Goal: Communication & Community: Answer question/provide support

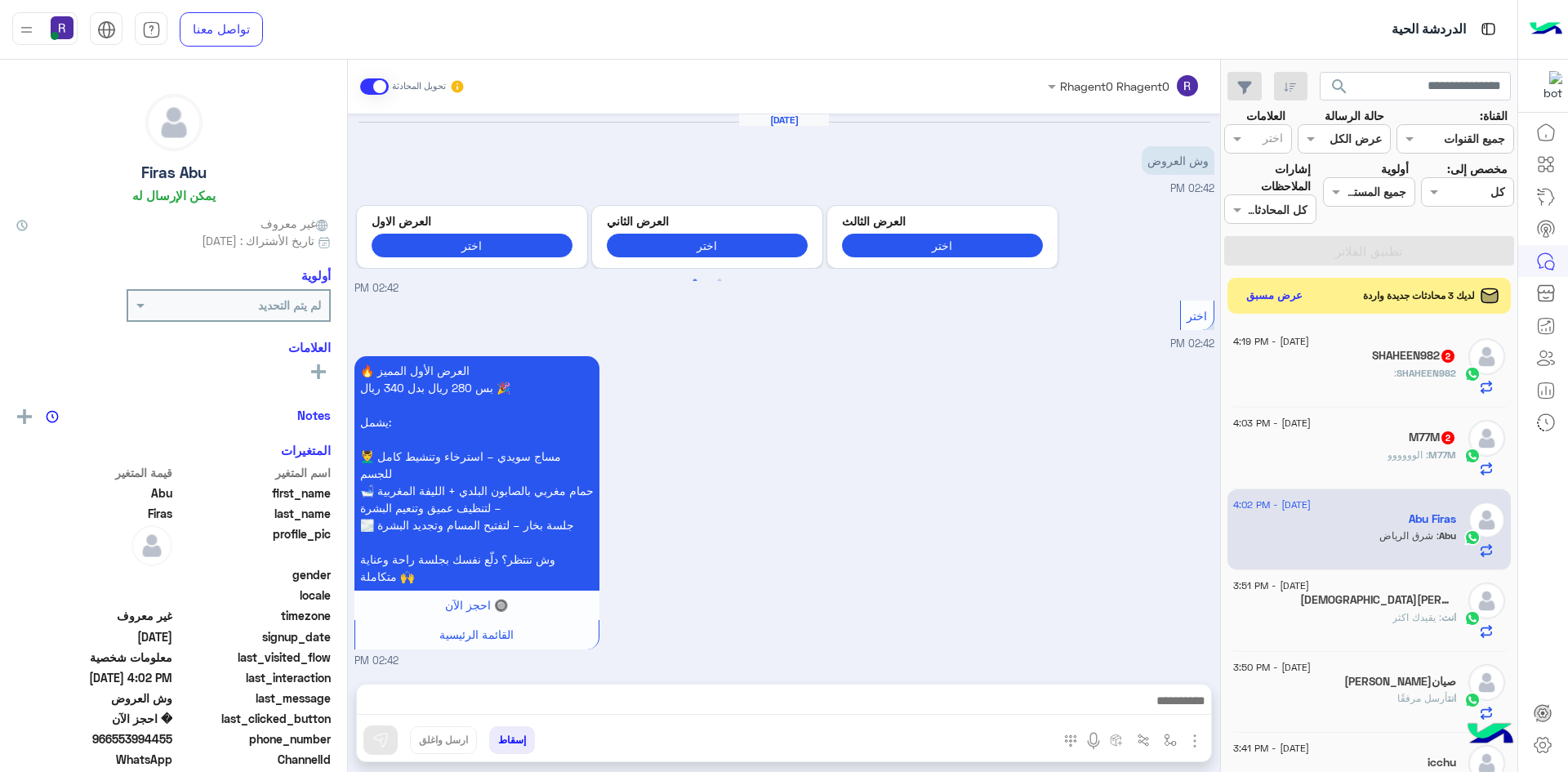
scroll to position [1665, 0]
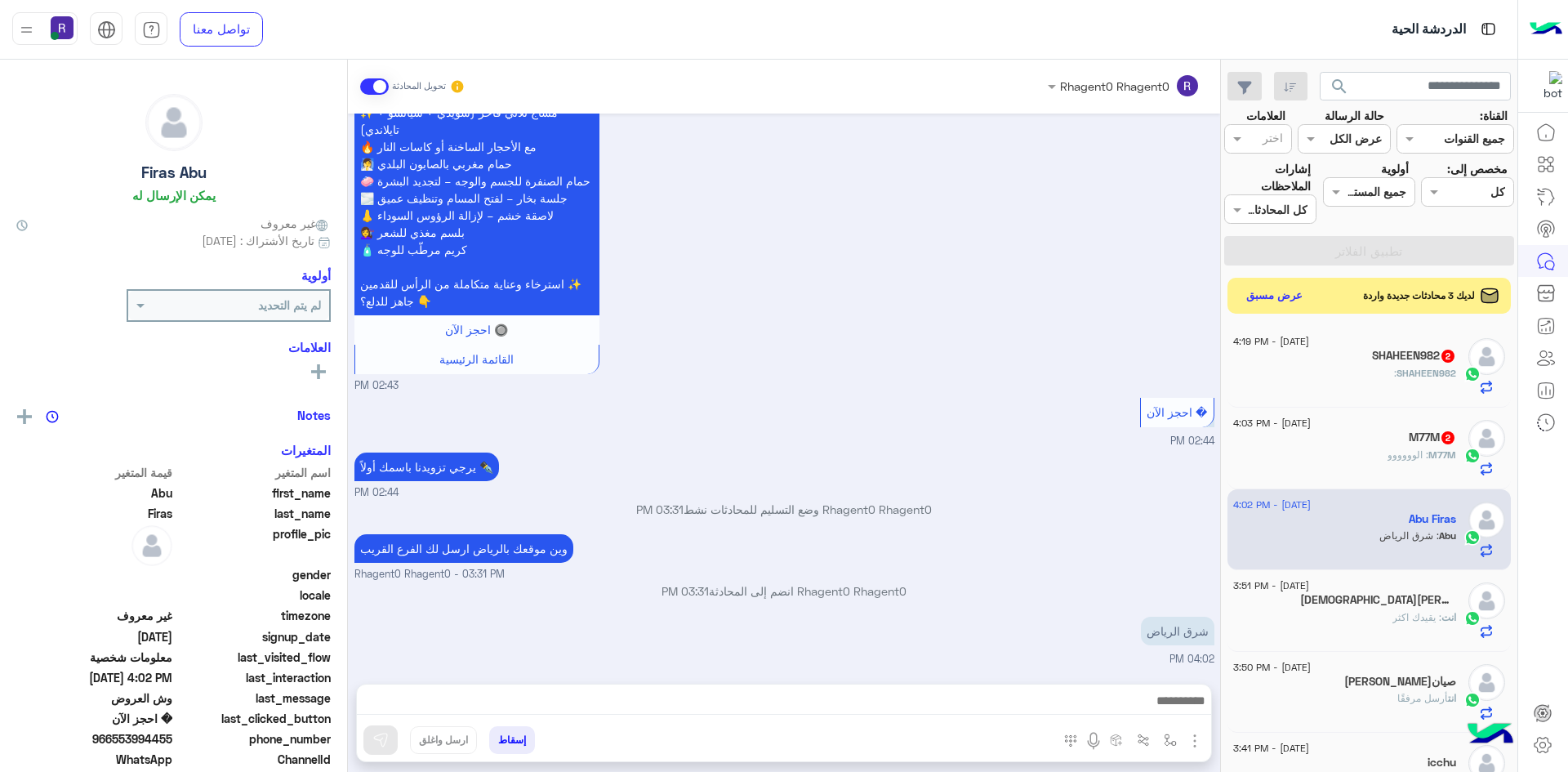
click at [1191, 743] on img "button" at bounding box center [1194, 741] width 20 height 20
click at [1179, 715] on button "الصور" at bounding box center [1170, 704] width 69 height 33
click at [1173, 737] on img "button" at bounding box center [1170, 739] width 13 height 13
click at [1155, 709] on input "text" at bounding box center [1120, 704] width 110 height 19
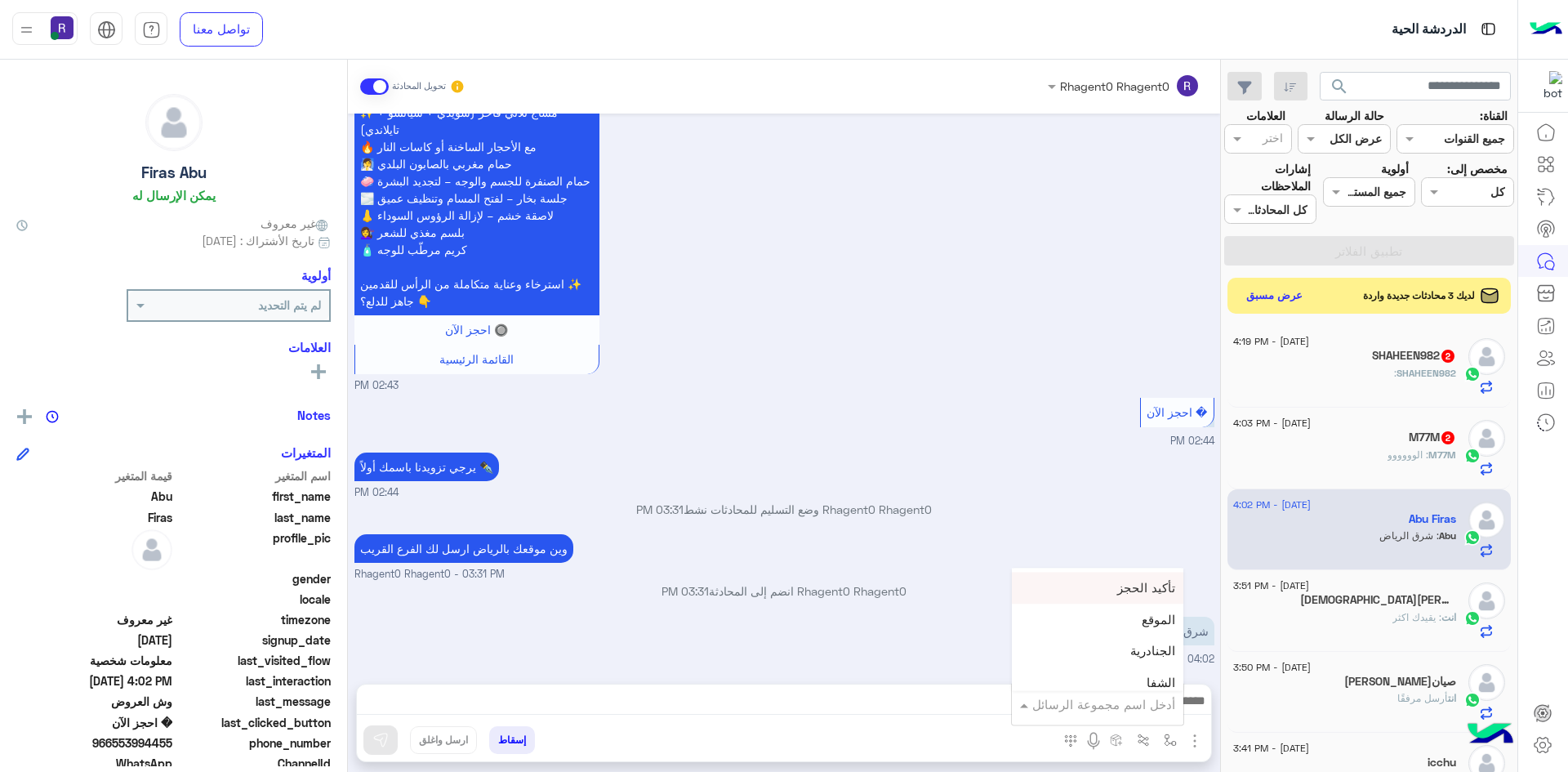
scroll to position [1062, 0]
click at [1131, 629] on div "الجنادرية" at bounding box center [1098, 623] width 172 height 32
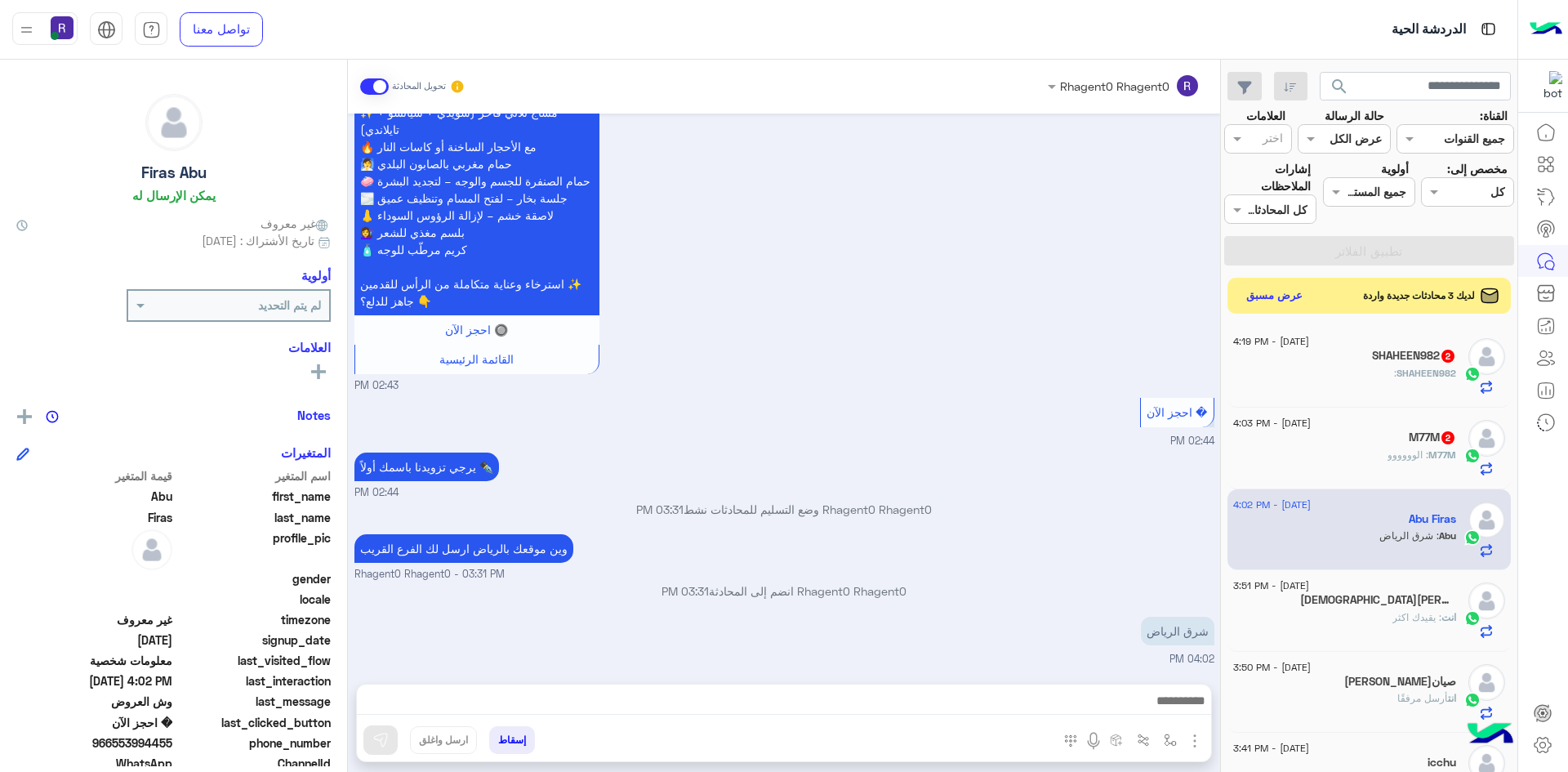
type textarea "*********"
click at [381, 747] on img at bounding box center [381, 740] width 16 height 16
click at [1325, 454] on div "M77M : الوووووو" at bounding box center [1344, 461] width 223 height 29
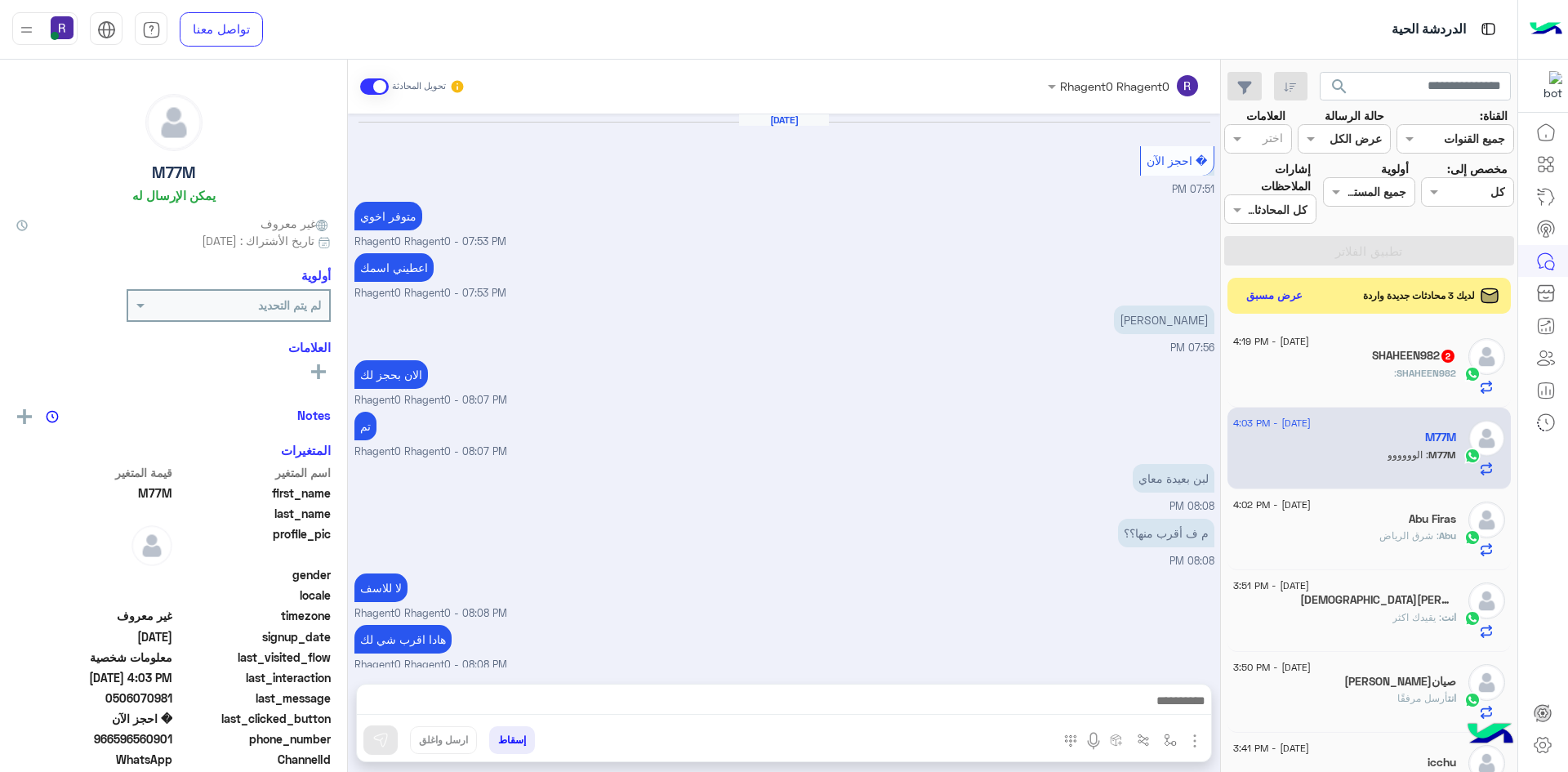
scroll to position [912, 0]
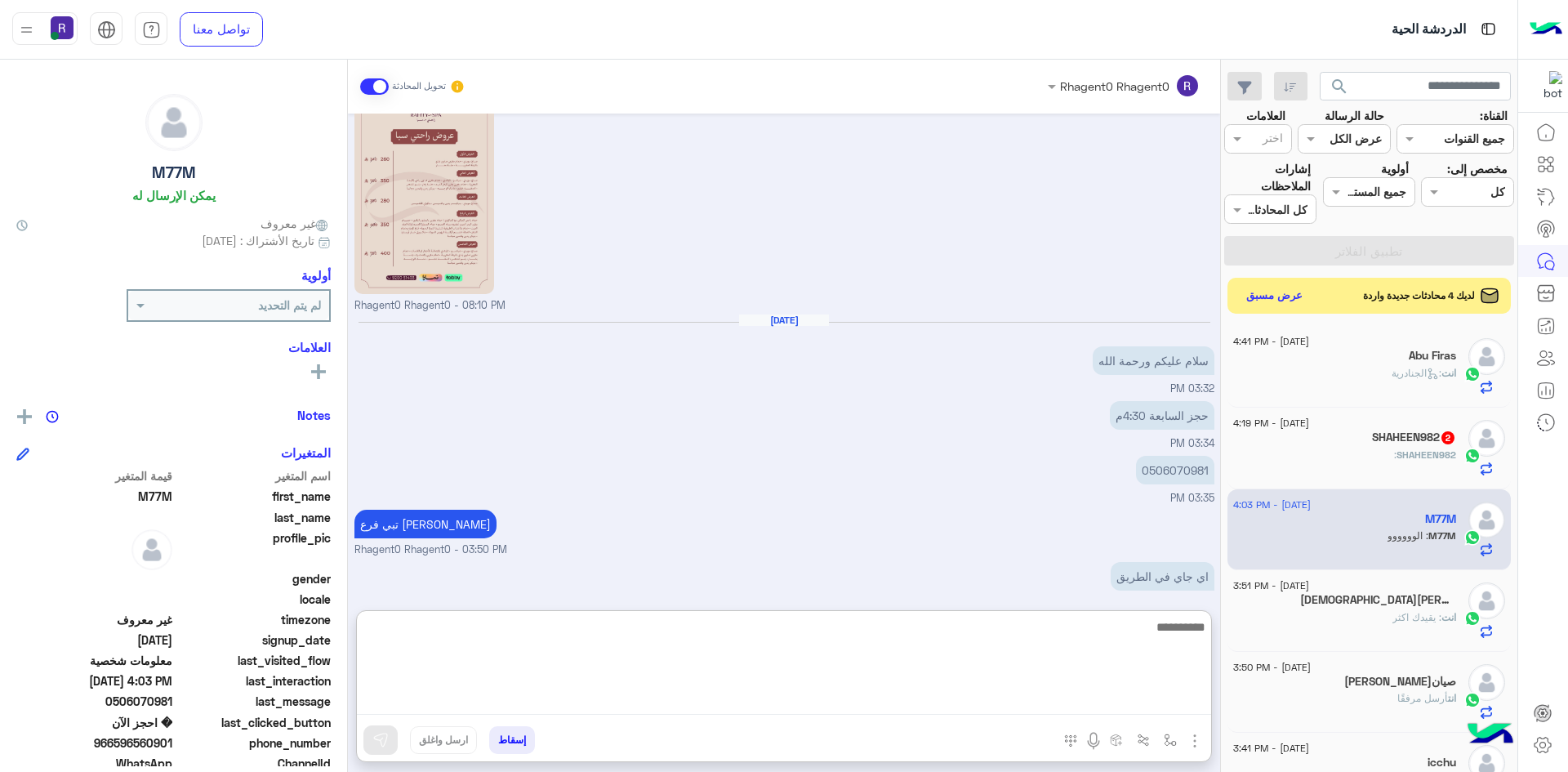
click at [786, 705] on textarea at bounding box center [783, 665] width 854 height 98
type textarea "*********"
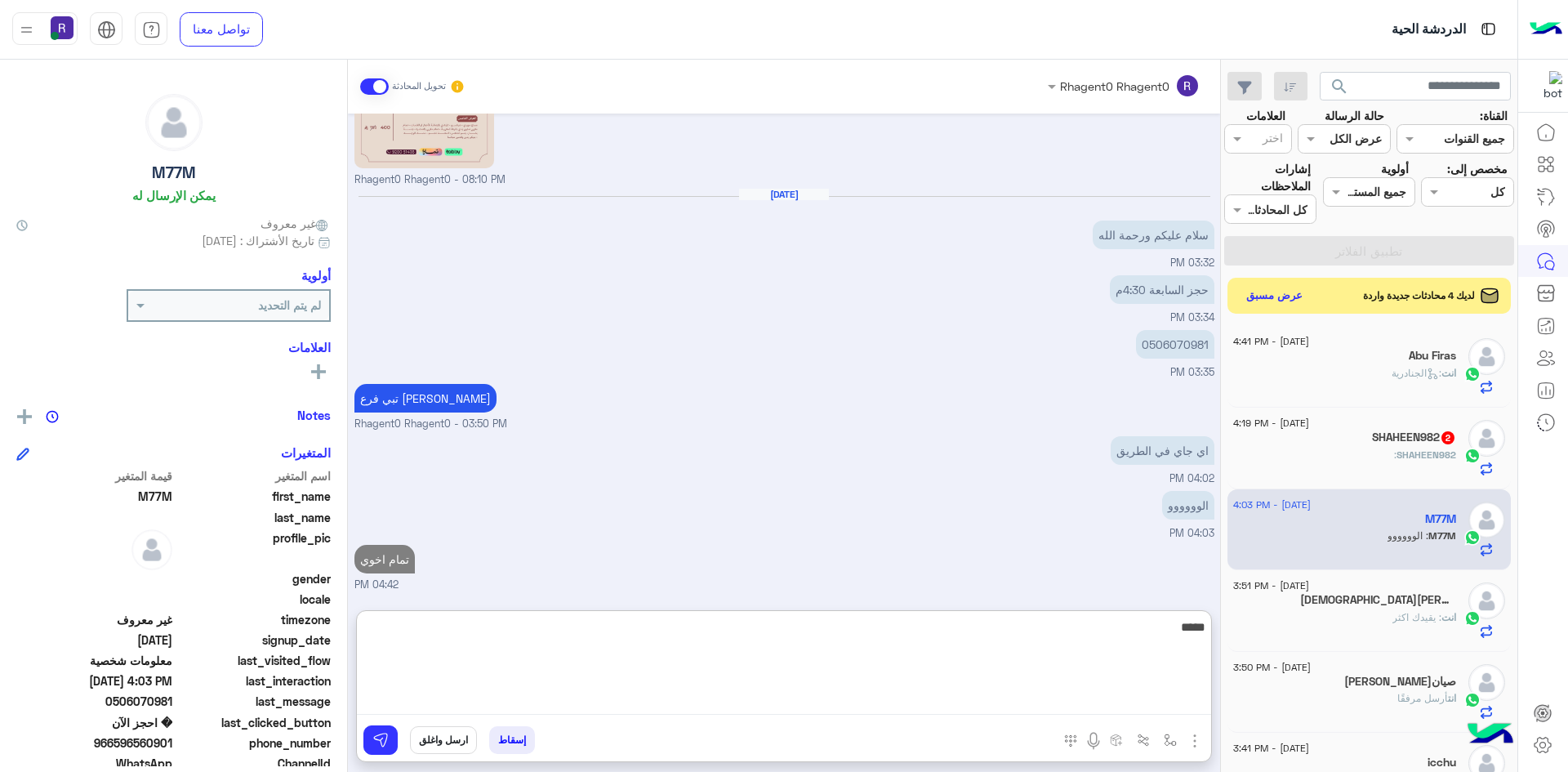
type textarea "*****"
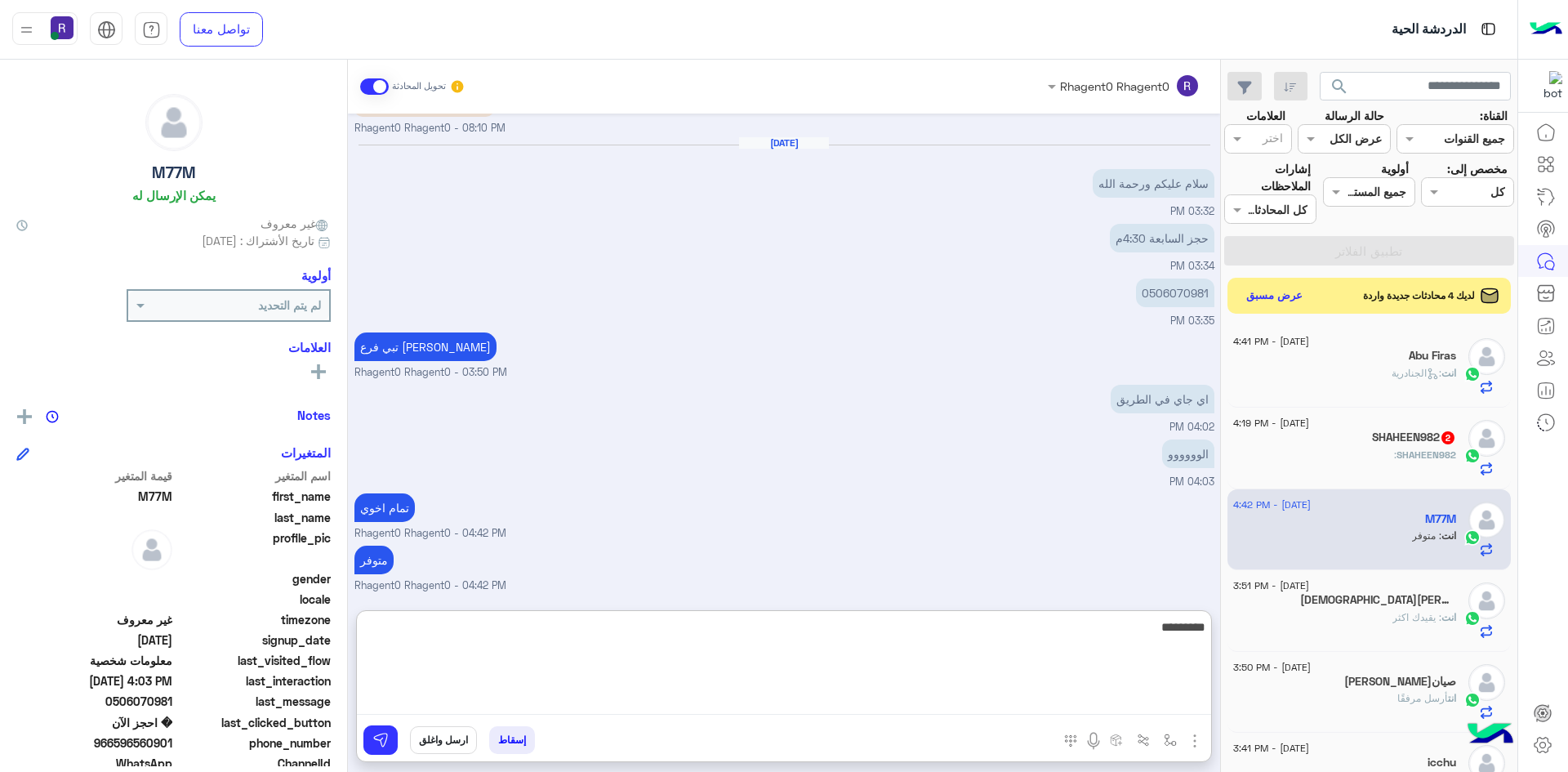
type textarea "*********"
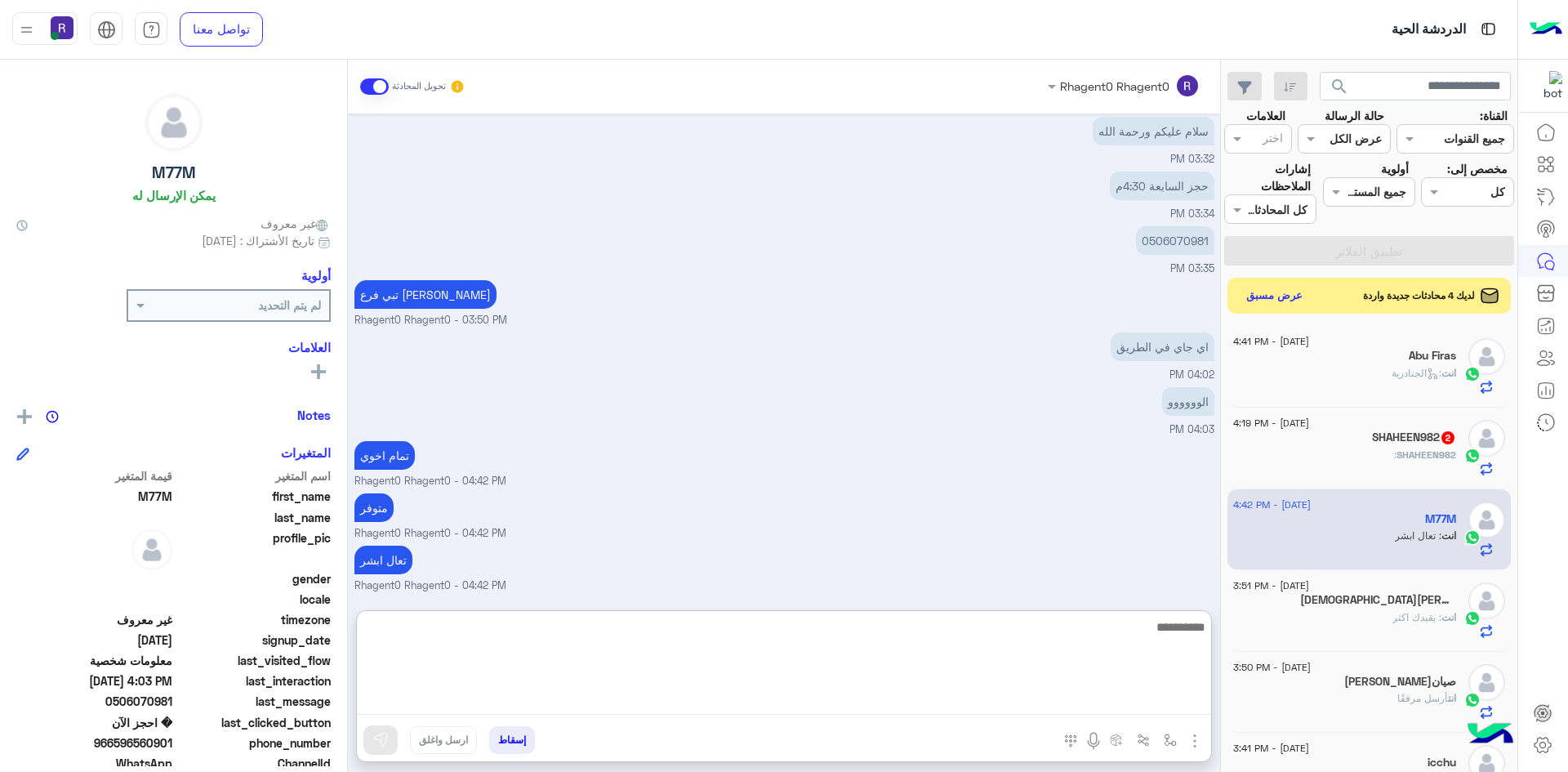
scroll to position [1141, 0]
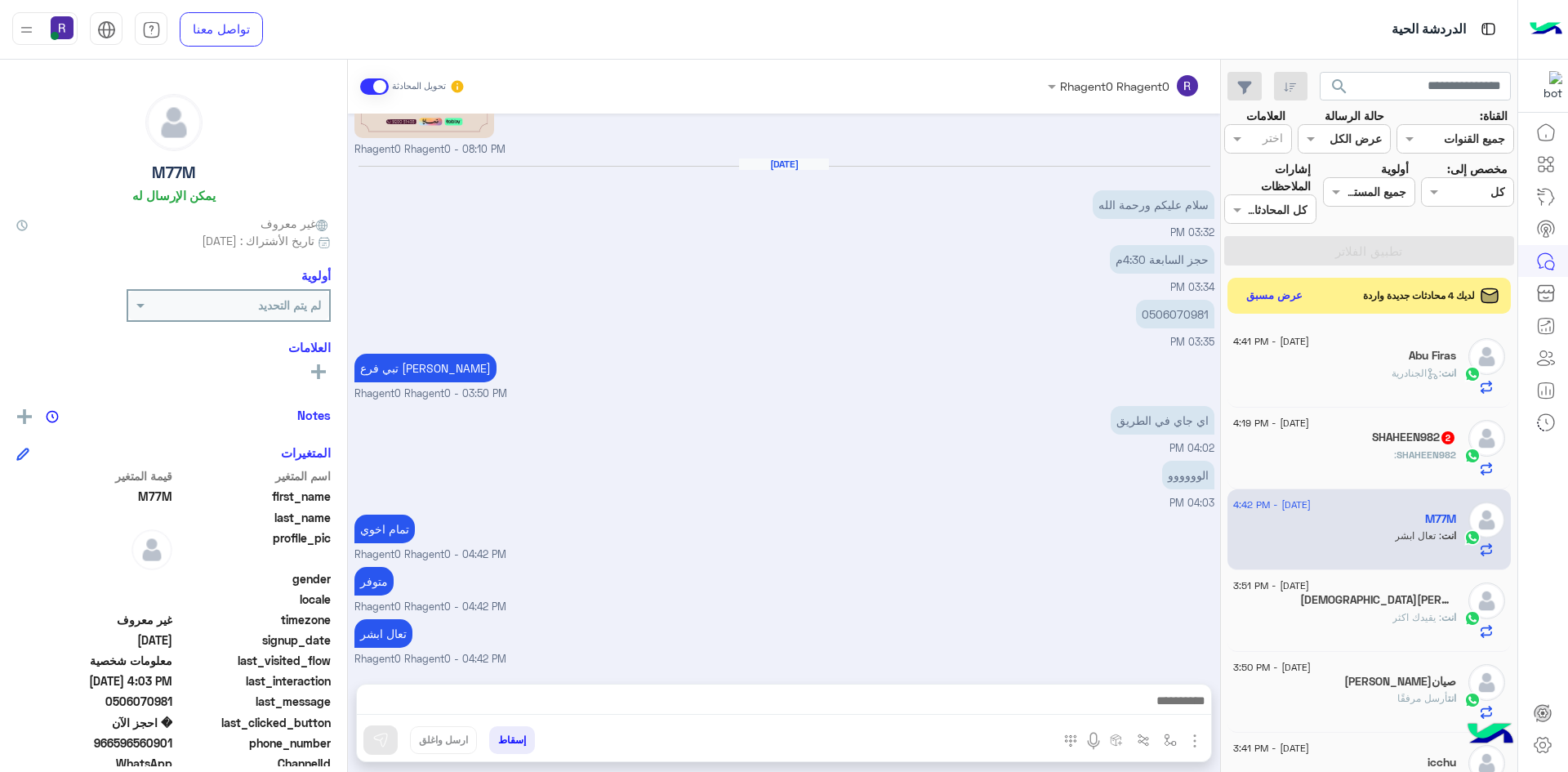
click at [1314, 454] on div "SHAHEEN982 :" at bounding box center [1344, 461] width 223 height 29
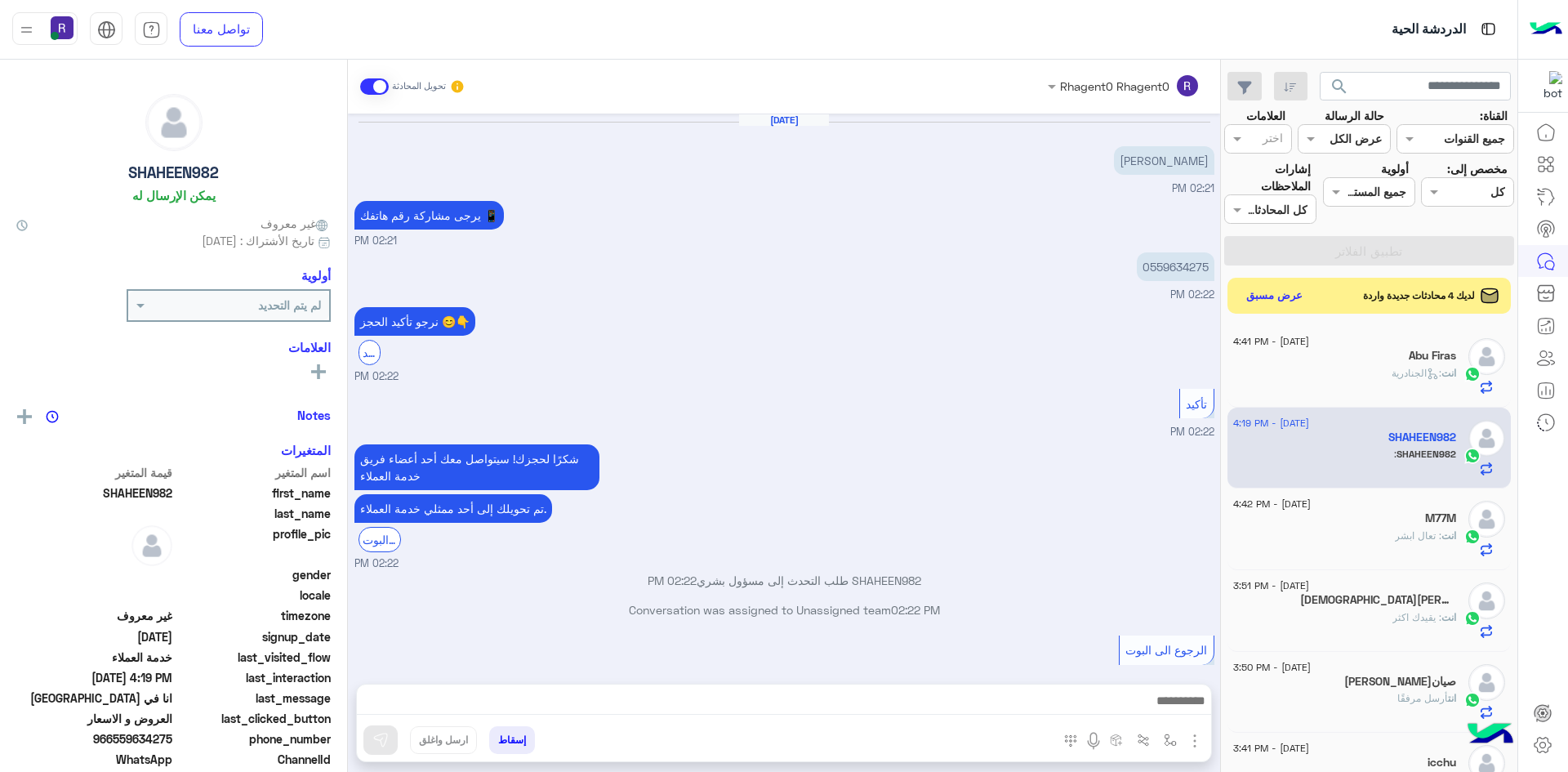
scroll to position [914, 0]
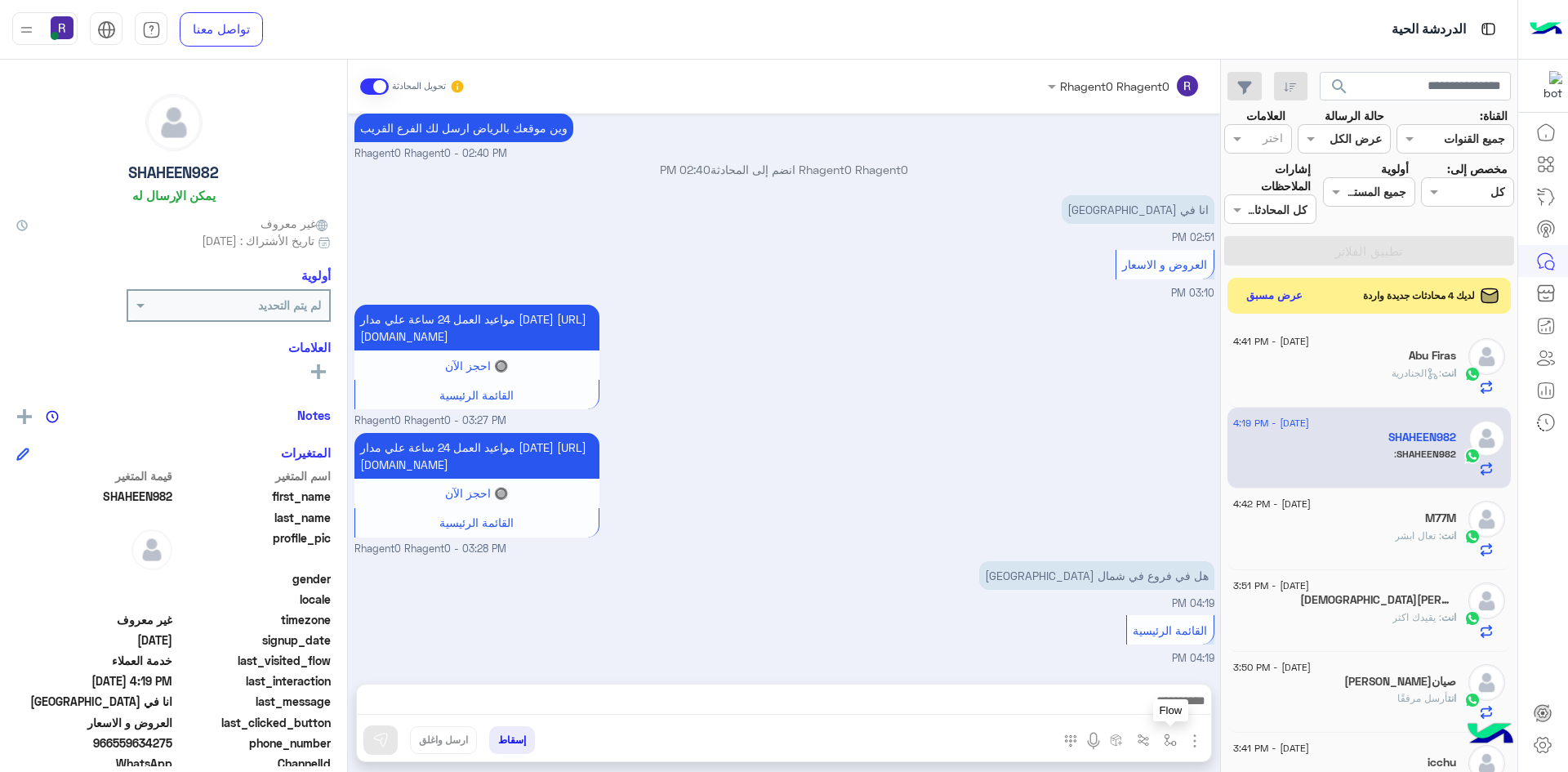
click at [1172, 740] on img "button" at bounding box center [1170, 739] width 13 height 13
drag, startPoint x: 1144, startPoint y: 706, endPoint x: 1140, endPoint y: 698, distance: 8.9
click at [1144, 705] on input "text" at bounding box center [1120, 704] width 110 height 19
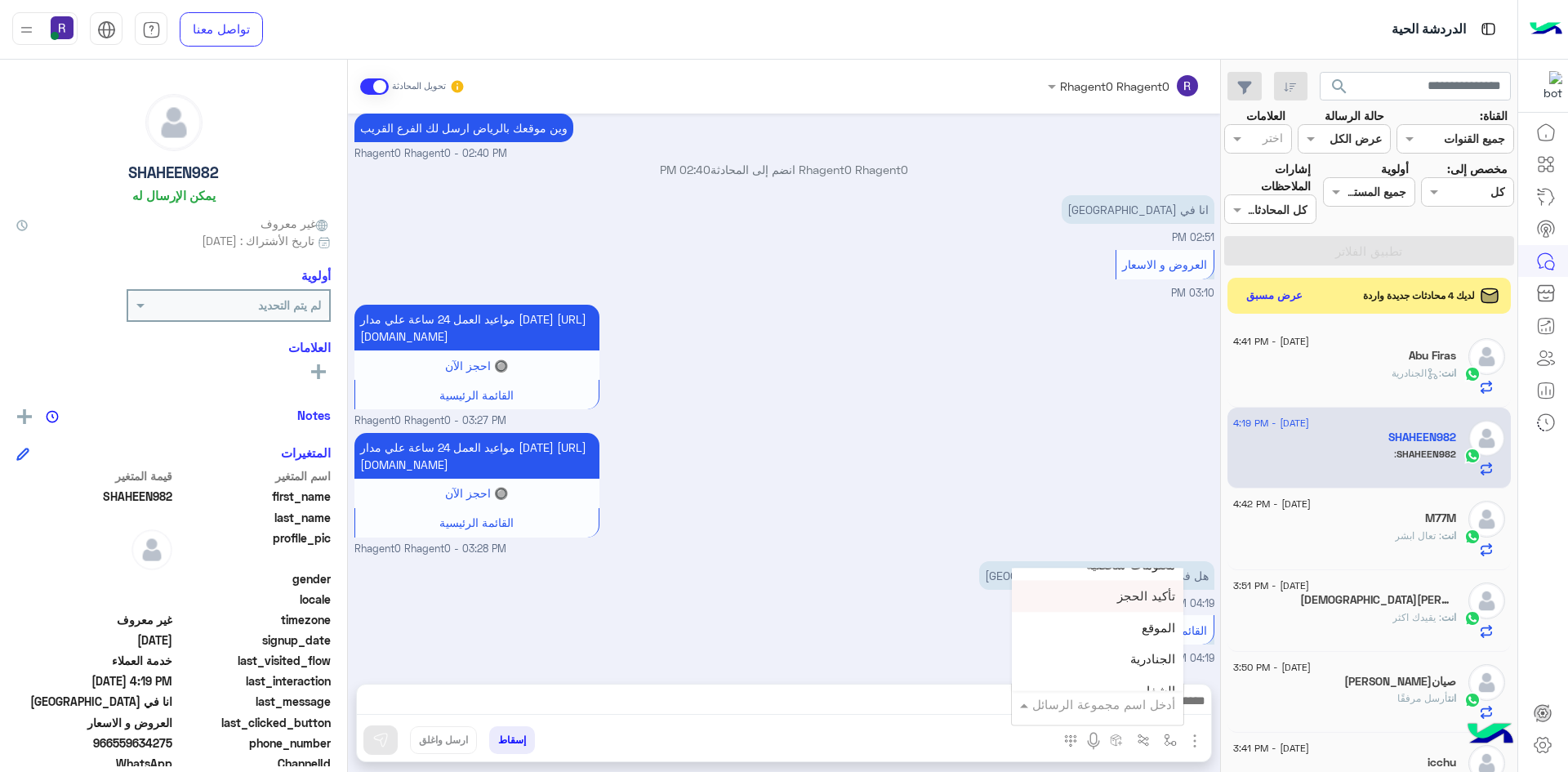
scroll to position [1062, 0]
click at [1135, 623] on span "الجنادرية" at bounding box center [1153, 622] width 45 height 15
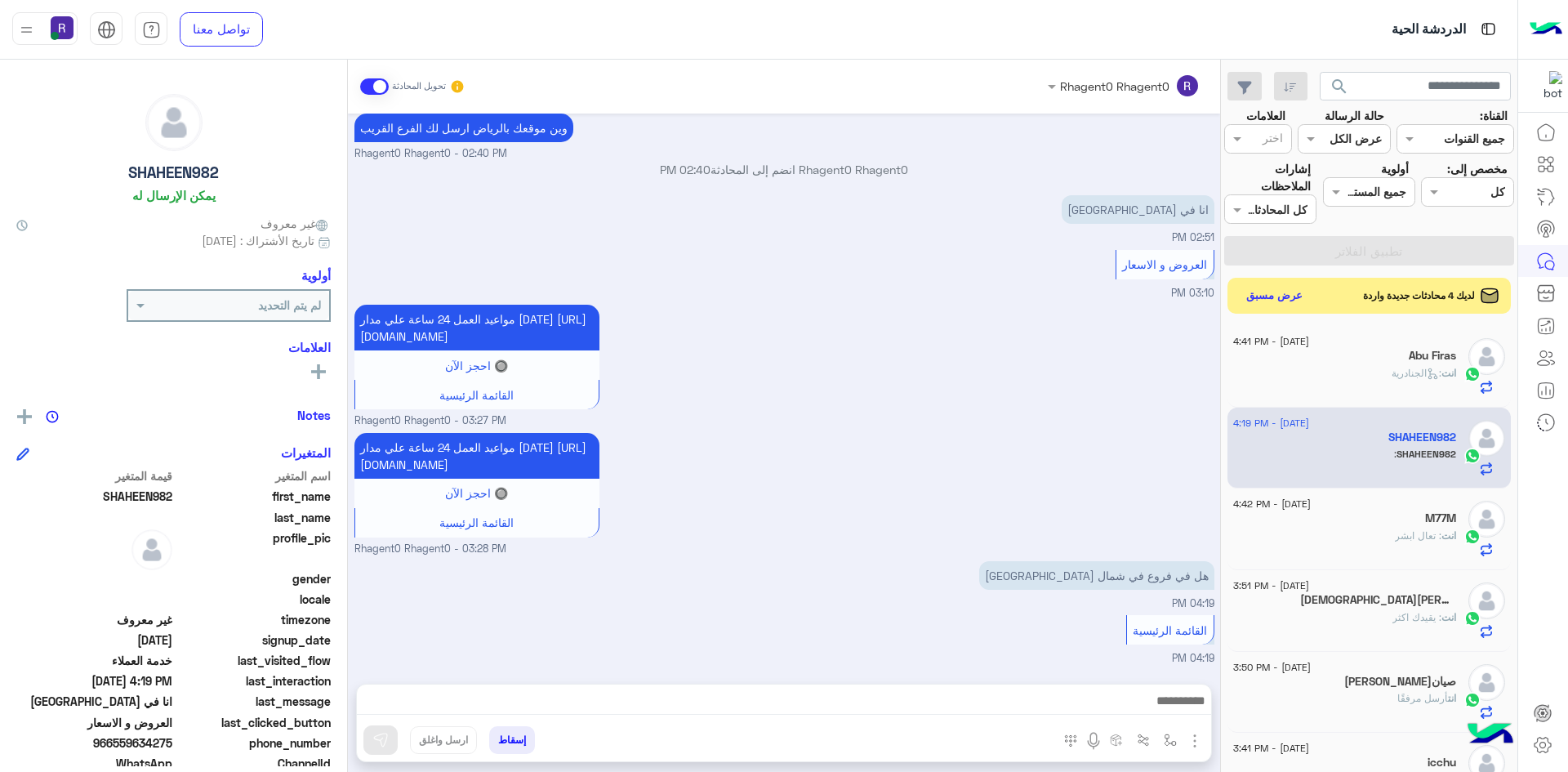
type textarea "*********"
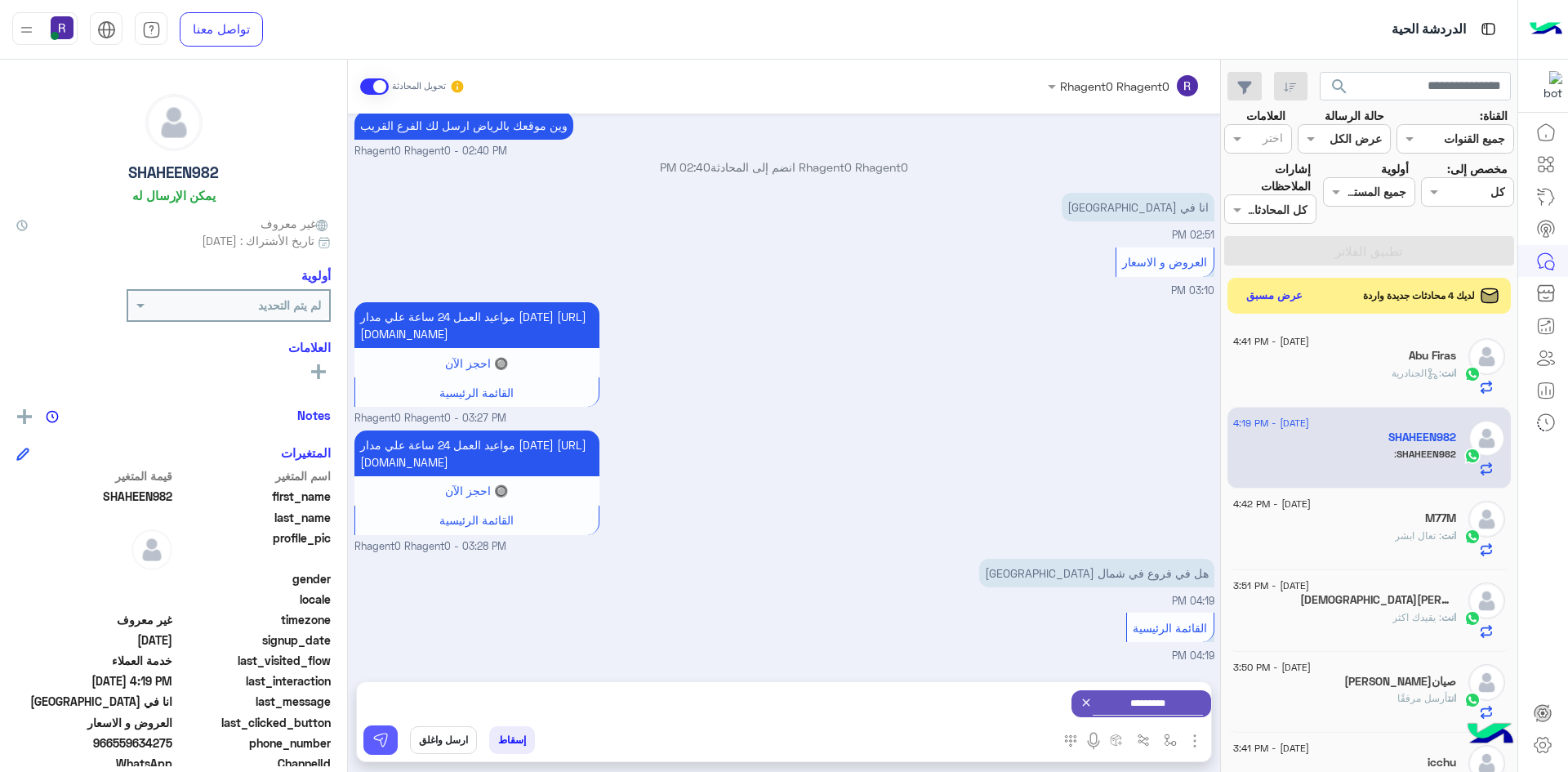
click at [392, 737] on button at bounding box center [381, 739] width 34 height 29
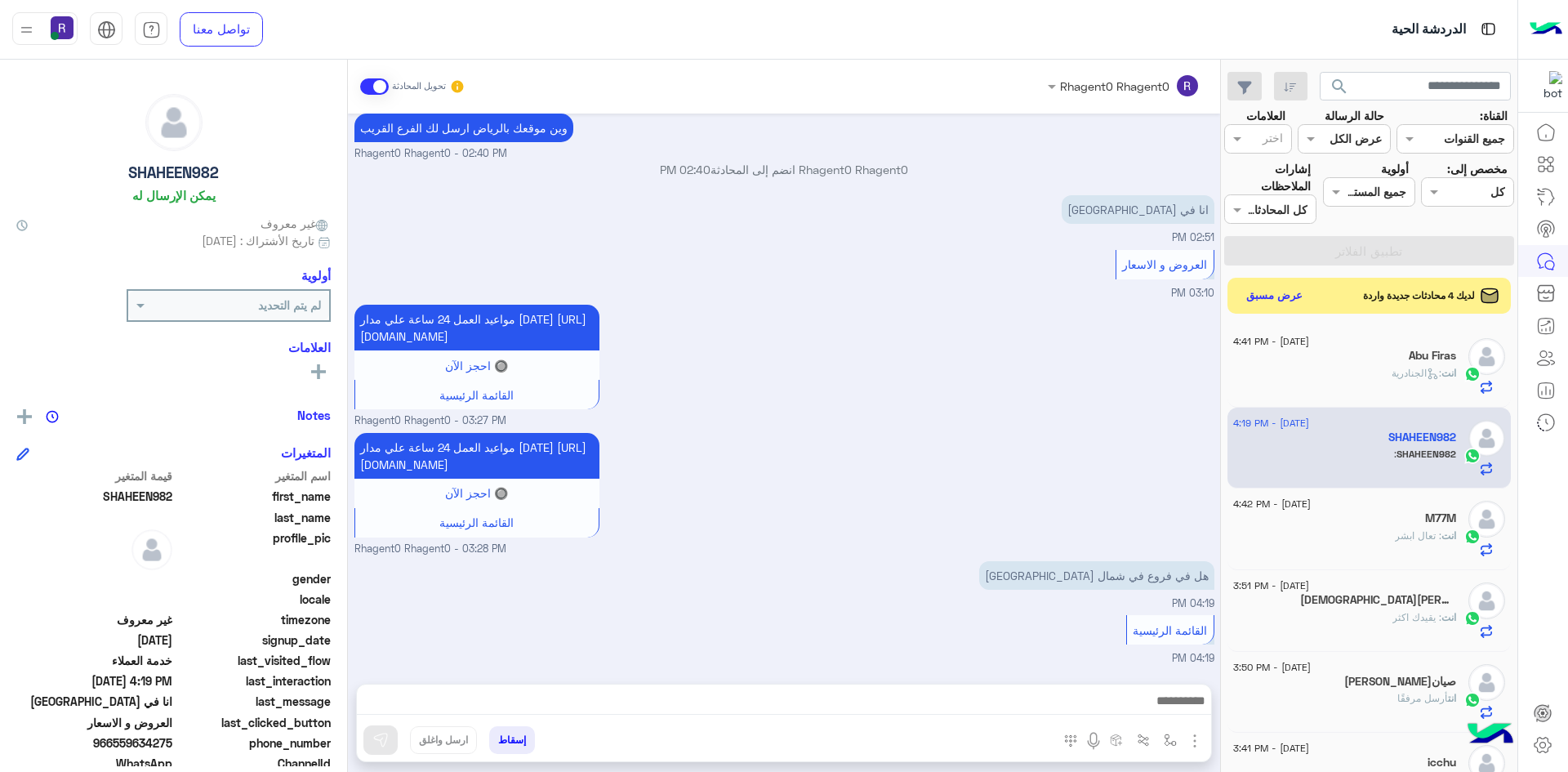
scroll to position [1059, 0]
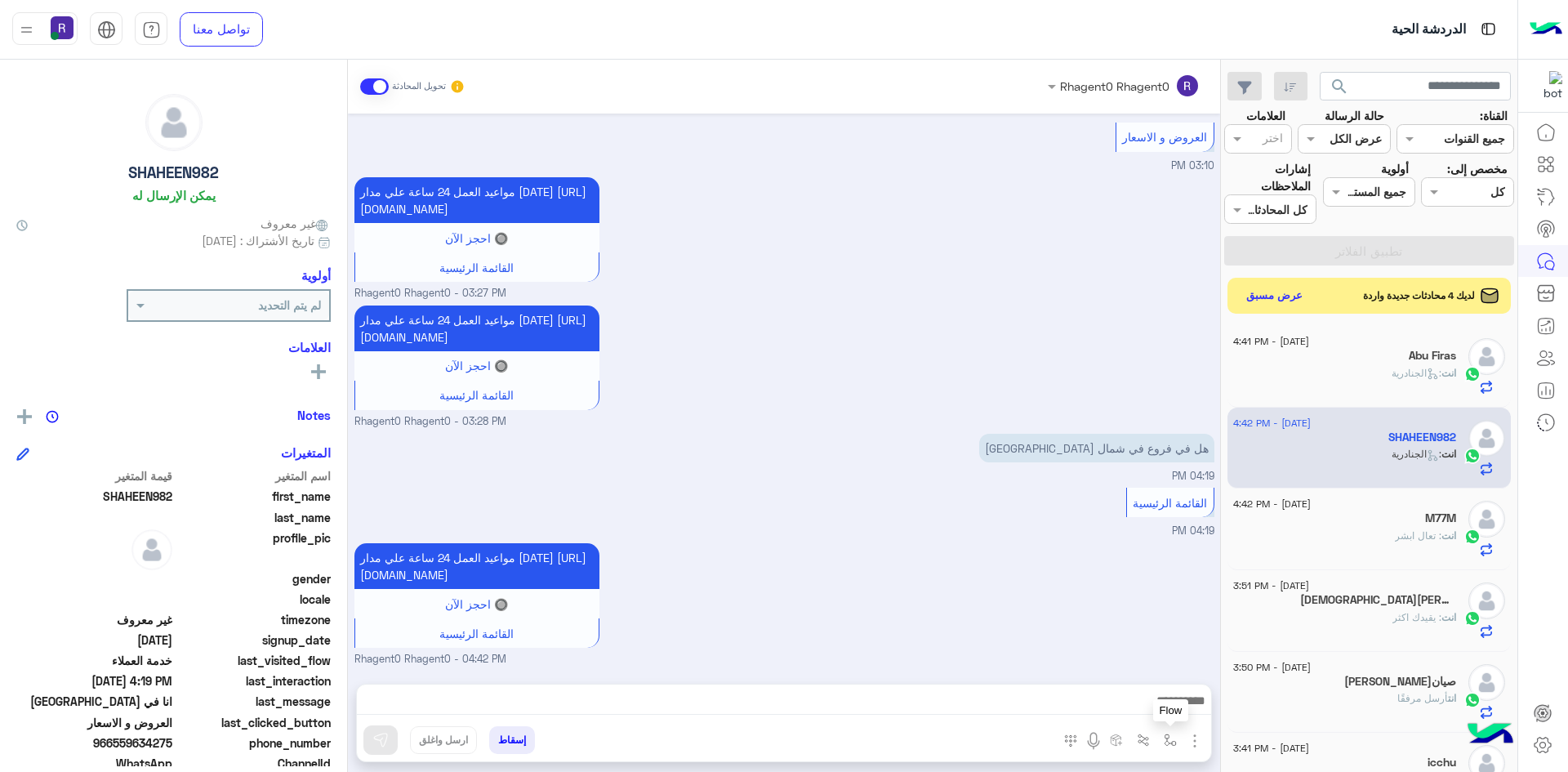
click at [1166, 733] on img "button" at bounding box center [1170, 739] width 13 height 13
click at [1164, 712] on div "أدخل اسم مجموعة الرسائل" at bounding box center [1103, 704] width 143 height 19
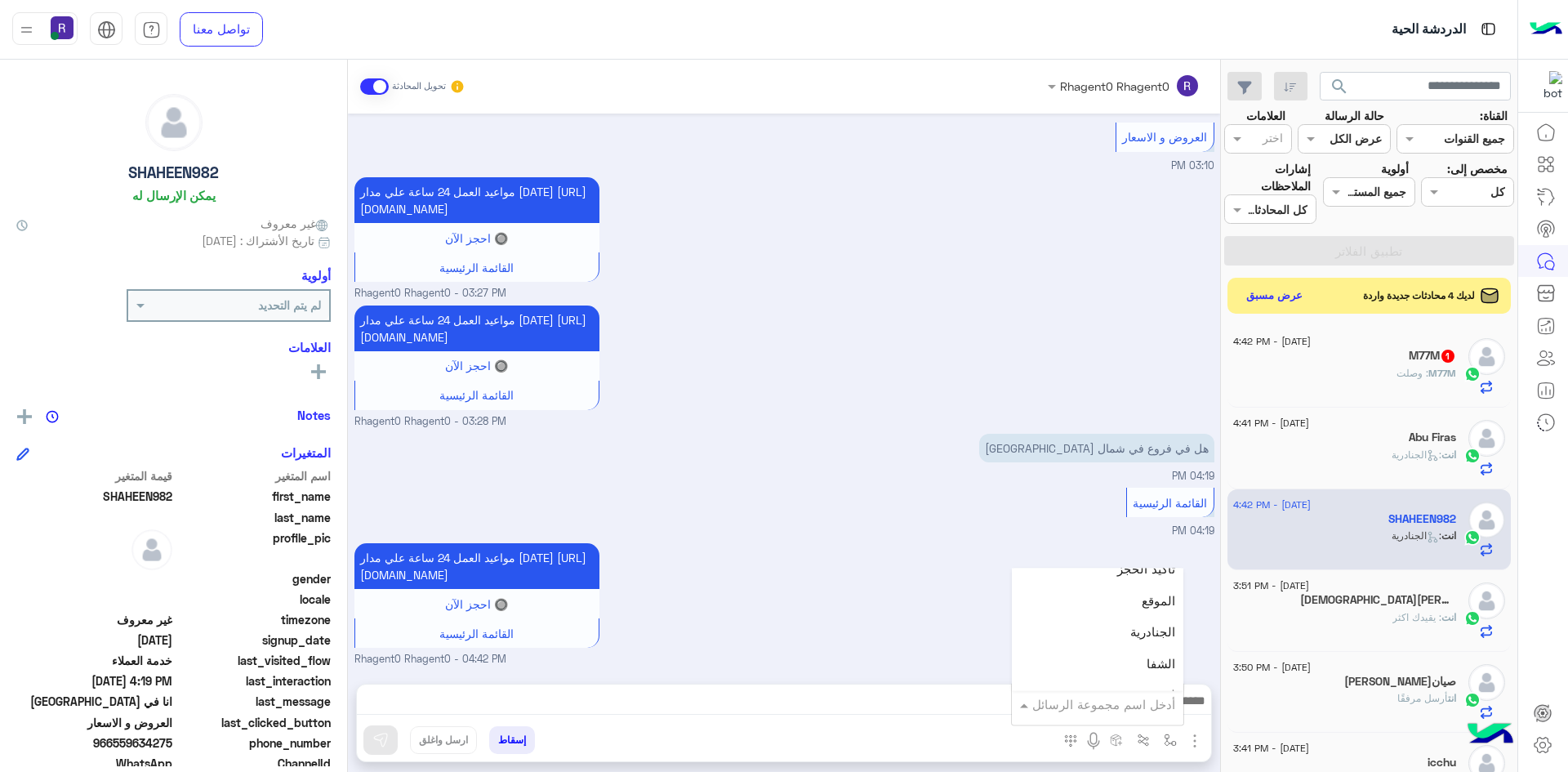
scroll to position [1062, 0]
click at [1143, 686] on div "لبن" at bounding box center [1098, 685] width 172 height 32
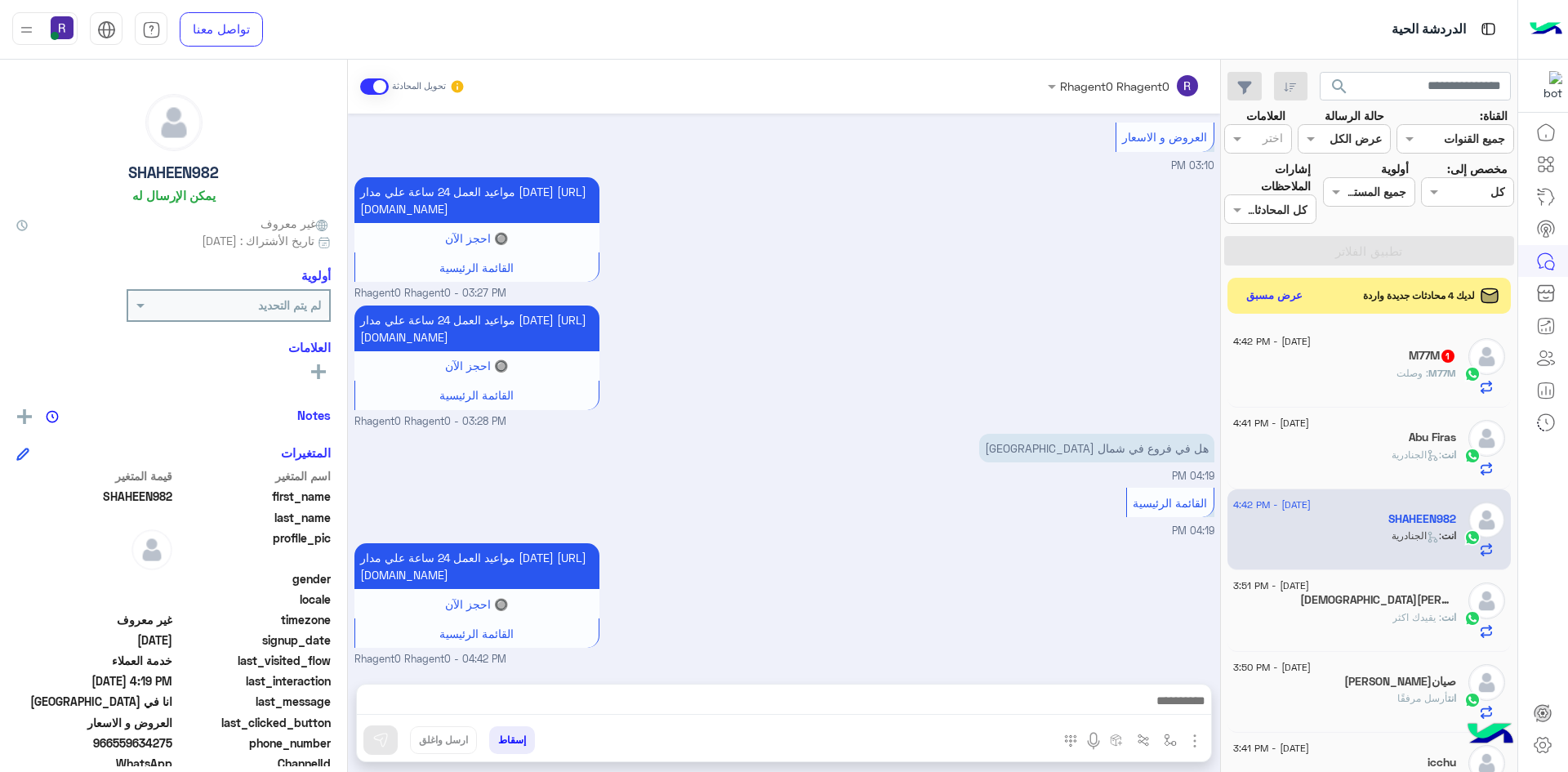
type textarea "***"
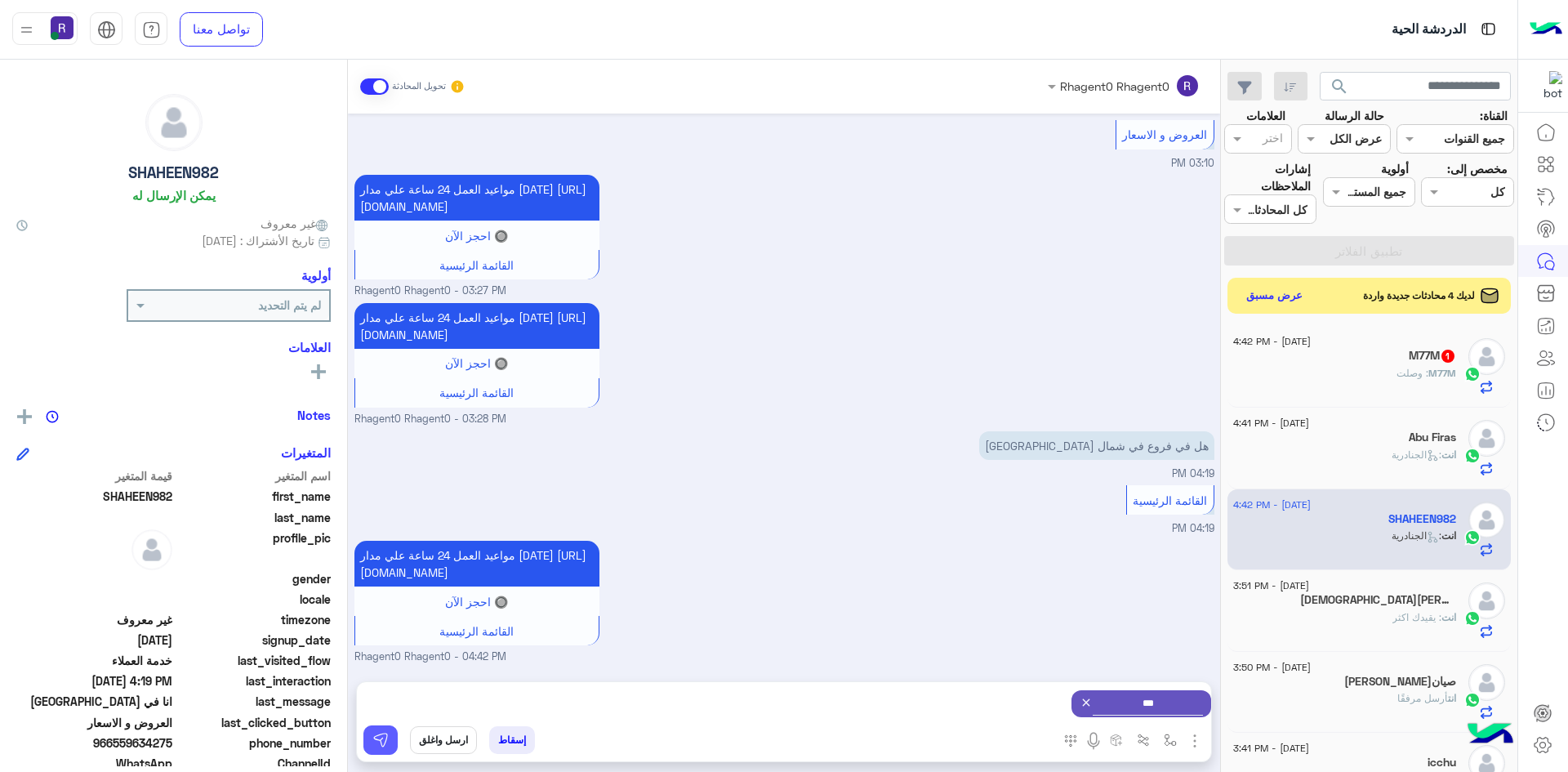
click at [379, 737] on img at bounding box center [381, 740] width 16 height 16
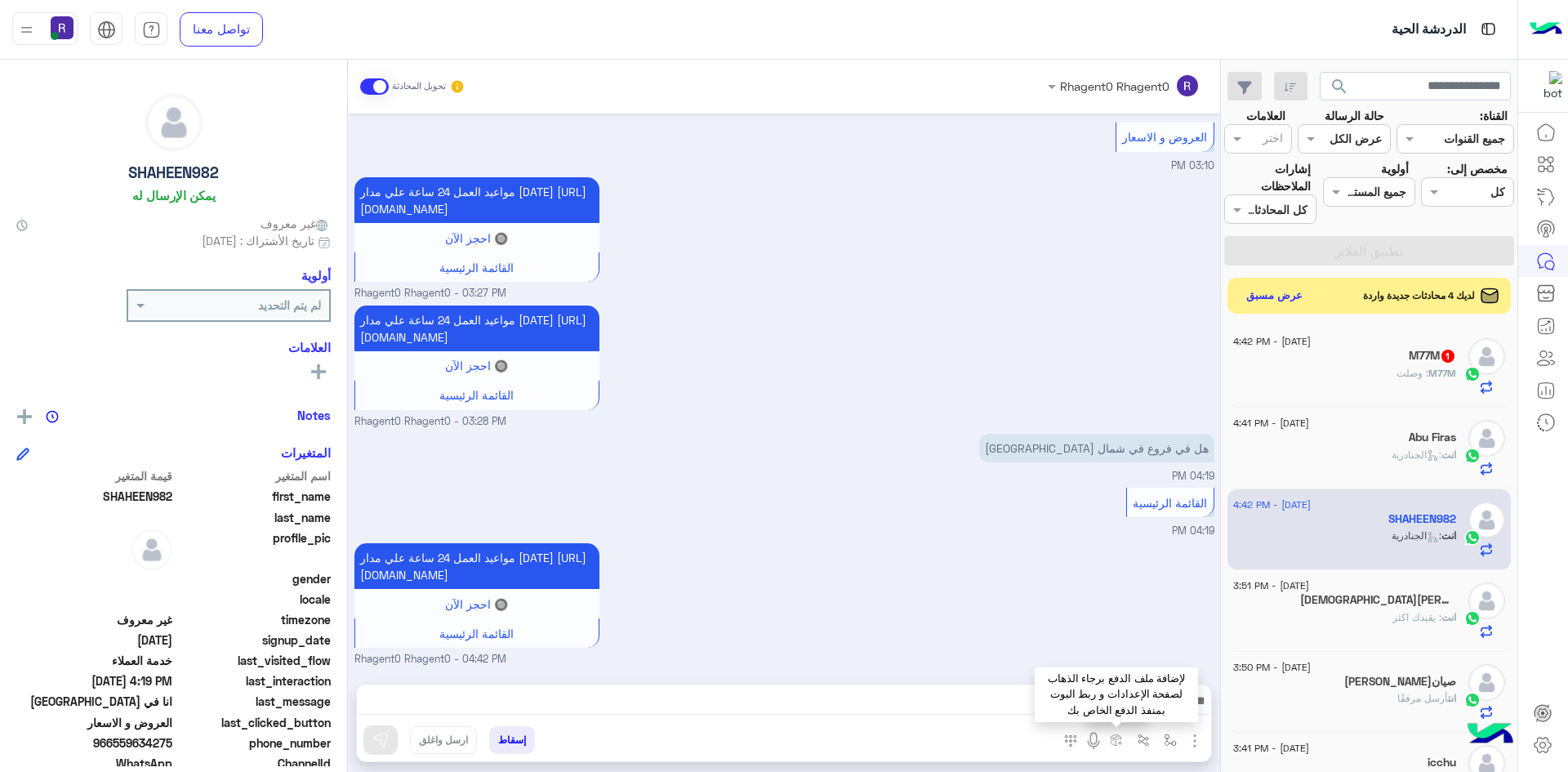
scroll to position [1059, 0]
click at [1165, 738] on img "button" at bounding box center [1170, 739] width 13 height 13
click at [1161, 716] on div "أدخل اسم مجموعة الرسائل" at bounding box center [1098, 703] width 172 height 29
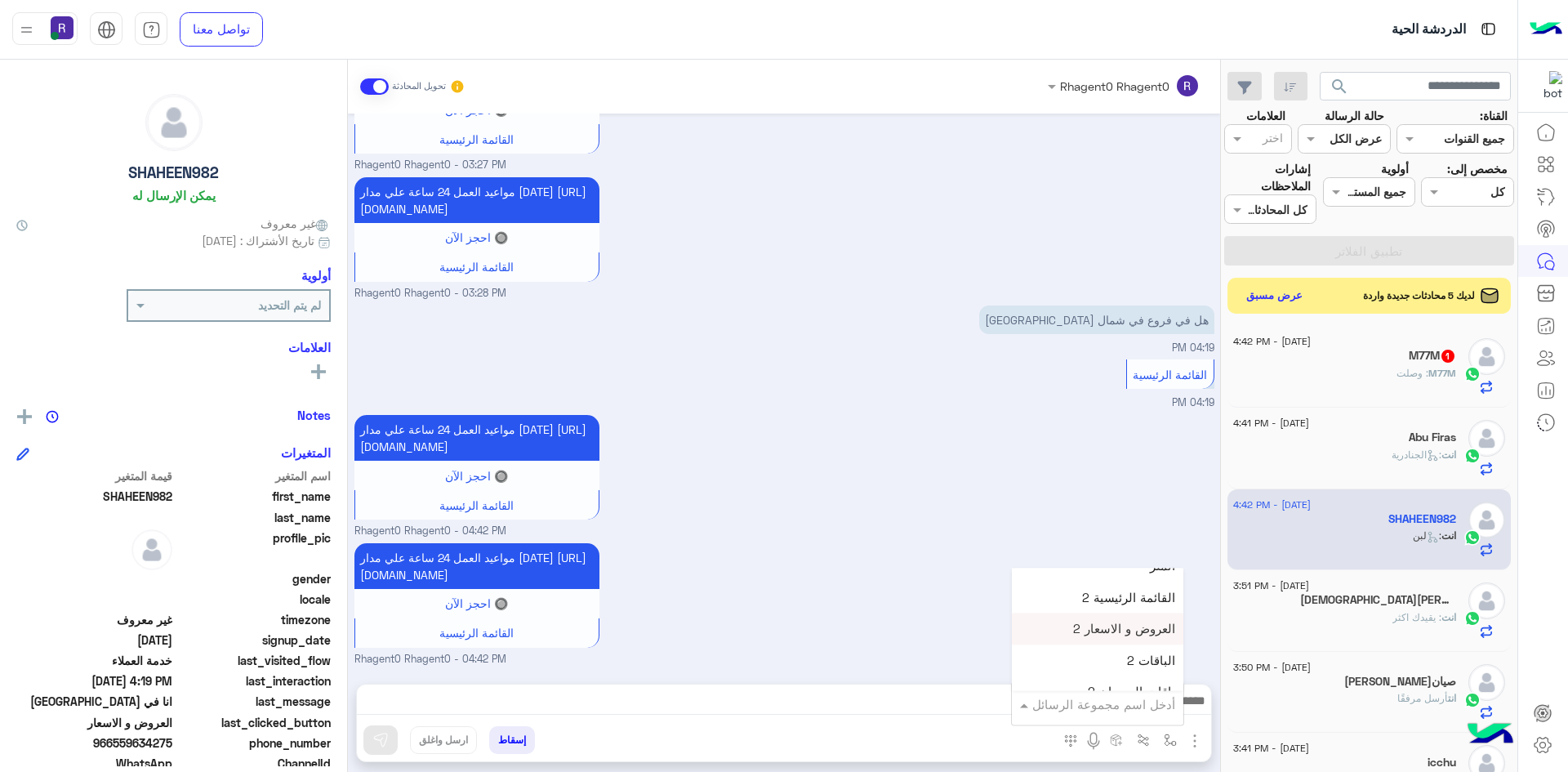
scroll to position [1224, 0]
click at [1146, 599] on div "الروضة" at bounding box center [1098, 585] width 172 height 32
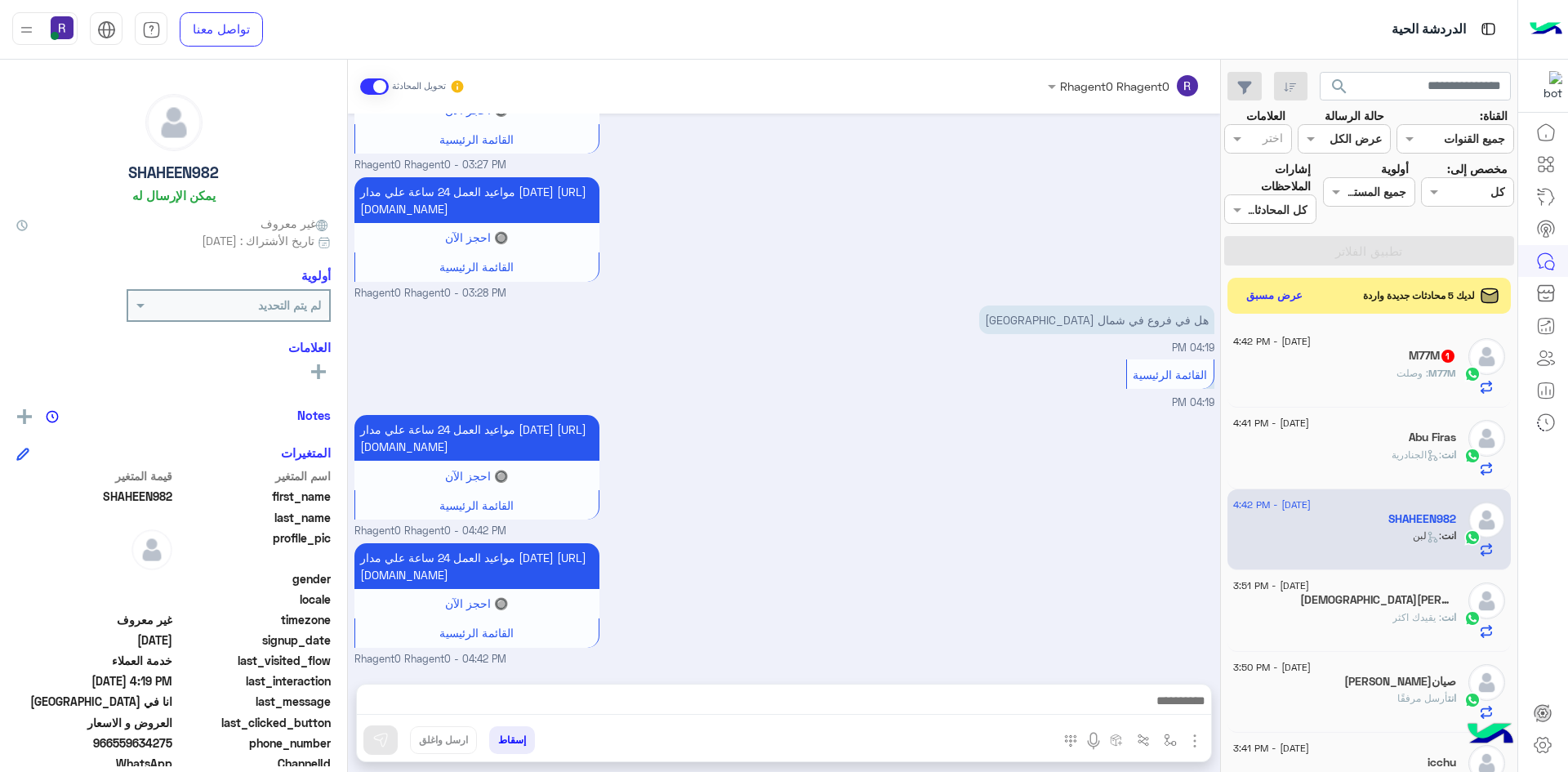
type textarea "******"
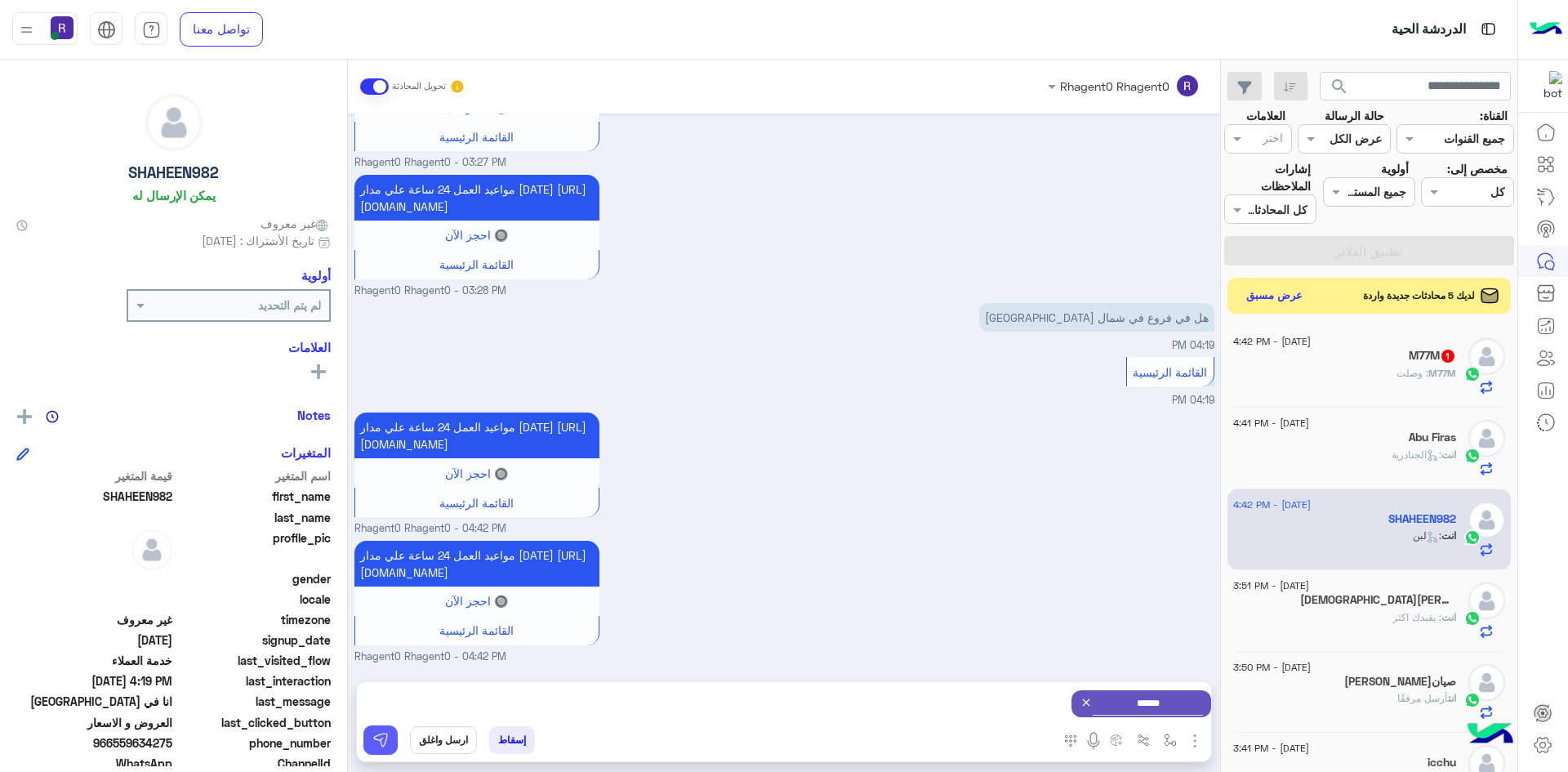
click at [376, 743] on img at bounding box center [381, 740] width 16 height 16
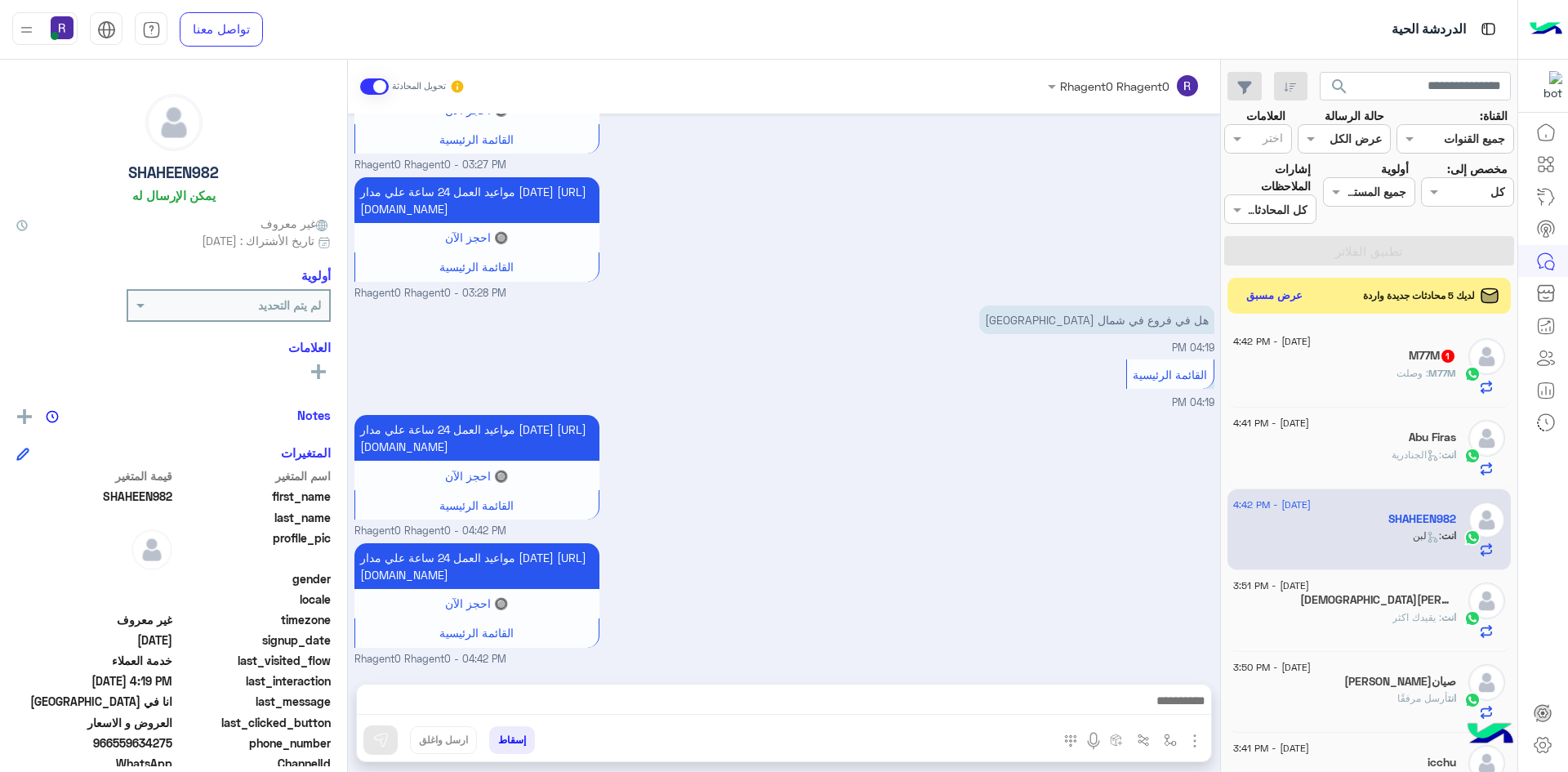
scroll to position [1203, 0]
click at [1422, 365] on div "M77M 1" at bounding box center [1344, 357] width 223 height 17
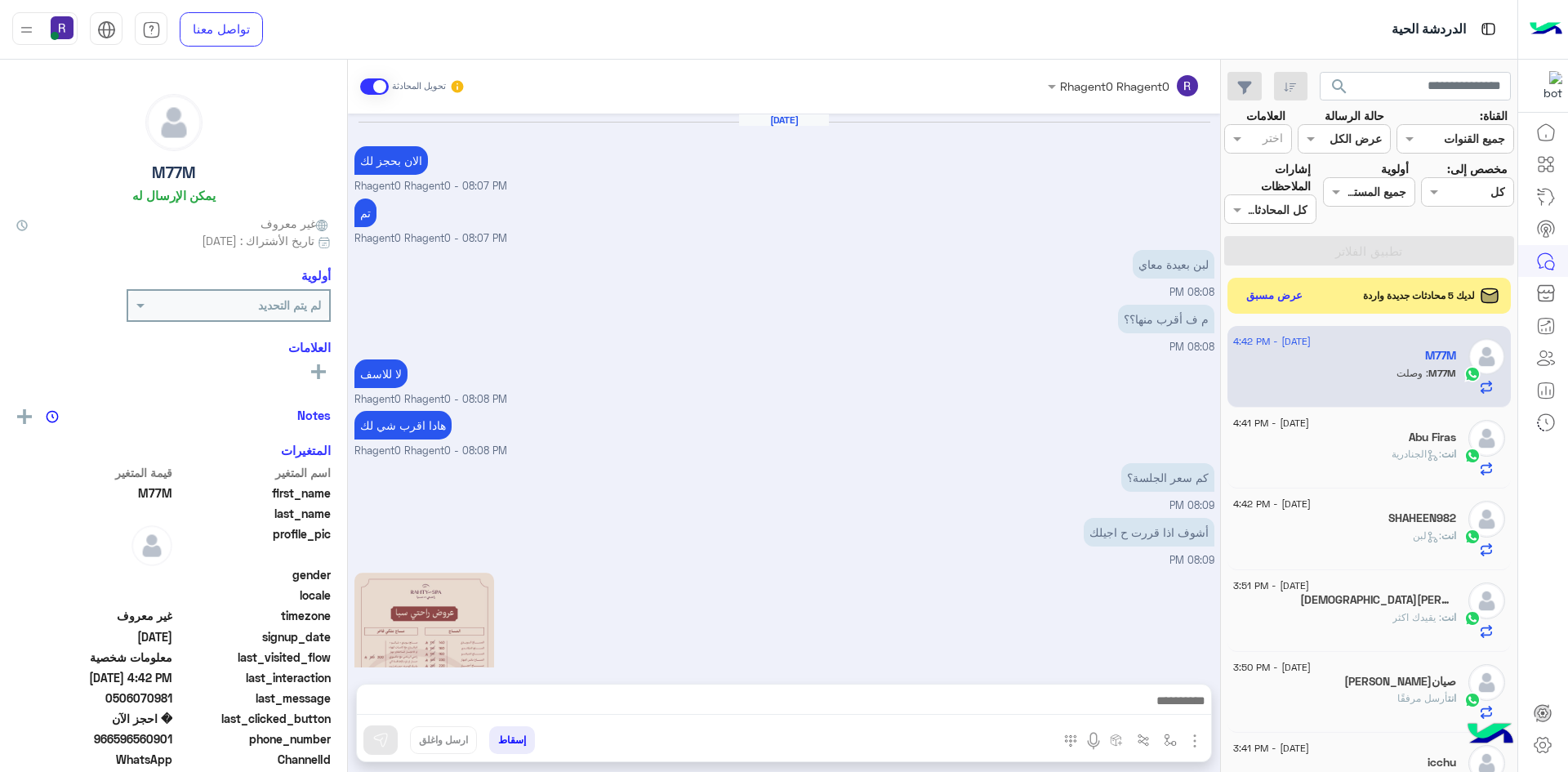
scroll to position [909, 0]
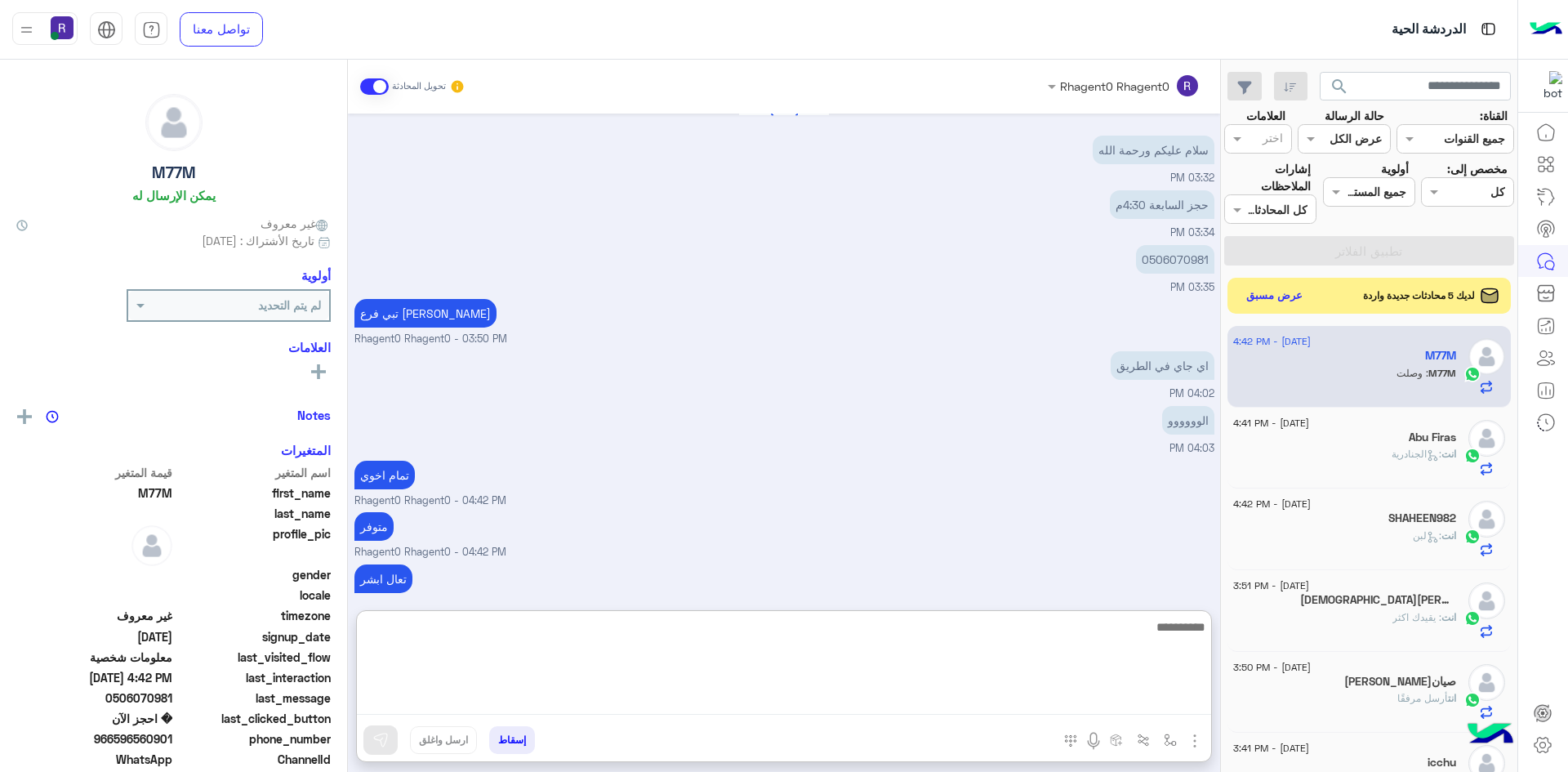
click at [728, 701] on textarea at bounding box center [783, 665] width 854 height 98
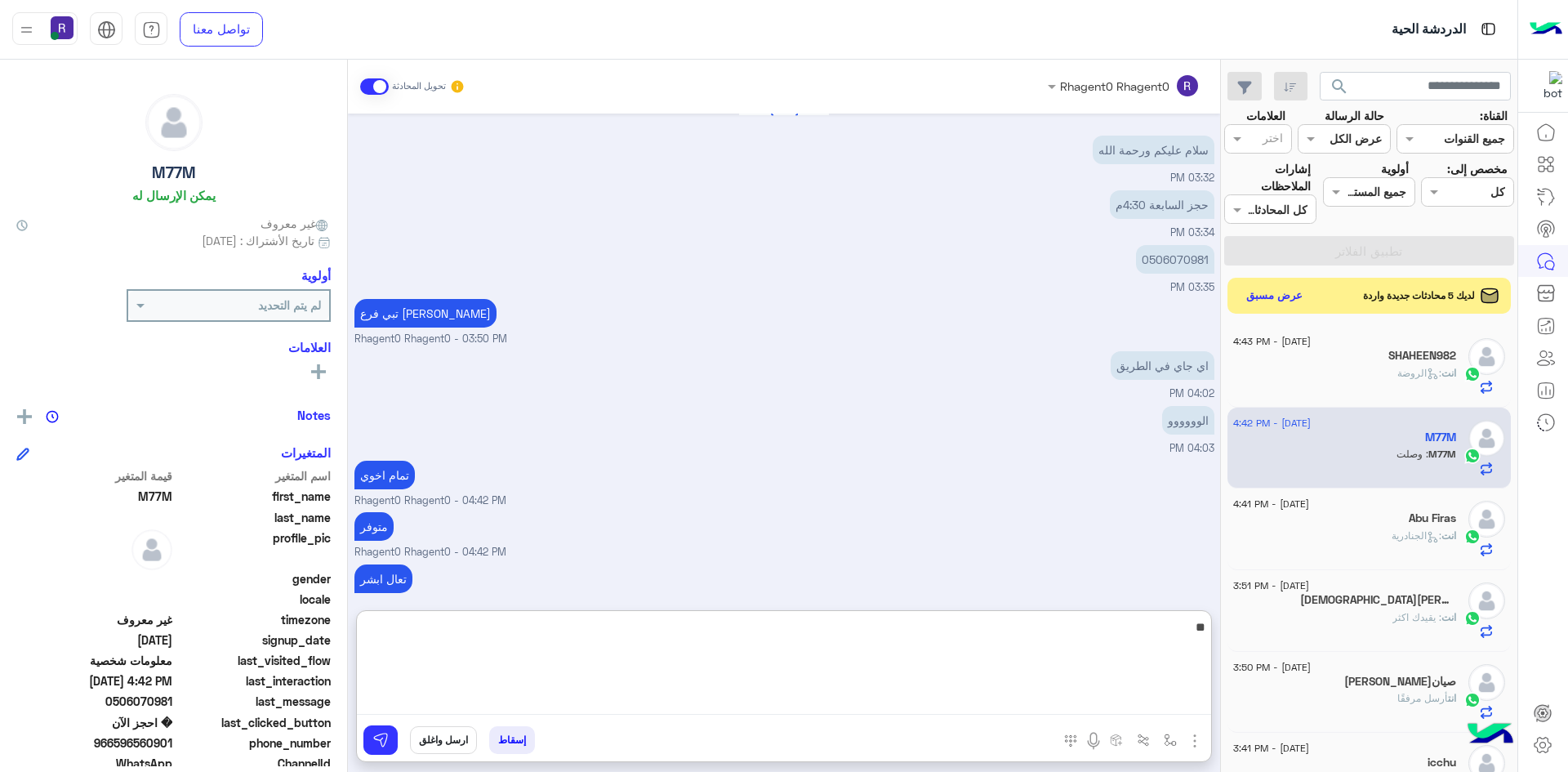
type textarea "**"
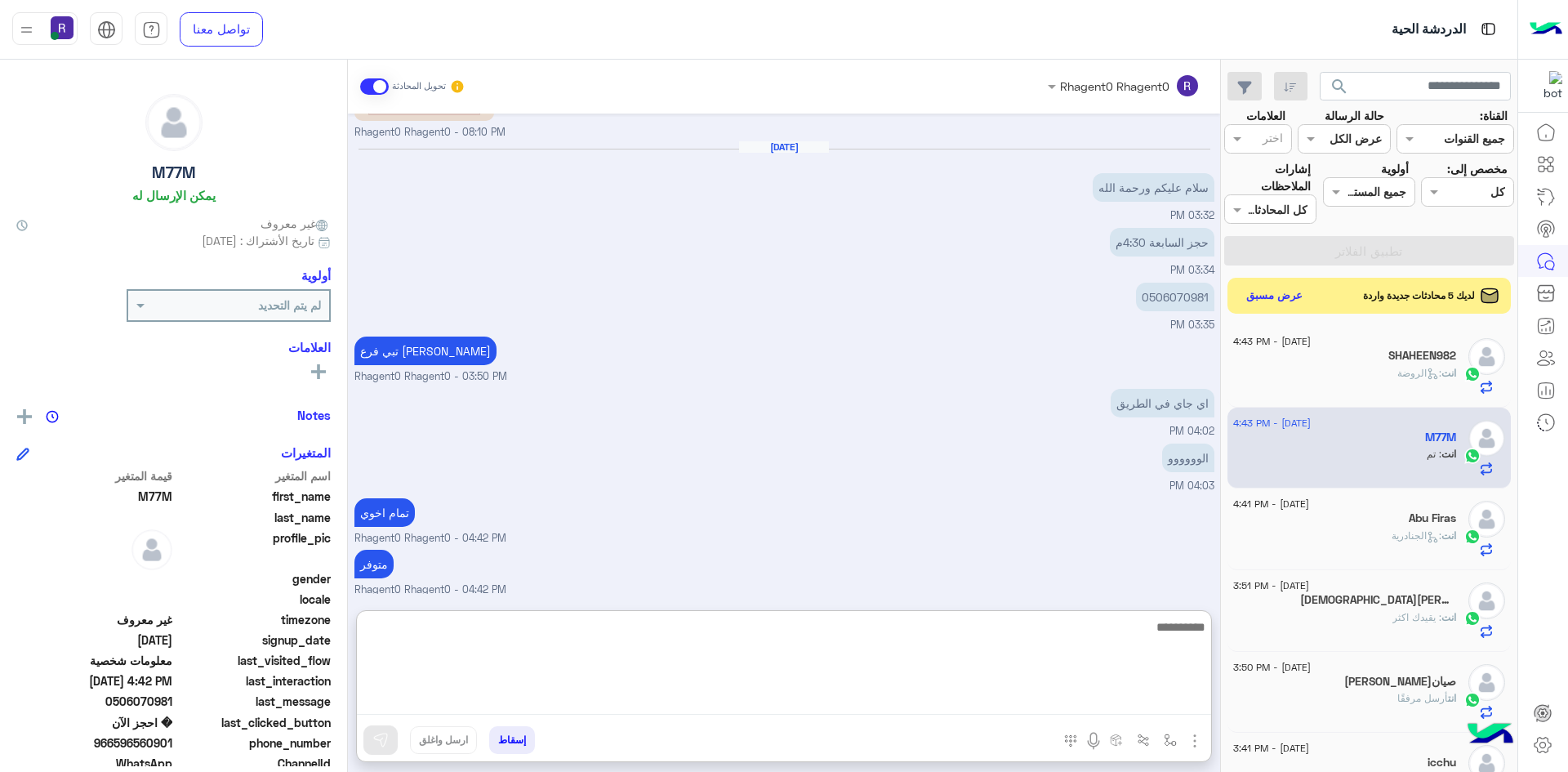
scroll to position [1034, 0]
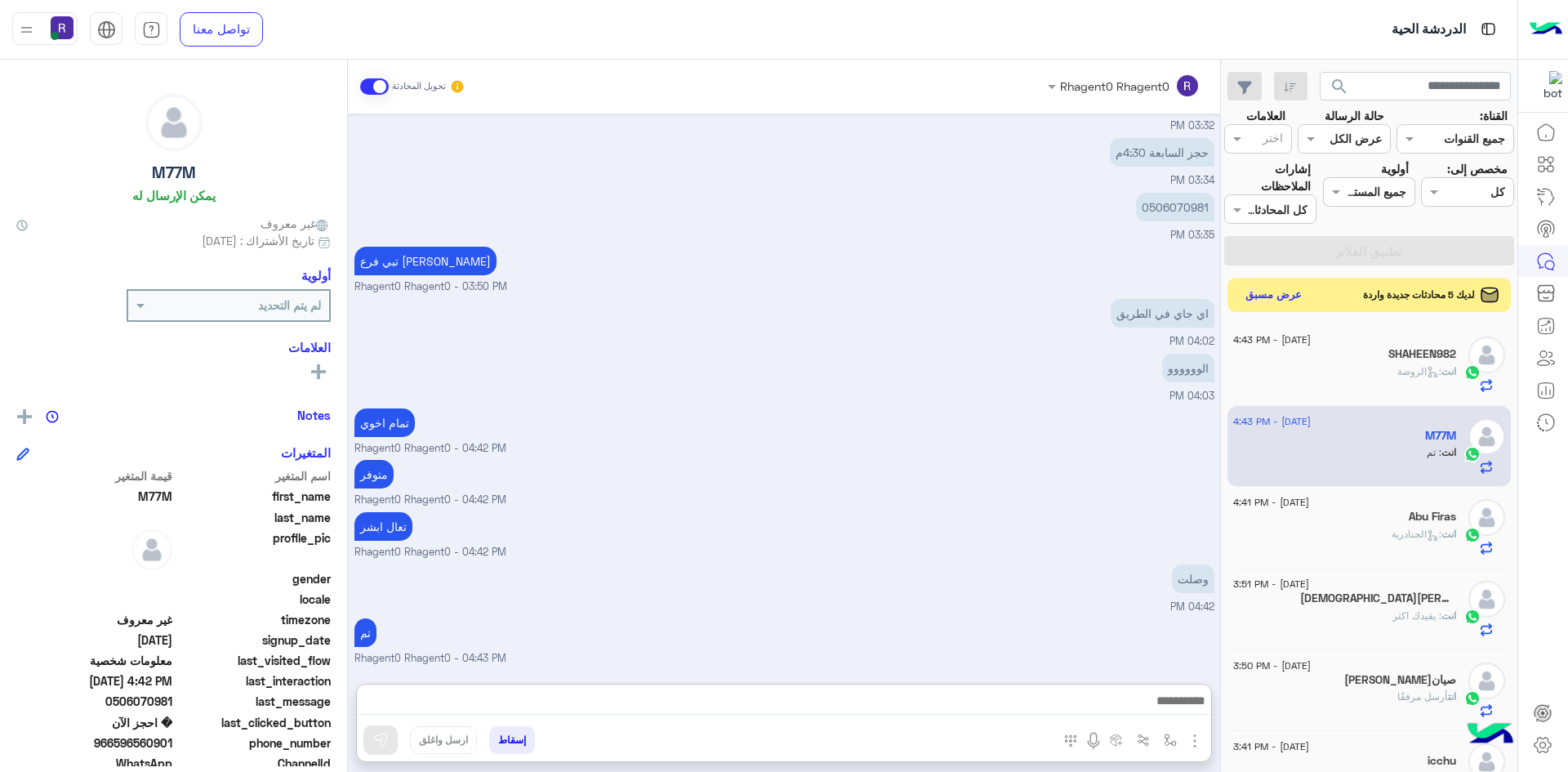
click at [1270, 294] on button "عرض مسبق" at bounding box center [1273, 296] width 69 height 22
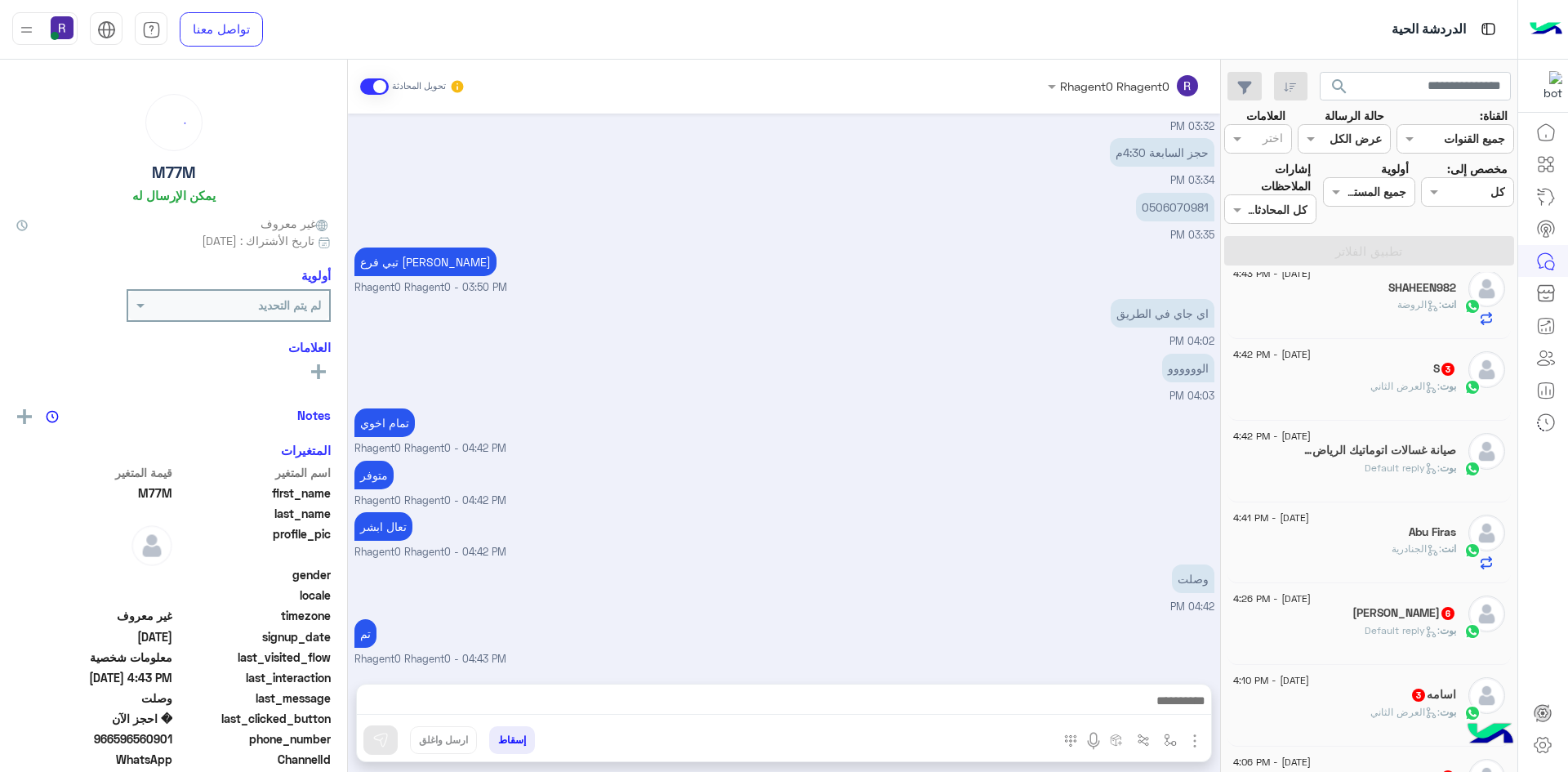
scroll to position [327, 0]
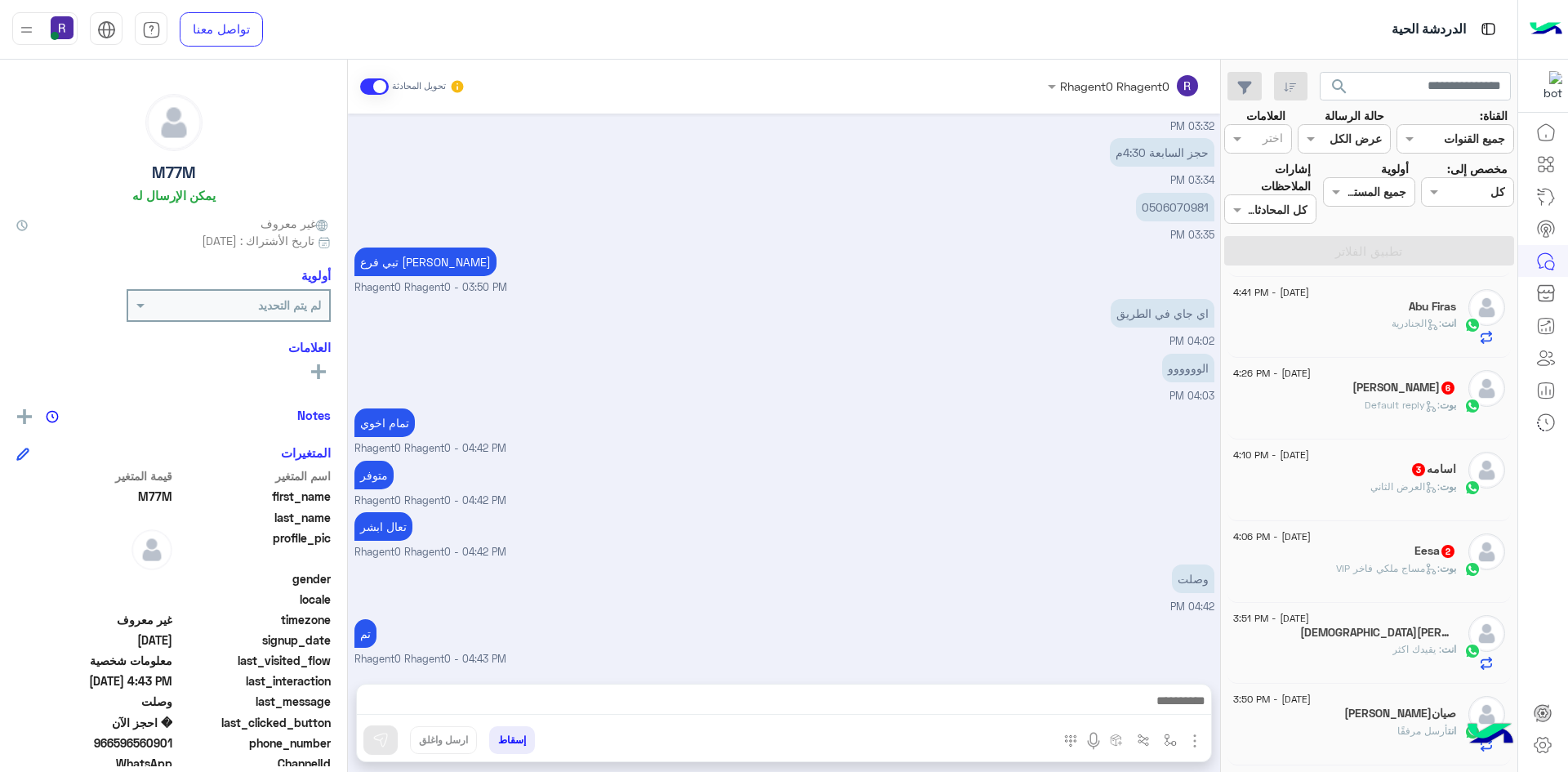
click at [1377, 579] on div "بوت : مساج ملكي فاخر VIP" at bounding box center [1344, 575] width 223 height 29
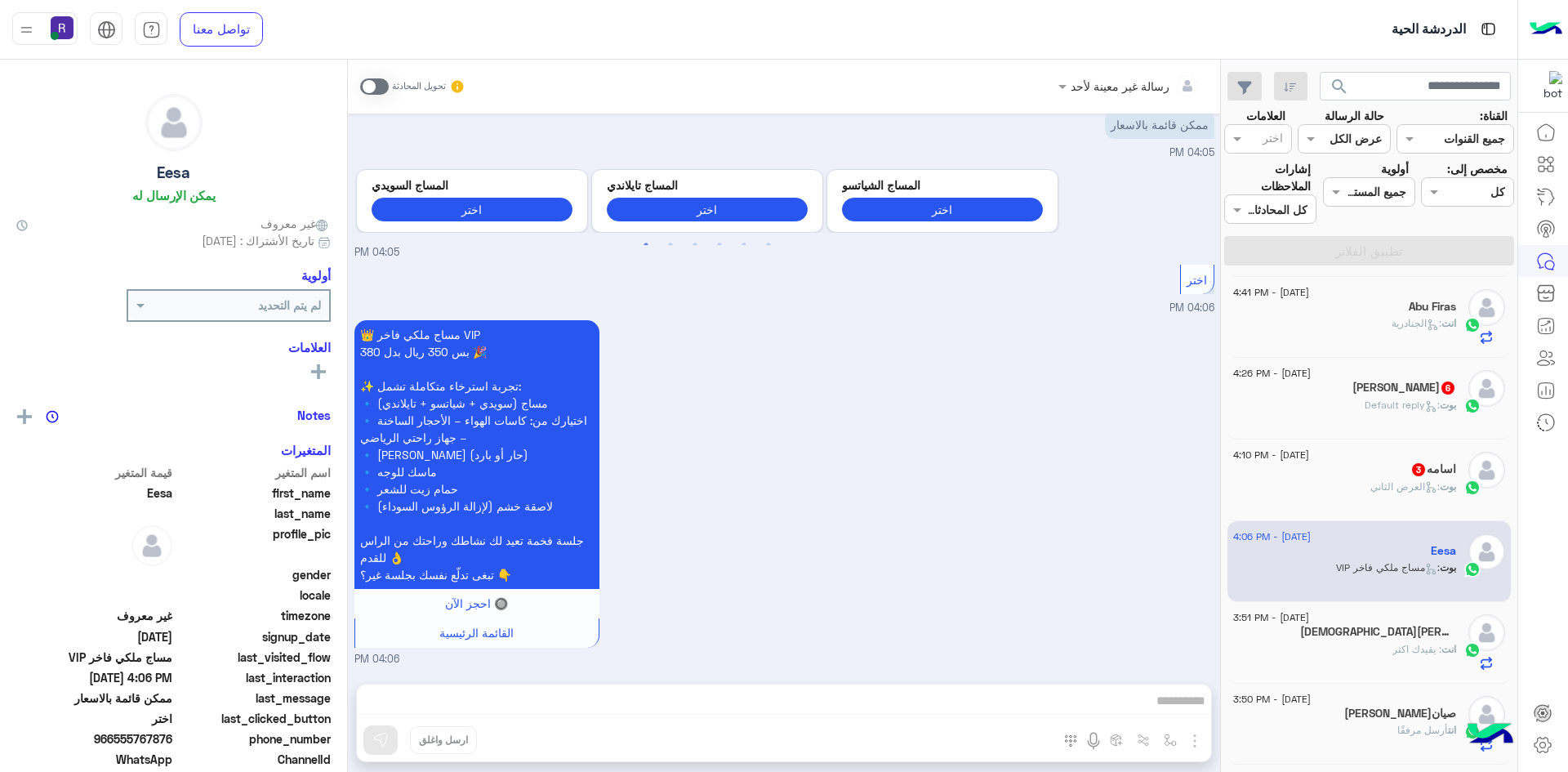
click at [382, 90] on span at bounding box center [375, 86] width 29 height 16
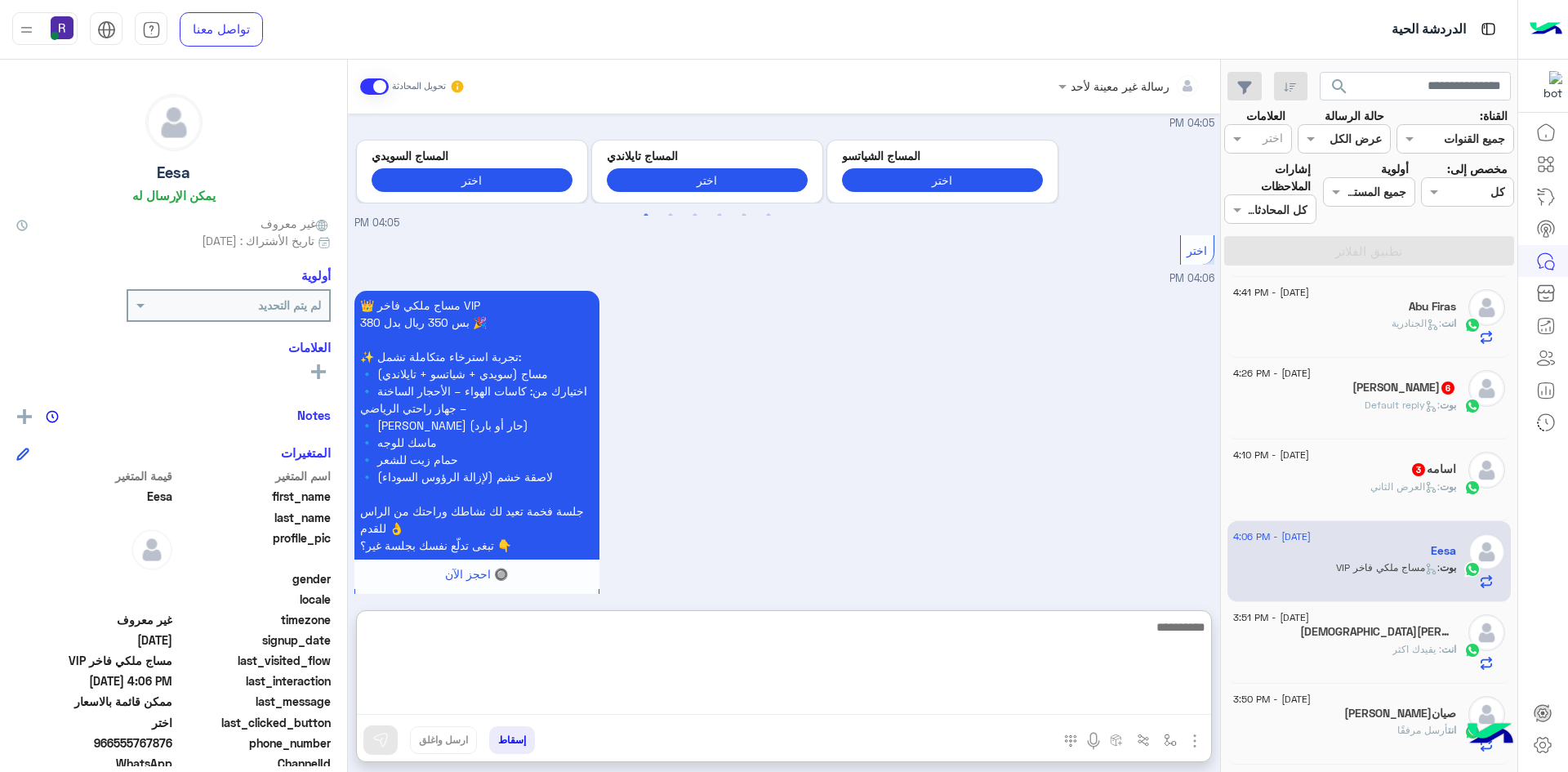
paste textarea "**********"
type textarea "**********"
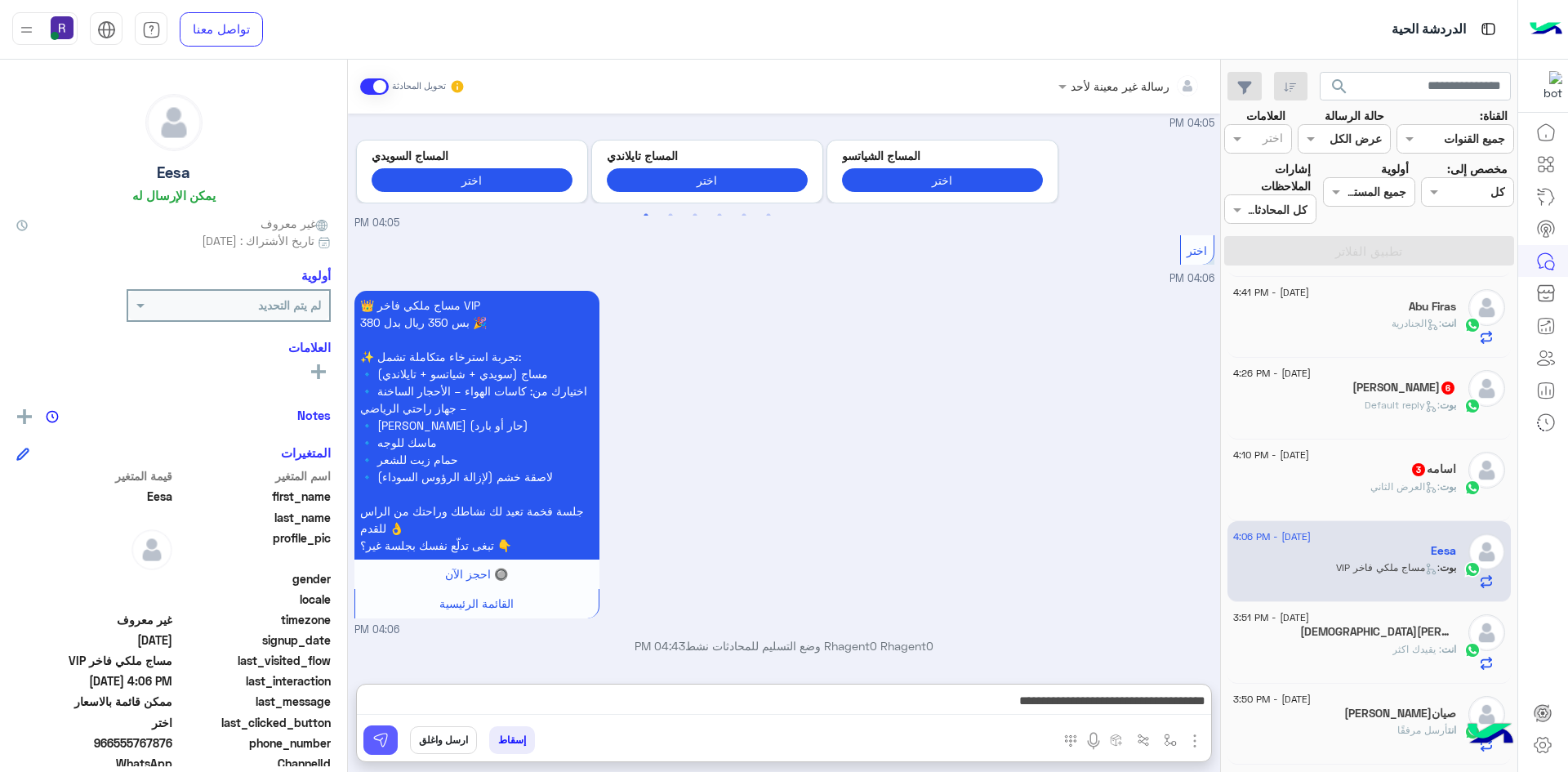
click at [386, 744] on img at bounding box center [381, 740] width 16 height 16
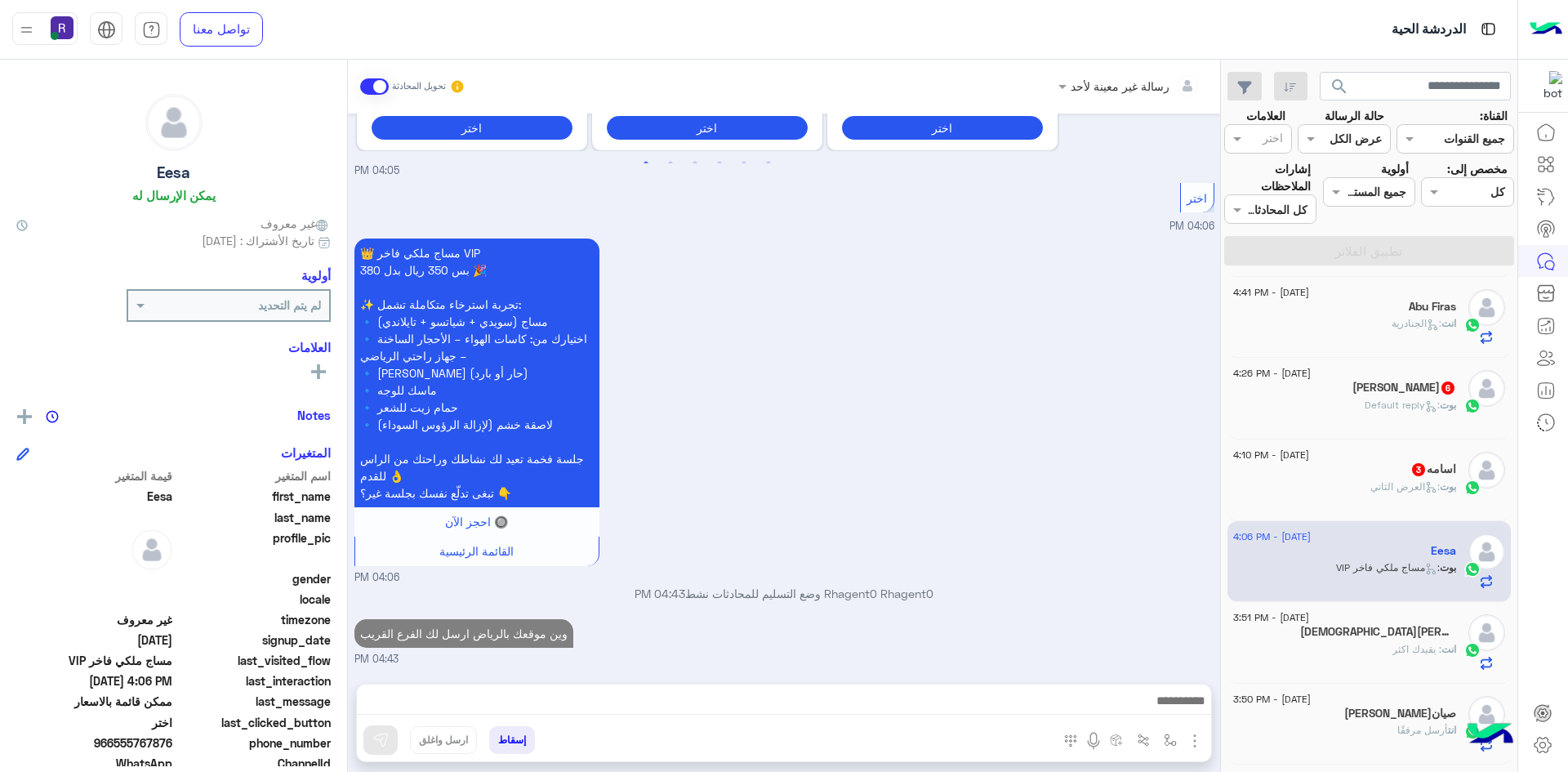
click at [1379, 492] on p "بوت : العرض الثاني" at bounding box center [1413, 486] width 86 height 15
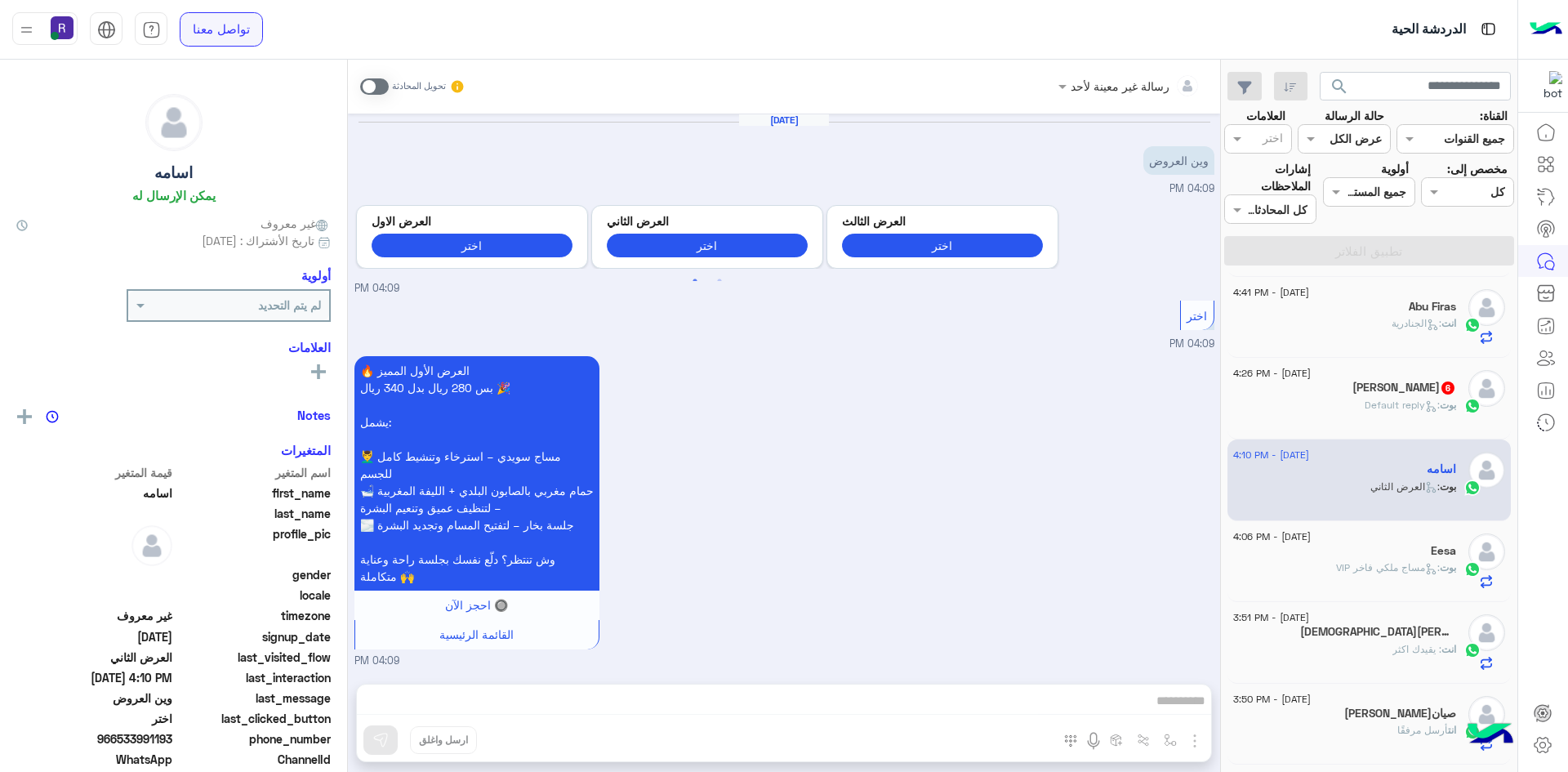
scroll to position [459, 0]
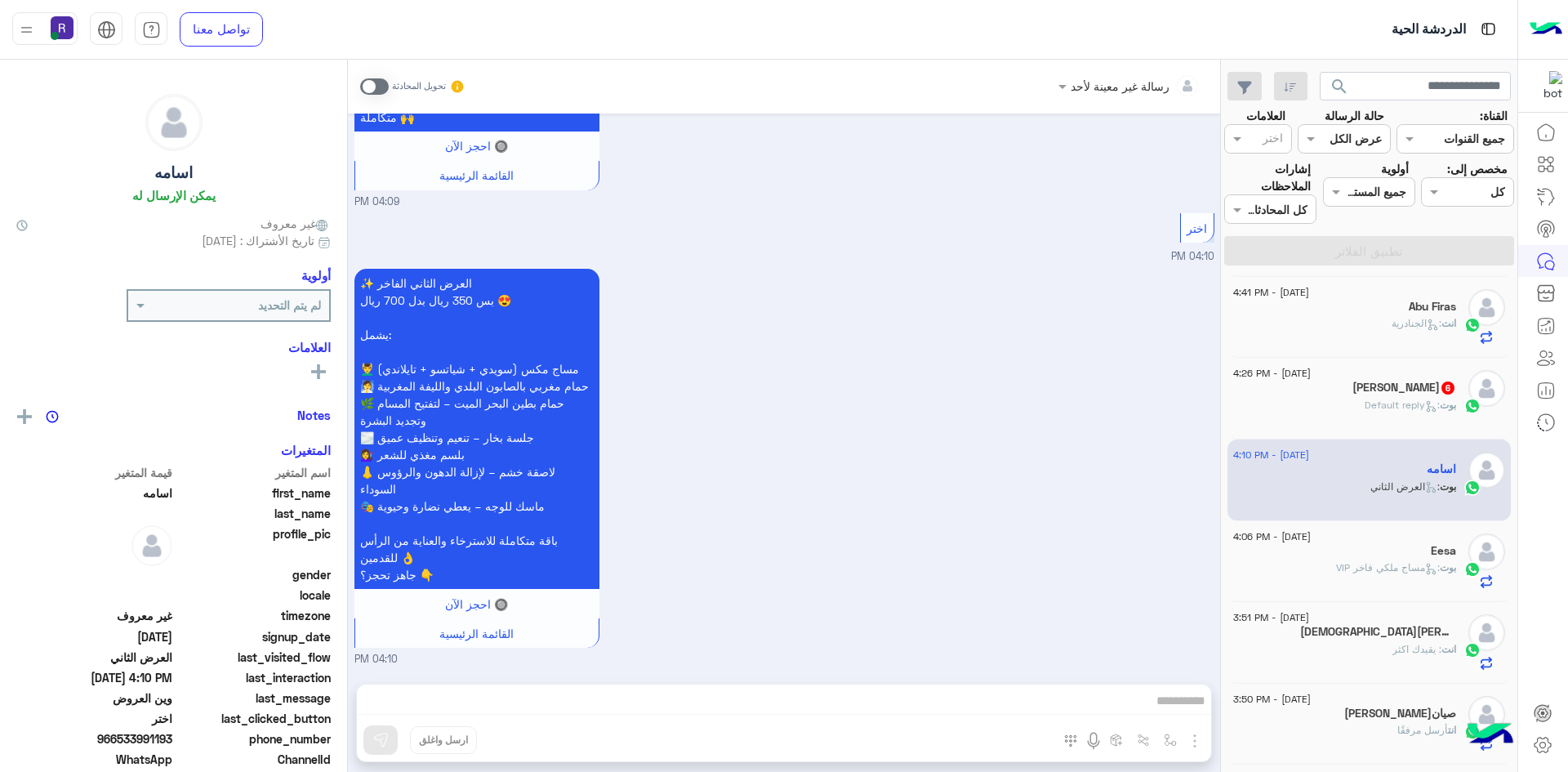
drag, startPoint x: 381, startPoint y: 85, endPoint x: 406, endPoint y: 123, distance: 45.5
click at [381, 85] on span at bounding box center [375, 86] width 29 height 16
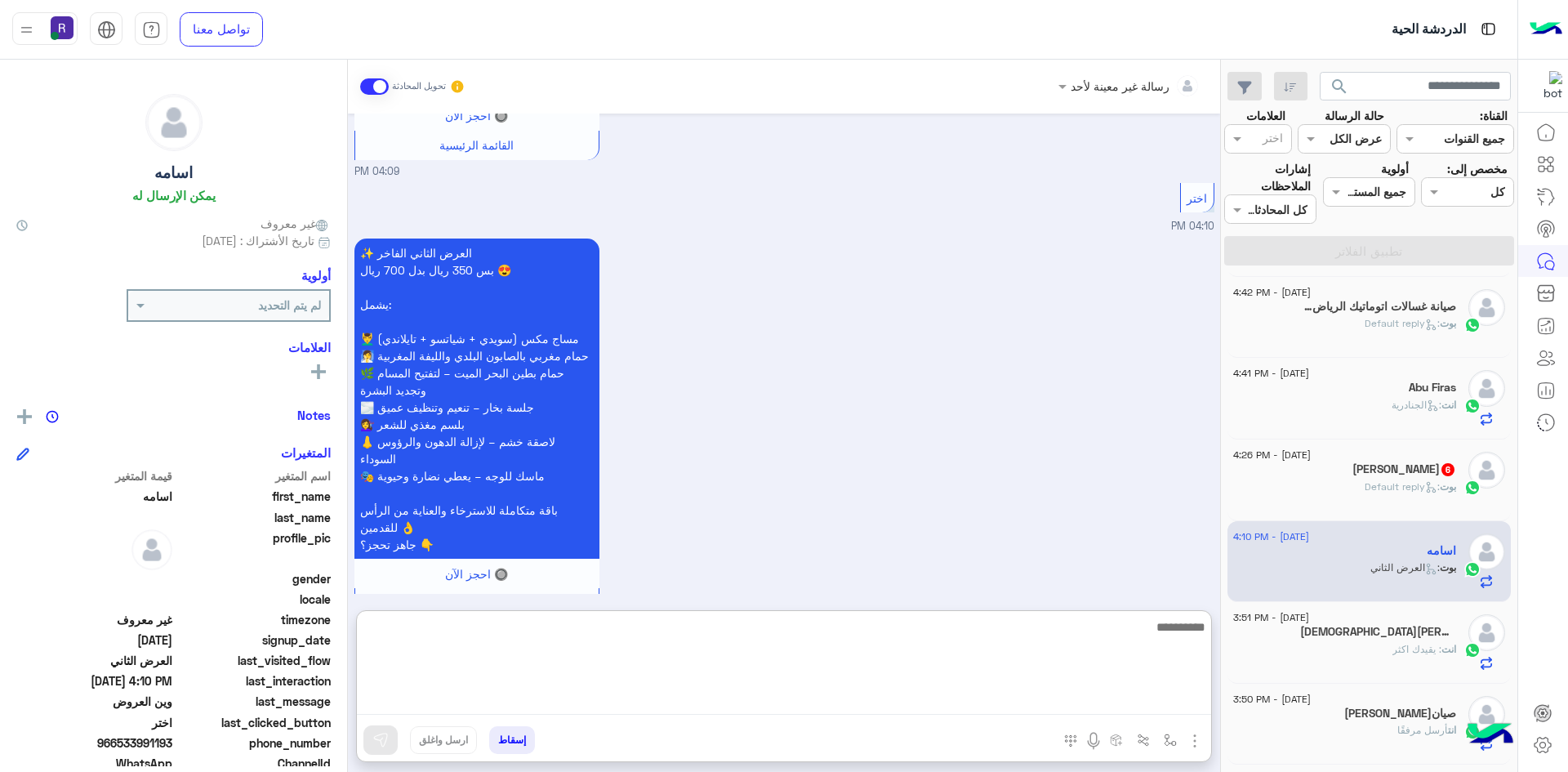
paste textarea "**********"
type textarea "**********"
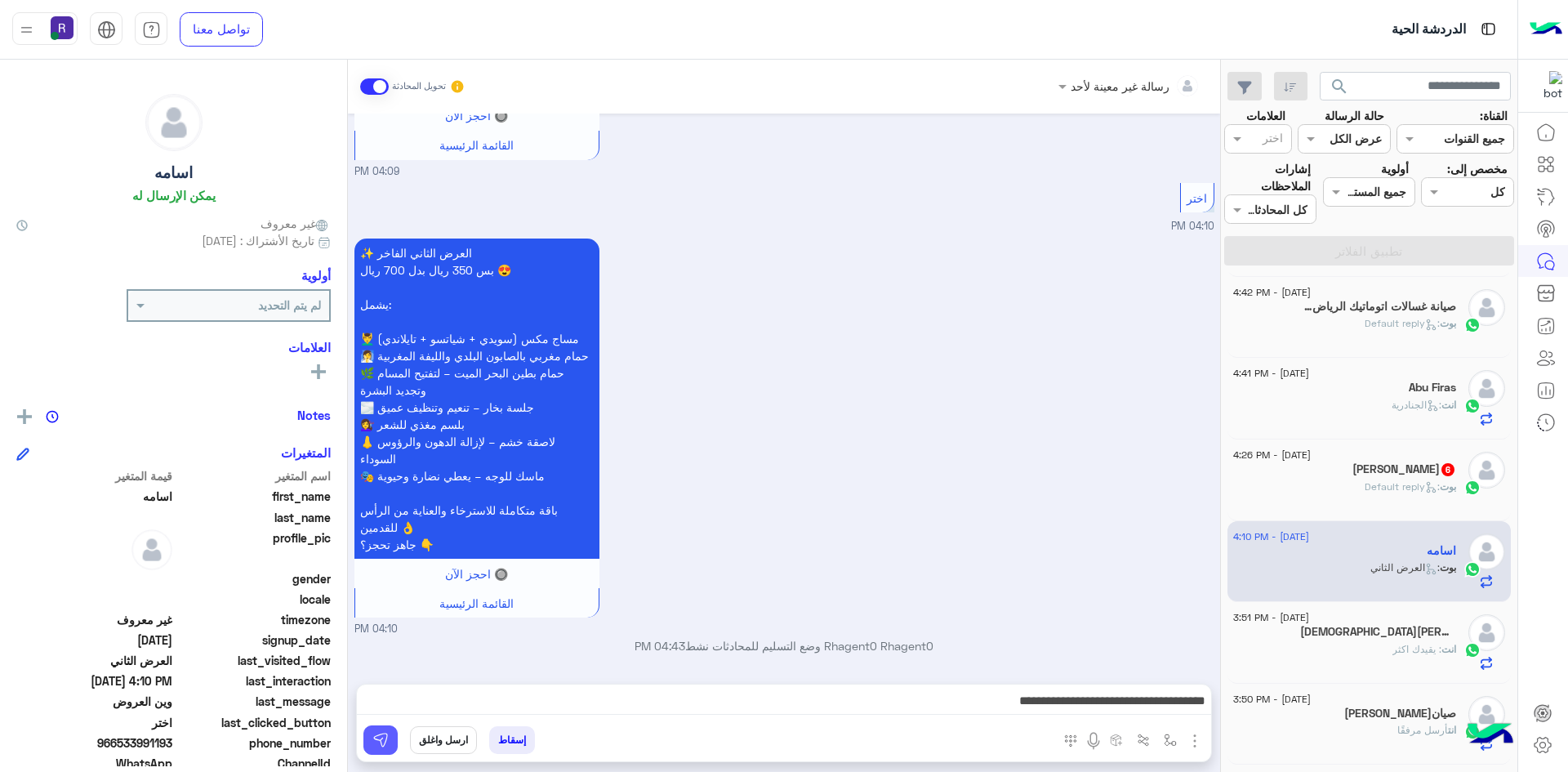
click at [390, 737] on button at bounding box center [381, 739] width 34 height 29
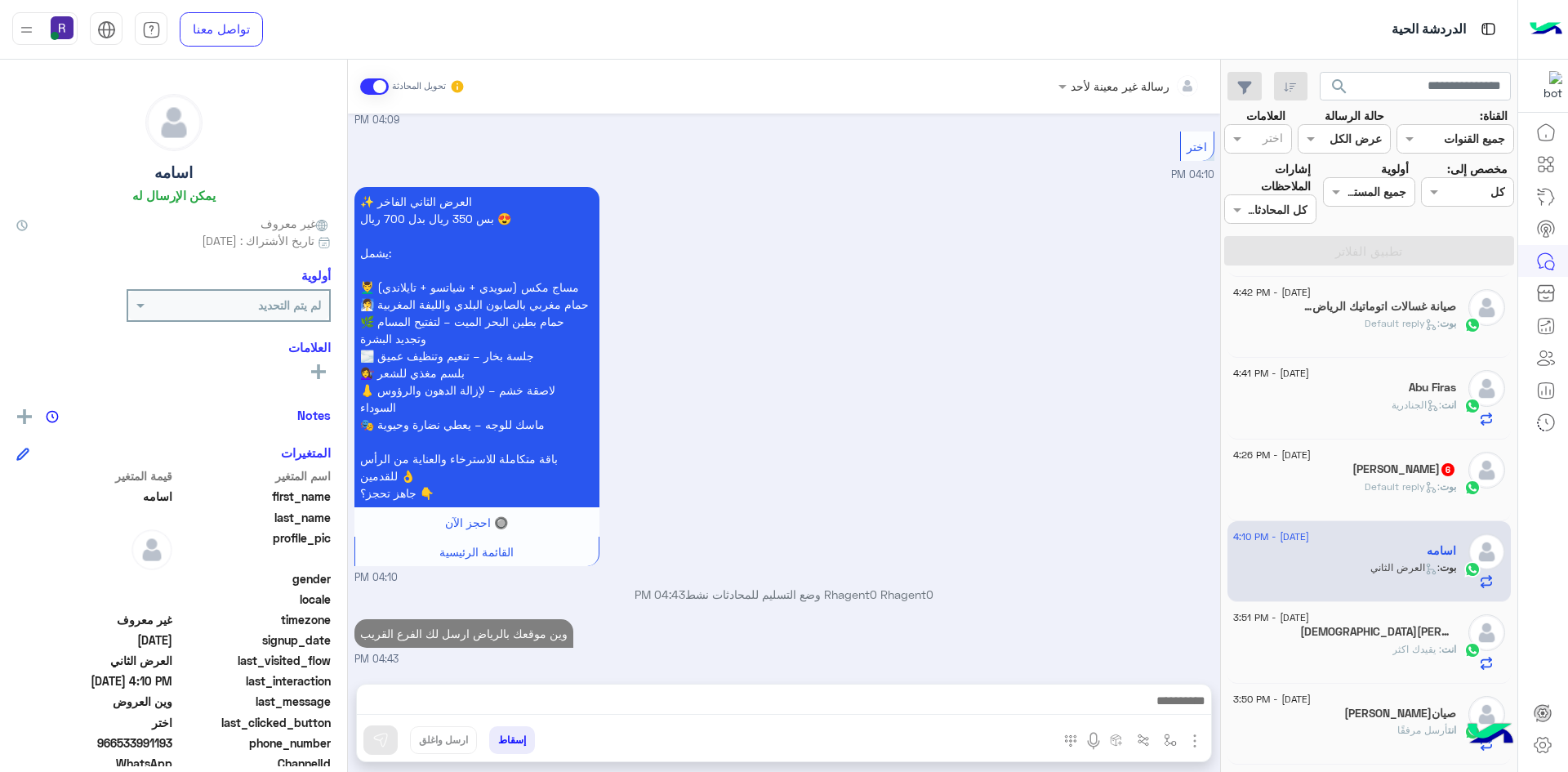
click at [1346, 481] on div "بوت : Default reply" at bounding box center [1344, 493] width 223 height 29
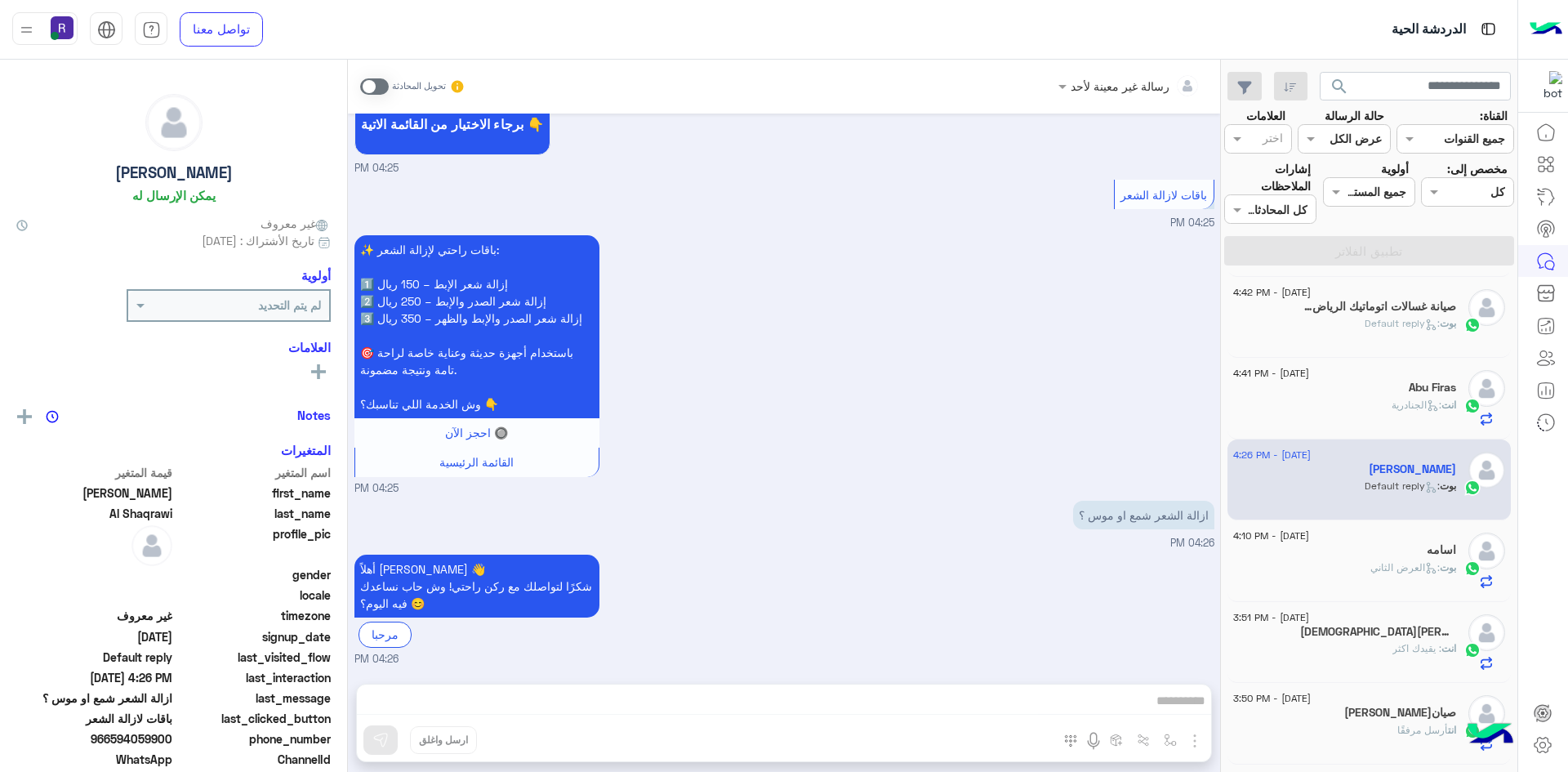
click at [382, 85] on span at bounding box center [375, 86] width 29 height 16
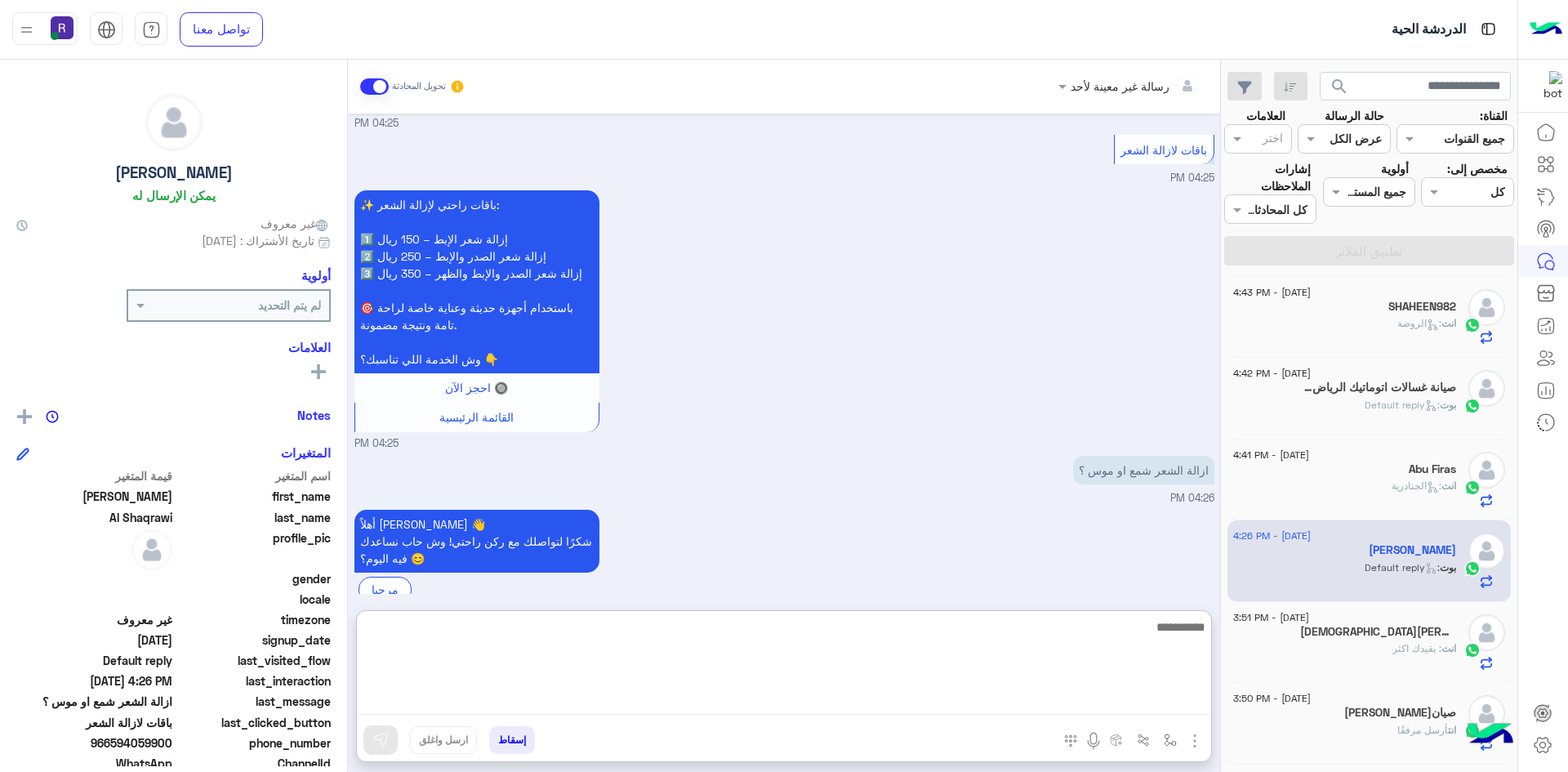
paste textarea "**********"
type textarea "**********"
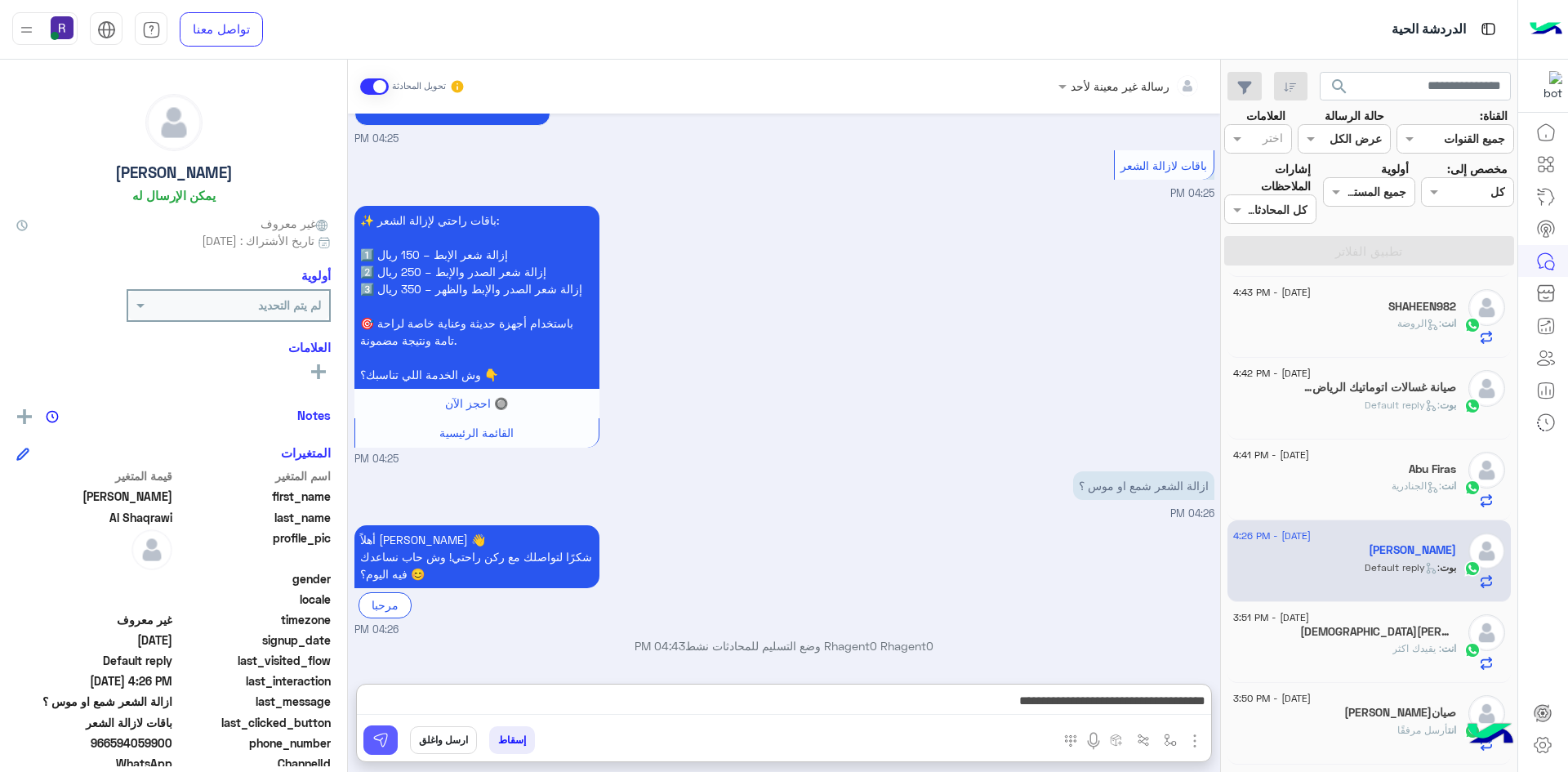
click at [389, 733] on button at bounding box center [381, 739] width 34 height 29
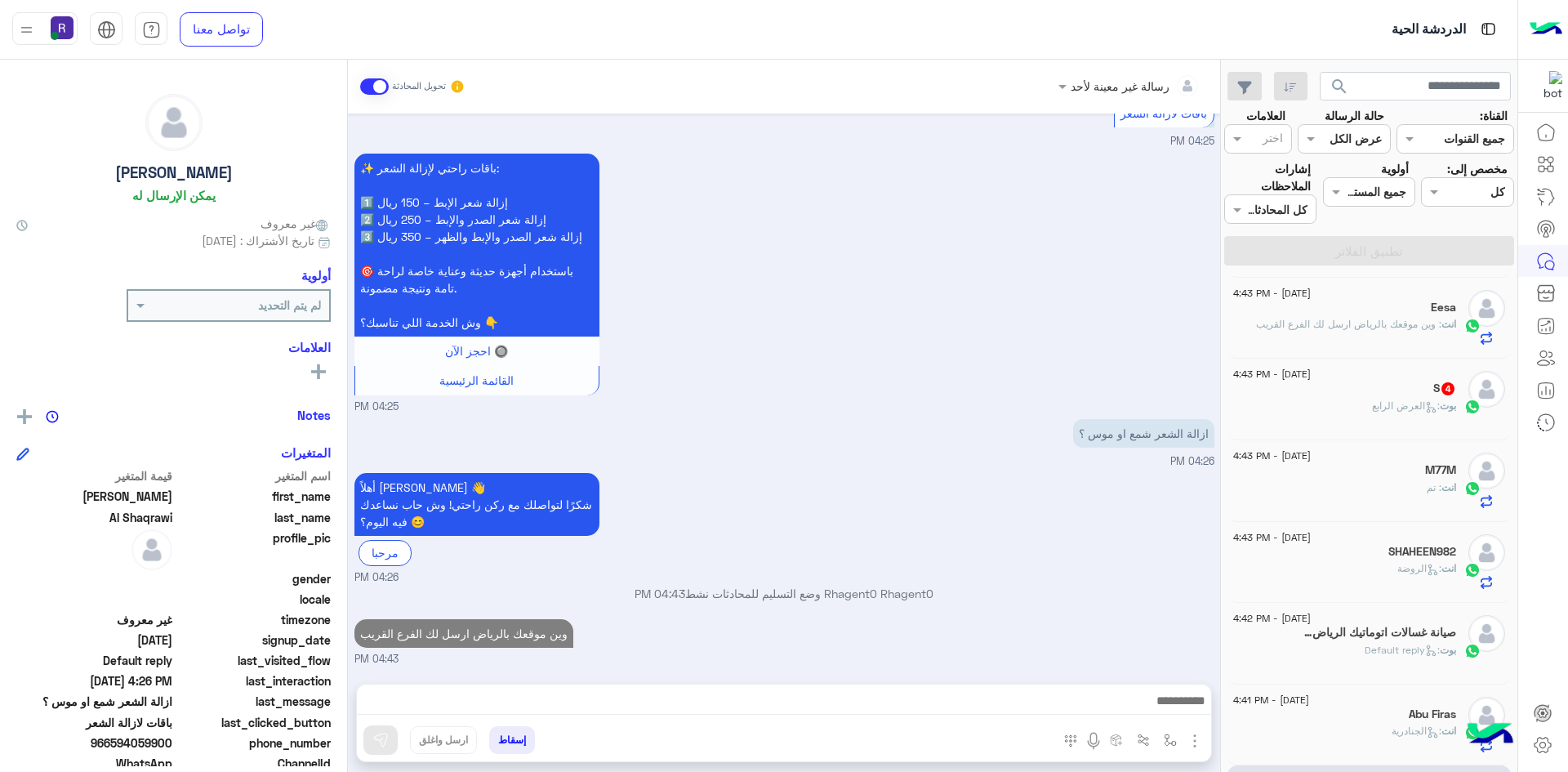
click at [1377, 409] on span ": العرض الرابع" at bounding box center [1406, 405] width 68 height 12
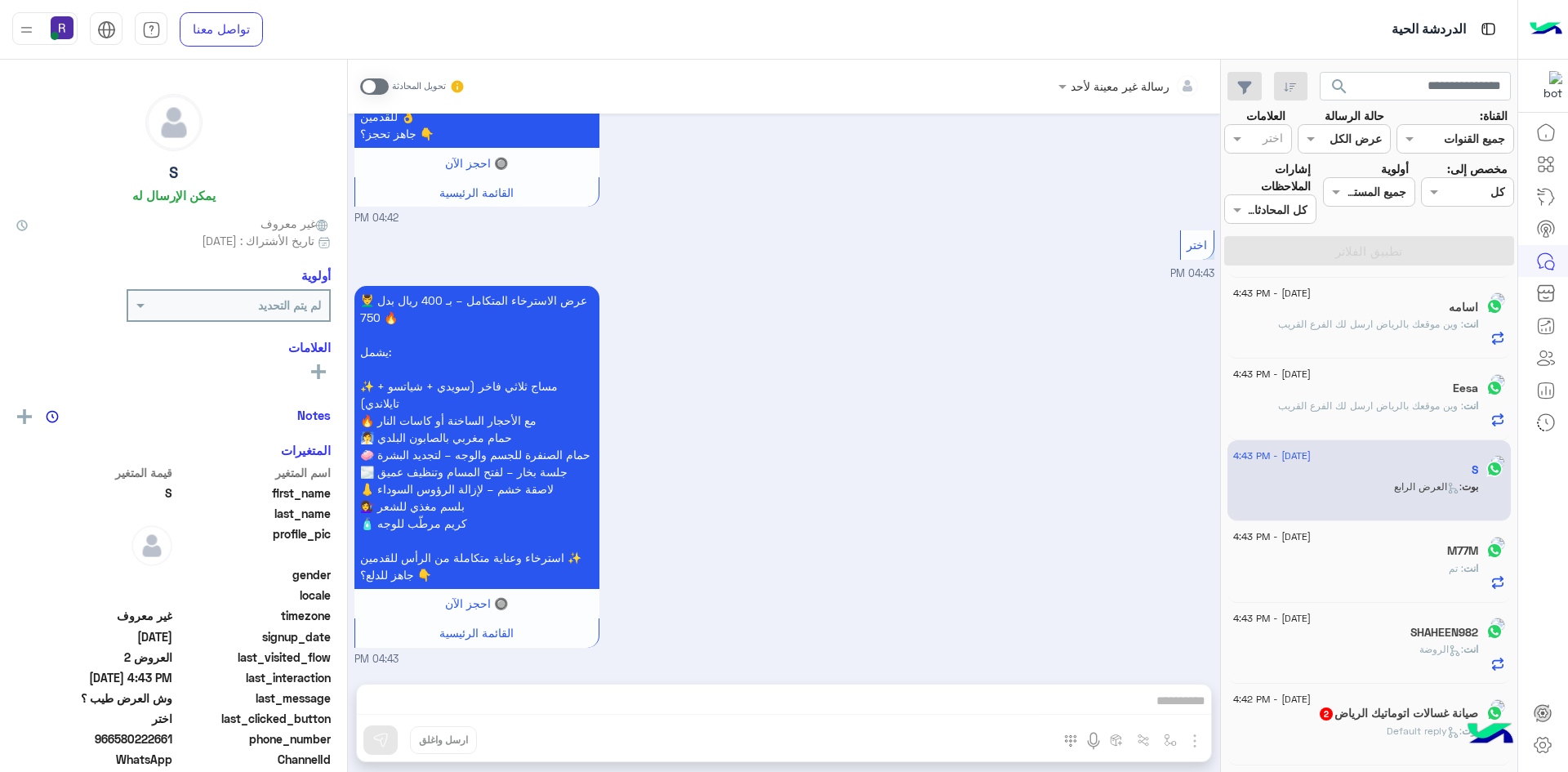
click at [385, 88] on span at bounding box center [375, 86] width 29 height 16
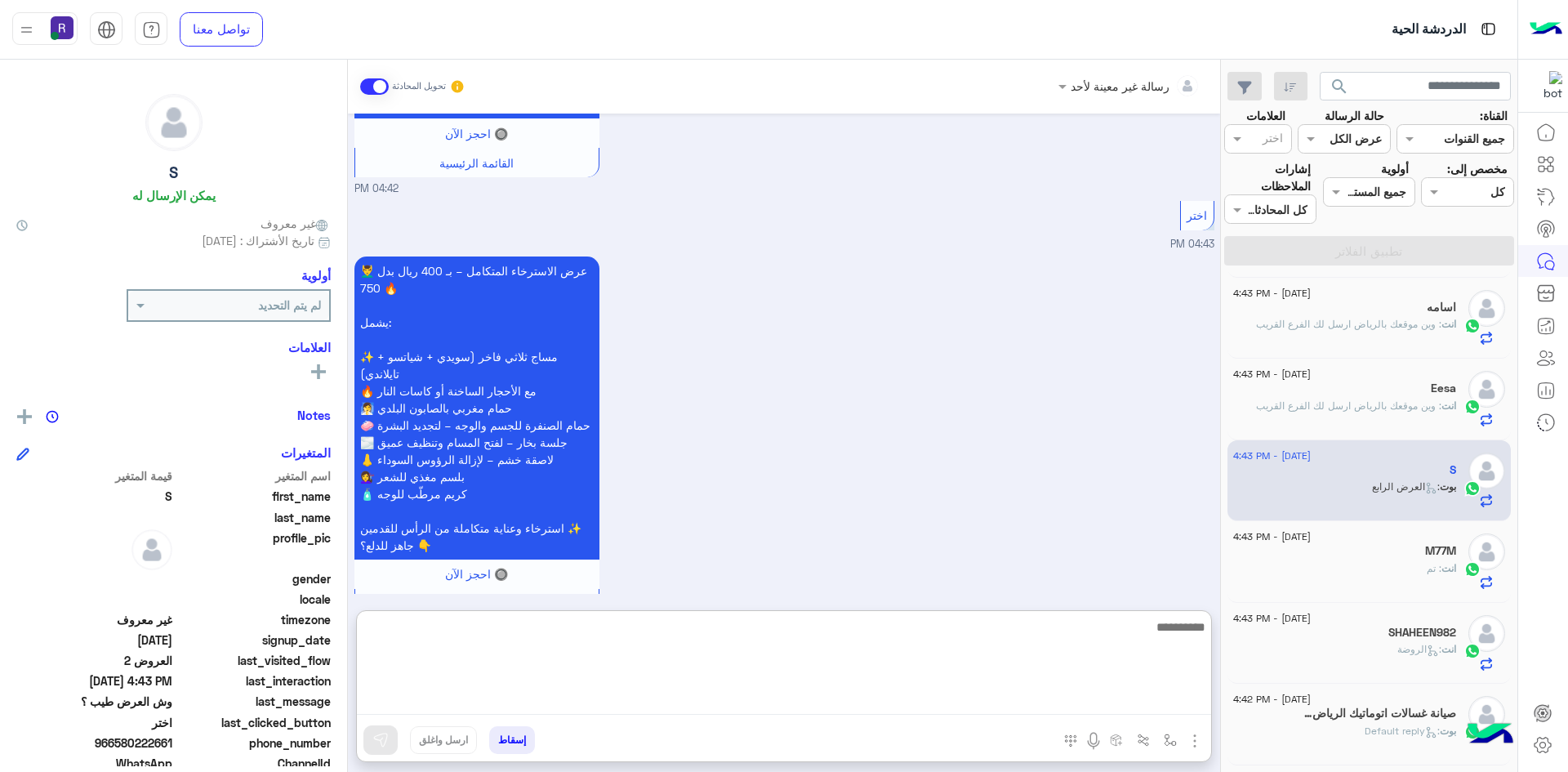
paste textarea "**********"
type textarea "**********"
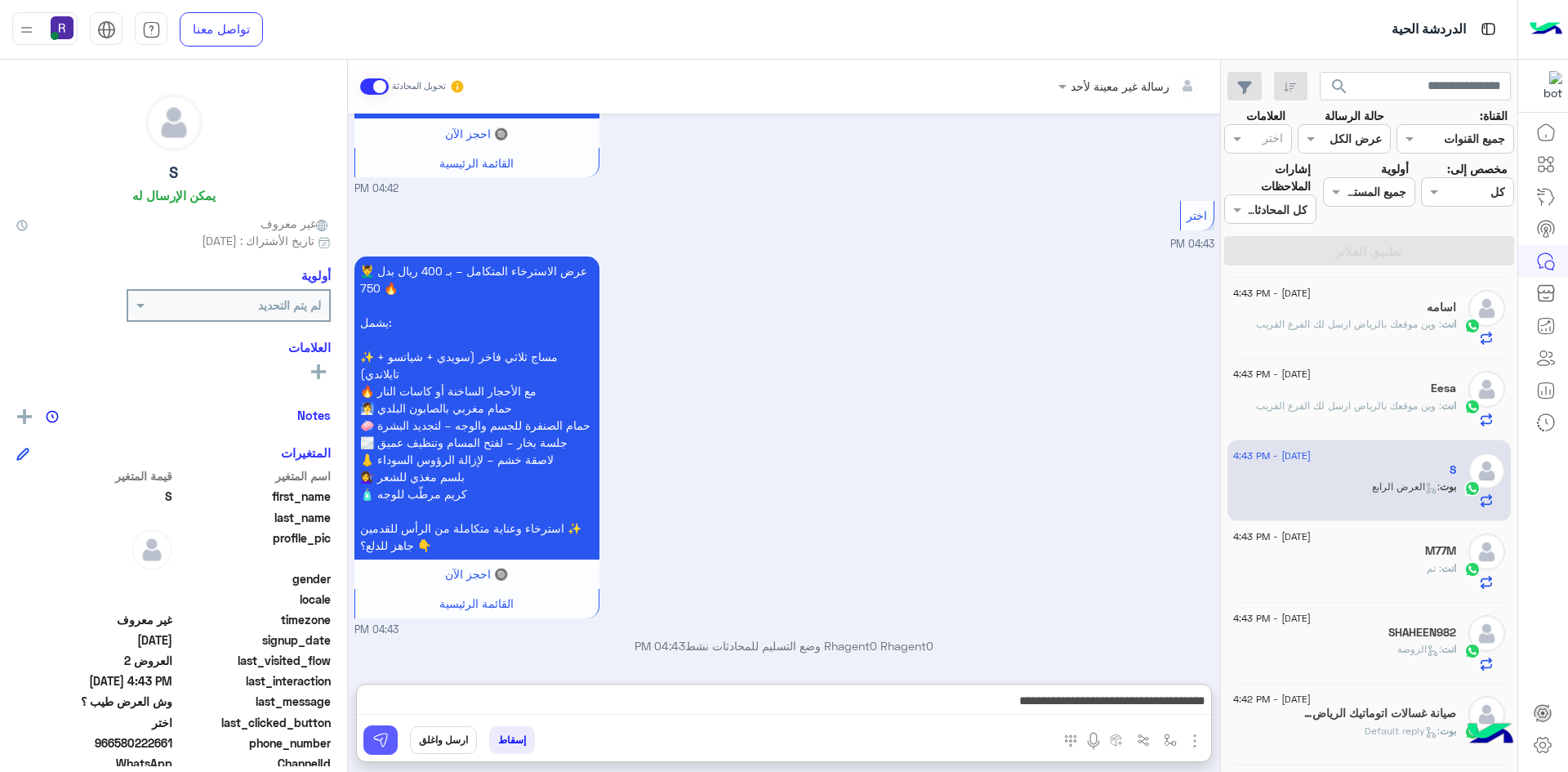
click at [384, 744] on img at bounding box center [381, 740] width 16 height 16
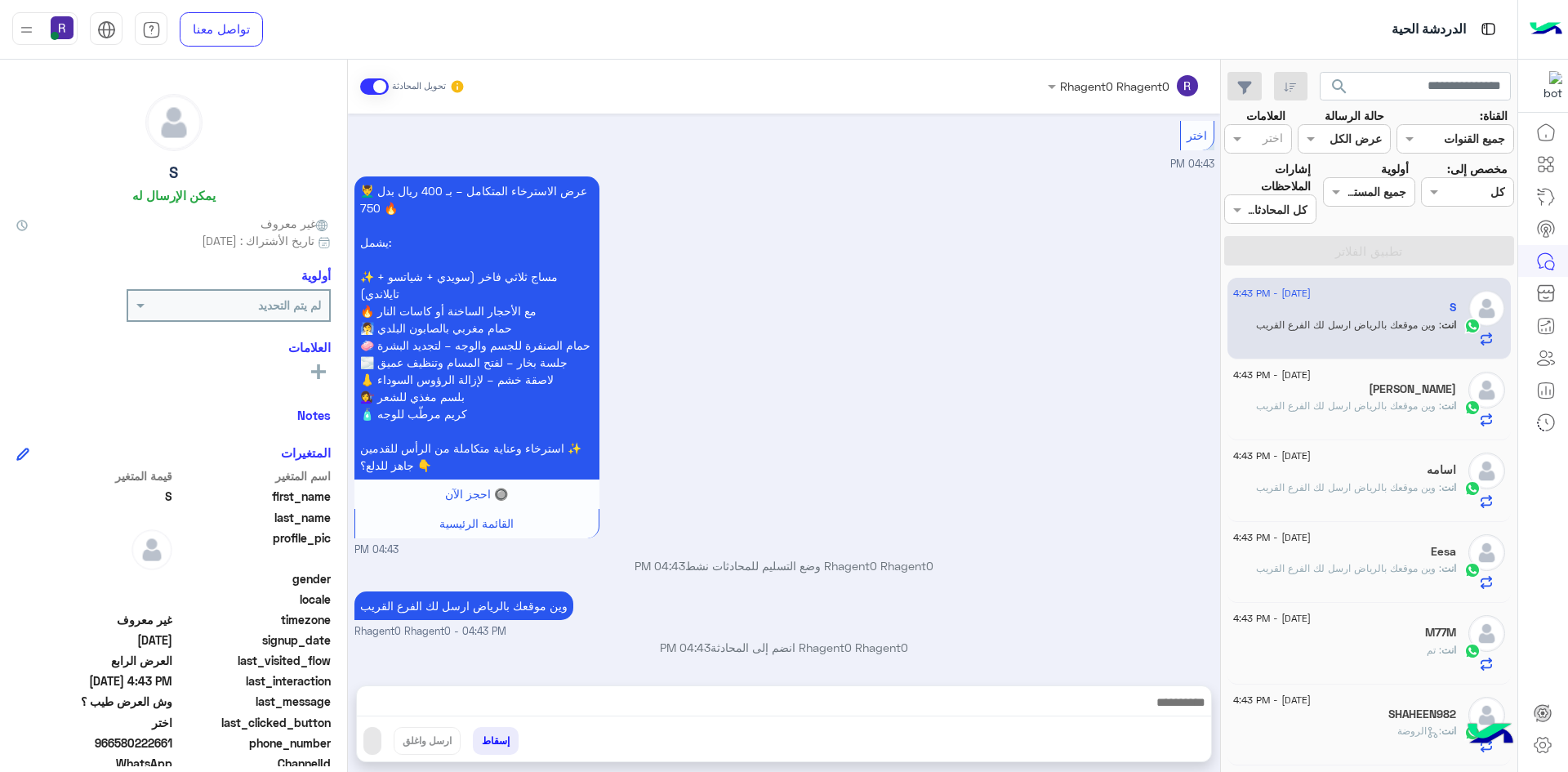
scroll to position [1066, 0]
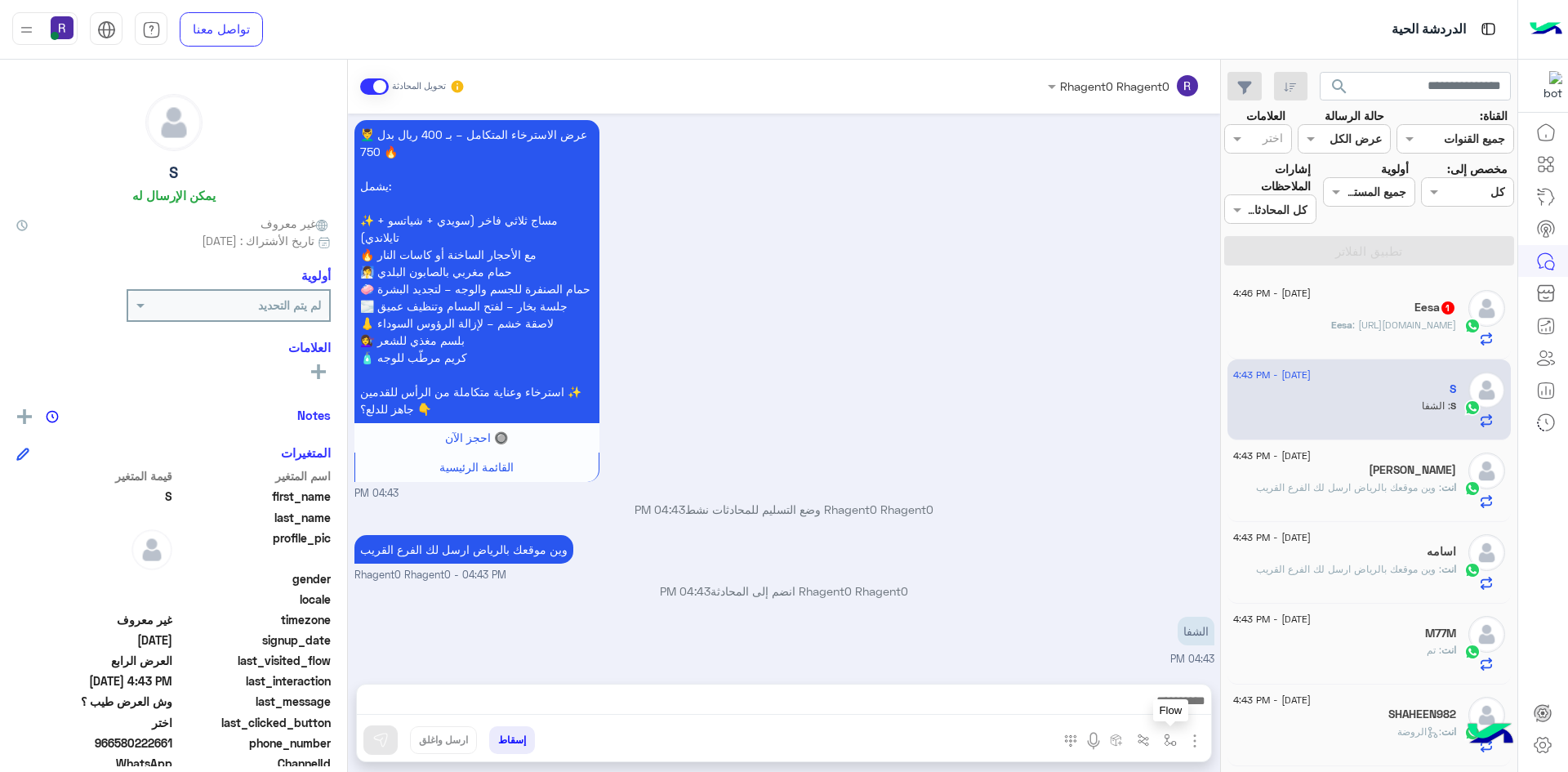
click at [1171, 741] on img "button" at bounding box center [1170, 739] width 13 height 13
click at [1145, 704] on input "text" at bounding box center [1120, 704] width 110 height 19
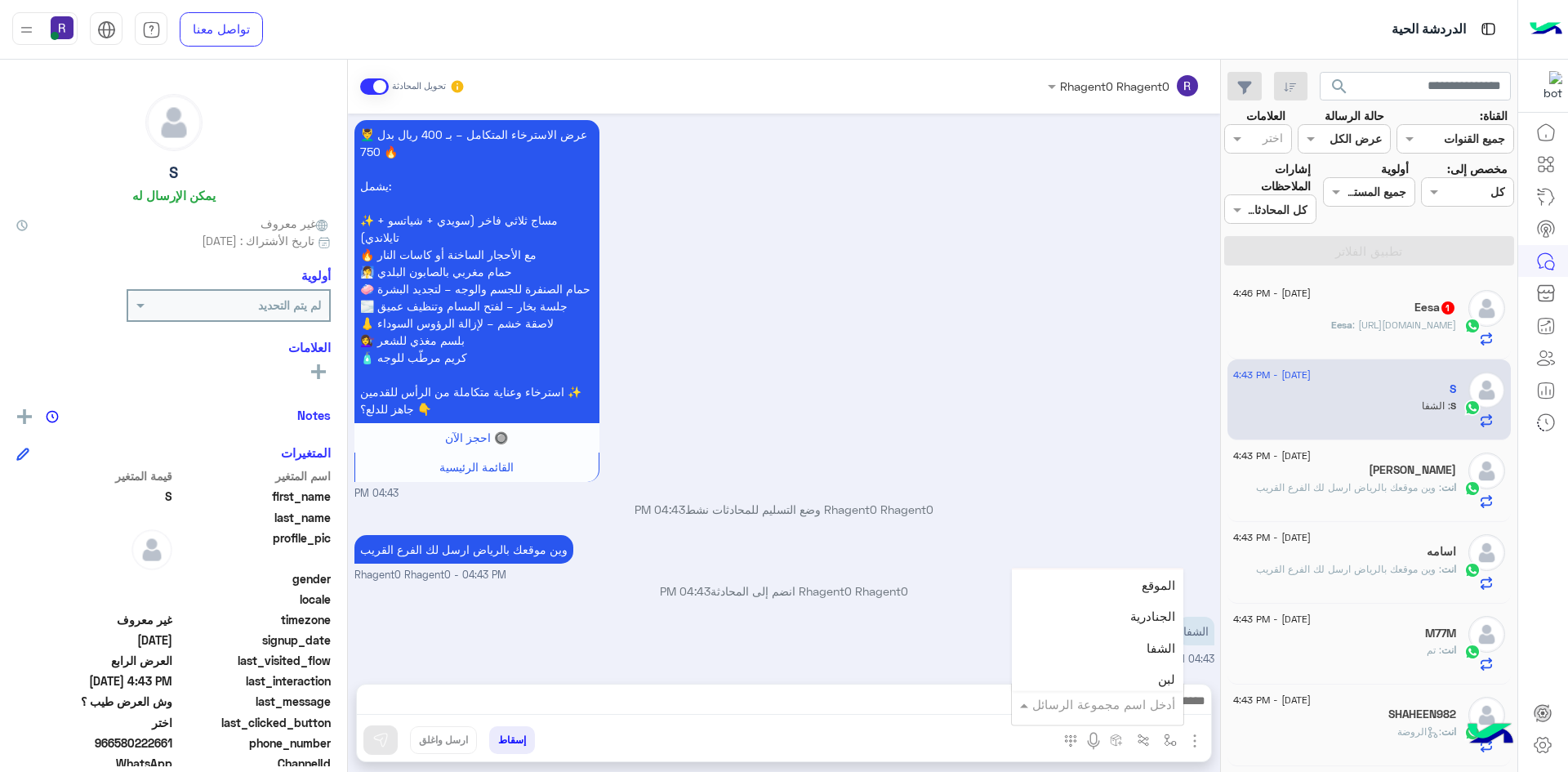
scroll to position [1144, 0]
click at [1108, 583] on div "الشفا" at bounding box center [1098, 572] width 172 height 32
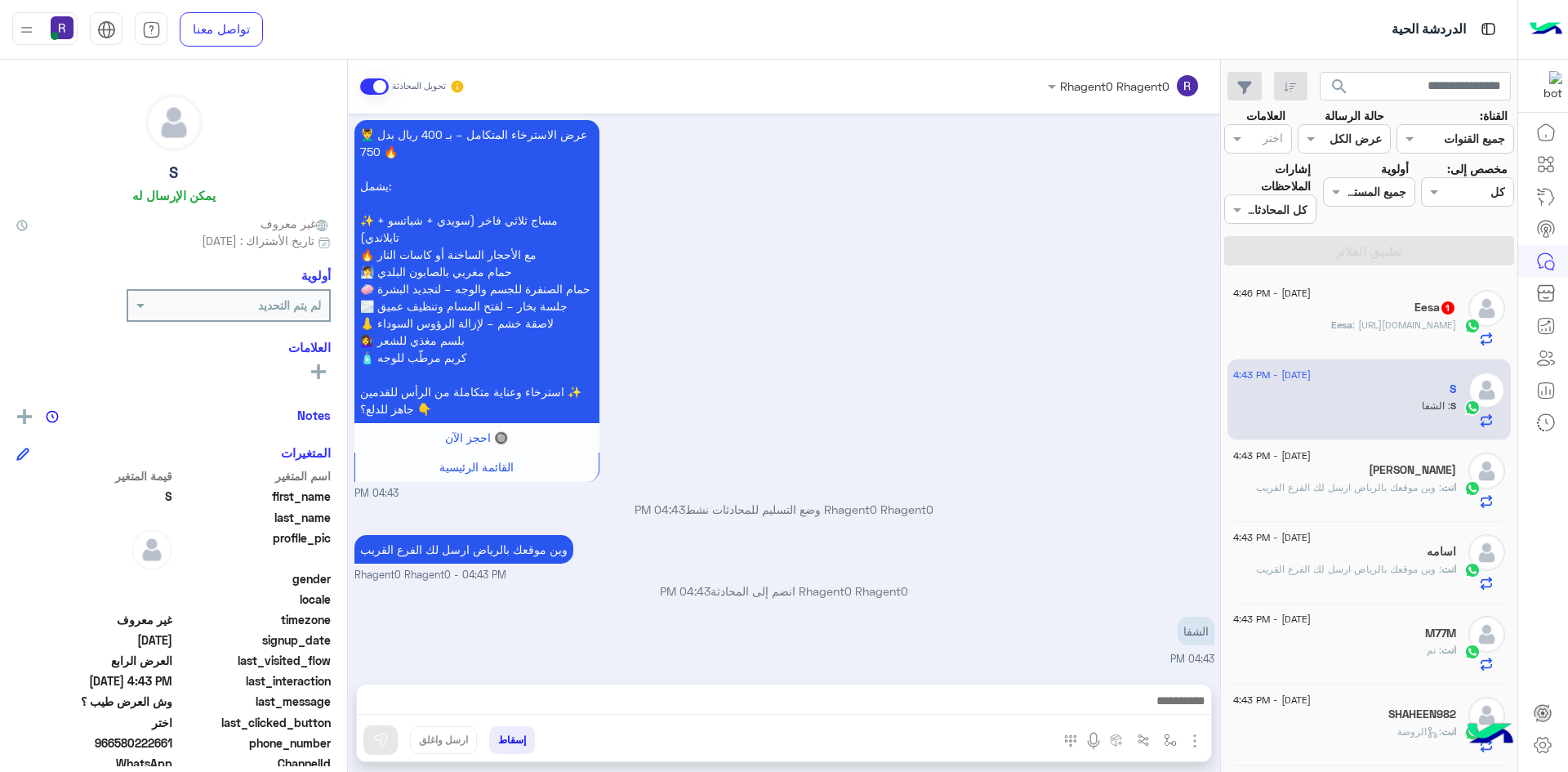
type textarea "*****"
click at [392, 745] on button at bounding box center [381, 739] width 34 height 29
click at [1358, 314] on div "Eesa 1" at bounding box center [1344, 309] width 223 height 17
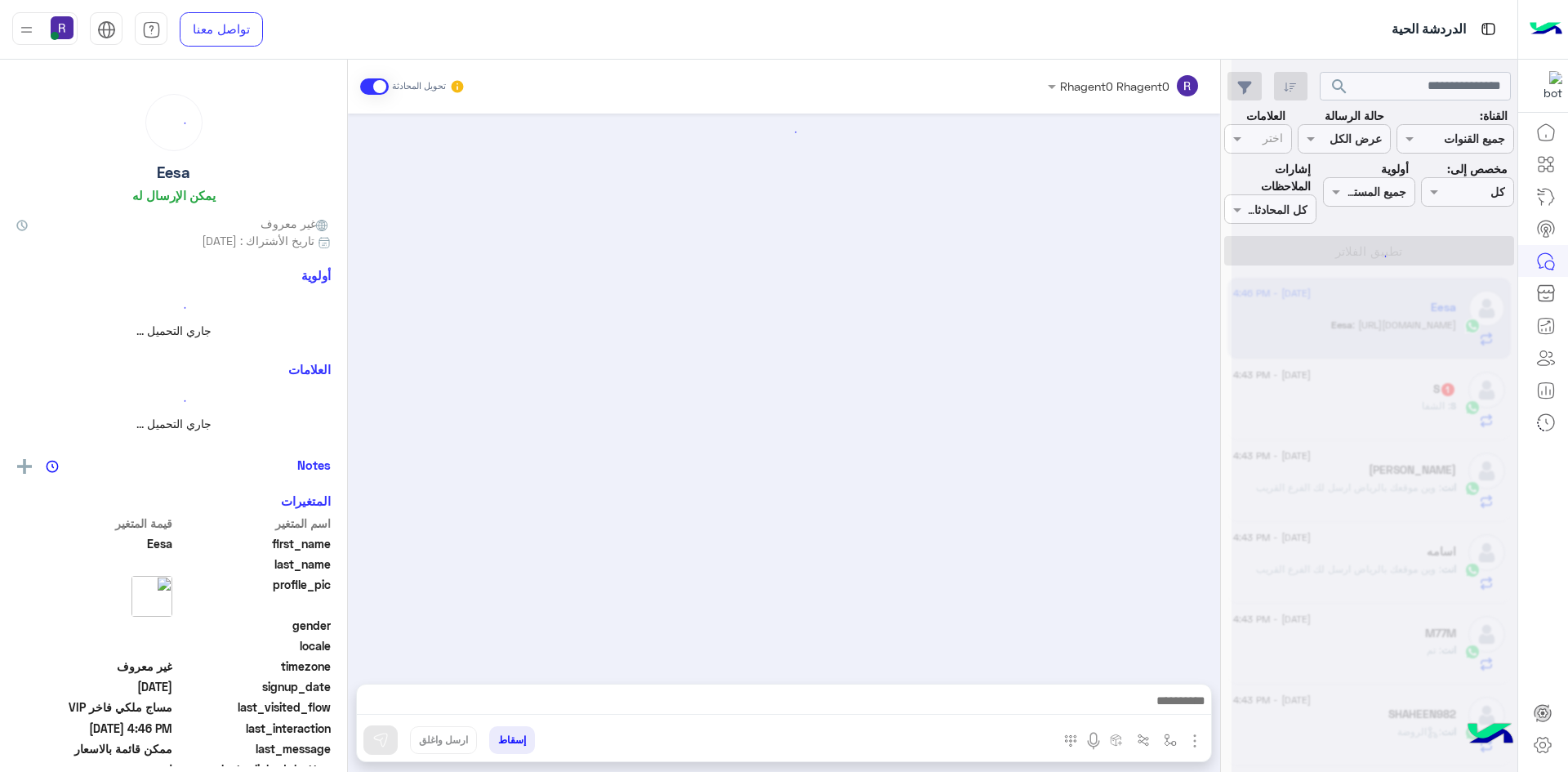
scroll to position [219, 0]
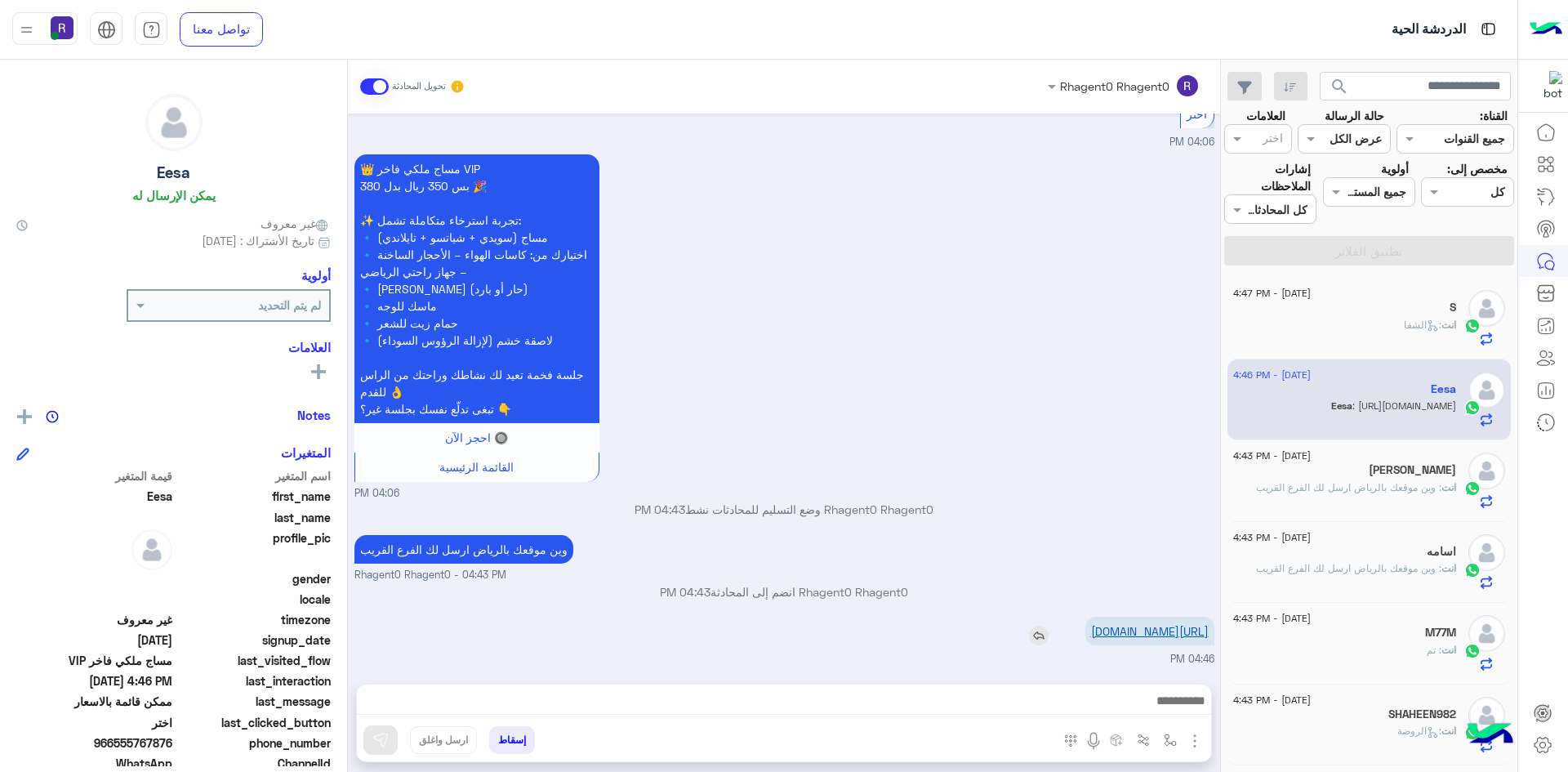
click at [1114, 624] on link "https://goo.gl/maps/qq3VxCUCcEXnrs9i8?g_st=aw" at bounding box center [1150, 631] width 118 height 14
click at [1167, 737] on img "button" at bounding box center [1170, 739] width 13 height 13
click at [1158, 712] on div "أدخل اسم مجموعة الرسائل" at bounding box center [1103, 704] width 143 height 19
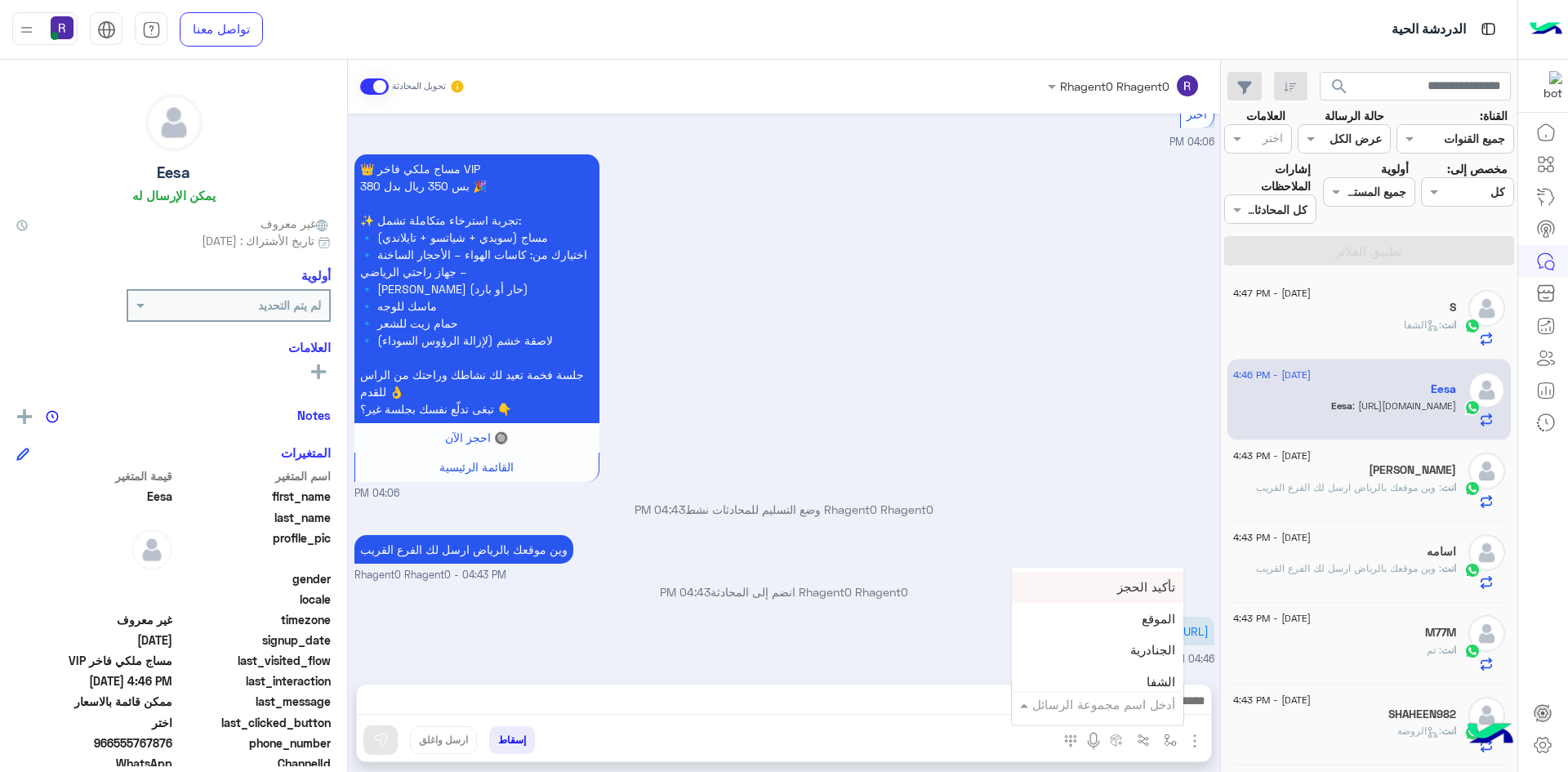
scroll to position [1062, 0]
click at [1138, 675] on div "لبن" at bounding box center [1098, 685] width 172 height 32
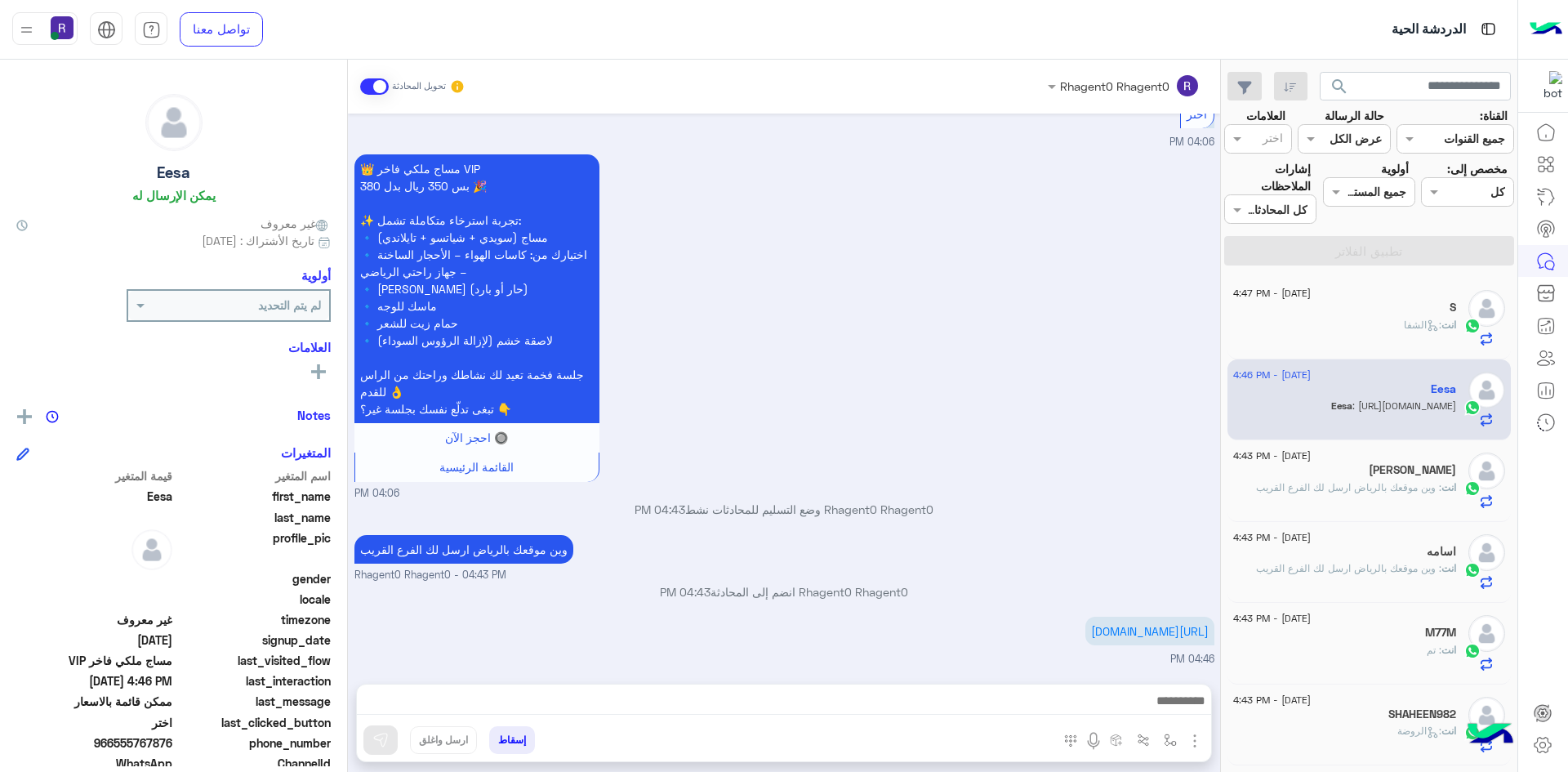
type textarea "***"
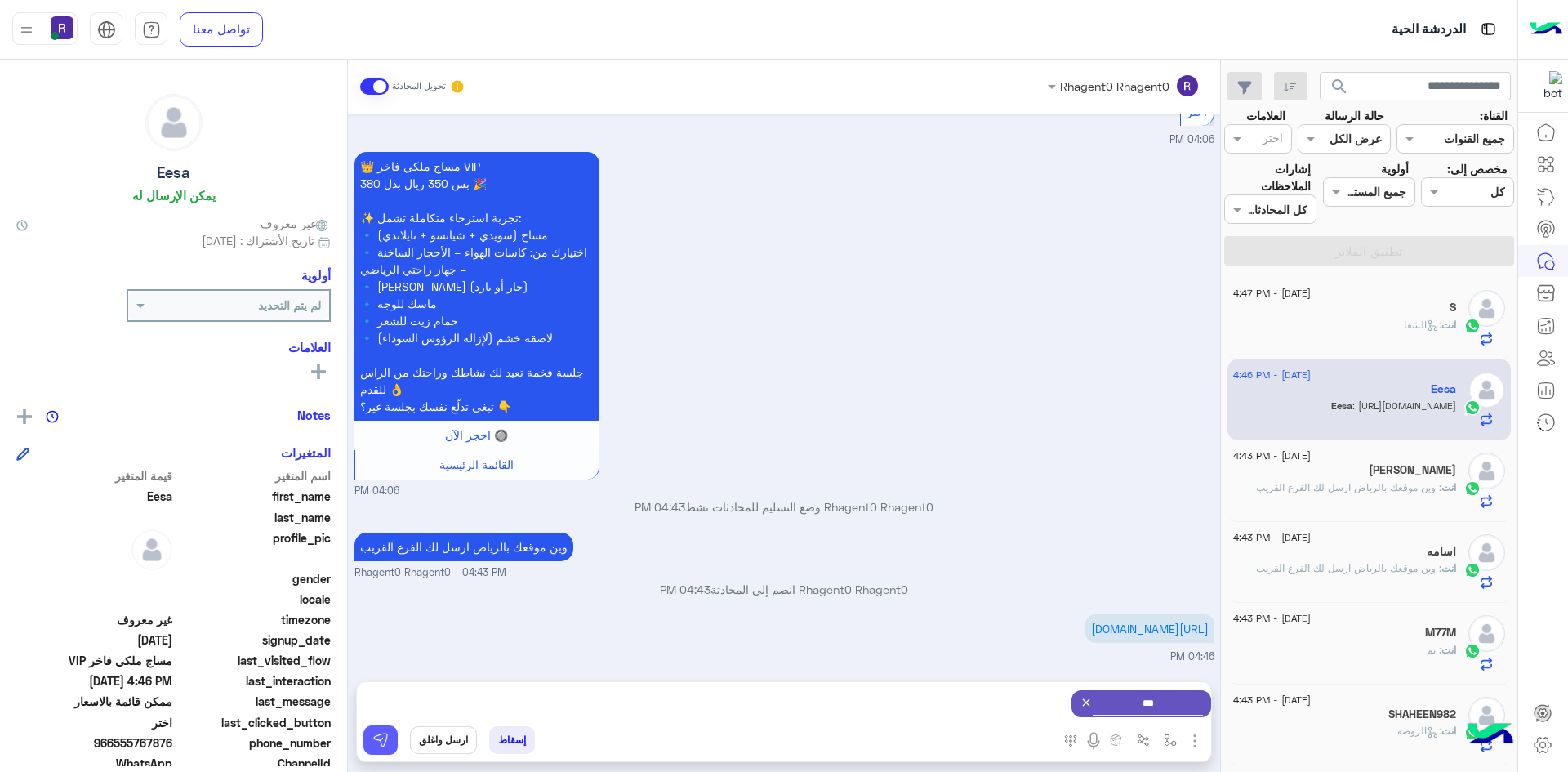
click at [388, 743] on img at bounding box center [381, 740] width 16 height 16
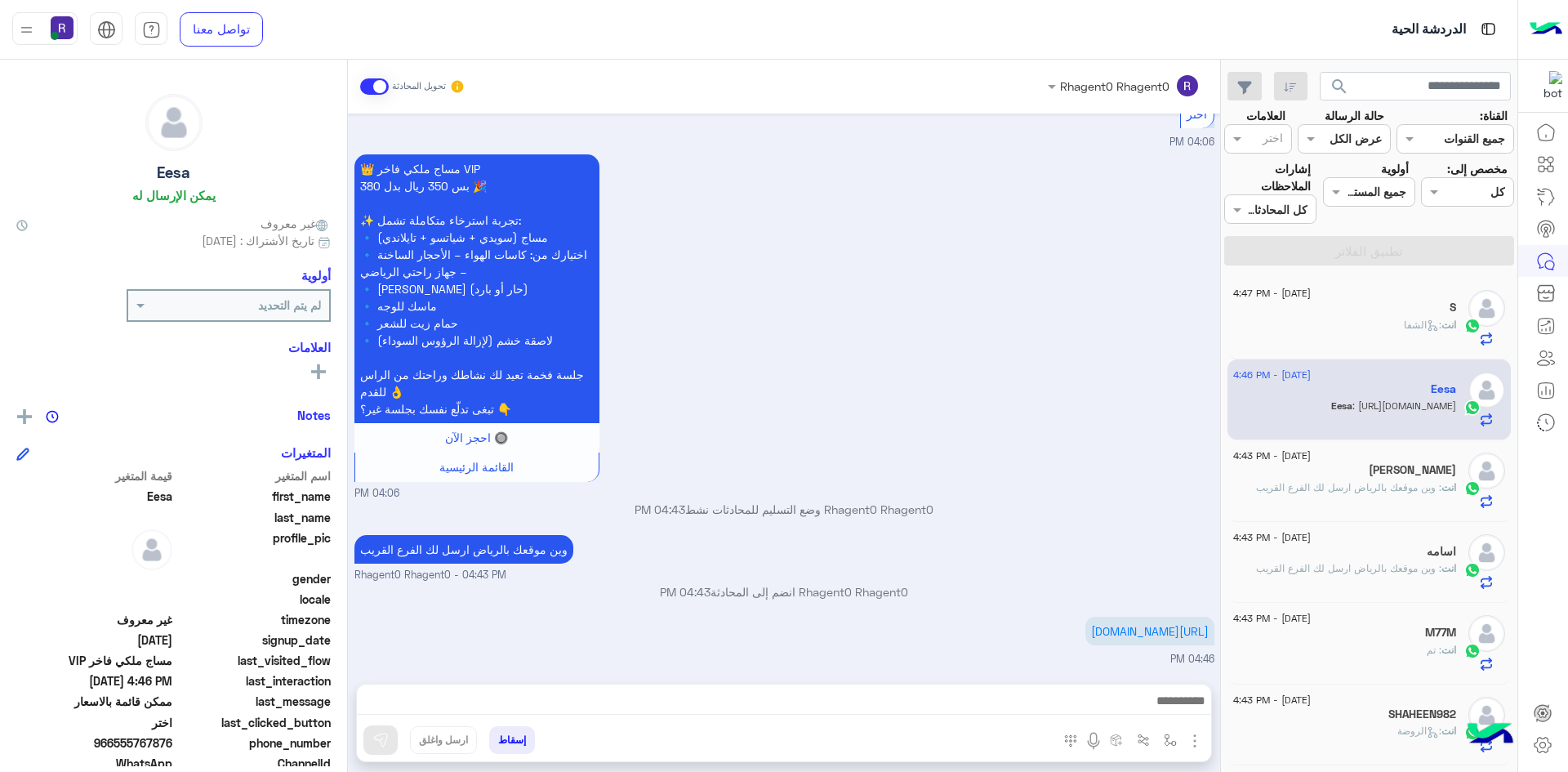
scroll to position [219, 0]
click at [1173, 746] on img "button" at bounding box center [1170, 739] width 13 height 13
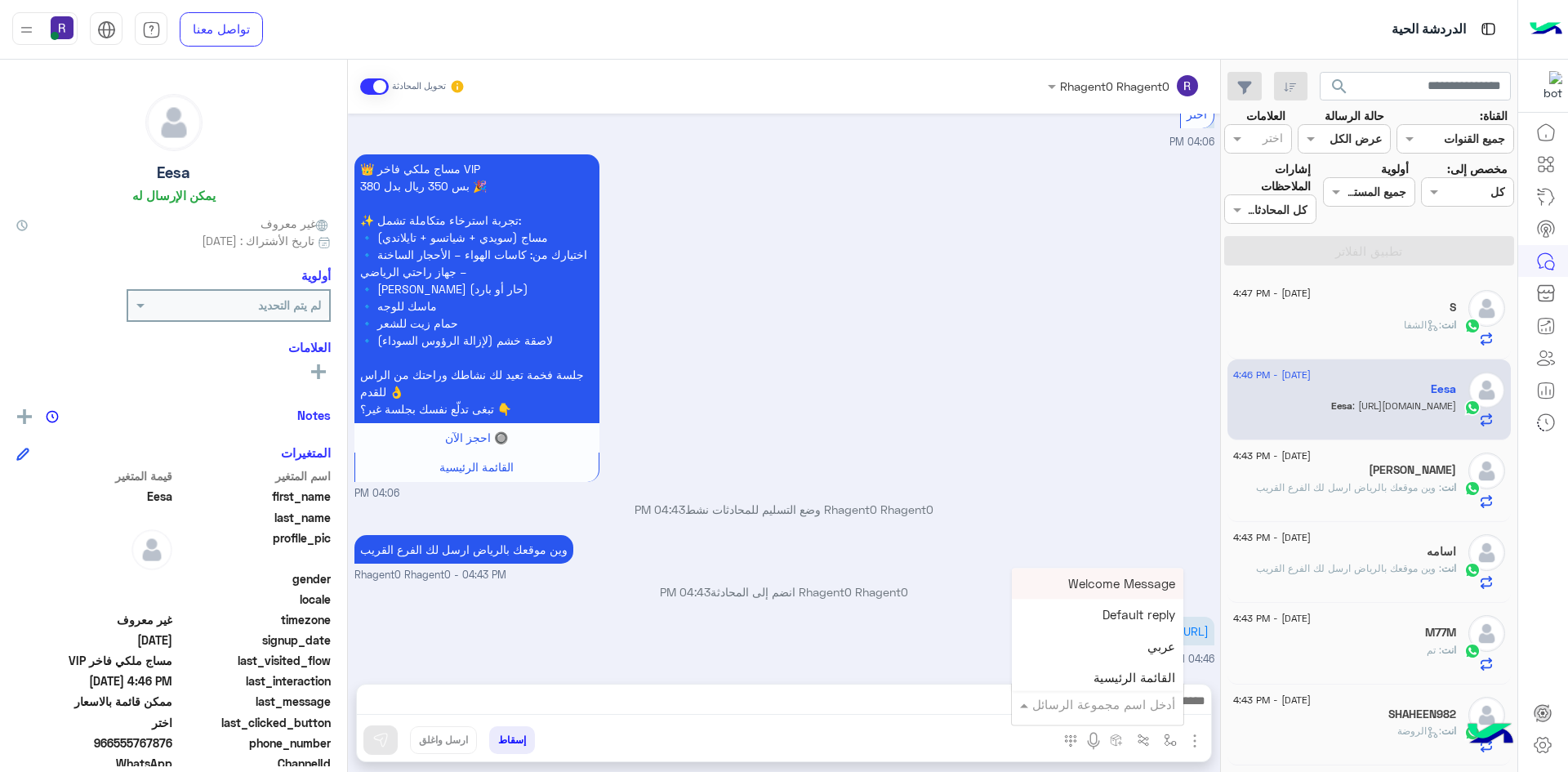
click at [1149, 710] on input "text" at bounding box center [1120, 704] width 110 height 19
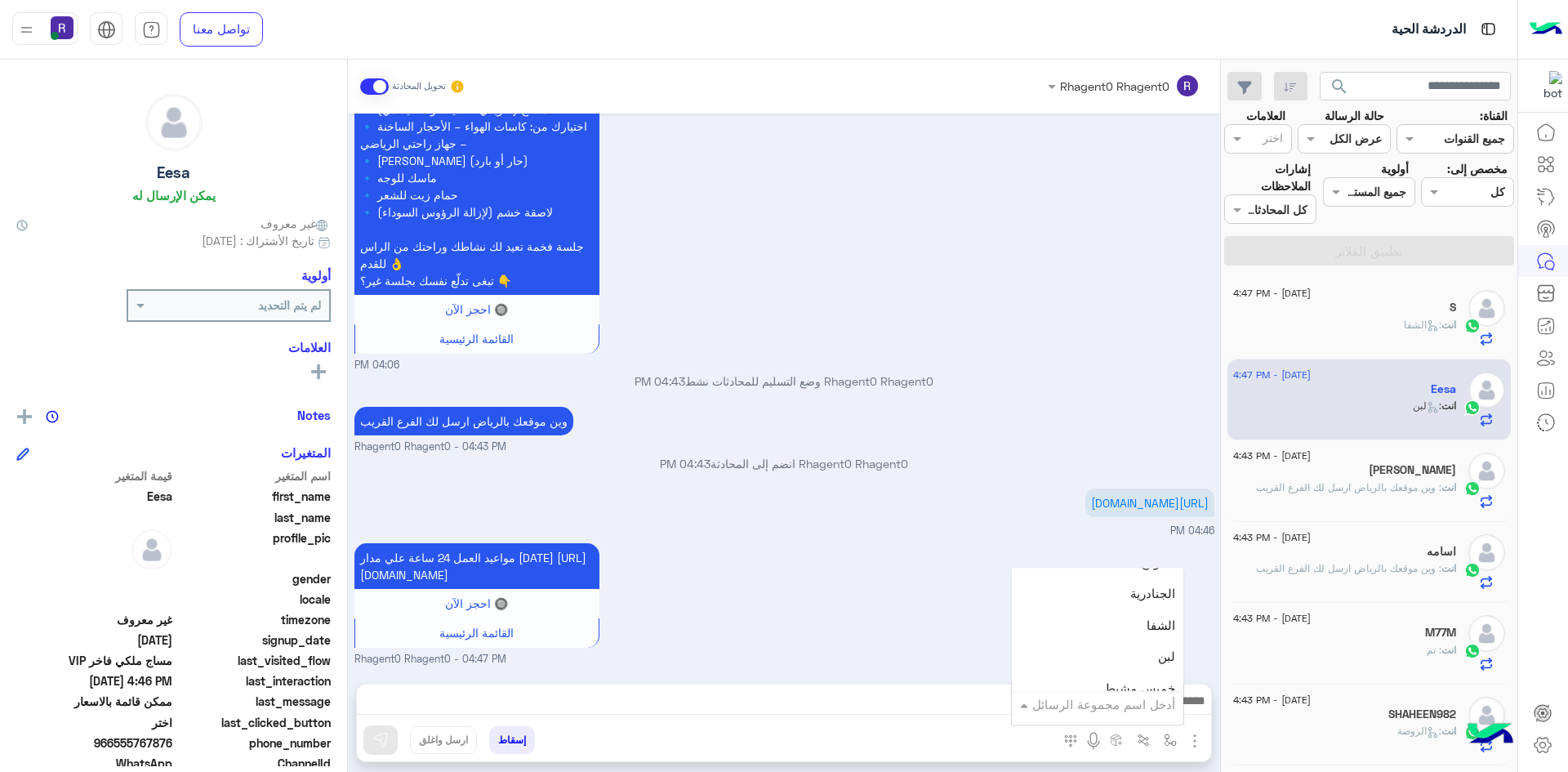
scroll to position [1144, 0]
click at [1124, 662] on div "الروضة" at bounding box center [1098, 667] width 172 height 32
type textarea "******"
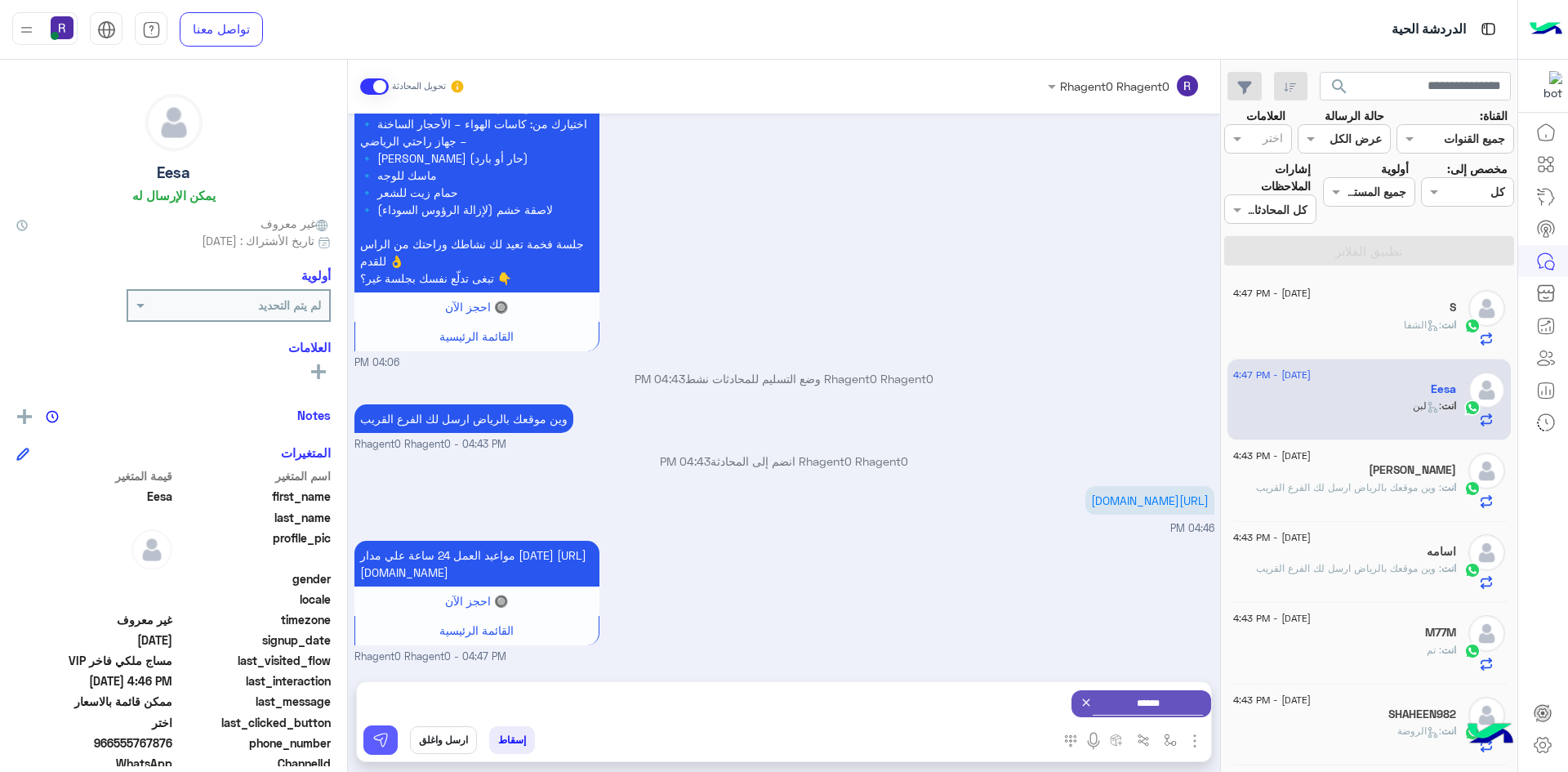
click at [381, 741] on img at bounding box center [381, 740] width 16 height 16
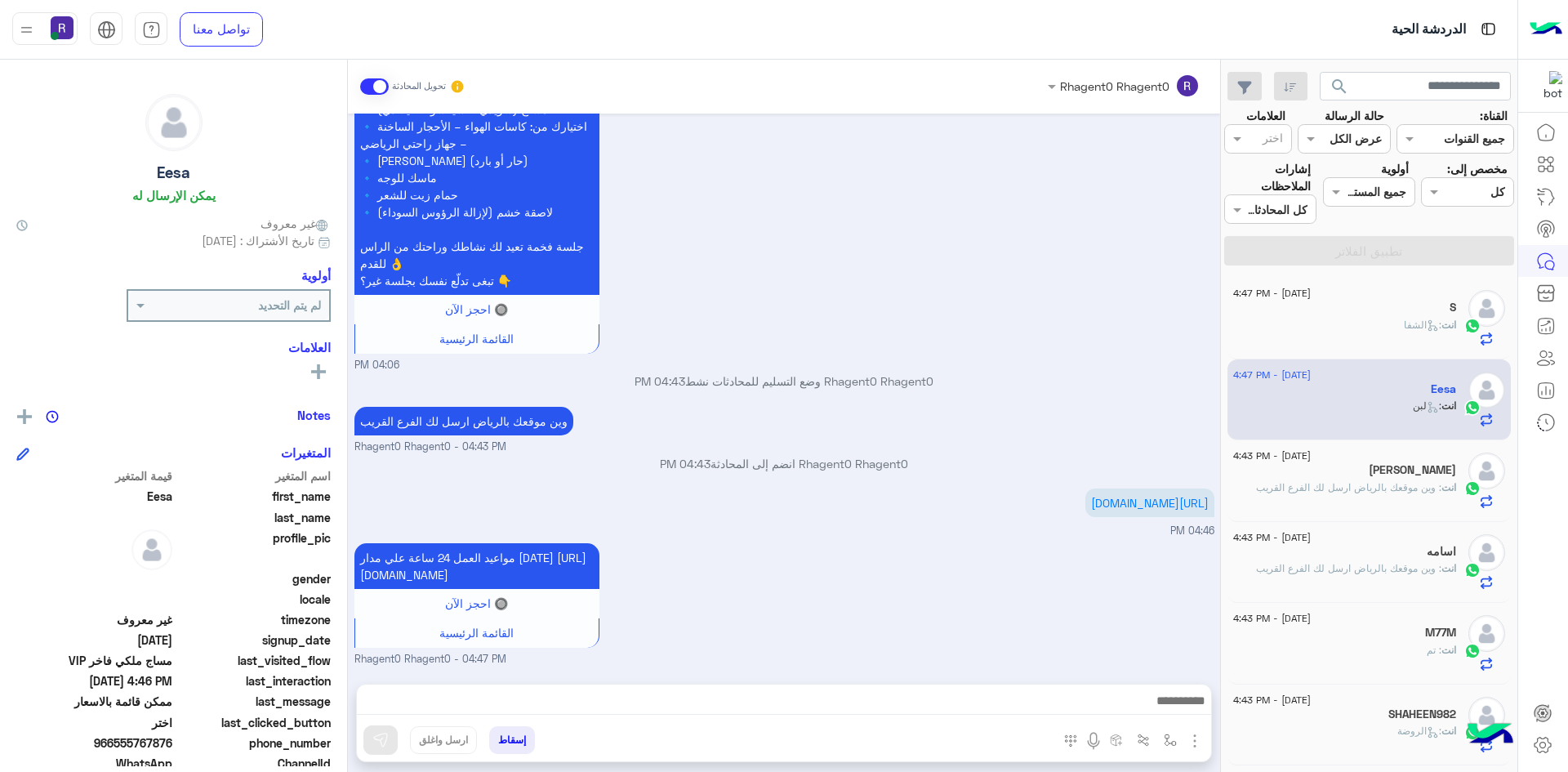
scroll to position [365, 0]
click at [1411, 323] on span ": الشفا" at bounding box center [1423, 325] width 38 height 12
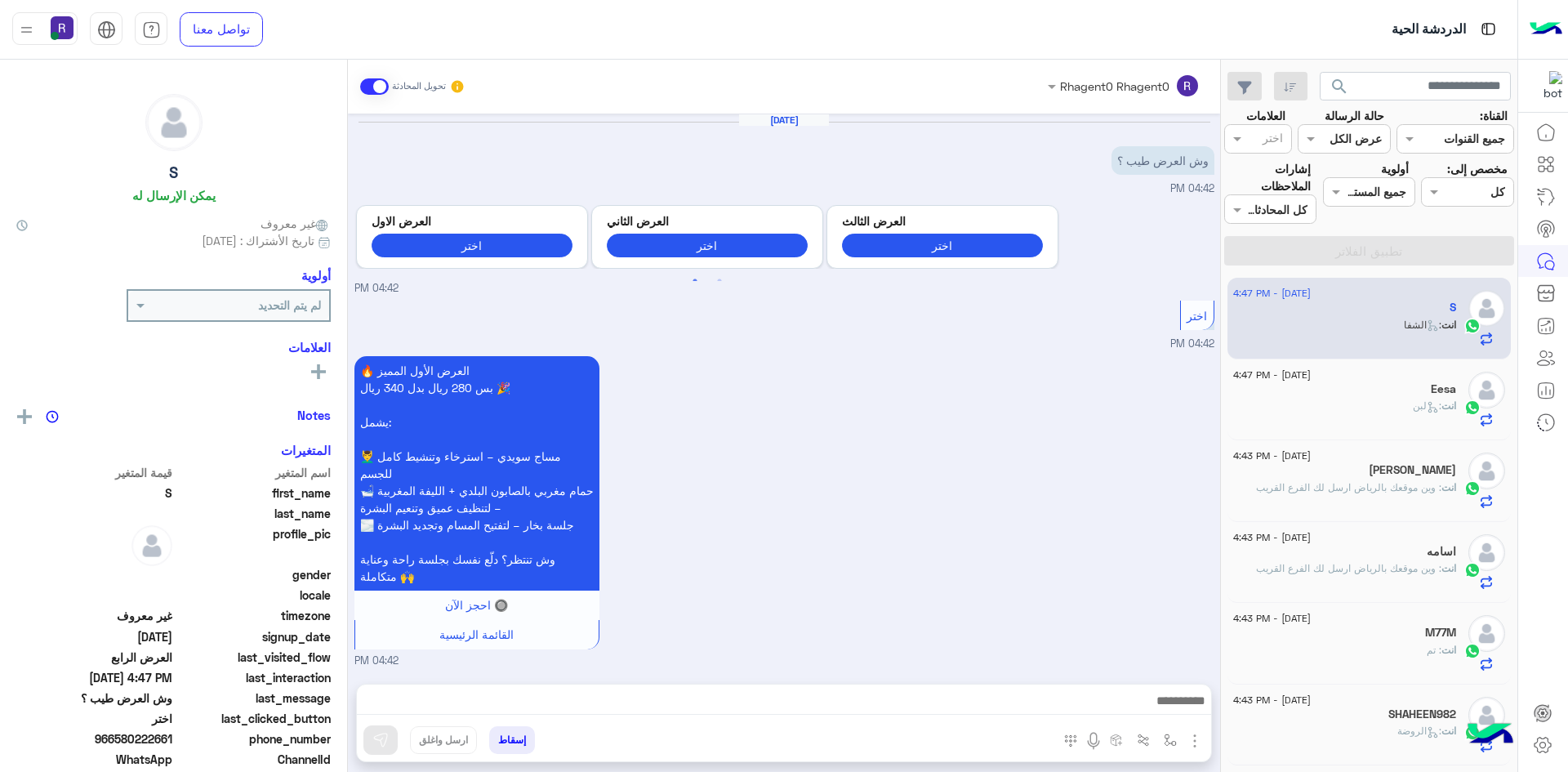
scroll to position [1211, 0]
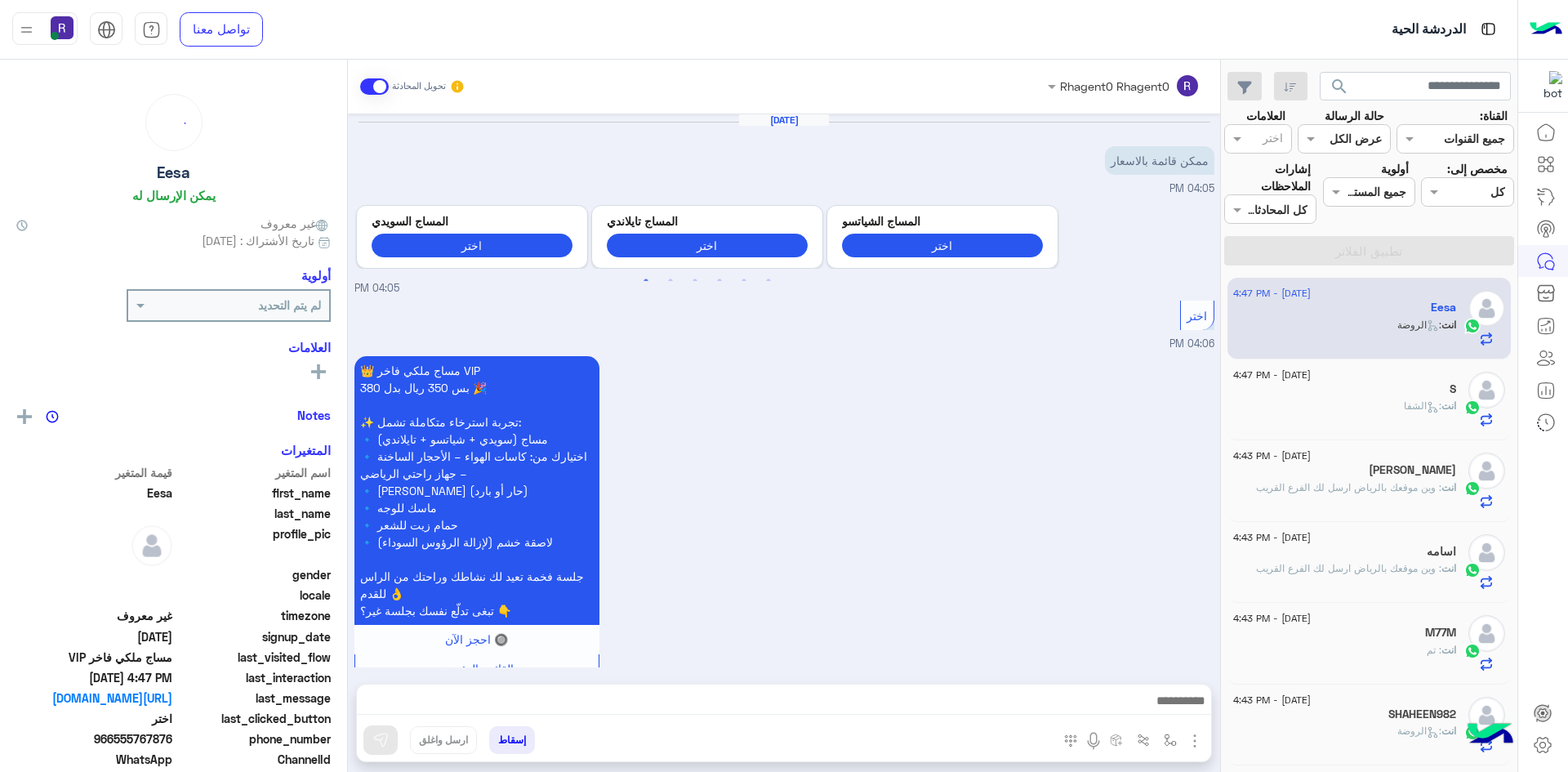
scroll to position [509, 0]
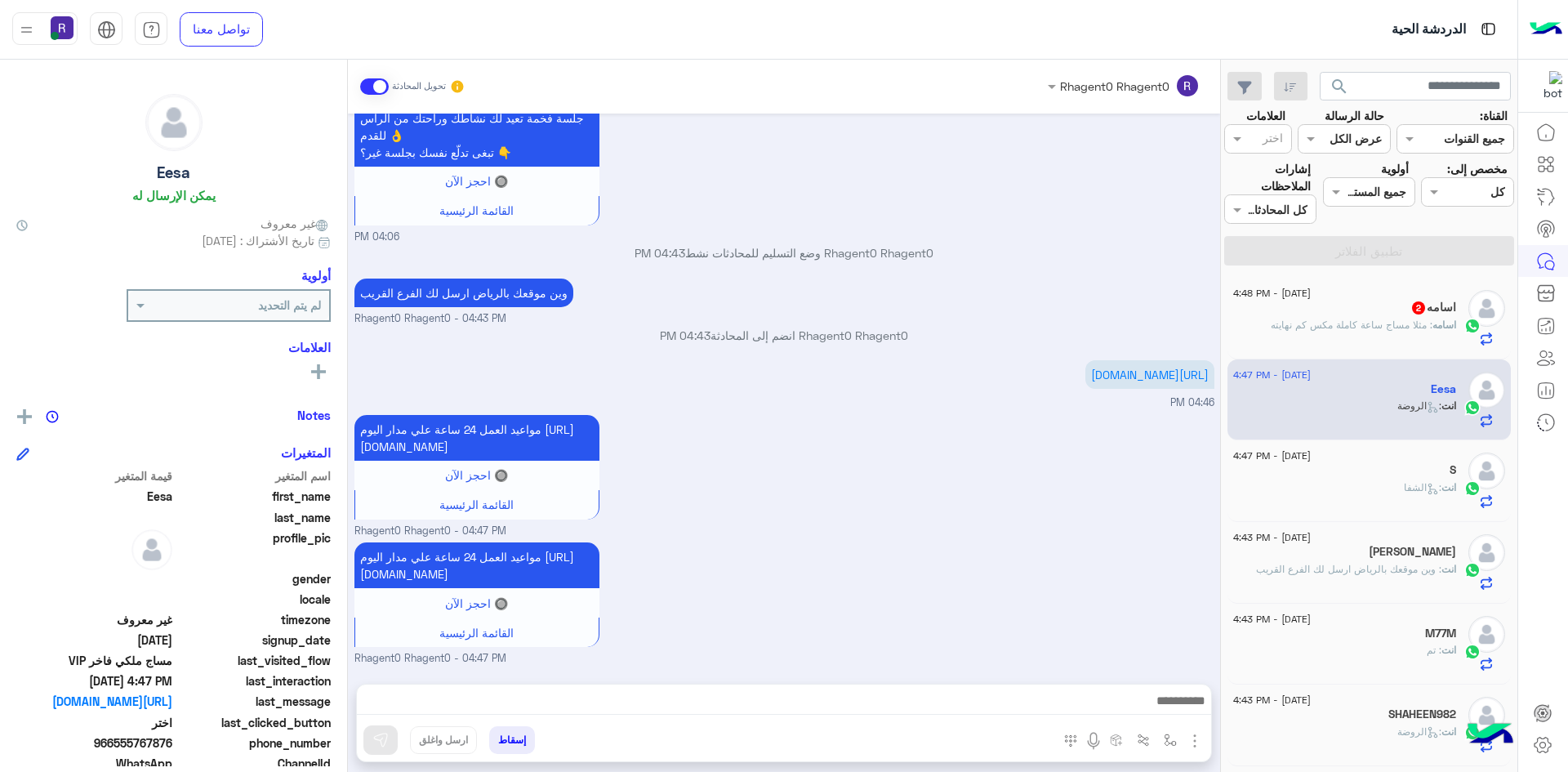
click at [1359, 338] on div "اسامه : مثلا مساج ساعة كاملة مكس كم نهايته" at bounding box center [1344, 332] width 223 height 29
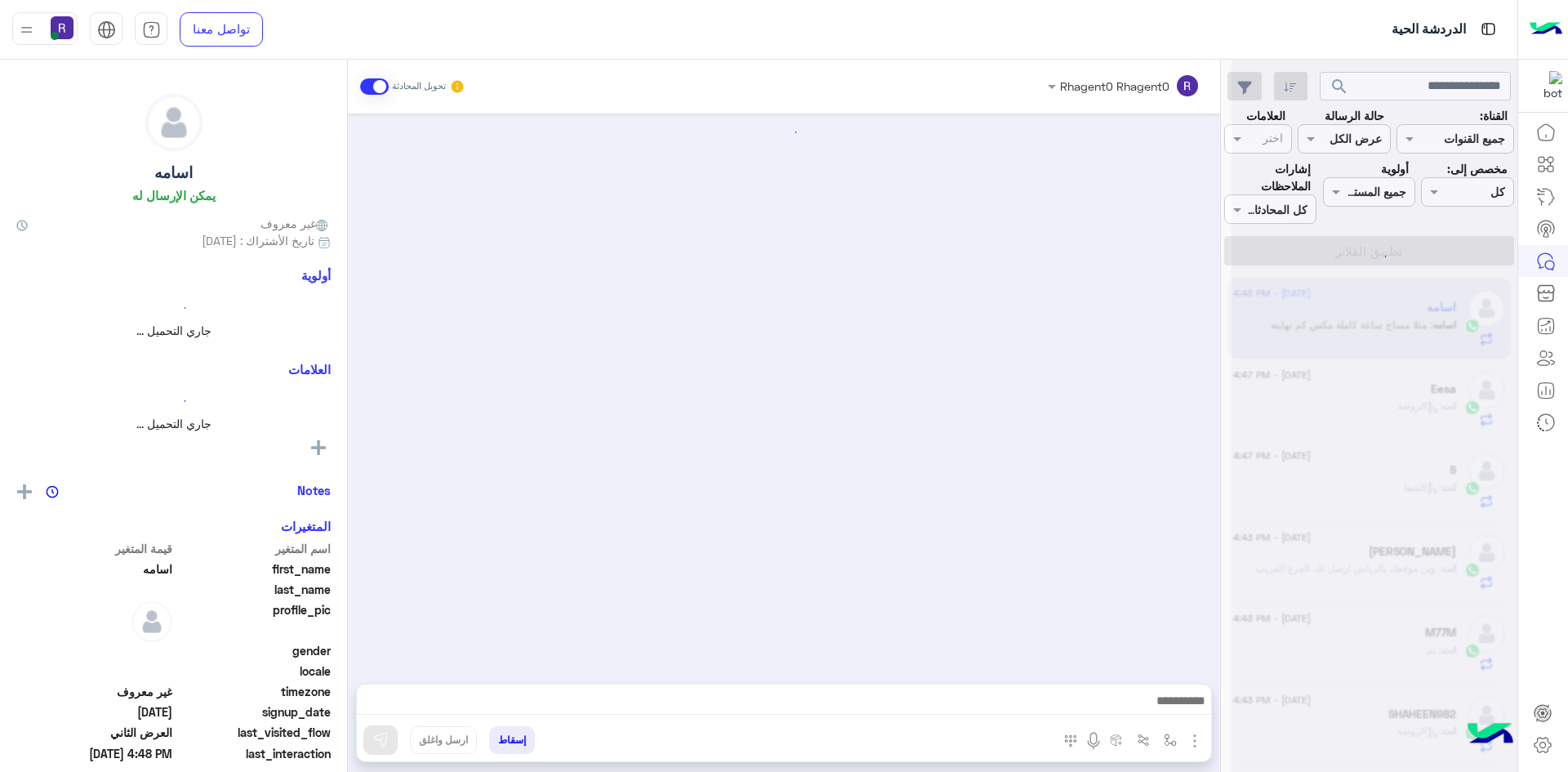
scroll to position [679, 0]
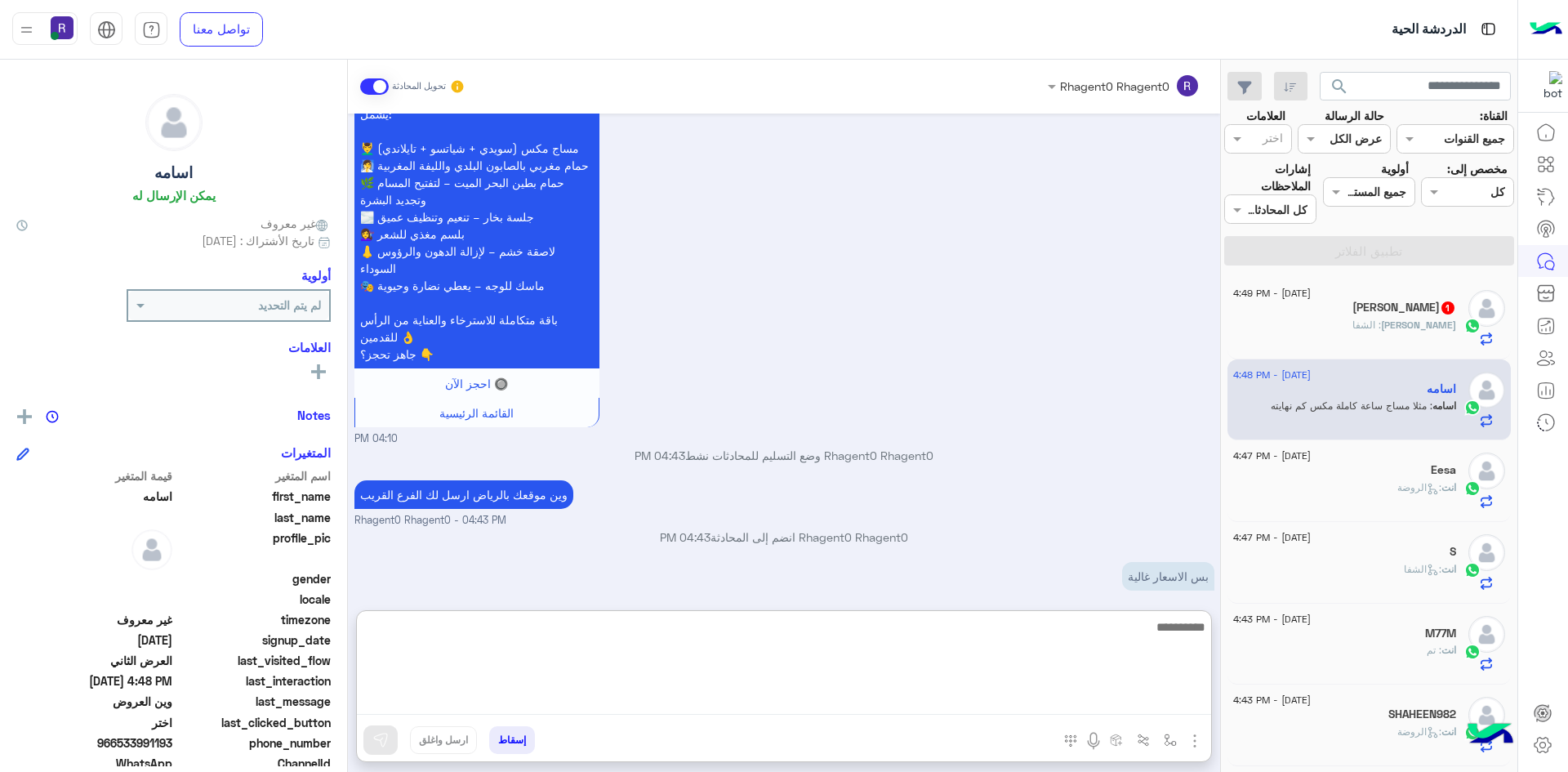
click at [981, 701] on textarea at bounding box center [783, 665] width 854 height 98
type textarea "**********"
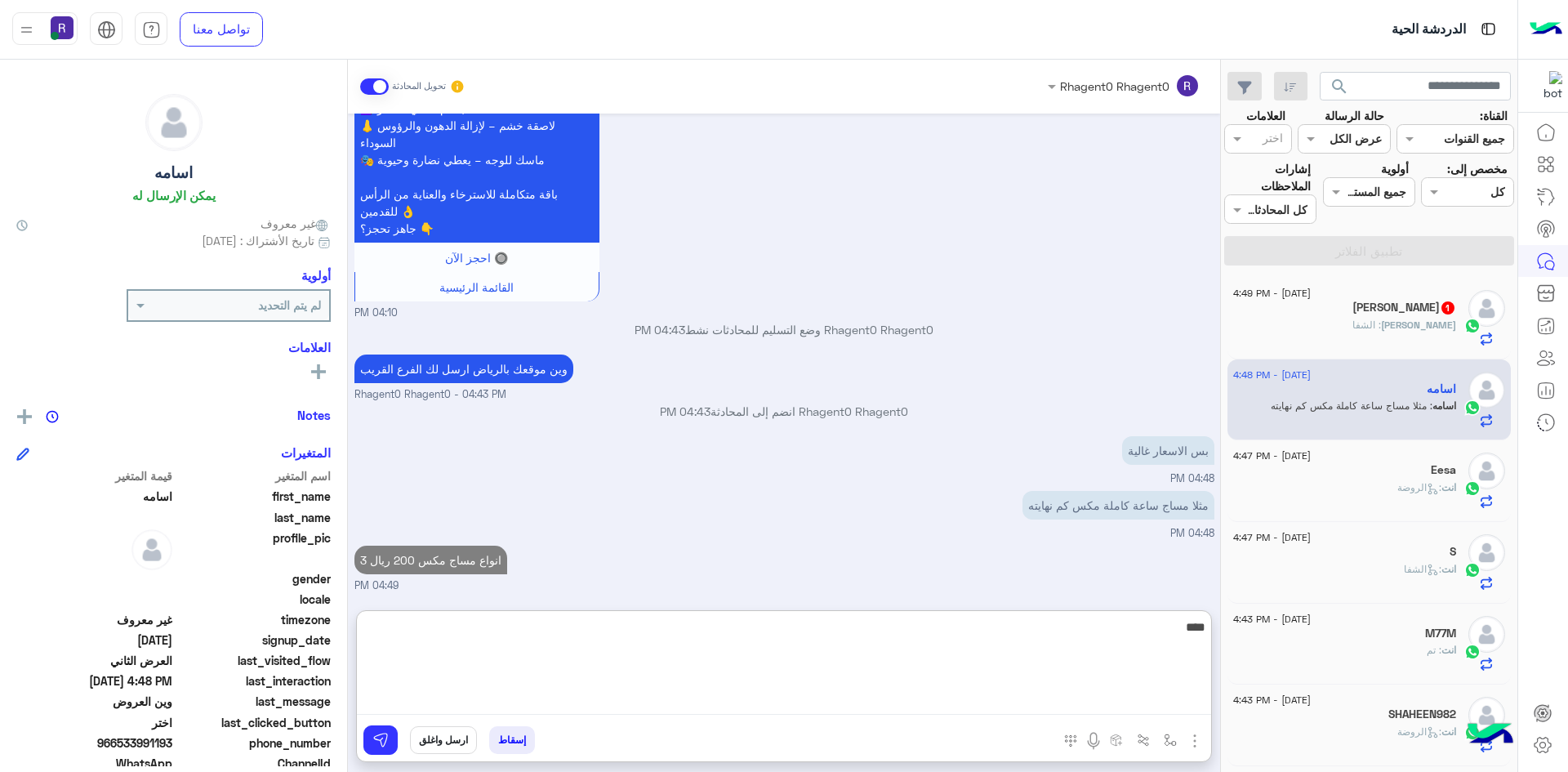
type textarea "****"
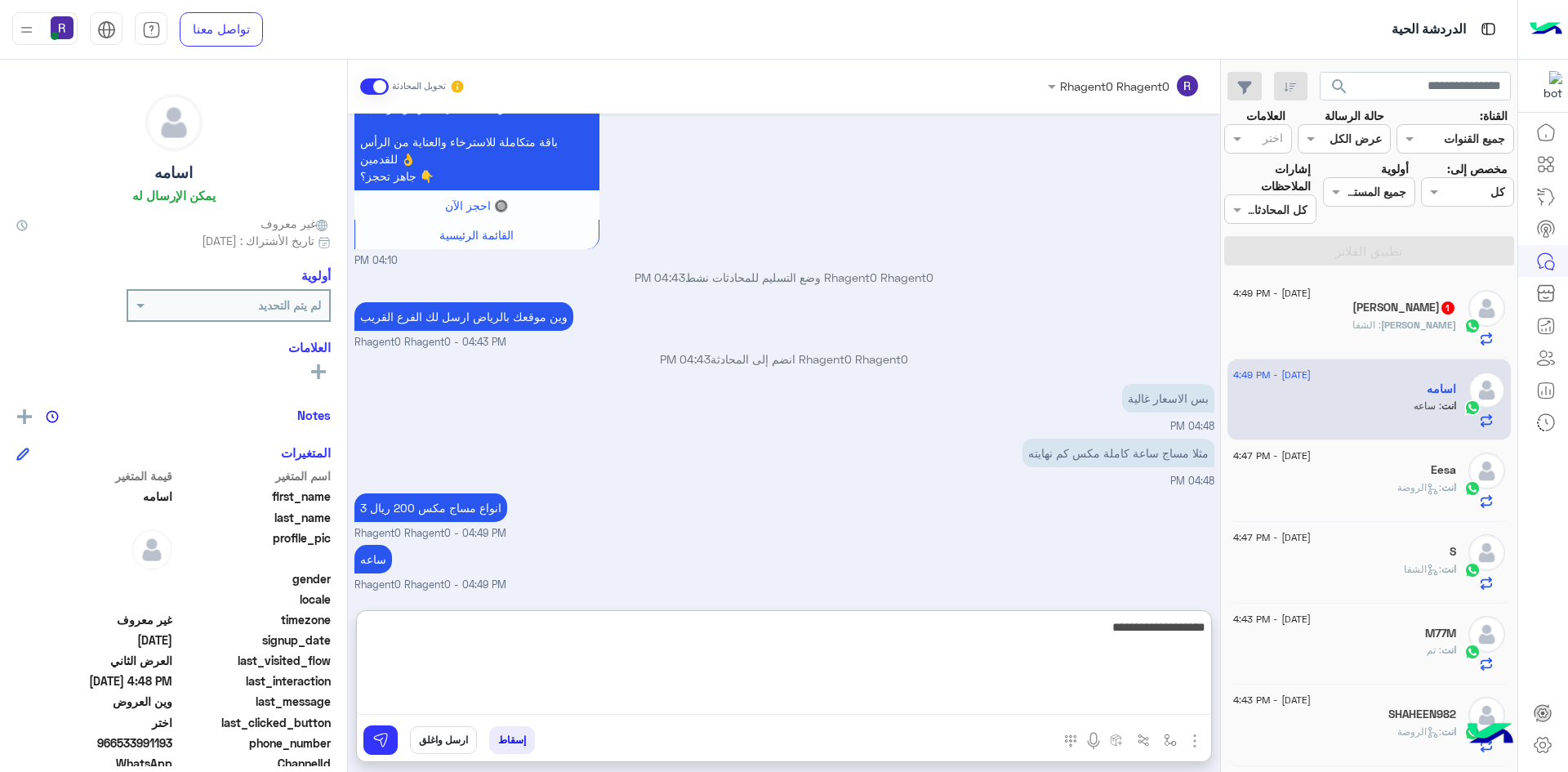
type textarea "**********"
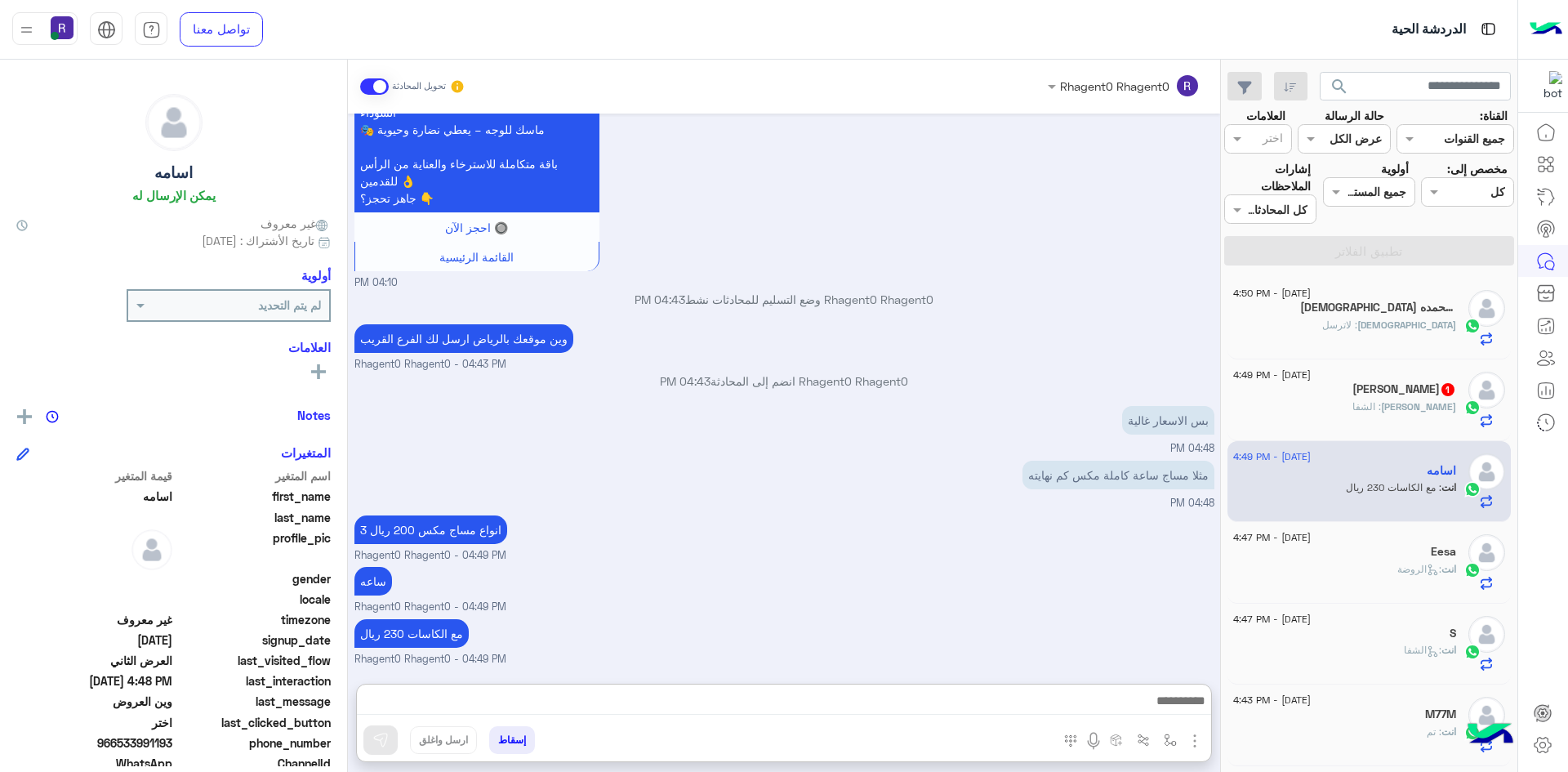
click at [1370, 399] on div "Abdulaziz : الشفا" at bounding box center [1344, 413] width 223 height 29
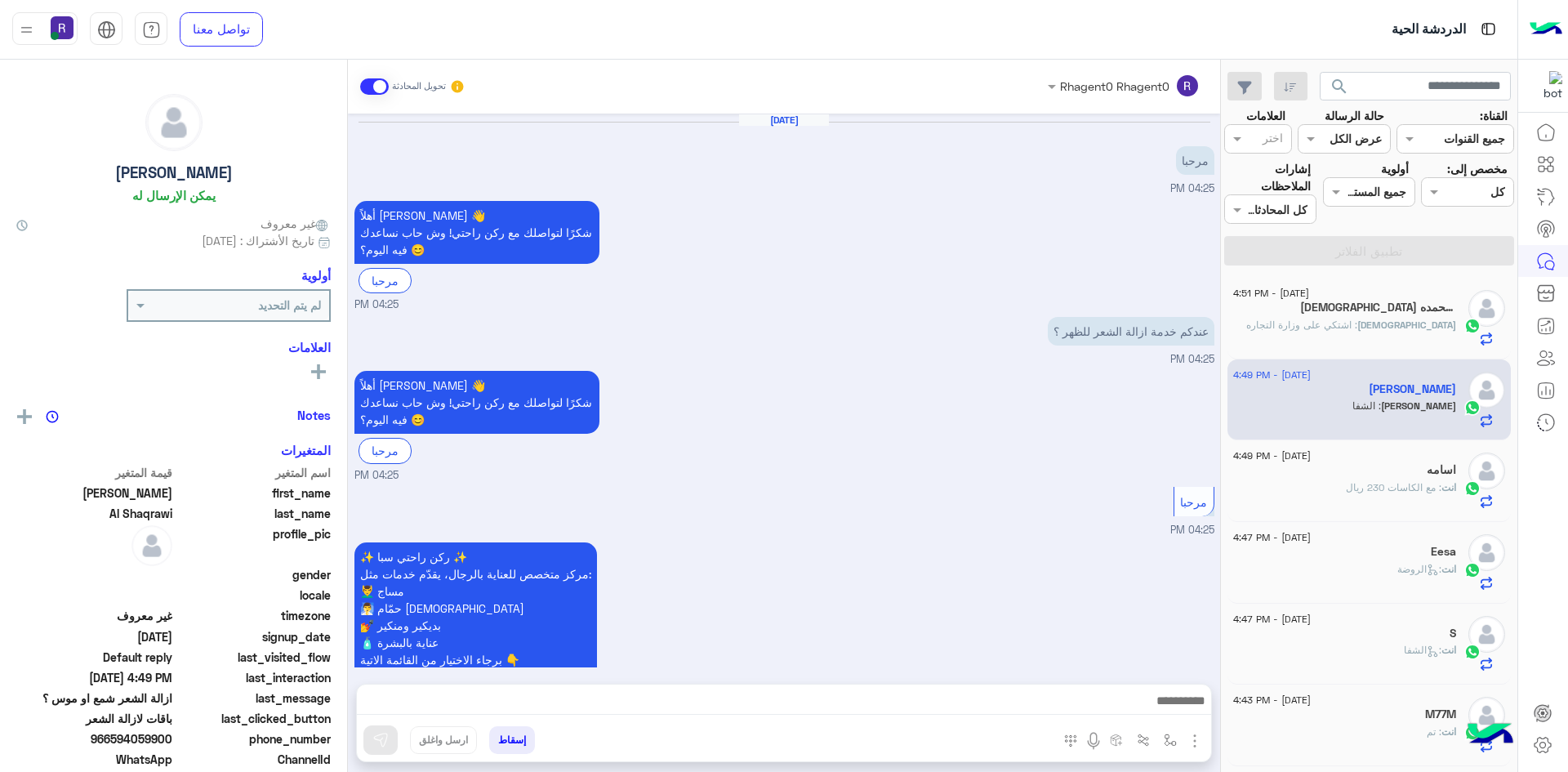
scroll to position [1133, 0]
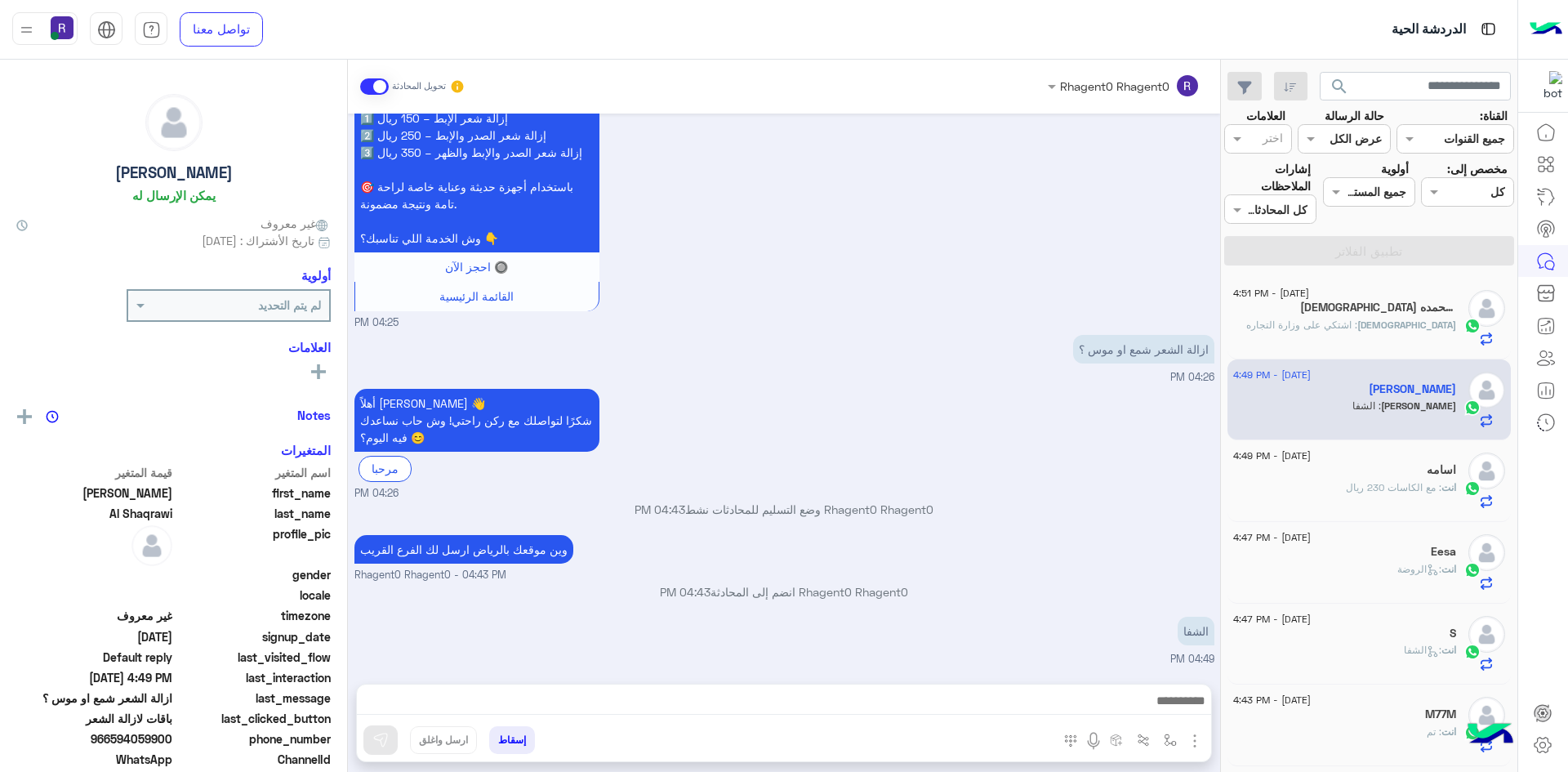
click at [1195, 744] on img "button" at bounding box center [1194, 741] width 20 height 20
click at [1183, 710] on button "الصور" at bounding box center [1170, 704] width 69 height 33
click at [1171, 743] on img "button" at bounding box center [1170, 739] width 13 height 13
click at [1161, 717] on div "أدخل اسم مجموعة الرسائل" at bounding box center [1098, 703] width 172 height 29
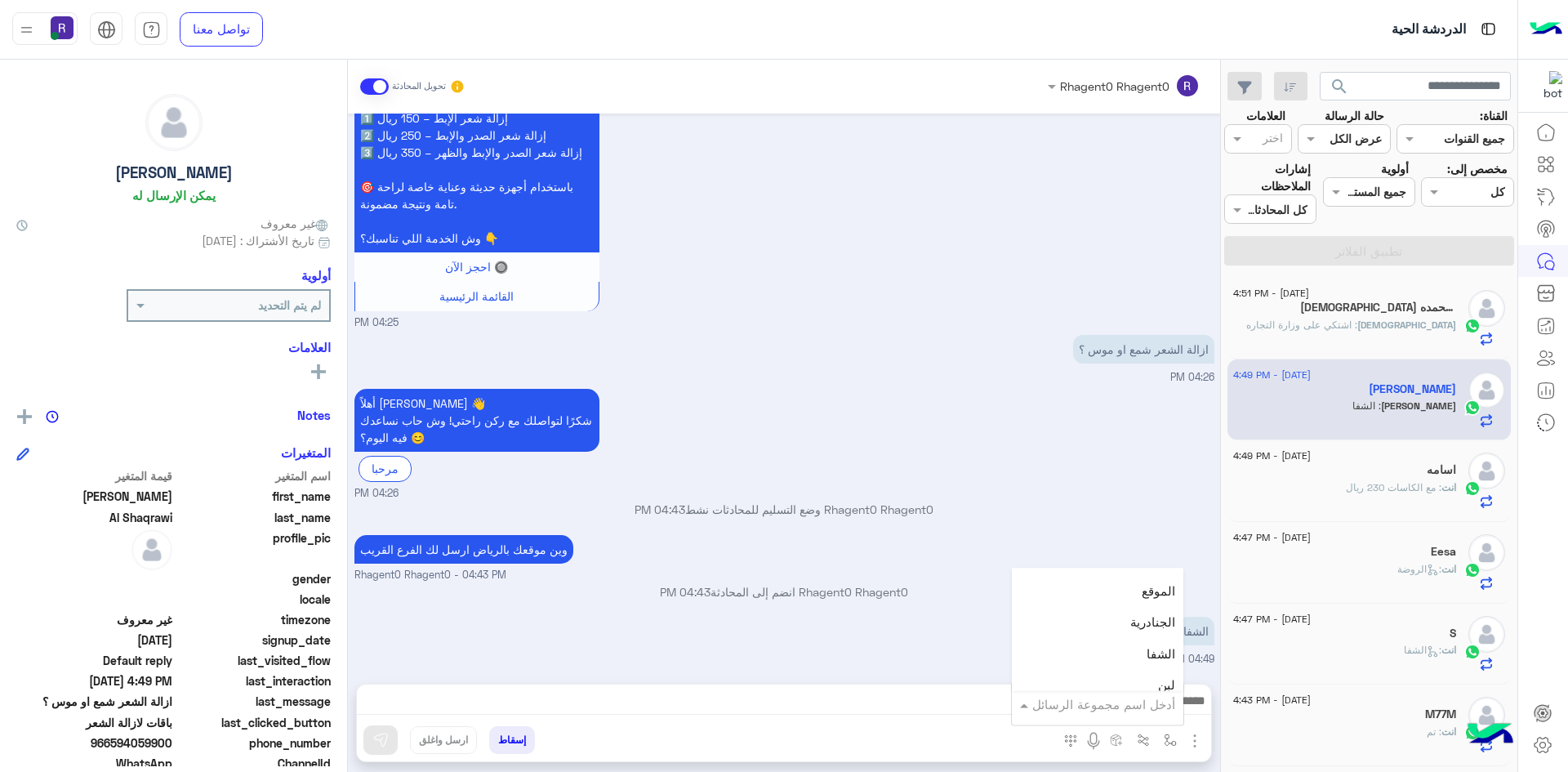
scroll to position [1144, 0]
click at [1136, 573] on div "الشفا" at bounding box center [1098, 572] width 172 height 32
type textarea "*****"
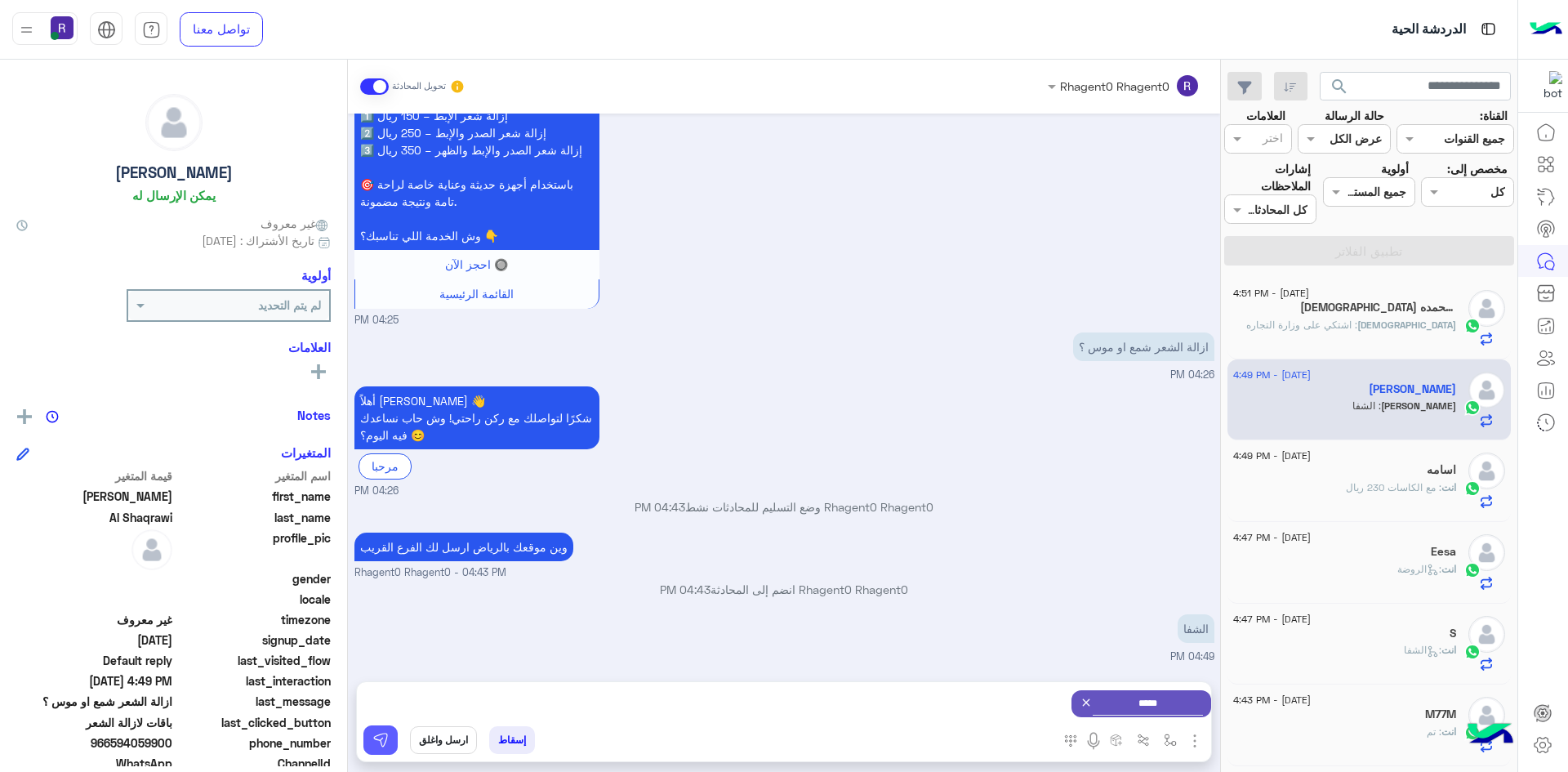
click at [390, 742] on button at bounding box center [381, 739] width 34 height 29
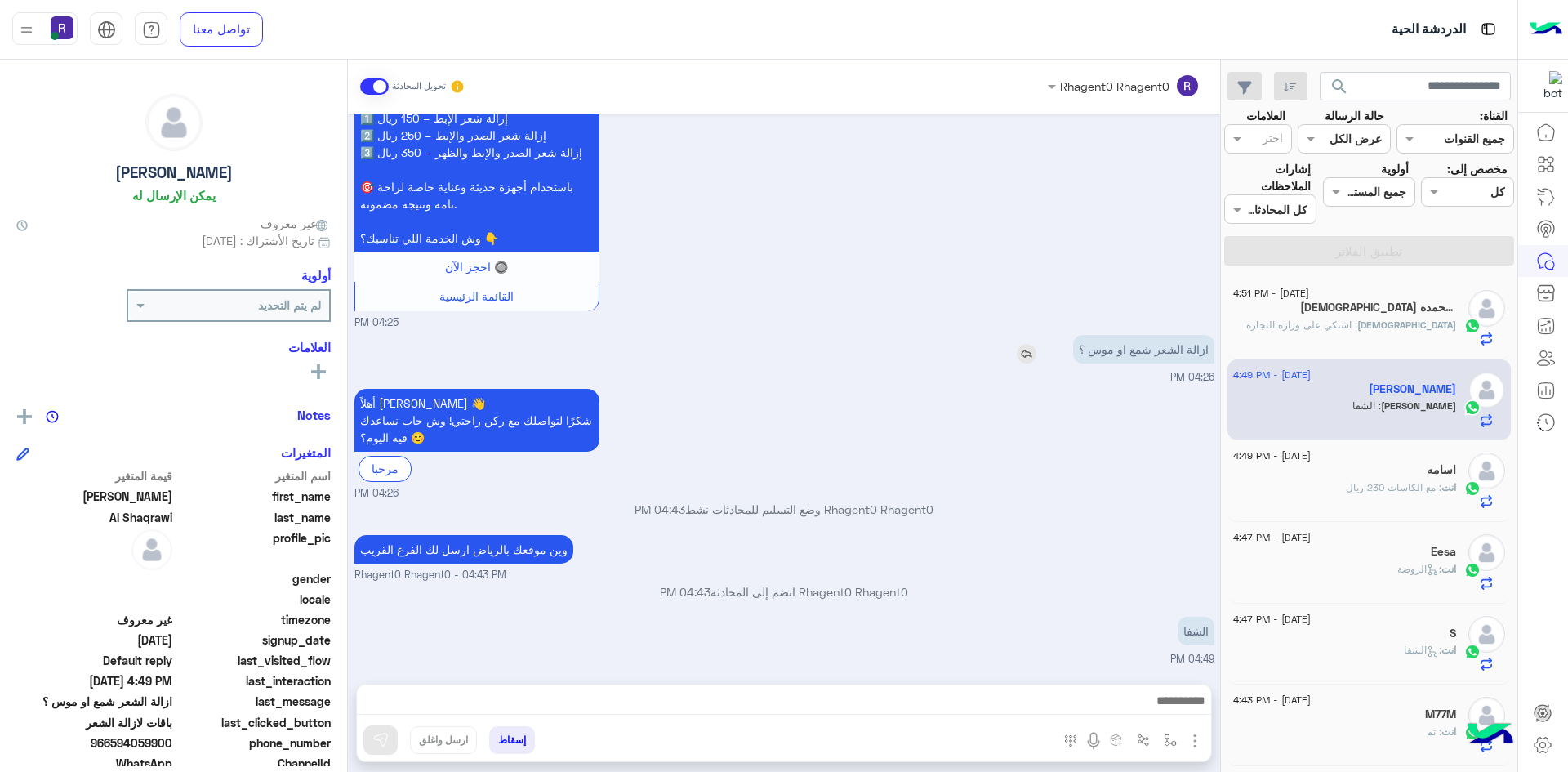
scroll to position [1278, 0]
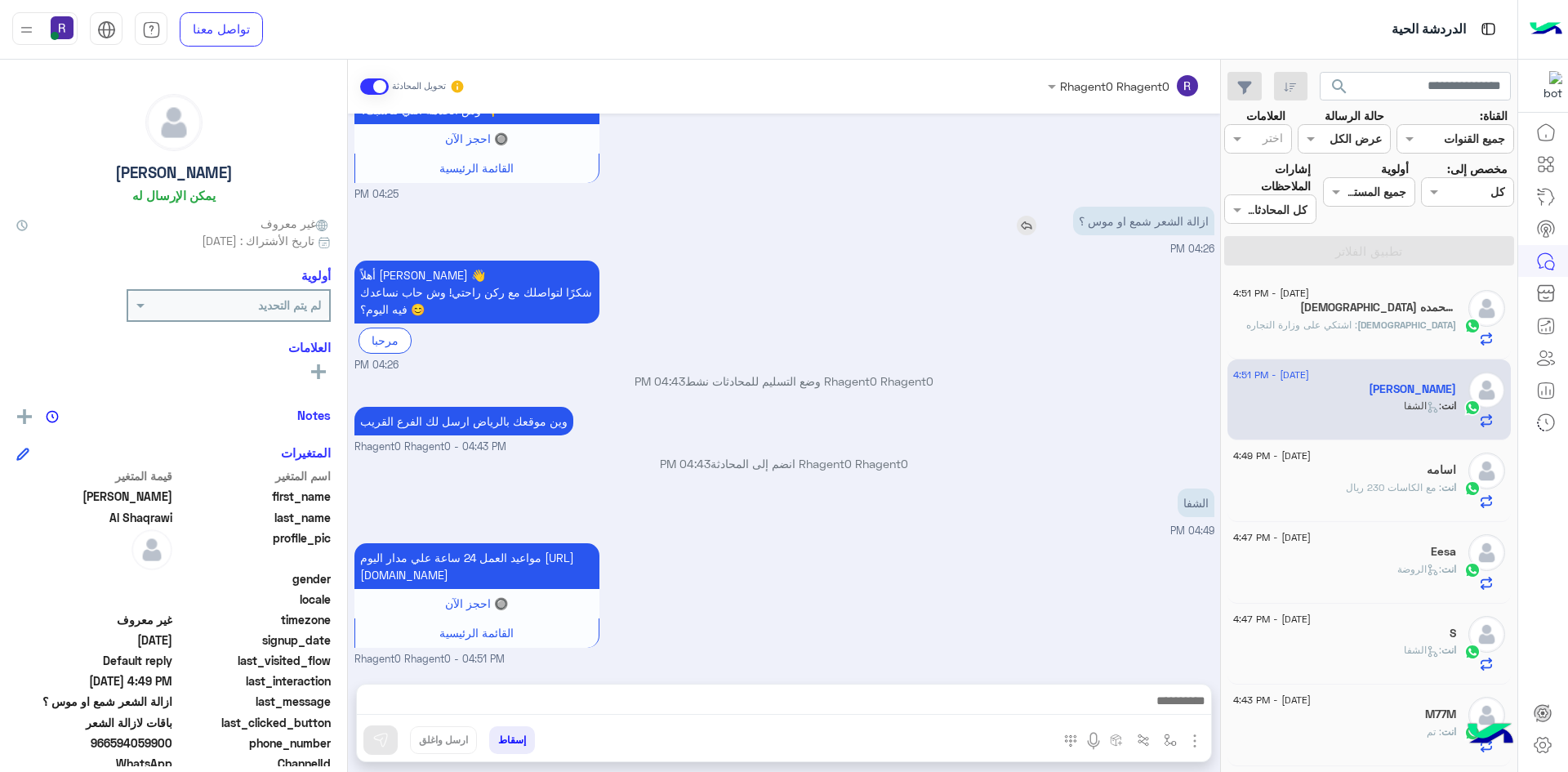
click at [1028, 216] on img at bounding box center [1027, 226] width 20 height 20
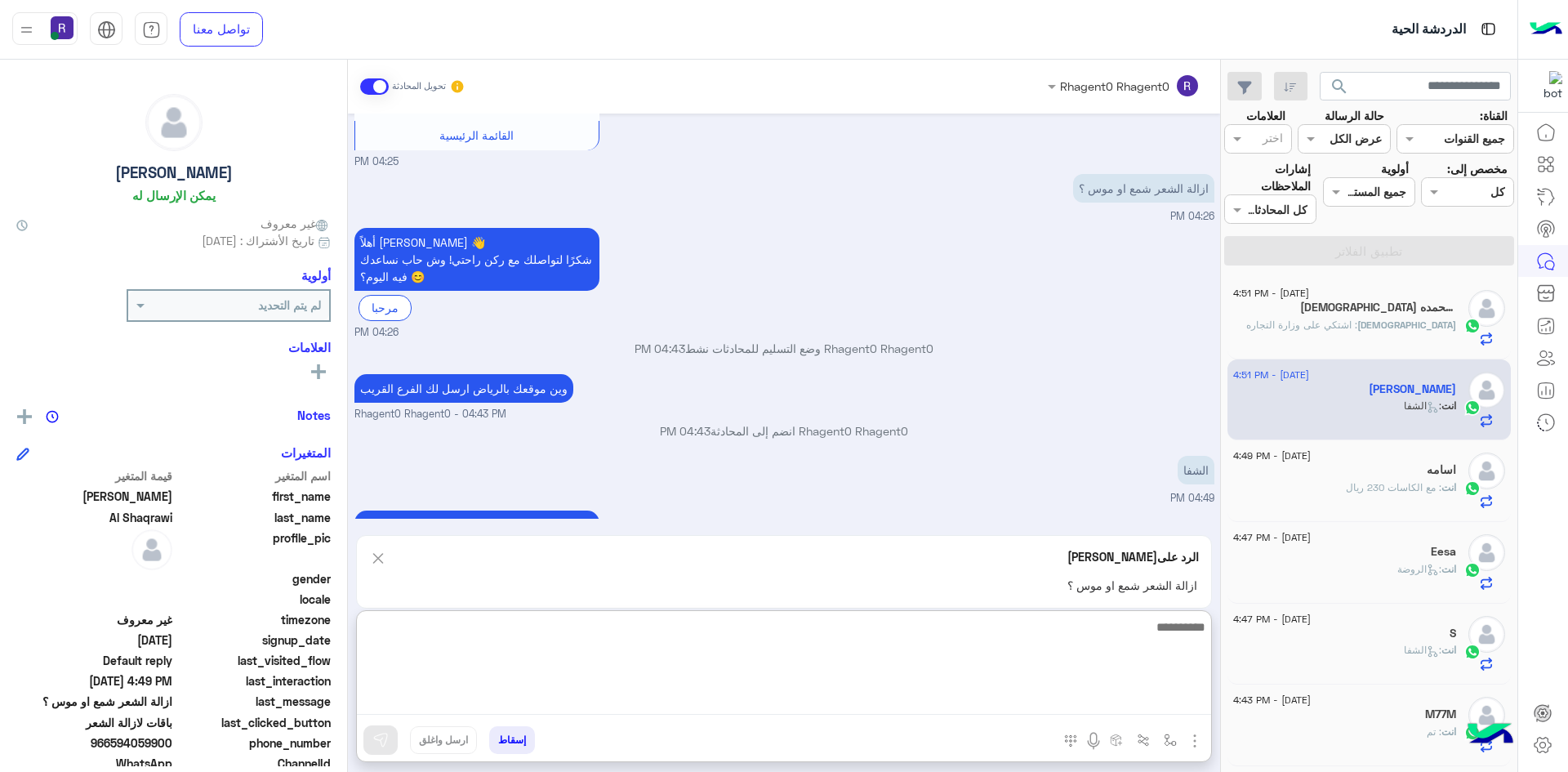
click at [719, 697] on textarea at bounding box center [783, 665] width 854 height 98
type textarea "**********"
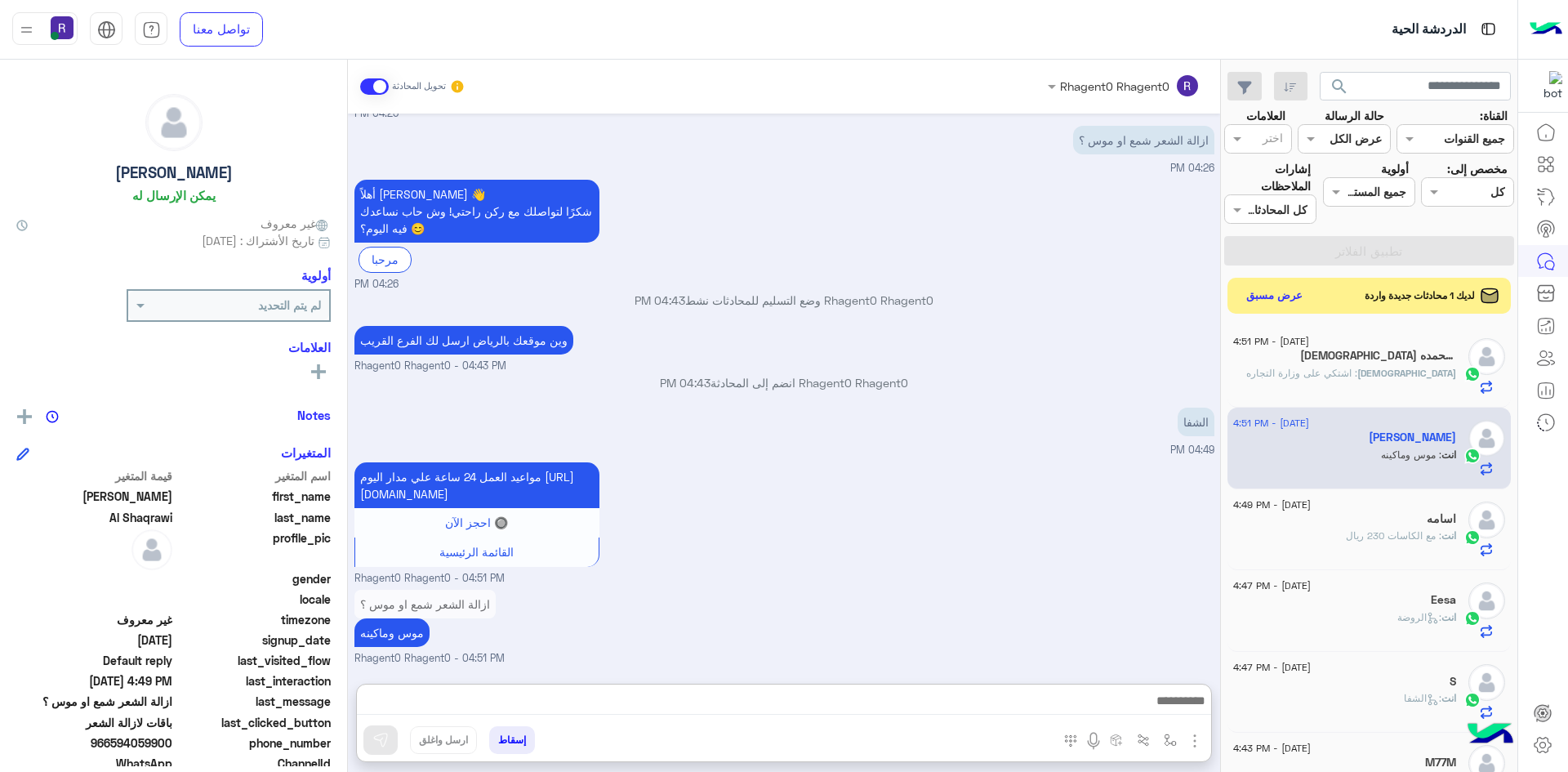
click at [1361, 361] on h5 "سبحان الله وبحمده 2" at bounding box center [1378, 356] width 156 height 14
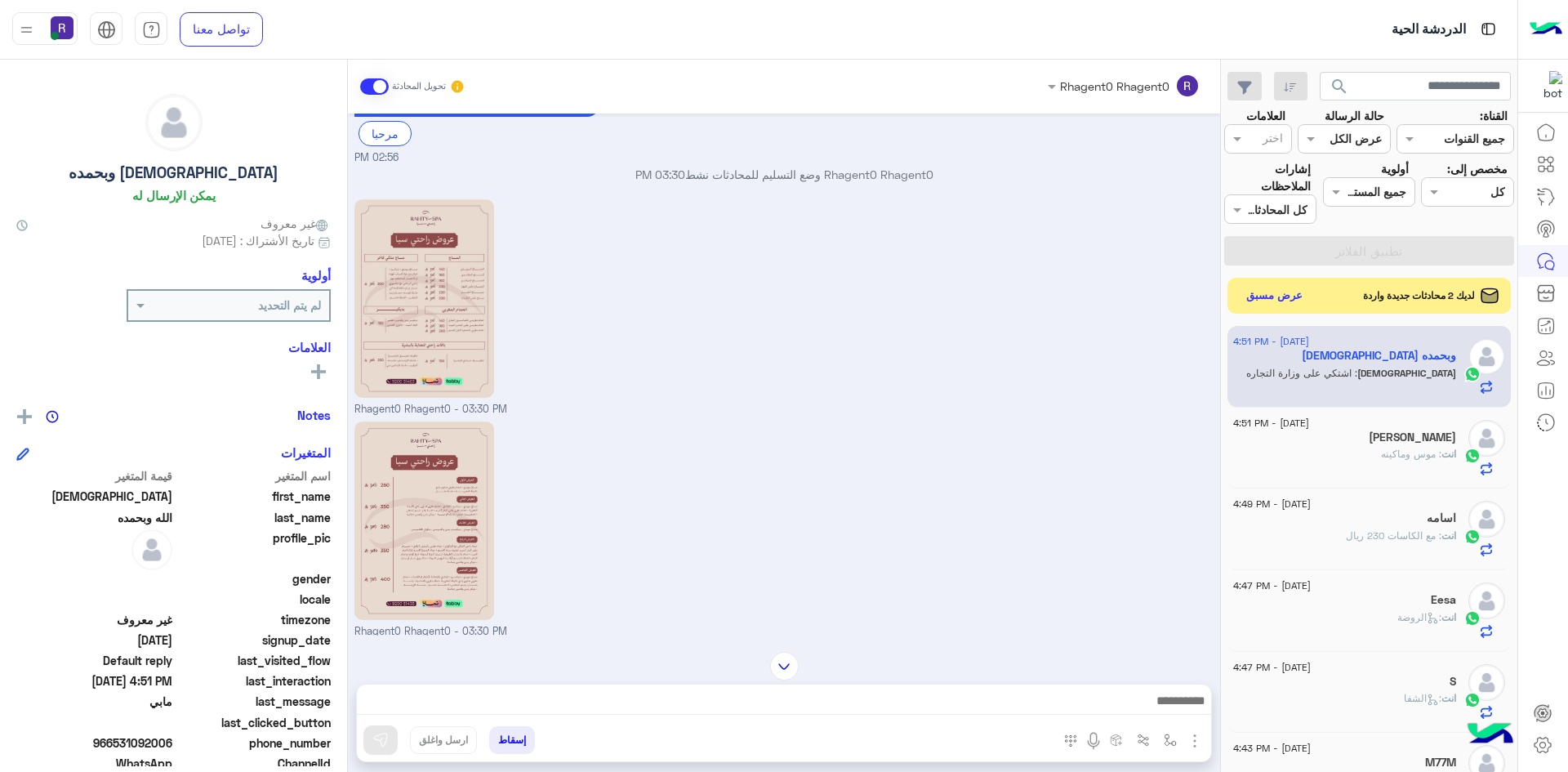
scroll to position [821, 0]
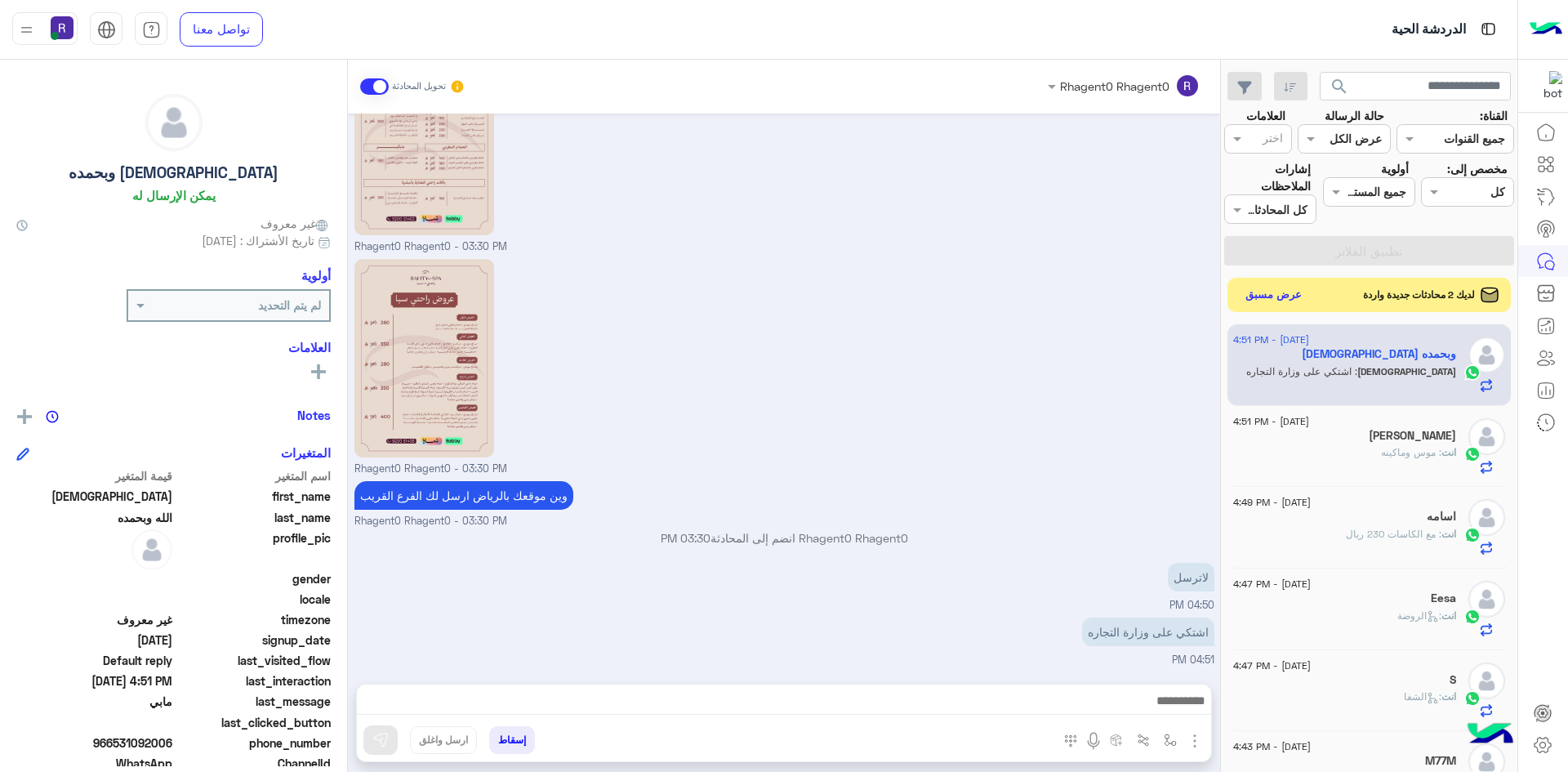
click at [1285, 295] on button "عرض مسبق" at bounding box center [1273, 296] width 69 height 22
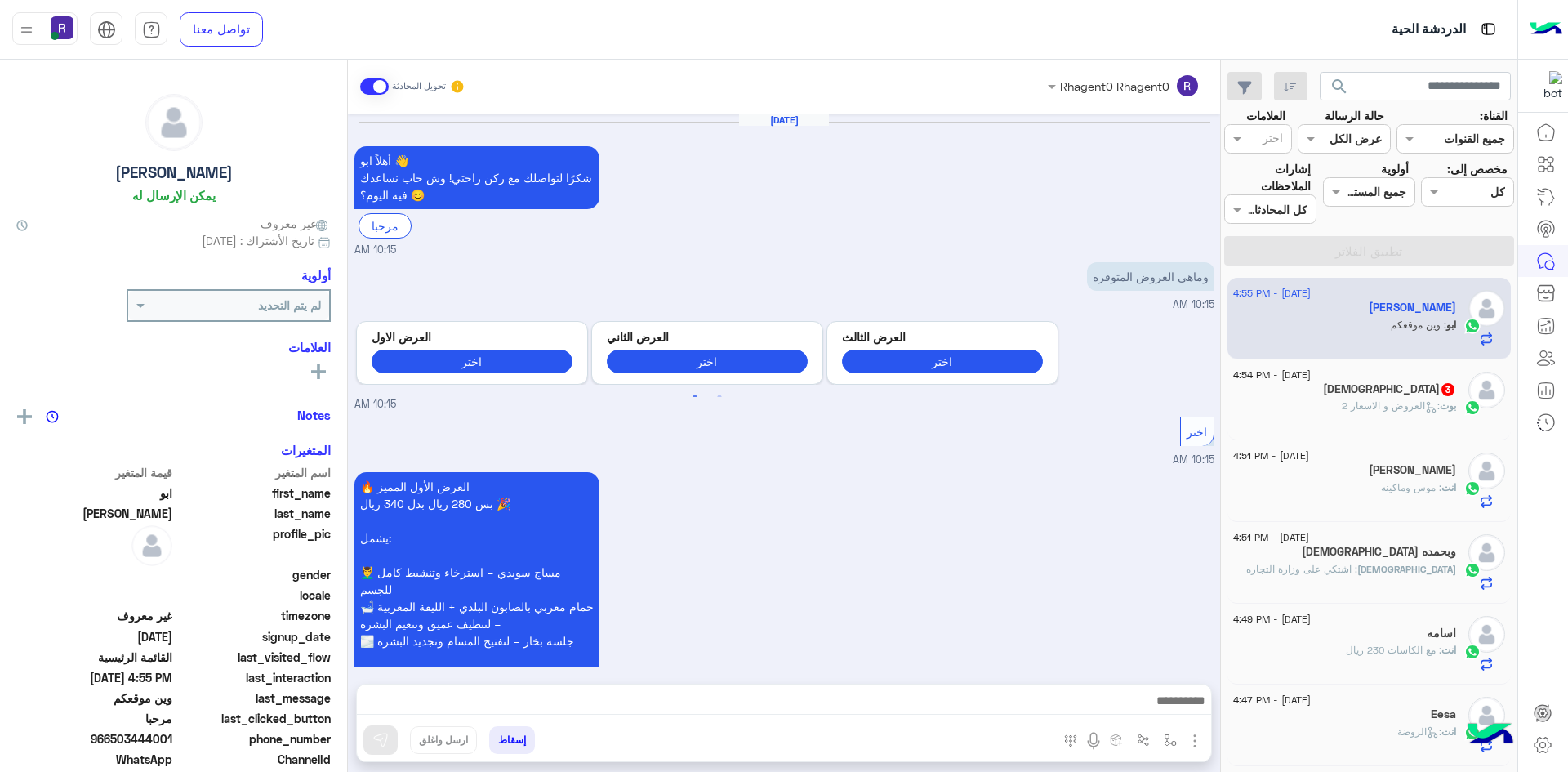
scroll to position [2534, 0]
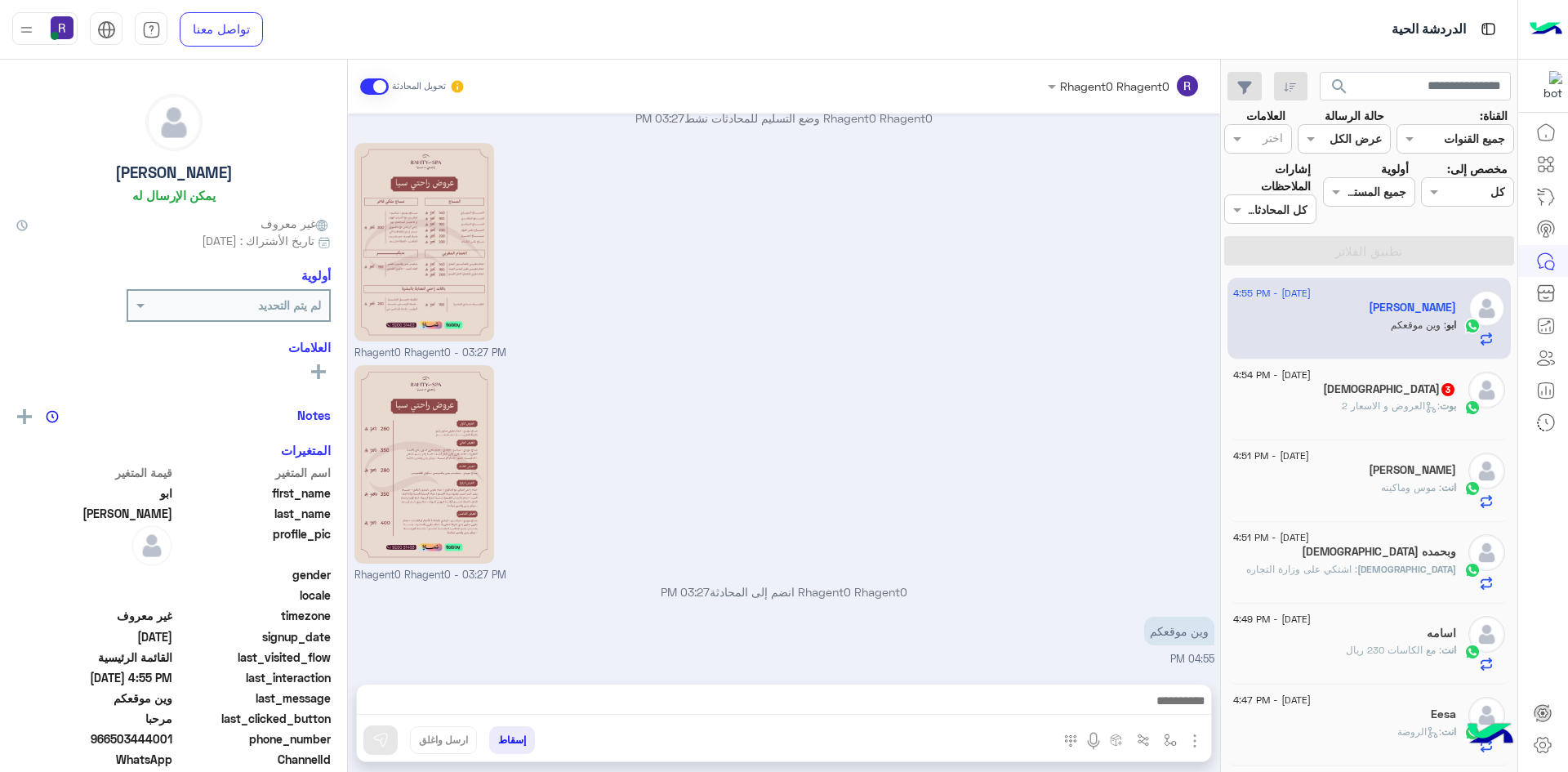
click at [1363, 405] on span ": العروض و الاسعار 2" at bounding box center [1390, 405] width 98 height 12
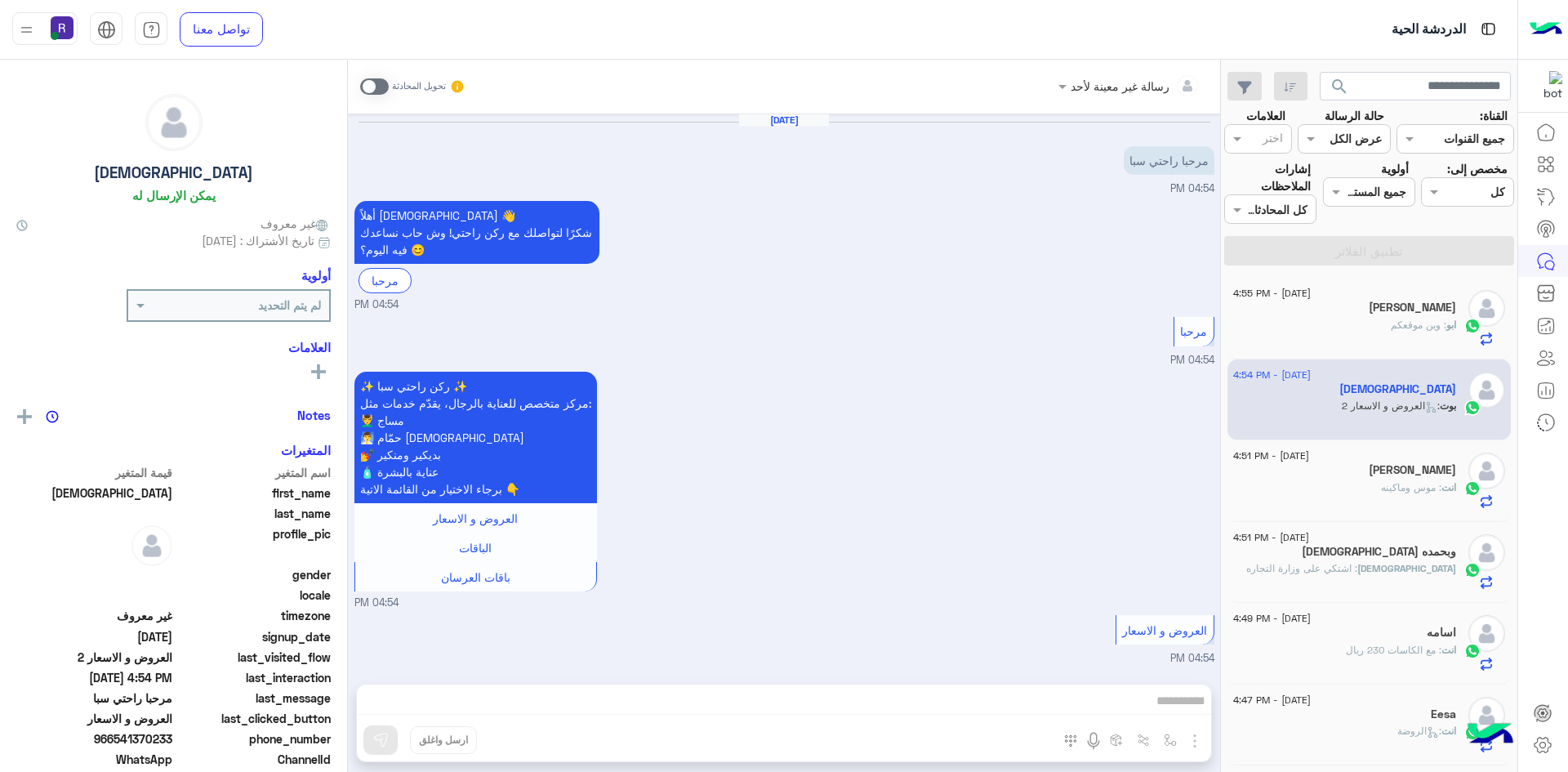
scroll to position [103, 0]
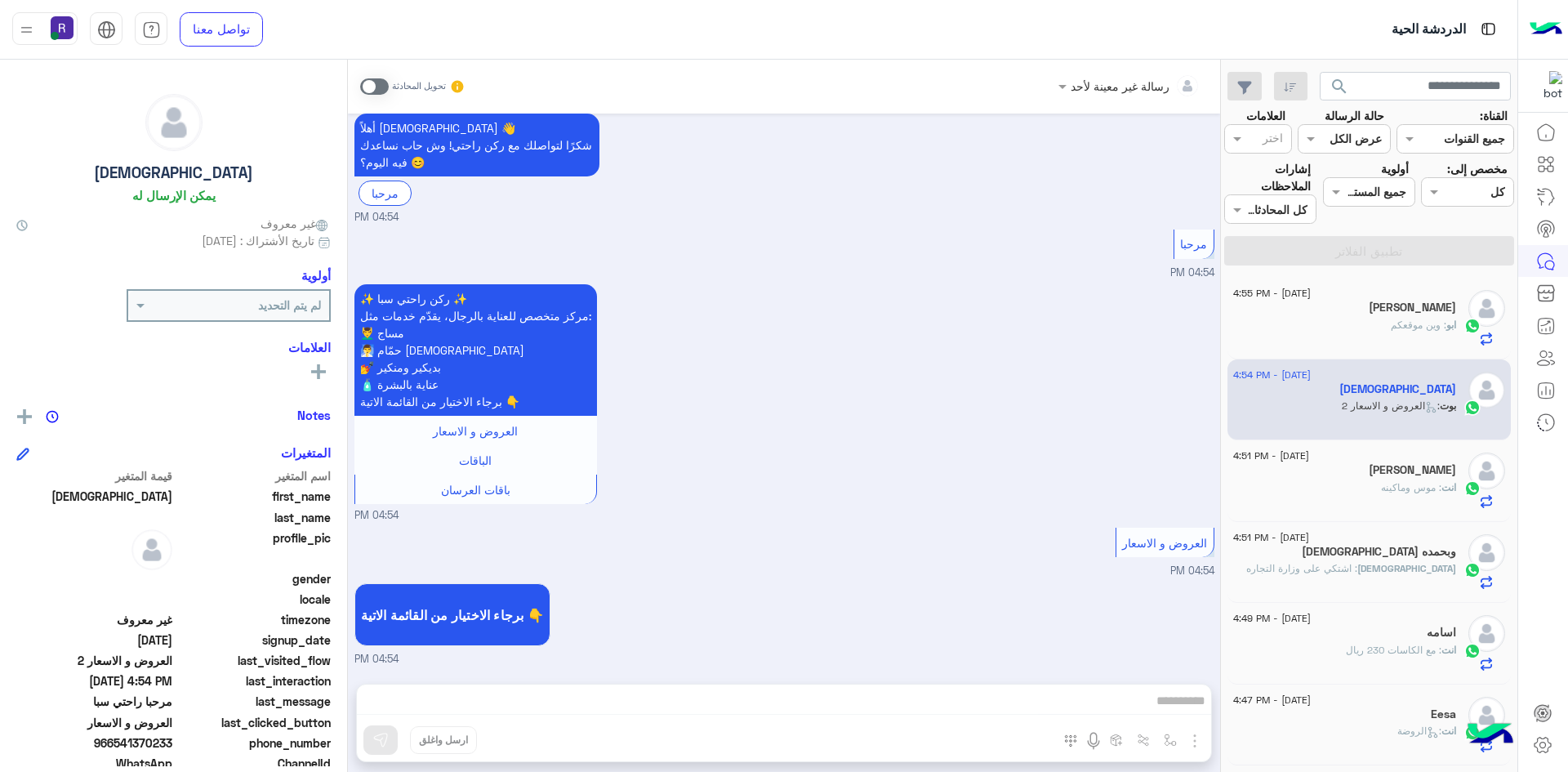
click at [387, 84] on span at bounding box center [375, 86] width 29 height 16
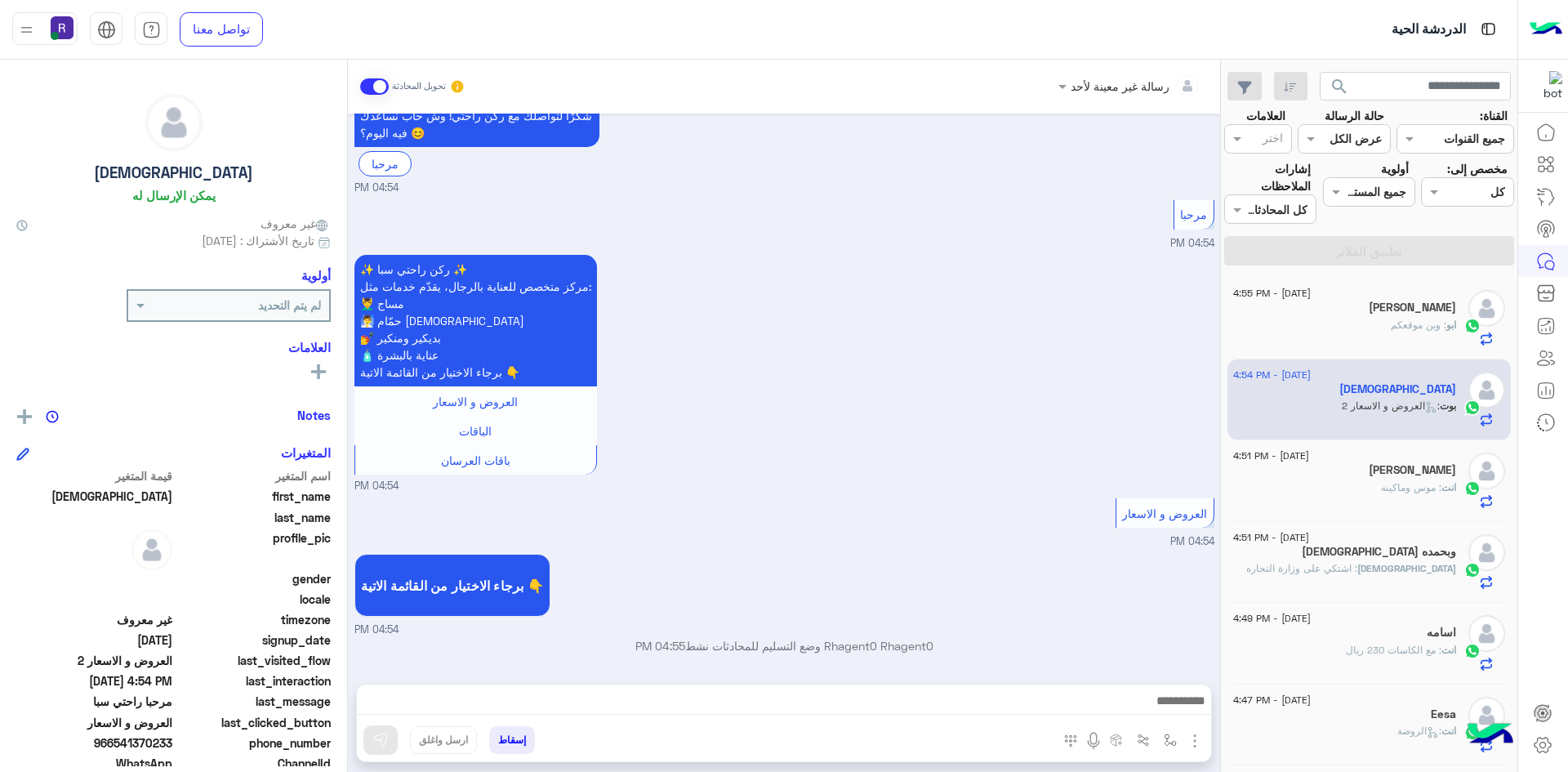
scroll to position [568, 0]
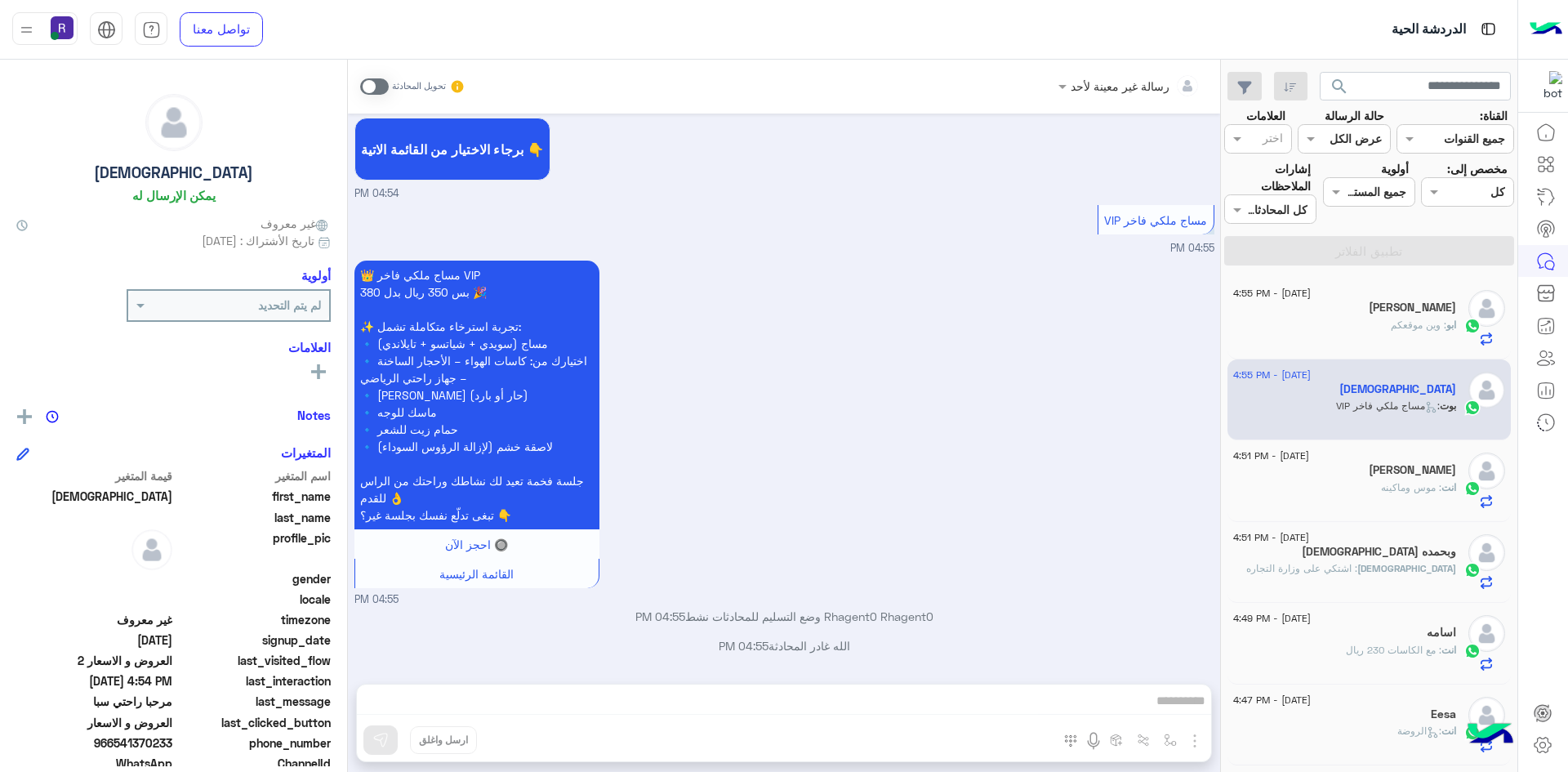
click at [1189, 737] on div "رسالة غير معينة لأحد تحويل المحادثة Aug 19, 2025 مرحبا راحتي سبا 04:54 PM أهلاً…" at bounding box center [783, 419] width 872 height 719
click at [383, 87] on span at bounding box center [375, 86] width 29 height 16
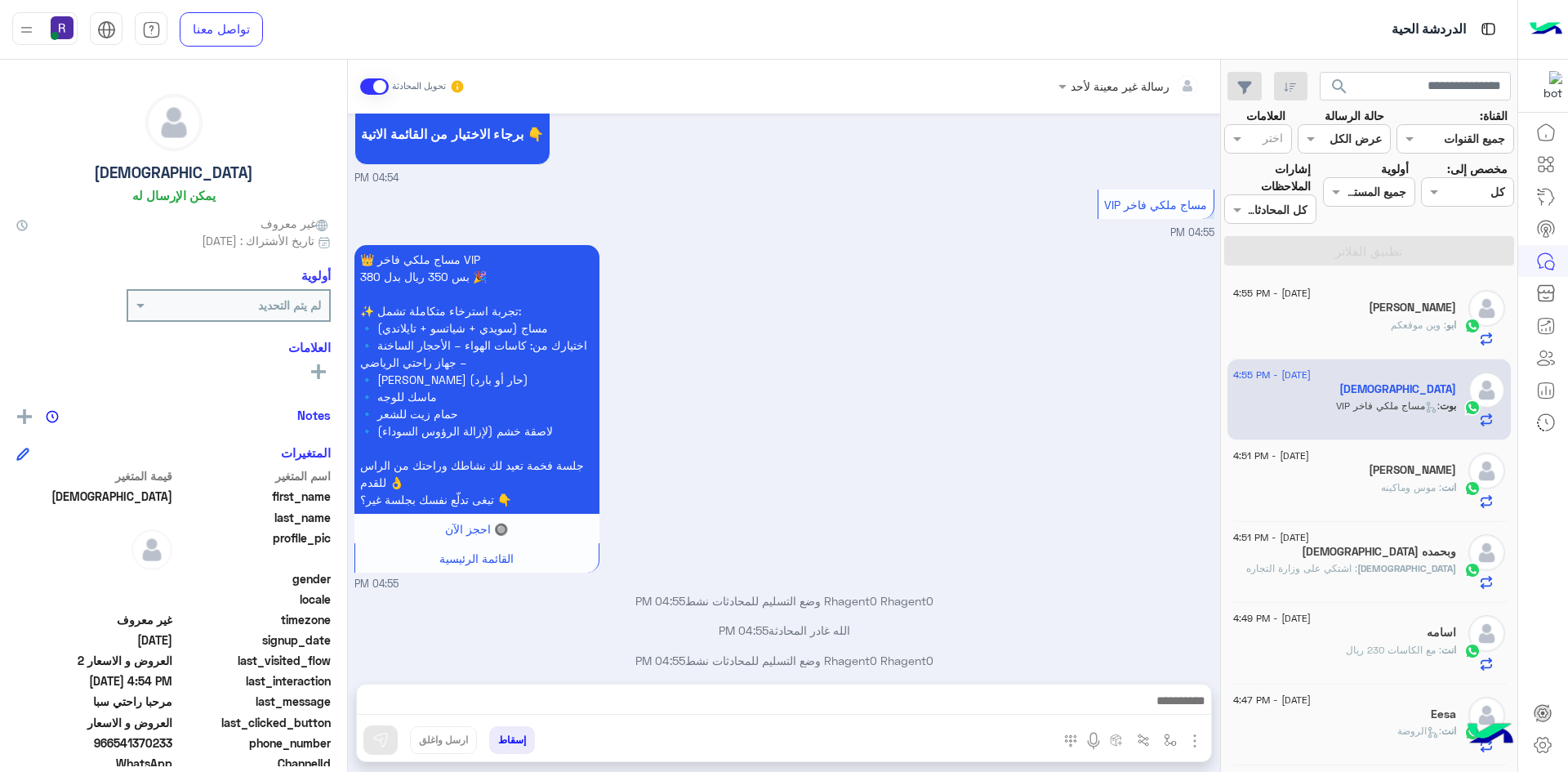
scroll to position [598, 0]
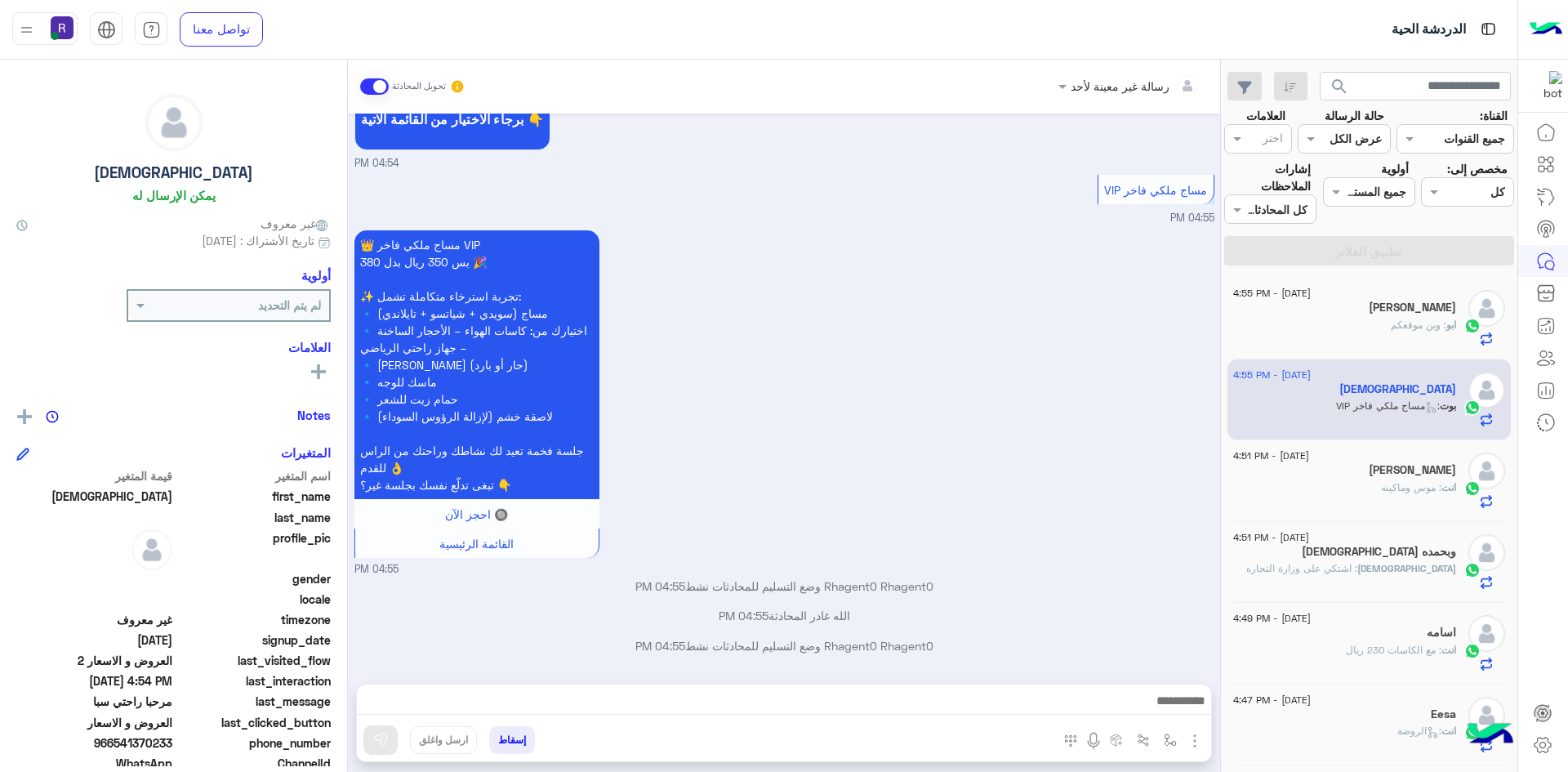
click at [1194, 741] on img "button" at bounding box center [1194, 741] width 20 height 20
click at [1174, 715] on button "الصور" at bounding box center [1170, 704] width 69 height 33
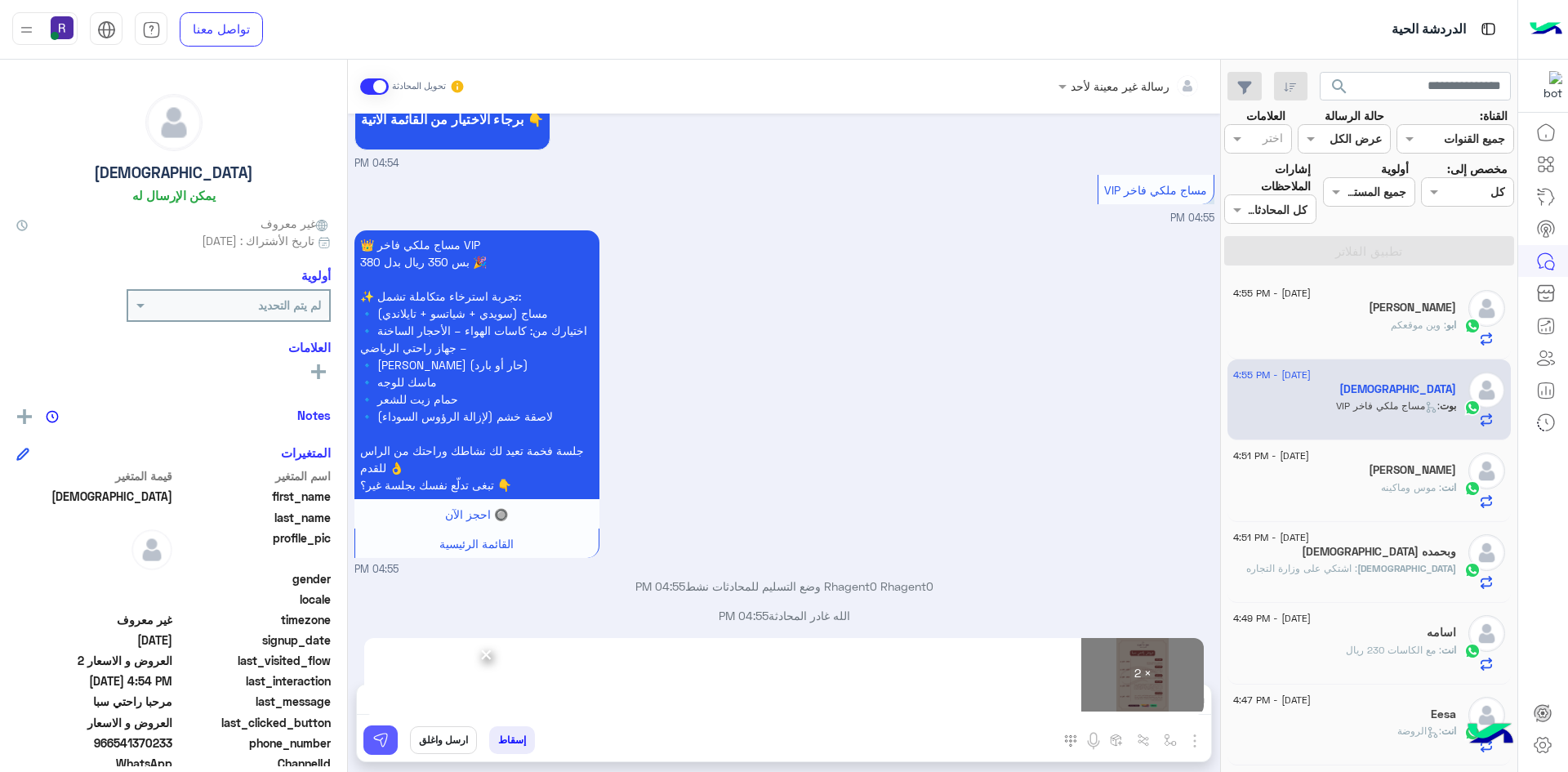
click at [387, 740] on img at bounding box center [381, 740] width 16 height 16
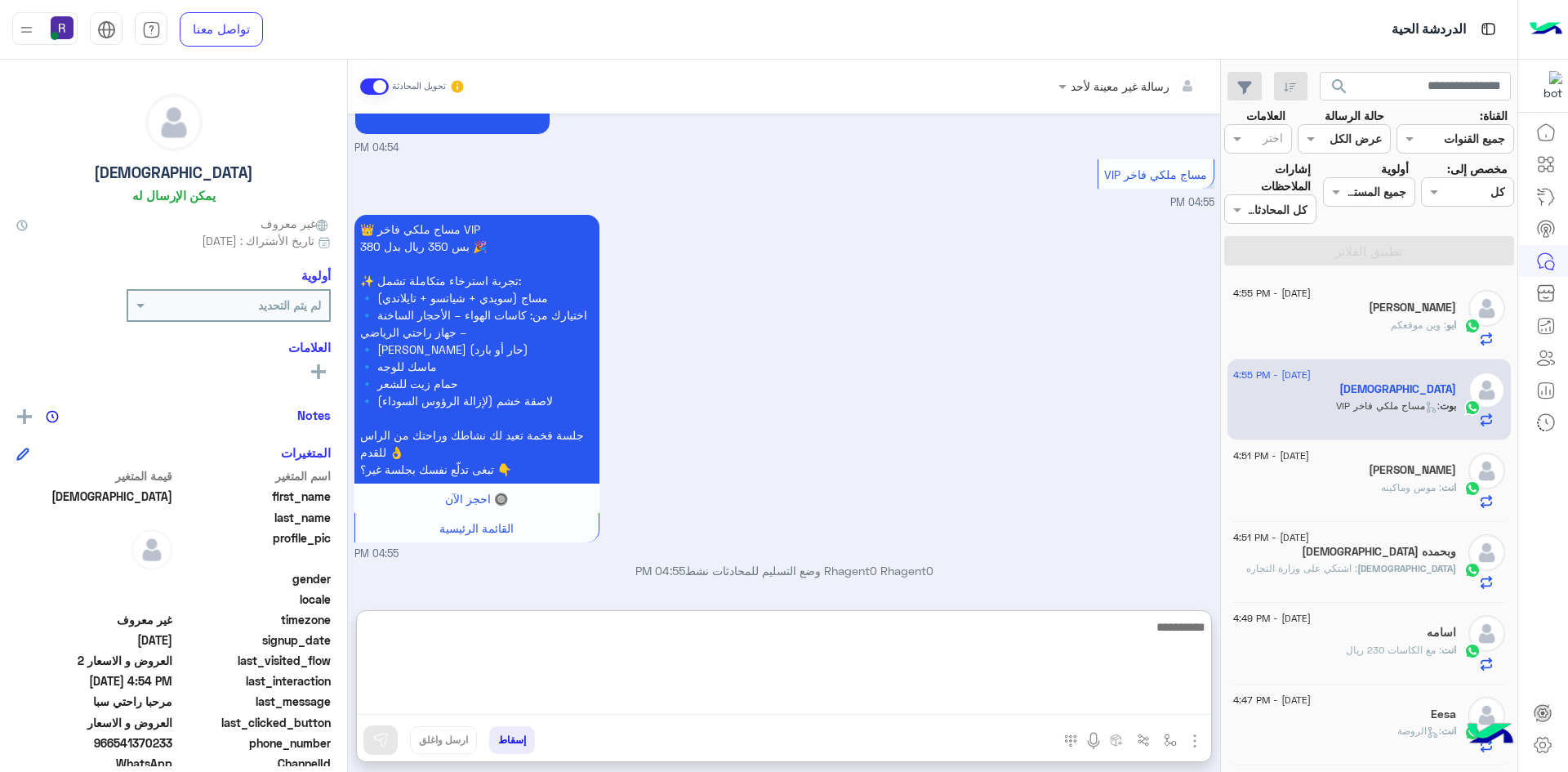
paste textarea "**********"
type textarea "**********"
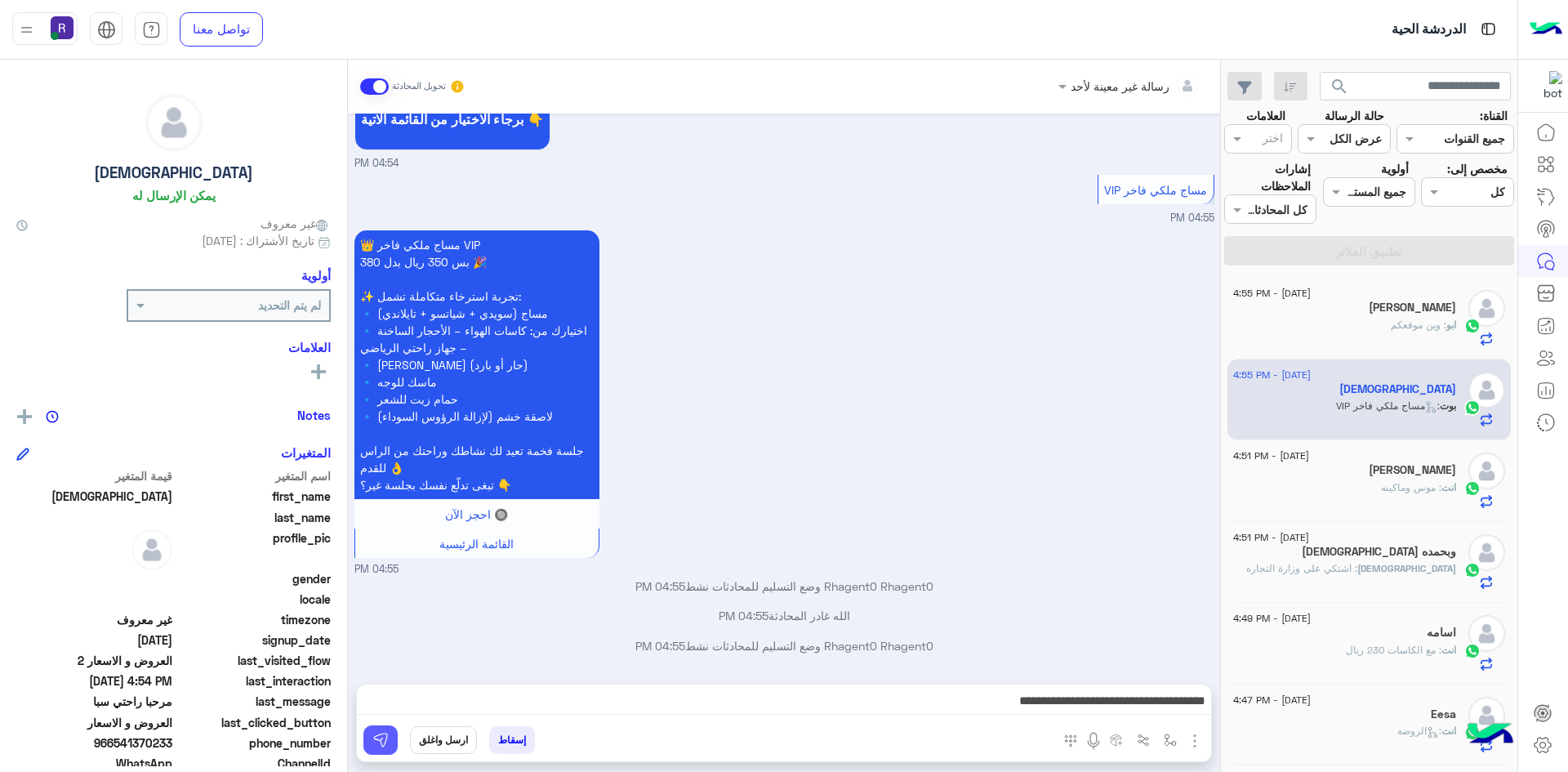
click at [382, 746] on img at bounding box center [381, 740] width 16 height 16
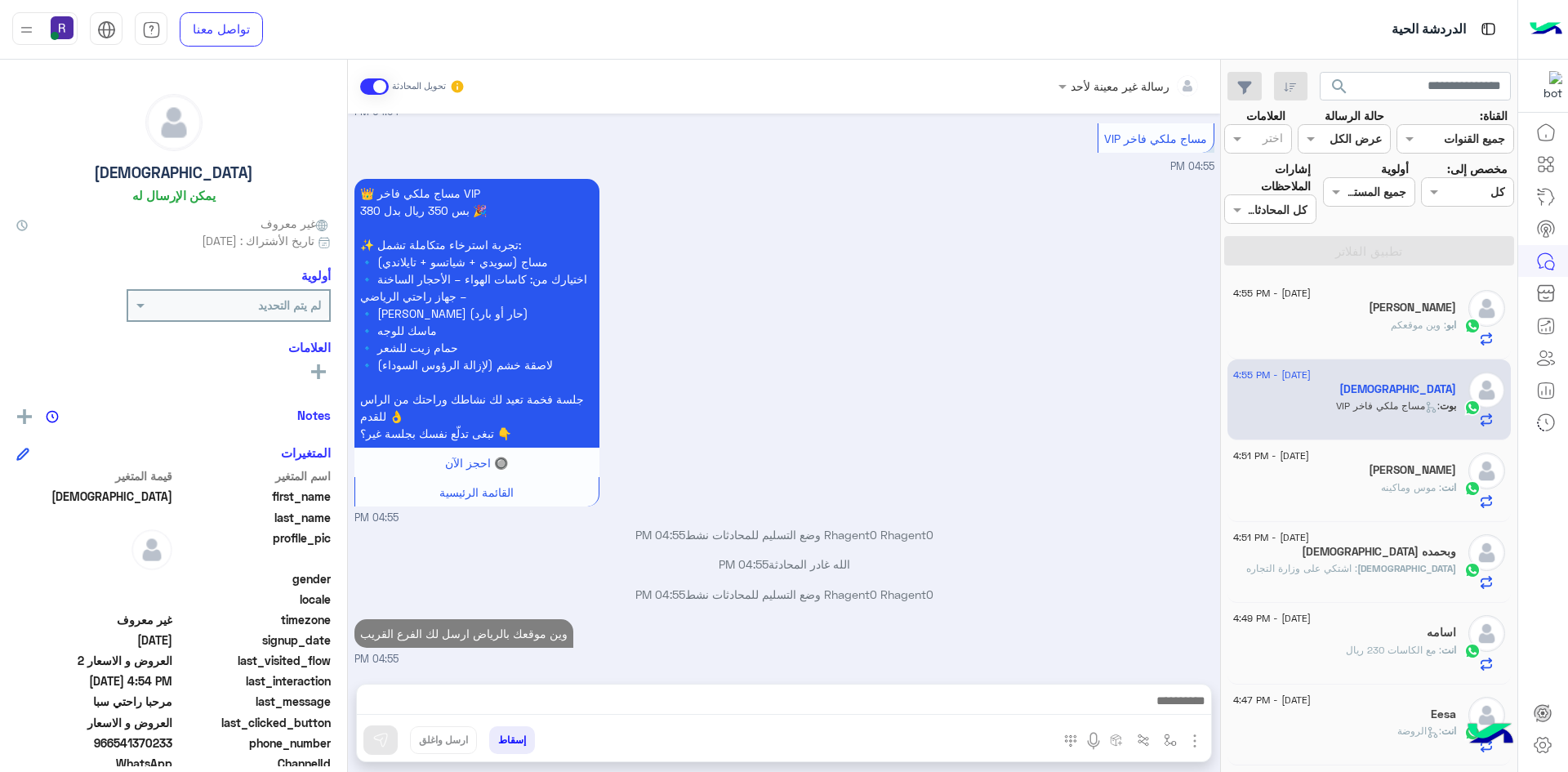
click at [1384, 333] on div "ابو : وين موقعكم" at bounding box center [1344, 332] width 223 height 29
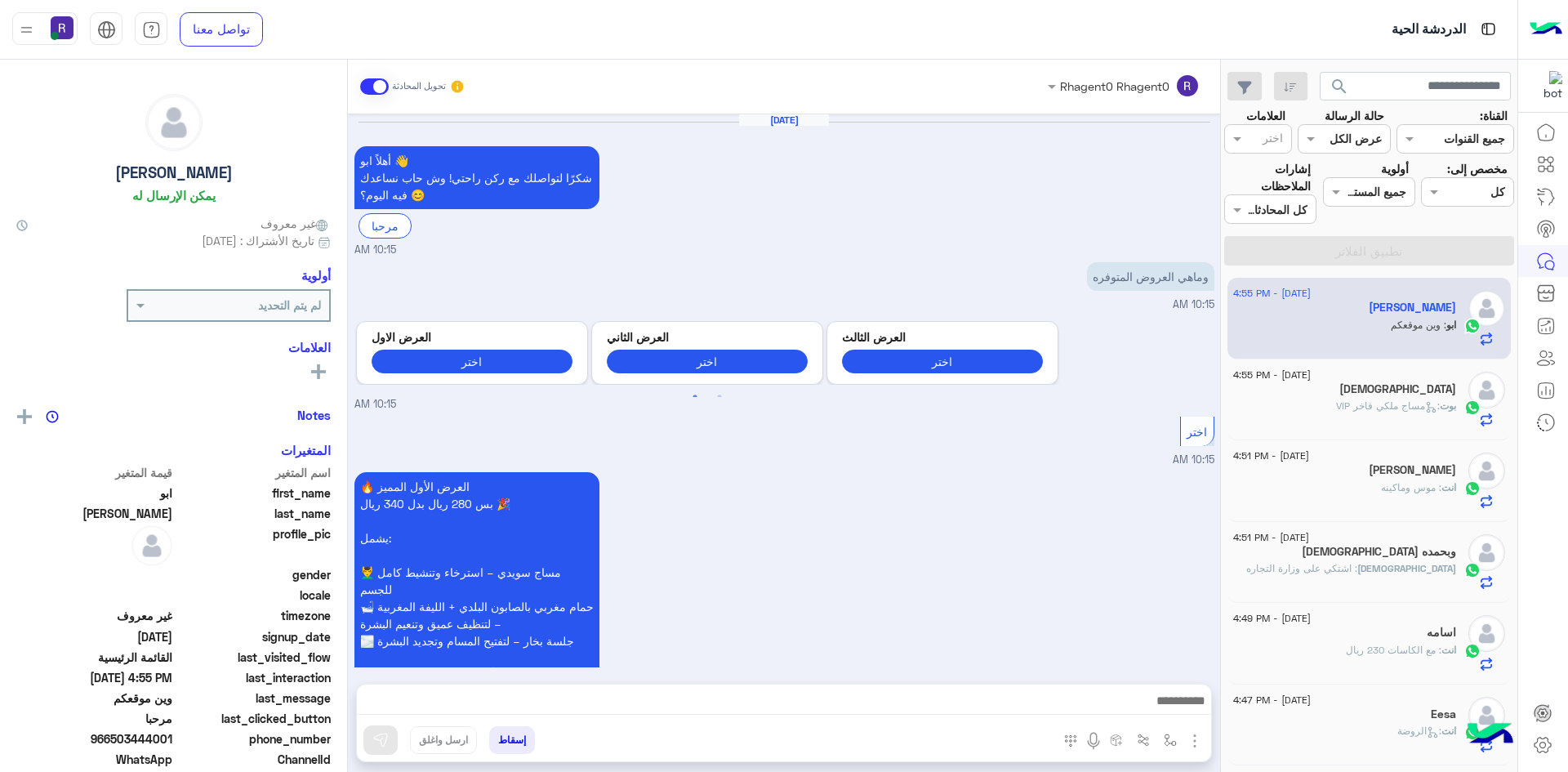
scroll to position [2534, 0]
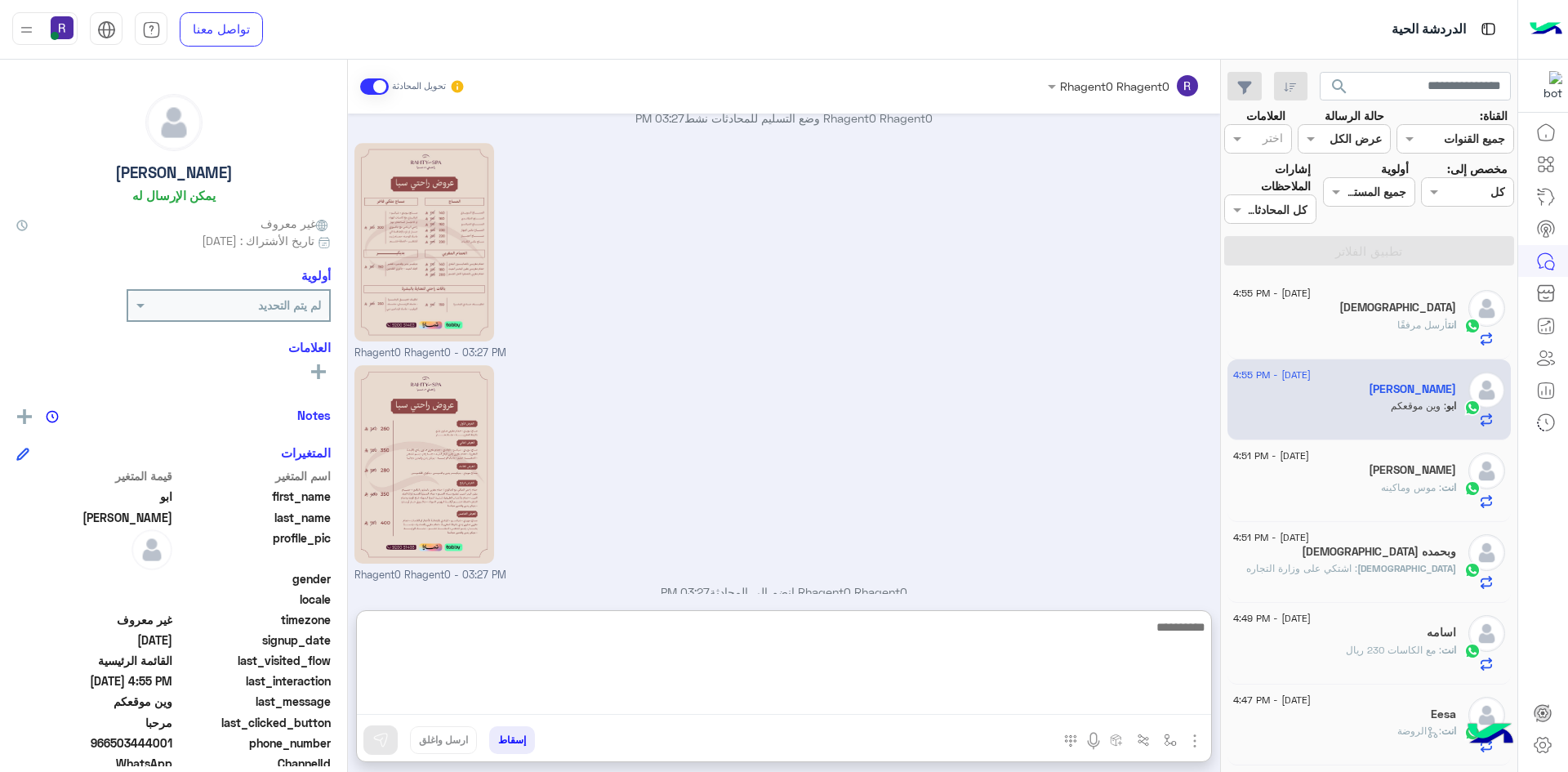
paste textarea "**********"
type textarea "**********"
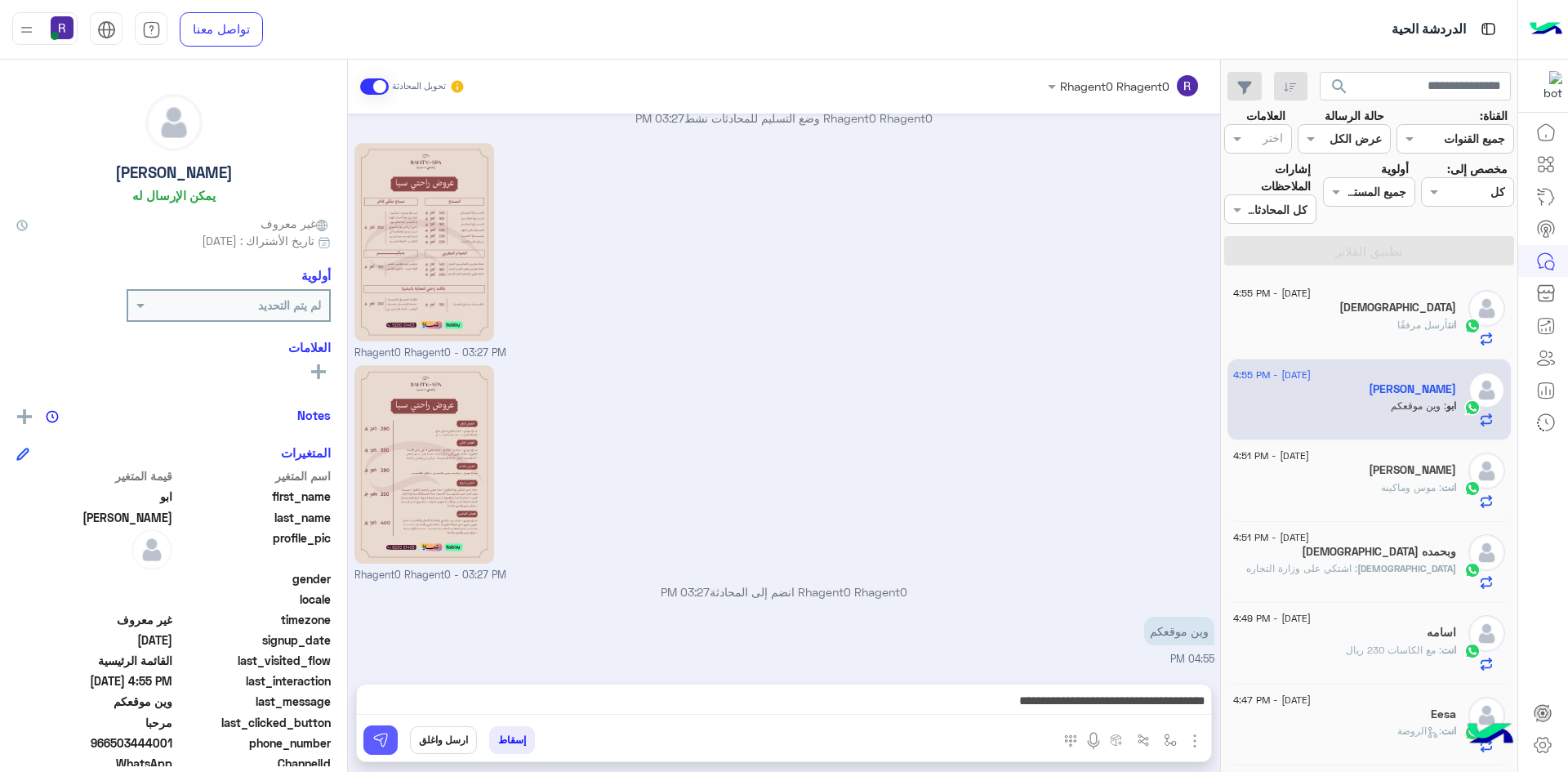
click at [388, 732] on img at bounding box center [381, 740] width 16 height 16
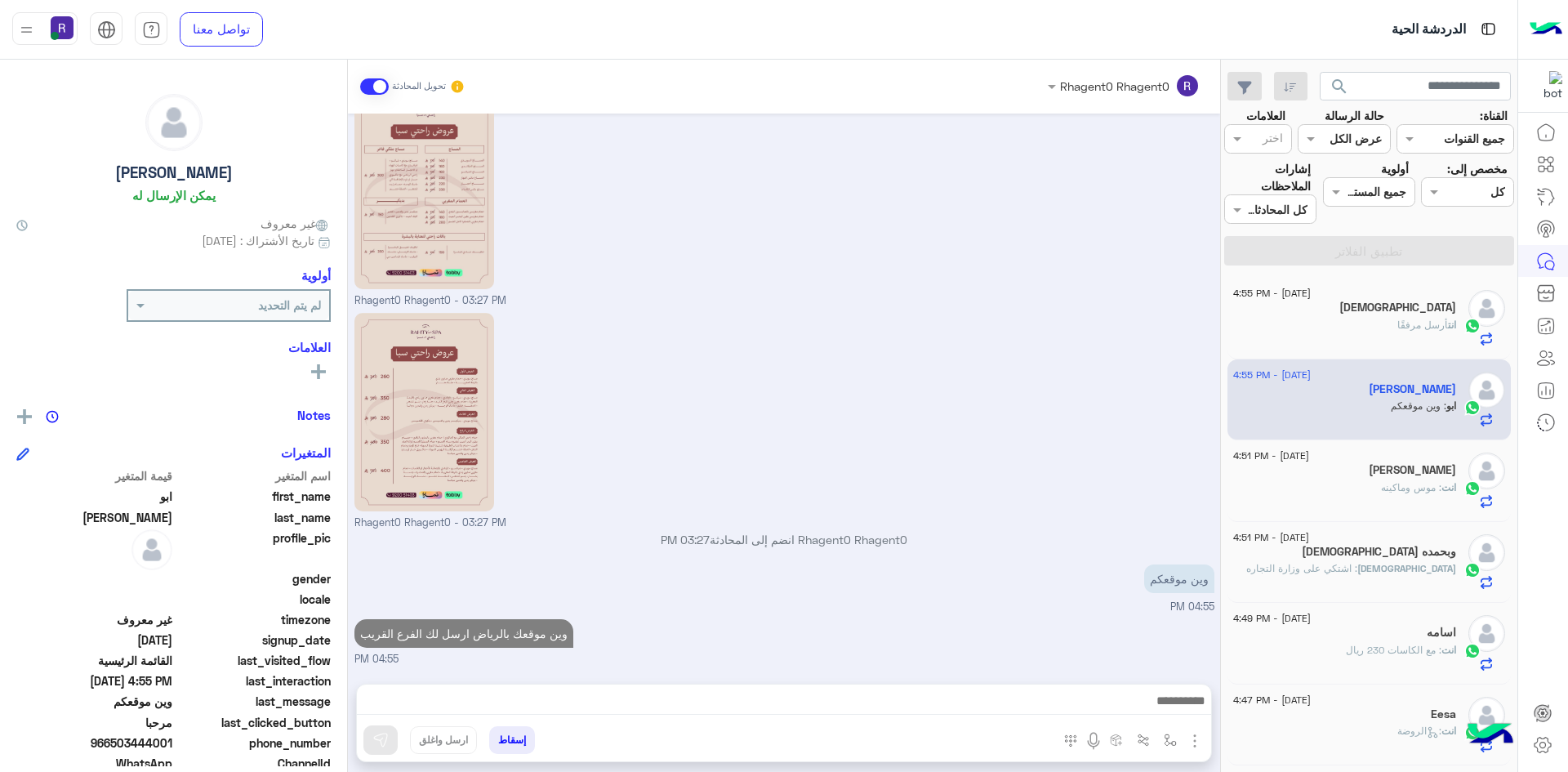
click at [1357, 564] on span ": اشتكي على وزارة التجاره" at bounding box center [1301, 568] width 111 height 12
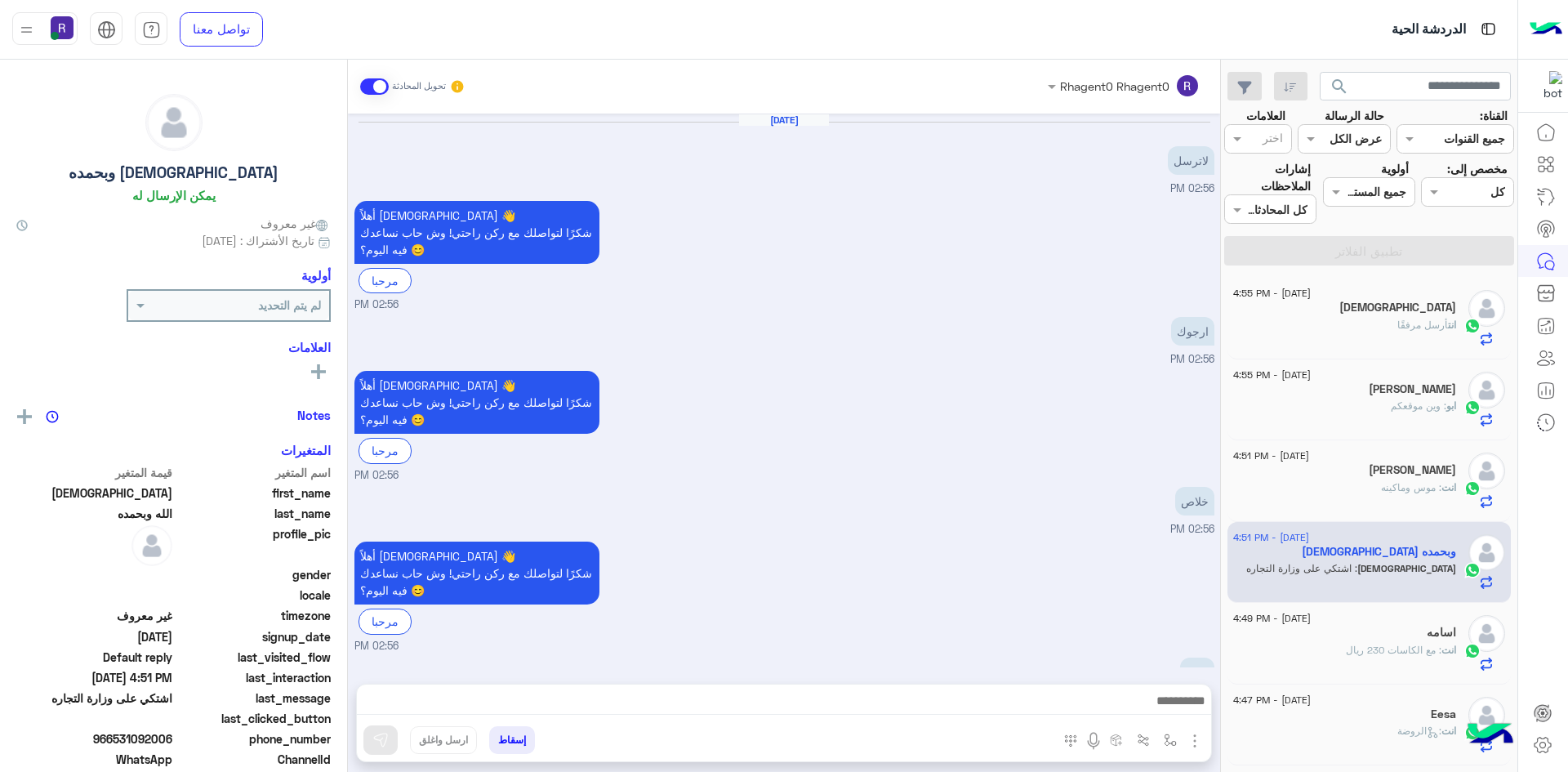
scroll to position [822, 0]
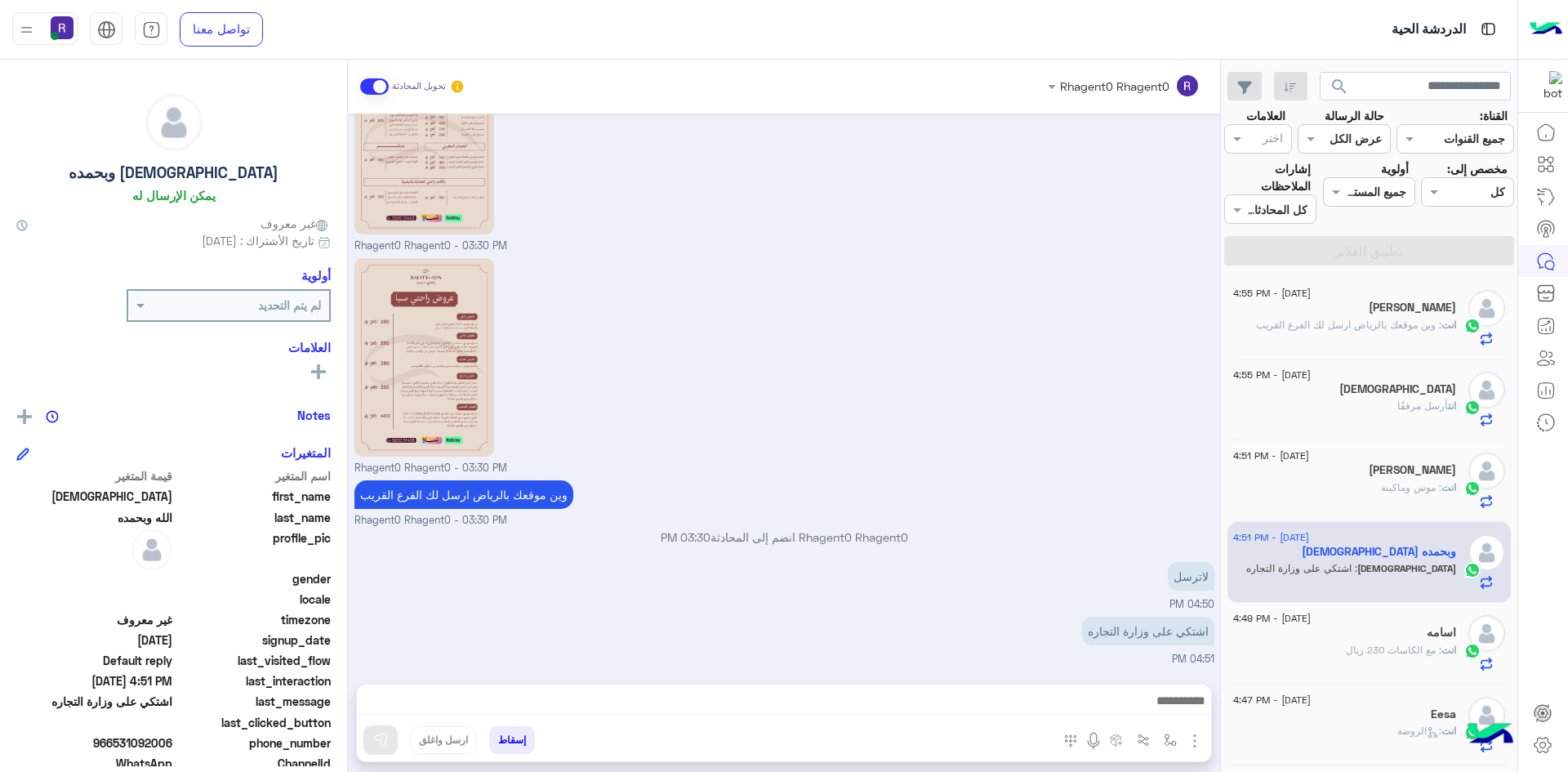
click at [1410, 643] on span ": مع الكاسات 230 ريال" at bounding box center [1393, 649] width 96 height 12
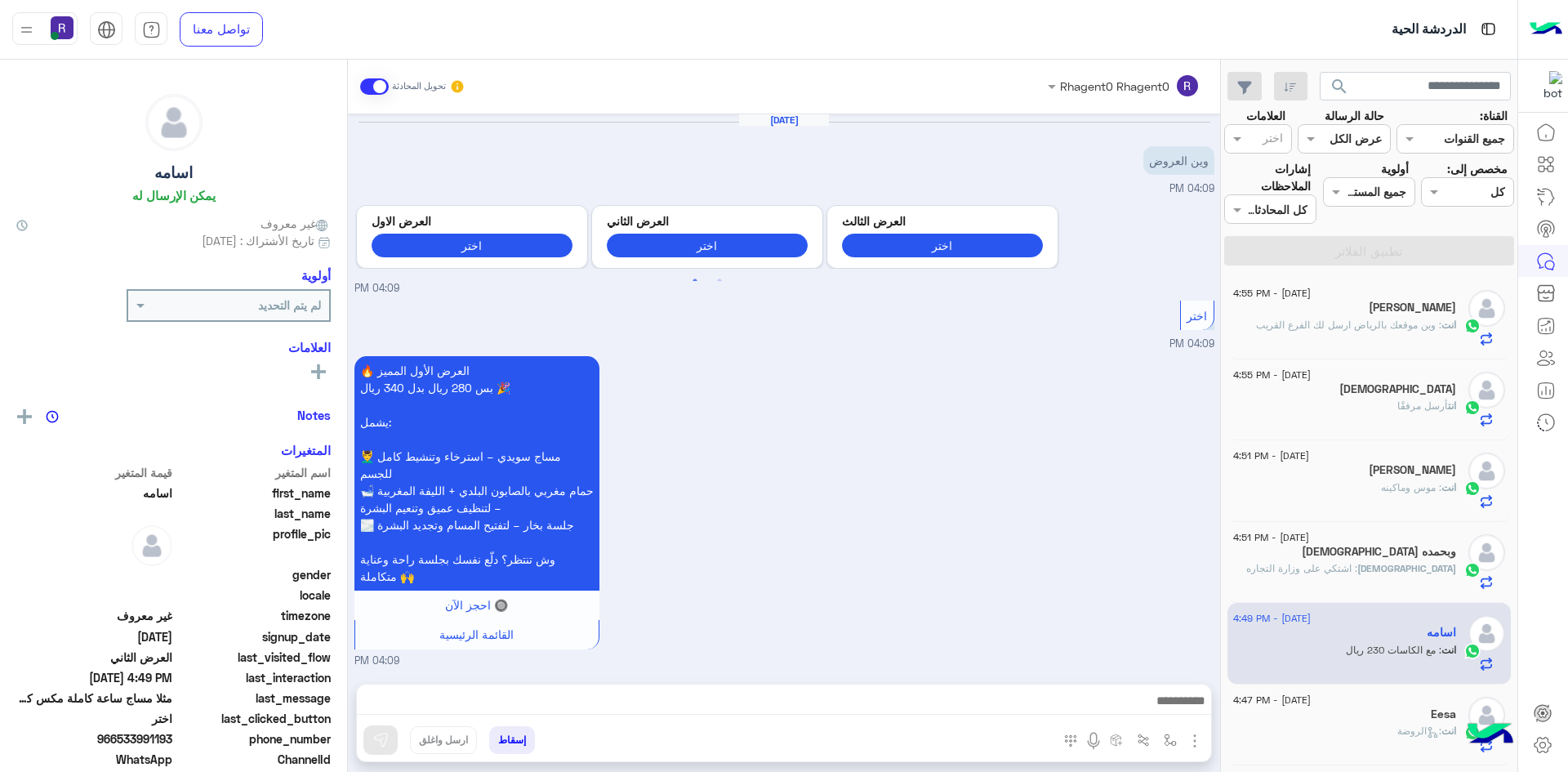
scroll to position [835, 0]
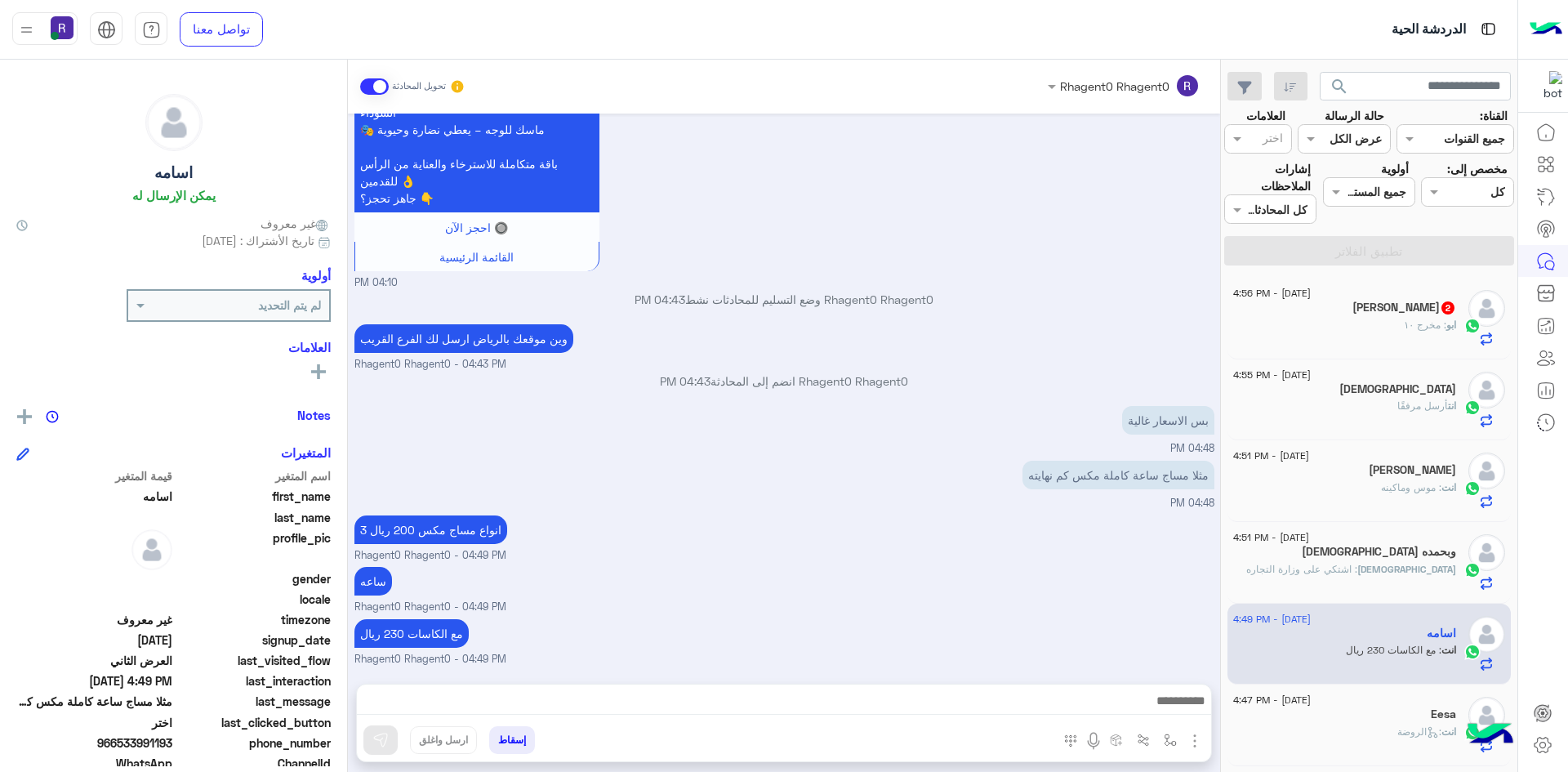
click at [1413, 316] on div "ابو عبدالله 2" at bounding box center [1344, 309] width 223 height 17
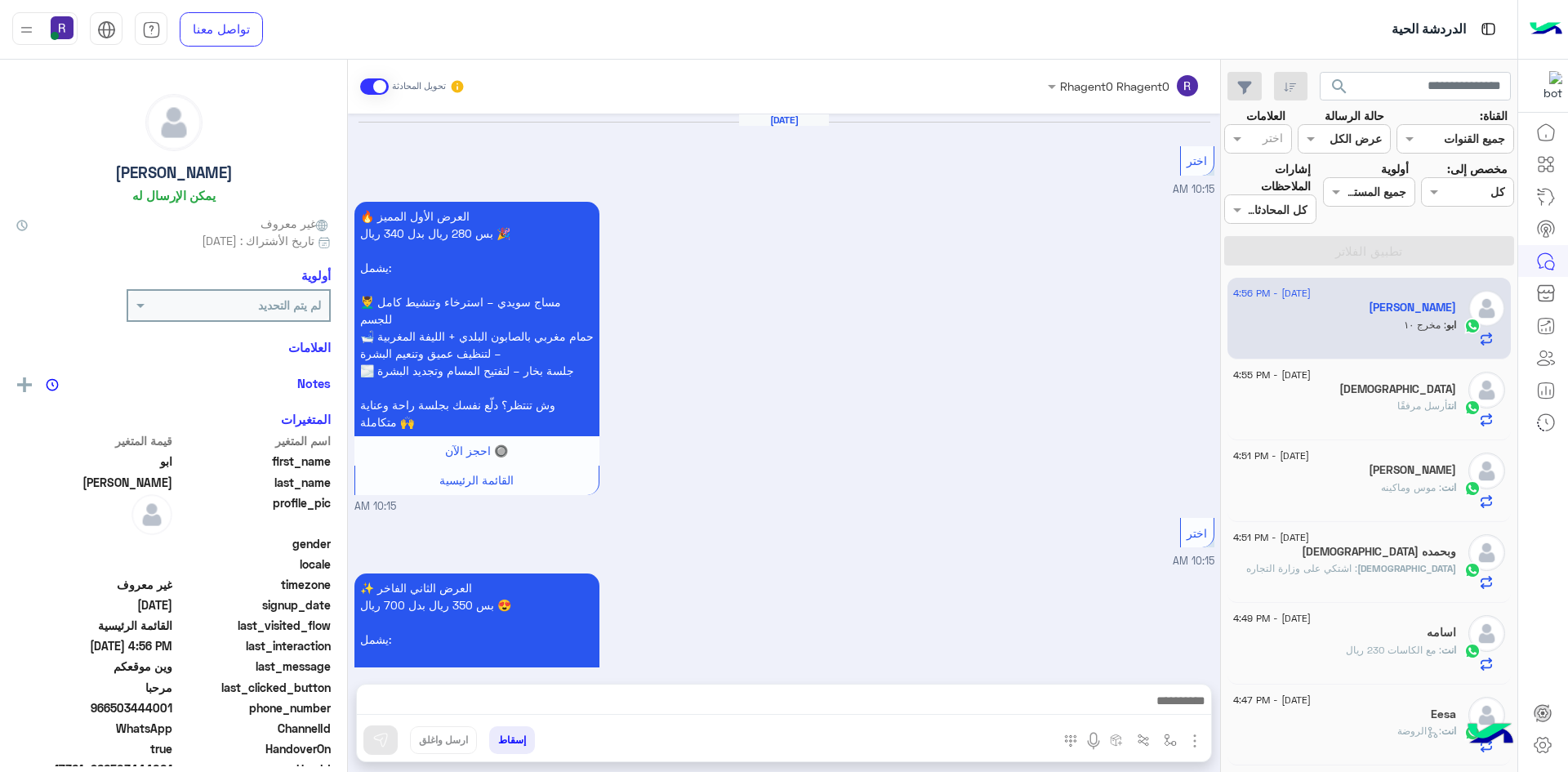
scroll to position [2425, 0]
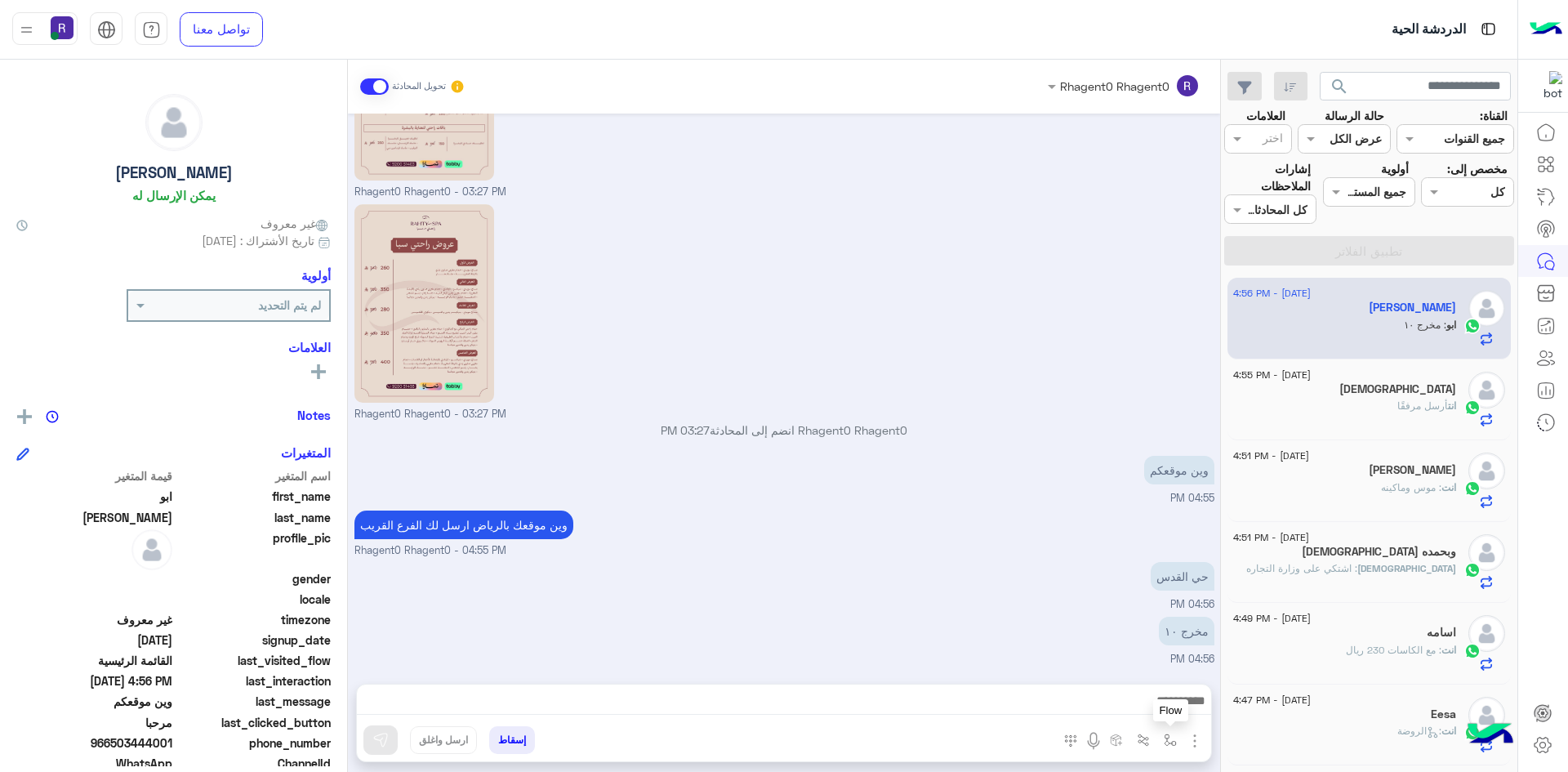
click at [1161, 739] on button "button" at bounding box center [1171, 739] width 27 height 27
click at [1163, 711] on input "text" at bounding box center [1120, 704] width 110 height 19
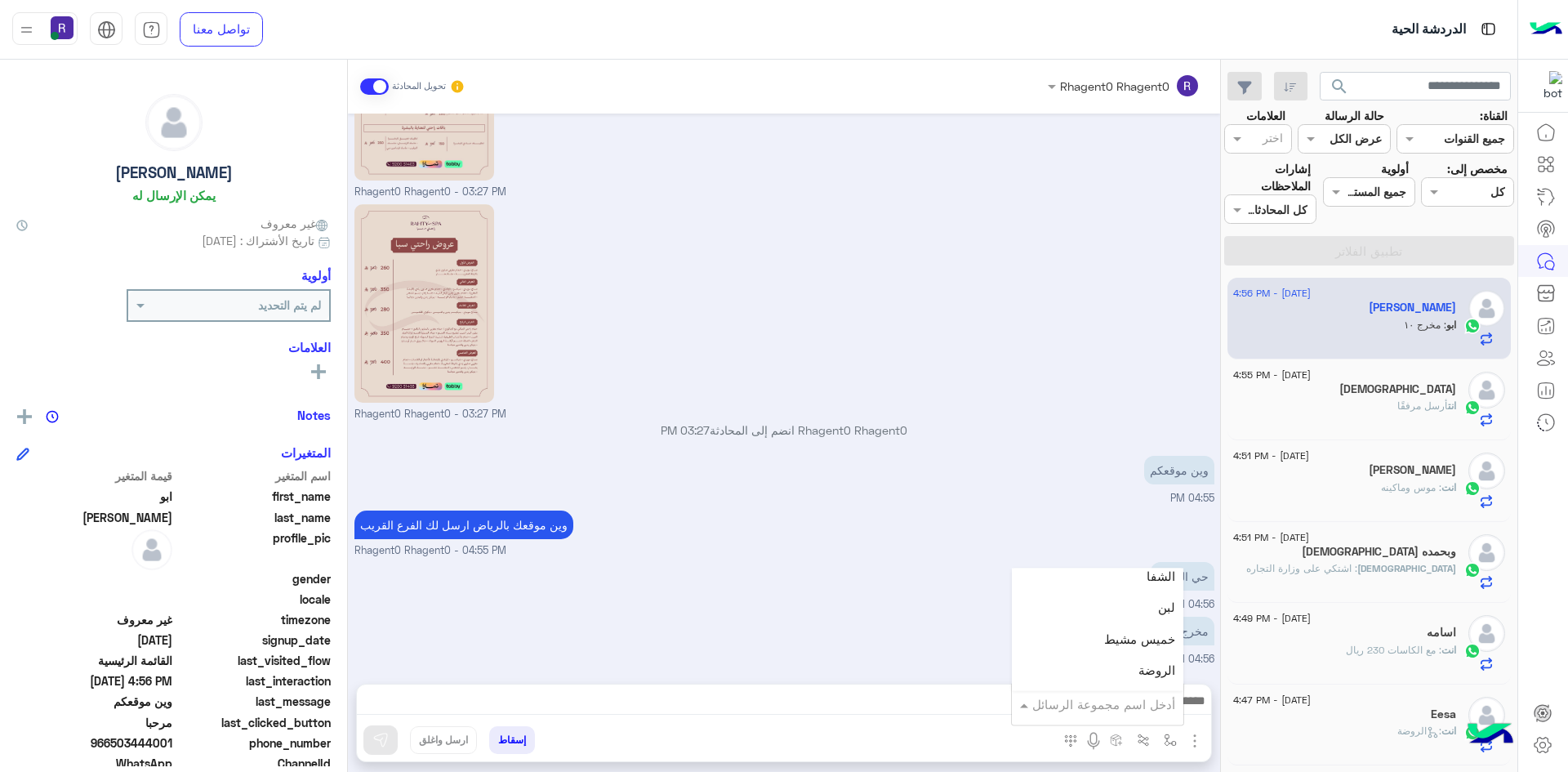
scroll to position [1144, 0]
click at [1131, 601] on div "لبن" at bounding box center [1098, 604] width 172 height 32
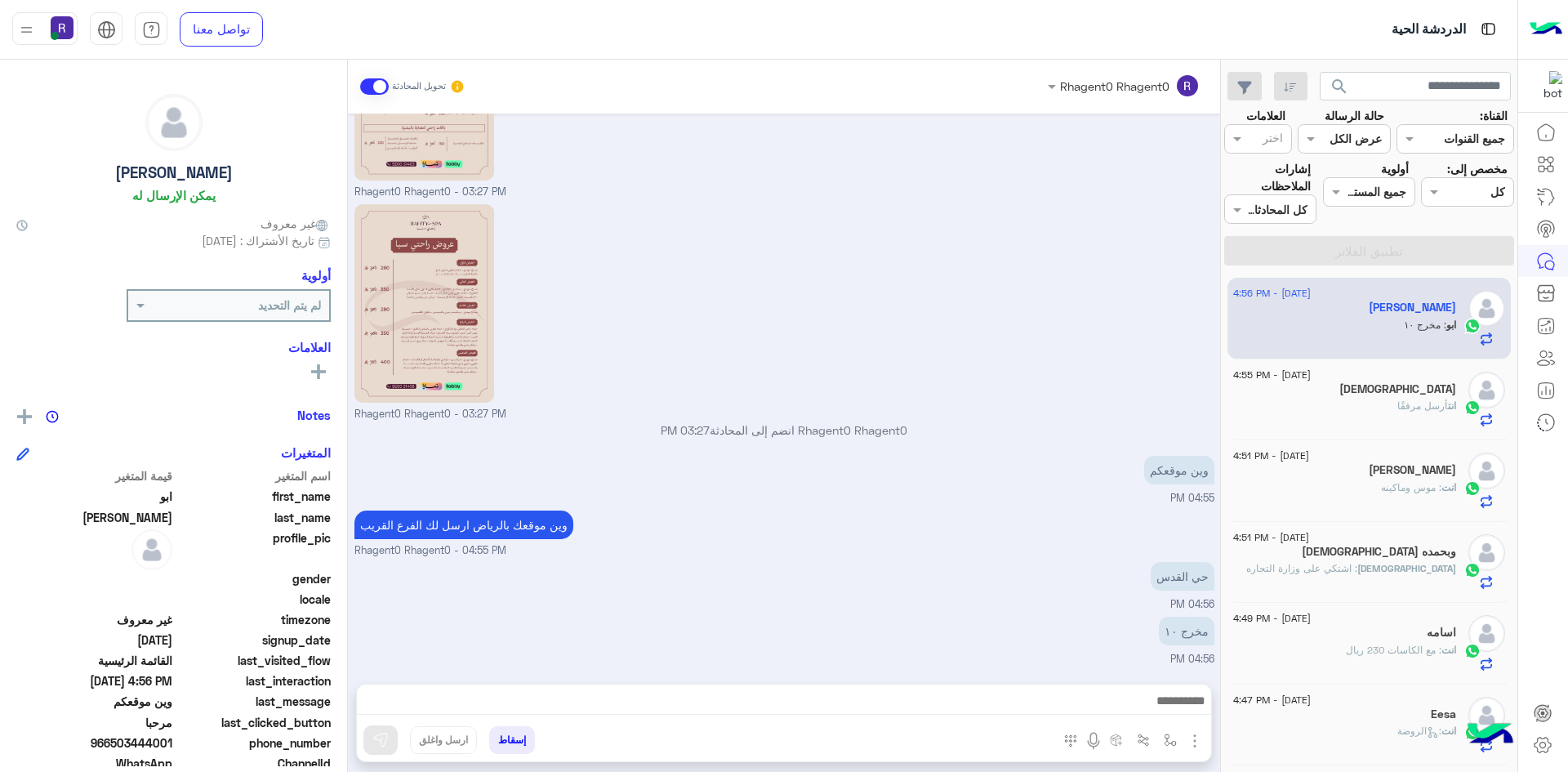
type textarea "***"
click at [392, 741] on button at bounding box center [381, 739] width 34 height 29
click at [1162, 738] on button "button" at bounding box center [1171, 739] width 27 height 27
click at [1157, 705] on input "text" at bounding box center [1120, 704] width 110 height 19
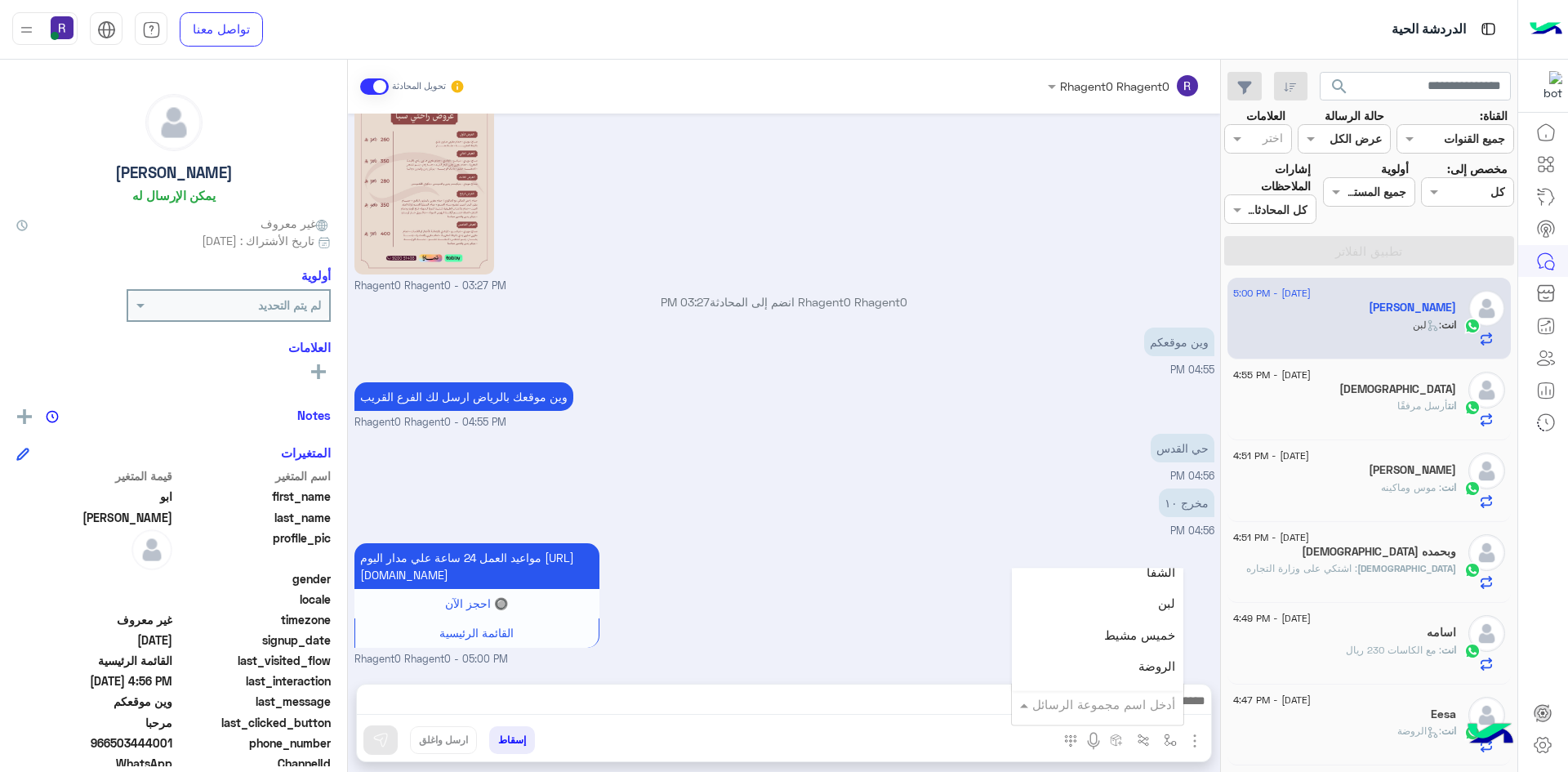
scroll to position [2625, 0]
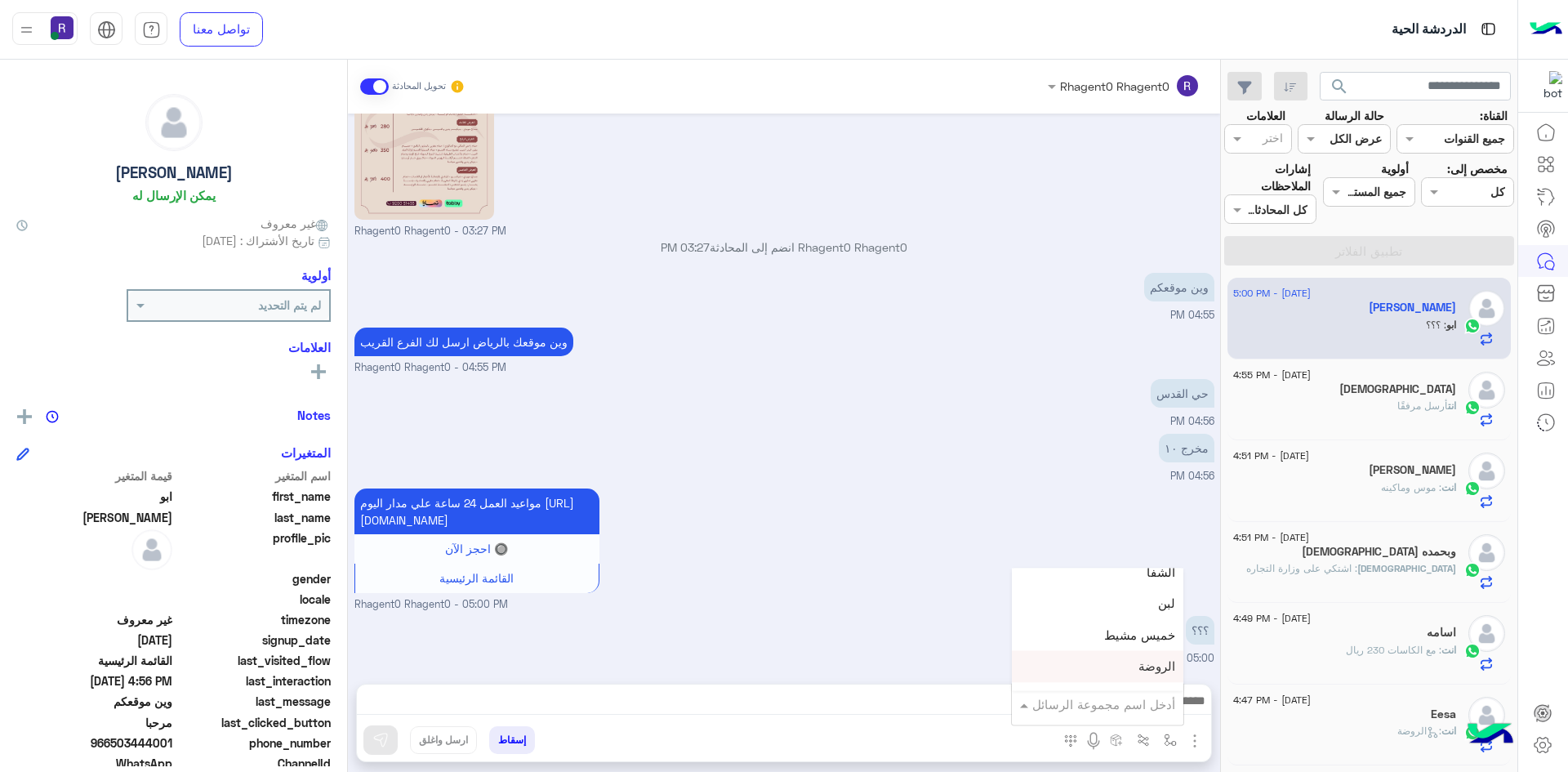
click at [1150, 674] on div "الروضة" at bounding box center [1098, 667] width 172 height 32
type textarea "******"
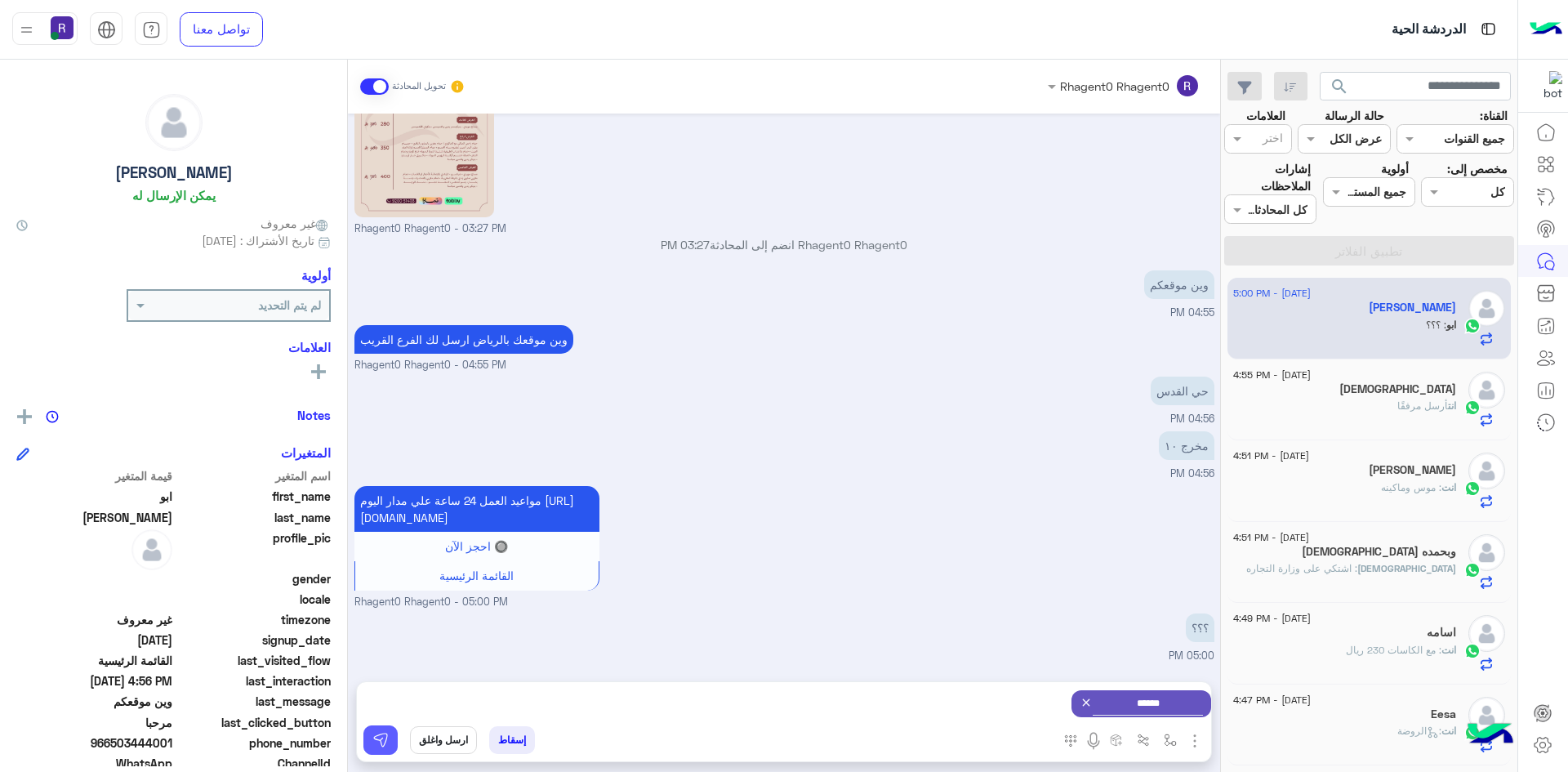
click at [369, 741] on button at bounding box center [381, 739] width 34 height 29
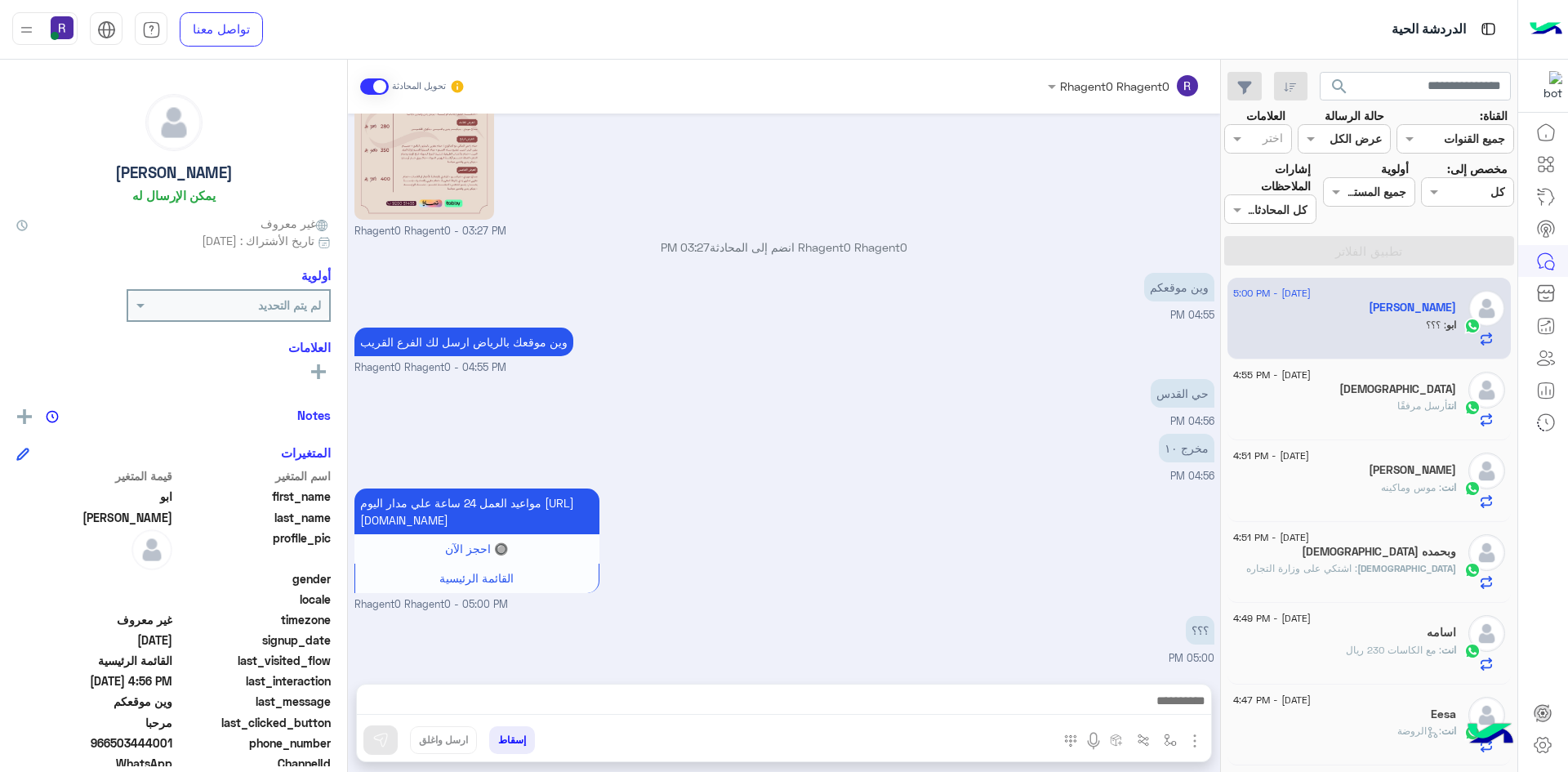
click at [1343, 500] on div "انت : موس وماكينه" at bounding box center [1344, 494] width 223 height 29
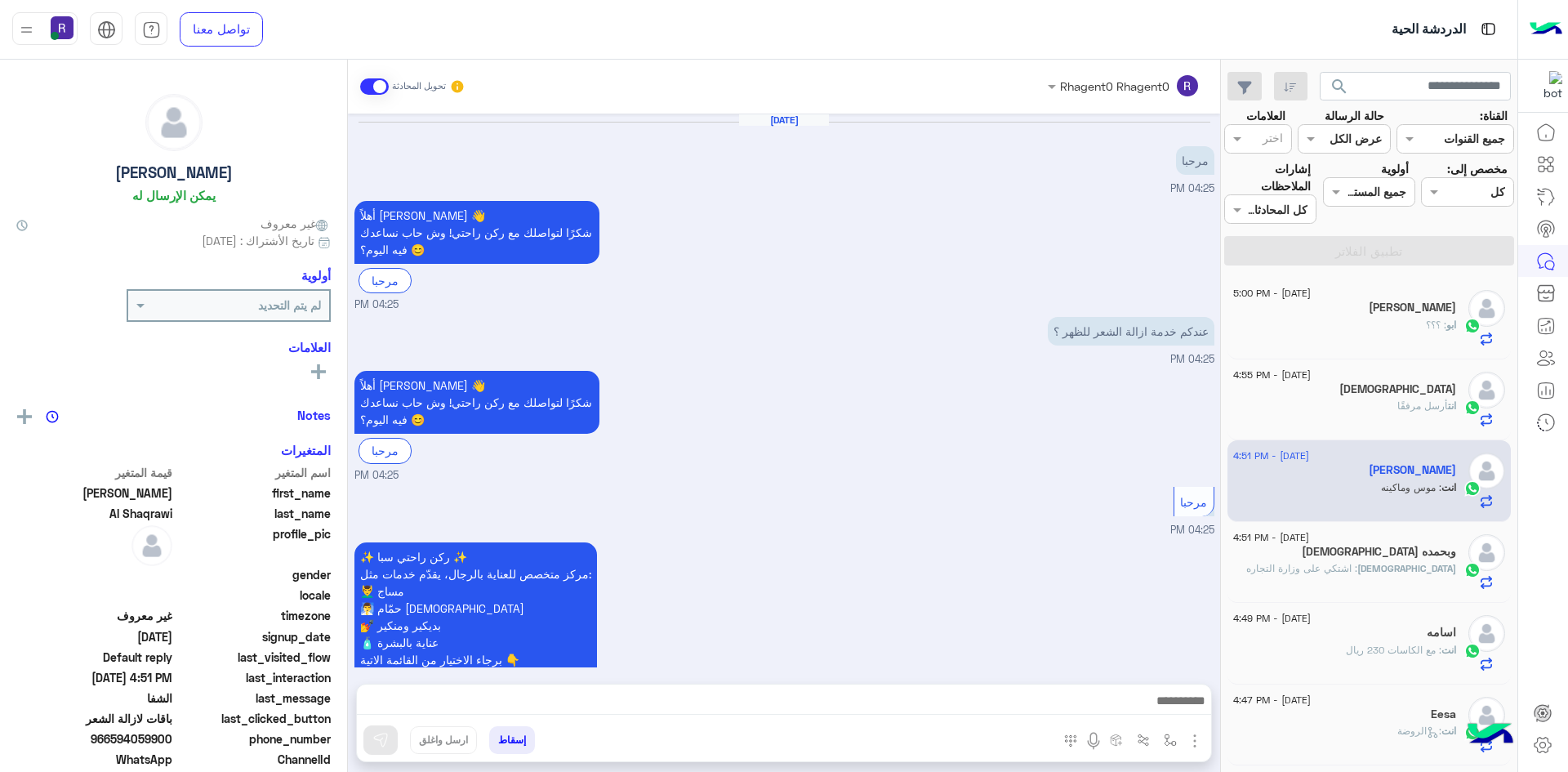
scroll to position [1359, 0]
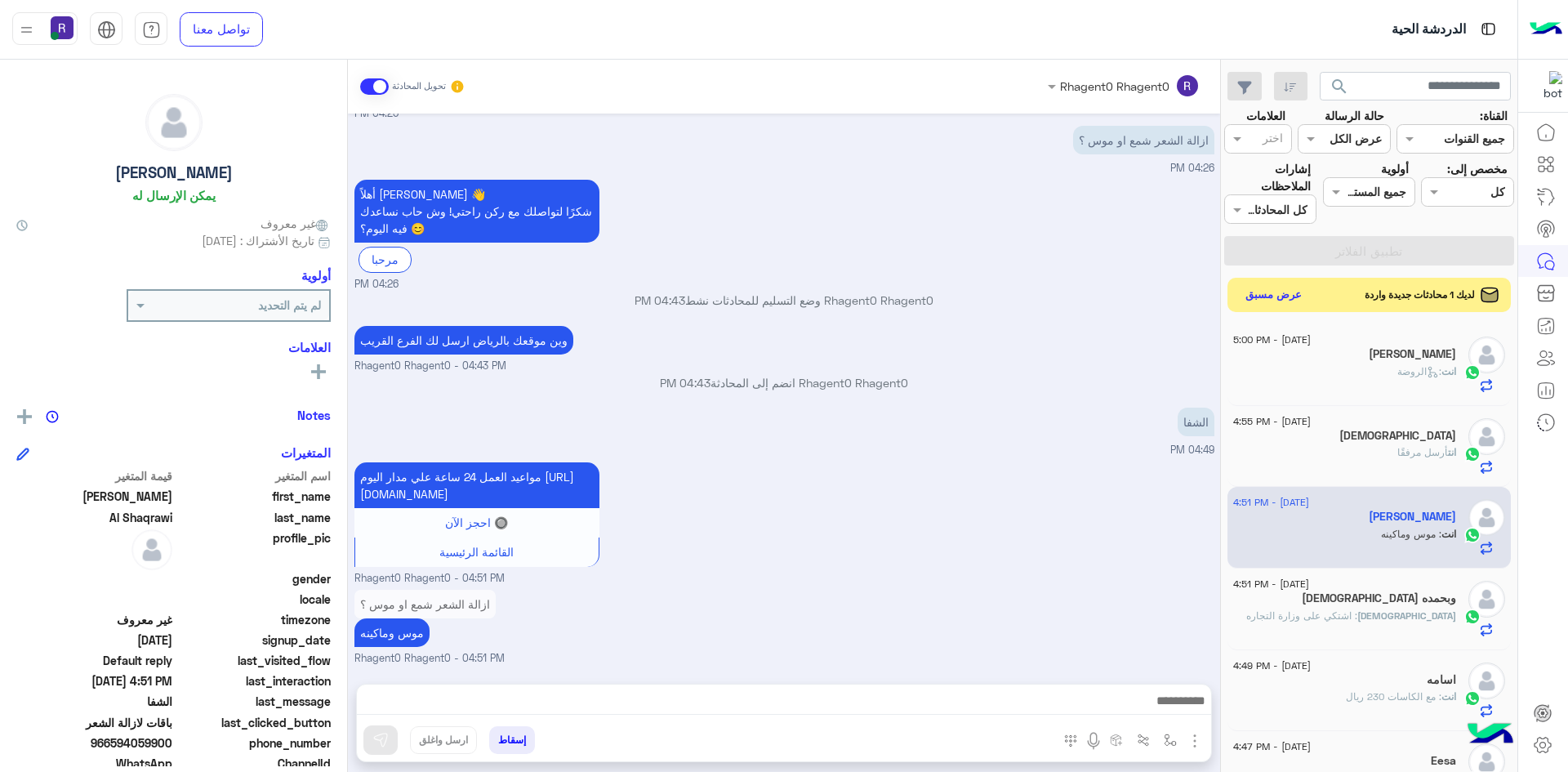
click at [1278, 290] on button "عرض مسبق" at bounding box center [1273, 296] width 69 height 22
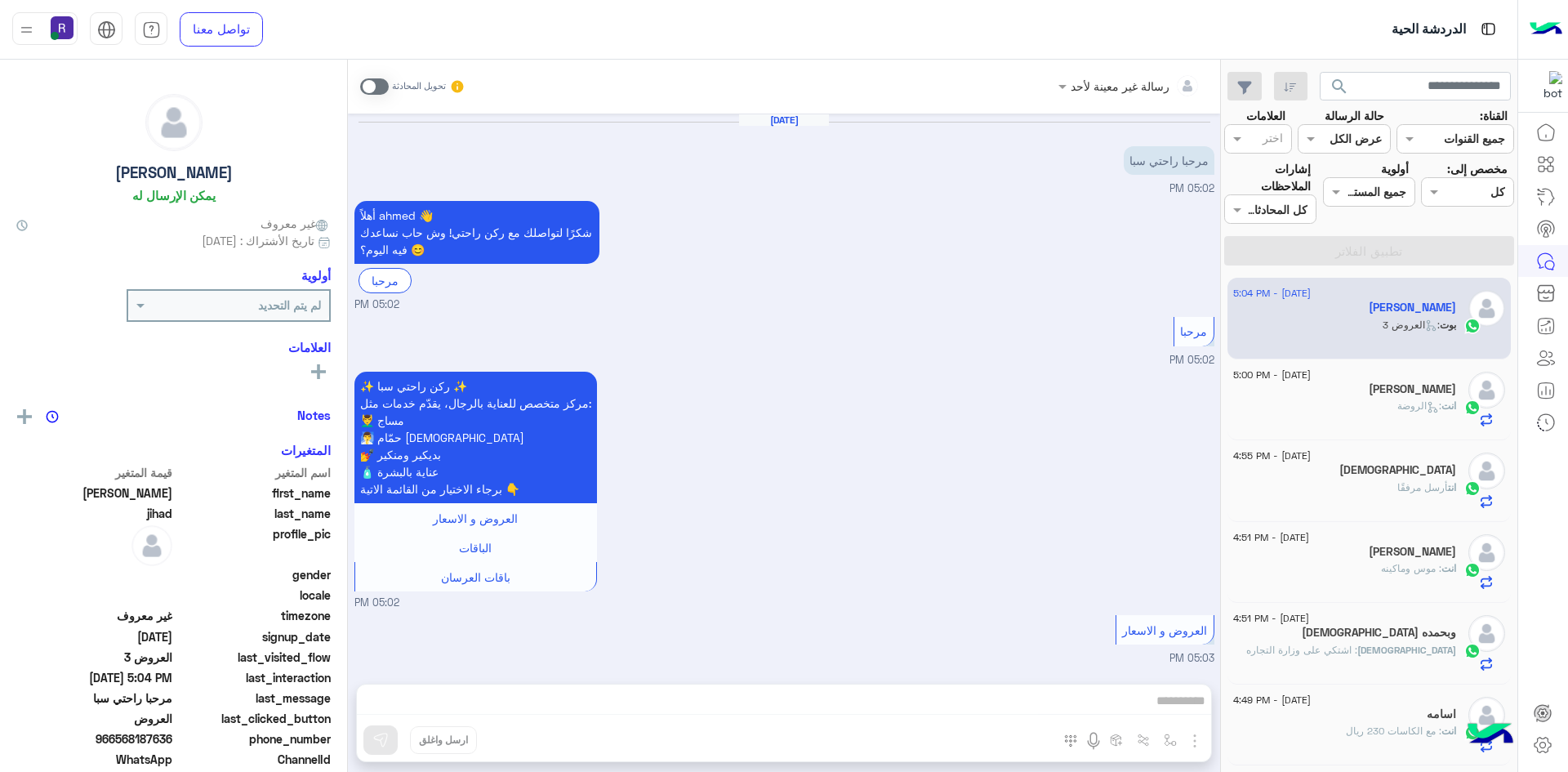
scroll to position [1530, 0]
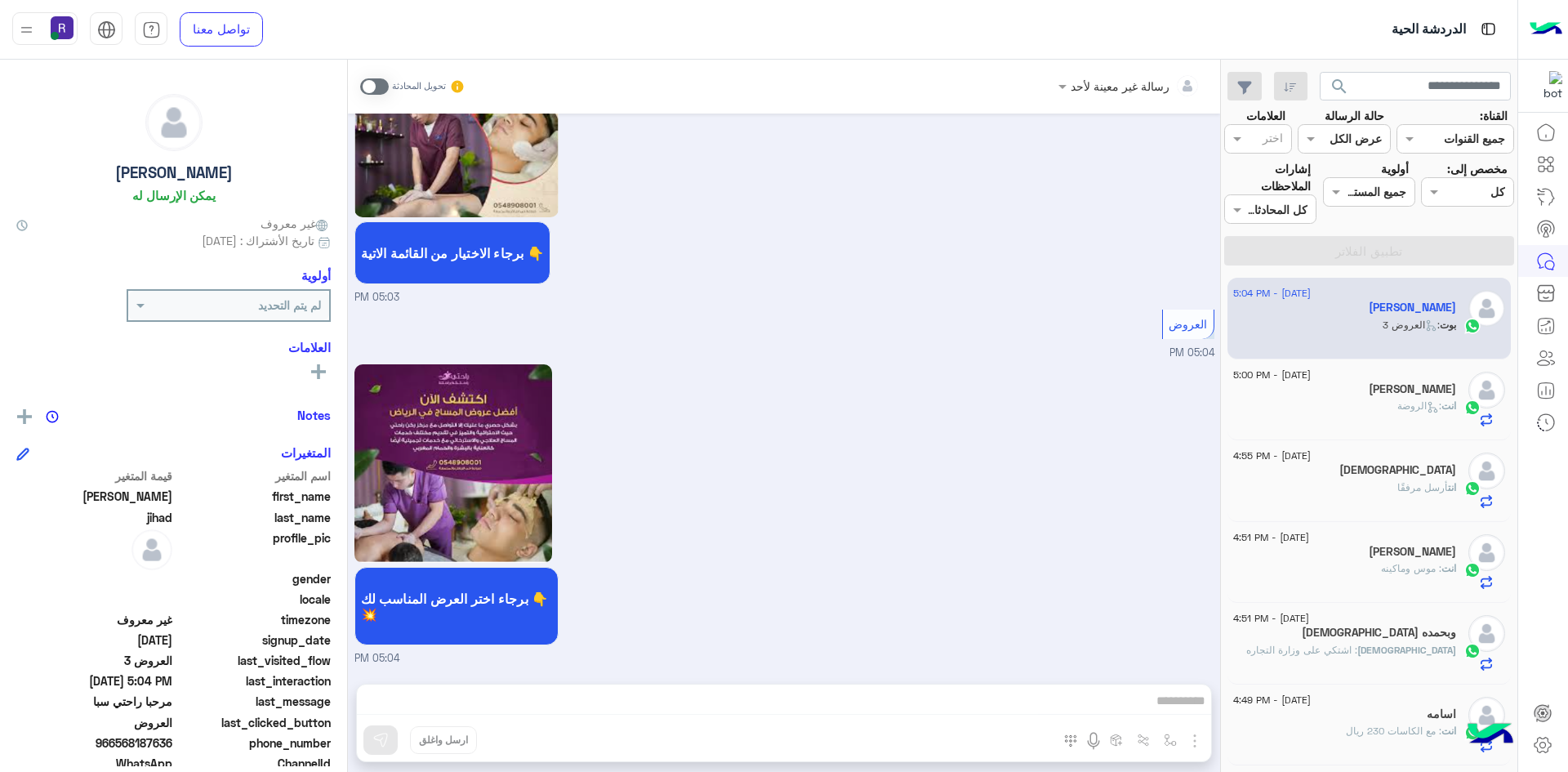
click at [381, 83] on span at bounding box center [375, 86] width 29 height 16
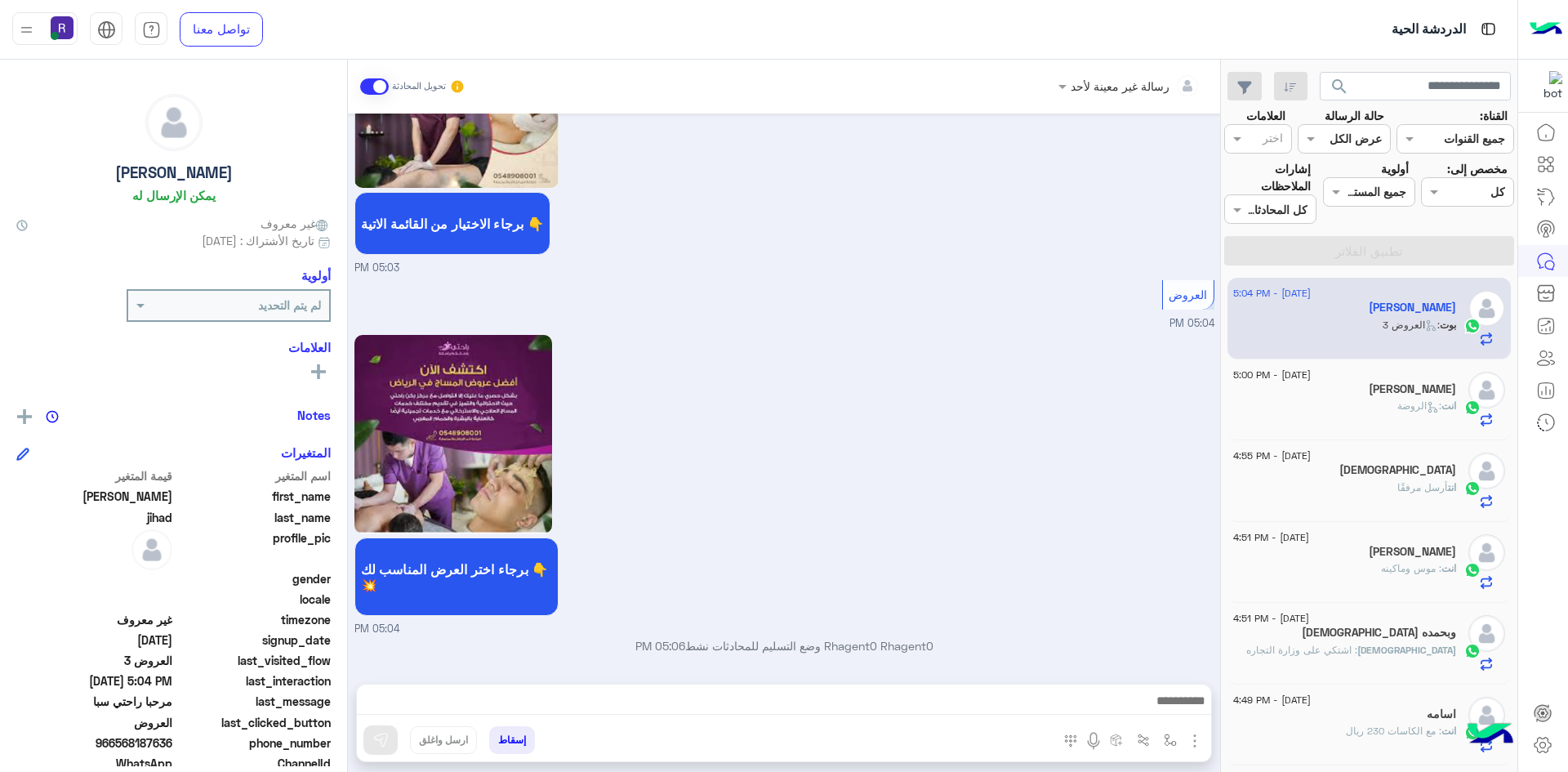
scroll to position [1560, 0]
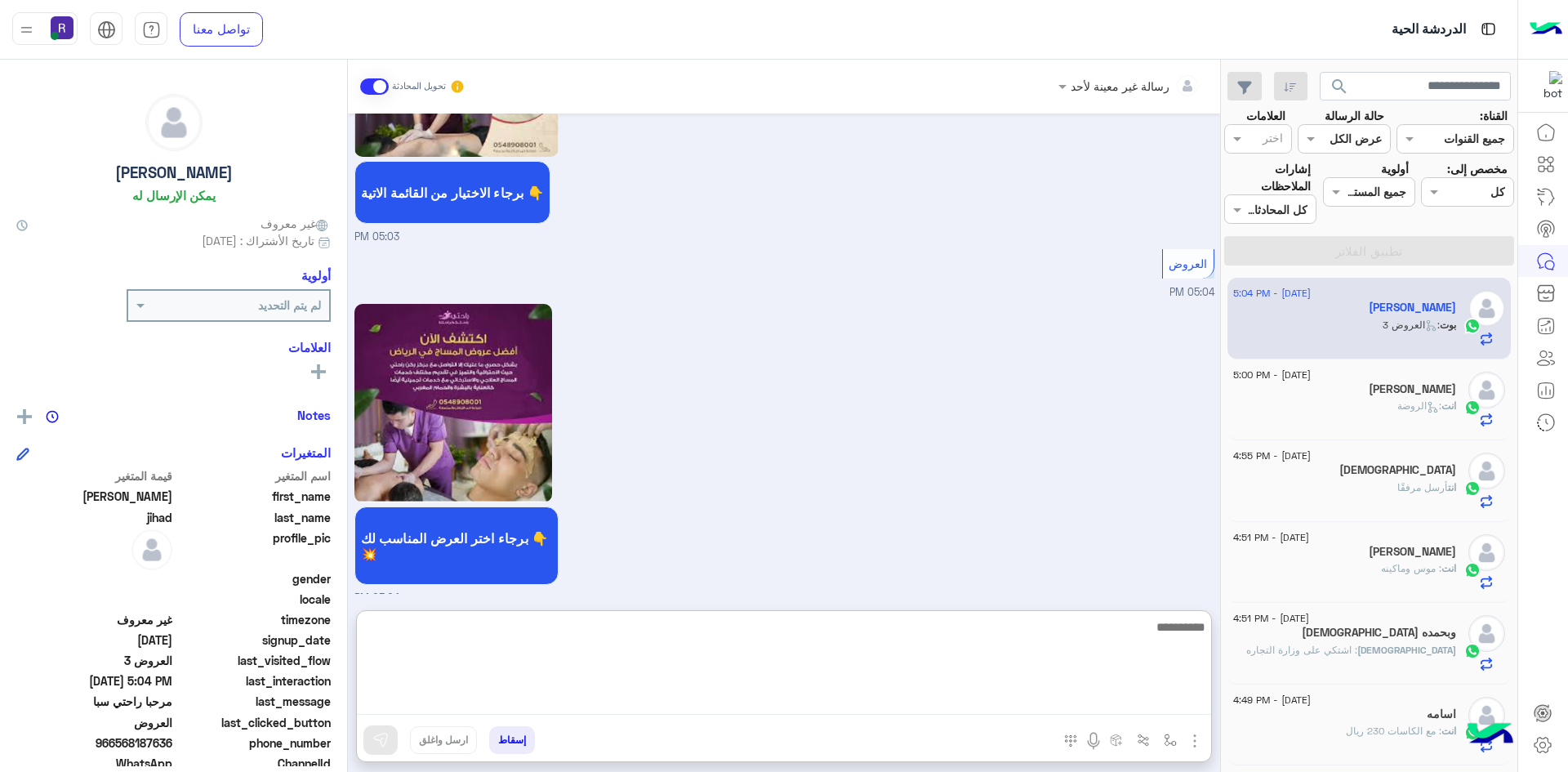
paste textarea "**********"
type textarea "**********"
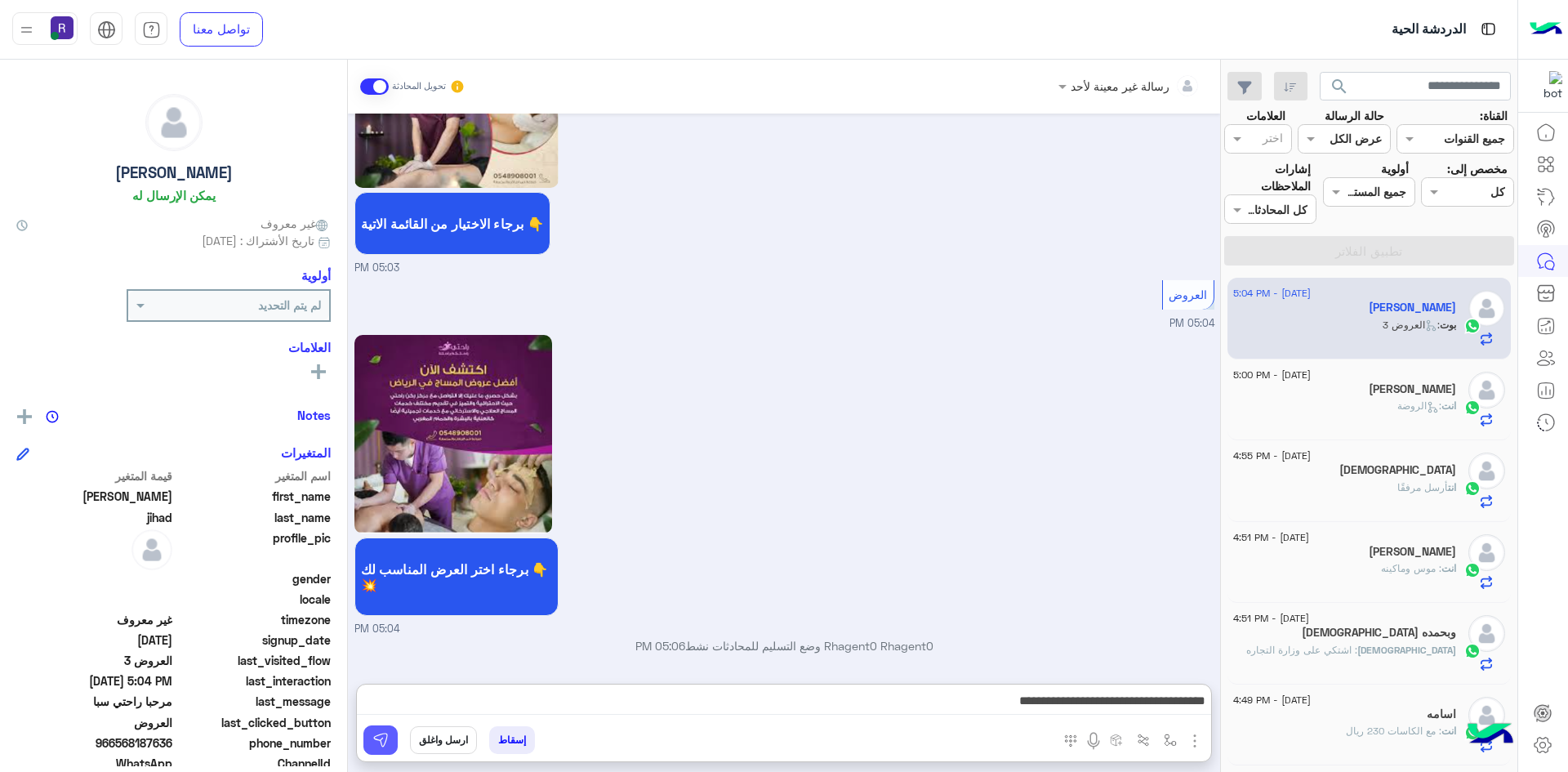
click at [377, 735] on img at bounding box center [381, 740] width 16 height 16
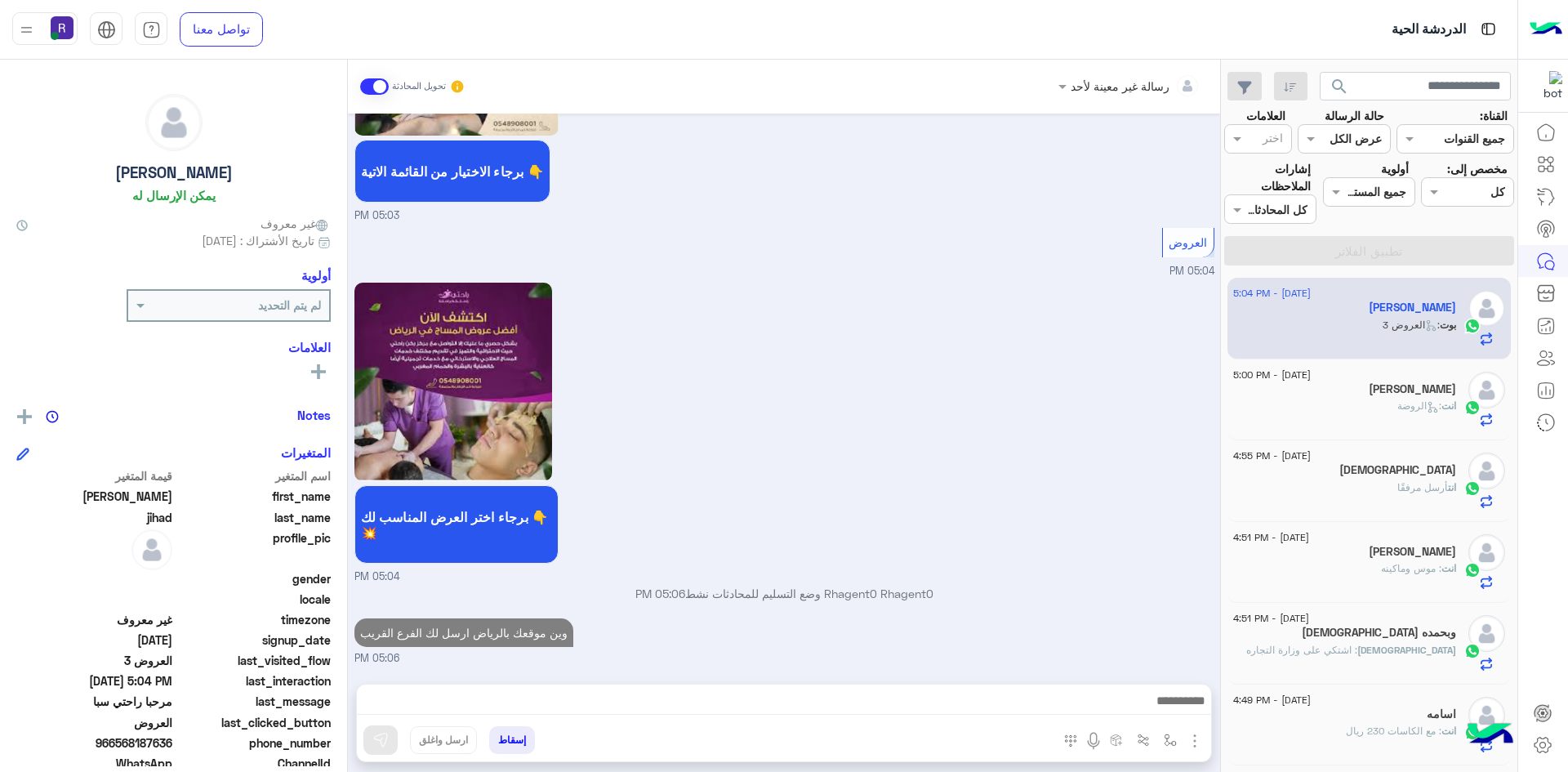
click at [1413, 404] on span ": الروضة" at bounding box center [1419, 405] width 44 height 12
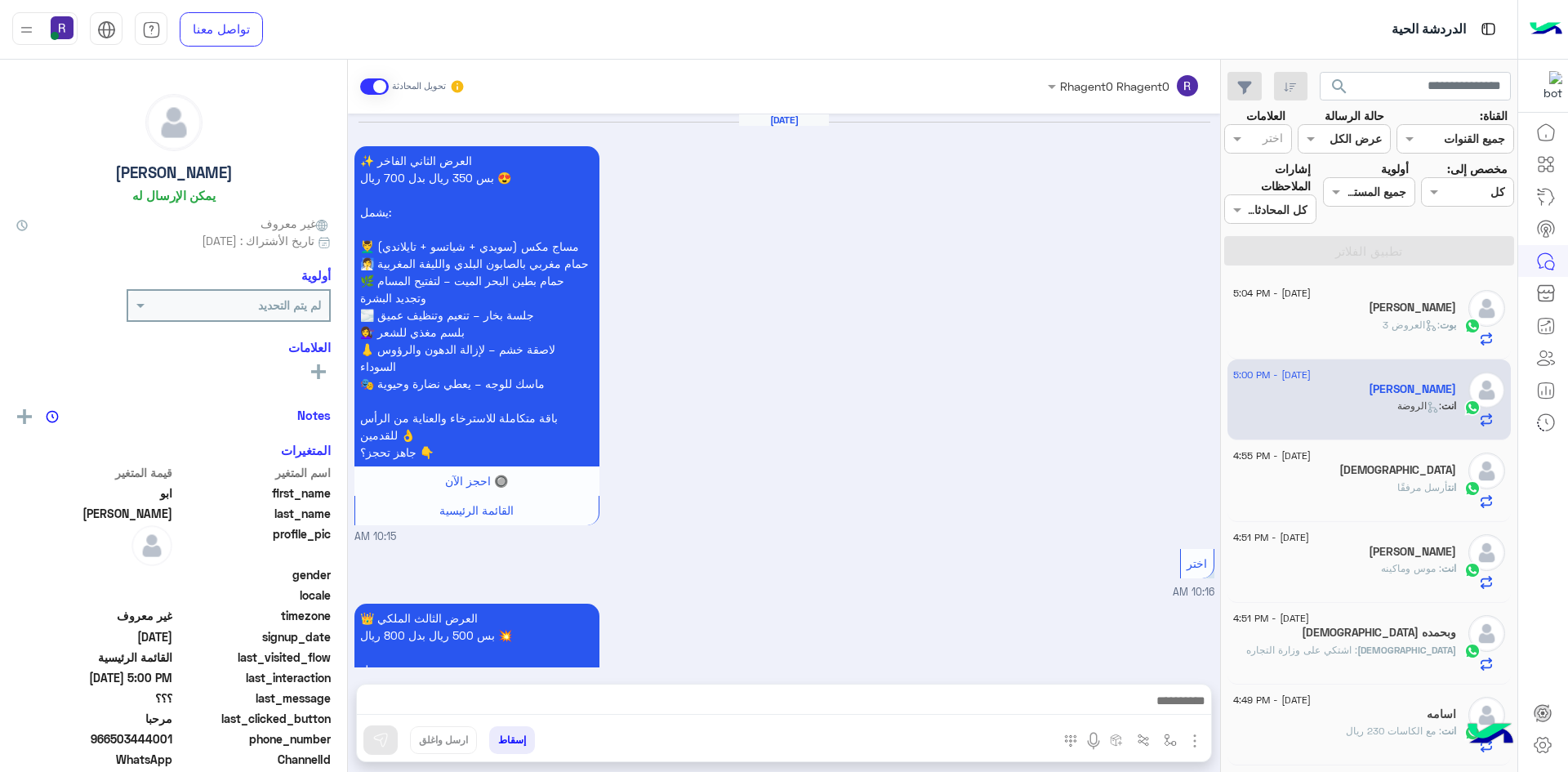
scroll to position [2342, 0]
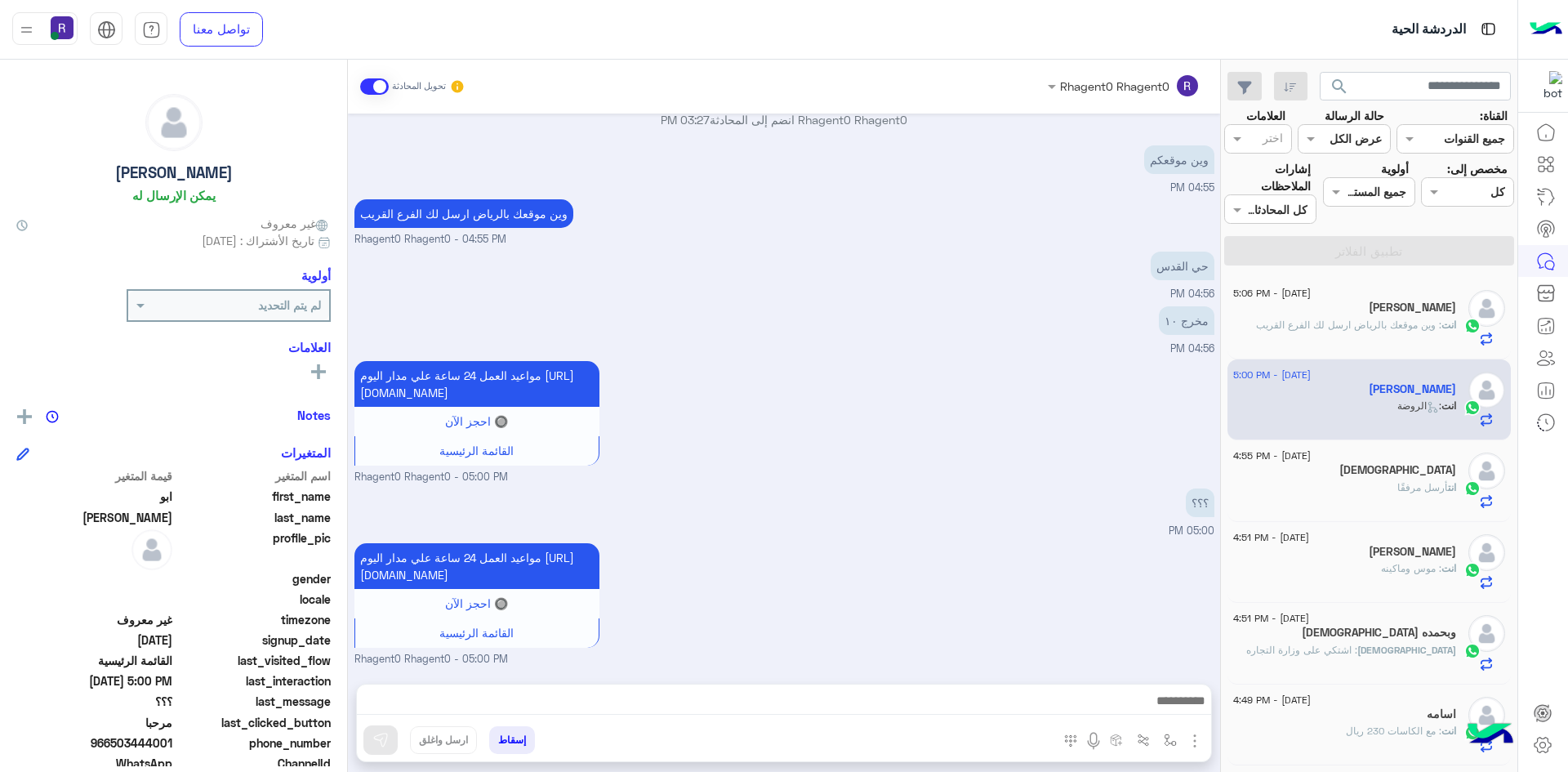
click at [1367, 326] on span ": وين موقعك بالرياض ارسل لك الفرع القريب" at bounding box center [1349, 325] width 186 height 12
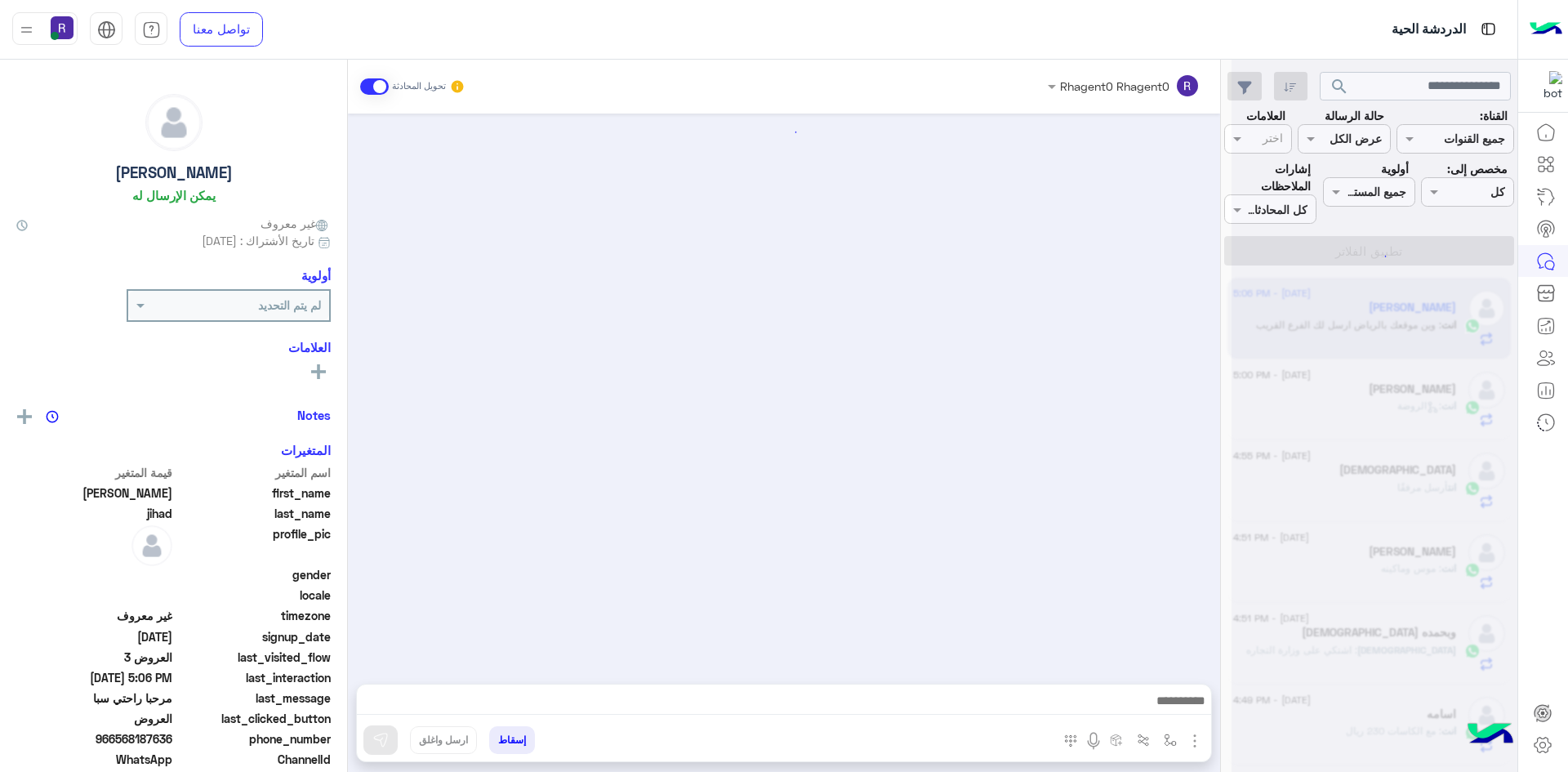
scroll to position [1641, 0]
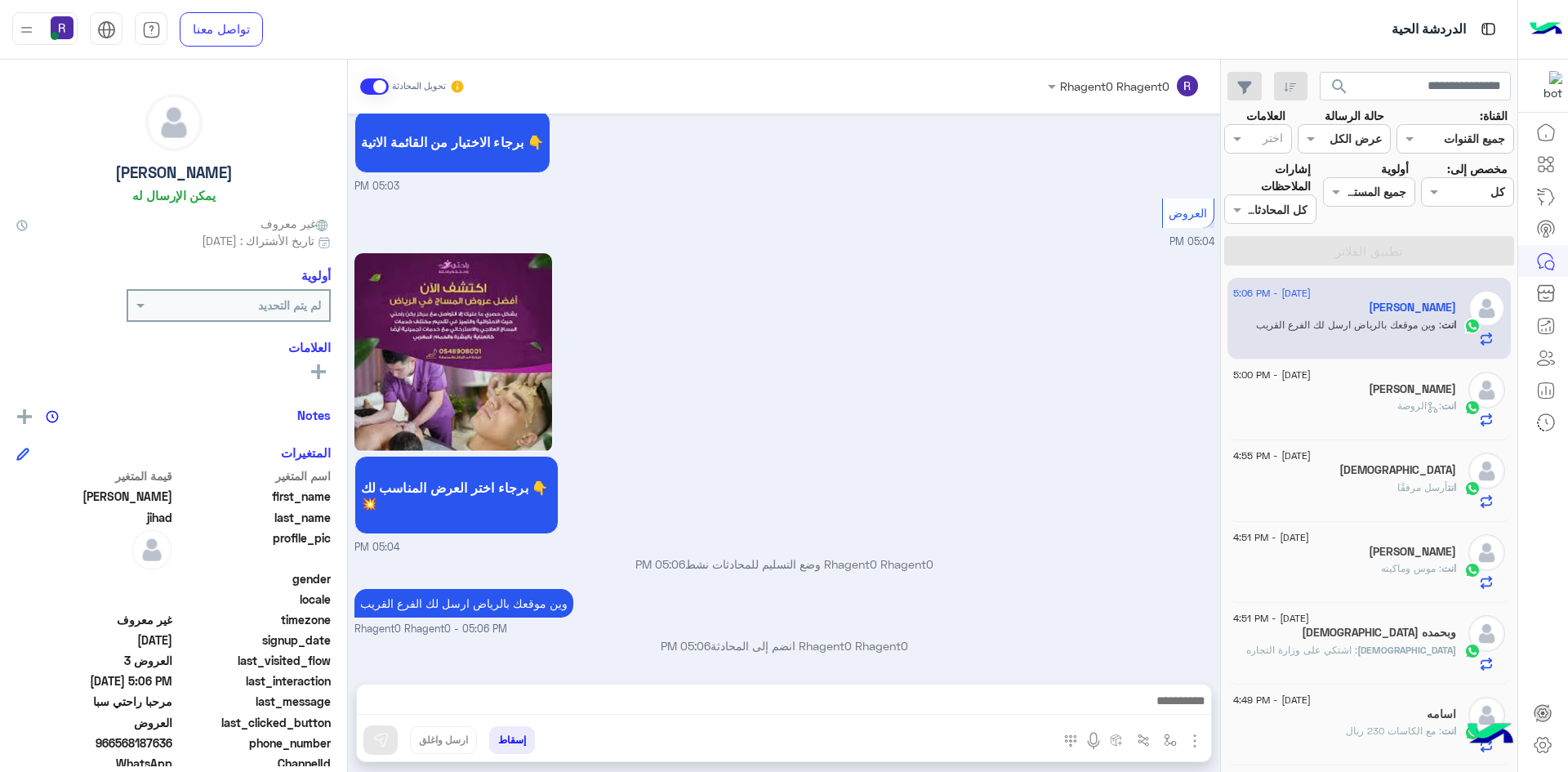
click at [1372, 418] on div "انت : الروضة" at bounding box center [1344, 412] width 223 height 29
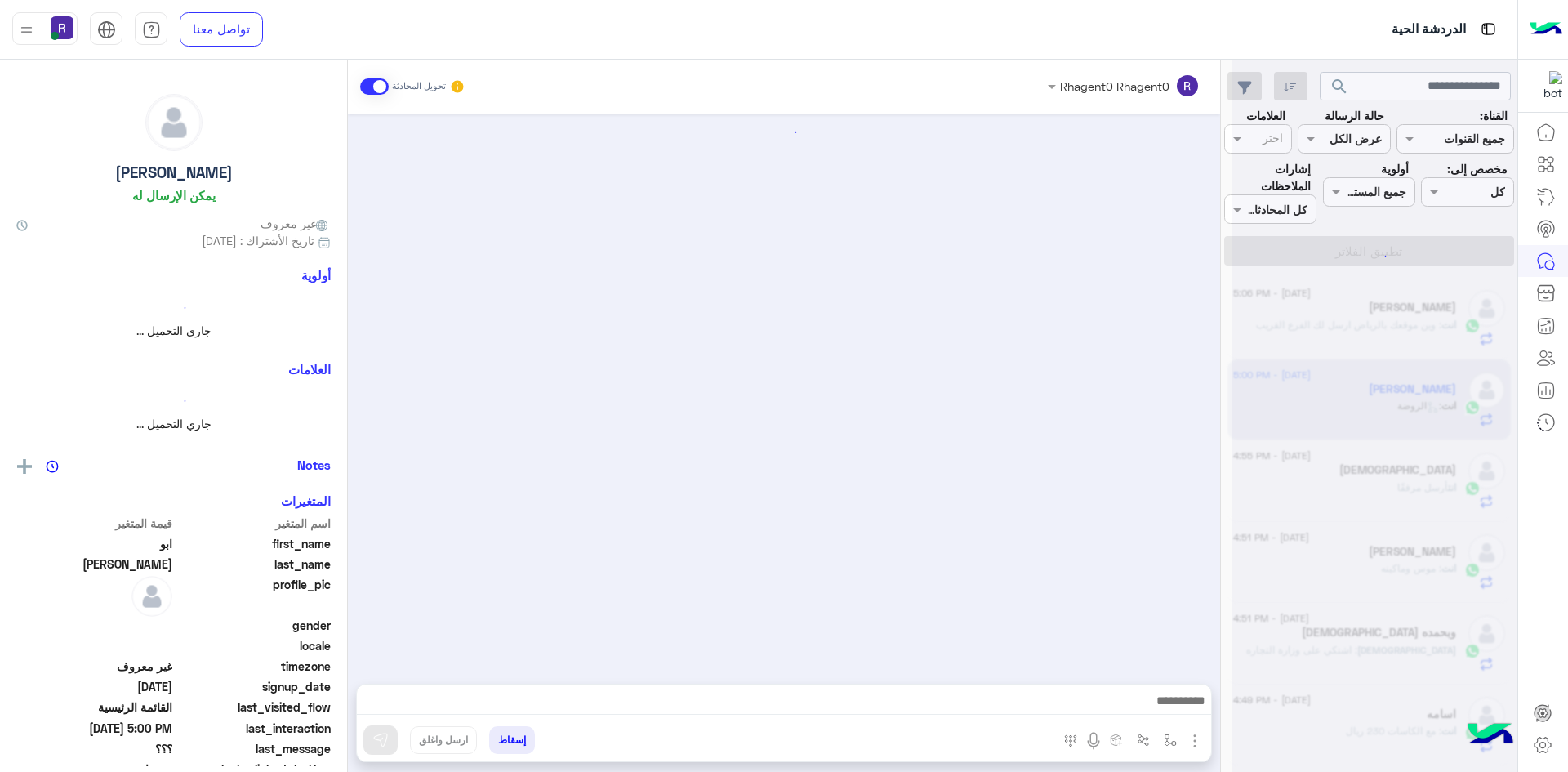
scroll to position [2342, 0]
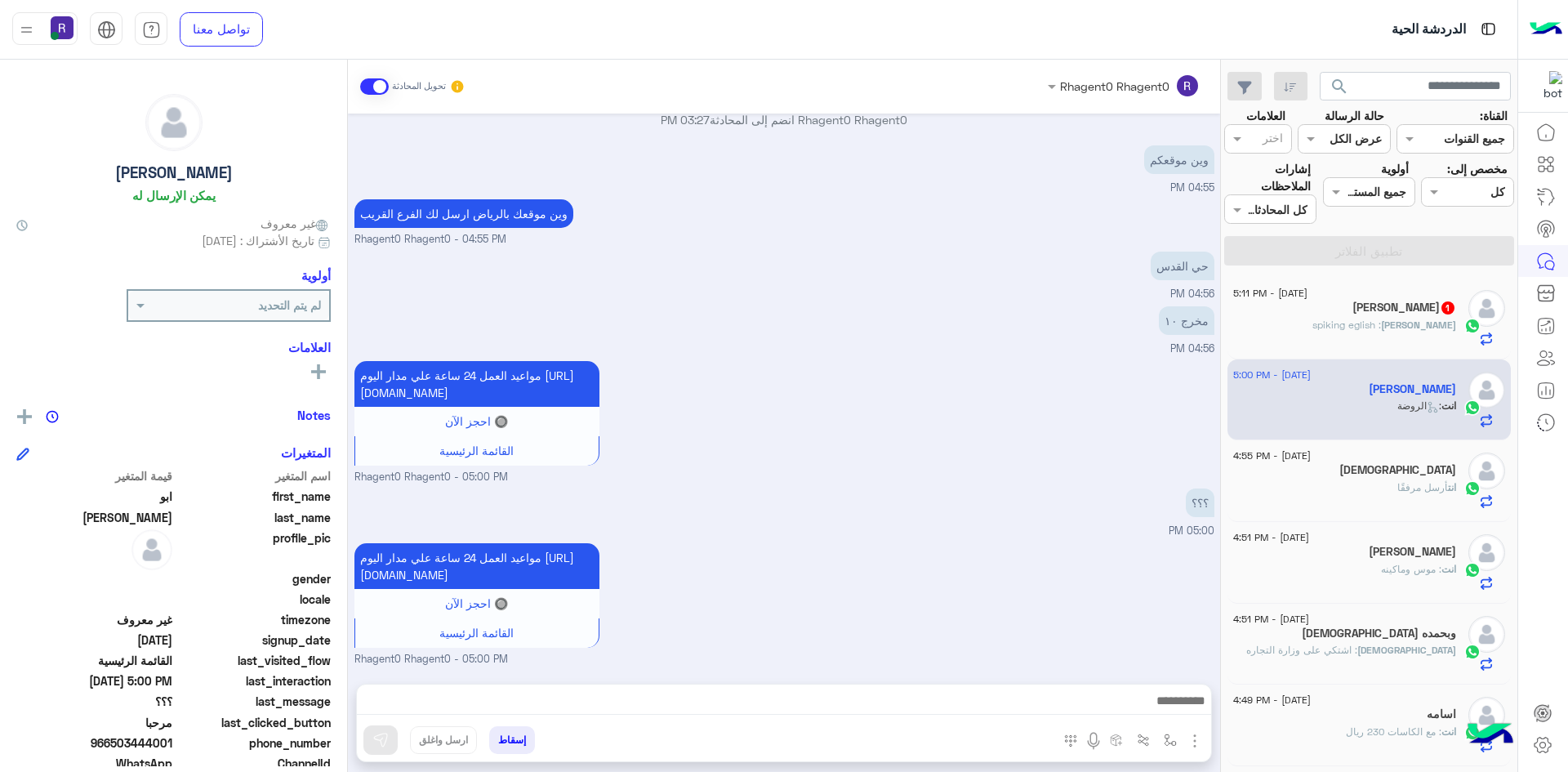
click at [1400, 335] on div "ahmed : spiking eglish" at bounding box center [1344, 332] width 223 height 29
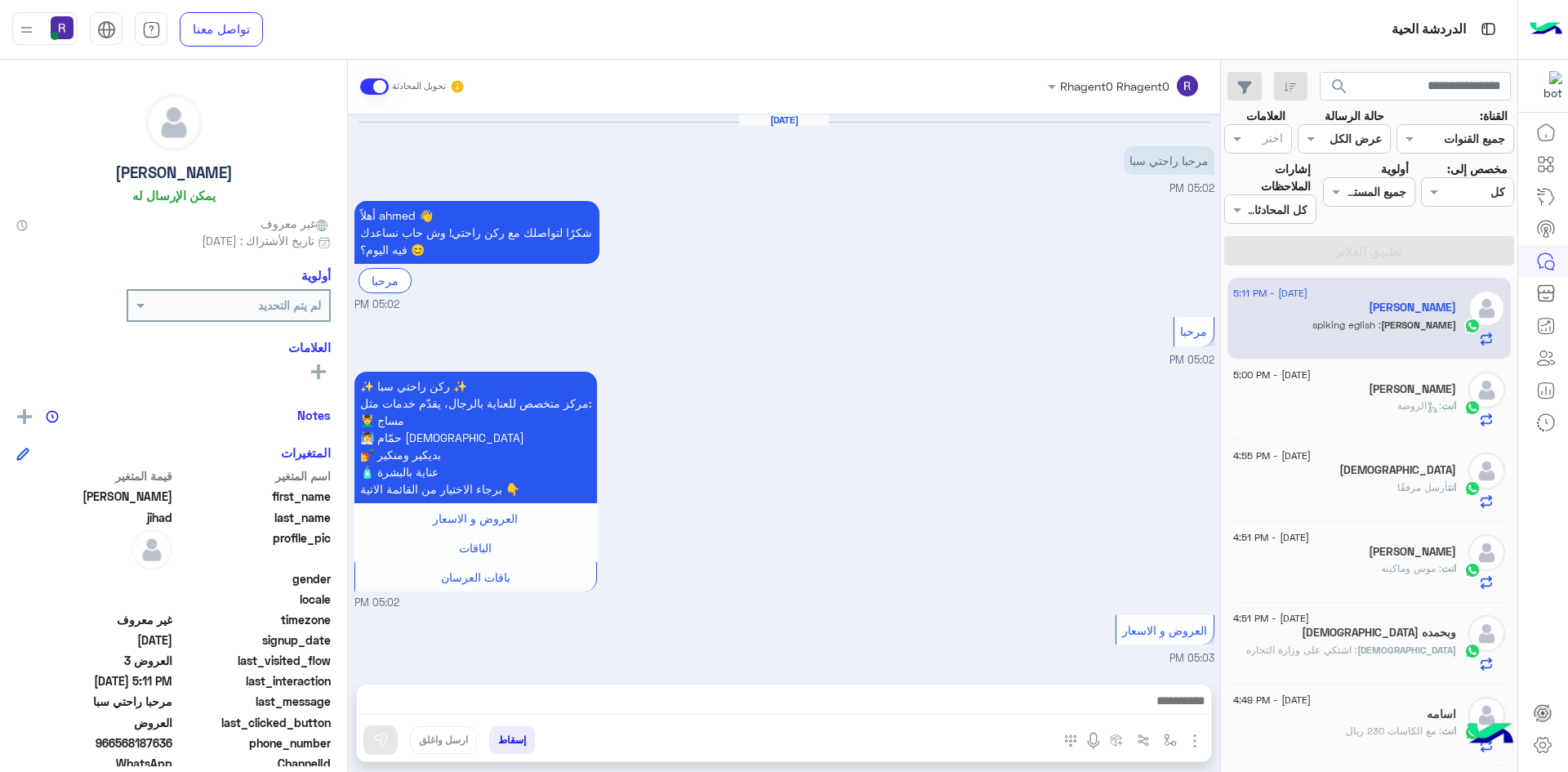
scroll to position [1696, 0]
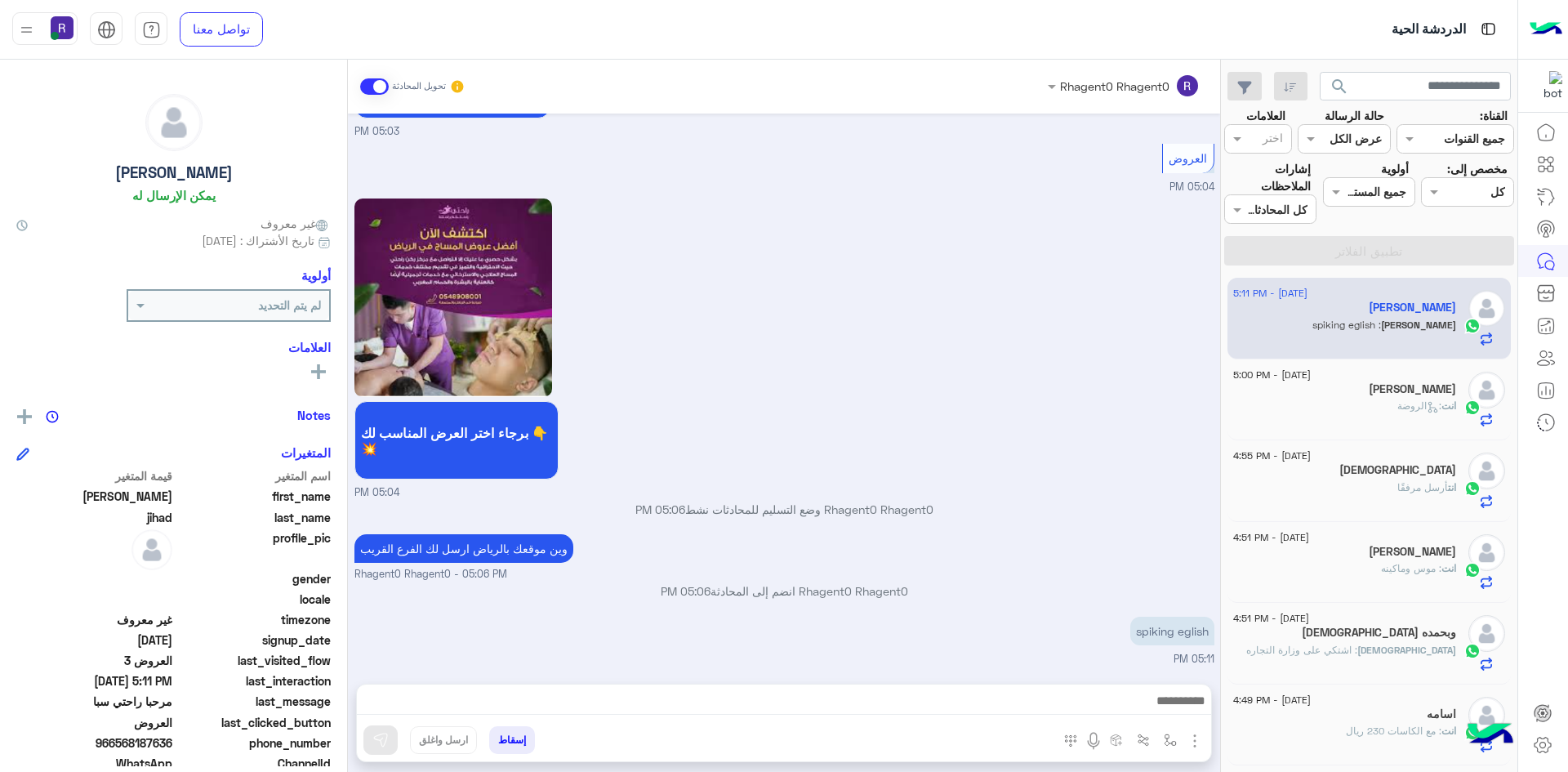
click at [1372, 400] on div "انت : الروضة" at bounding box center [1344, 412] width 223 height 29
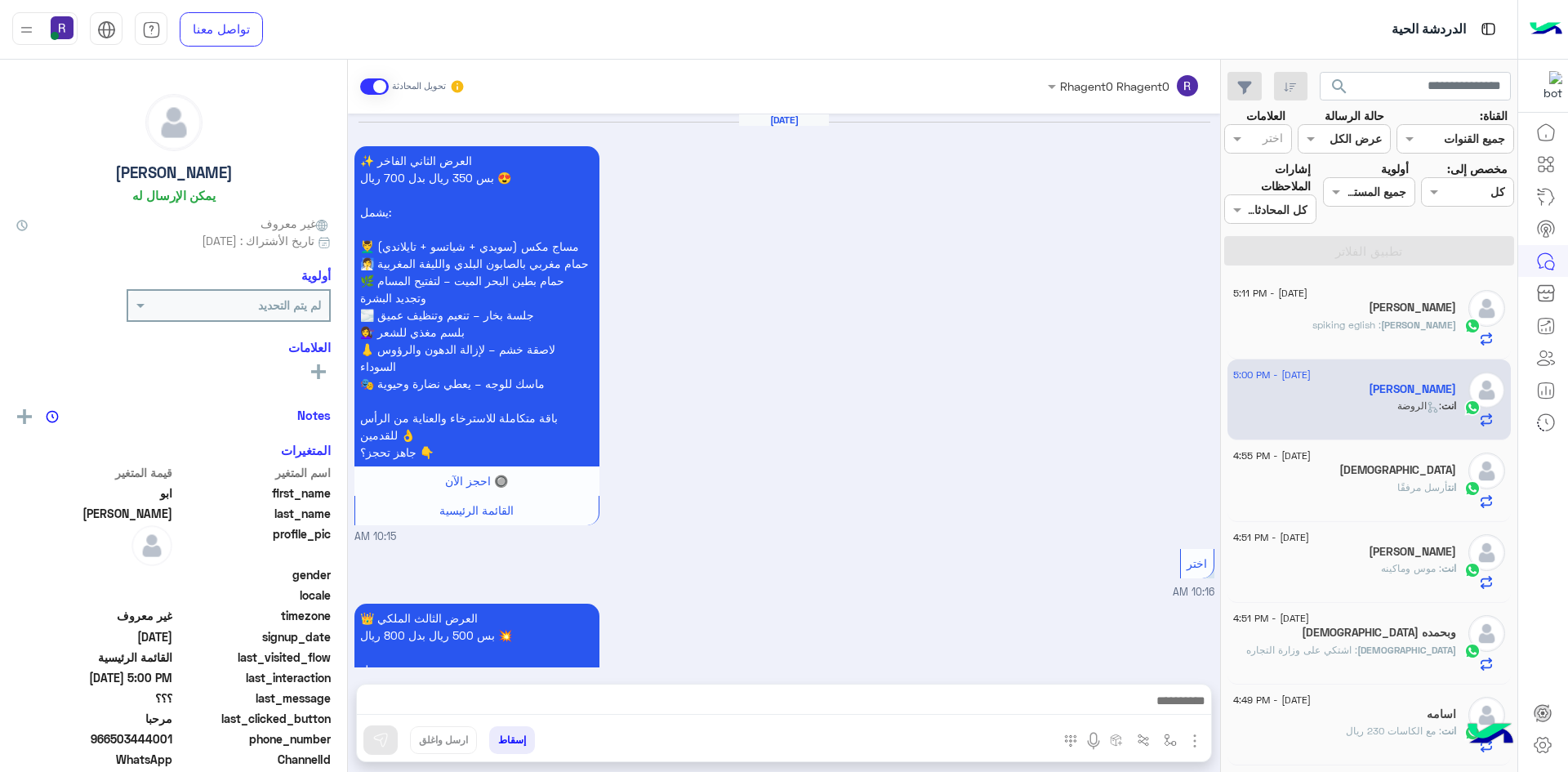
scroll to position [2342, 0]
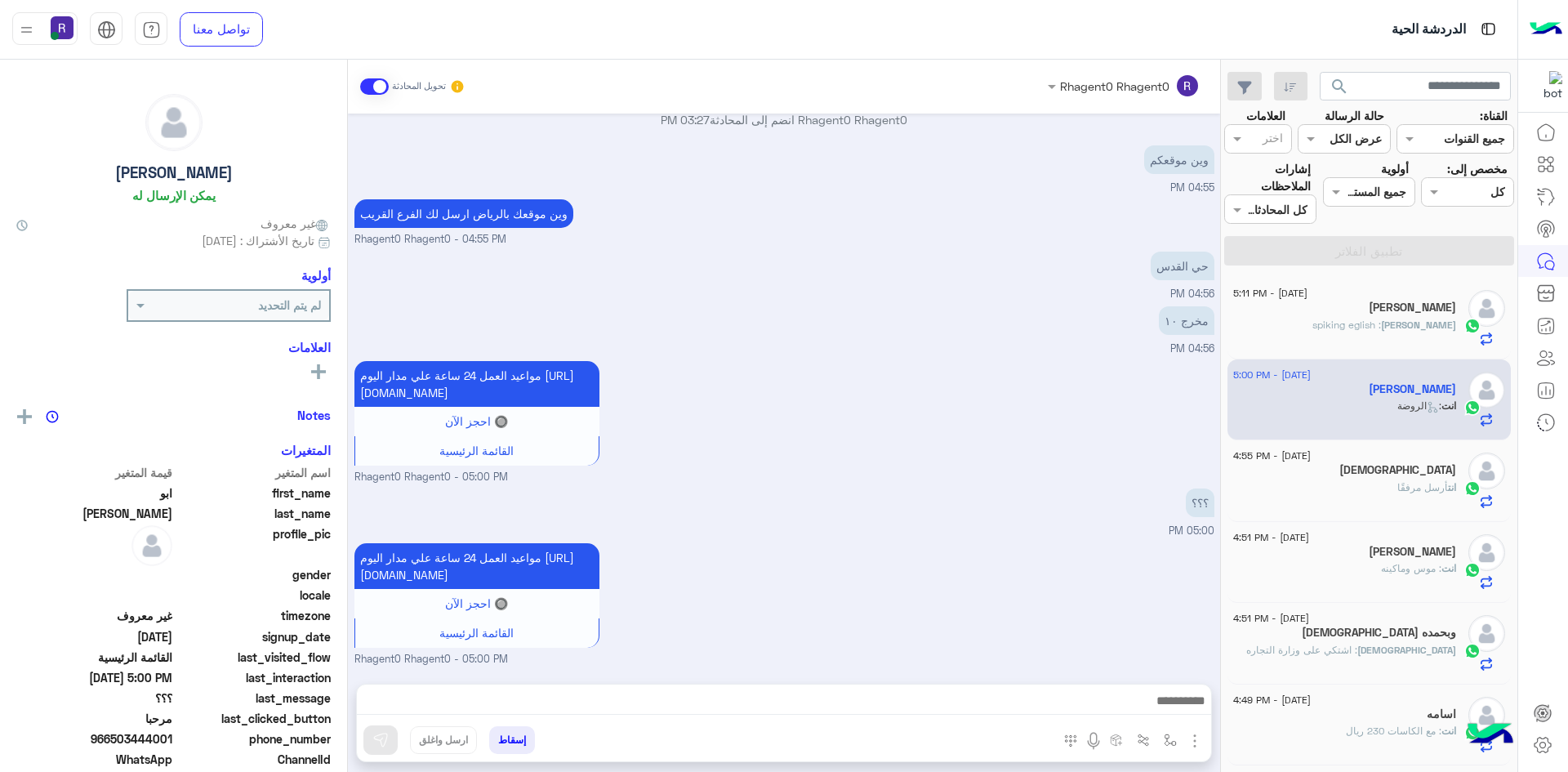
click at [1360, 501] on div "انت أرسل مرفقًا" at bounding box center [1344, 494] width 223 height 29
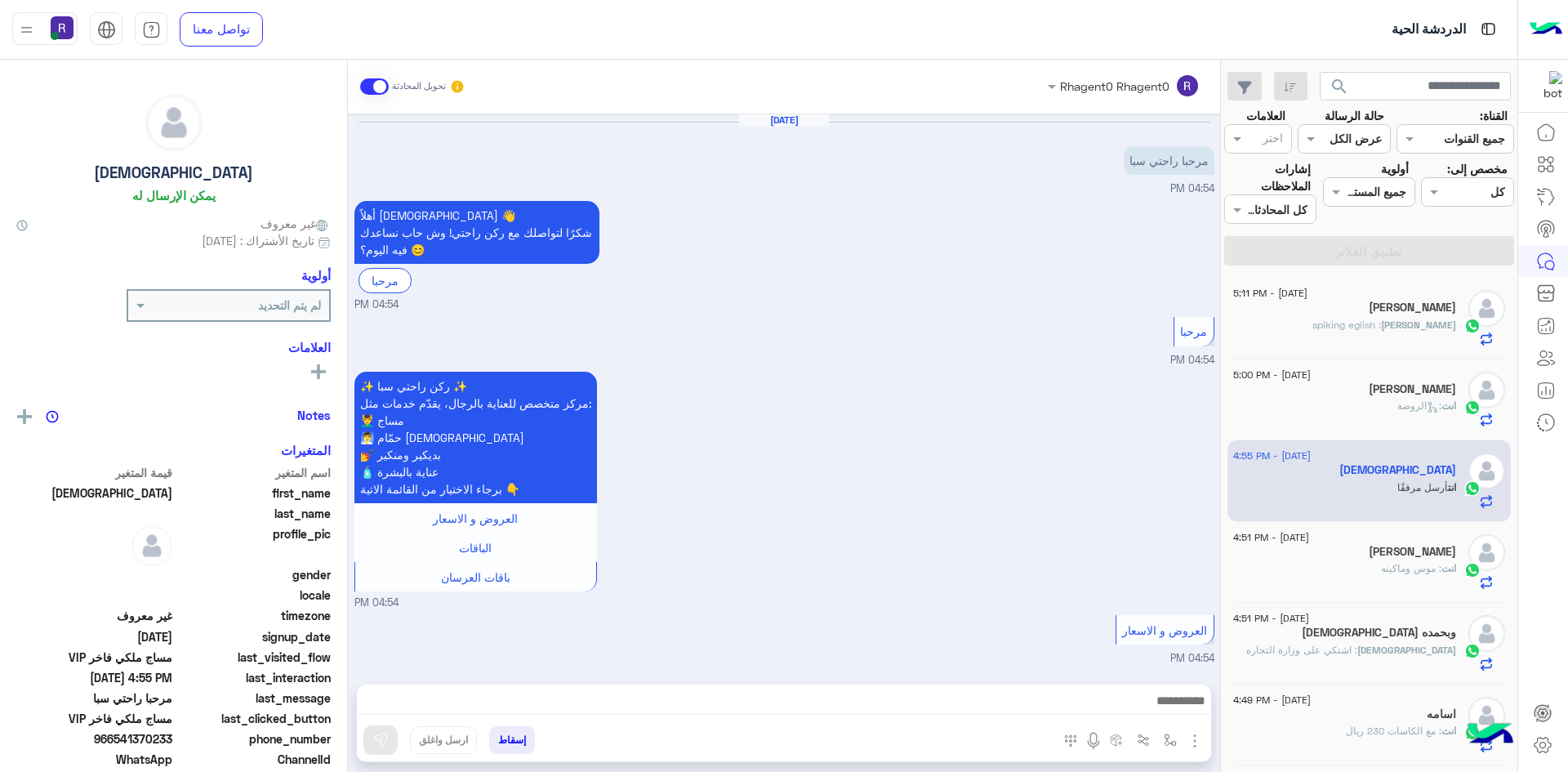
scroll to position [1124, 0]
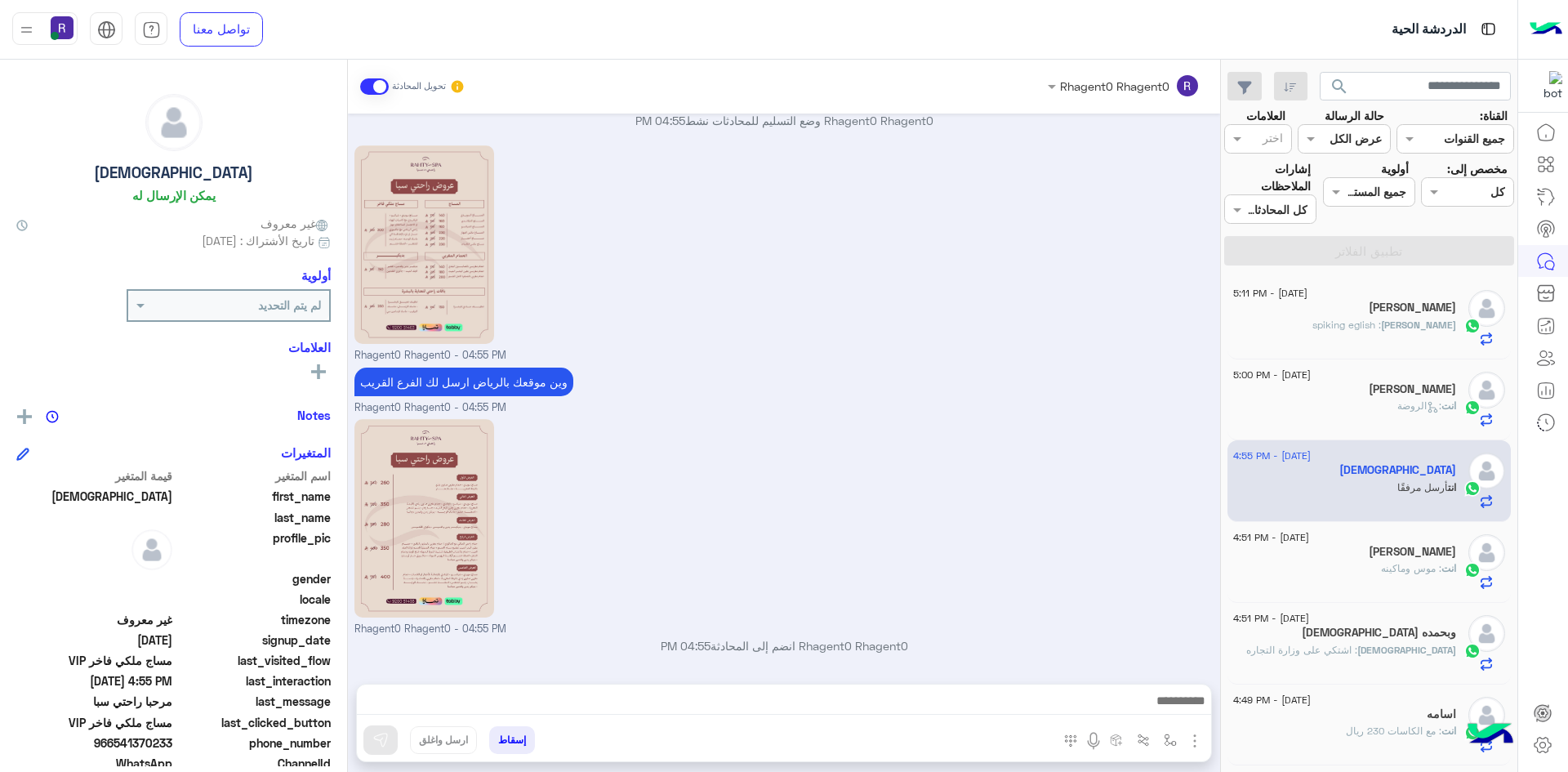
click at [1379, 311] on div "[PERSON_NAME]" at bounding box center [1344, 309] width 223 height 17
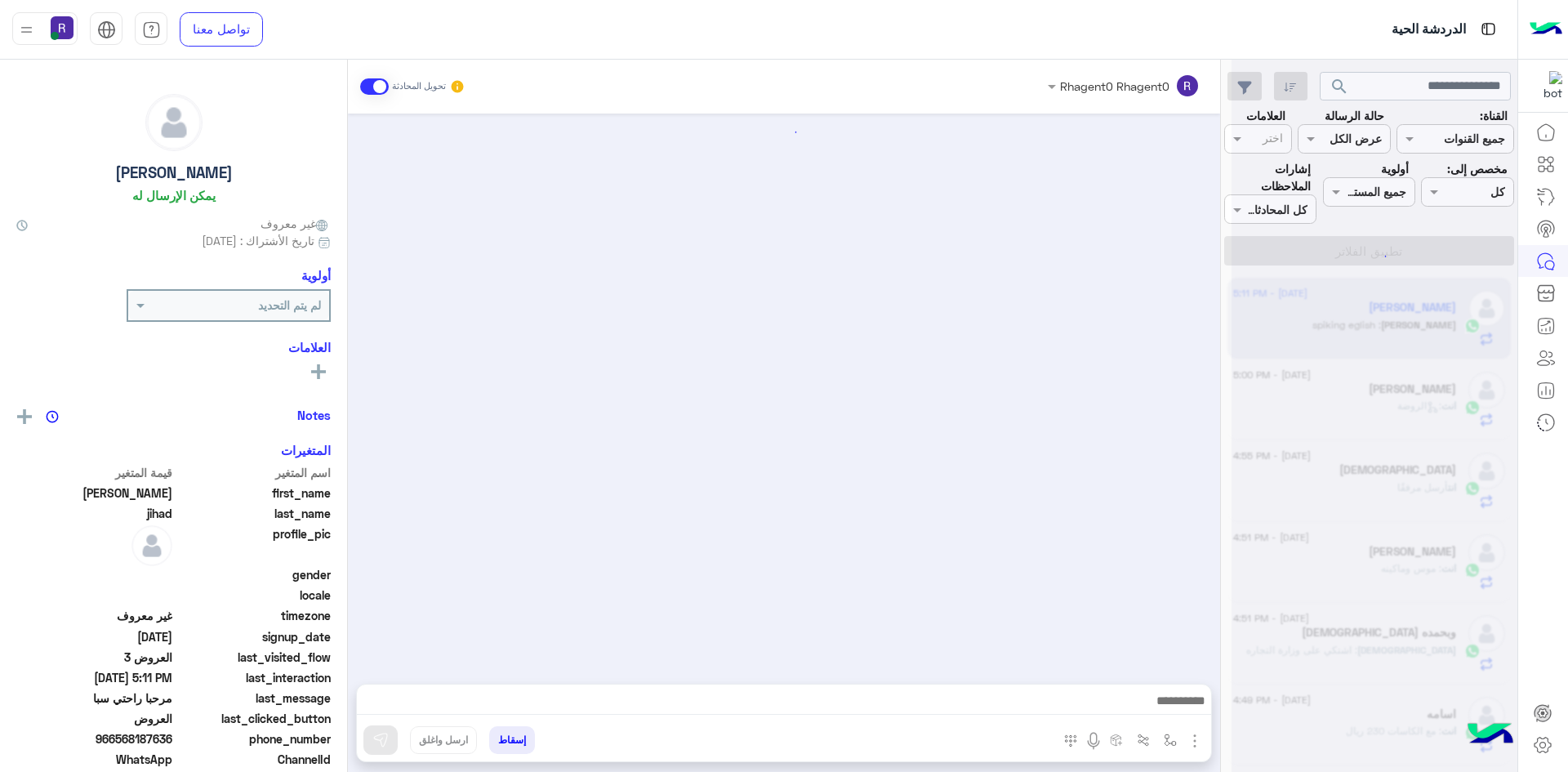
scroll to position [1696, 0]
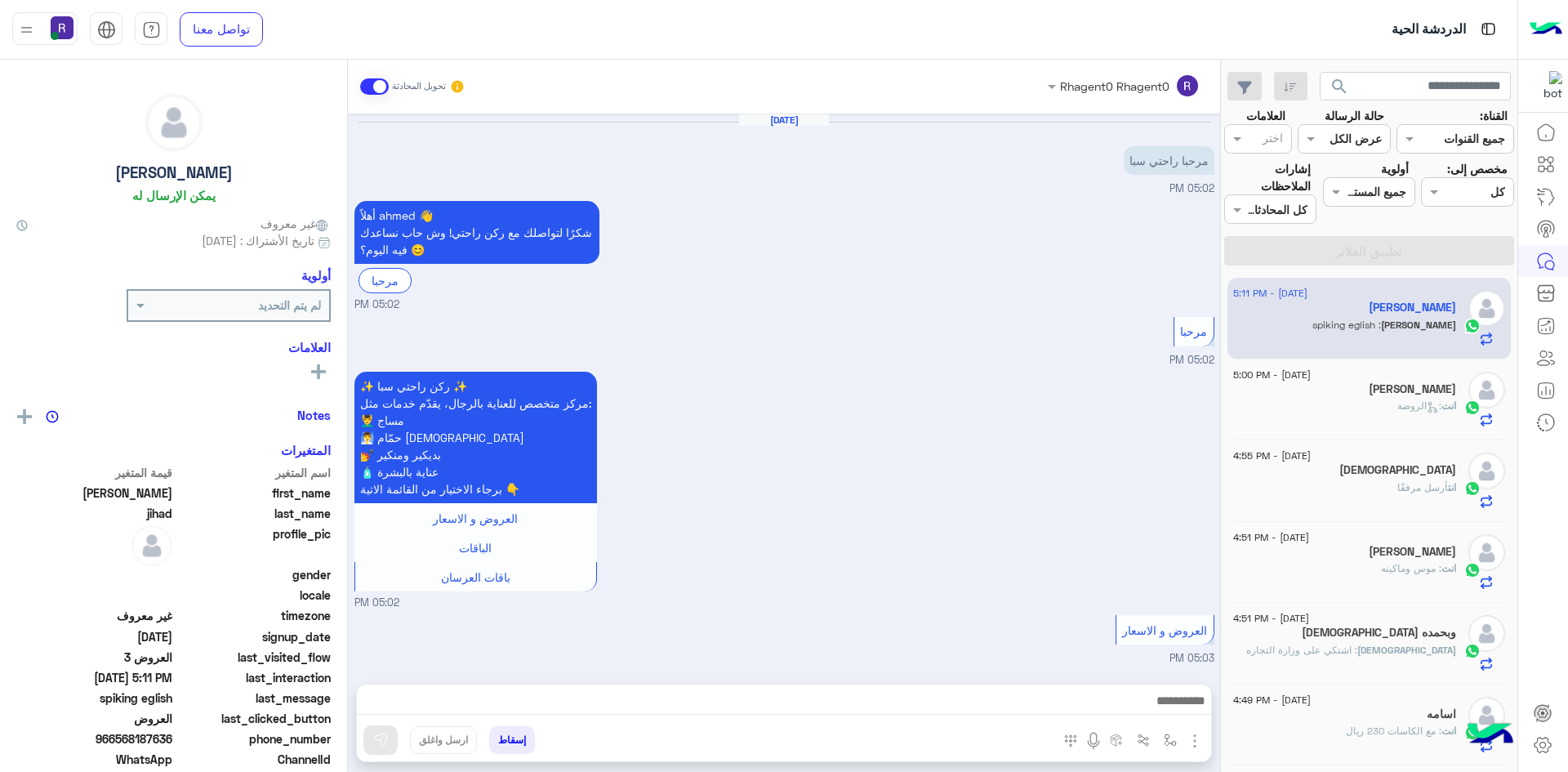
scroll to position [1696, 0]
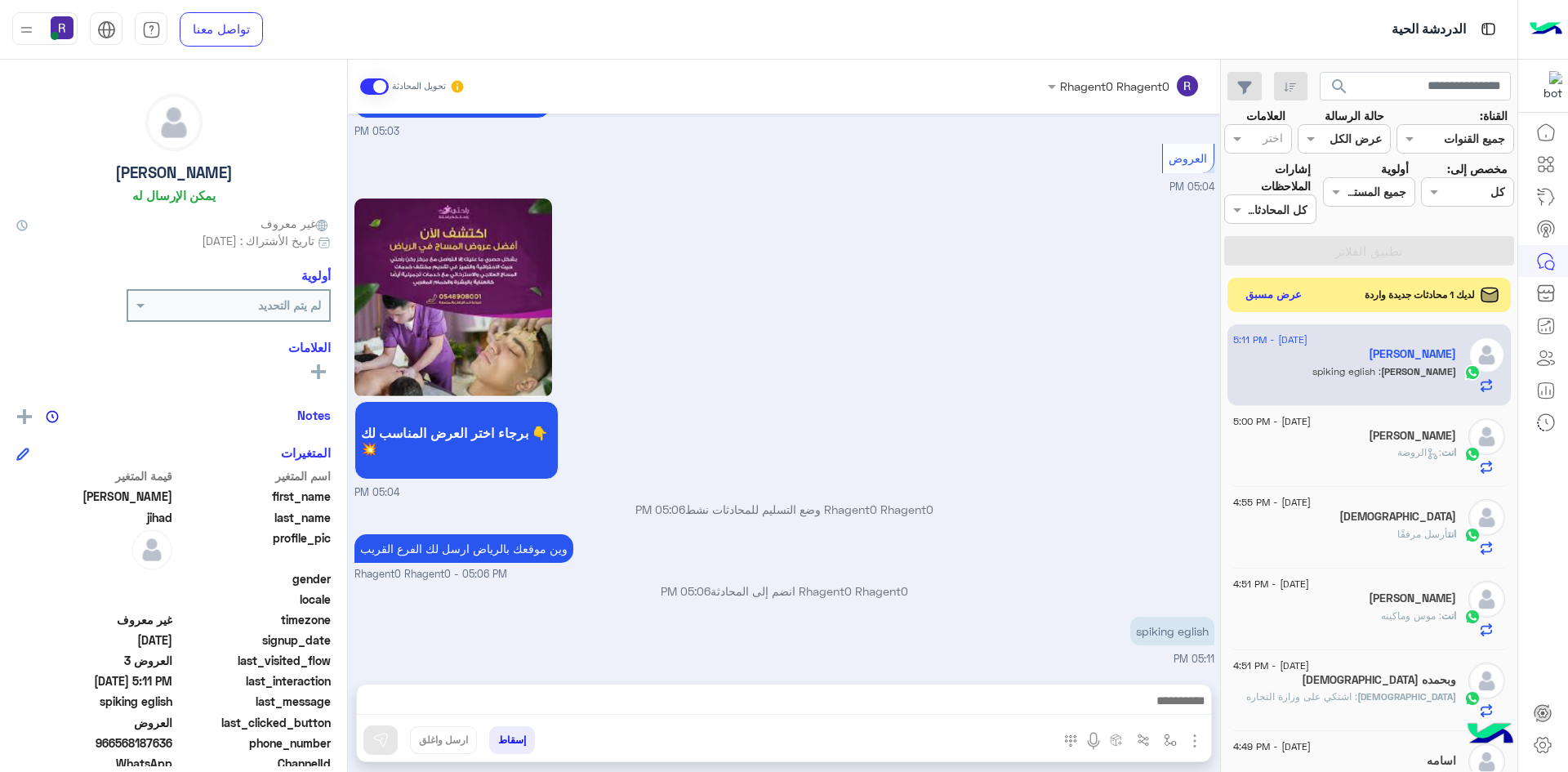
click at [1274, 297] on button "عرض مسبق" at bounding box center [1273, 296] width 69 height 22
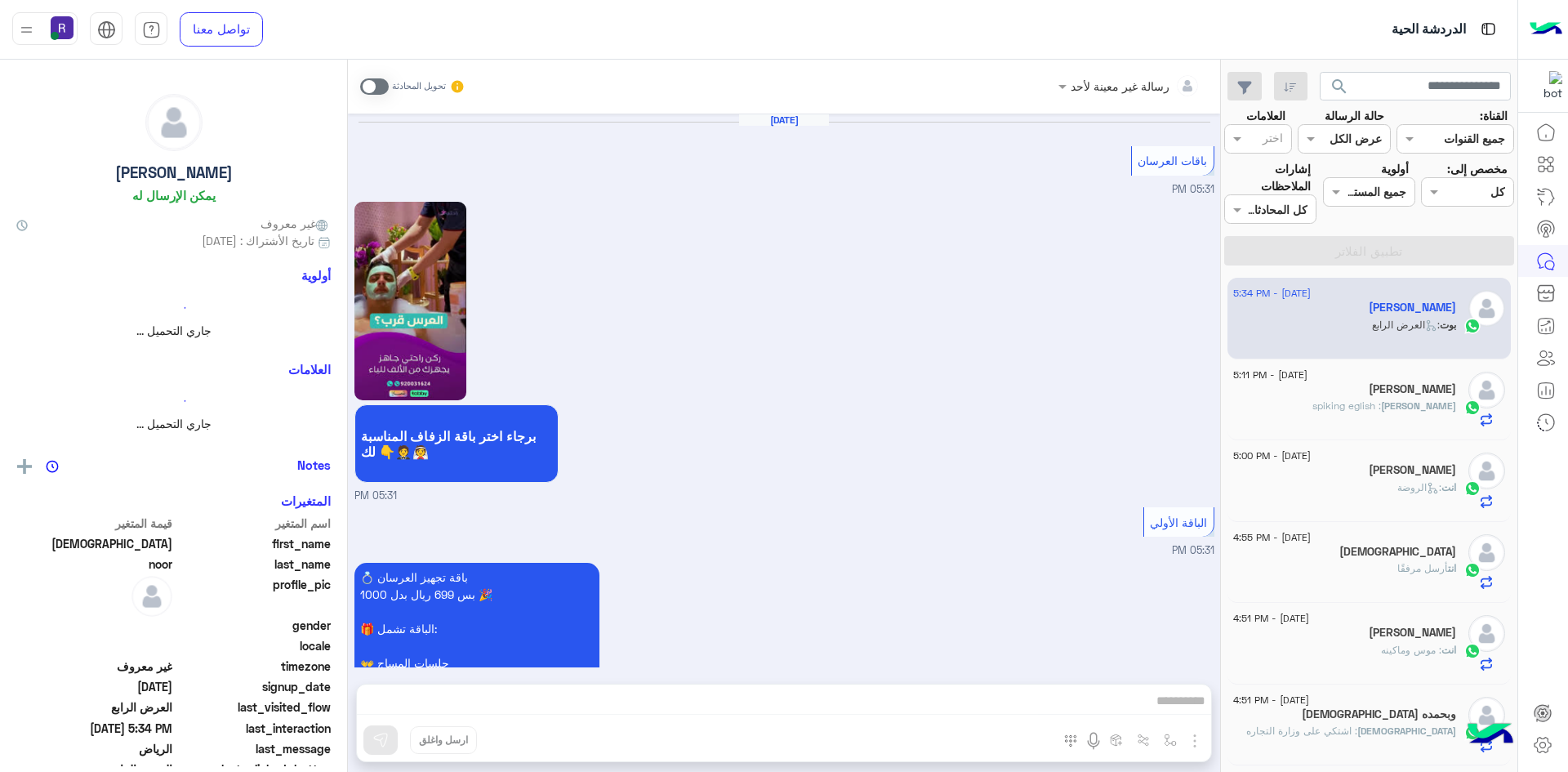
scroll to position [3740, 0]
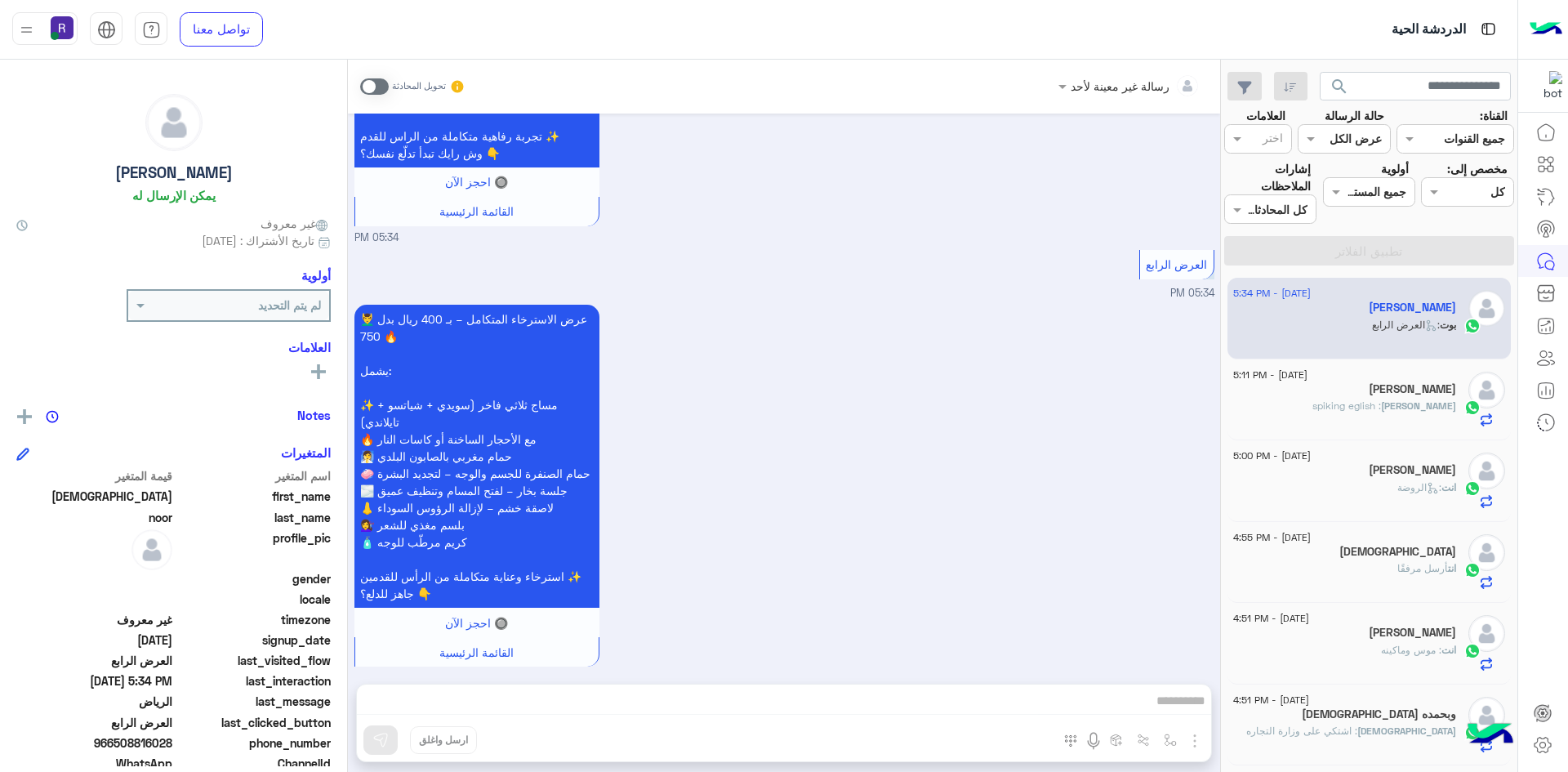
click at [379, 87] on span at bounding box center [375, 86] width 29 height 16
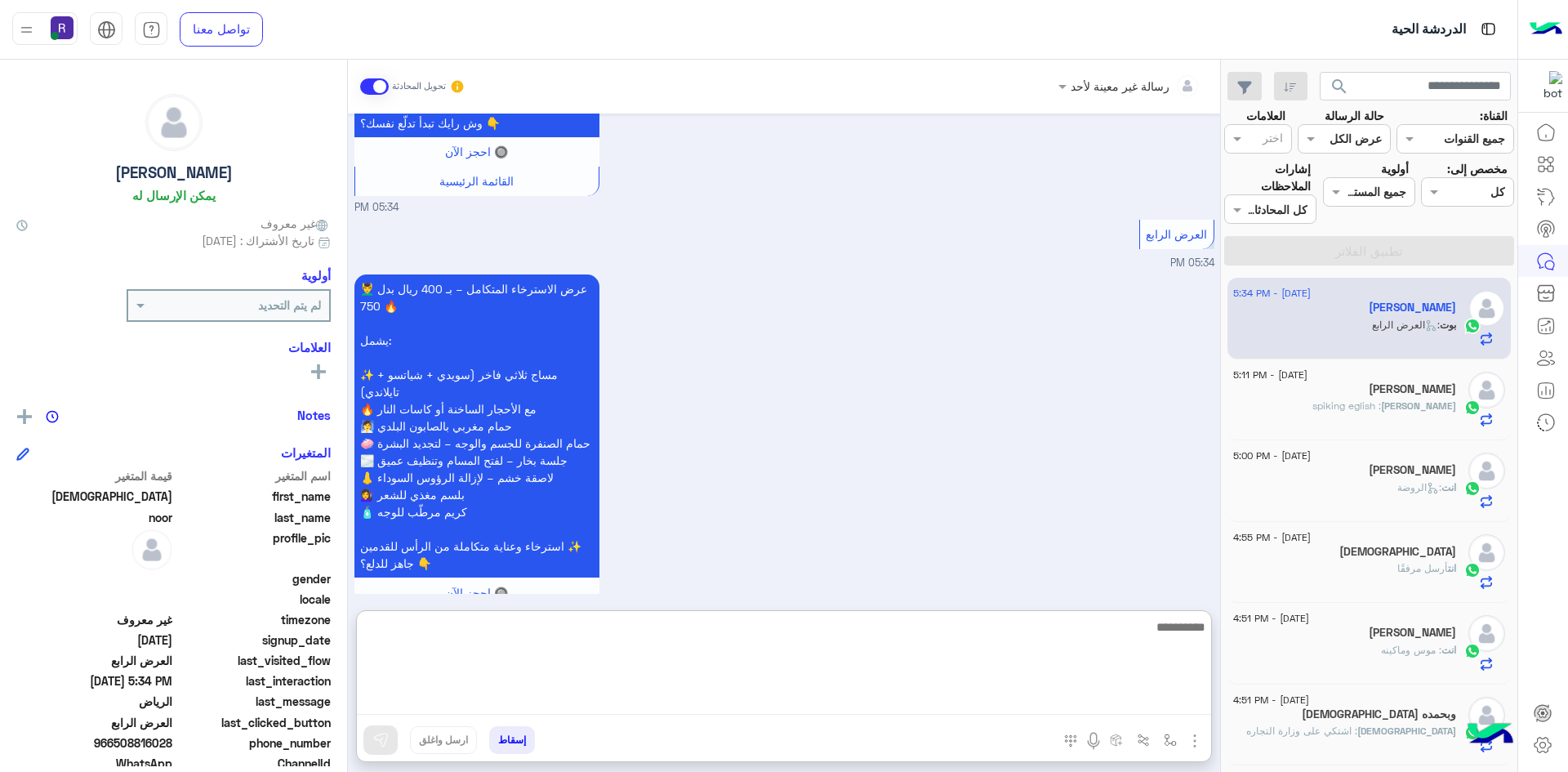
paste textarea "**********"
type textarea "**********"
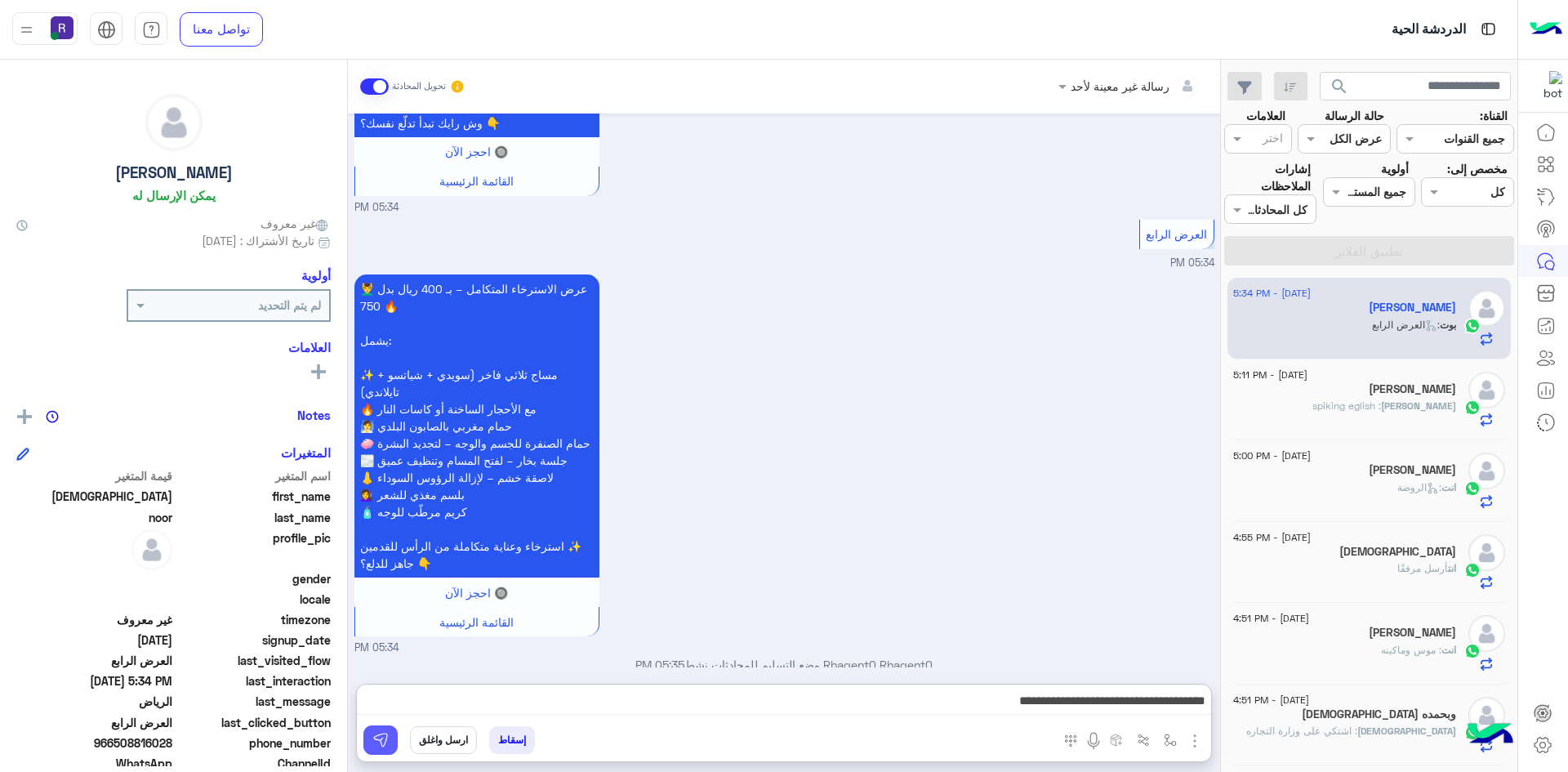
click at [395, 745] on button at bounding box center [381, 739] width 34 height 29
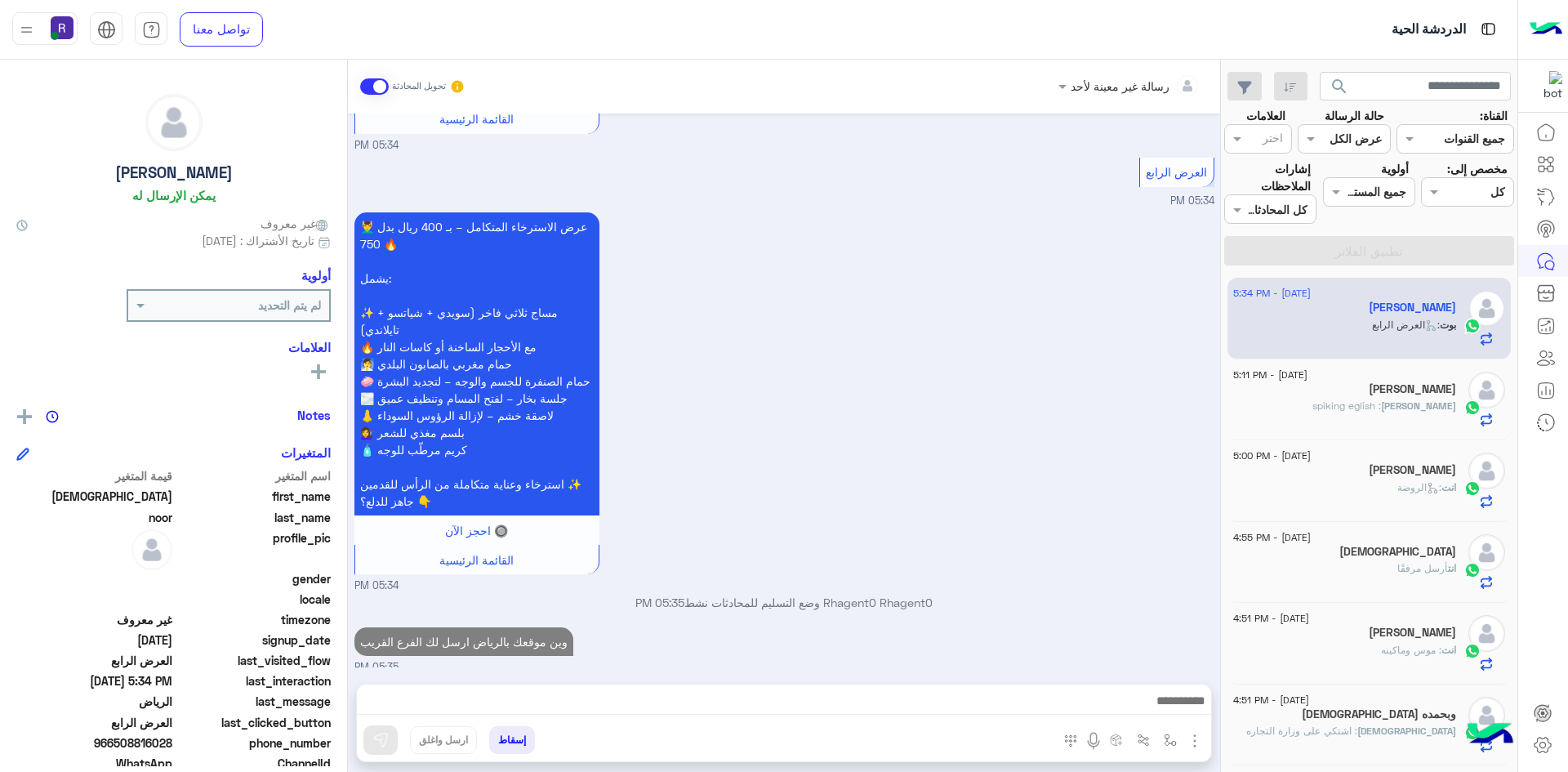
scroll to position [3822, 0]
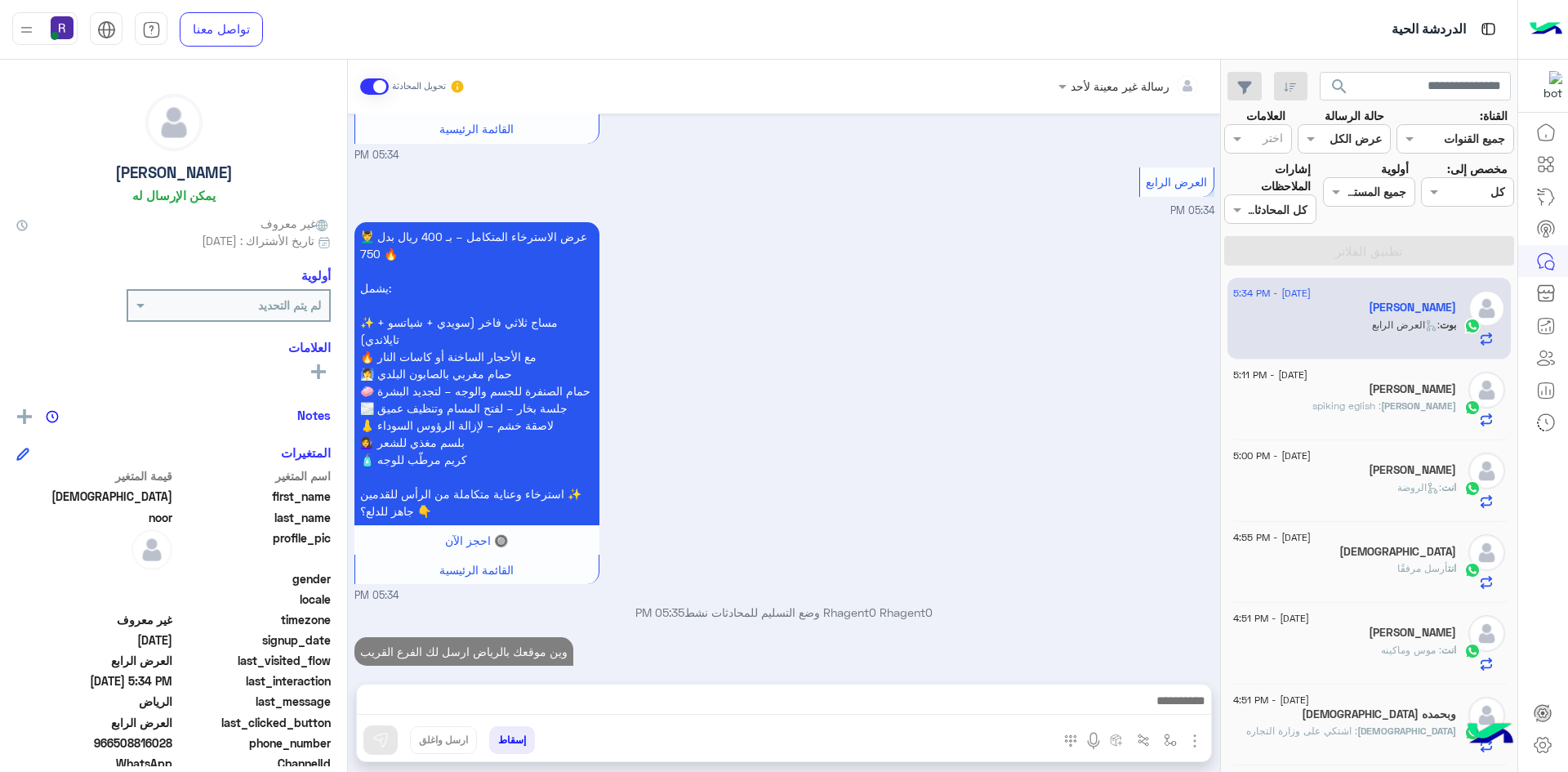
click at [1189, 737] on img "button" at bounding box center [1194, 741] width 20 height 20
click at [1188, 713] on img at bounding box center [1190, 705] width 13 height 19
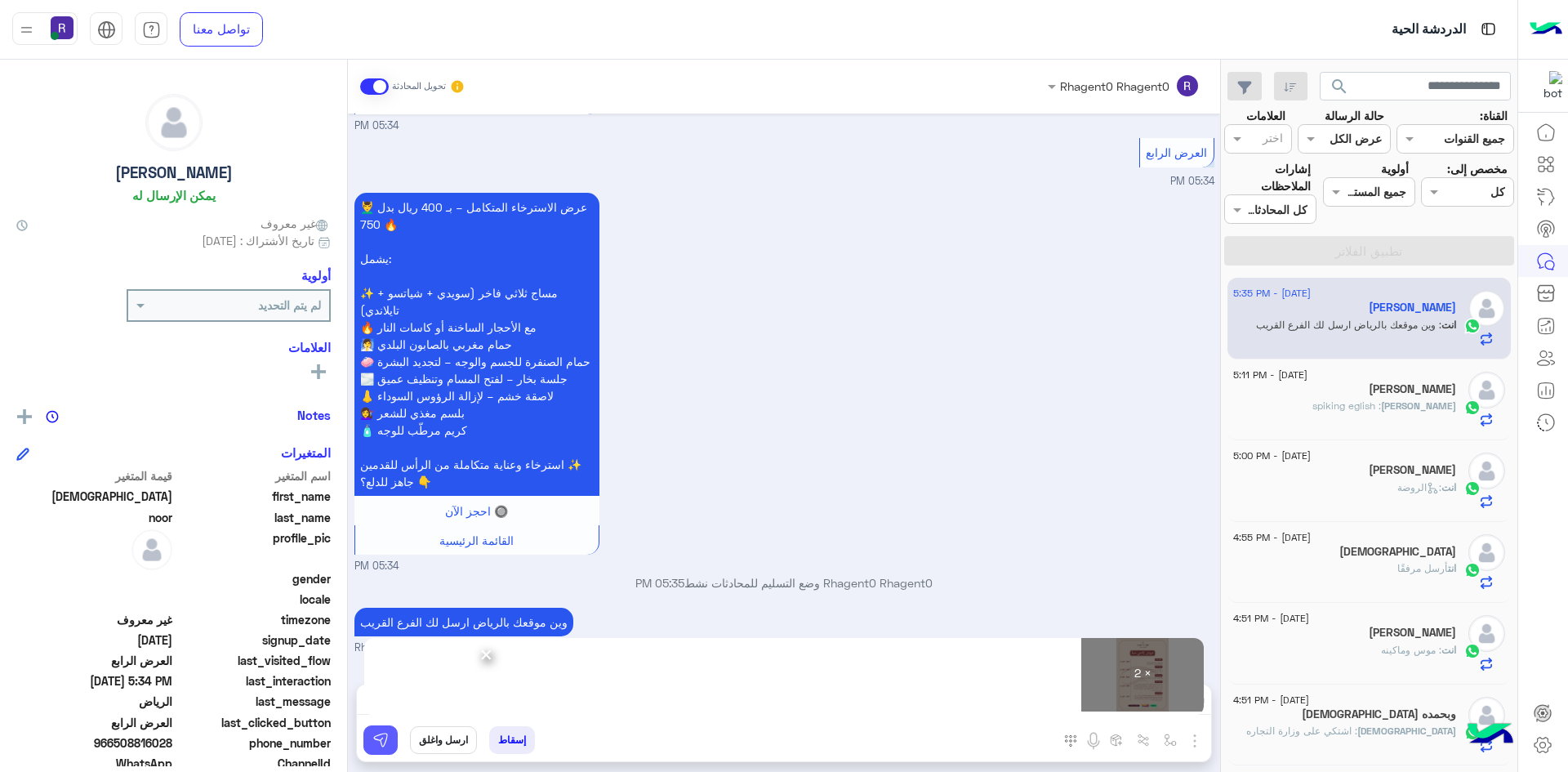
click at [376, 745] on img at bounding box center [381, 740] width 16 height 16
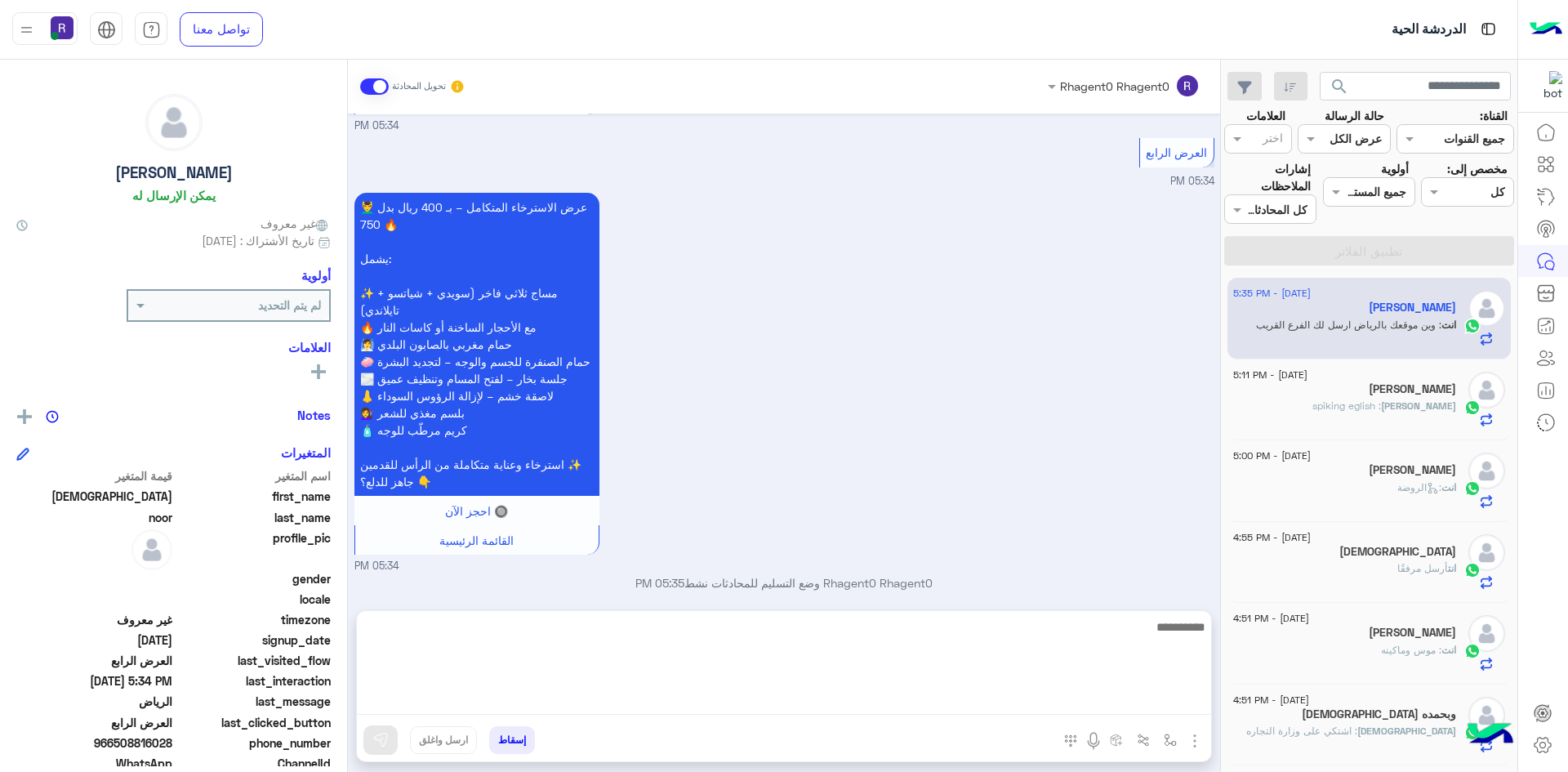
scroll to position [3889, 0]
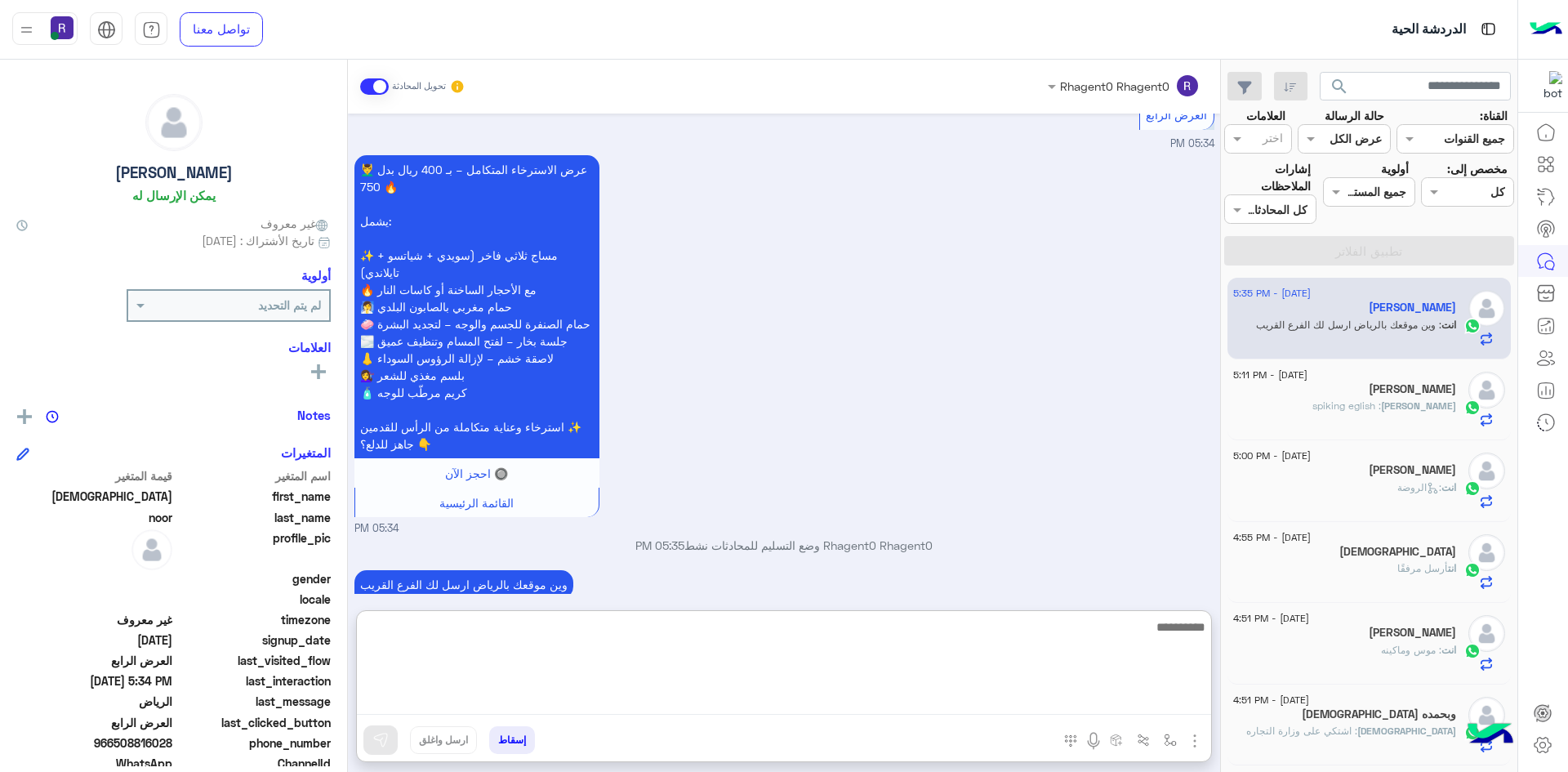
paste textarea "**********"
type textarea "**********"
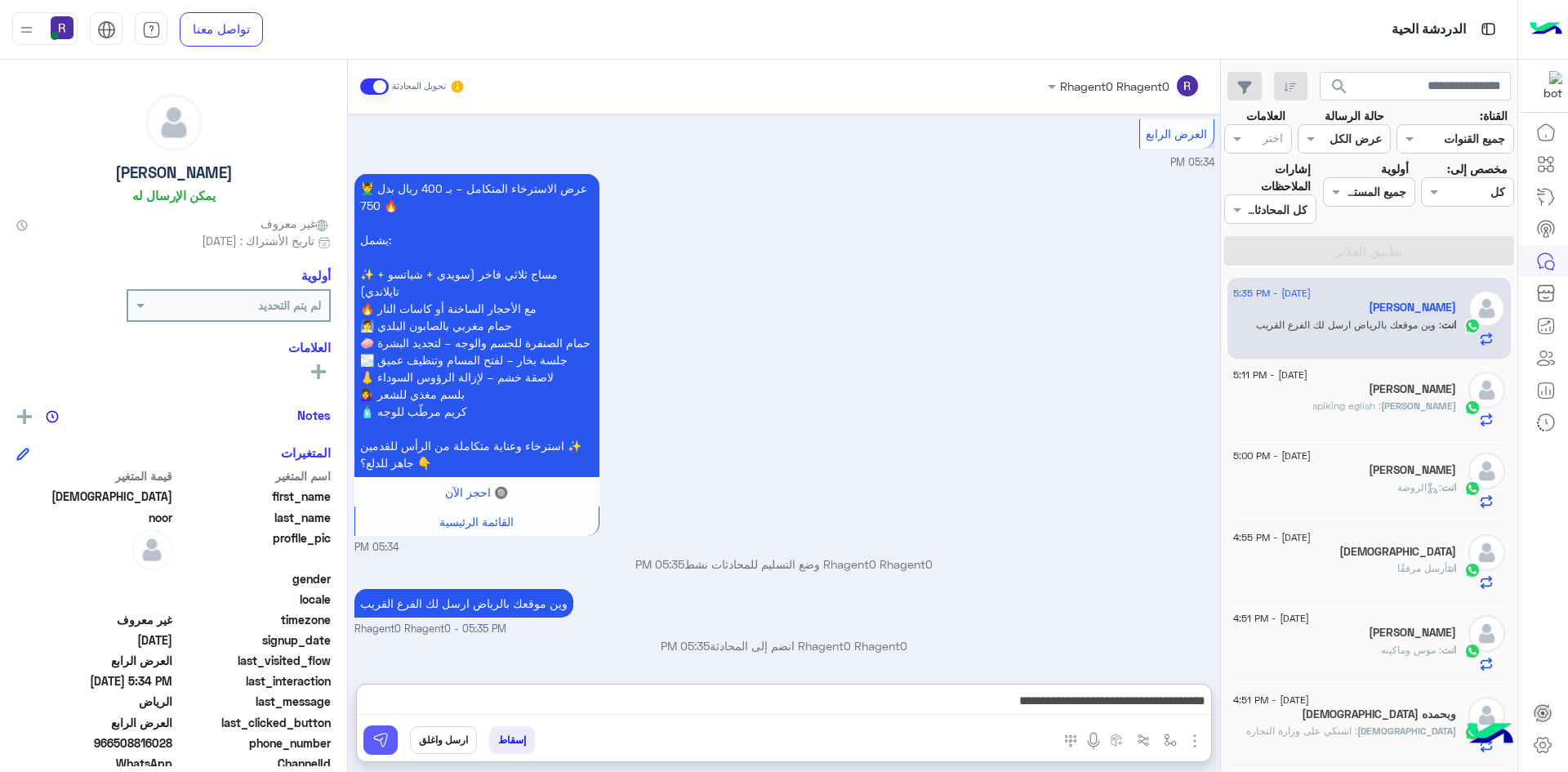
click at [388, 753] on button at bounding box center [381, 739] width 34 height 29
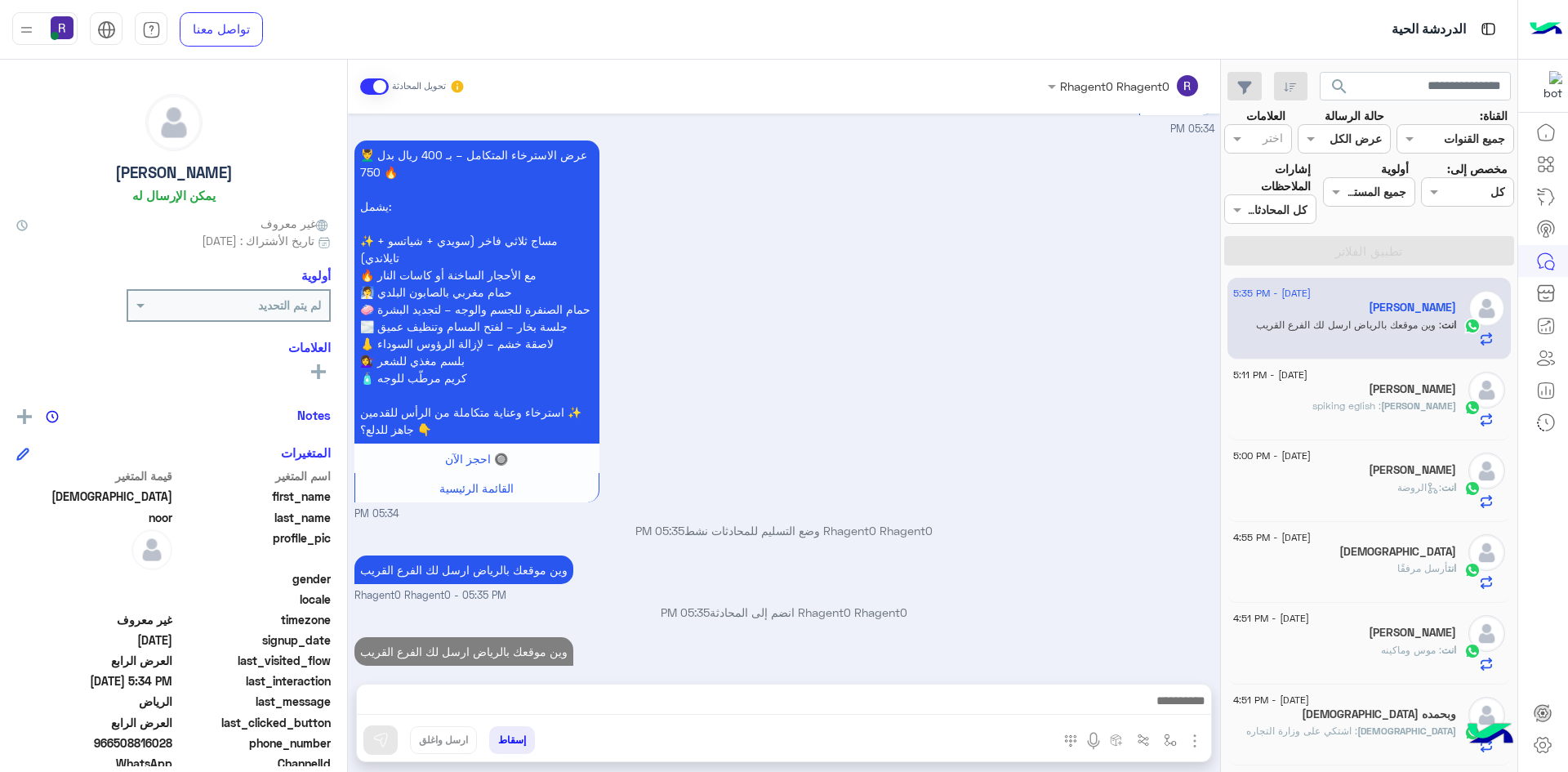
scroll to position [3904, 0]
click at [1401, 418] on div "[PERSON_NAME] : spiking eglish" at bounding box center [1344, 412] width 223 height 29
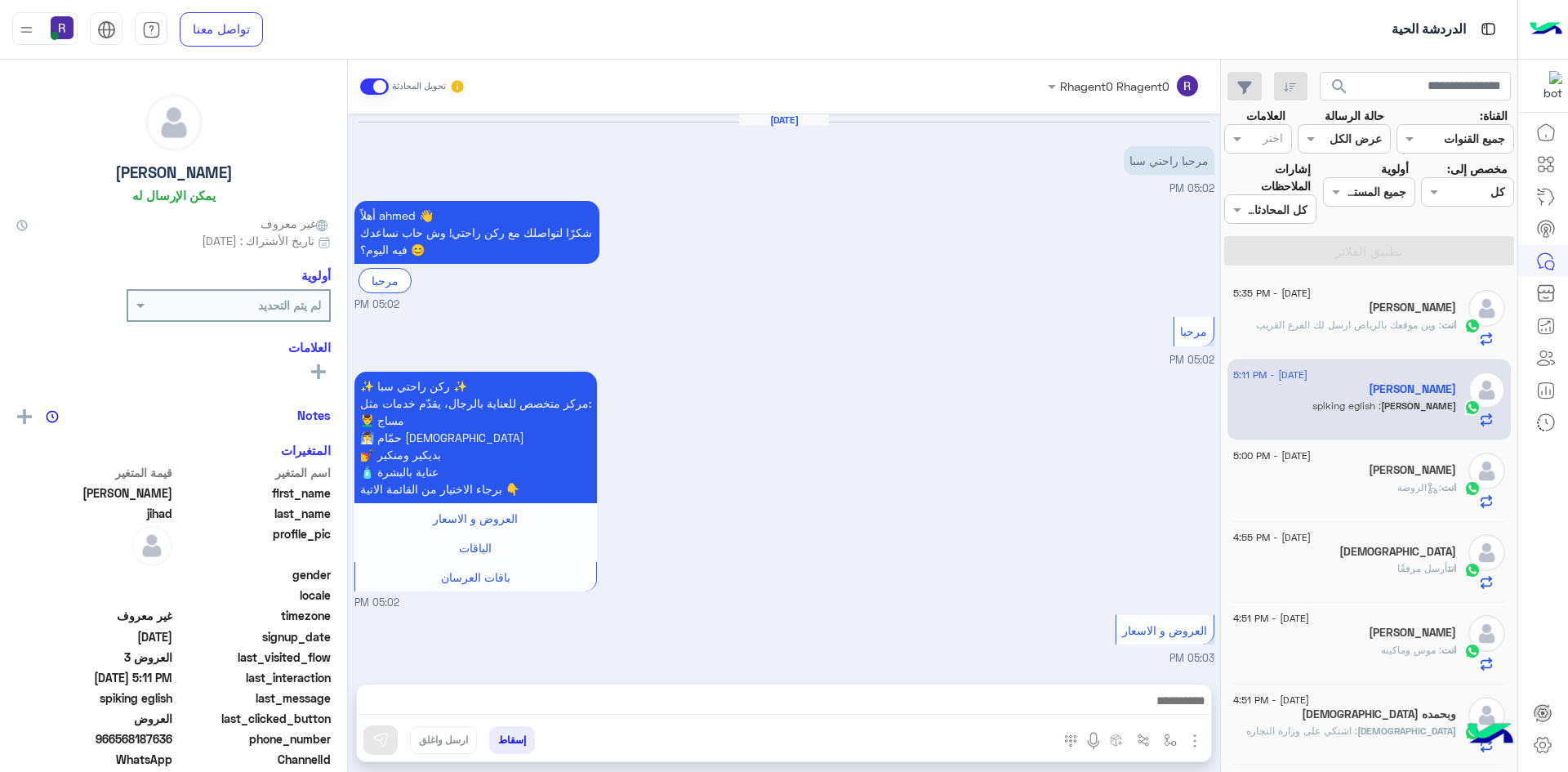
scroll to position [1696, 0]
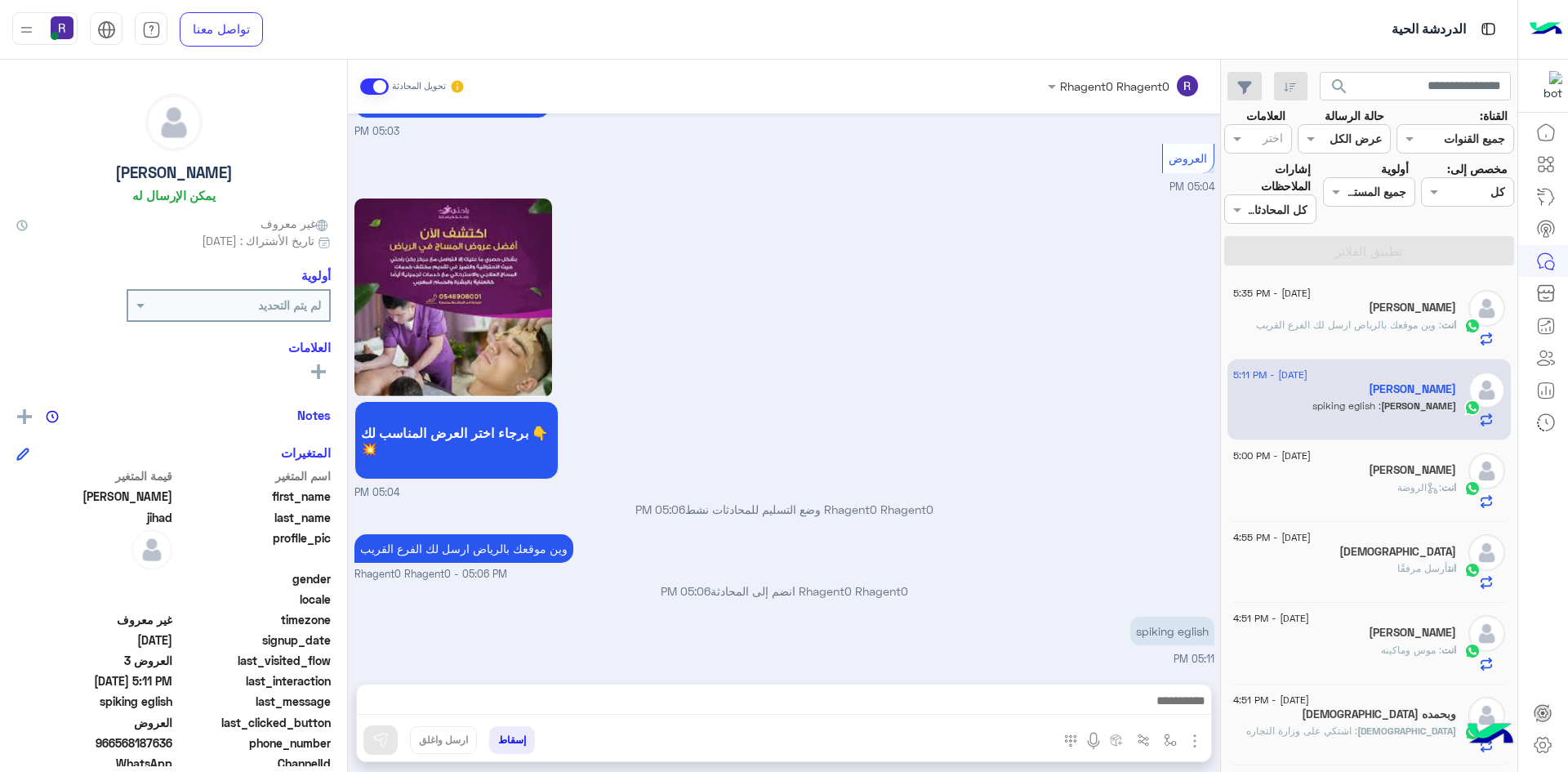
click at [1404, 316] on div "[PERSON_NAME]" at bounding box center [1344, 309] width 223 height 17
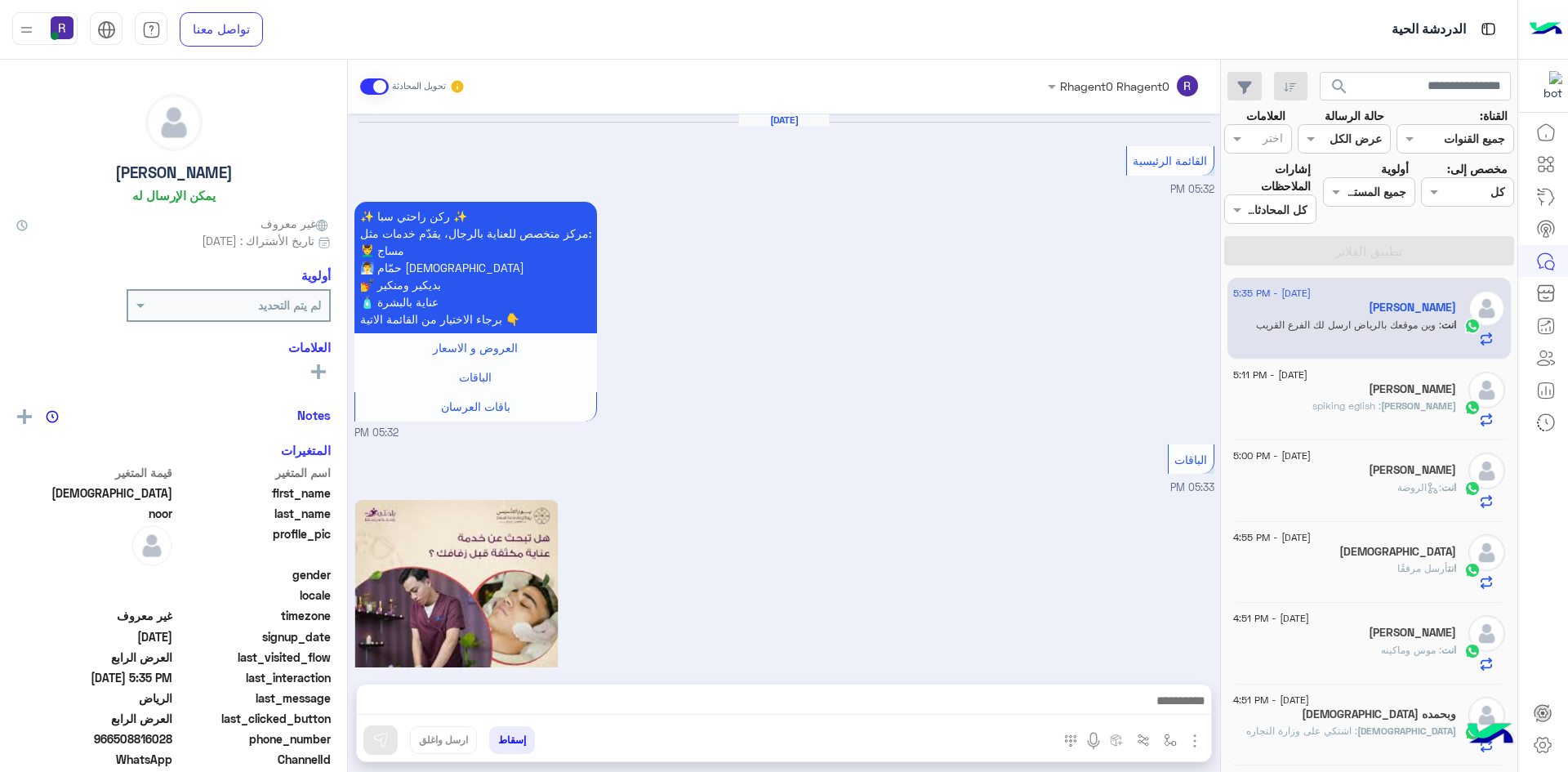
scroll to position [2865, 0]
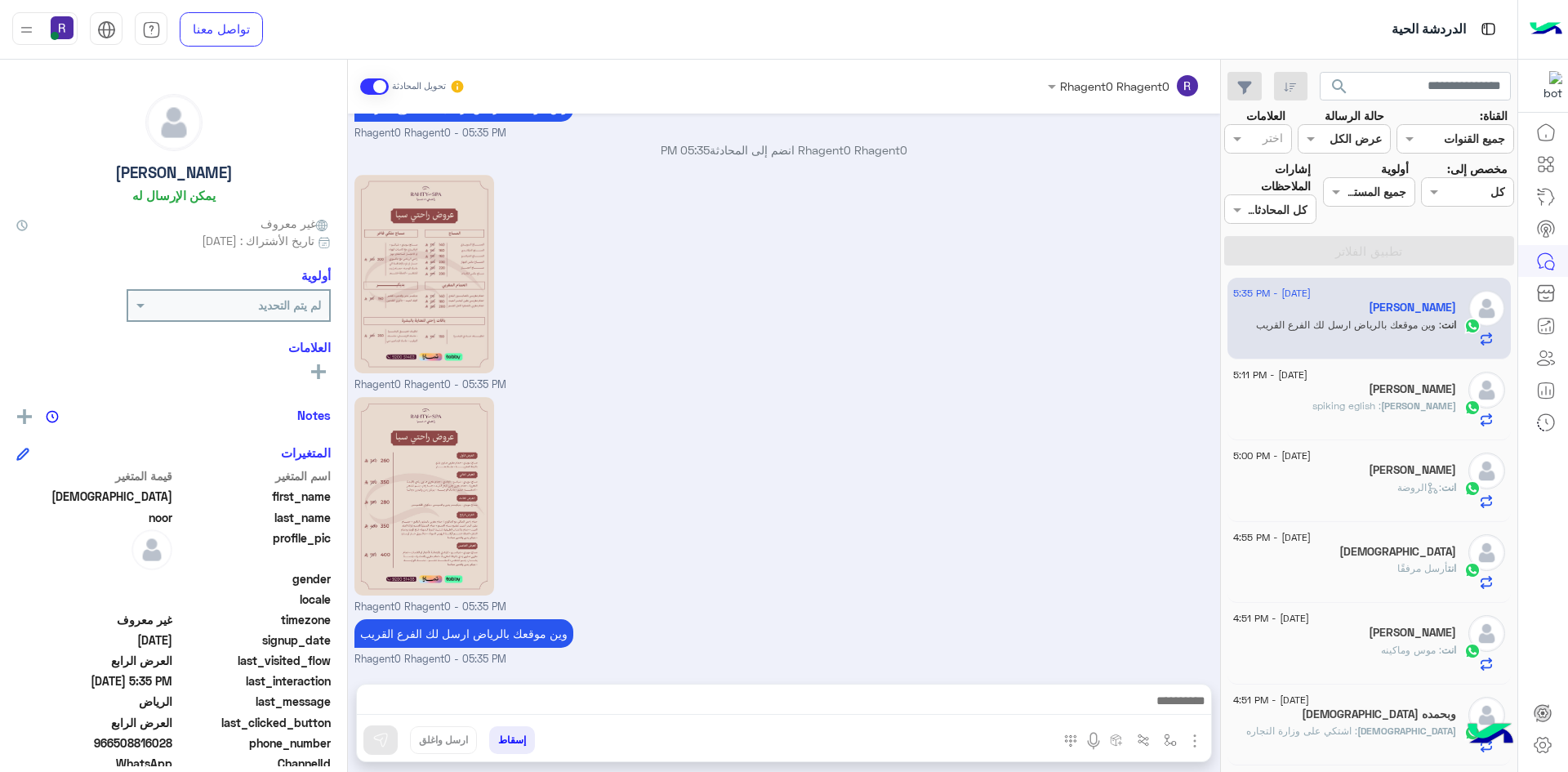
click at [1381, 405] on span ": spiking eglish" at bounding box center [1346, 405] width 69 height 12
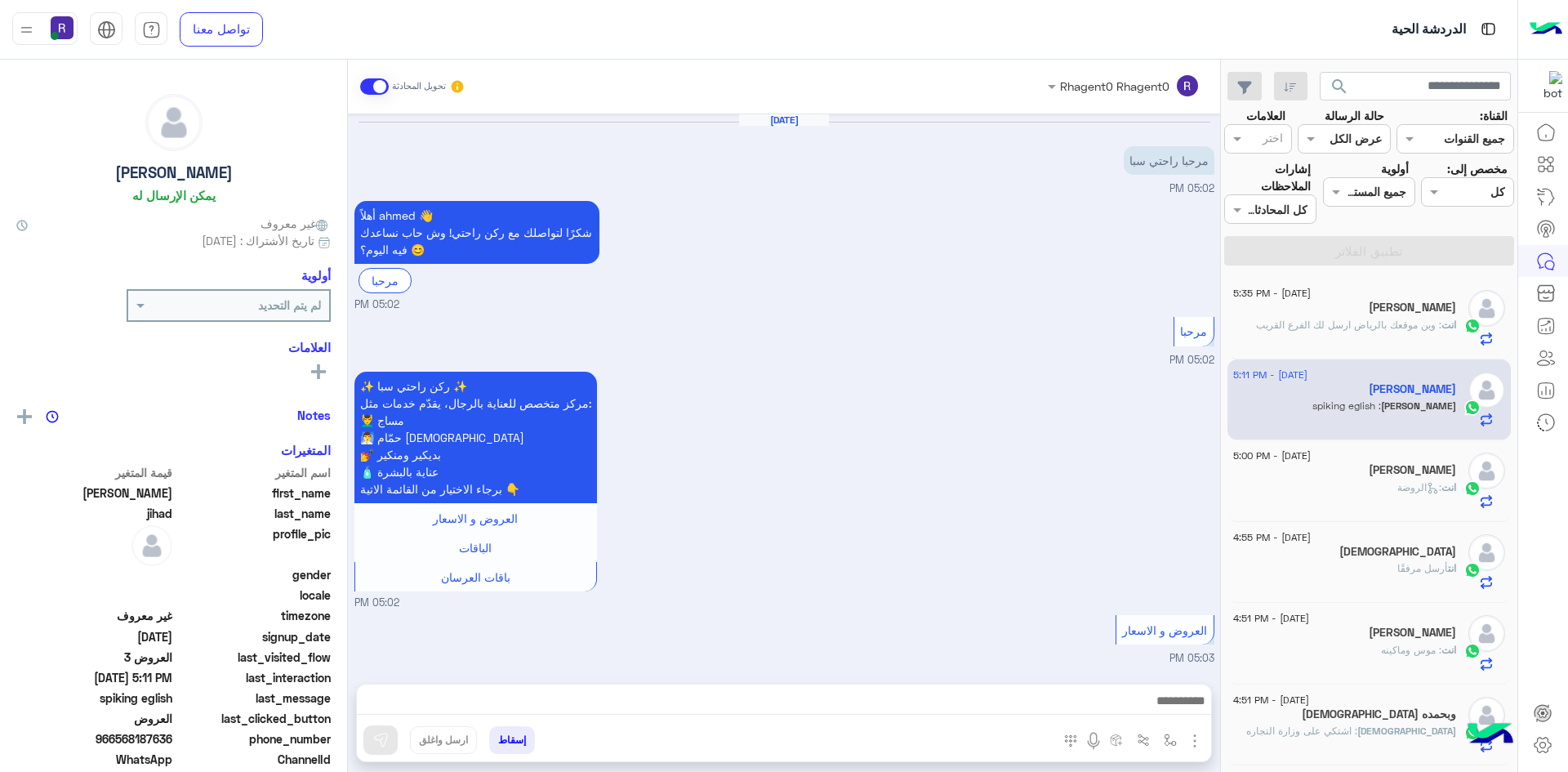
scroll to position [1696, 0]
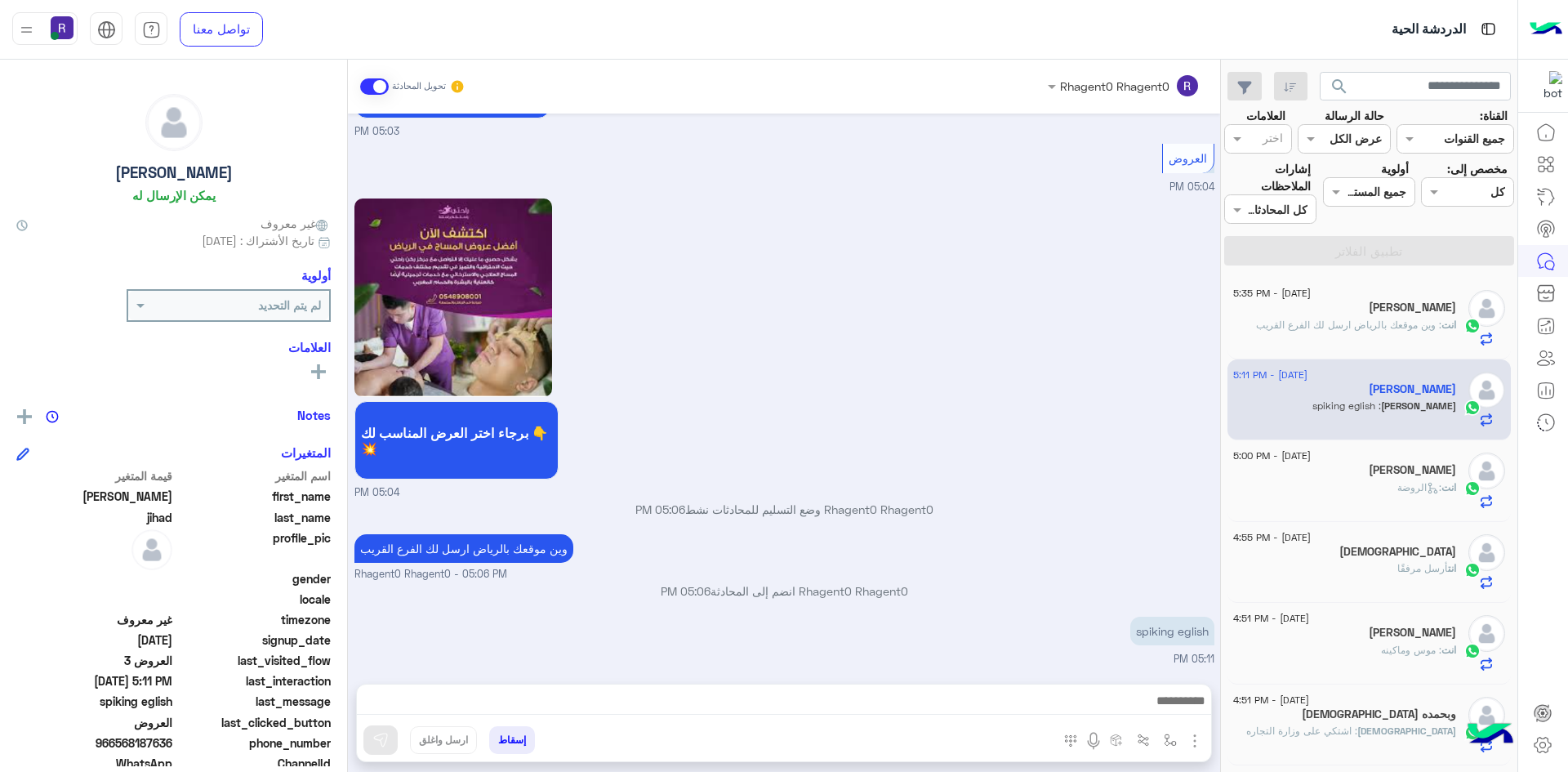
click at [1400, 318] on p "انت : وين موقعك بالرياض ارسل لك الفرع القريب" at bounding box center [1356, 325] width 200 height 15
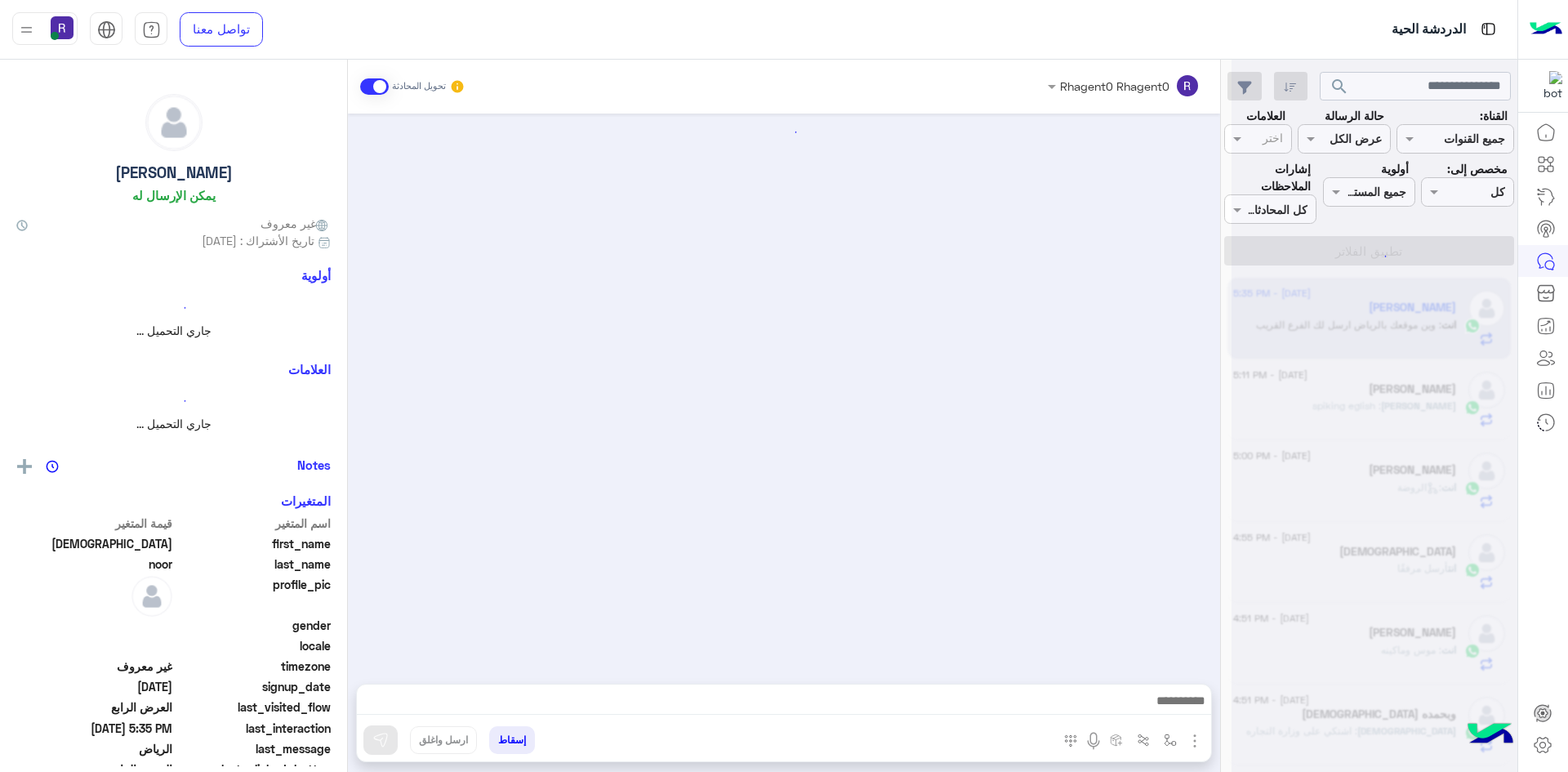
scroll to position [2865, 0]
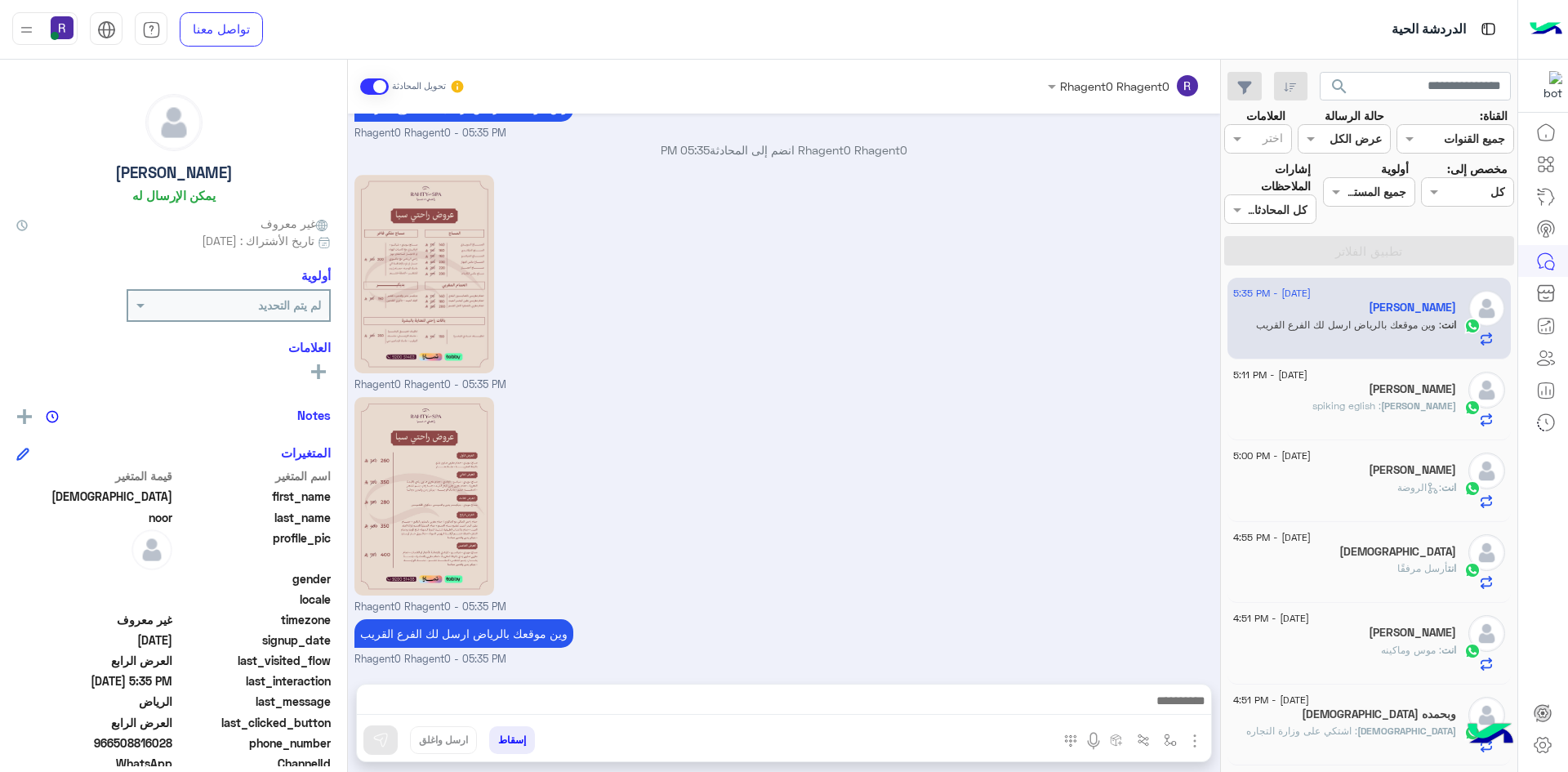
click at [1395, 412] on p "[PERSON_NAME] : spiking eglish" at bounding box center [1384, 405] width 144 height 15
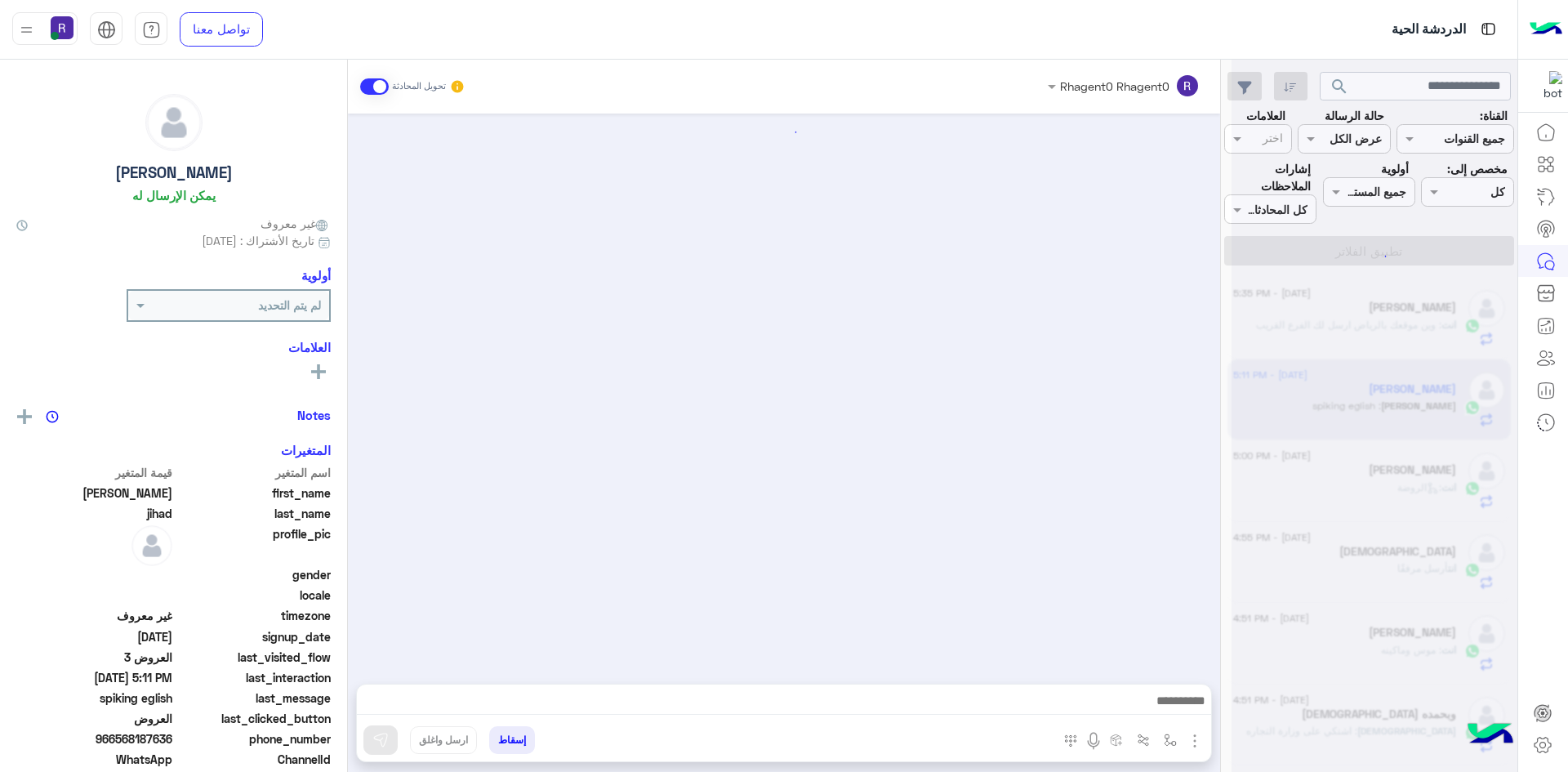
scroll to position [1696, 0]
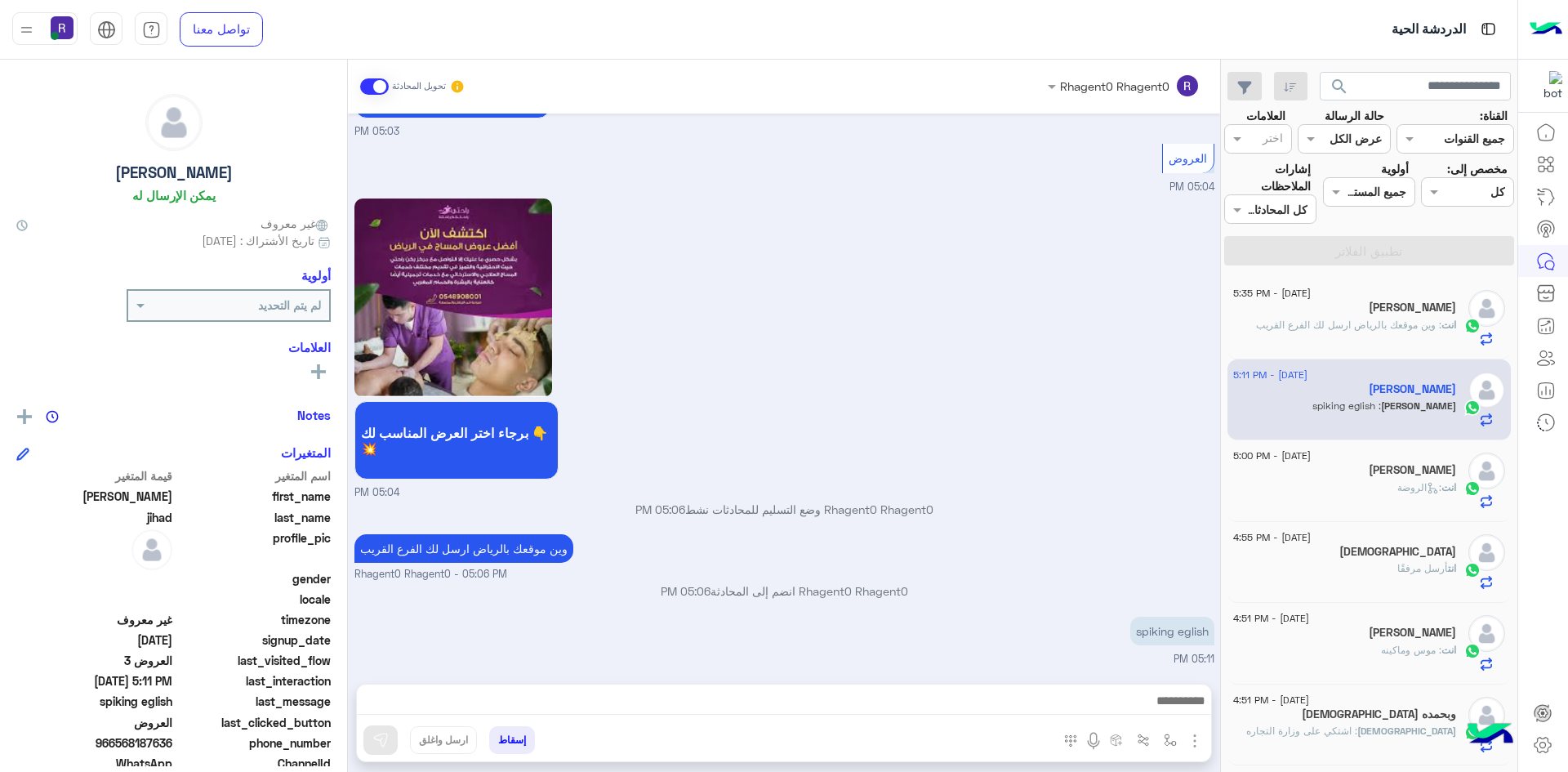
click at [1374, 334] on div "انت : وين موقعك بالرياض ارسل لك الفرع القريب" at bounding box center [1344, 332] width 223 height 29
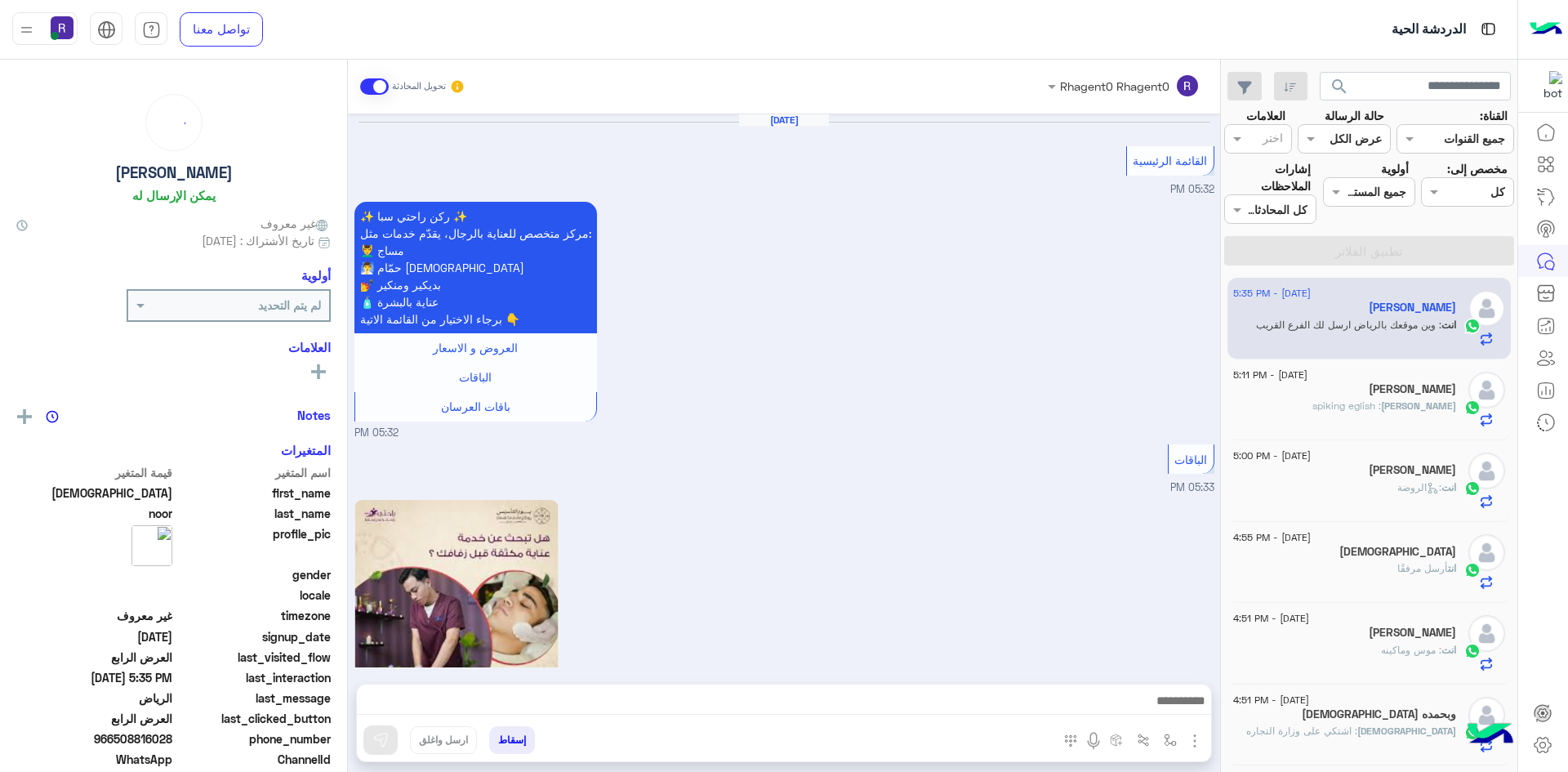
scroll to position [2865, 0]
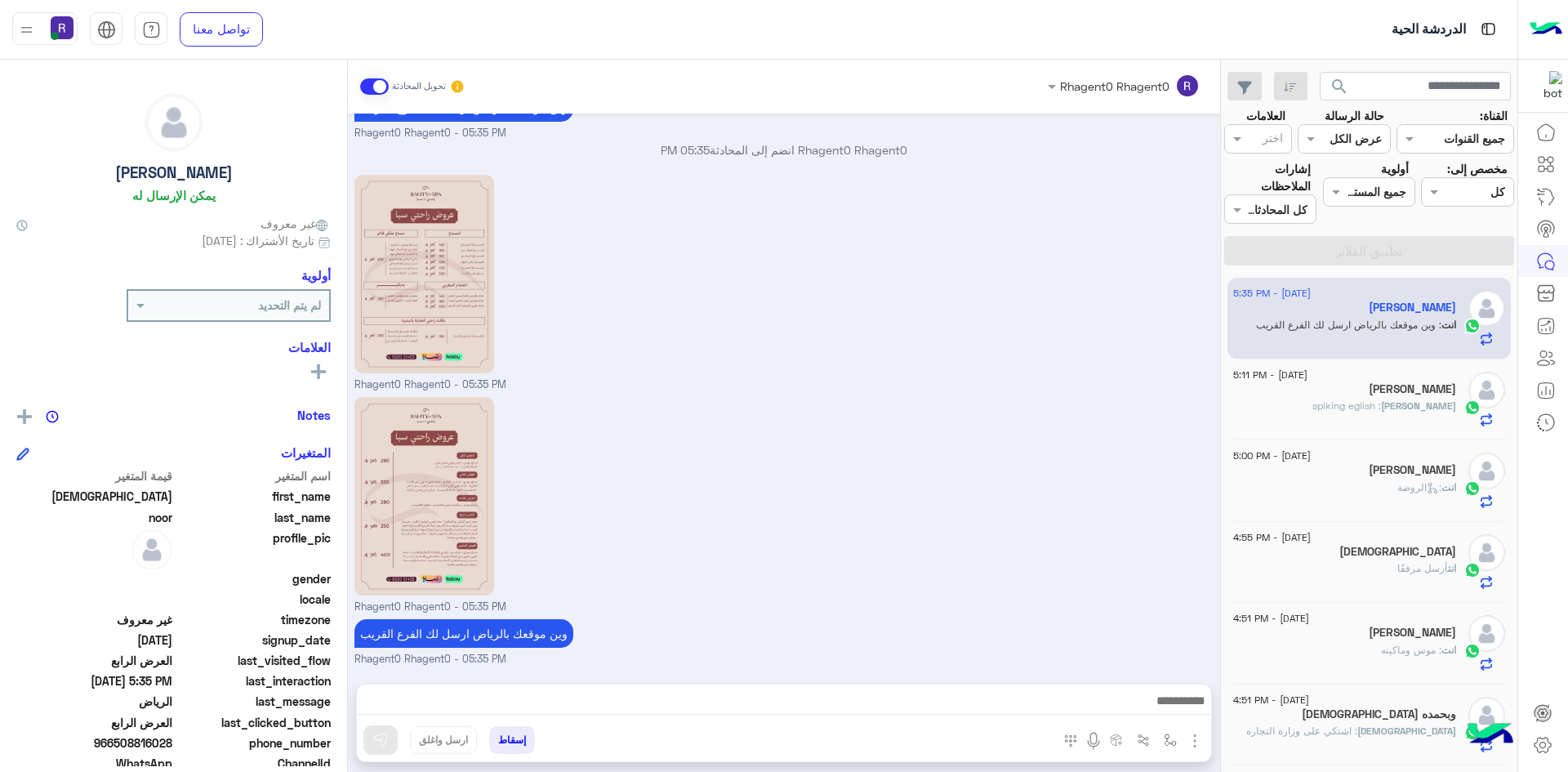
click at [1381, 409] on span ": spiking eglish" at bounding box center [1346, 405] width 69 height 12
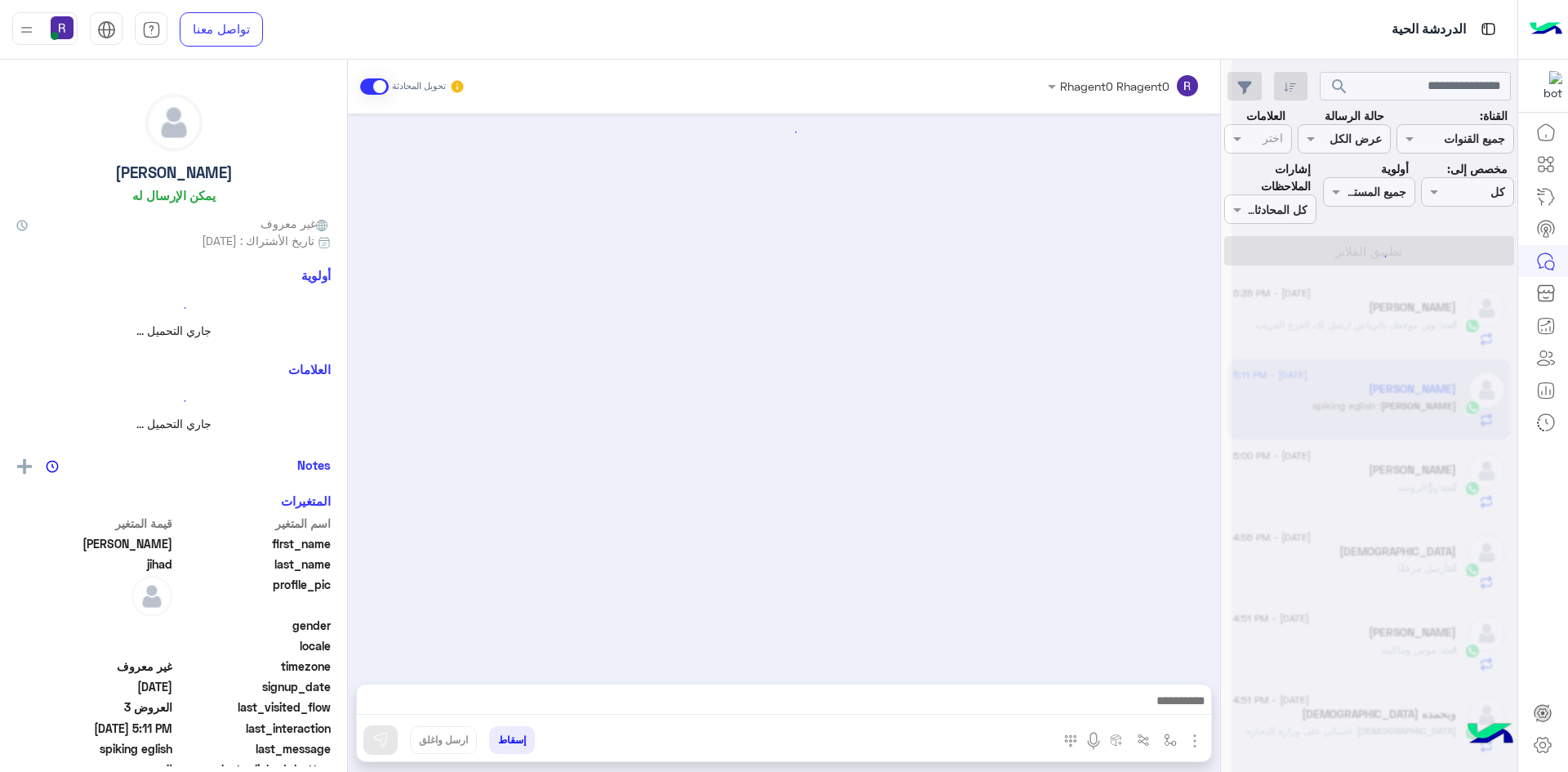
scroll to position [1696, 0]
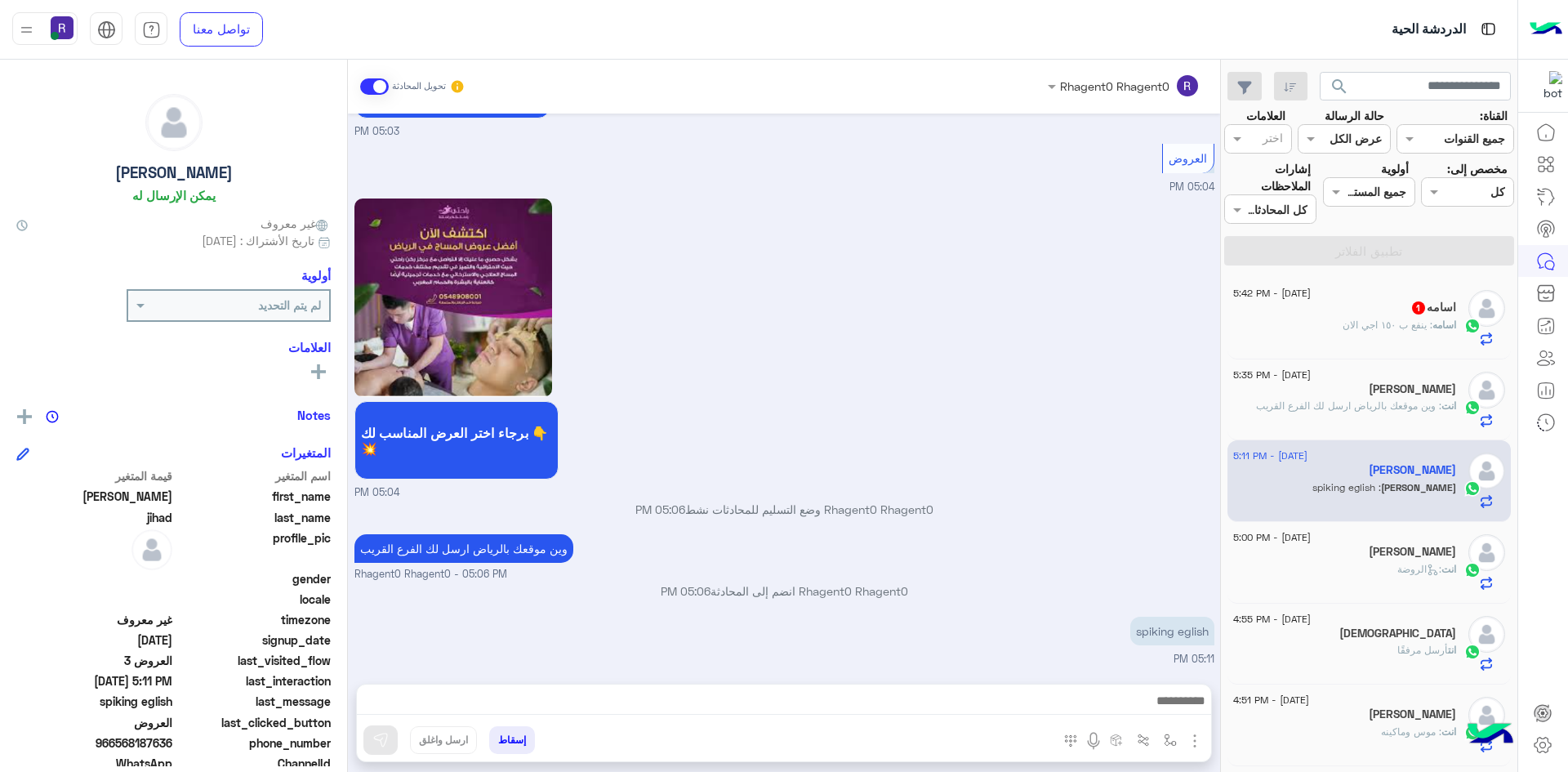
click at [1391, 338] on div "اسامه : ينفع ب ١٥٠ اجي الان" at bounding box center [1344, 332] width 223 height 29
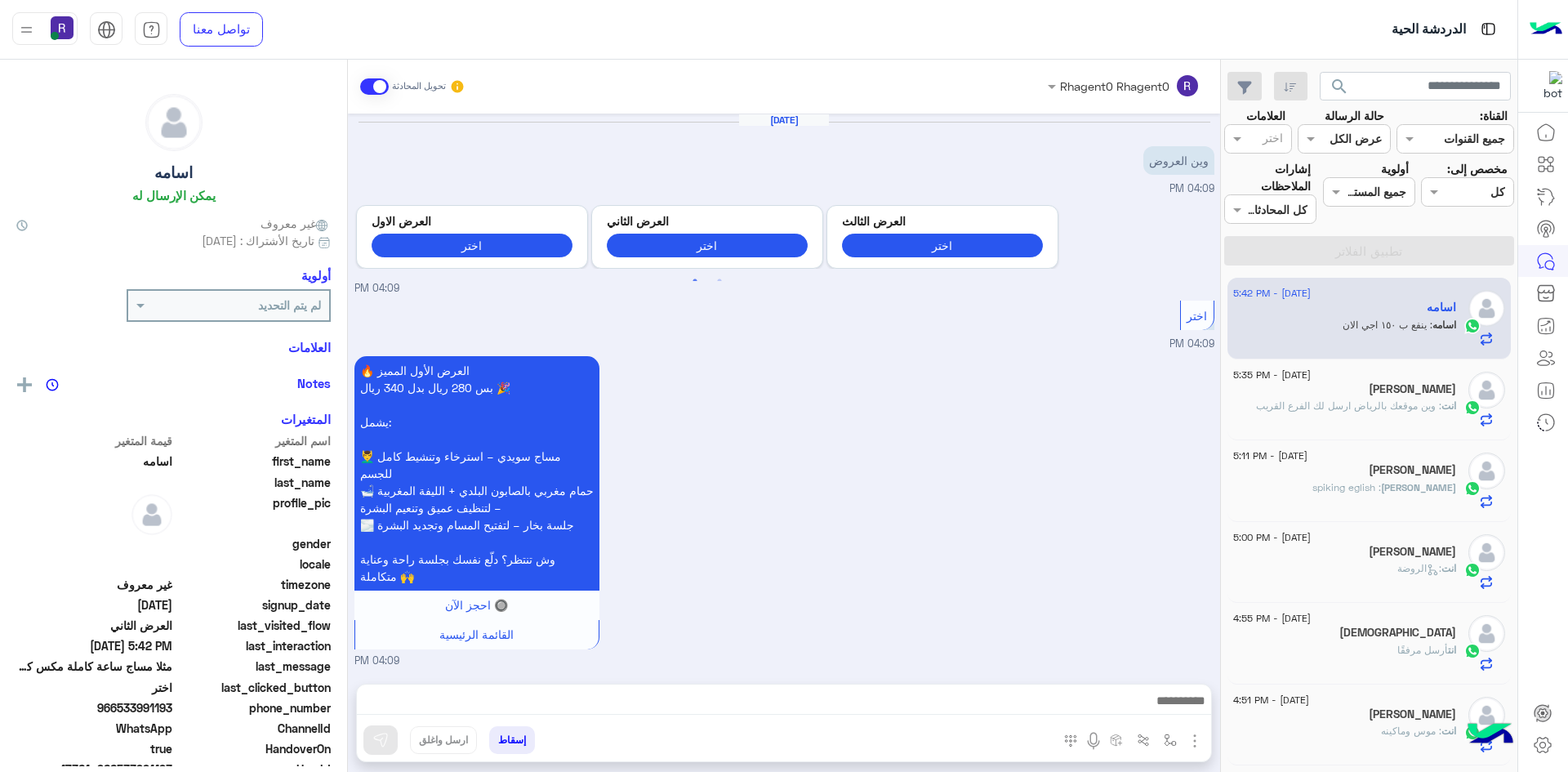
scroll to position [919, 0]
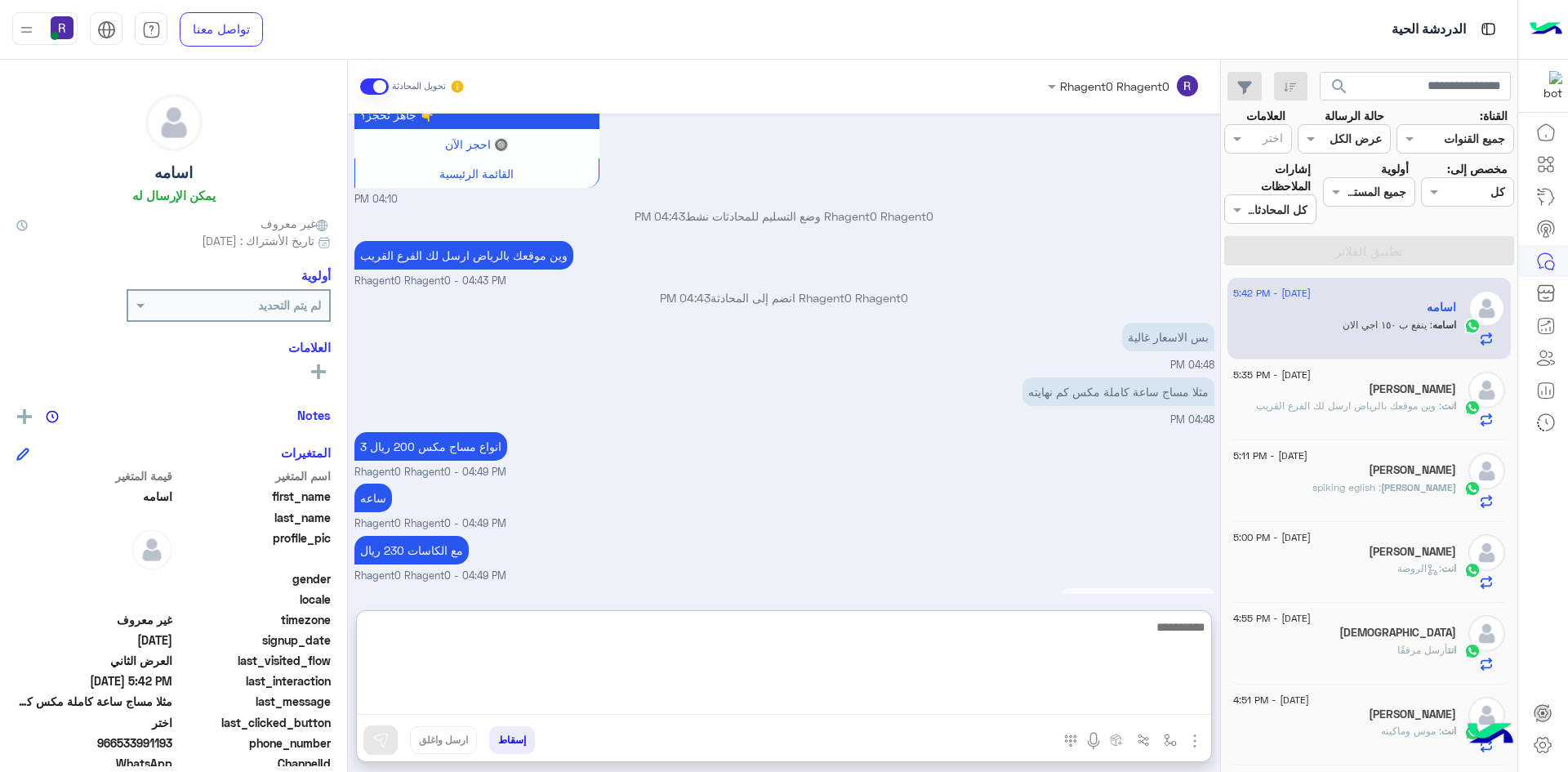
click at [966, 708] on textarea at bounding box center [783, 665] width 854 height 98
type textarea "*"
type textarea "*******"
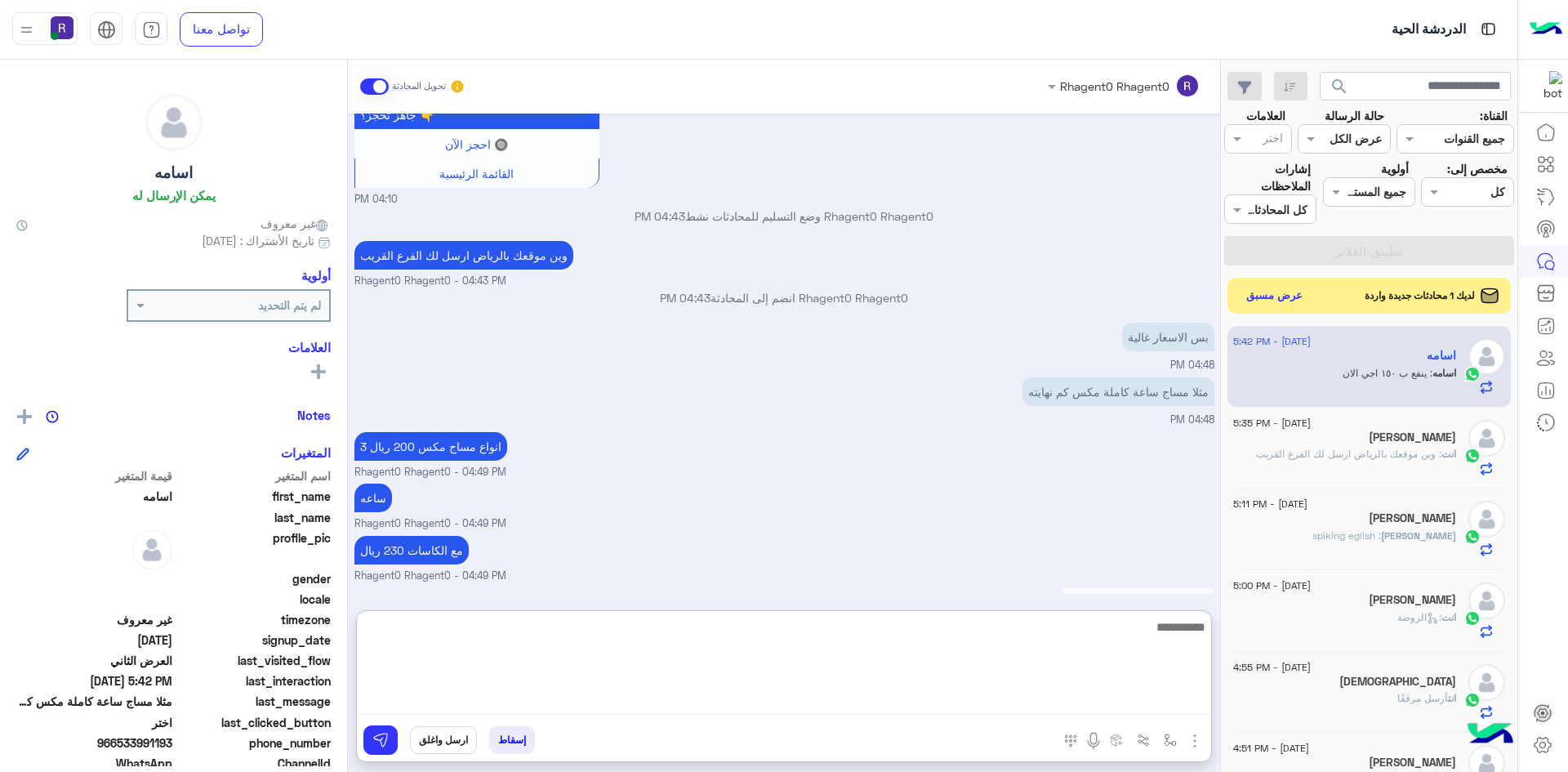
scroll to position [1045, 0]
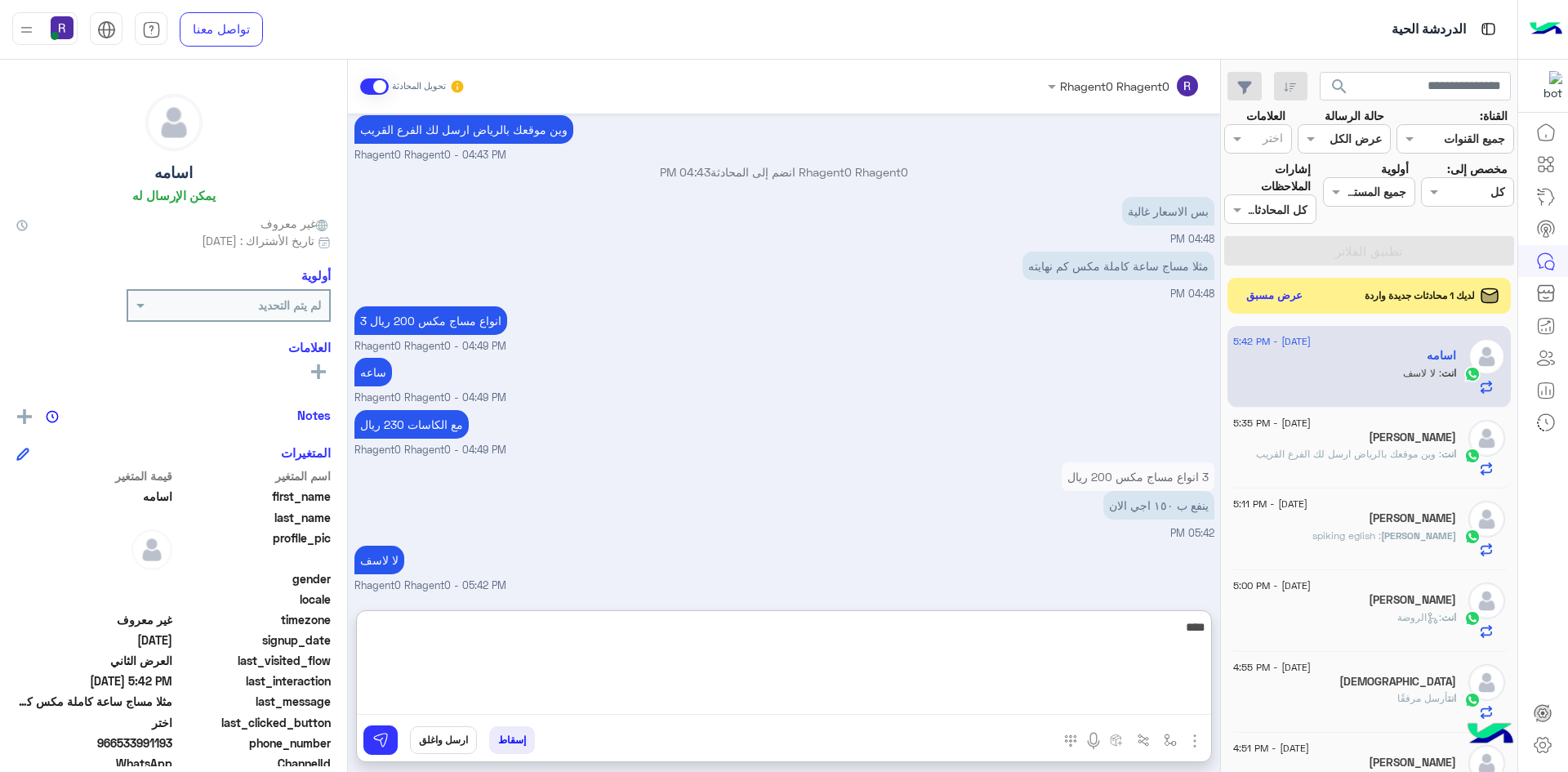
type textarea "****"
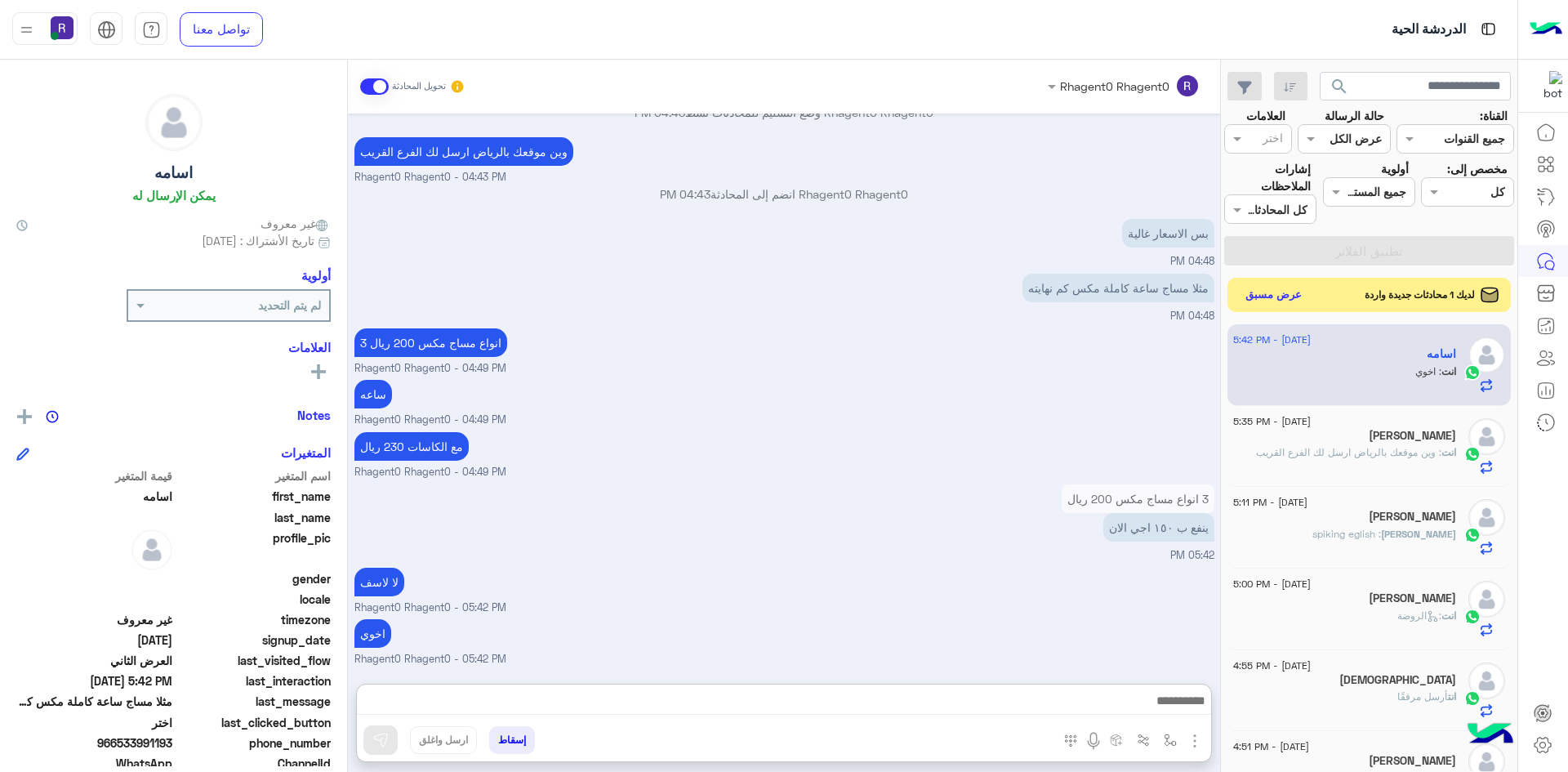
click at [1272, 298] on button "عرض مسبق" at bounding box center [1273, 296] width 69 height 22
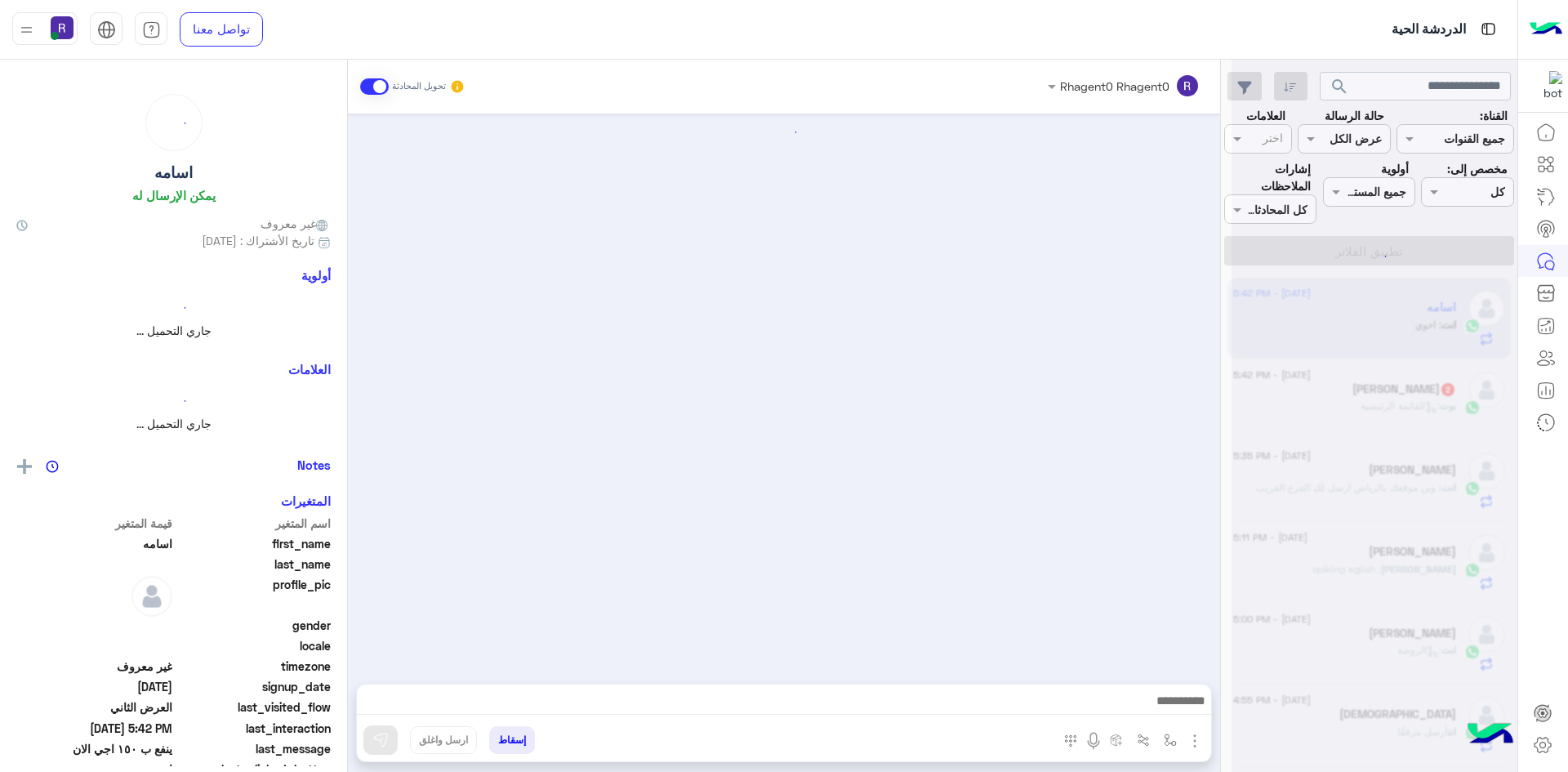
scroll to position [1023, 0]
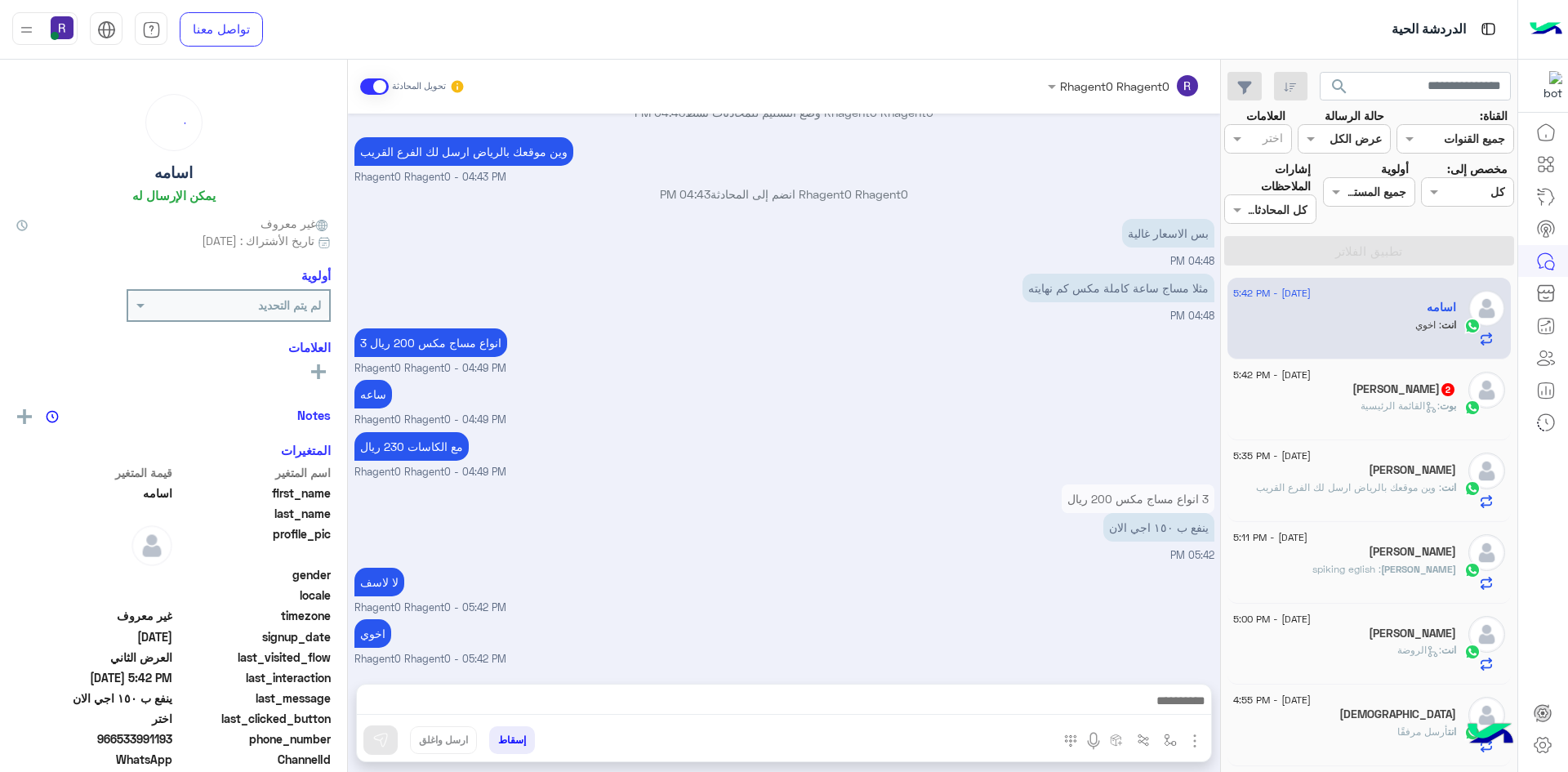
click at [1391, 397] on div "Salman Rashid 2" at bounding box center [1344, 390] width 223 height 17
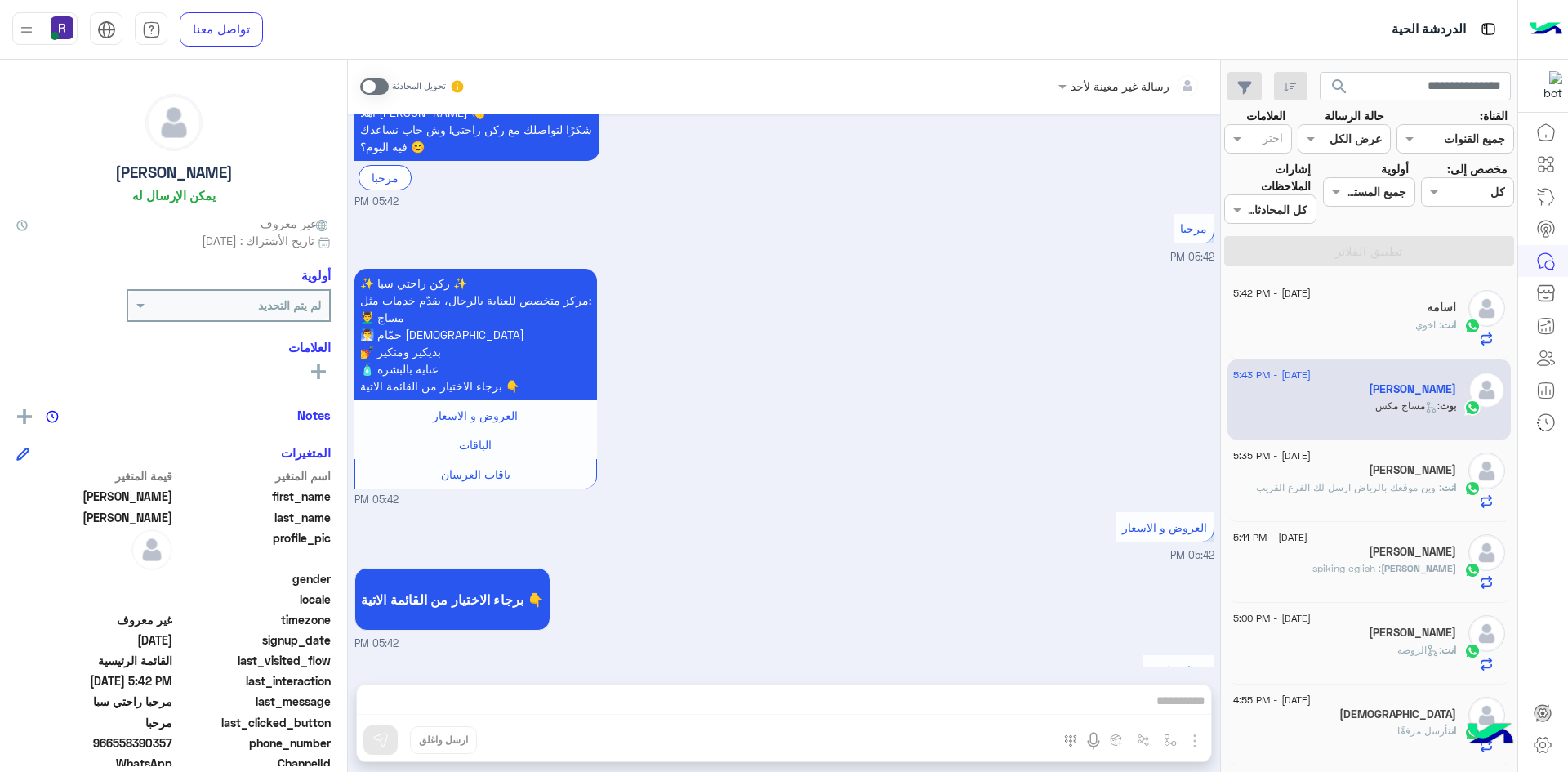
scroll to position [474, 0]
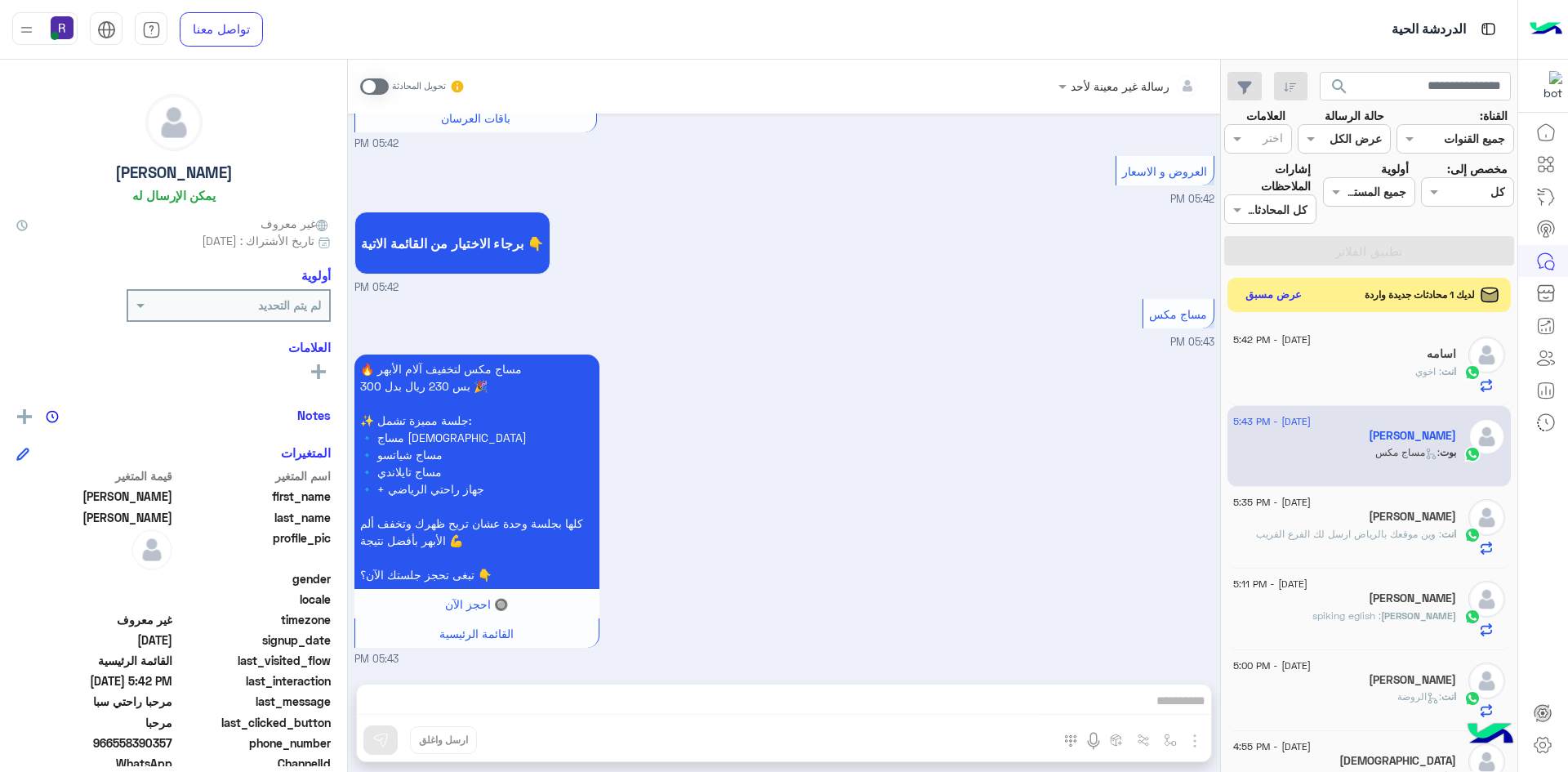
click at [1261, 296] on button "عرض مسبق" at bounding box center [1273, 296] width 69 height 22
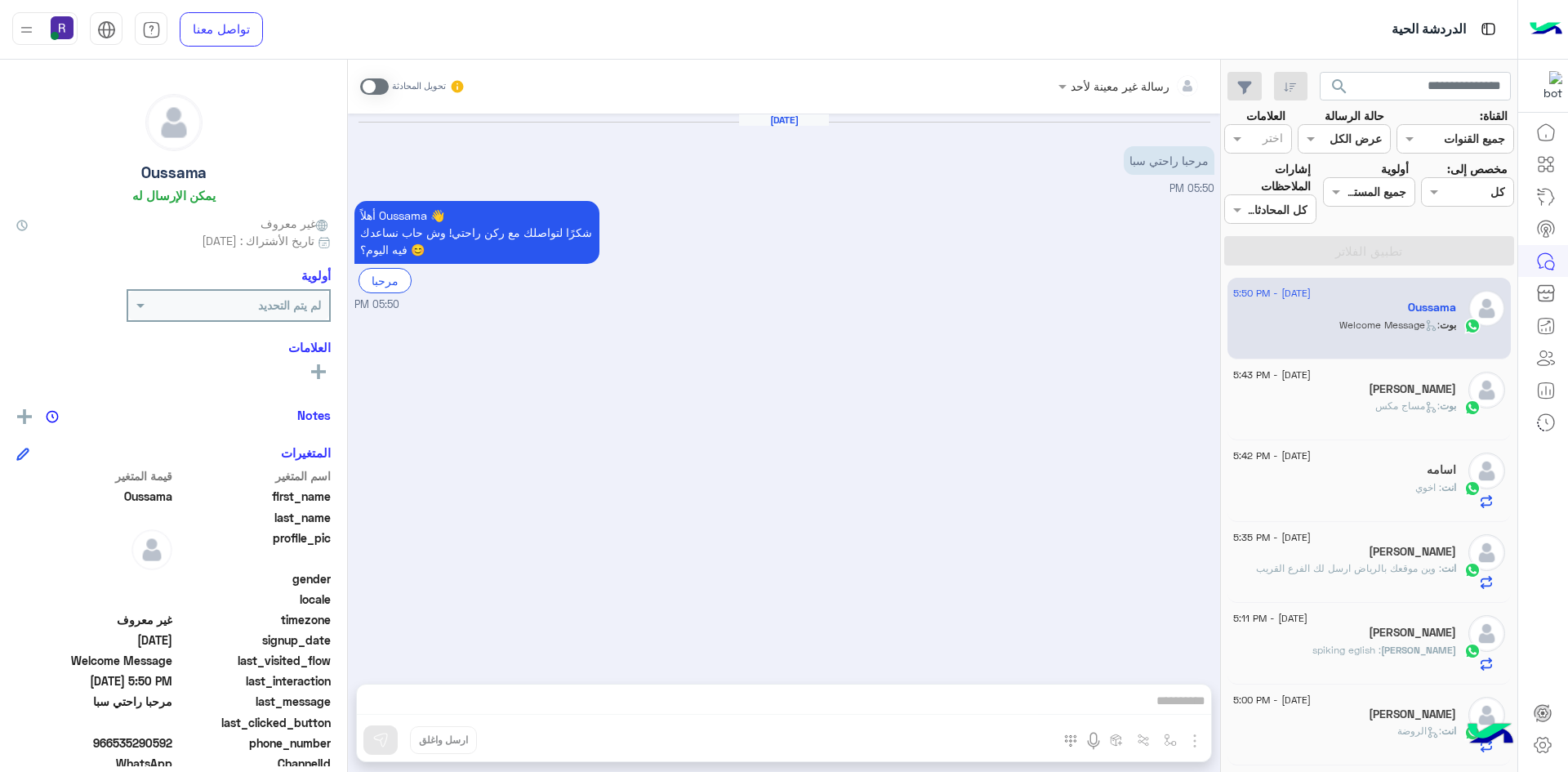
click at [383, 90] on span at bounding box center [375, 86] width 29 height 16
click at [1193, 737] on img "button" at bounding box center [1194, 741] width 20 height 20
click at [1177, 710] on span "الصور" at bounding box center [1164, 705] width 30 height 19
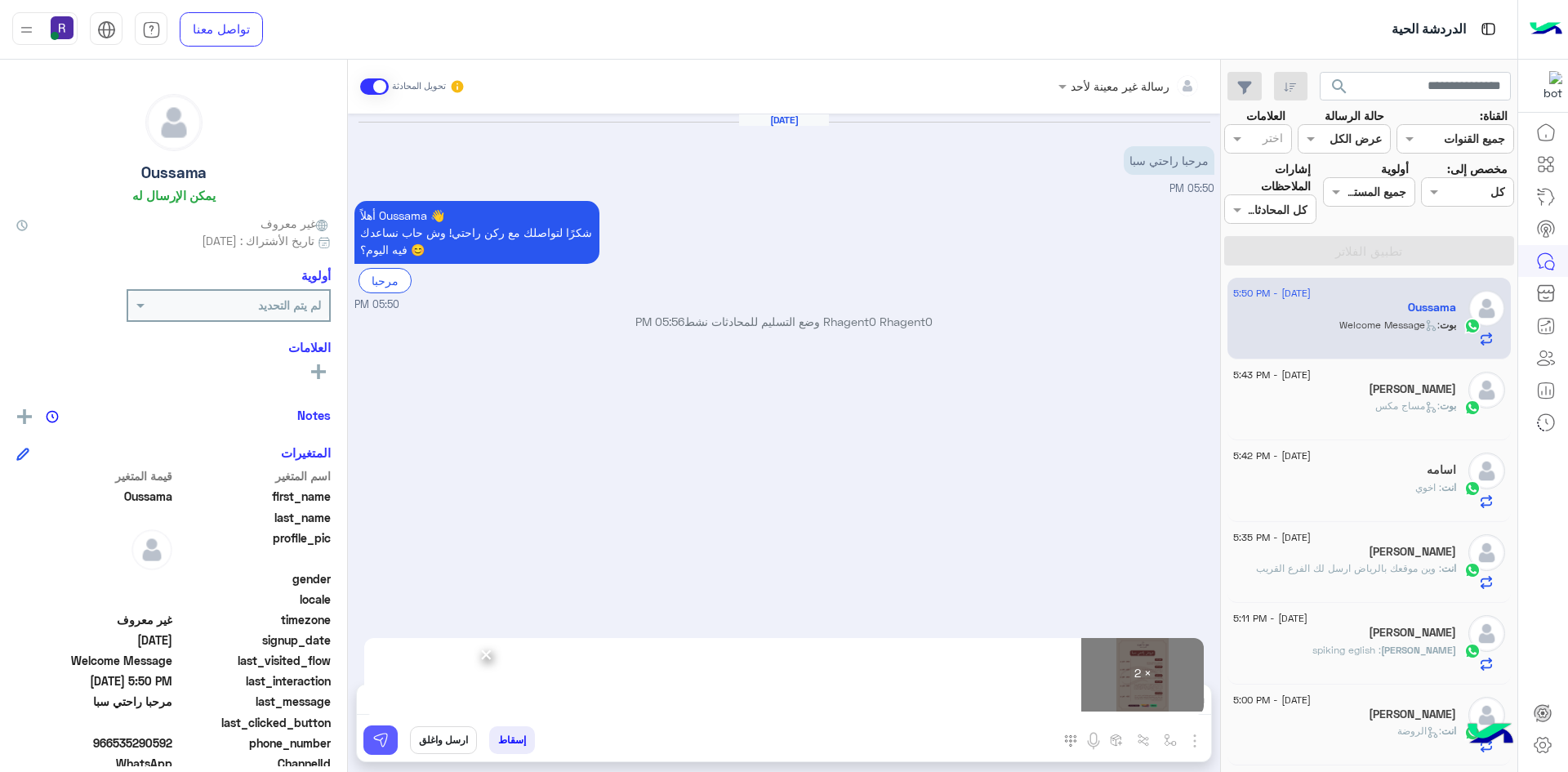
click at [387, 742] on img at bounding box center [381, 740] width 16 height 16
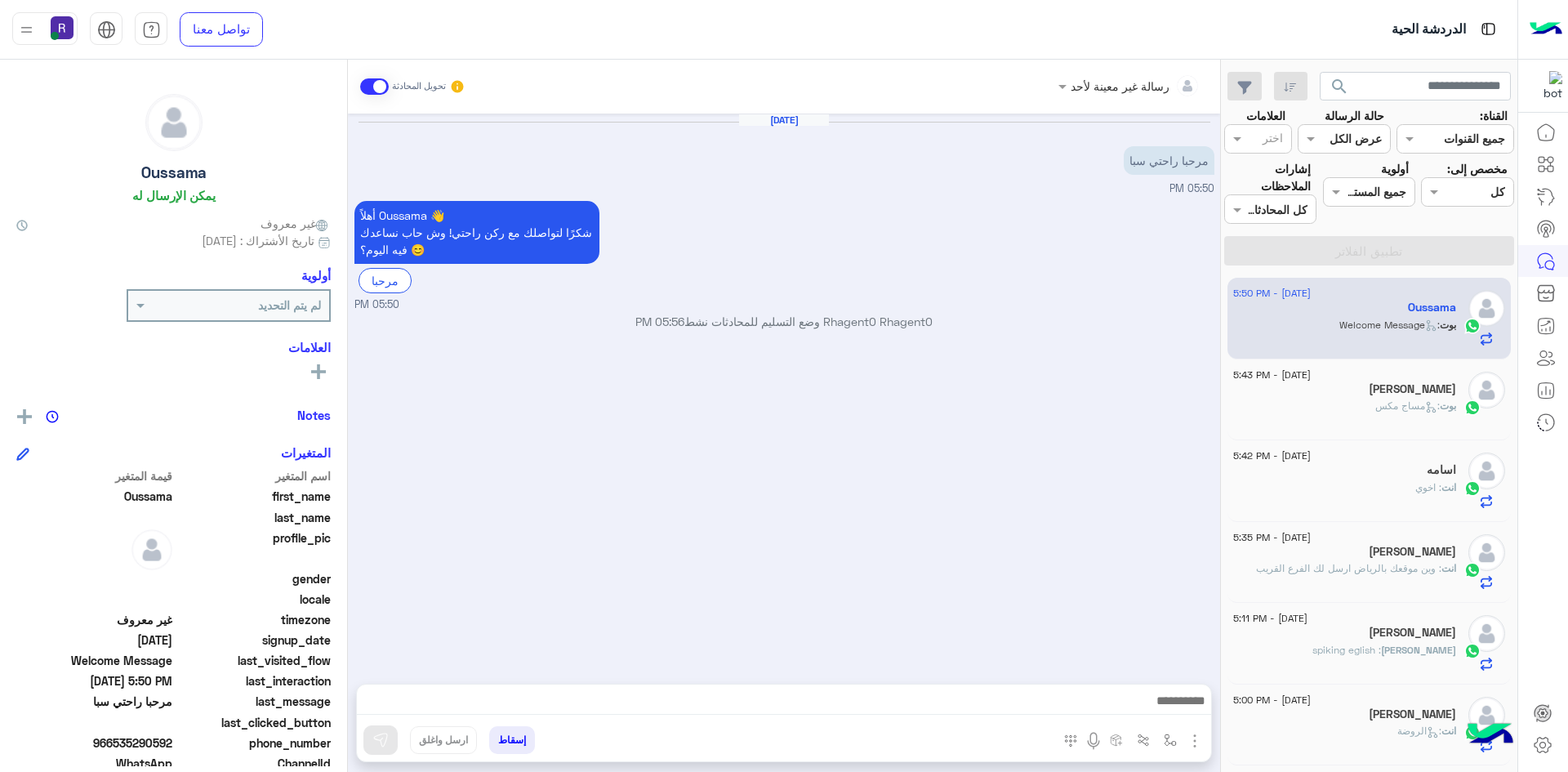
click at [1385, 395] on h5 "[PERSON_NAME]" at bounding box center [1411, 389] width 87 height 14
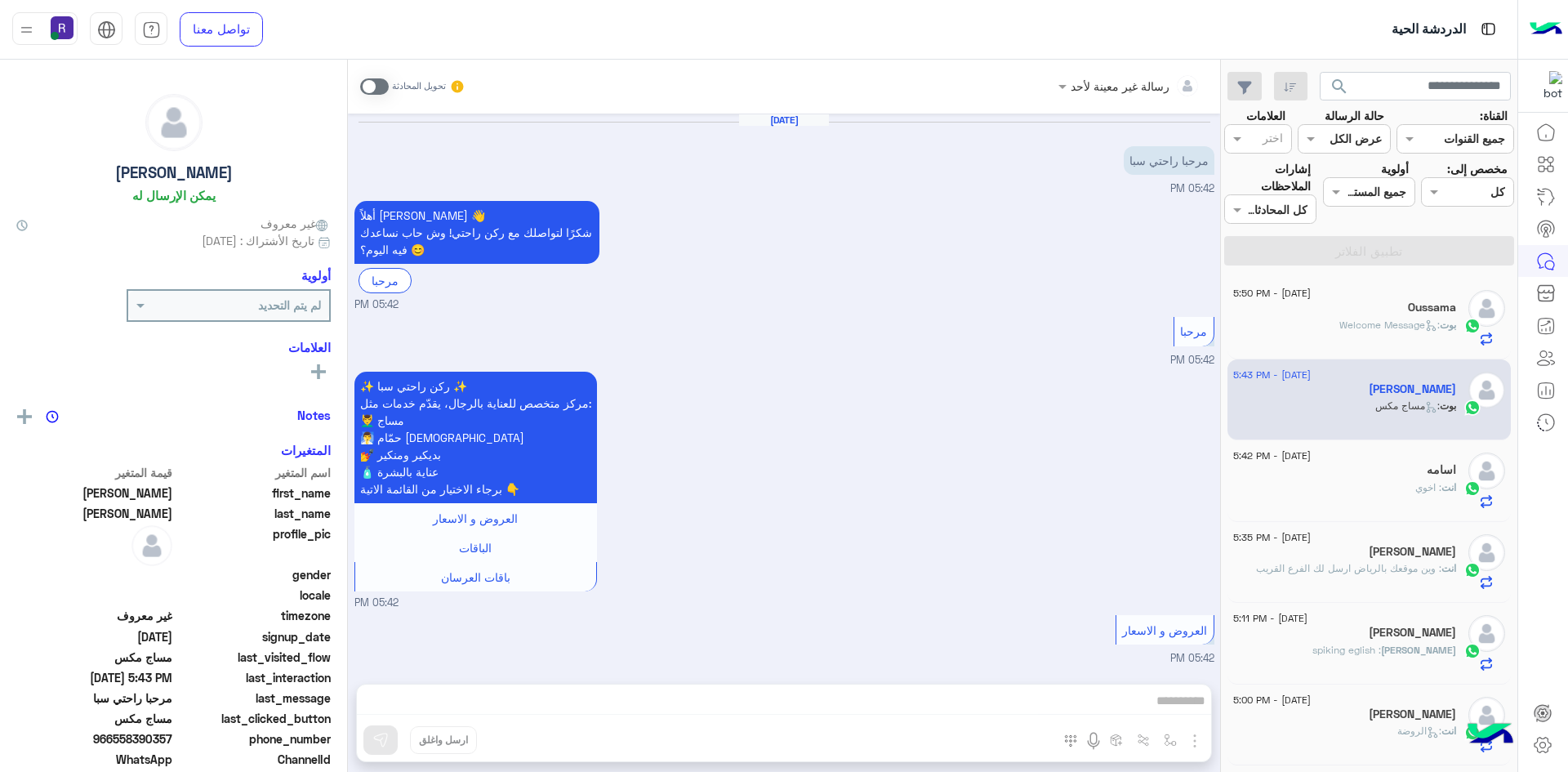
scroll to position [474, 0]
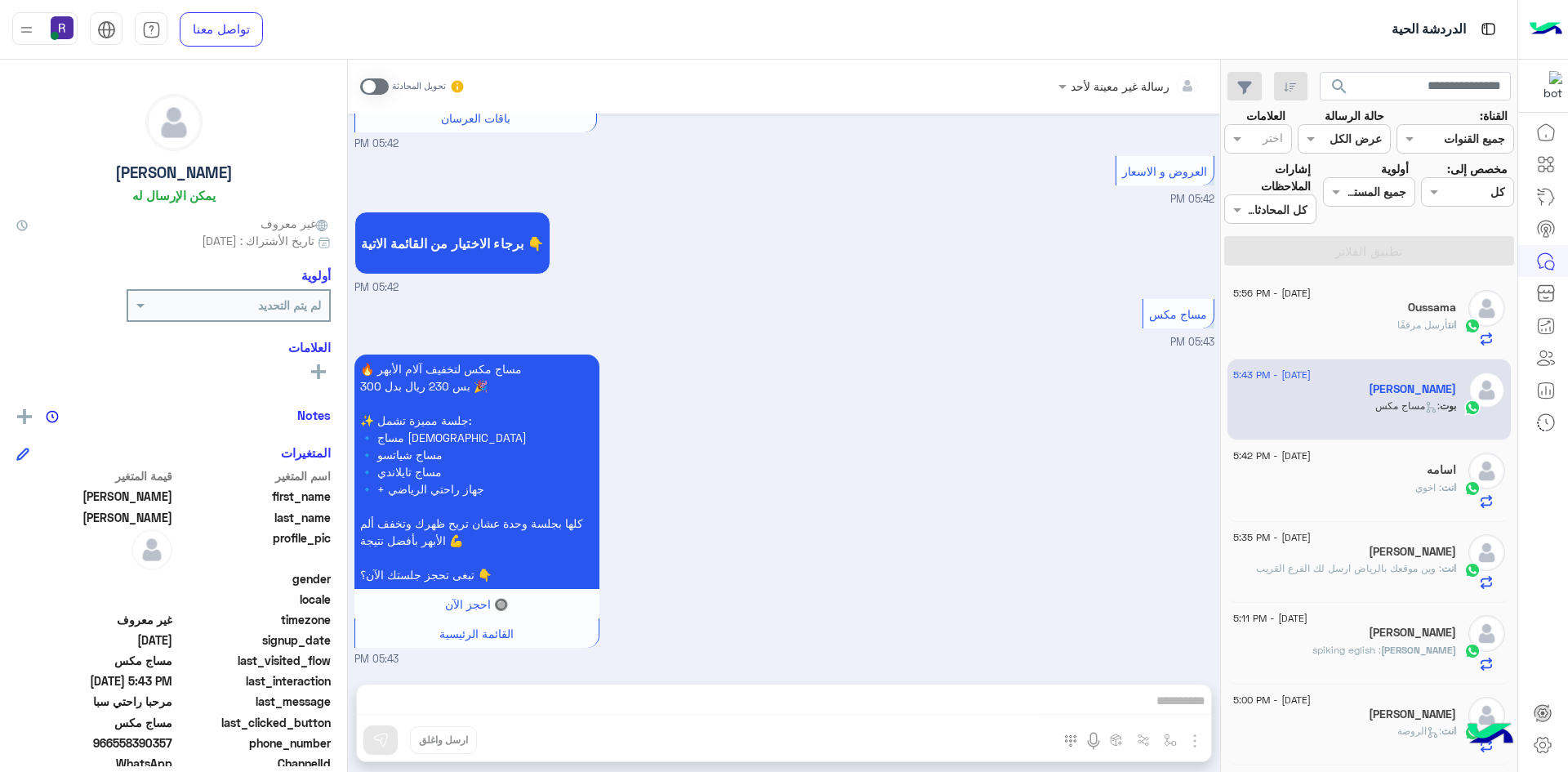
click at [1402, 329] on span "أرسل مرفقًا" at bounding box center [1422, 325] width 51 height 12
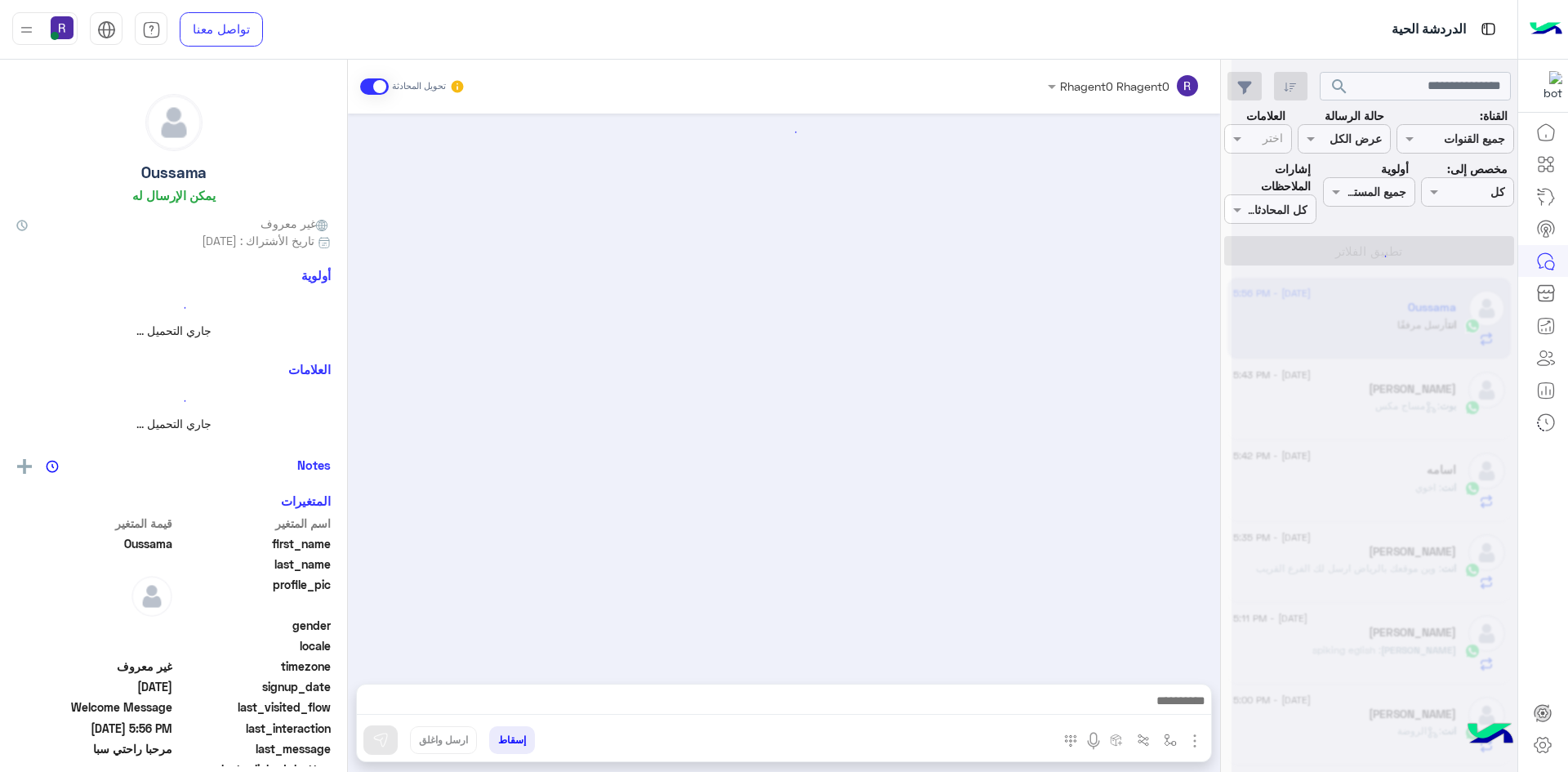
scroll to position [149, 0]
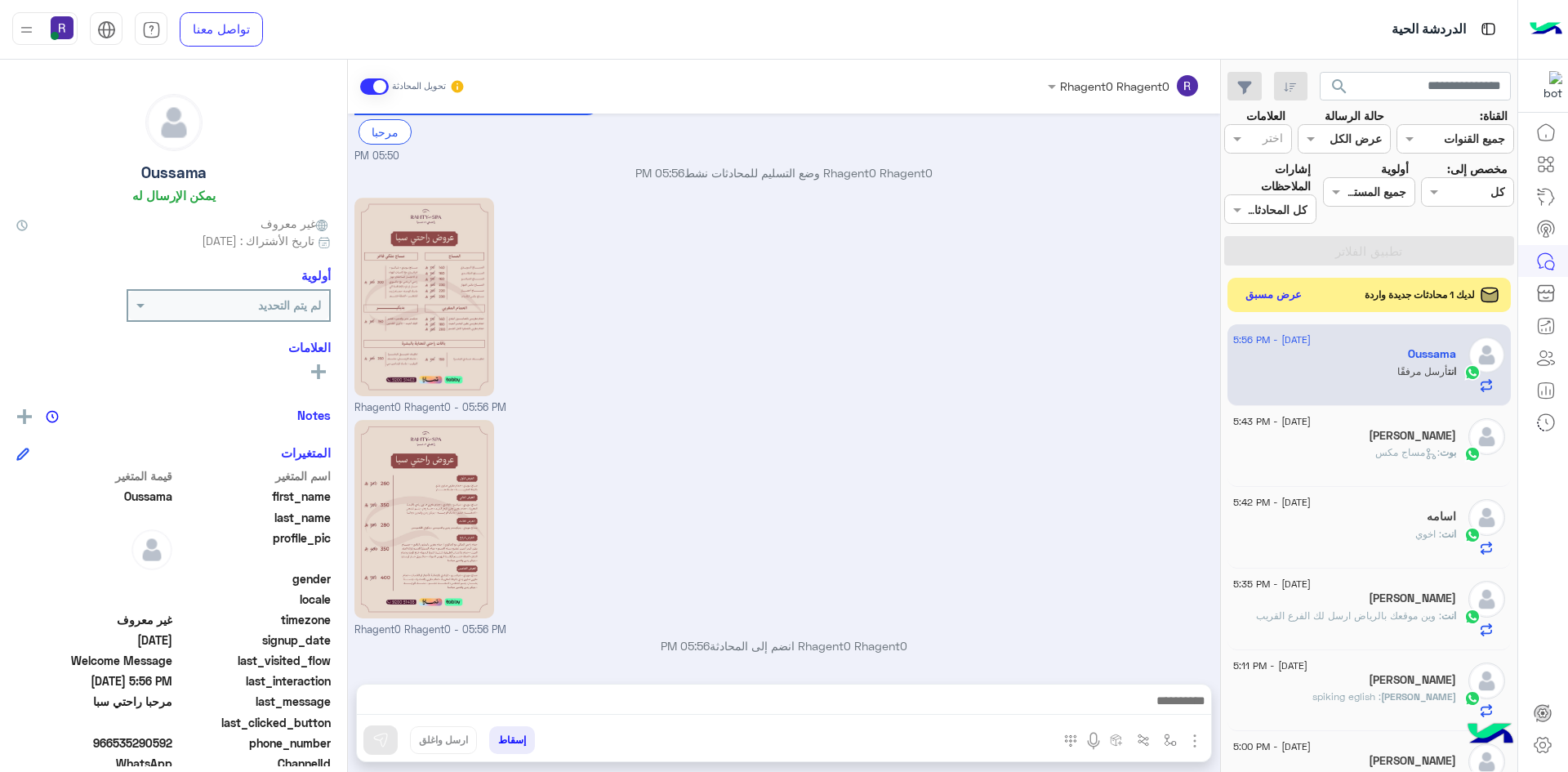
click at [1278, 291] on button "عرض مسبق" at bounding box center [1273, 296] width 69 height 22
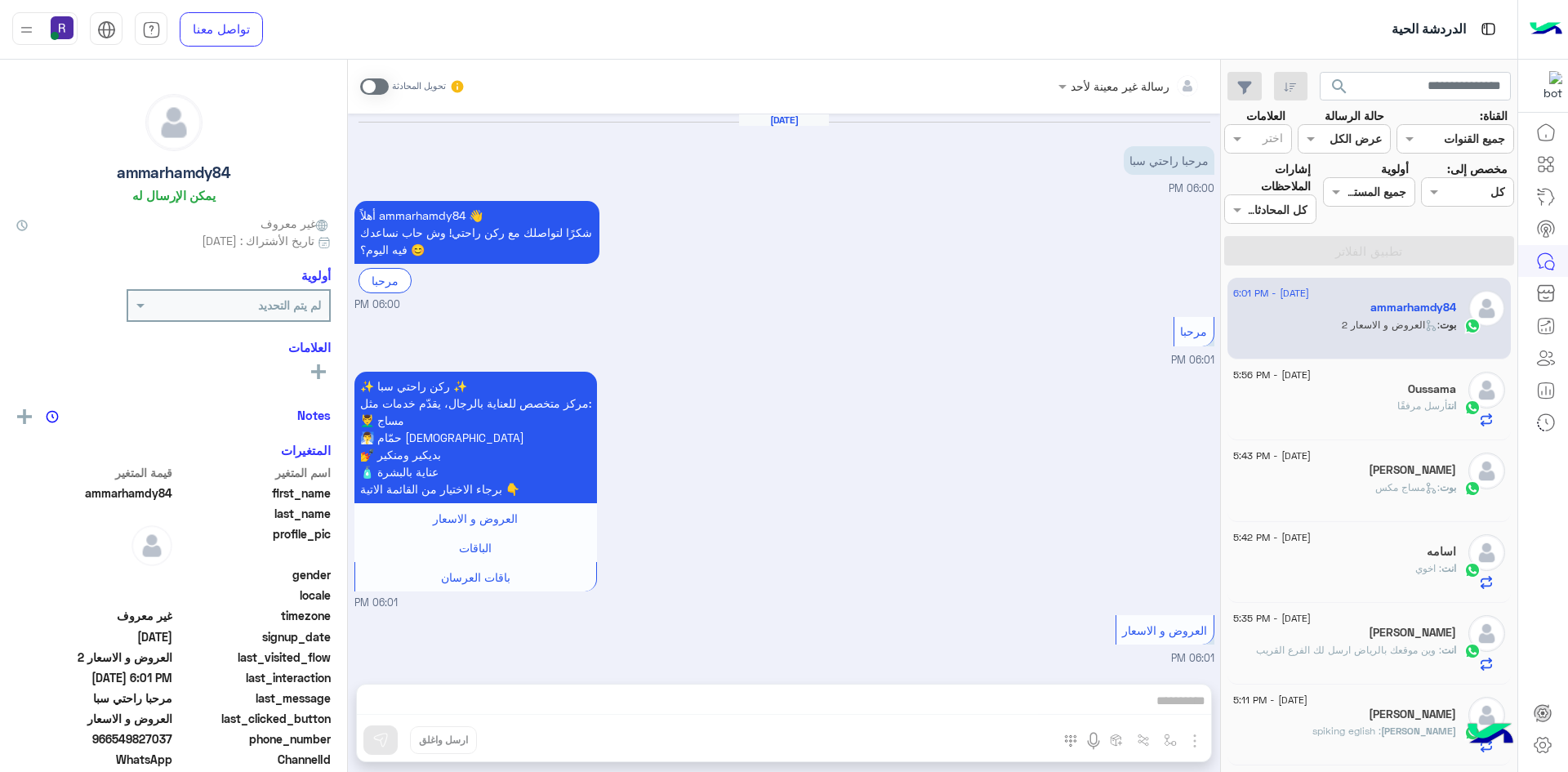
scroll to position [103, 0]
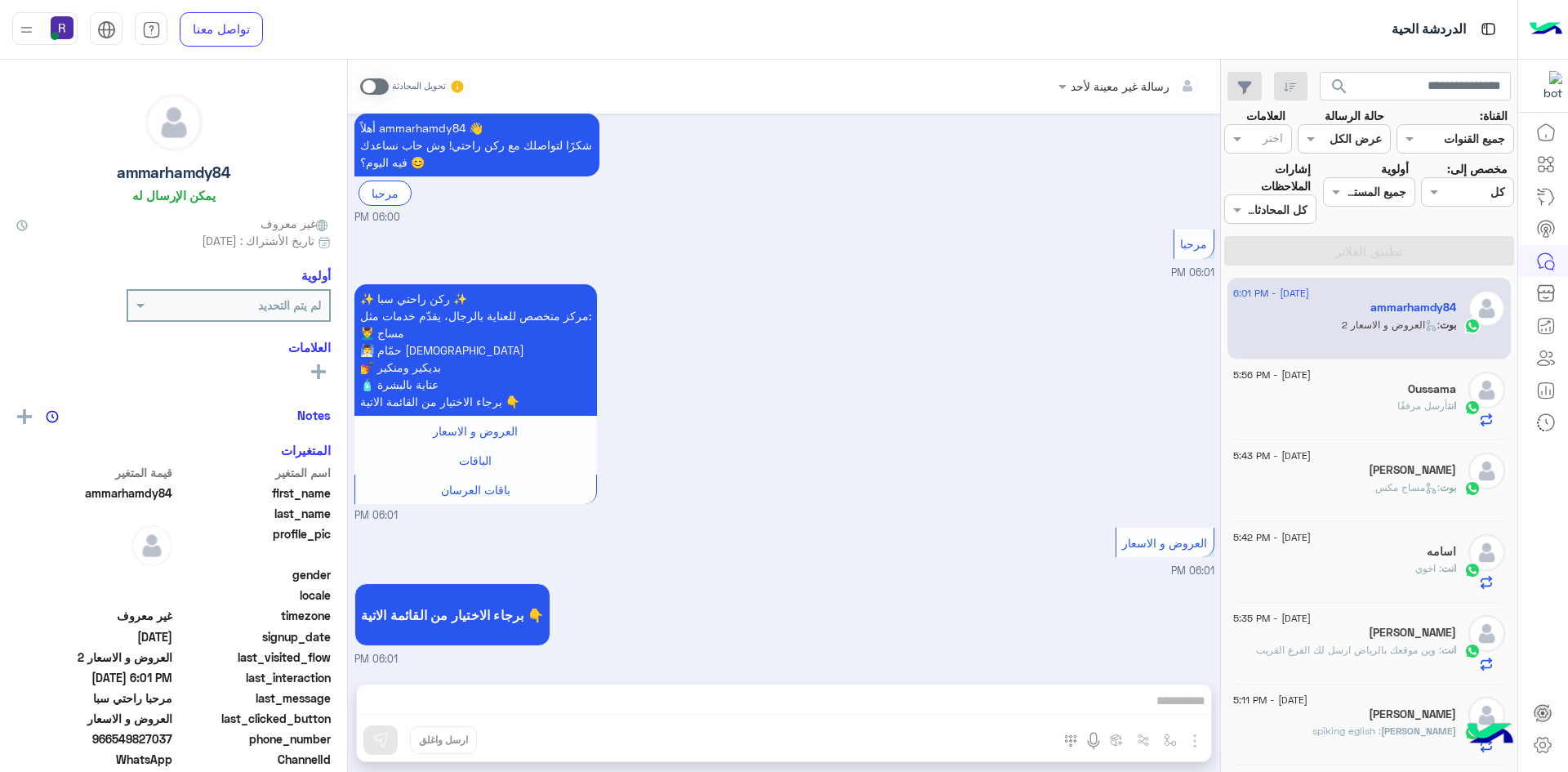
click at [1400, 414] on div "انت أرسل مرفقًا" at bounding box center [1344, 412] width 223 height 29
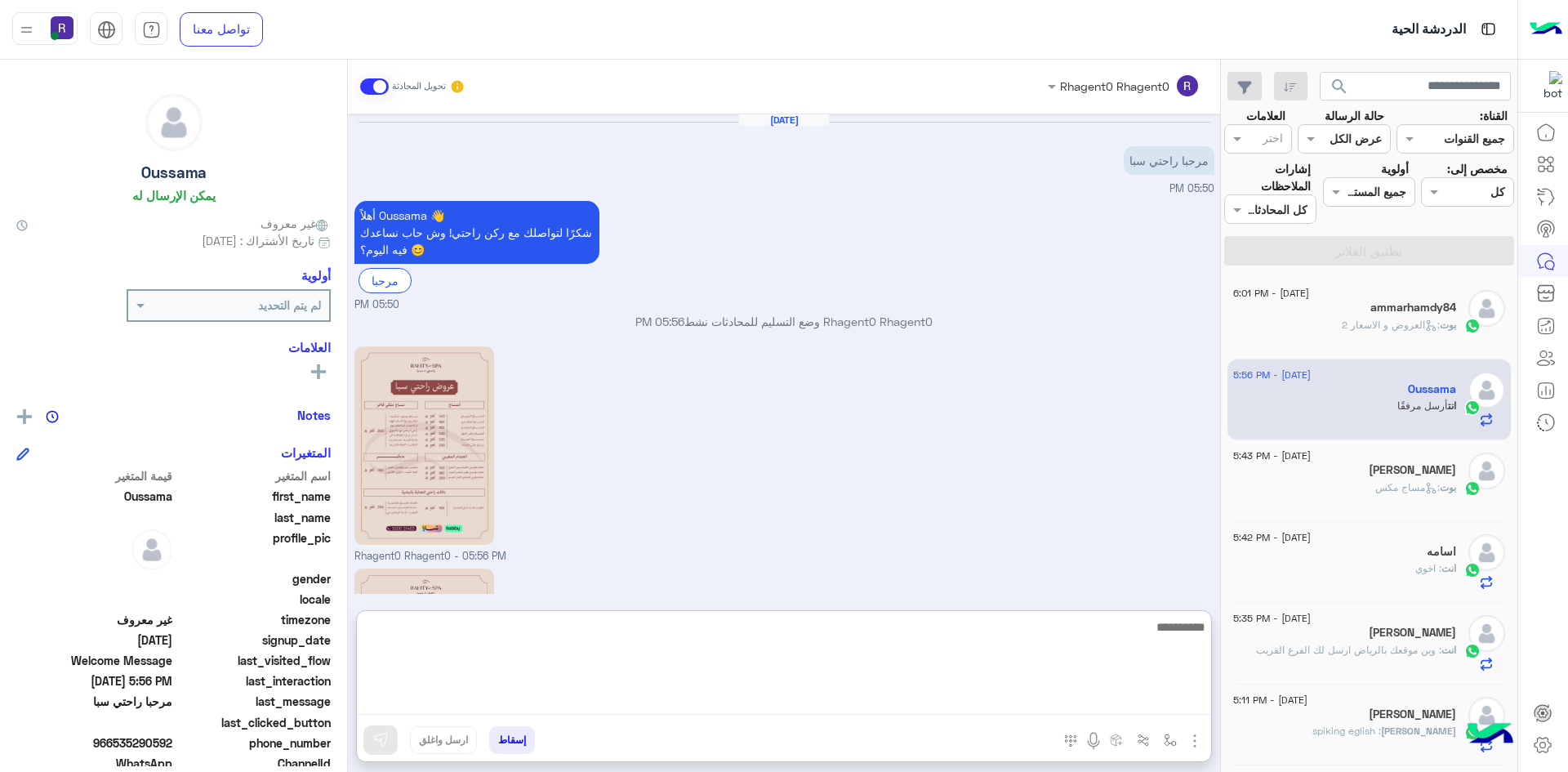
scroll to position [222, 0]
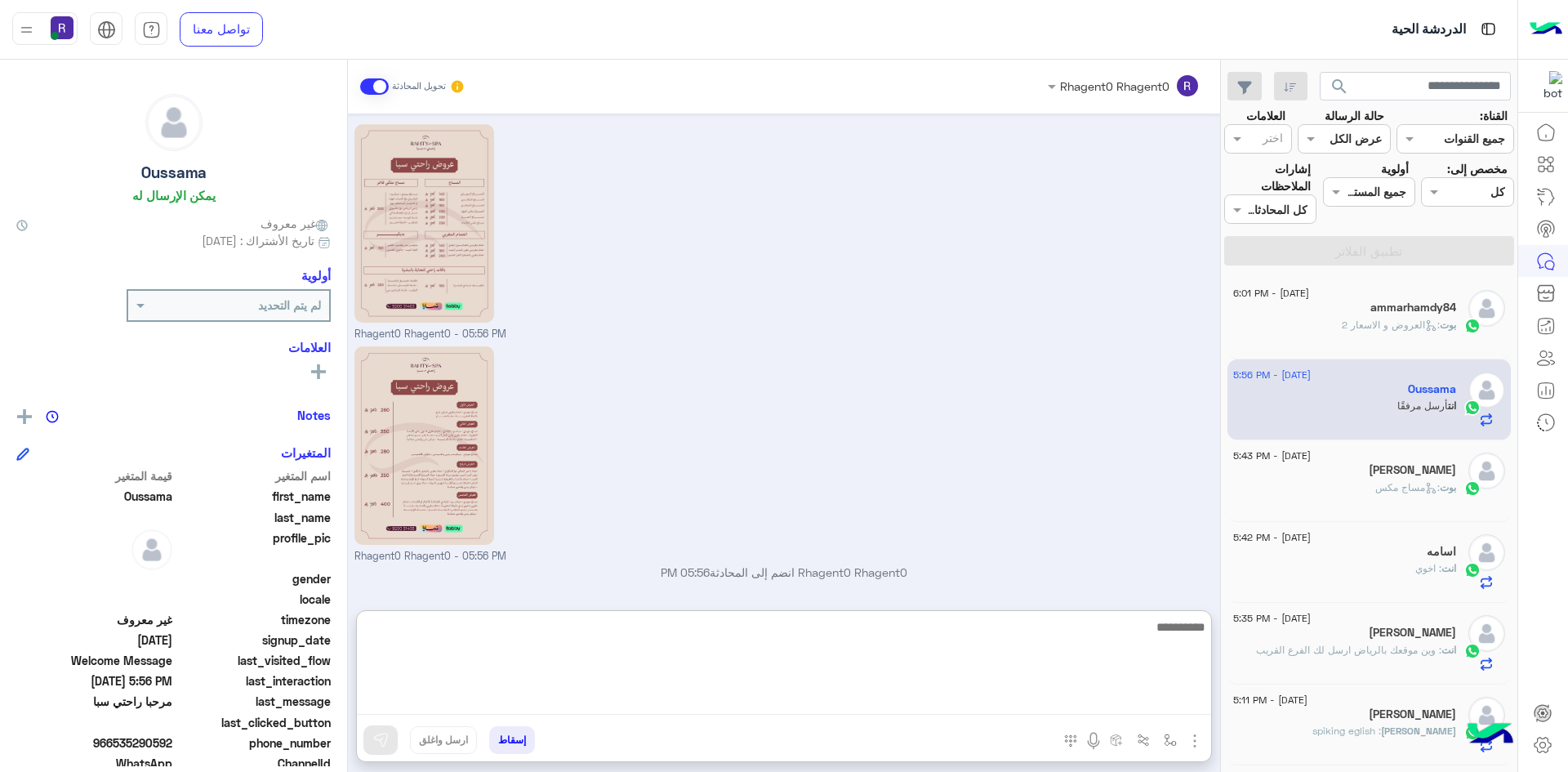
paste textarea "**********"
type textarea "**********"
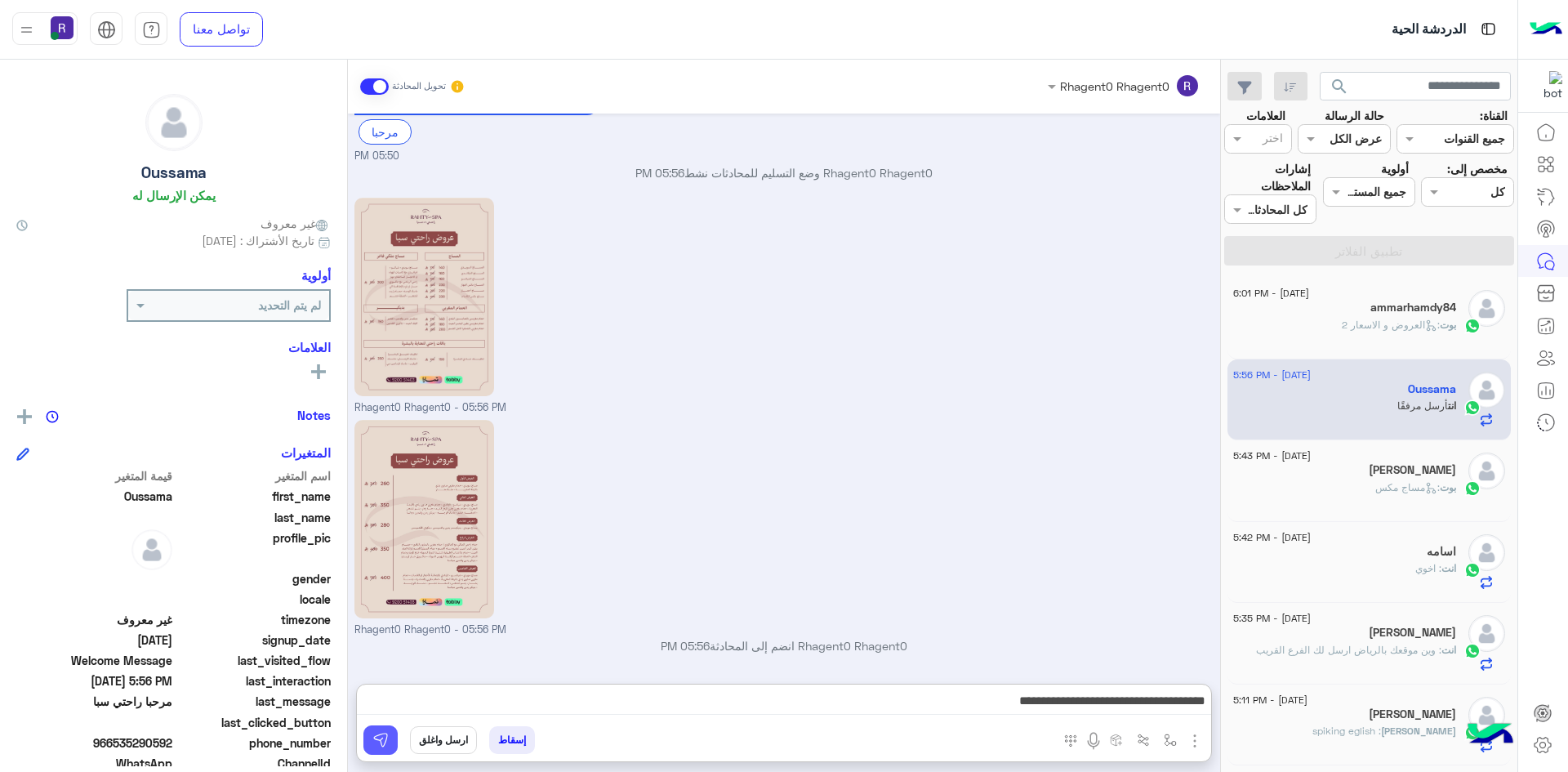
click at [390, 746] on button at bounding box center [381, 739] width 34 height 29
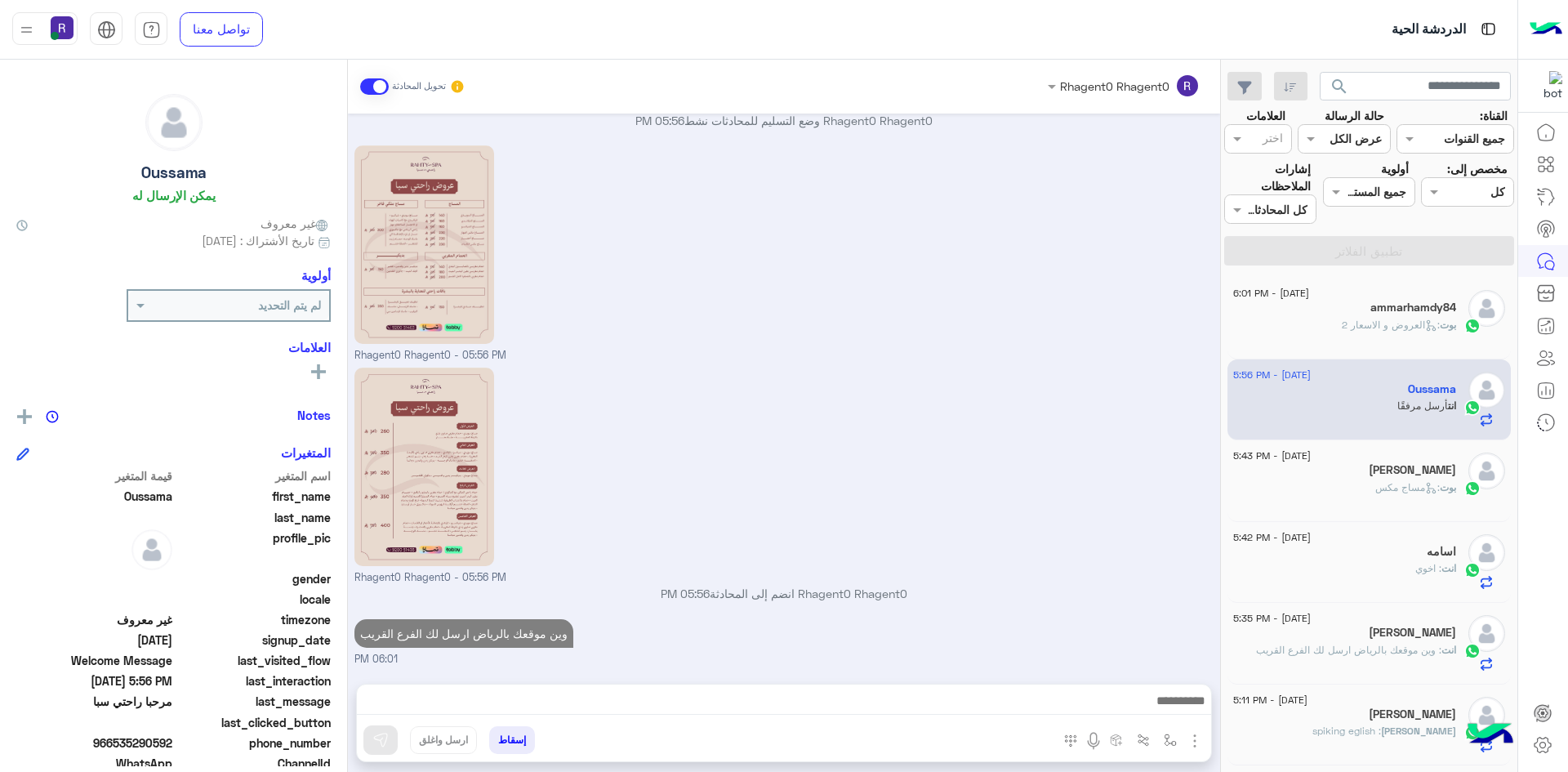
scroll to position [201, 0]
click at [1417, 310] on h5 "ammarhamdy84 1" at bounding box center [1405, 308] width 102 height 14
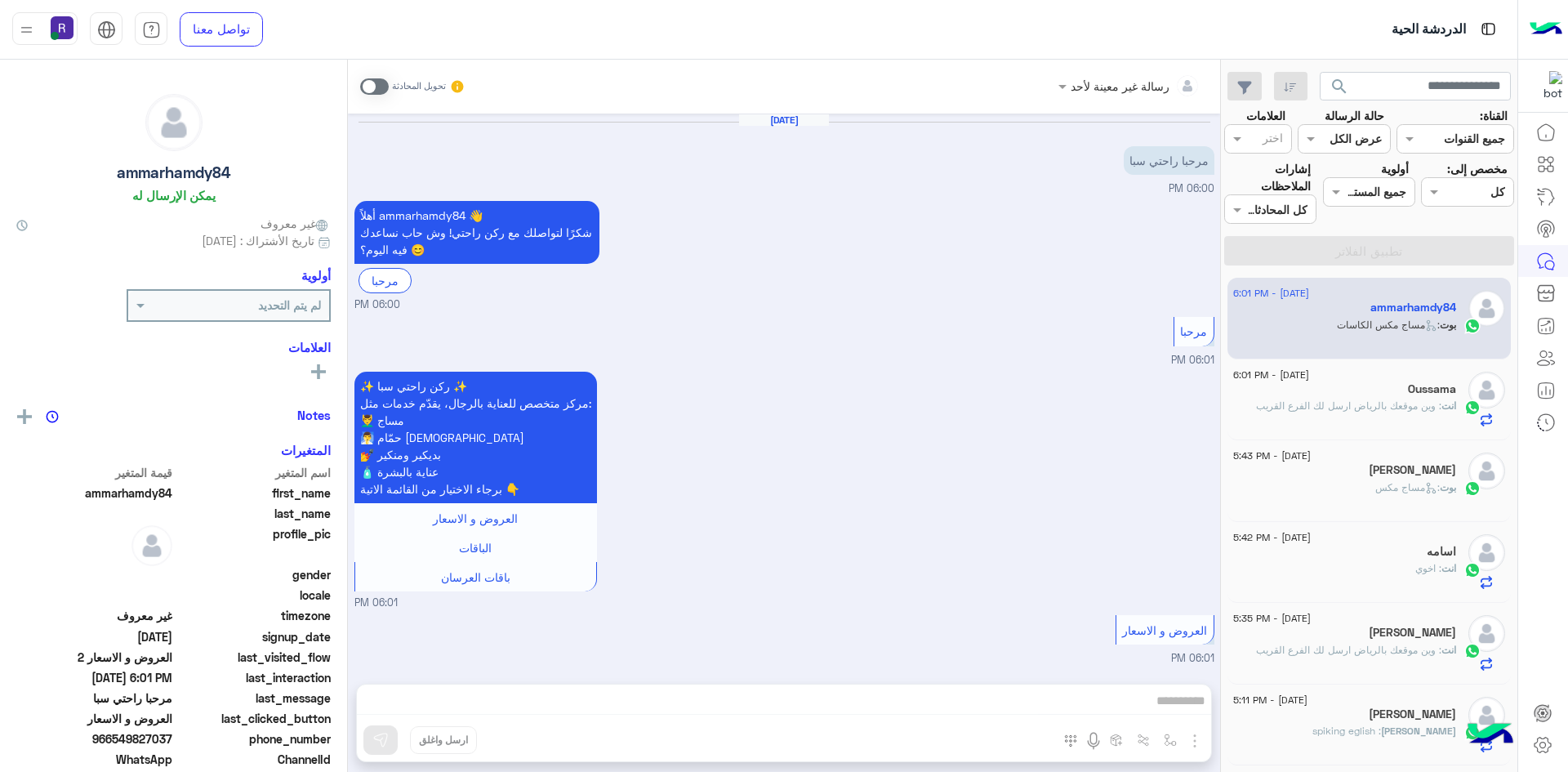
scroll to position [508, 0]
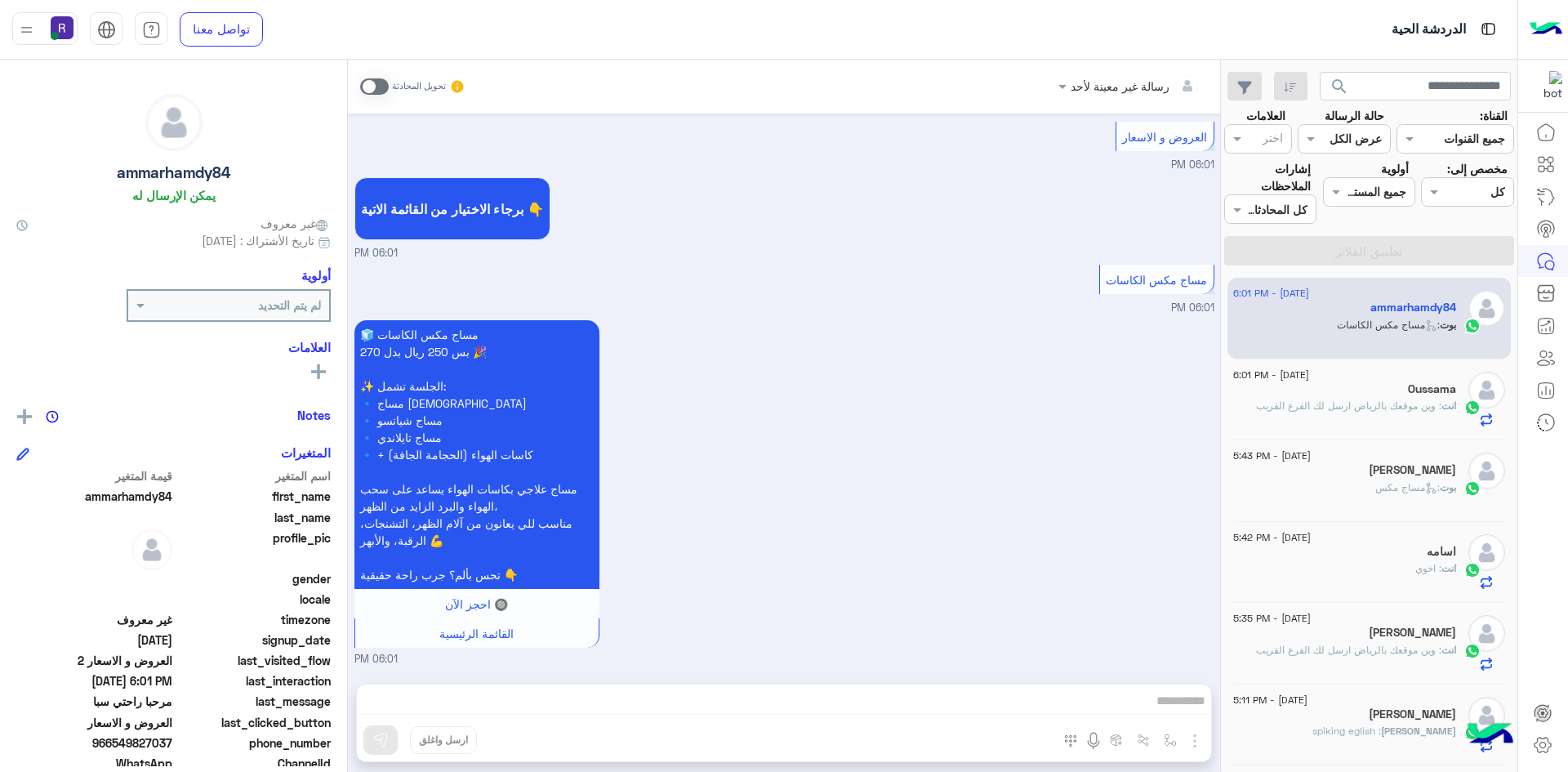
click at [379, 87] on span at bounding box center [375, 86] width 29 height 16
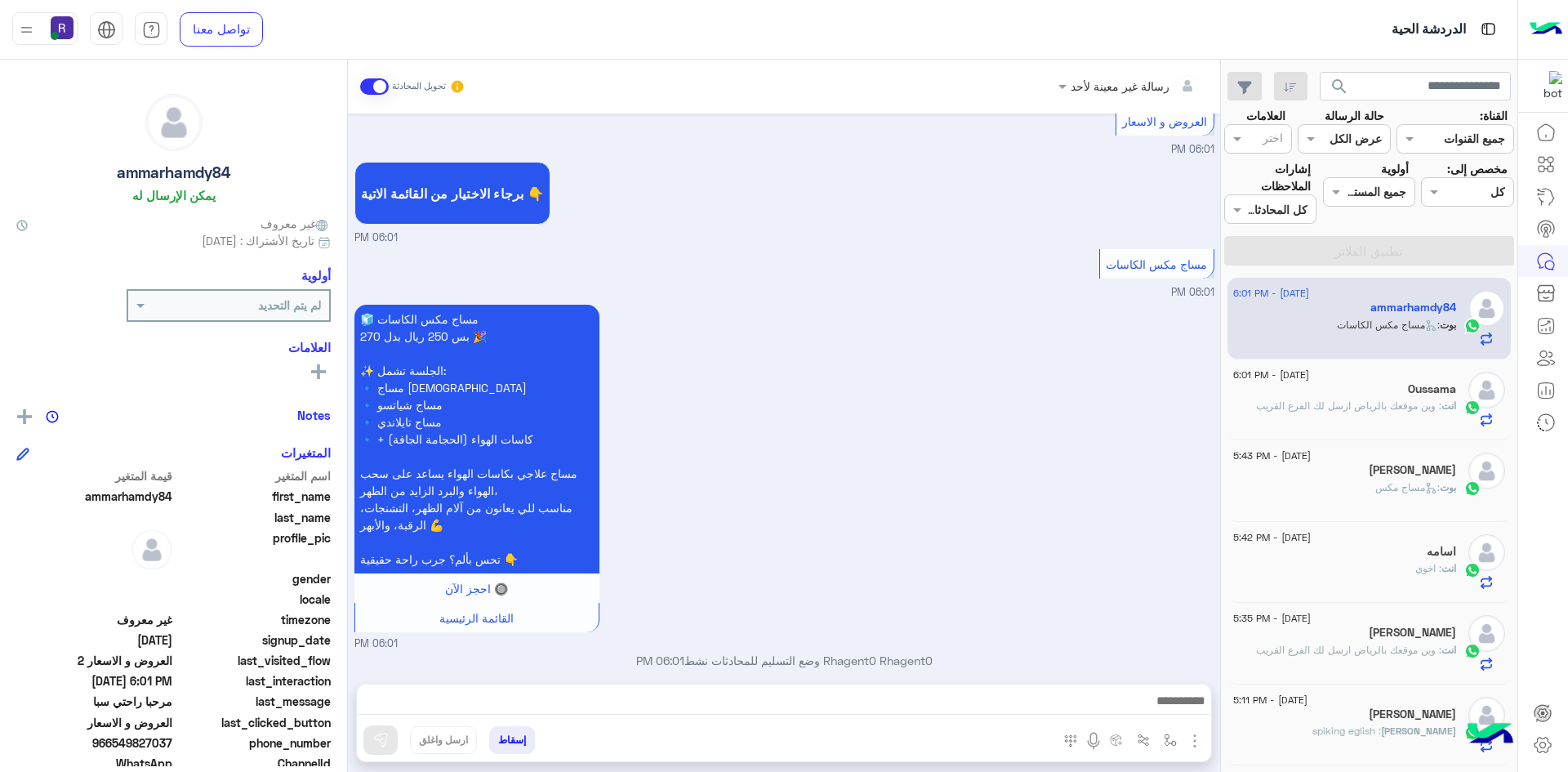
scroll to position [539, 0]
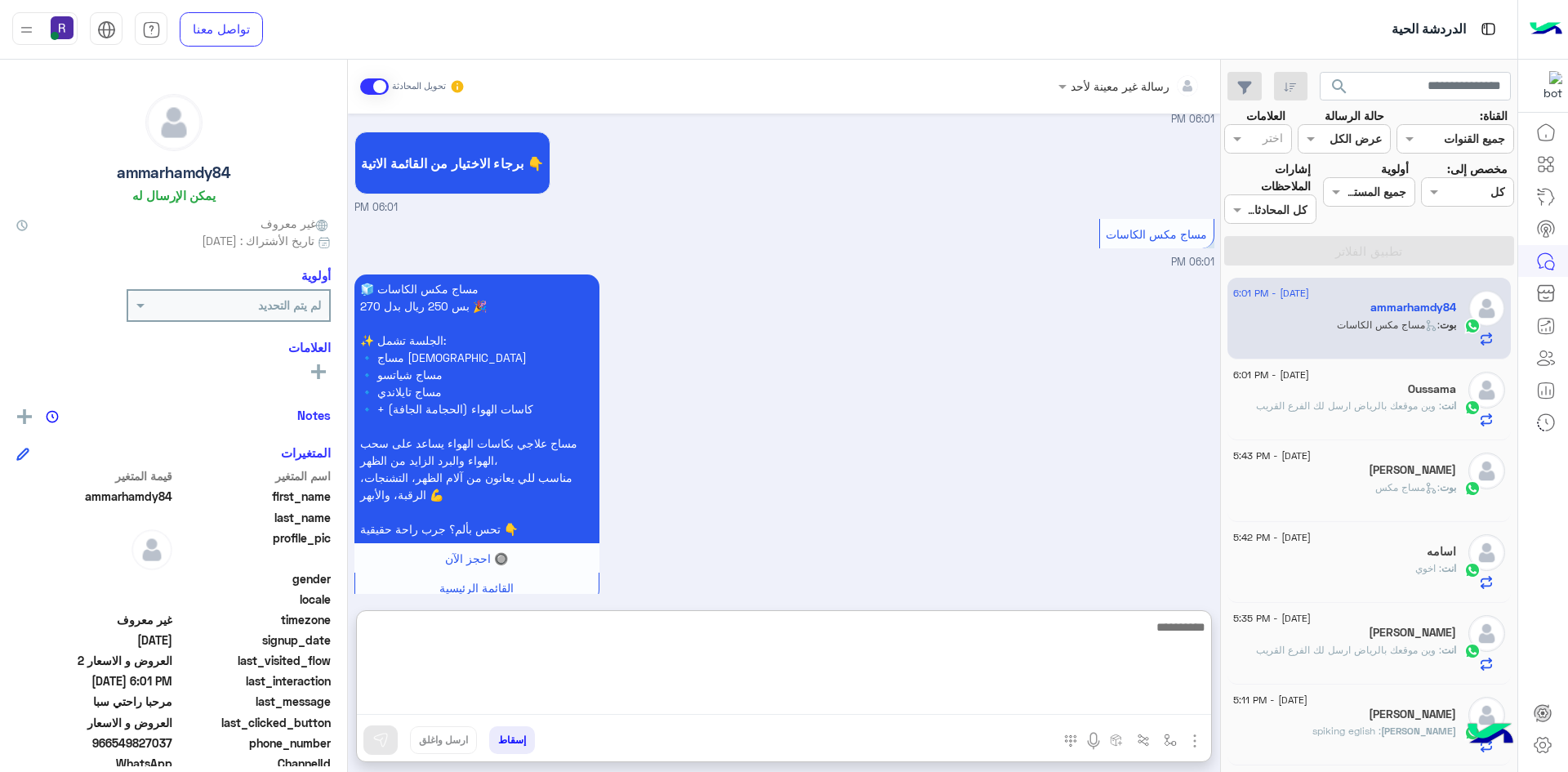
paste textarea "**********"
type textarea "**********"
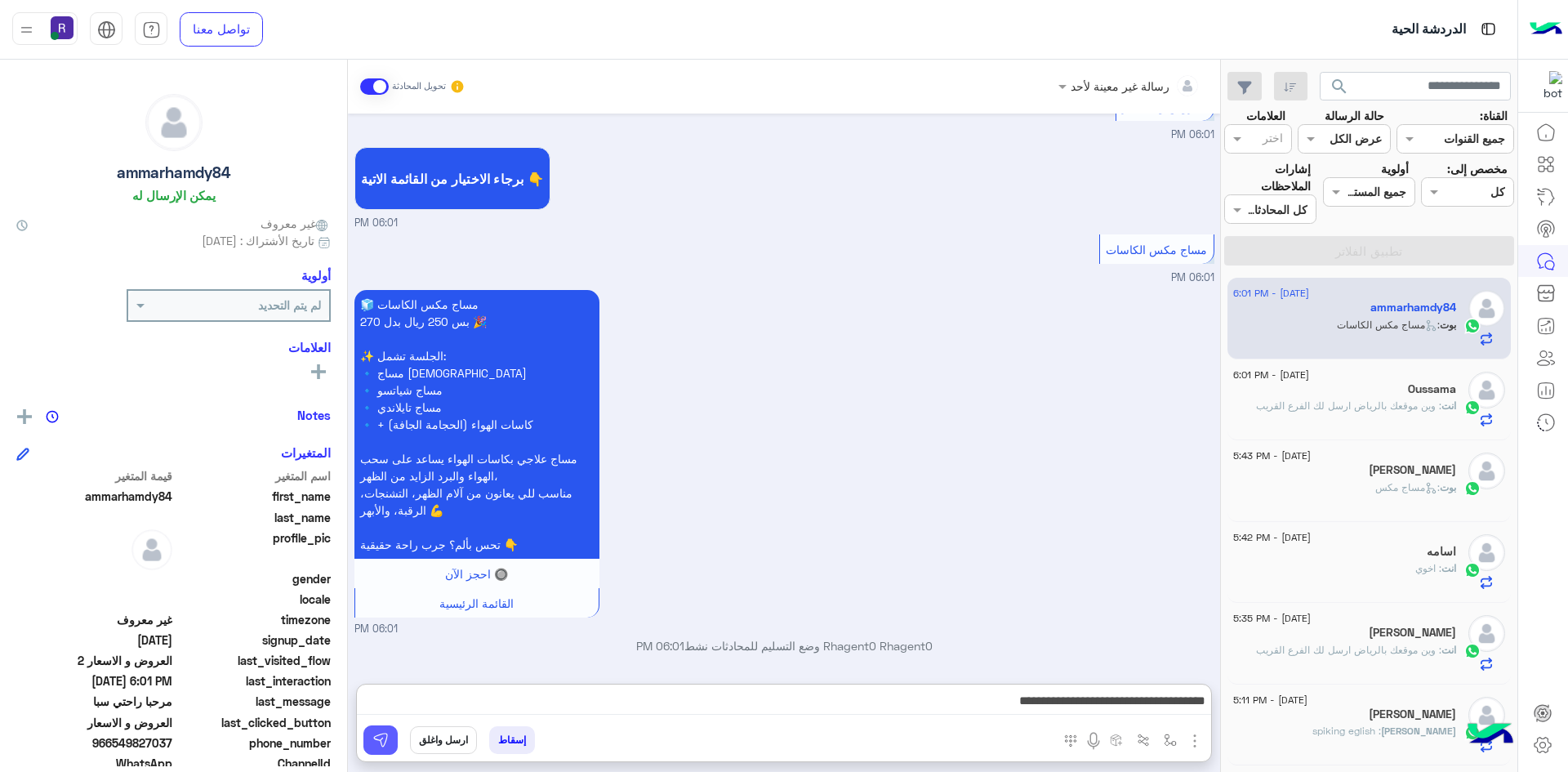
click at [390, 746] on button at bounding box center [381, 739] width 34 height 29
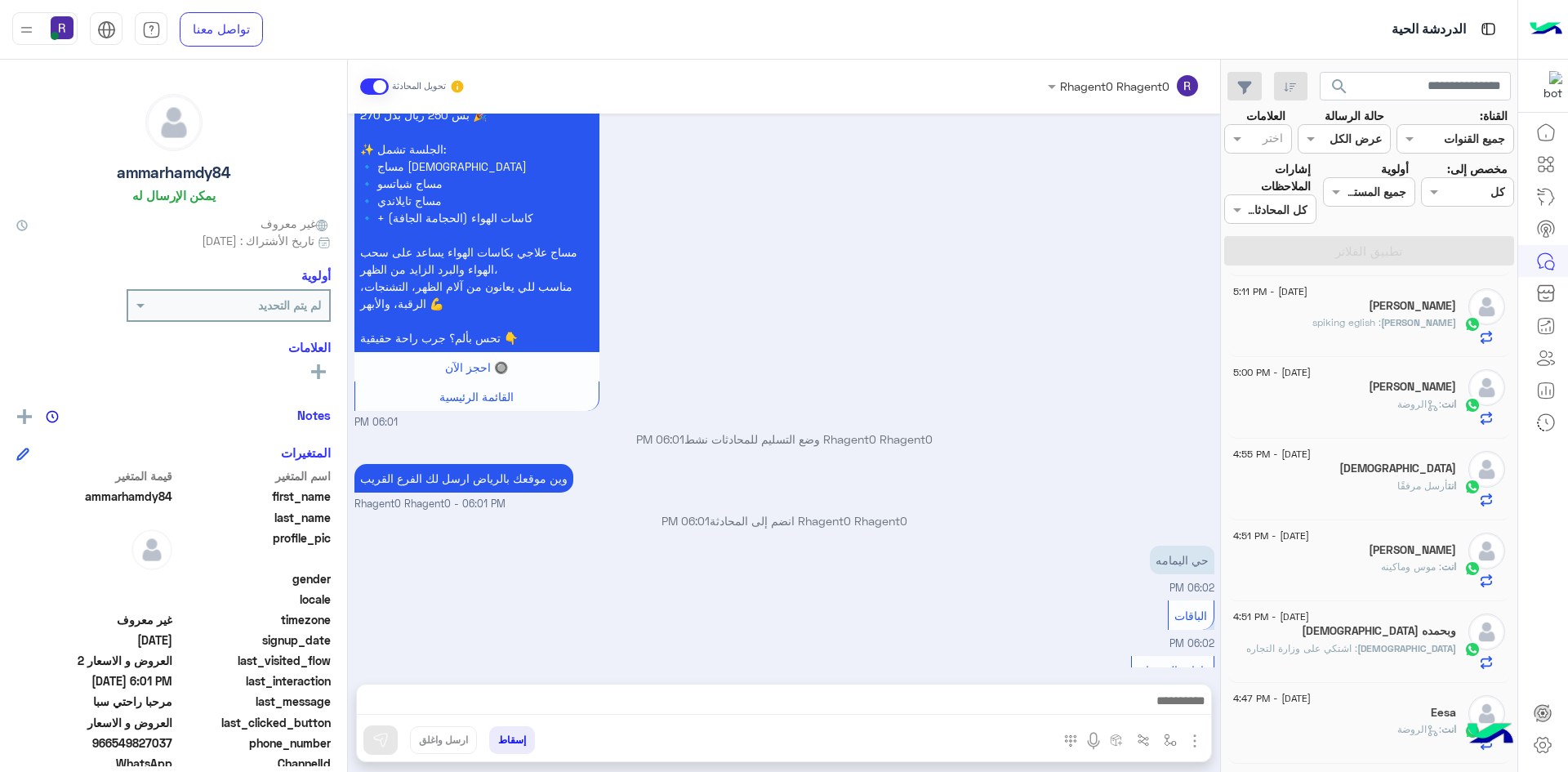
scroll to position [786, 0]
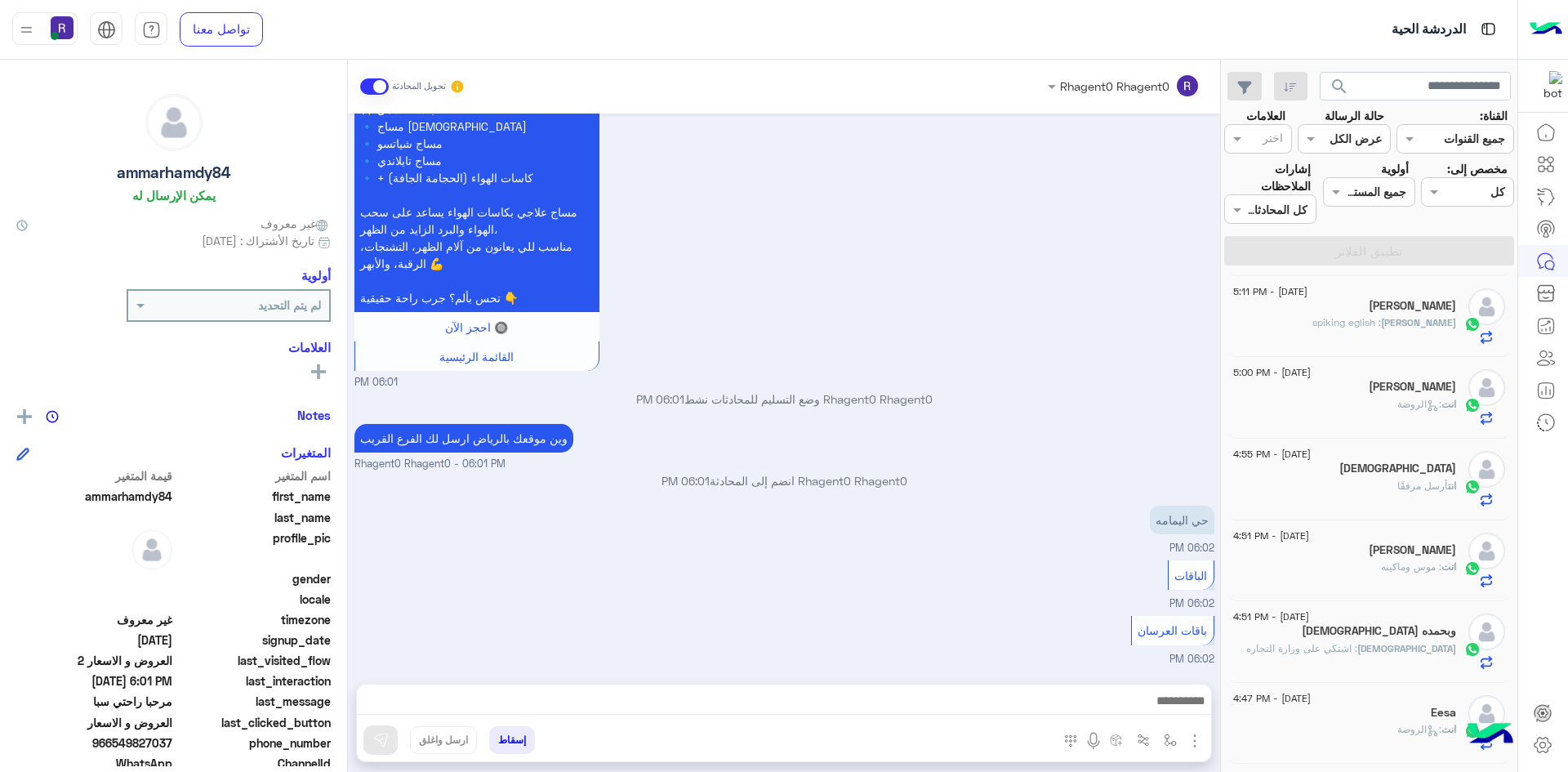
click at [367, 84] on span at bounding box center [375, 86] width 29 height 16
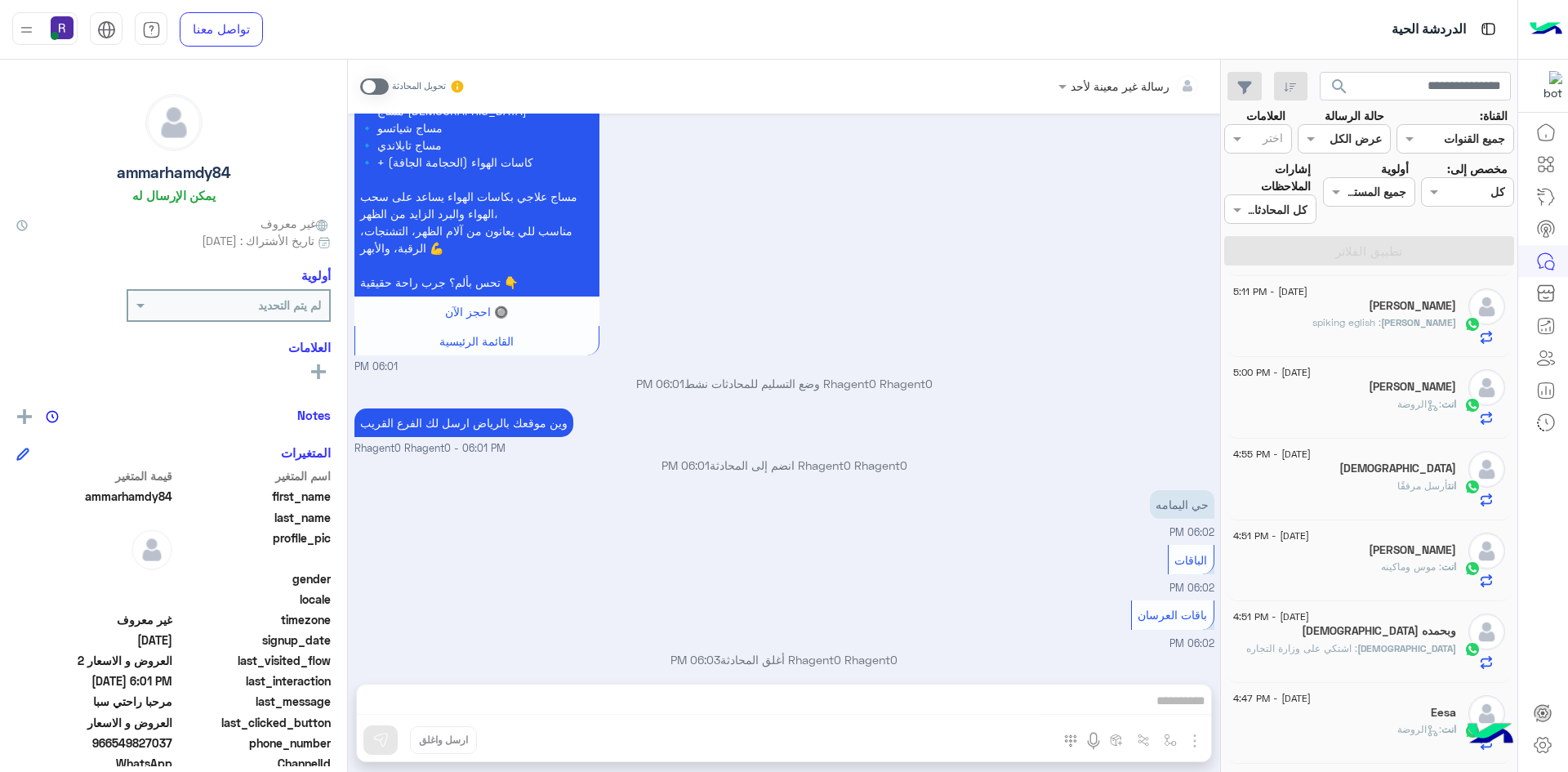
scroll to position [815, 0]
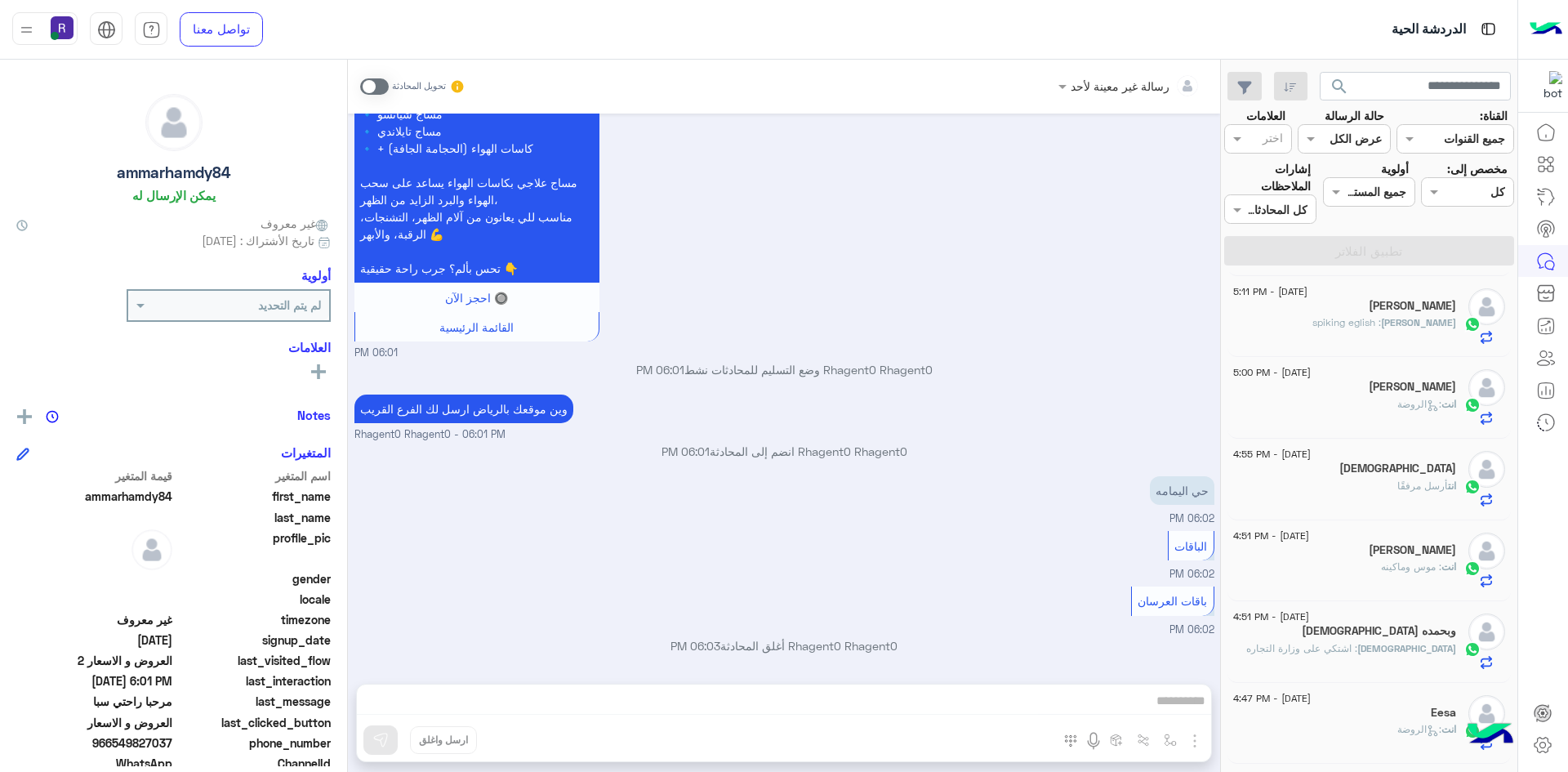
click at [1455, 427] on div "19 August - 5:00 PM ابو عبدالله انت : الروضة" at bounding box center [1369, 397] width 285 height 82
click at [375, 87] on span at bounding box center [375, 86] width 29 height 16
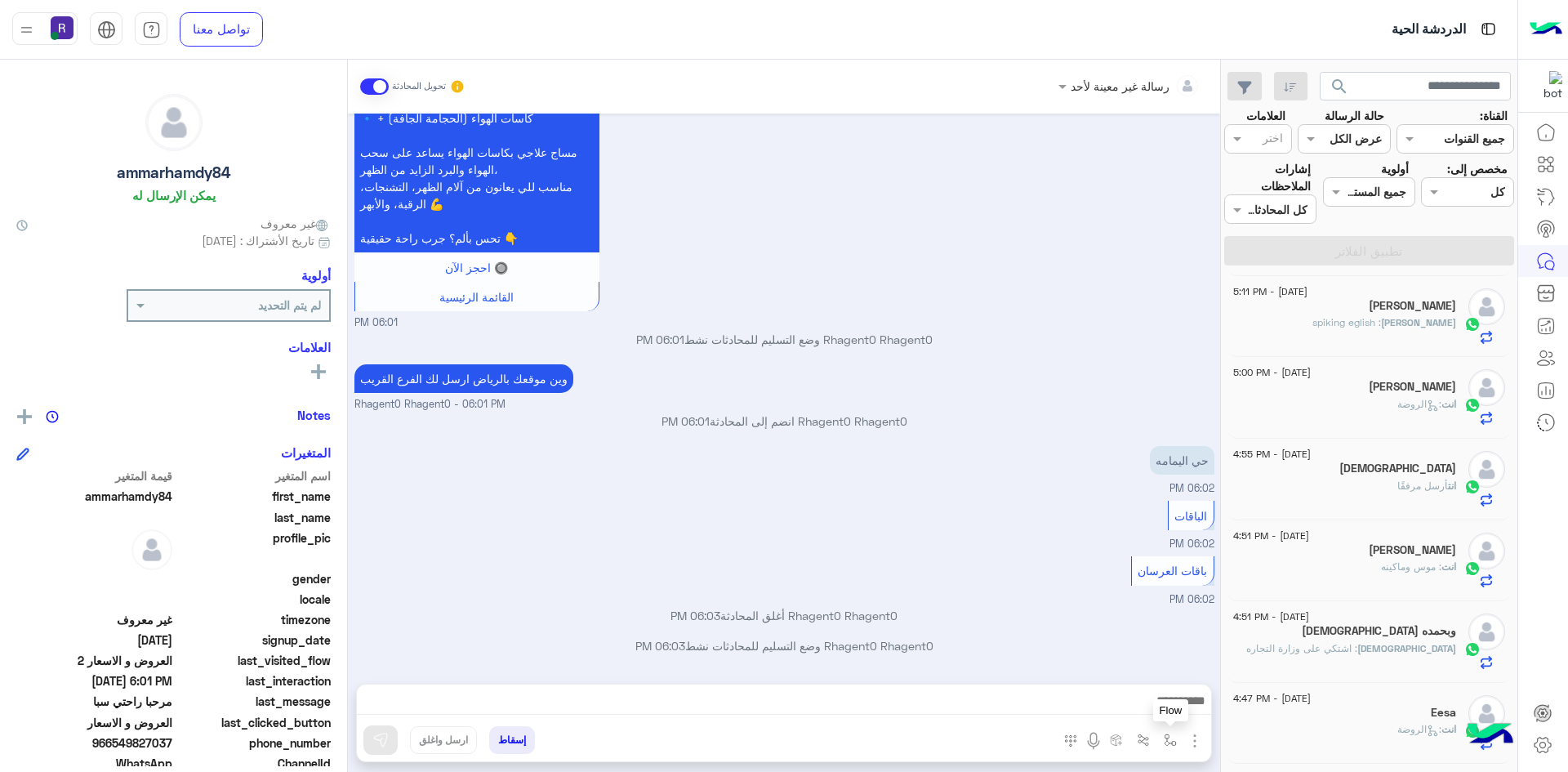
click at [1171, 746] on img "button" at bounding box center [1170, 739] width 13 height 13
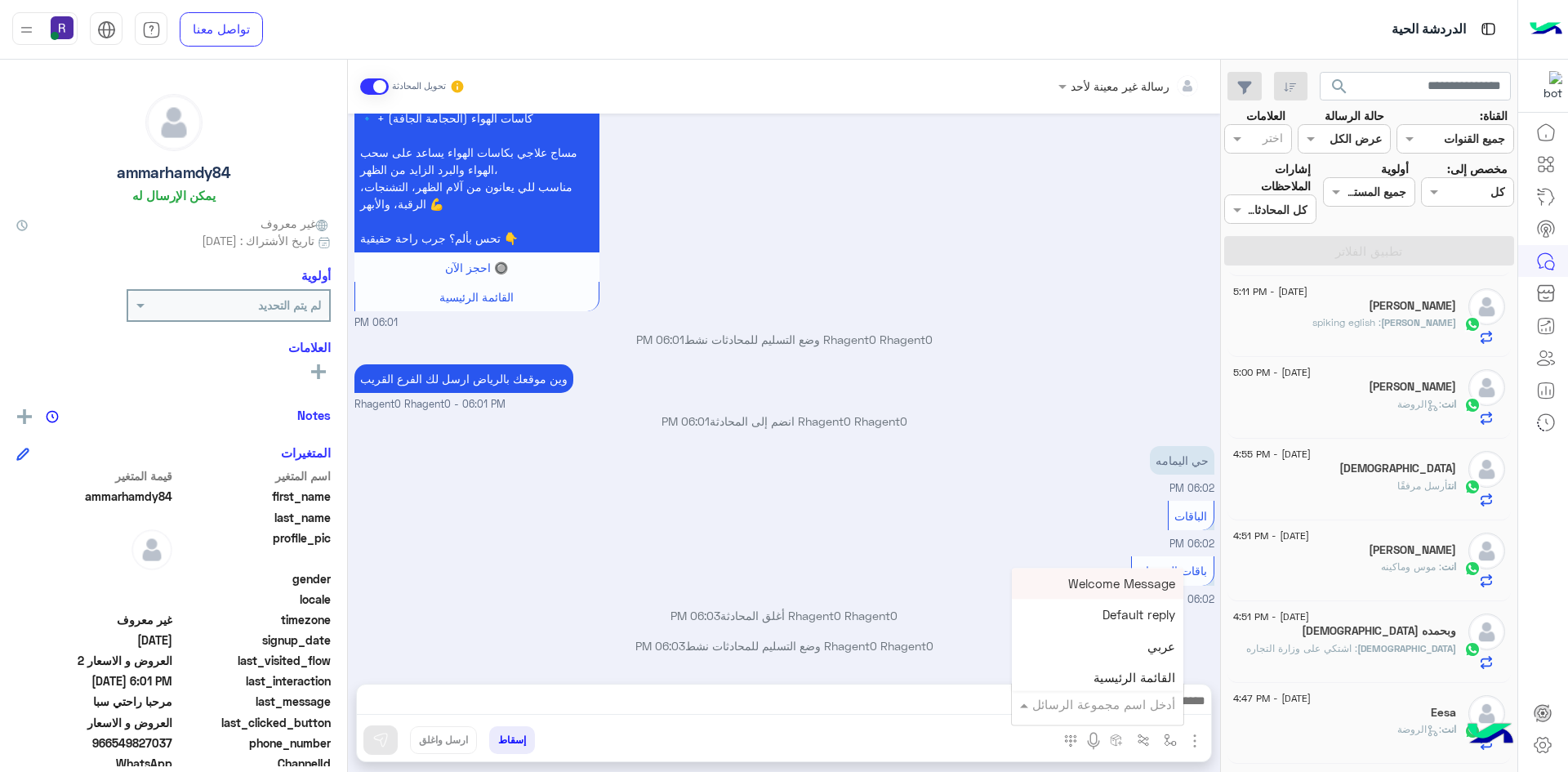
click at [1163, 705] on input "text" at bounding box center [1120, 704] width 110 height 19
click at [1143, 584] on div "باقة تجهيز العرسان" at bounding box center [1098, 572] width 172 height 32
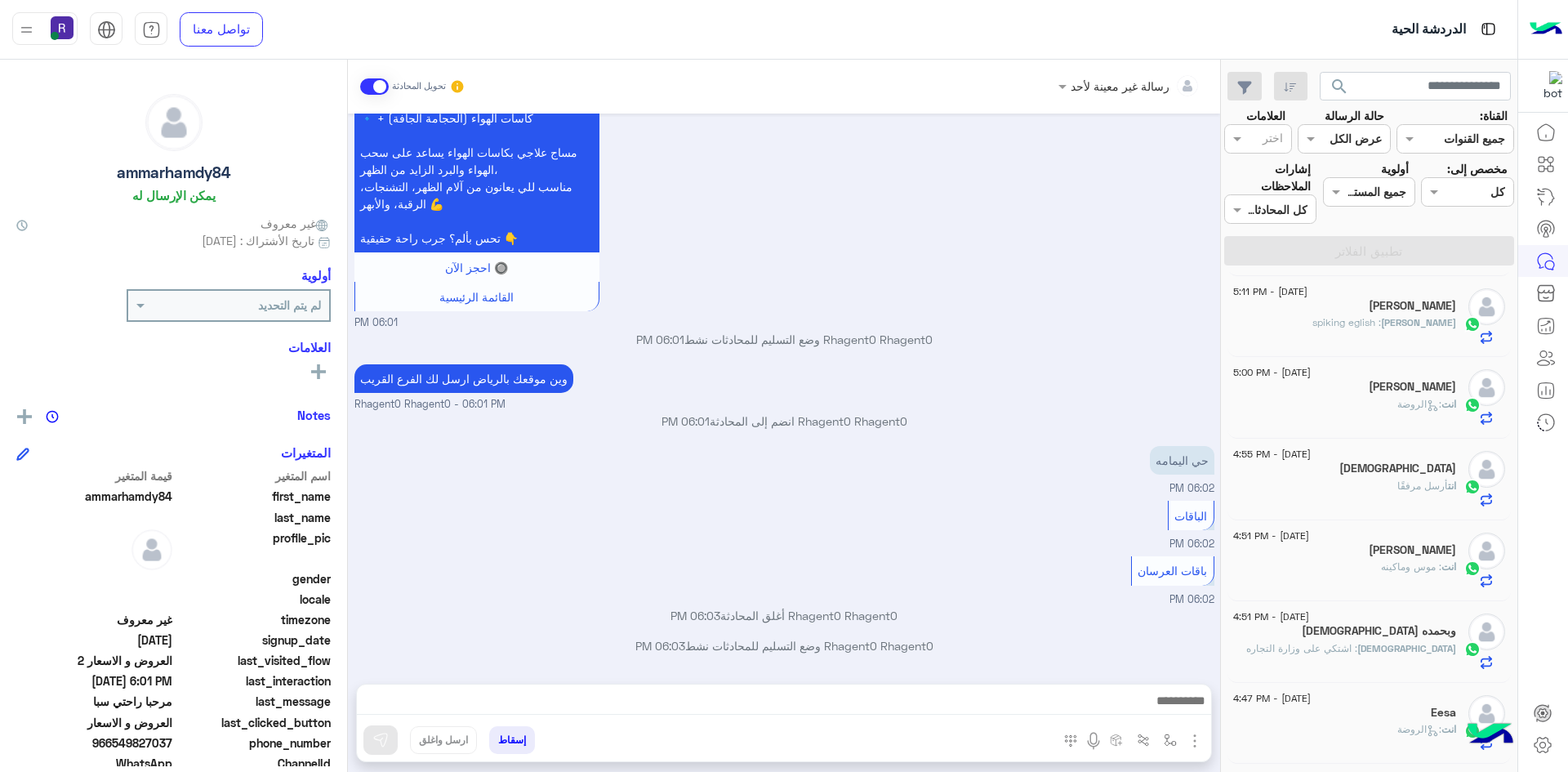
type textarea "**********"
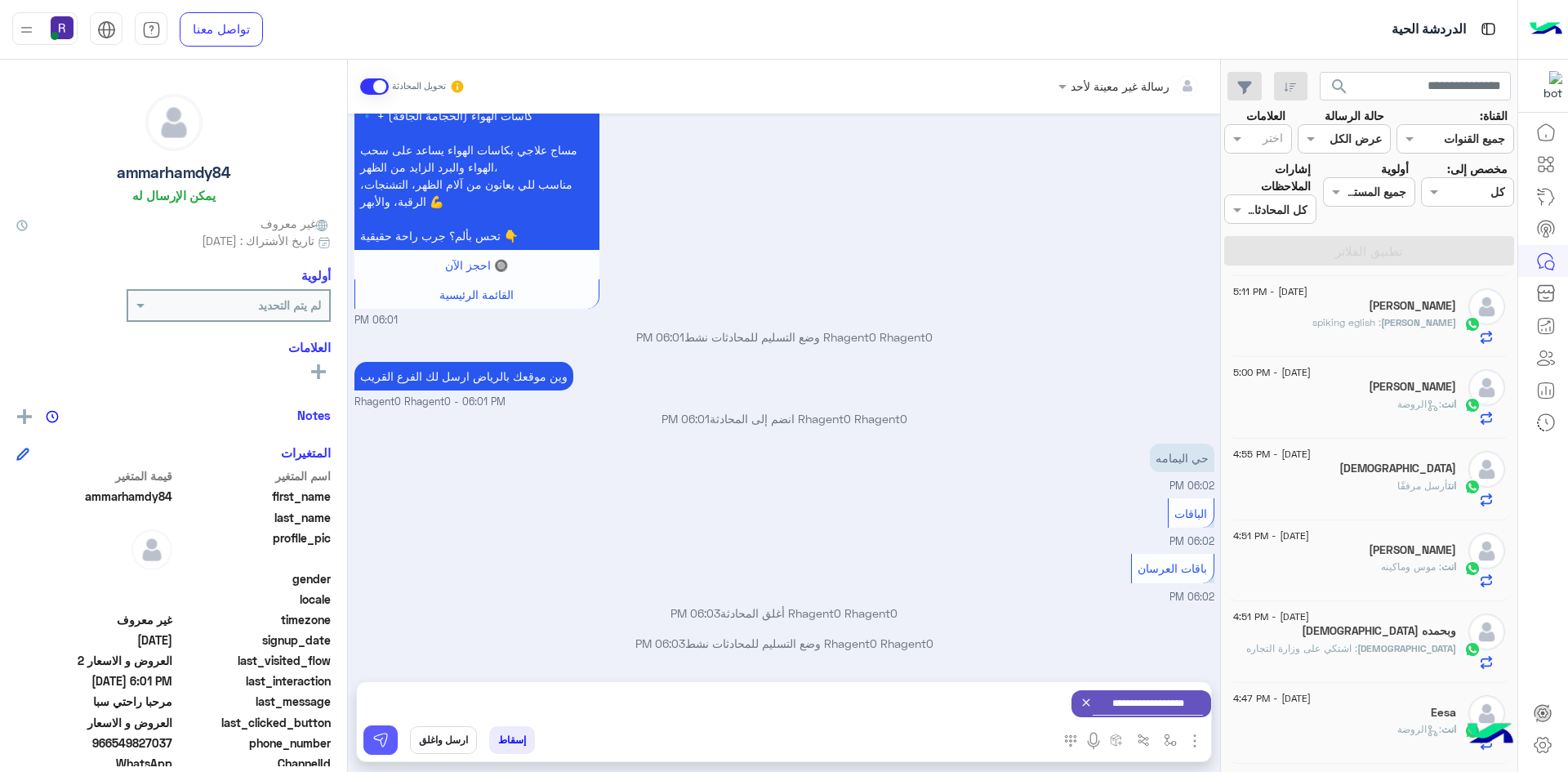
click at [391, 743] on button at bounding box center [381, 739] width 34 height 29
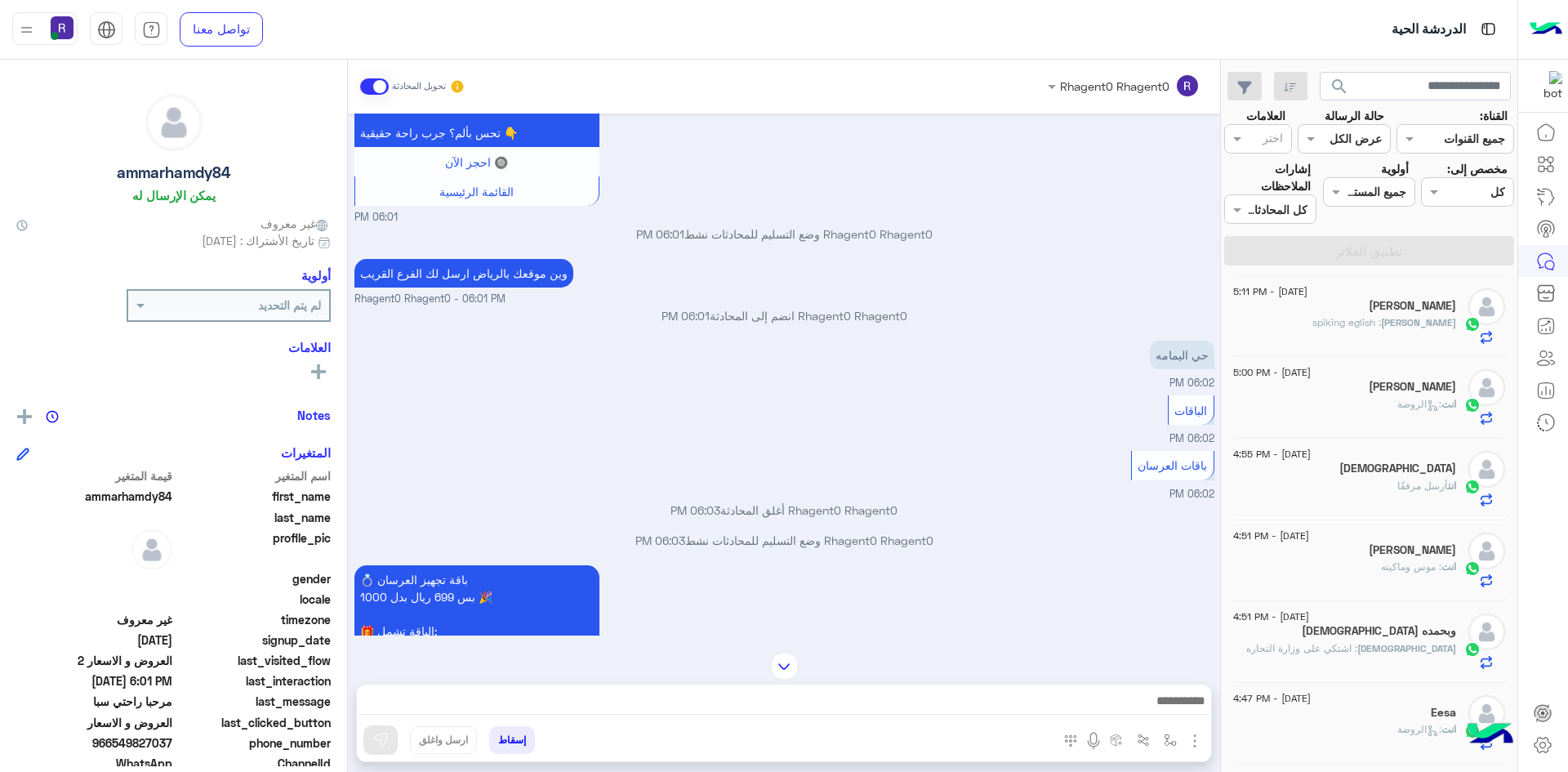
scroll to position [924, 0]
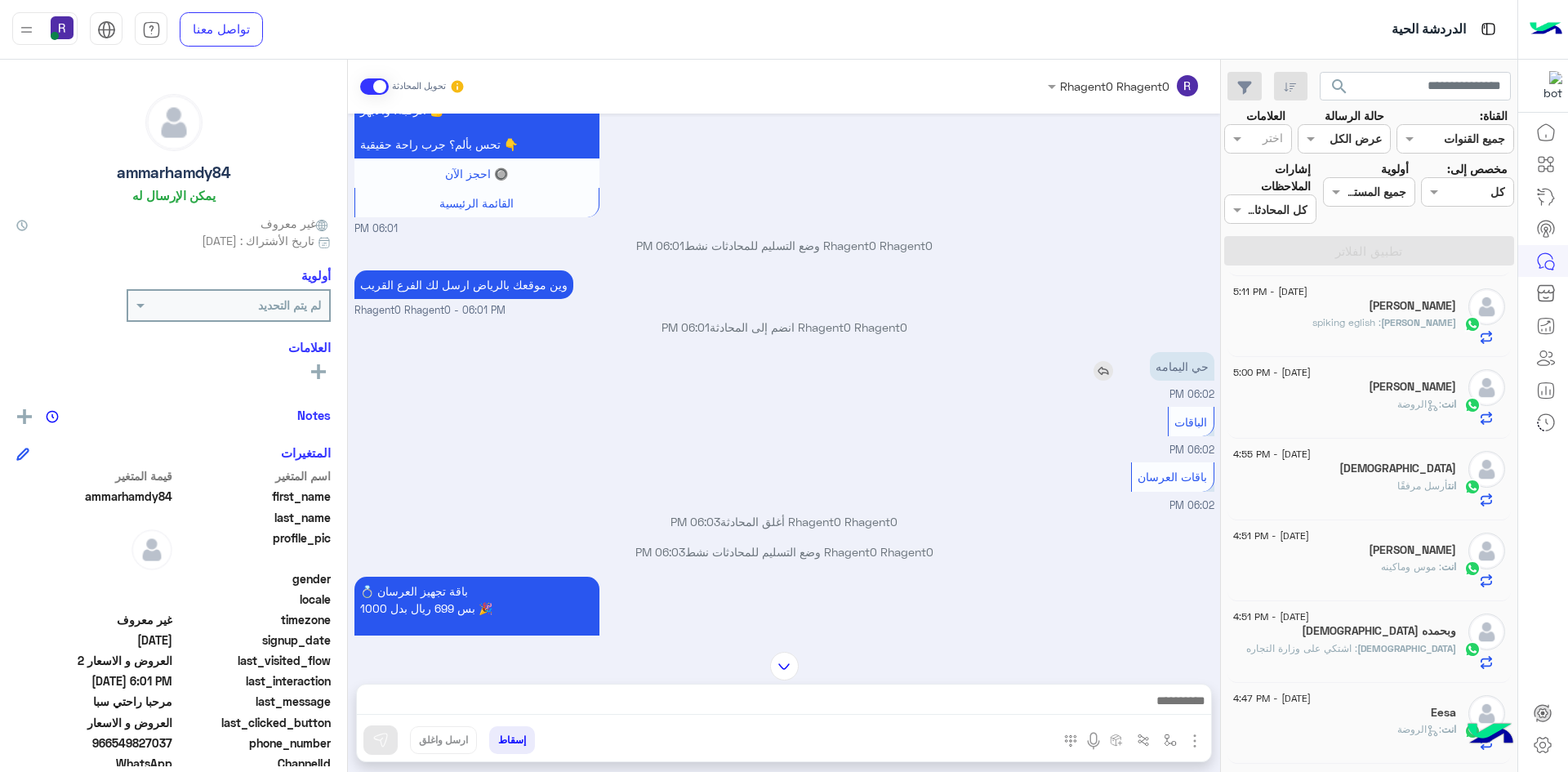
click at [1104, 381] on img at bounding box center [1104, 371] width 20 height 20
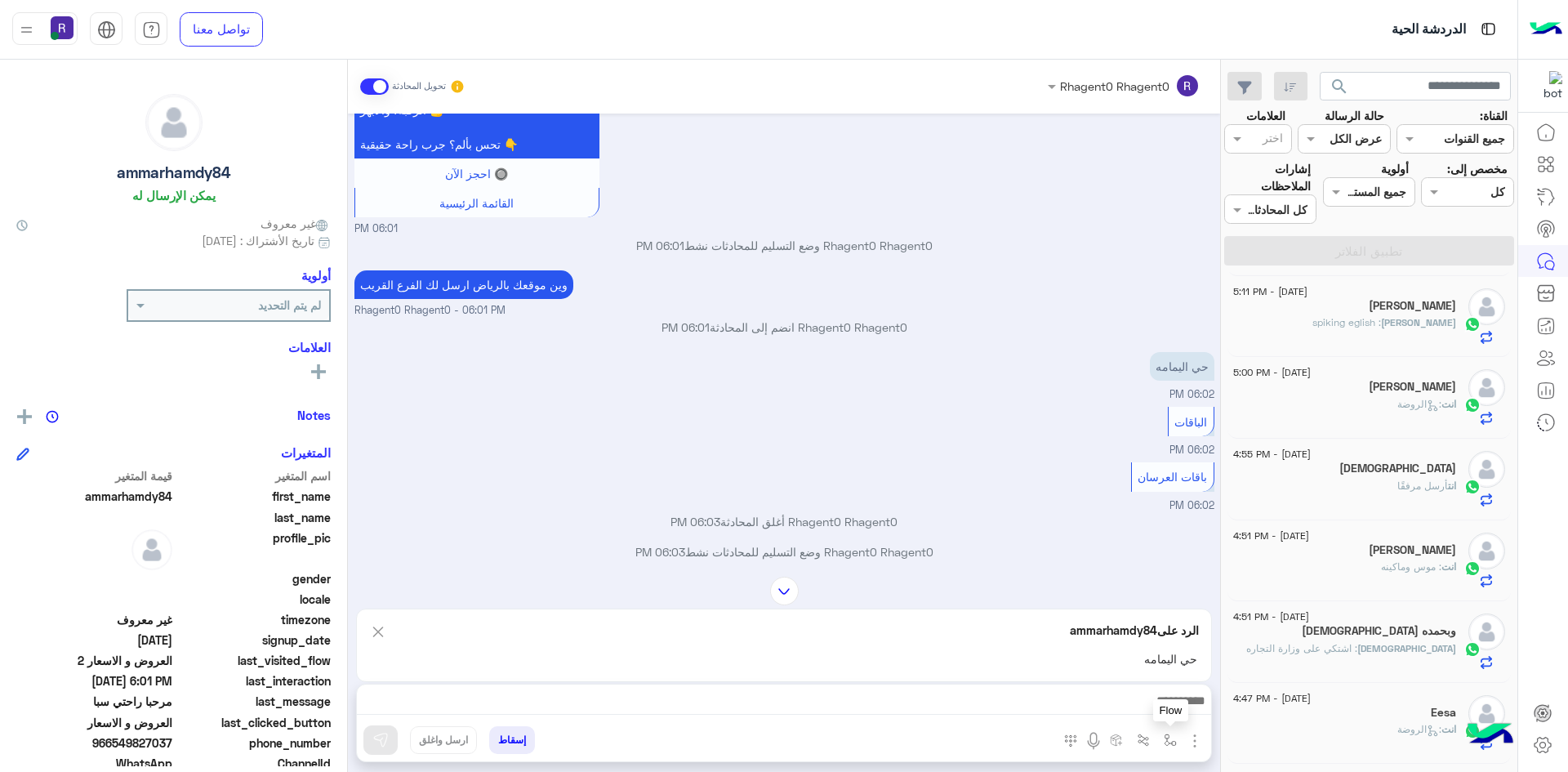
click at [1167, 737] on img "button" at bounding box center [1170, 739] width 13 height 13
click at [1145, 696] on input "text" at bounding box center [1120, 704] width 110 height 19
click at [1137, 606] on div "لبن" at bounding box center [1098, 604] width 172 height 32
type textarea "***"
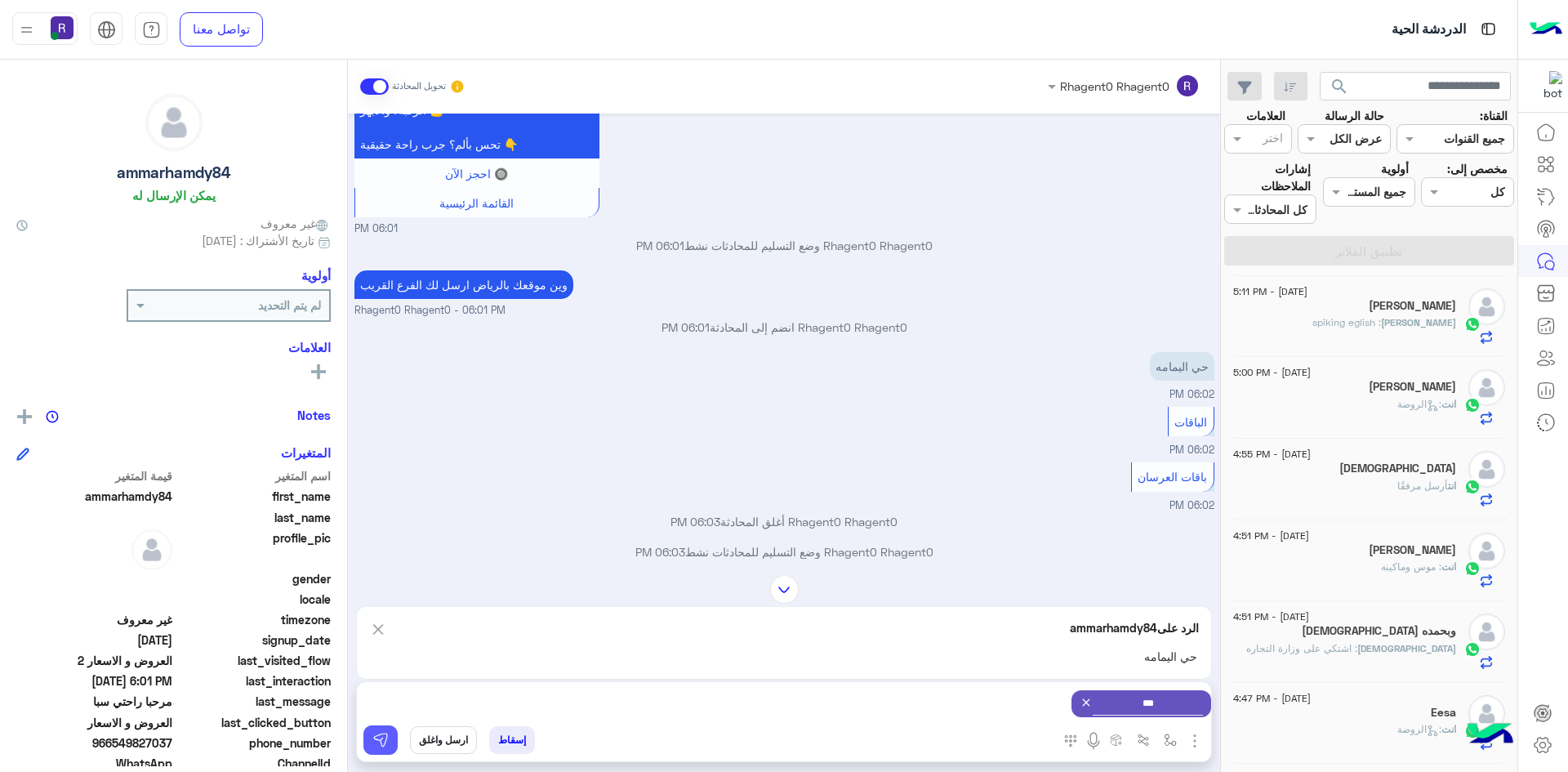
click at [383, 746] on img at bounding box center [381, 740] width 16 height 16
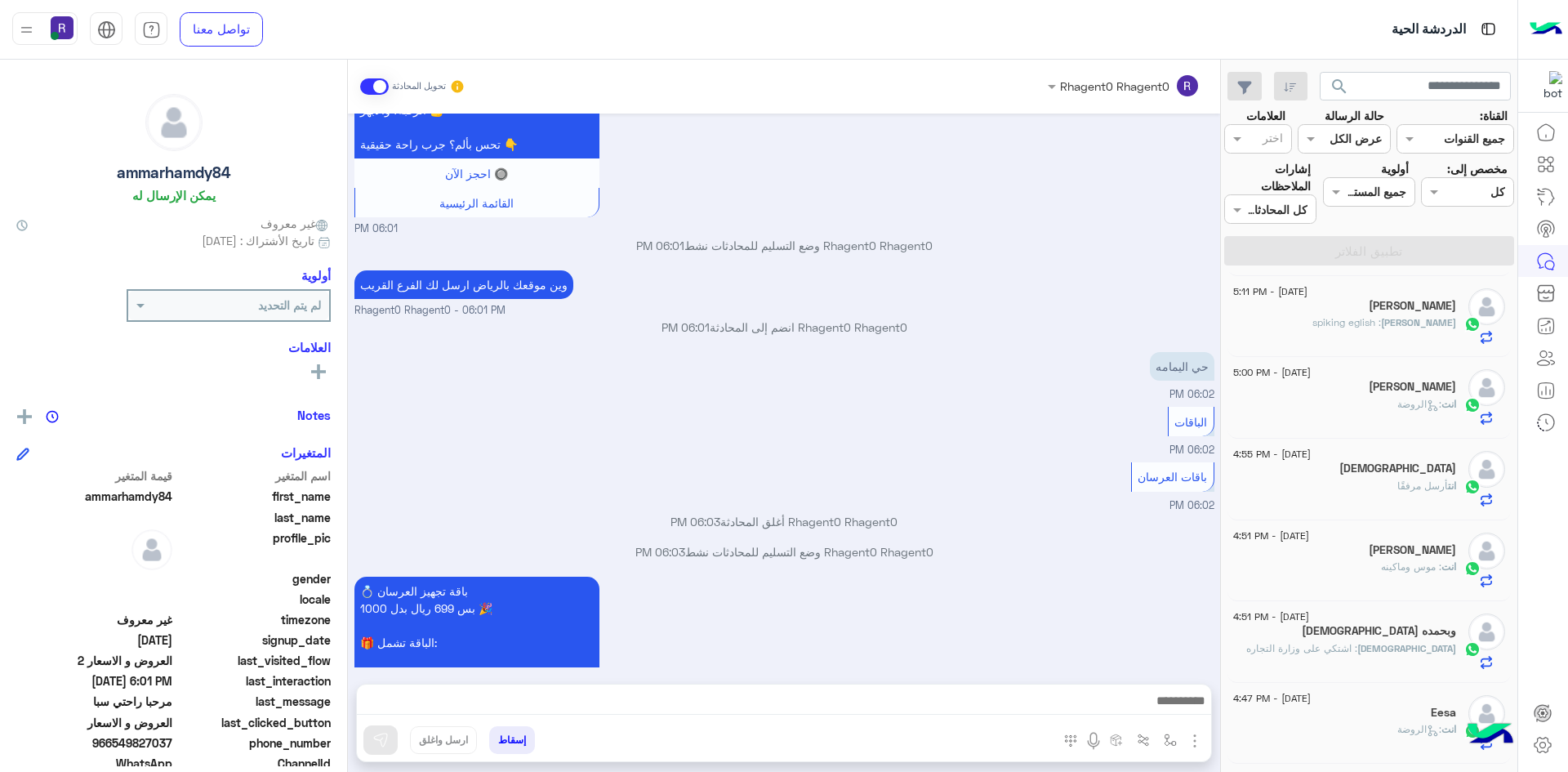
scroll to position [1409, 0]
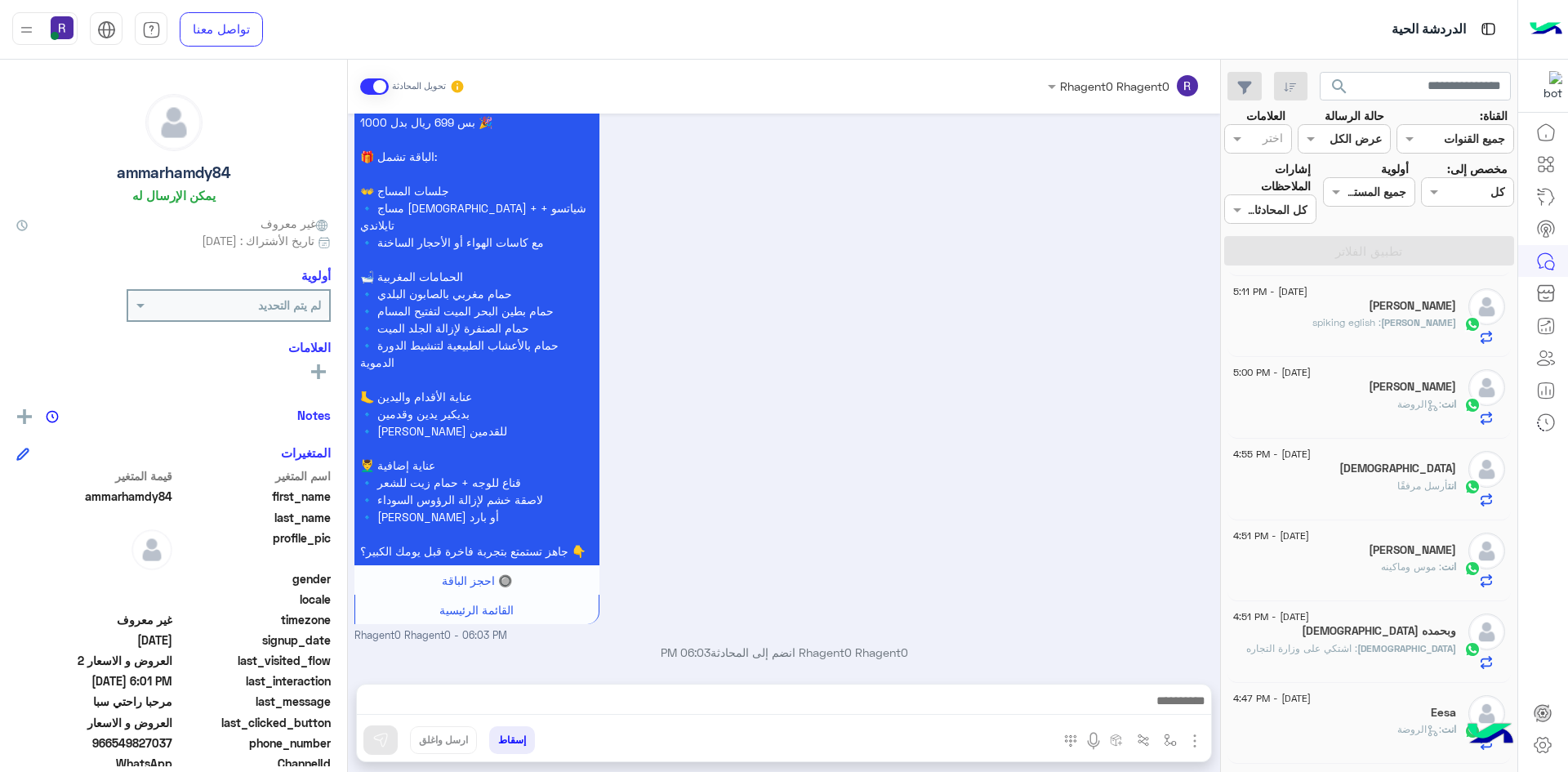
click at [1385, 397] on div "انت : الروضة" at bounding box center [1344, 410] width 223 height 29
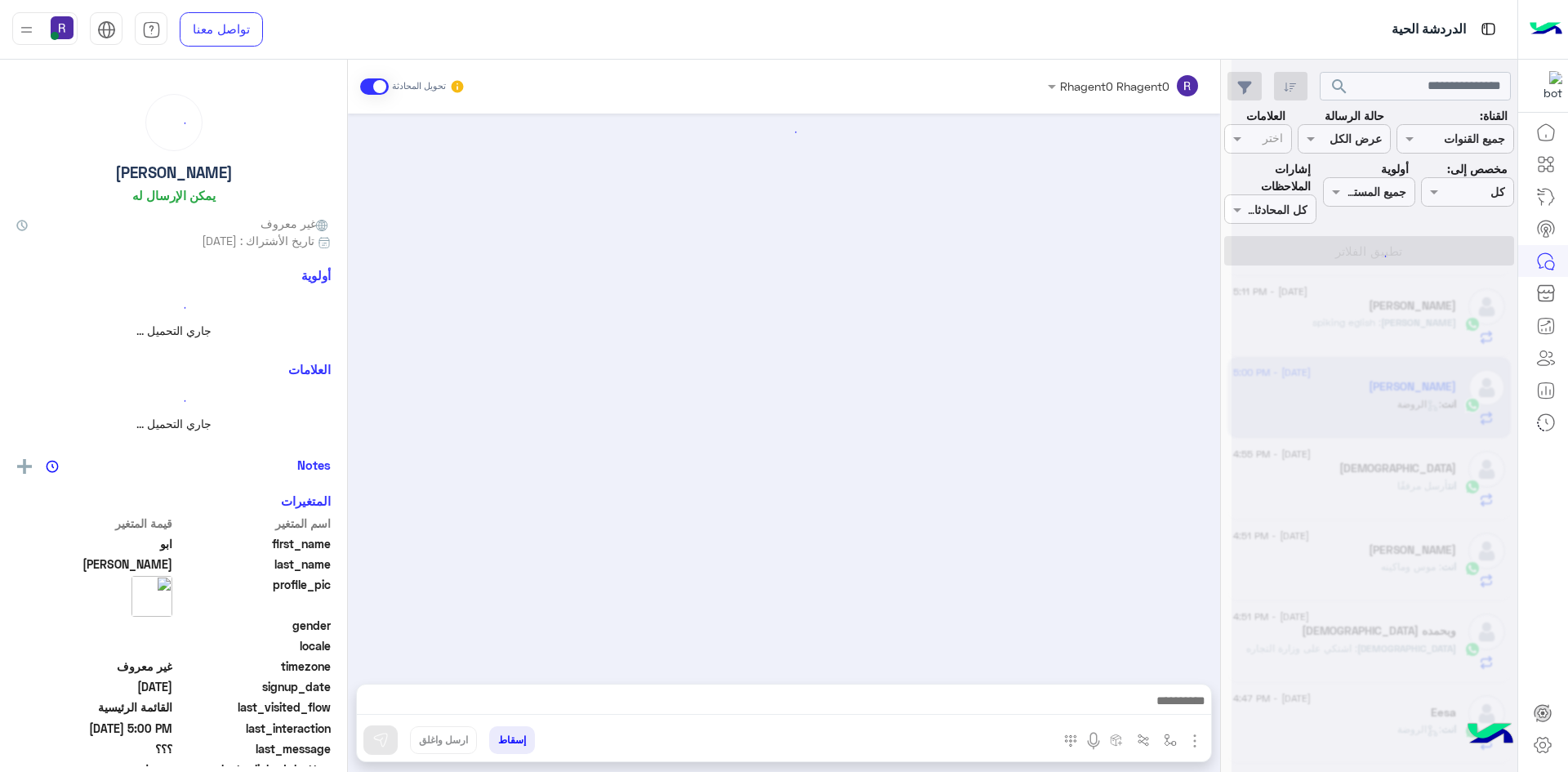
scroll to position [2342, 0]
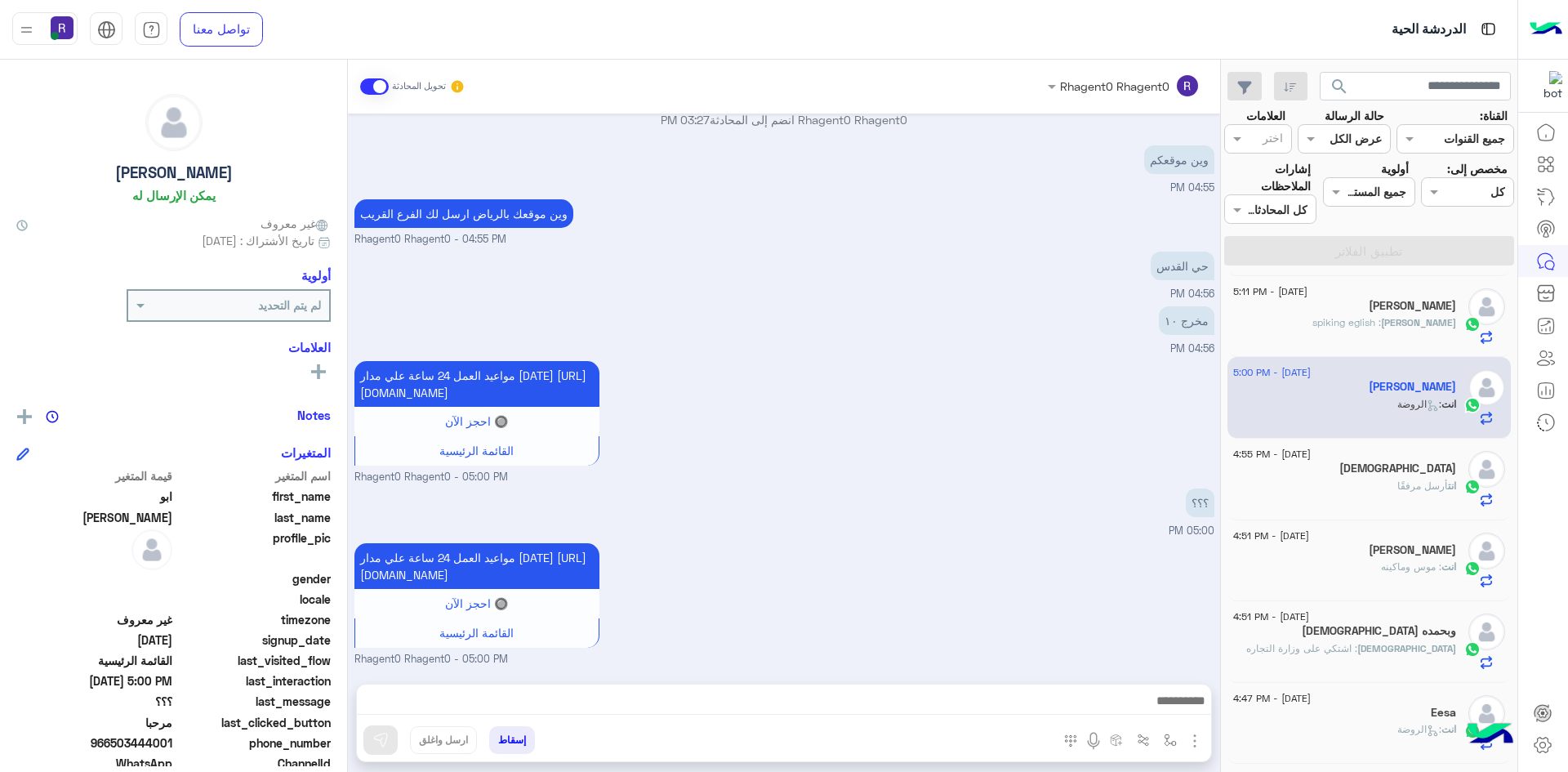
click at [1415, 330] on p "ahmed : spiking eglish" at bounding box center [1384, 323] width 144 height 15
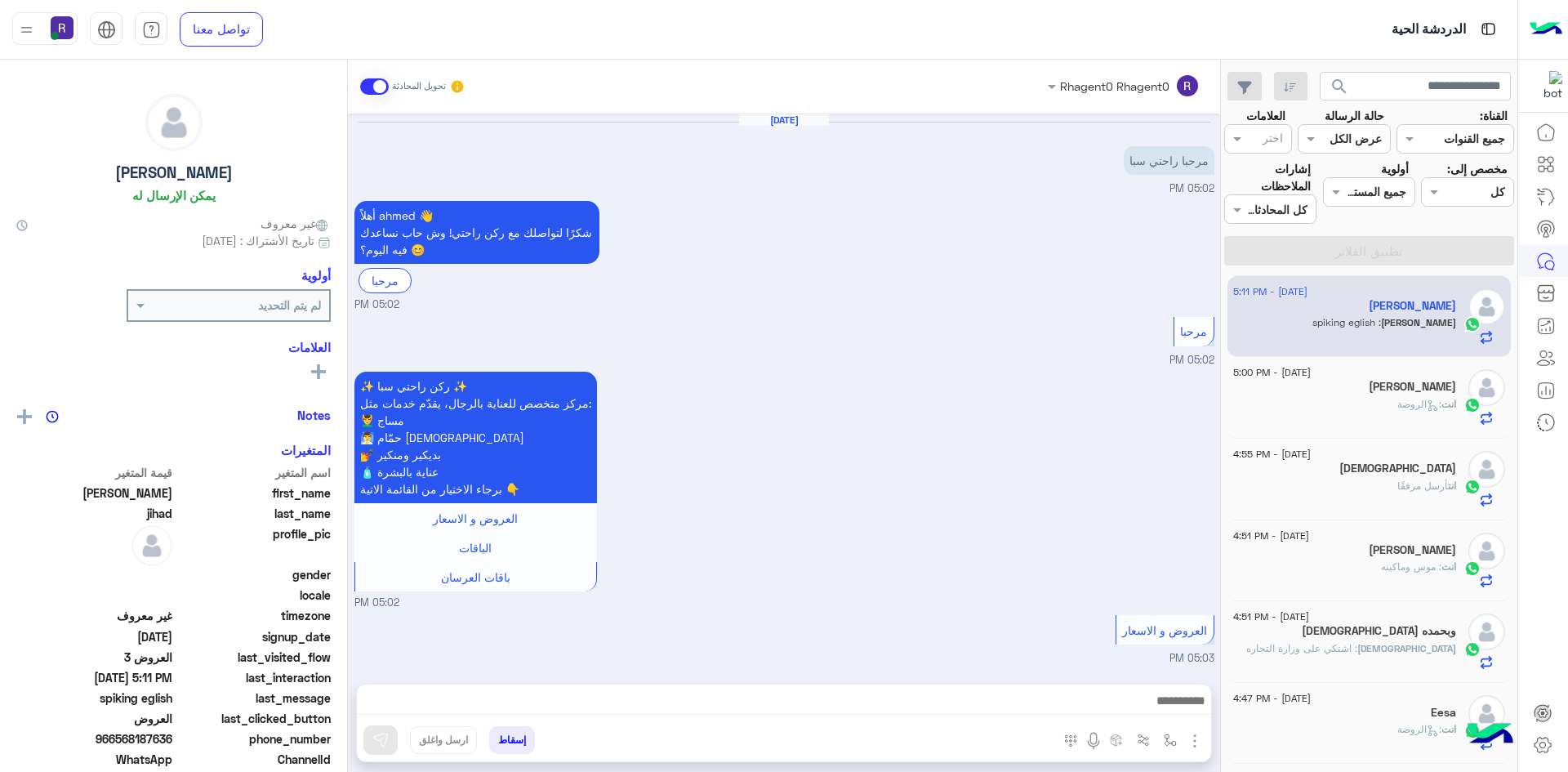
scroll to position [1696, 0]
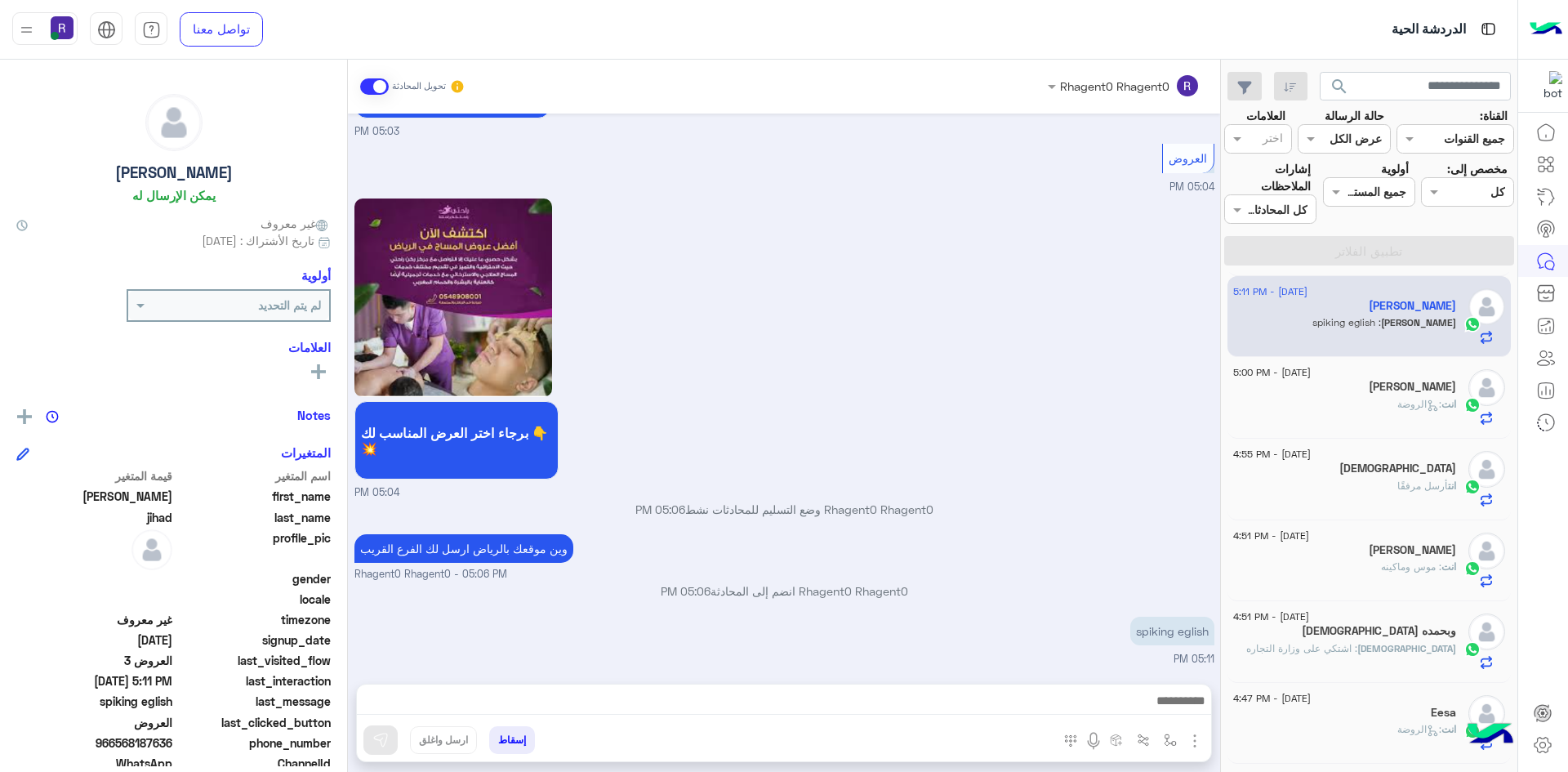
click at [1327, 417] on div "انت : الروضة" at bounding box center [1344, 410] width 223 height 29
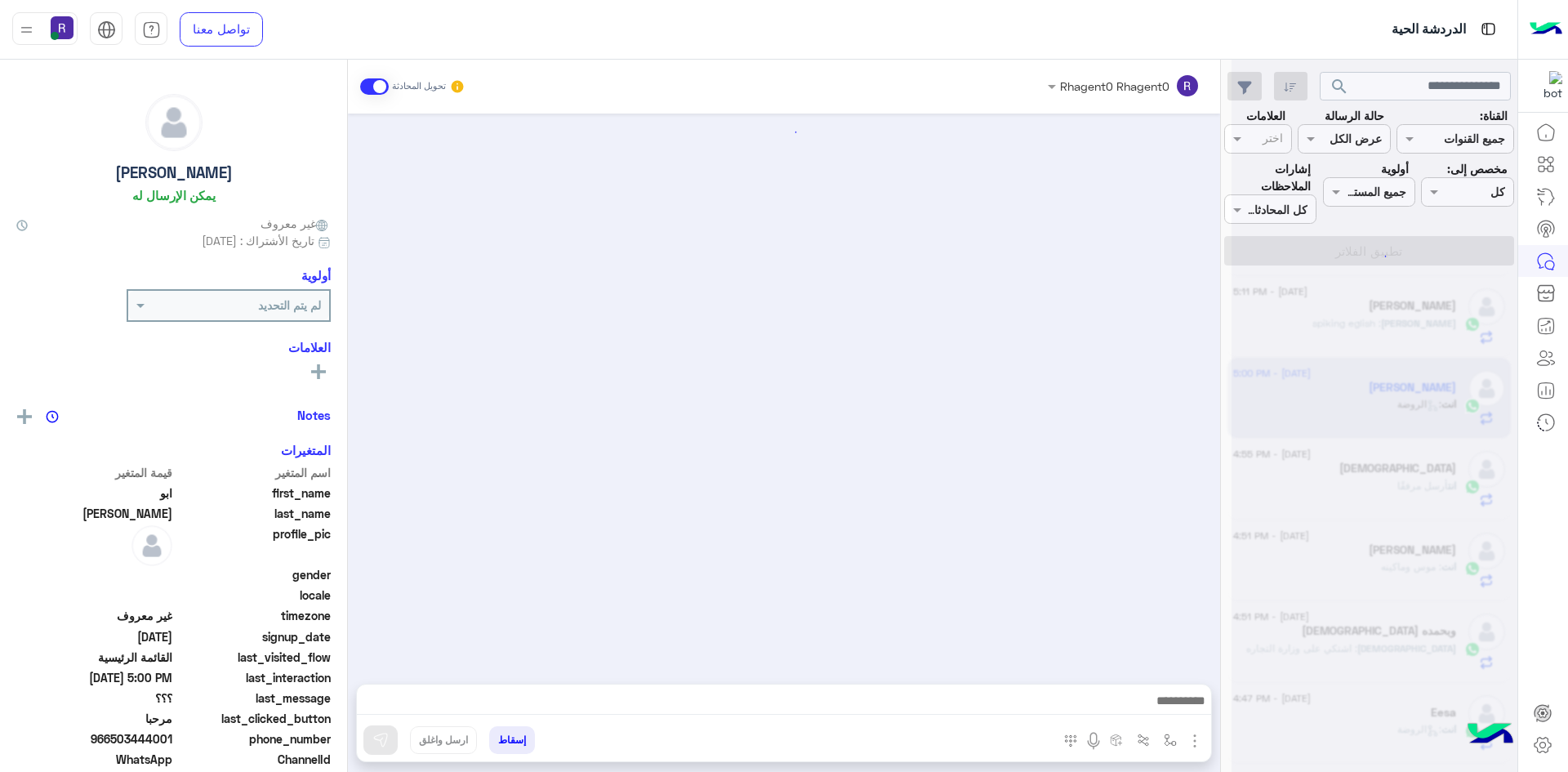
scroll to position [2342, 0]
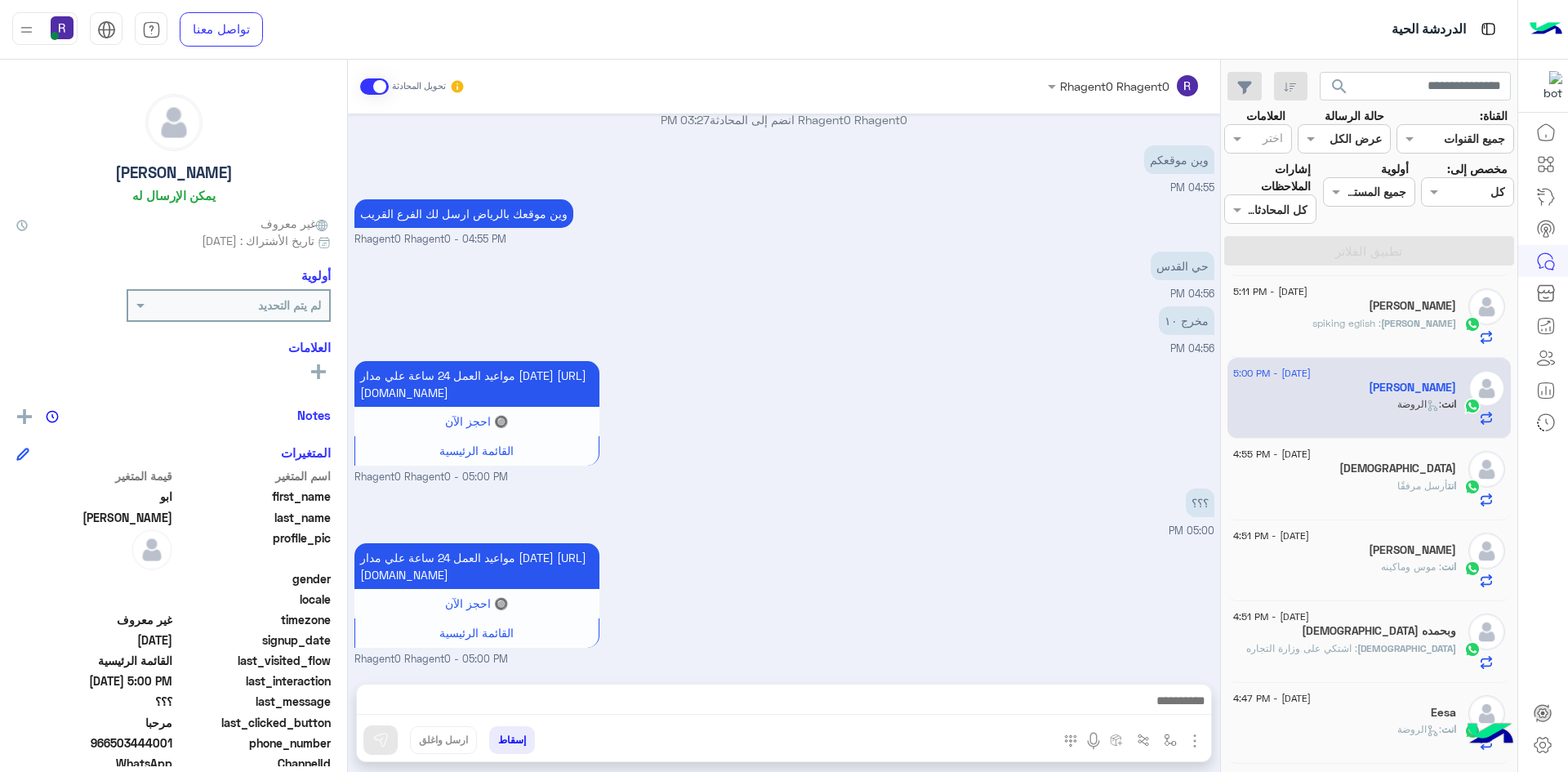
click at [1368, 336] on div "ahmed : spiking eglish" at bounding box center [1344, 330] width 223 height 29
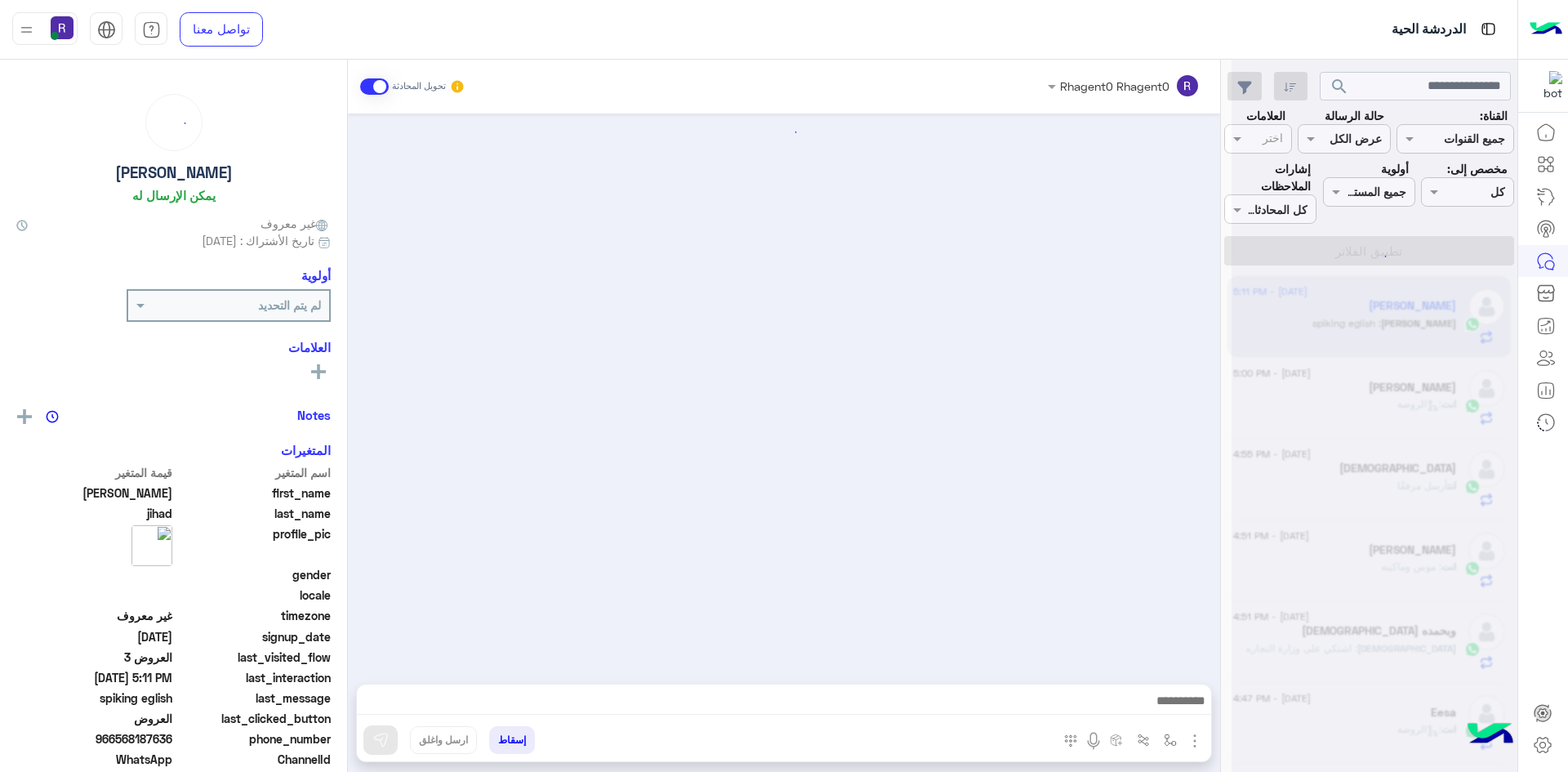
scroll to position [1696, 0]
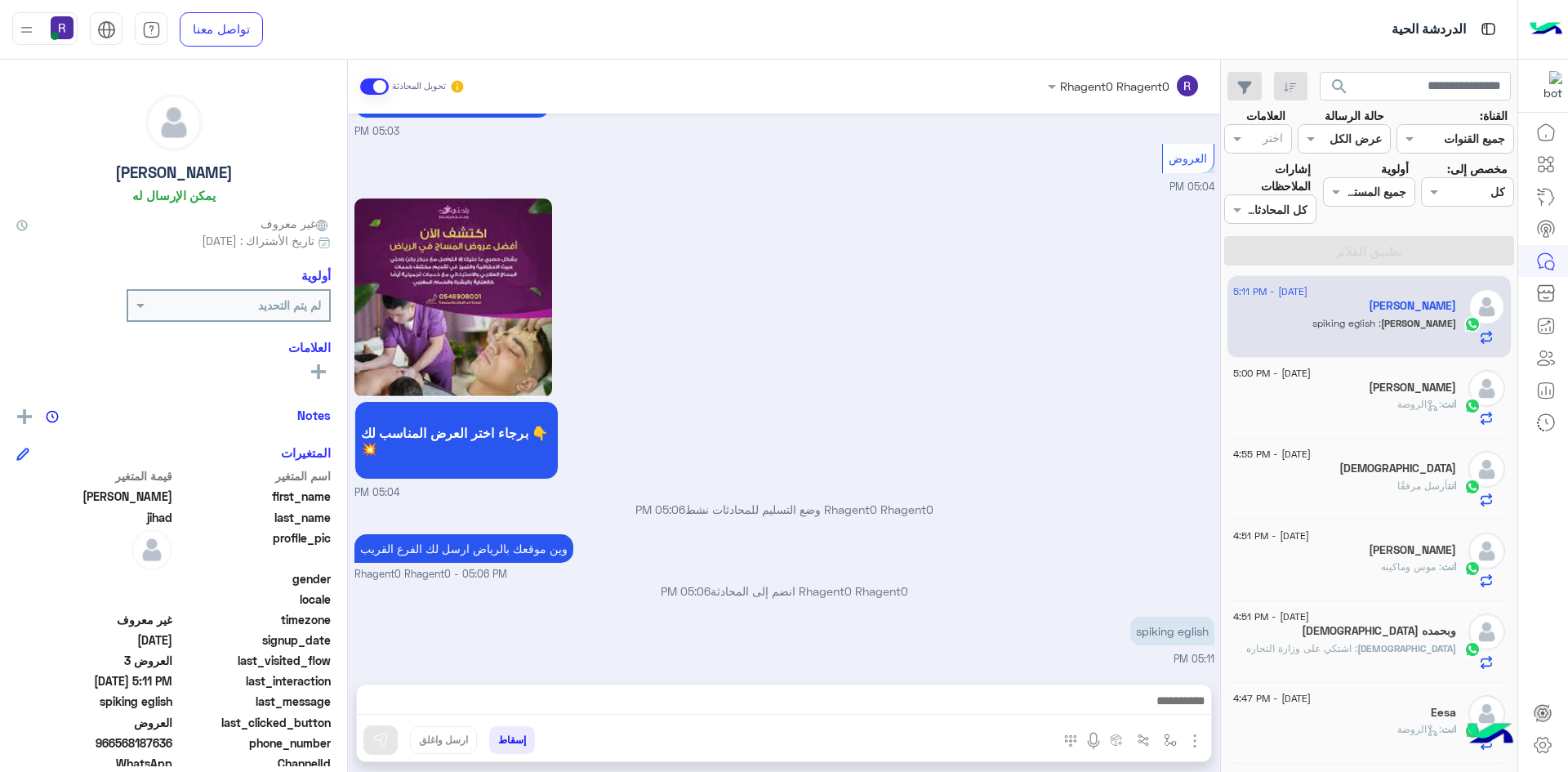
click at [1377, 402] on div "انت : الروضة" at bounding box center [1344, 410] width 223 height 29
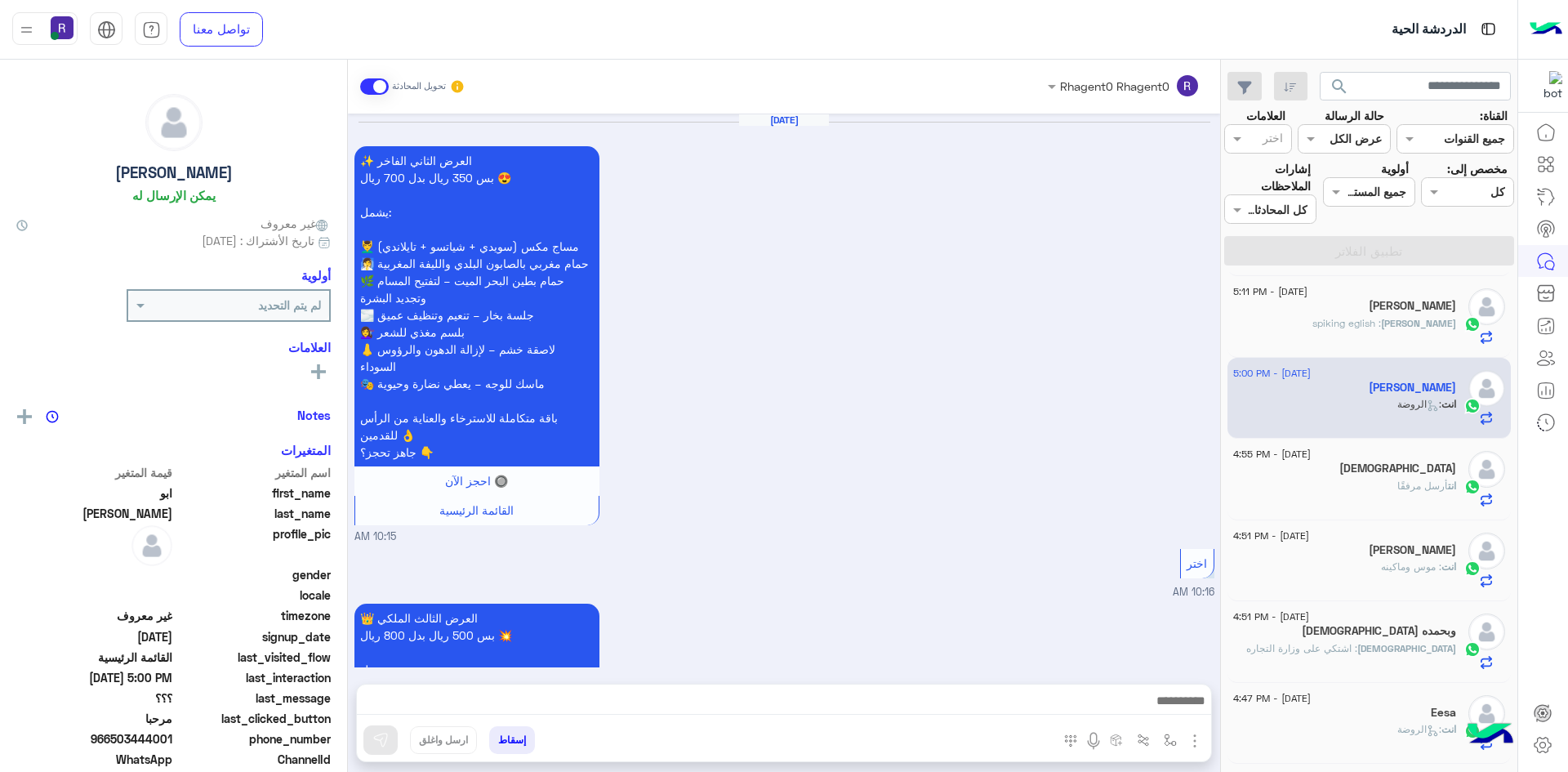
scroll to position [2342, 0]
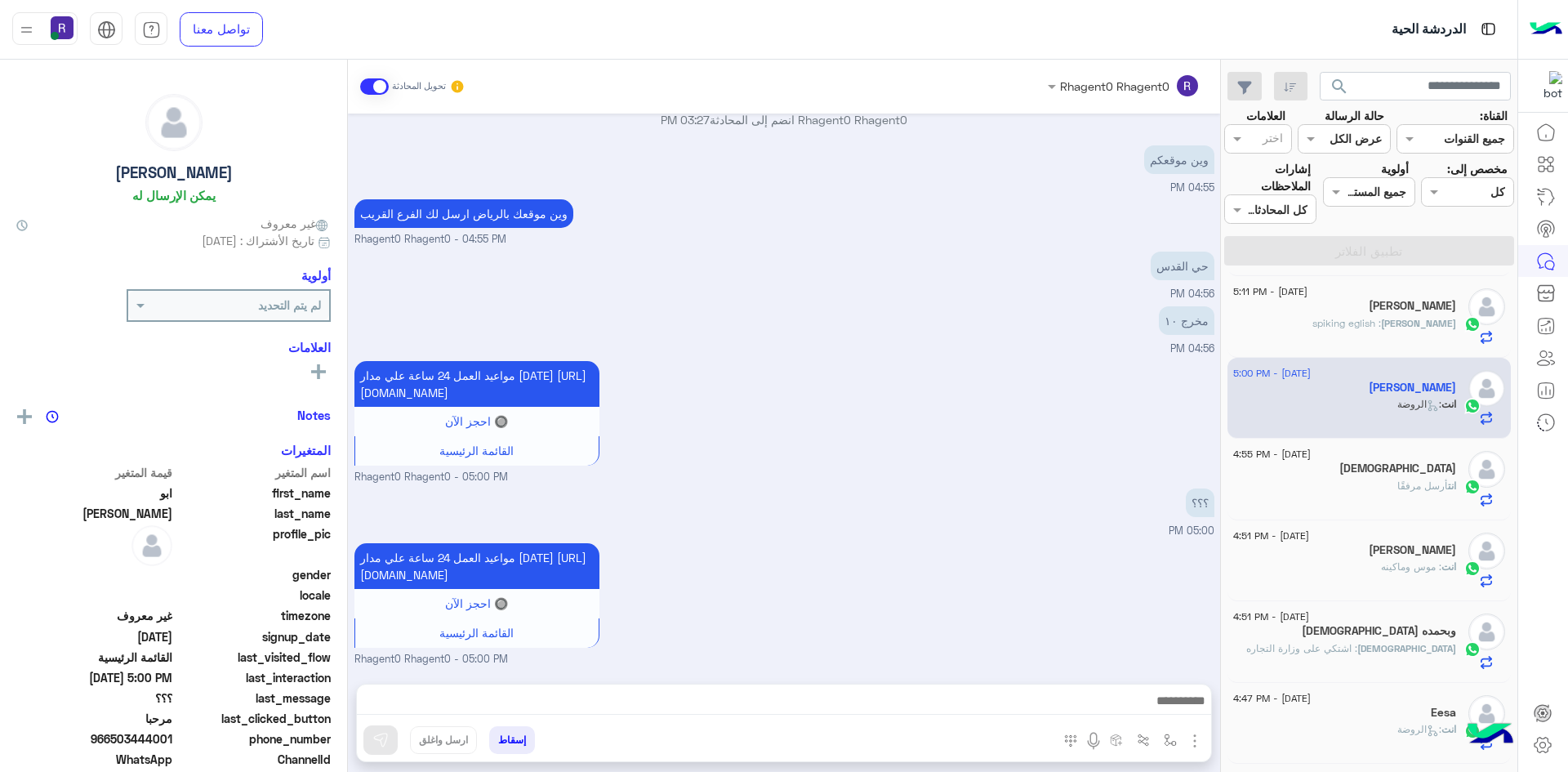
click at [1381, 322] on span "ahmed" at bounding box center [1418, 323] width 75 height 12
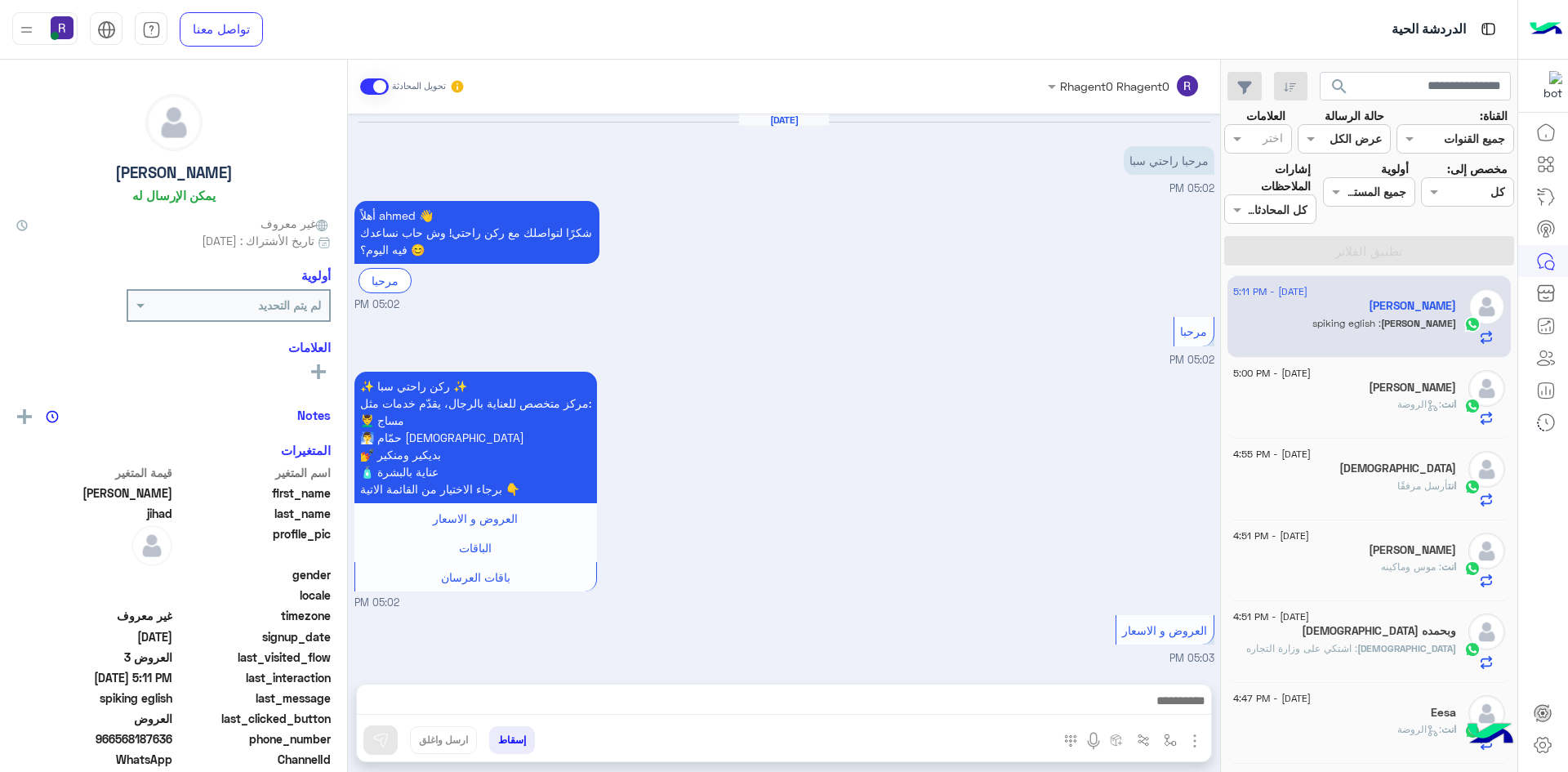
scroll to position [1696, 0]
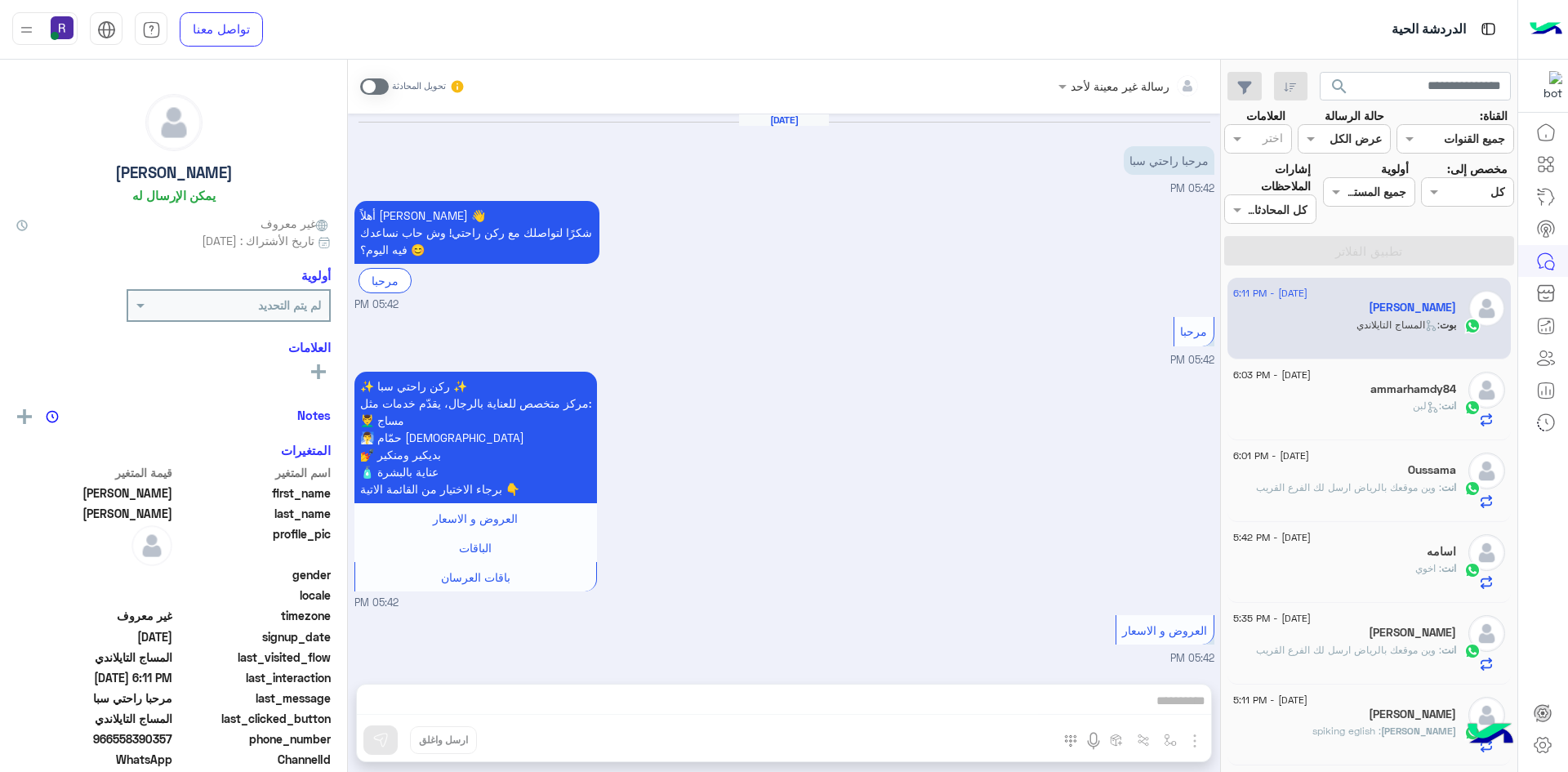
scroll to position [885, 0]
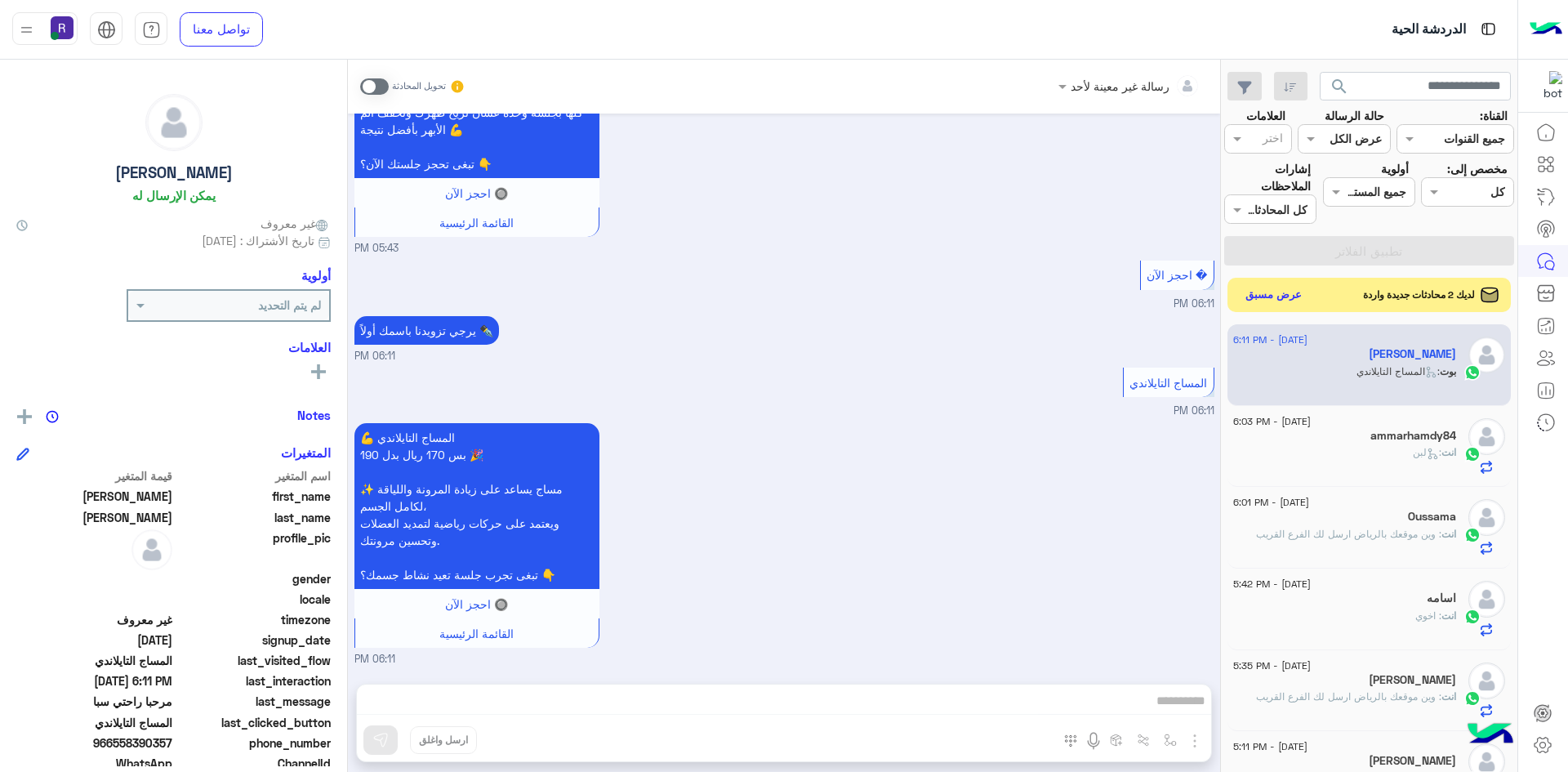
click at [1285, 297] on button "عرض مسبق" at bounding box center [1273, 296] width 69 height 22
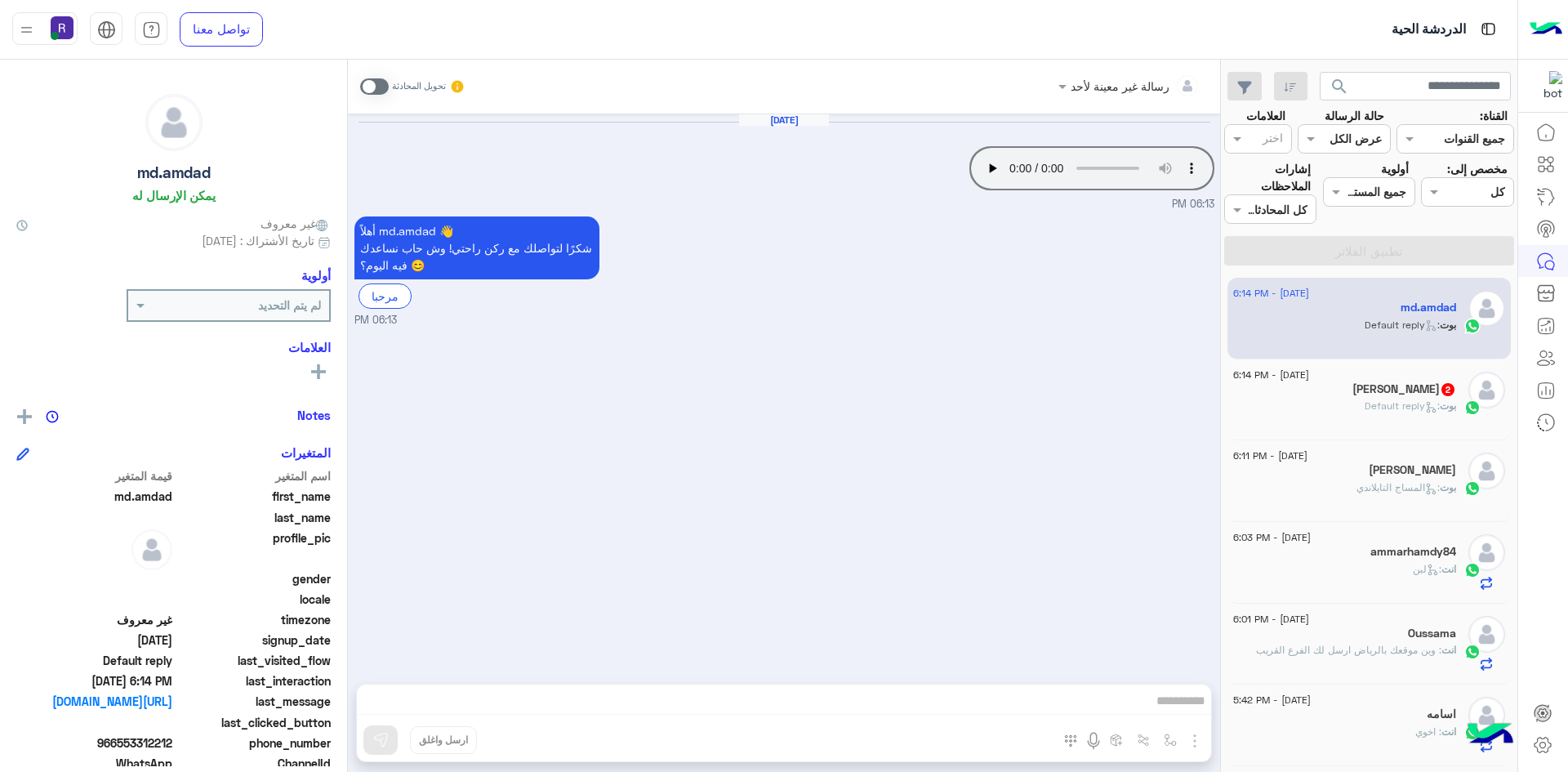
click at [1320, 394] on div "[PERSON_NAME] 2" at bounding box center [1344, 390] width 223 height 17
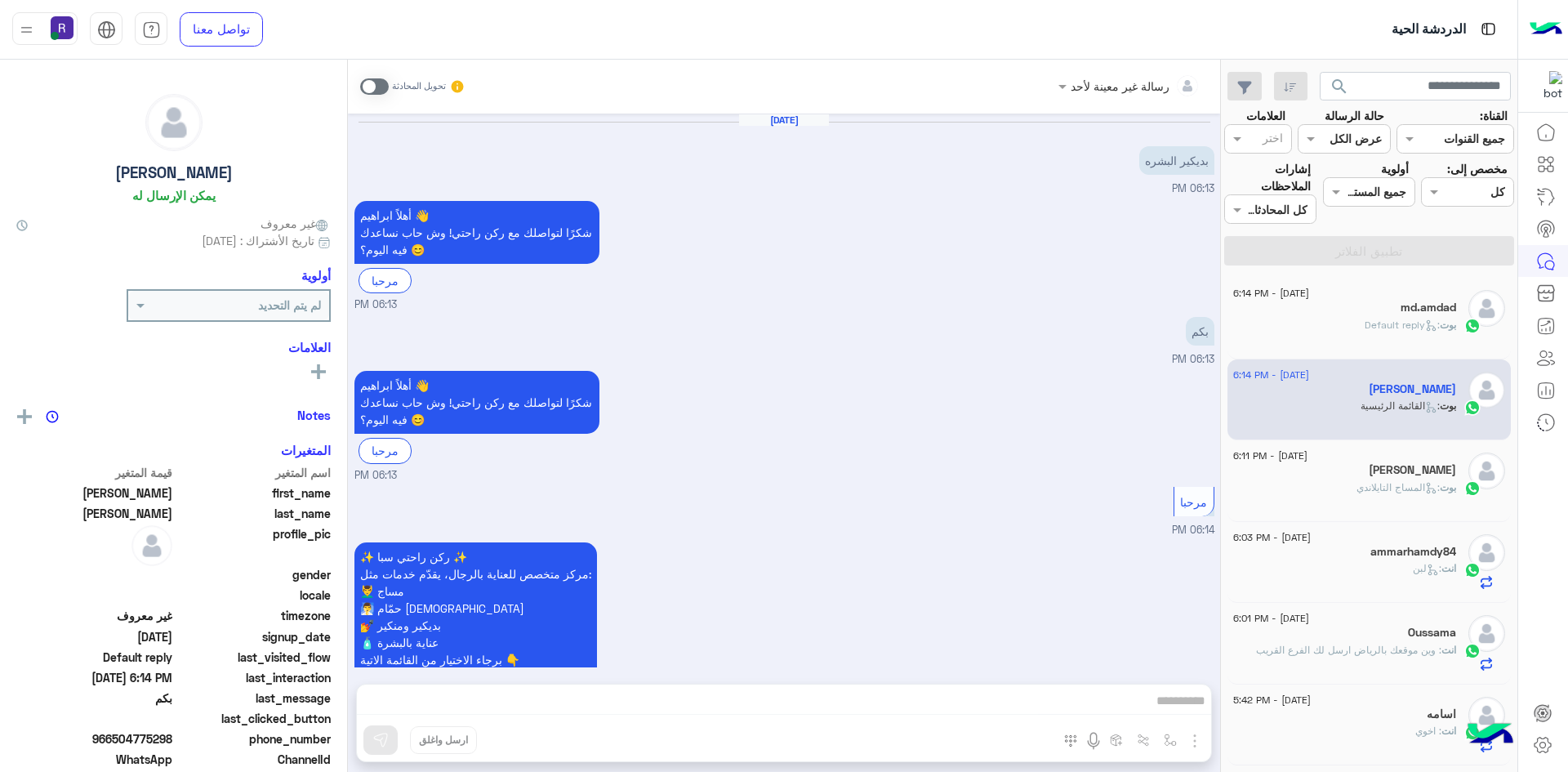
scroll to position [114, 0]
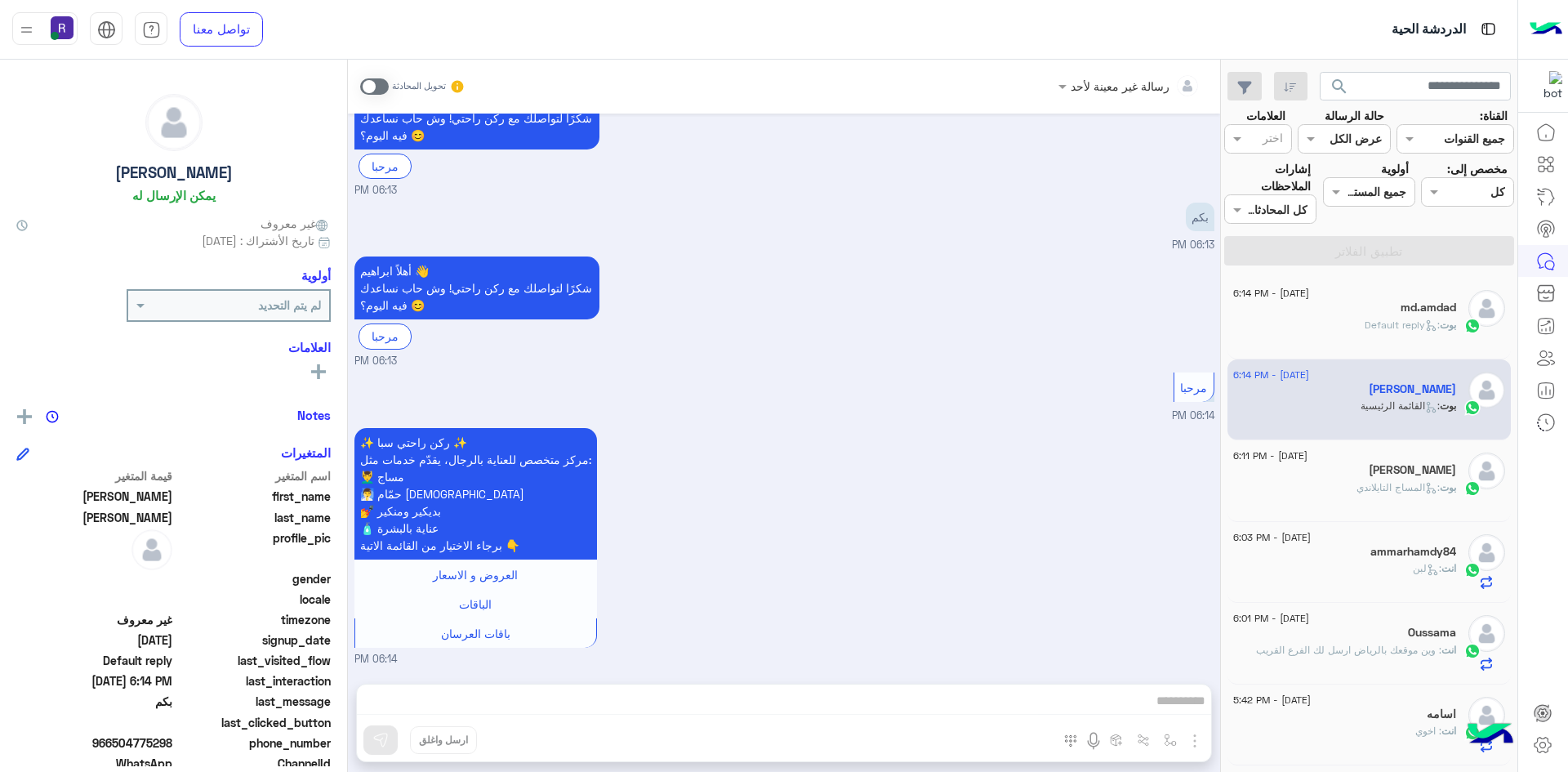
click at [383, 90] on span at bounding box center [375, 86] width 29 height 16
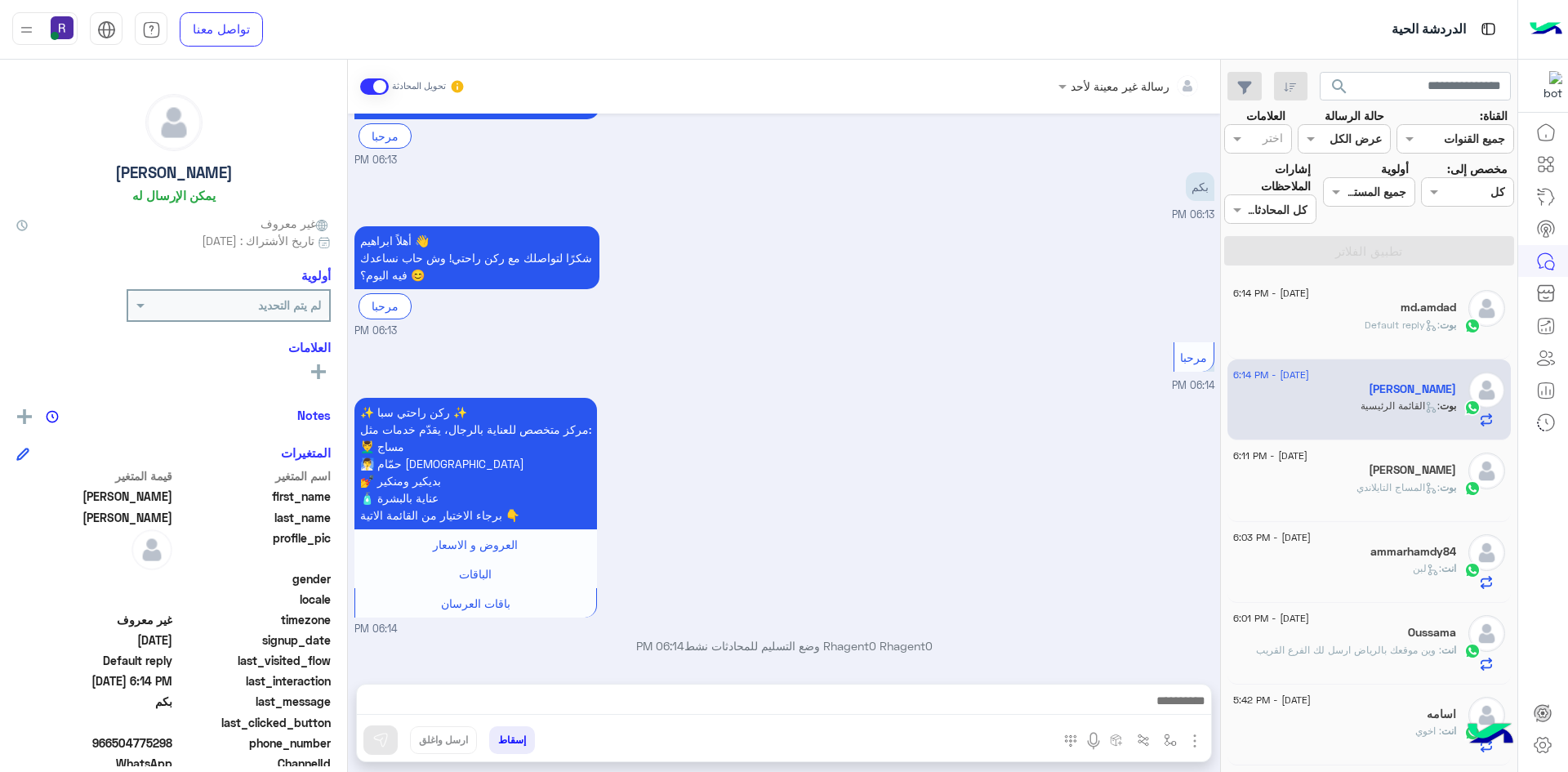
scroll to position [334, 0]
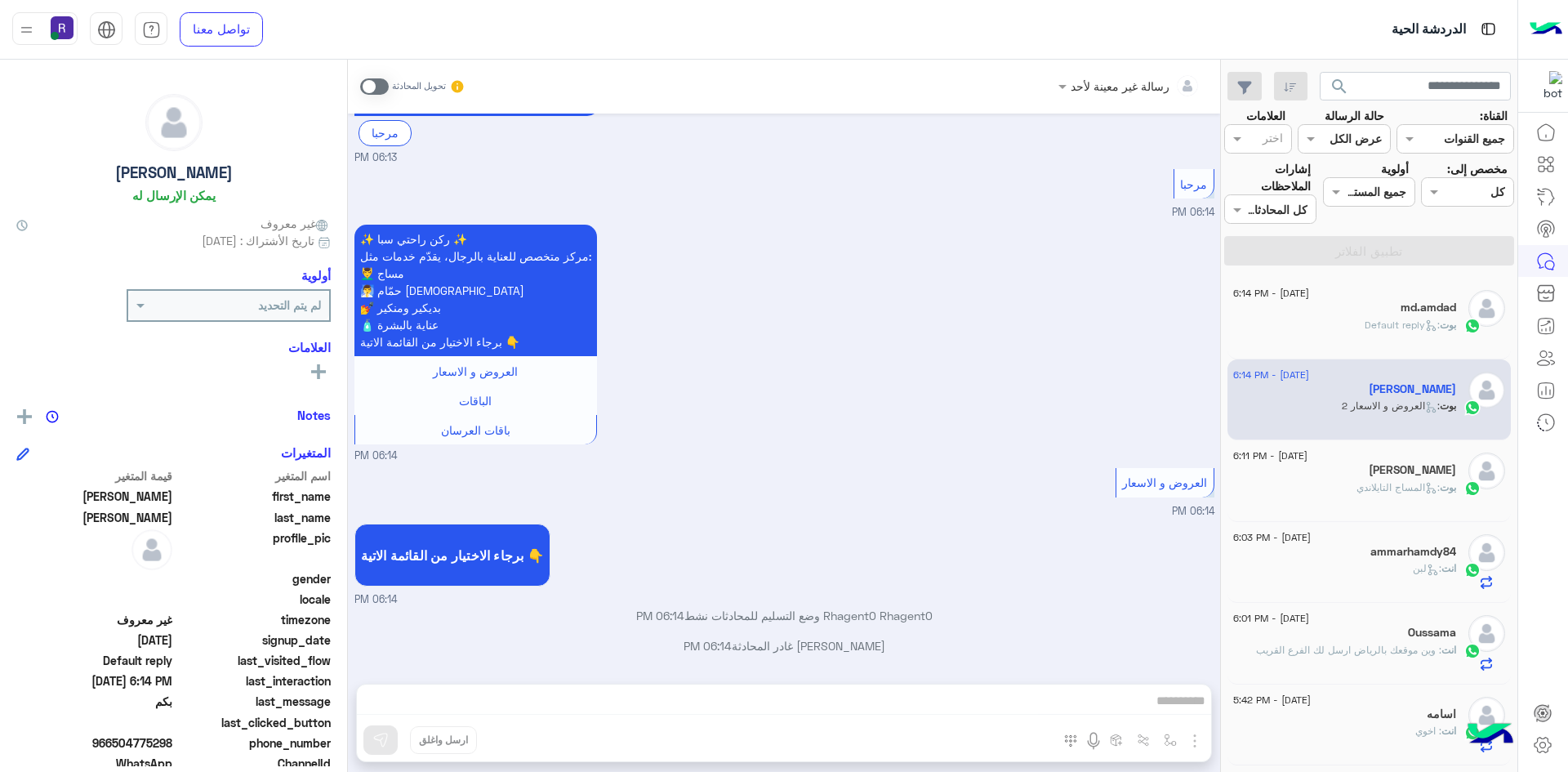
click at [1408, 320] on span ": Default reply" at bounding box center [1401, 325] width 75 height 12
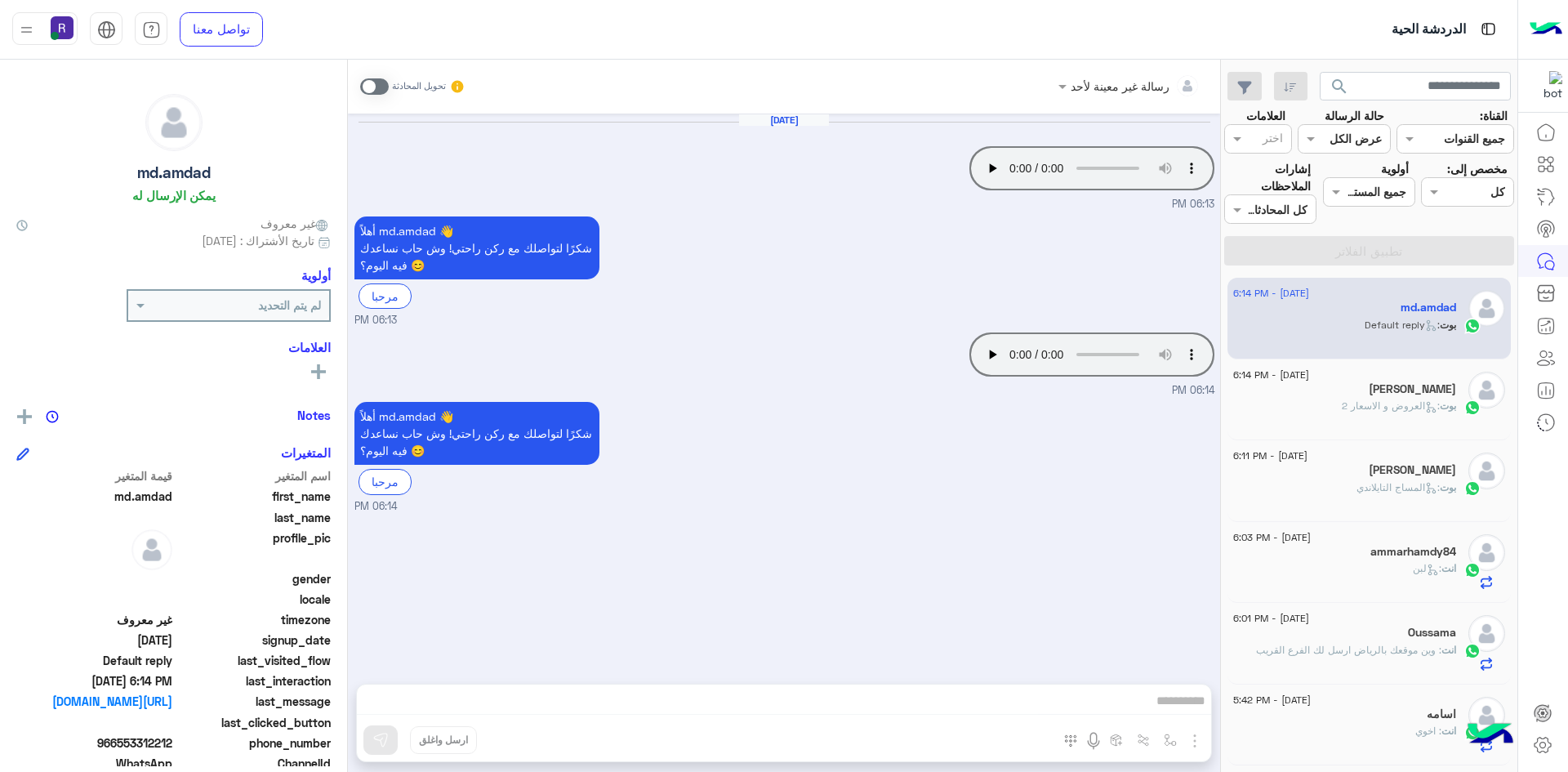
click at [383, 91] on span at bounding box center [375, 86] width 29 height 16
click at [1195, 744] on img "button" at bounding box center [1194, 741] width 20 height 20
click at [1178, 719] on button "الصور" at bounding box center [1170, 704] width 69 height 33
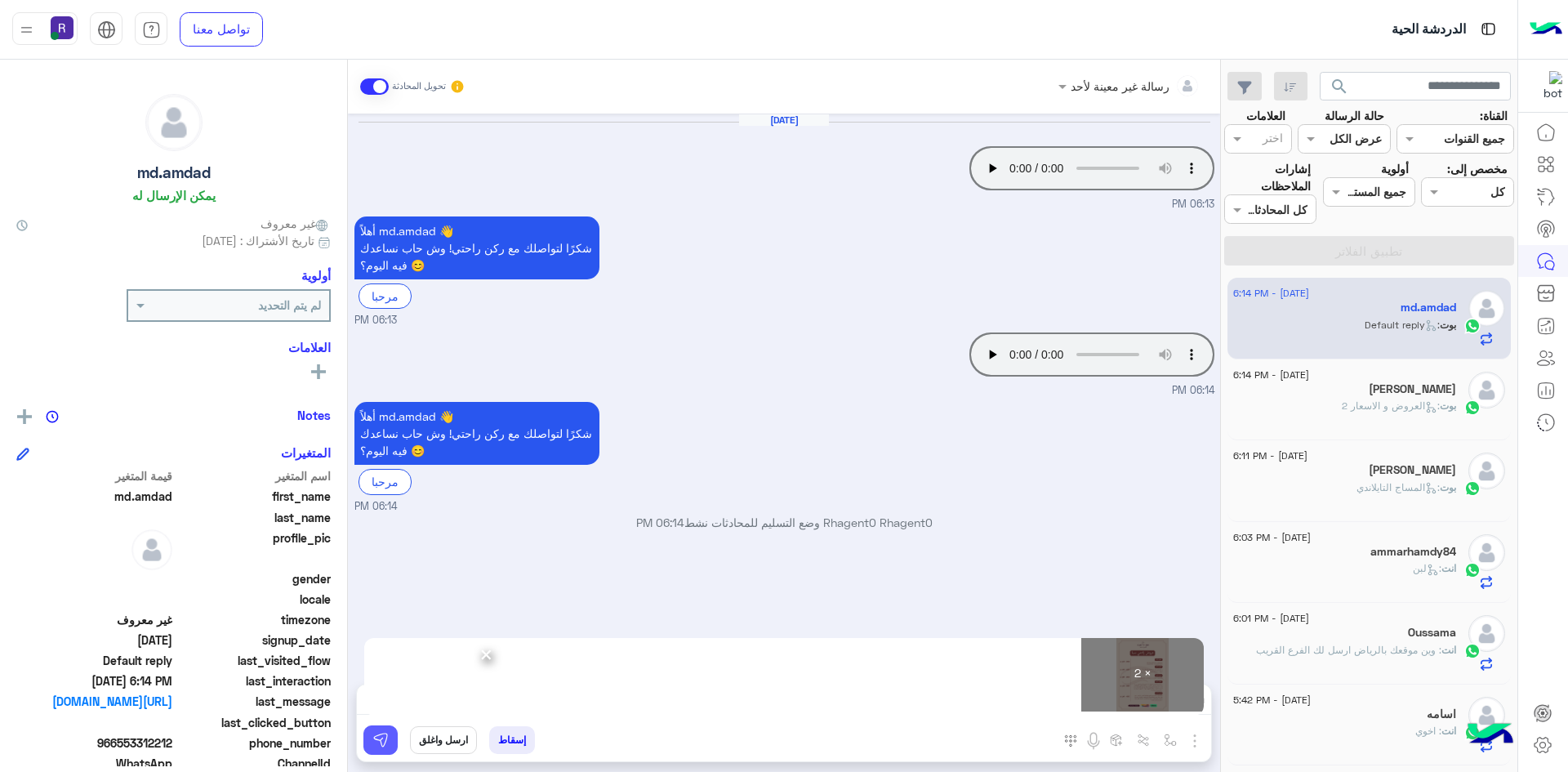
click at [383, 745] on img at bounding box center [381, 740] width 16 height 16
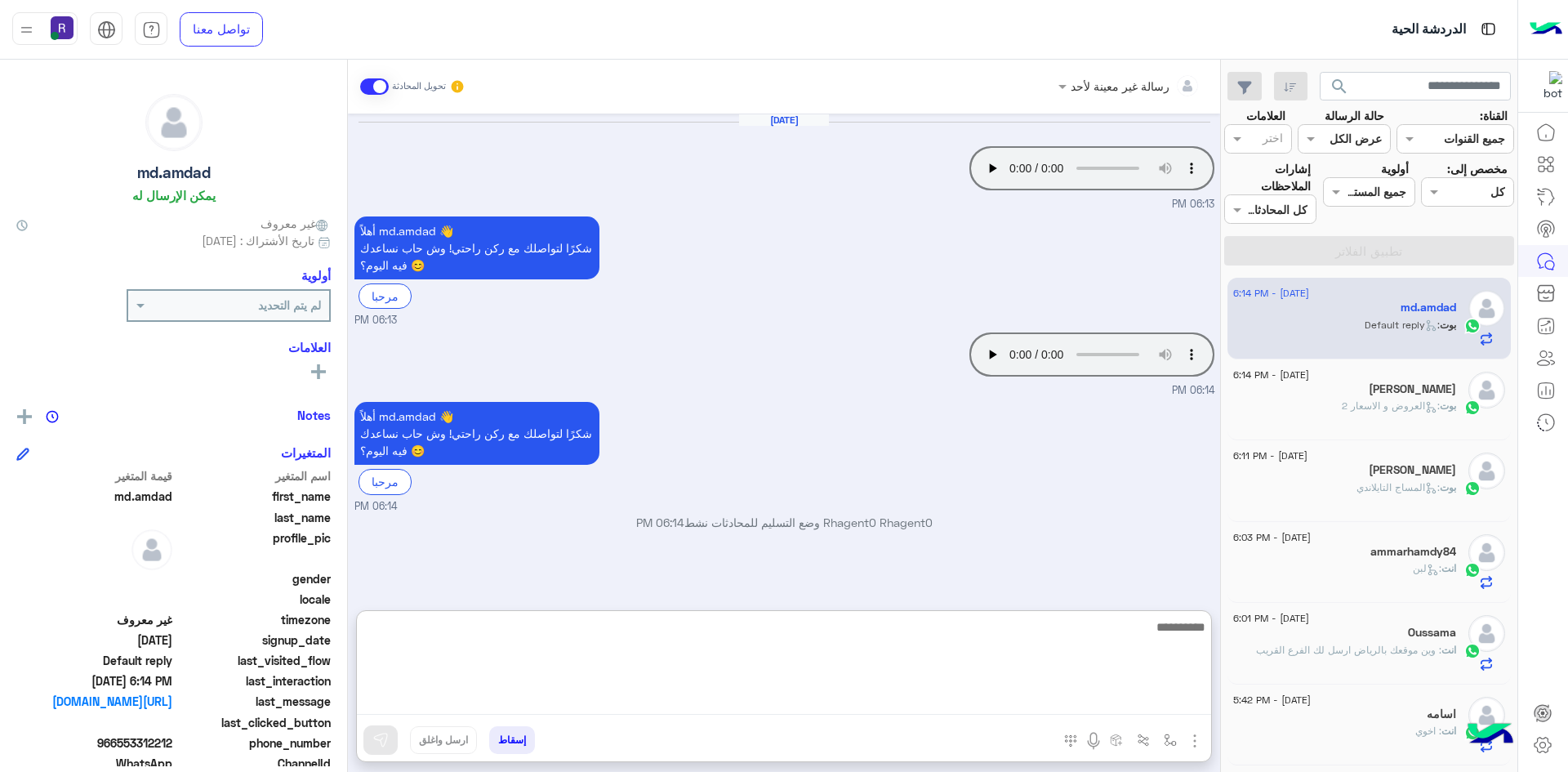
paste textarea "**********"
type textarea "**********"
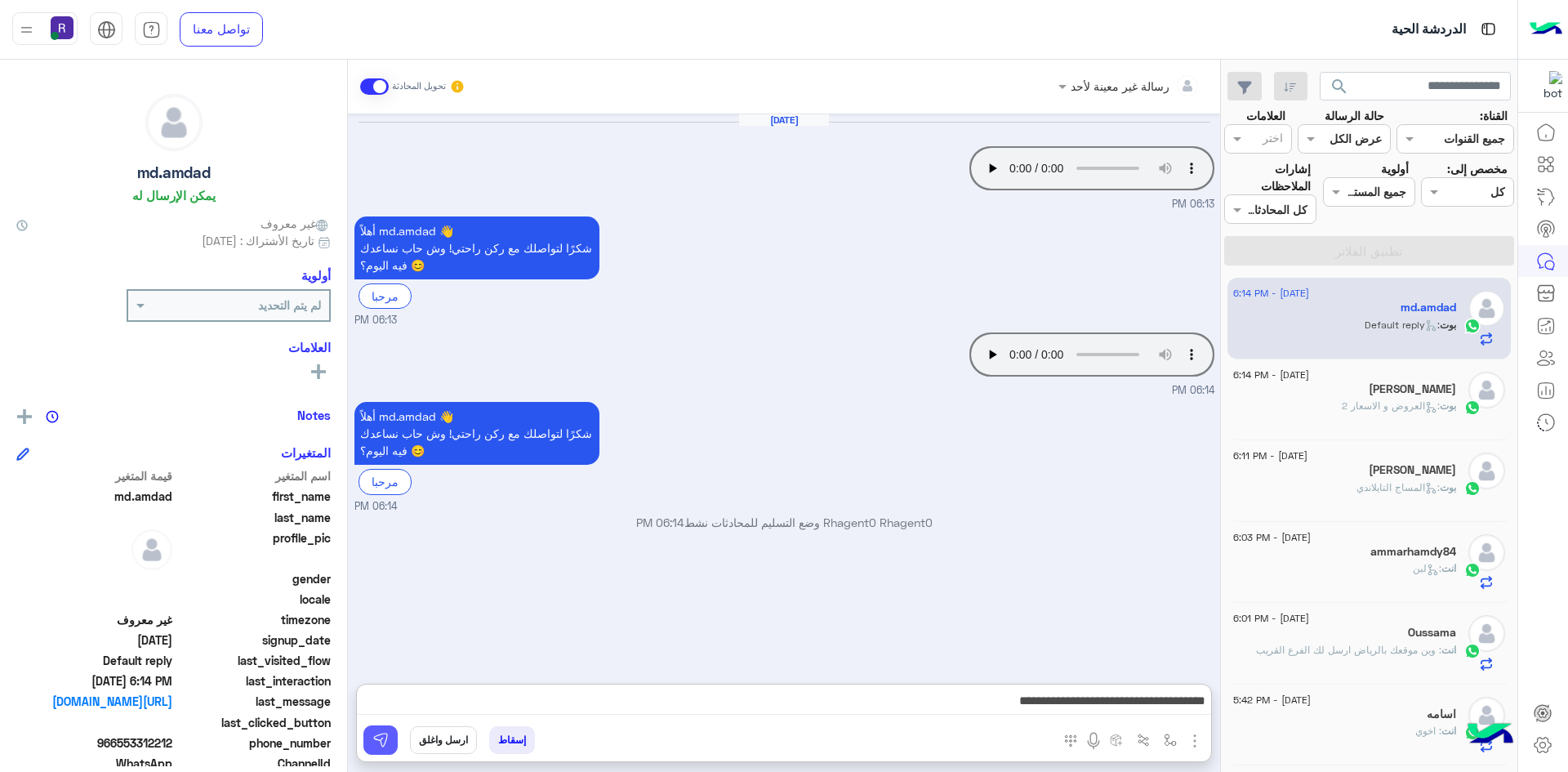
click at [392, 735] on button at bounding box center [381, 739] width 34 height 29
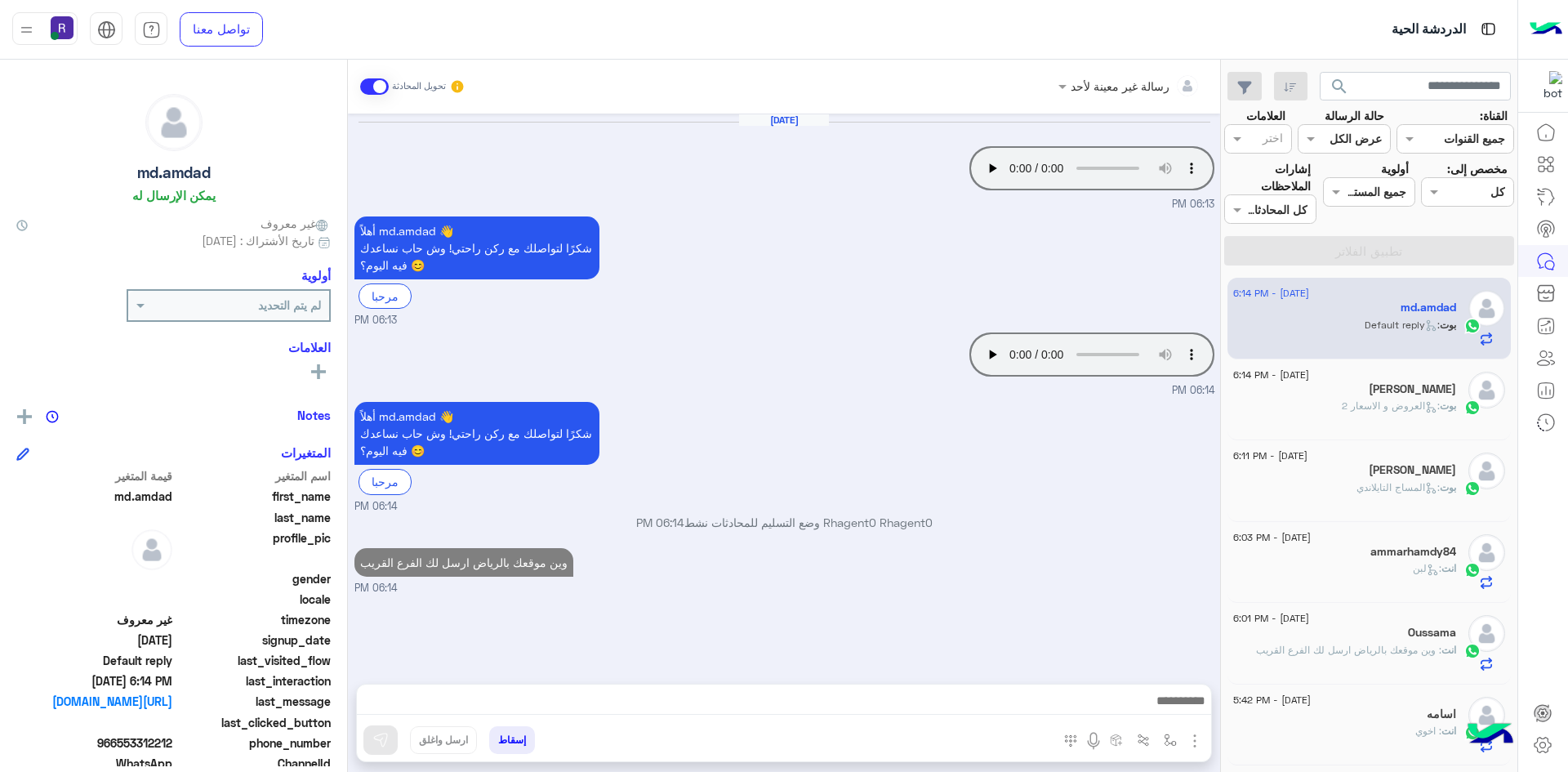
click at [1387, 405] on span ": العروض و الاسعار 2" at bounding box center [1390, 405] width 98 height 12
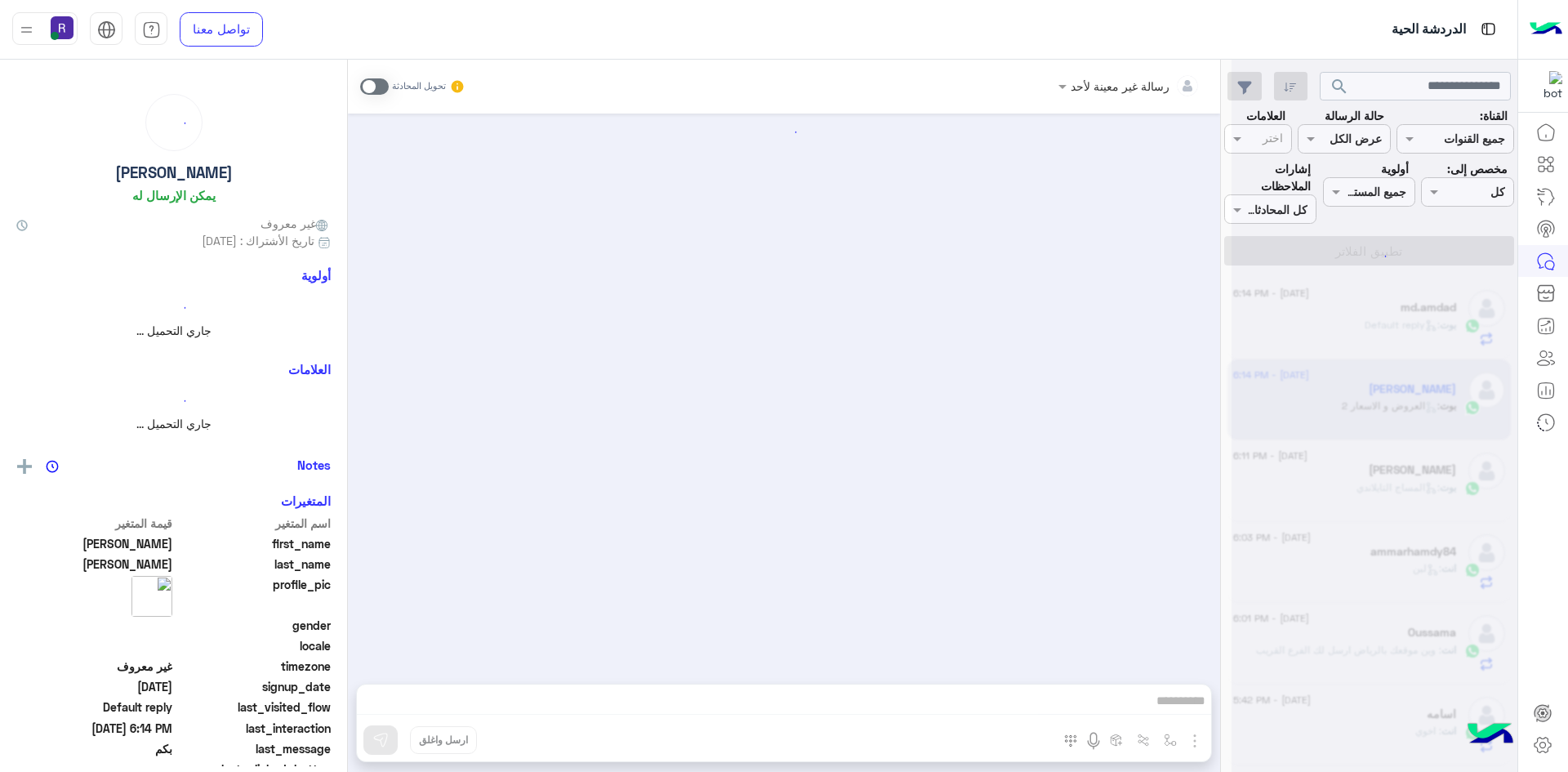
scroll to position [334, 0]
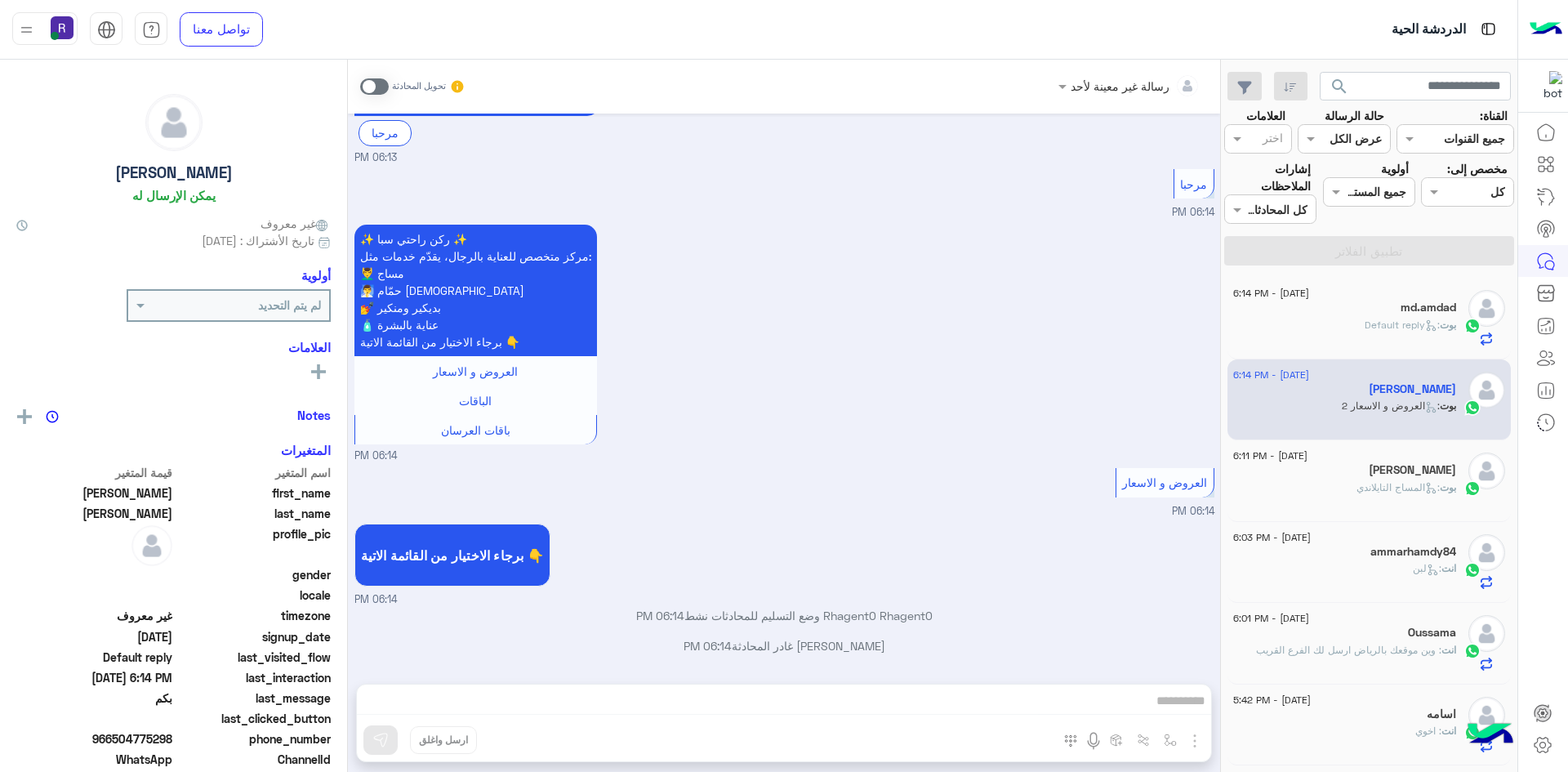
click at [1395, 492] on div "[DATE] - 6:11 PM [PERSON_NAME] : المساج [PERSON_NAME][DEMOGRAPHIC_DATA]" at bounding box center [1369, 481] width 285 height 82
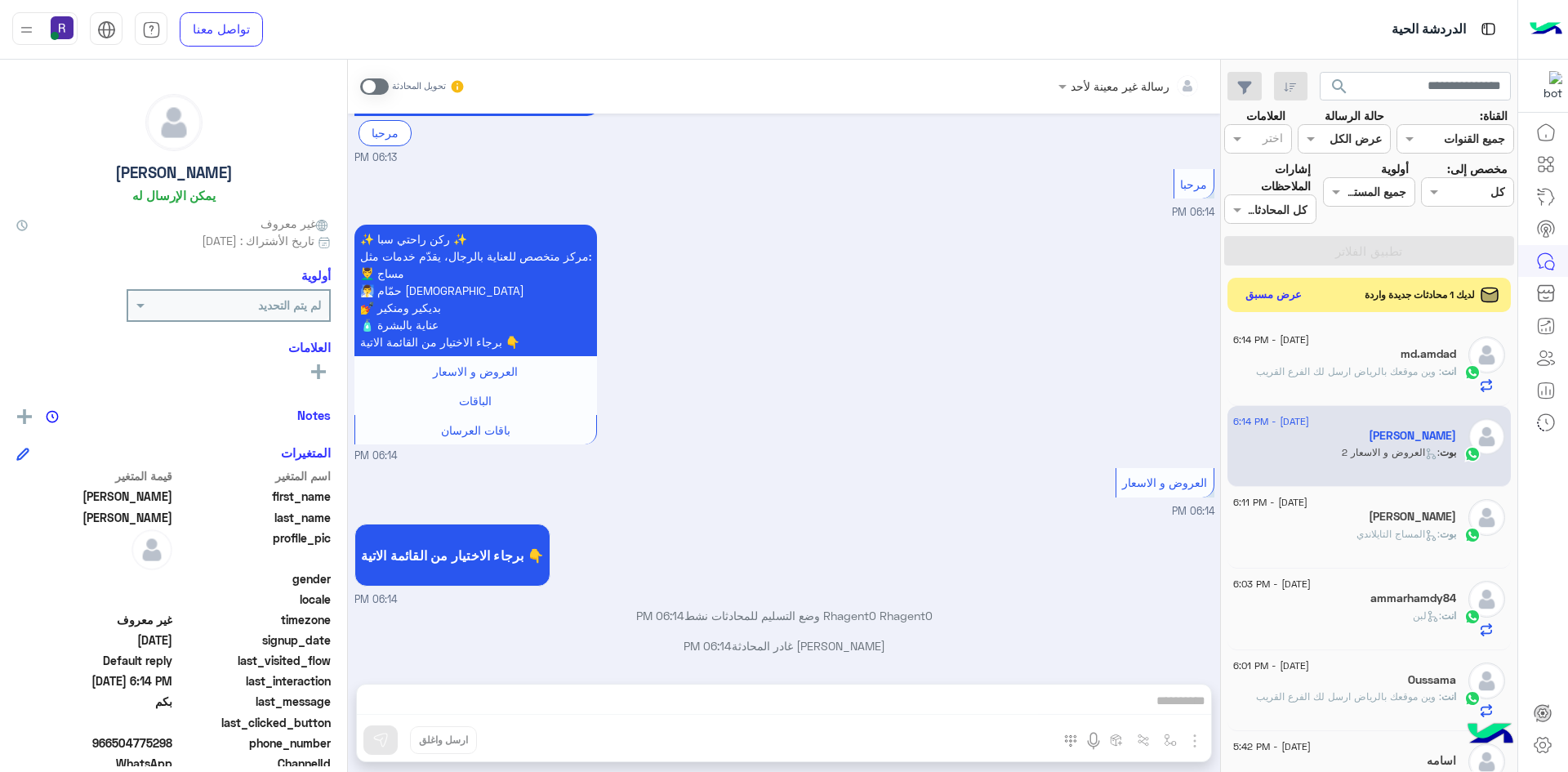
click at [1269, 297] on button "عرض مسبق" at bounding box center [1273, 296] width 69 height 22
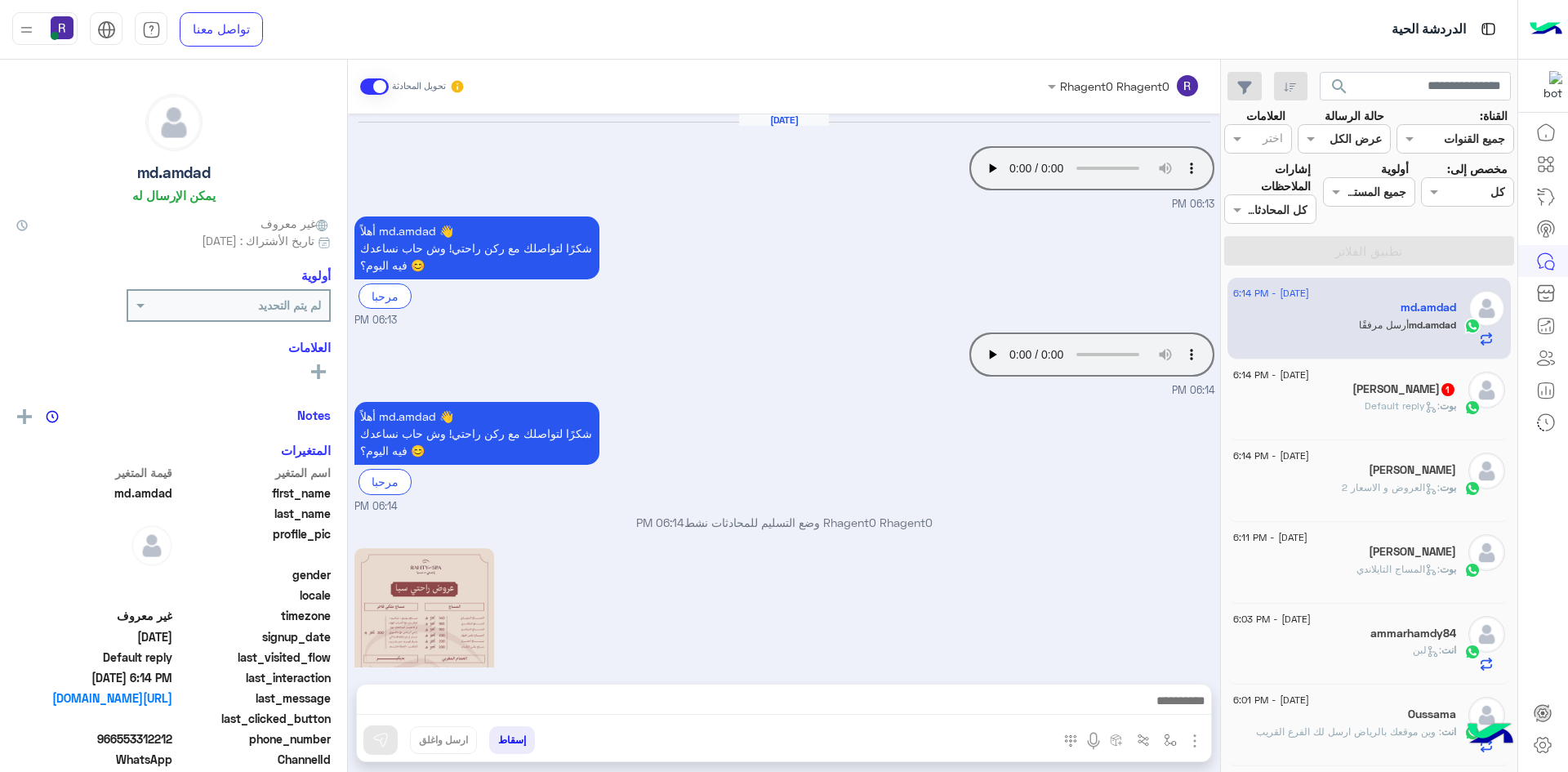
scroll to position [472, 0]
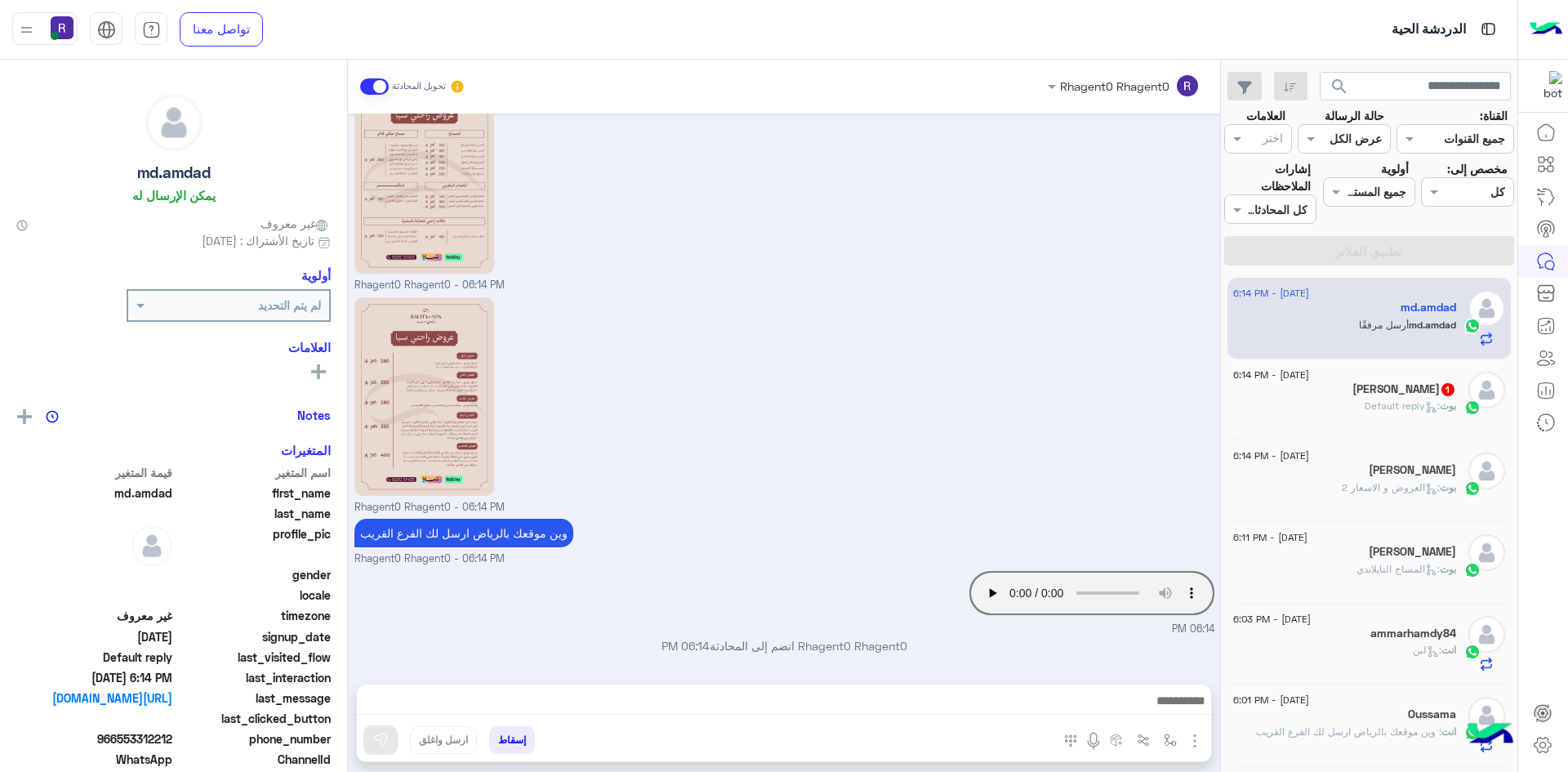
click at [1335, 405] on div "[PERSON_NAME] : Default reply" at bounding box center [1344, 412] width 223 height 29
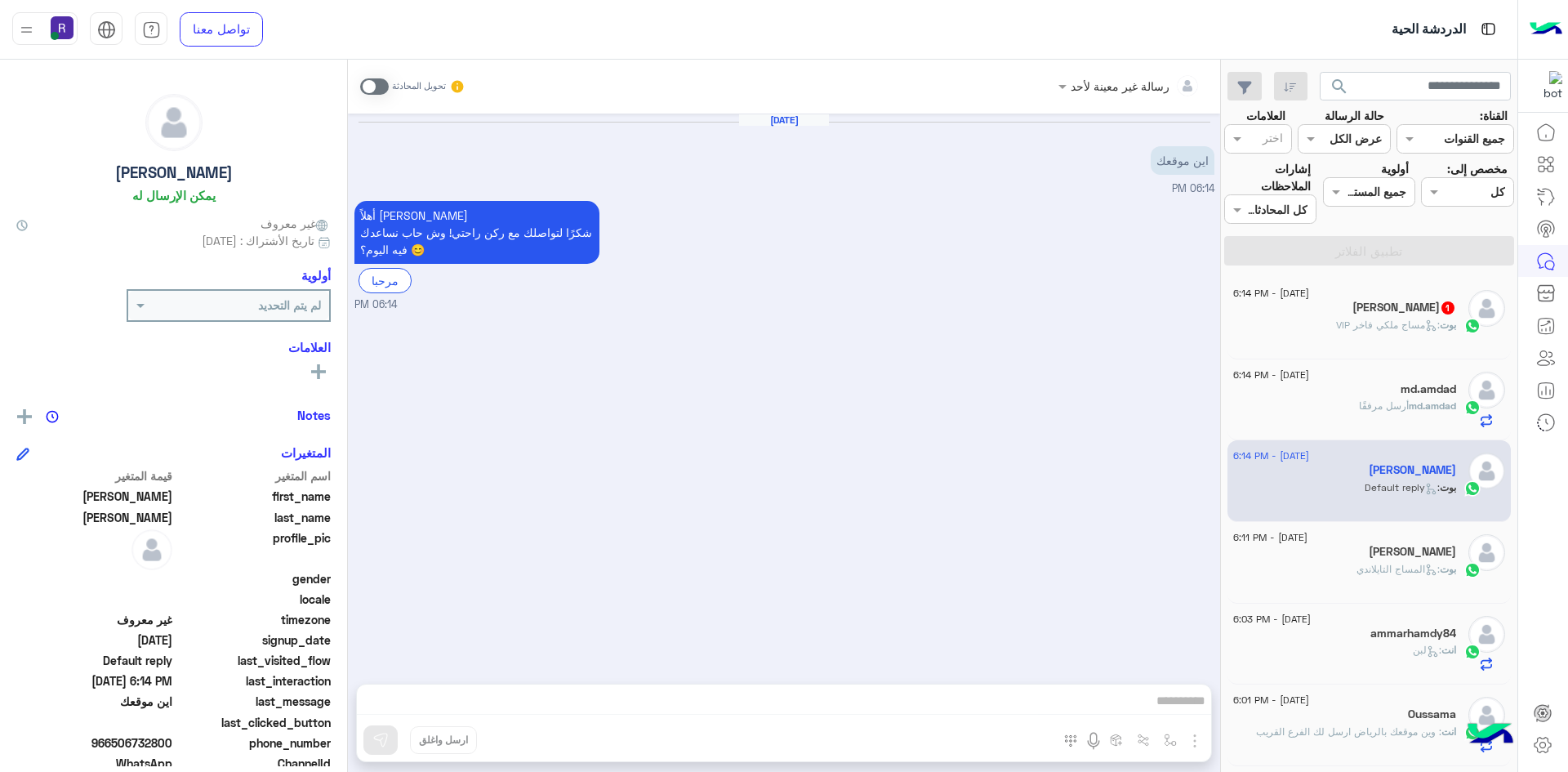
click at [1371, 575] on p "بوت : المساج التايلاندي" at bounding box center [1406, 569] width 100 height 15
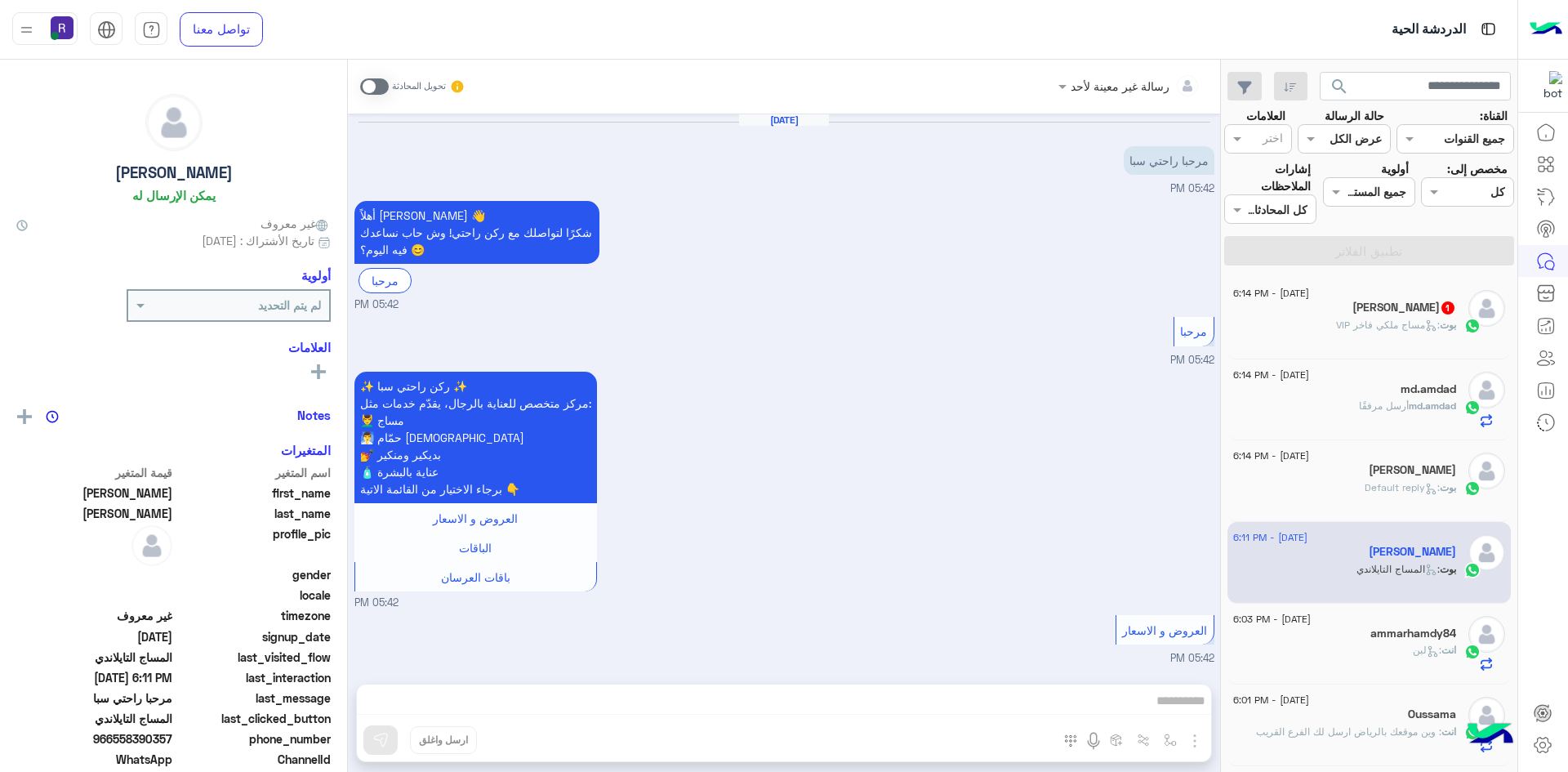
scroll to position [885, 0]
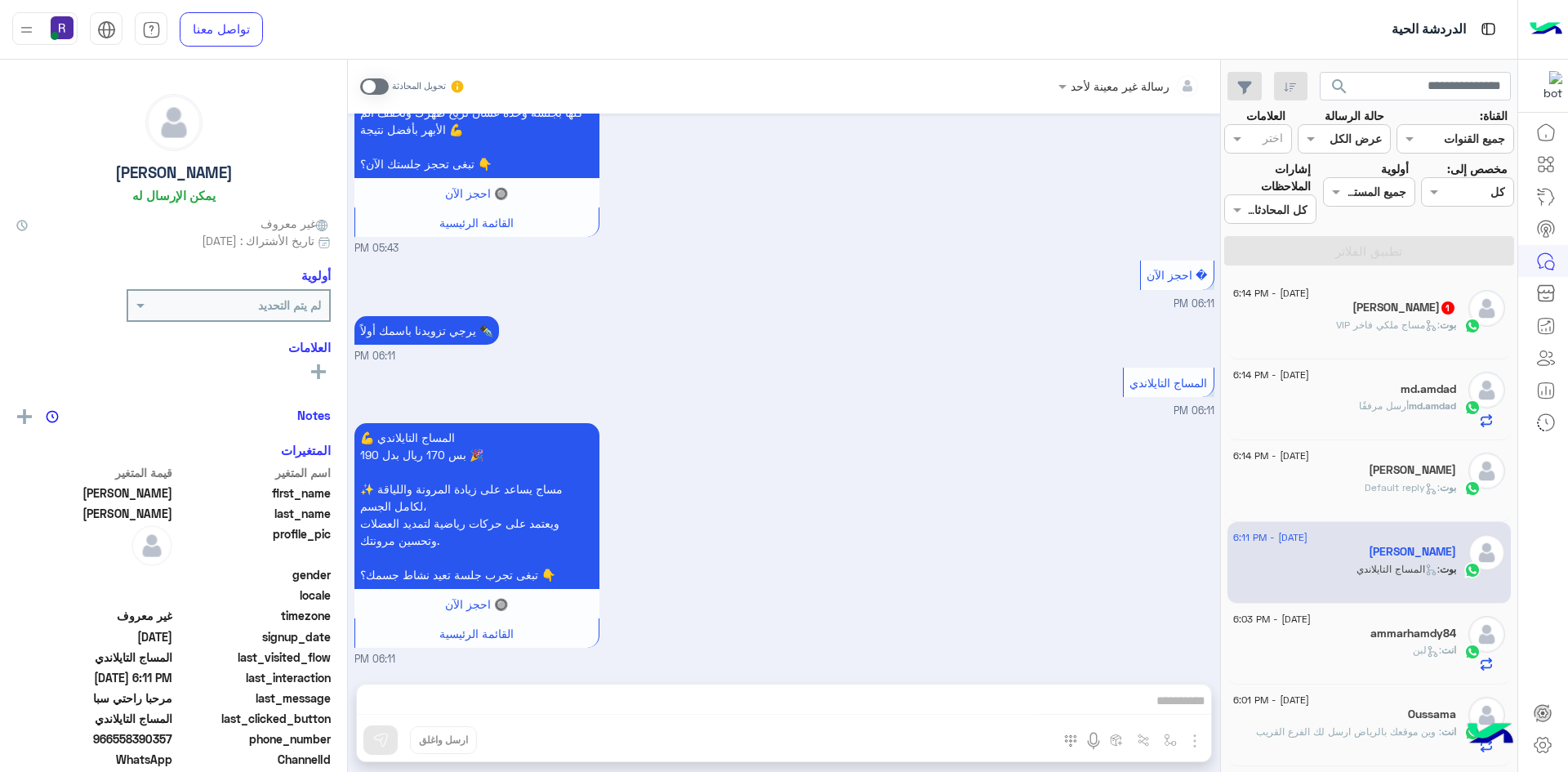
click at [1374, 642] on div "انت : لبن" at bounding box center [1344, 656] width 223 height 29
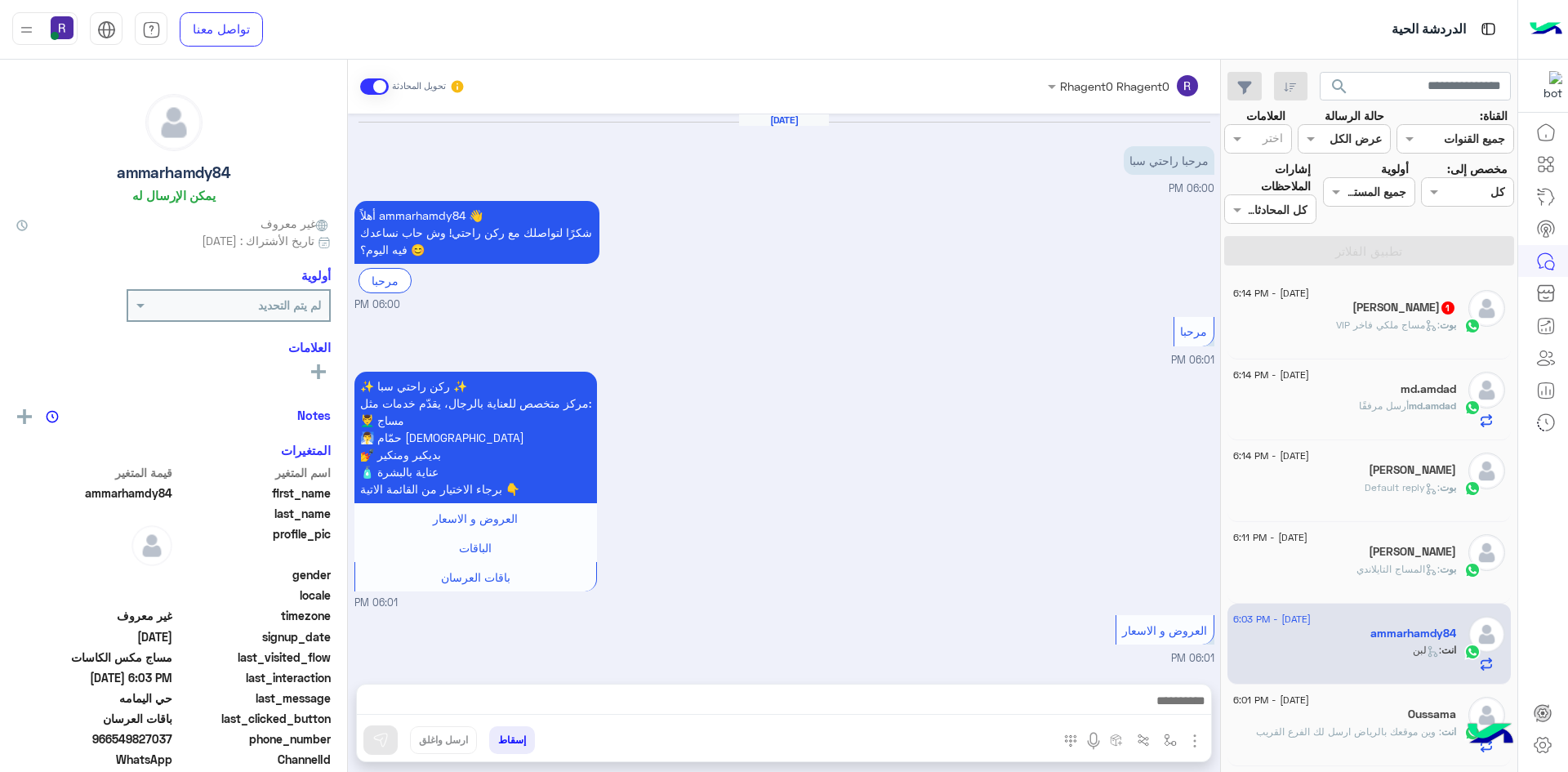
scroll to position [1559, 0]
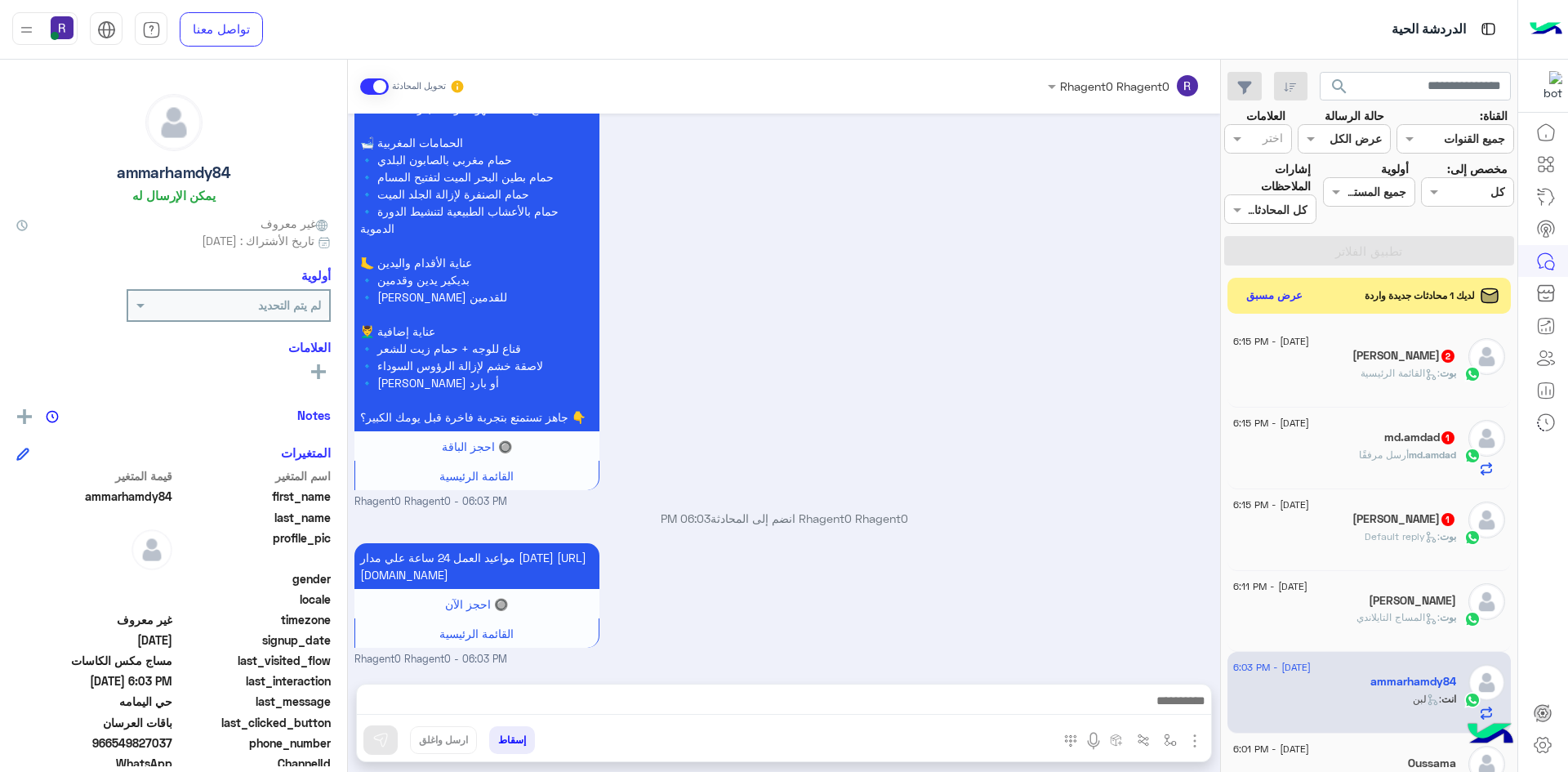
click at [1377, 553] on div "[PERSON_NAME] : Default reply" at bounding box center [1344, 543] width 223 height 29
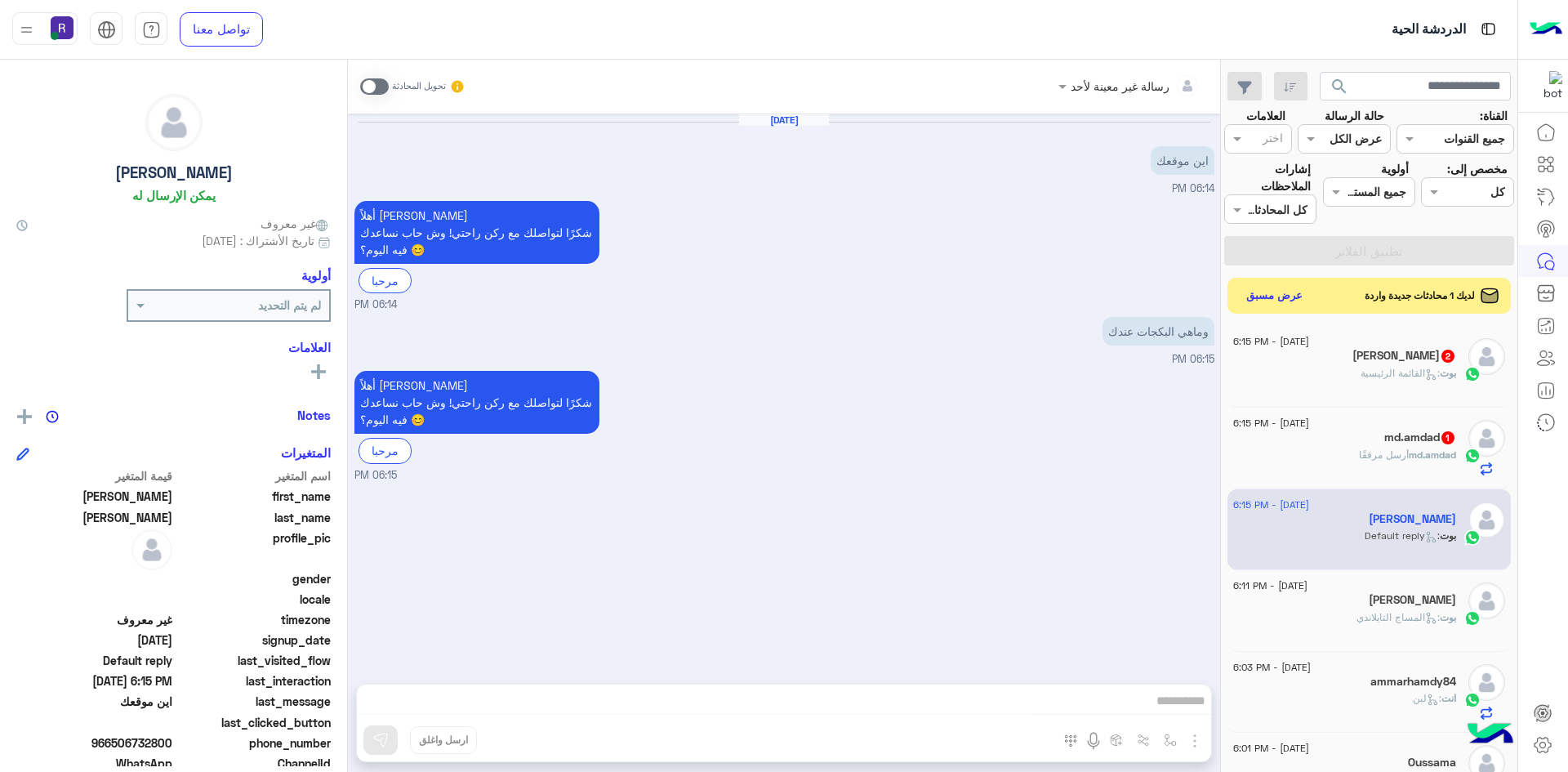
click at [385, 87] on span at bounding box center [375, 86] width 29 height 16
drag, startPoint x: 1199, startPoint y: 741, endPoint x: 1157, endPoint y: 714, distance: 49.9
click at [1197, 742] on img "button" at bounding box center [1194, 741] width 20 height 20
click at [1154, 710] on span "الصور" at bounding box center [1164, 705] width 30 height 19
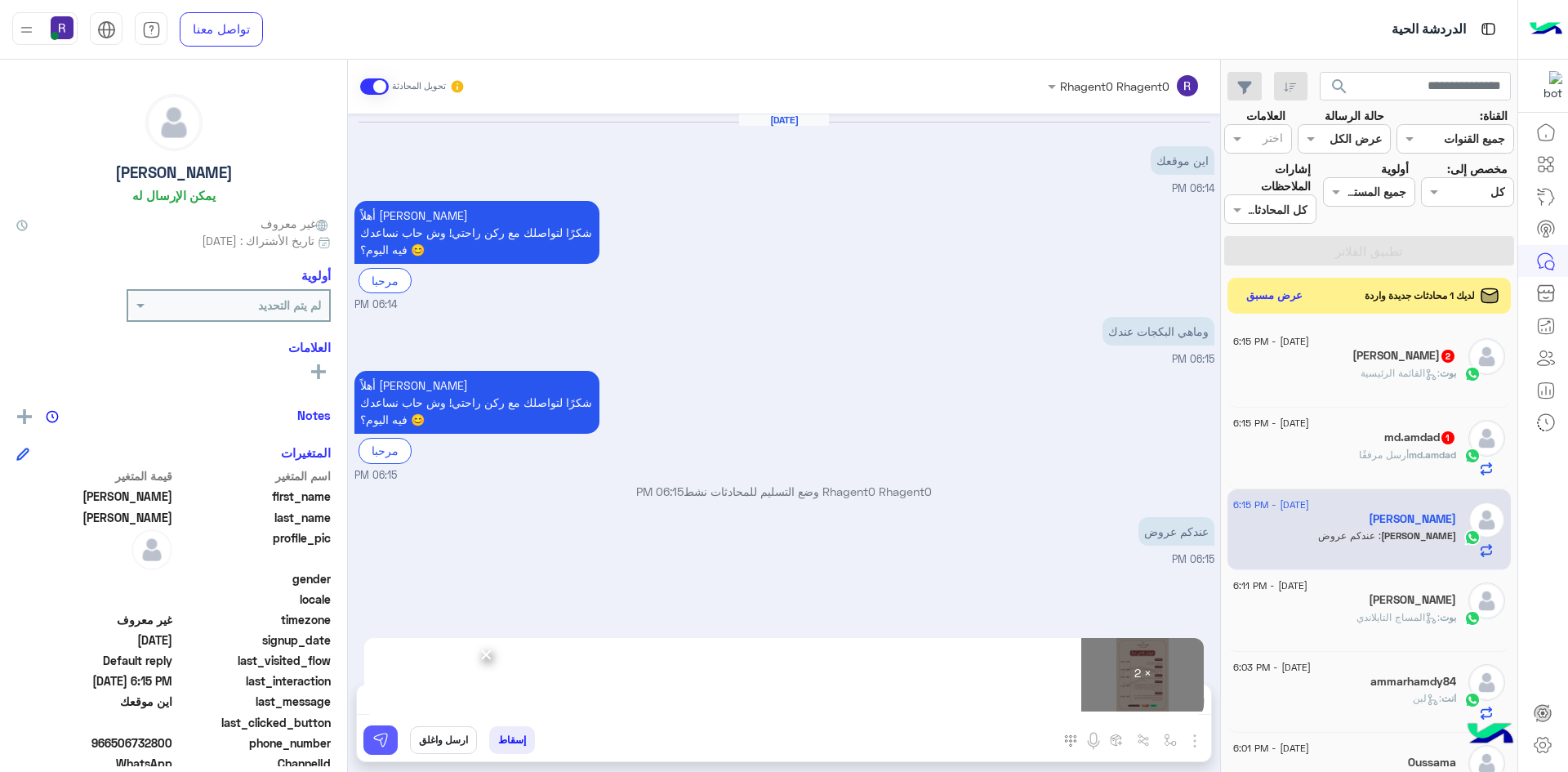
click at [382, 746] on img at bounding box center [381, 740] width 16 height 16
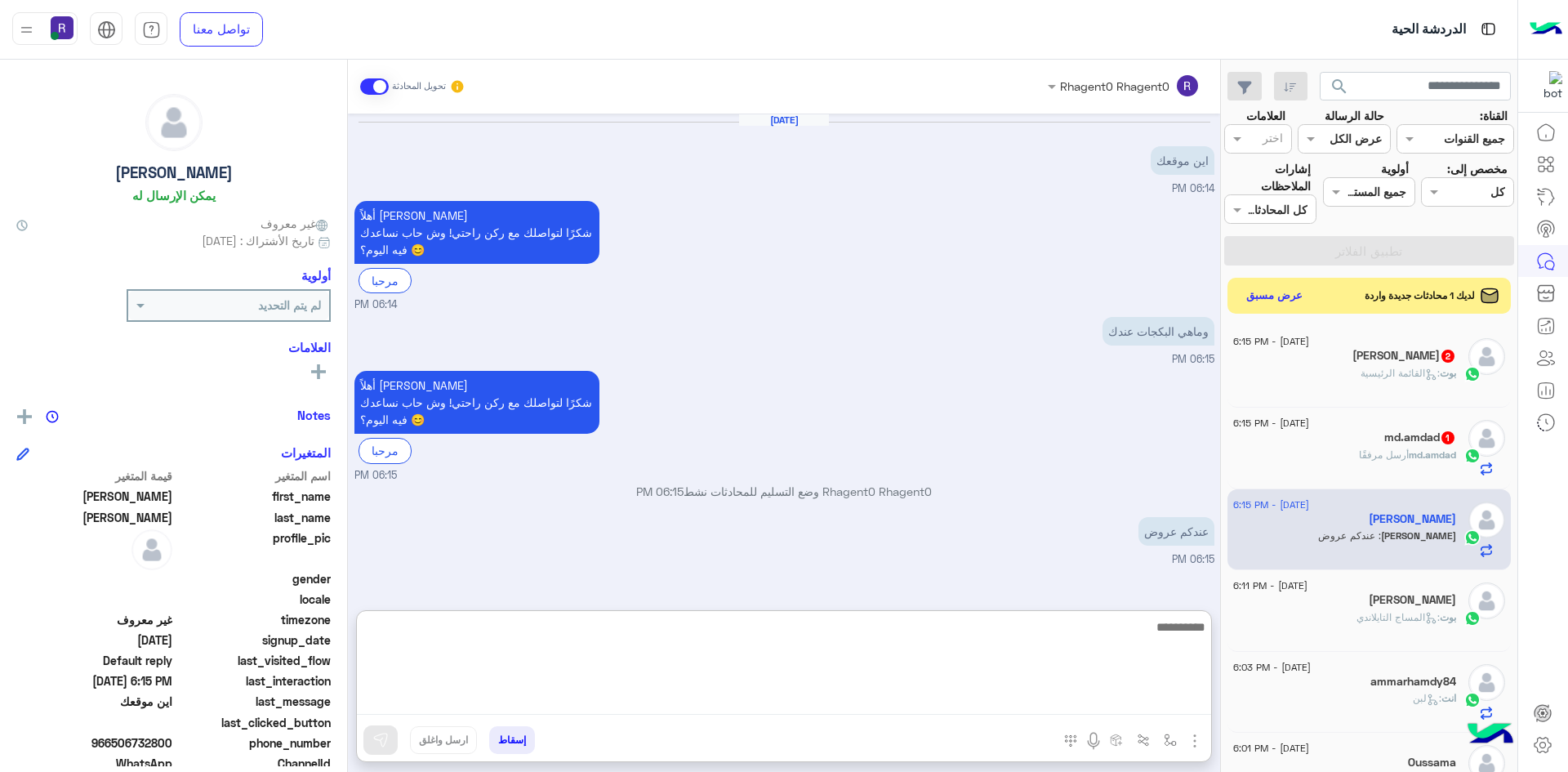
paste textarea "**********"
type textarea "**********"
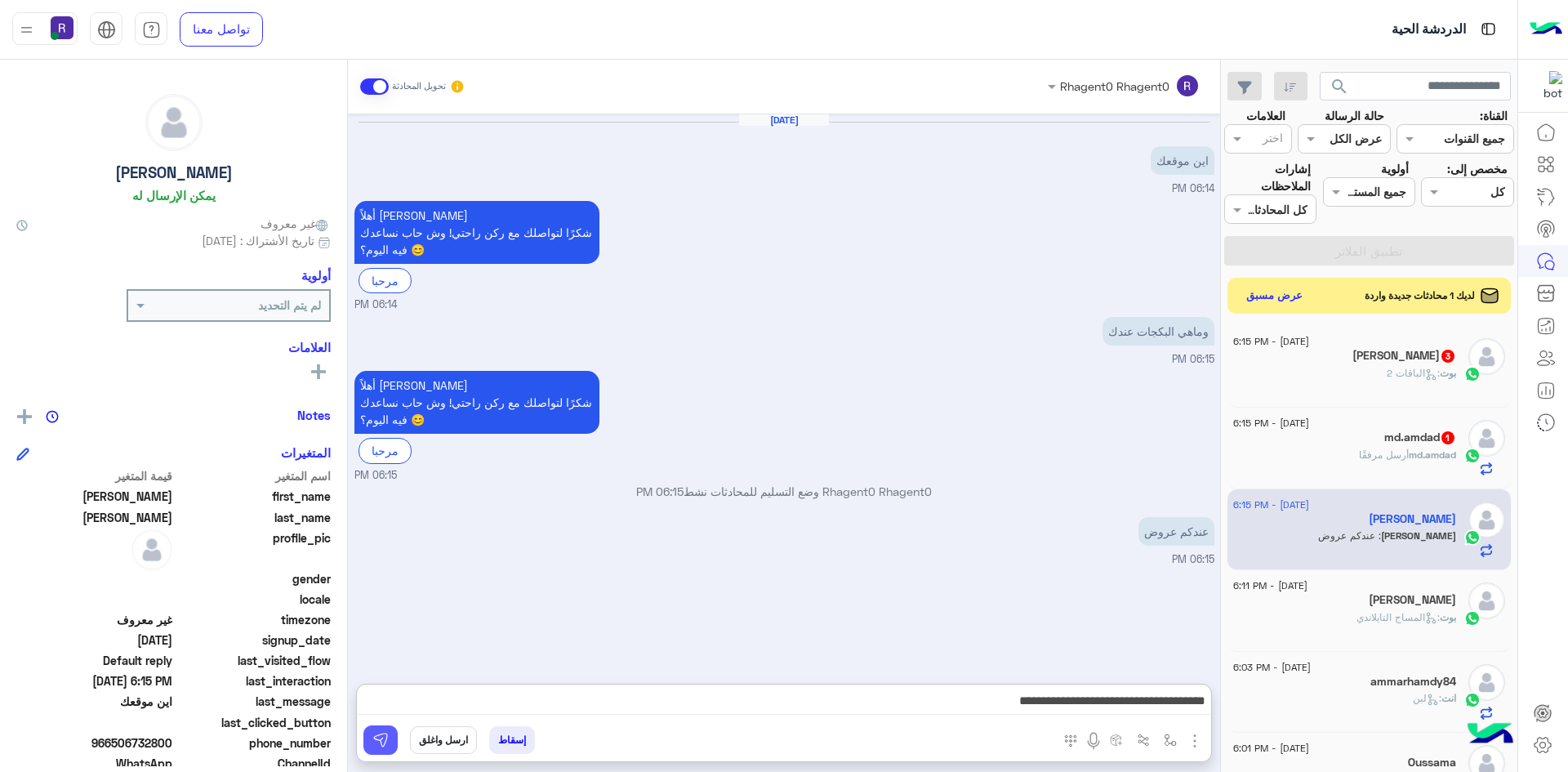
click at [384, 743] on img at bounding box center [381, 740] width 16 height 16
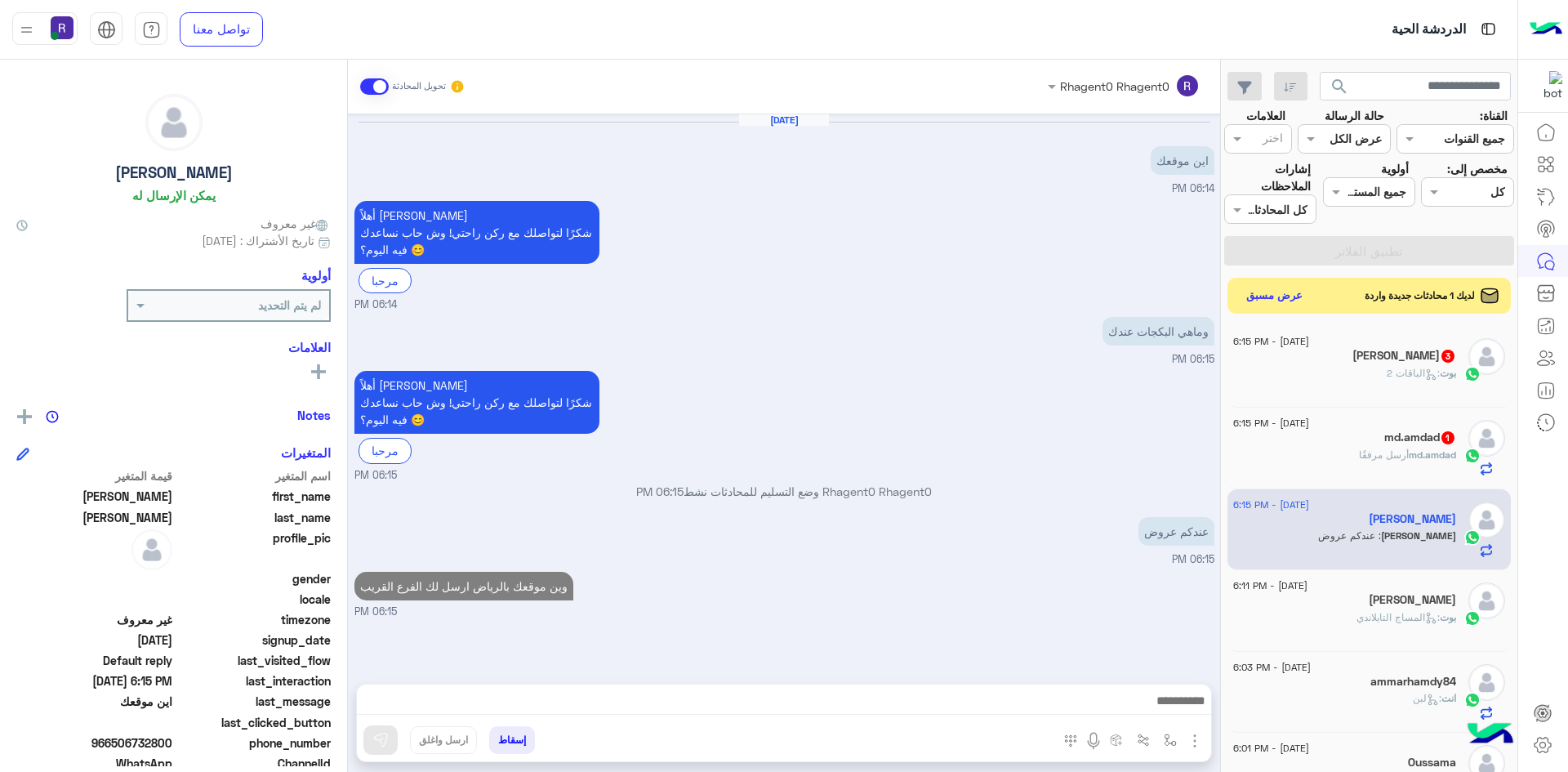
click at [1377, 449] on span "أرسل مرفقًا" at bounding box center [1384, 454] width 50 height 12
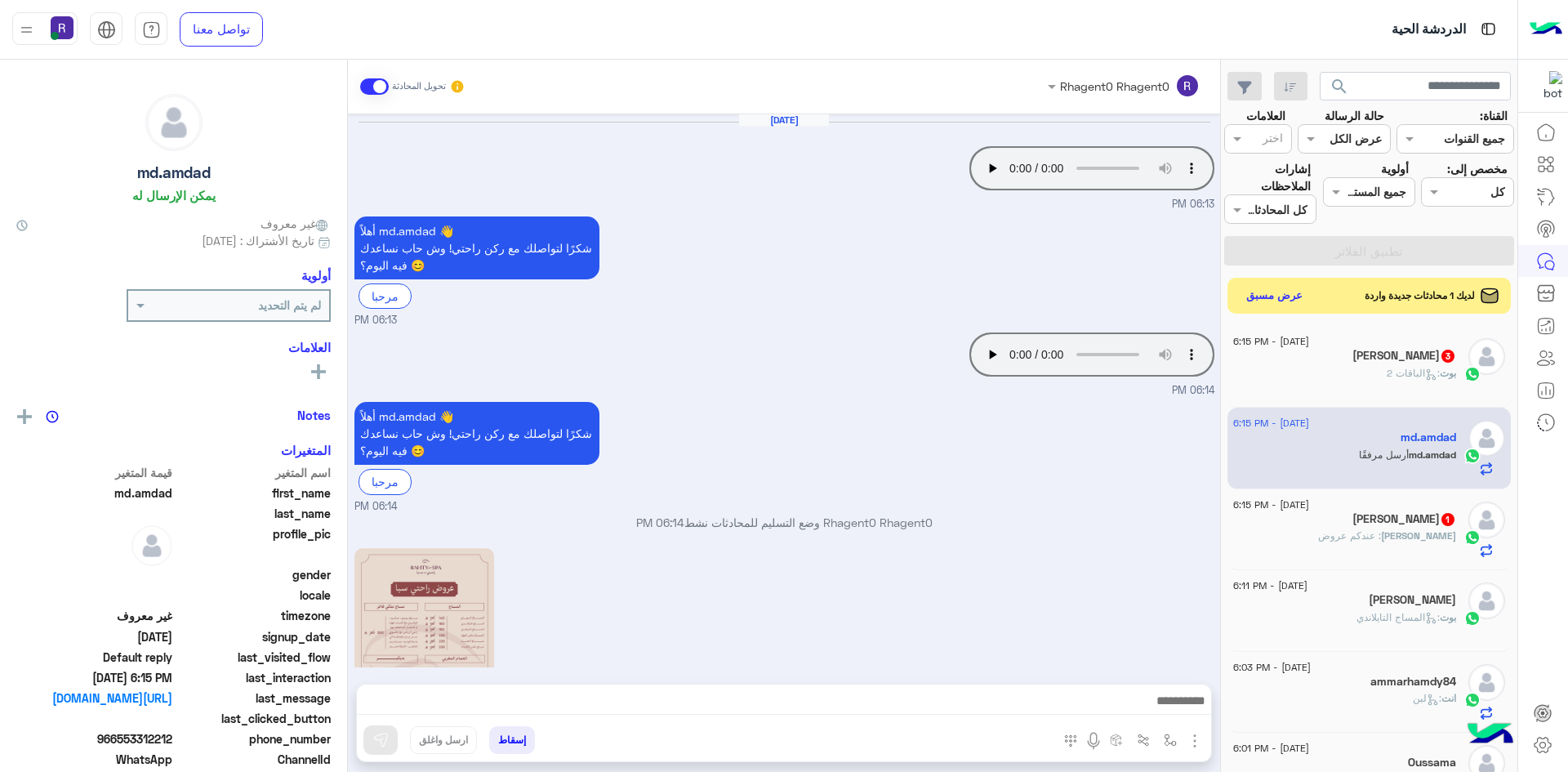
scroll to position [542, 0]
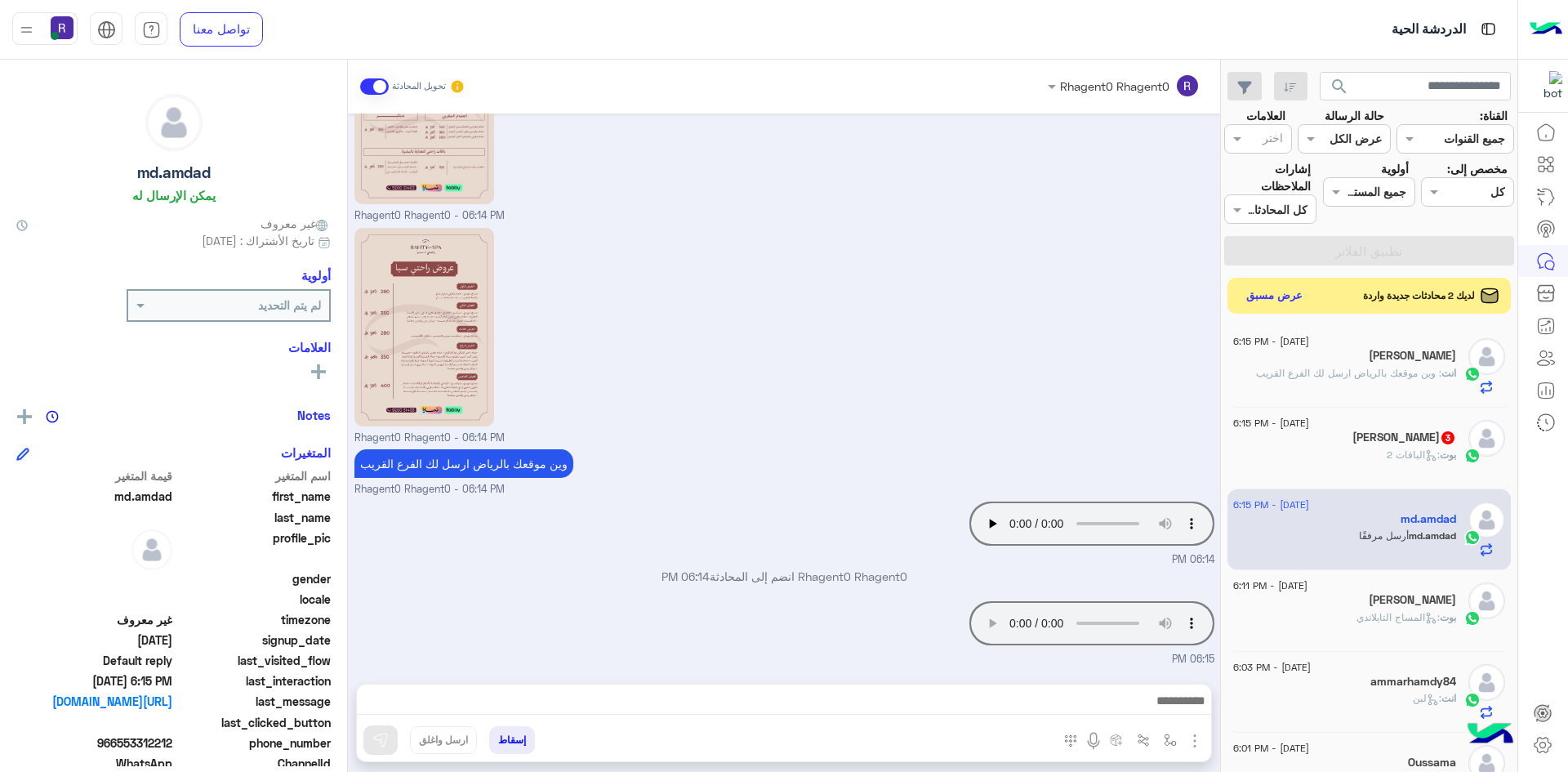
click at [1336, 459] on div "بوت : الباقات 2" at bounding box center [1344, 461] width 223 height 29
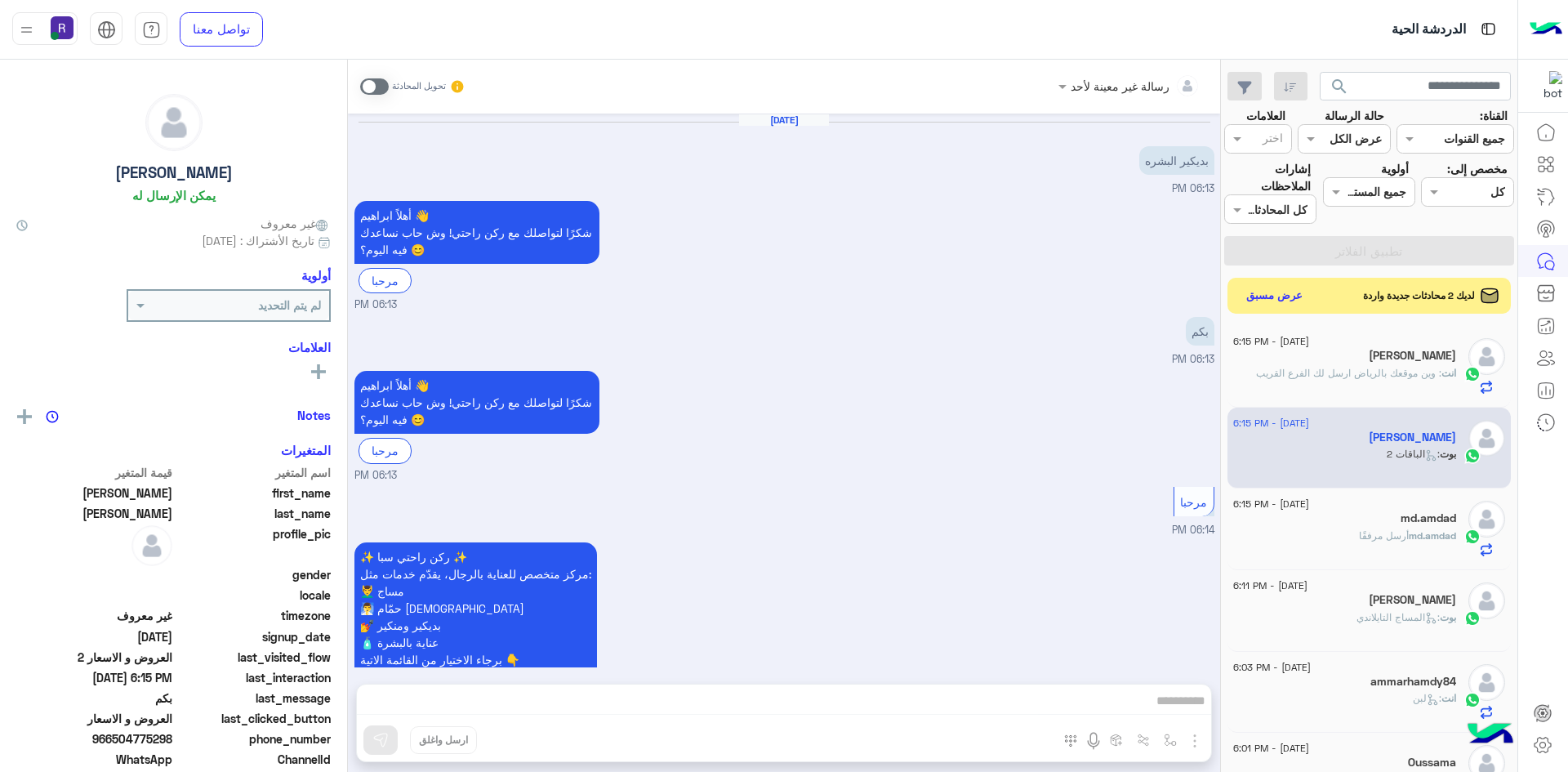
scroll to position [1399, 0]
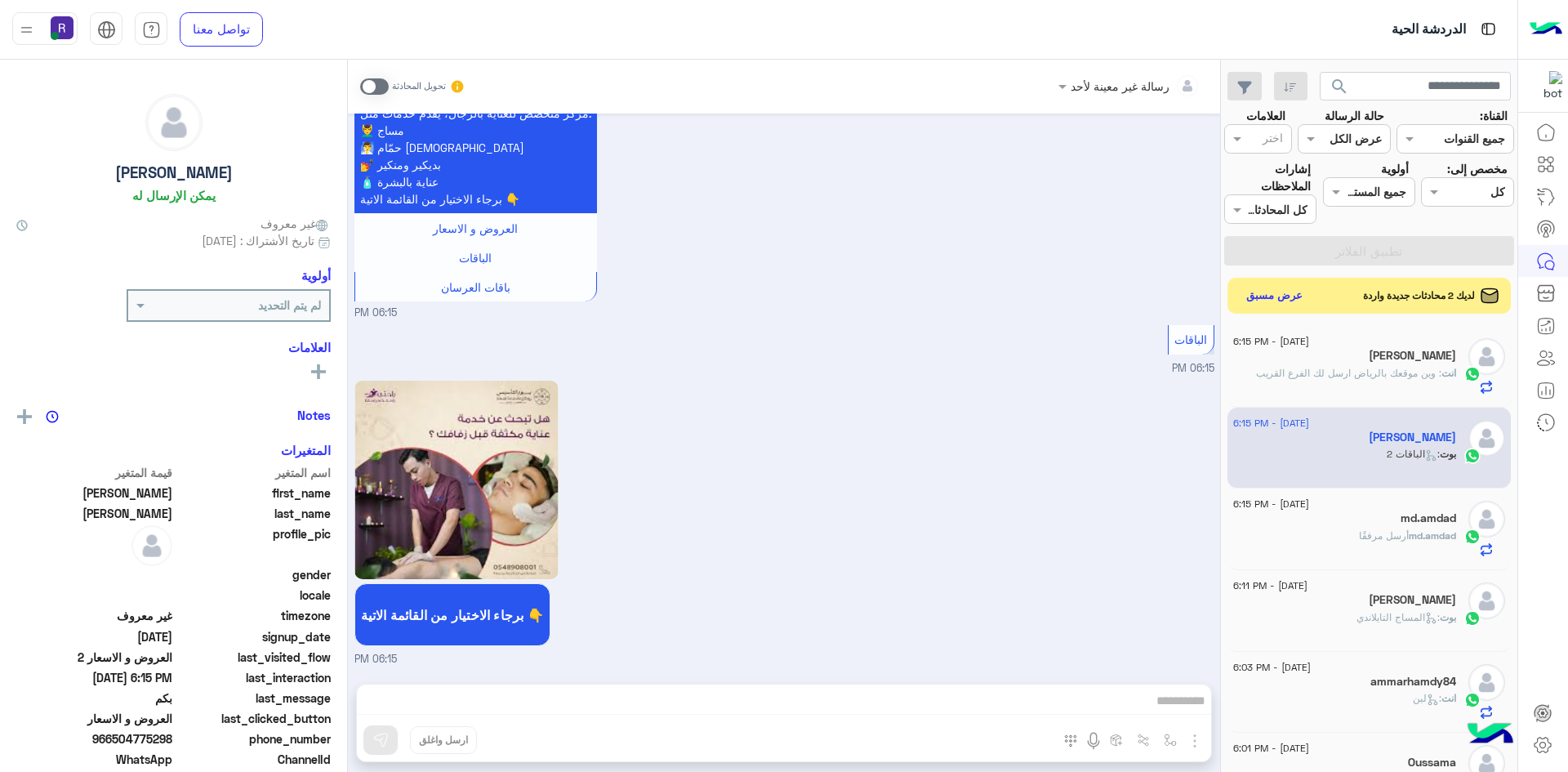
click at [379, 87] on span at bounding box center [375, 86] width 29 height 16
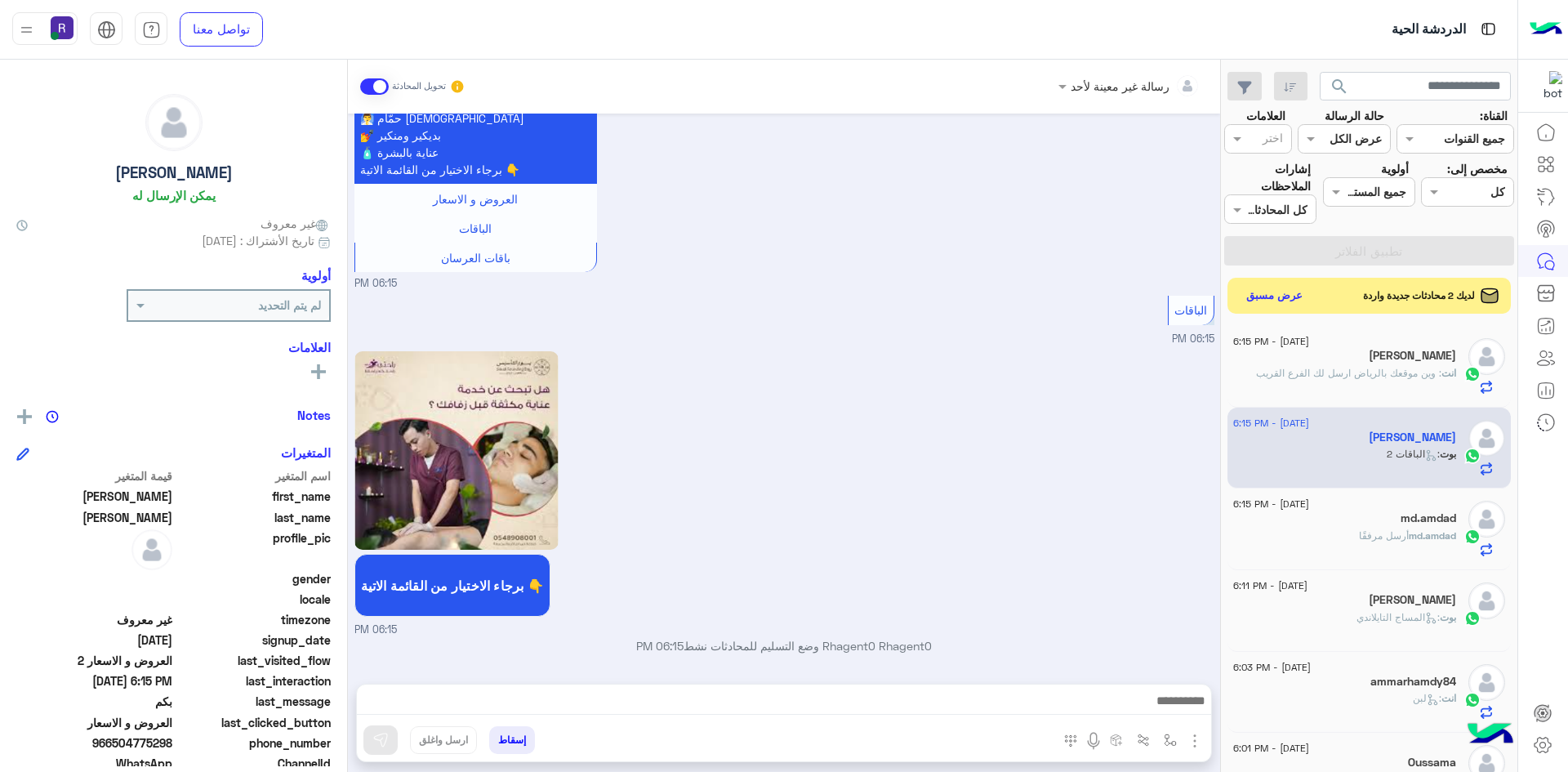
scroll to position [1428, 0]
click at [1193, 739] on img "button" at bounding box center [1194, 741] width 20 height 20
click at [1180, 710] on button "الصور" at bounding box center [1170, 704] width 69 height 33
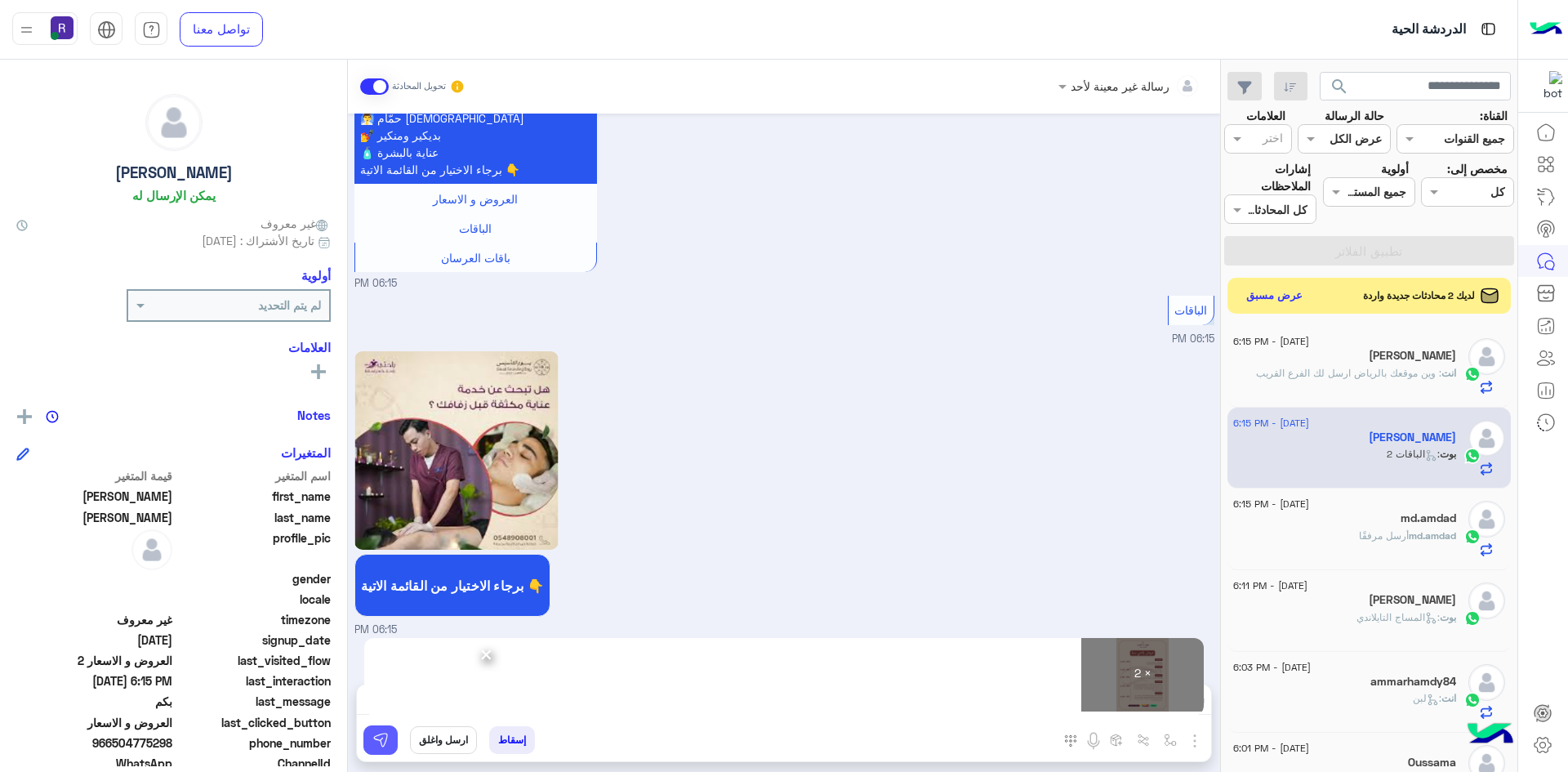
scroll to position [1484, 0]
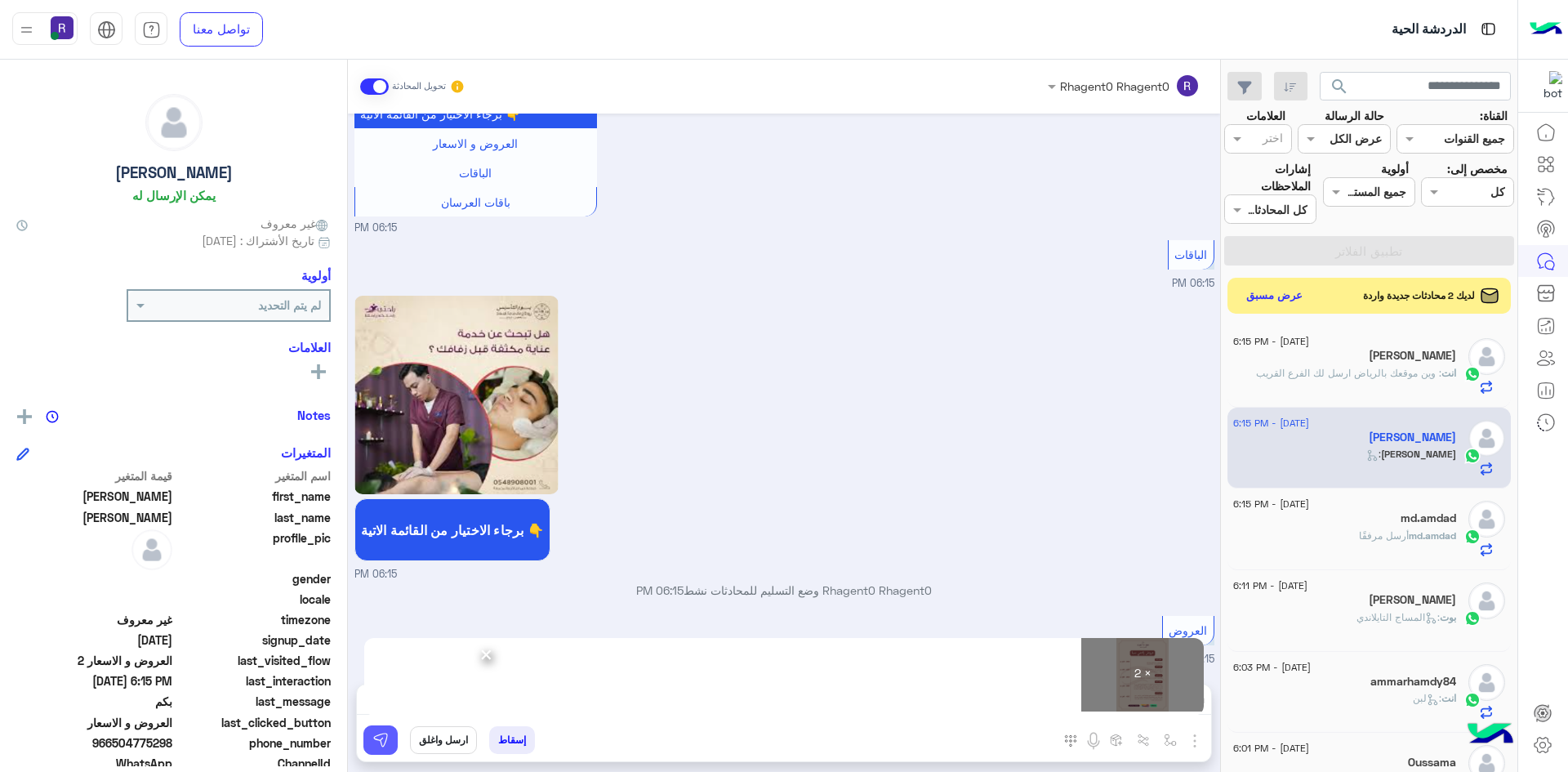
click at [383, 741] on img at bounding box center [381, 740] width 16 height 16
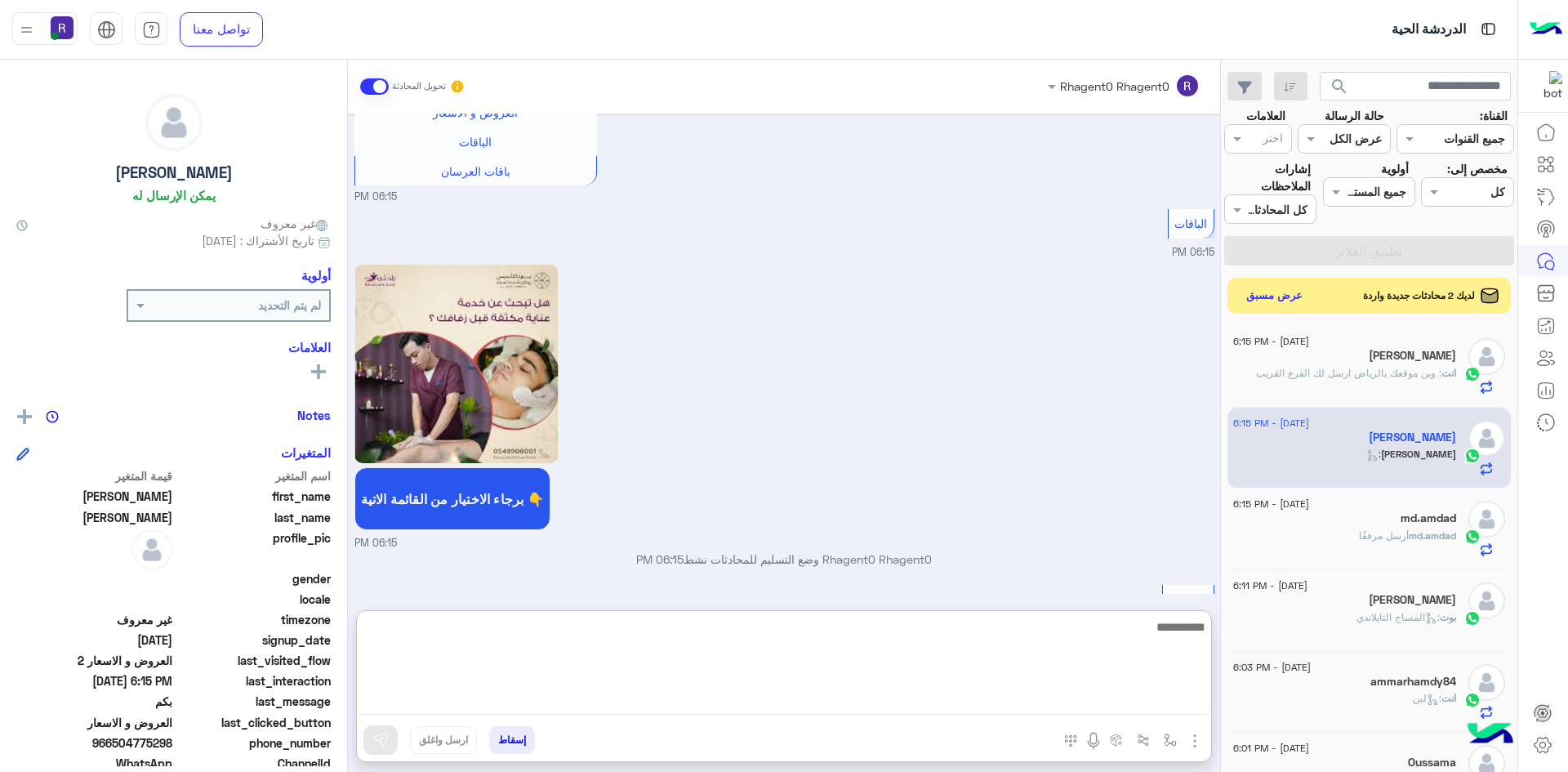
paste textarea "**********"
type textarea "**********"
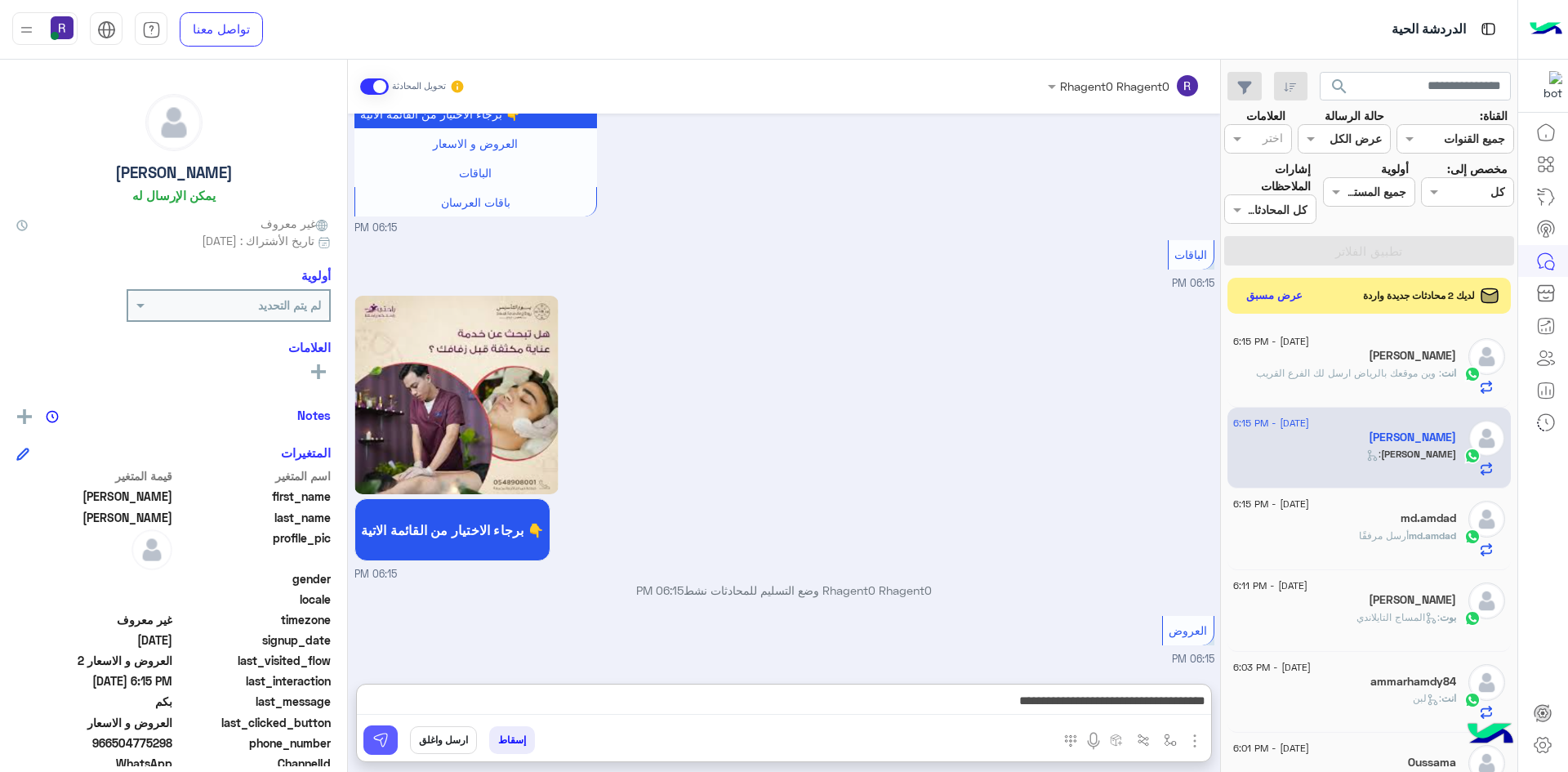
click at [379, 741] on img at bounding box center [381, 740] width 16 height 16
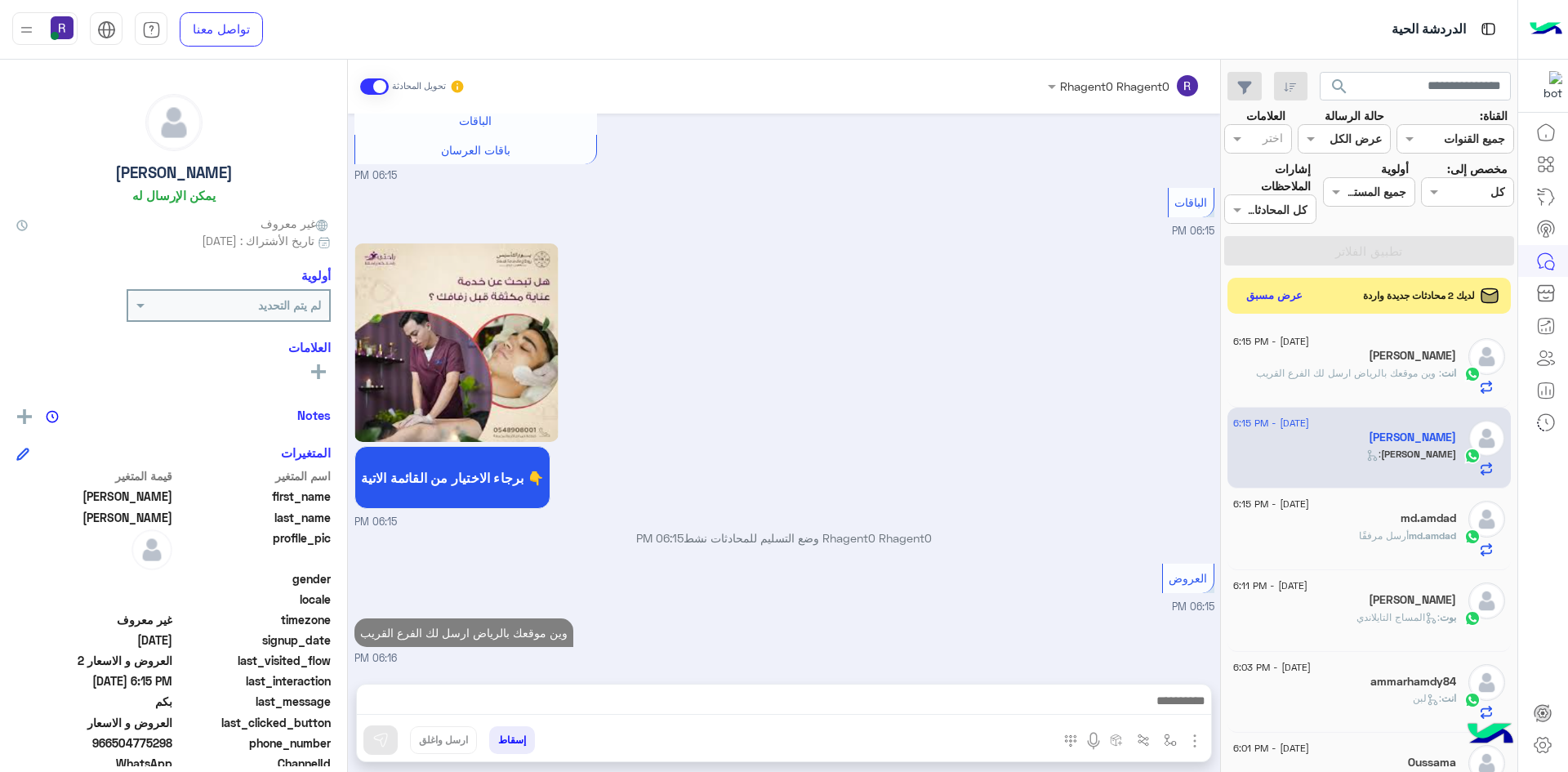
scroll to position [1536, 0]
click at [1286, 294] on button "عرض مسبق" at bounding box center [1273, 296] width 69 height 22
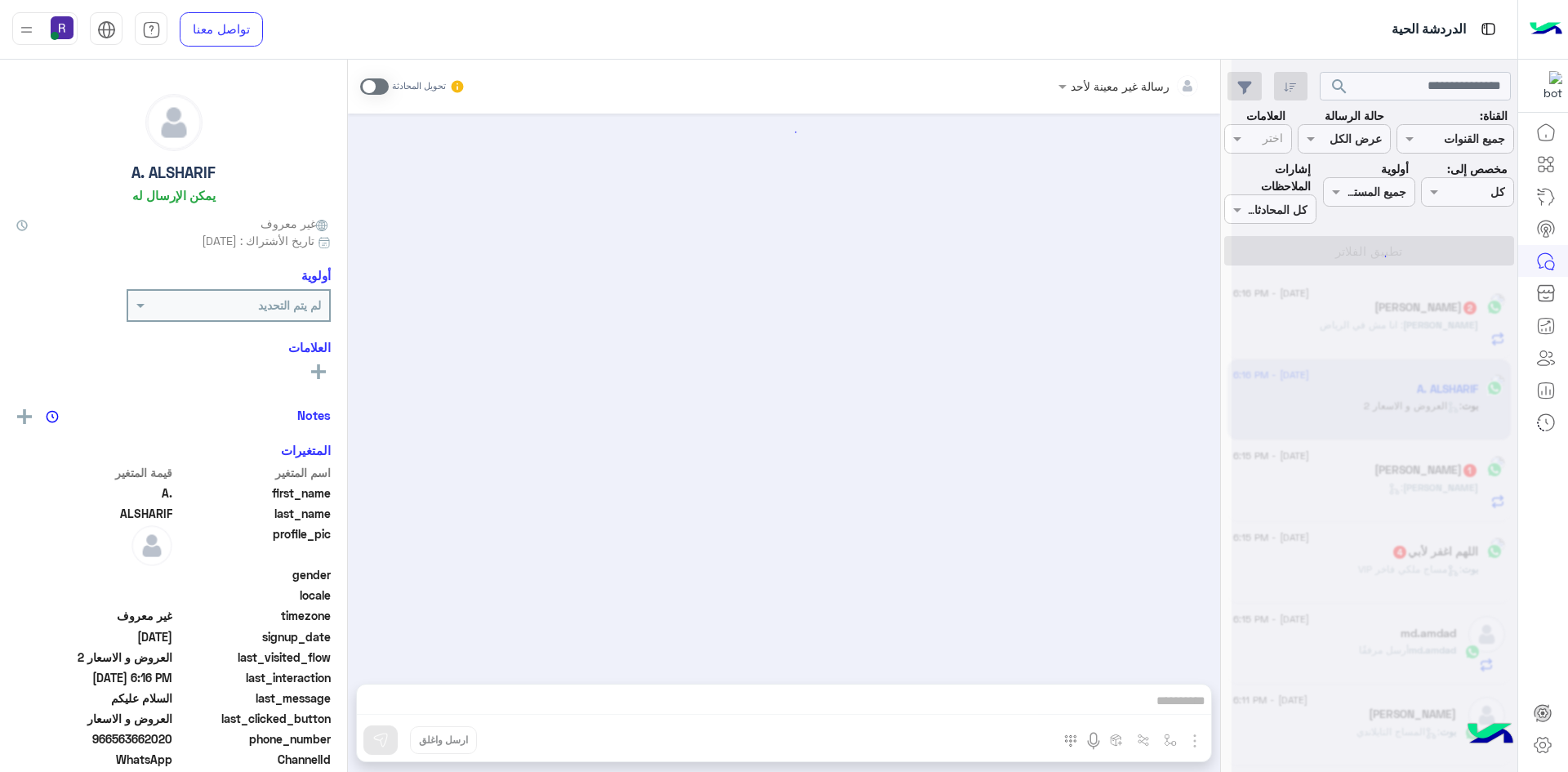
scroll to position [103, 0]
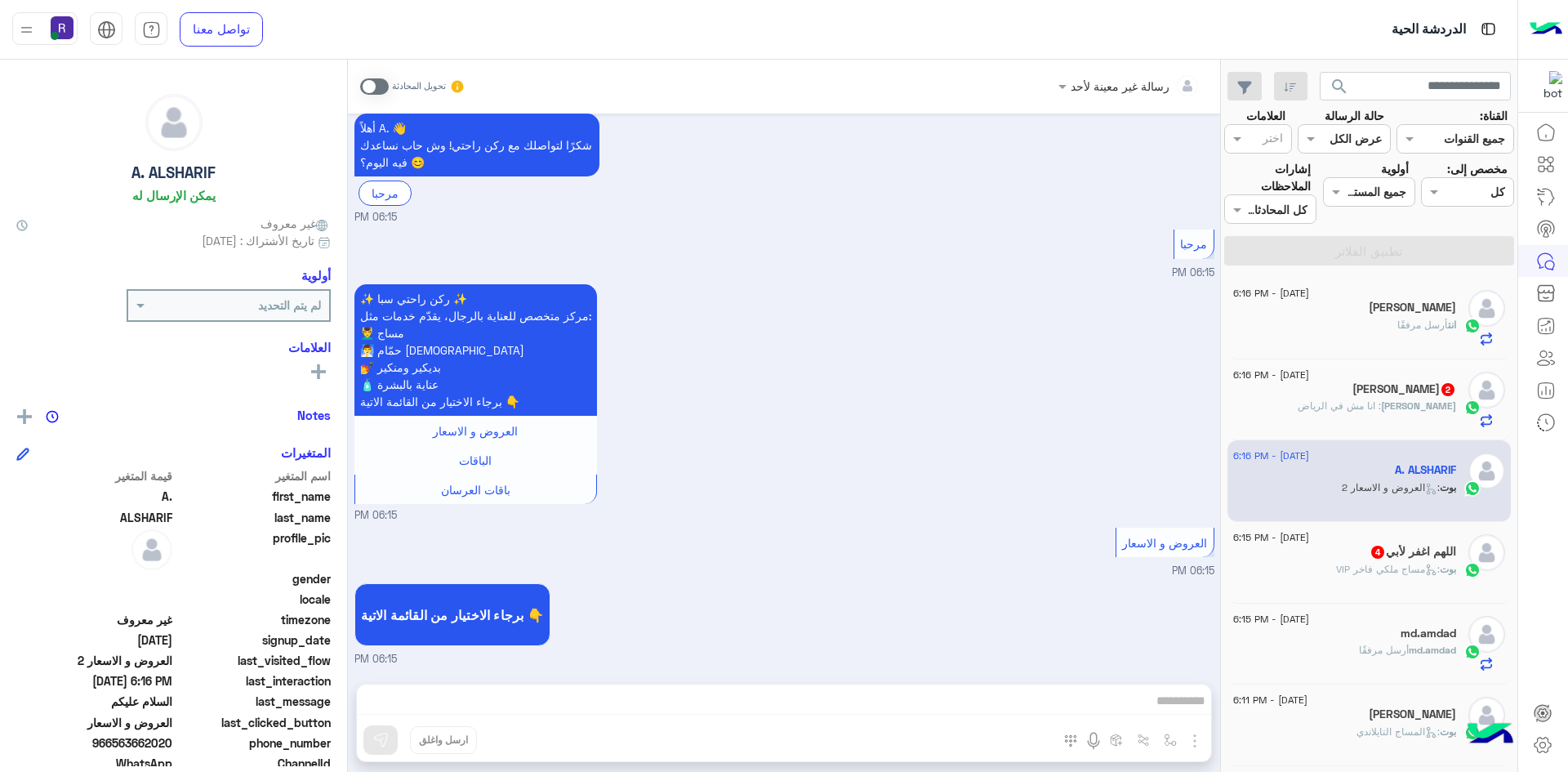
click at [382, 85] on span at bounding box center [375, 86] width 29 height 16
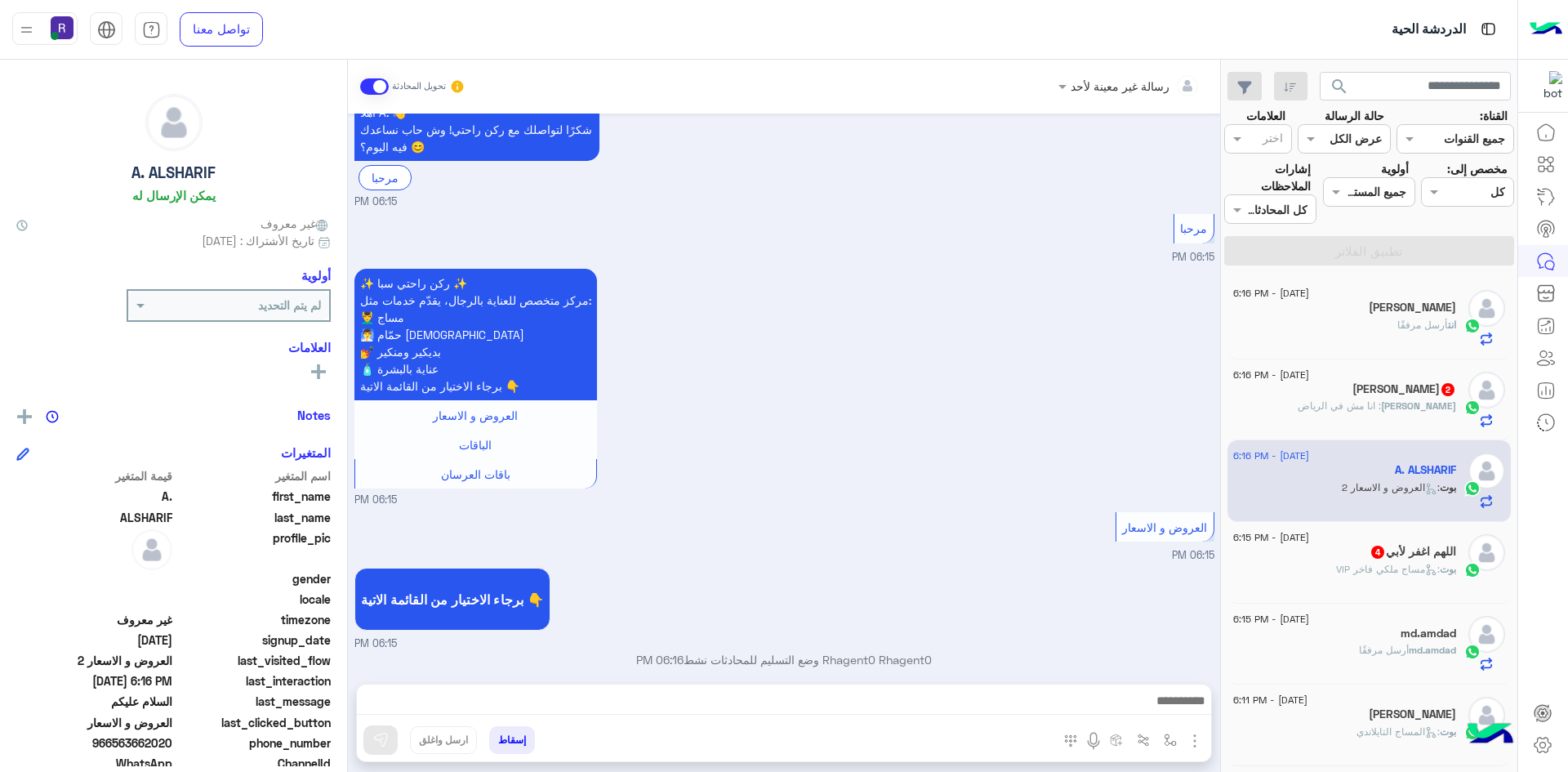
scroll to position [132, 0]
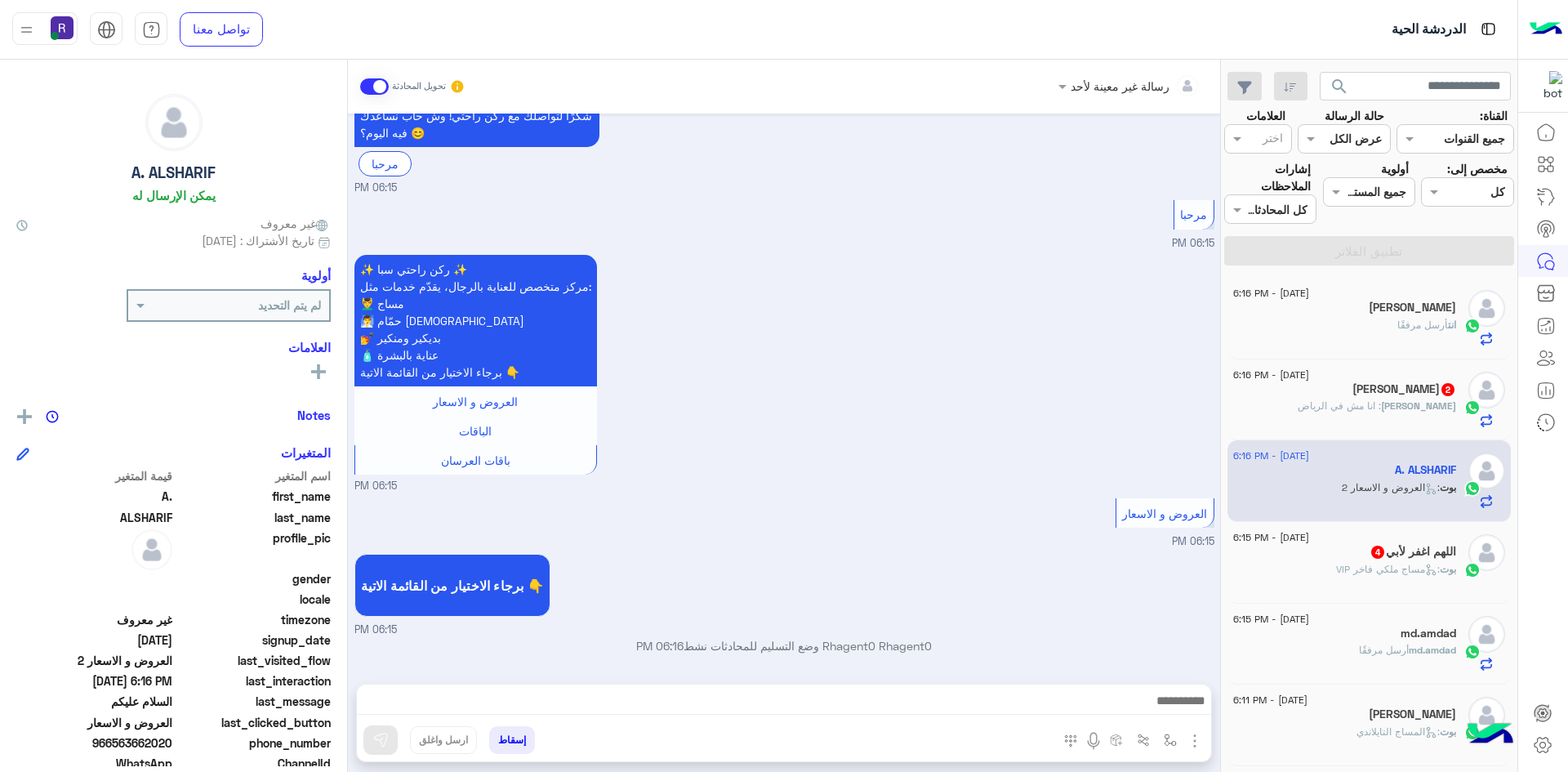
click at [1193, 742] on img "button" at bounding box center [1194, 741] width 20 height 20
click at [1171, 705] on span "الصور" at bounding box center [1164, 705] width 30 height 19
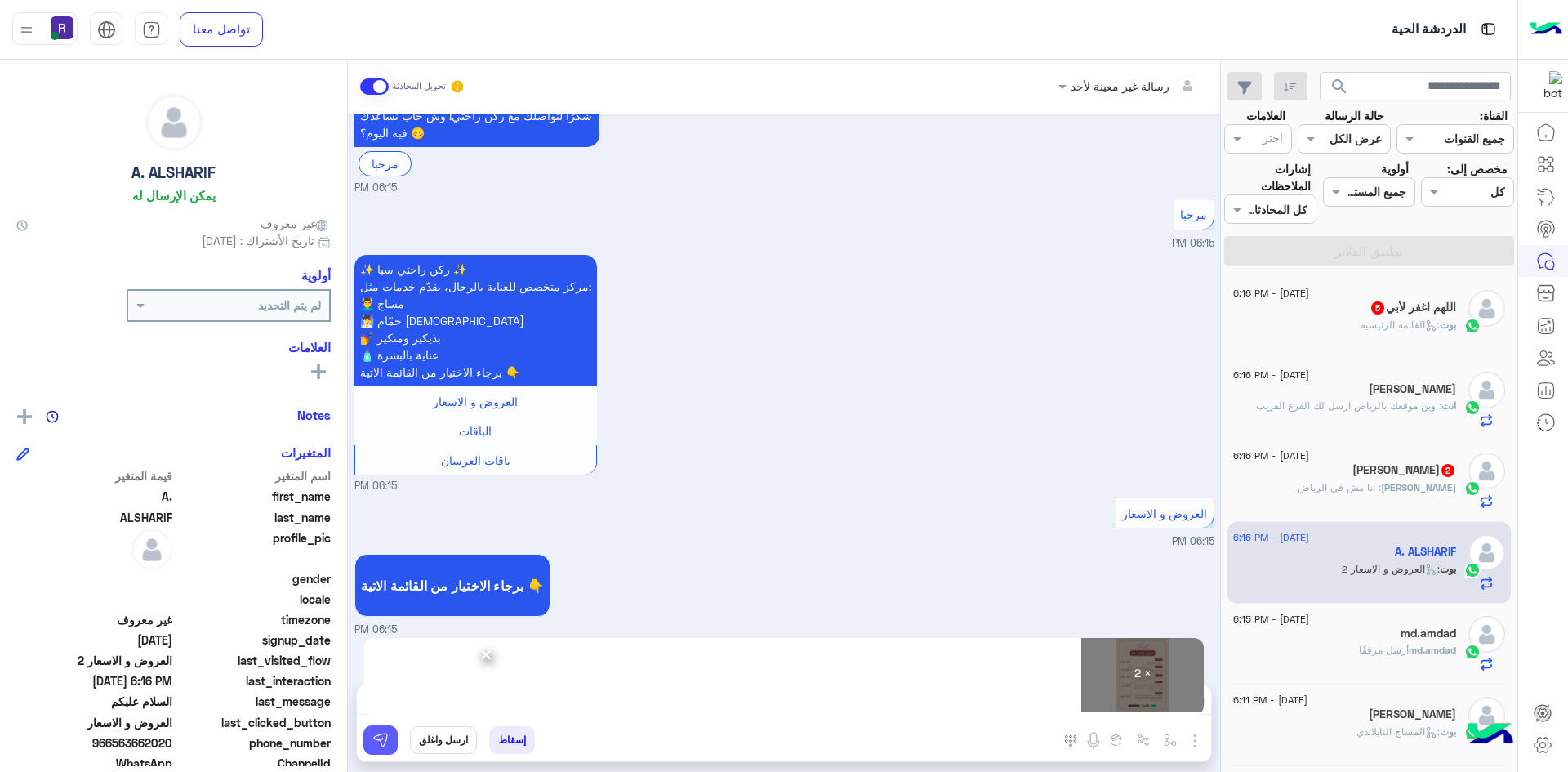
click at [384, 753] on button at bounding box center [381, 739] width 34 height 29
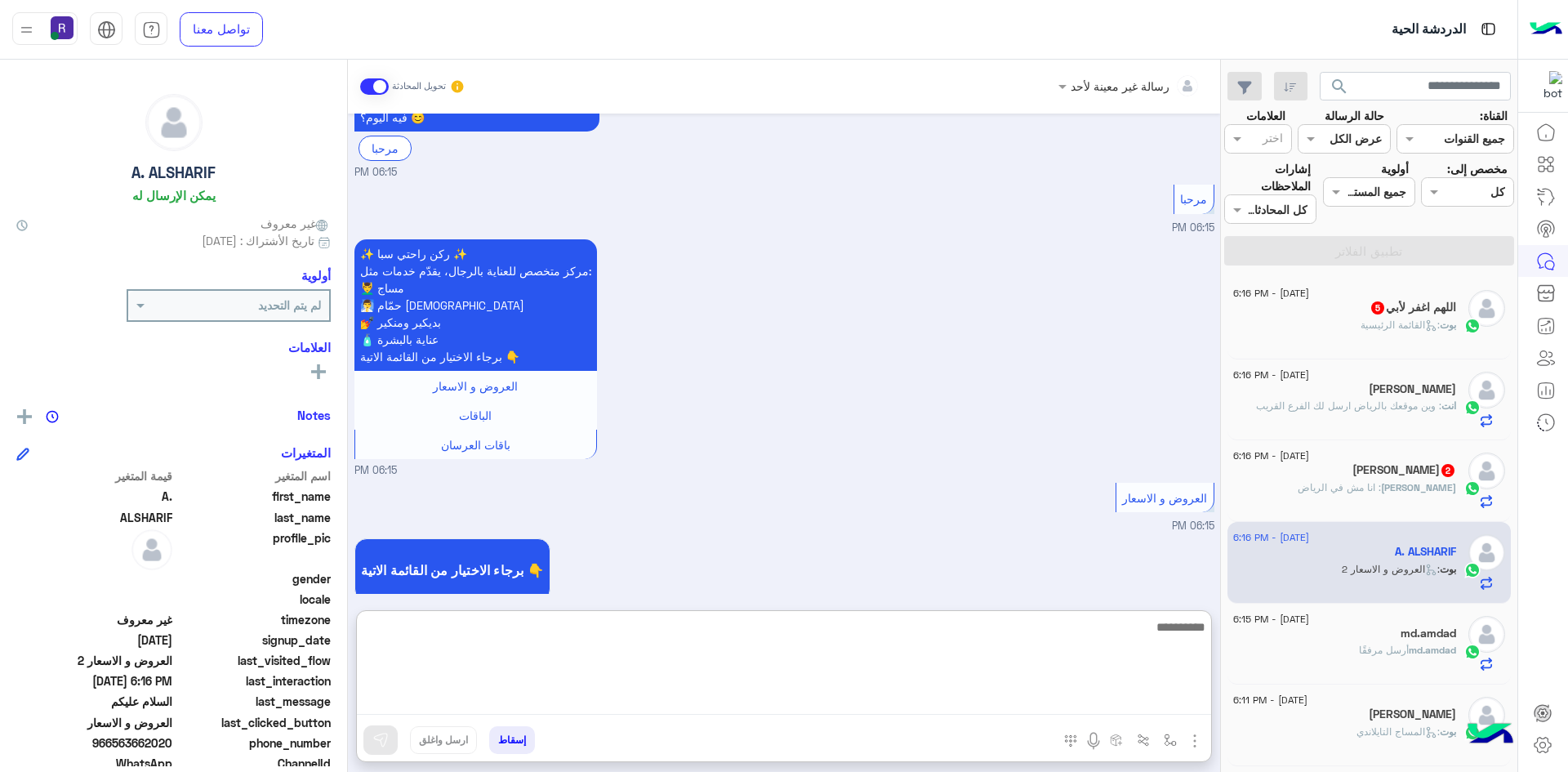
paste textarea "**********"
type textarea "**********"
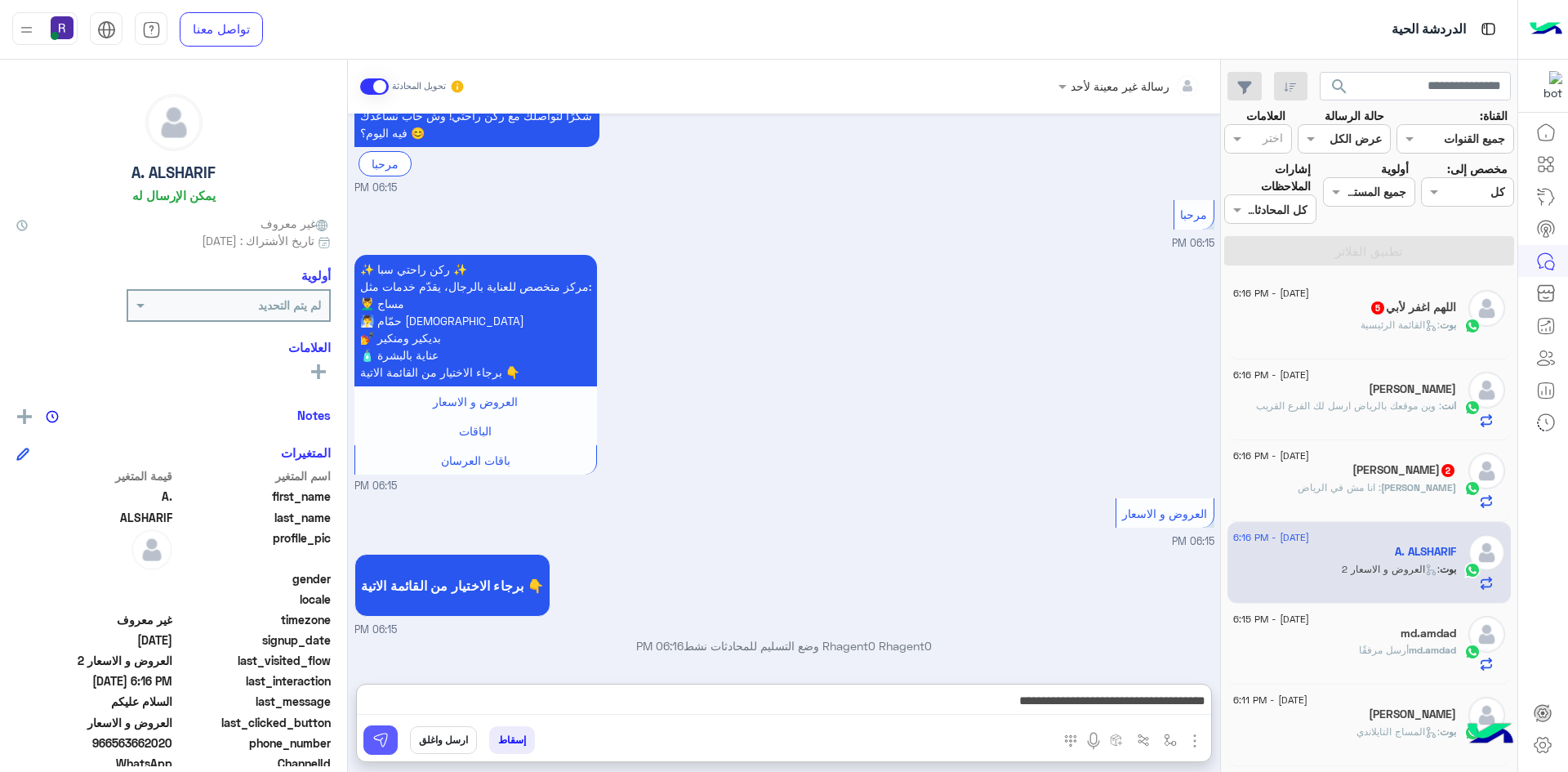
click at [383, 742] on img at bounding box center [381, 740] width 16 height 16
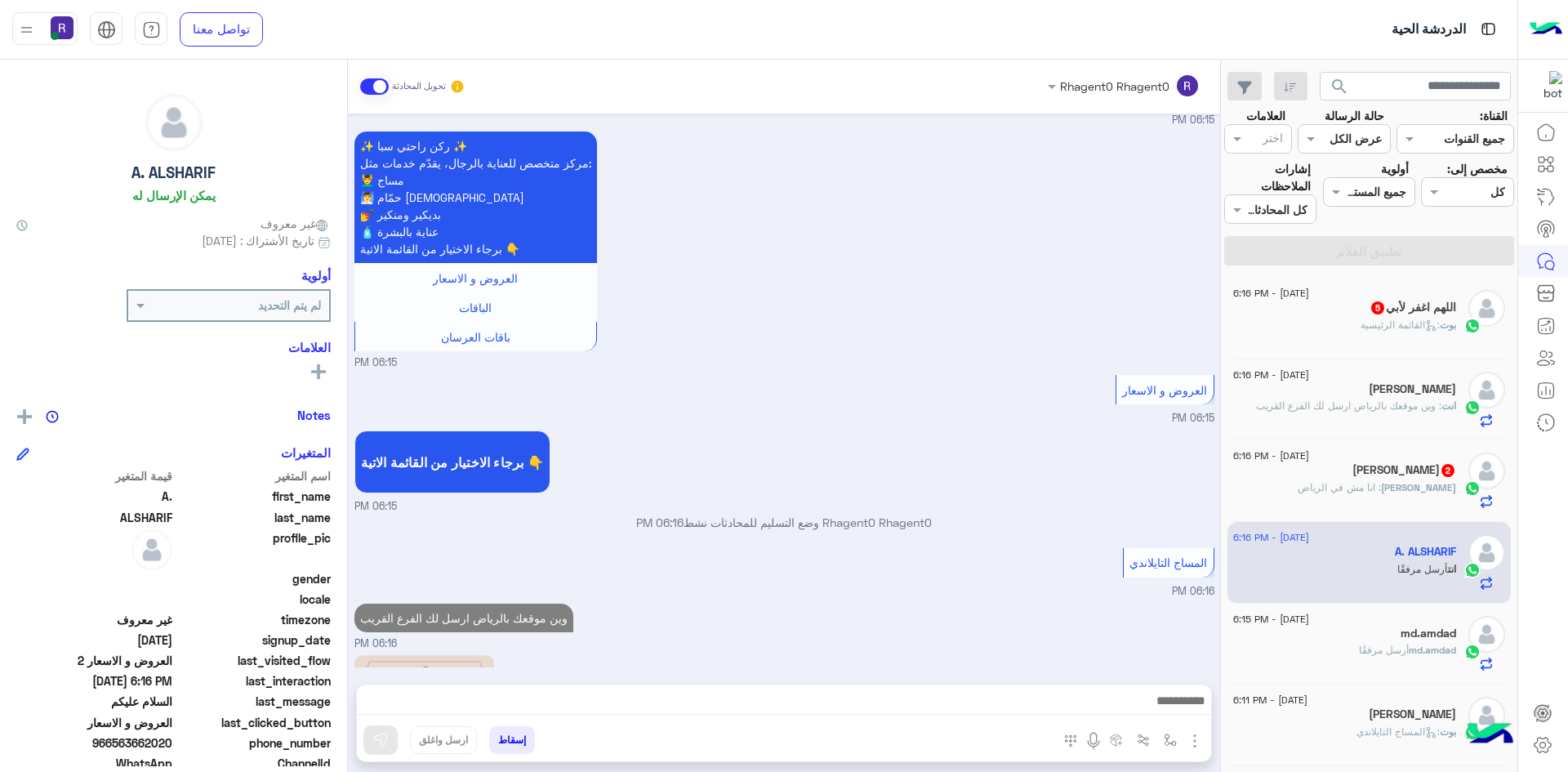
scroll to position [743, 0]
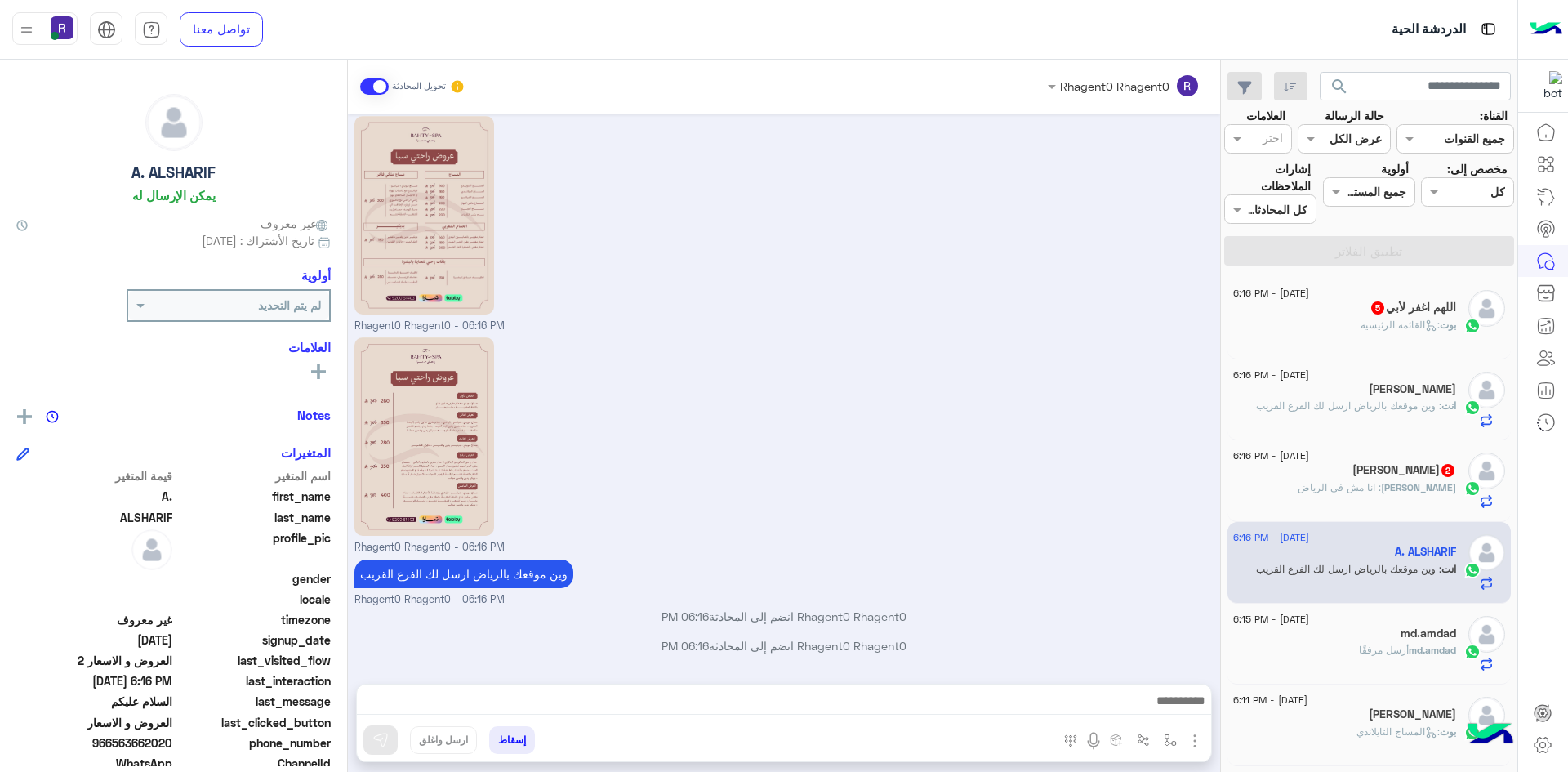
click at [1381, 491] on span ": انا مش في الرياض" at bounding box center [1338, 487] width 83 height 12
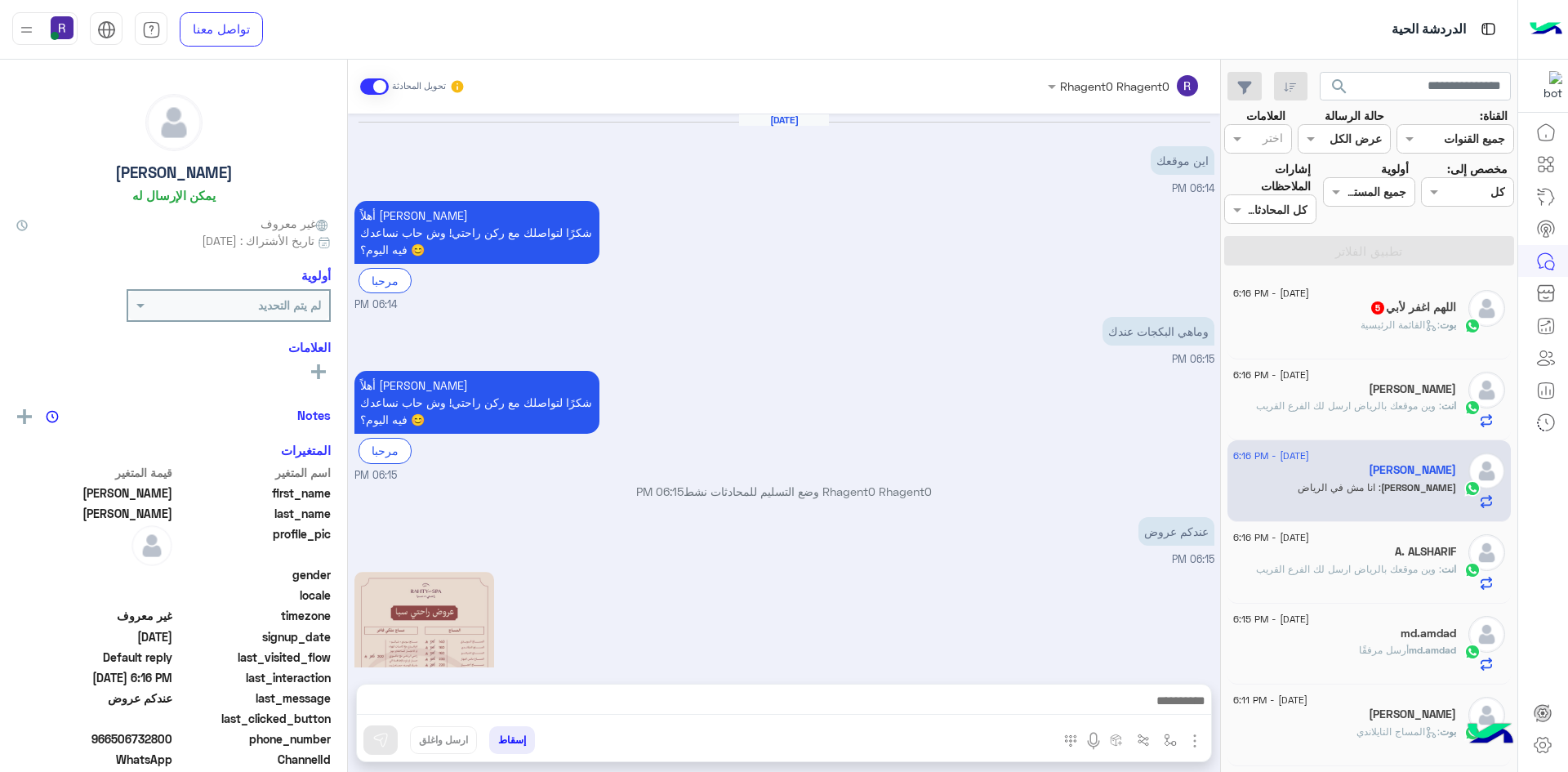
scroll to position [480, 0]
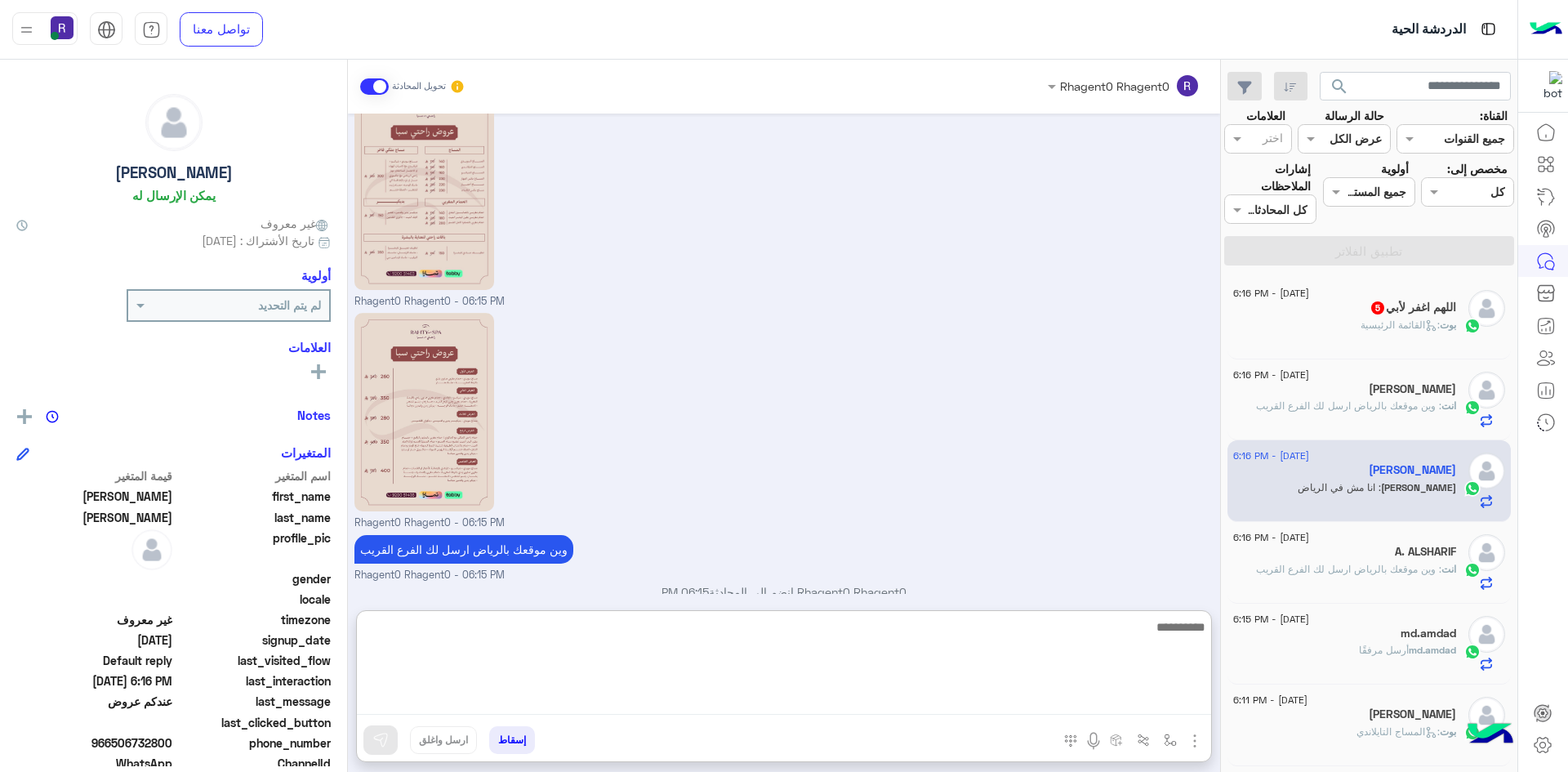
click at [755, 696] on textarea at bounding box center [783, 665] width 854 height 98
click at [1158, 627] on textarea "**********" at bounding box center [783, 665] width 854 height 98
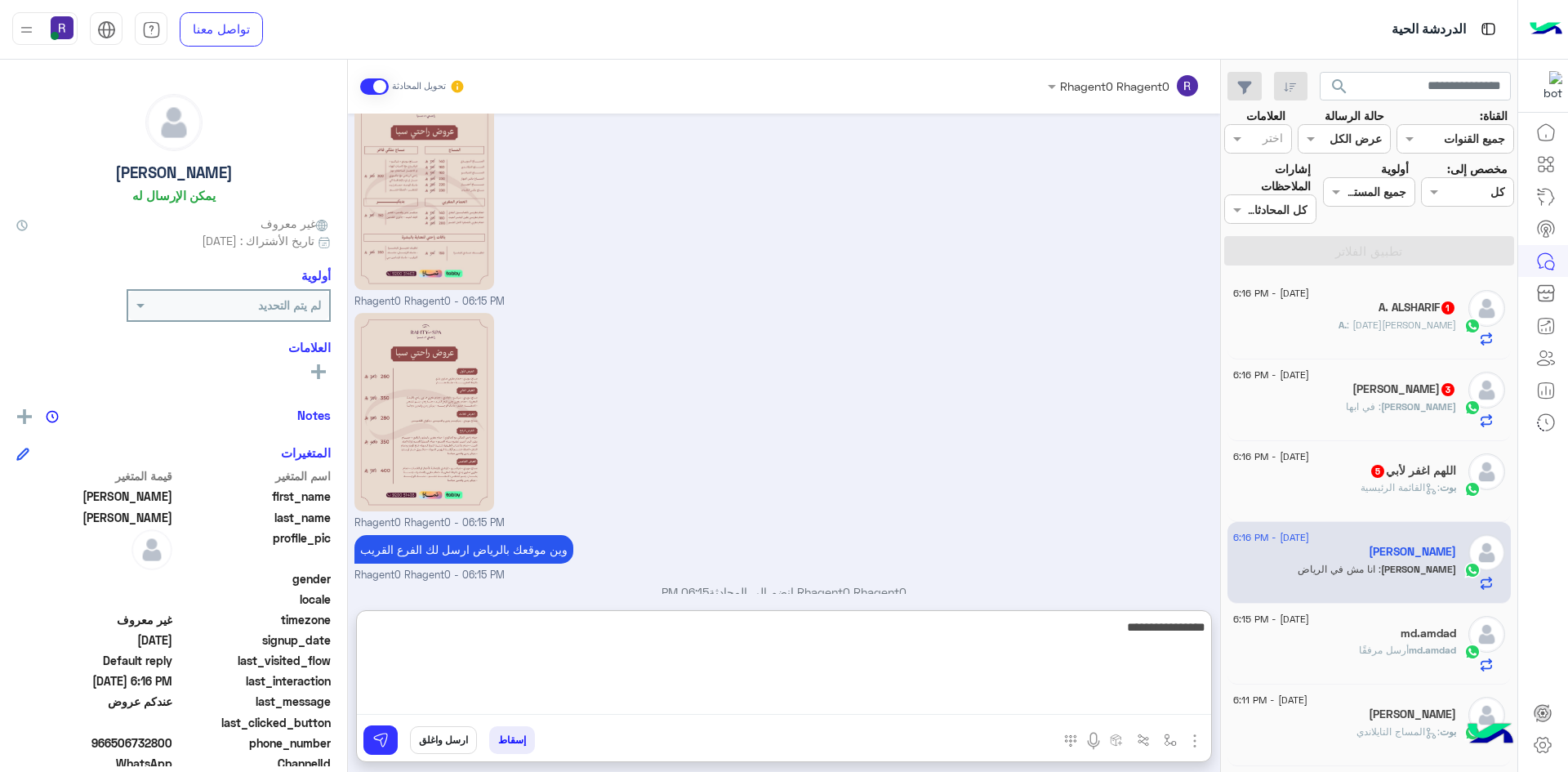
type textarea "**********"
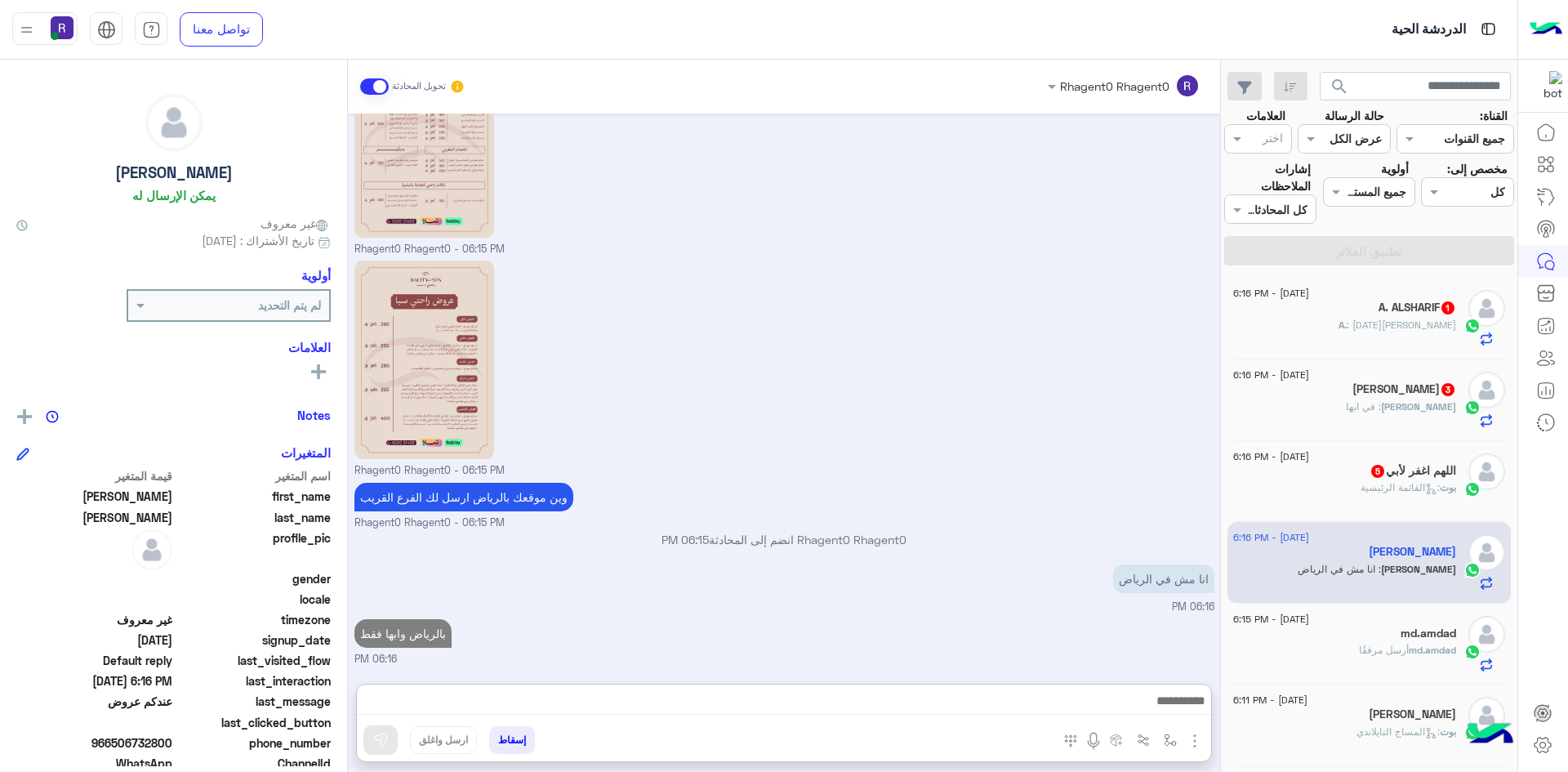
click at [1365, 481] on span ": القائمة الرئيسية" at bounding box center [1399, 487] width 79 height 12
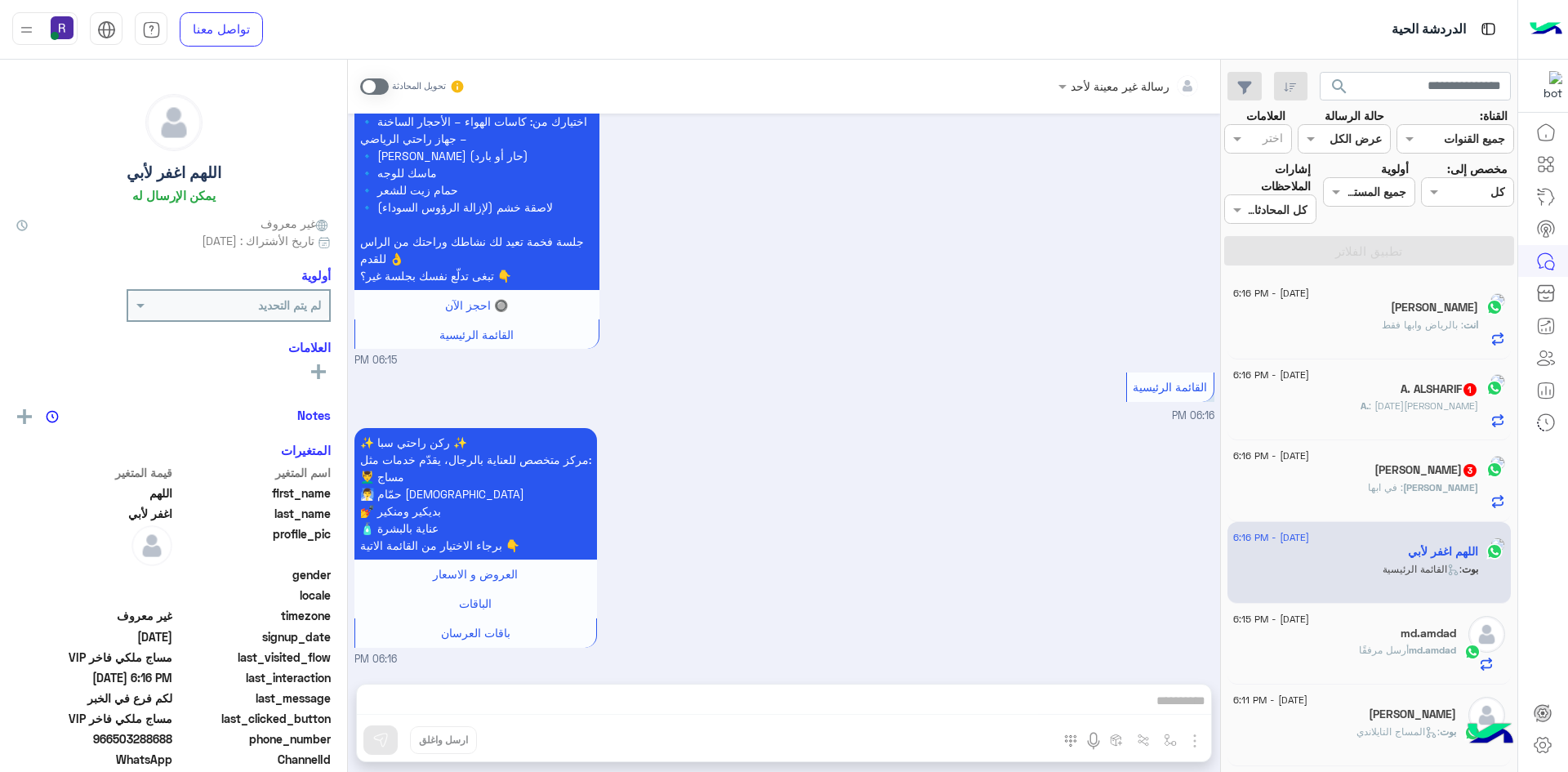
click at [383, 88] on span at bounding box center [375, 86] width 29 height 16
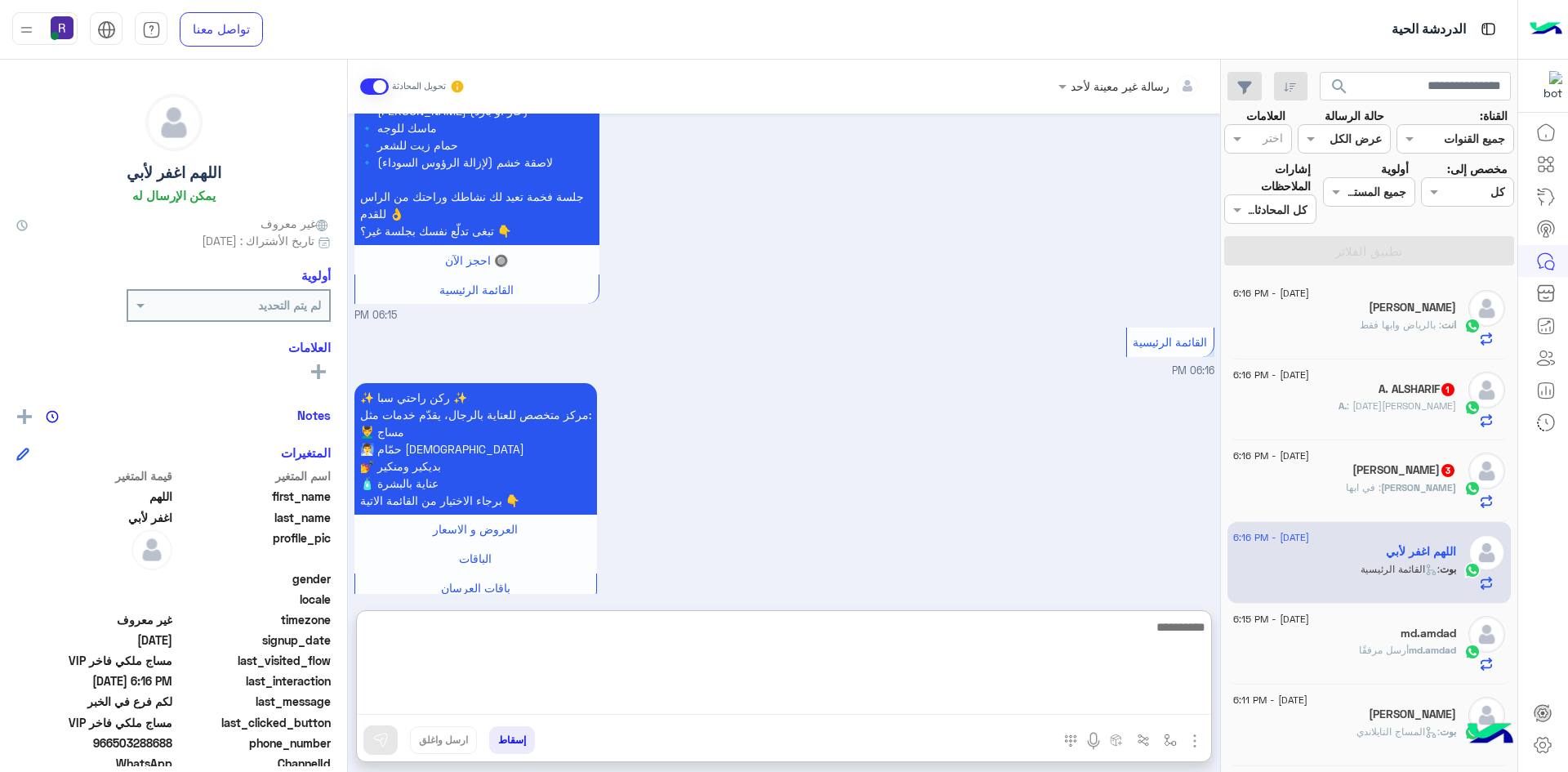
paste textarea "**********"
type textarea "**********"
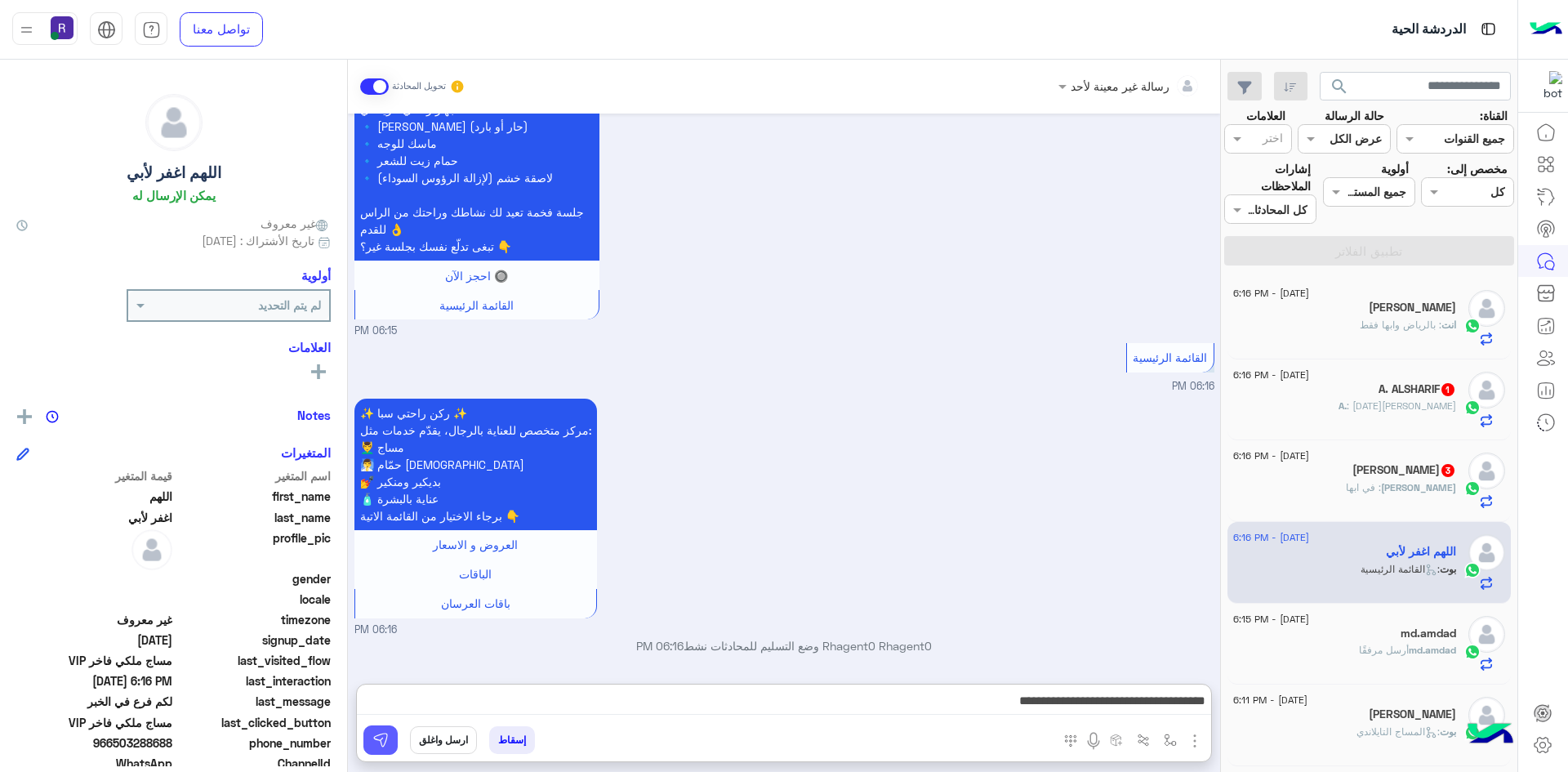
click at [388, 741] on img at bounding box center [381, 740] width 16 height 16
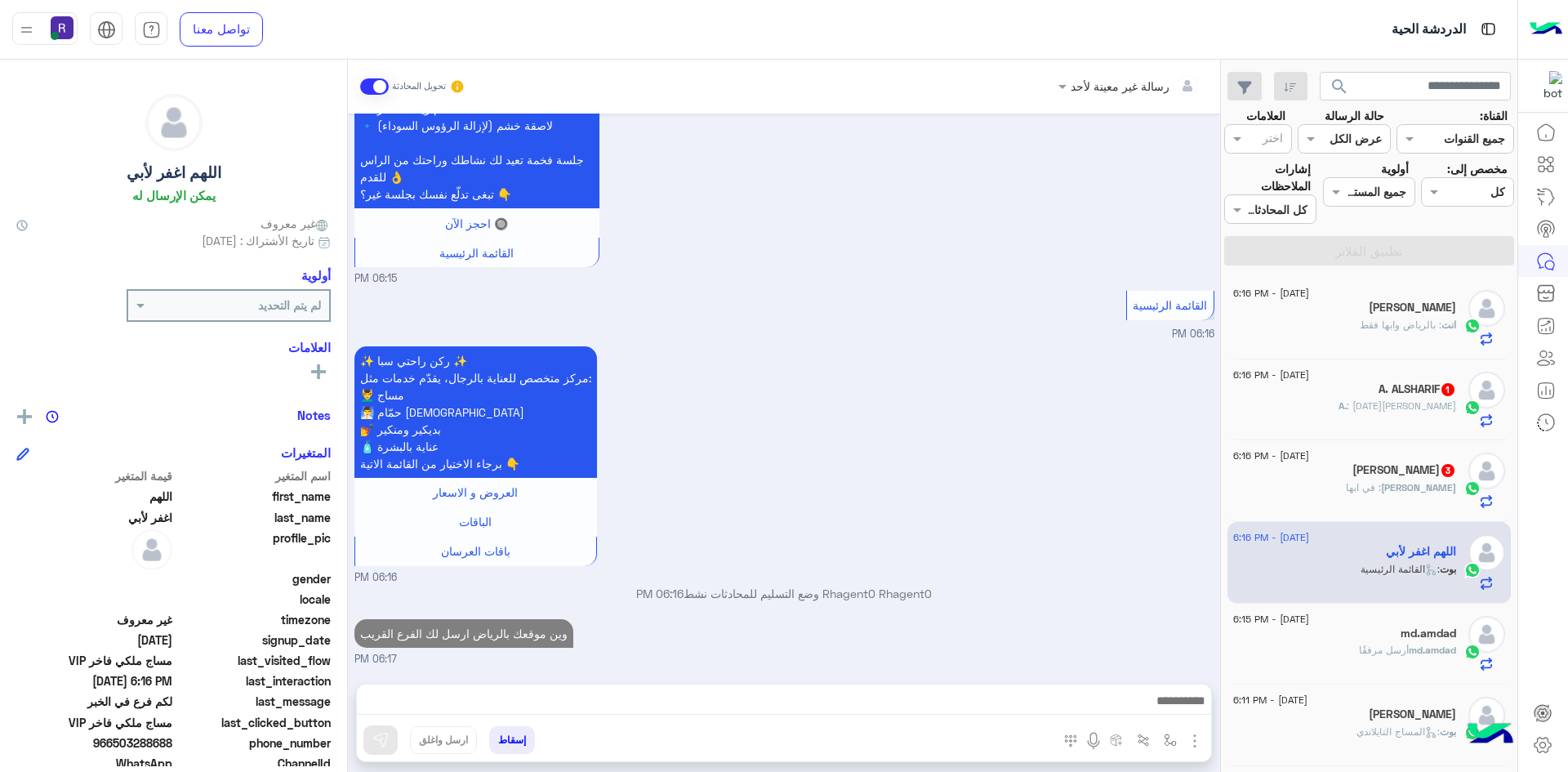
scroll to position [889, 0]
click at [1434, 404] on span ": خميس مشيط" at bounding box center [1401, 405] width 110 height 12
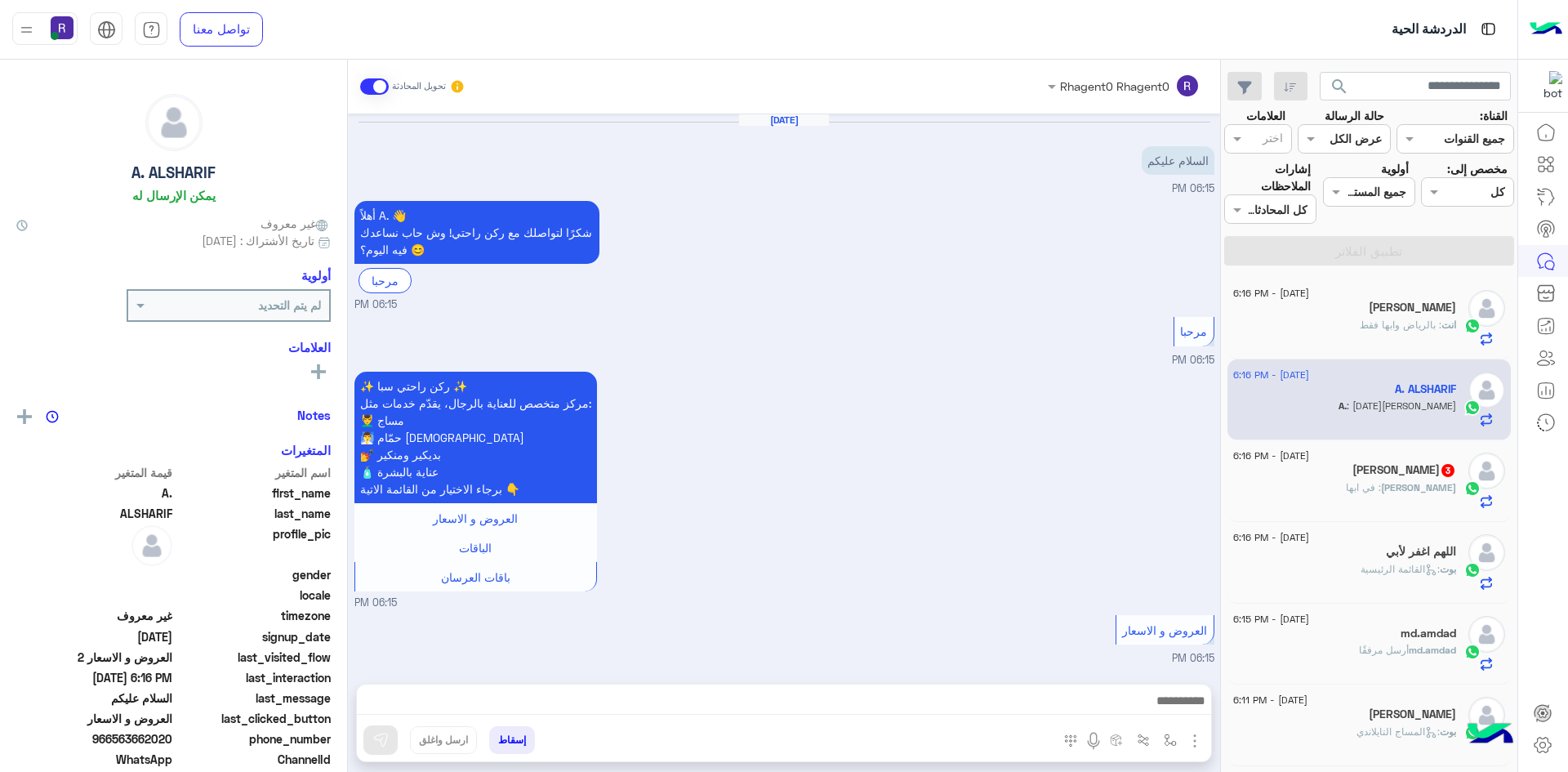
scroll to position [798, 0]
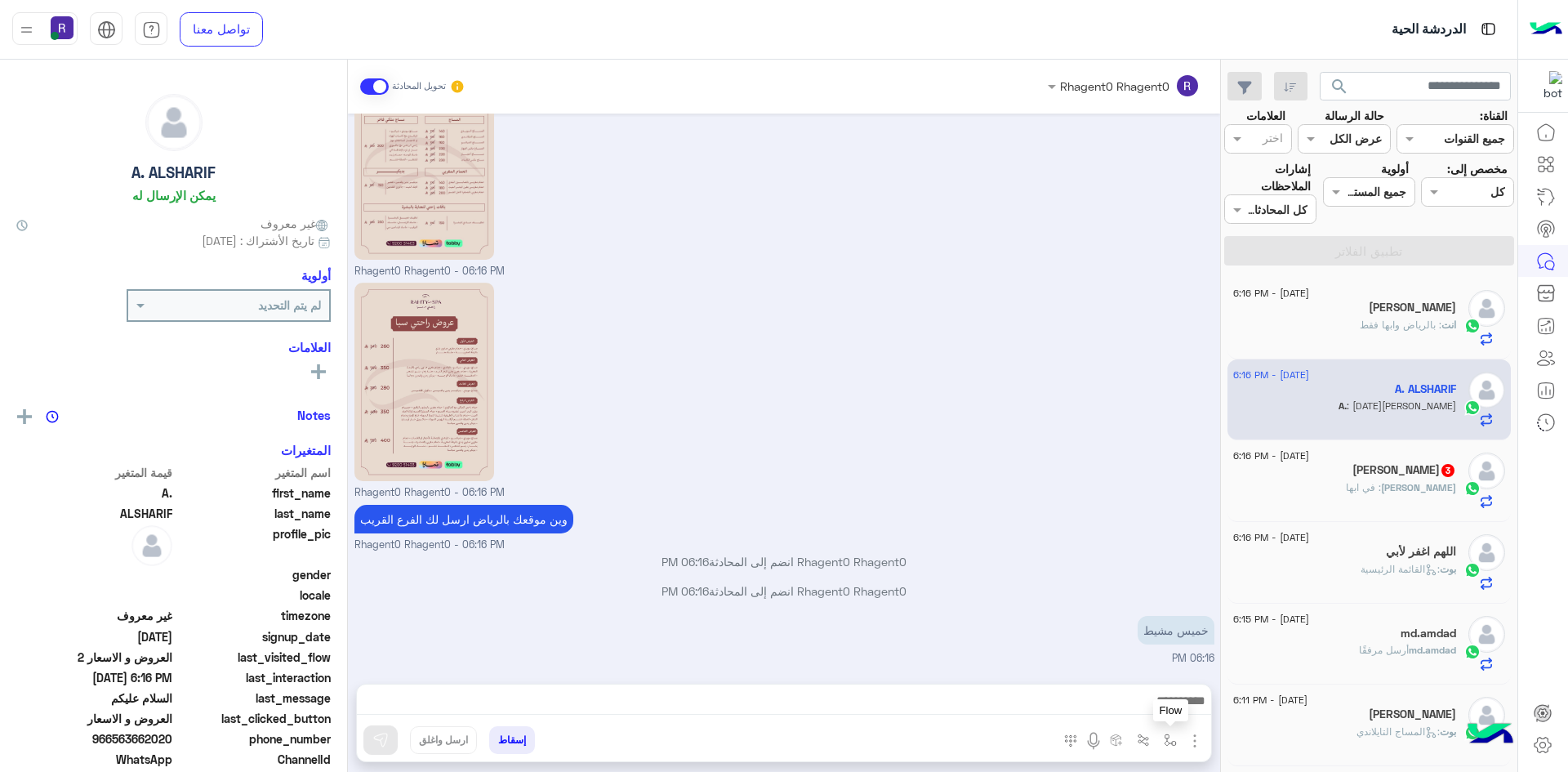
click at [1176, 745] on img "button" at bounding box center [1170, 739] width 13 height 13
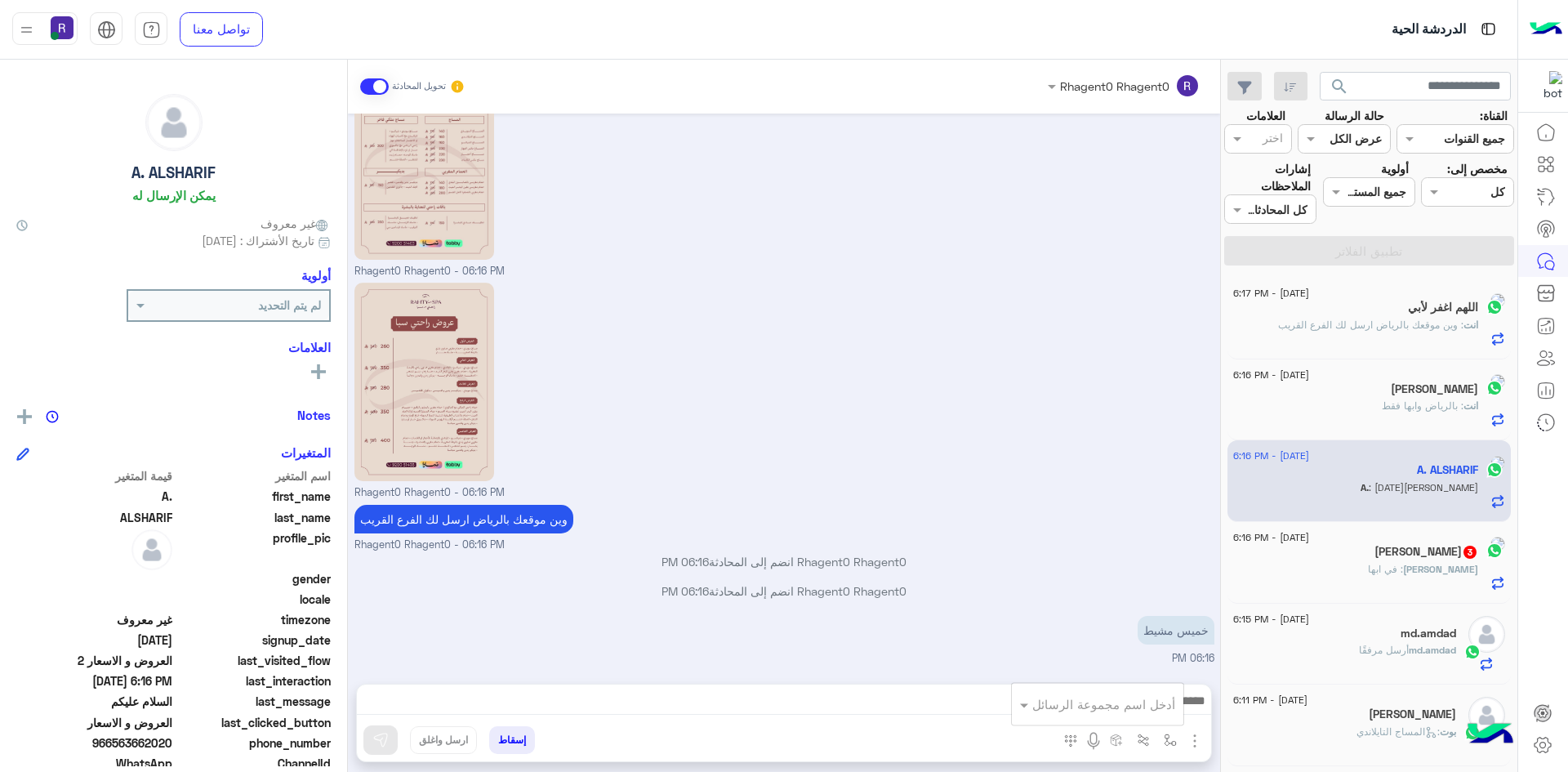
click at [1157, 708] on input "text" at bounding box center [1120, 704] width 110 height 19
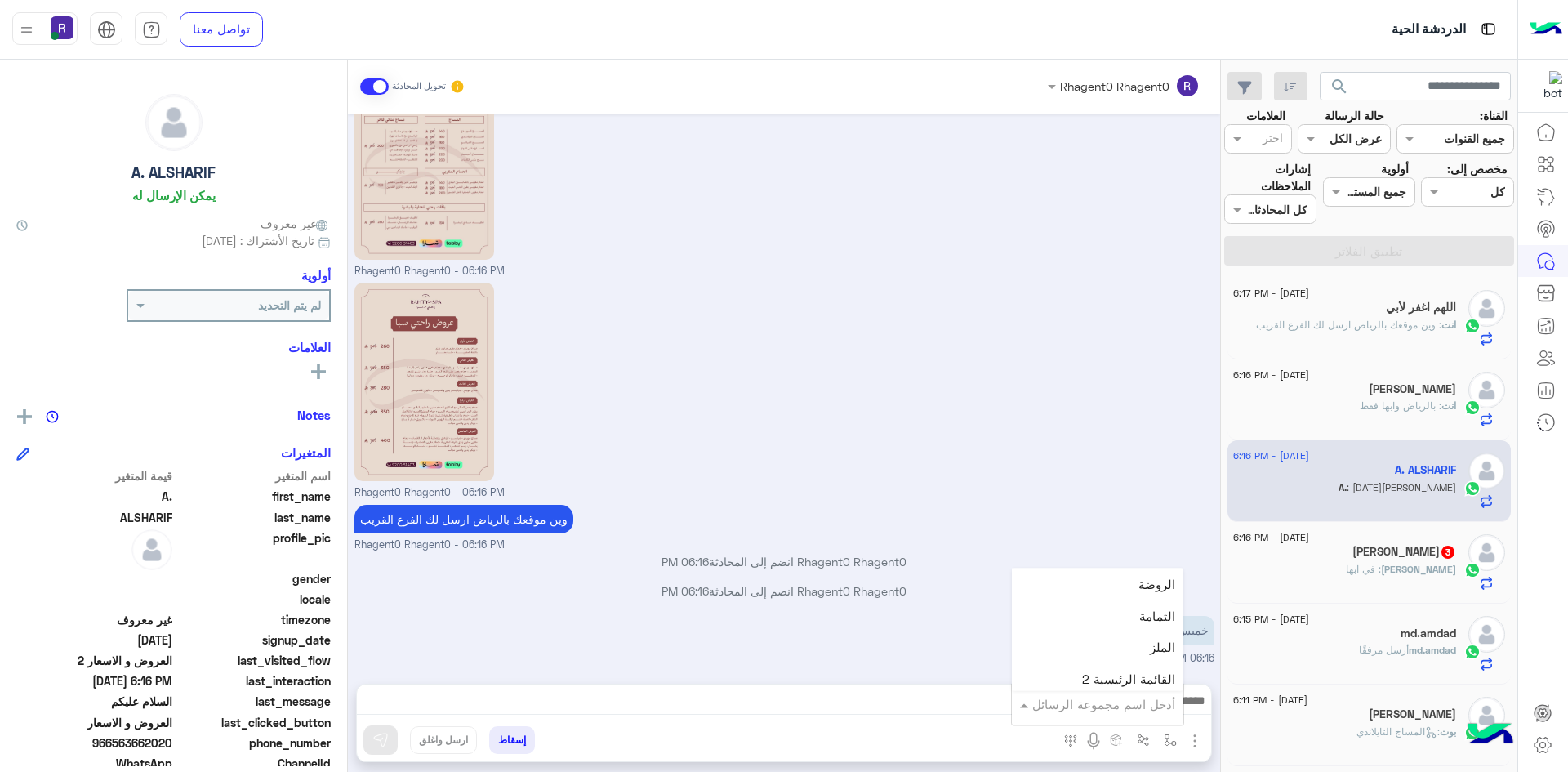
scroll to position [1144, 0]
click at [1131, 628] on span "خميس مشيط" at bounding box center [1139, 634] width 71 height 15
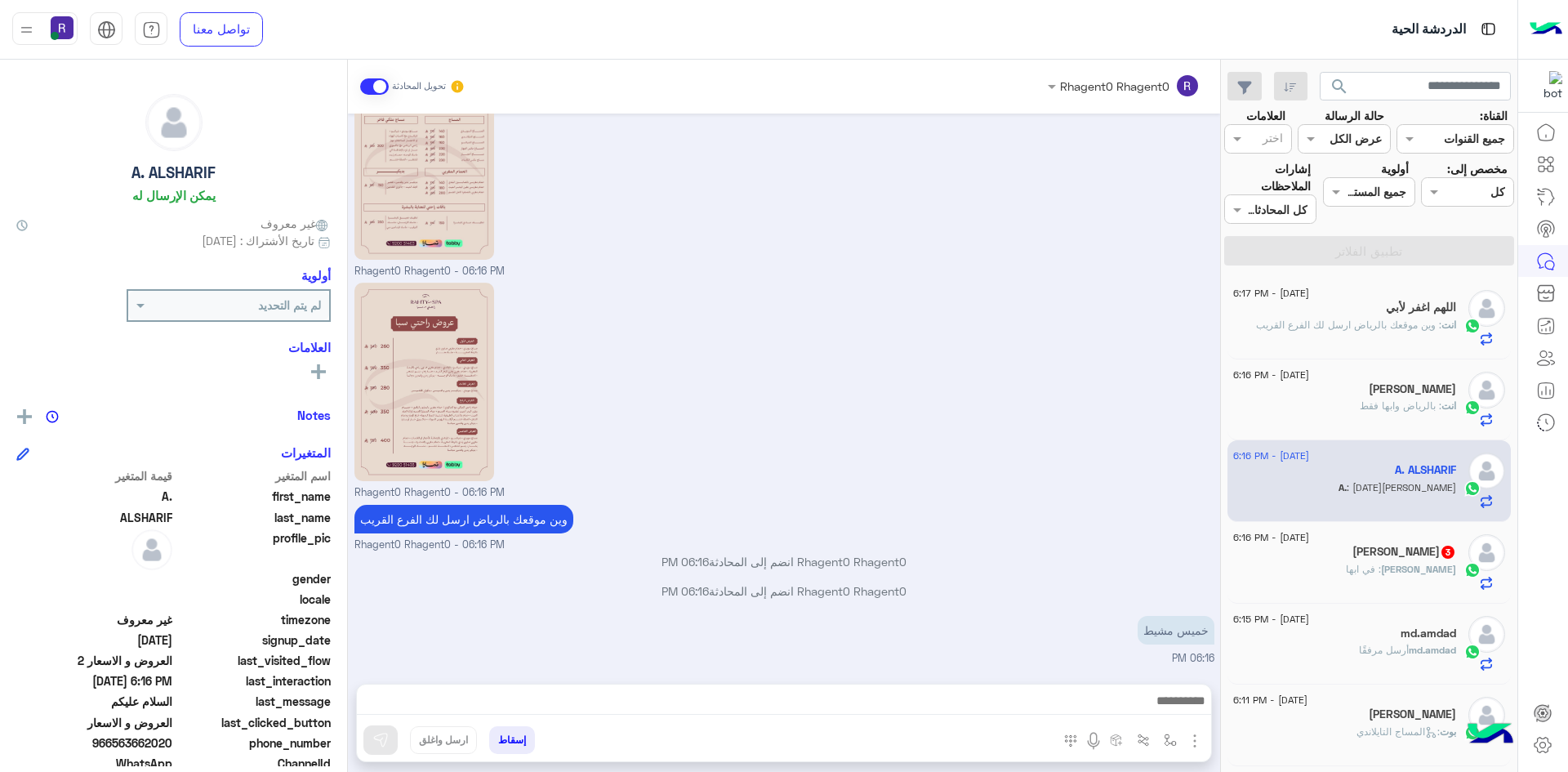
type textarea "*********"
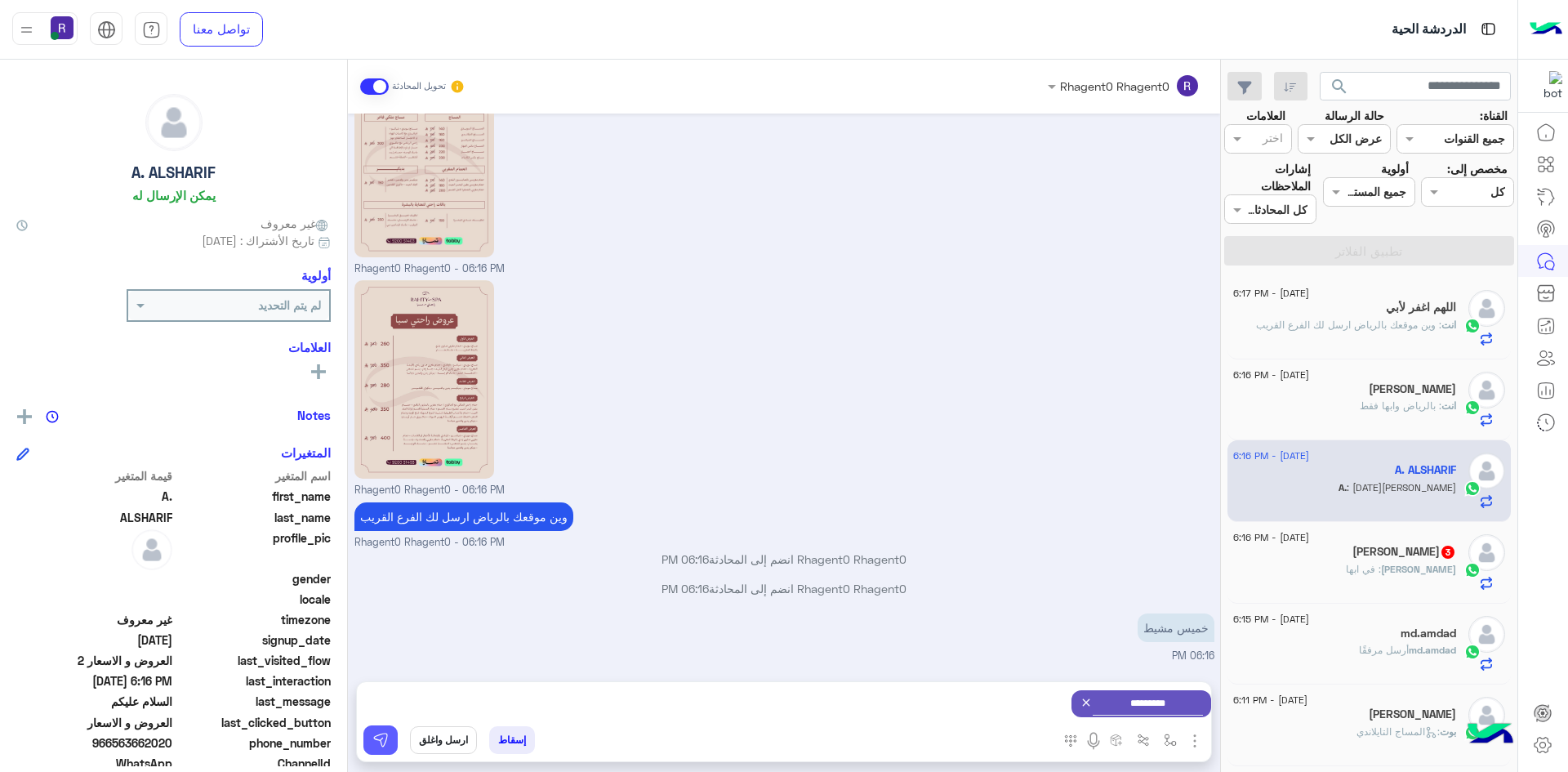
click at [377, 738] on img at bounding box center [381, 740] width 16 height 16
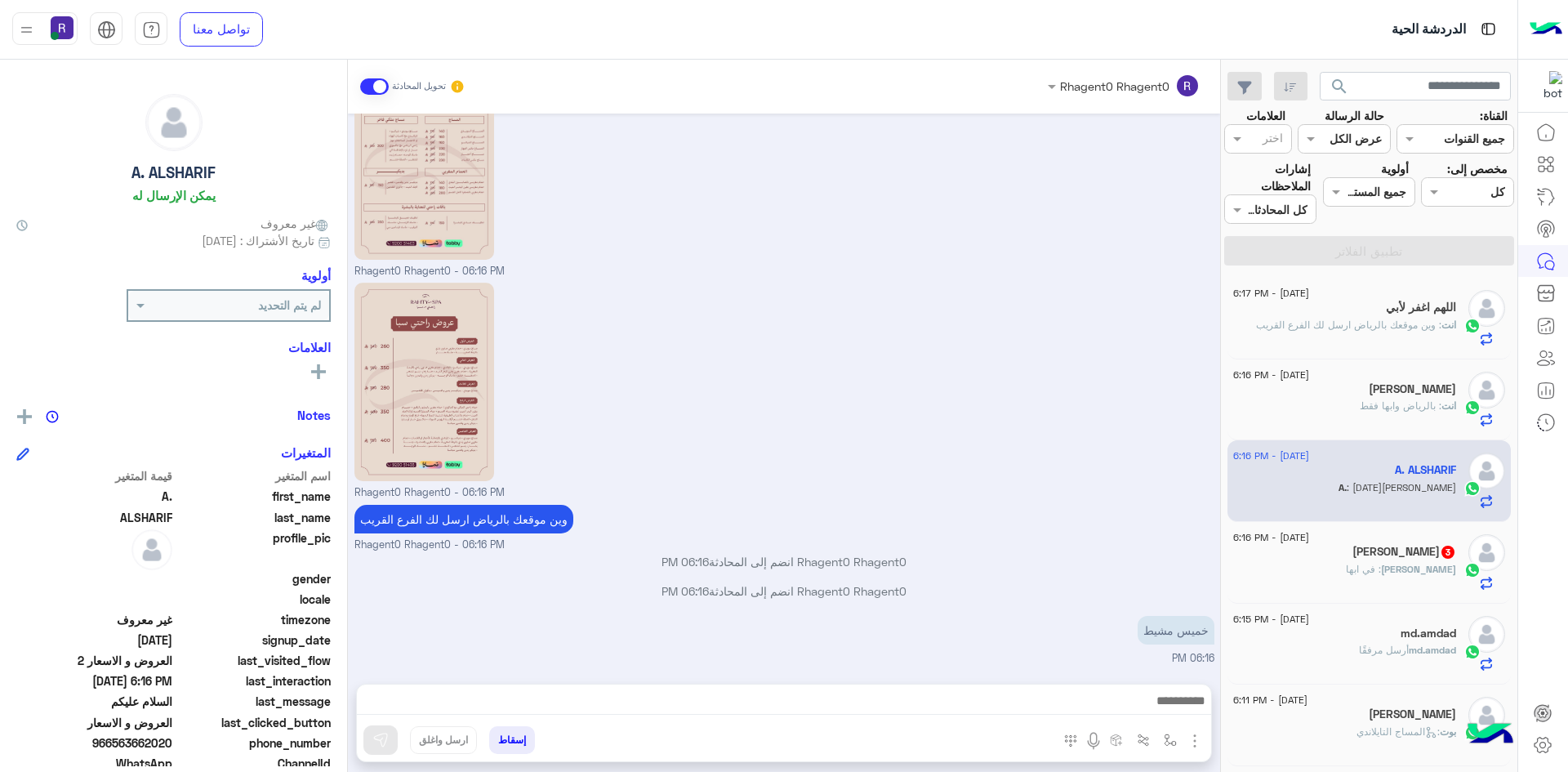
scroll to position [798, 0]
click at [1441, 557] on span "3" at bounding box center [1447, 551] width 13 height 13
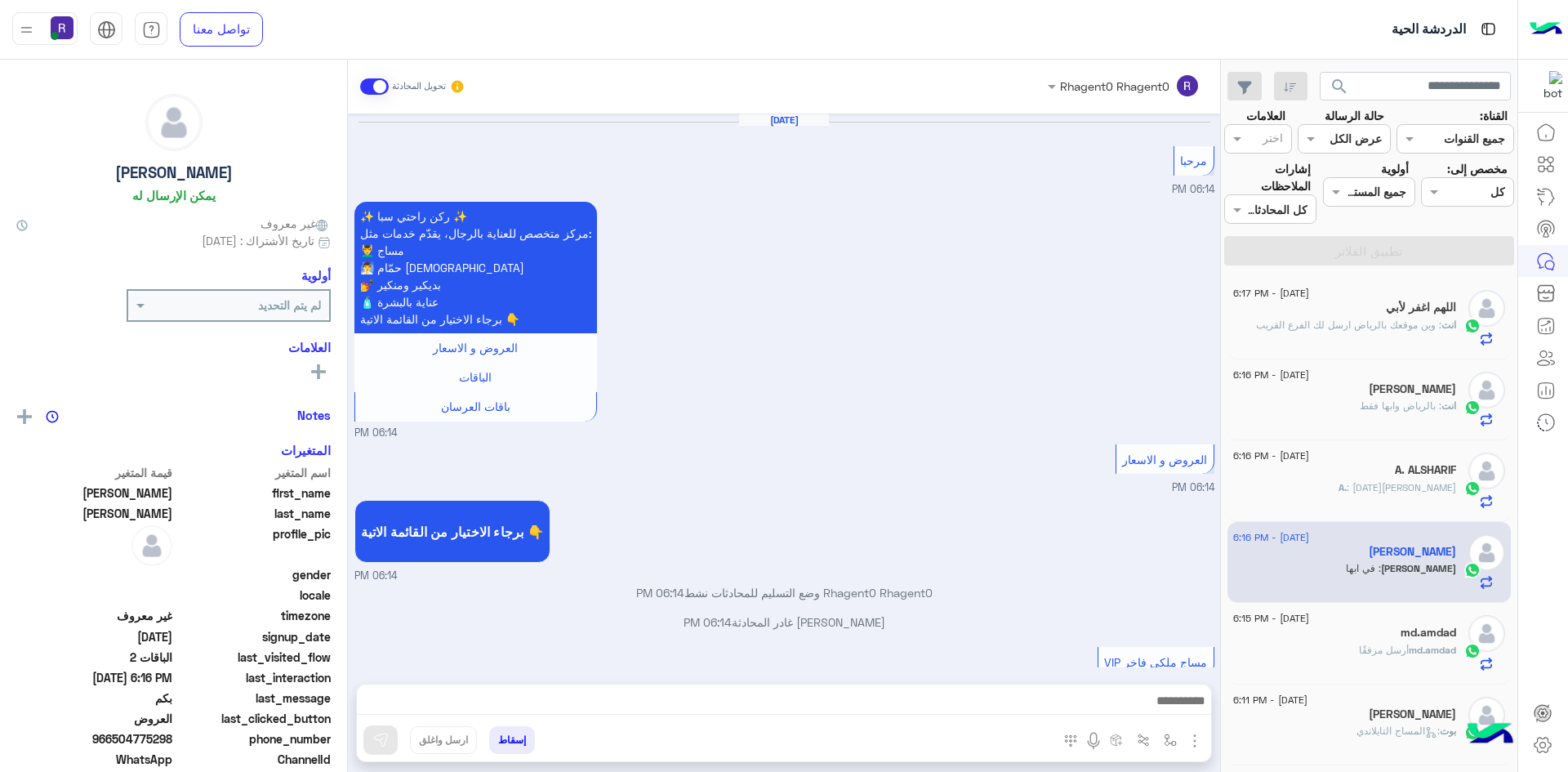
scroll to position [1777, 0]
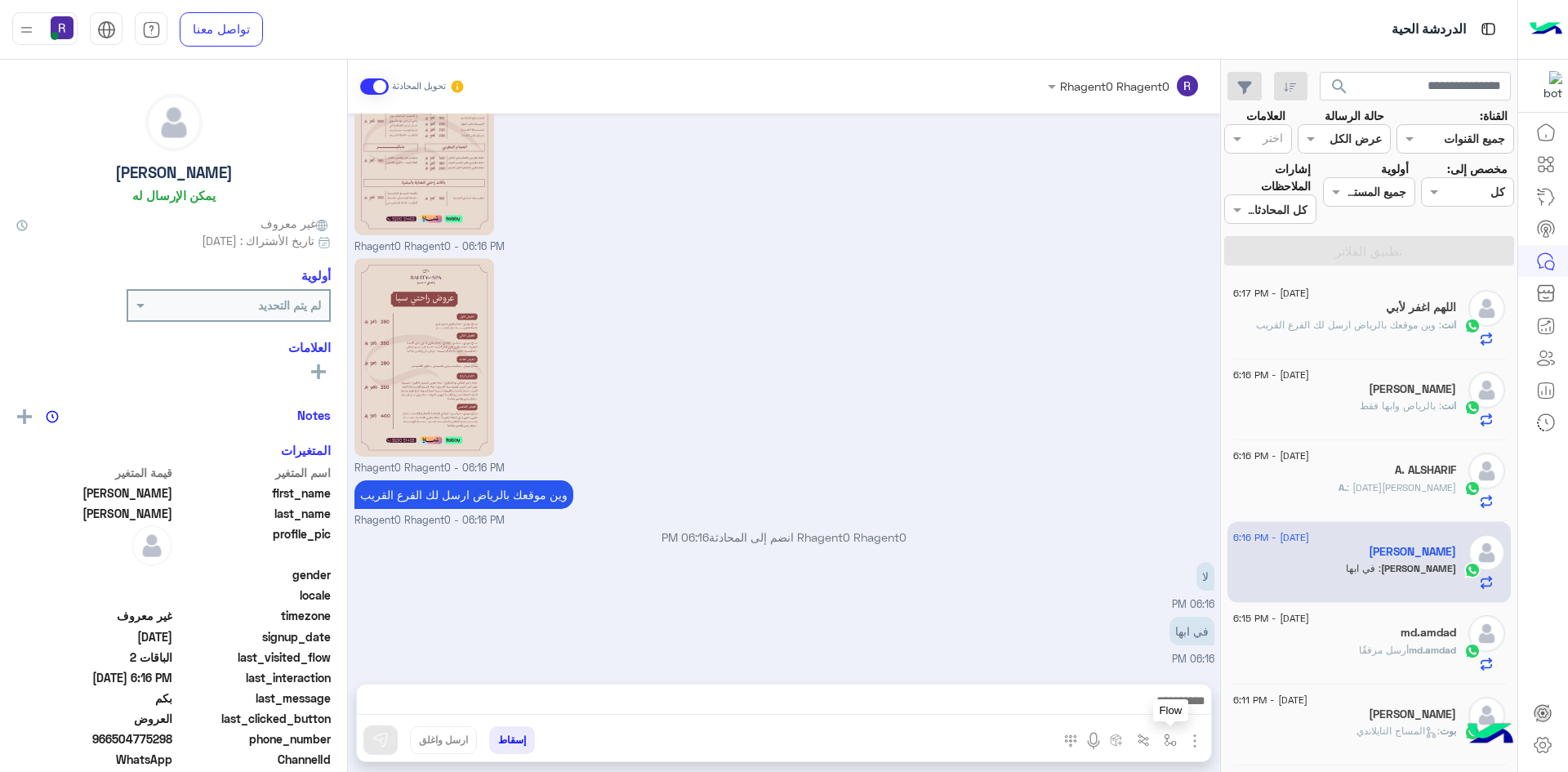
click at [1164, 739] on img "button" at bounding box center [1170, 739] width 13 height 13
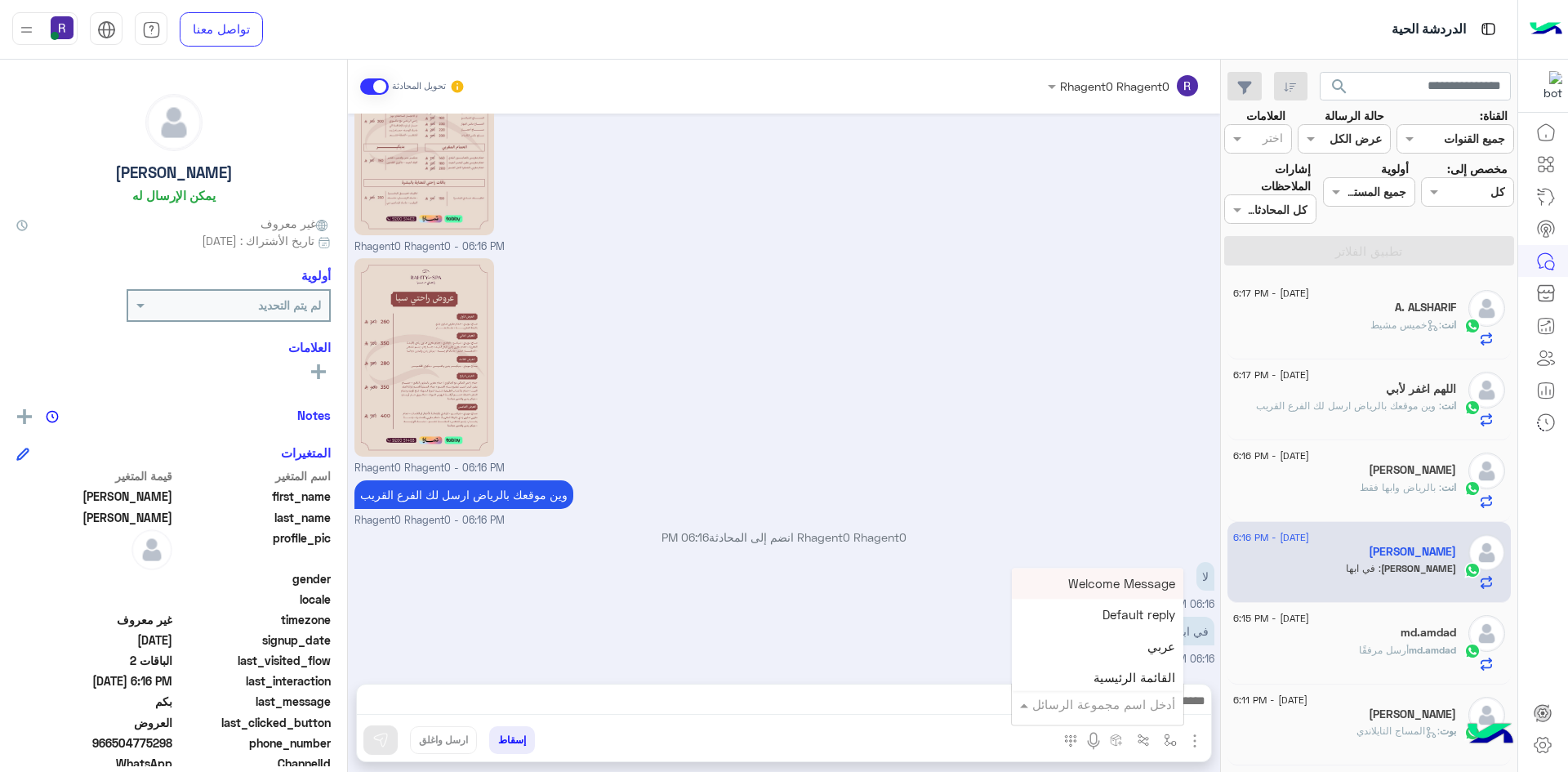
click at [1149, 695] on input "text" at bounding box center [1120, 704] width 110 height 19
click at [1140, 638] on span "خميس مشيط" at bounding box center [1139, 634] width 71 height 15
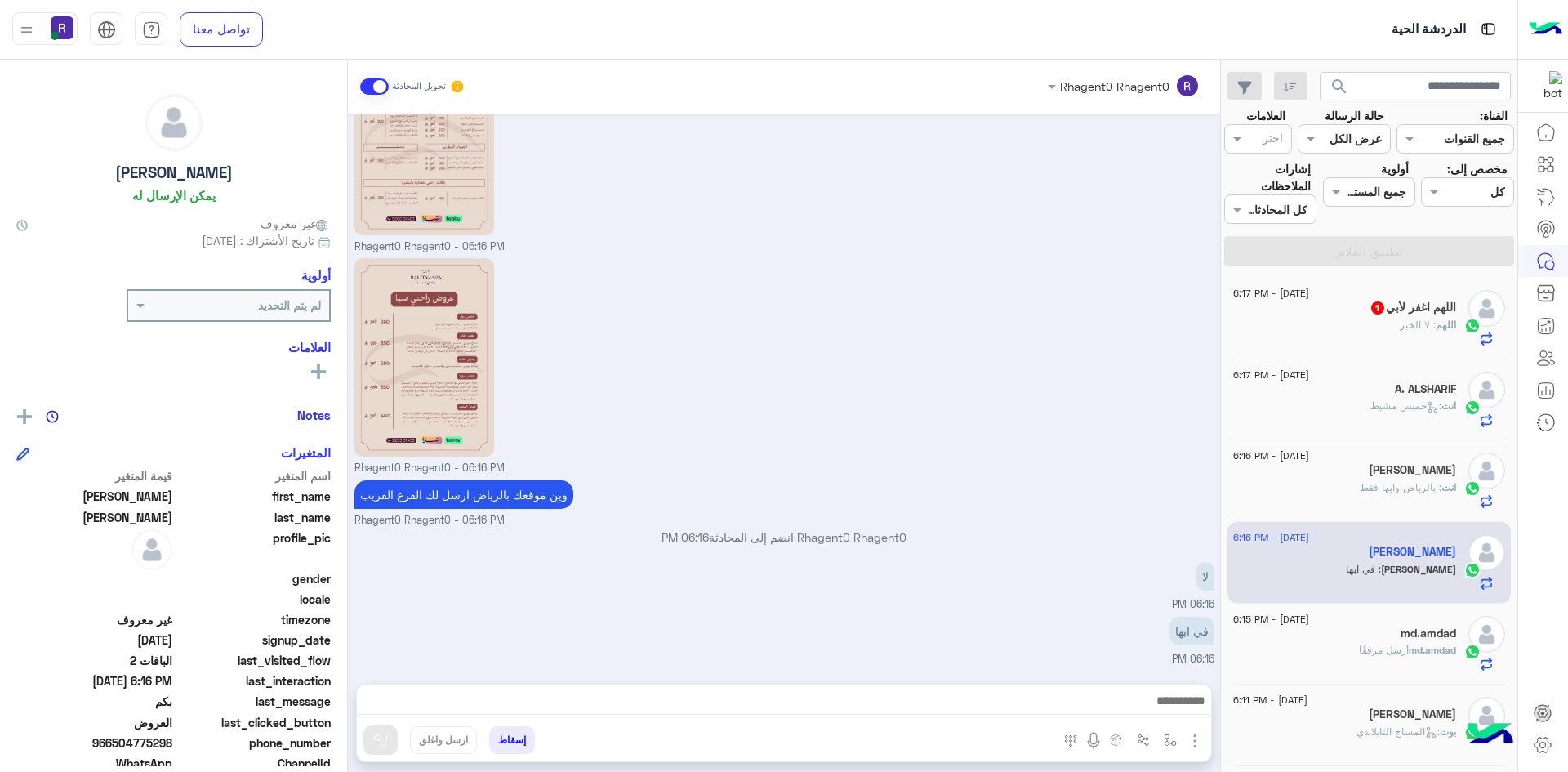
type textarea "*********"
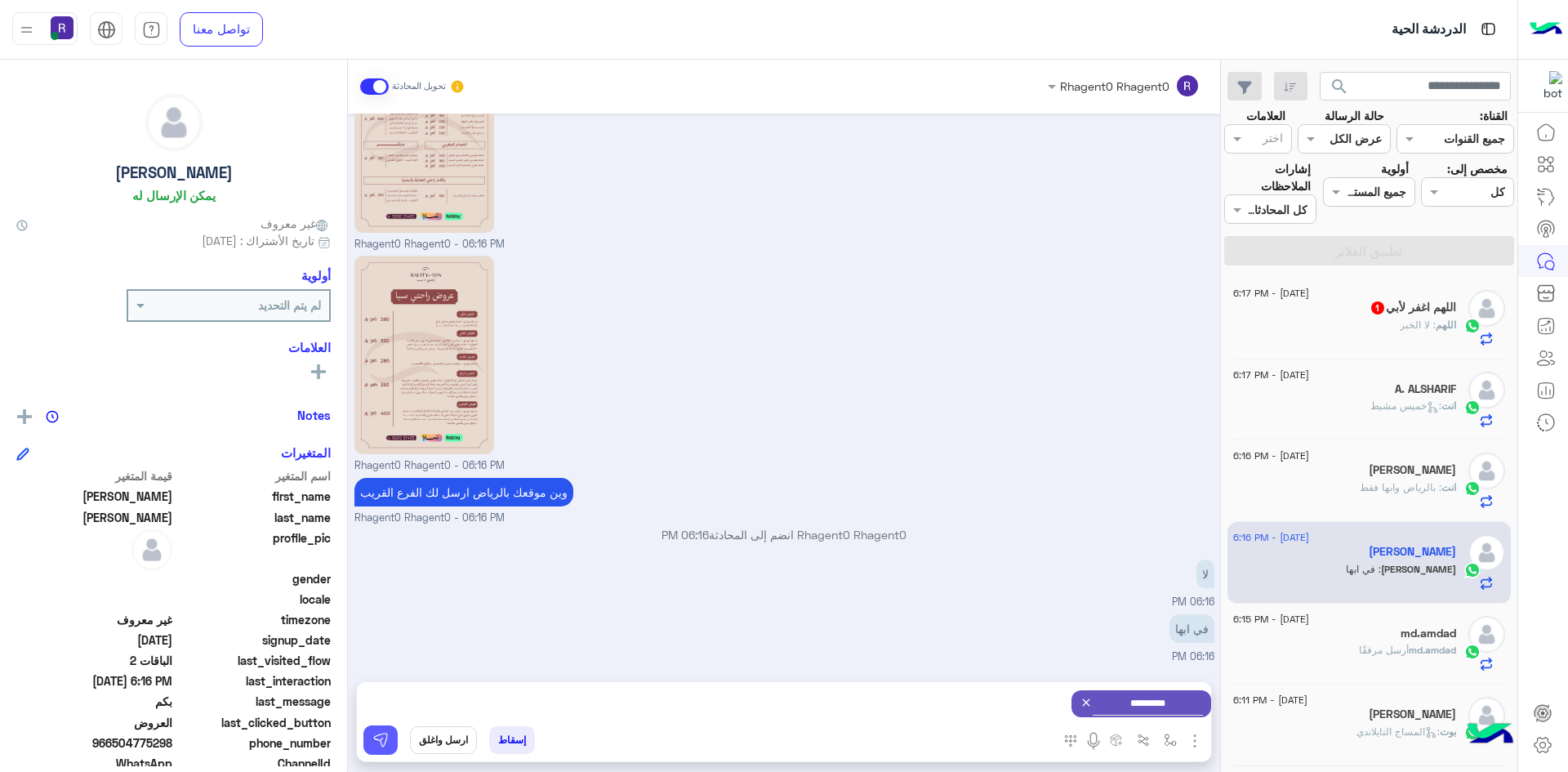
drag, startPoint x: 374, startPoint y: 737, endPoint x: 382, endPoint y: 743, distance: 10.0
click at [375, 737] on img at bounding box center [381, 740] width 16 height 16
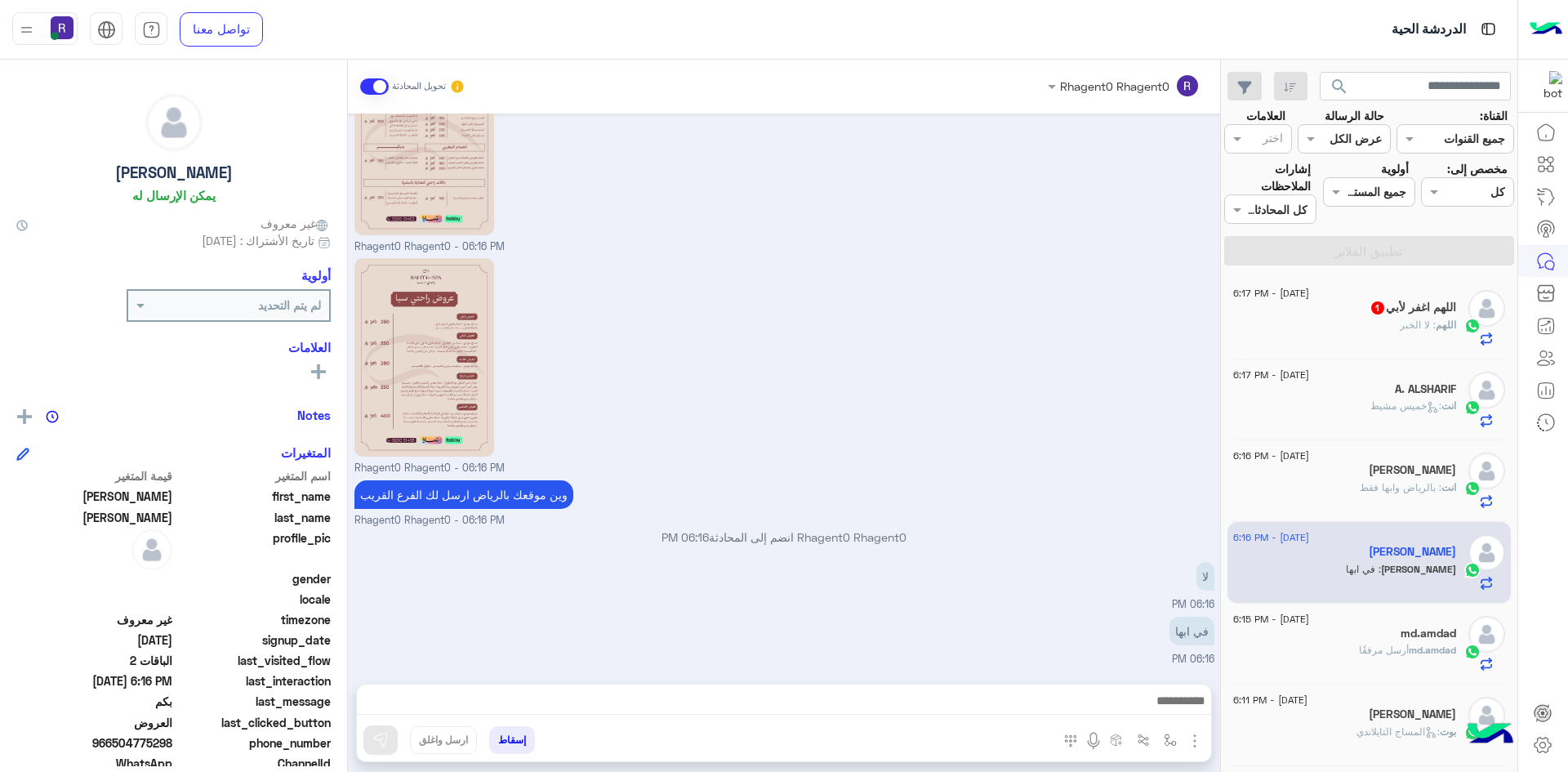
scroll to position [1777, 0]
click at [1340, 326] on div "اللهم : لا الخبر" at bounding box center [1344, 332] width 223 height 29
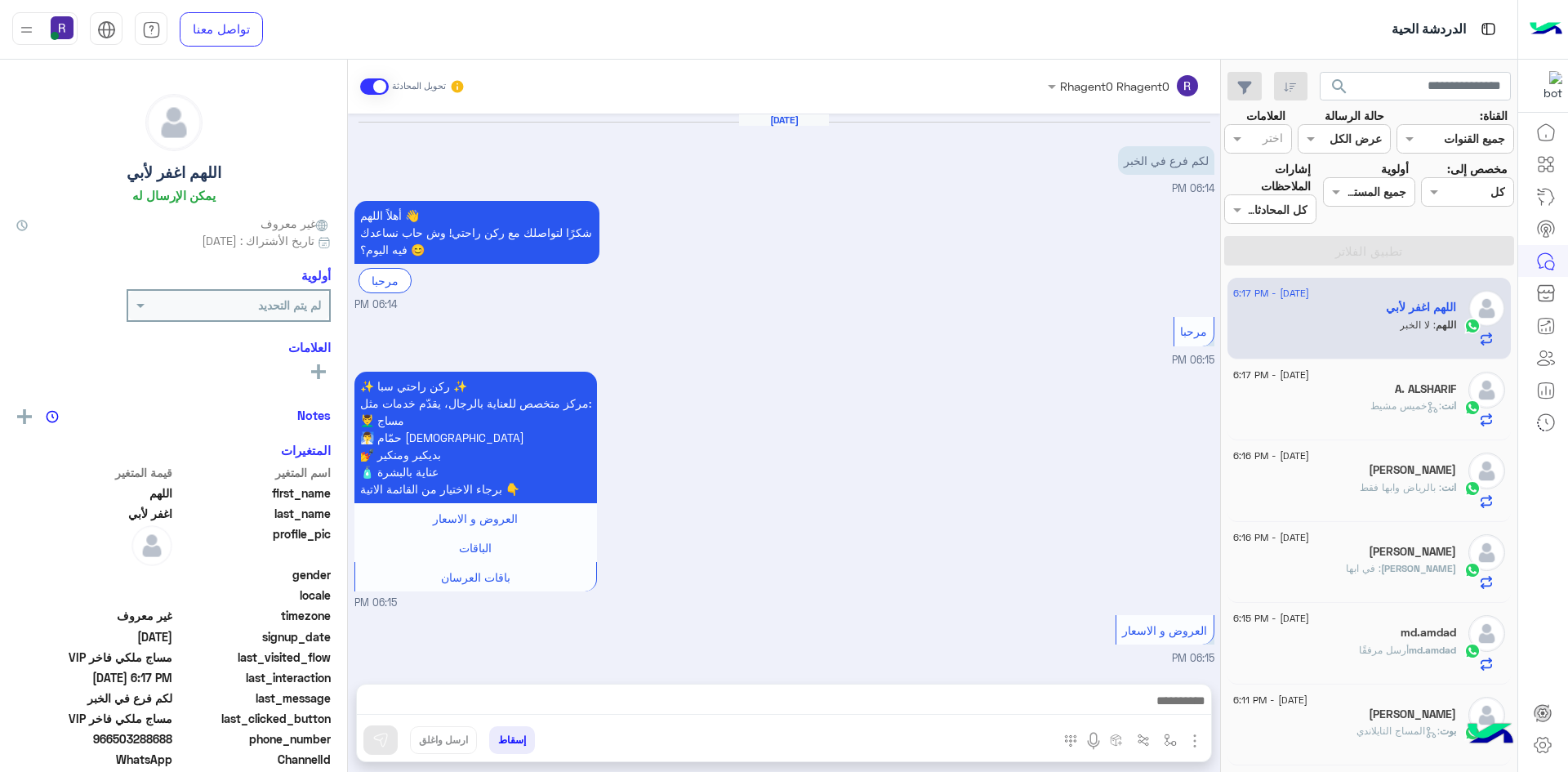
scroll to position [974, 0]
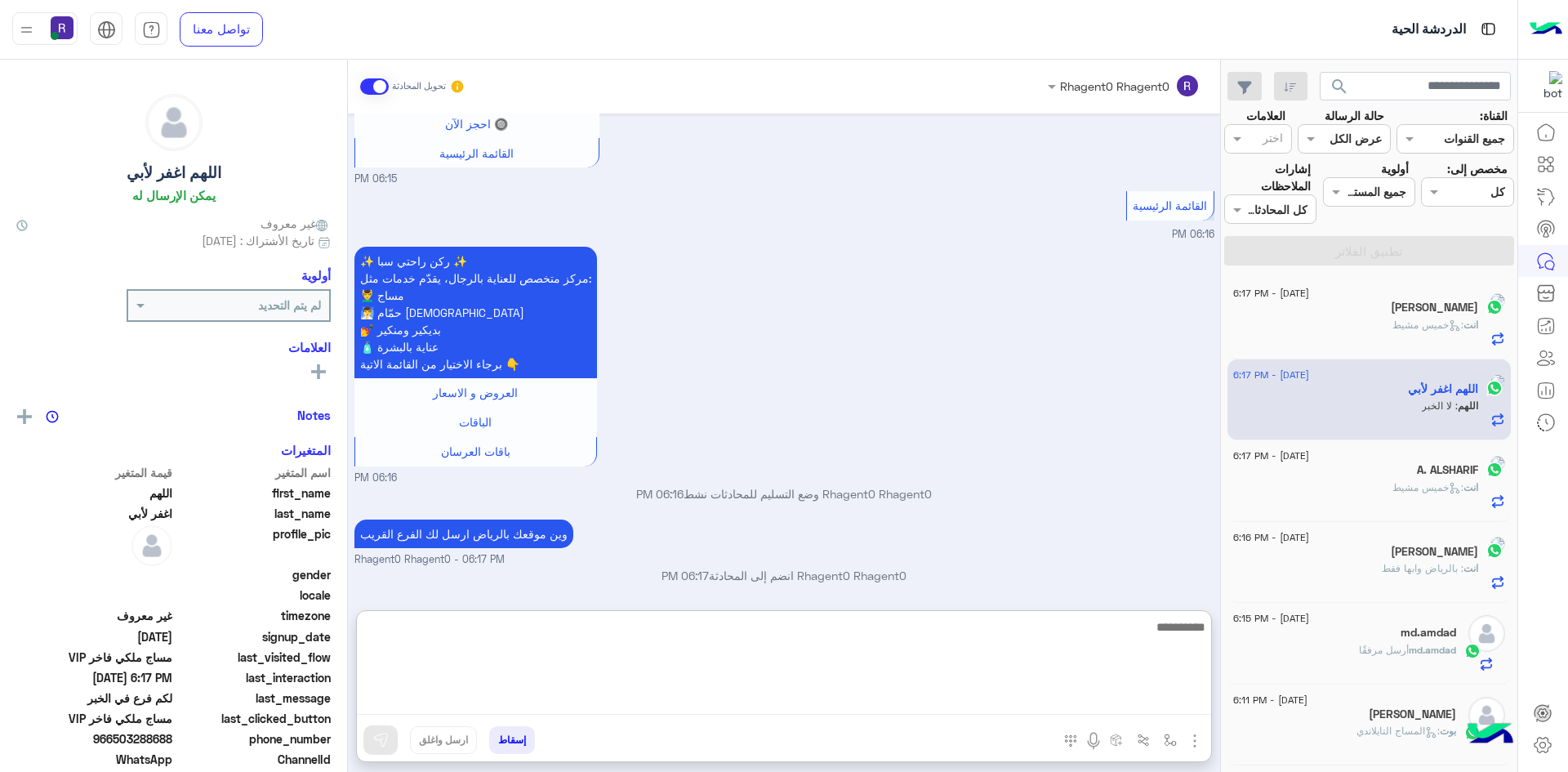
click at [703, 691] on textarea at bounding box center [783, 665] width 854 height 98
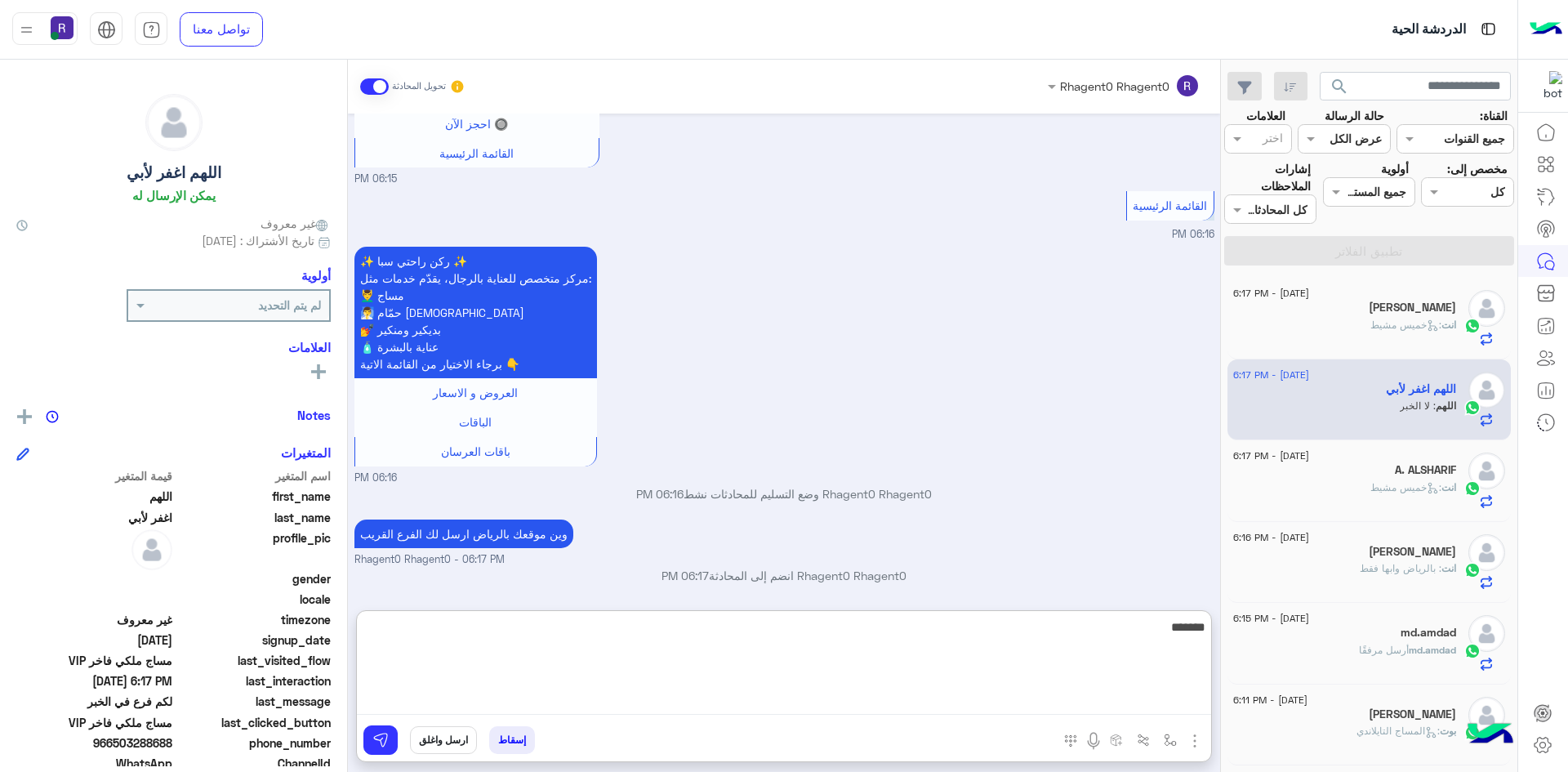
type textarea "*******"
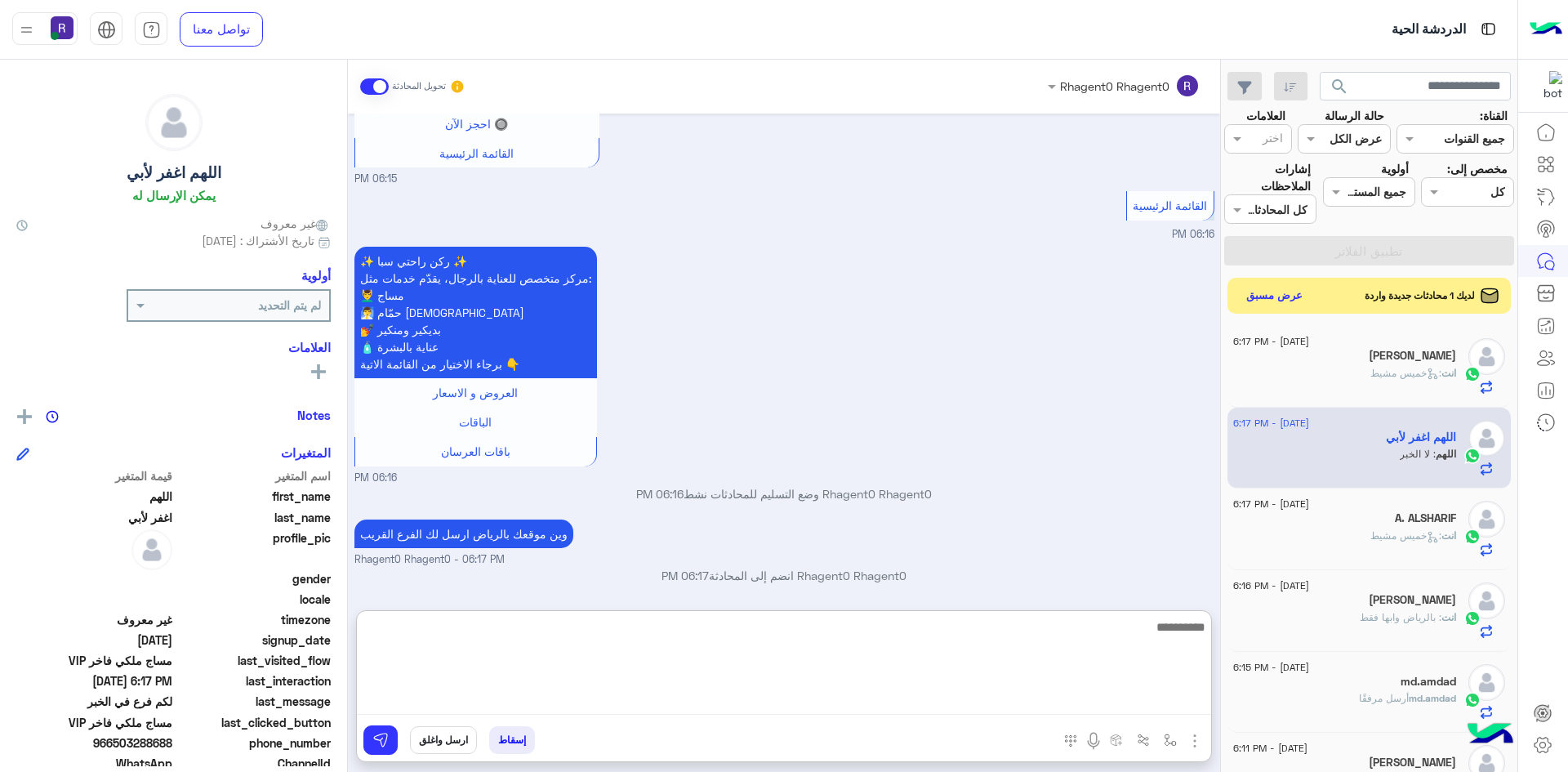
scroll to position [1100, 0]
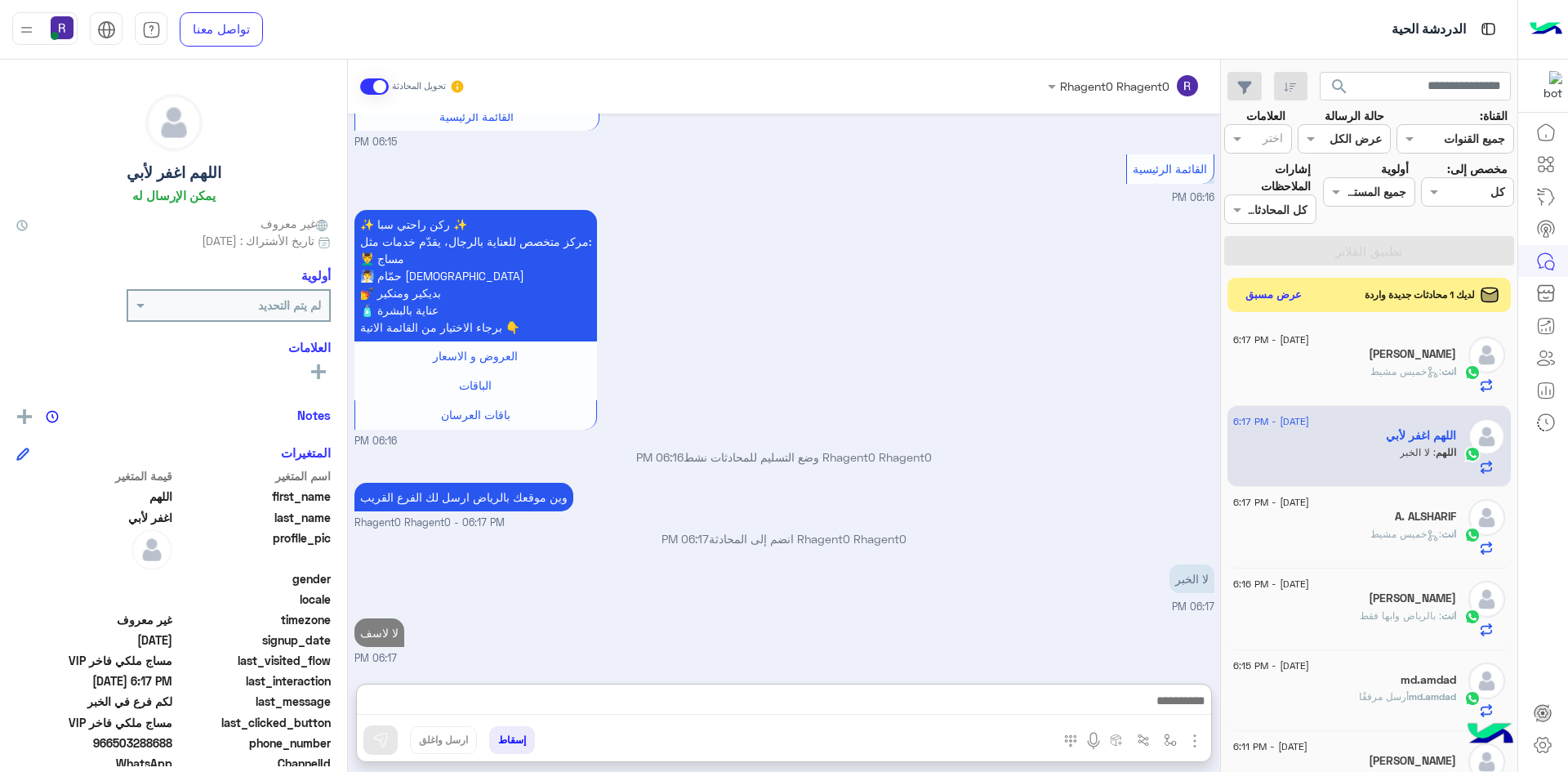
click at [1288, 292] on button "عرض مسبق" at bounding box center [1273, 296] width 69 height 22
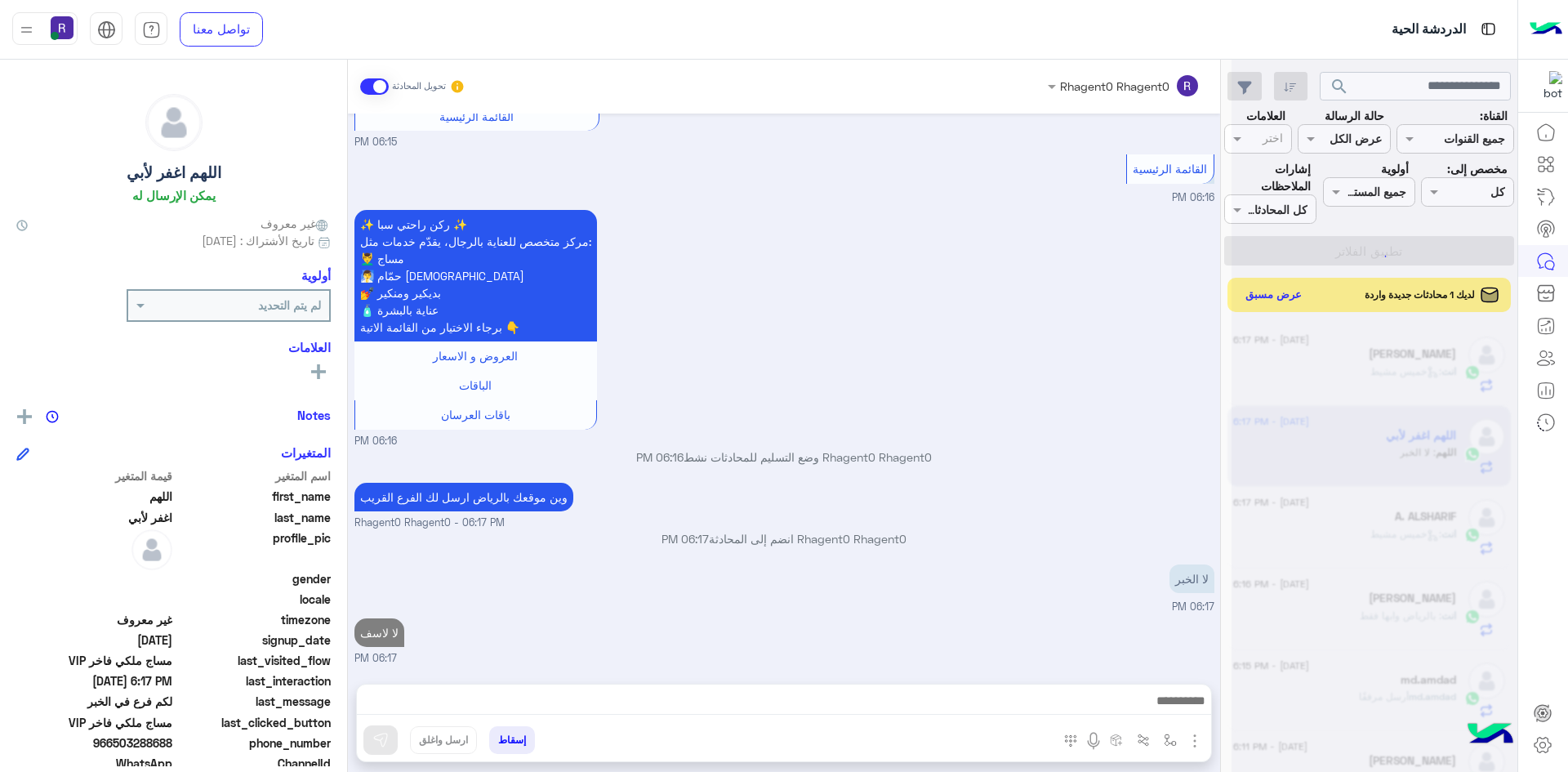
scroll to position [1026, 0]
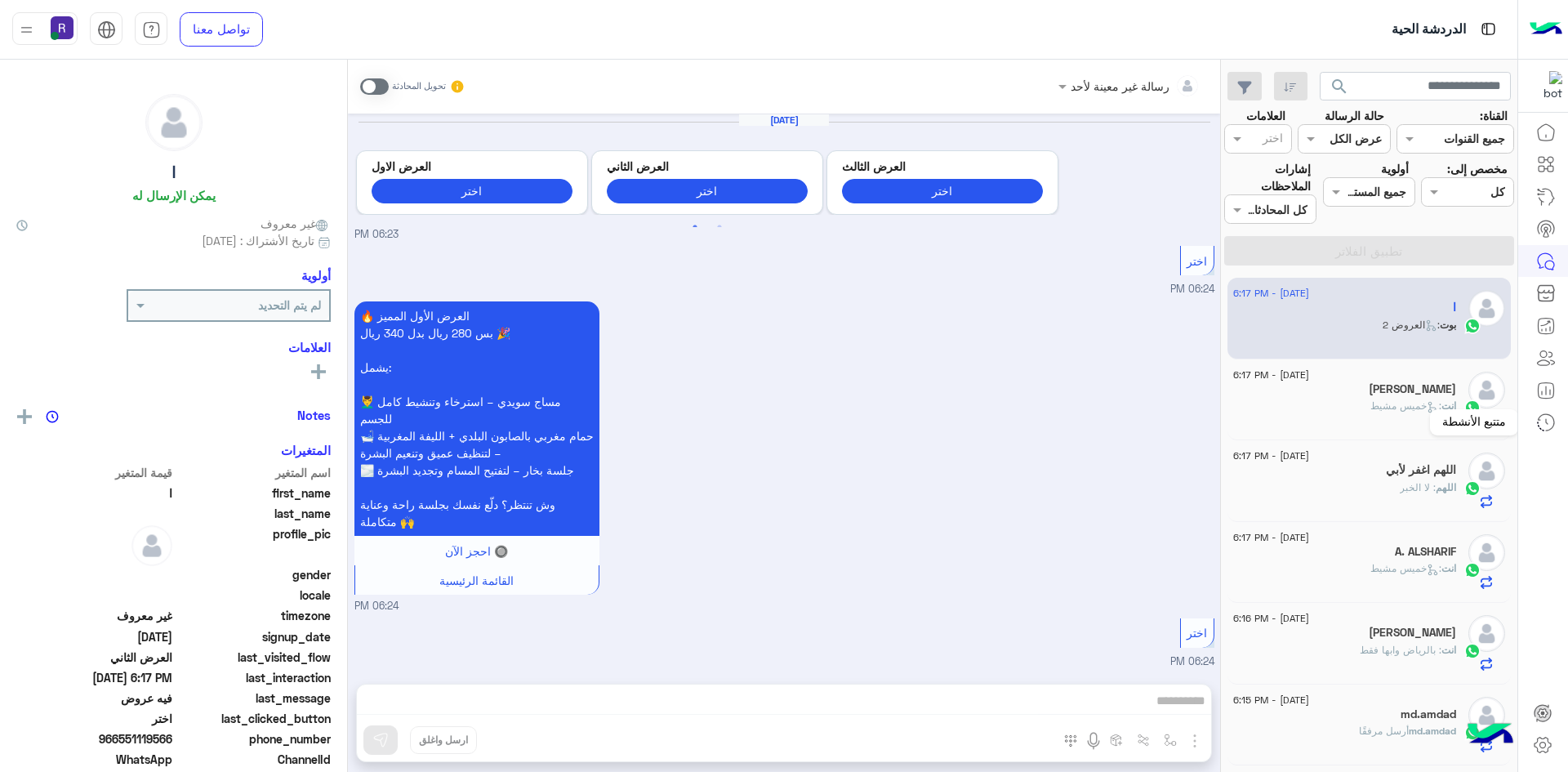
scroll to position [2718, 0]
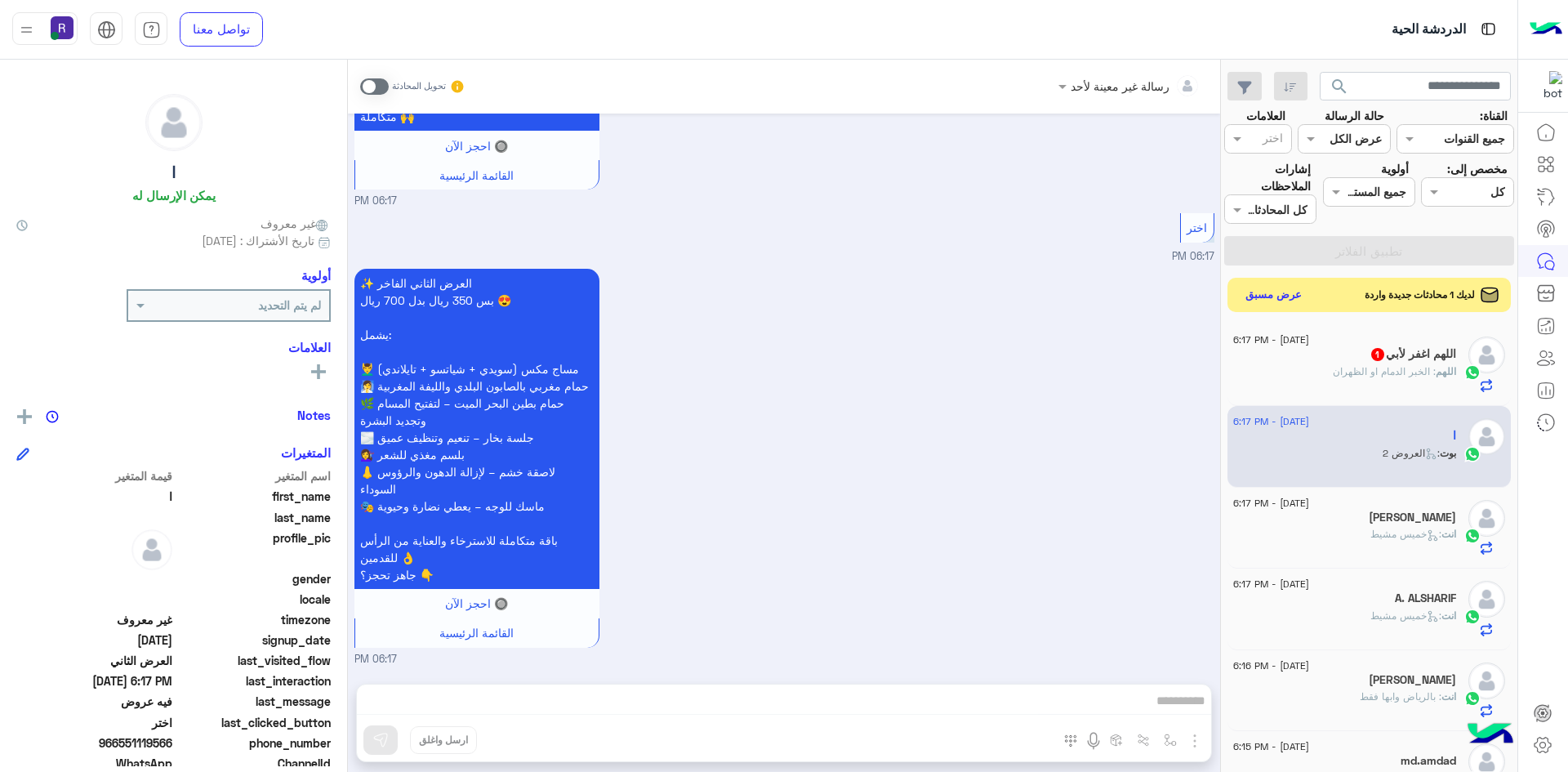
click at [1273, 294] on button "عرض مسبق" at bounding box center [1273, 296] width 69 height 22
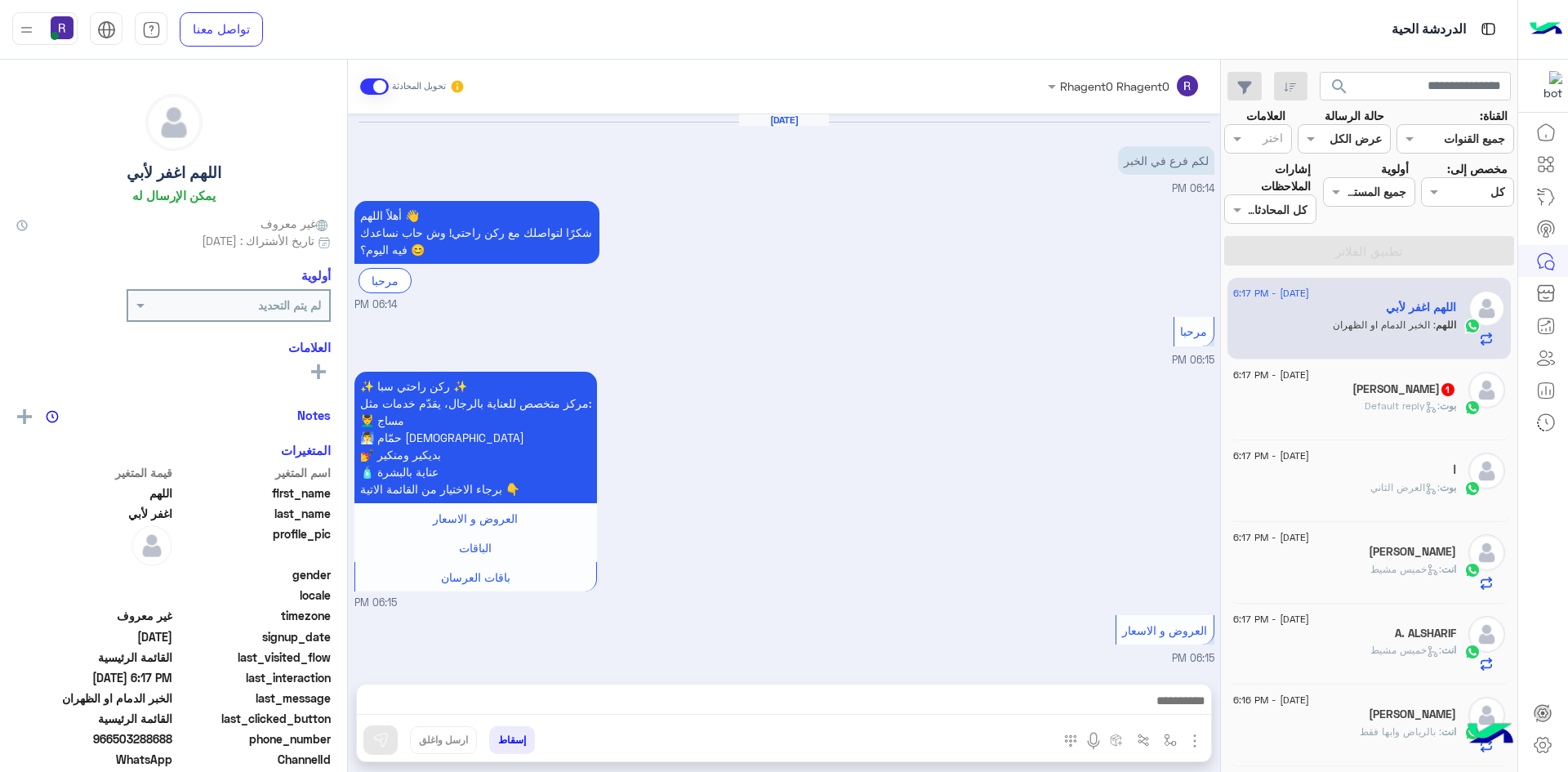
scroll to position [1080, 0]
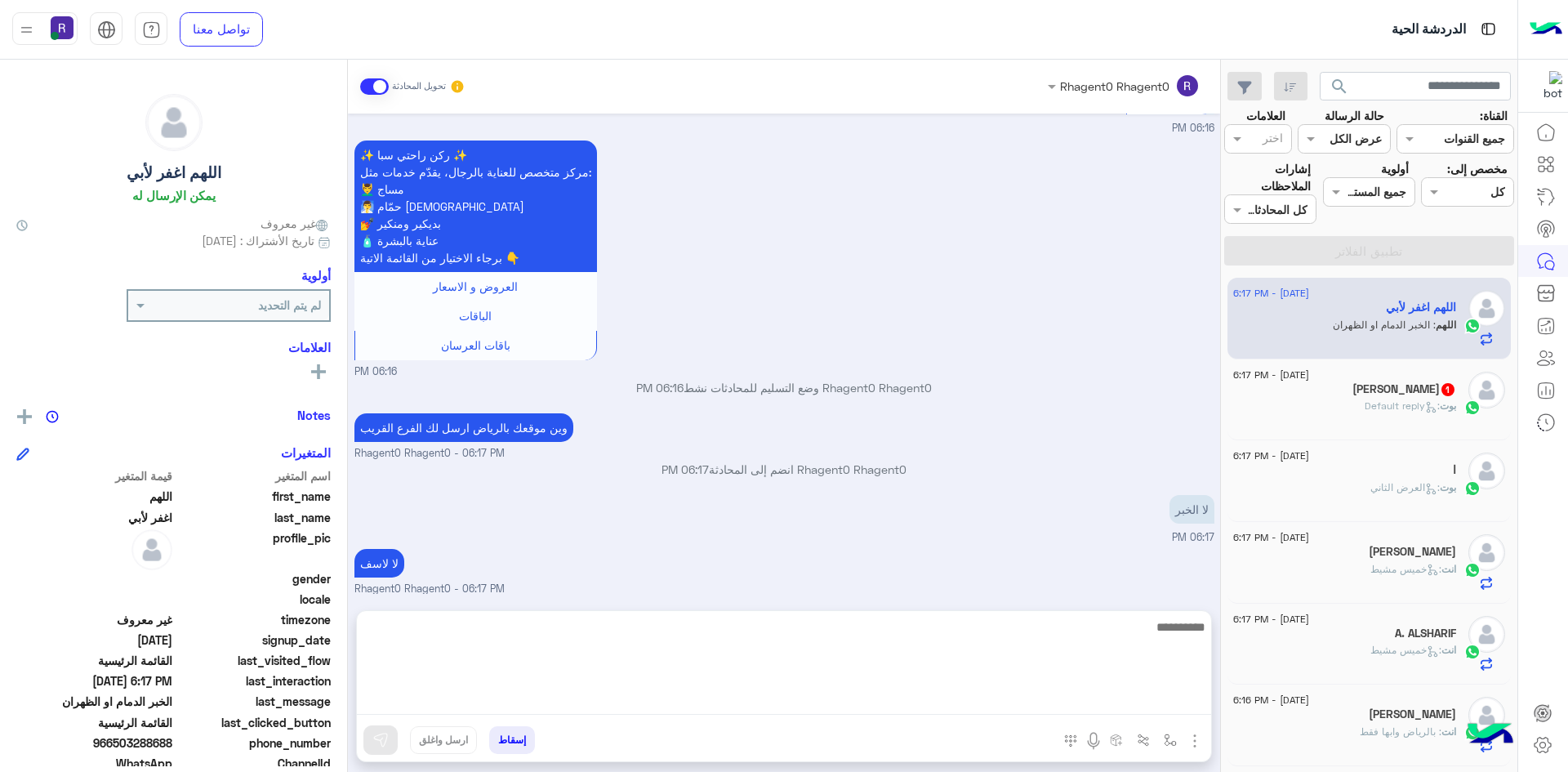
click at [1020, 701] on textarea at bounding box center [783, 665] width 854 height 98
type textarea "**"
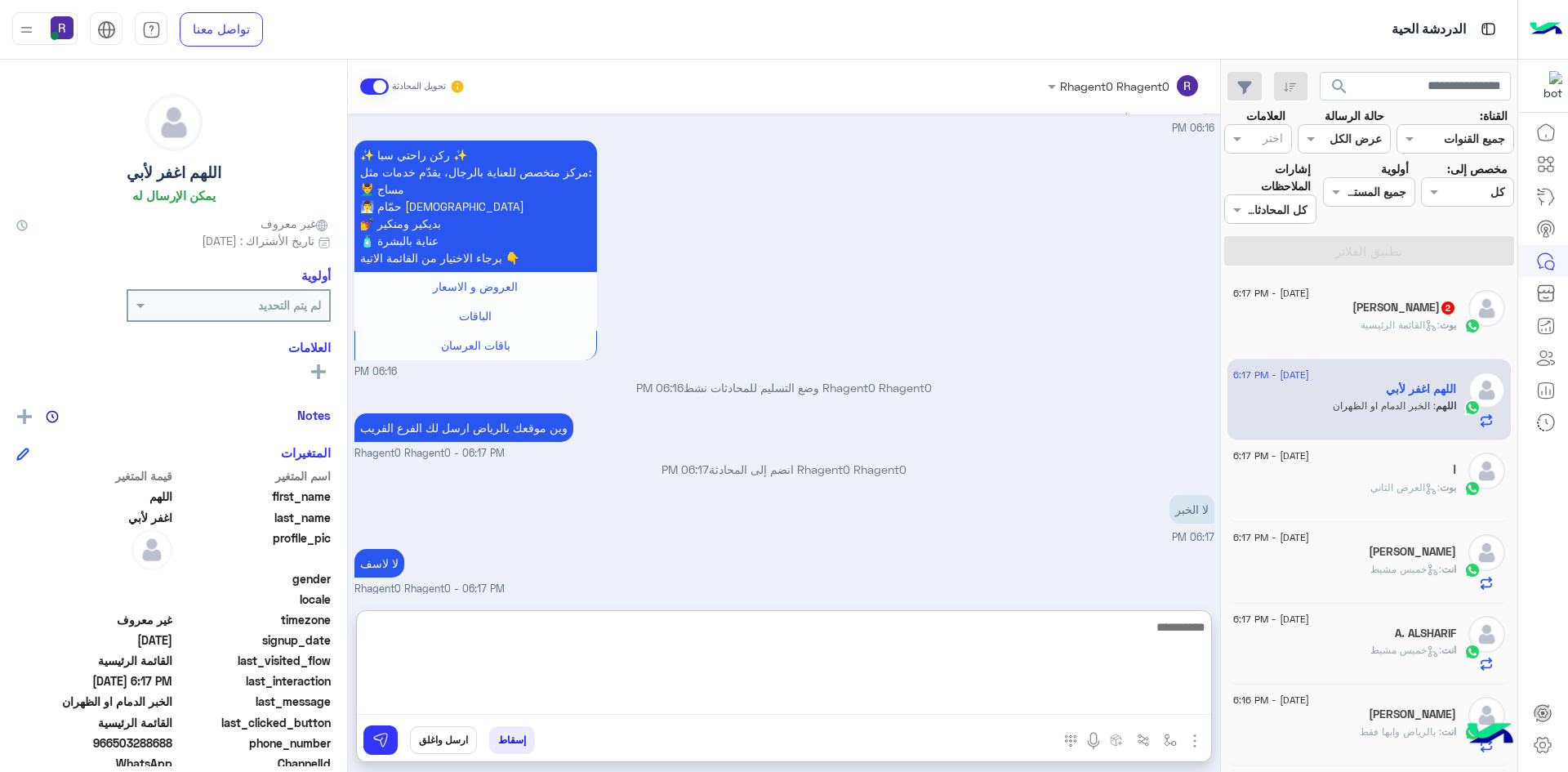
scroll to position [1205, 0]
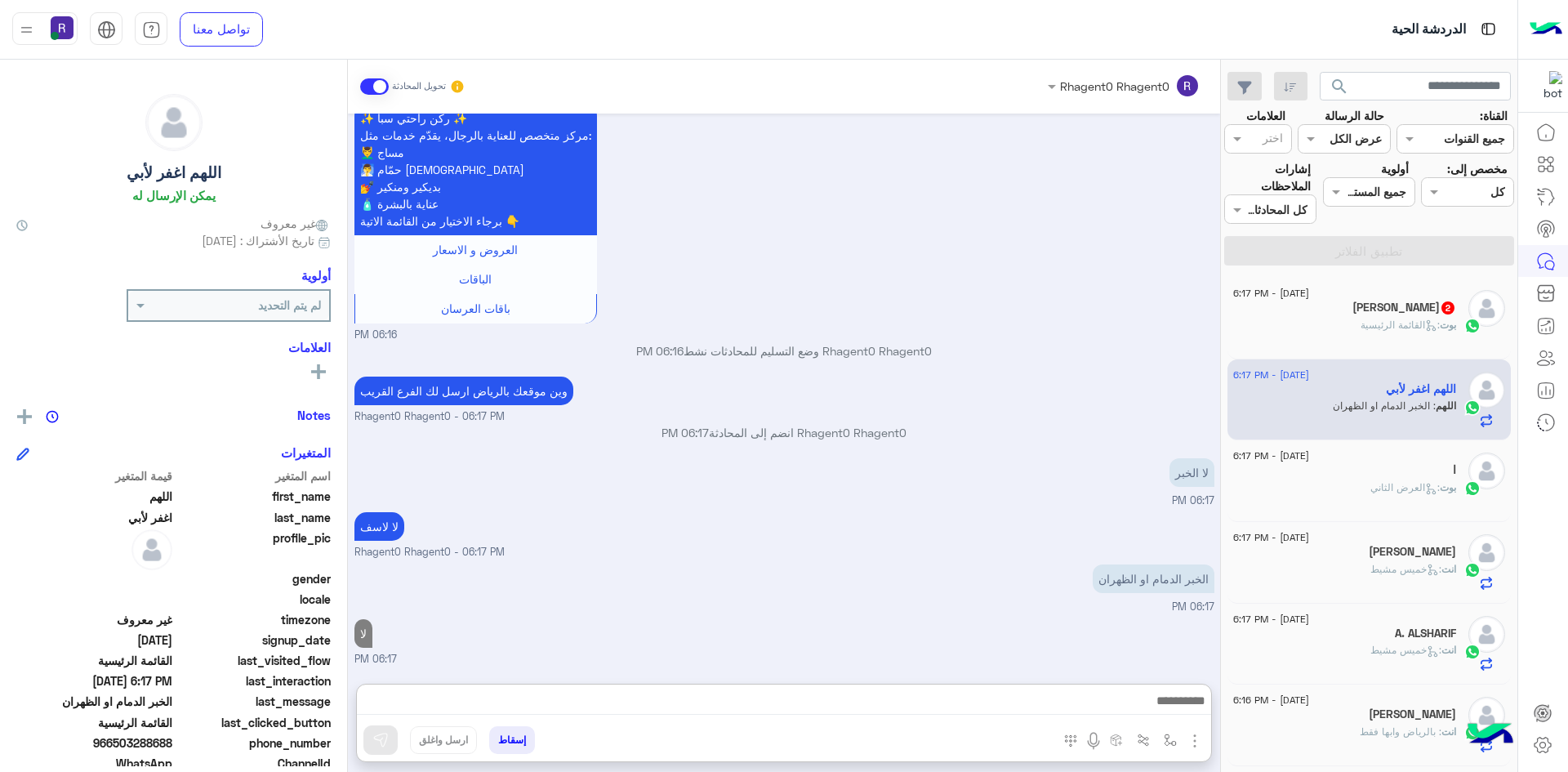
click at [1398, 316] on div "ابو بتال 2" at bounding box center [1344, 309] width 223 height 17
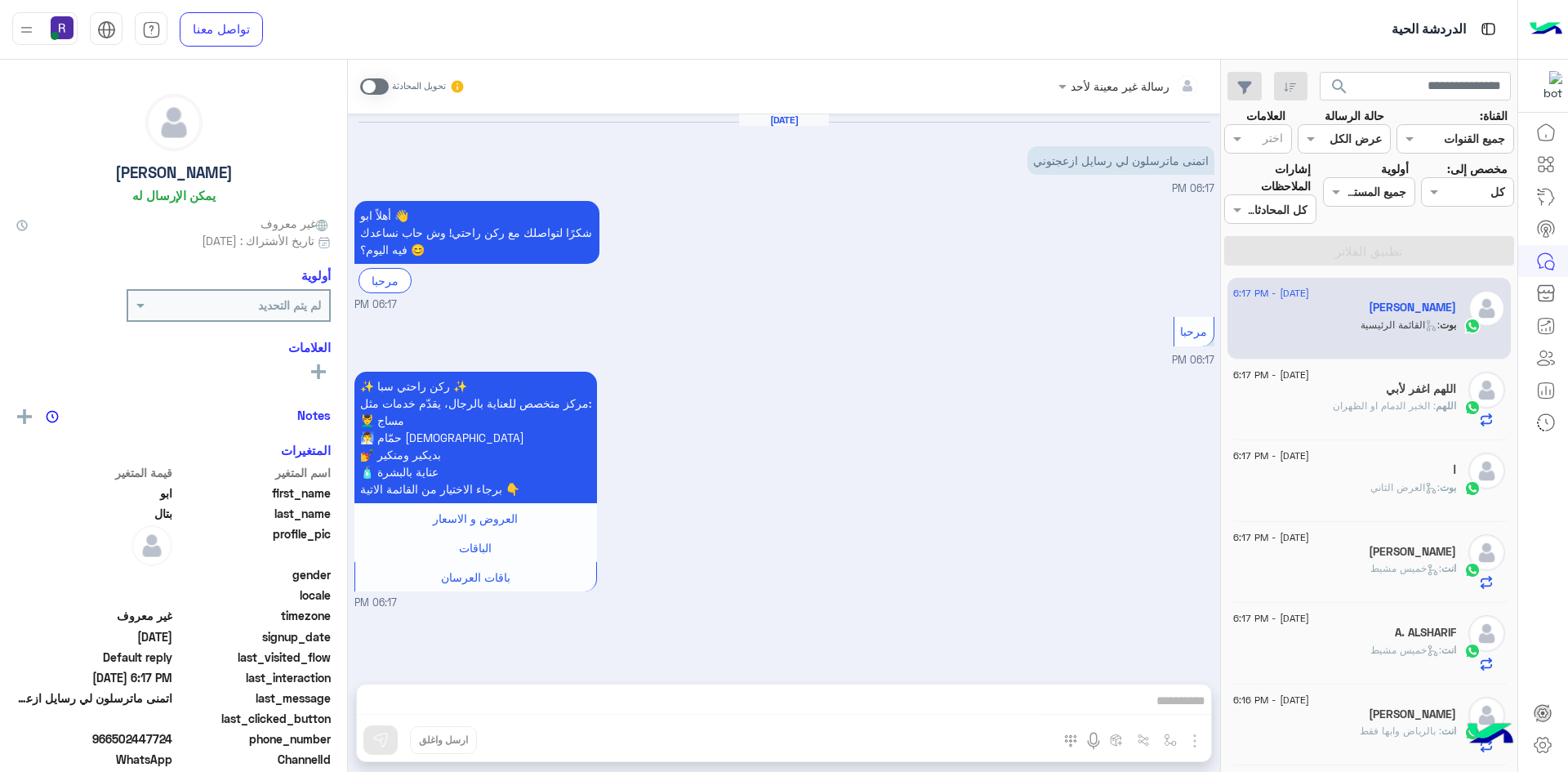
click at [379, 85] on span at bounding box center [375, 86] width 29 height 16
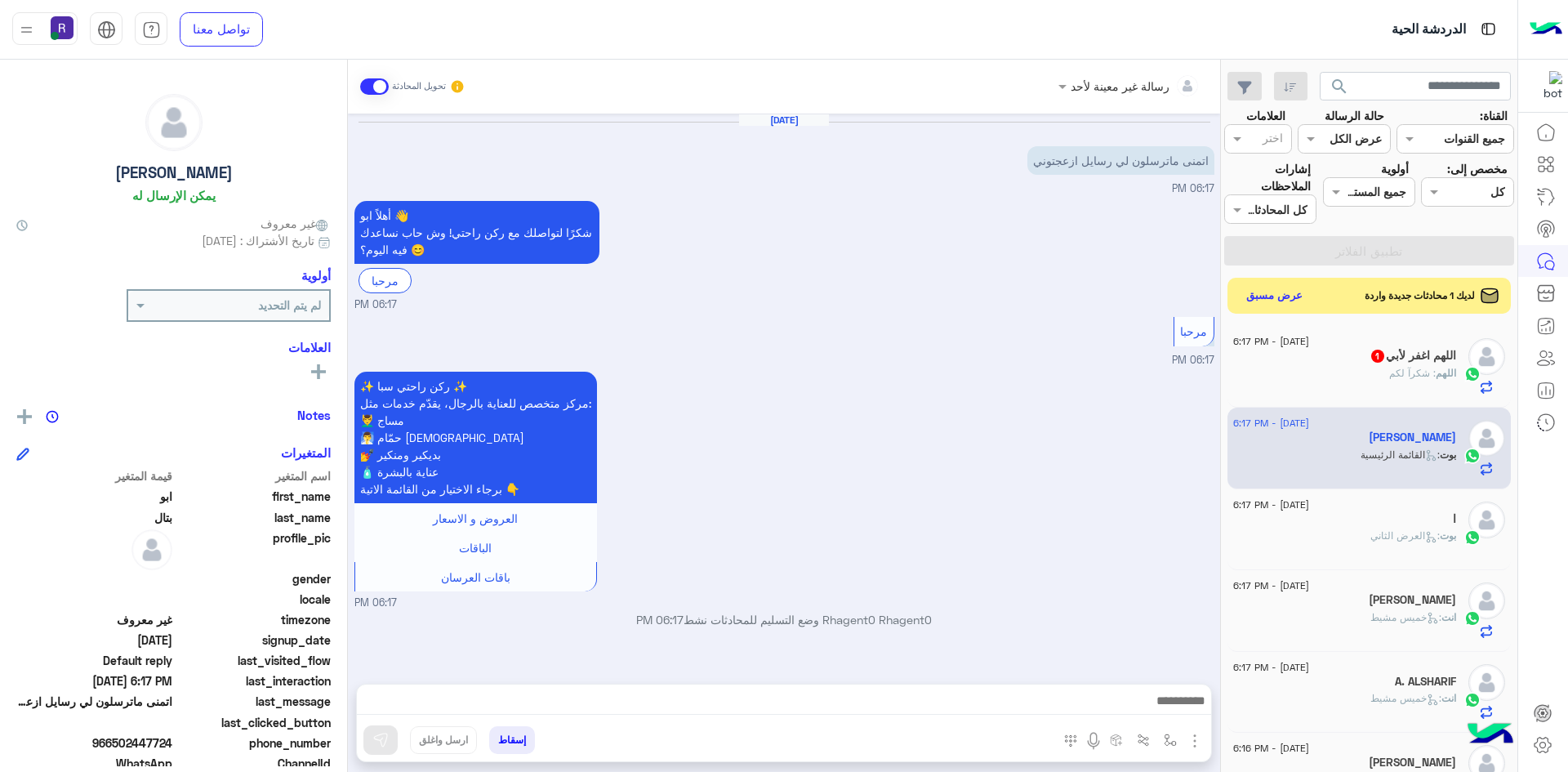
click at [1423, 374] on span ": شكرآ لكم" at bounding box center [1412, 373] width 47 height 12
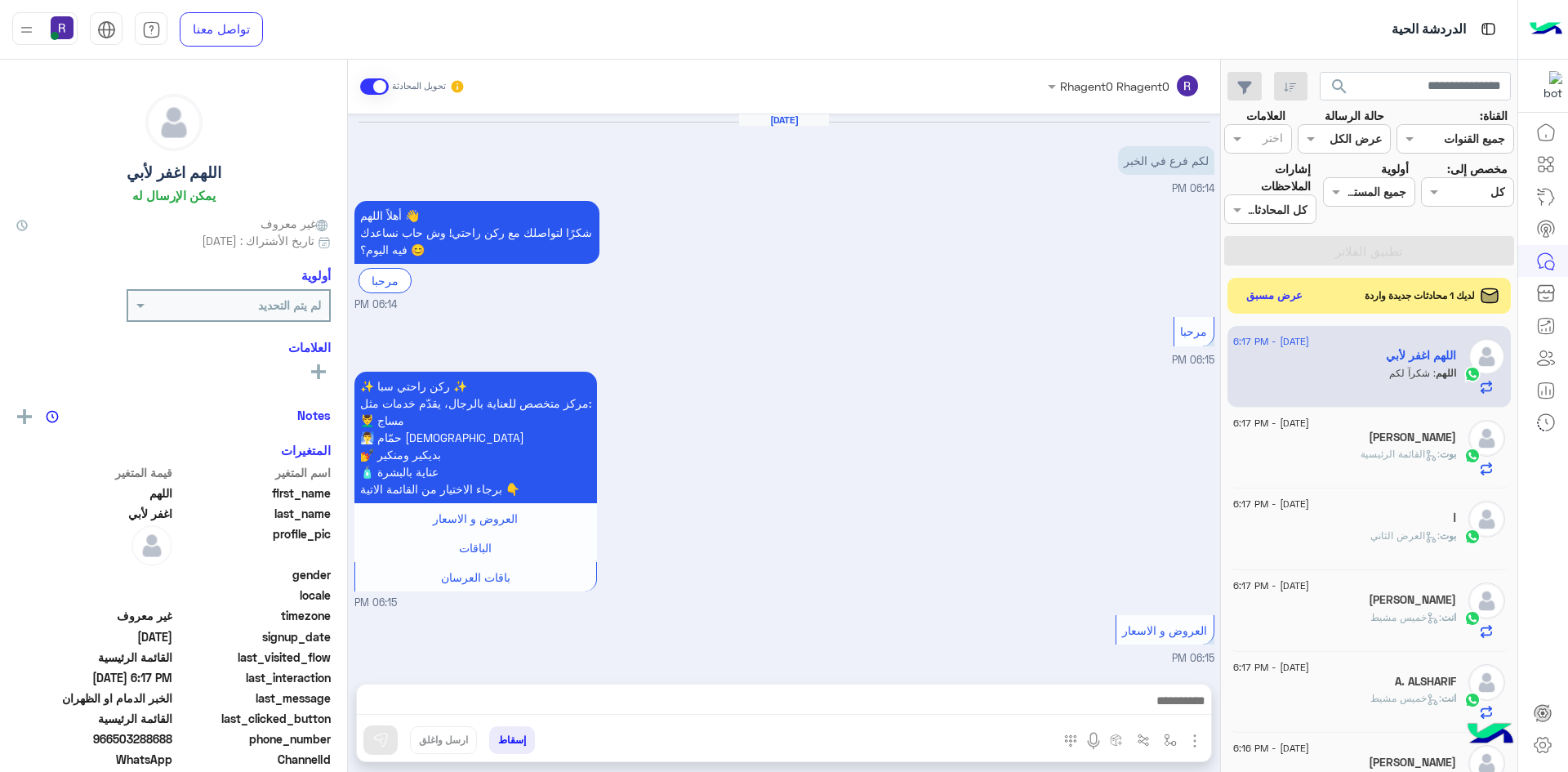
scroll to position [1186, 0]
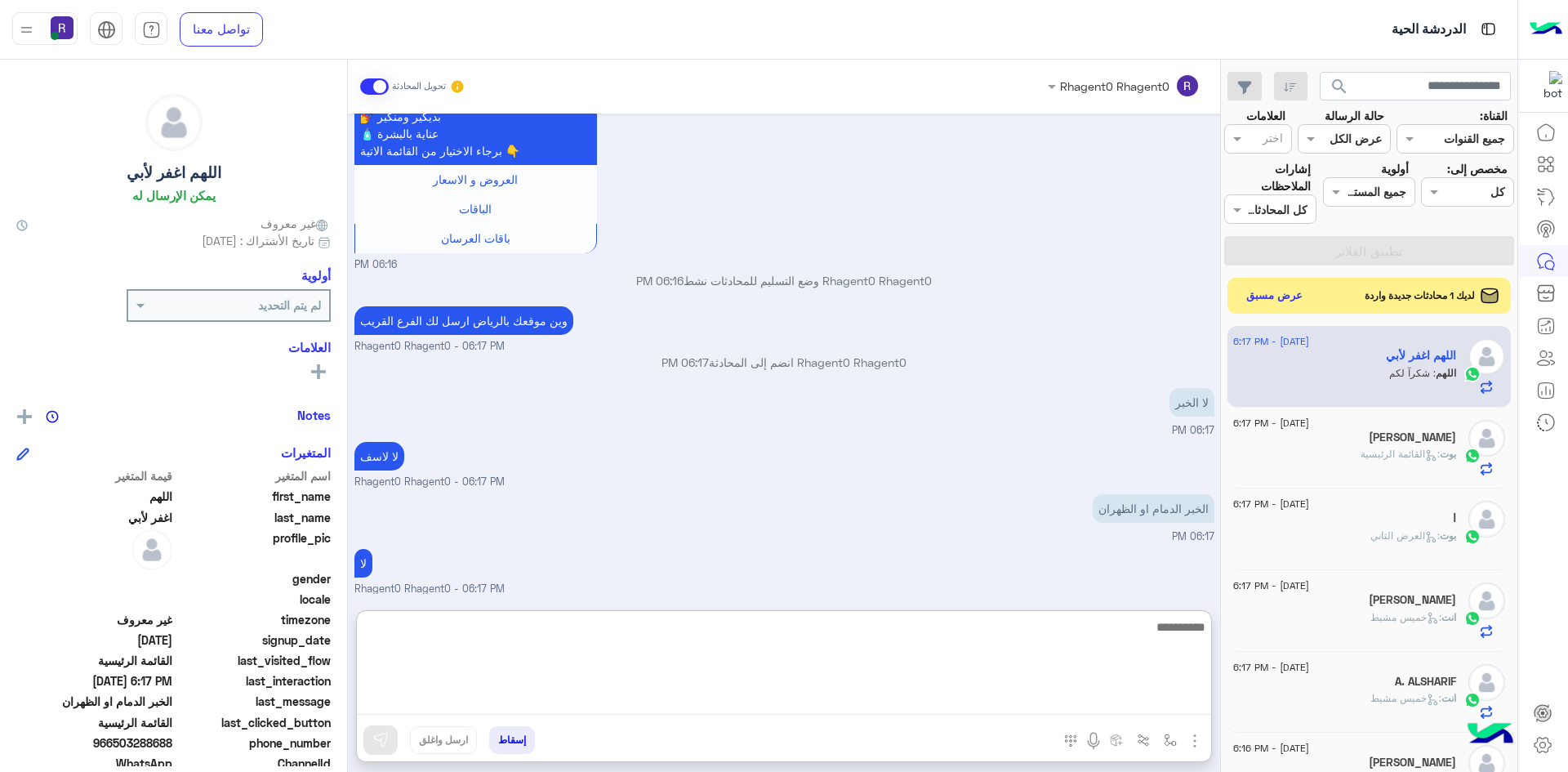
click at [785, 696] on textarea at bounding box center [783, 665] width 854 height 98
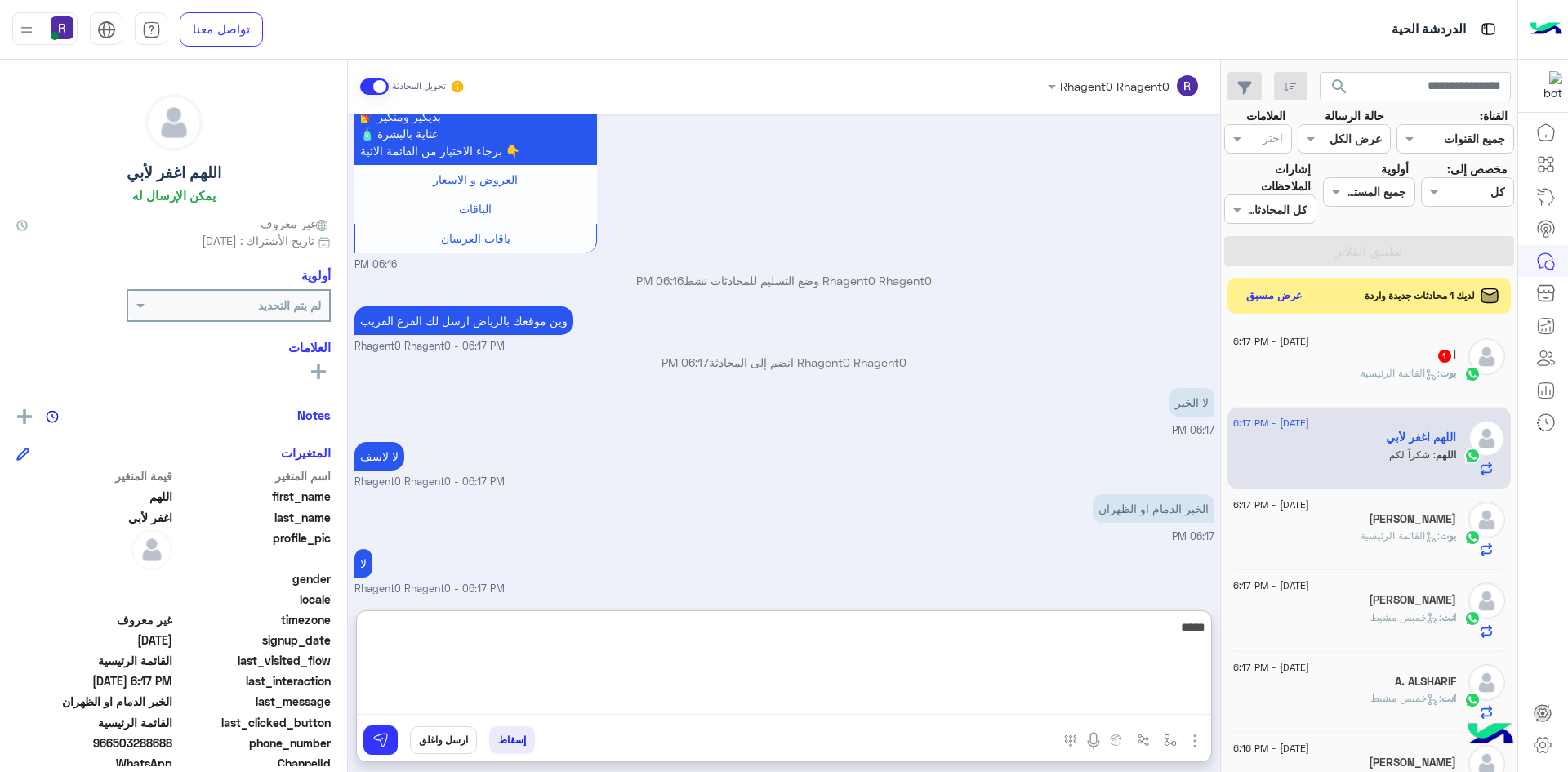
type textarea "*****"
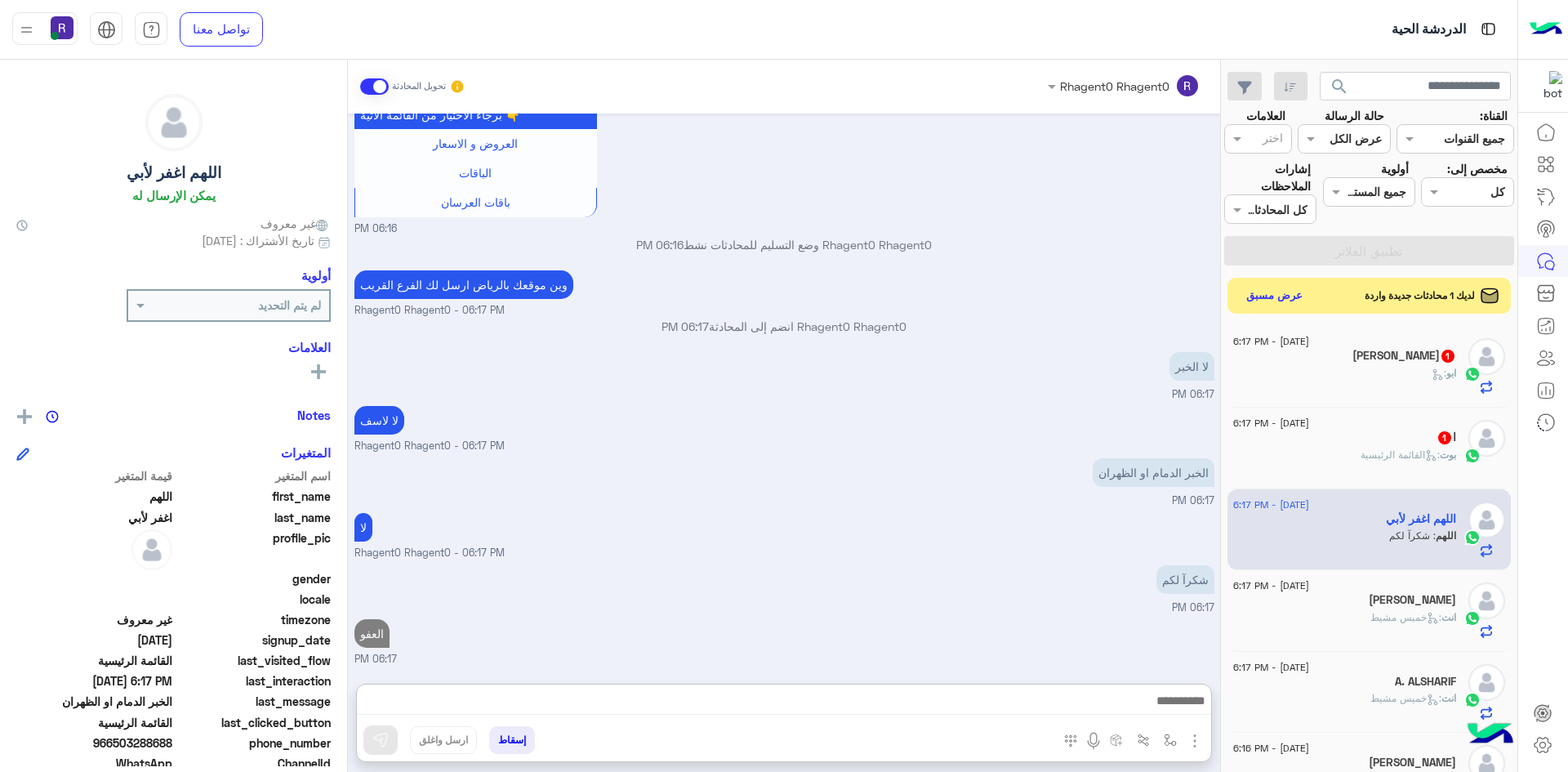
click at [1414, 450] on span ": القائمة الرئيسية" at bounding box center [1399, 454] width 79 height 12
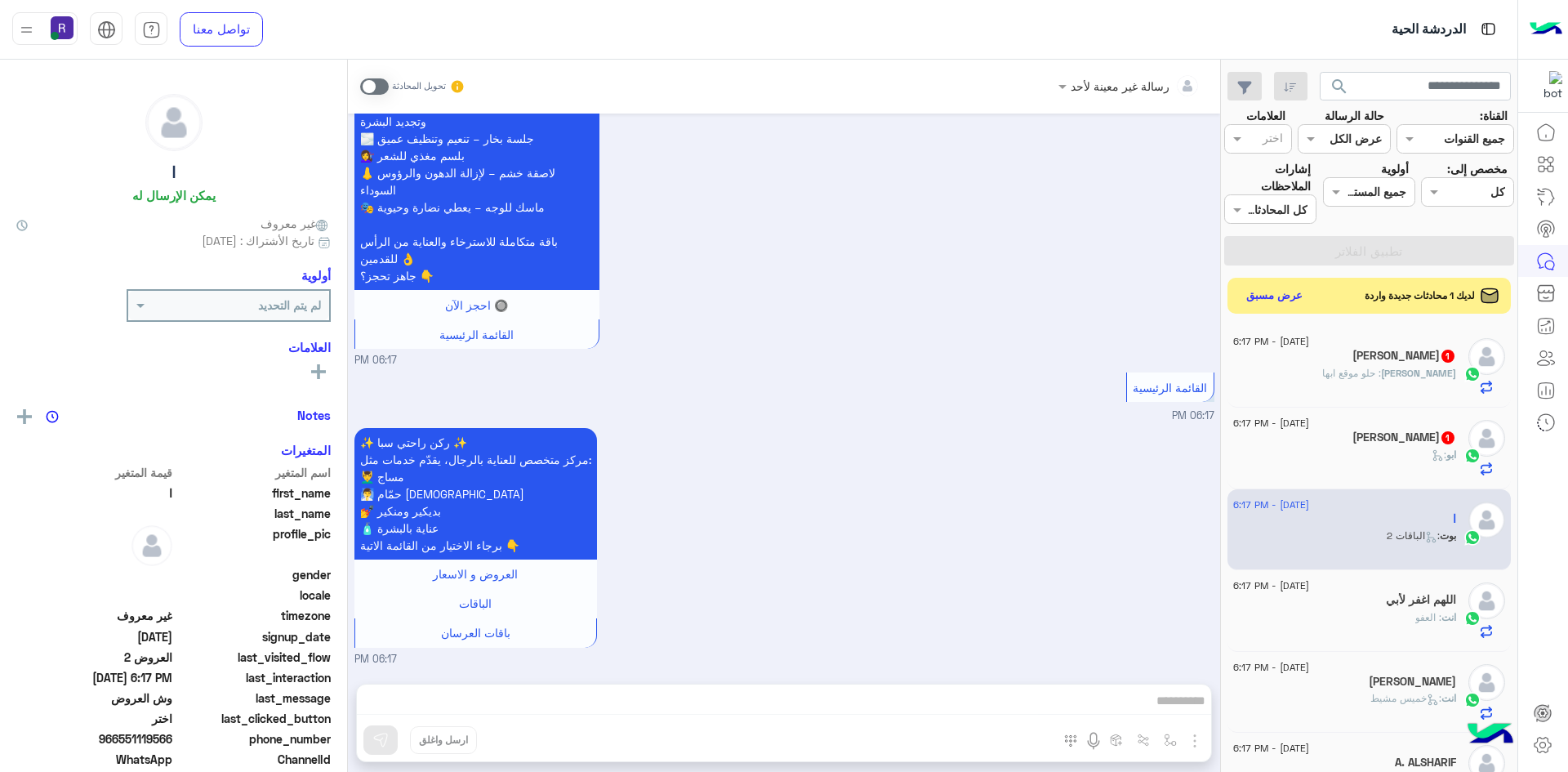
scroll to position [3222, 0]
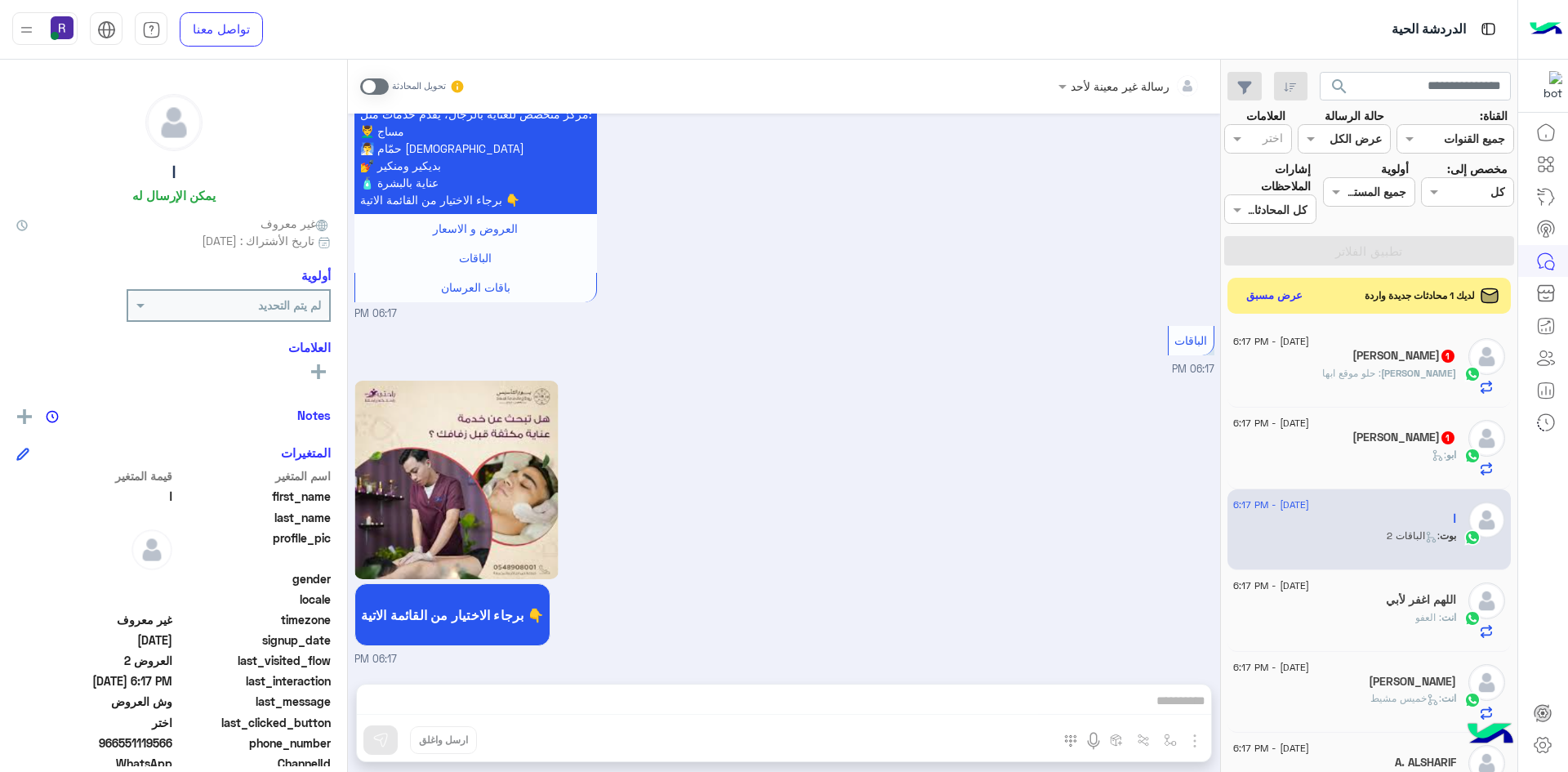
click at [1438, 374] on span "عبدالله" at bounding box center [1418, 373] width 75 height 12
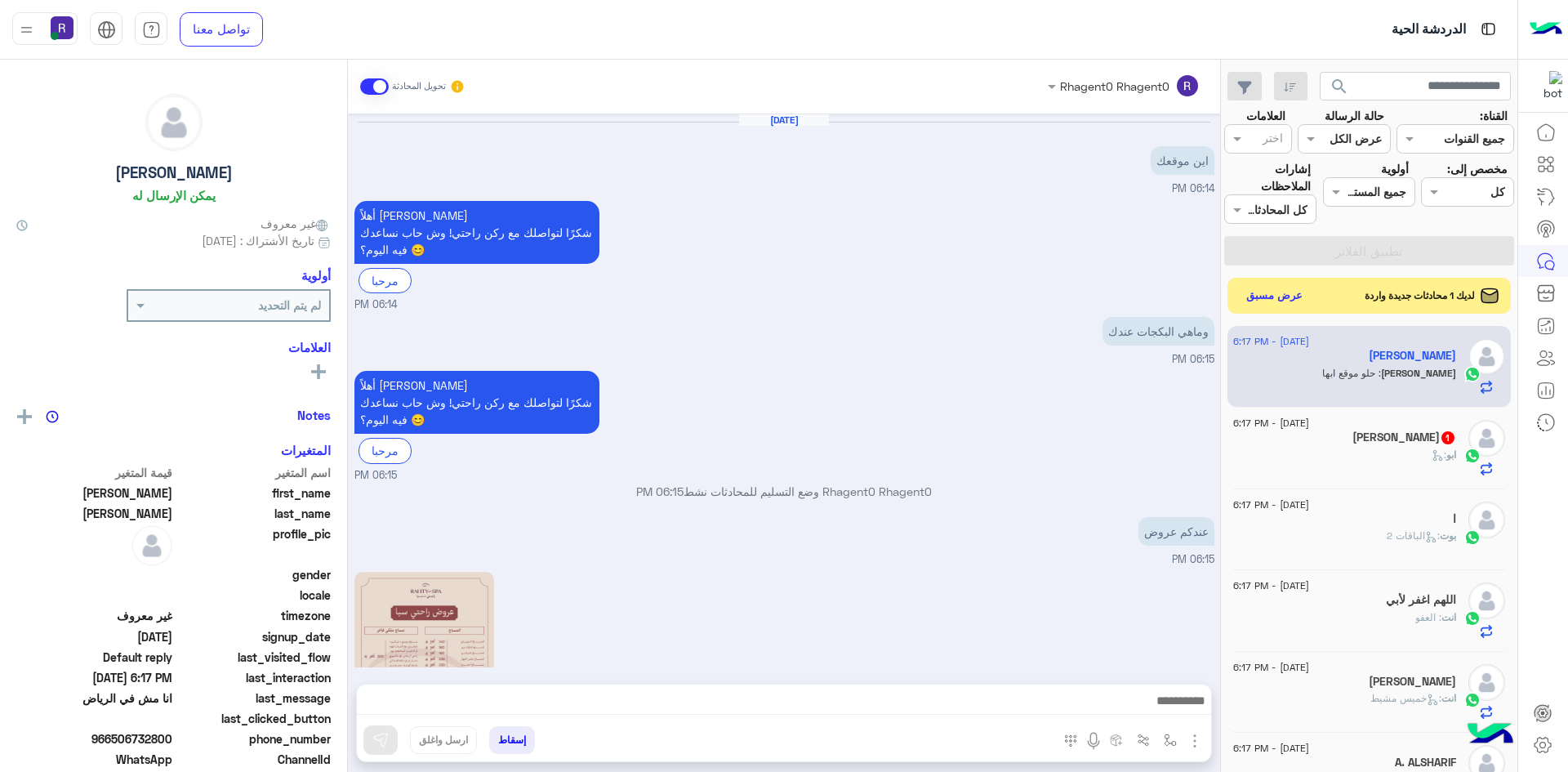
scroll to position [587, 0]
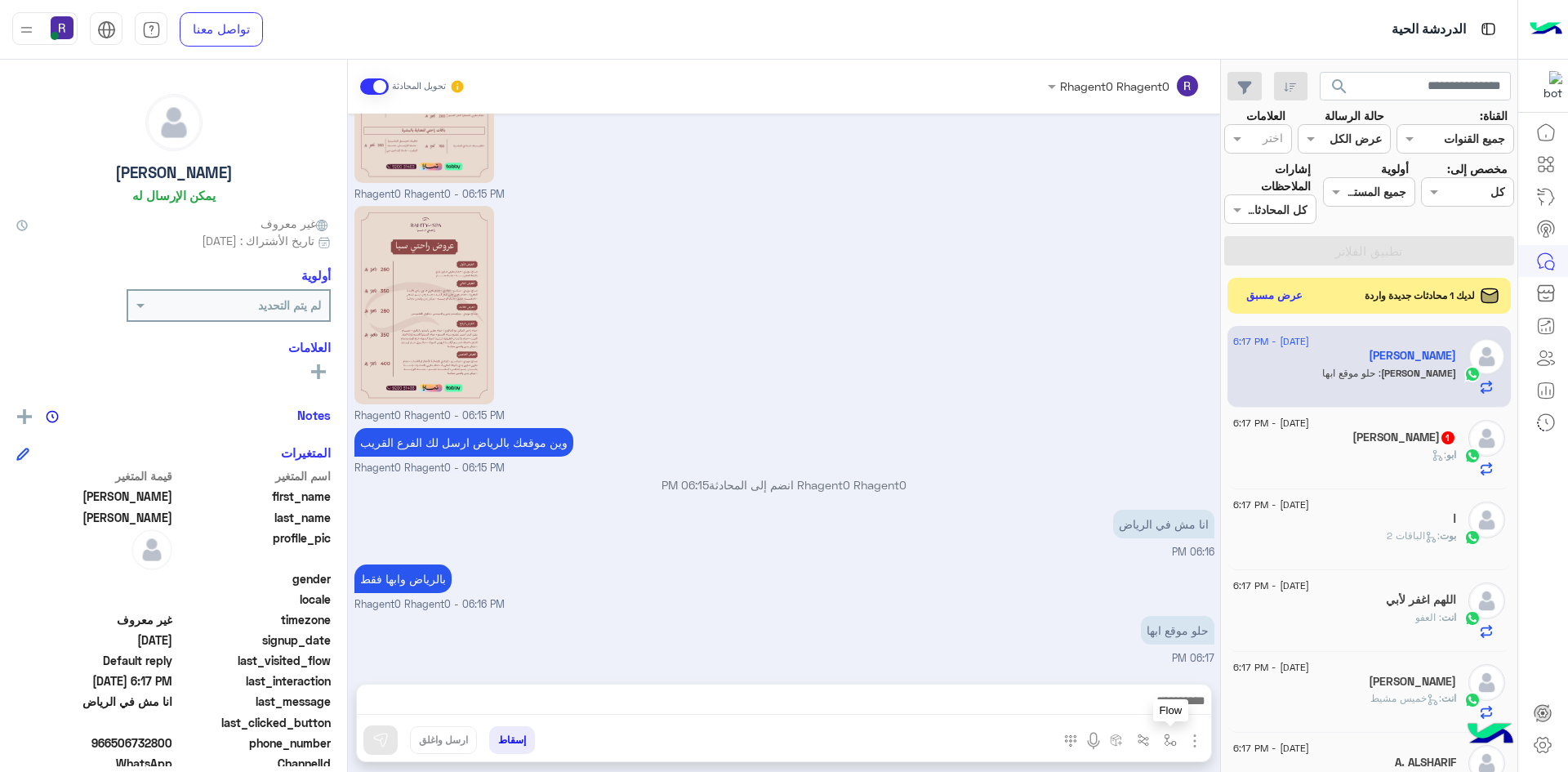
click at [1176, 743] on img "button" at bounding box center [1170, 739] width 13 height 13
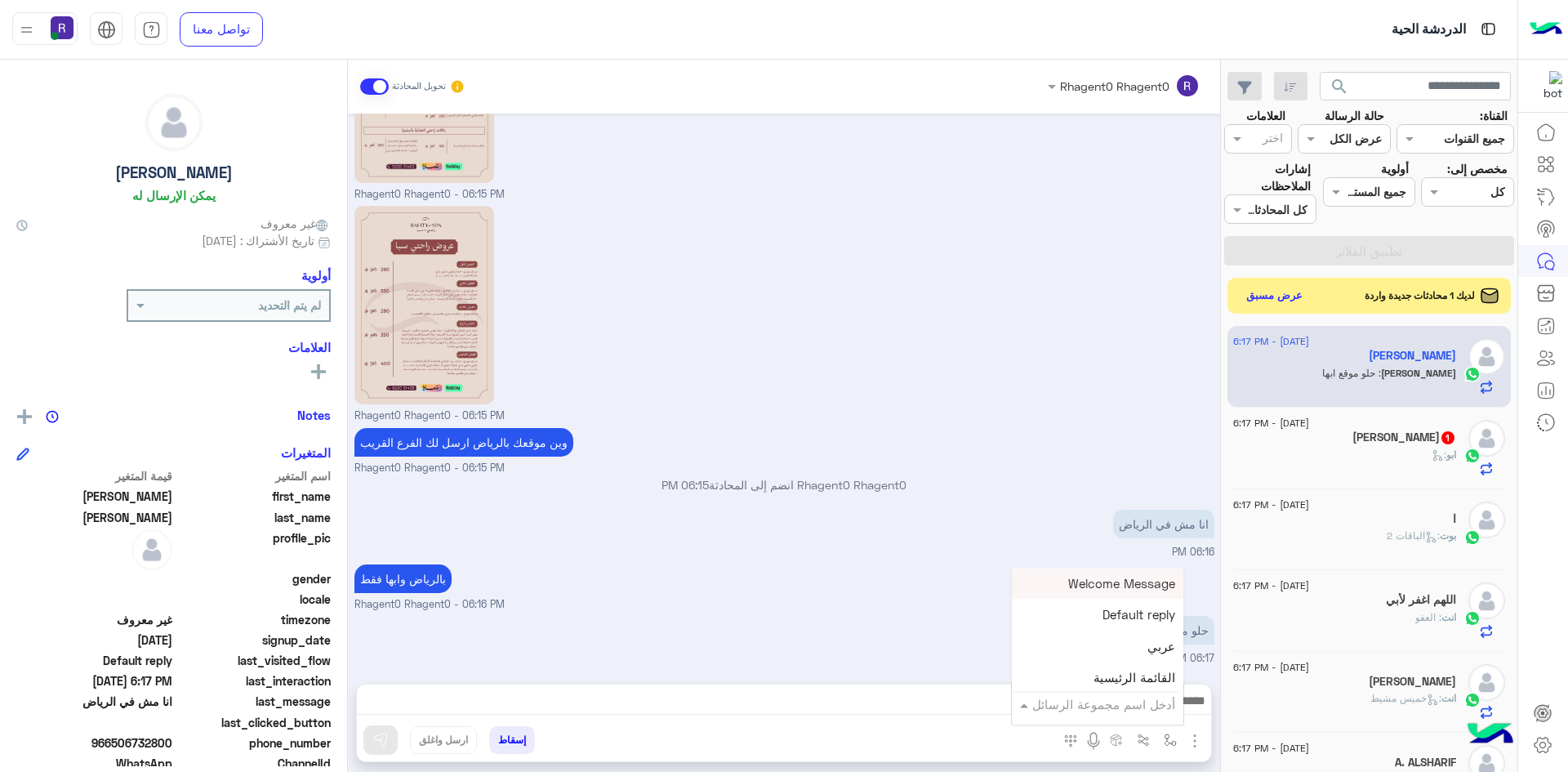
click at [1153, 713] on div "أدخل اسم مجموعة الرسائل" at bounding box center [1103, 704] width 143 height 19
click at [1128, 641] on span "خميس مشيط" at bounding box center [1139, 634] width 71 height 15
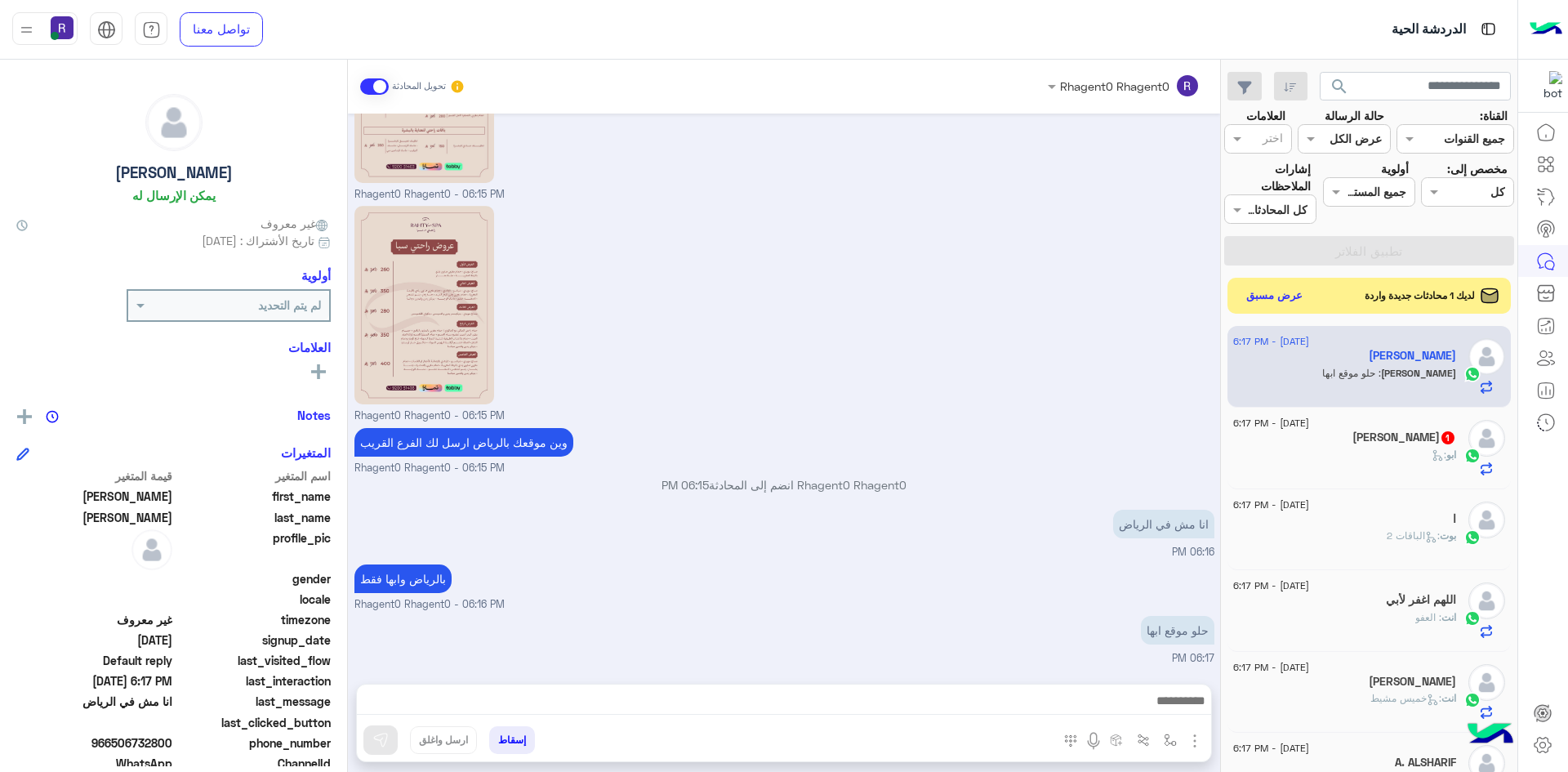
type textarea "*********"
click at [388, 738] on img at bounding box center [381, 740] width 16 height 16
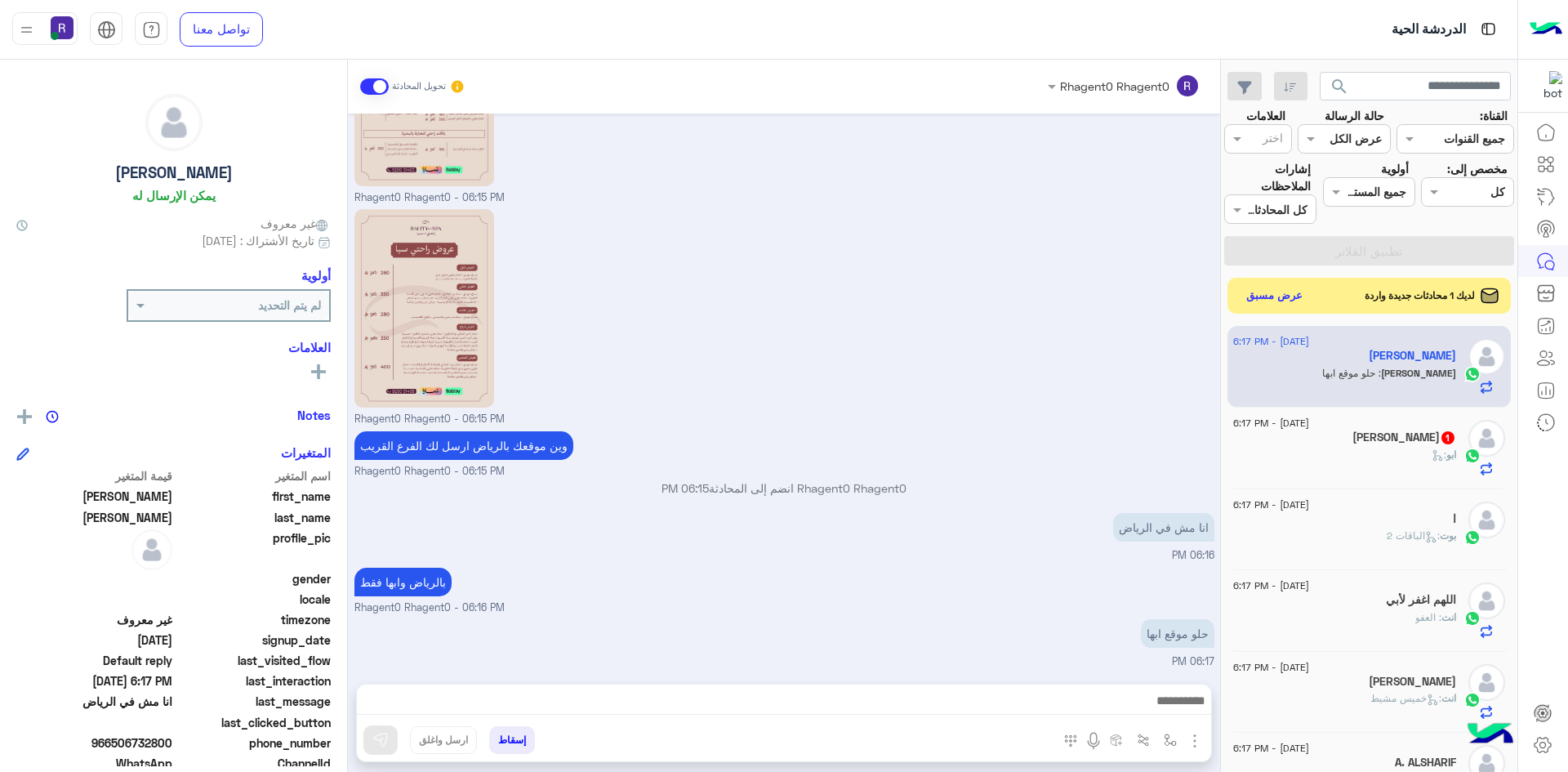
scroll to position [587, 0]
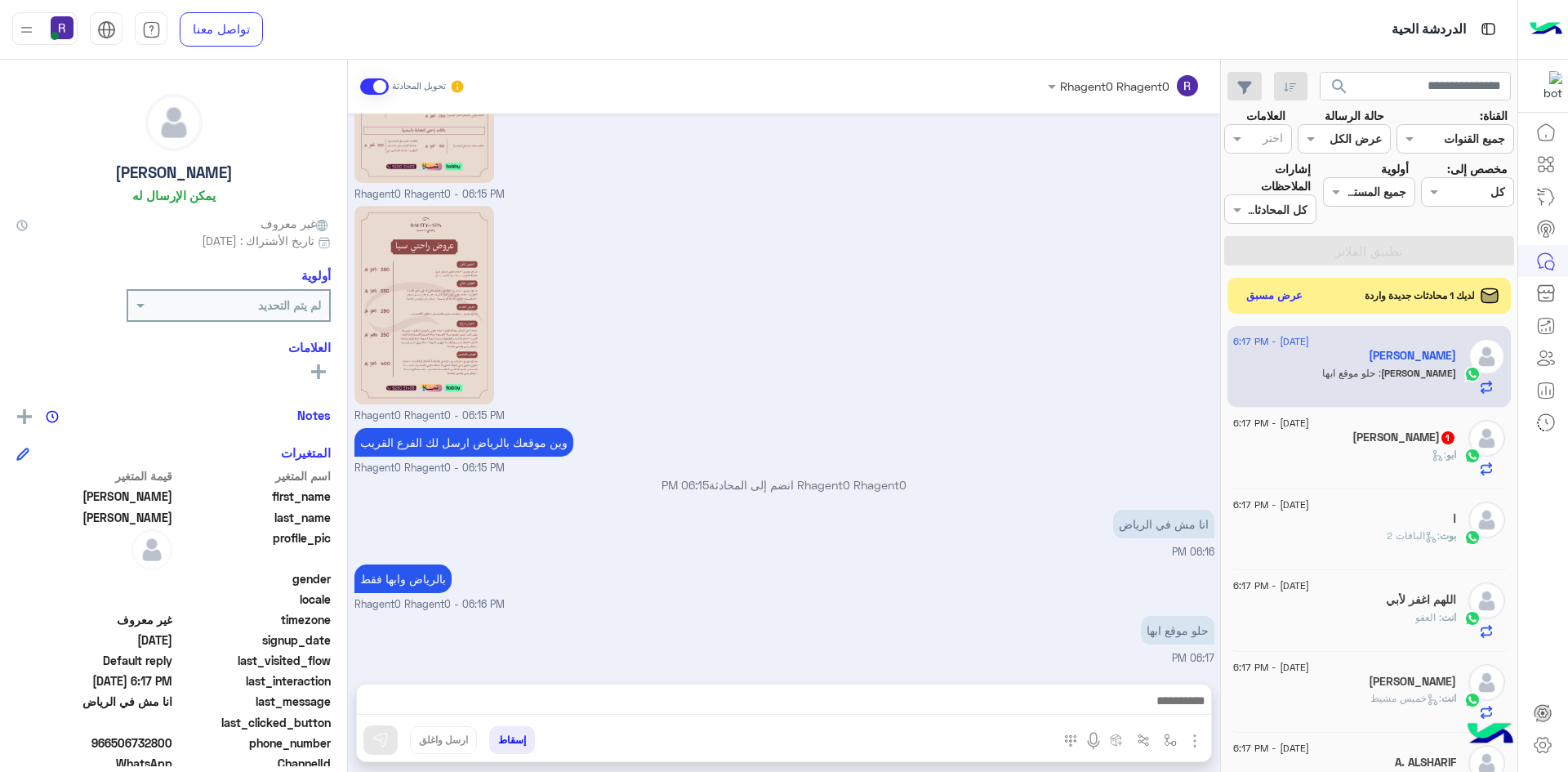
click at [1431, 456] on icon at bounding box center [1437, 455] width 12 height 12
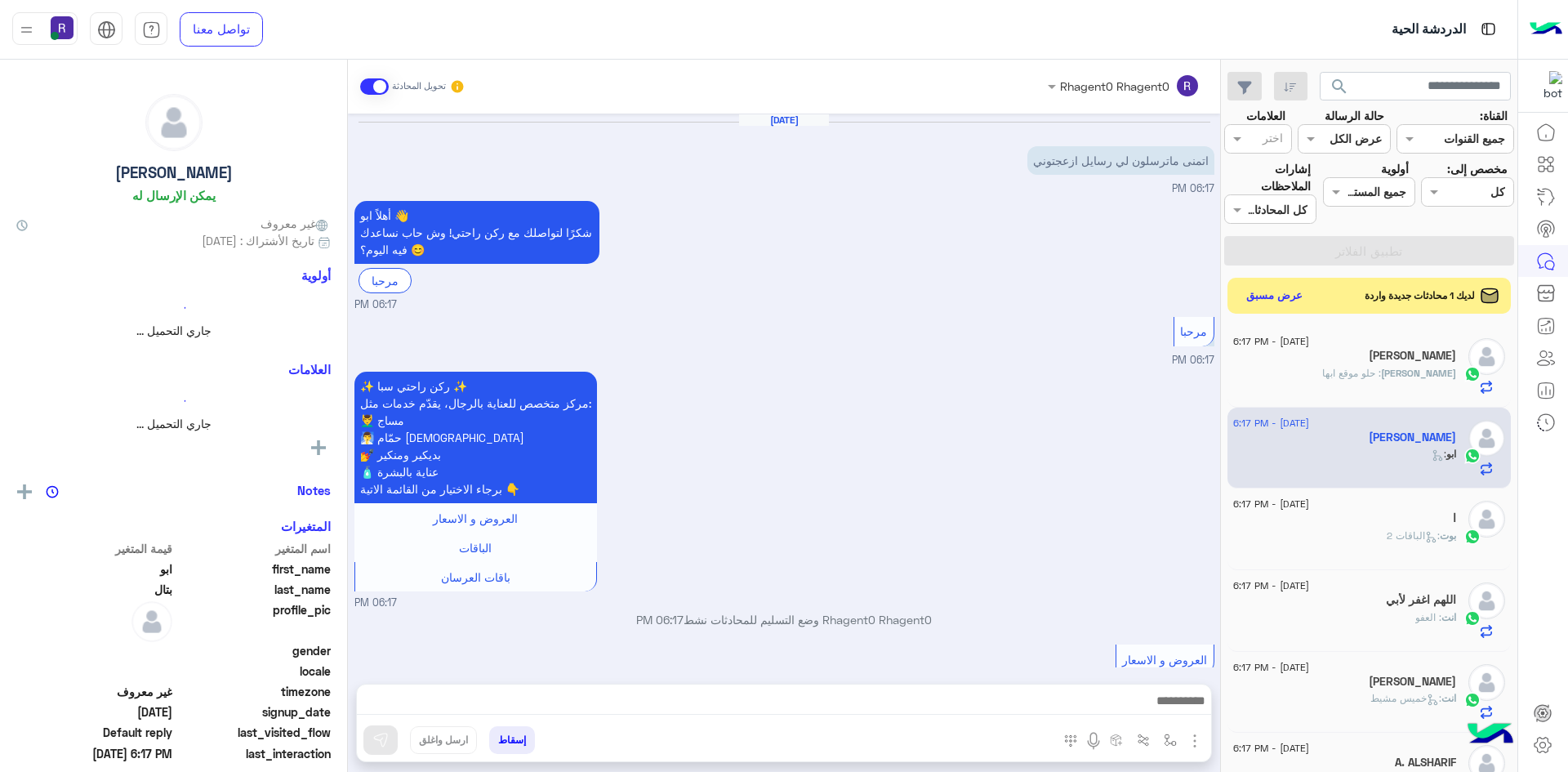
scroll to position [29, 0]
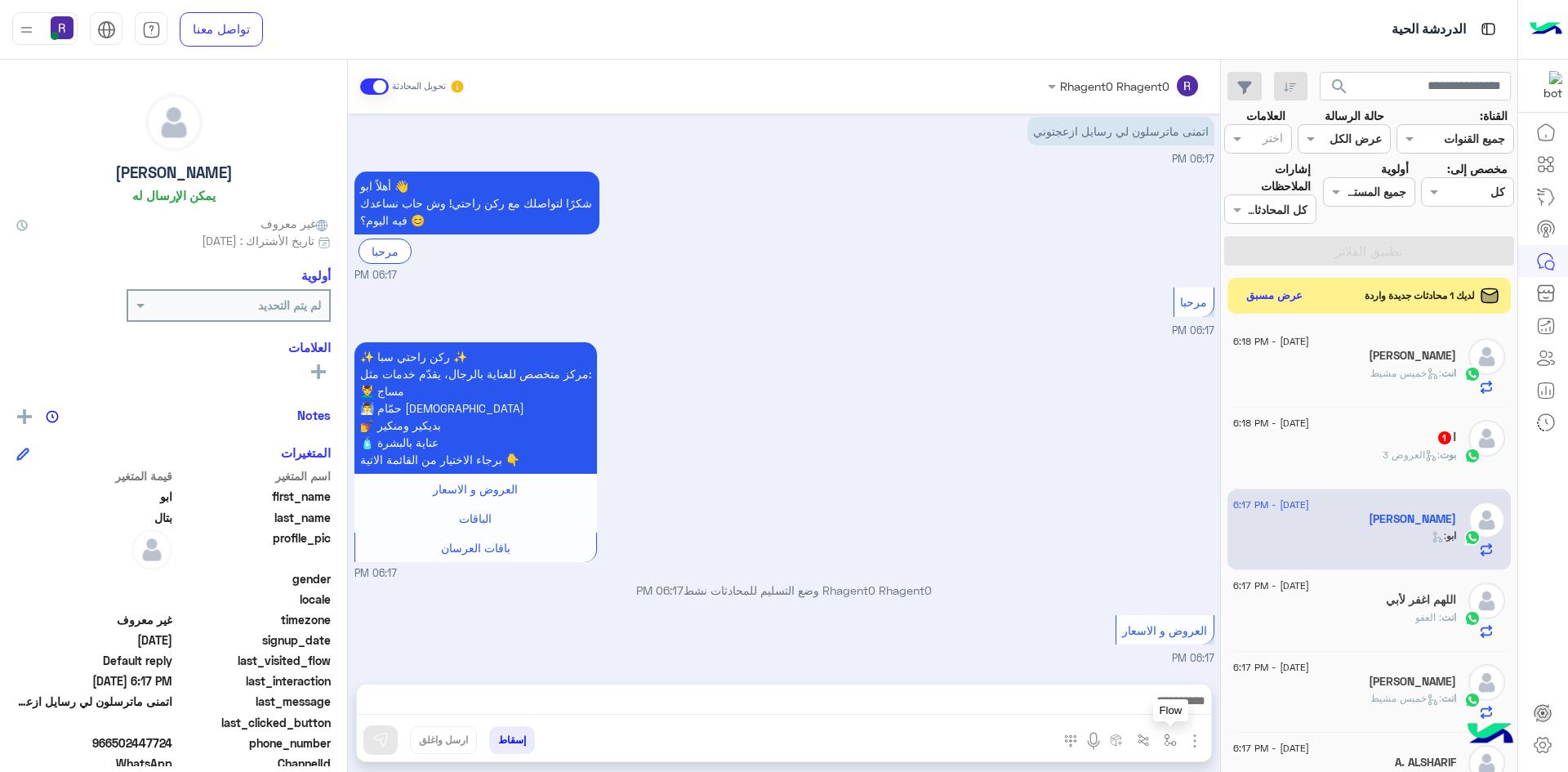
click at [1170, 739] on img "button" at bounding box center [1170, 739] width 13 height 13
click at [1149, 710] on input "text" at bounding box center [1120, 704] width 110 height 19
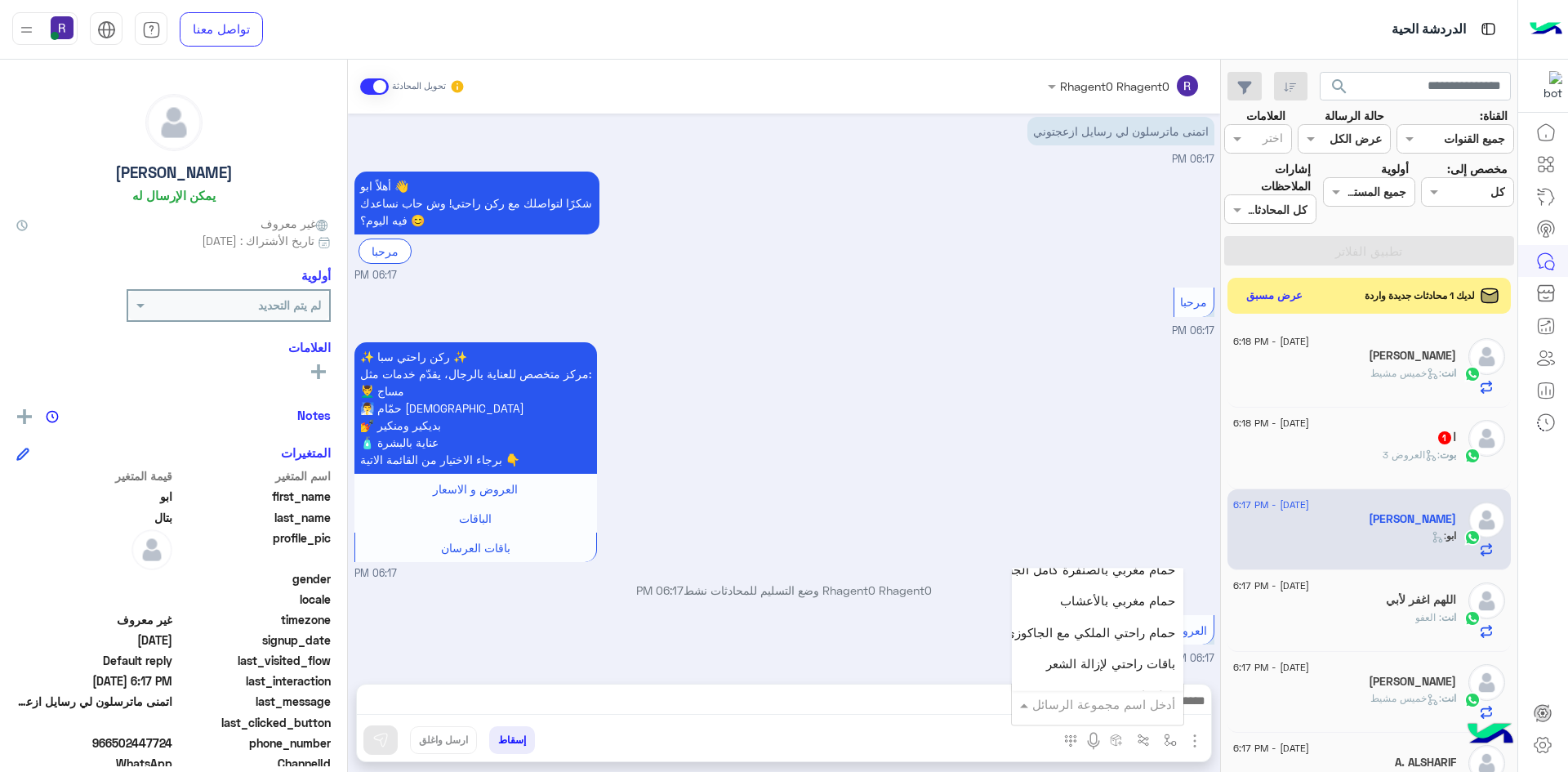
scroll to position [898, 0]
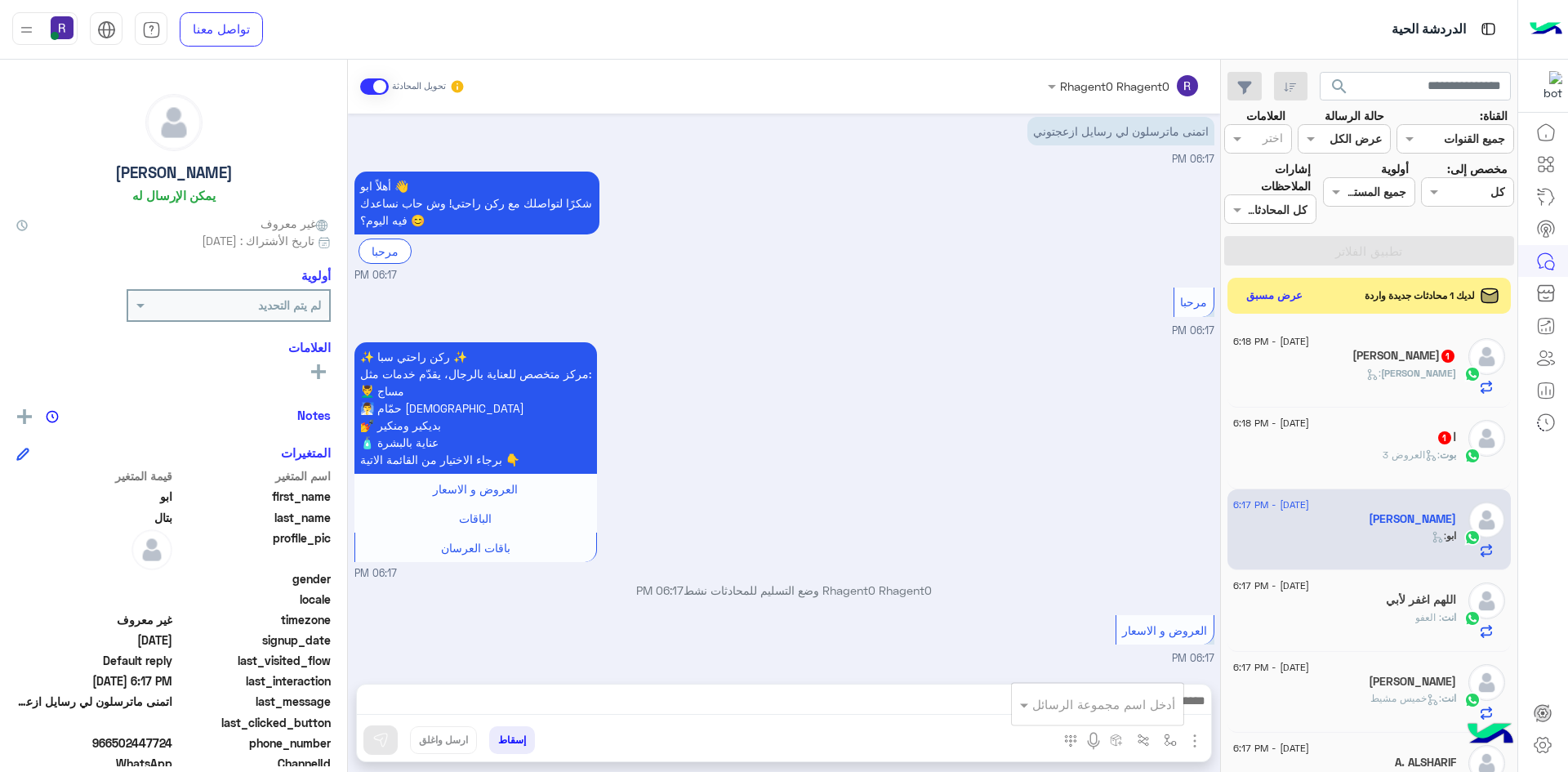
click at [1058, 511] on div "✨ ركن راحتي سبا ✨ مركز متخصص للعناية بالرجال، يقدّم خدمات مثل: 💆‍♂️ مساج 🧖‍♂️ ح…" at bounding box center [784, 460] width 860 height 244
click at [1165, 741] on img "button" at bounding box center [1170, 739] width 13 height 13
click at [1081, 317] on div "العروض و الاسعار" at bounding box center [1148, 302] width 134 height 29
click at [1193, 744] on img "button" at bounding box center [1194, 741] width 20 height 20
click at [1175, 713] on span "الصور" at bounding box center [1164, 705] width 30 height 19
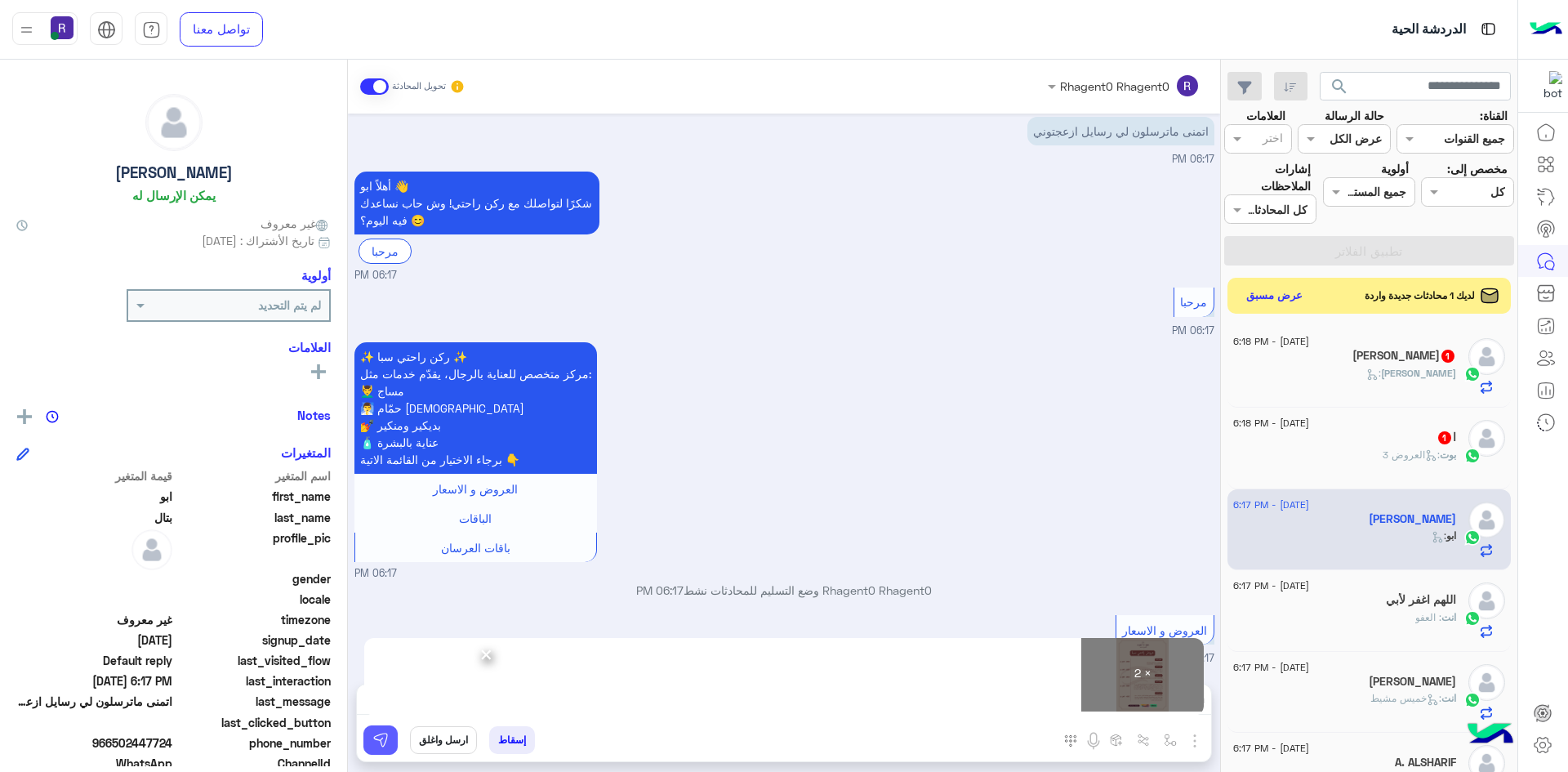
click at [375, 736] on img at bounding box center [381, 740] width 16 height 16
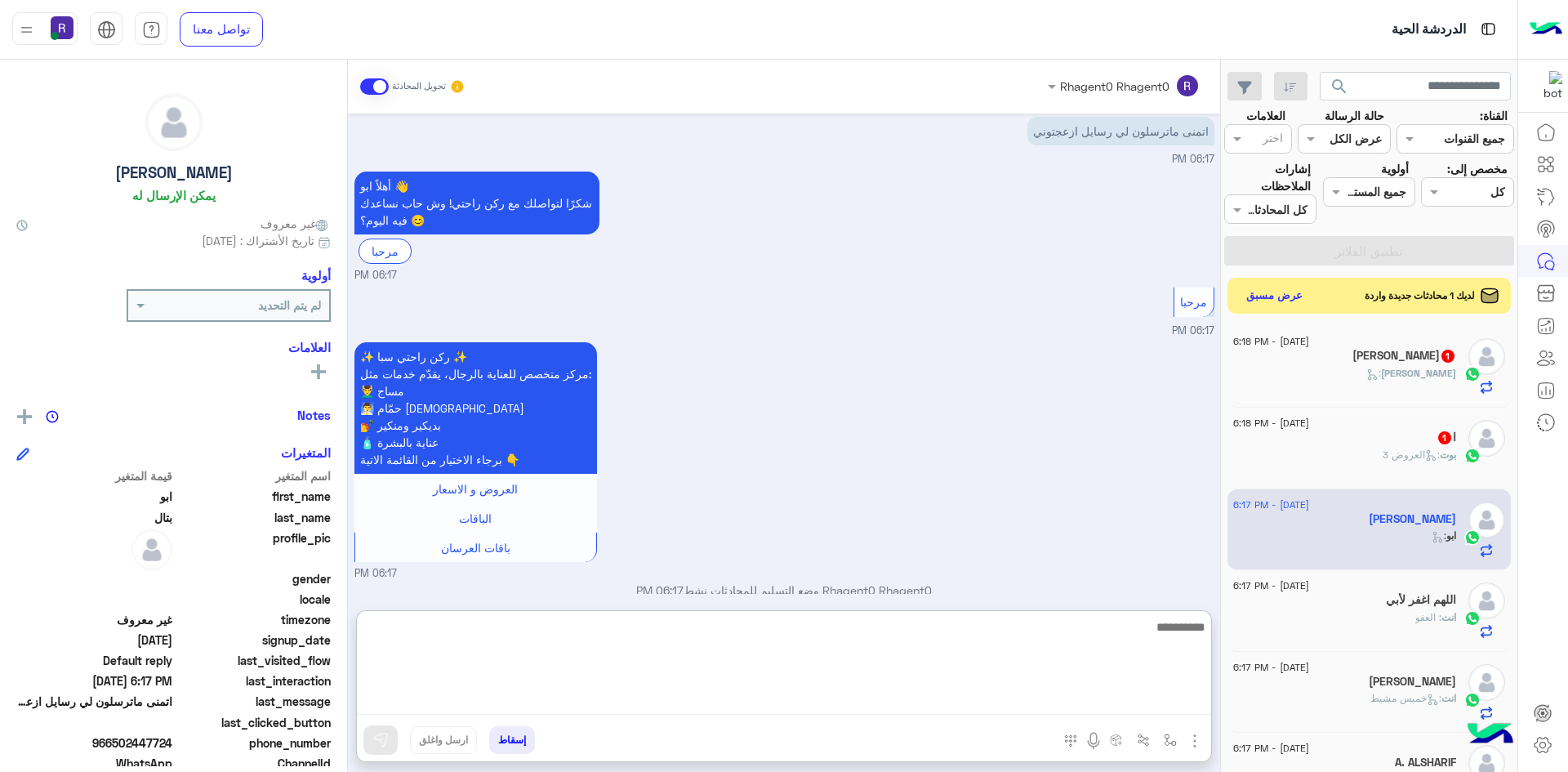
paste textarea "**********"
type textarea "**********"
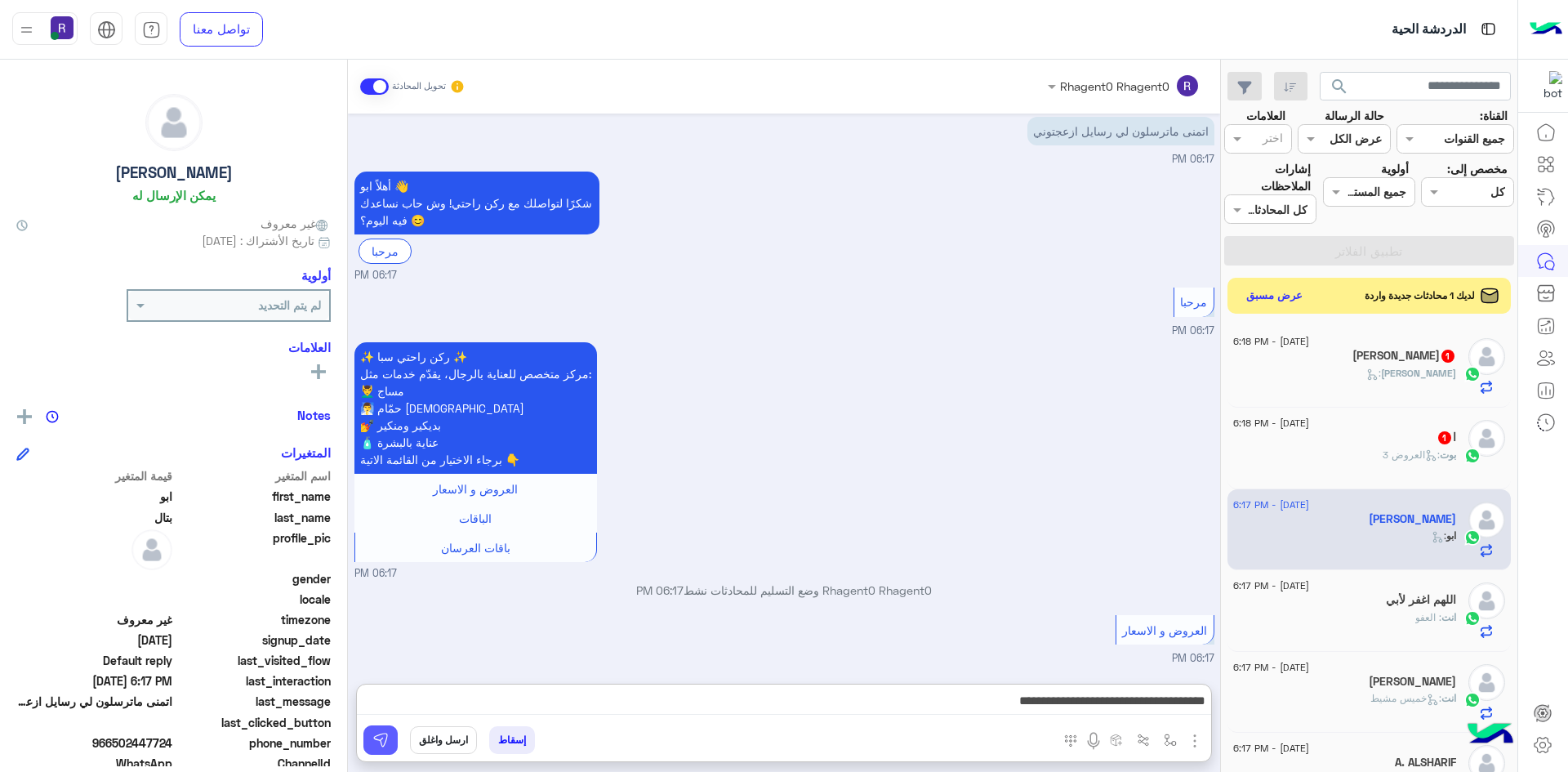
click at [391, 744] on button at bounding box center [381, 739] width 34 height 29
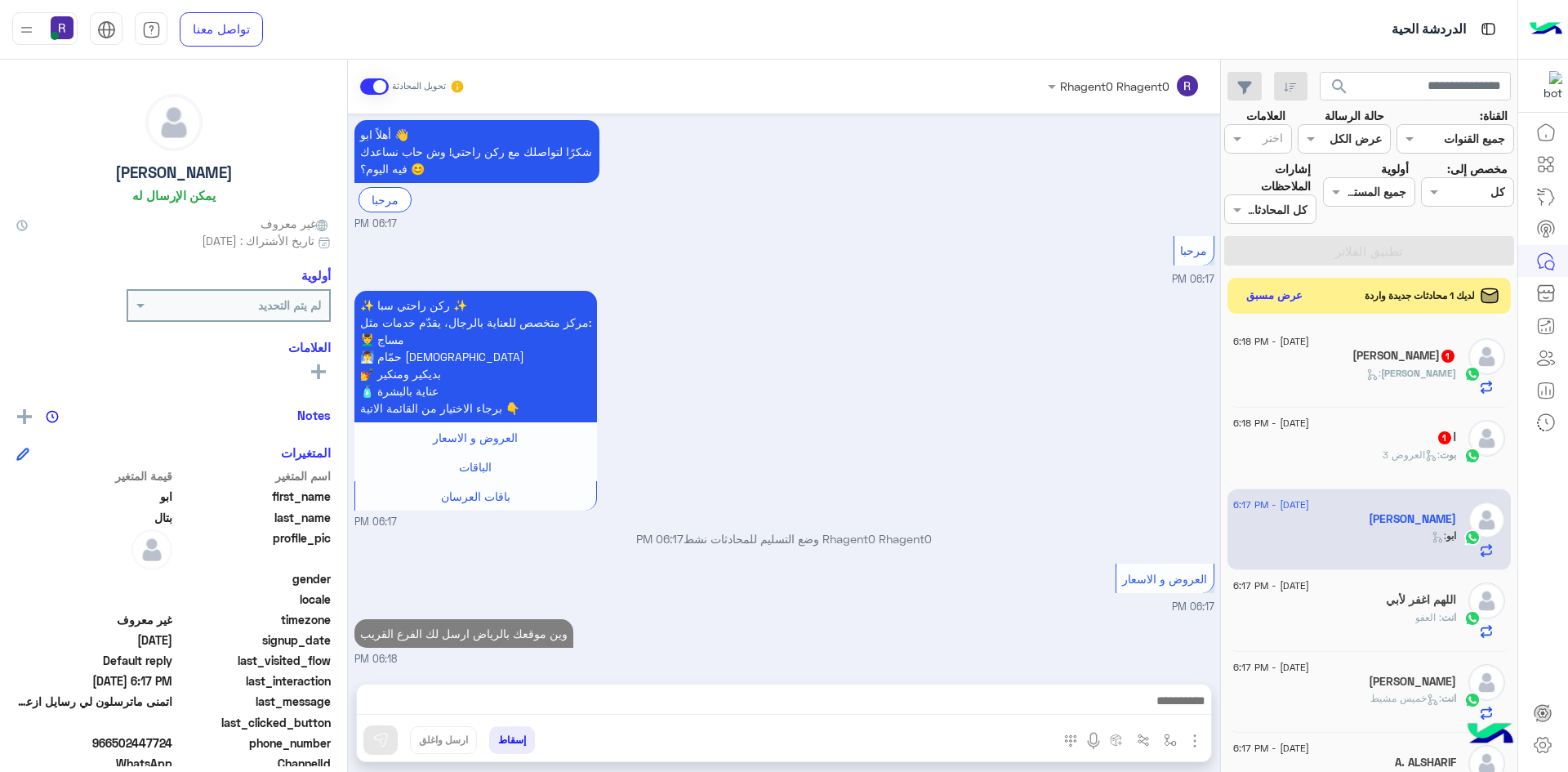
scroll to position [554, 0]
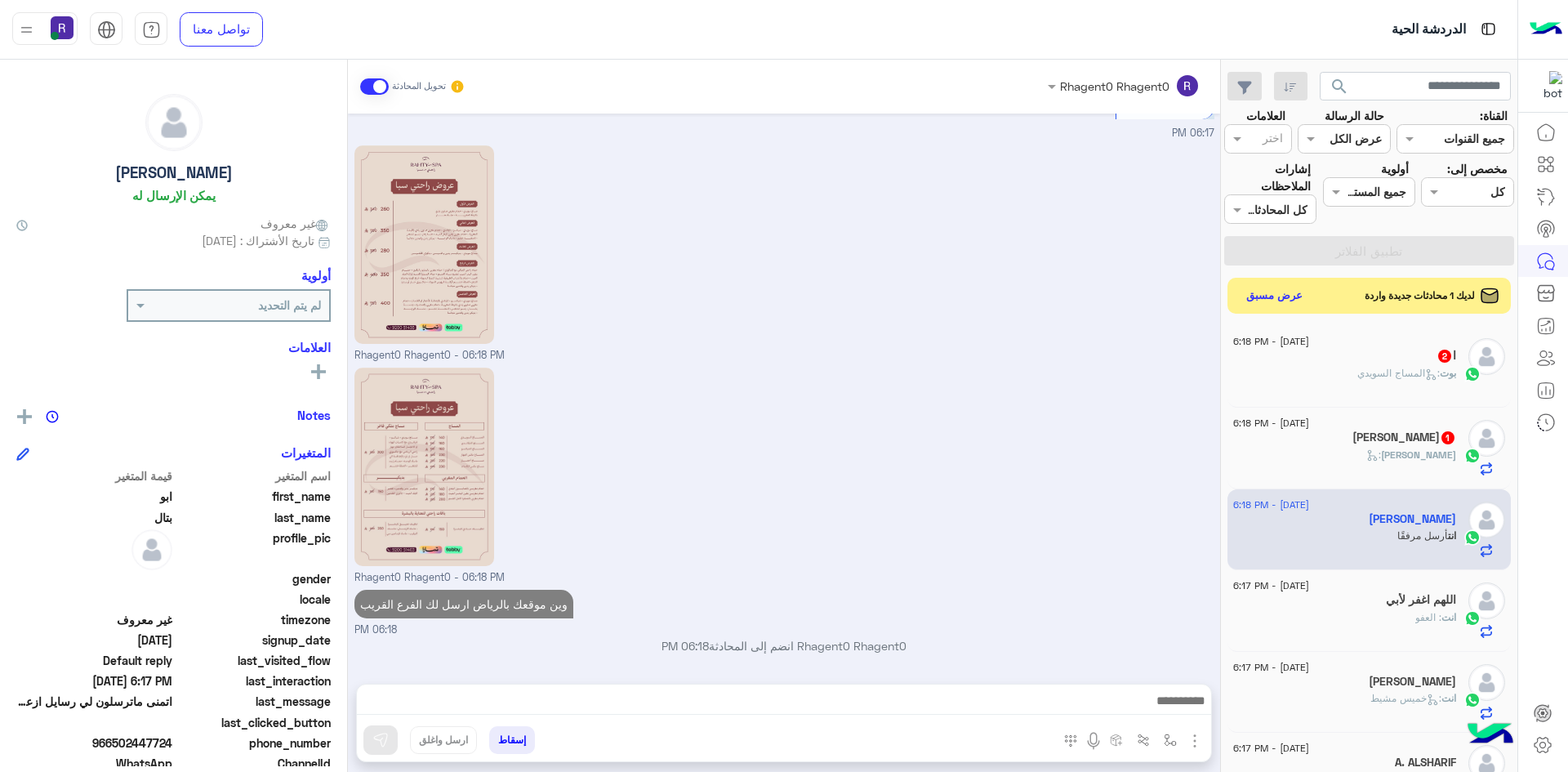
click at [1378, 457] on icon at bounding box center [1372, 455] width 12 height 12
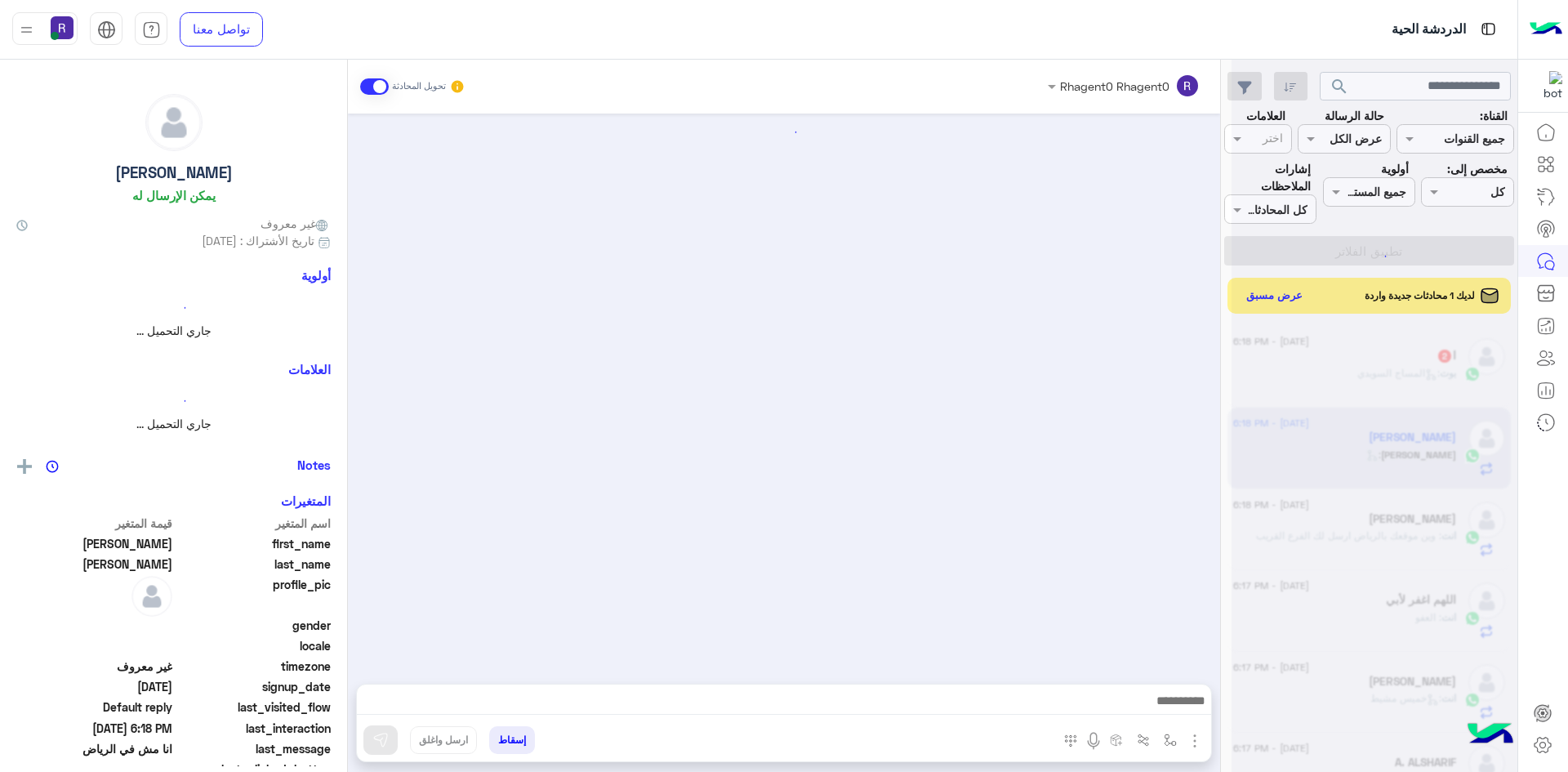
scroll to position [770, 0]
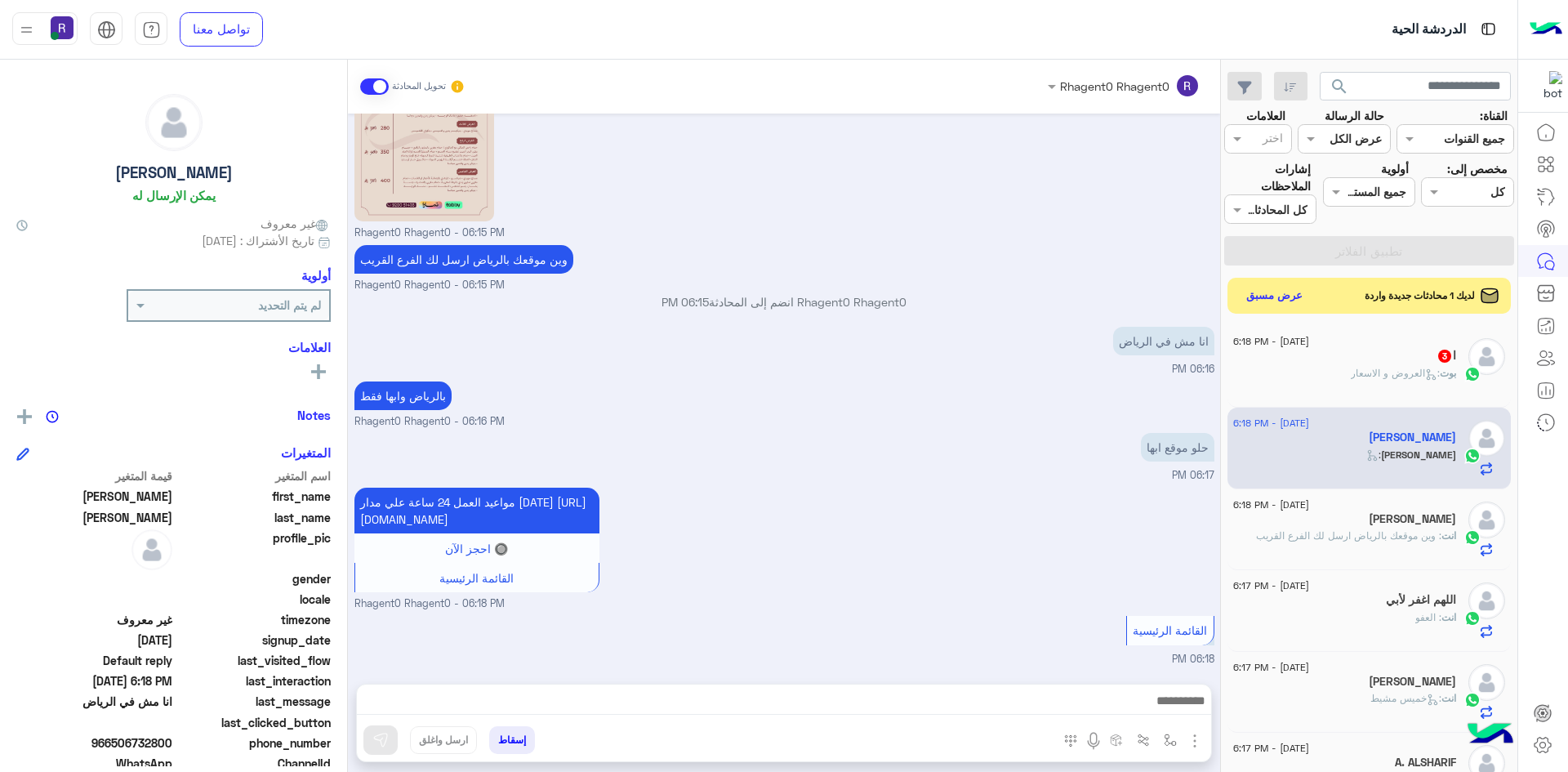
click at [1352, 370] on span ": العروض و الاسعار" at bounding box center [1394, 373] width 89 height 12
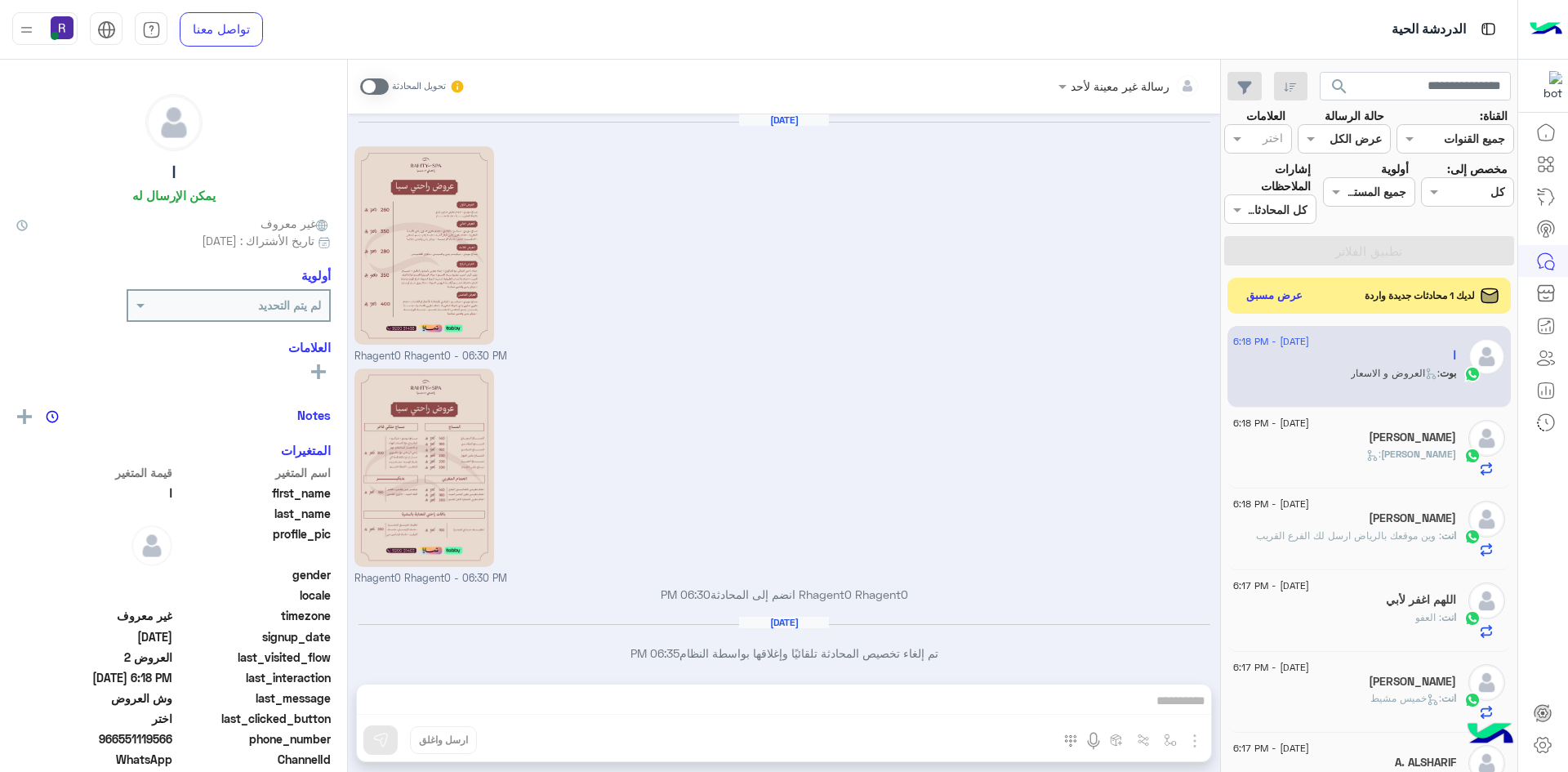
scroll to position [2499, 0]
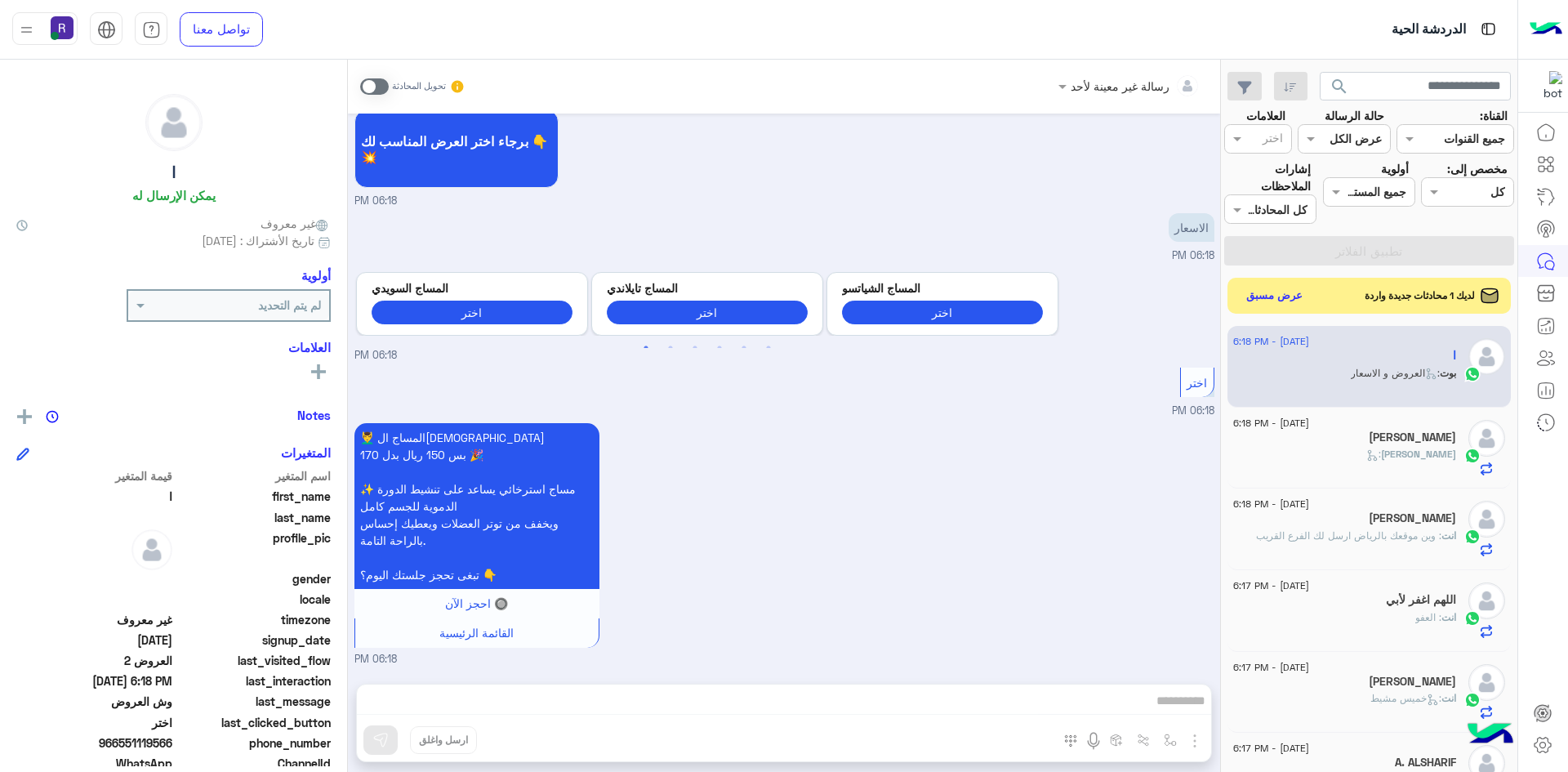
click at [383, 79] on span at bounding box center [375, 86] width 29 height 16
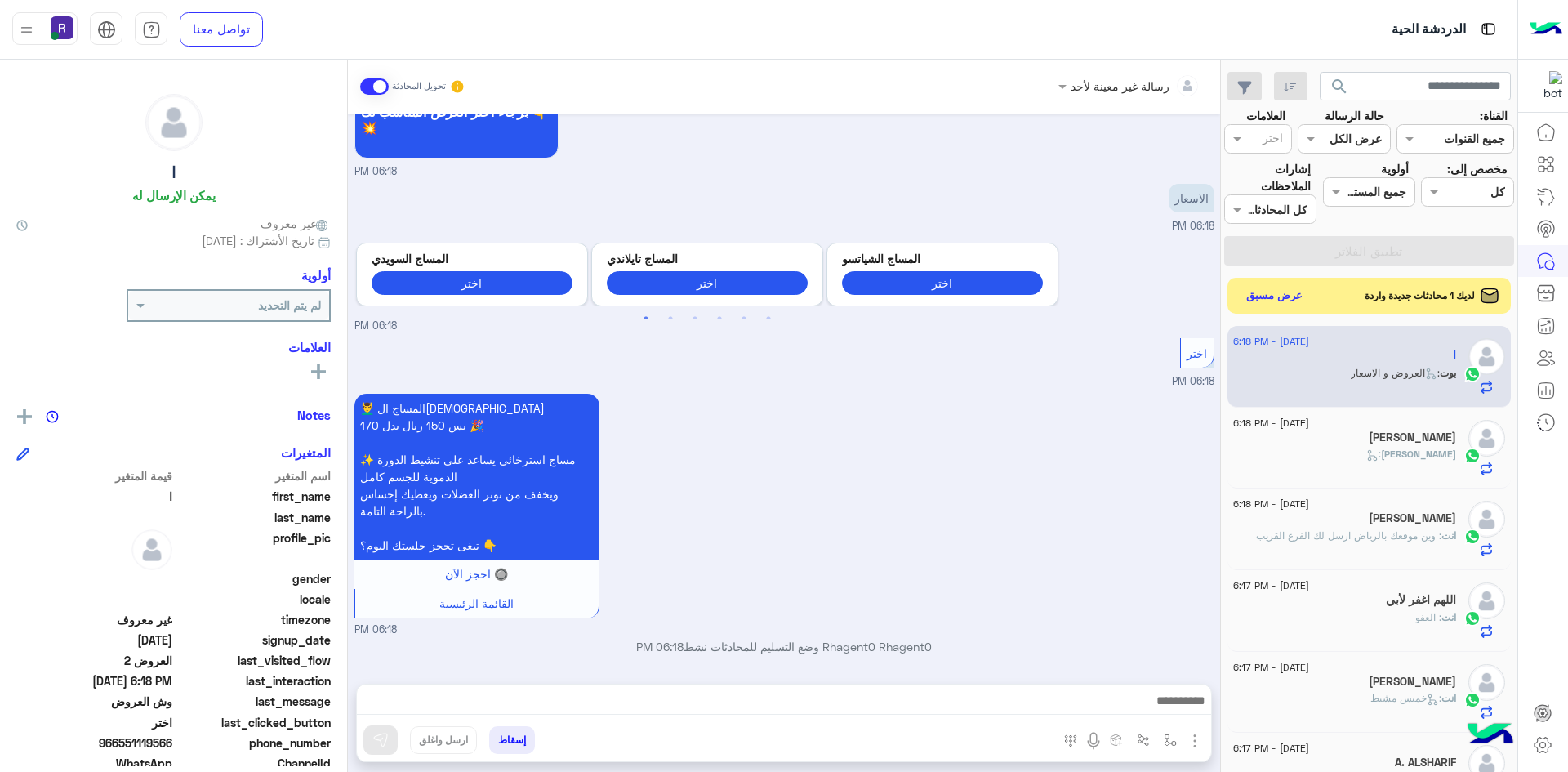
click at [1191, 741] on img "button" at bounding box center [1194, 741] width 20 height 20
click at [1176, 713] on span "الصور" at bounding box center [1164, 705] width 30 height 19
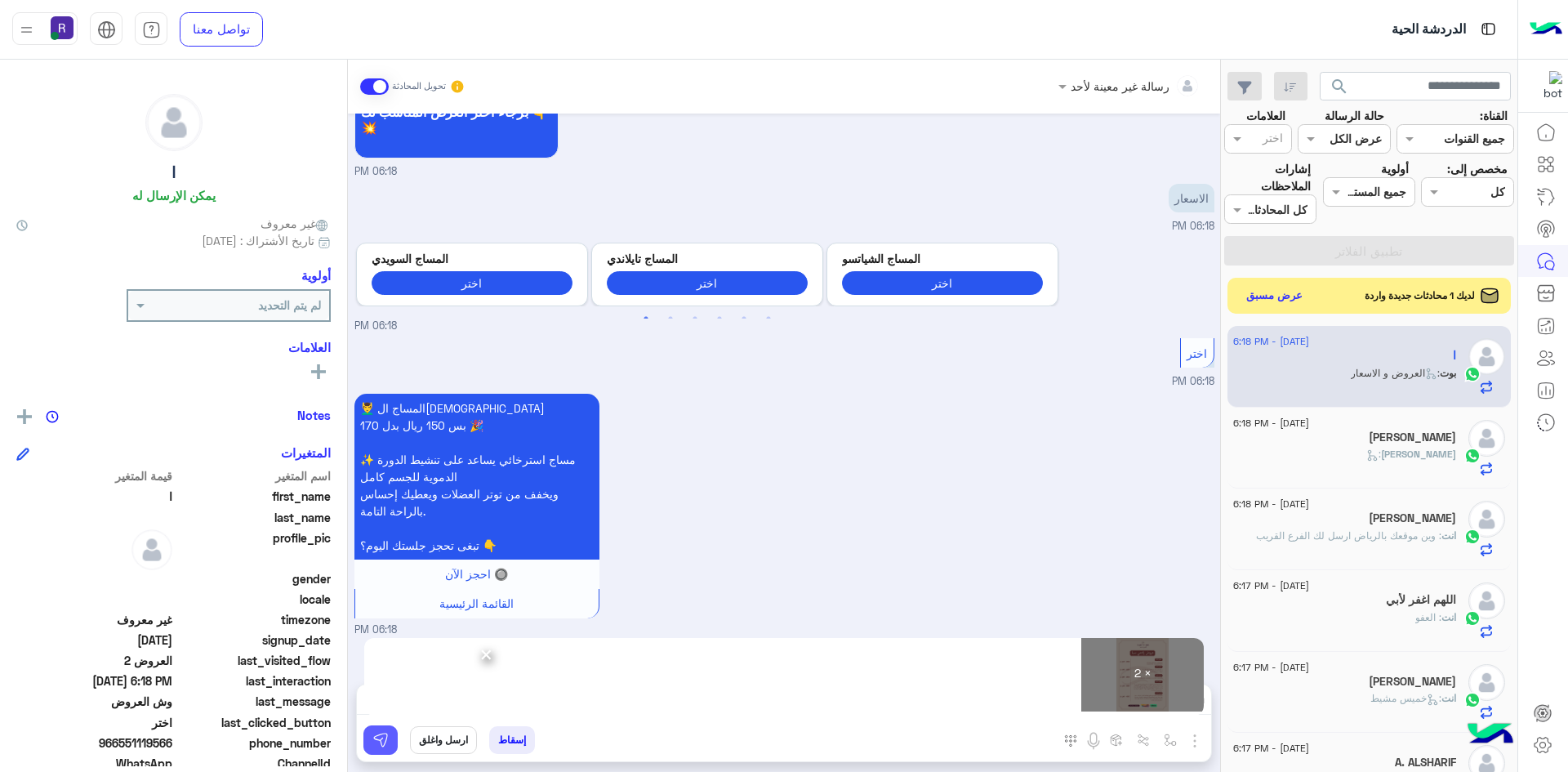
click at [388, 746] on img at bounding box center [381, 740] width 16 height 16
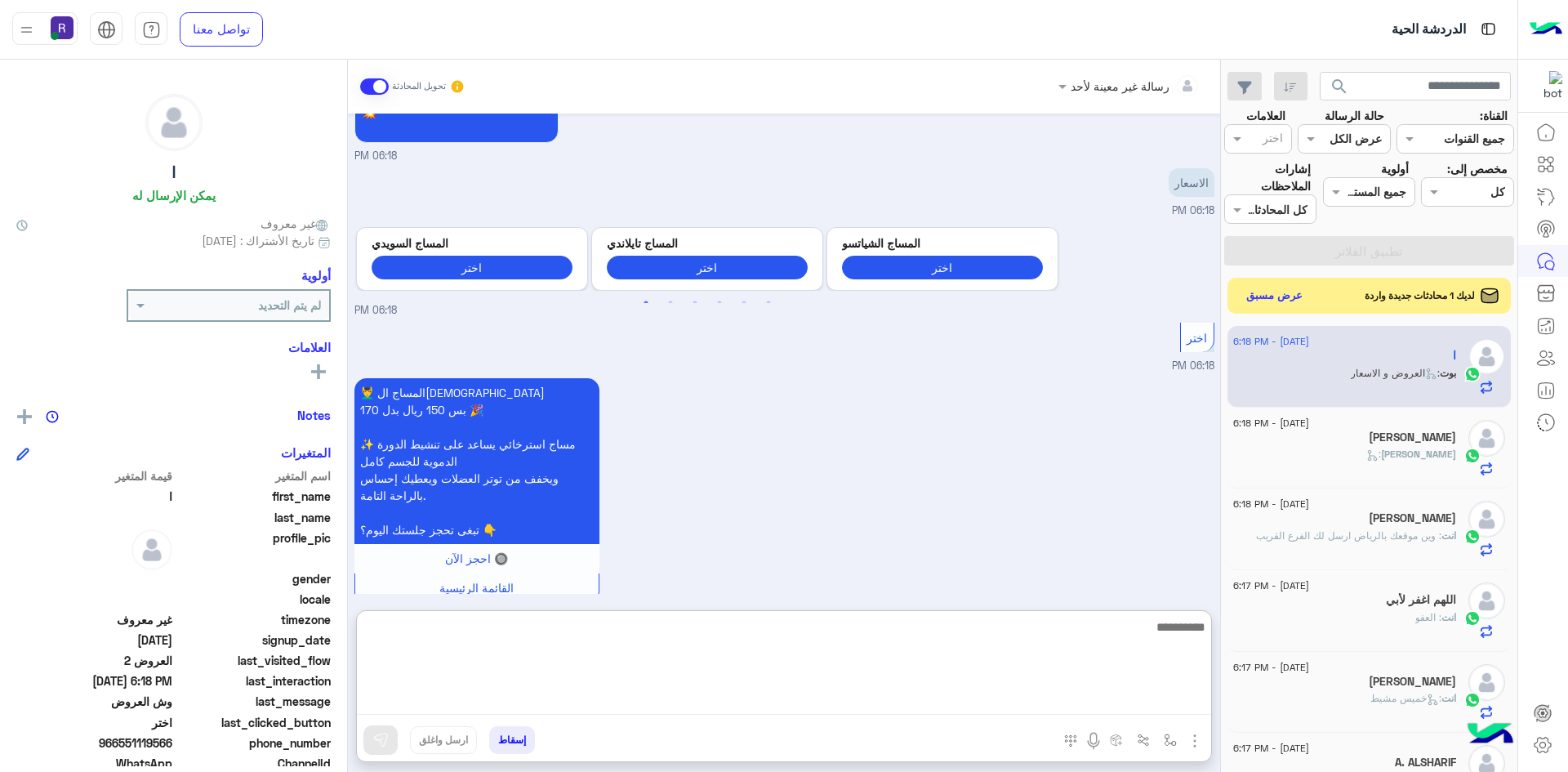
paste textarea "**********"
type textarea "**********"
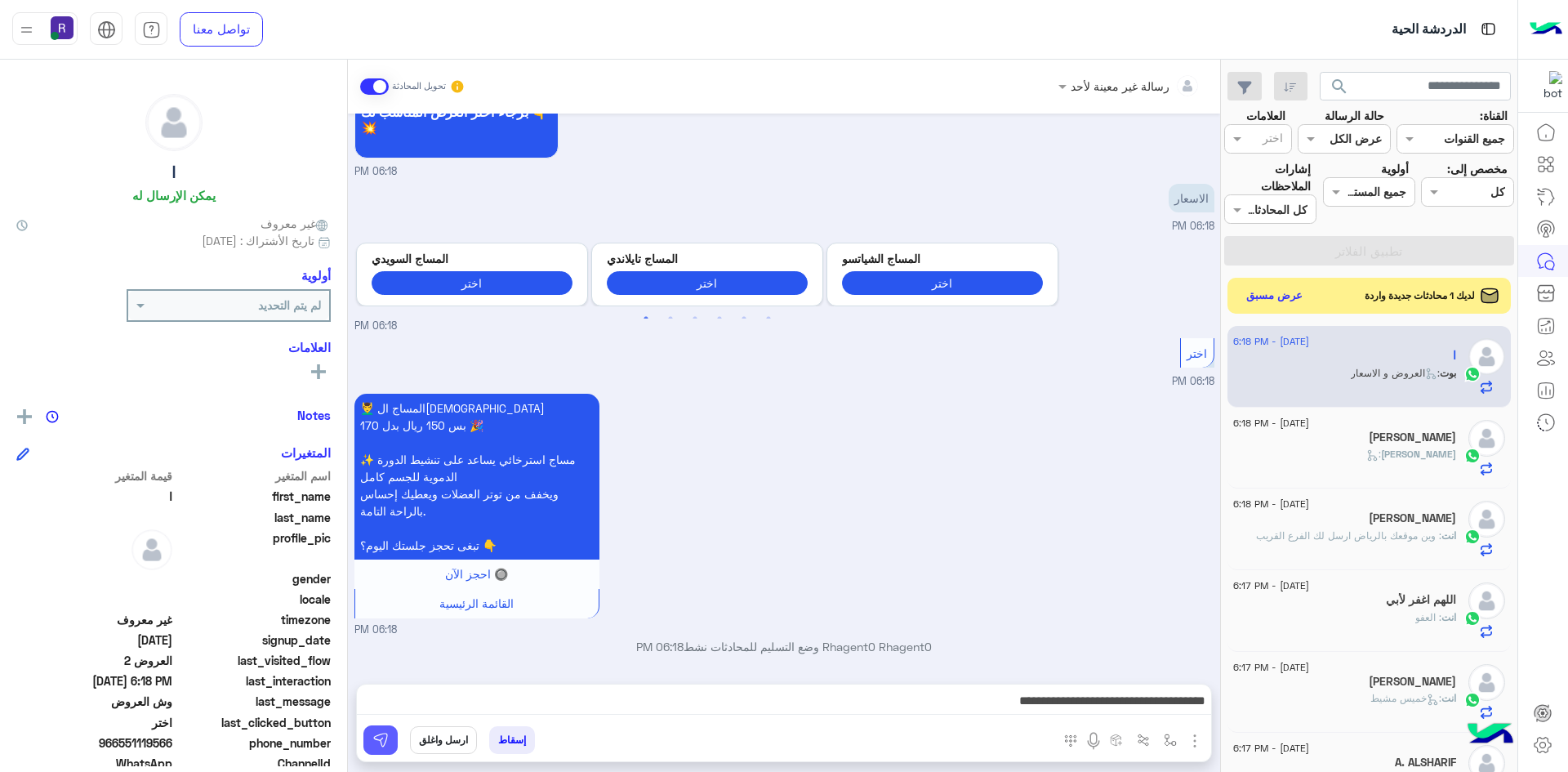
click at [389, 741] on button at bounding box center [381, 739] width 34 height 29
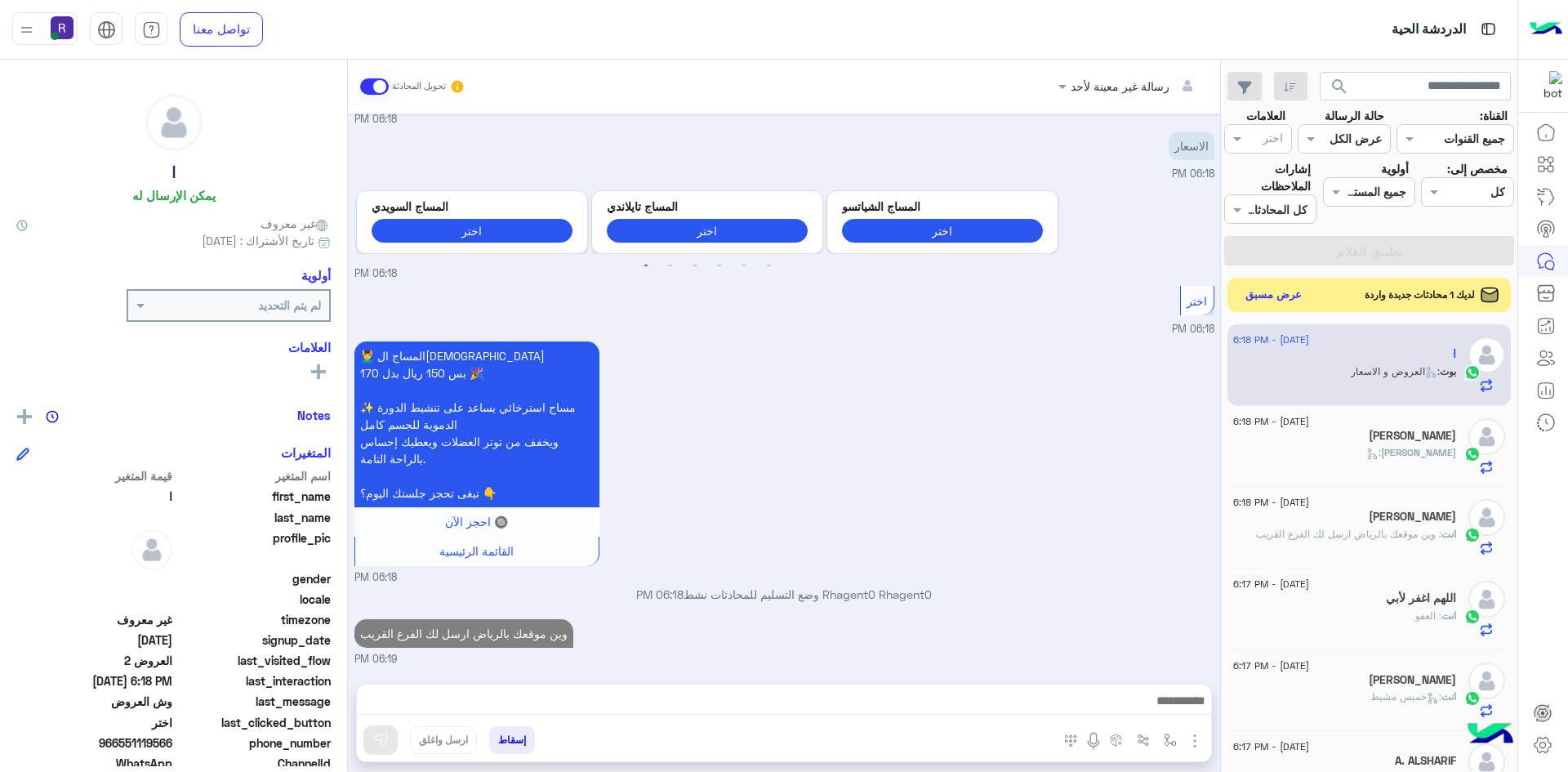
click at [1282, 298] on button "عرض مسبق" at bounding box center [1273, 296] width 69 height 22
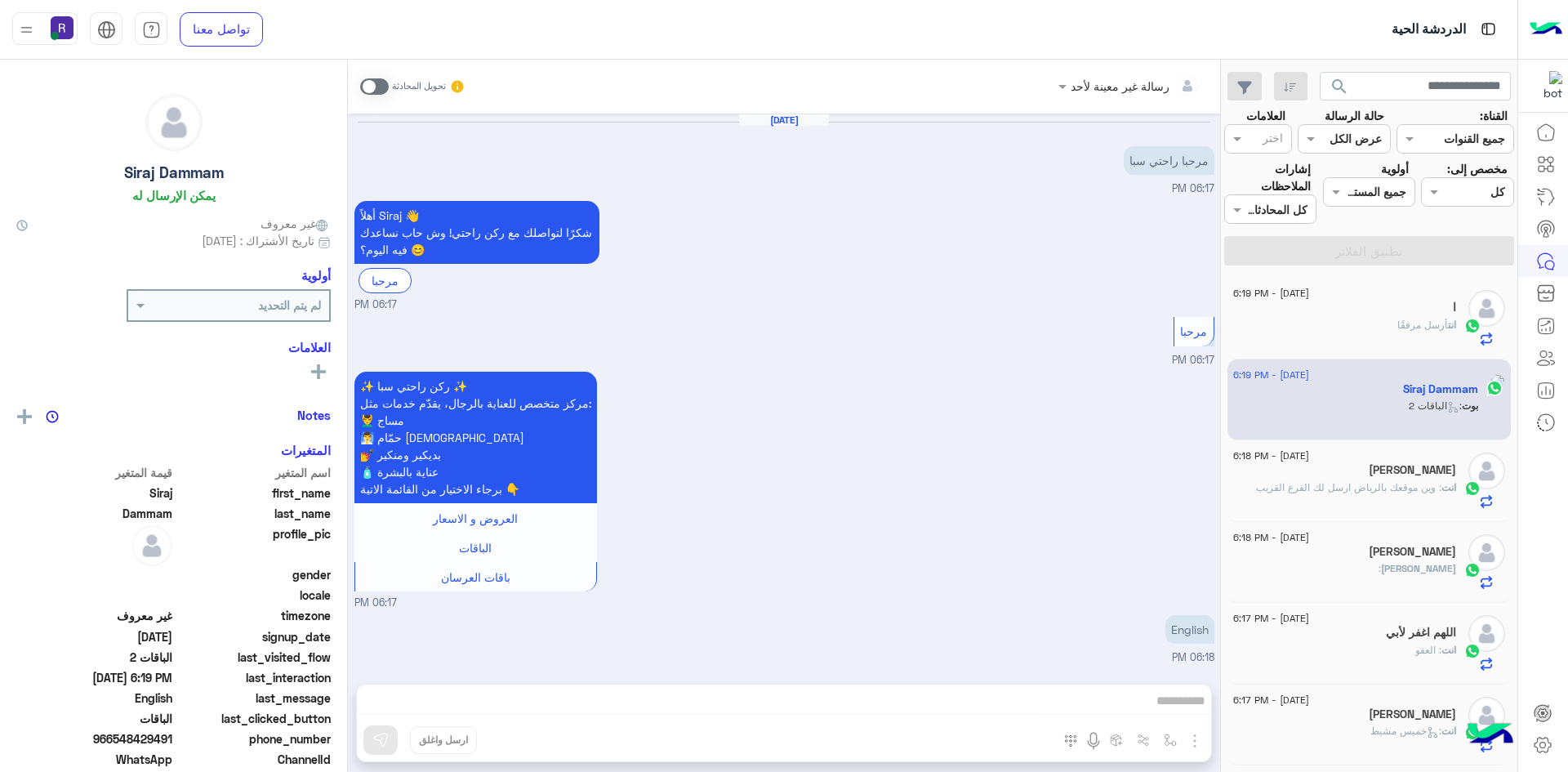
scroll to position [1642, 0]
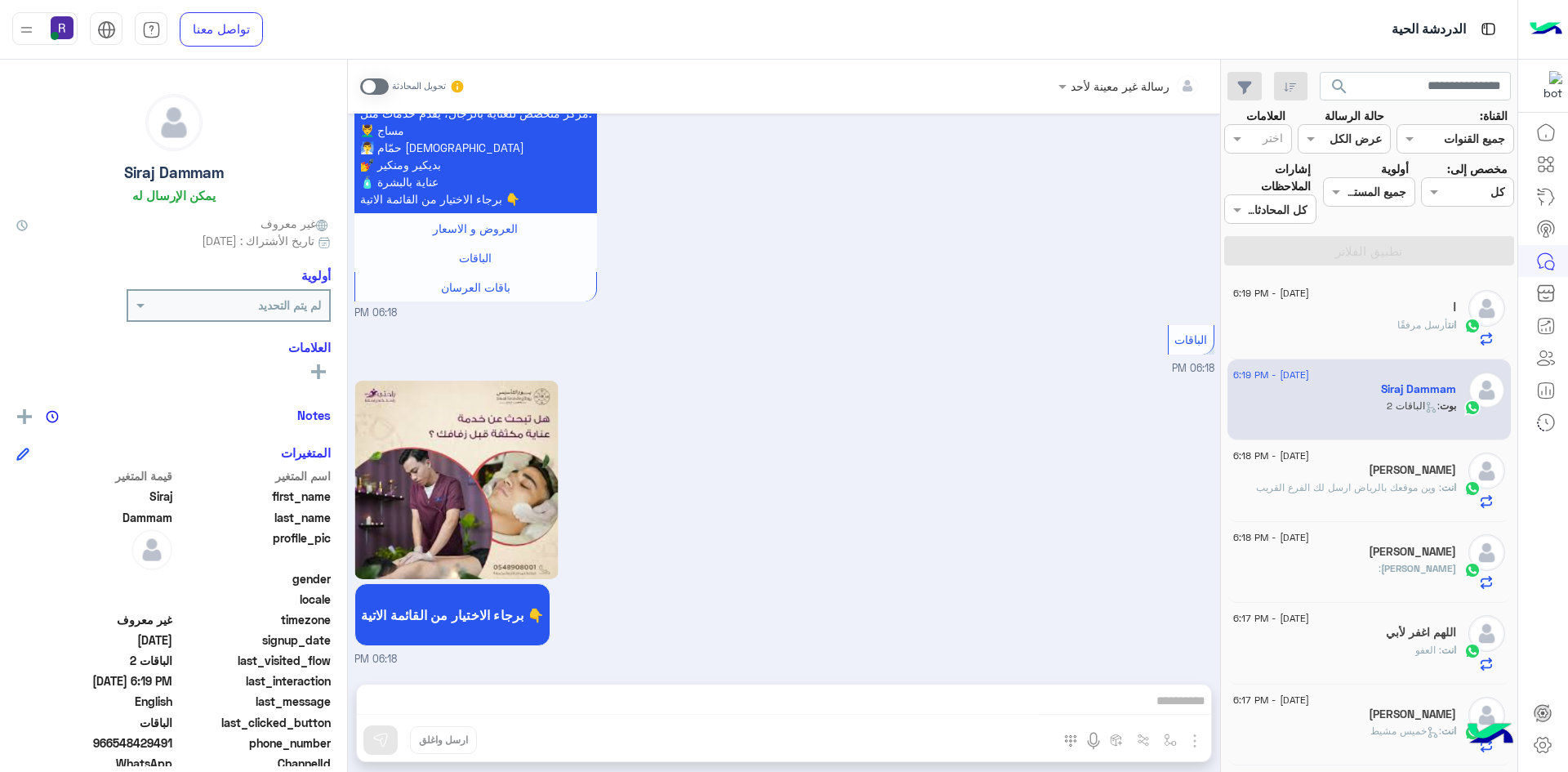
click at [382, 88] on span at bounding box center [375, 86] width 29 height 16
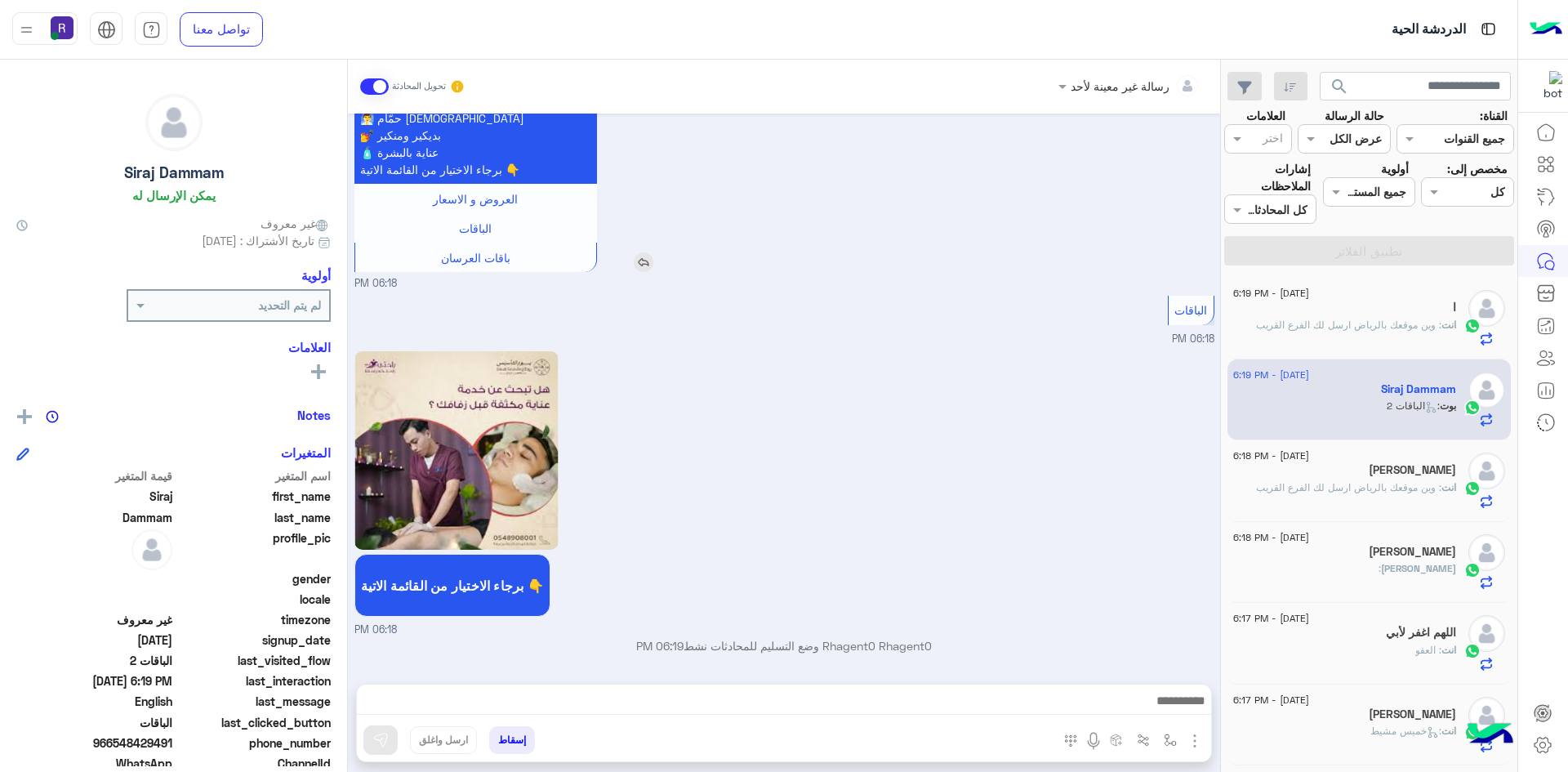
scroll to position [1672, 0]
click at [1194, 749] on img "button" at bounding box center [1194, 741] width 20 height 20
click at [1168, 711] on span "الصور" at bounding box center [1164, 705] width 30 height 19
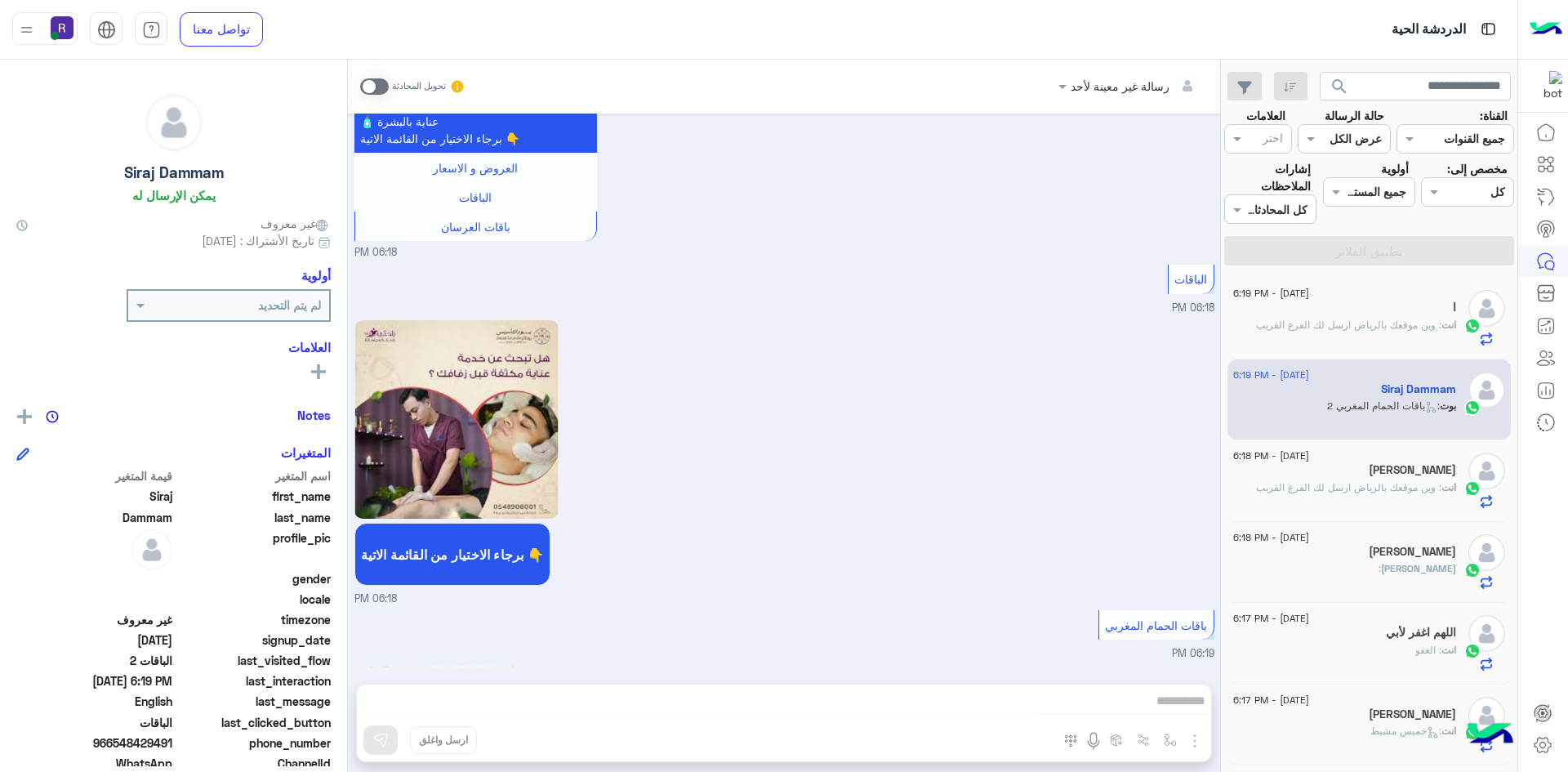
scroll to position [2062, 0]
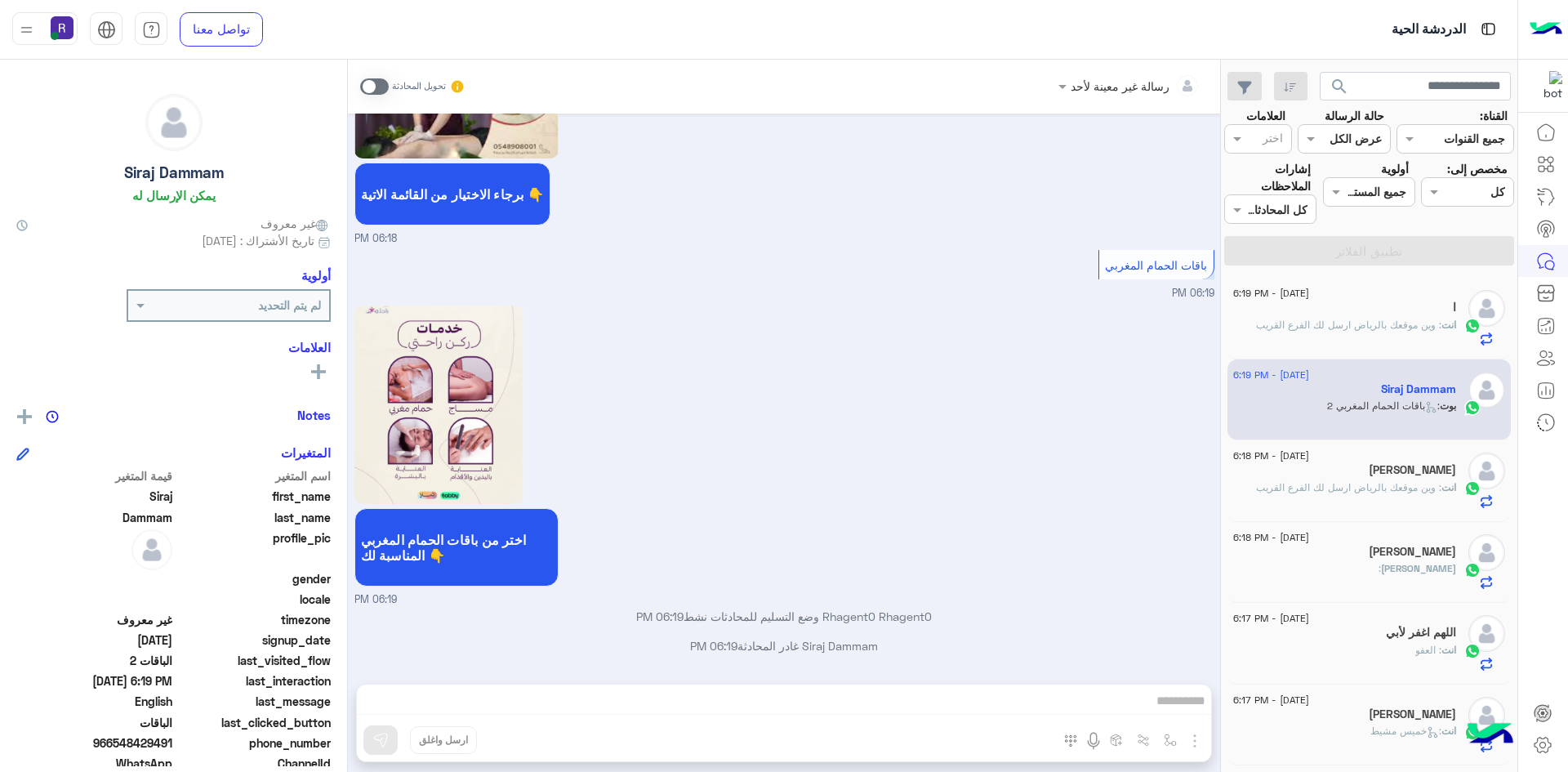
click at [1193, 744] on div "رسالة غير معينة لأحد تحويل المحادثة Aug 19, 2025 مرحبا راحتي سبا 06:17 PM أهلاً…" at bounding box center [783, 419] width 872 height 719
click at [383, 89] on span at bounding box center [375, 86] width 29 height 16
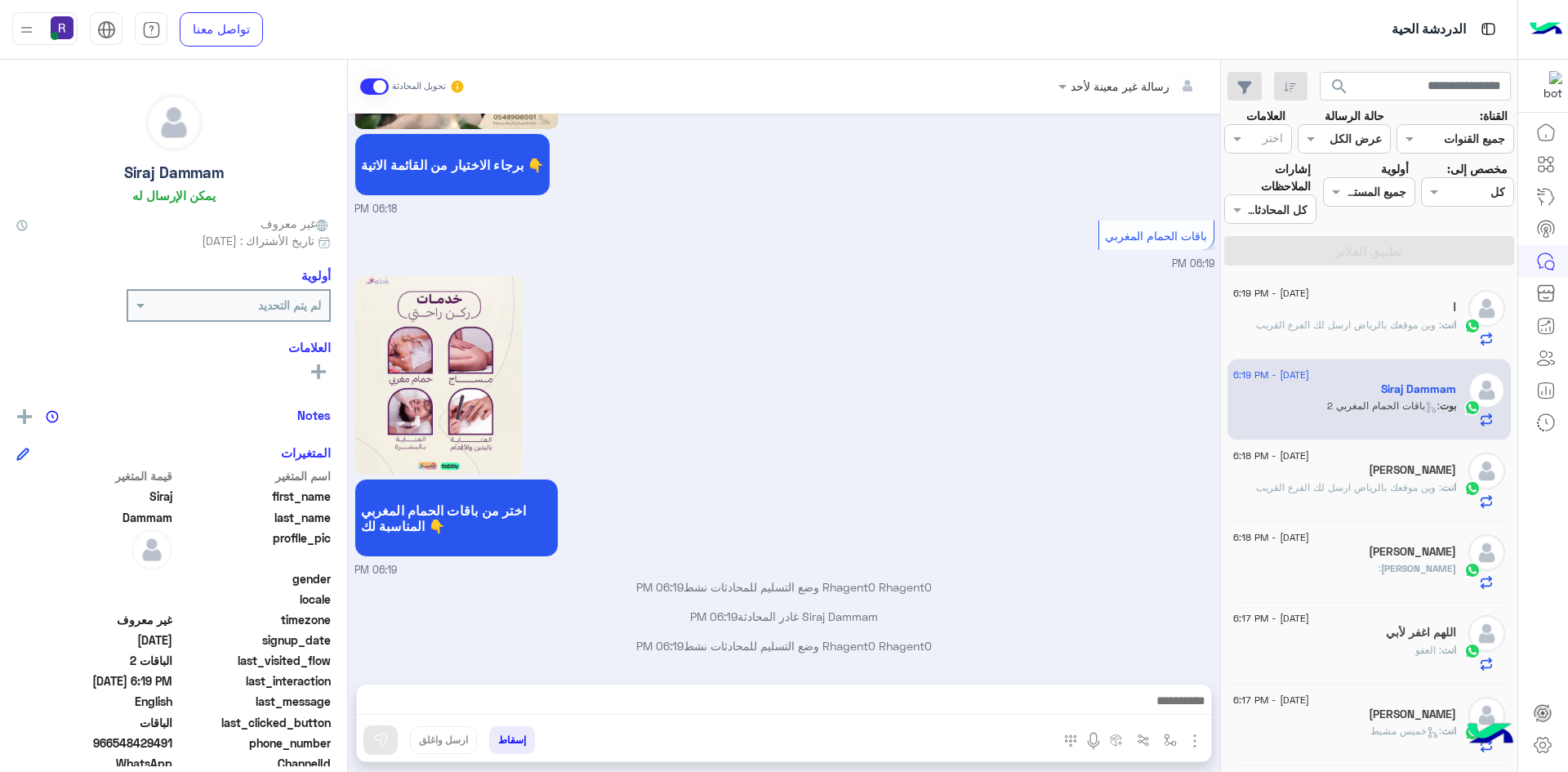
scroll to position [2092, 0]
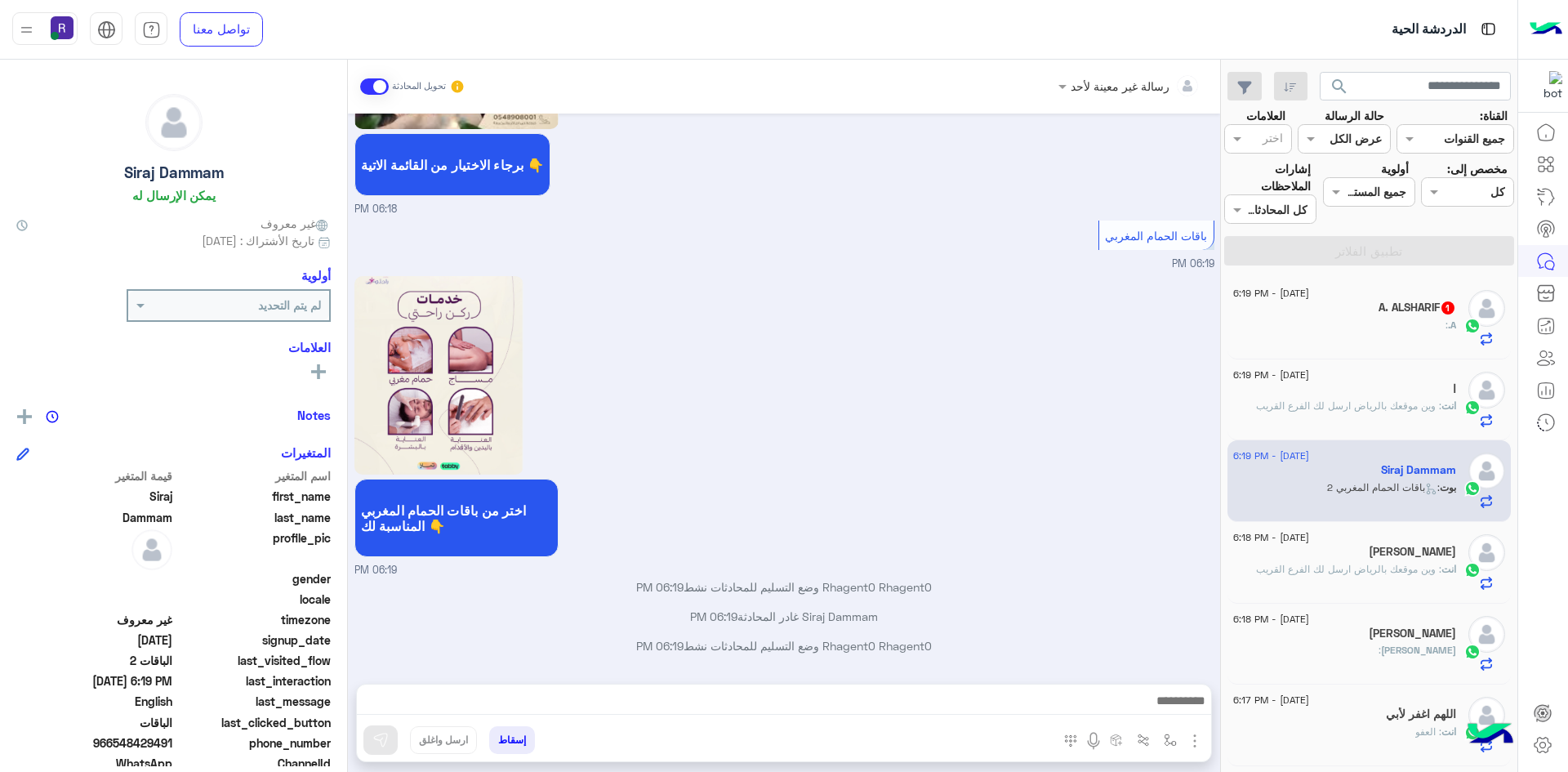
click at [1195, 743] on img "button" at bounding box center [1194, 741] width 20 height 20
click at [1175, 718] on button "الصور" at bounding box center [1170, 704] width 69 height 33
click at [1200, 743] on img "button" at bounding box center [1194, 741] width 20 height 20
click at [1154, 716] on button "الصور" at bounding box center [1170, 704] width 69 height 33
click at [505, 741] on button "إسقاط" at bounding box center [512, 740] width 46 height 28
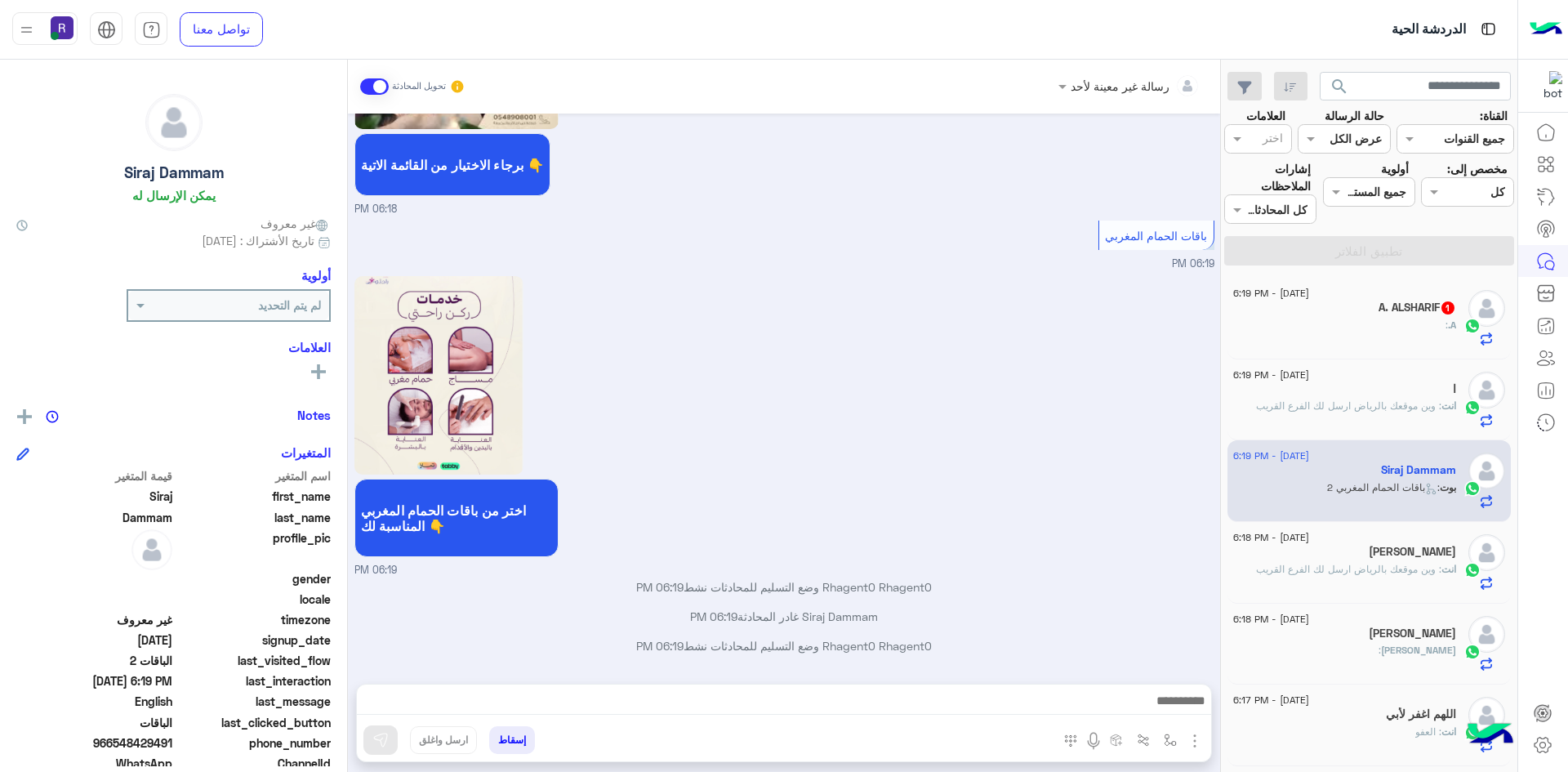
scroll to position [2122, 0]
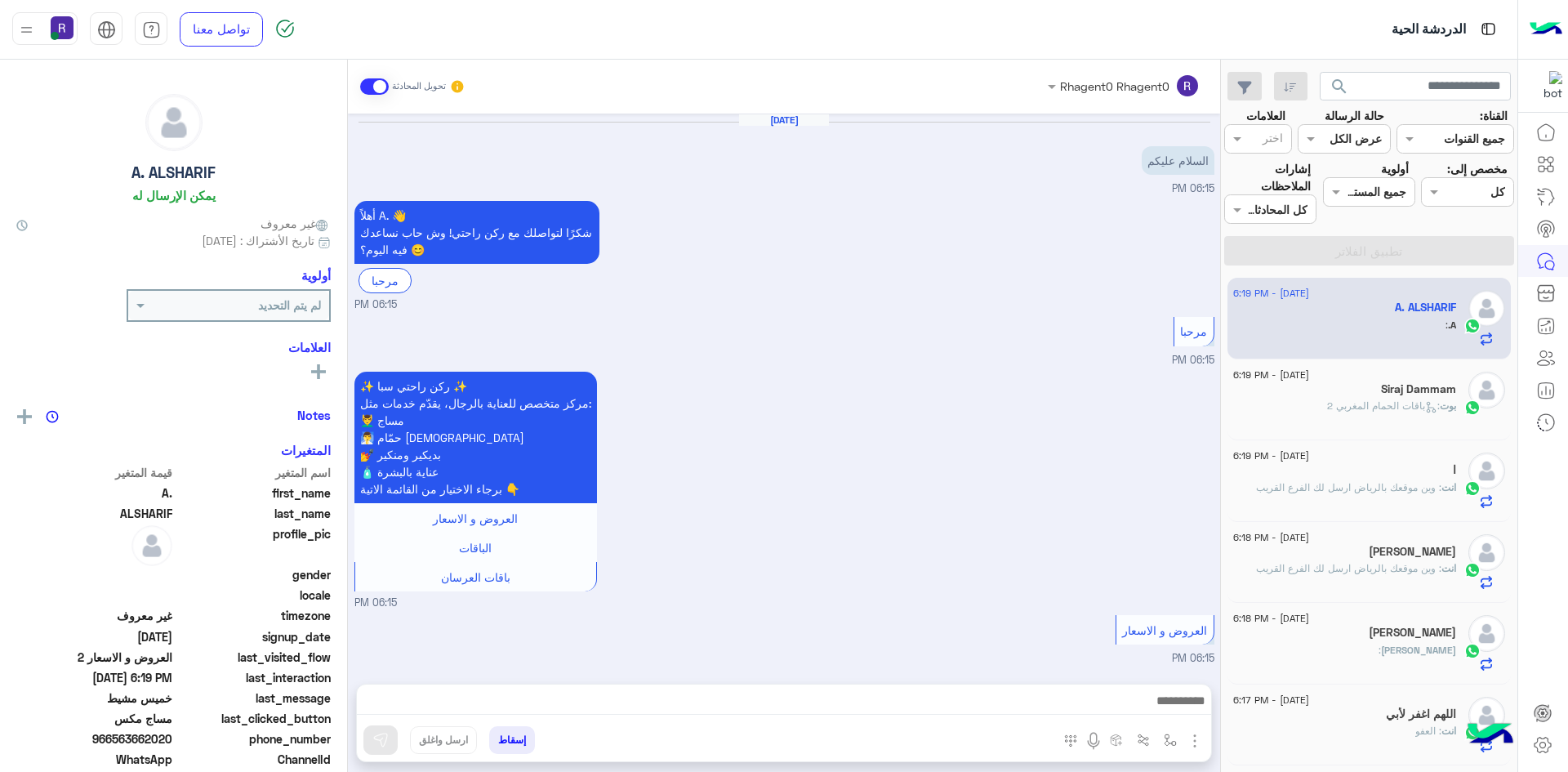
scroll to position [981, 0]
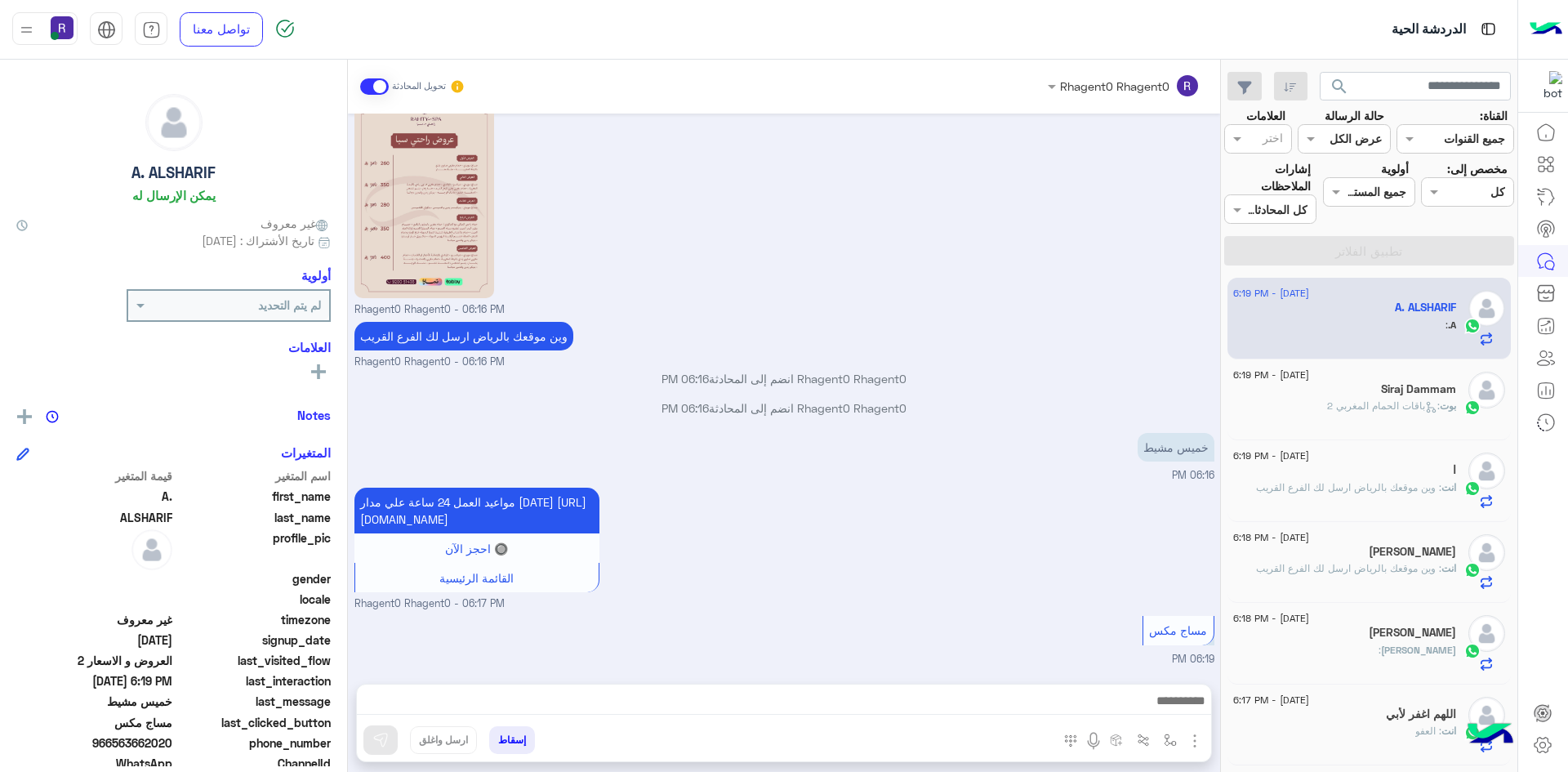
click at [1187, 738] on img "button" at bounding box center [1194, 741] width 20 height 20
click at [1177, 713] on span "الصور" at bounding box center [1164, 705] width 30 height 19
click at [936, 494] on div "مواعيد العمل 24 ساعة علي مدار اليوم https://g.co/kgs/1bYQEEQ 🔘 احجز الآن القائم…" at bounding box center [784, 547] width 860 height 128
click at [1424, 387] on h5 "Siraj Dammam" at bounding box center [1418, 389] width 75 height 14
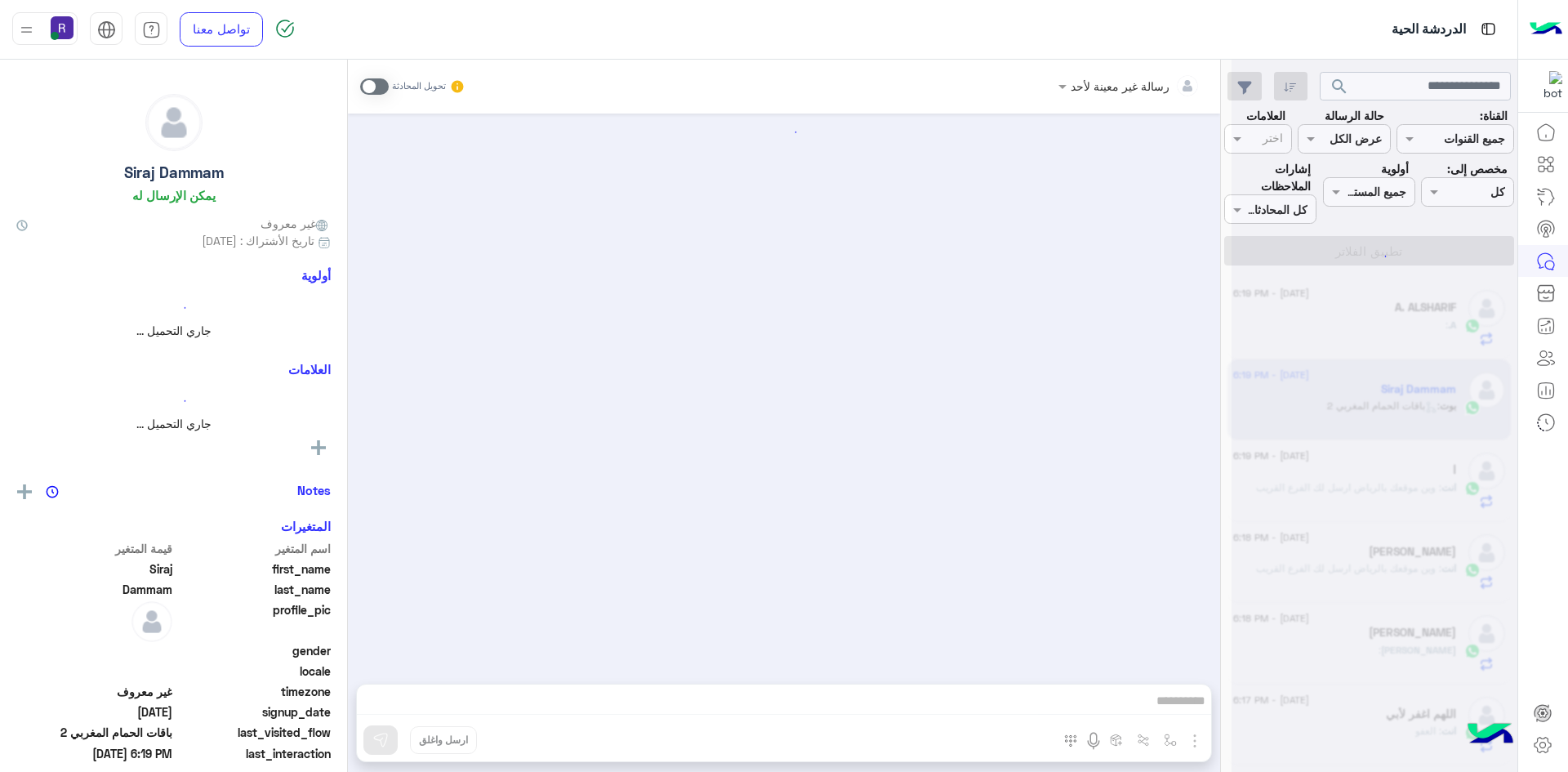
scroll to position [1654, 0]
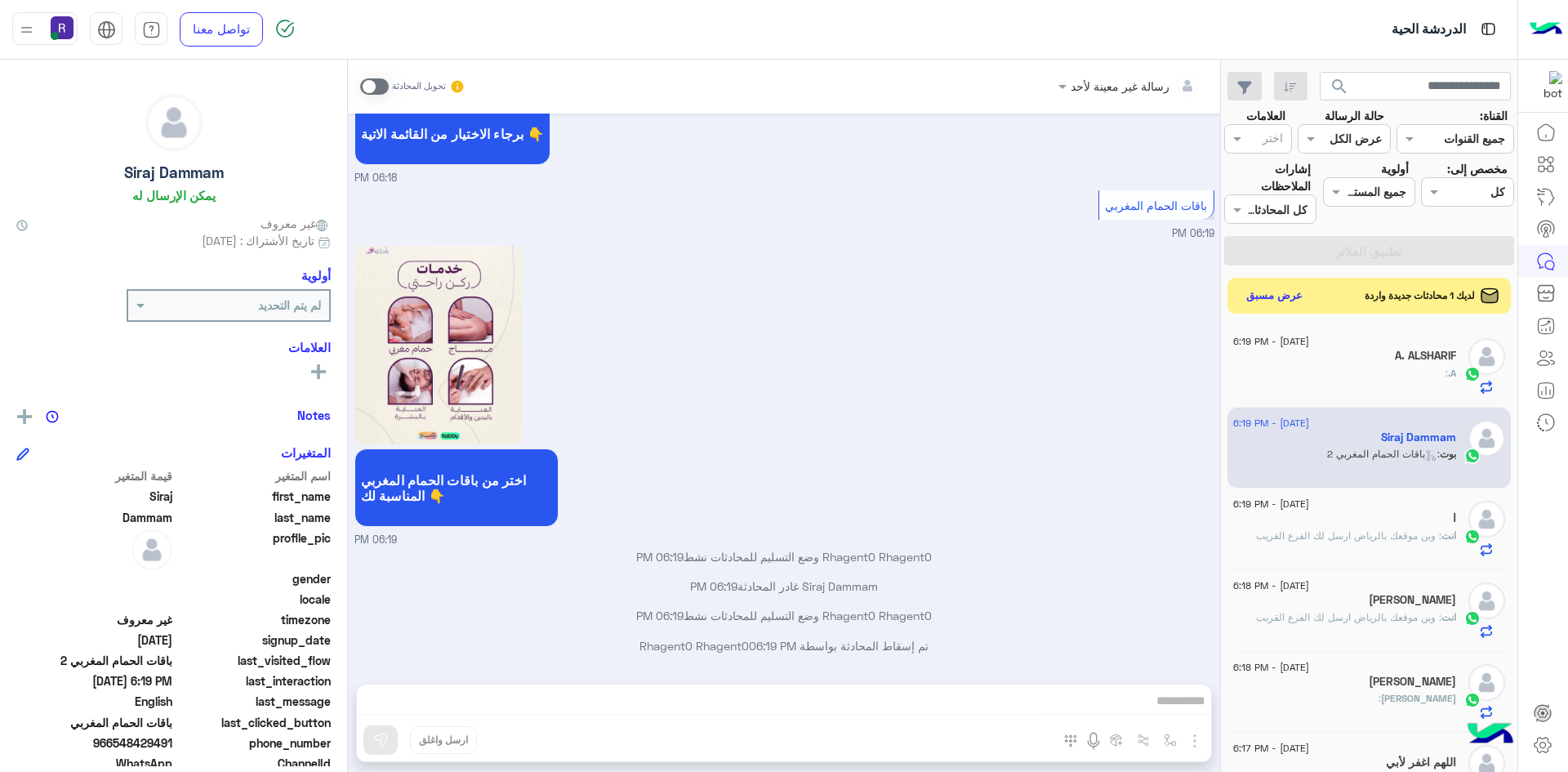
click at [1419, 361] on h5 "A. ALSHARIF" at bounding box center [1425, 356] width 61 height 14
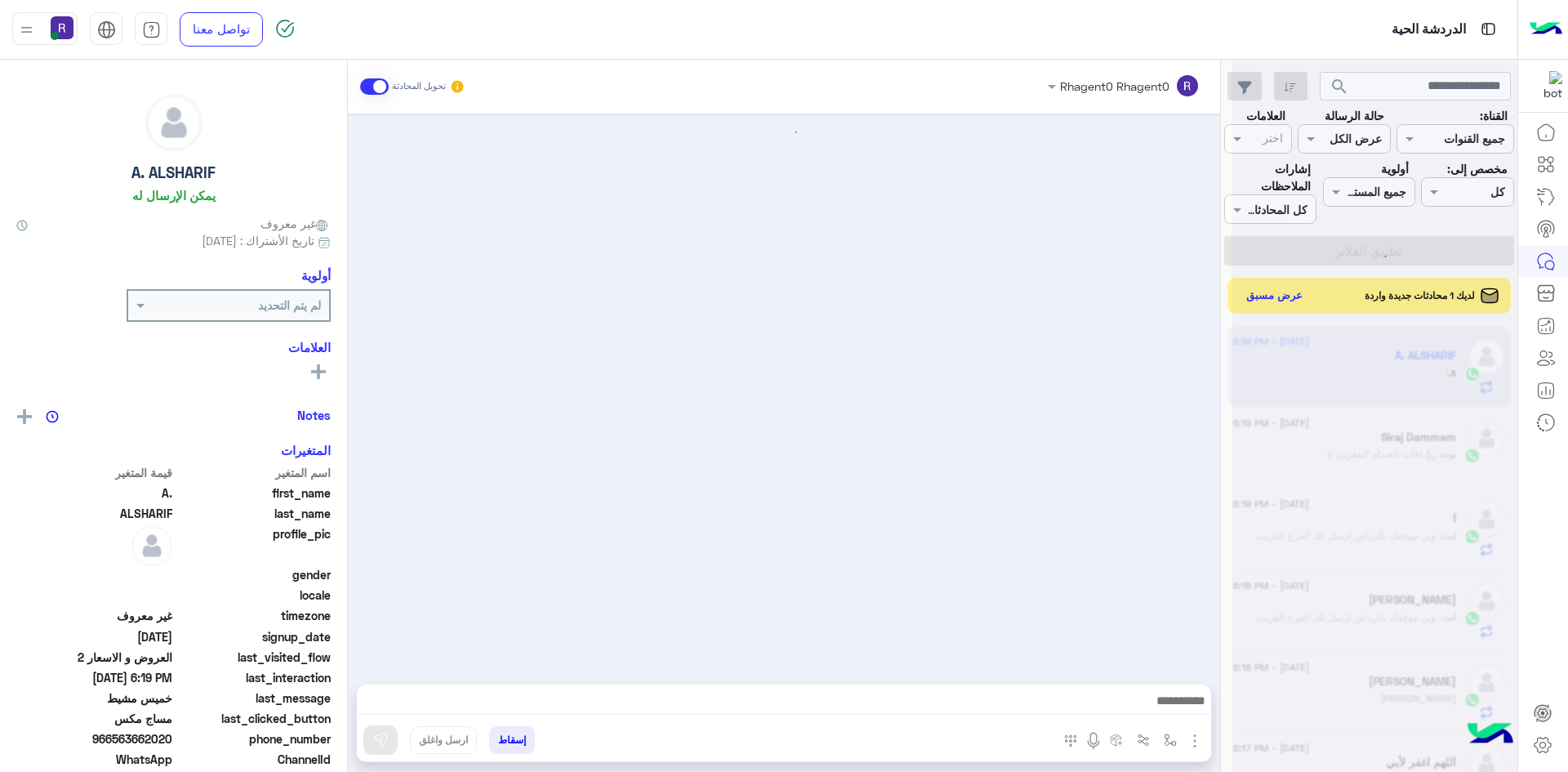
scroll to position [981, 0]
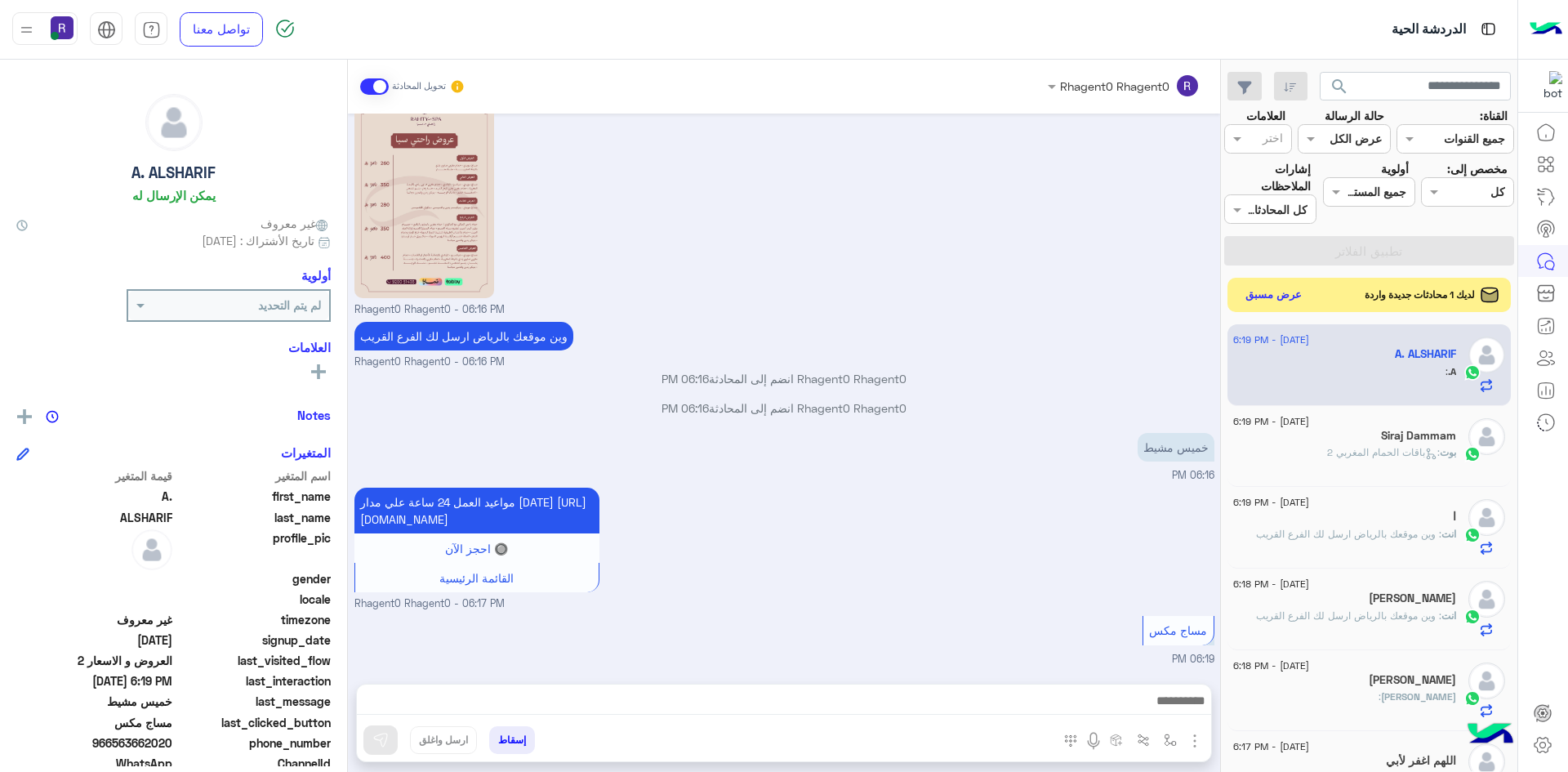
click at [1292, 292] on button "عرض مسبق" at bounding box center [1273, 296] width 69 height 22
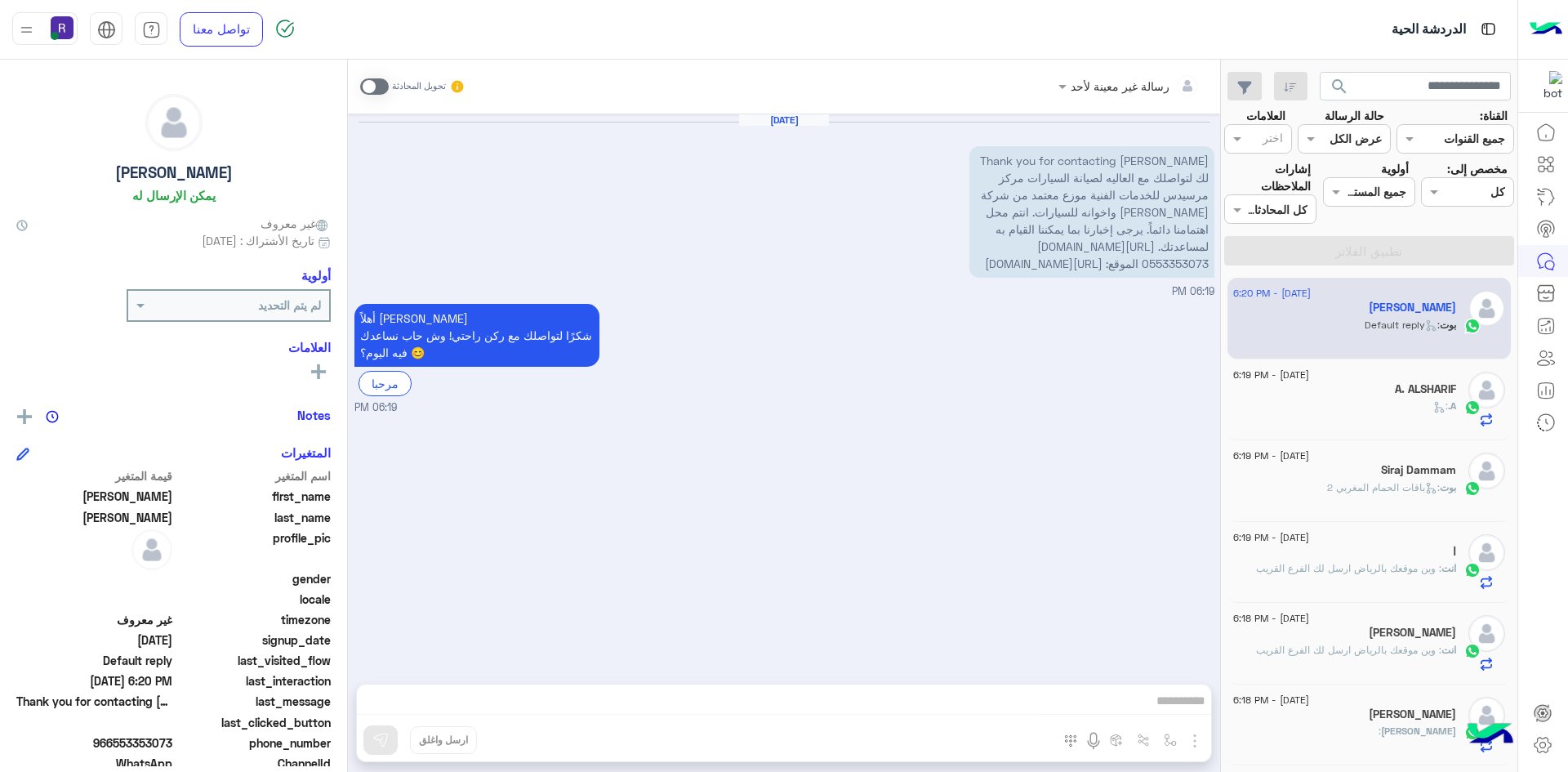
click at [1407, 391] on h5 "A. ALSHARIF" at bounding box center [1425, 389] width 61 height 14
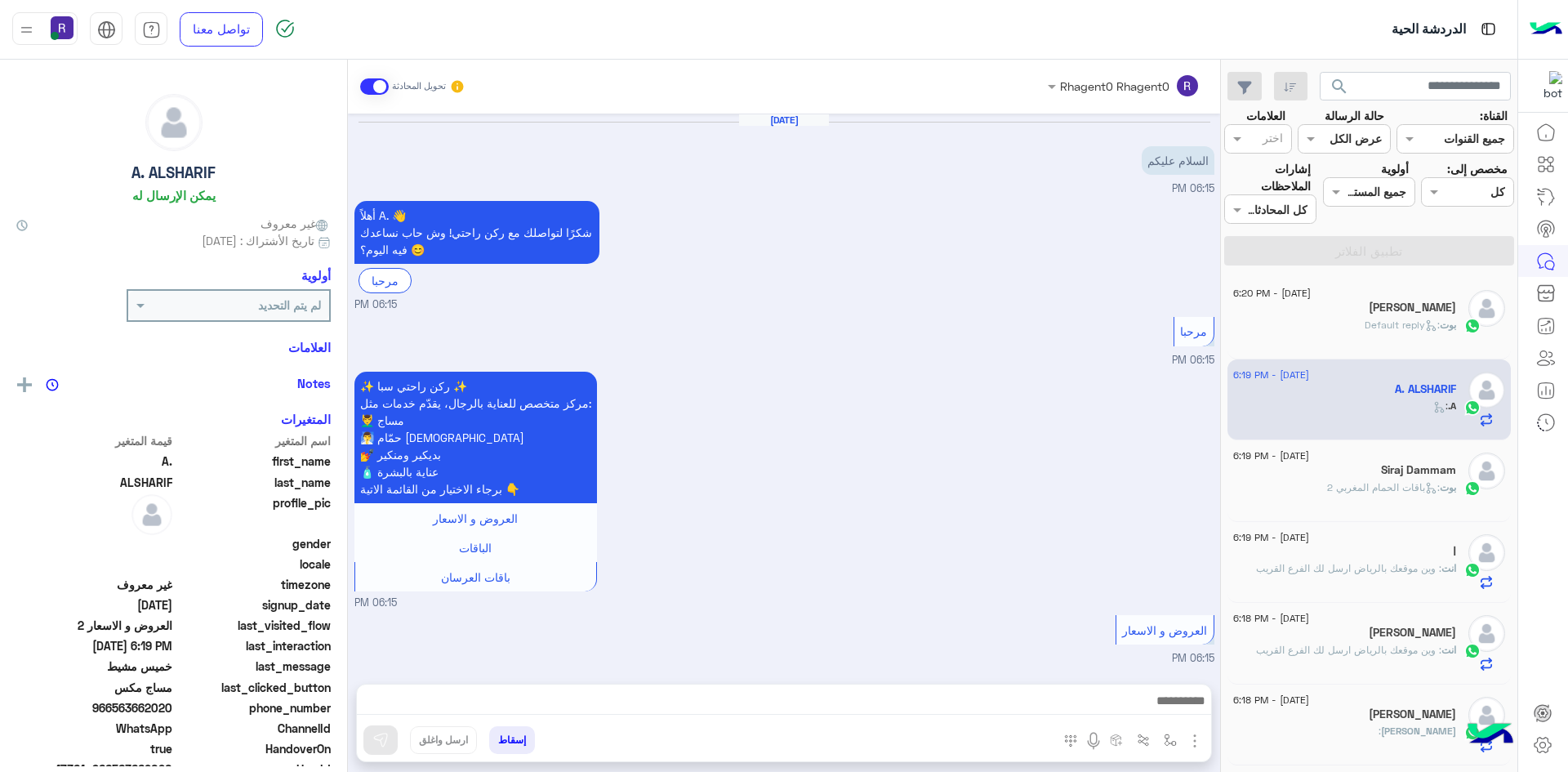
scroll to position [981, 0]
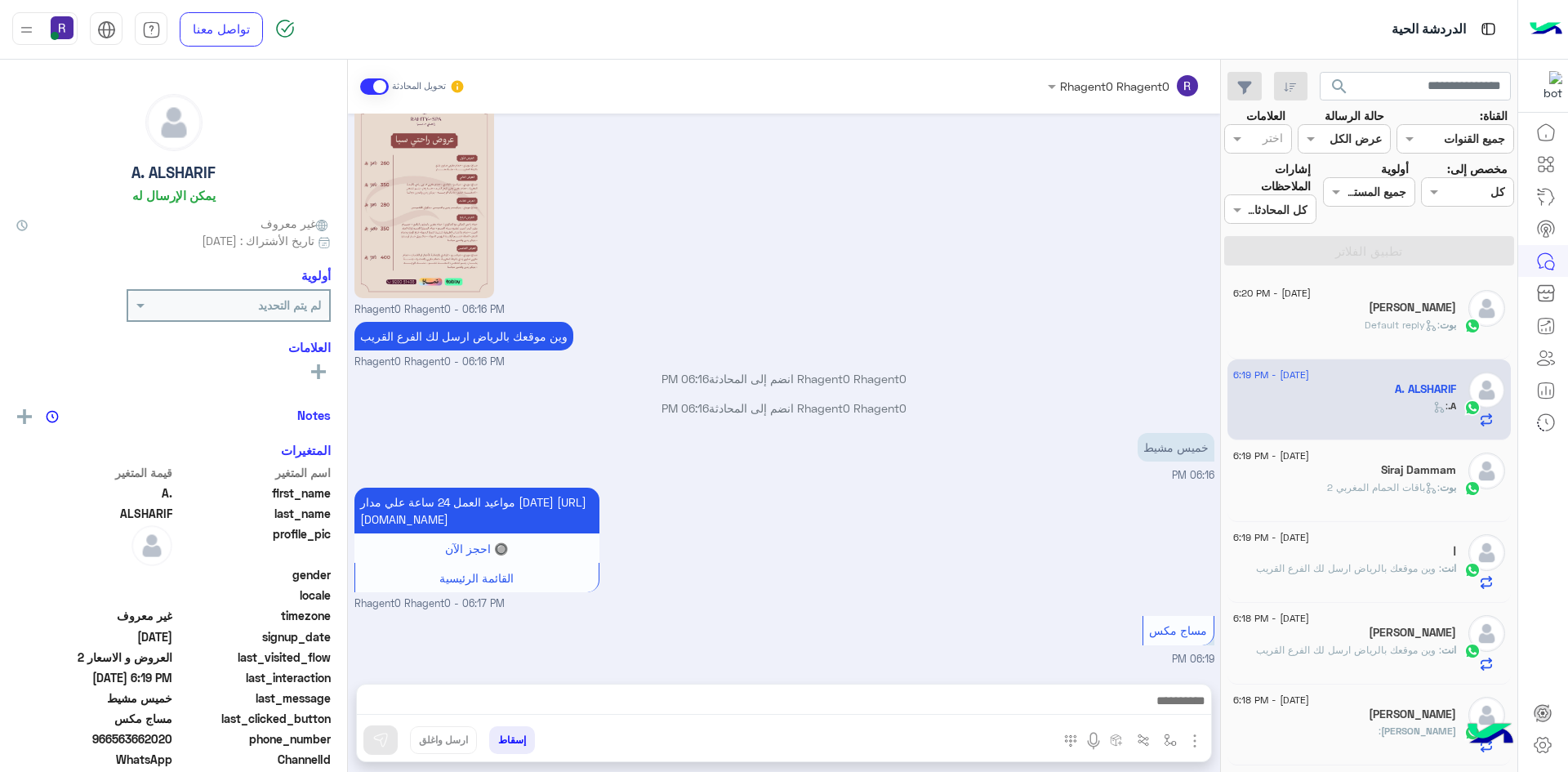
click at [1387, 484] on span ": باقات الحمام المغربي 2" at bounding box center [1383, 487] width 113 height 12
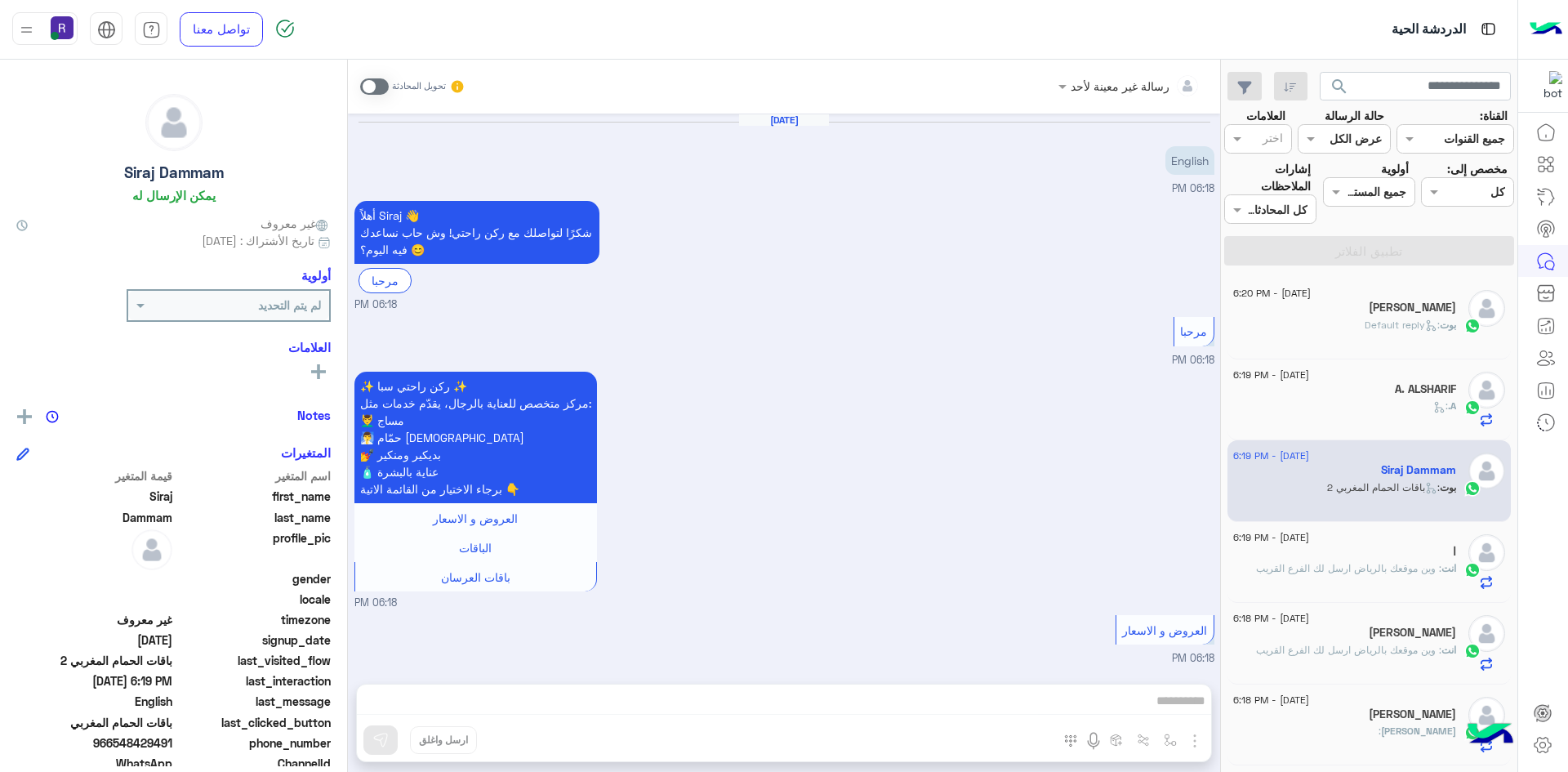
scroll to position [1654, 0]
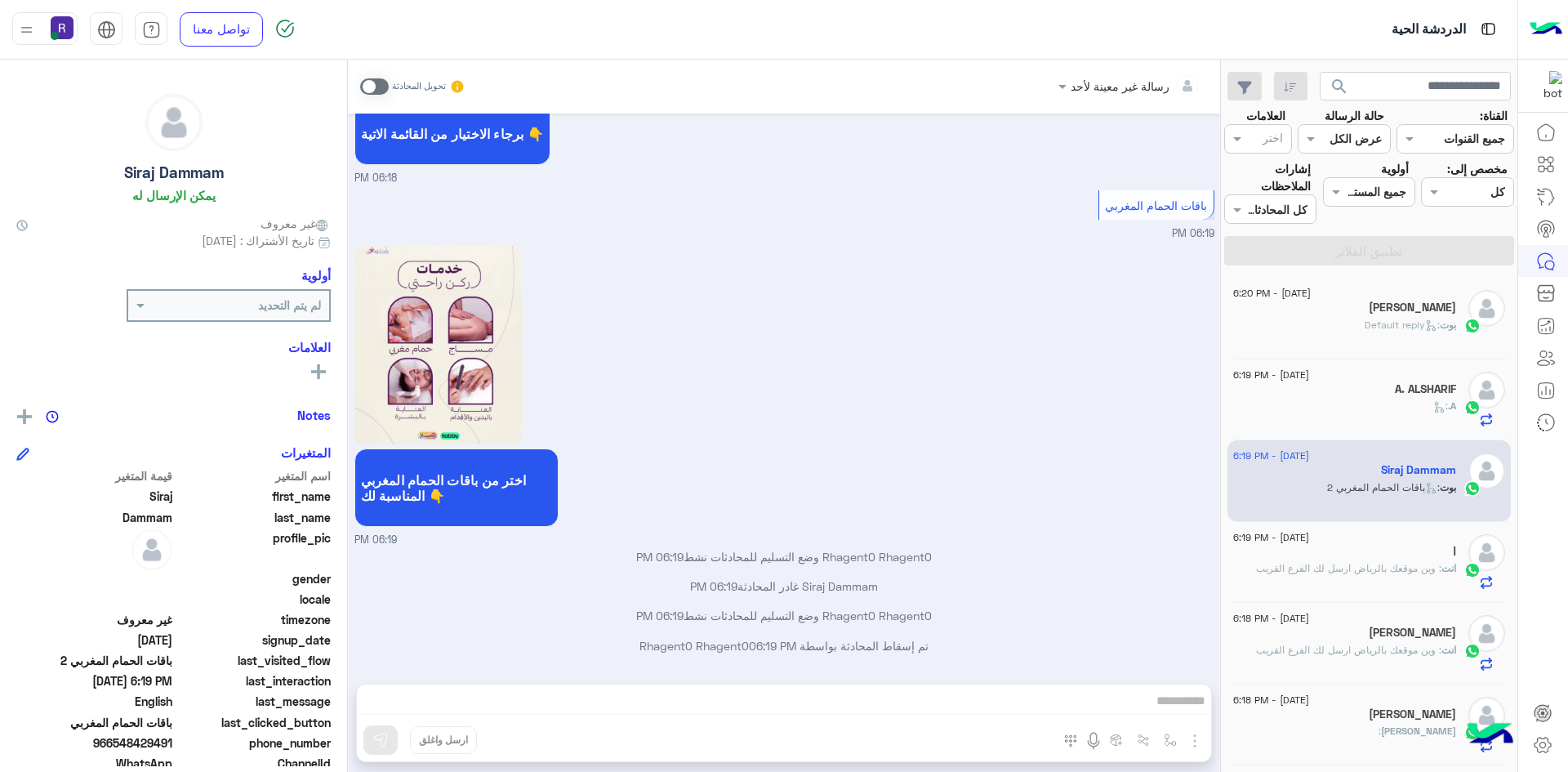
click at [383, 88] on span at bounding box center [375, 86] width 29 height 16
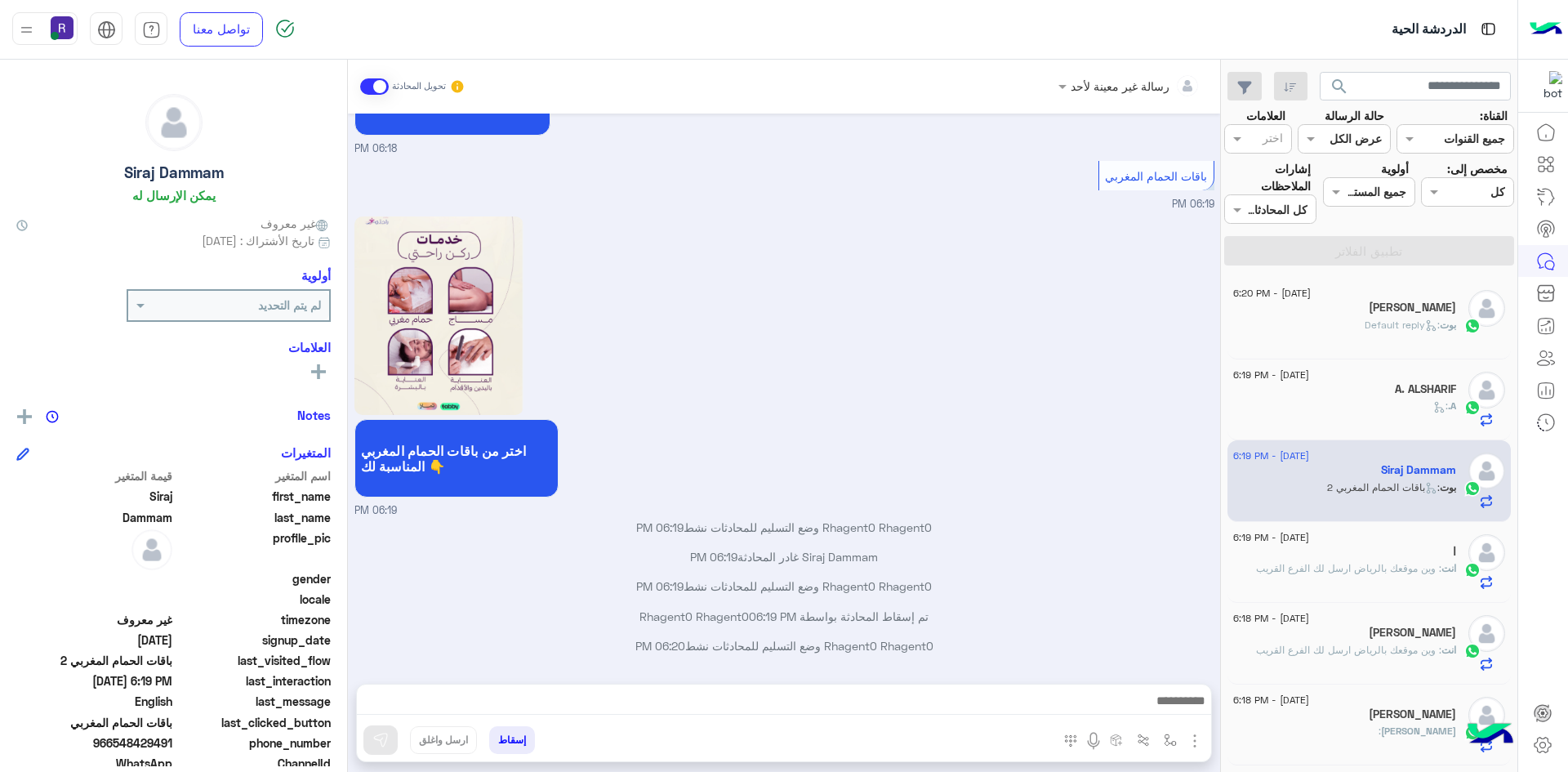
scroll to position [1683, 0]
click at [1199, 741] on img "button" at bounding box center [1194, 741] width 20 height 20
click at [1178, 711] on button "الصور" at bounding box center [1170, 704] width 69 height 33
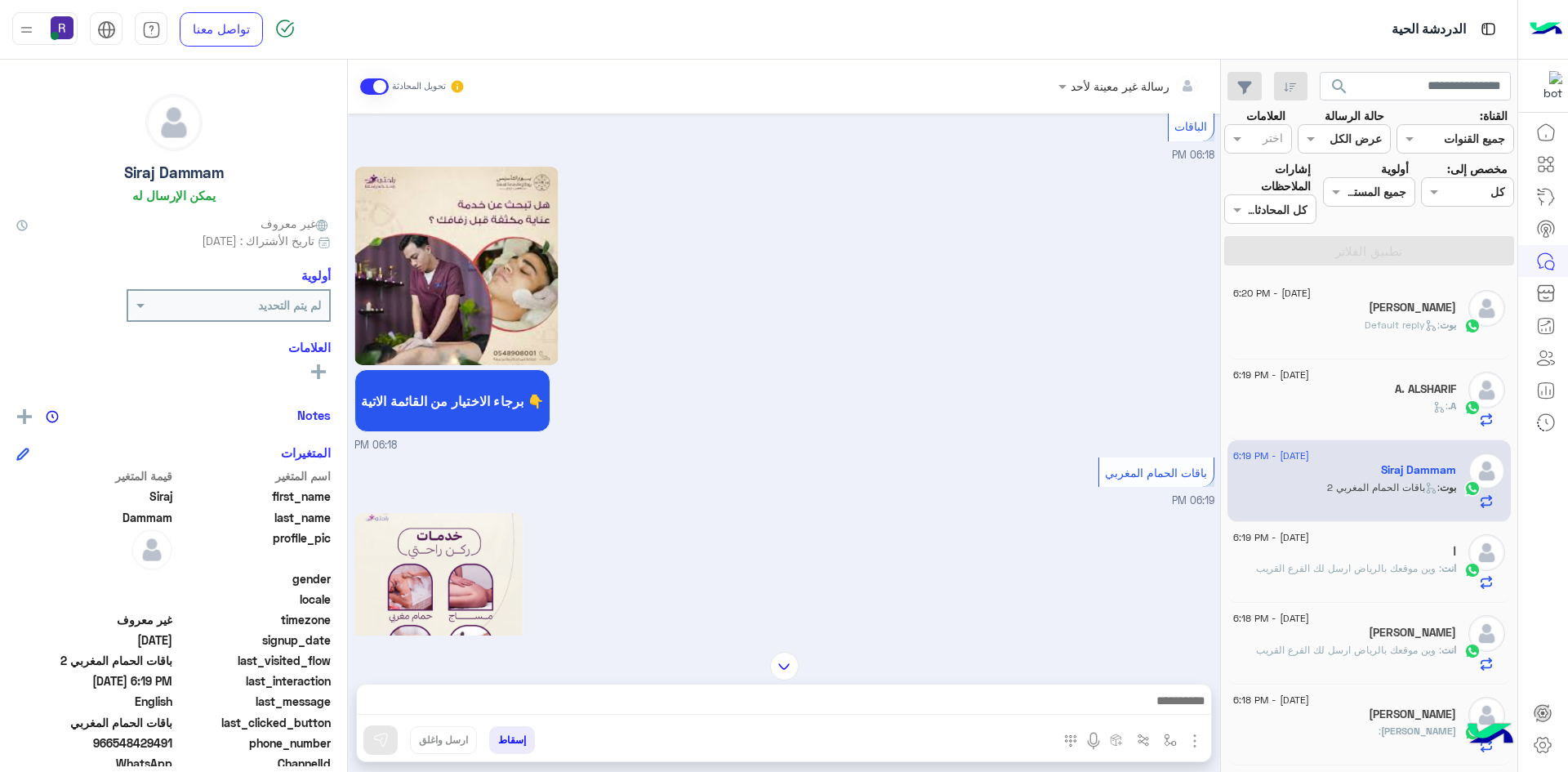
scroll to position [1682, 0]
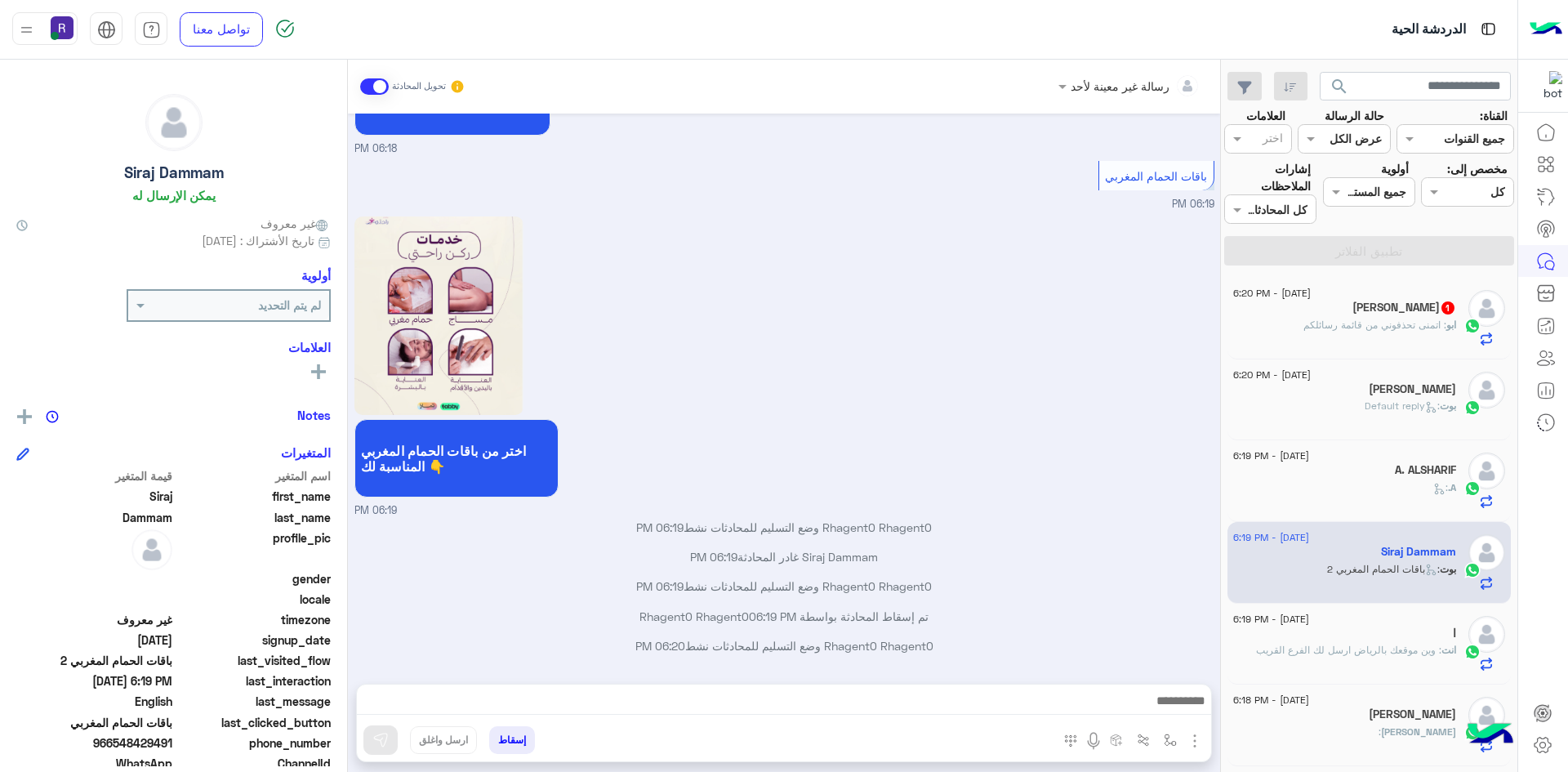
click at [1416, 320] on span ": اتمنى تحذفوني من قائمة رسائلكم" at bounding box center [1374, 325] width 143 height 12
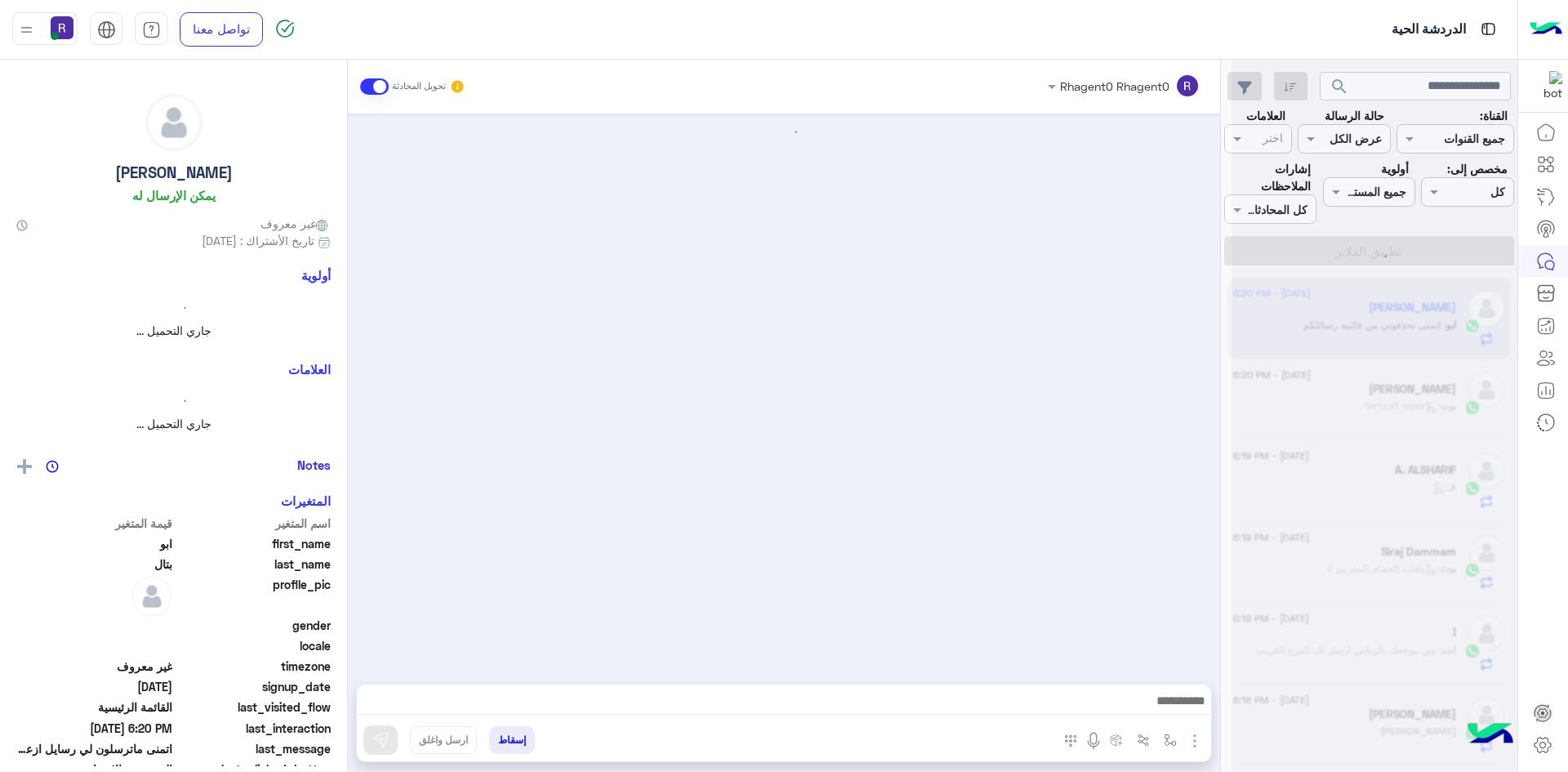
scroll to position [609, 0]
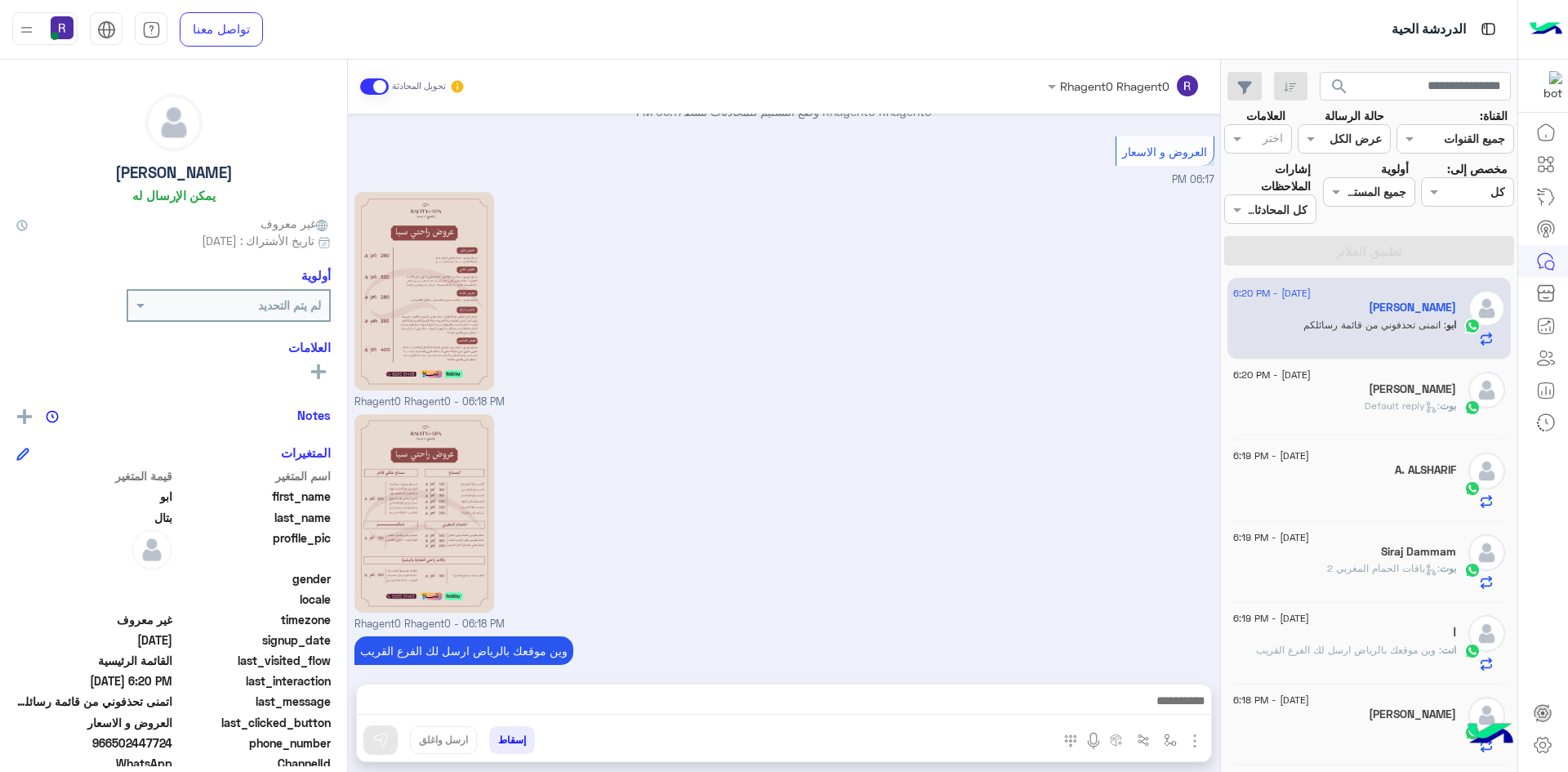
scroll to position [608, 0]
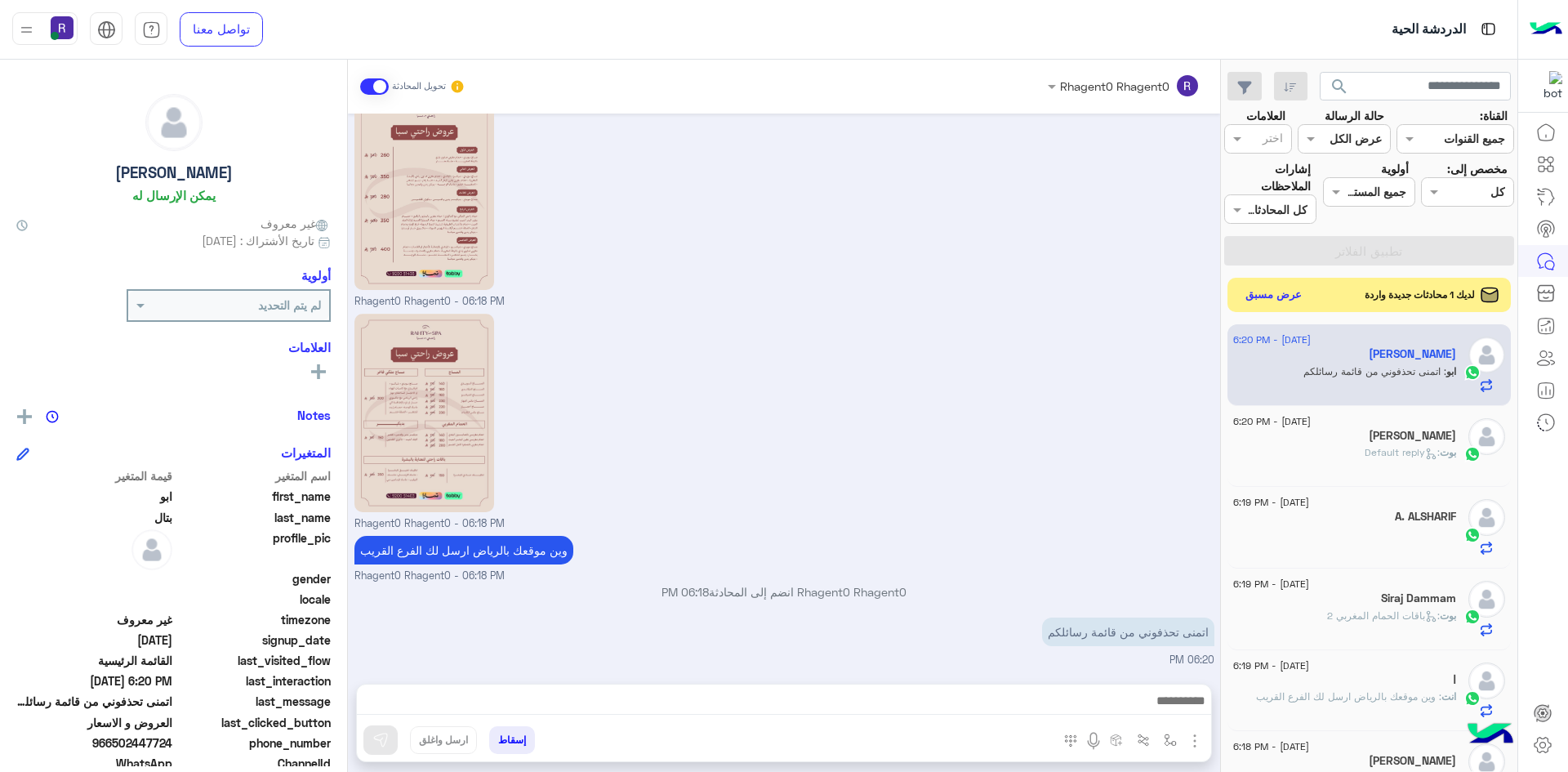
click at [1265, 288] on button "عرض مسبق" at bounding box center [1273, 296] width 69 height 22
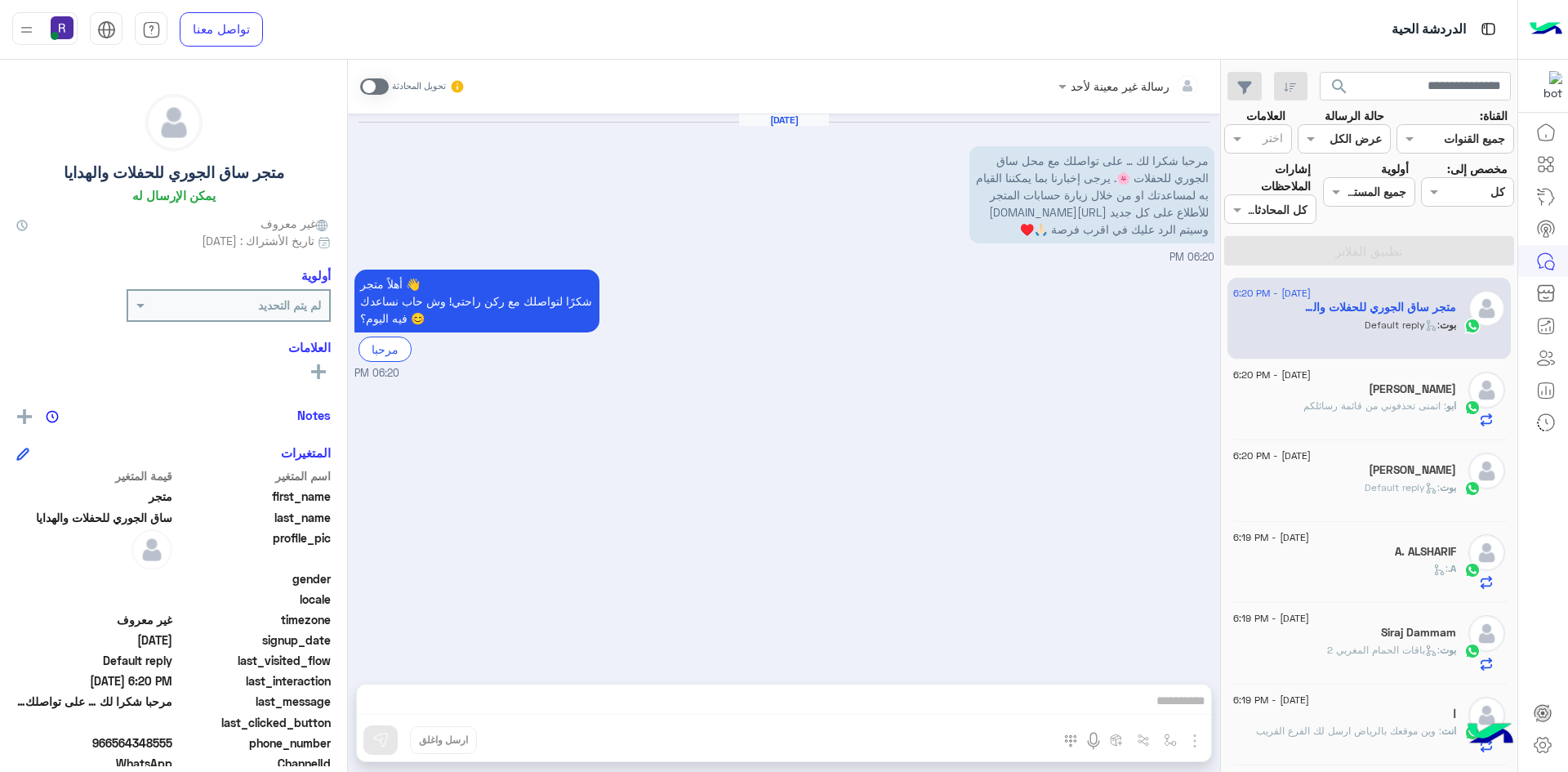
click at [1367, 495] on div "[PERSON_NAME] : Default reply" at bounding box center [1344, 494] width 223 height 29
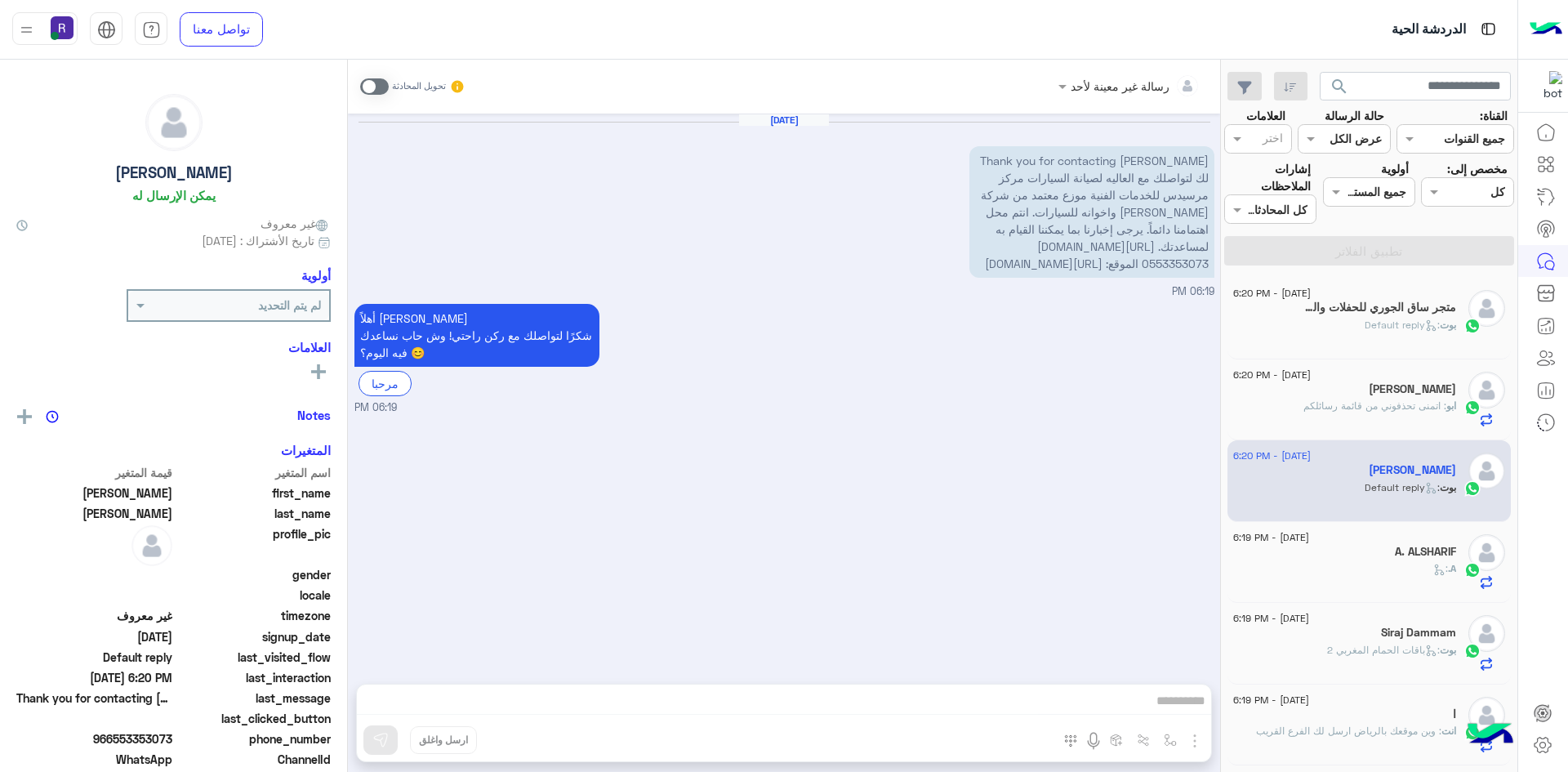
click at [1413, 575] on div "A. :" at bounding box center [1344, 575] width 223 height 29
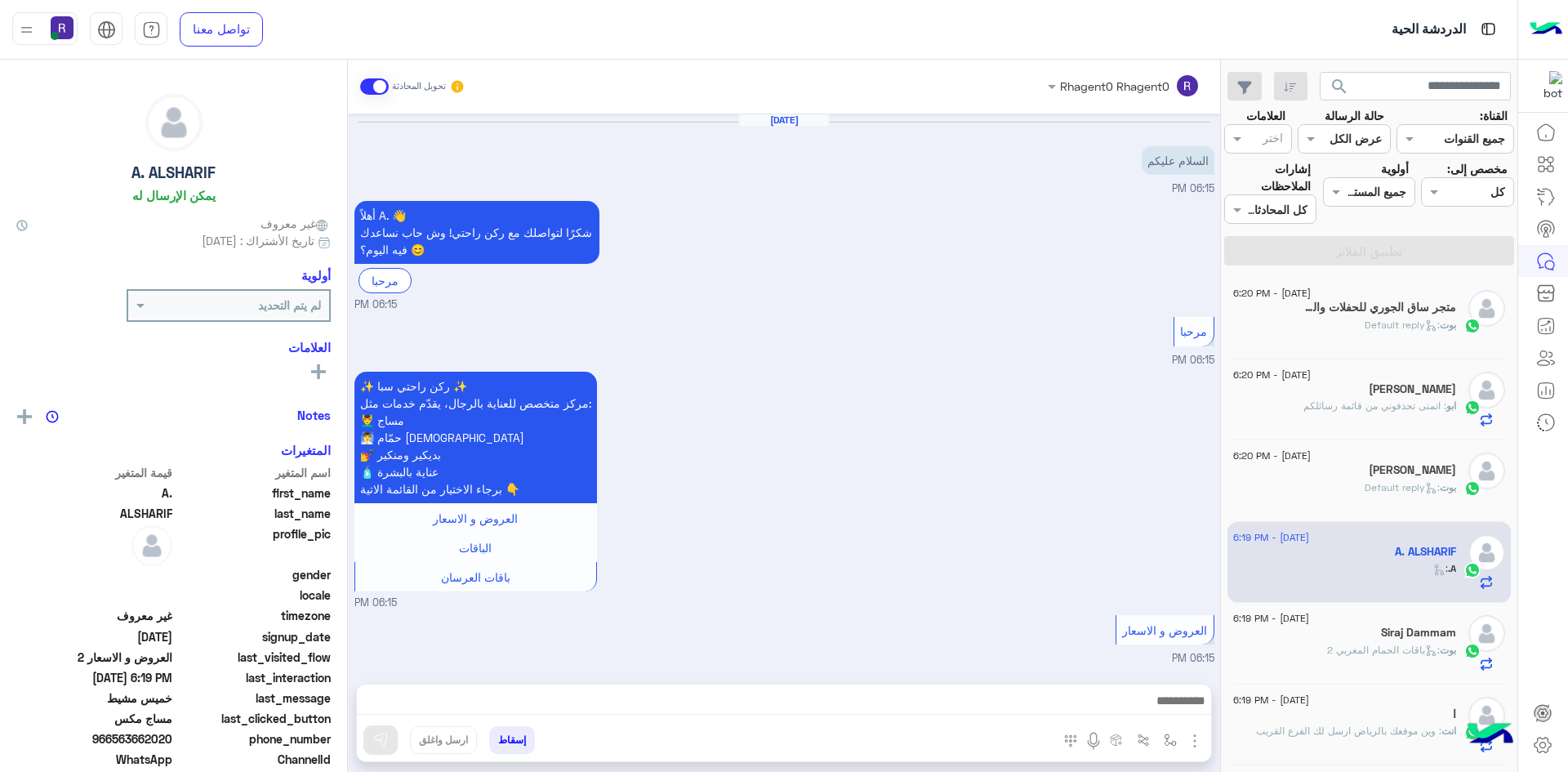
scroll to position [981, 0]
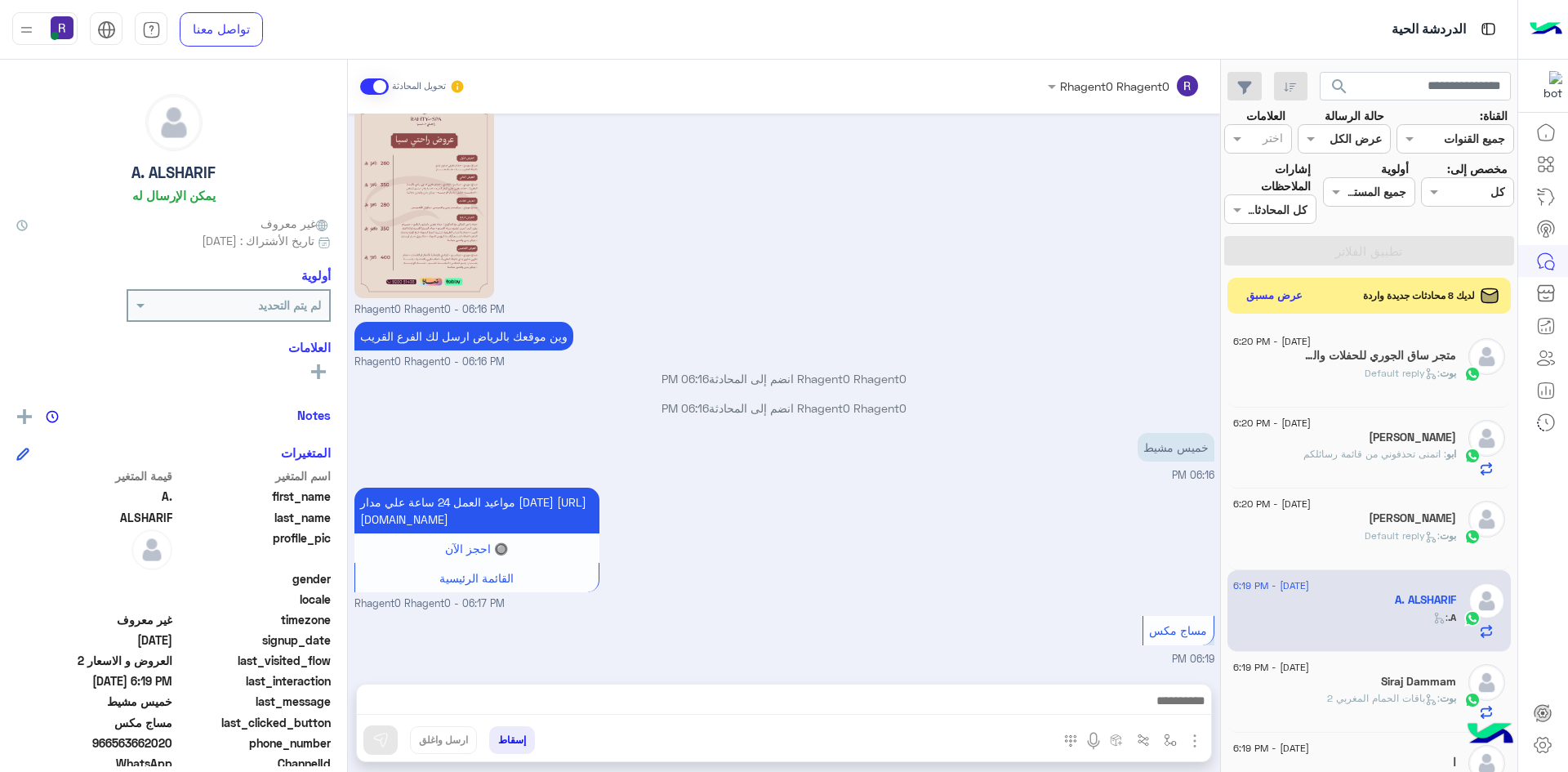
click at [1069, 536] on div "مواعيد العمل 24 ساعة علي مدار [DATE] [URL][DOMAIN_NAME] 🔘 احجز الآن القائمة الر…" at bounding box center [784, 547] width 860 height 128
click at [1262, 294] on button "عرض مسبق" at bounding box center [1273, 296] width 69 height 22
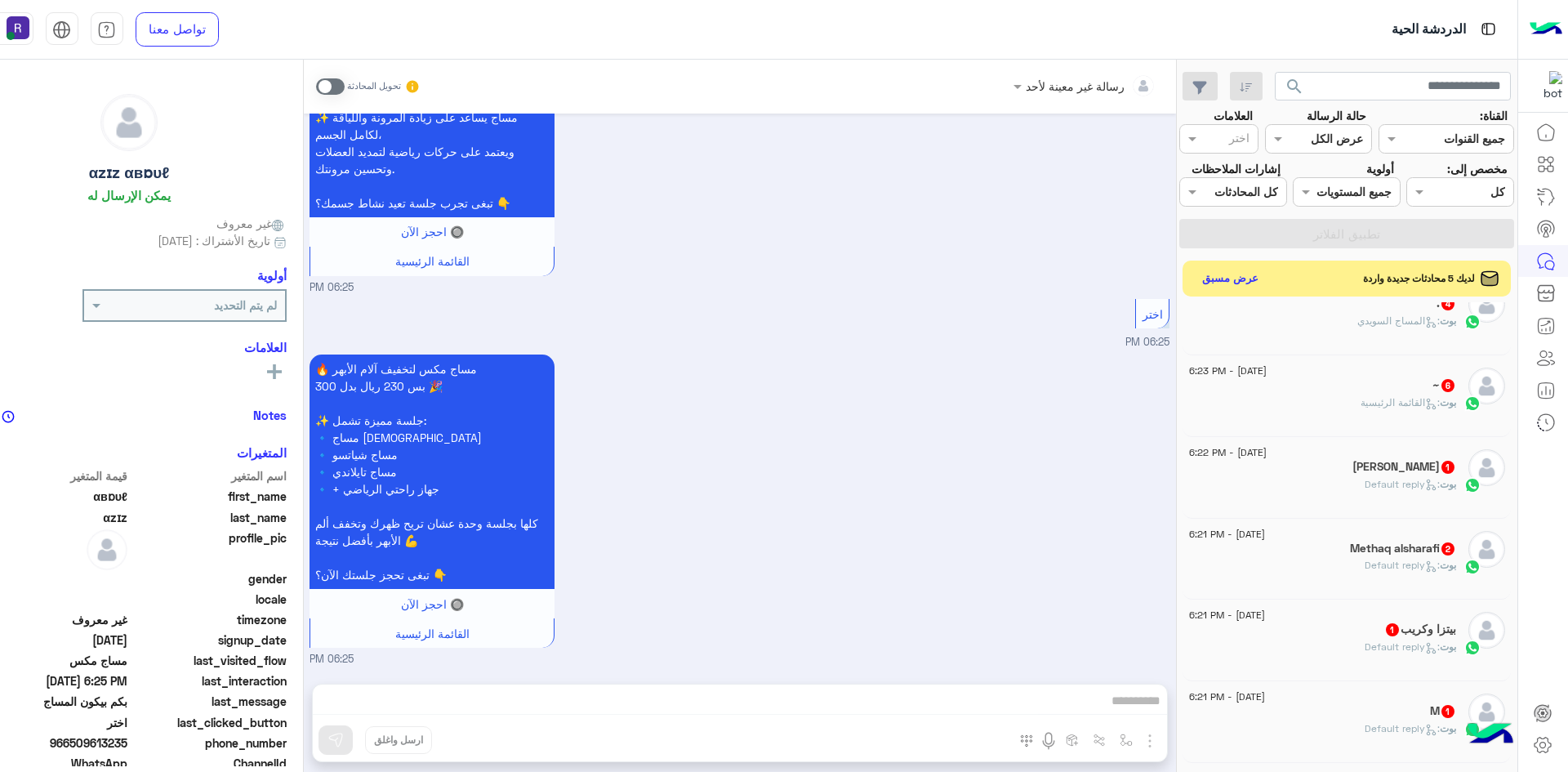
scroll to position [327, 0]
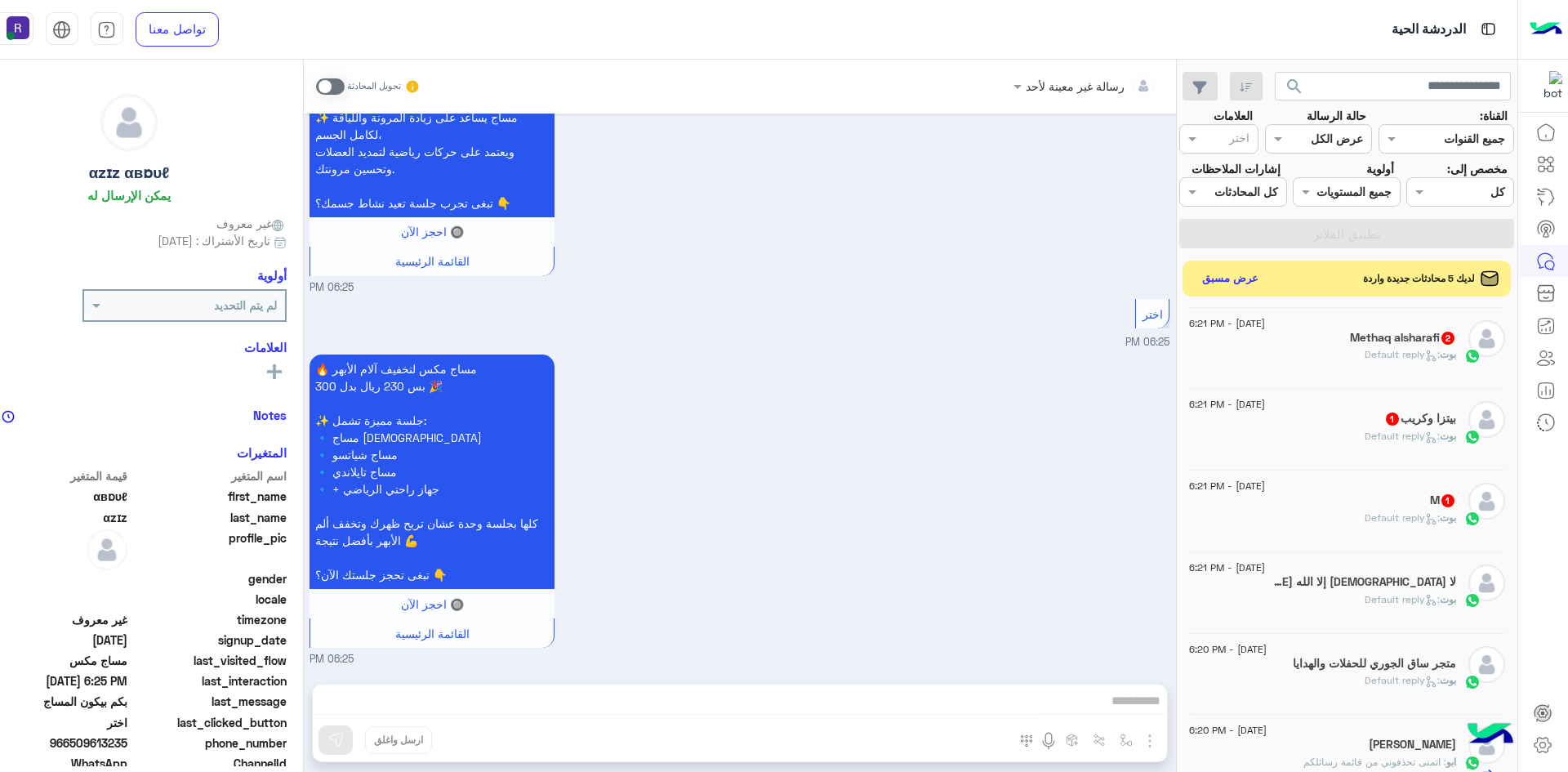
click at [1370, 510] on div "M 1" at bounding box center [1321, 501] width 267 height 17
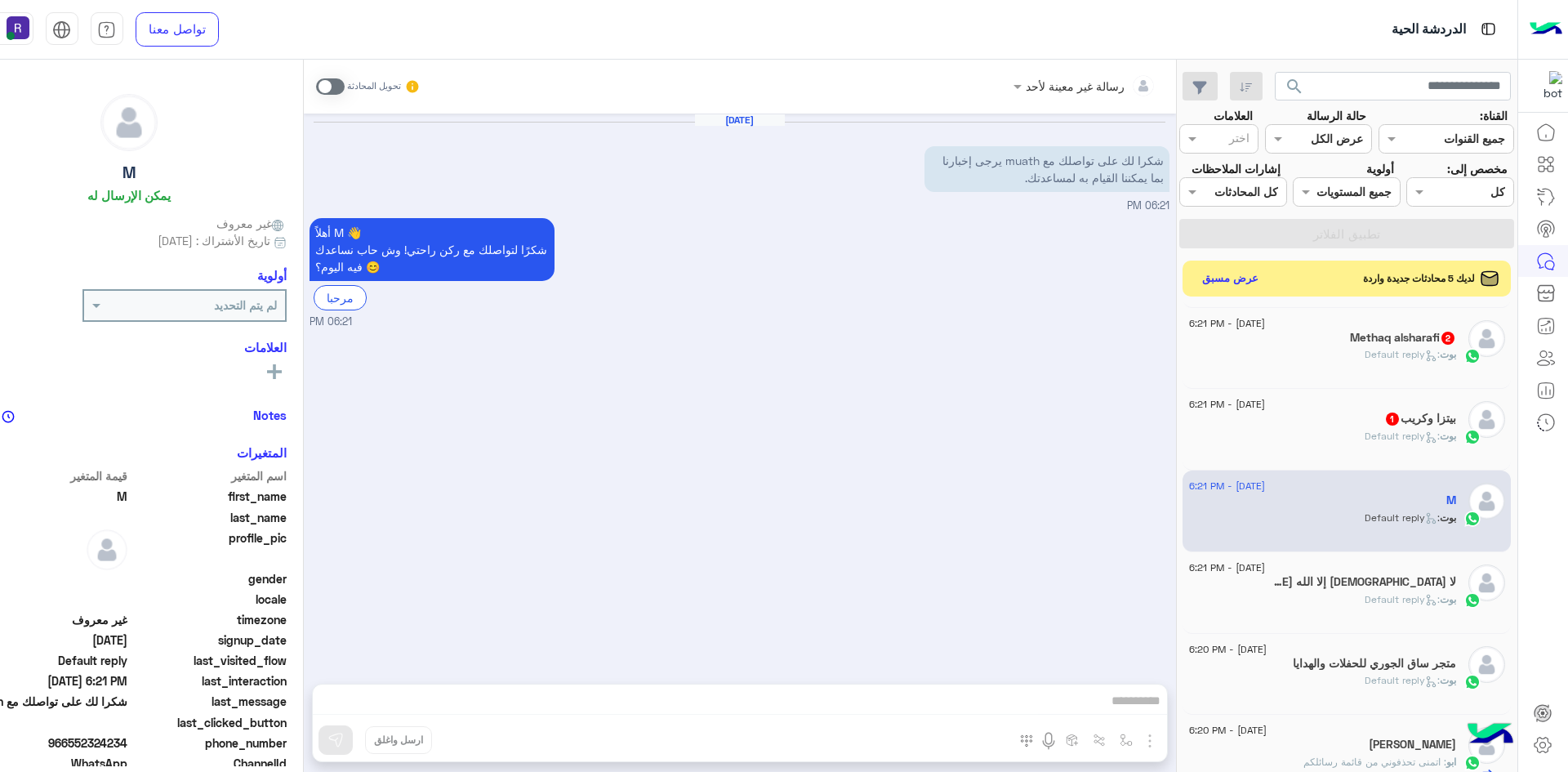
click at [1390, 457] on div "بوت : Default reply" at bounding box center [1321, 442] width 267 height 29
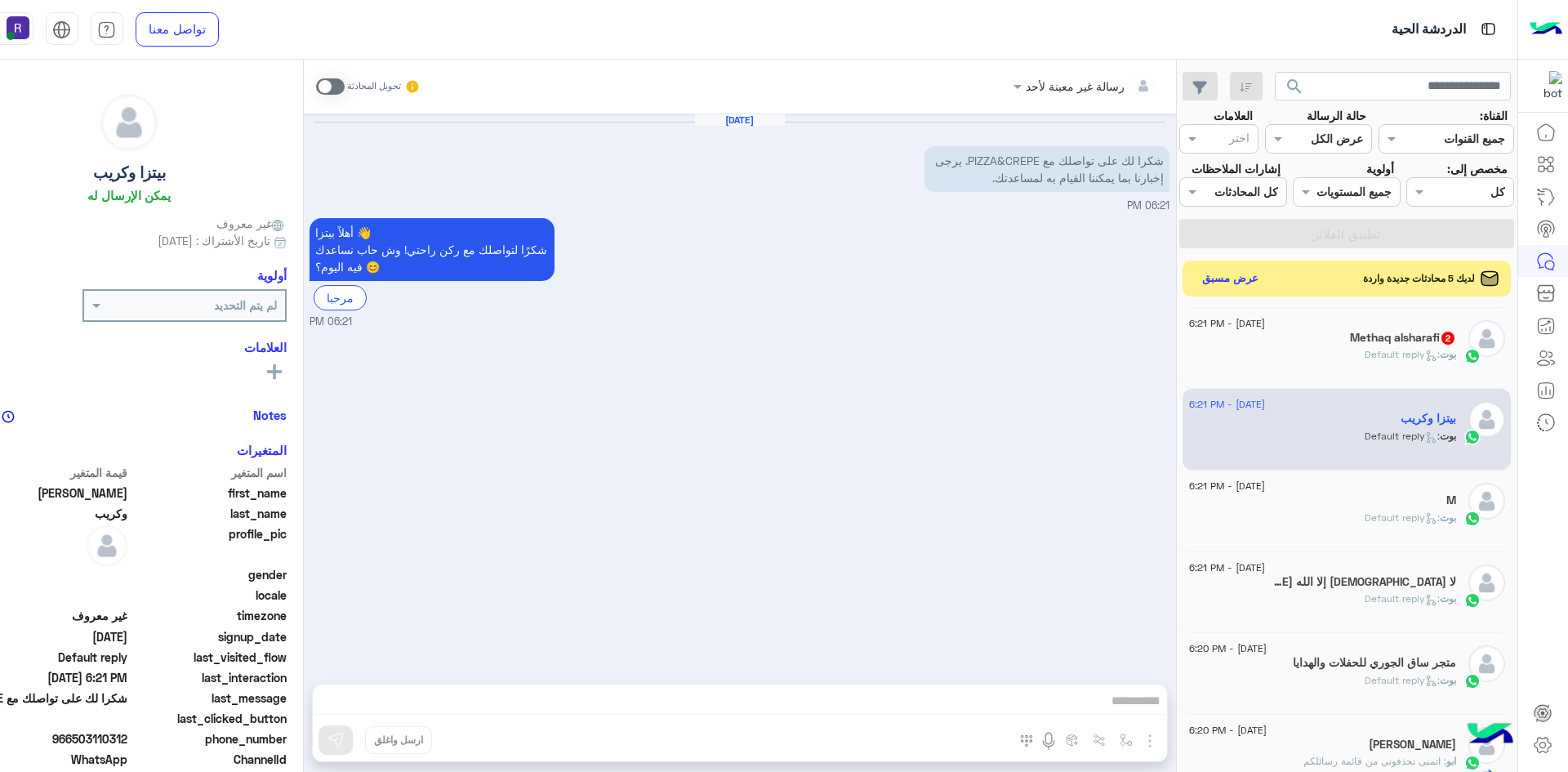
click at [1359, 376] on div "بوت : Default reply" at bounding box center [1321, 361] width 267 height 29
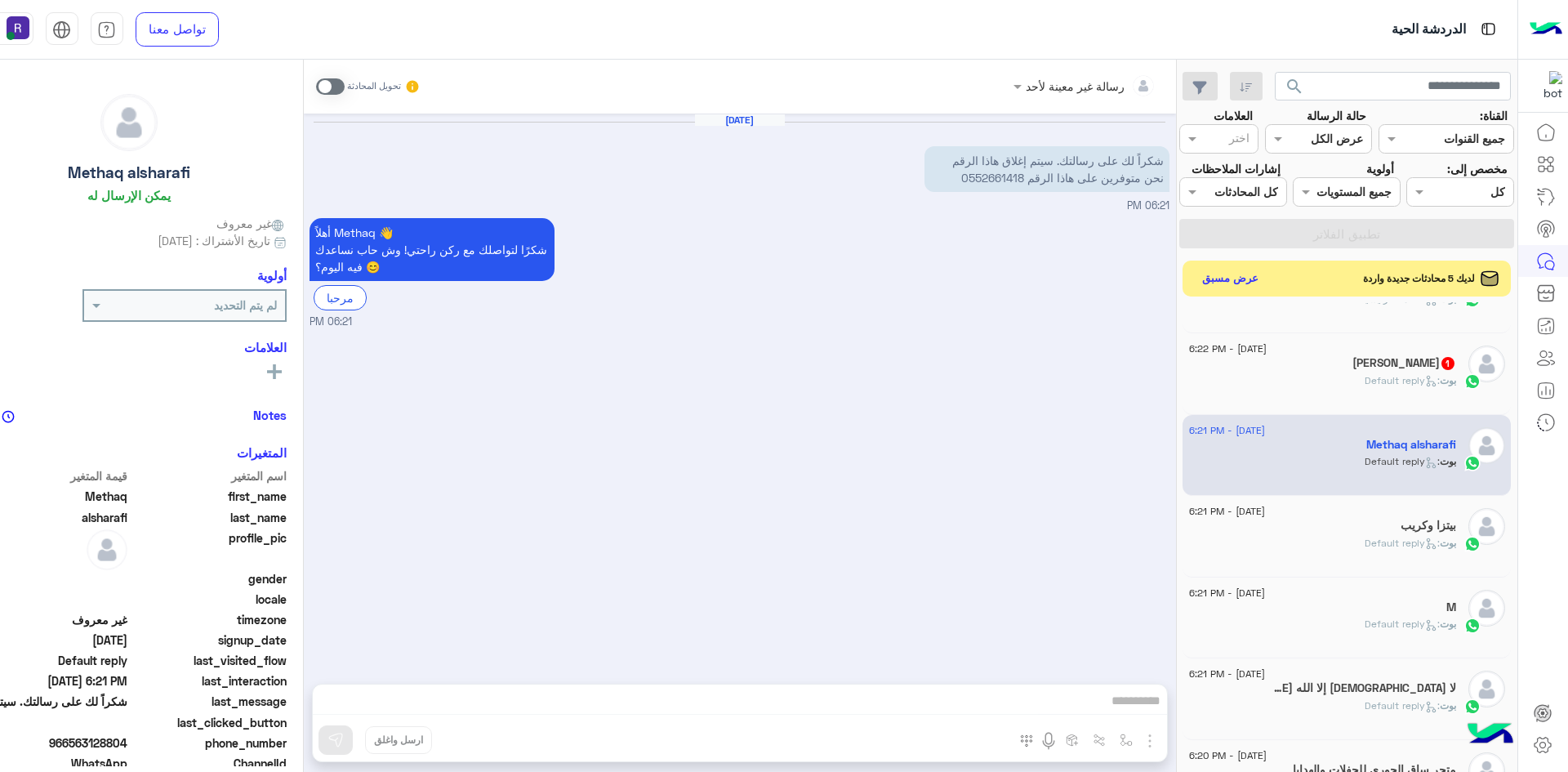
scroll to position [164, 0]
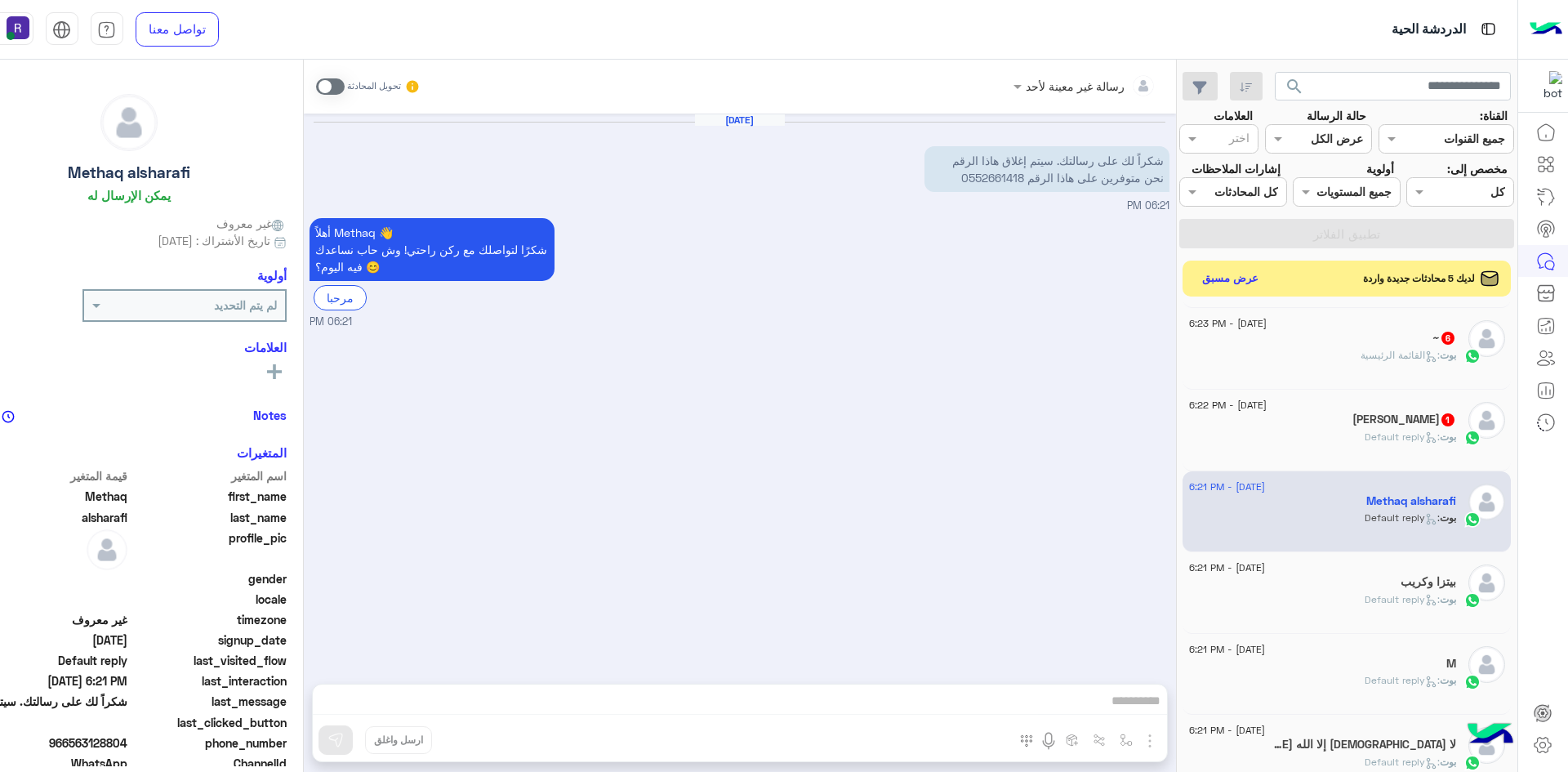
click at [1323, 429] on div "خفير بن غاصب 1" at bounding box center [1321, 420] width 267 height 17
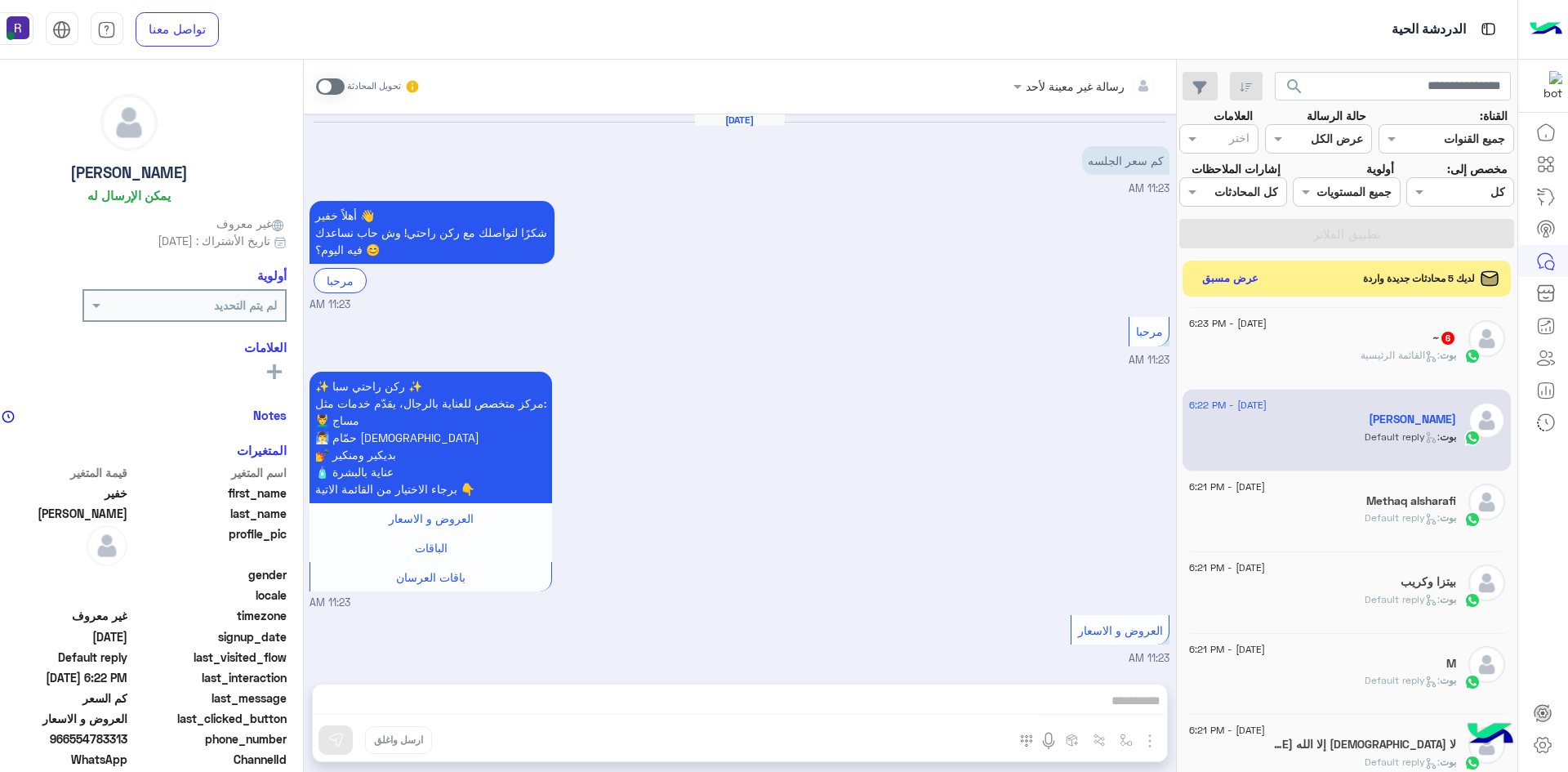
scroll to position [814, 0]
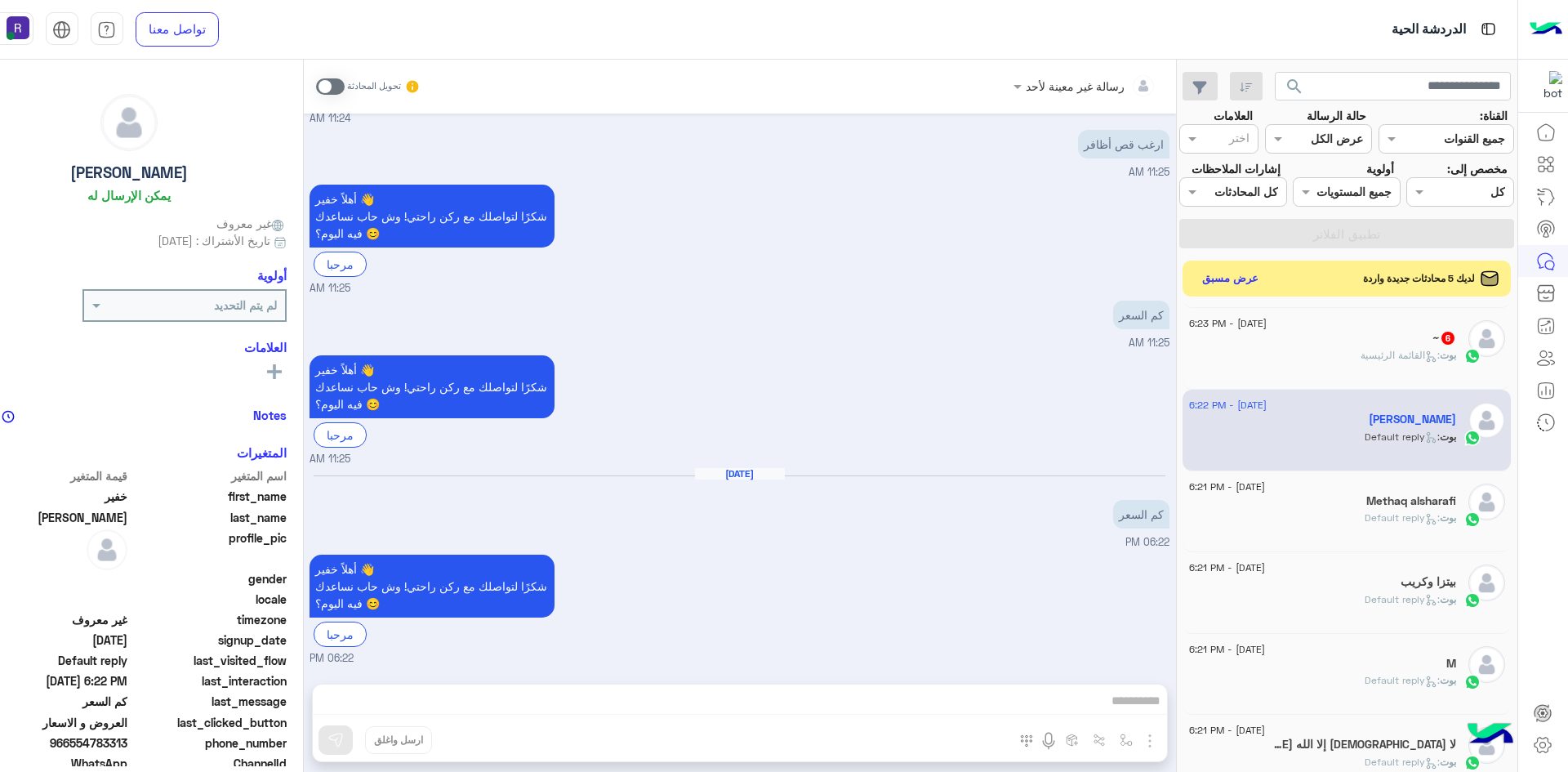
click at [345, 84] on span at bounding box center [330, 86] width 29 height 16
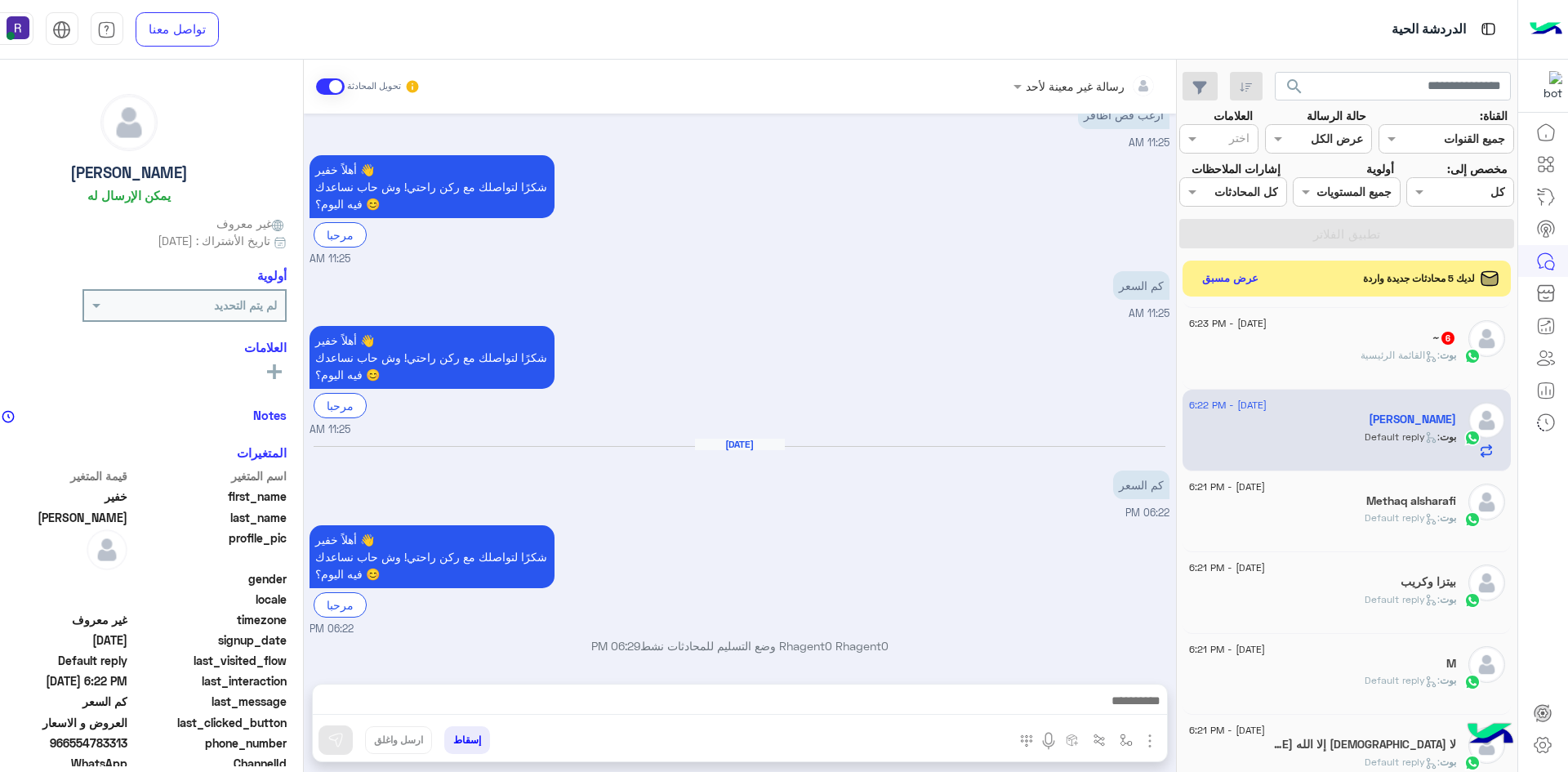
click at [1160, 746] on img "button" at bounding box center [1150, 741] width 20 height 20
click at [1160, 716] on button "الصور" at bounding box center [1125, 704] width 69 height 33
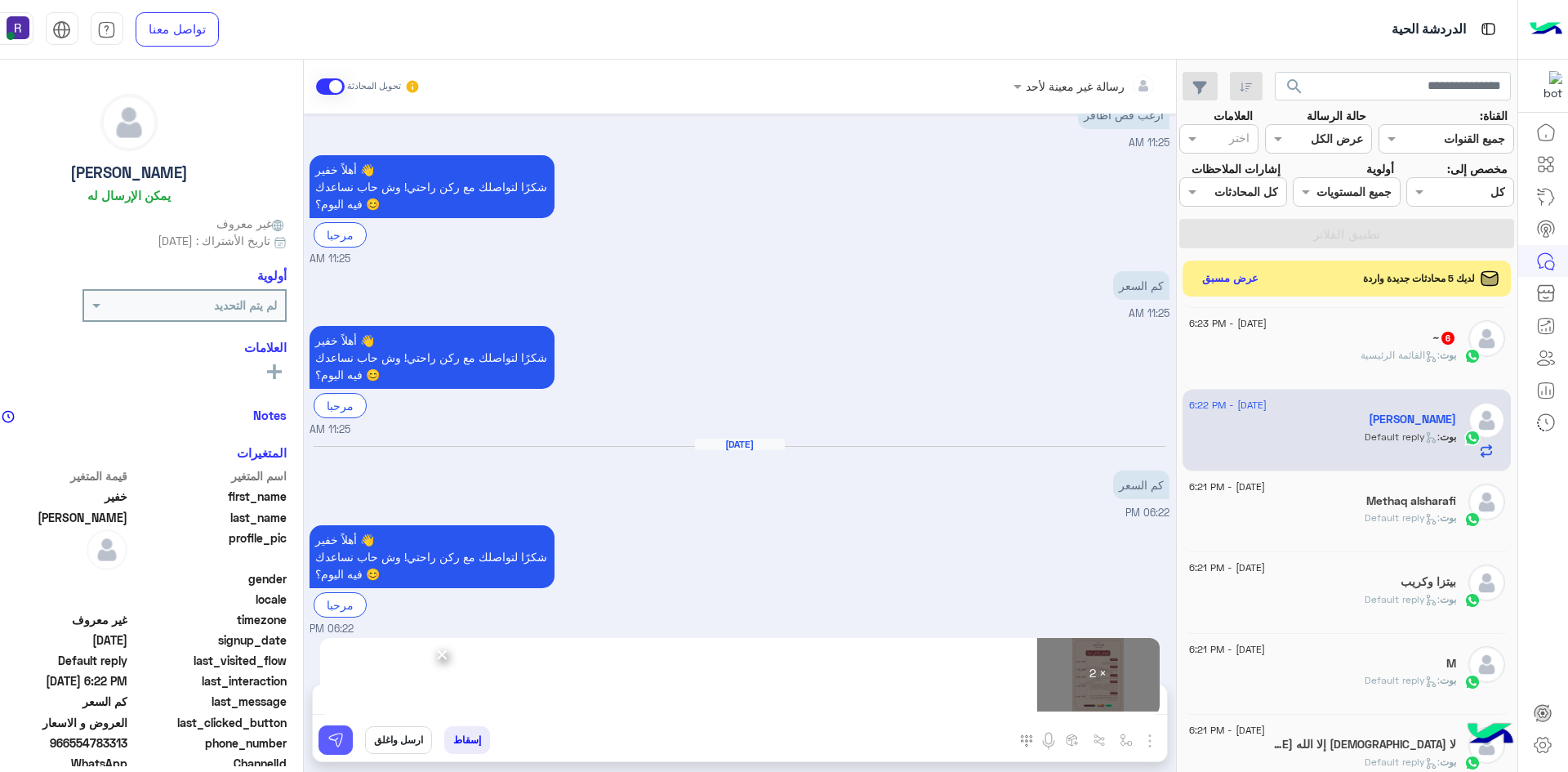
click at [344, 744] on img at bounding box center [336, 740] width 16 height 16
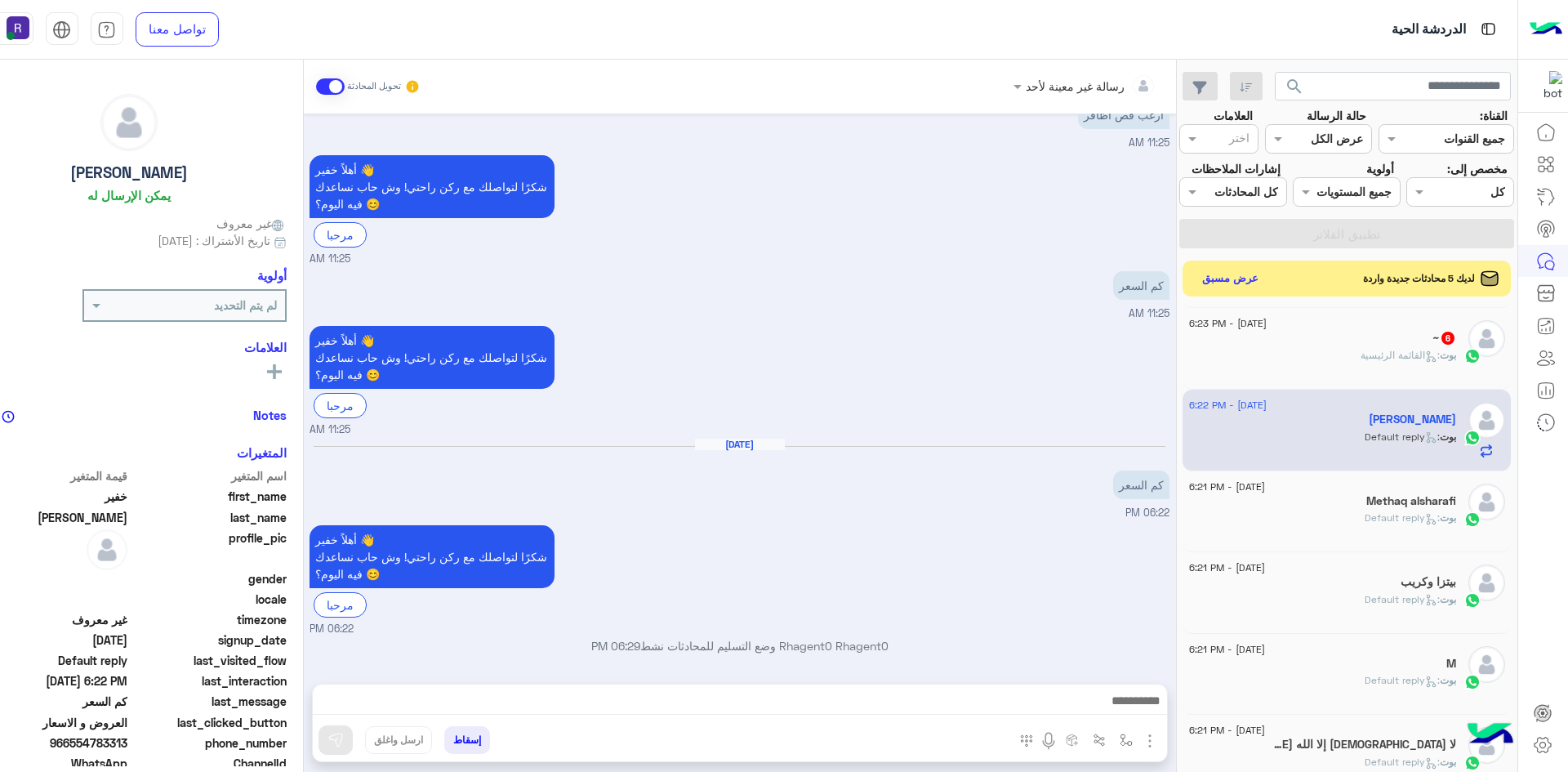
click at [1360, 361] on span ": القائمة الرئيسية" at bounding box center [1399, 355] width 79 height 12
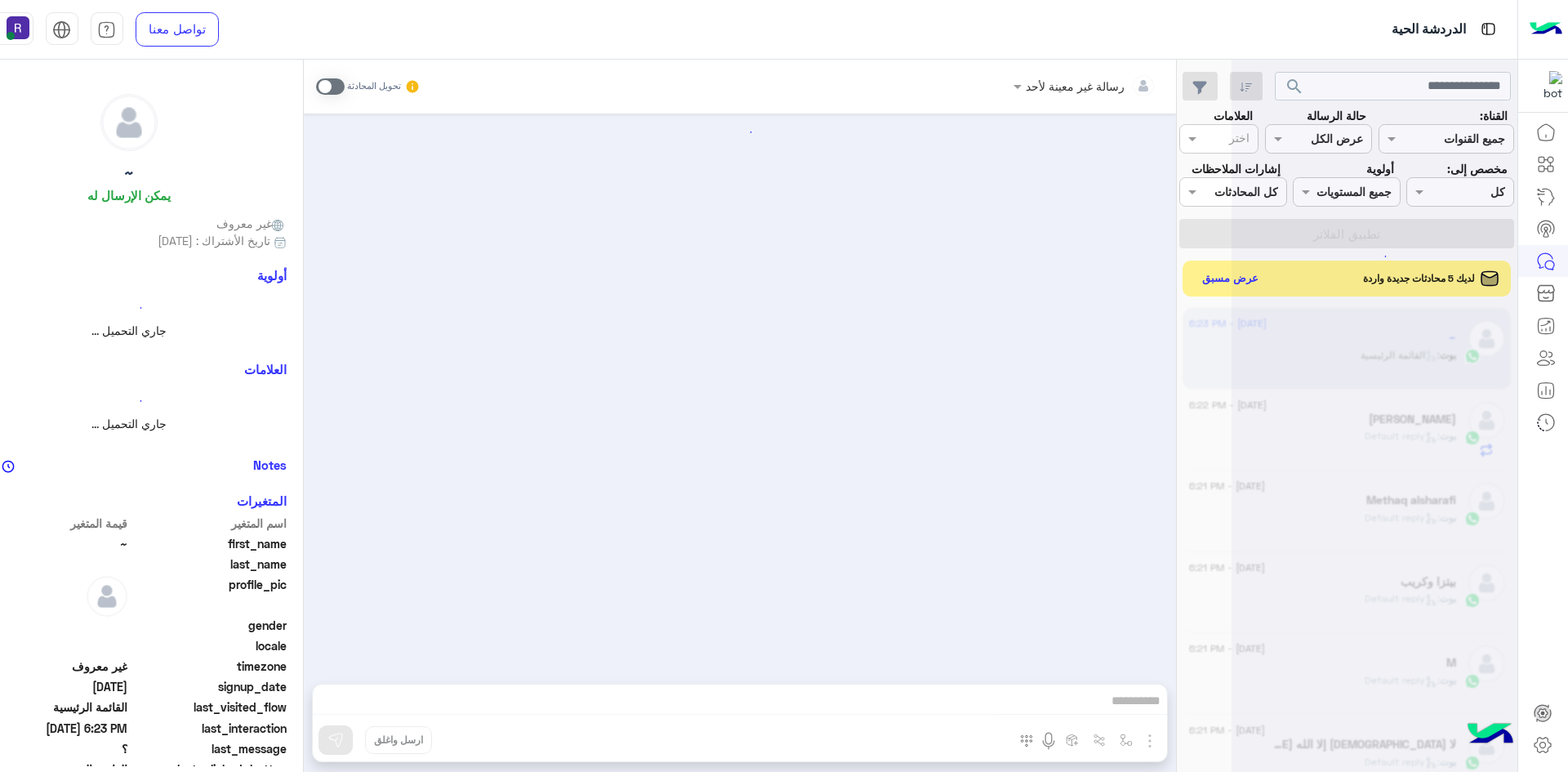
scroll to position [927, 0]
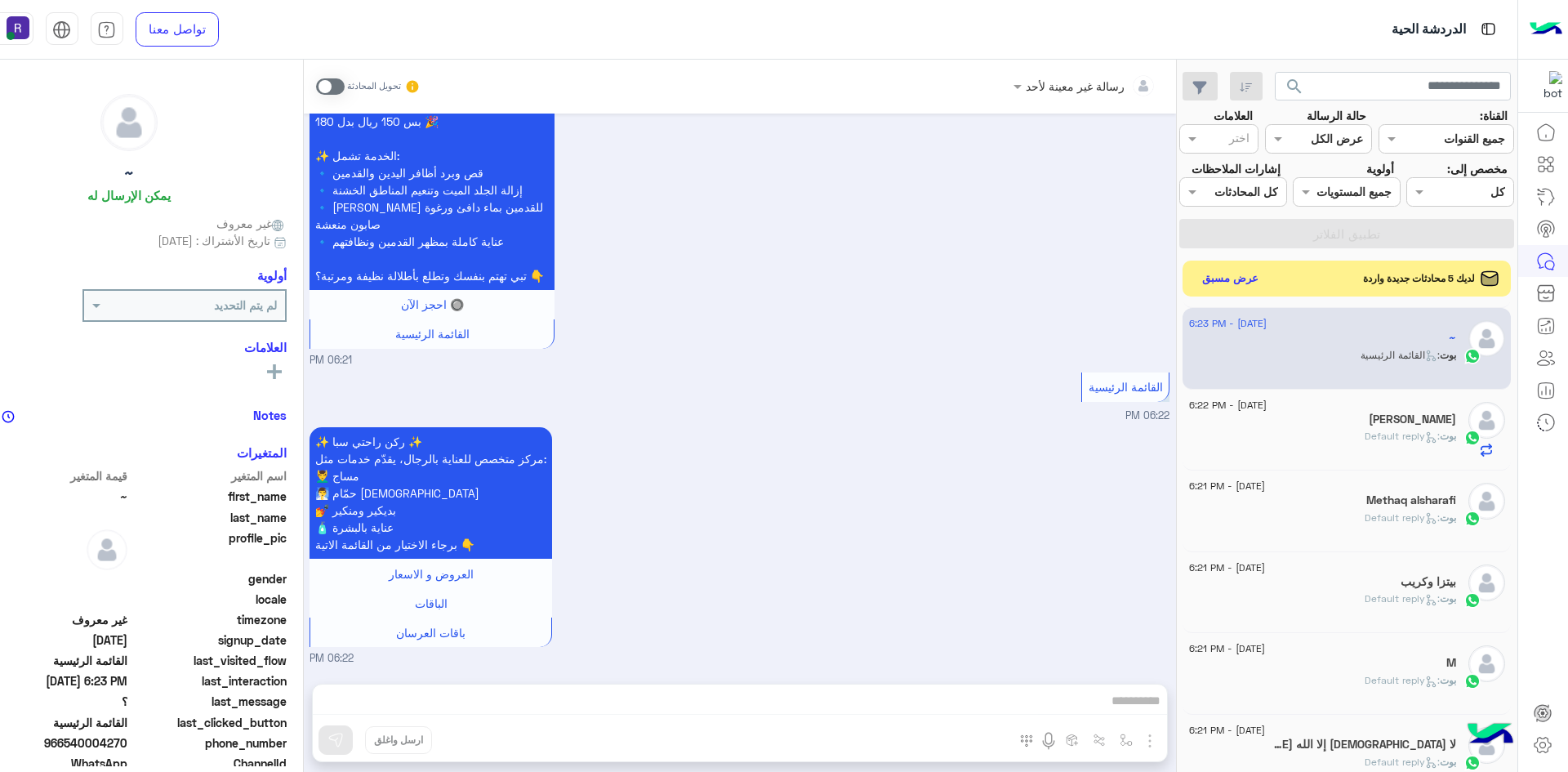
click at [345, 87] on span at bounding box center [330, 86] width 29 height 16
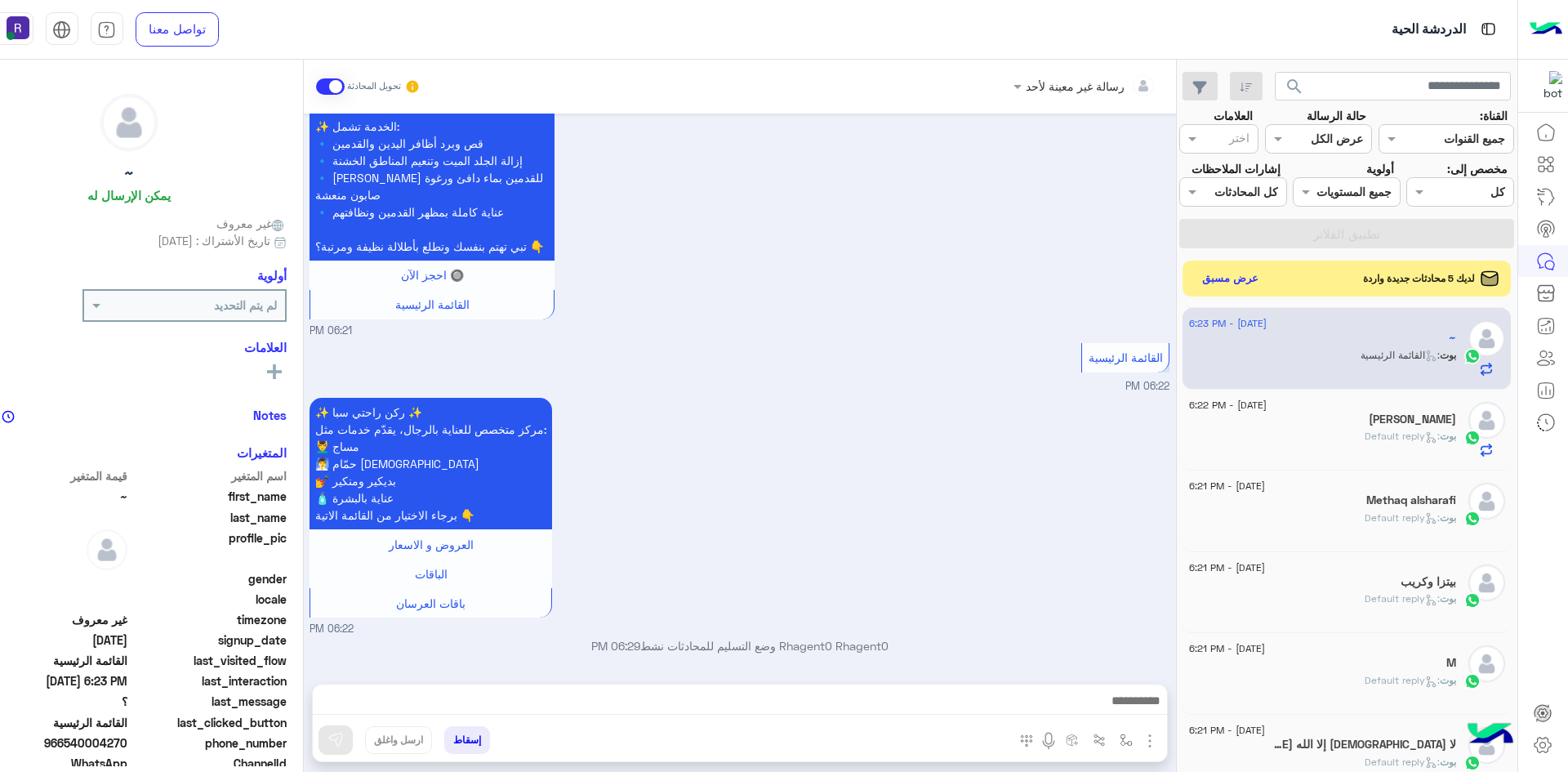
click at [1160, 740] on img "button" at bounding box center [1150, 741] width 20 height 20
click at [1134, 711] on span "الصور" at bounding box center [1119, 705] width 30 height 19
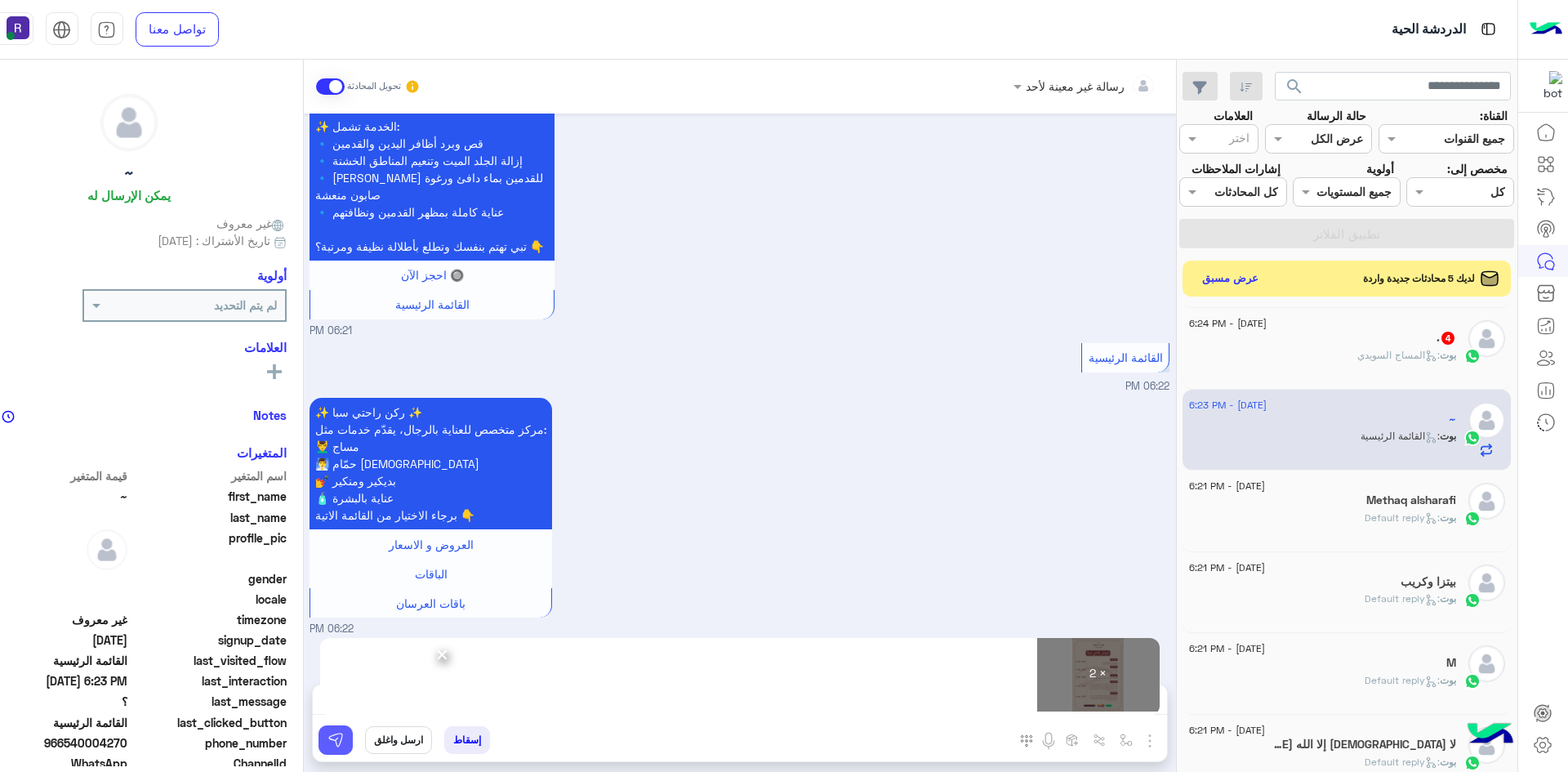
drag, startPoint x: 376, startPoint y: 732, endPoint x: 389, endPoint y: 731, distance: 13.0
click at [344, 732] on img at bounding box center [336, 740] width 16 height 16
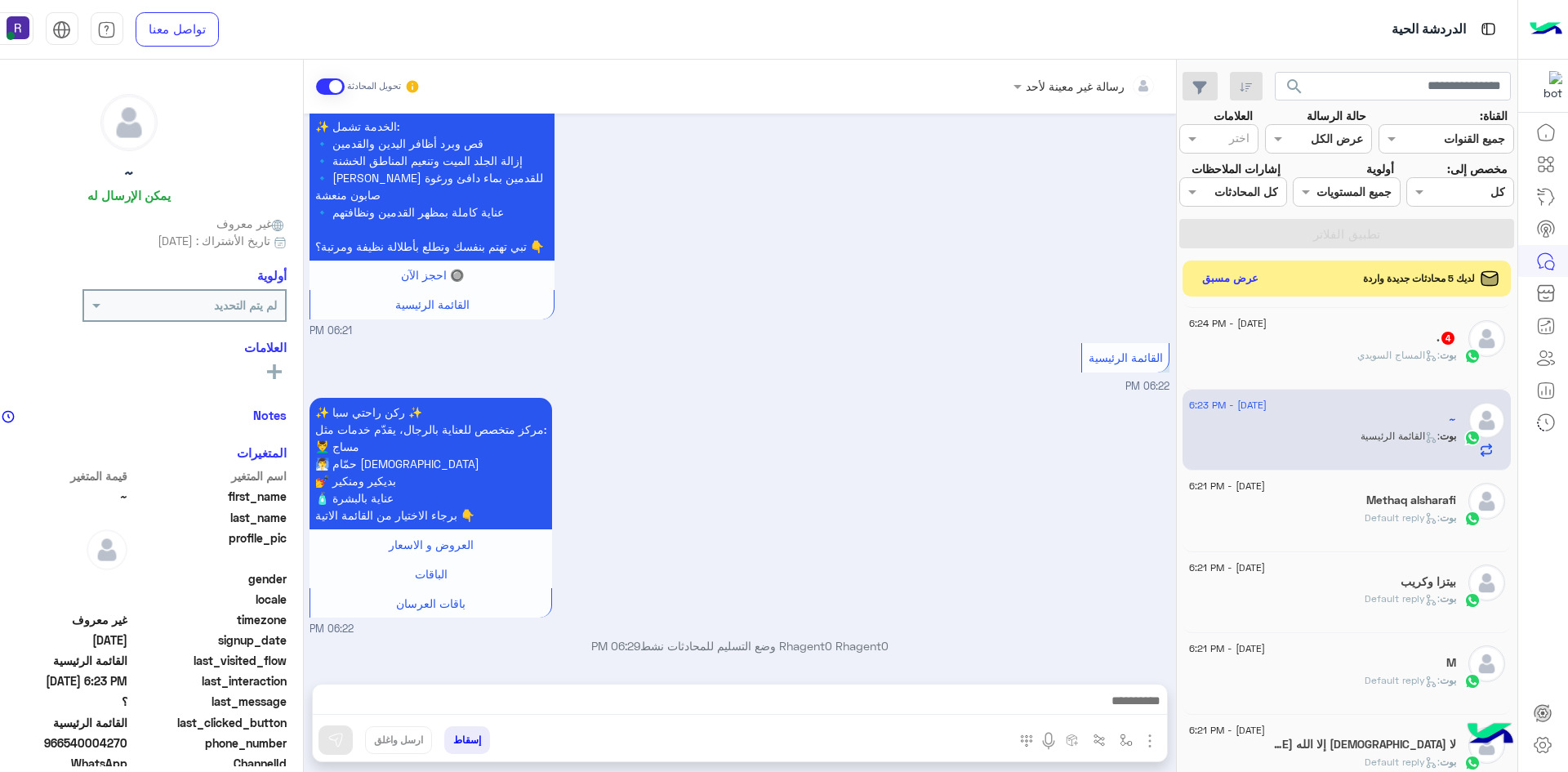
click at [1306, 375] on div "بوت : المساج السويدي" at bounding box center [1321, 362] width 267 height 29
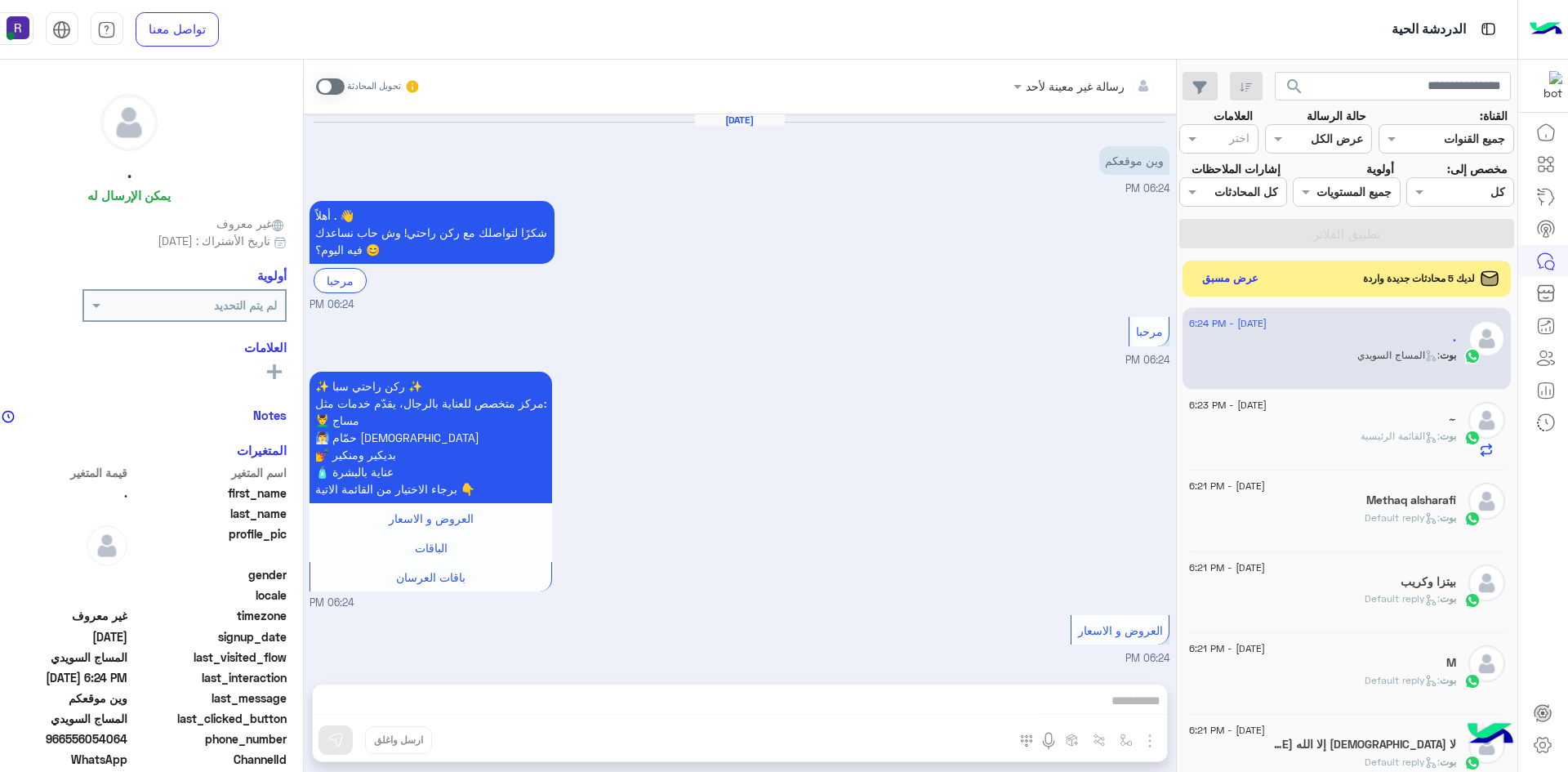
scroll to position [405, 0]
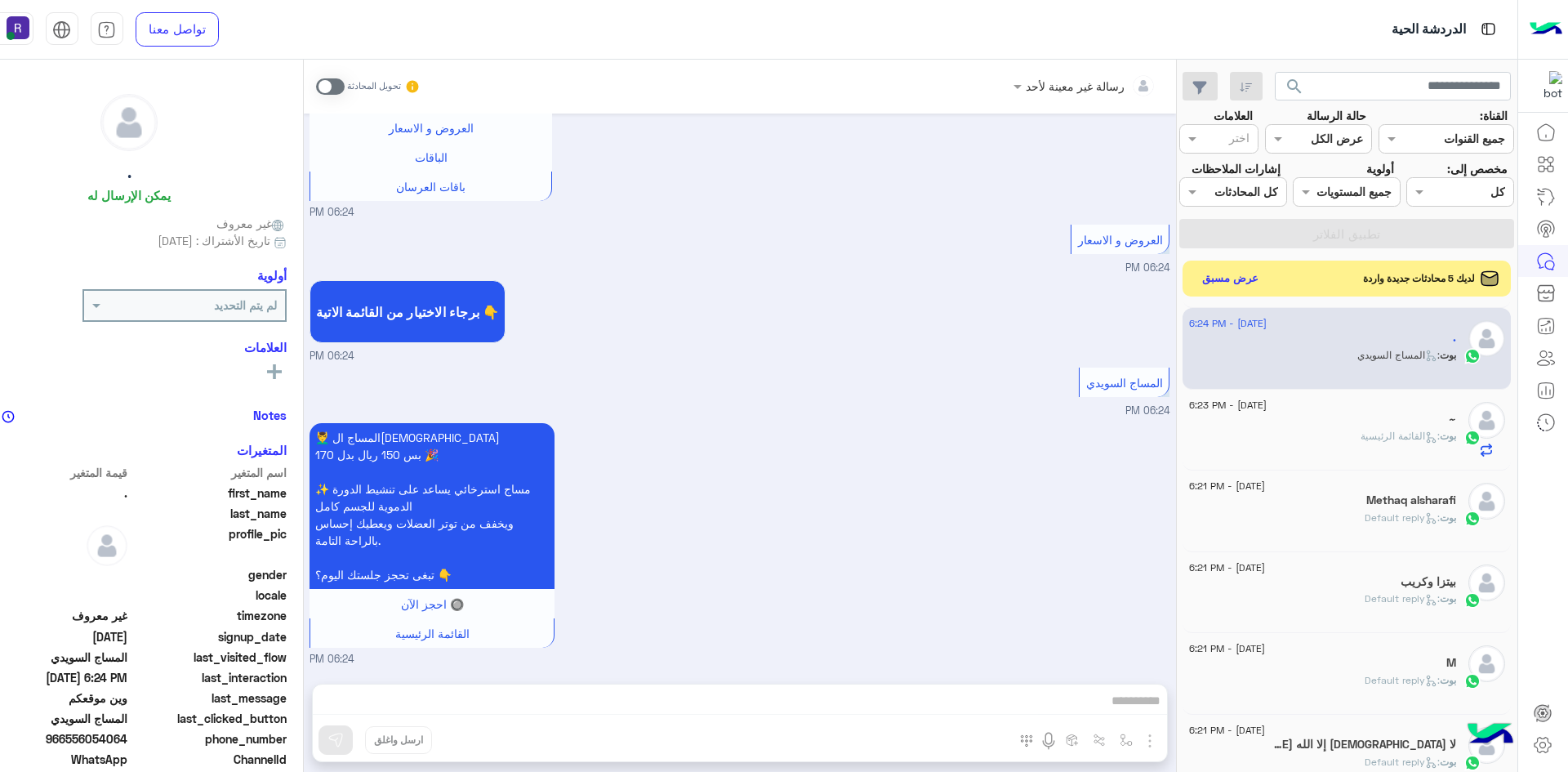
click at [345, 86] on span at bounding box center [330, 86] width 29 height 16
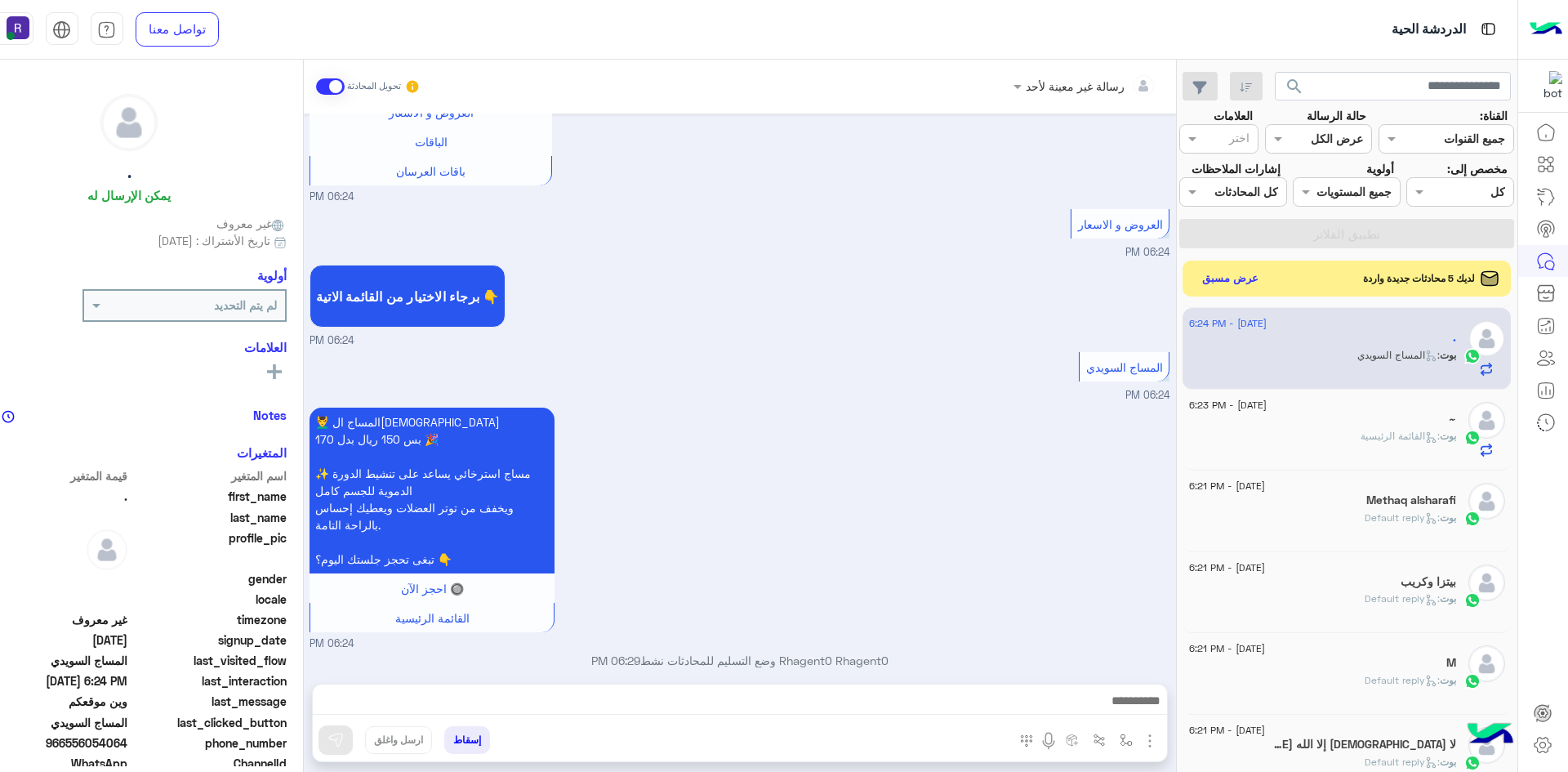
scroll to position [436, 0]
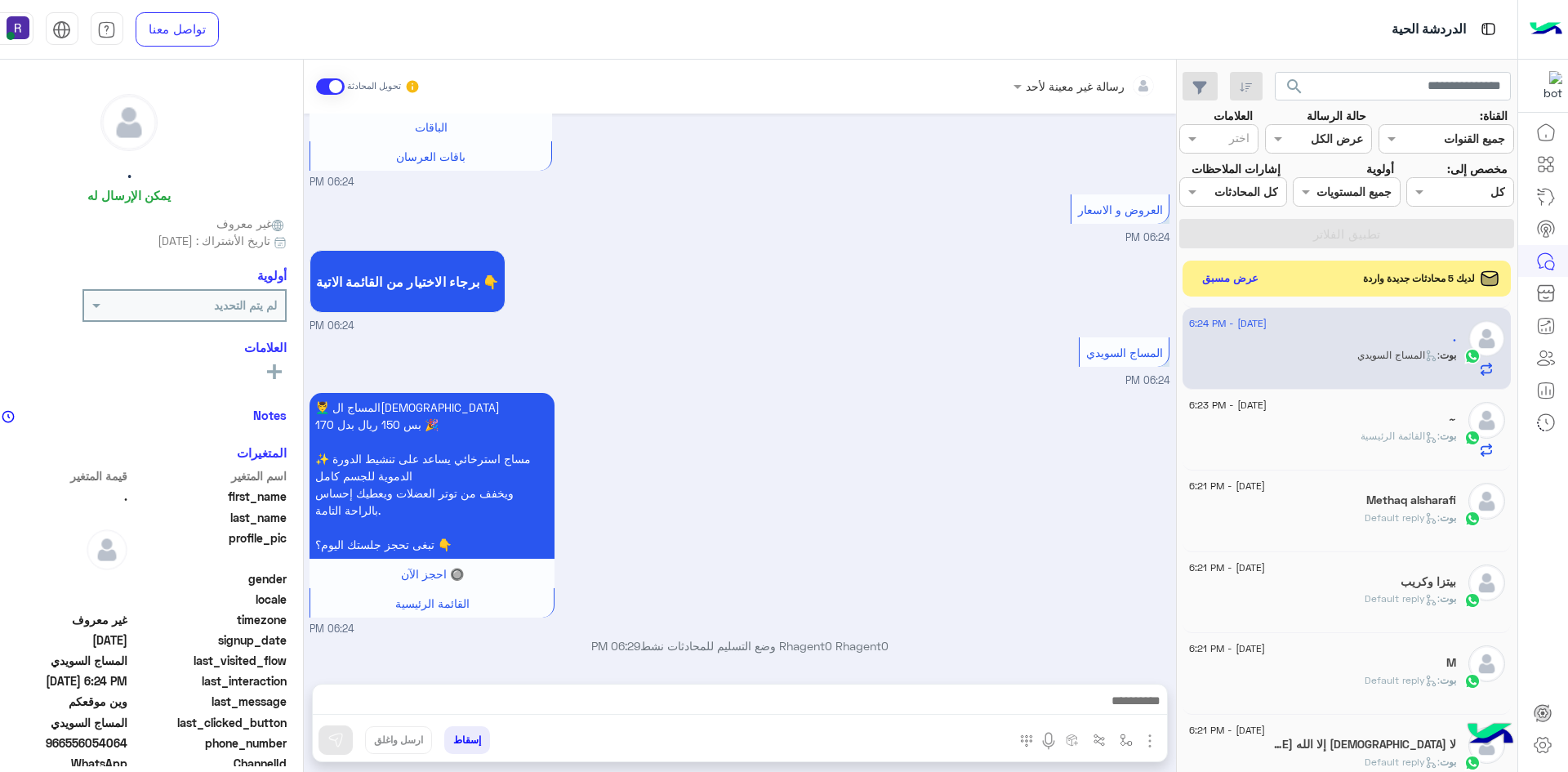
click at [1160, 743] on img "button" at bounding box center [1150, 741] width 20 height 20
click at [1160, 714] on button "الصور" at bounding box center [1125, 704] width 69 height 33
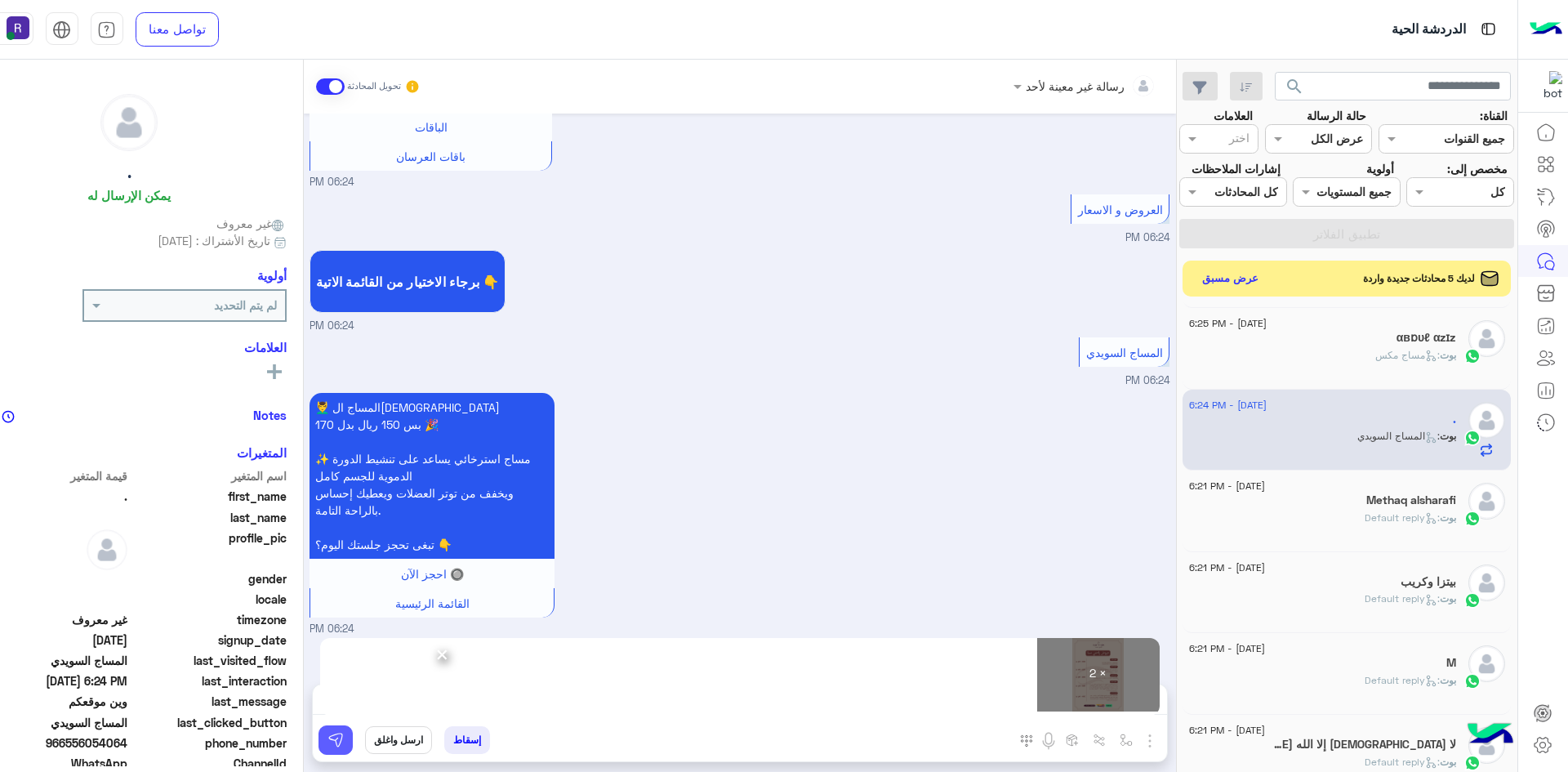
click at [344, 745] on img at bounding box center [336, 740] width 16 height 16
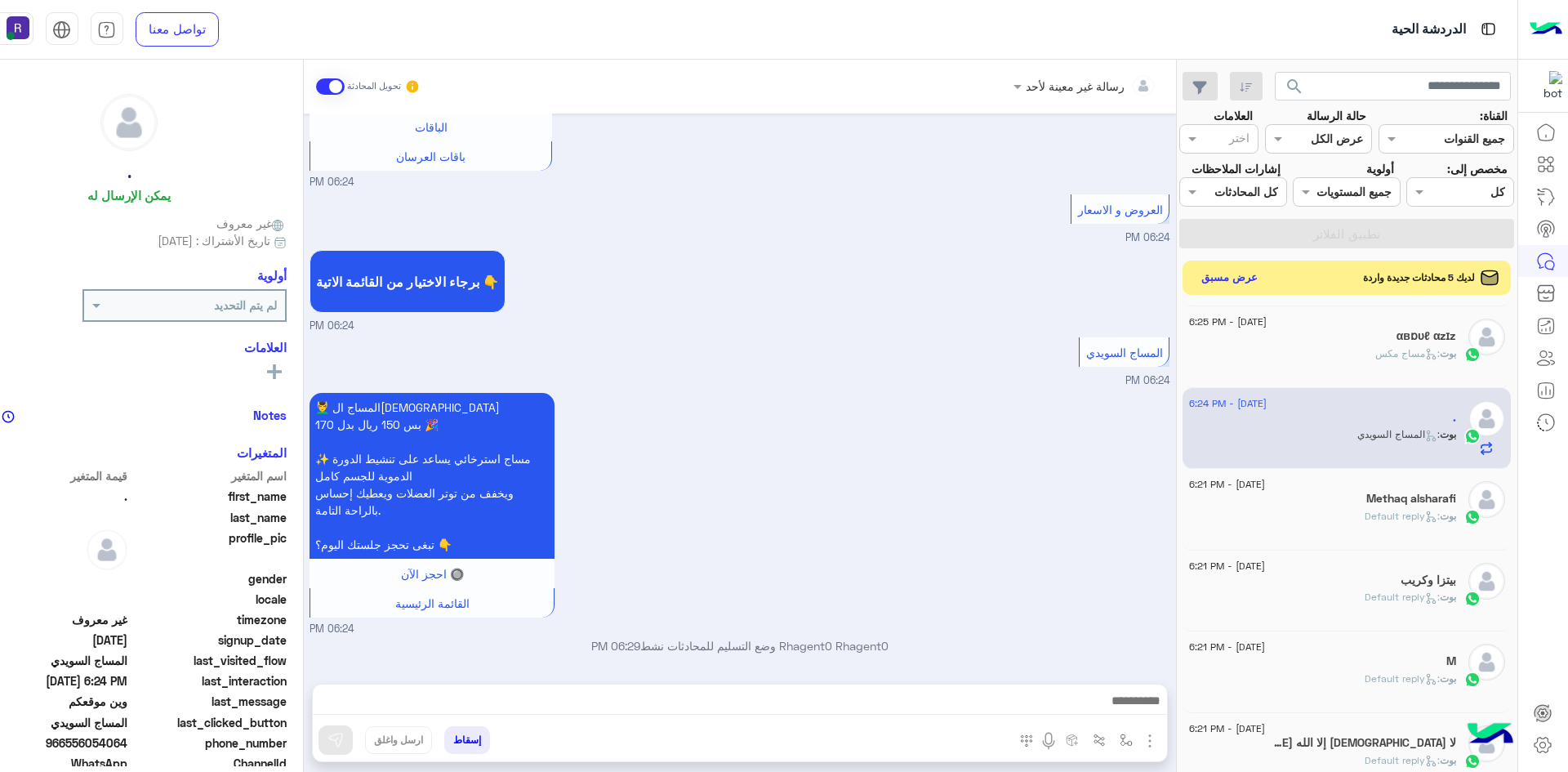
click at [1263, 289] on button "عرض مسبق" at bounding box center [1228, 278] width 69 height 22
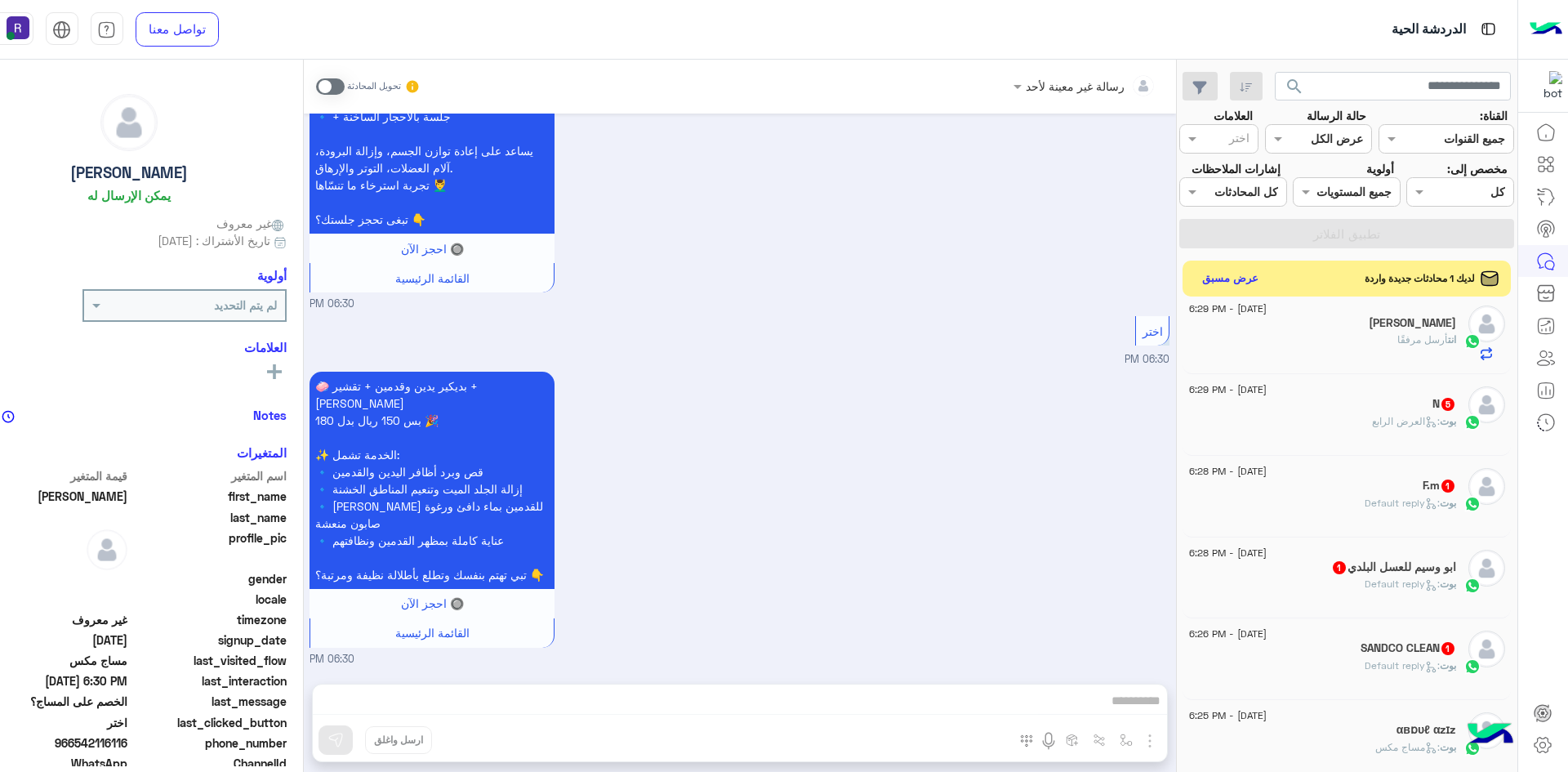
scroll to position [408, 0]
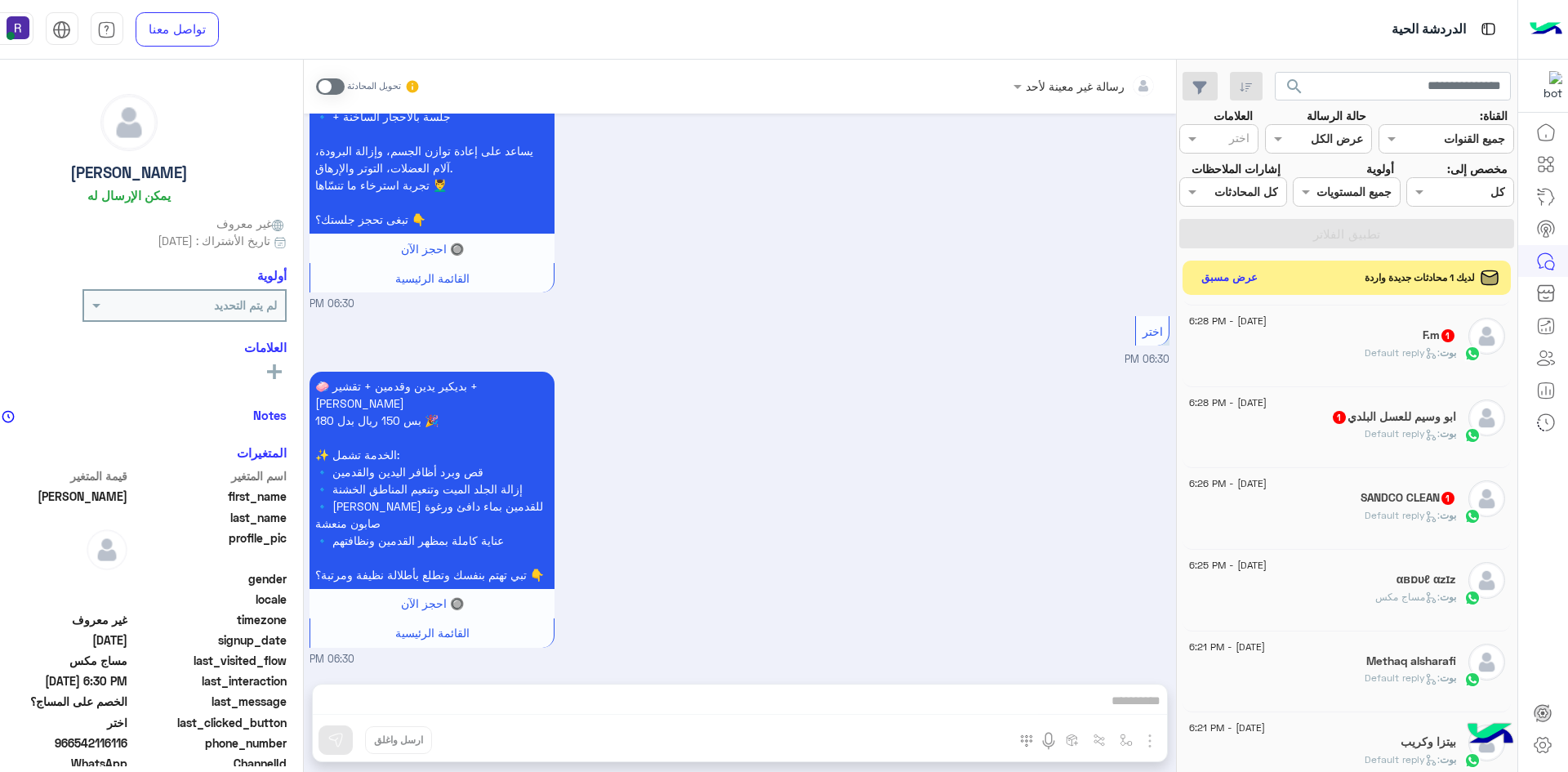
click at [1263, 289] on button "عرض مسبق" at bounding box center [1228, 278] width 69 height 22
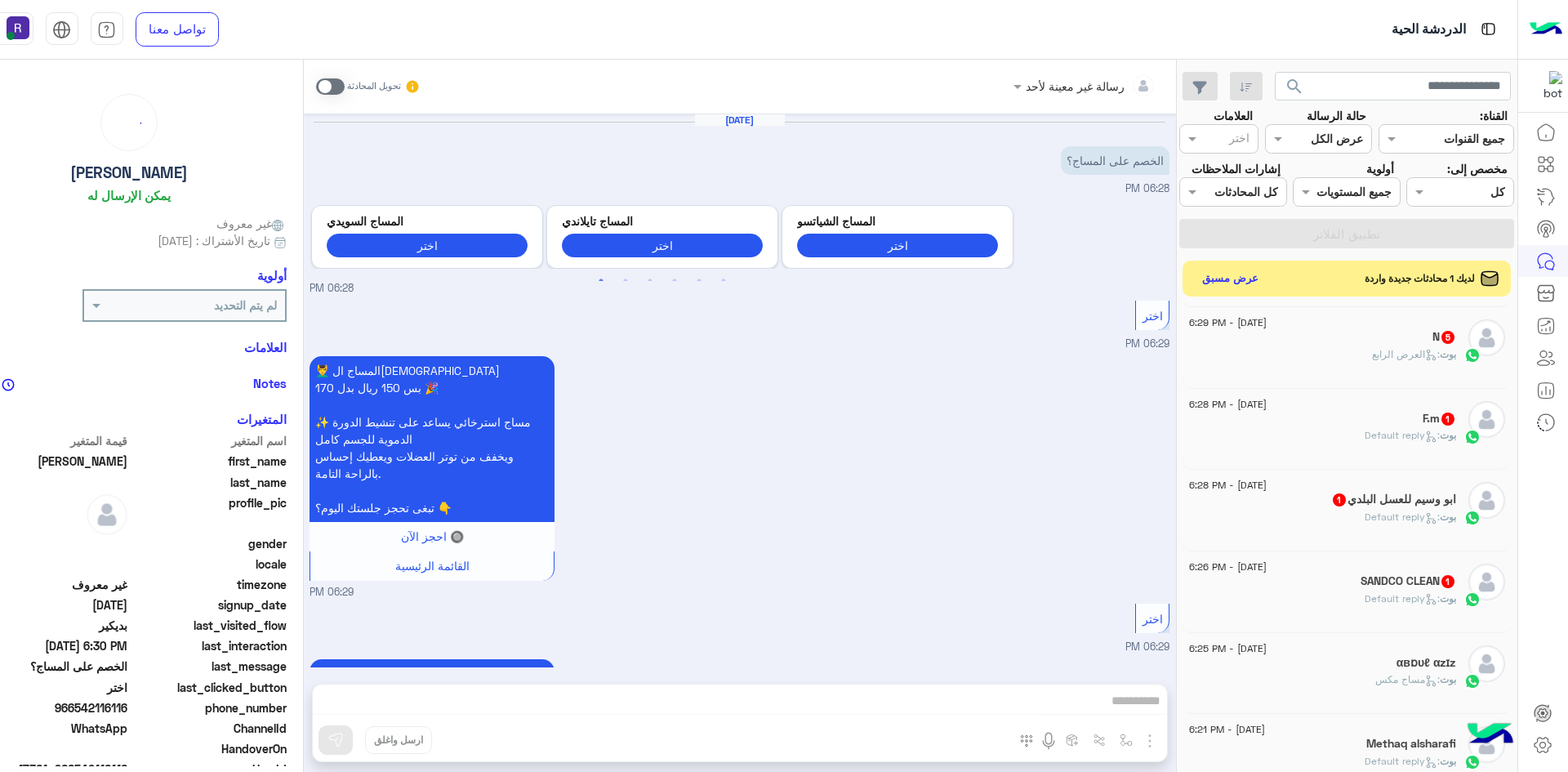
scroll to position [1638, 0]
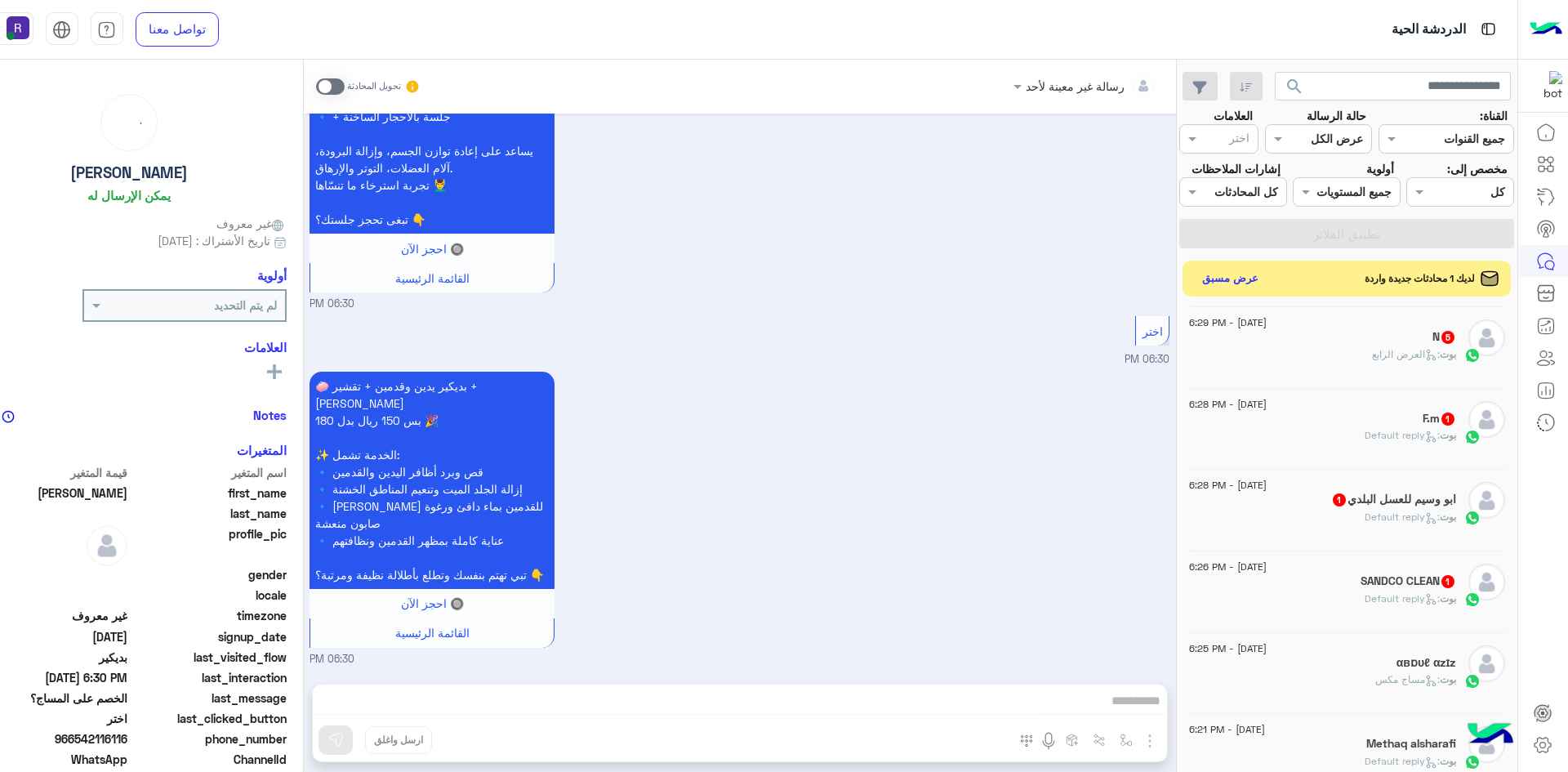
click at [1401, 604] on span ": Default reply" at bounding box center [1401, 598] width 75 height 12
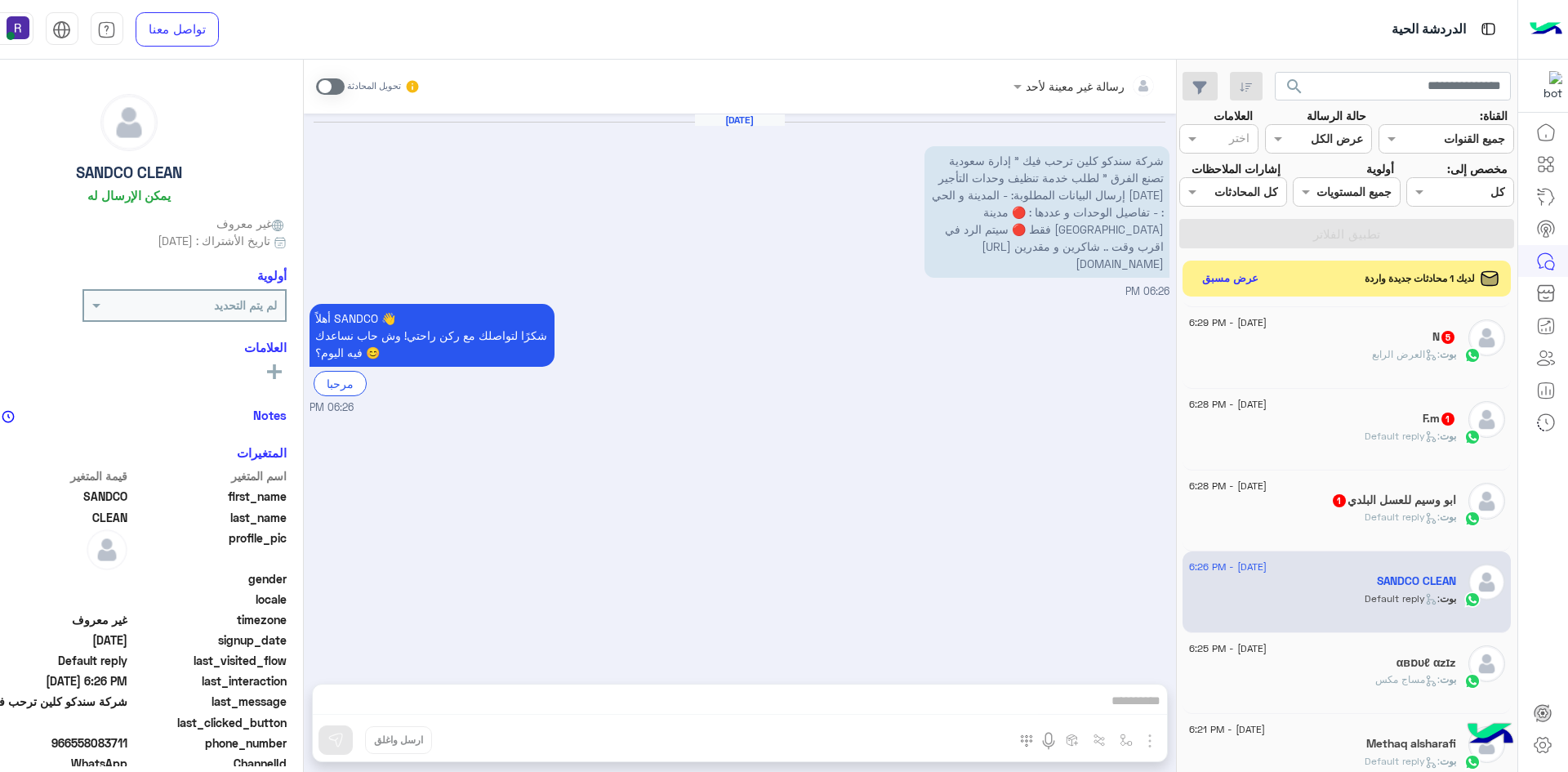
click at [1368, 522] on span ": Default reply" at bounding box center [1401, 516] width 75 height 12
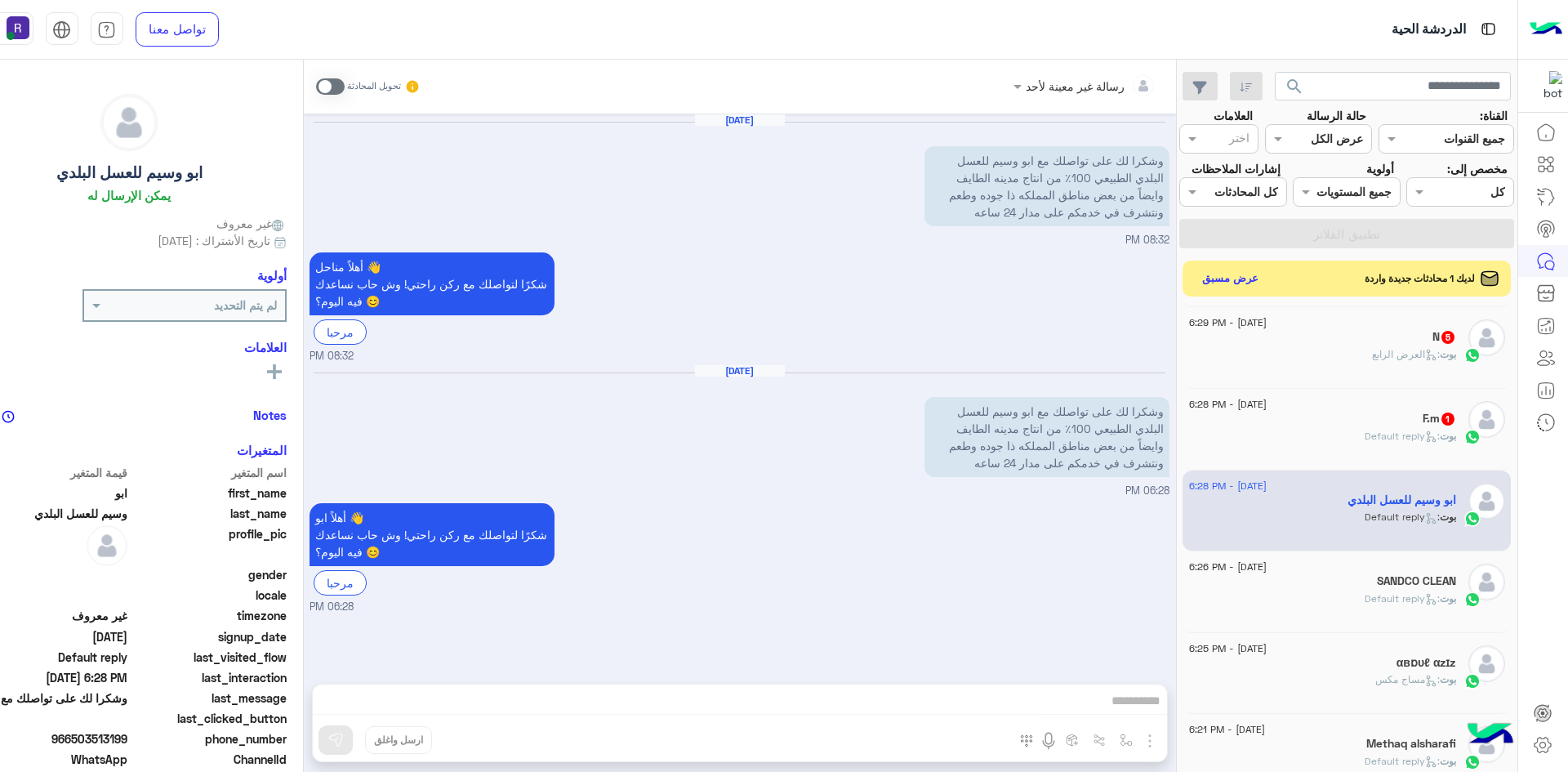
click at [1419, 441] on span ": Default reply" at bounding box center [1401, 435] width 75 height 12
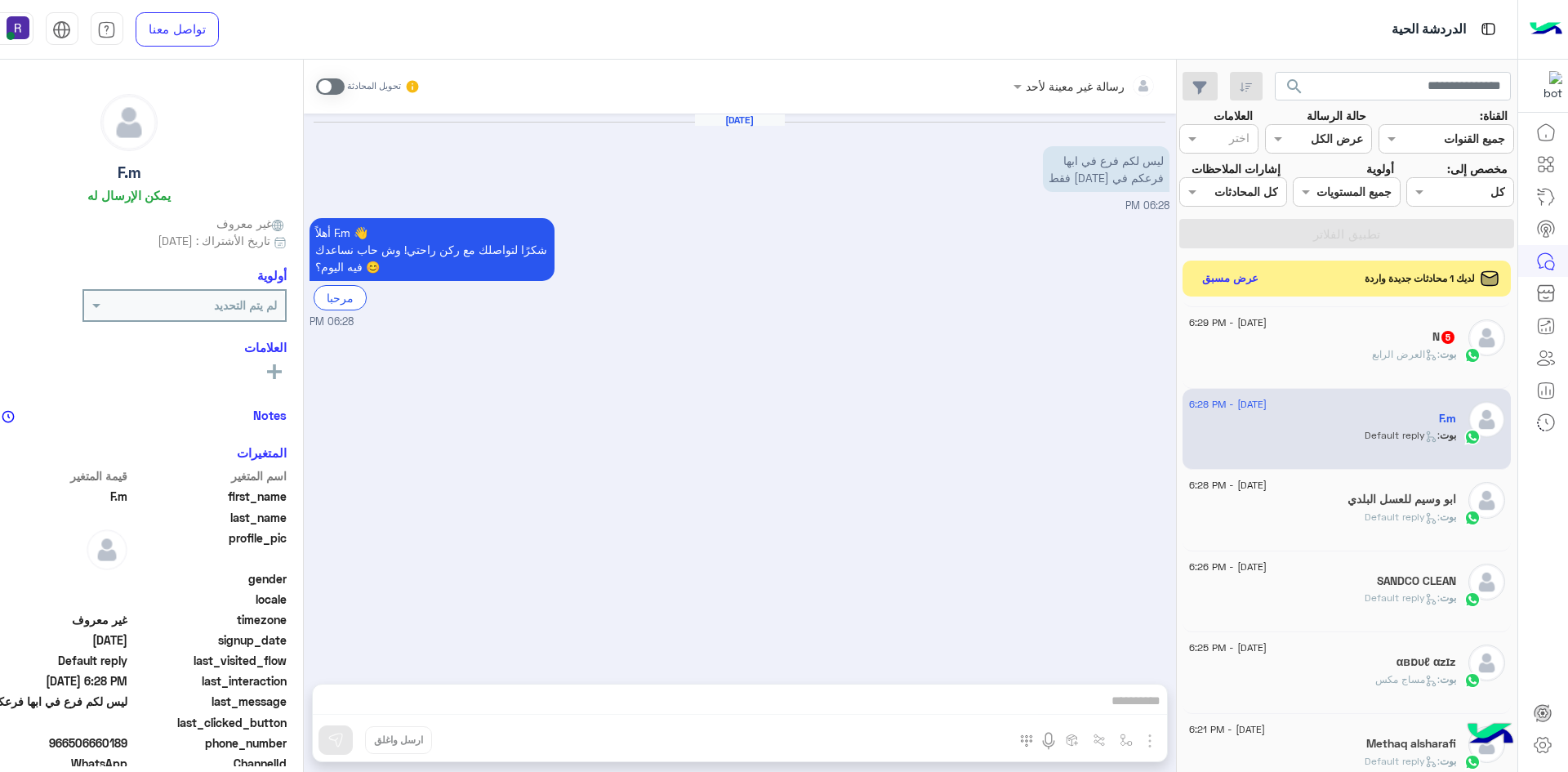
click at [345, 89] on span at bounding box center [330, 86] width 29 height 16
click at [1133, 736] on img "button" at bounding box center [1126, 739] width 13 height 13
click at [1100, 701] on input "text" at bounding box center [1075, 704] width 110 height 19
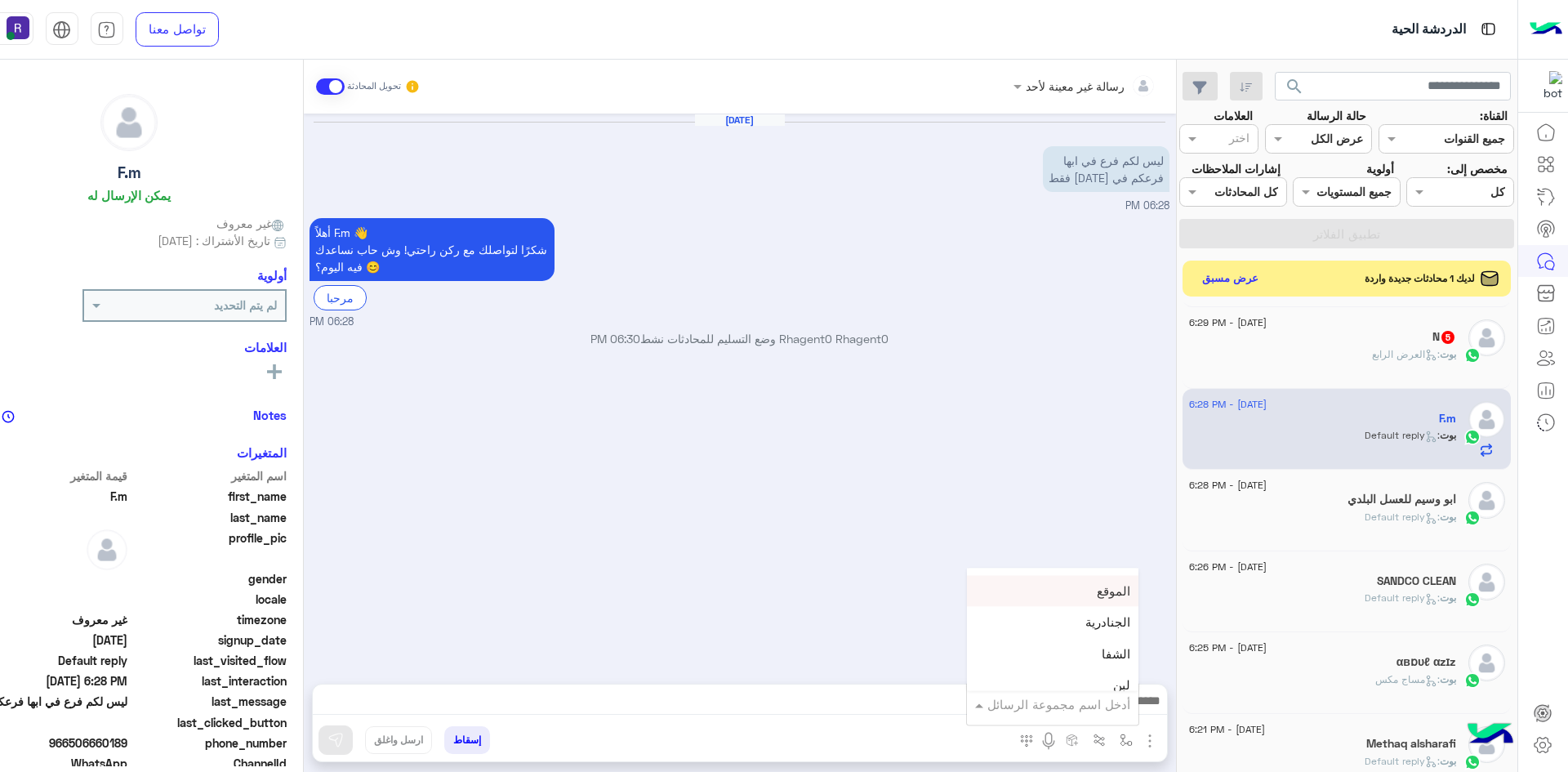
scroll to position [1144, 0]
click at [1139, 643] on div "خميس مشيط" at bounding box center [1053, 635] width 172 height 32
type textarea "*********"
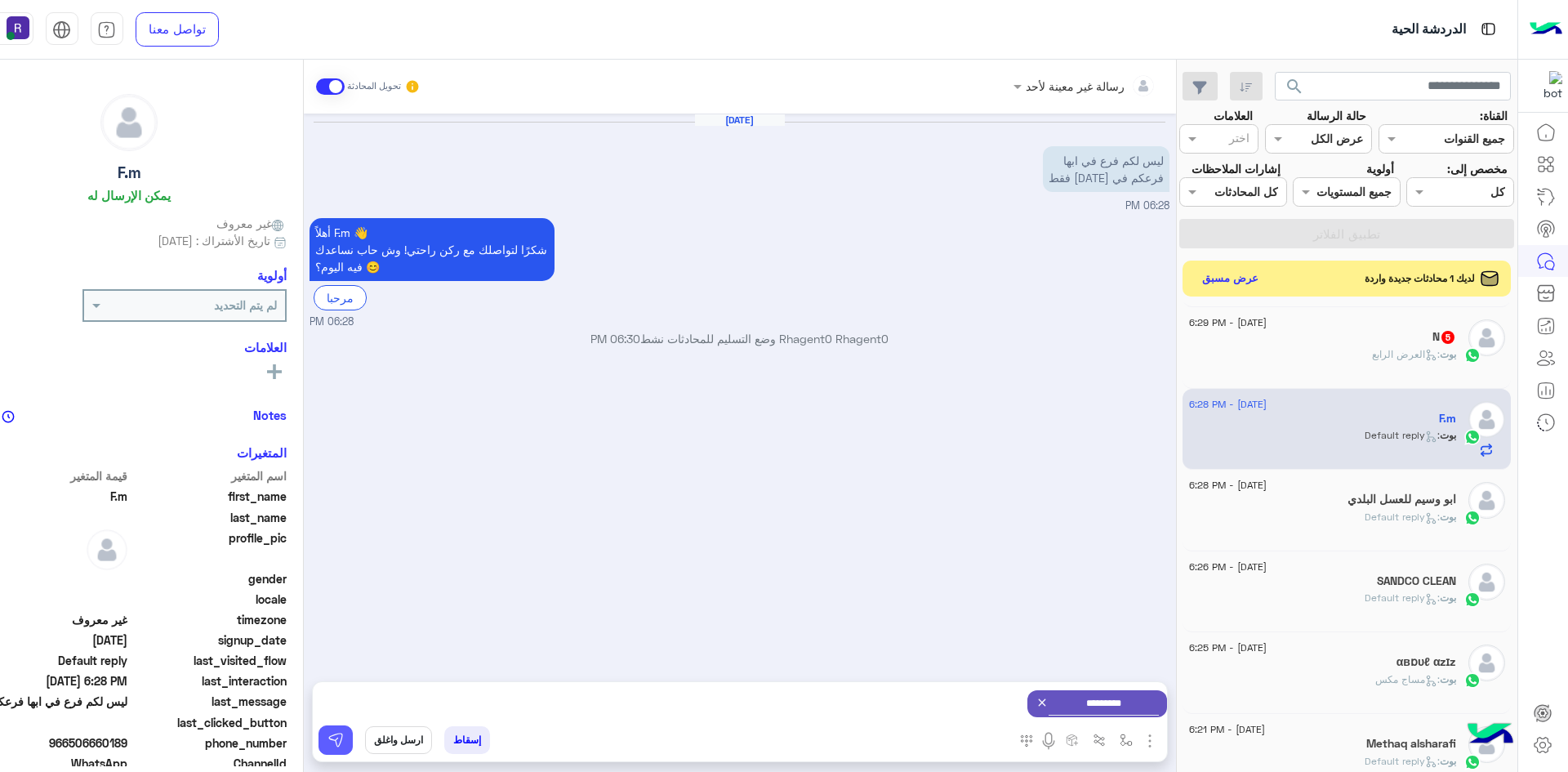
click at [344, 745] on img at bounding box center [336, 740] width 16 height 16
click at [1425, 361] on icon at bounding box center [1431, 355] width 12 height 12
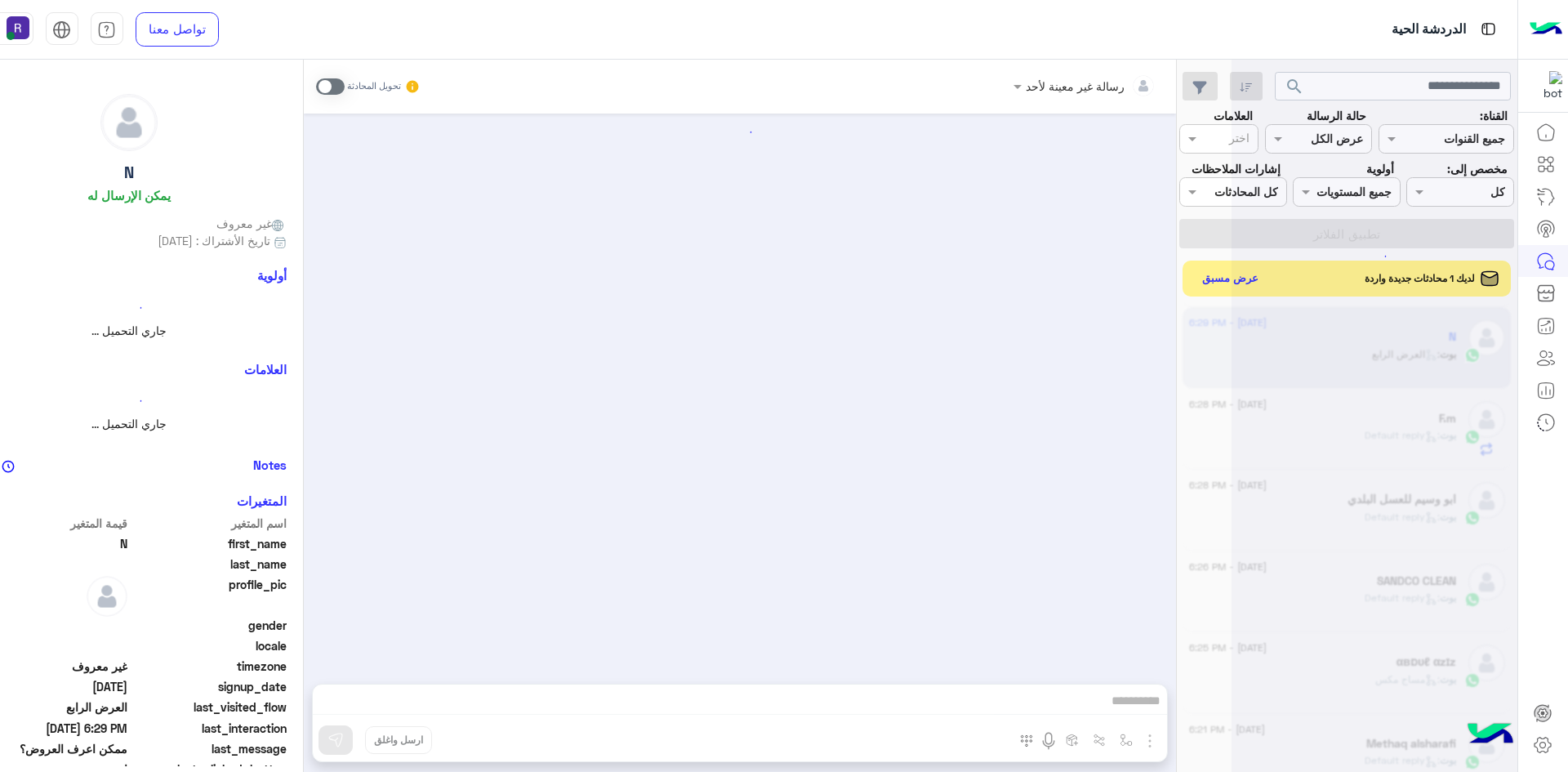
scroll to position [1391, 0]
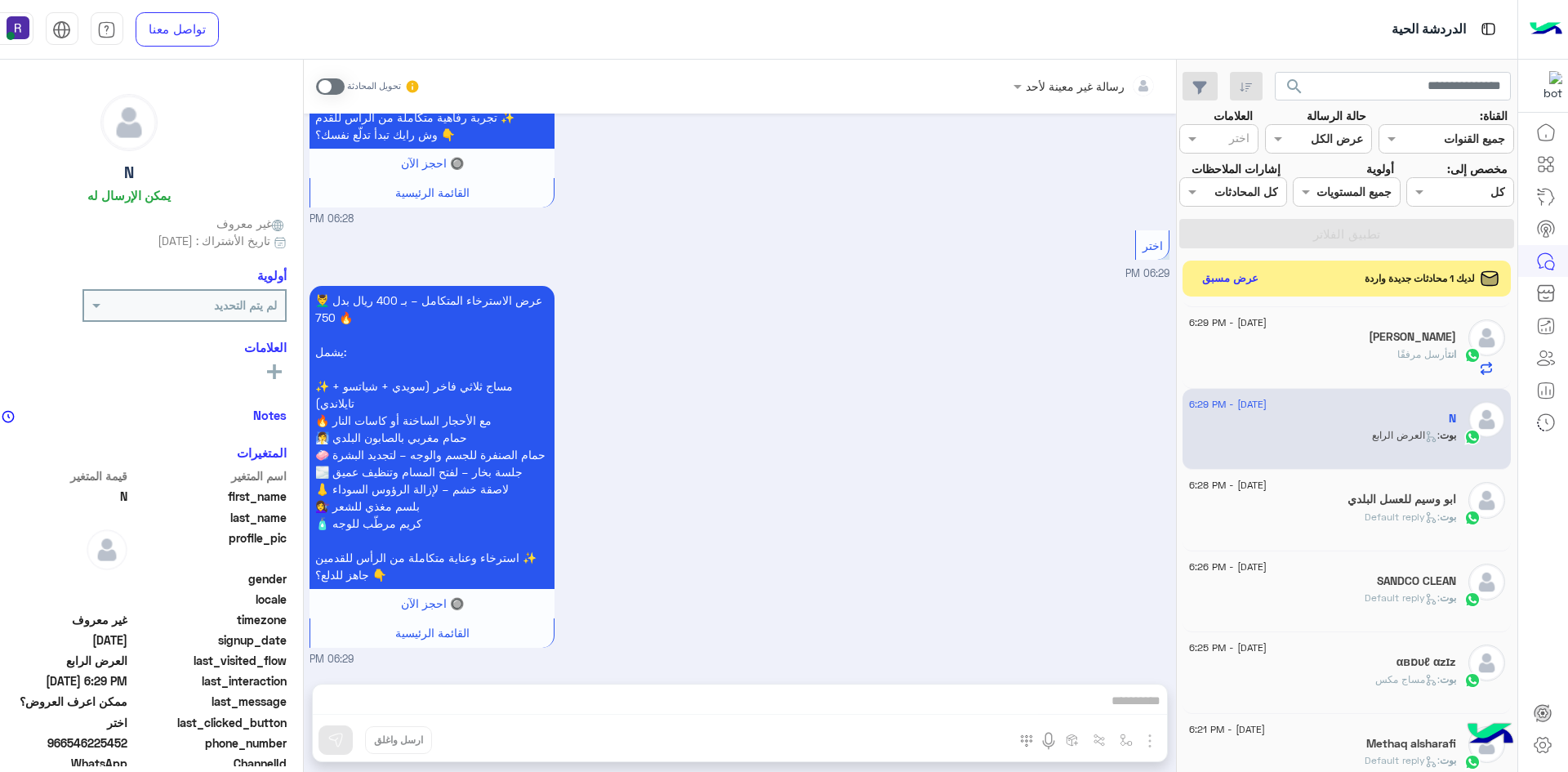
click at [345, 84] on span at bounding box center [330, 86] width 29 height 16
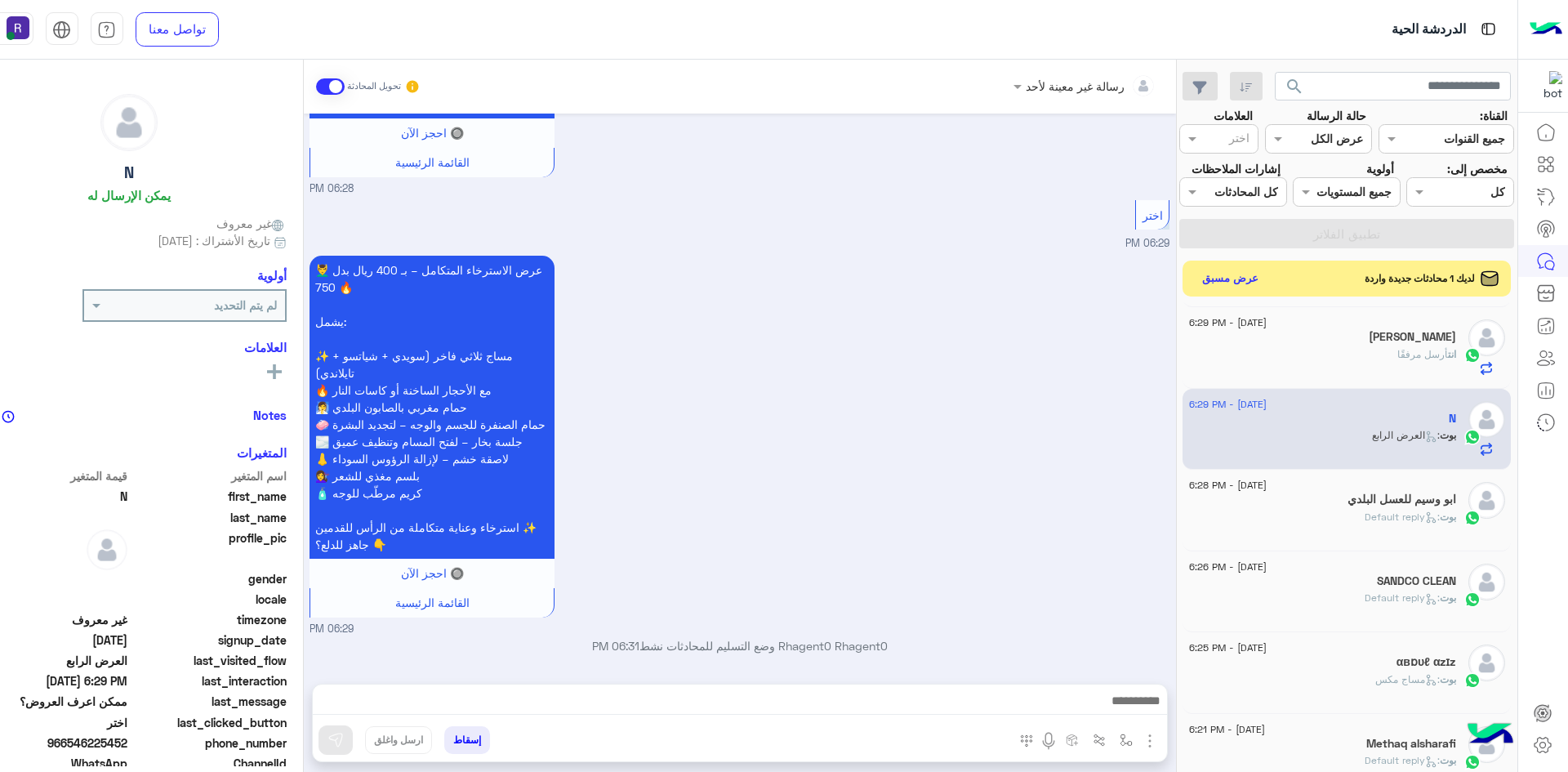
click at [1160, 738] on img "button" at bounding box center [1150, 741] width 20 height 20
click at [1160, 714] on button "الصور" at bounding box center [1125, 704] width 69 height 33
click at [1140, 737] on button "button" at bounding box center [1126, 739] width 27 height 27
click at [1131, 700] on input "text" at bounding box center [1075, 704] width 110 height 19
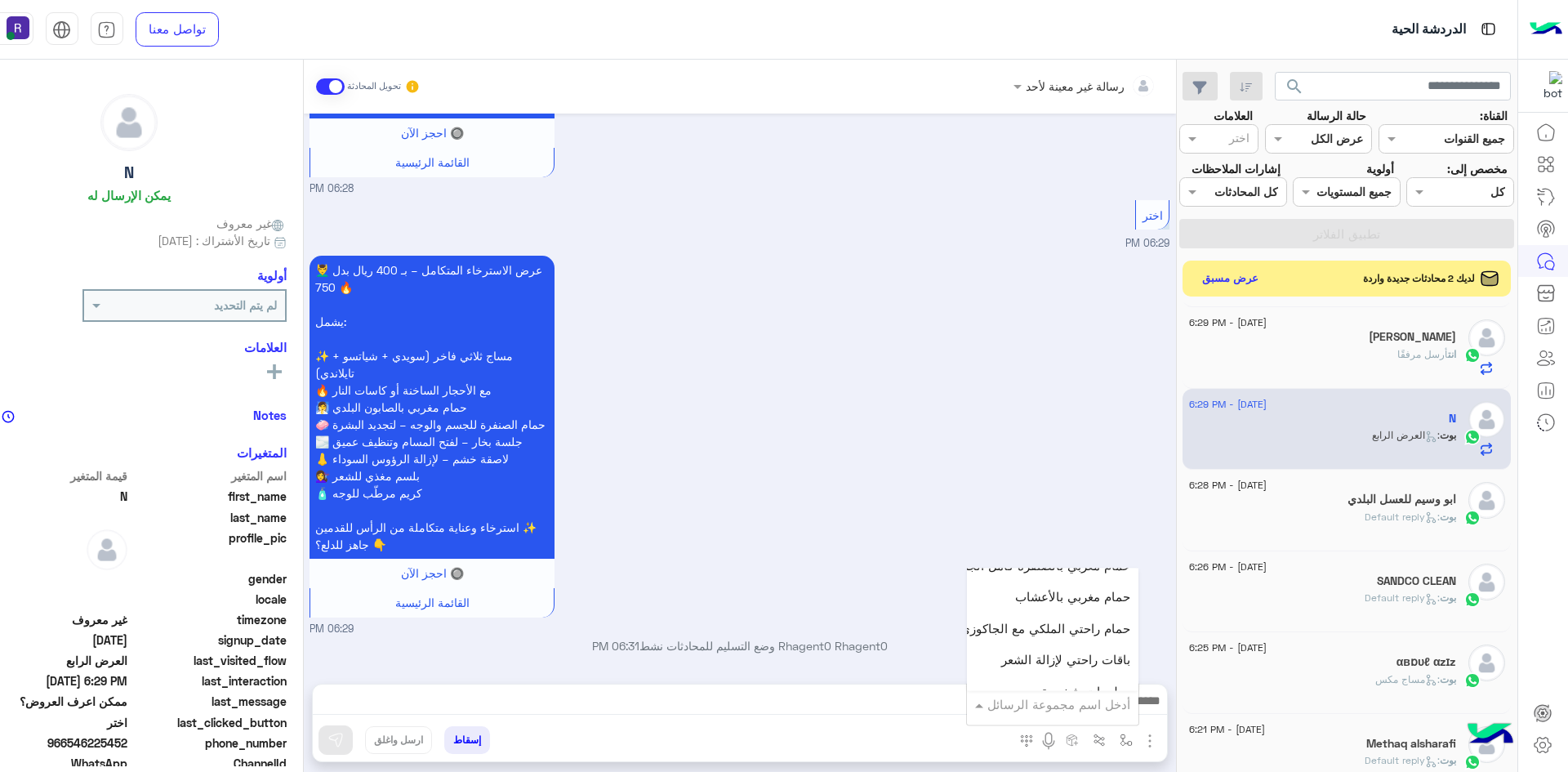
scroll to position [1062, 0]
click at [876, 494] on div "💆‍♂️ عرض الاسترخاء المتكامل – بـ 400 ريال بدل 750 🔥 يشمل: ✨ مساج ثلاثي فاخر (سو…" at bounding box center [739, 444] width 860 height 386
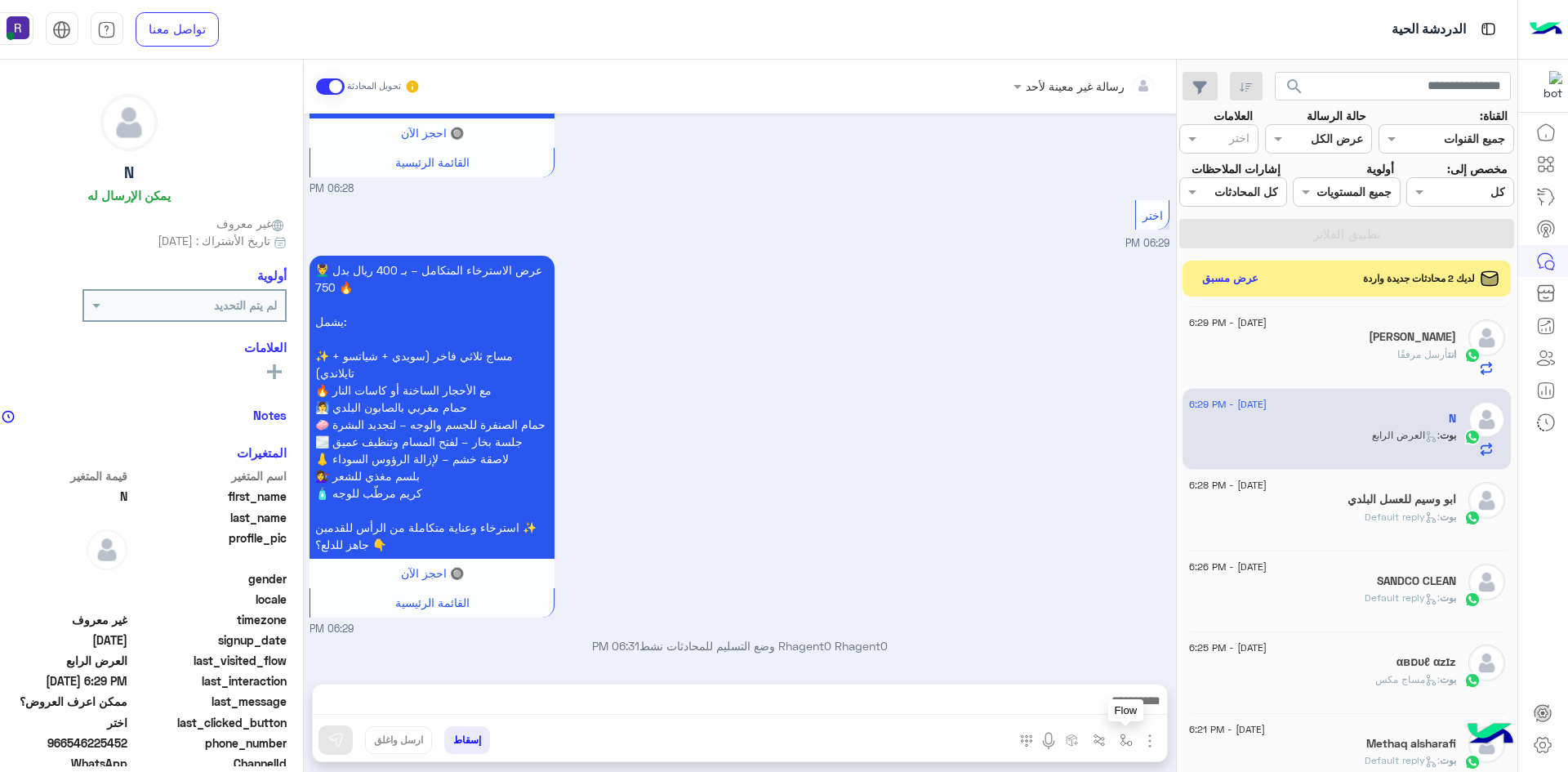
click at [1140, 747] on button "button" at bounding box center [1126, 739] width 27 height 27
click at [1131, 712] on div "أدخل اسم مجموعة الرسائل" at bounding box center [1059, 704] width 143 height 19
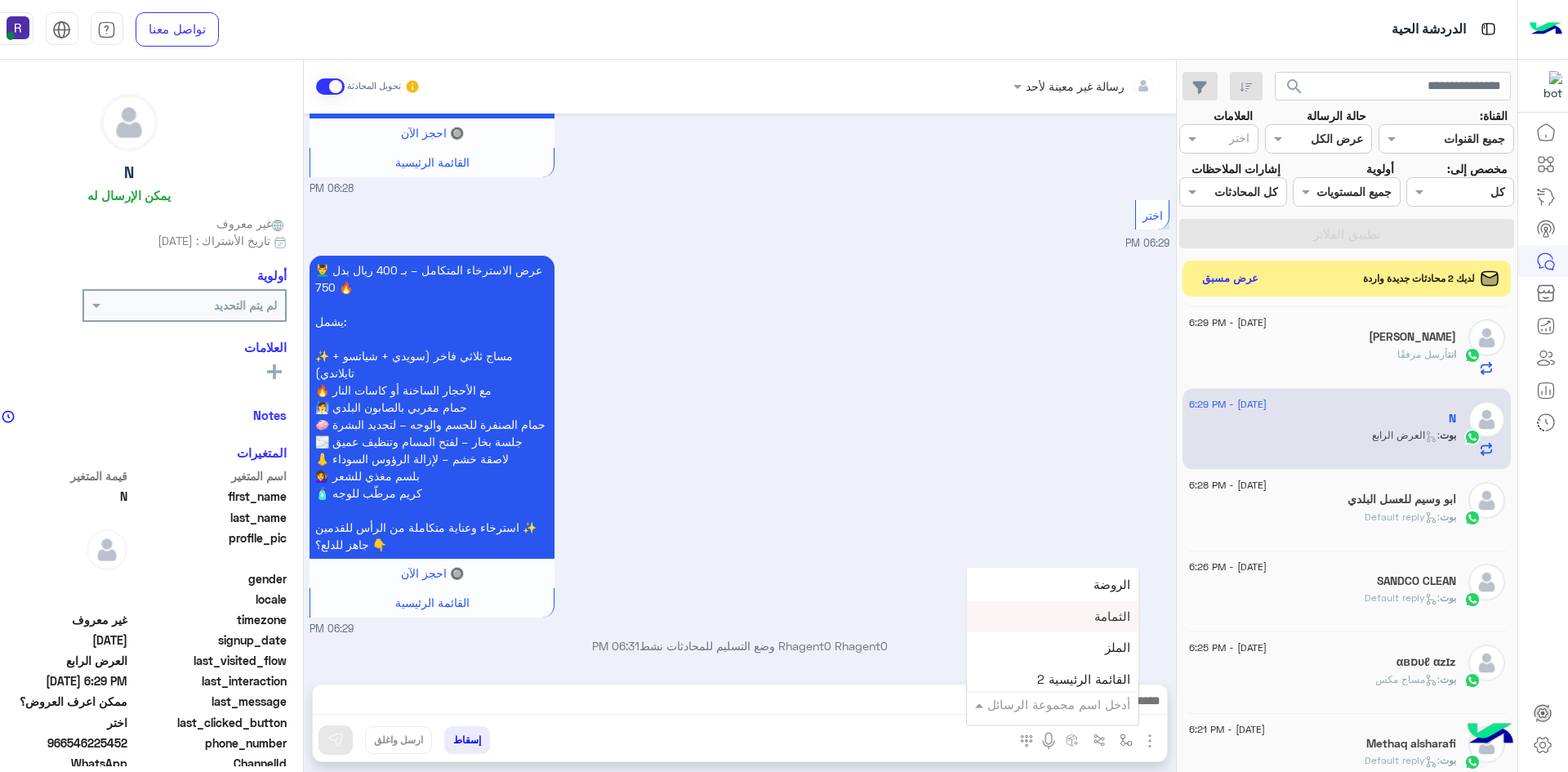
scroll to position [1144, 0]
click at [1131, 632] on span "خميس مشيط" at bounding box center [1094, 634] width 71 height 15
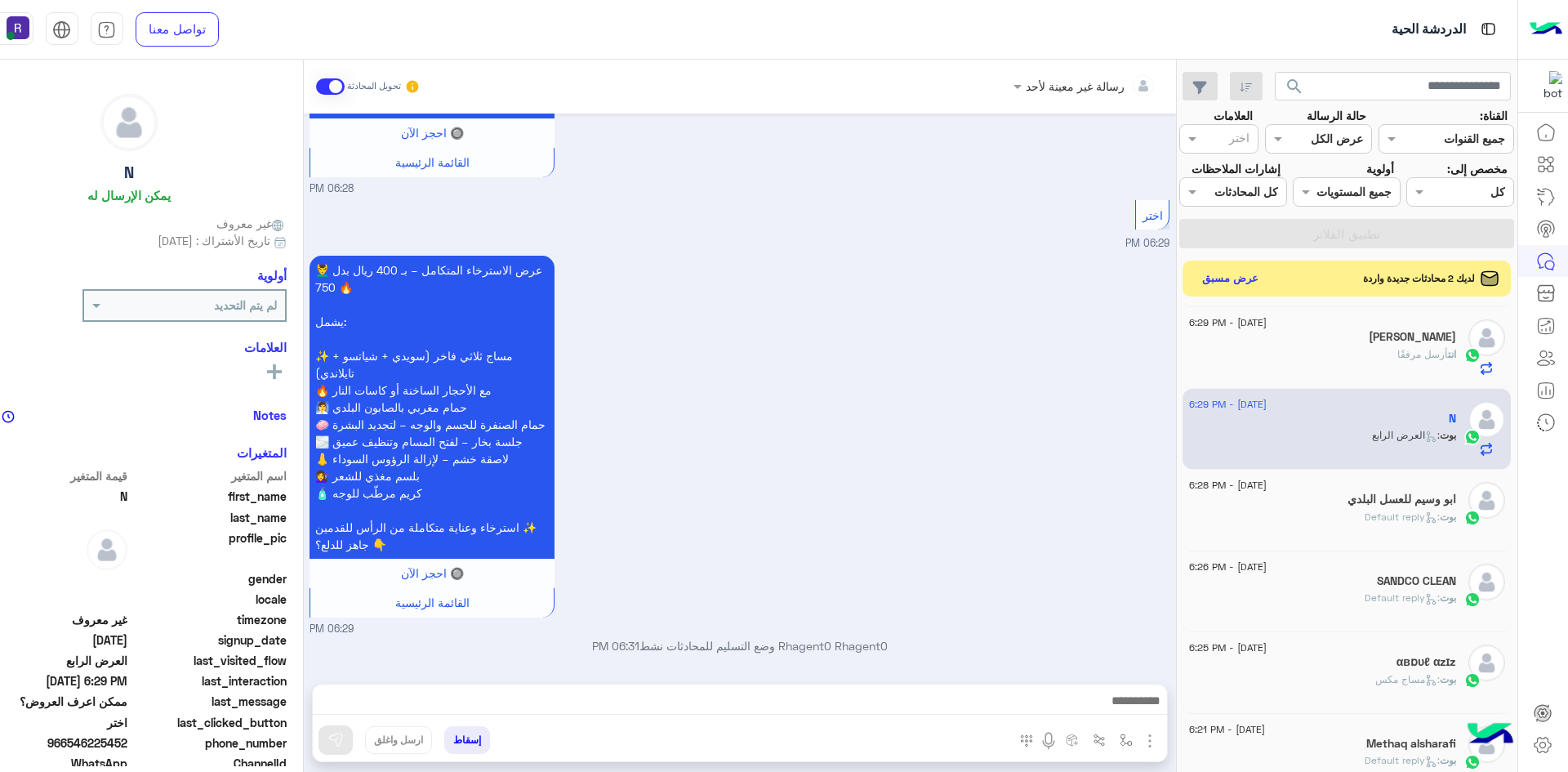
type textarea "*********"
click at [344, 744] on img at bounding box center [336, 740] width 16 height 16
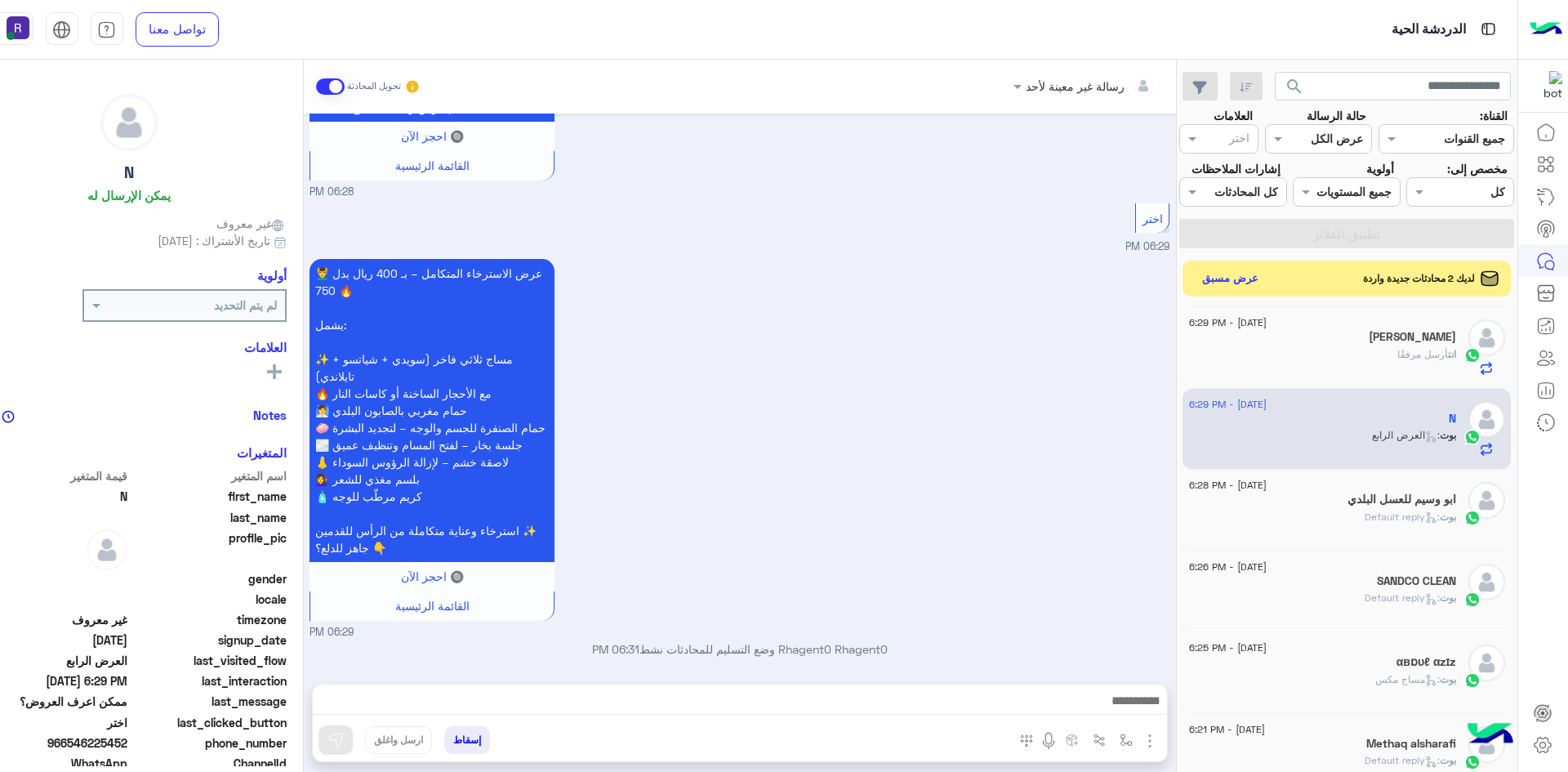
scroll to position [1422, 0]
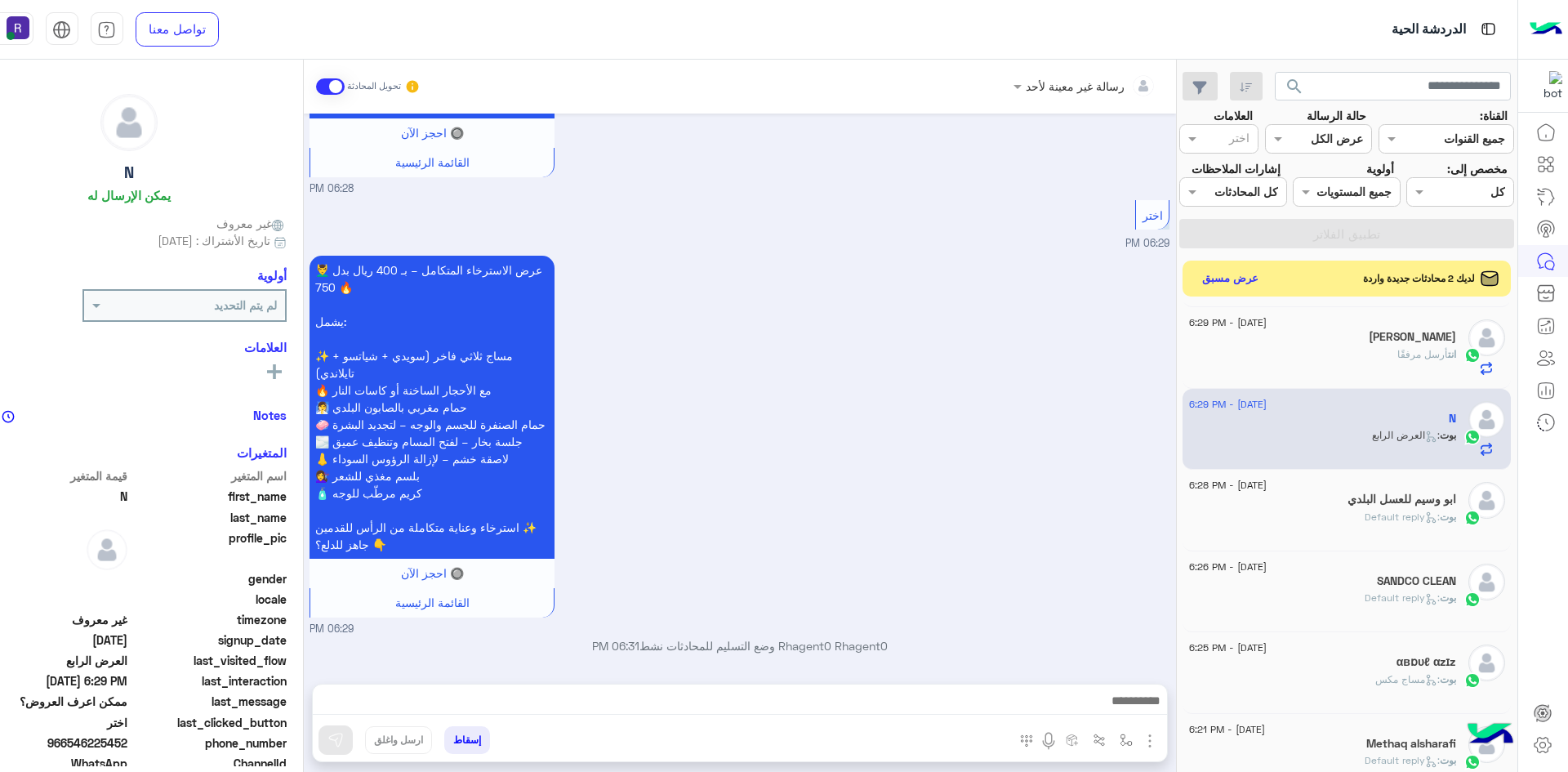
click at [1400, 376] on div "انت أرسل مرفقًا" at bounding box center [1321, 361] width 267 height 29
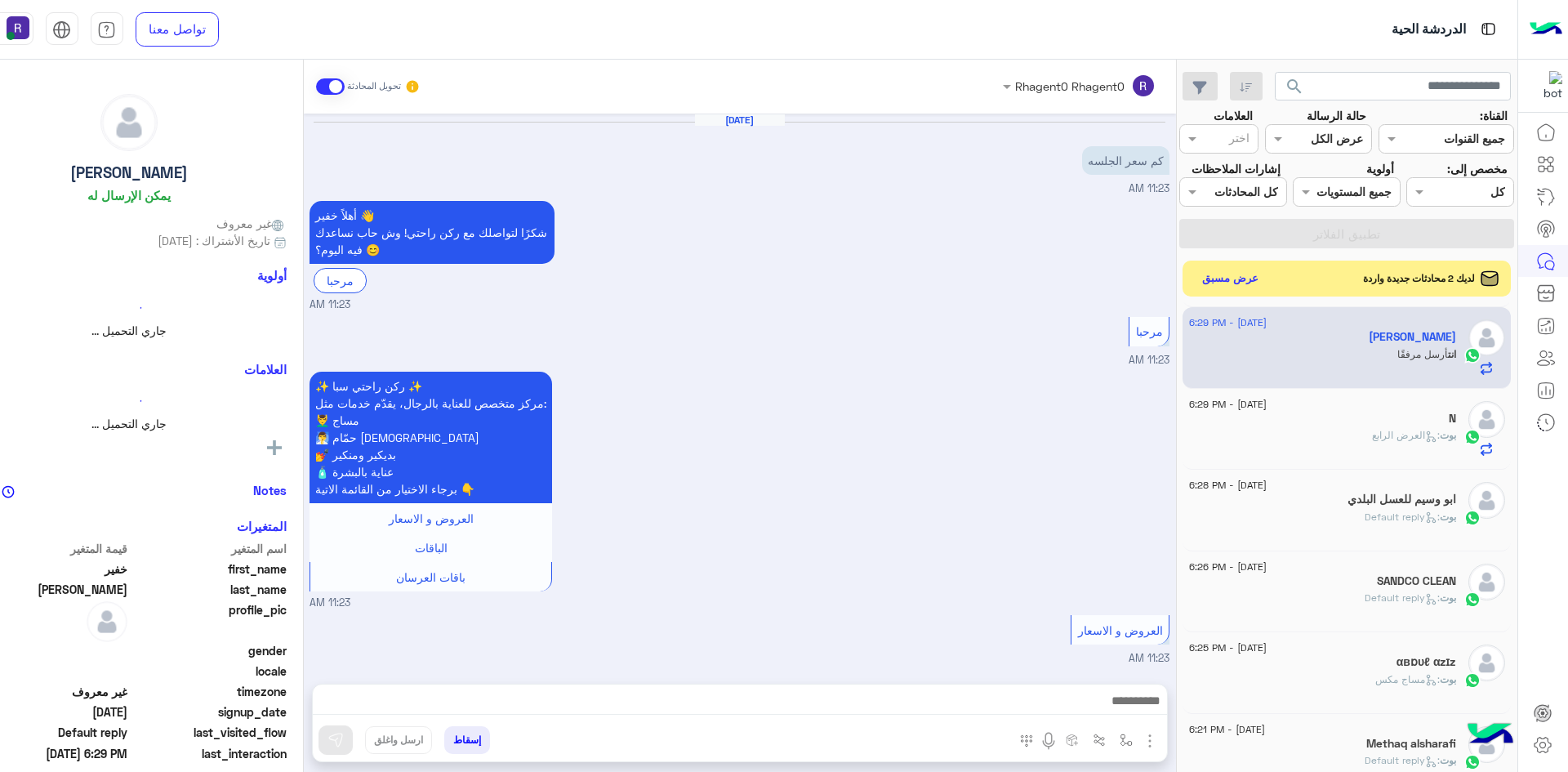
scroll to position [1317, 0]
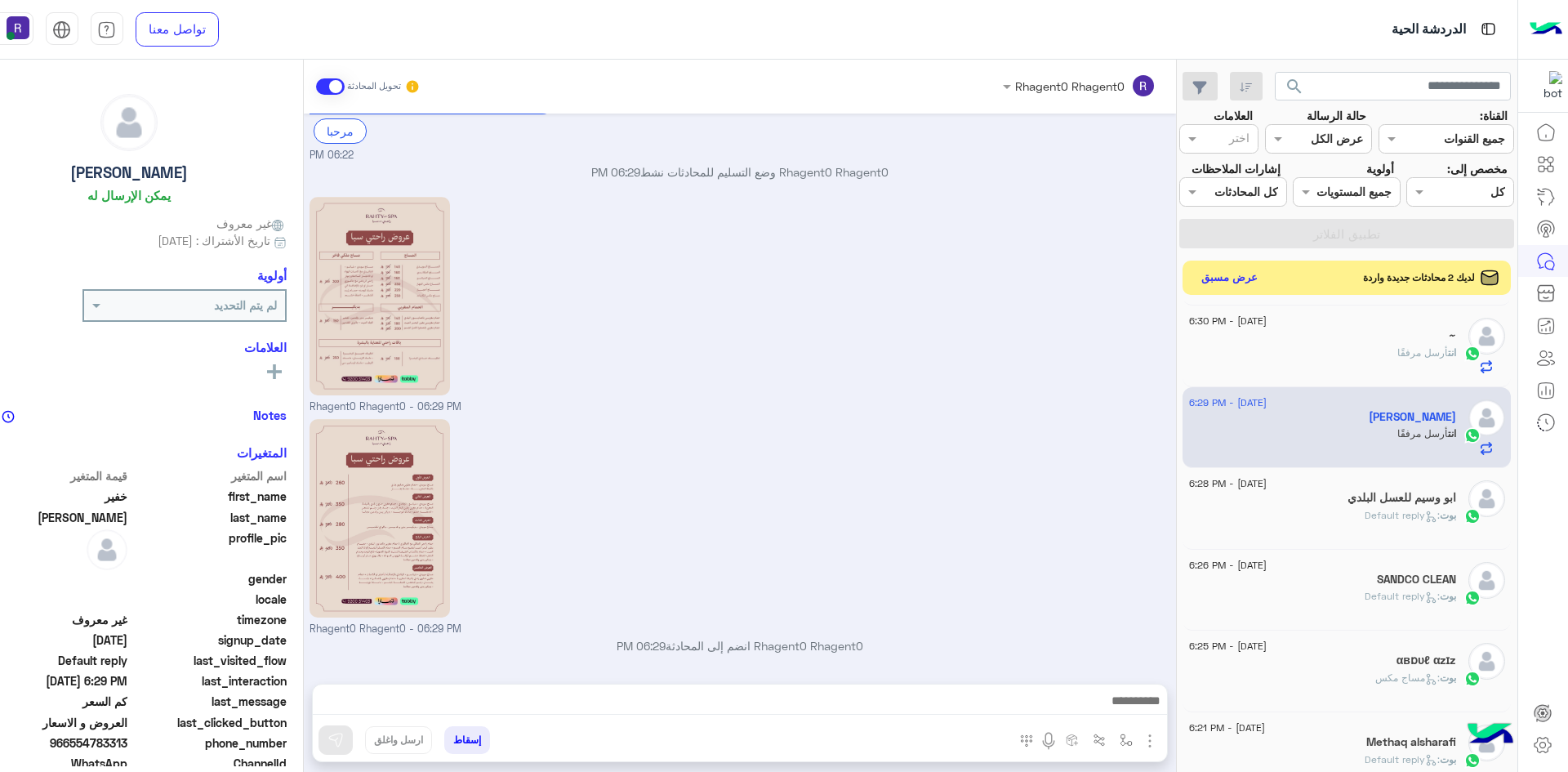
click at [1263, 289] on button "عرض مسبق" at bounding box center [1228, 278] width 69 height 22
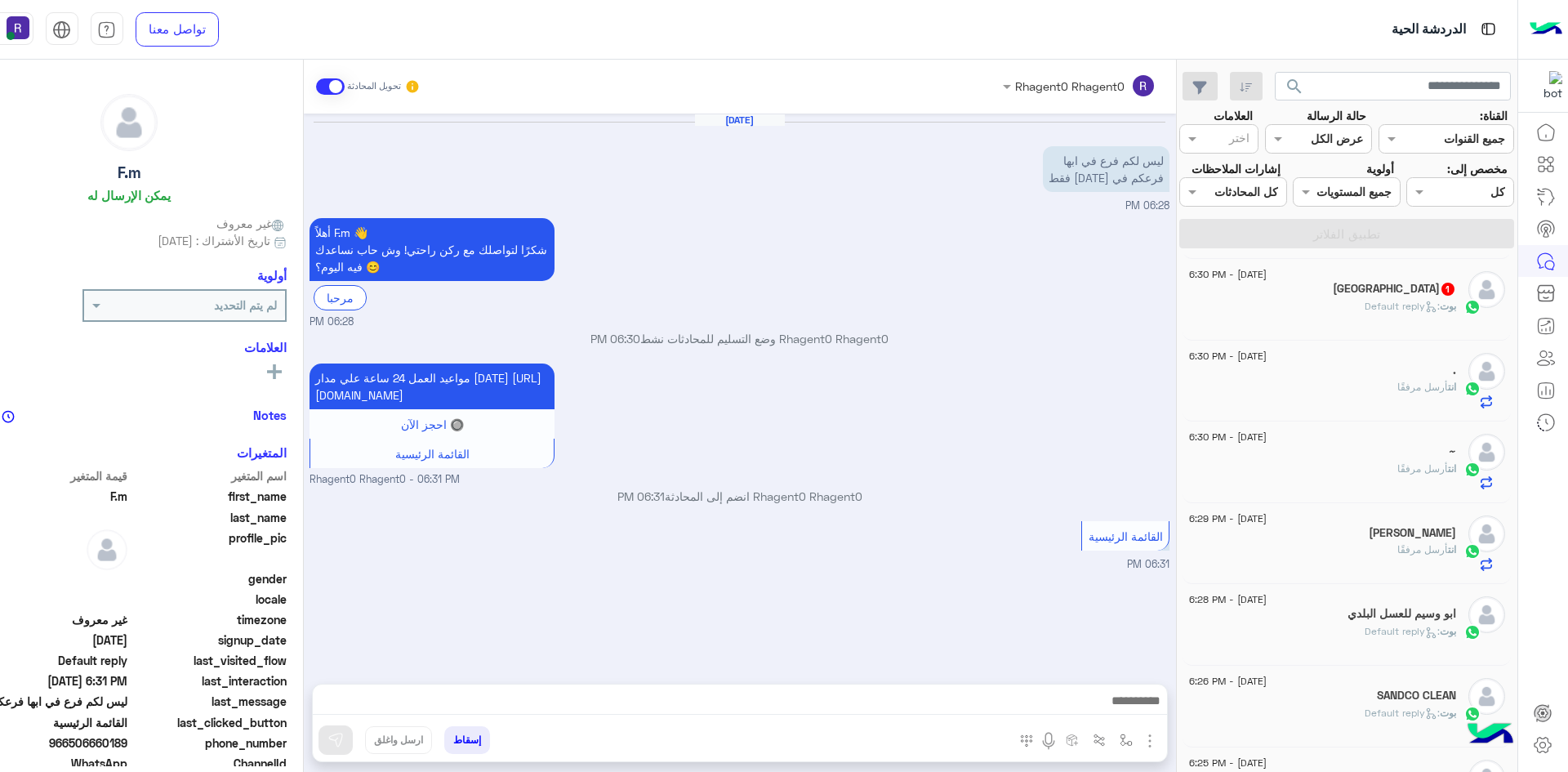
click at [1415, 301] on span ": Default reply" at bounding box center [1401, 306] width 75 height 12
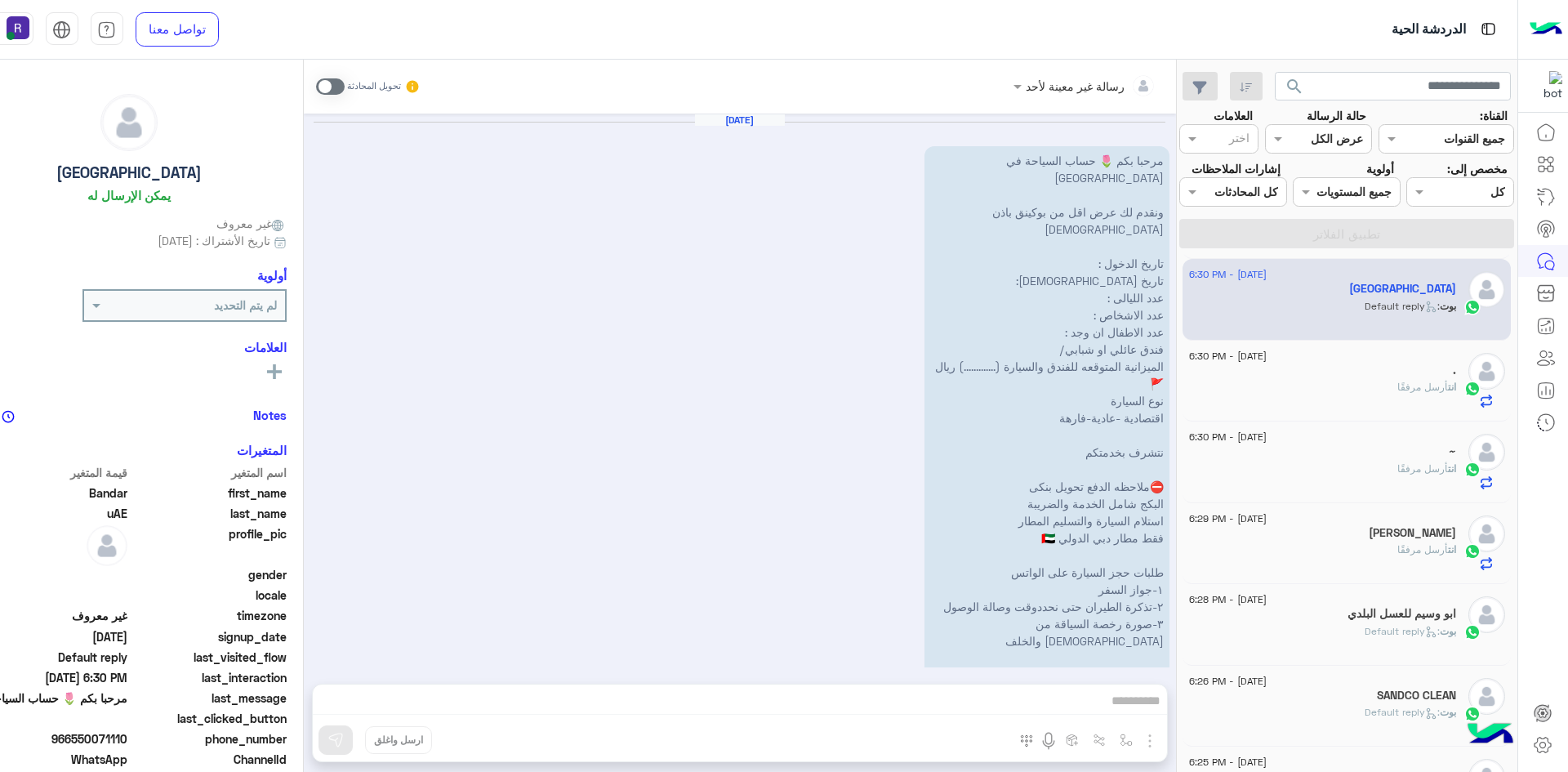
scroll to position [126, 0]
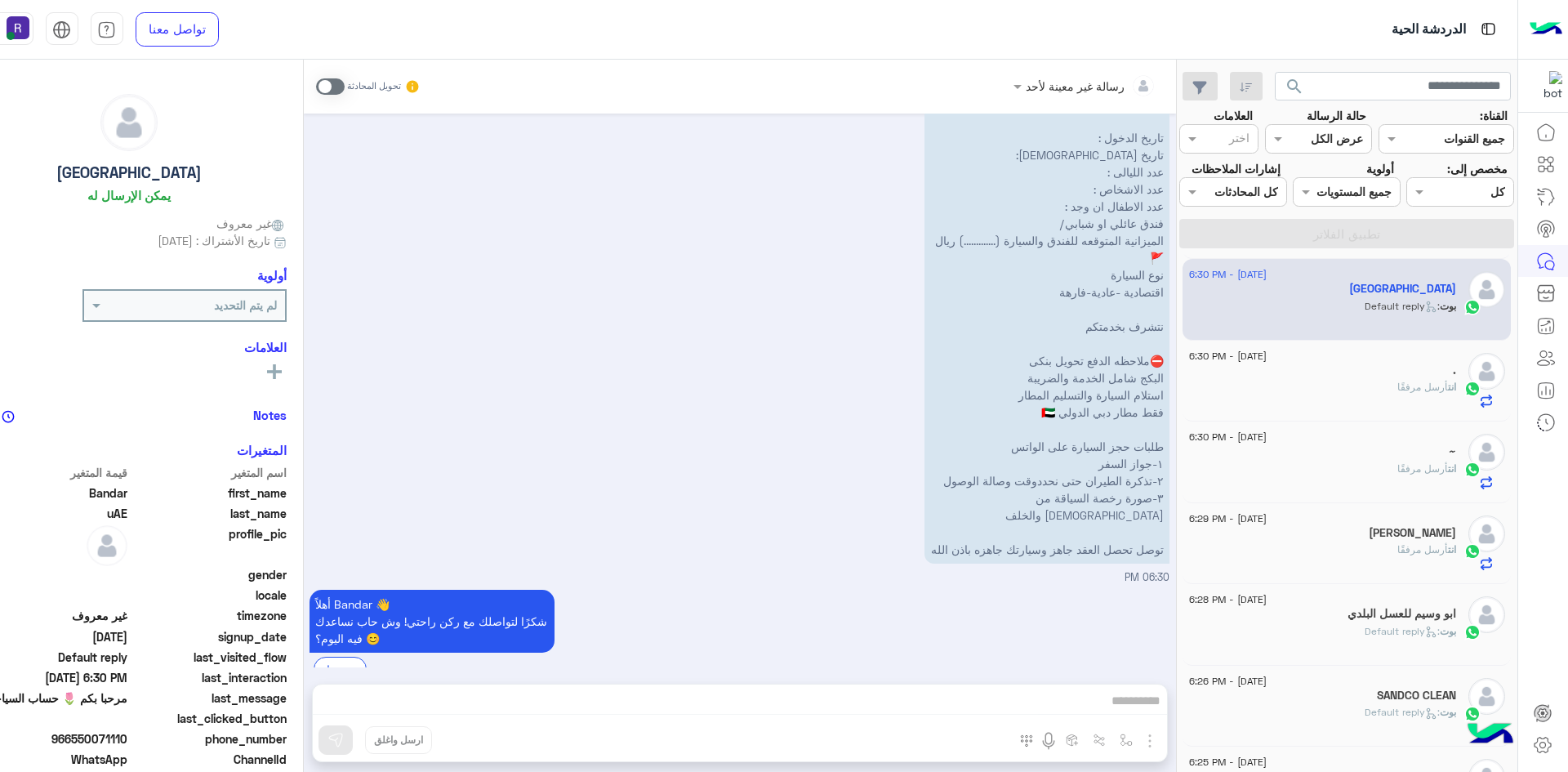
click at [1408, 377] on div "." at bounding box center [1321, 372] width 267 height 17
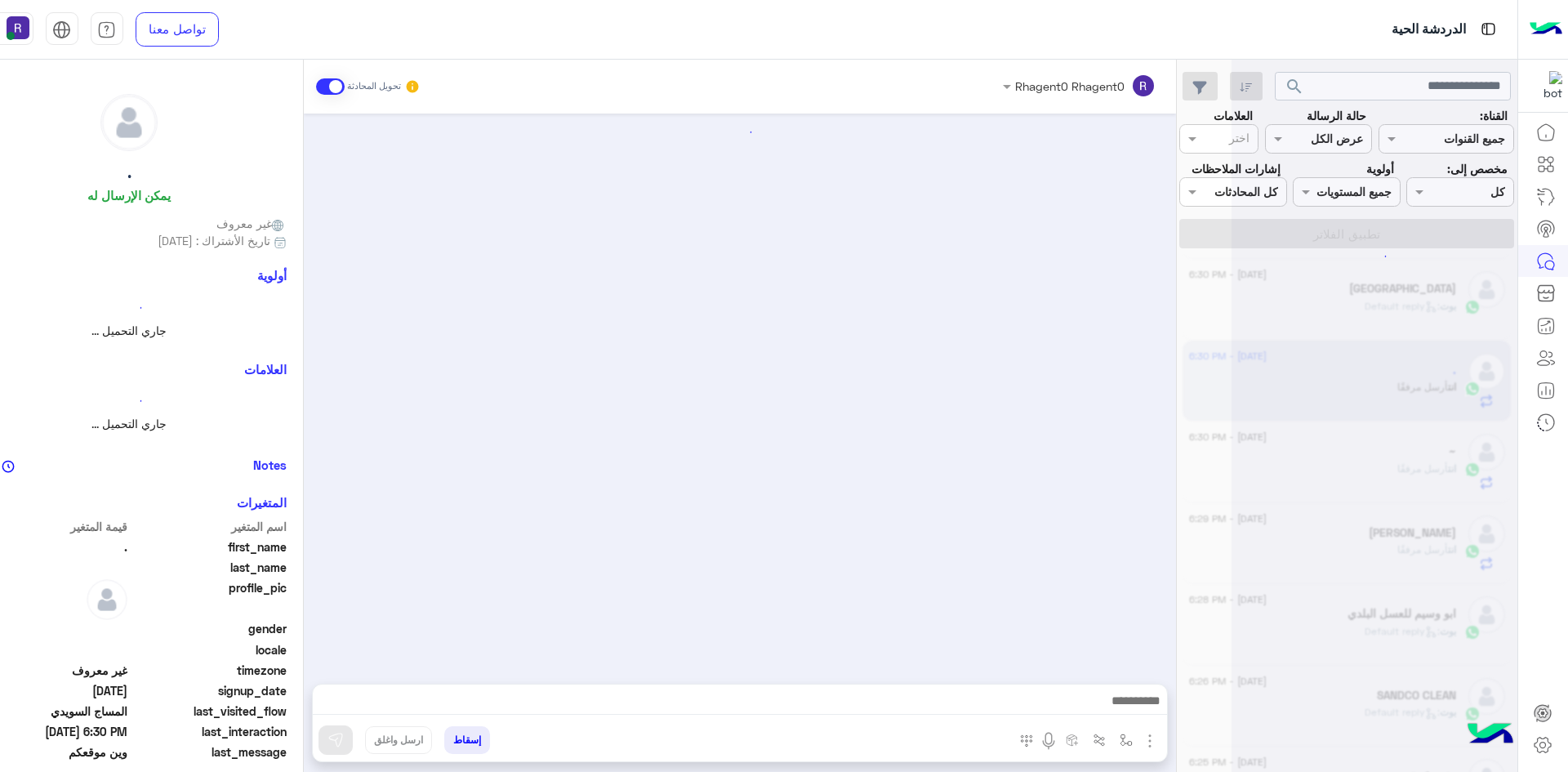
scroll to position [910, 0]
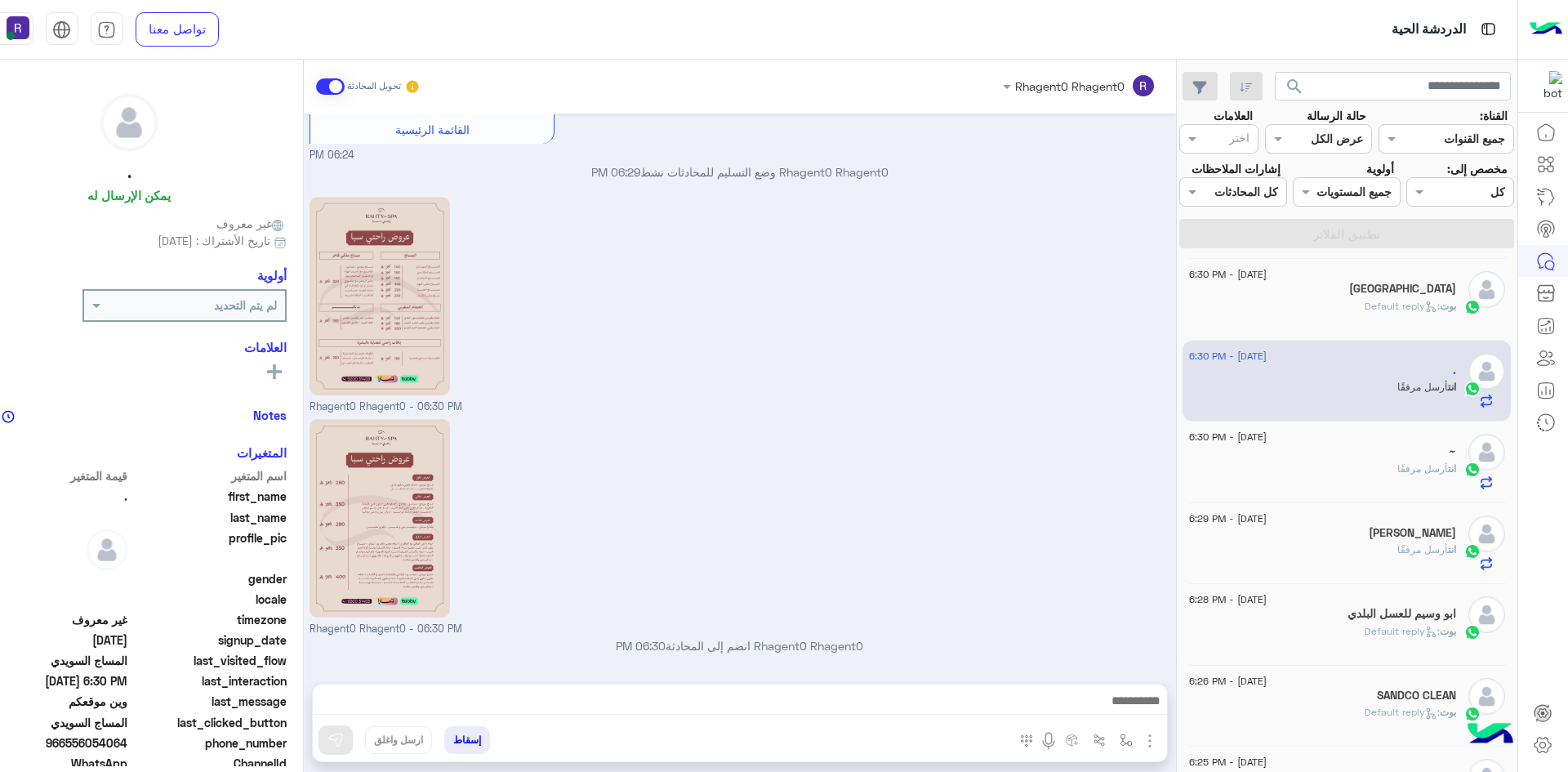
click at [1315, 477] on div "انت أرسل مرفقًا" at bounding box center [1321, 475] width 267 height 29
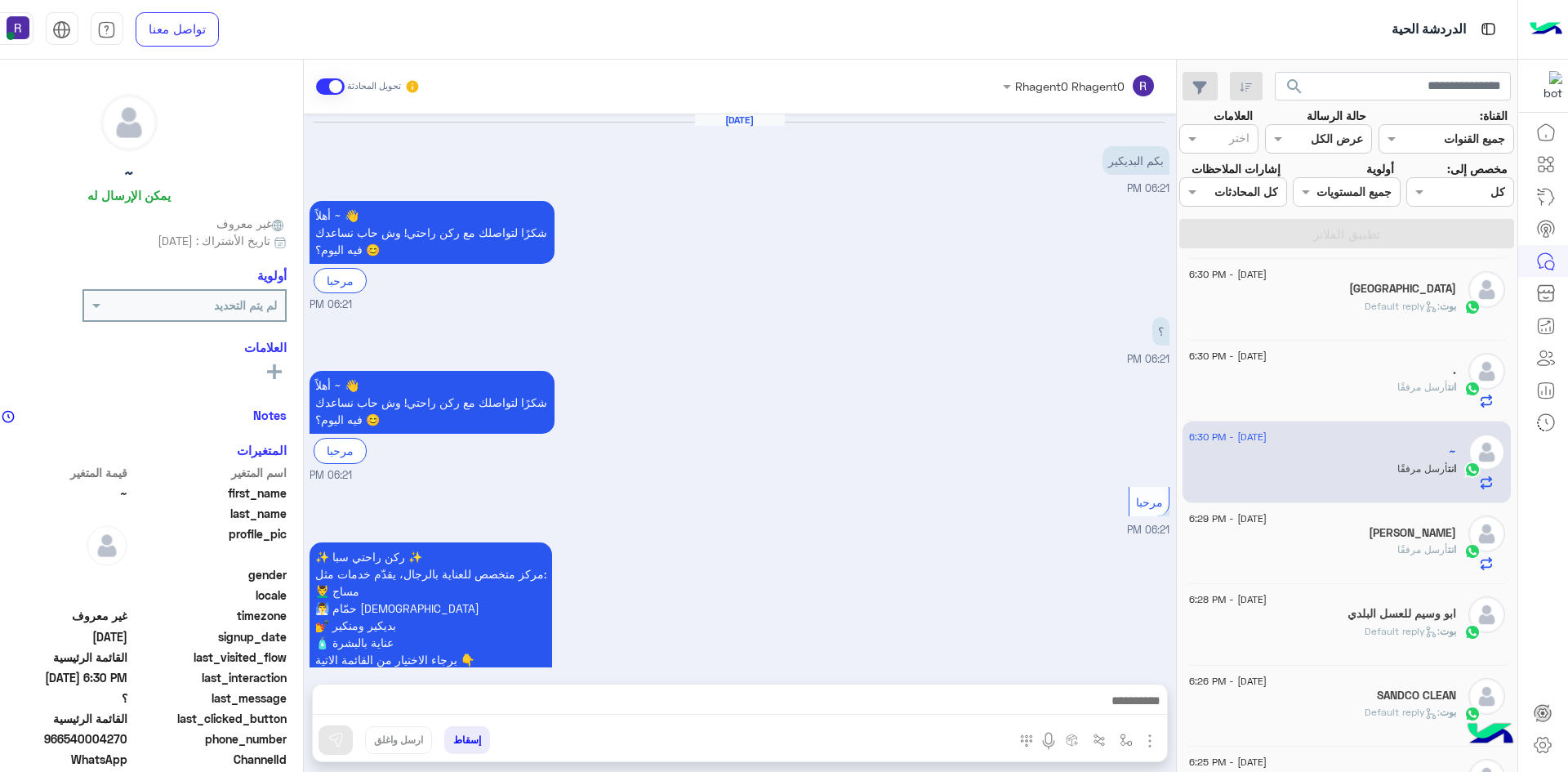
scroll to position [1459, 0]
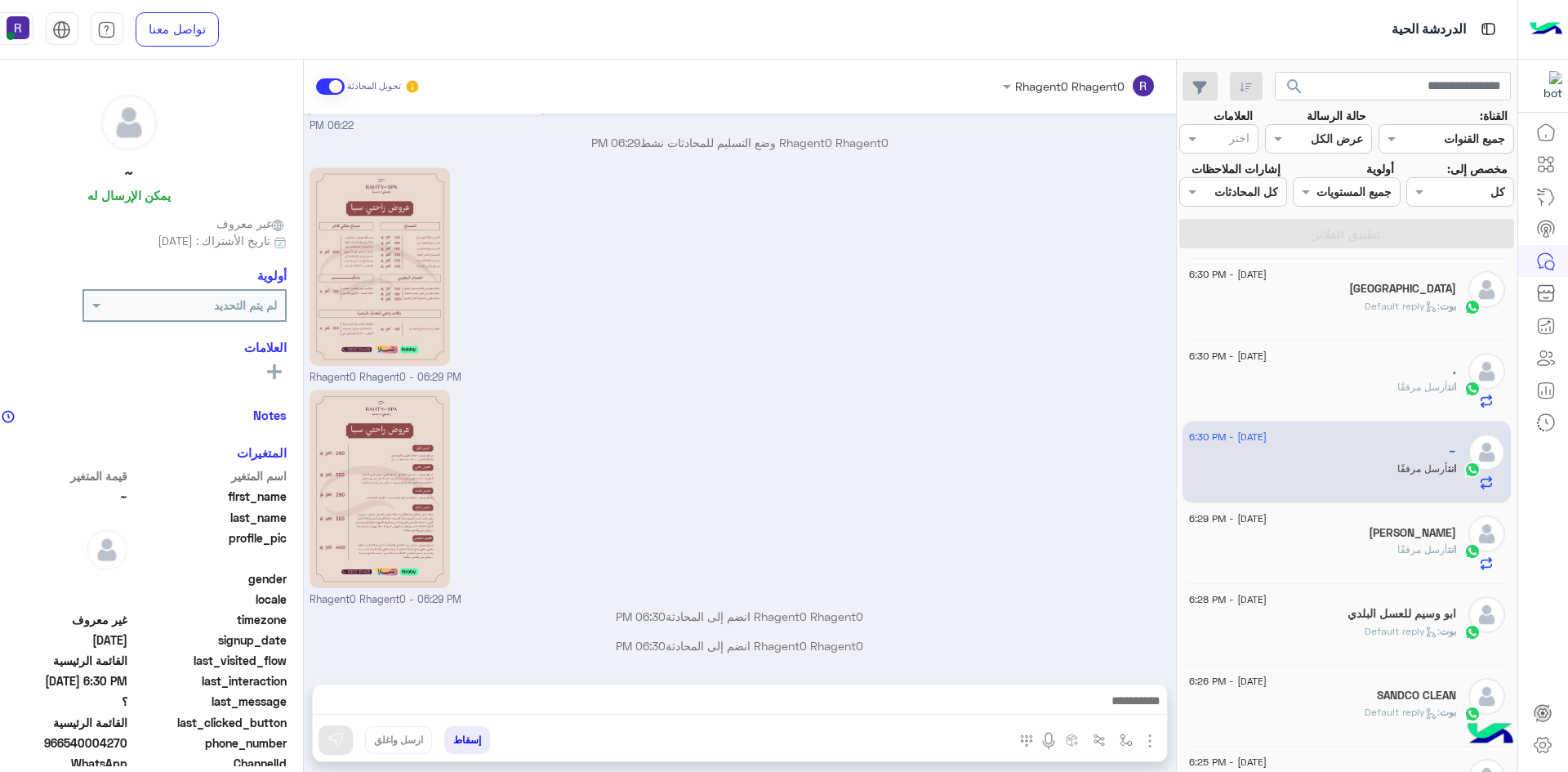
click at [1373, 321] on div "[PERSON_NAME] : Default reply" at bounding box center [1321, 313] width 267 height 29
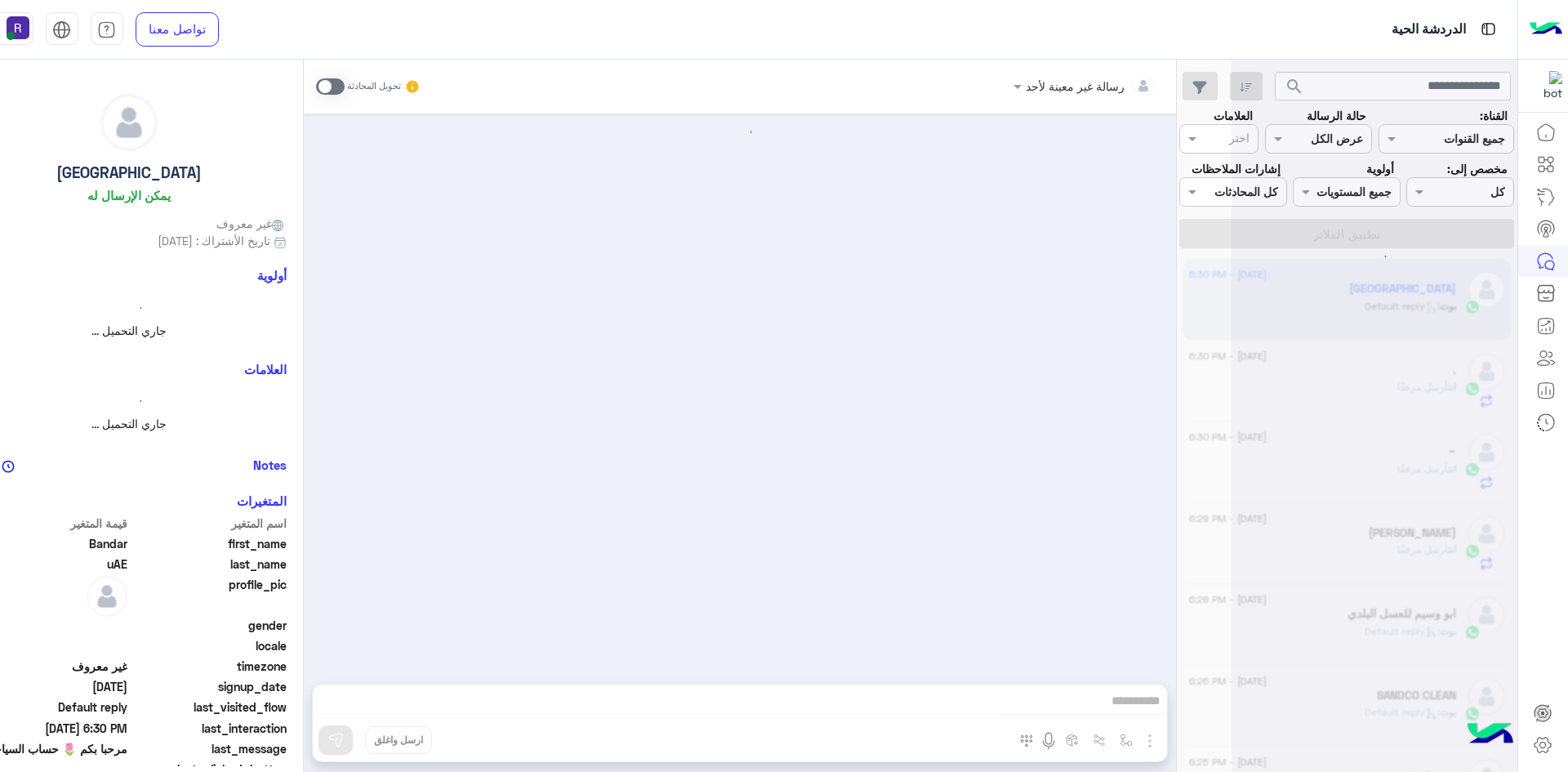
scroll to position [126, 0]
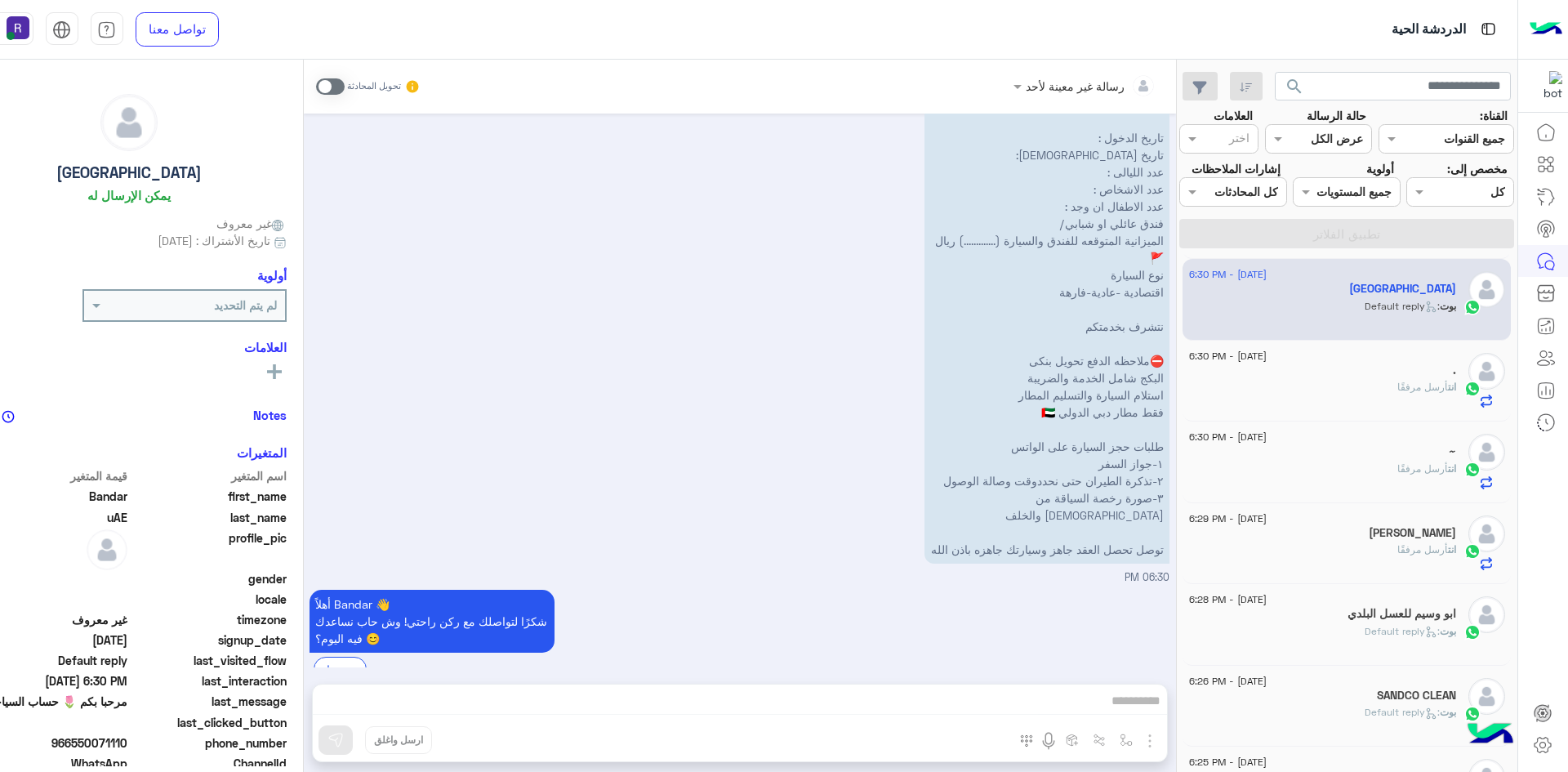
click at [1305, 381] on div "انت أرسل مرفقًا" at bounding box center [1321, 393] width 267 height 29
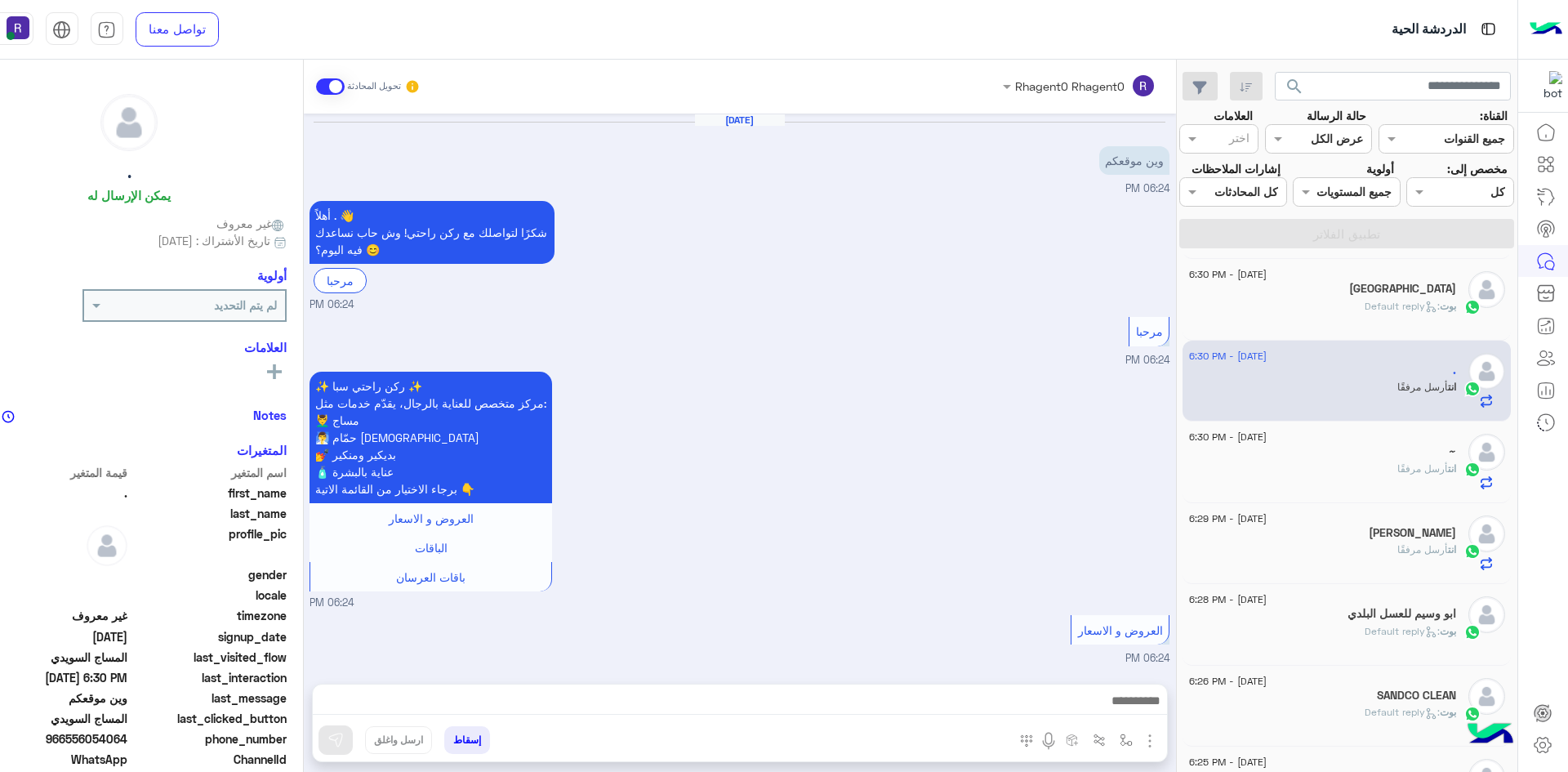
scroll to position [910, 0]
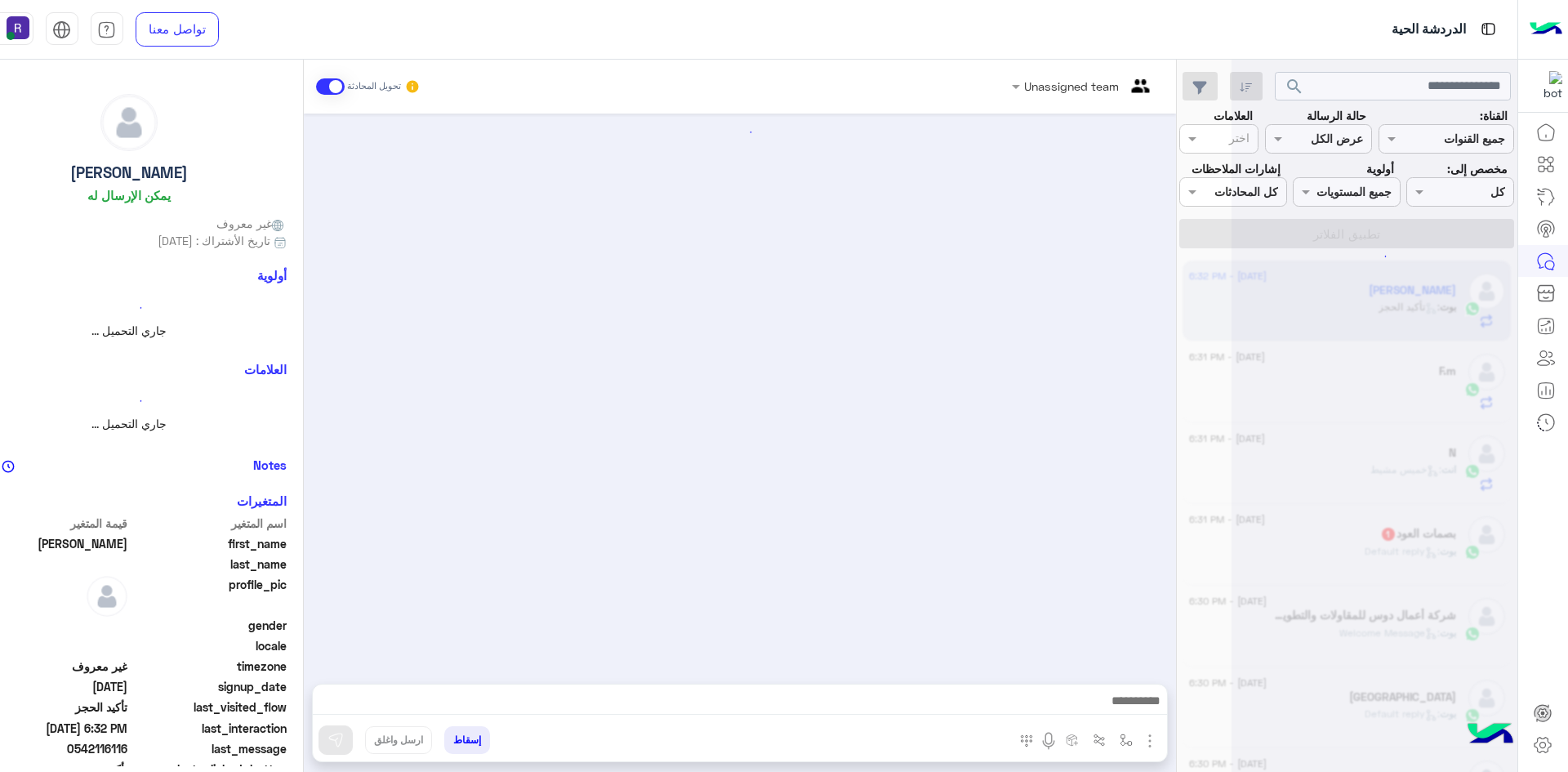
scroll to position [1318, 0]
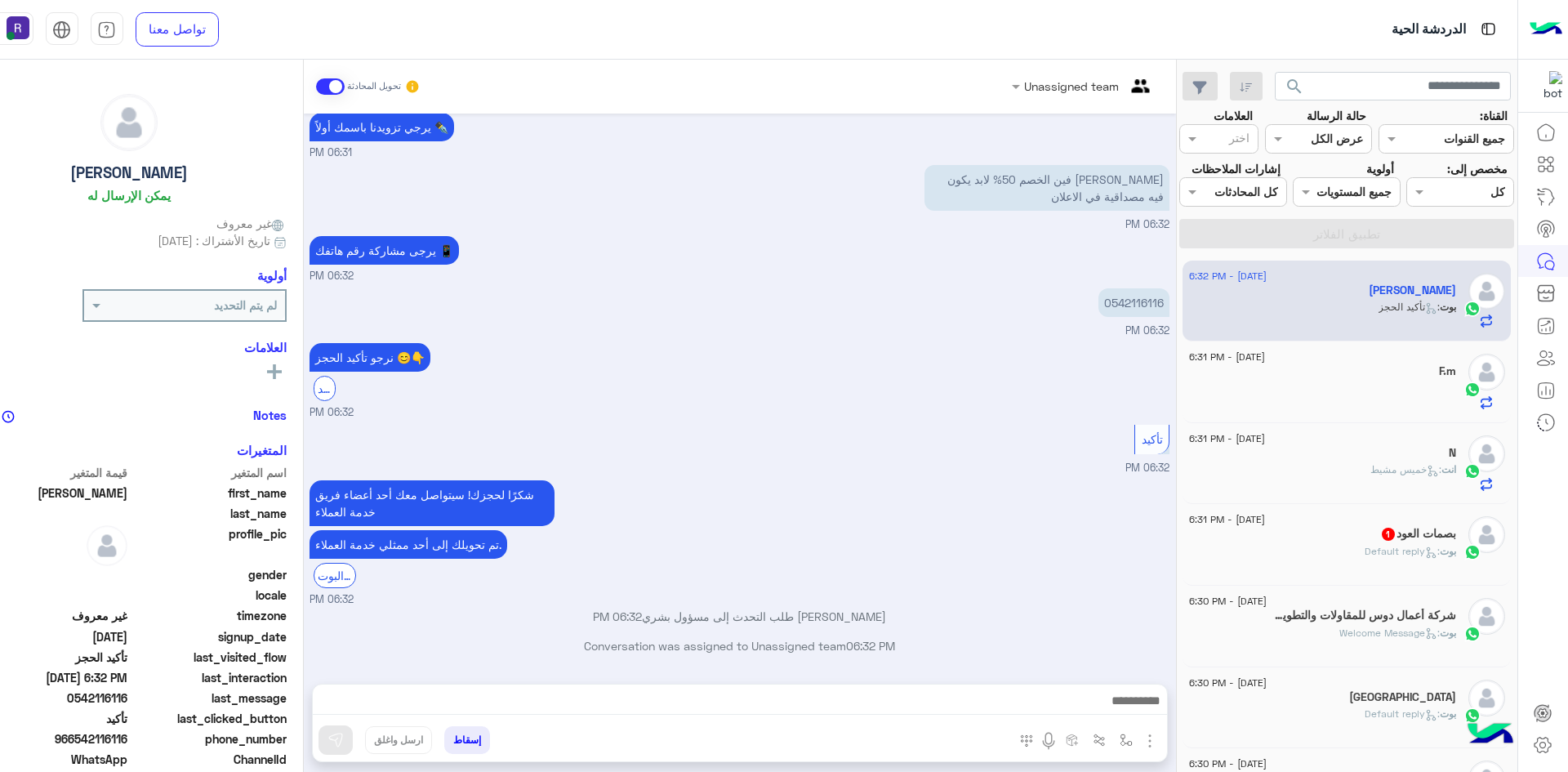
click at [1381, 534] on span "1" at bounding box center [1387, 533] width 13 height 13
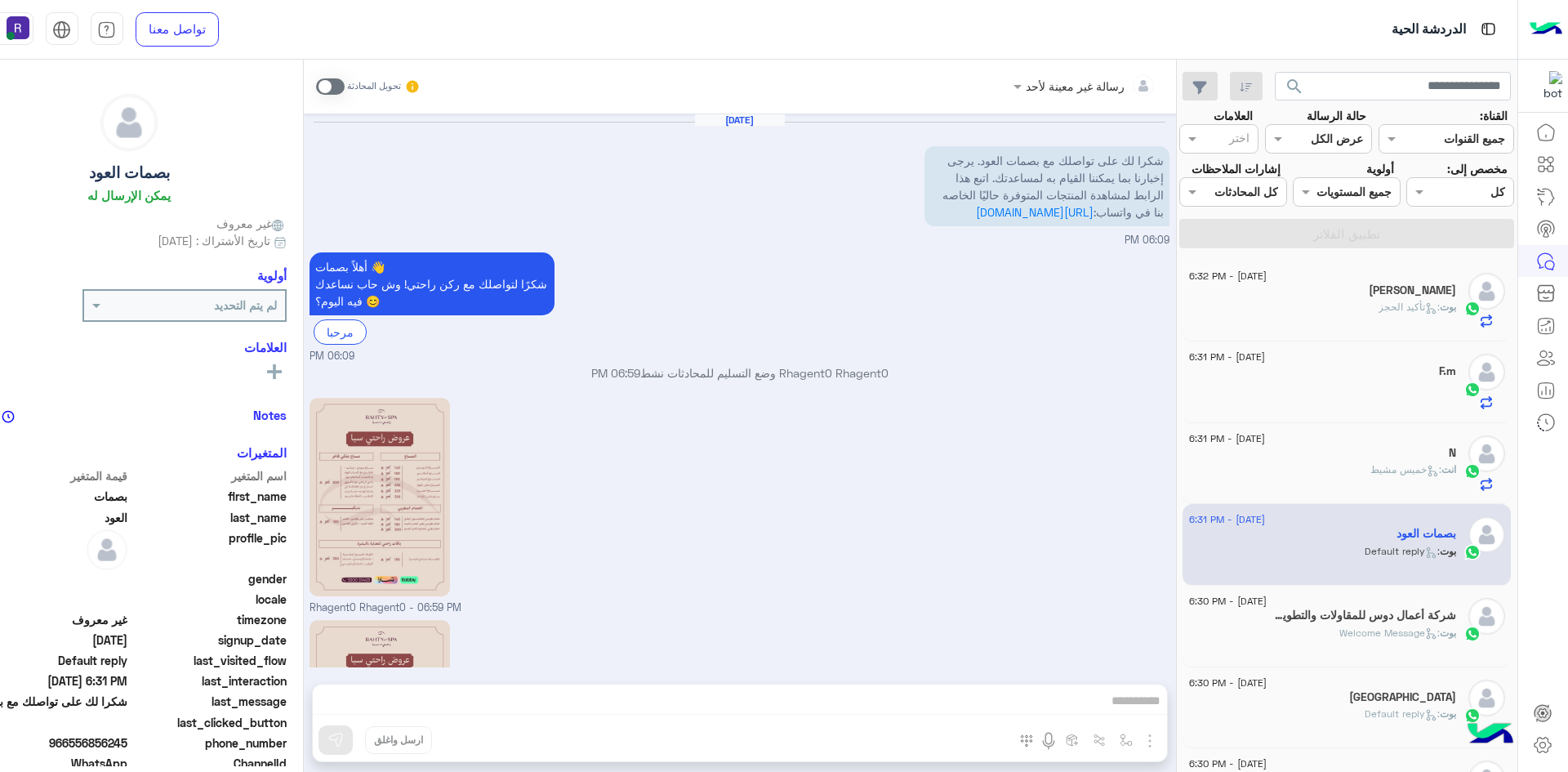
scroll to position [667, 0]
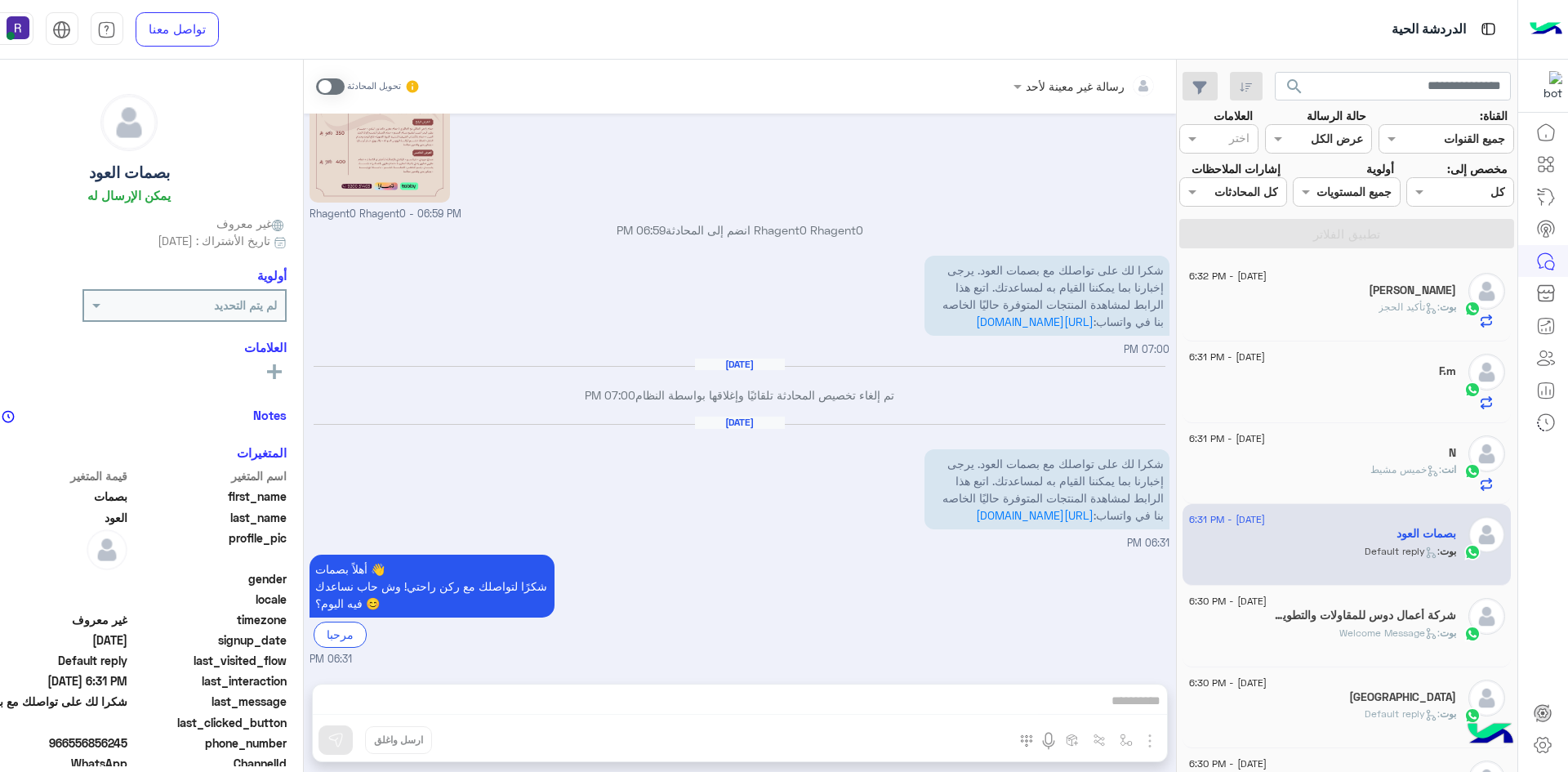
click at [1355, 616] on h5 "شركة أعمال دوس للمقاولات والتطوير العقاري 1" at bounding box center [1362, 615] width 187 height 14
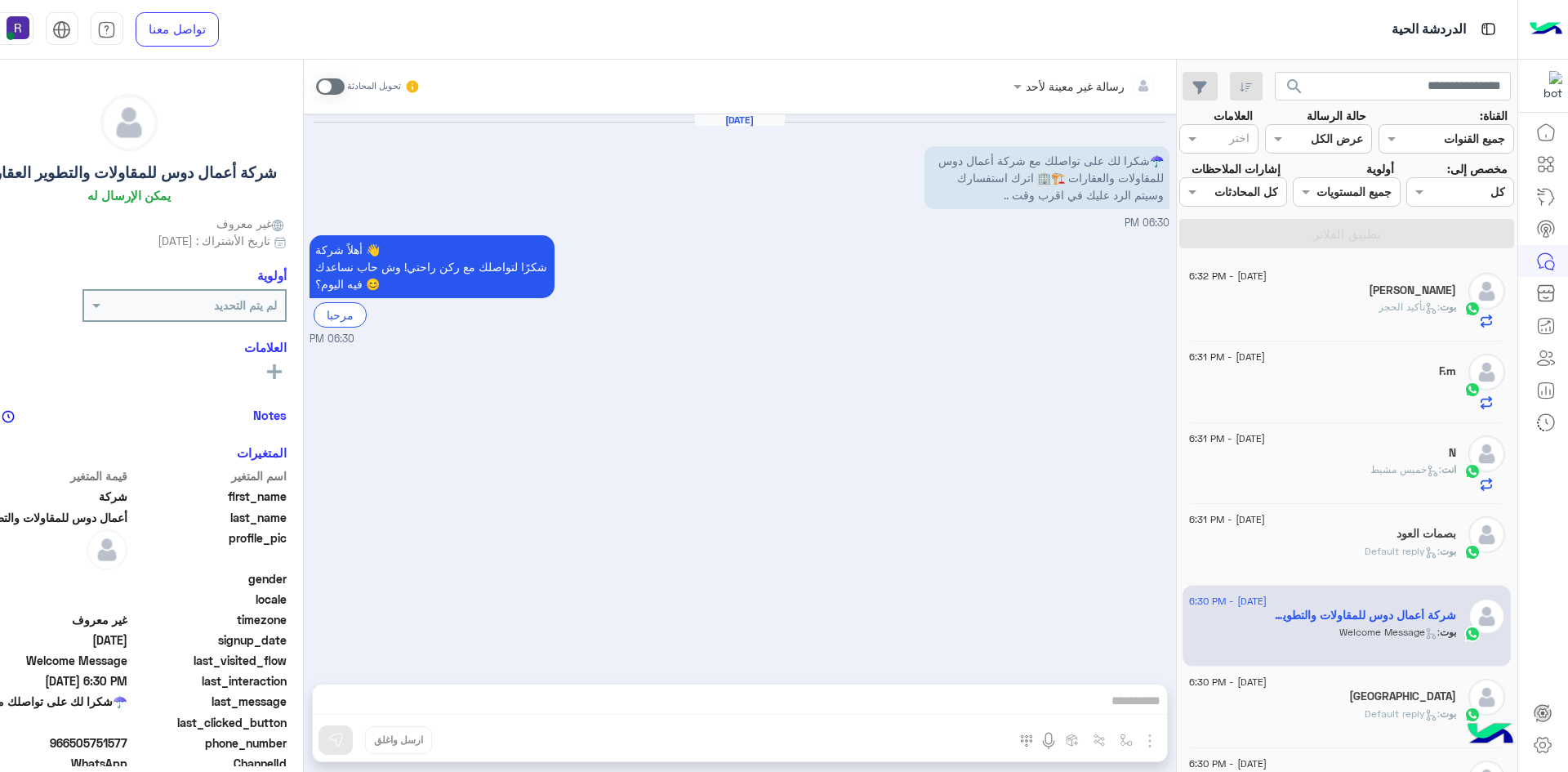
click at [1399, 364] on div "[DATE] - 6:31 PM" at bounding box center [1321, 359] width 267 height 11
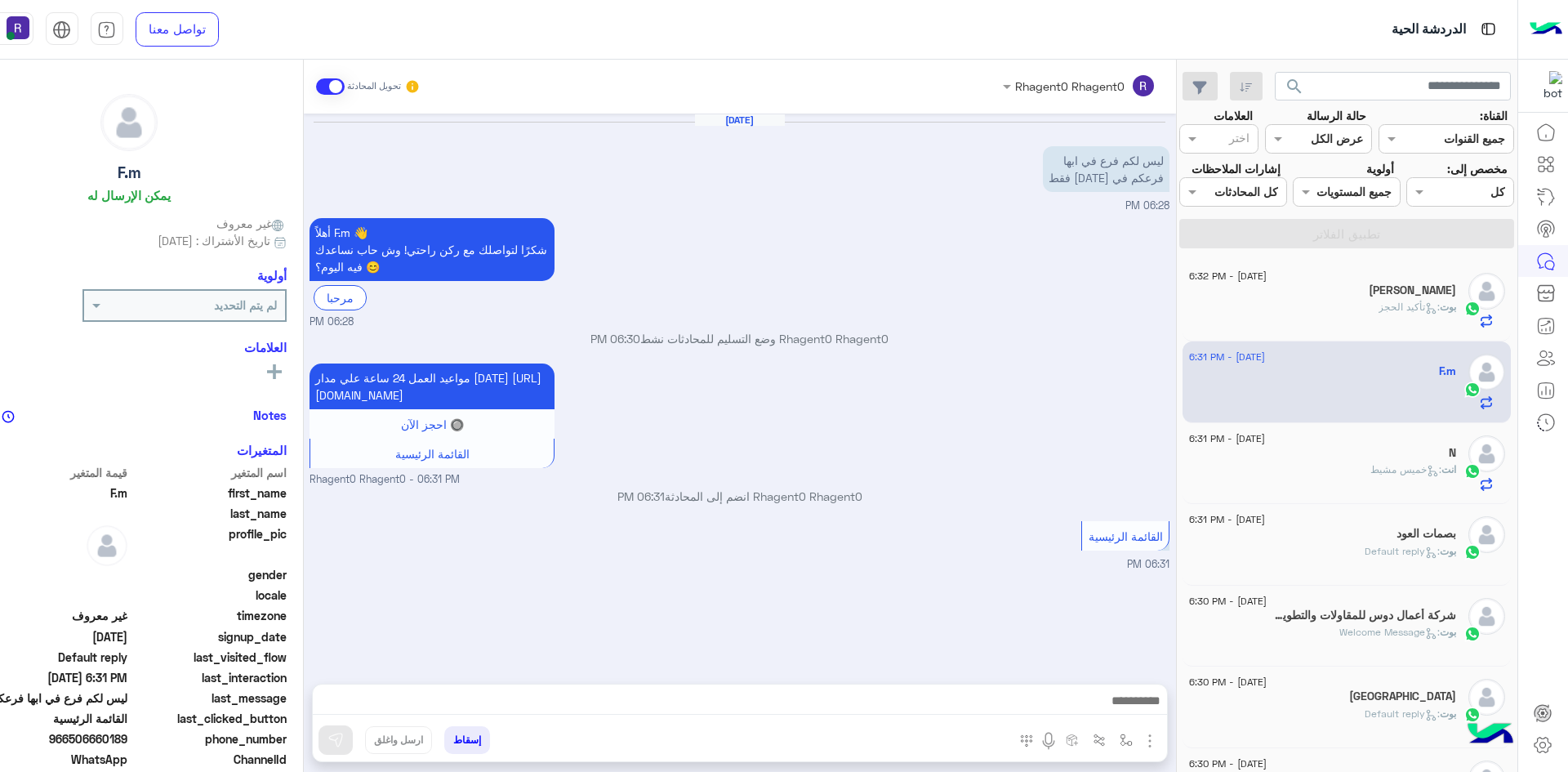
click at [1399, 317] on div "بوت : تأكيد الحجز" at bounding box center [1321, 314] width 267 height 29
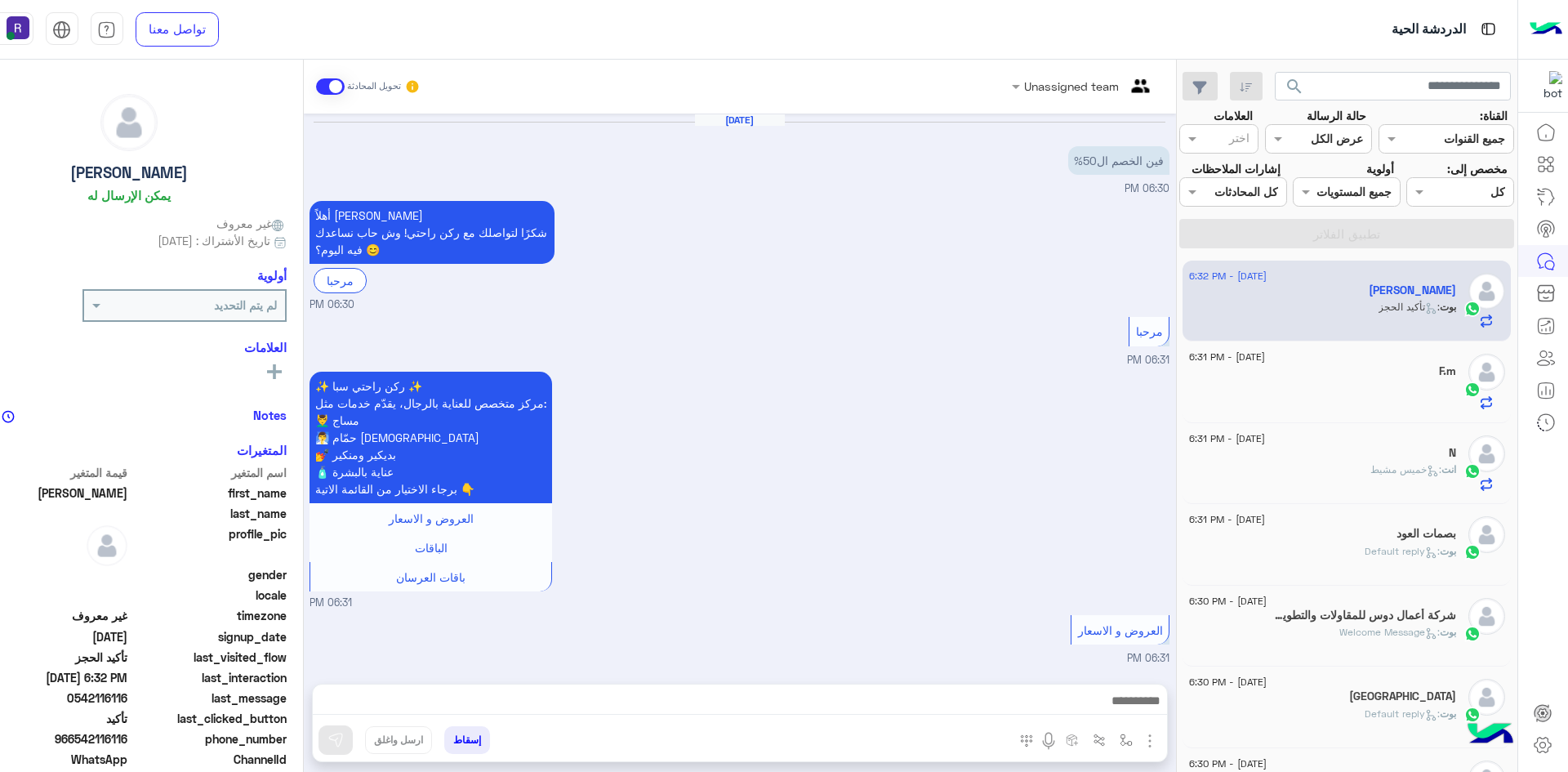
scroll to position [1318, 0]
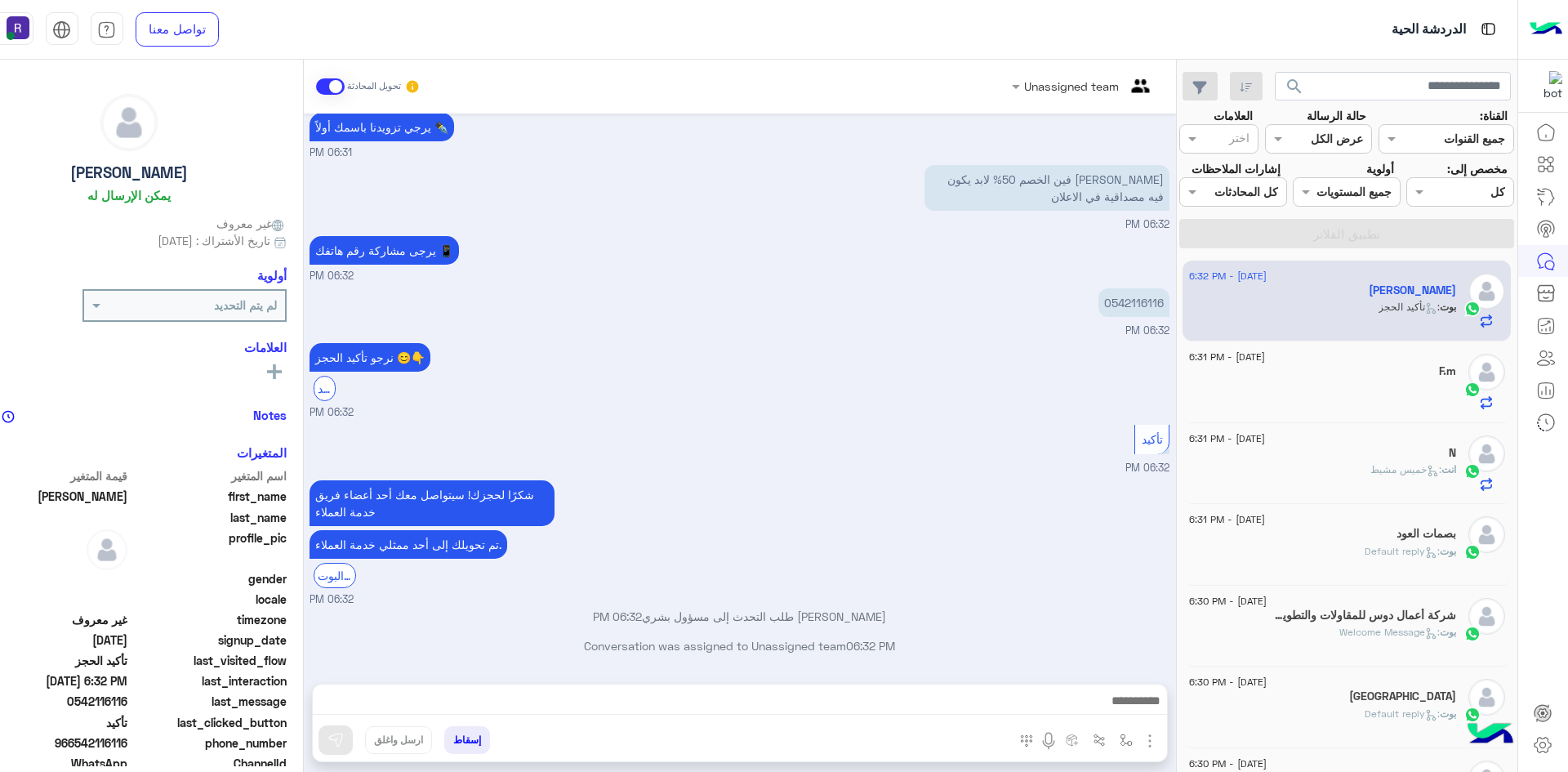
click at [1415, 358] on div "[DATE] - 6:31 PM" at bounding box center [1321, 359] width 267 height 11
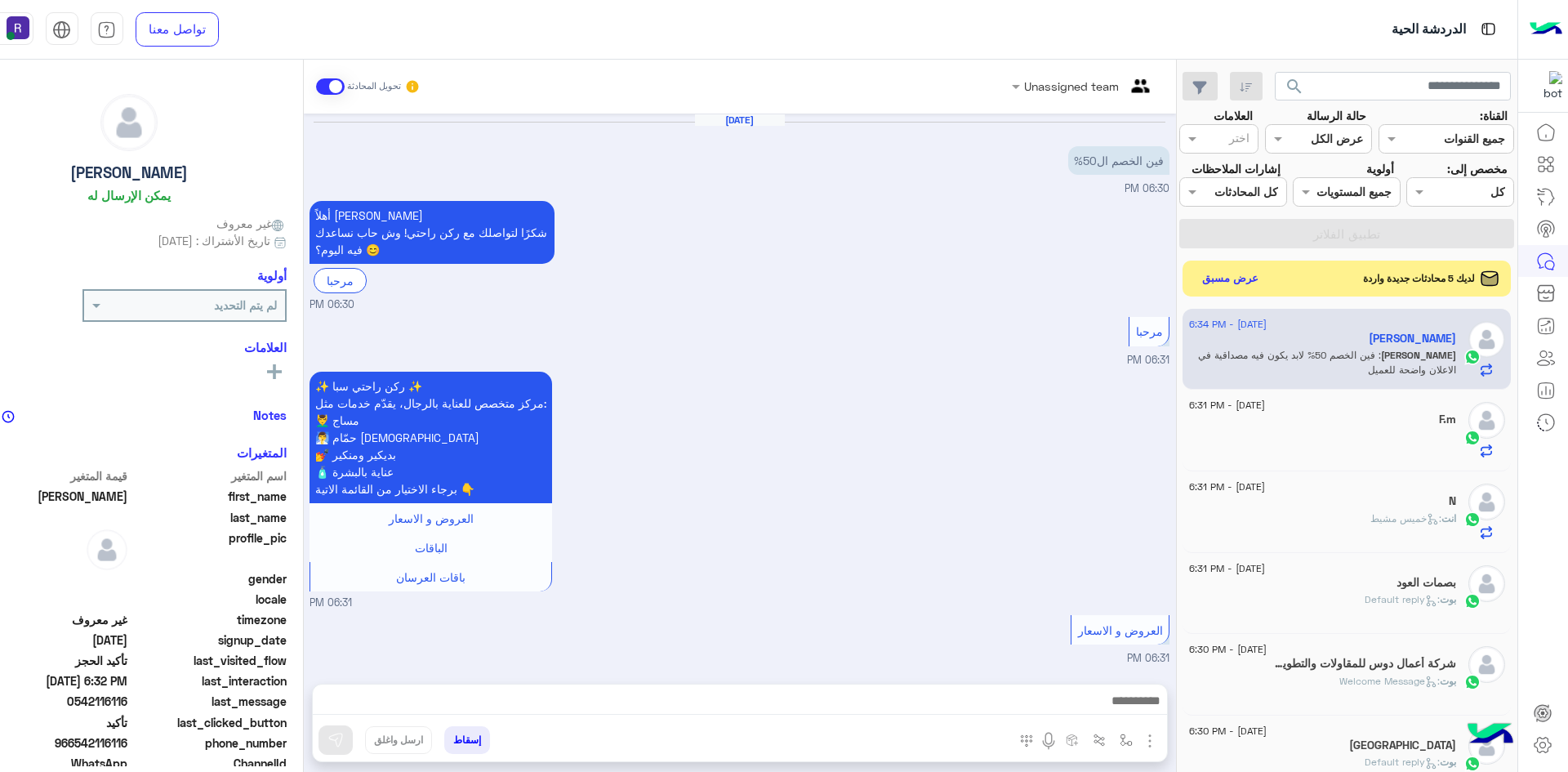
scroll to position [1390, 0]
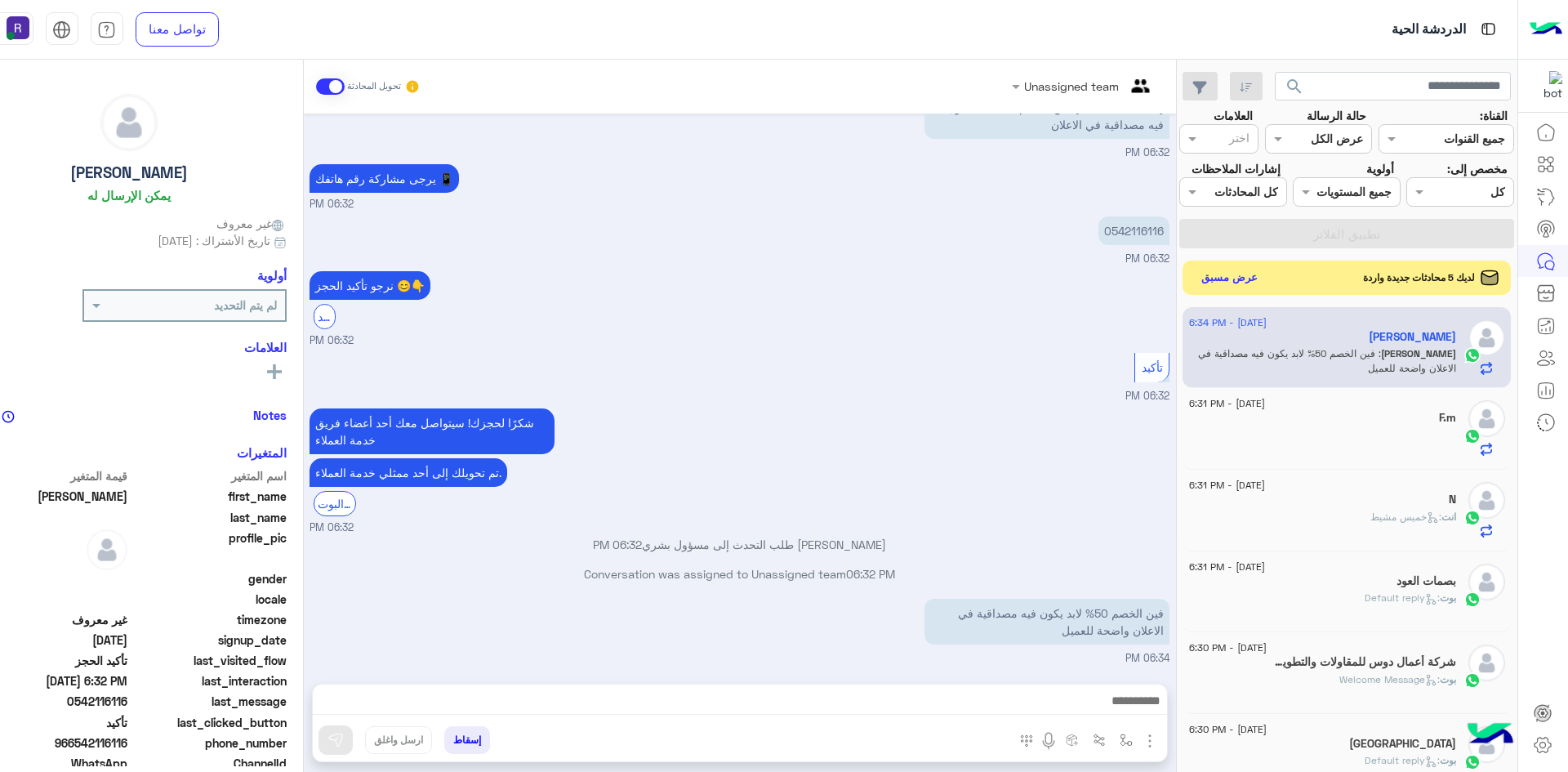
click at [1243, 272] on button "عرض مسبق" at bounding box center [1228, 278] width 69 height 22
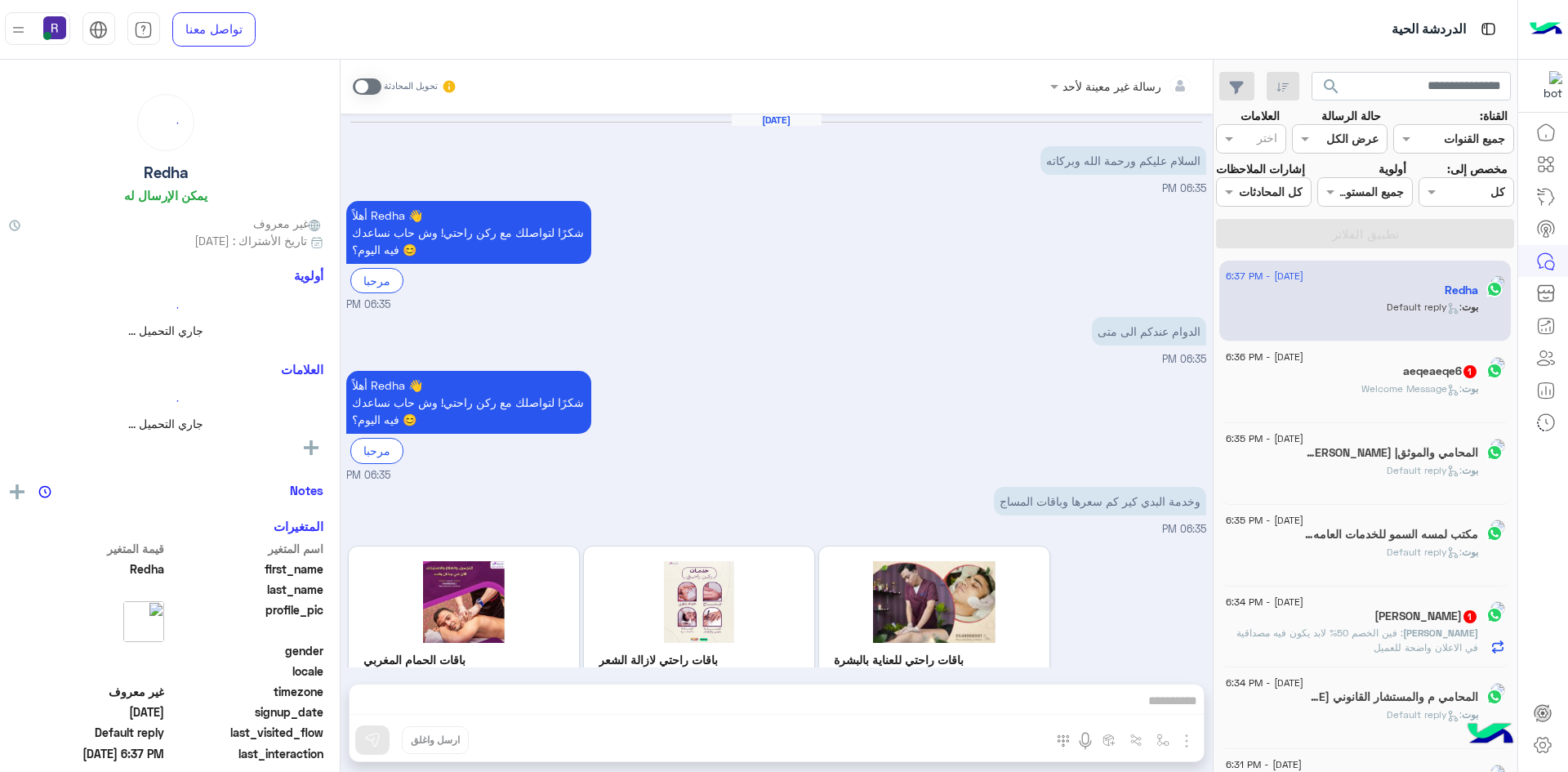
scroll to position [1527, 0]
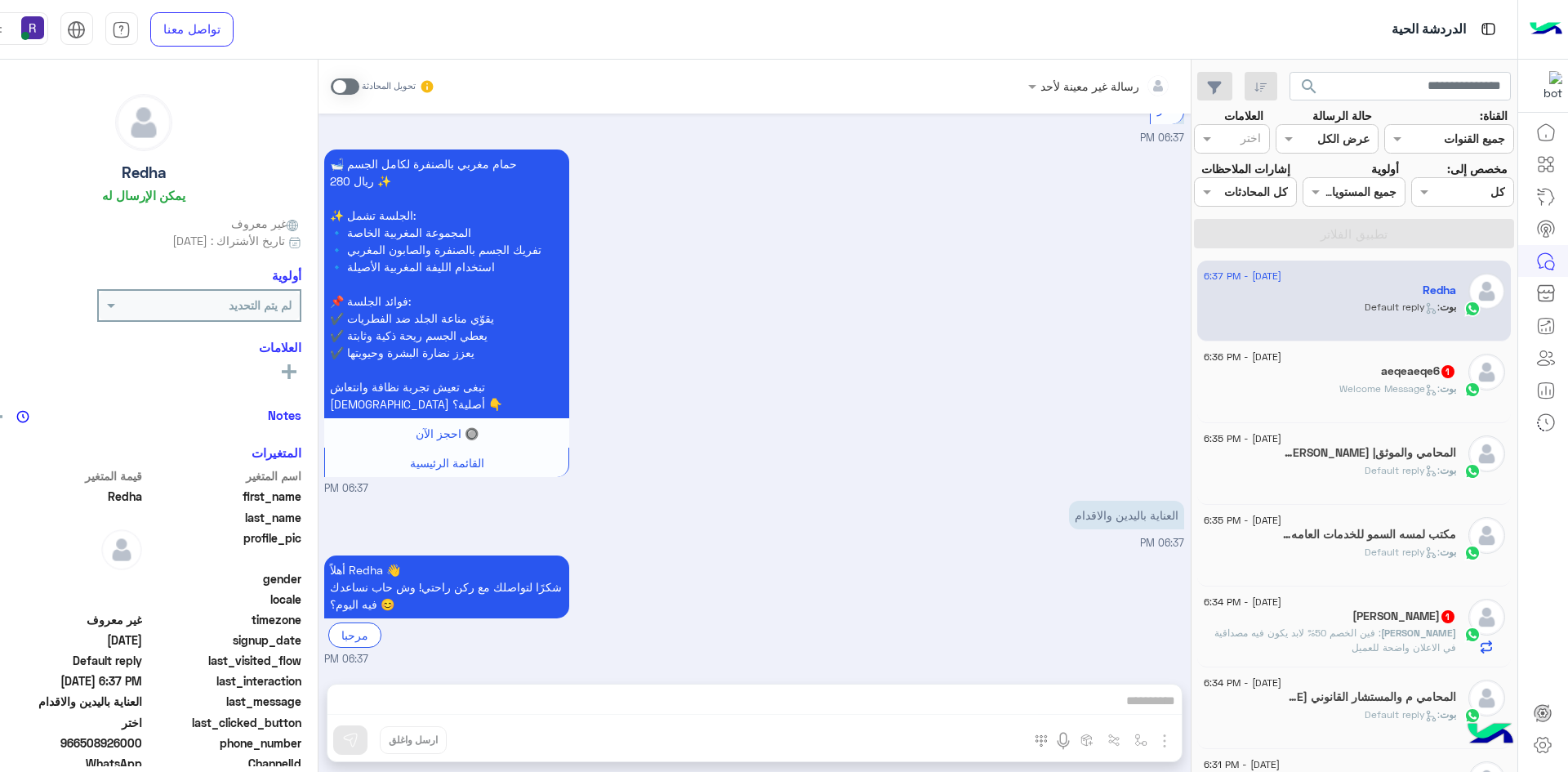
click at [1350, 644] on p "[PERSON_NAME] : فين الخصم 50% لابد يكون فيه مصداقية في الاعلان واضحة للعميل" at bounding box center [1329, 639] width 253 height 29
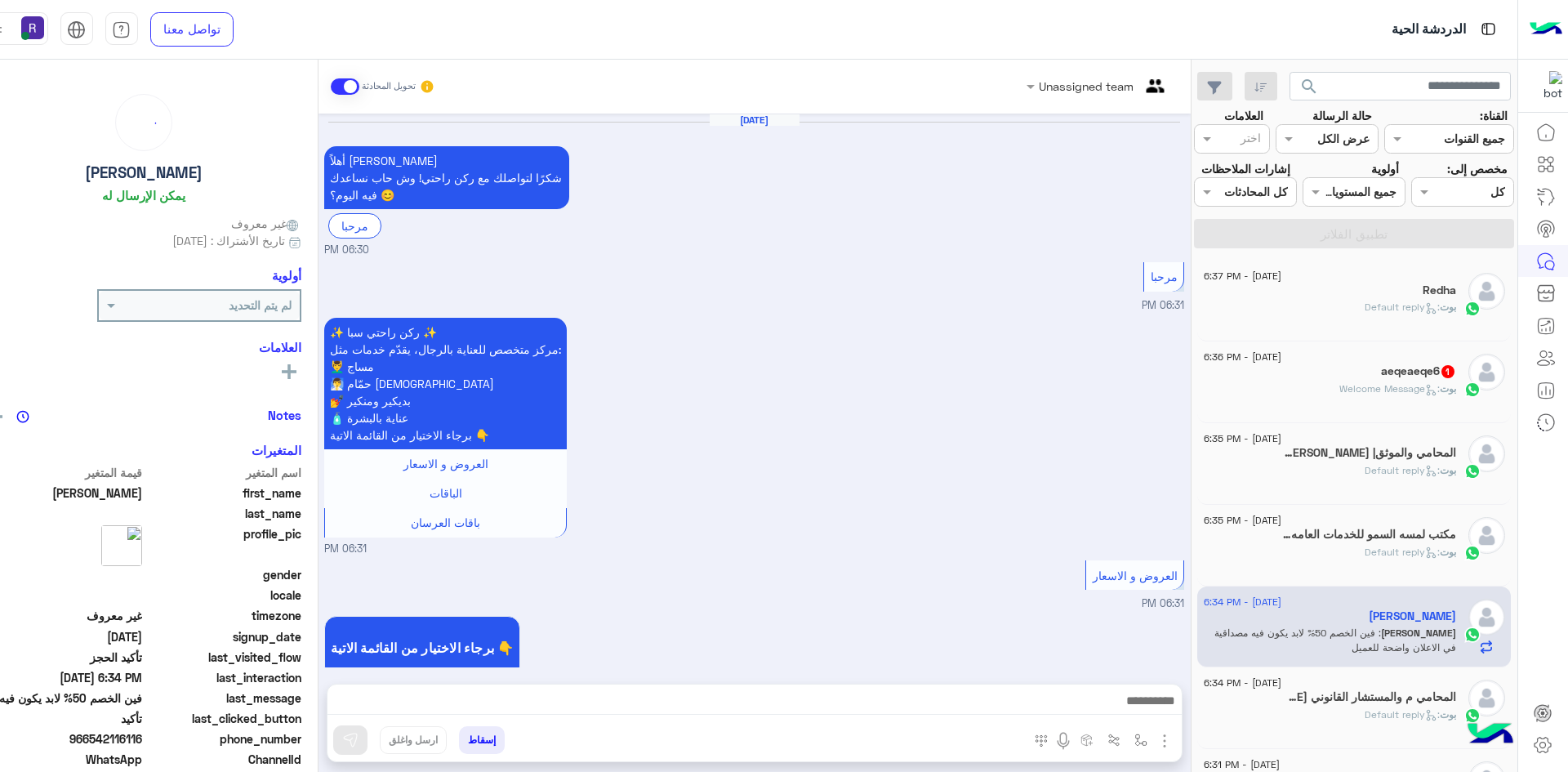
scroll to position [1335, 0]
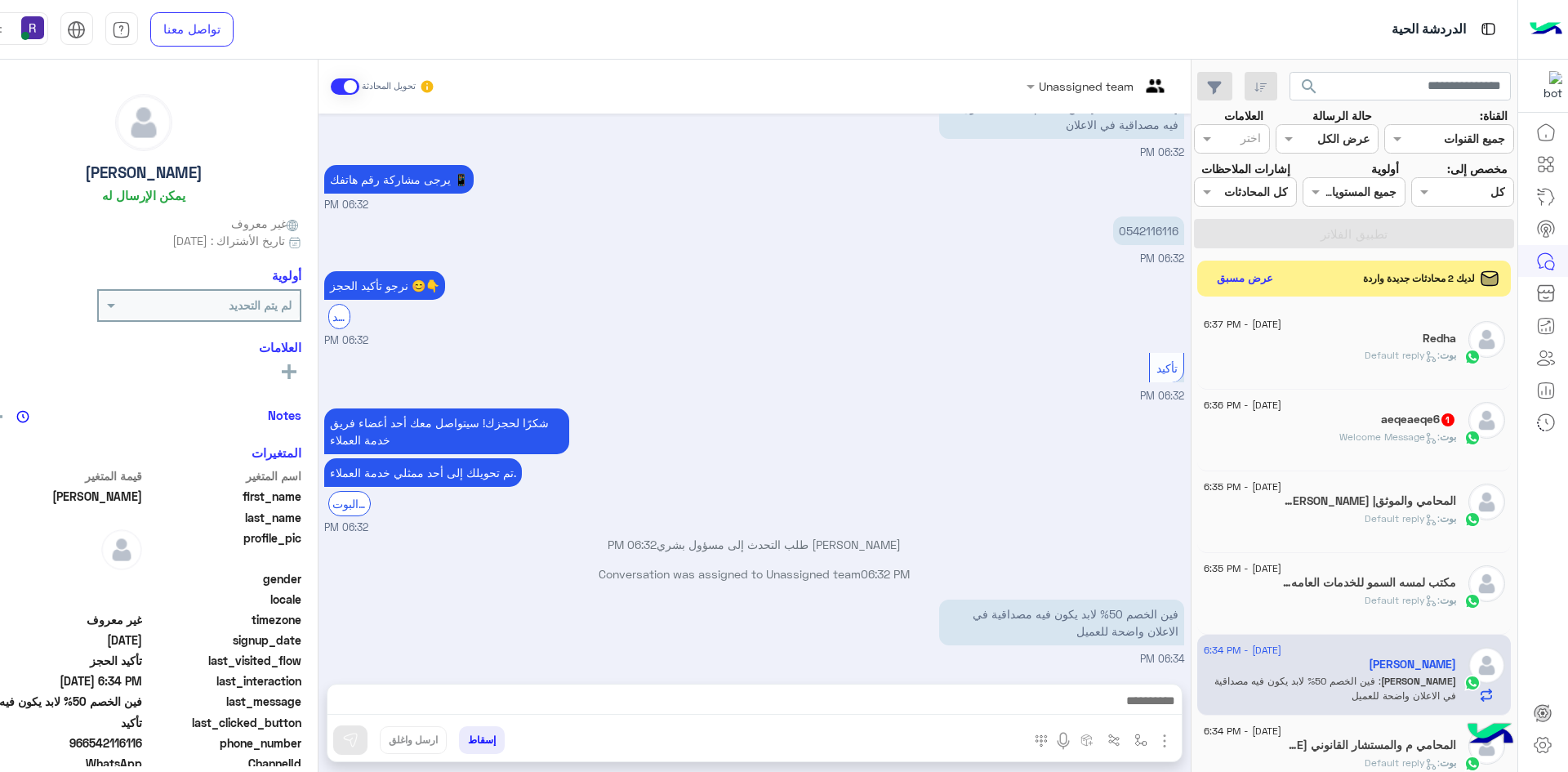
click at [1413, 422] on h5 "aeqeaeqe6 1" at bounding box center [1418, 419] width 75 height 14
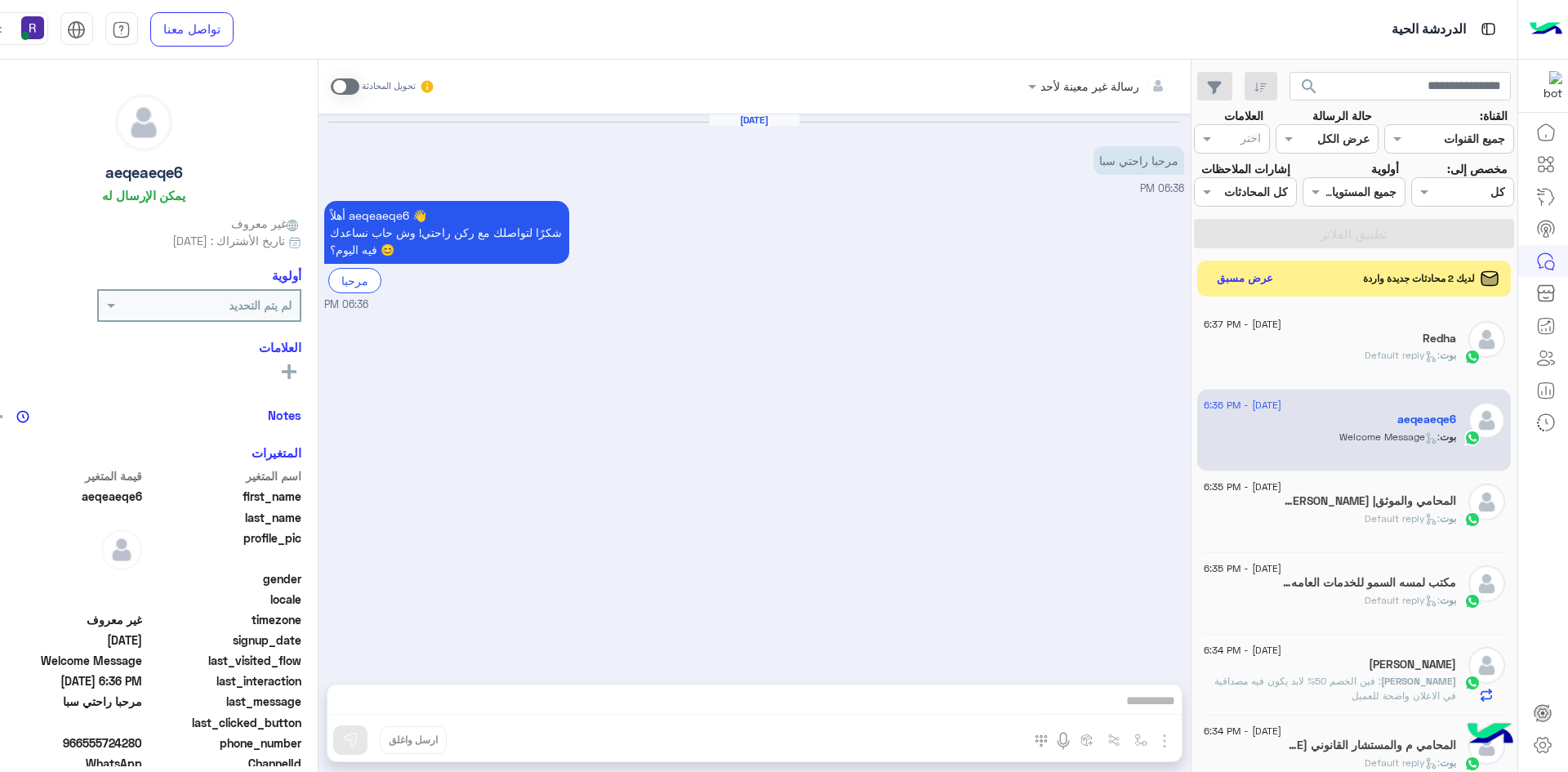
click at [331, 85] on span at bounding box center [345, 86] width 29 height 16
click at [1155, 737] on img "button" at bounding box center [1165, 741] width 20 height 20
click at [1119, 711] on span "الصور" at bounding box center [1133, 705] width 30 height 19
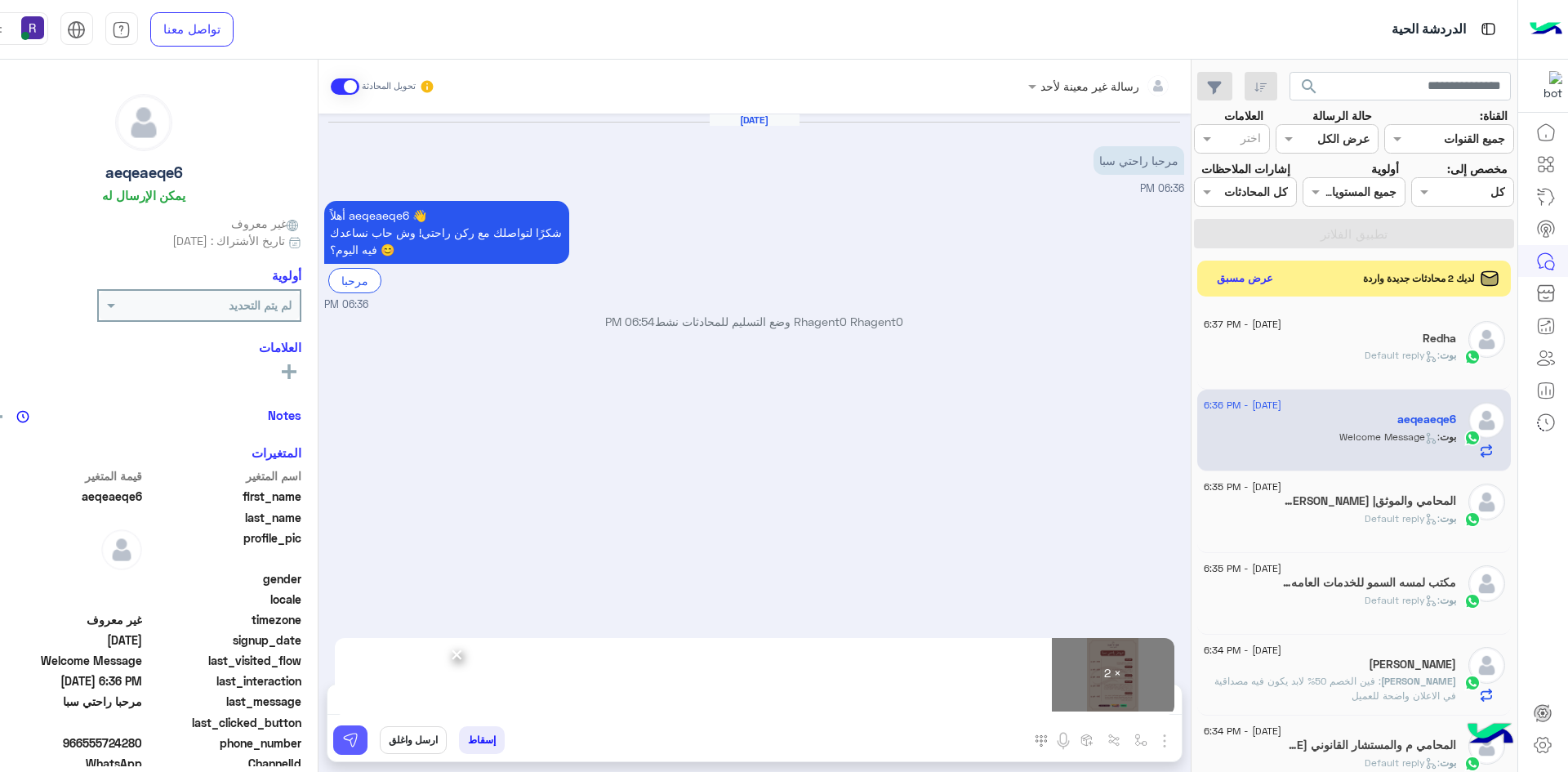
click at [343, 739] on img at bounding box center [351, 740] width 16 height 16
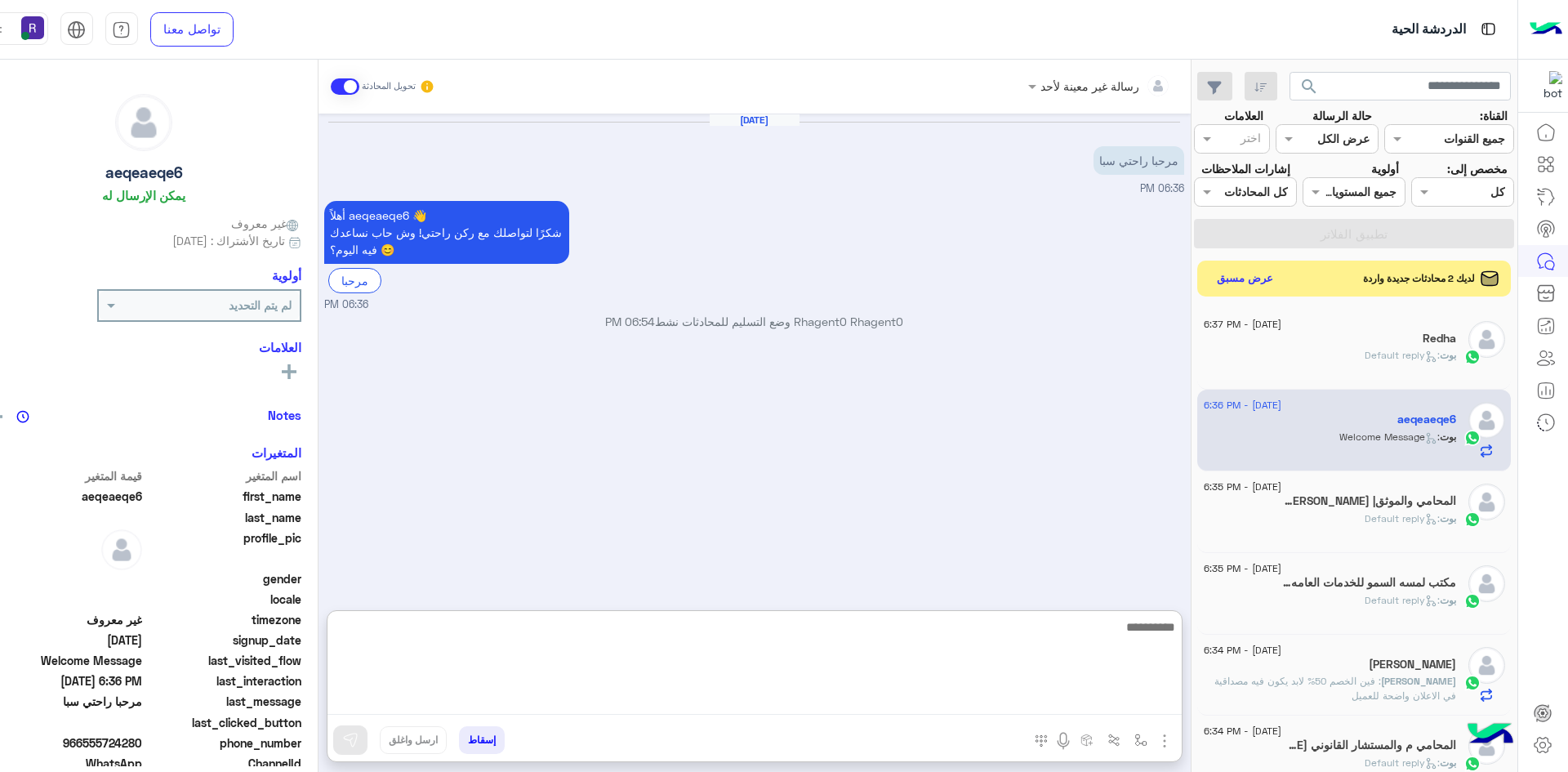
paste textarea "**********"
type textarea "**********"
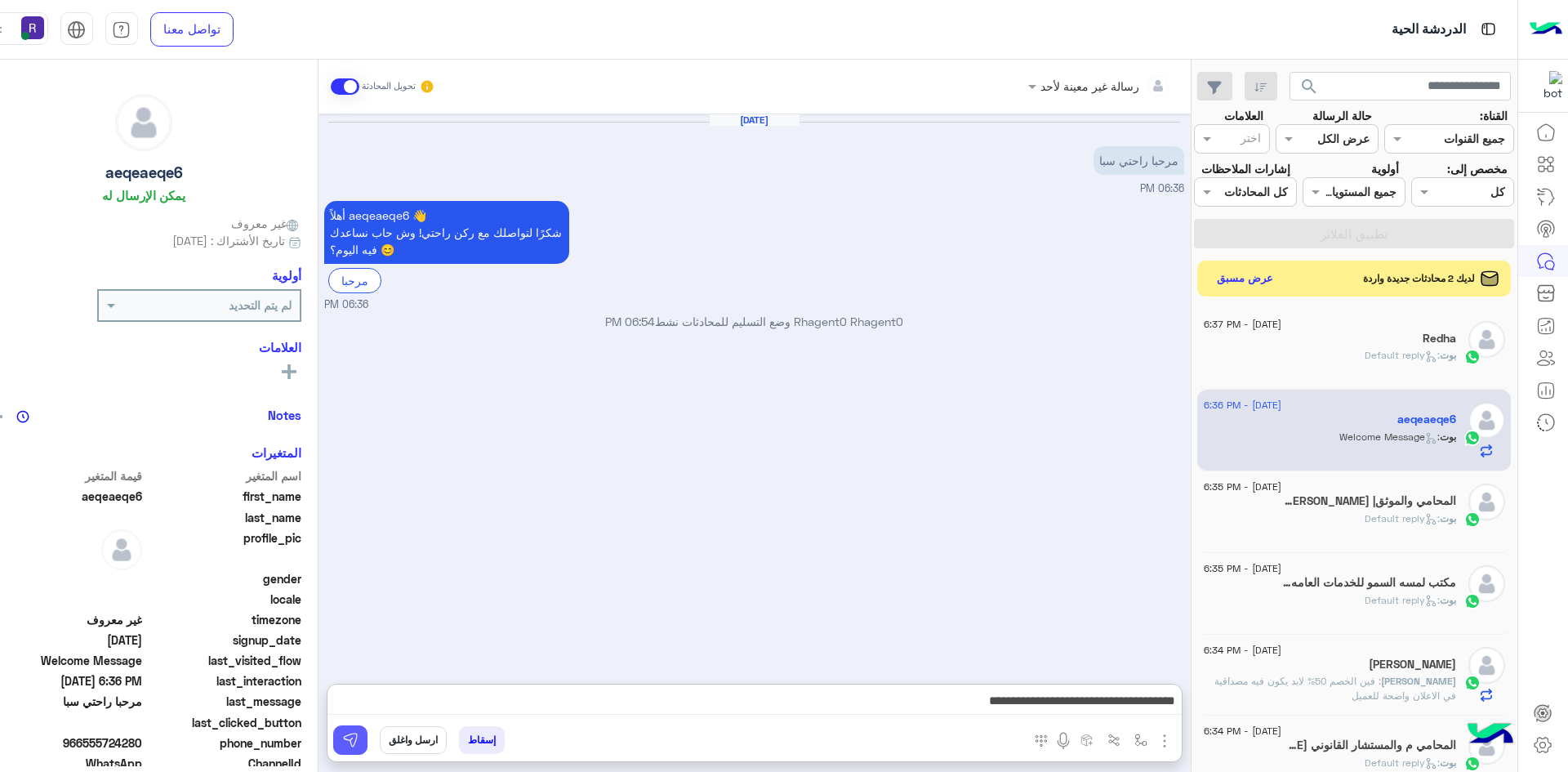
click at [344, 744] on button at bounding box center [351, 739] width 34 height 29
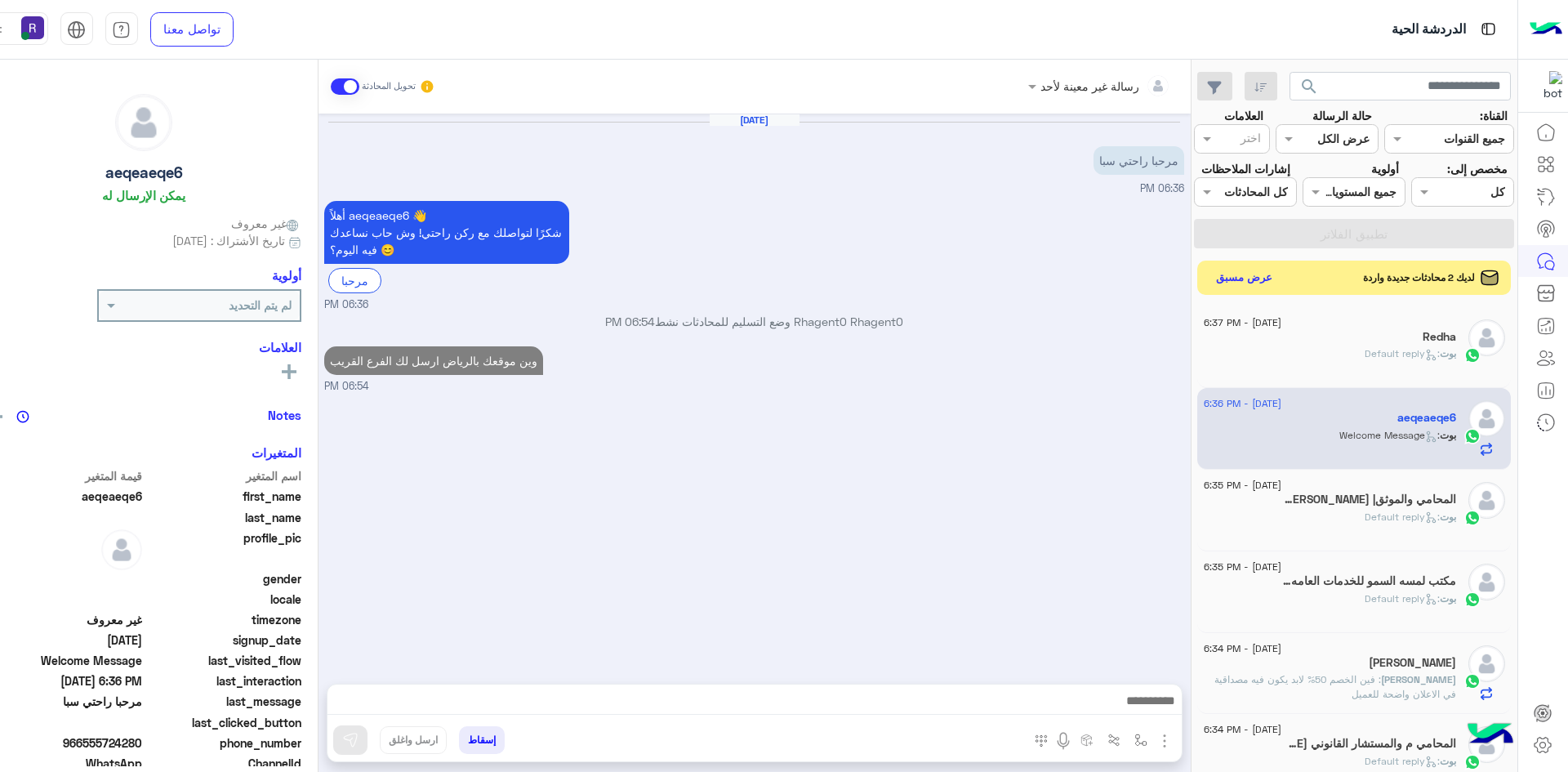
click at [1238, 278] on button "عرض مسبق" at bounding box center [1243, 278] width 69 height 22
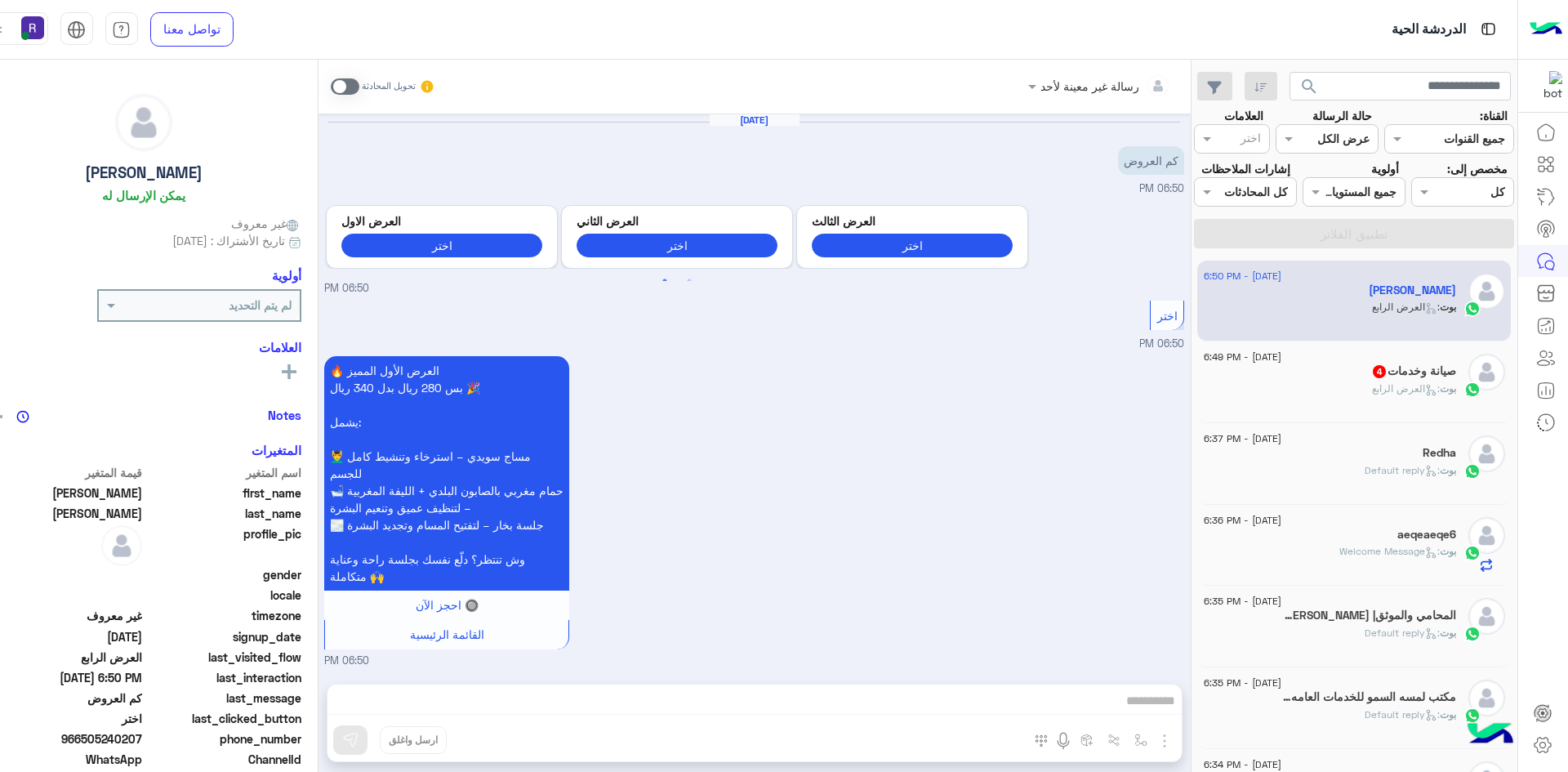
scroll to position [1391, 0]
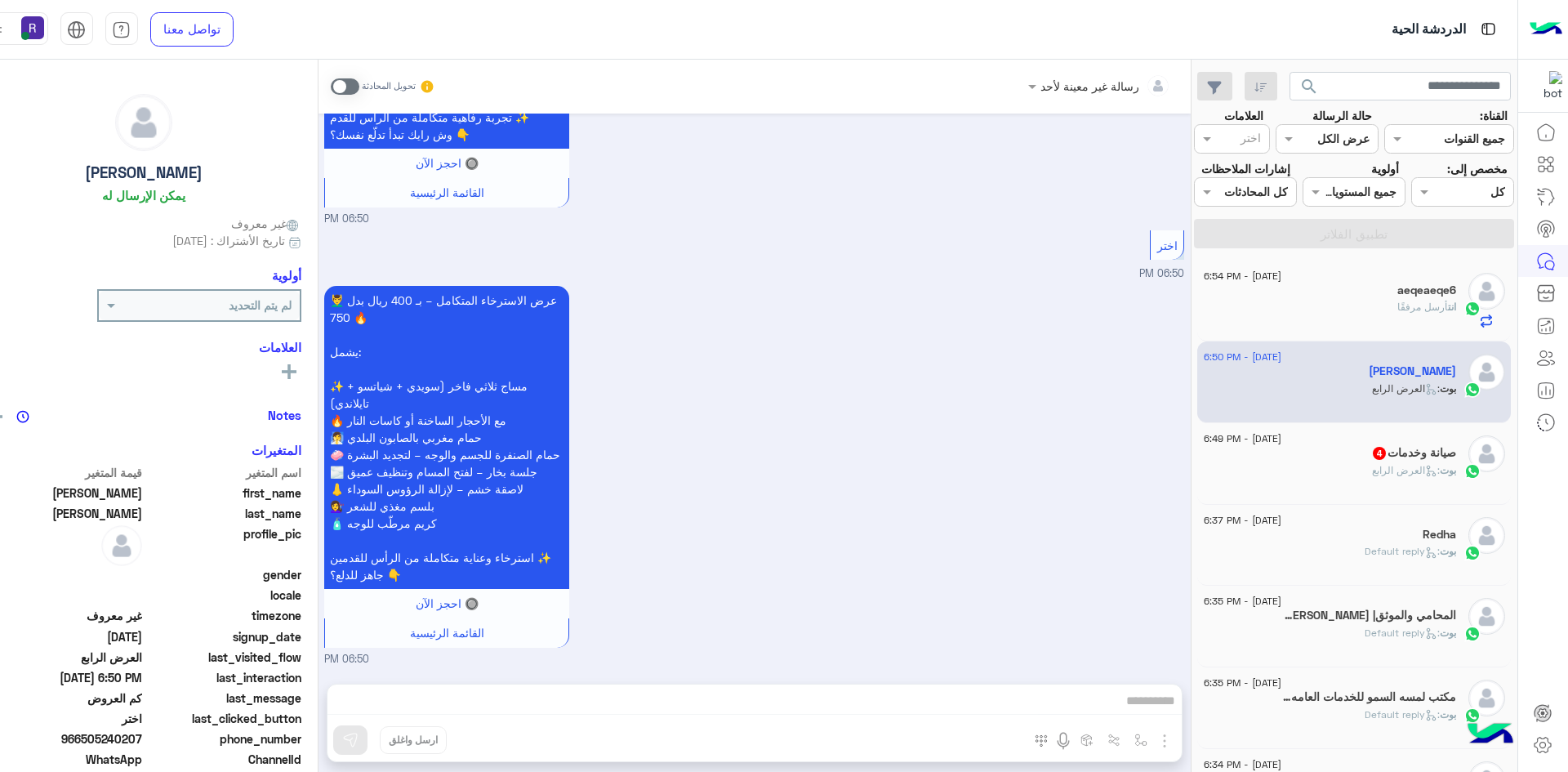
click at [1352, 467] on div "بوت : العرض الرابع" at bounding box center [1329, 477] width 253 height 29
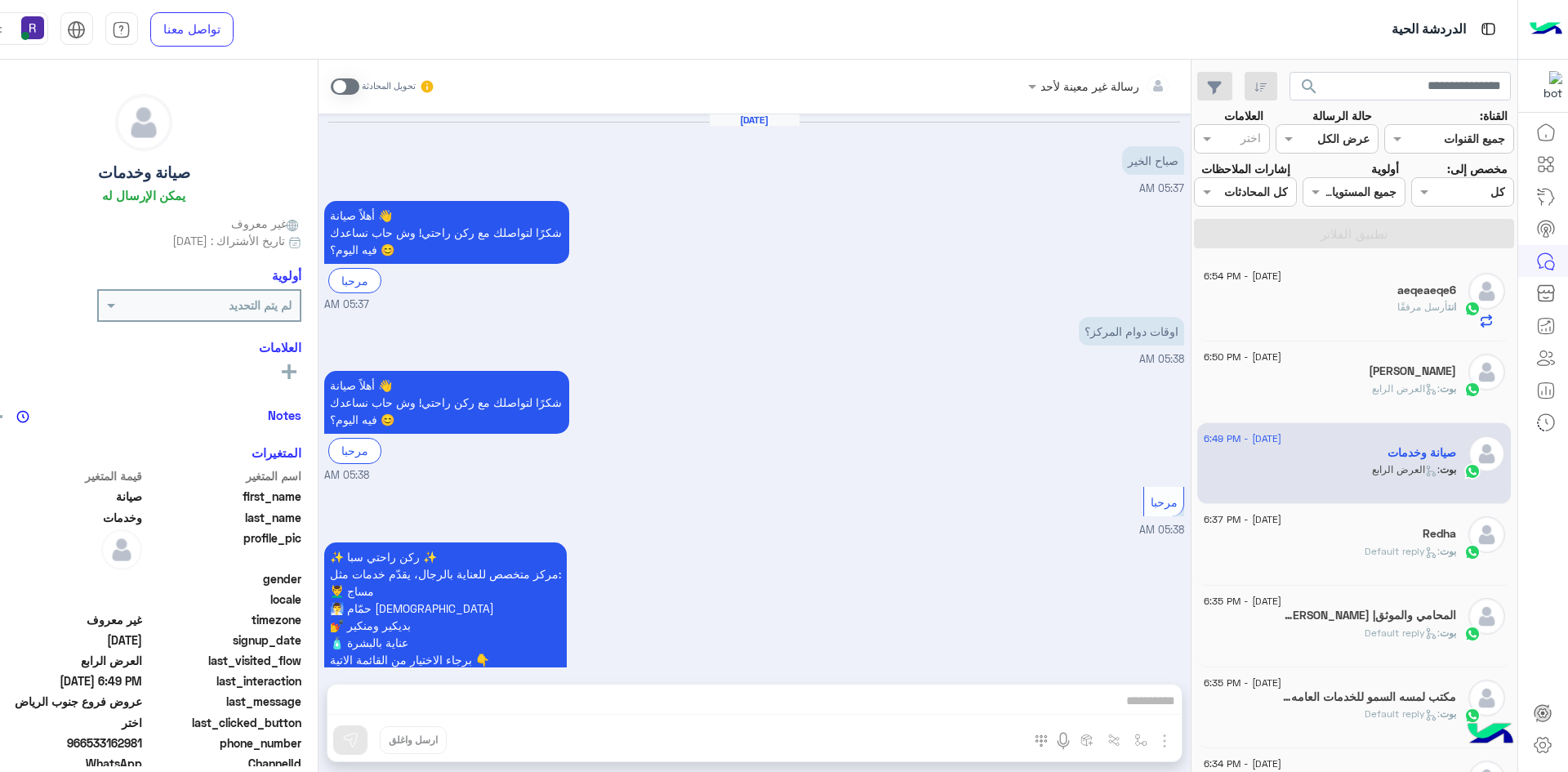
scroll to position [1936, 0]
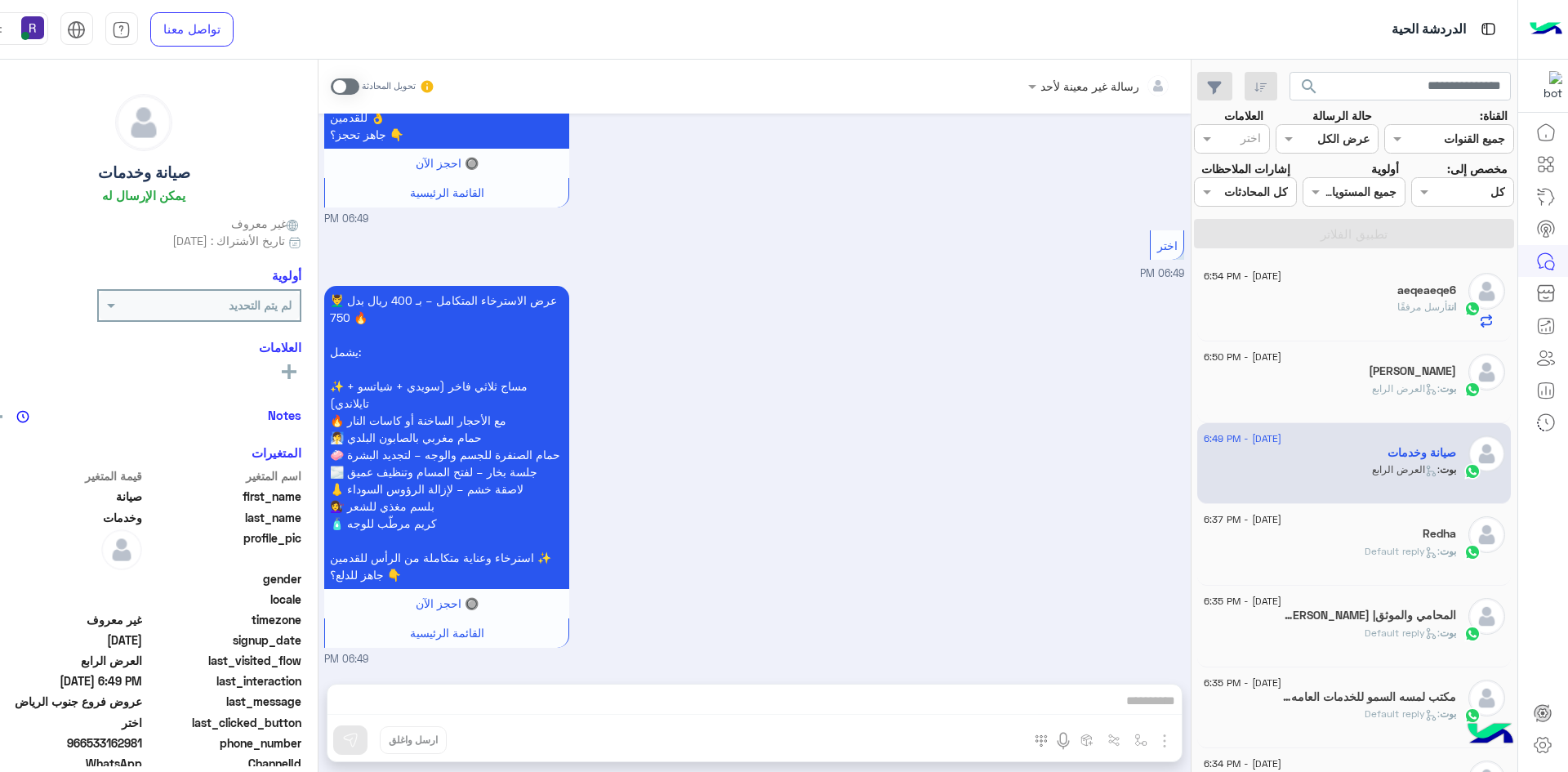
click at [332, 83] on span at bounding box center [345, 86] width 29 height 16
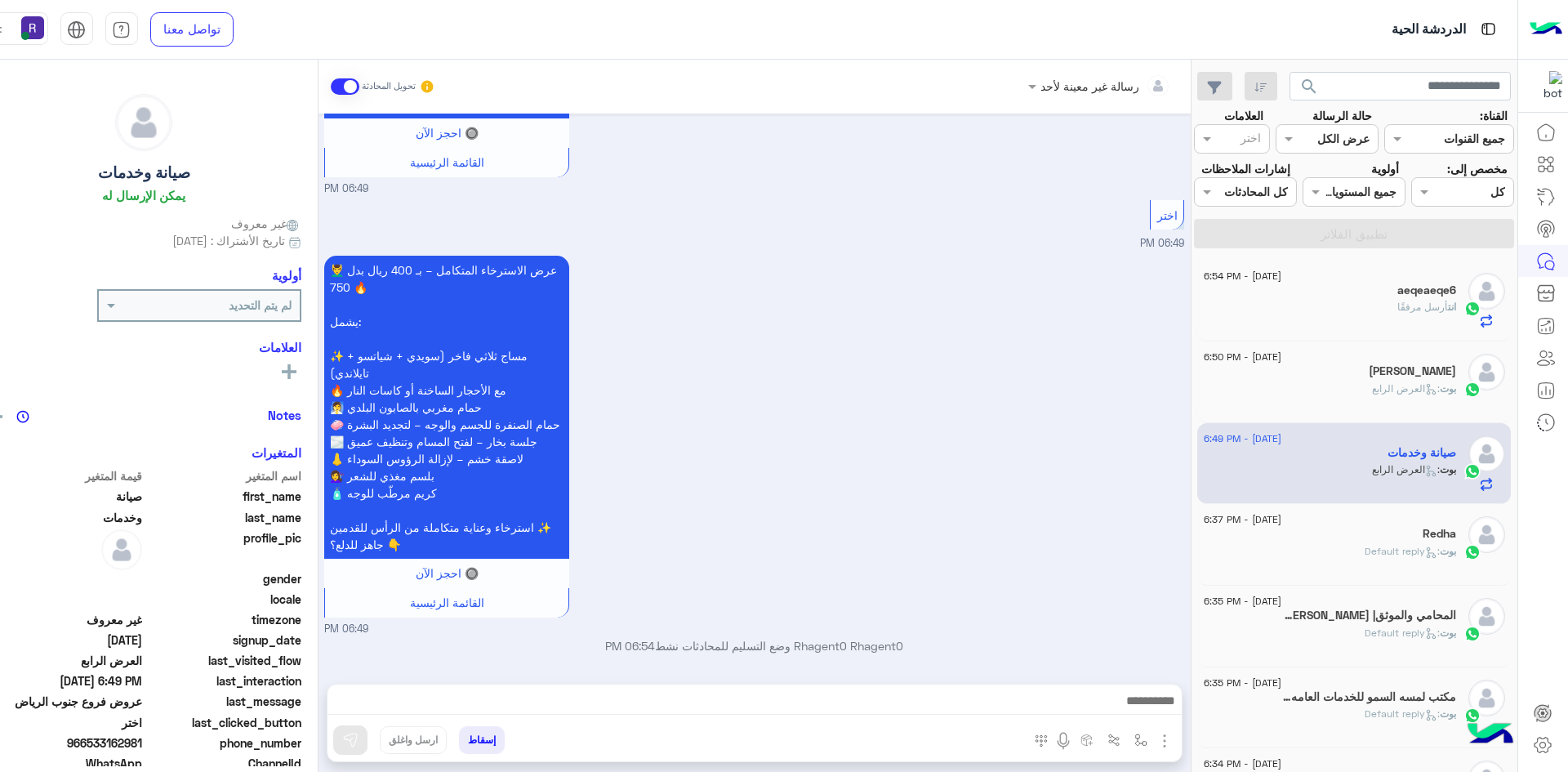
click at [1155, 745] on img "button" at bounding box center [1165, 741] width 20 height 20
click at [1128, 710] on button "الصور" at bounding box center [1139, 704] width 69 height 33
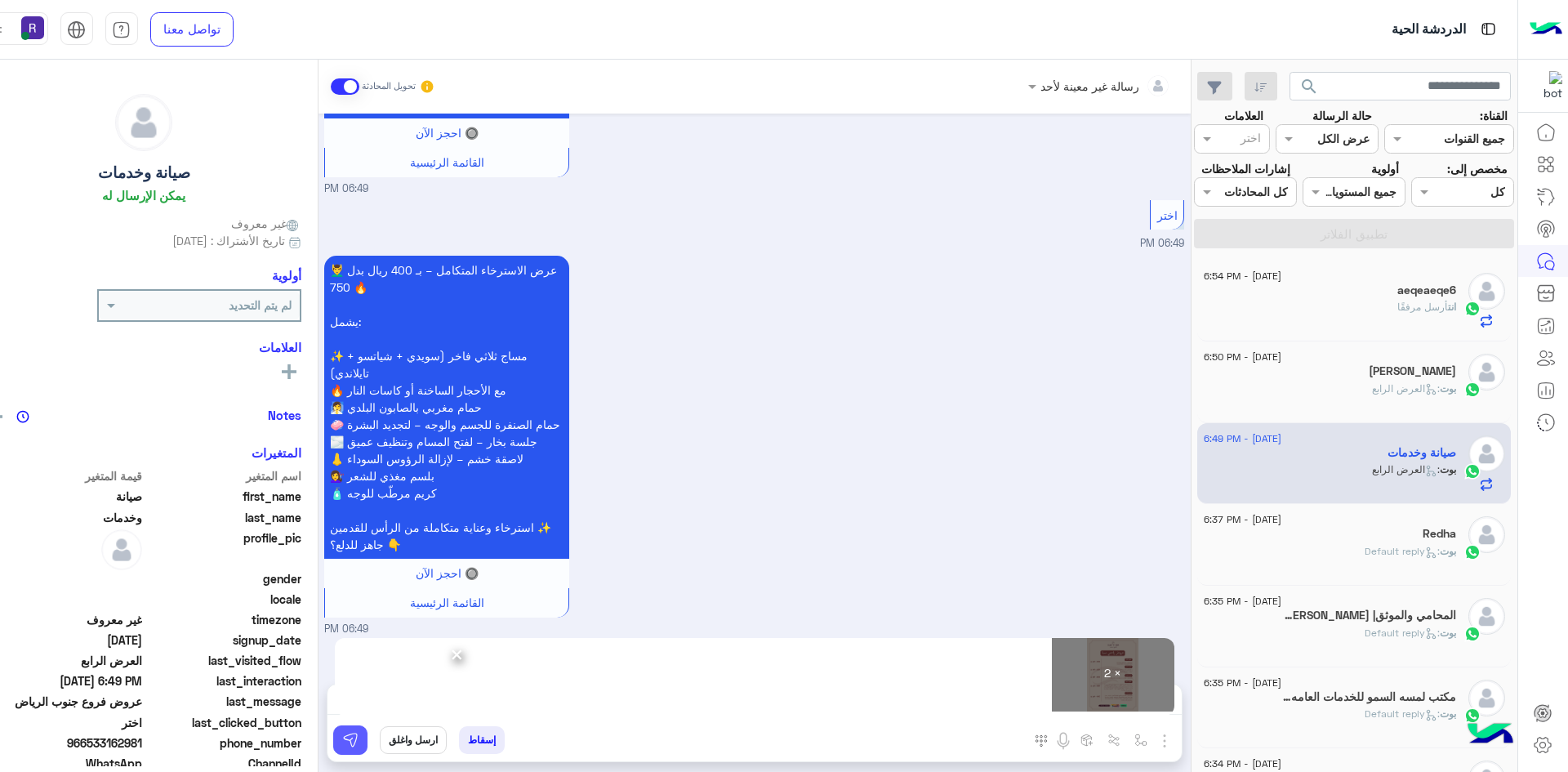
click at [343, 746] on img at bounding box center [351, 740] width 16 height 16
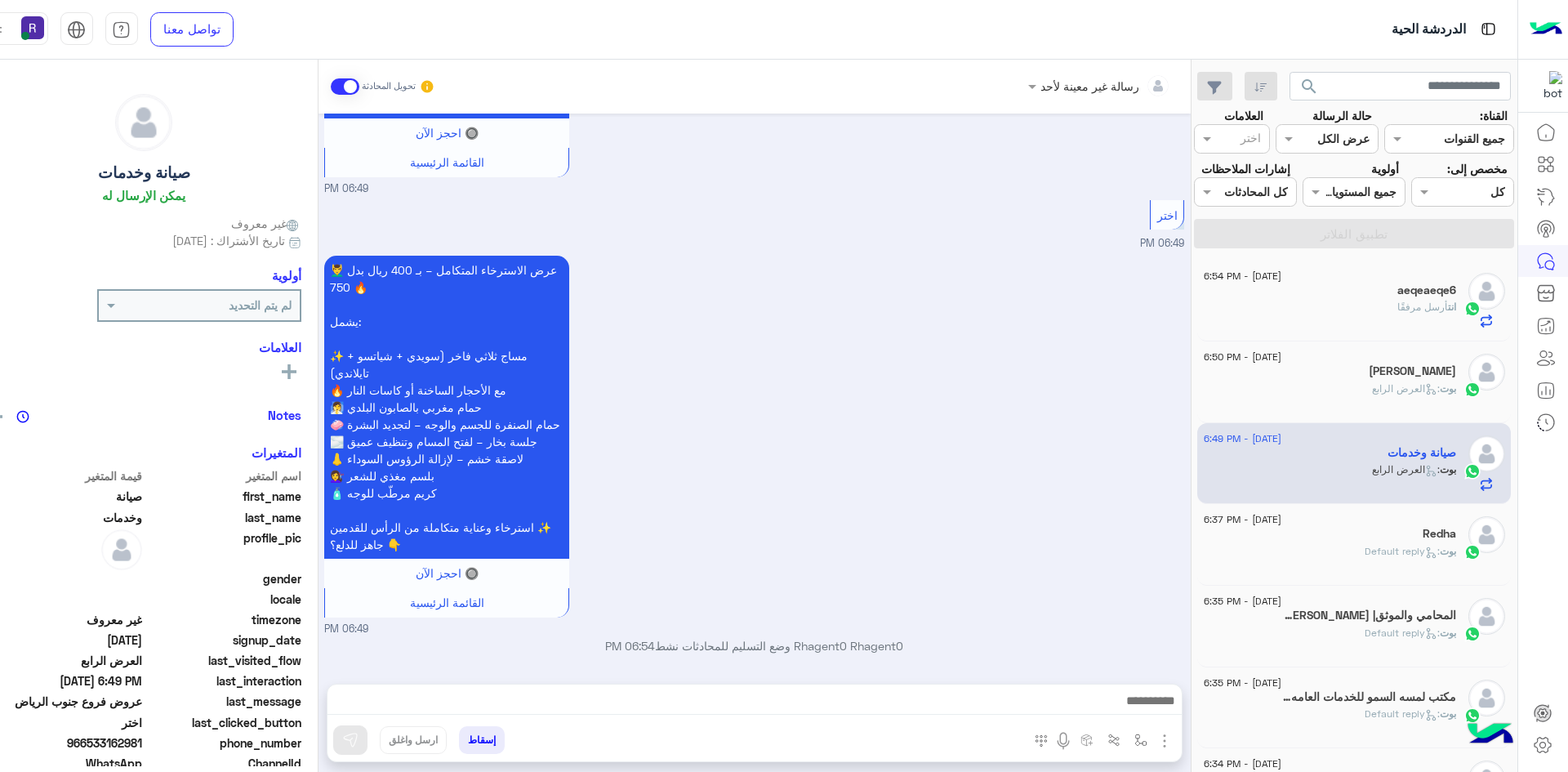
click at [1409, 540] on div "Redha" at bounding box center [1329, 534] width 253 height 17
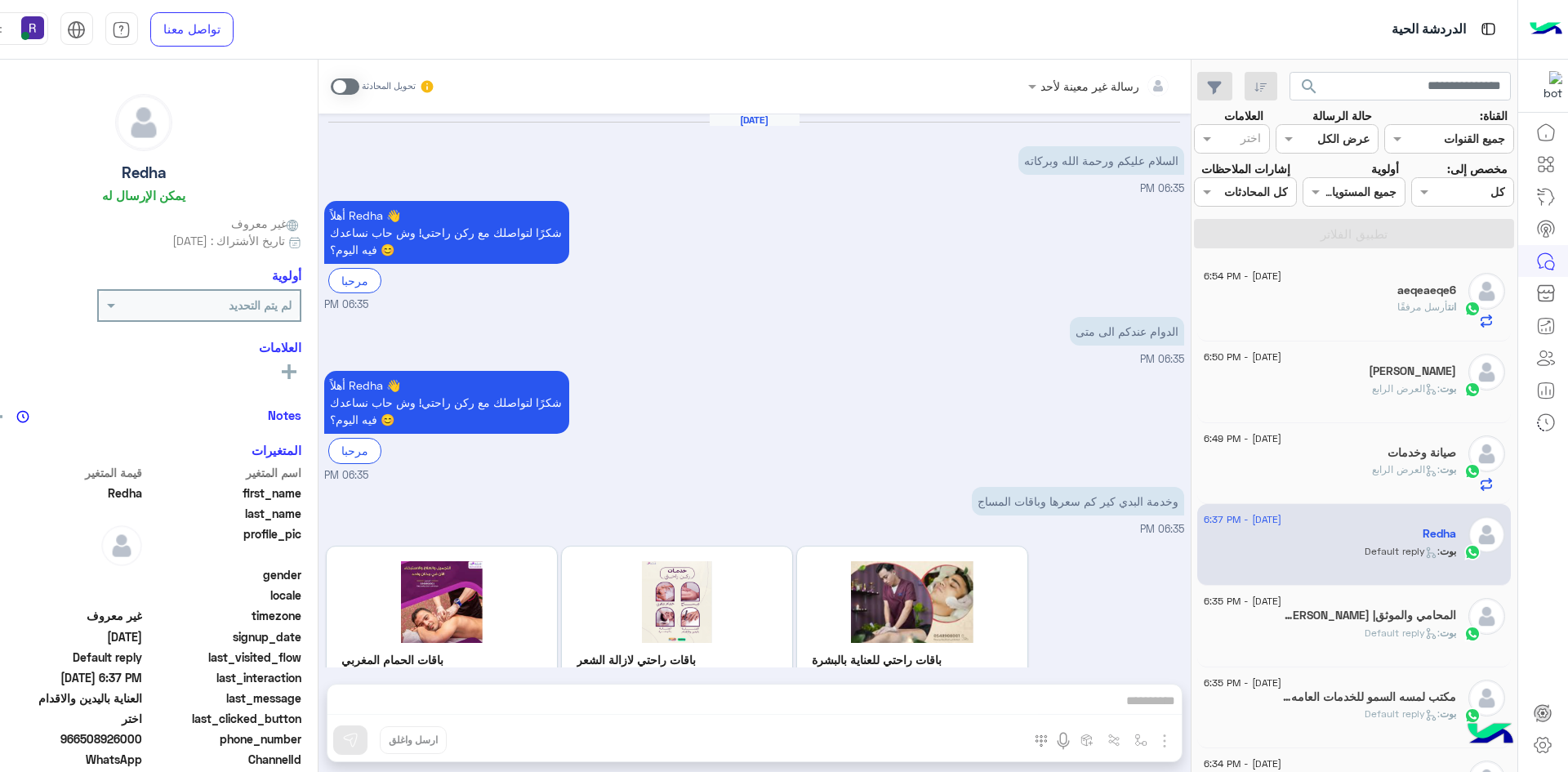
scroll to position [1527, 0]
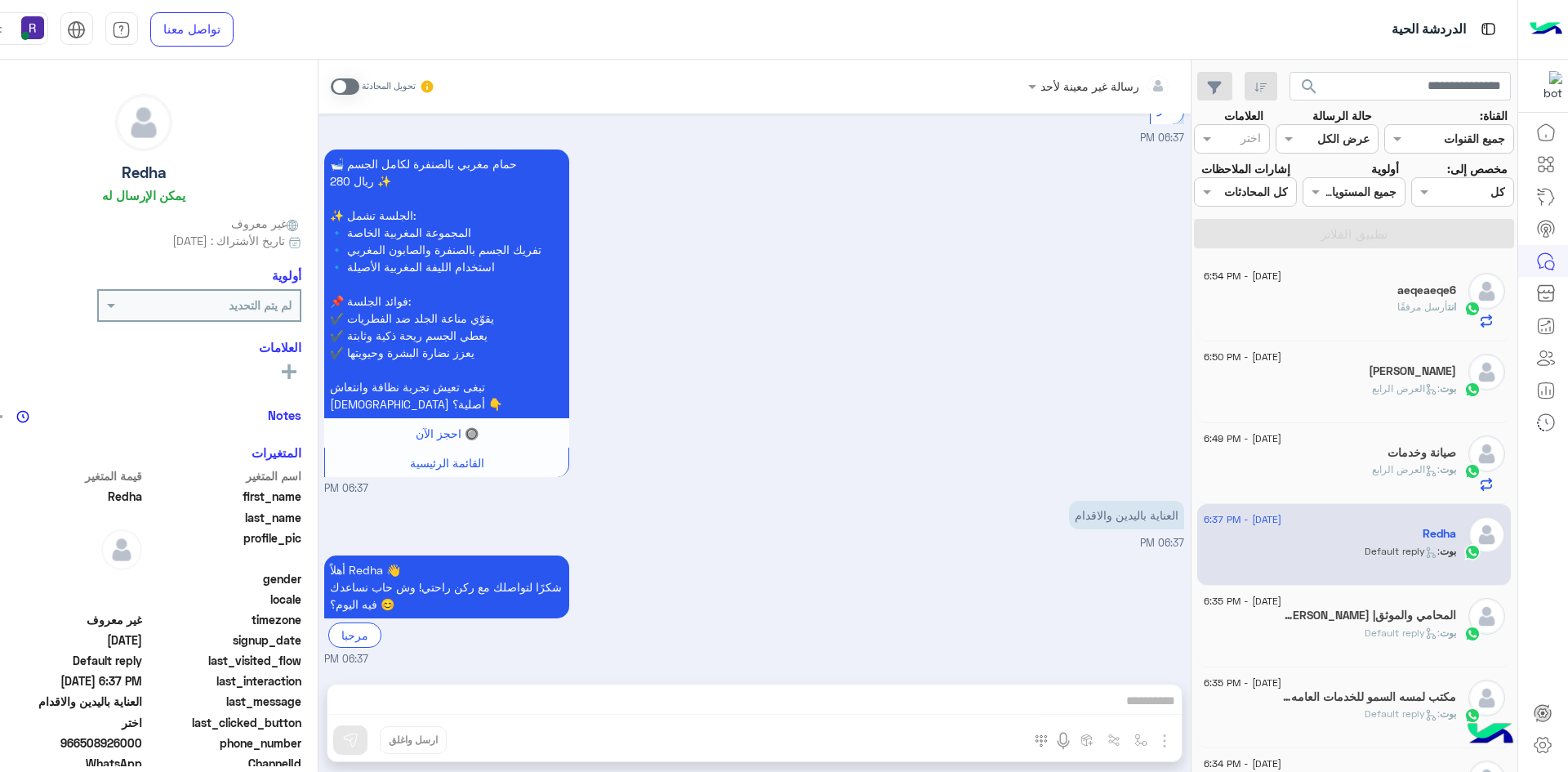
click at [331, 85] on span at bounding box center [345, 86] width 29 height 16
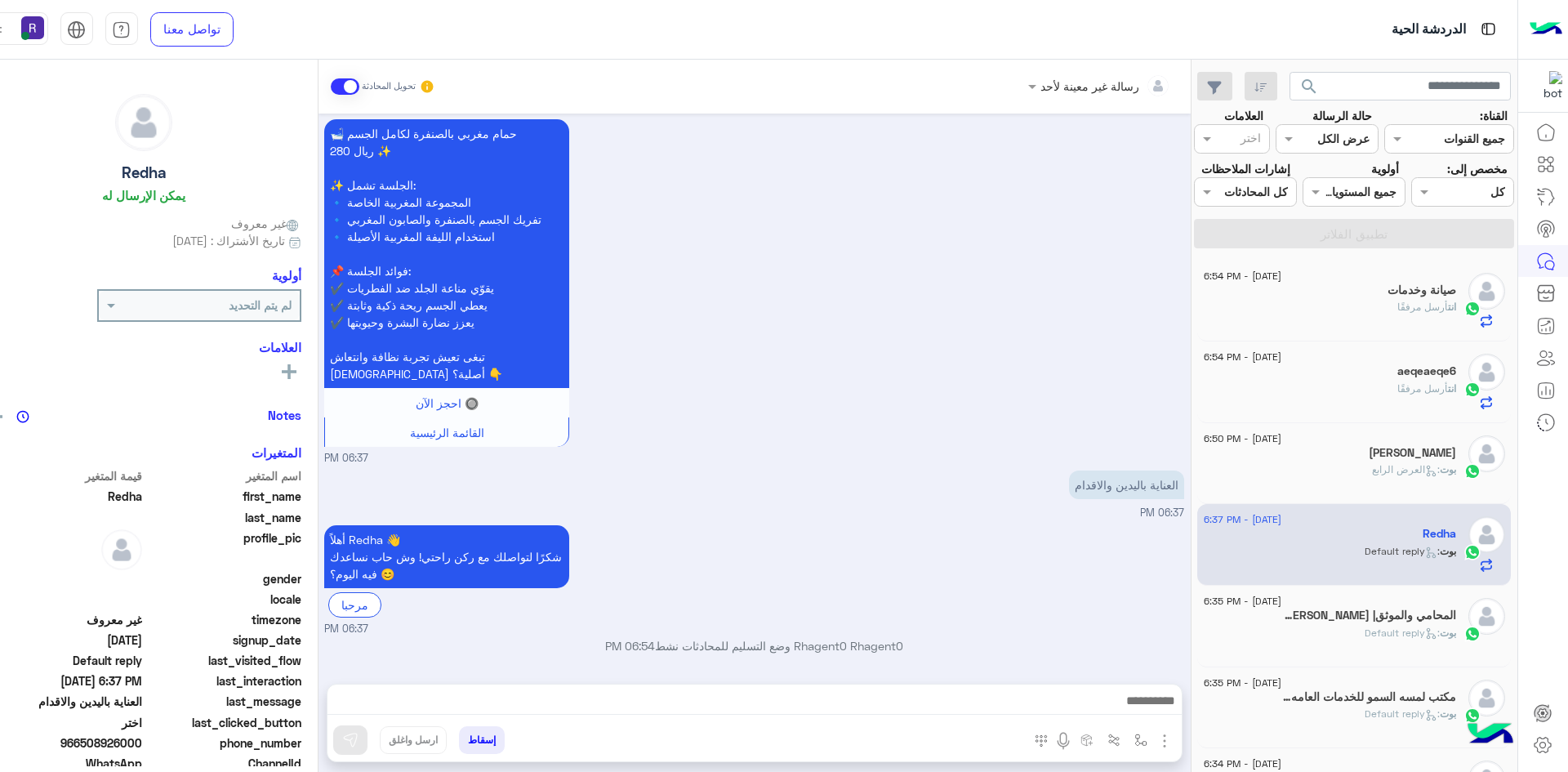
click at [1155, 740] on img "button" at bounding box center [1165, 741] width 20 height 20
click at [1118, 710] on span "الصور" at bounding box center [1133, 705] width 30 height 19
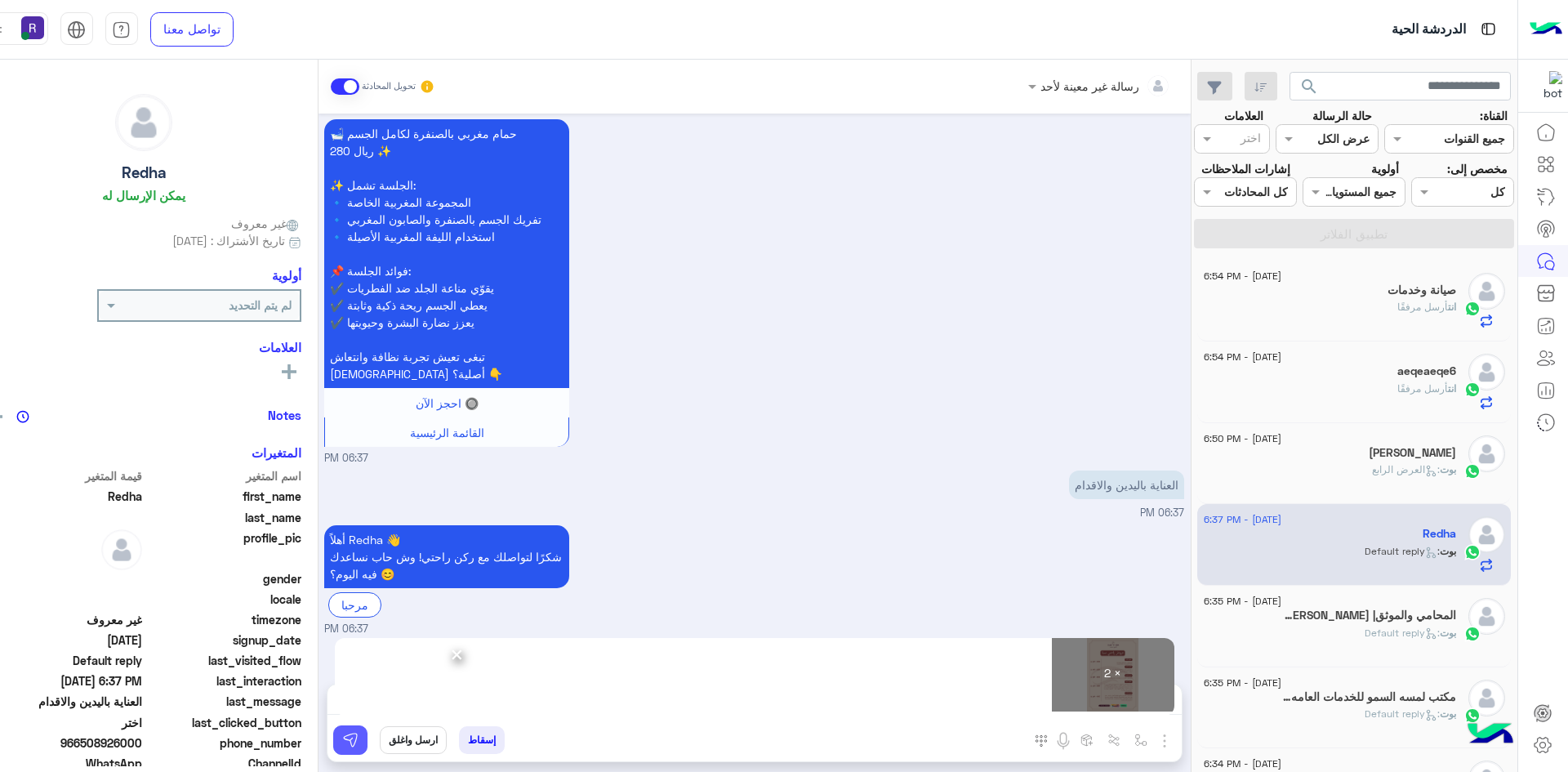
click at [343, 736] on img at bounding box center [351, 740] width 16 height 16
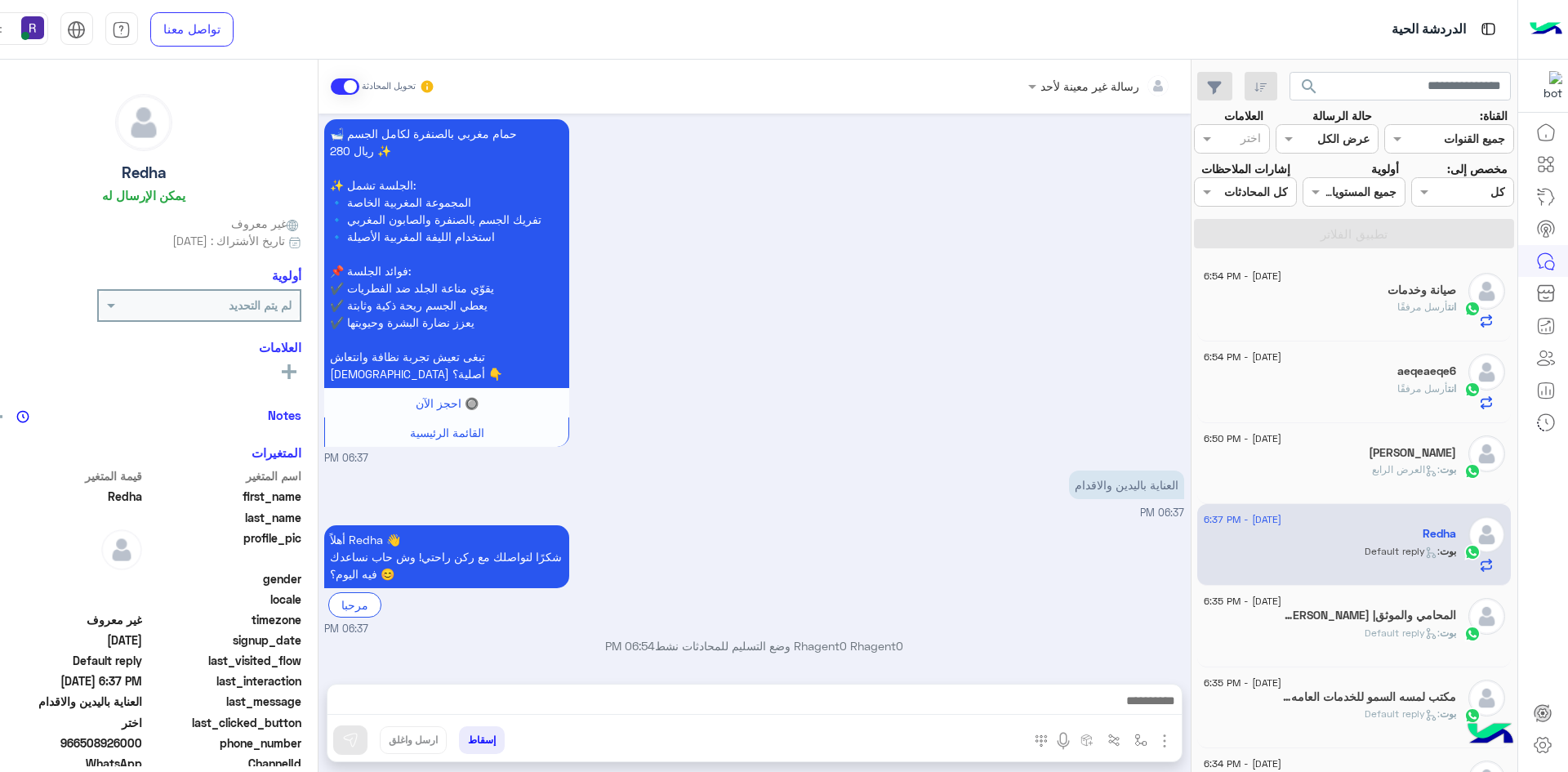
click at [1397, 392] on span "أرسل مرفقًا" at bounding box center [1422, 388] width 51 height 12
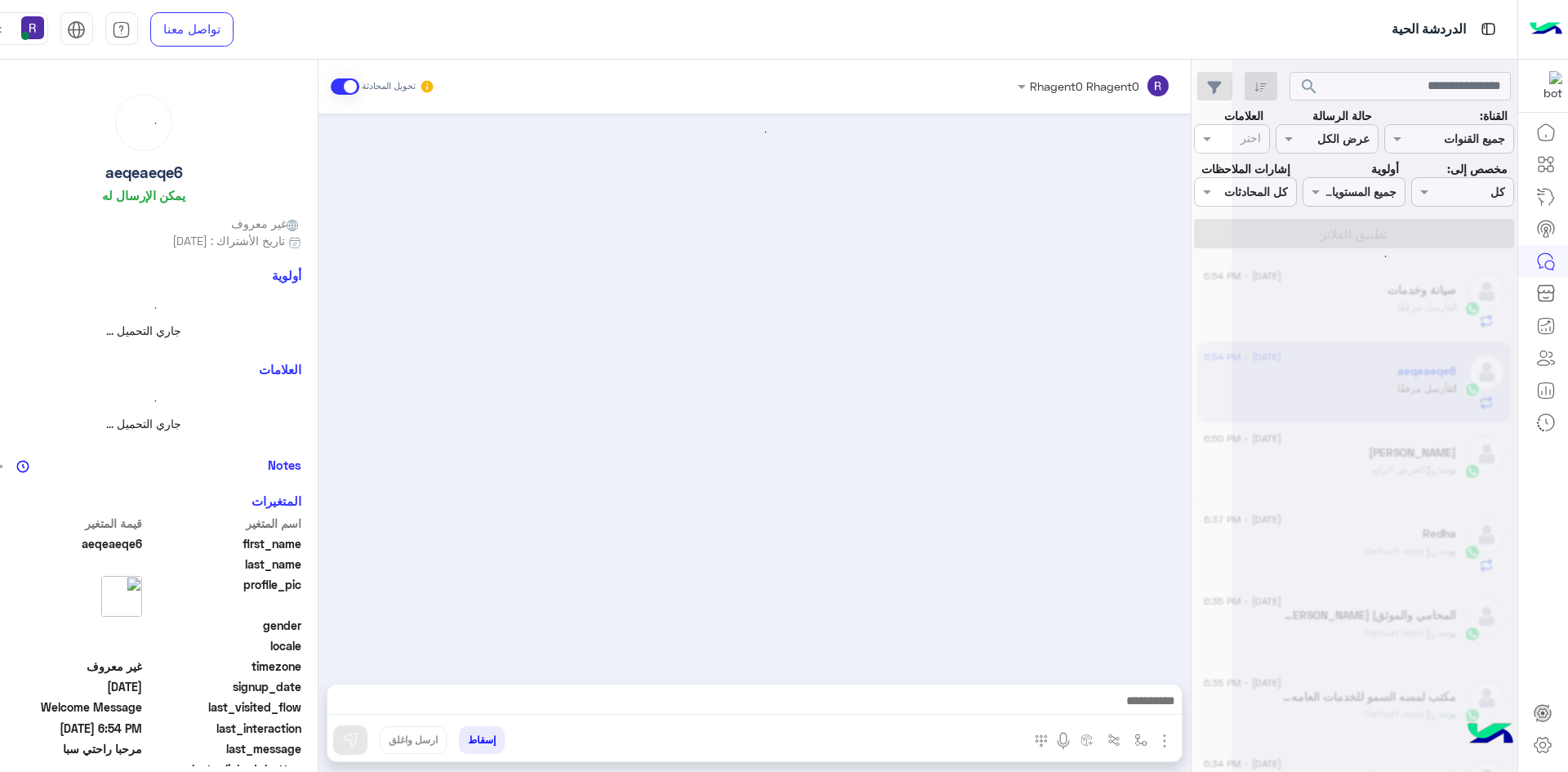
scroll to position [201, 0]
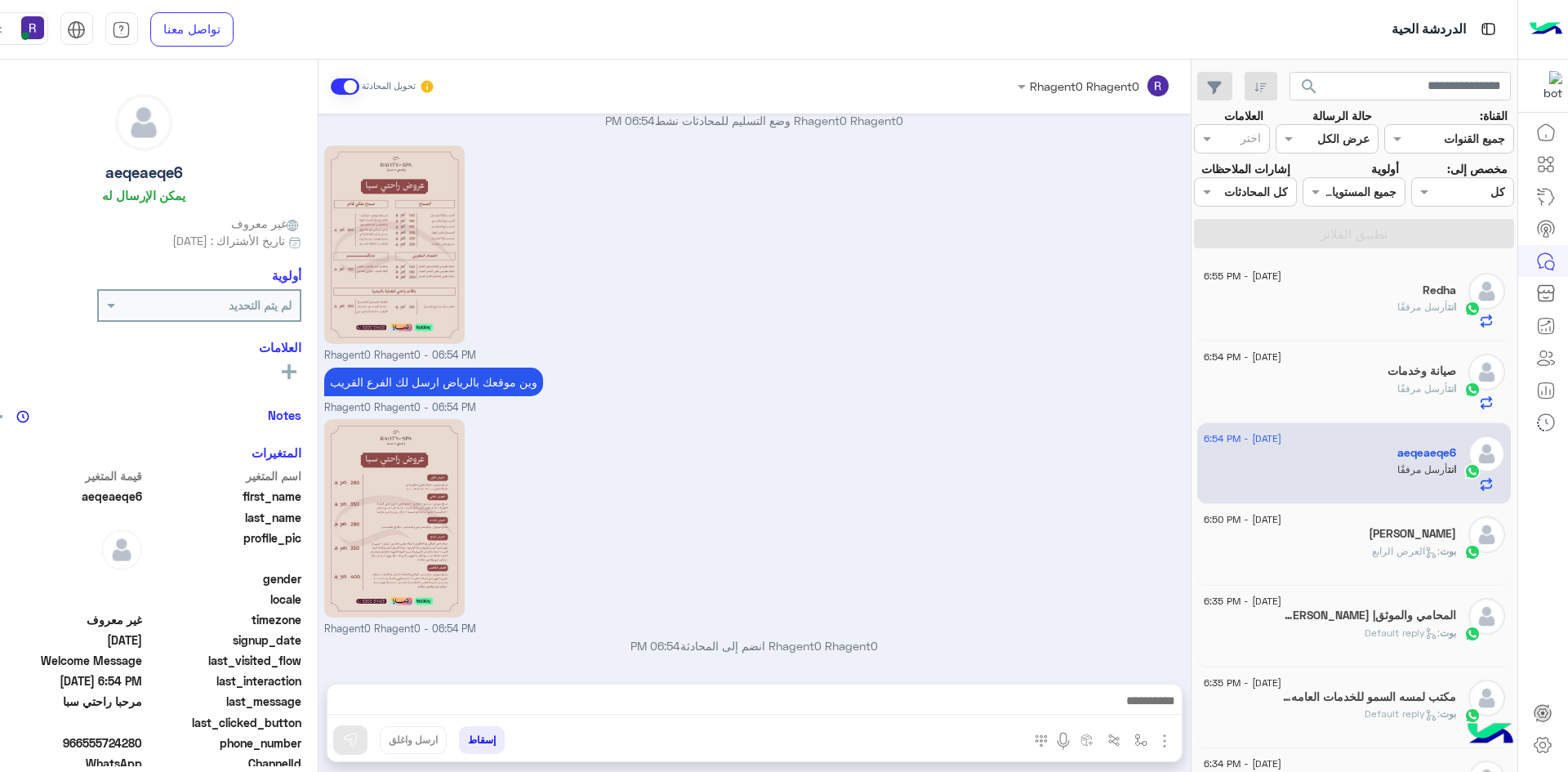
click at [1397, 300] on p "انت أرسل مرفقًا" at bounding box center [1426, 307] width 59 height 15
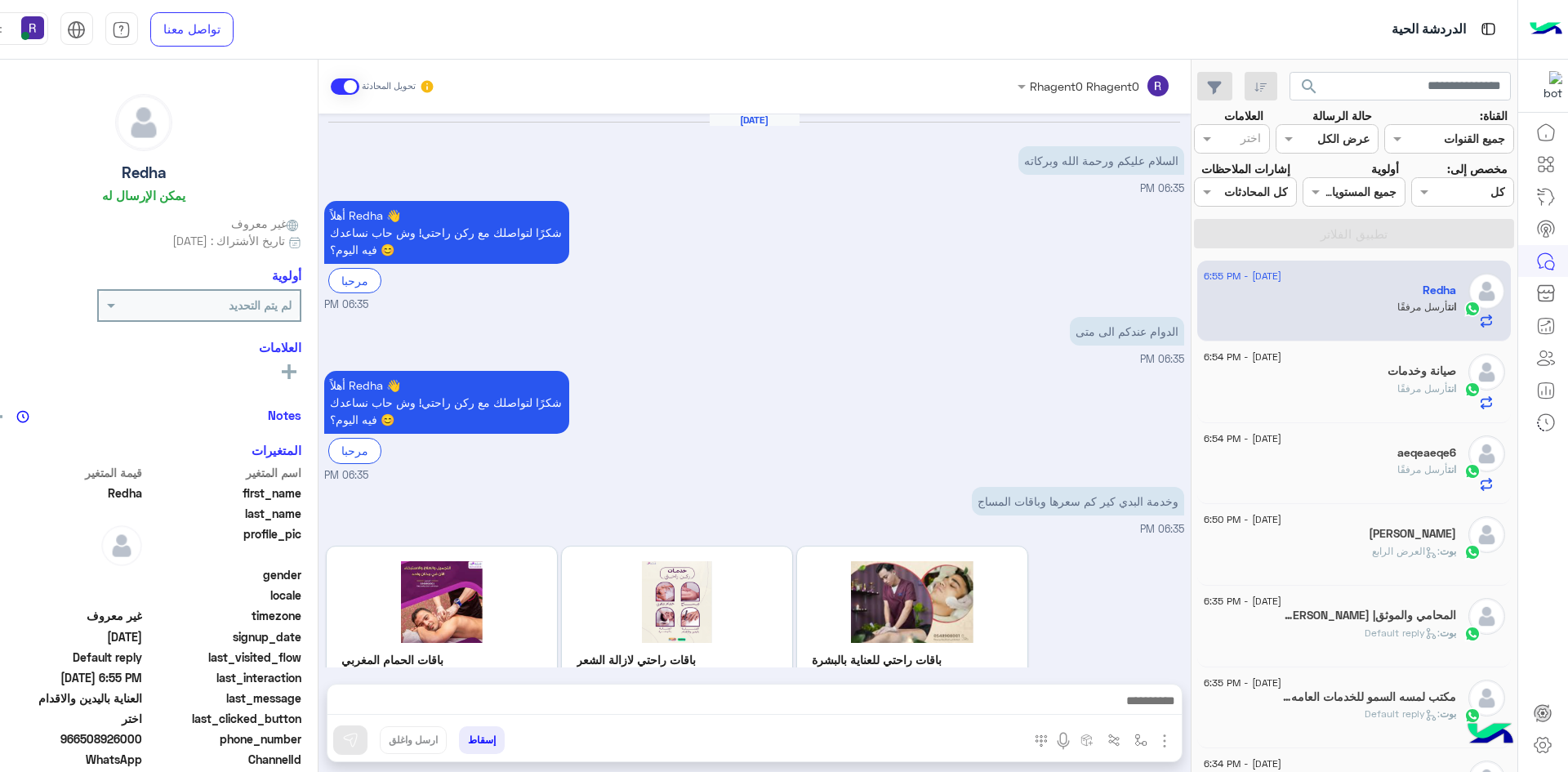
scroll to position [2030, 0]
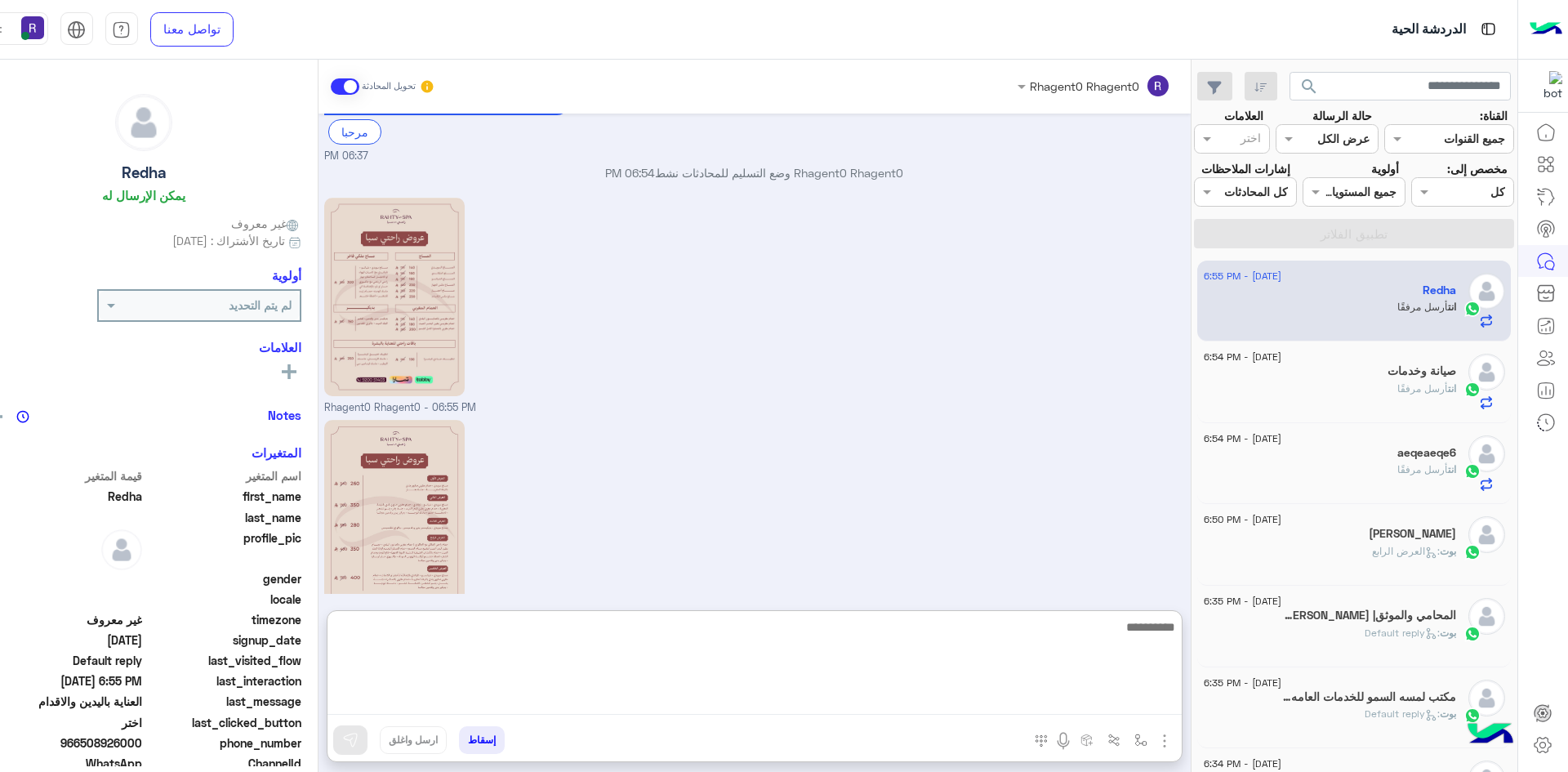
paste textarea "**********"
type textarea "**********"
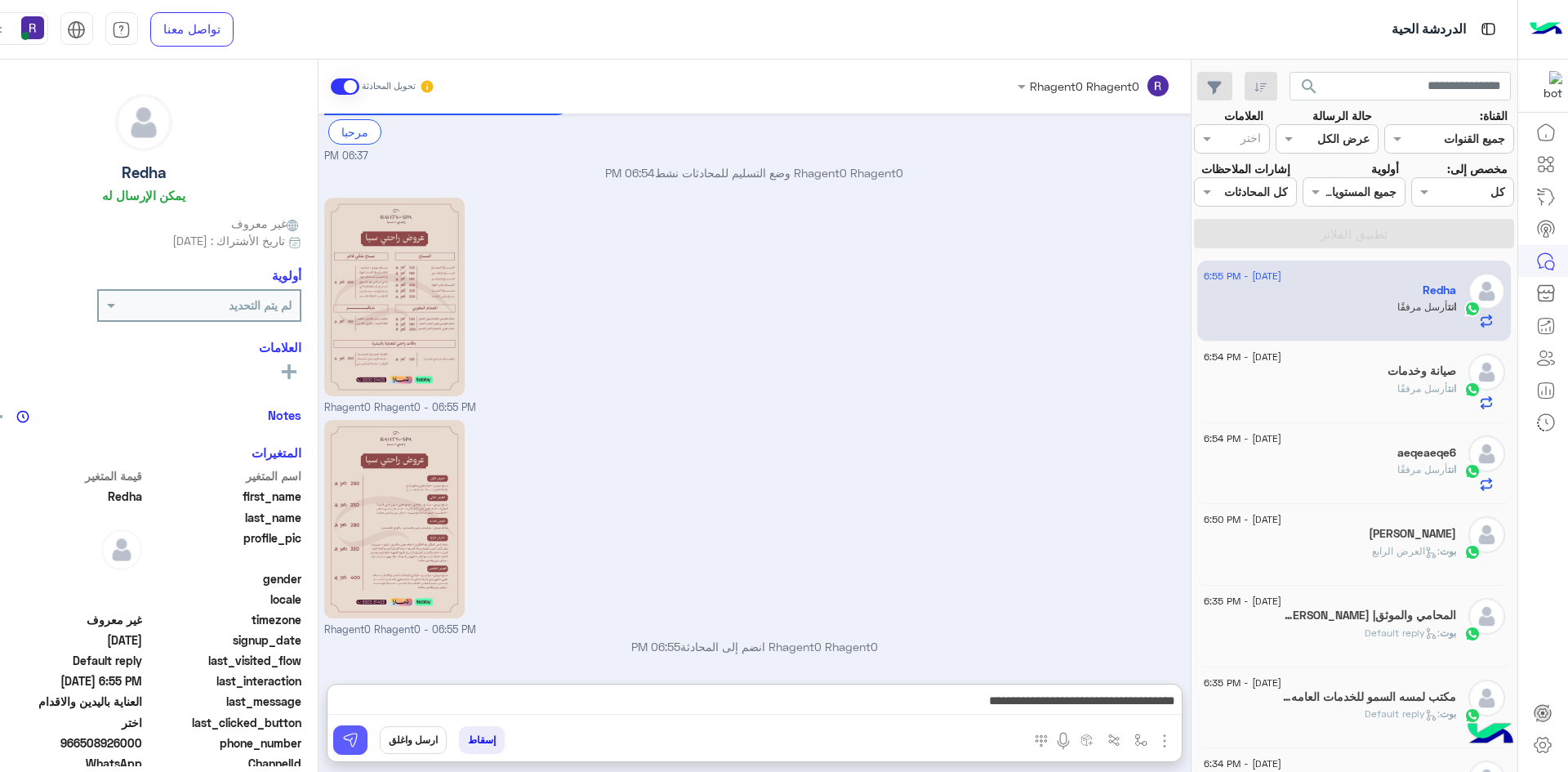
click at [343, 741] on img at bounding box center [351, 740] width 16 height 16
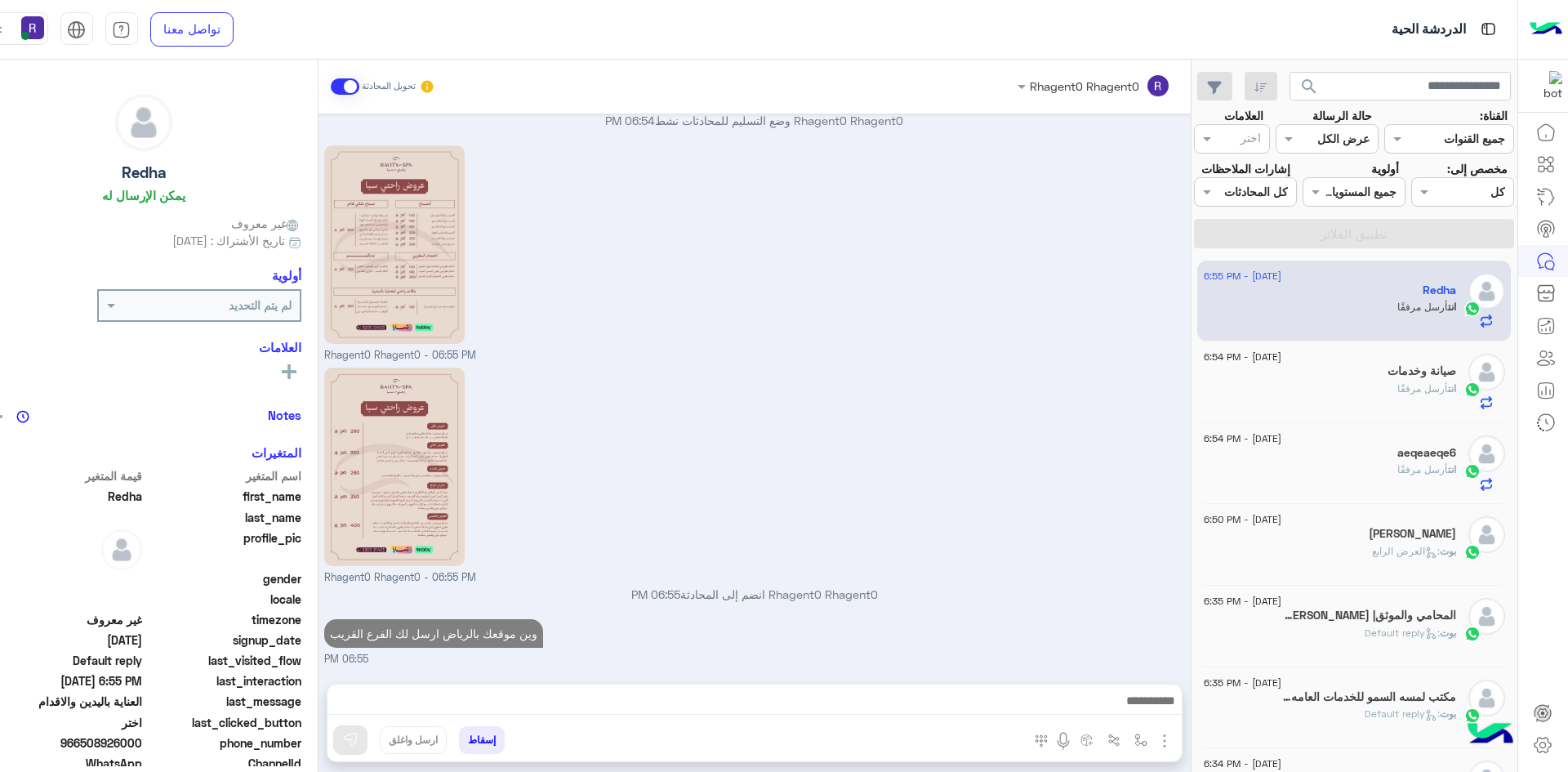
scroll to position [2082, 0]
click at [1389, 387] on div "انت أرسل مرفقًا" at bounding box center [1329, 395] width 253 height 29
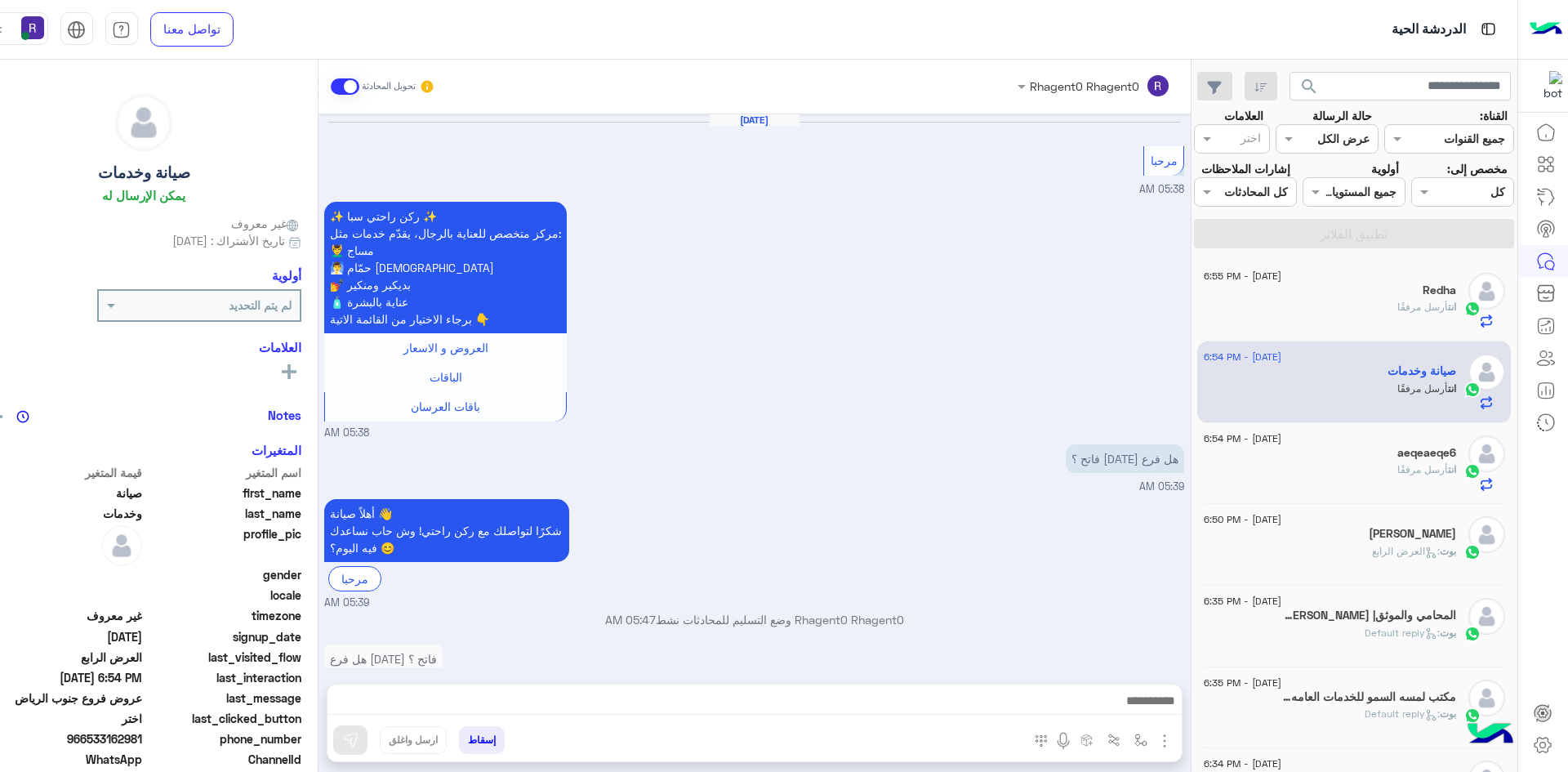
scroll to position [2099, 0]
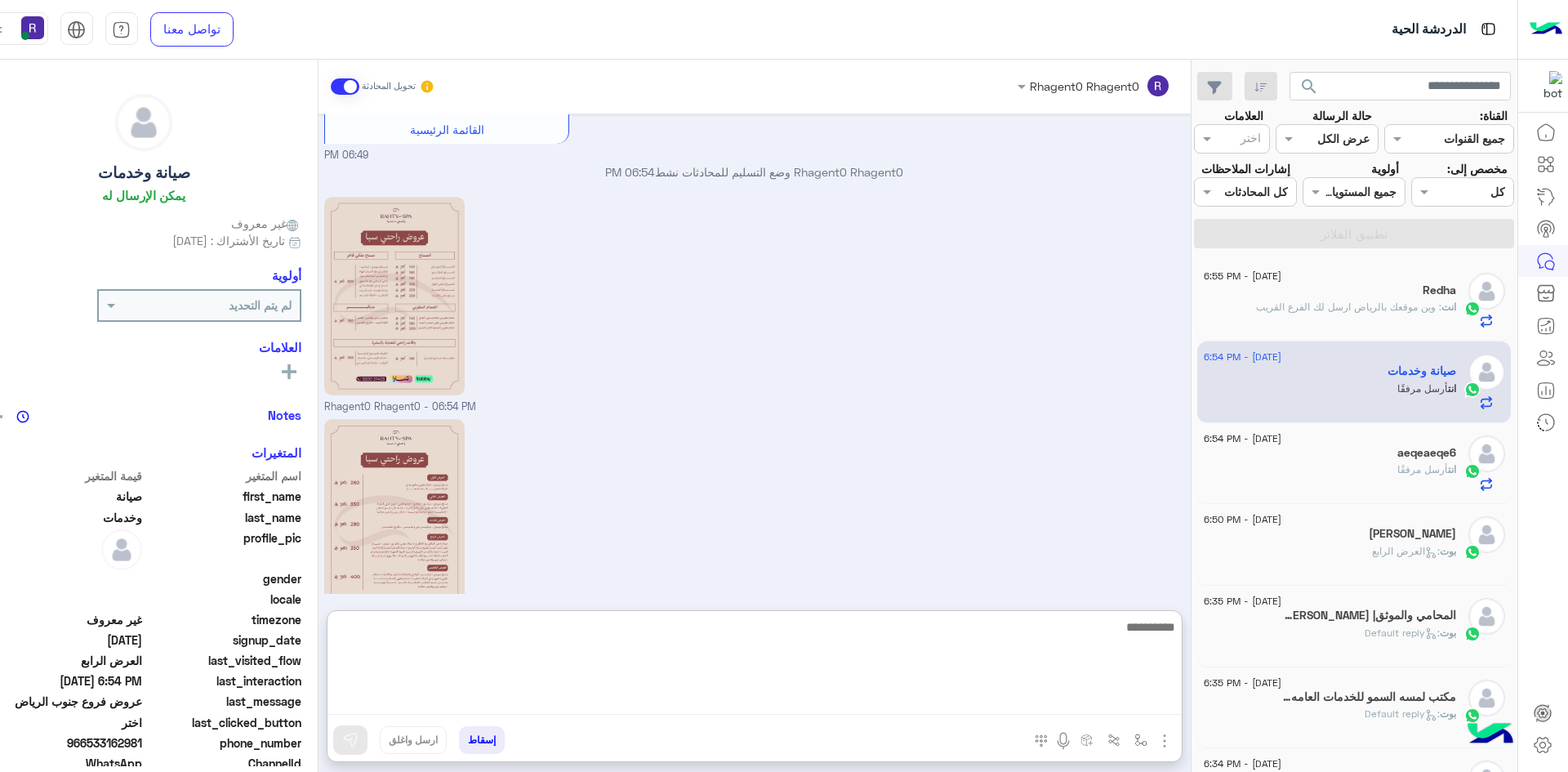
paste textarea "**********"
type textarea "**********"
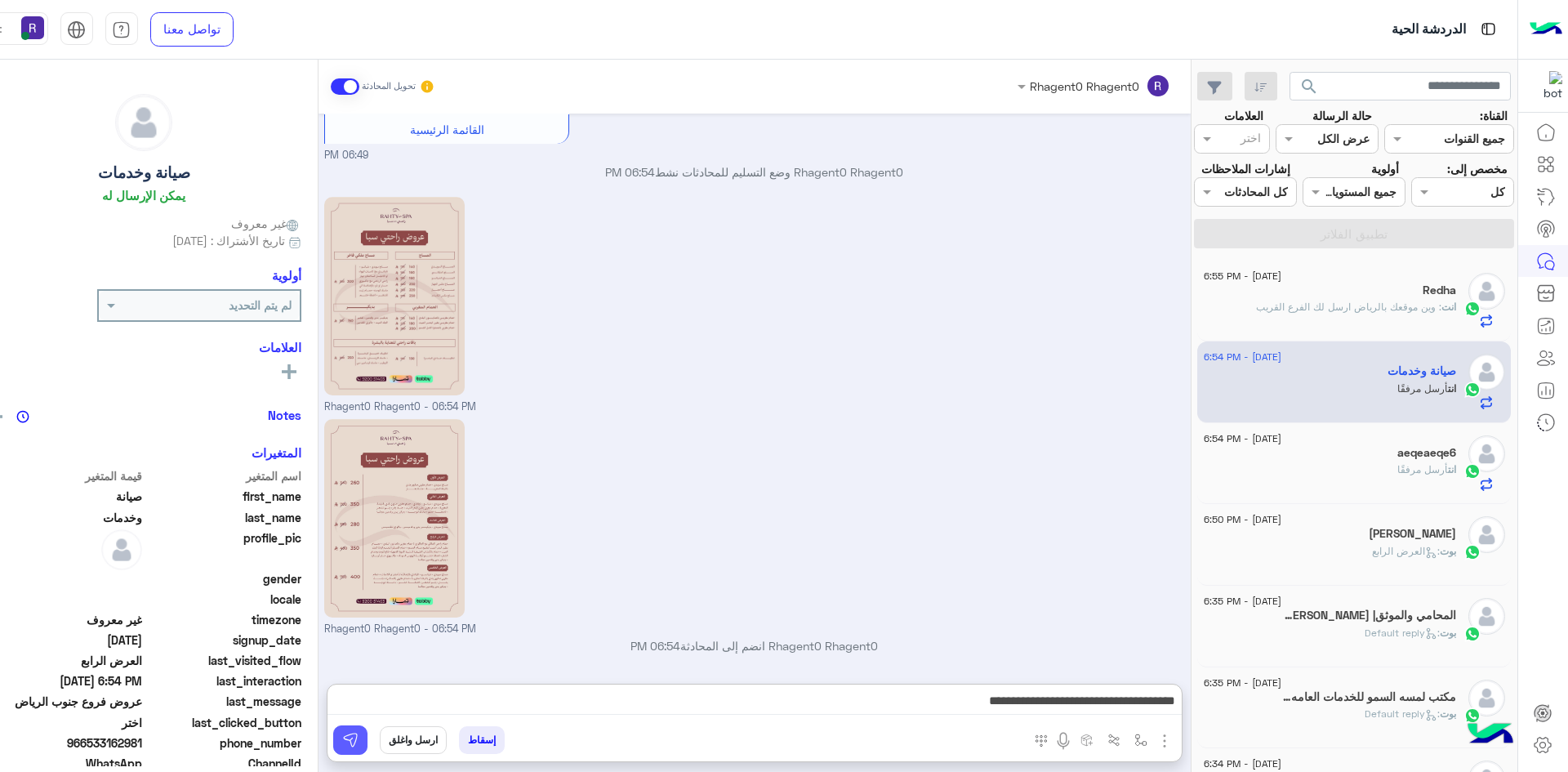
click at [343, 740] on img at bounding box center [351, 740] width 16 height 16
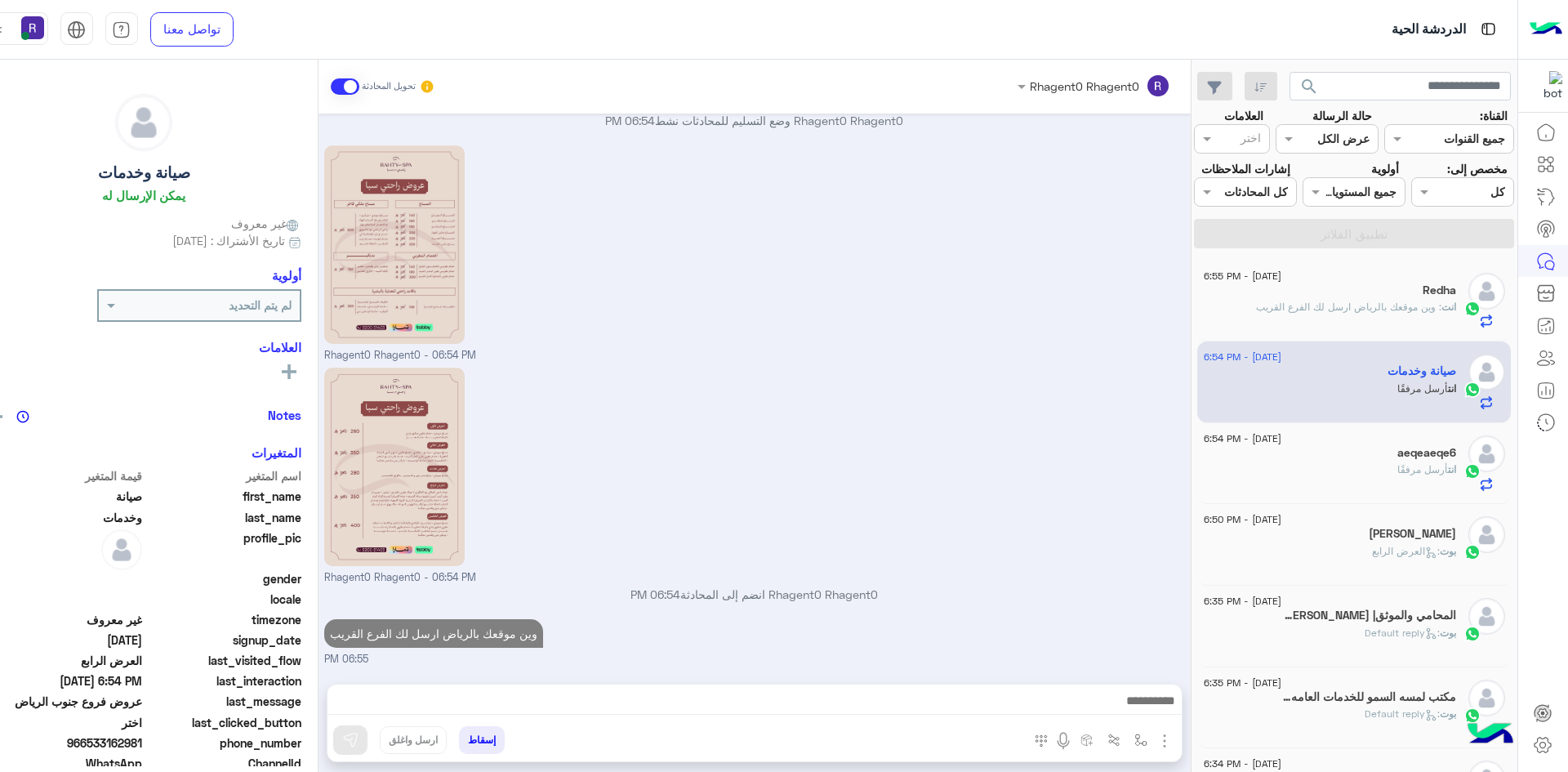
scroll to position [2151, 0]
click at [1390, 478] on div "انت أرسل مرفقًا" at bounding box center [1329, 476] width 253 height 29
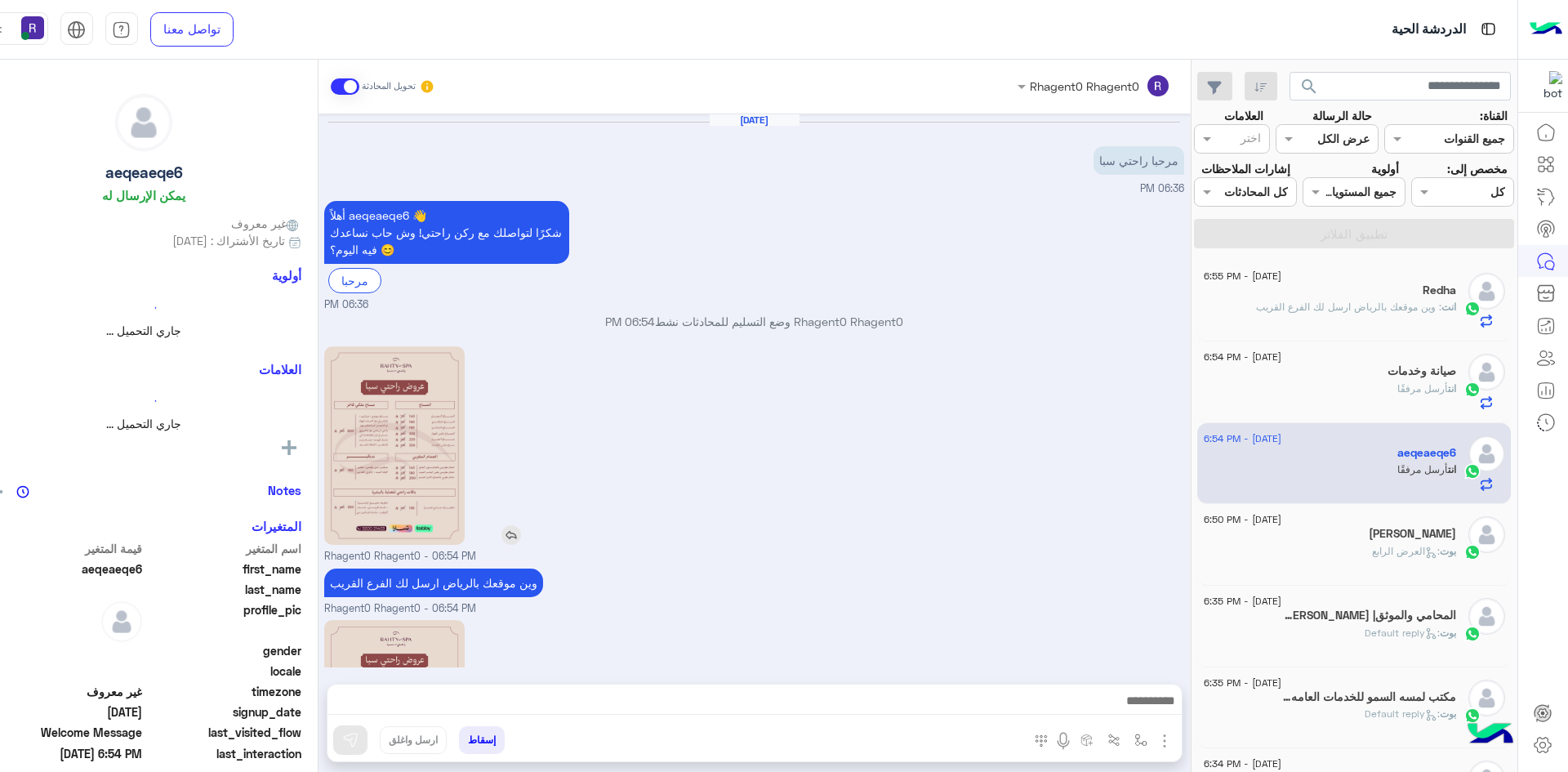
scroll to position [201, 0]
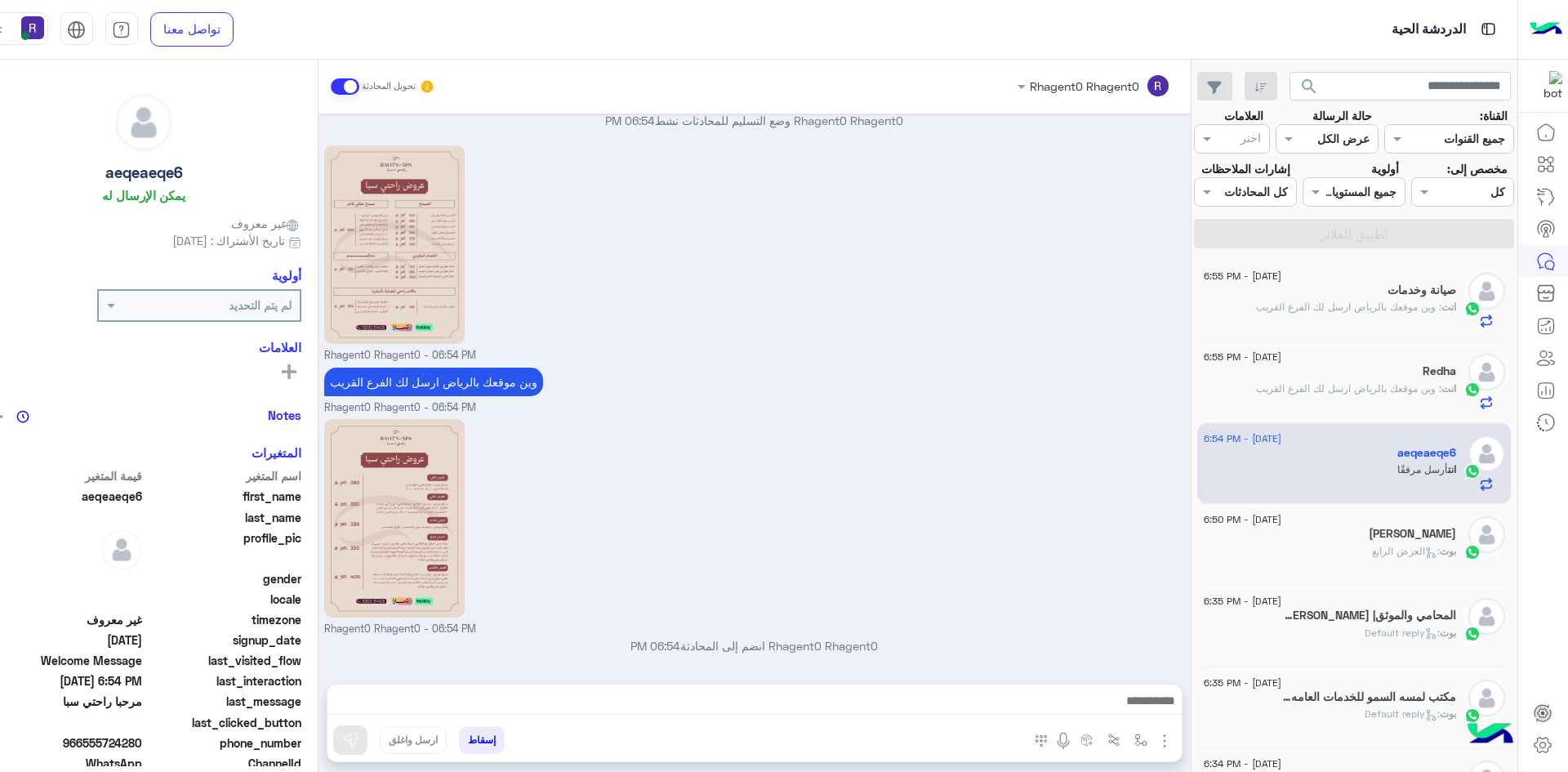
click at [1340, 562] on div "بوت : العرض الرابع" at bounding box center [1329, 558] width 253 height 29
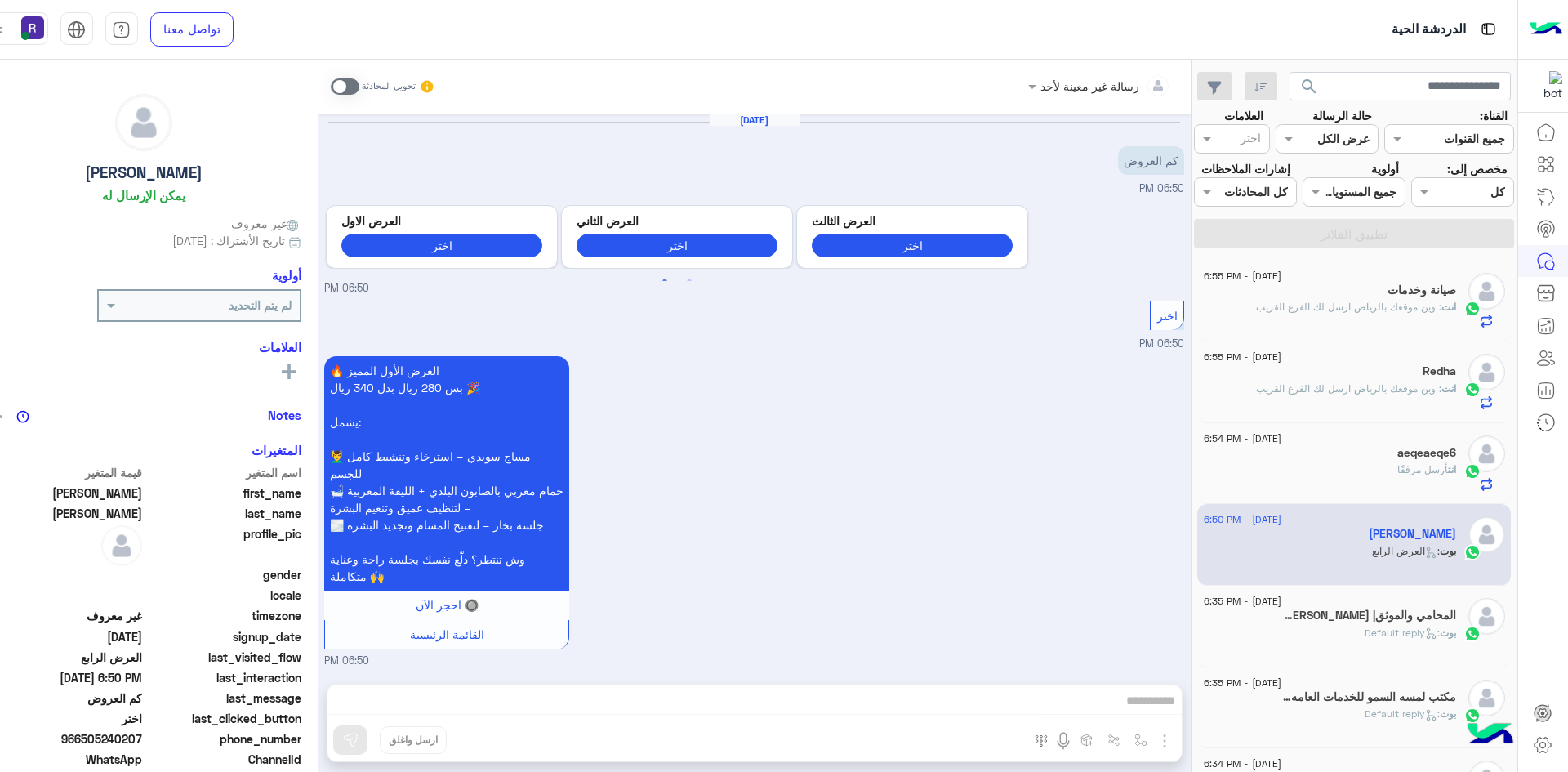
scroll to position [1391, 0]
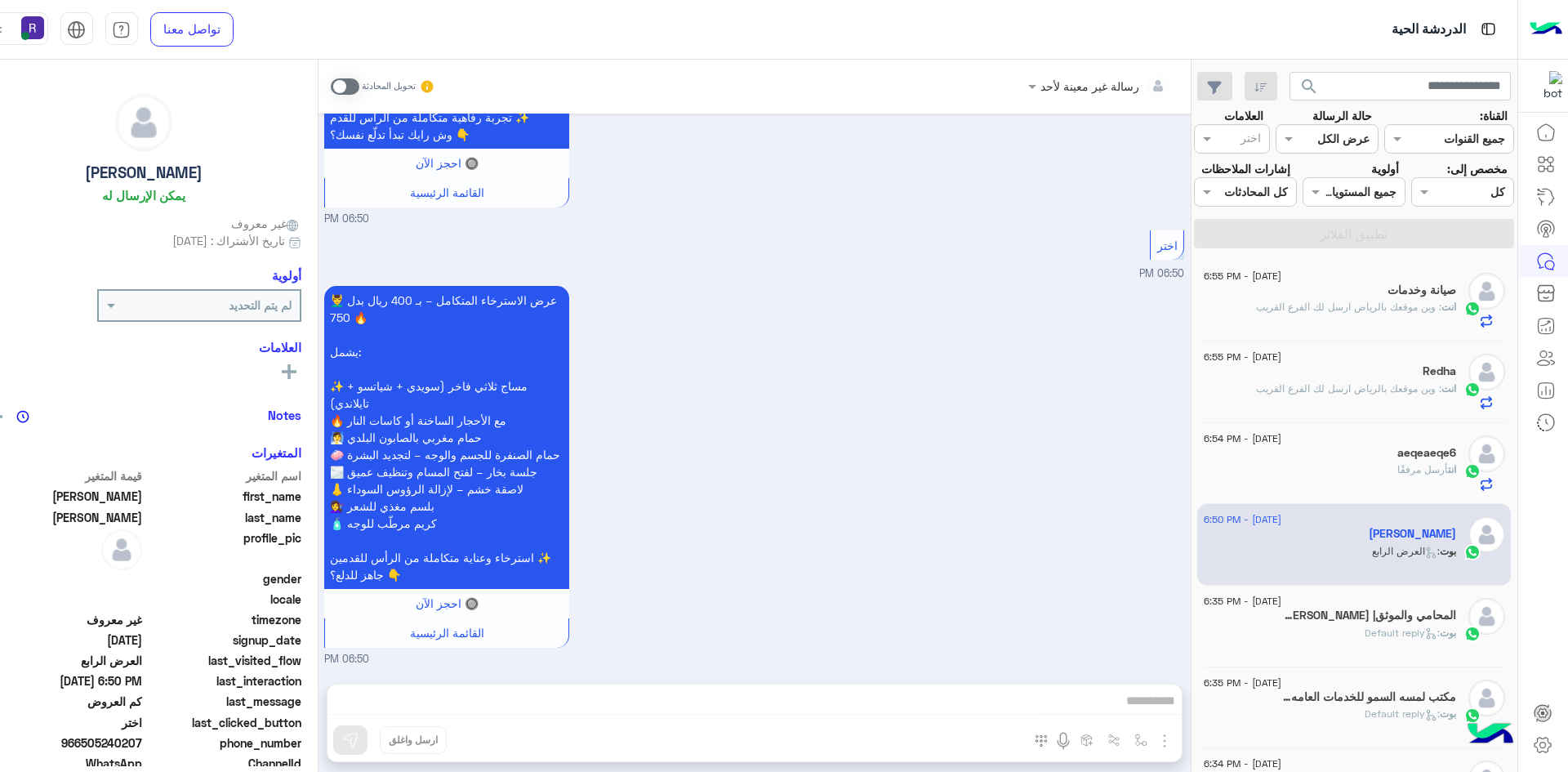
click at [1328, 628] on div "[PERSON_NAME] : Default reply" at bounding box center [1329, 639] width 253 height 29
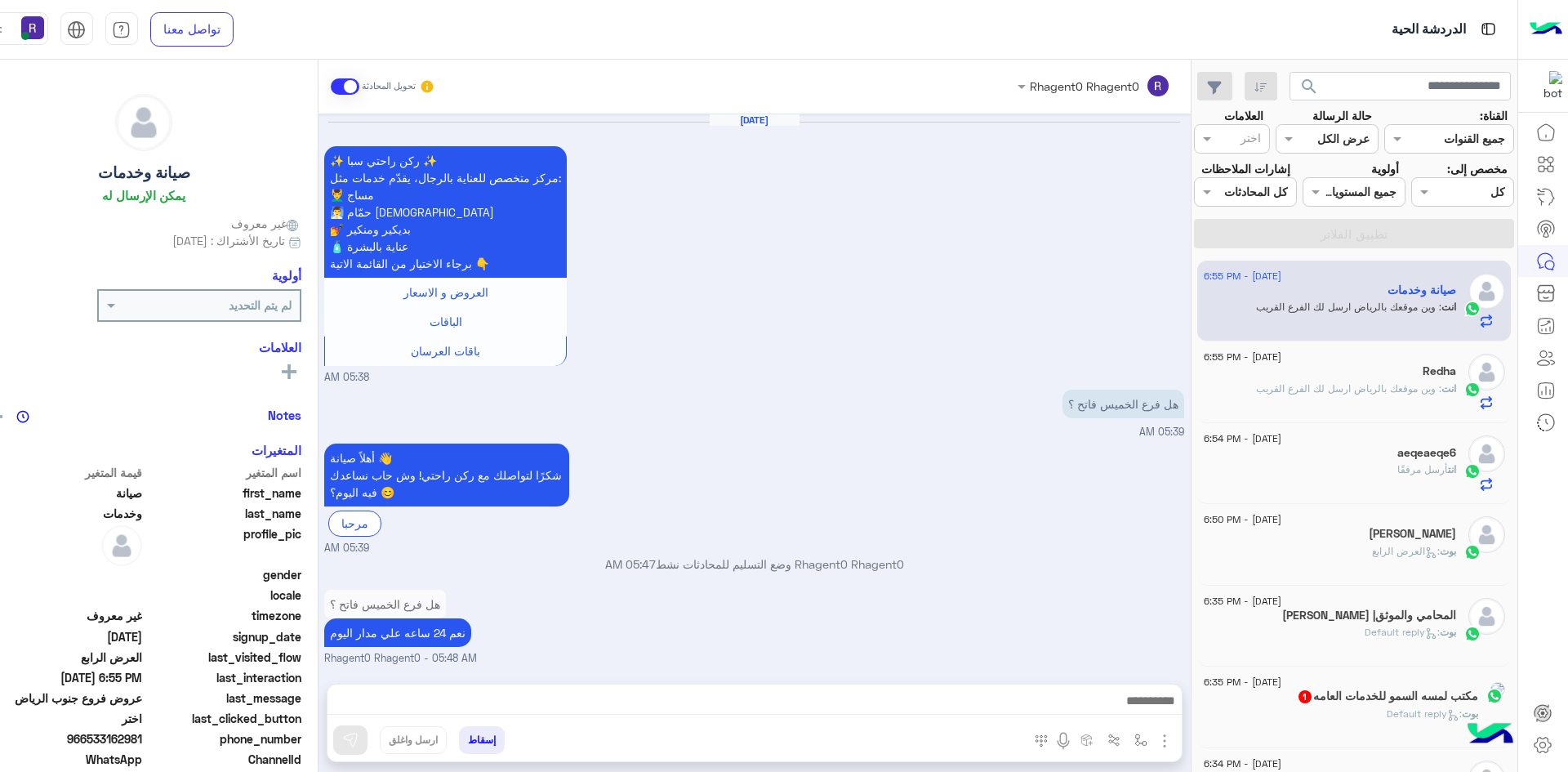
scroll to position [2096, 0]
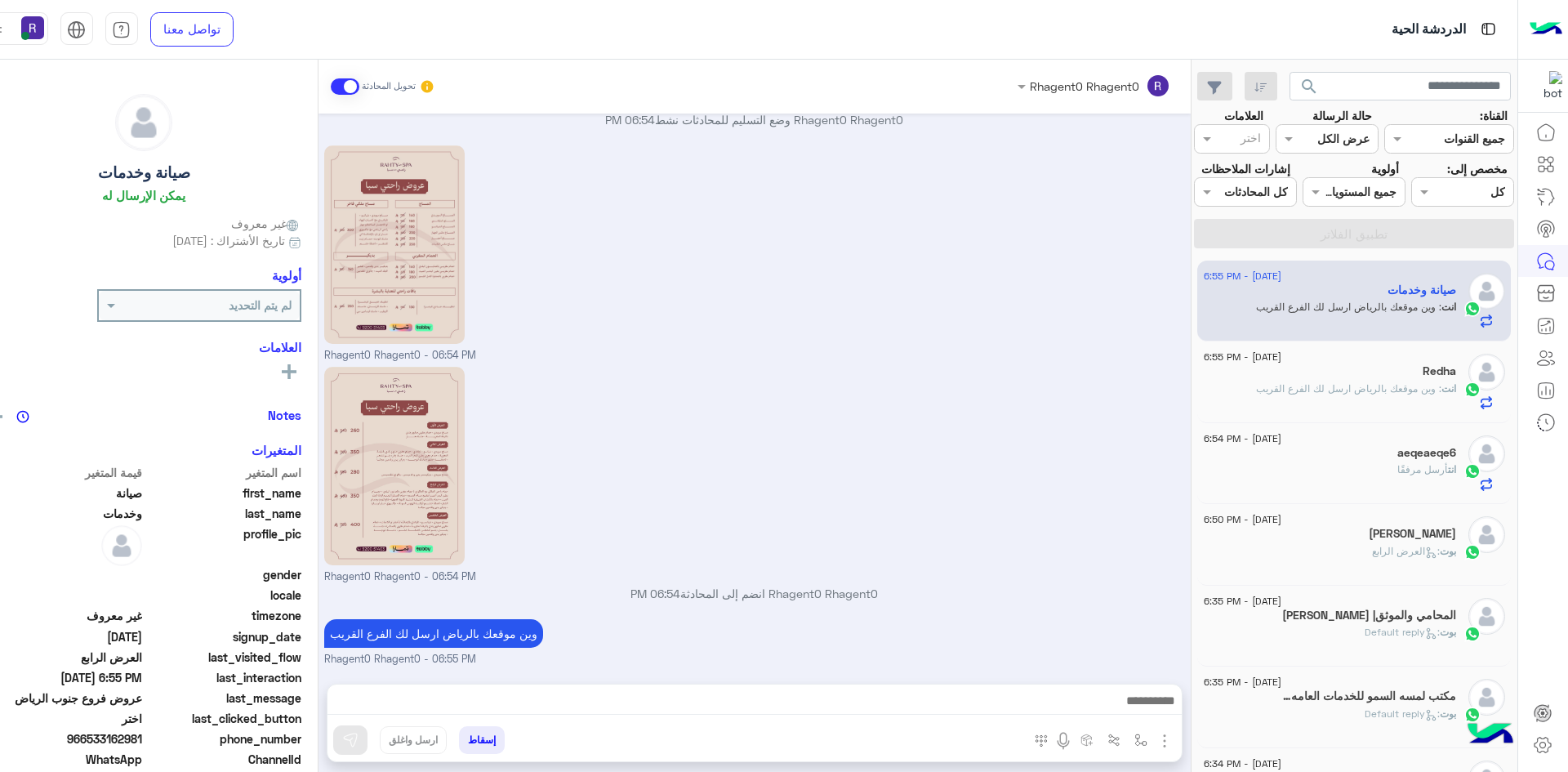
click at [1372, 397] on div "انت : وين موقعك بالرياض ارسل لك الفرع القريب" at bounding box center [1329, 395] width 253 height 29
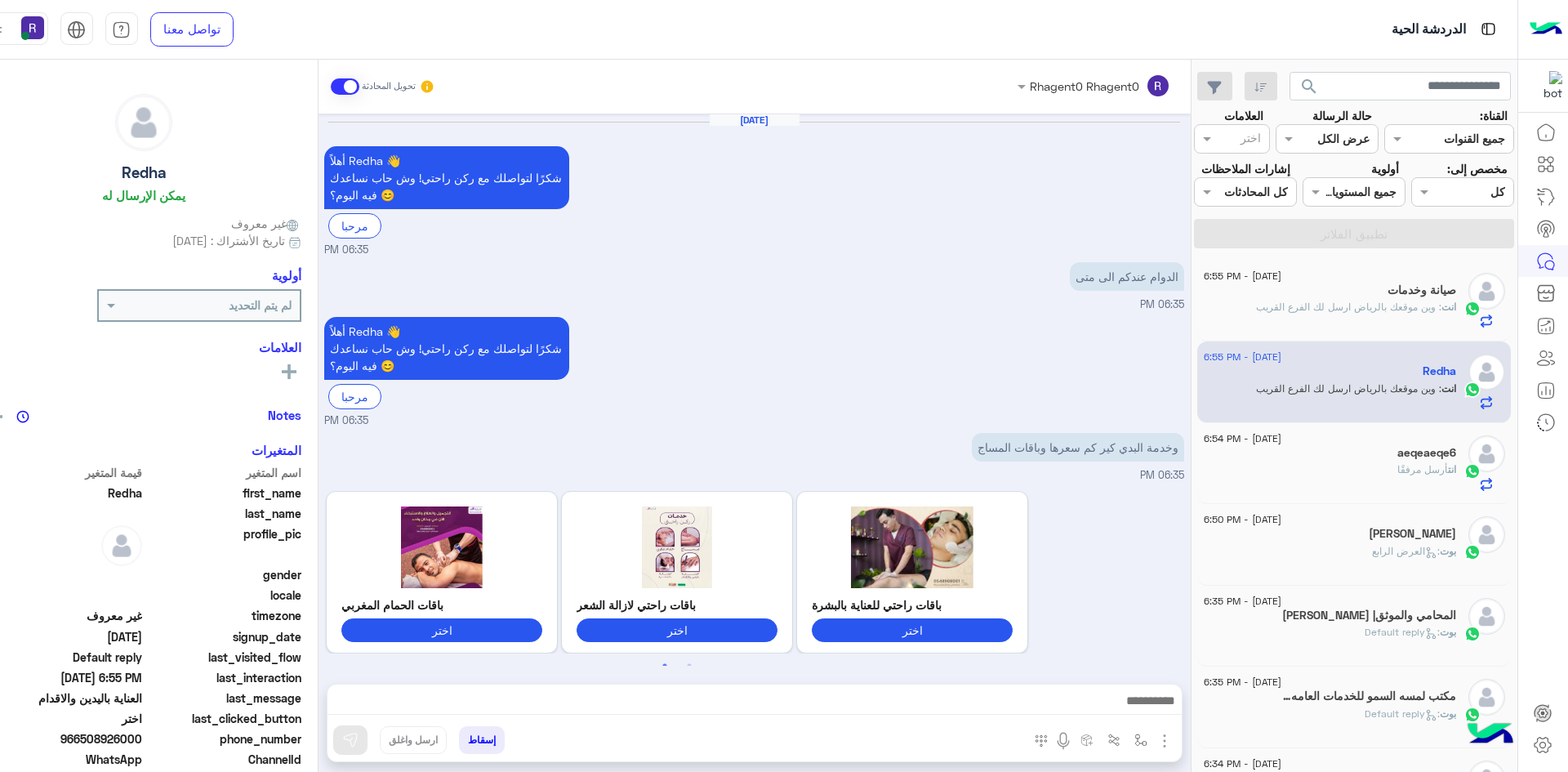
scroll to position [2027, 0]
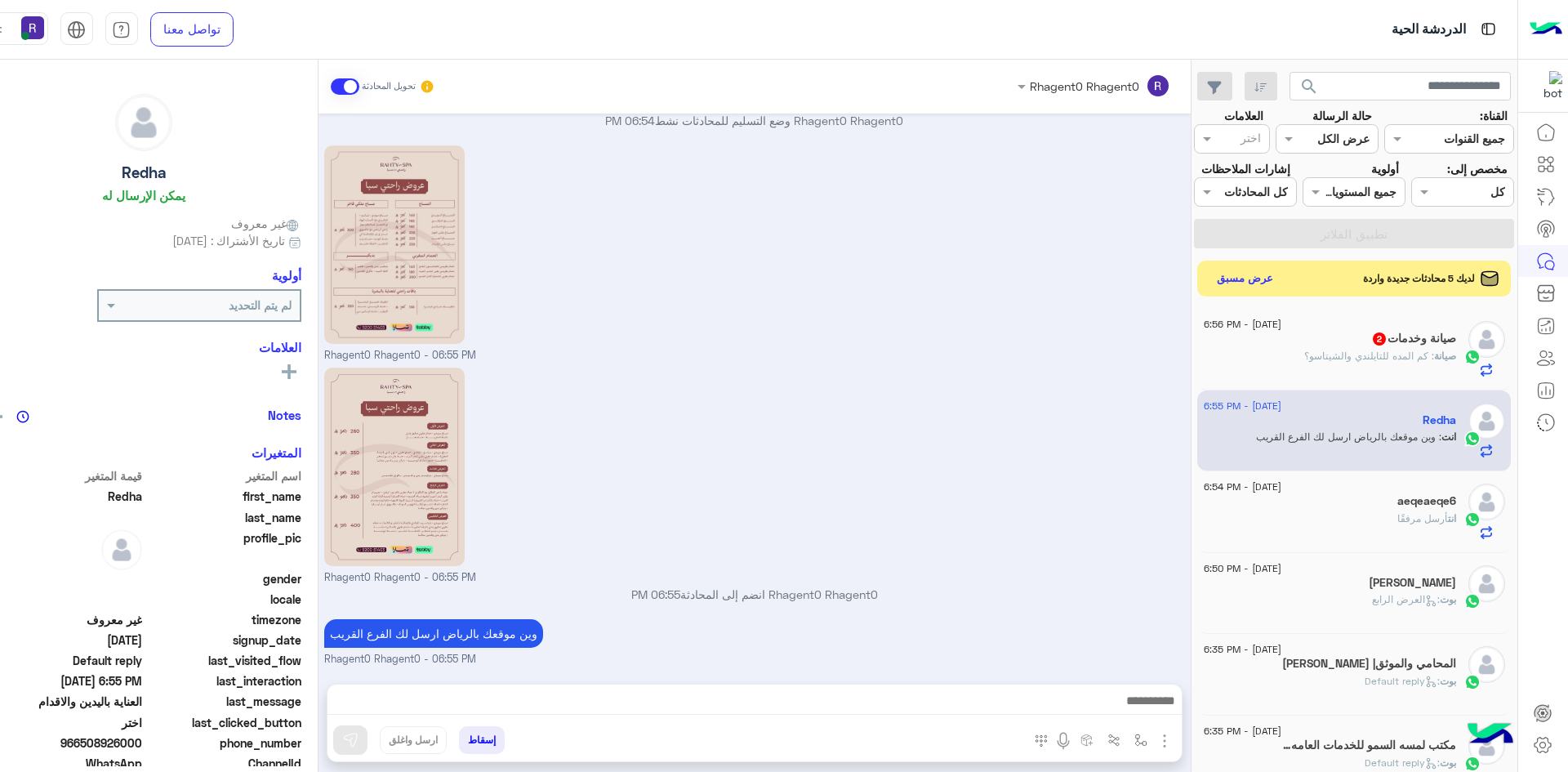
click at [1335, 349] on p "صيانة : كم المده للتايلندي والشيتاسو؟" at bounding box center [1380, 356] width 152 height 15
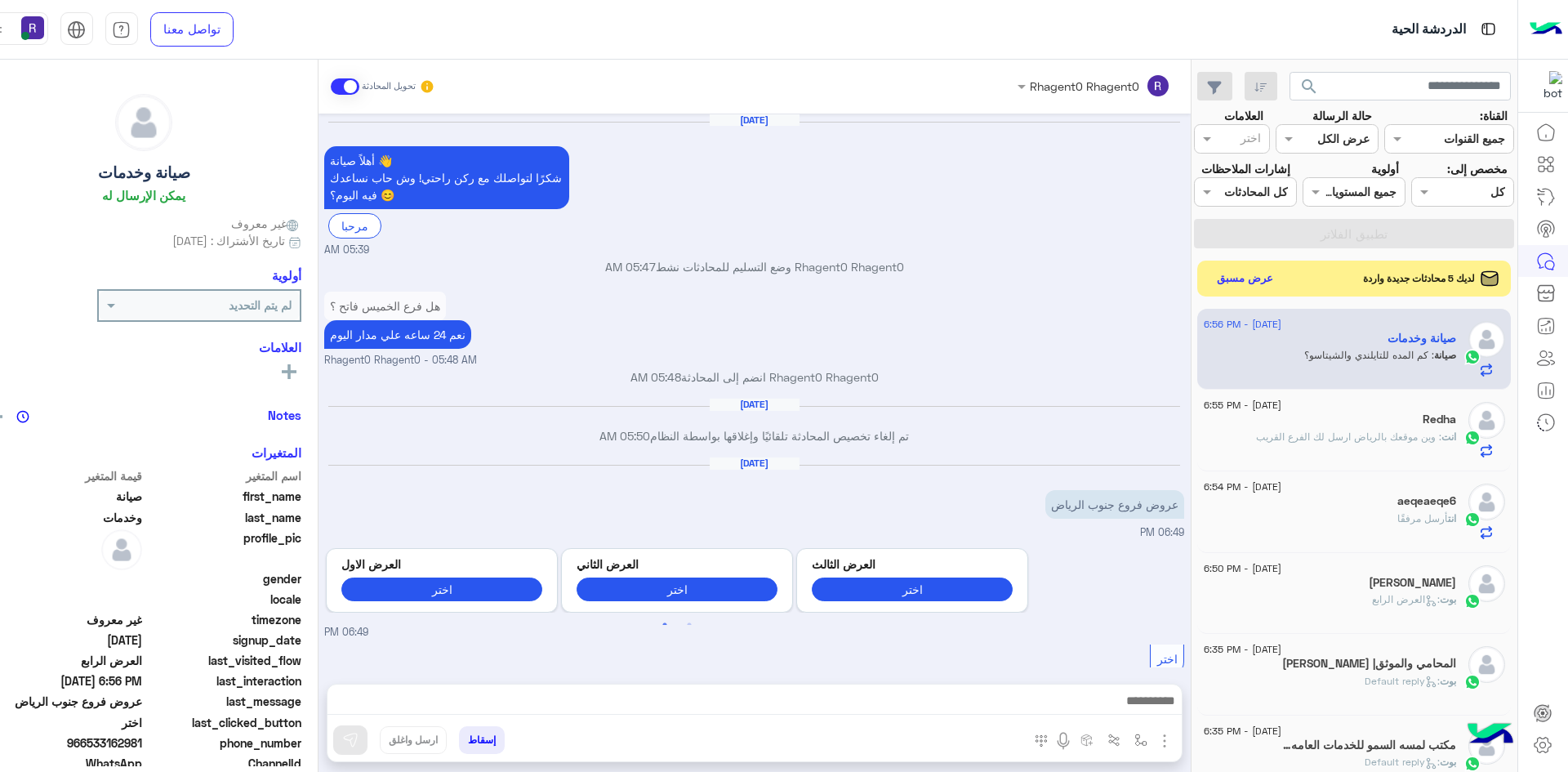
scroll to position [2114, 0]
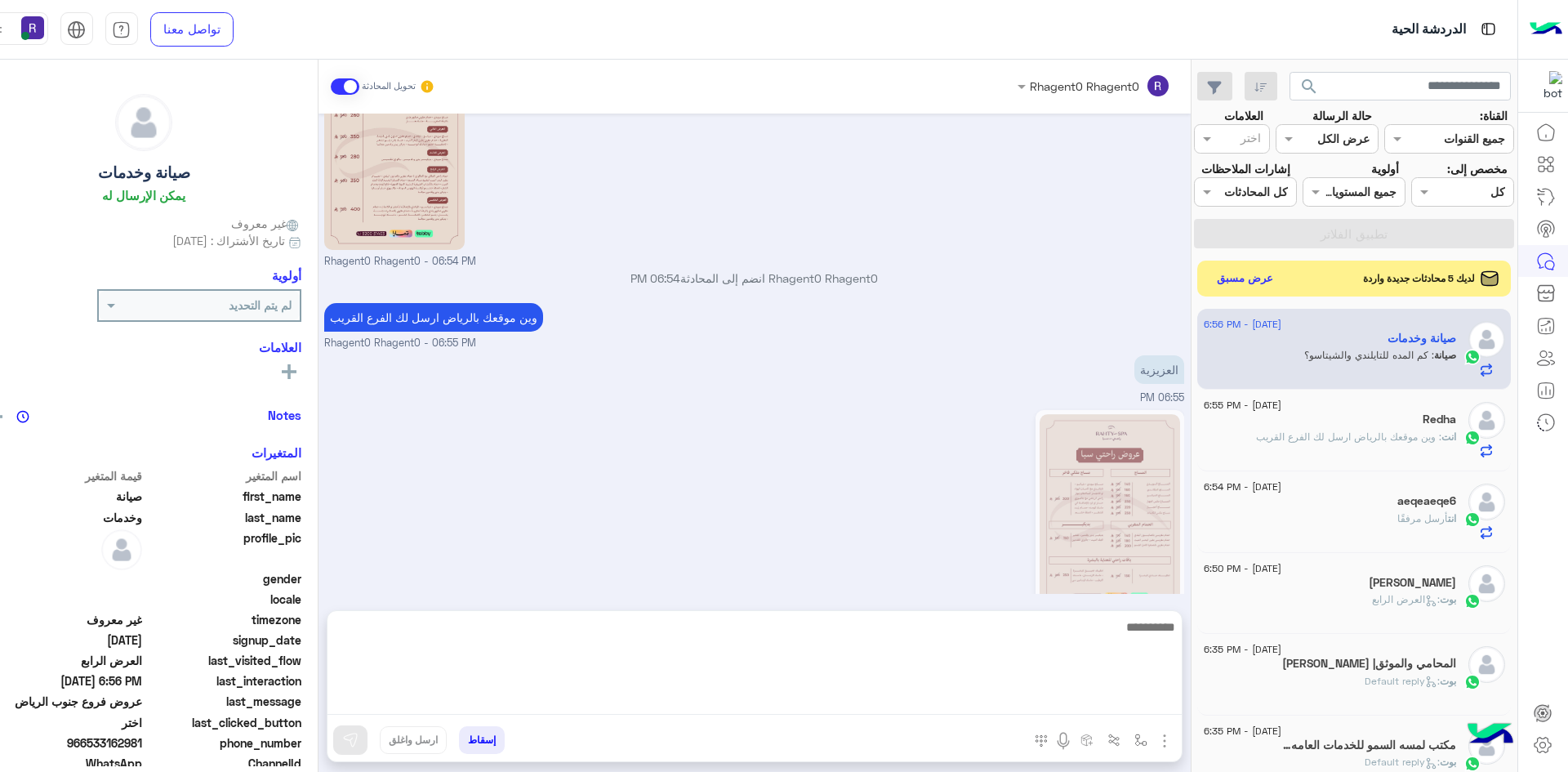
click at [970, 707] on textarea at bounding box center [754, 665] width 854 height 98
type textarea "********"
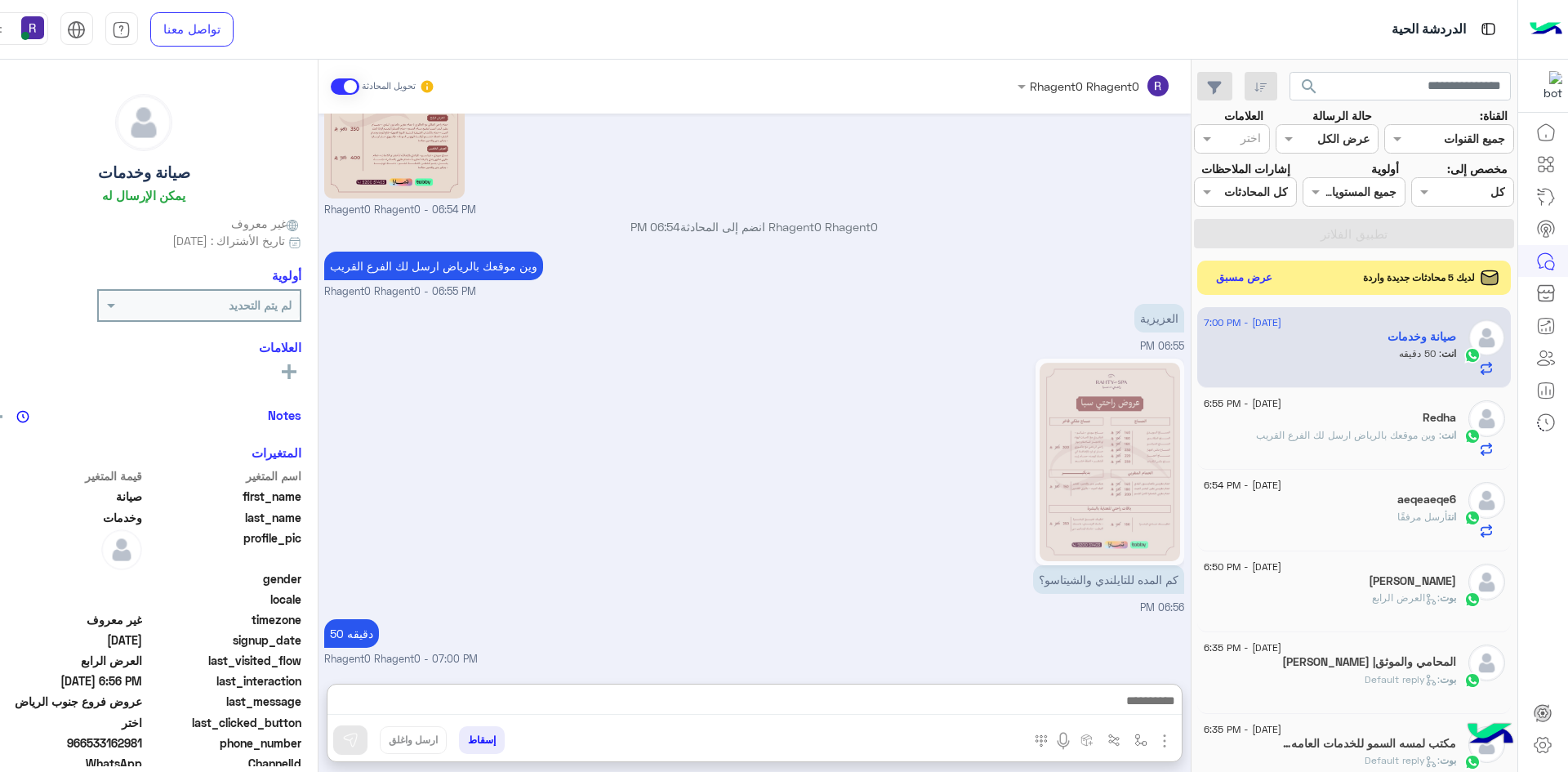
click at [1239, 284] on button "عرض مسبق" at bounding box center [1243, 278] width 69 height 22
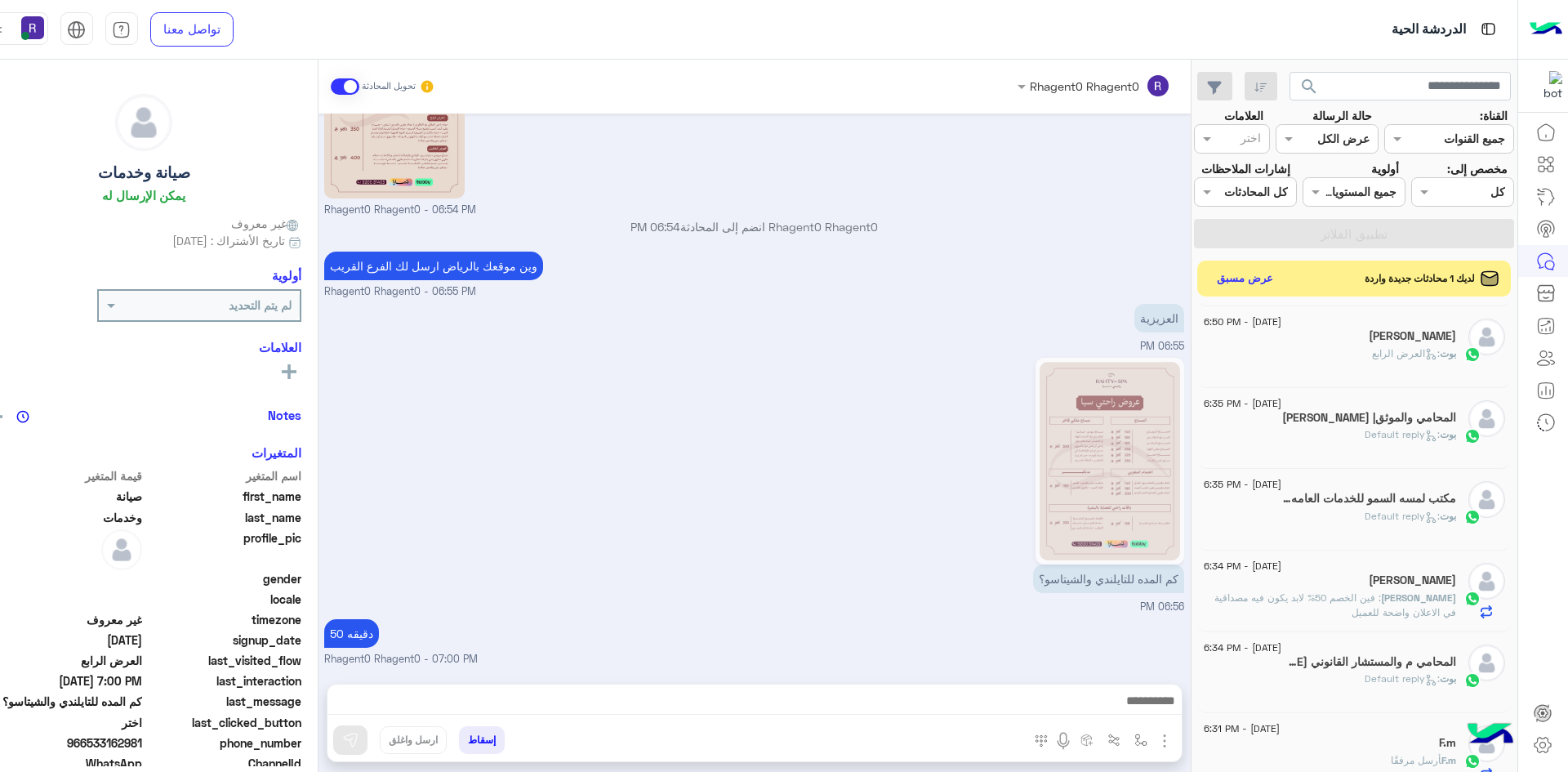
scroll to position [408, 0]
click at [1344, 353] on div "بوت : العرض الرابع" at bounding box center [1329, 361] width 253 height 29
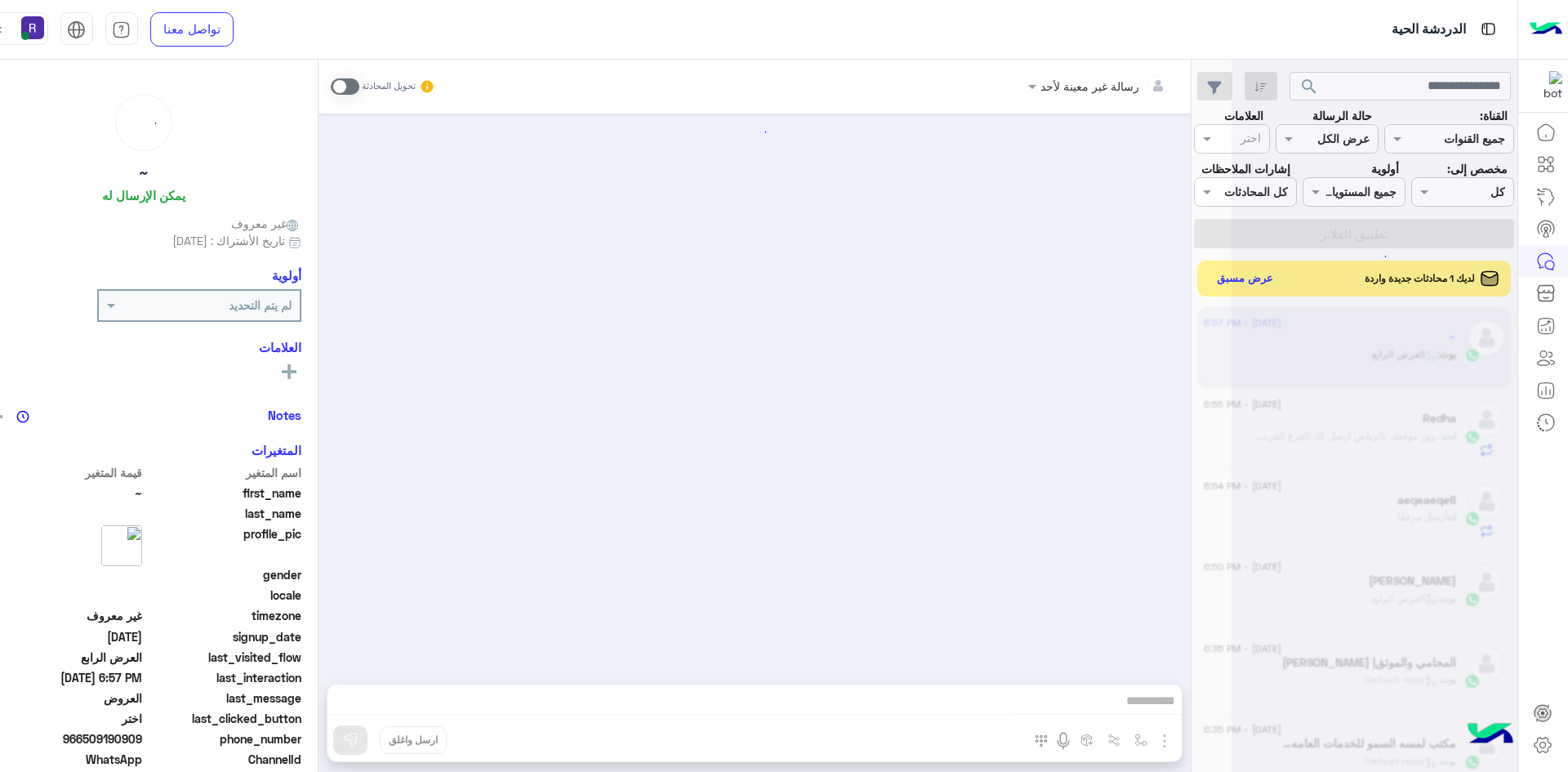
scroll to position [1391, 0]
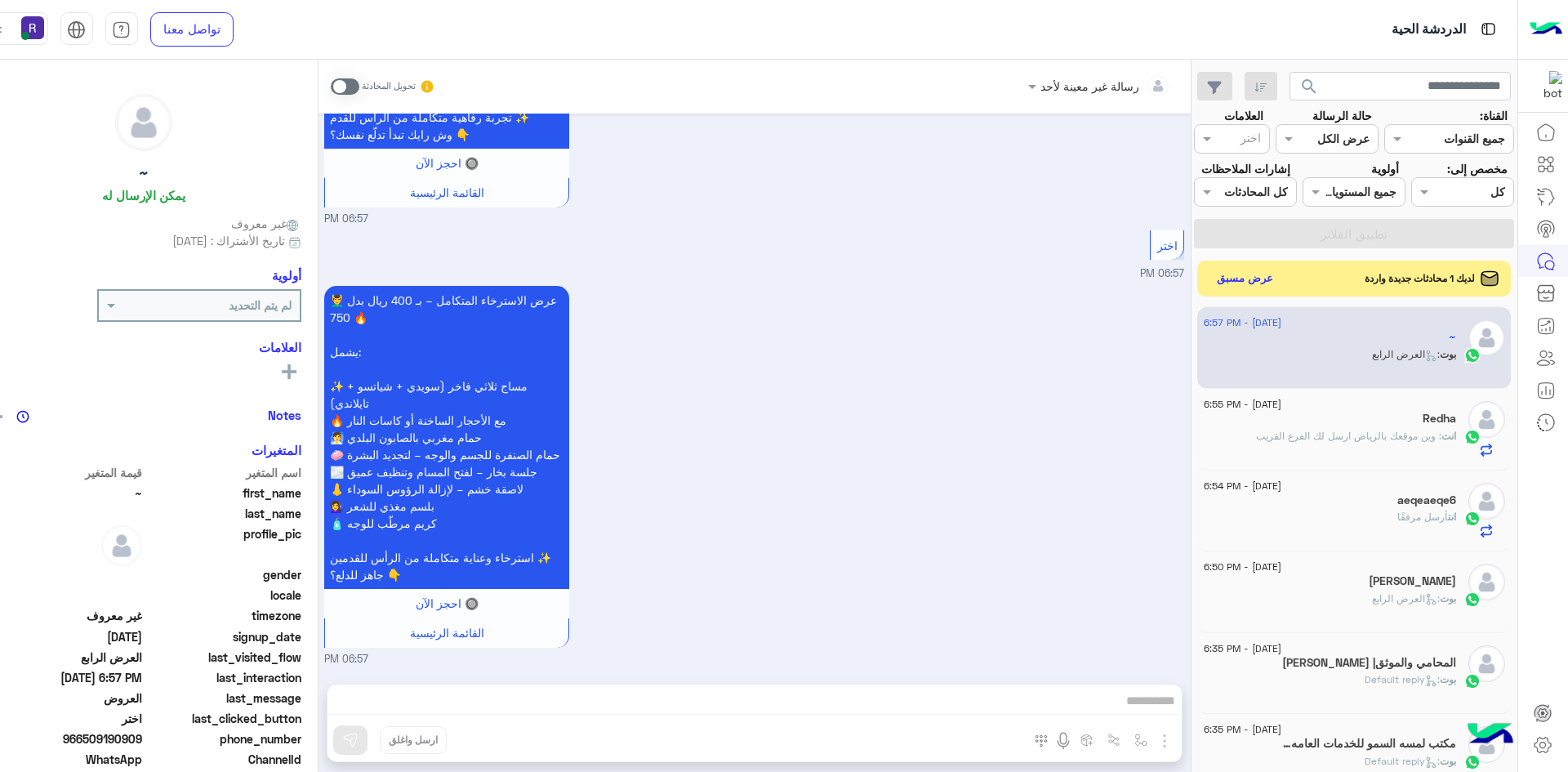
click at [333, 86] on span at bounding box center [345, 86] width 29 height 16
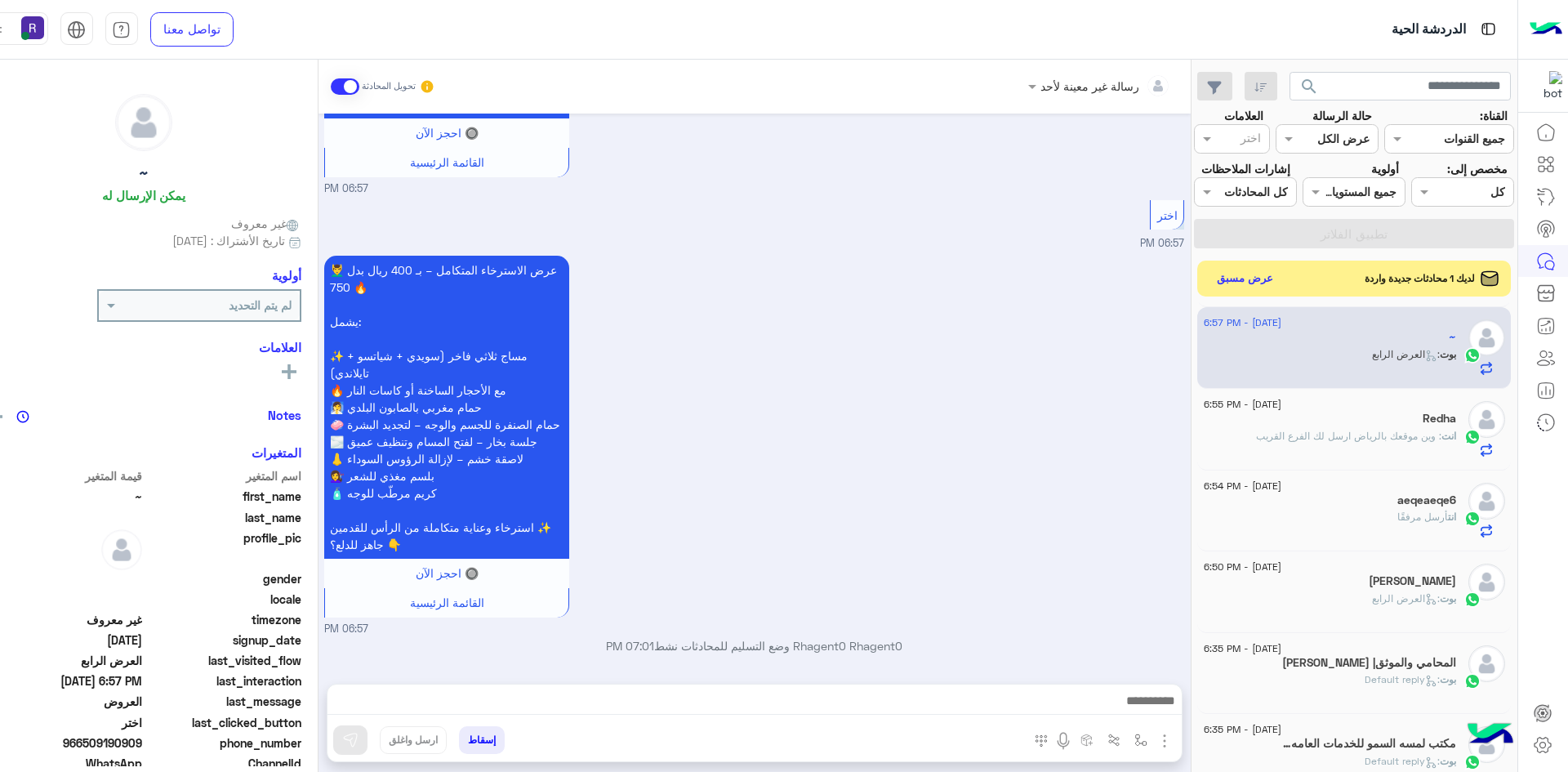
click at [1155, 746] on img "button" at bounding box center [1165, 741] width 20 height 20
click at [1135, 742] on img "button" at bounding box center [1141, 739] width 13 height 13
click at [1135, 740] on img "button" at bounding box center [1141, 739] width 13 height 13
click at [1101, 708] on input "text" at bounding box center [1090, 704] width 110 height 19
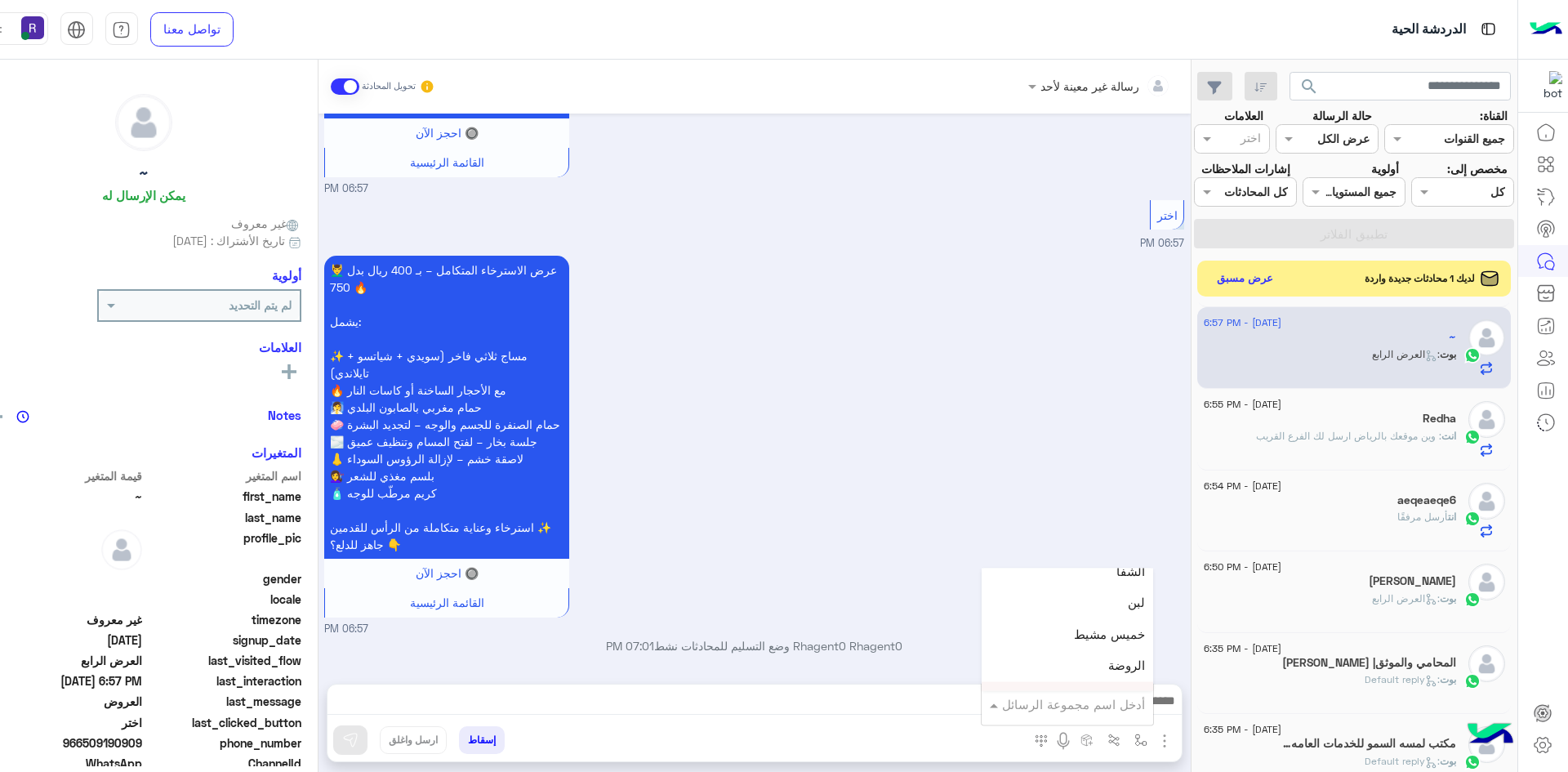
scroll to position [1144, 0]
click at [1108, 631] on span "خميس مشيط" at bounding box center [1109, 634] width 71 height 15
type textarea "*********"
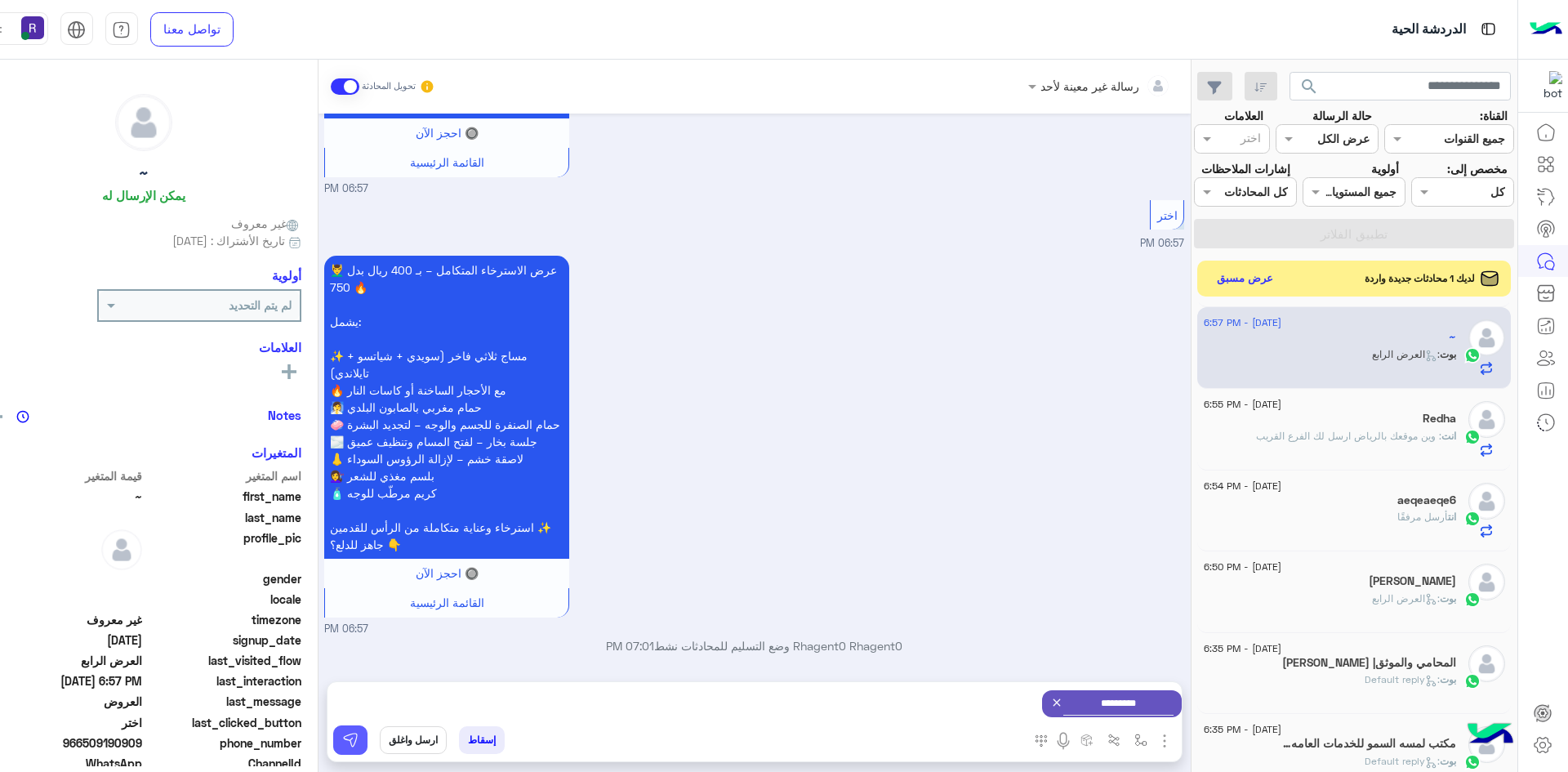
click at [343, 733] on img at bounding box center [351, 740] width 16 height 16
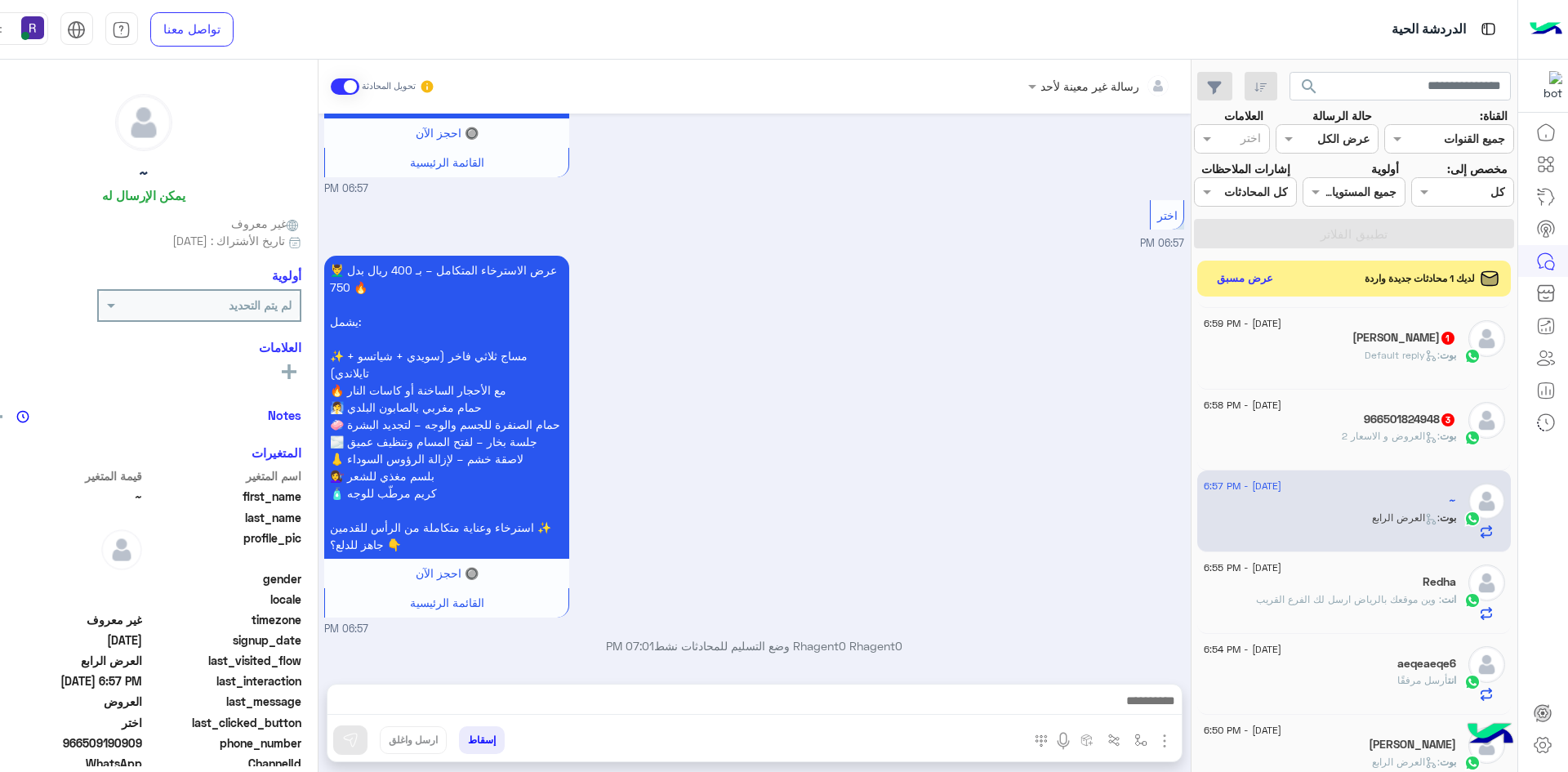
click at [1349, 437] on span ": العروض و الاسعار 2" at bounding box center [1390, 435] width 98 height 12
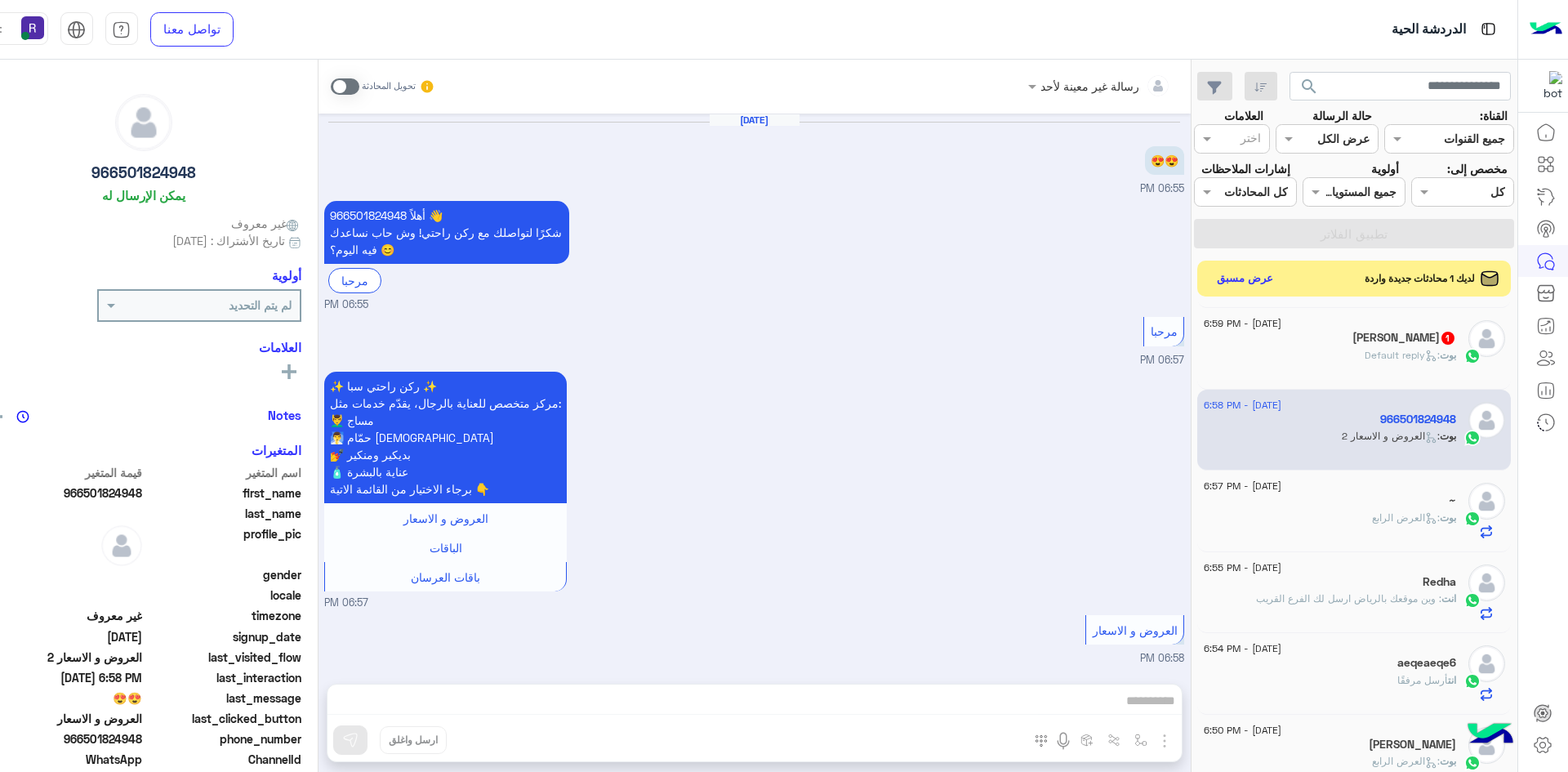
scroll to position [103, 0]
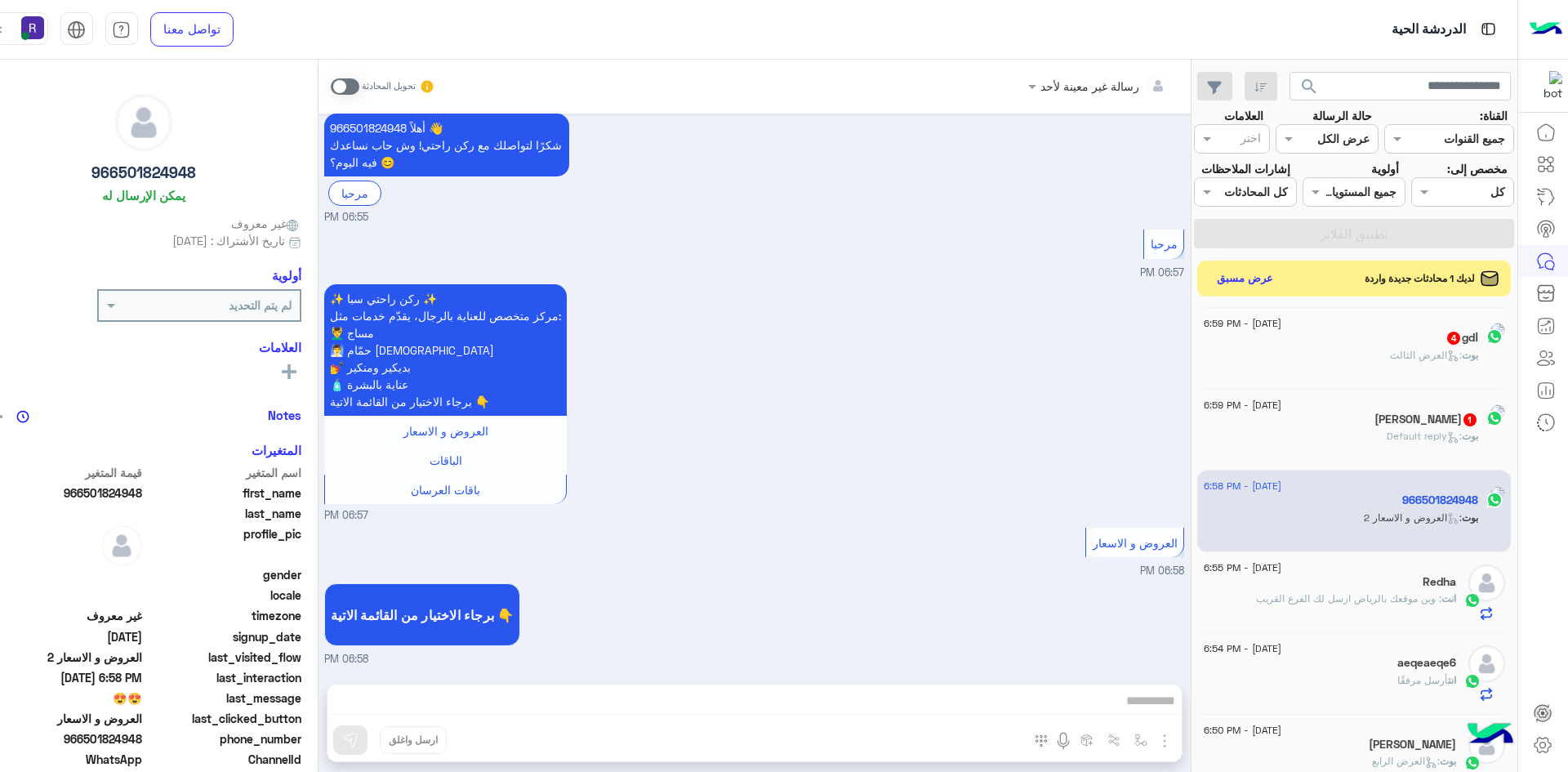
click at [331, 88] on span at bounding box center [345, 86] width 29 height 16
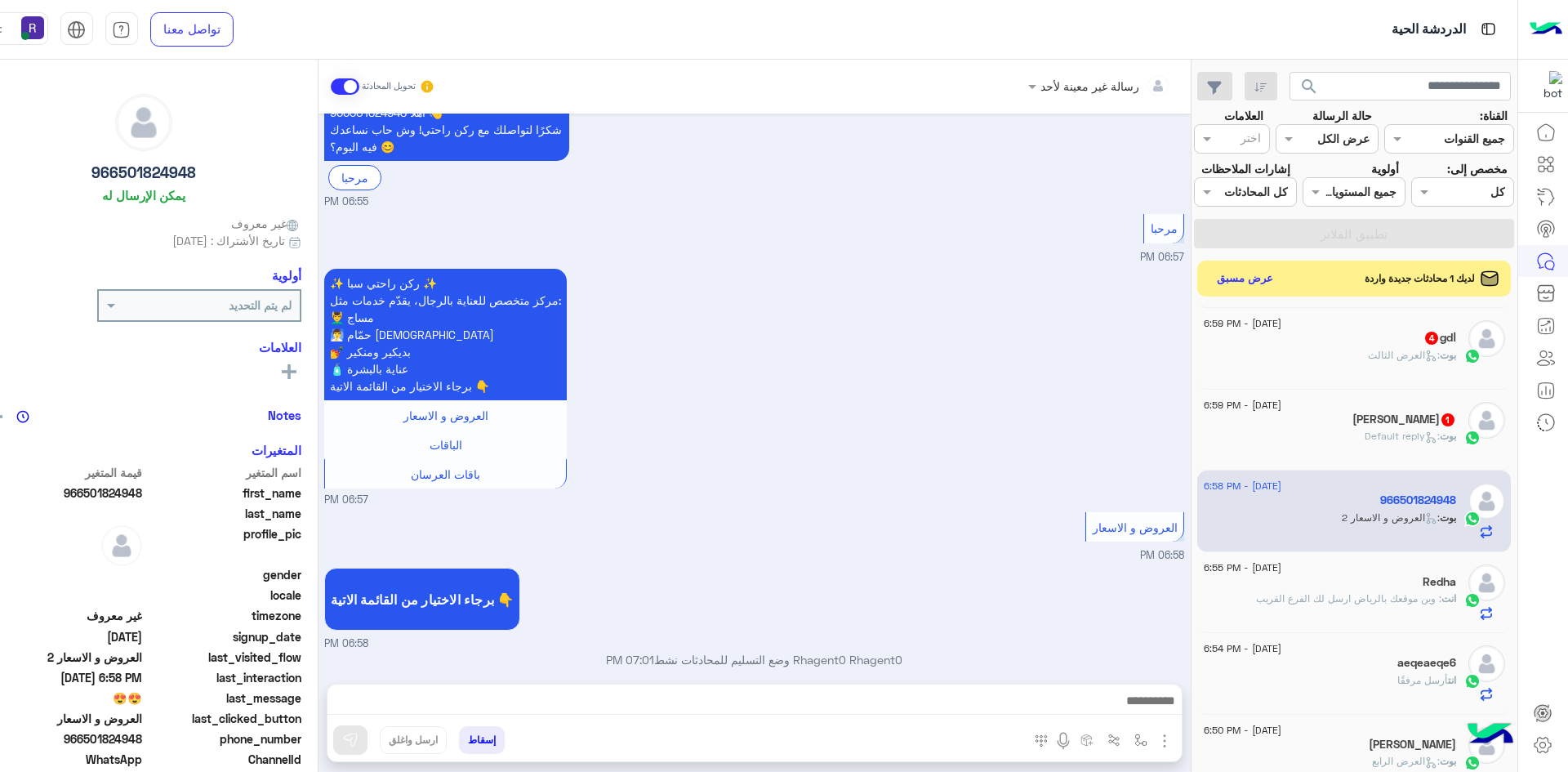
scroll to position [132, 0]
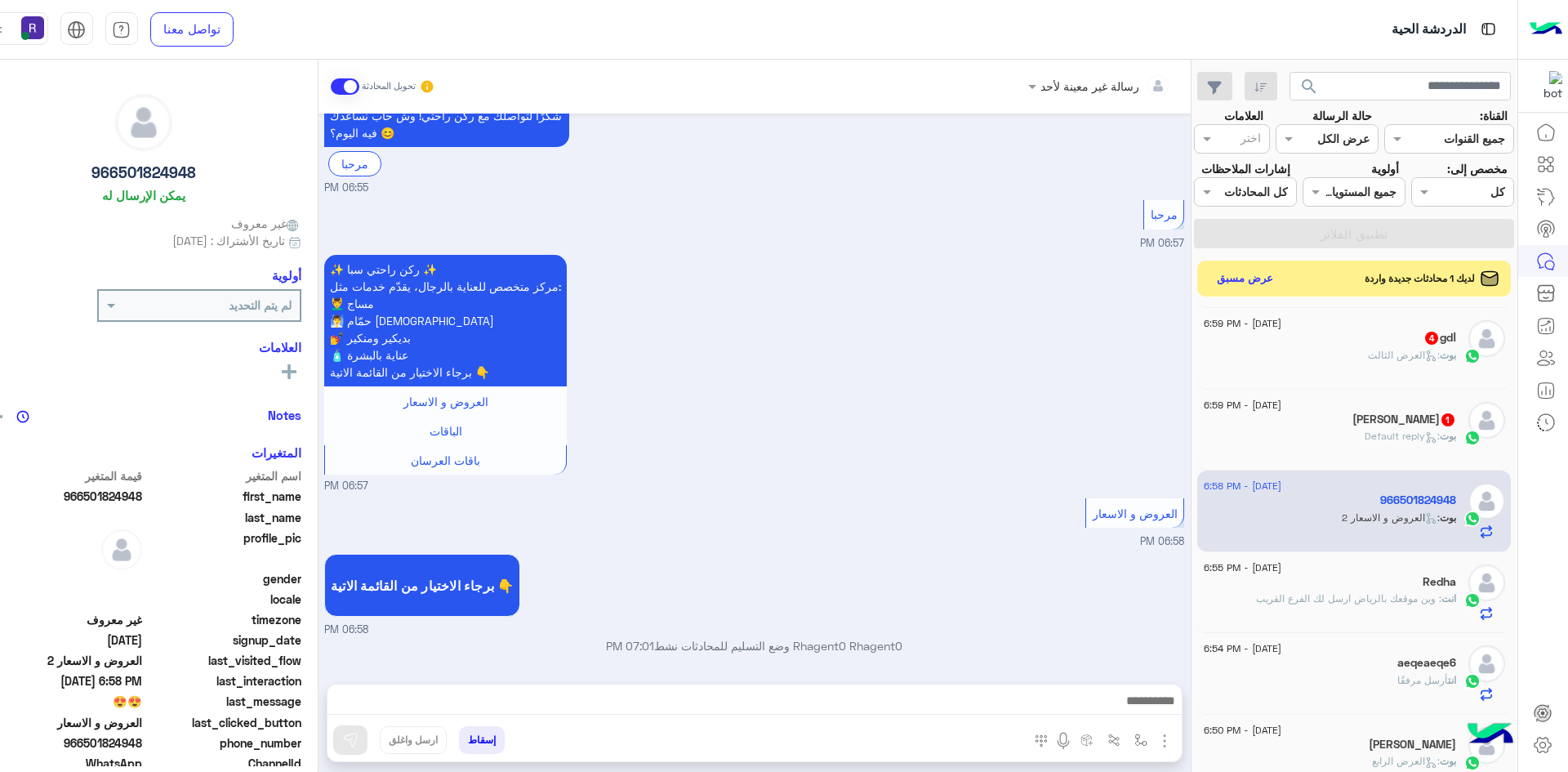
click at [1155, 742] on img "button" at bounding box center [1165, 741] width 20 height 20
click at [1124, 720] on button "الصور" at bounding box center [1139, 704] width 69 height 33
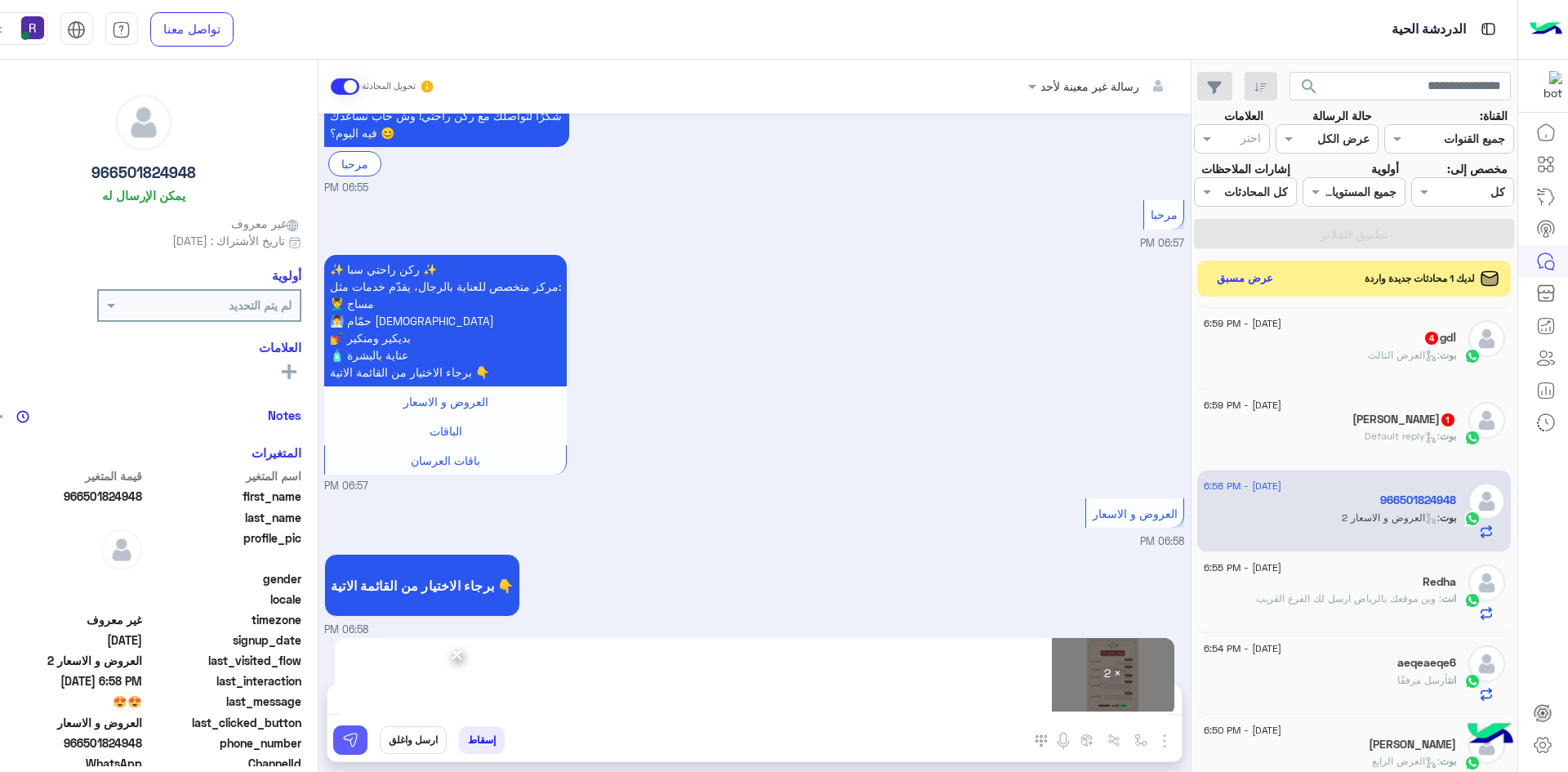
click at [338, 741] on button at bounding box center [351, 739] width 34 height 29
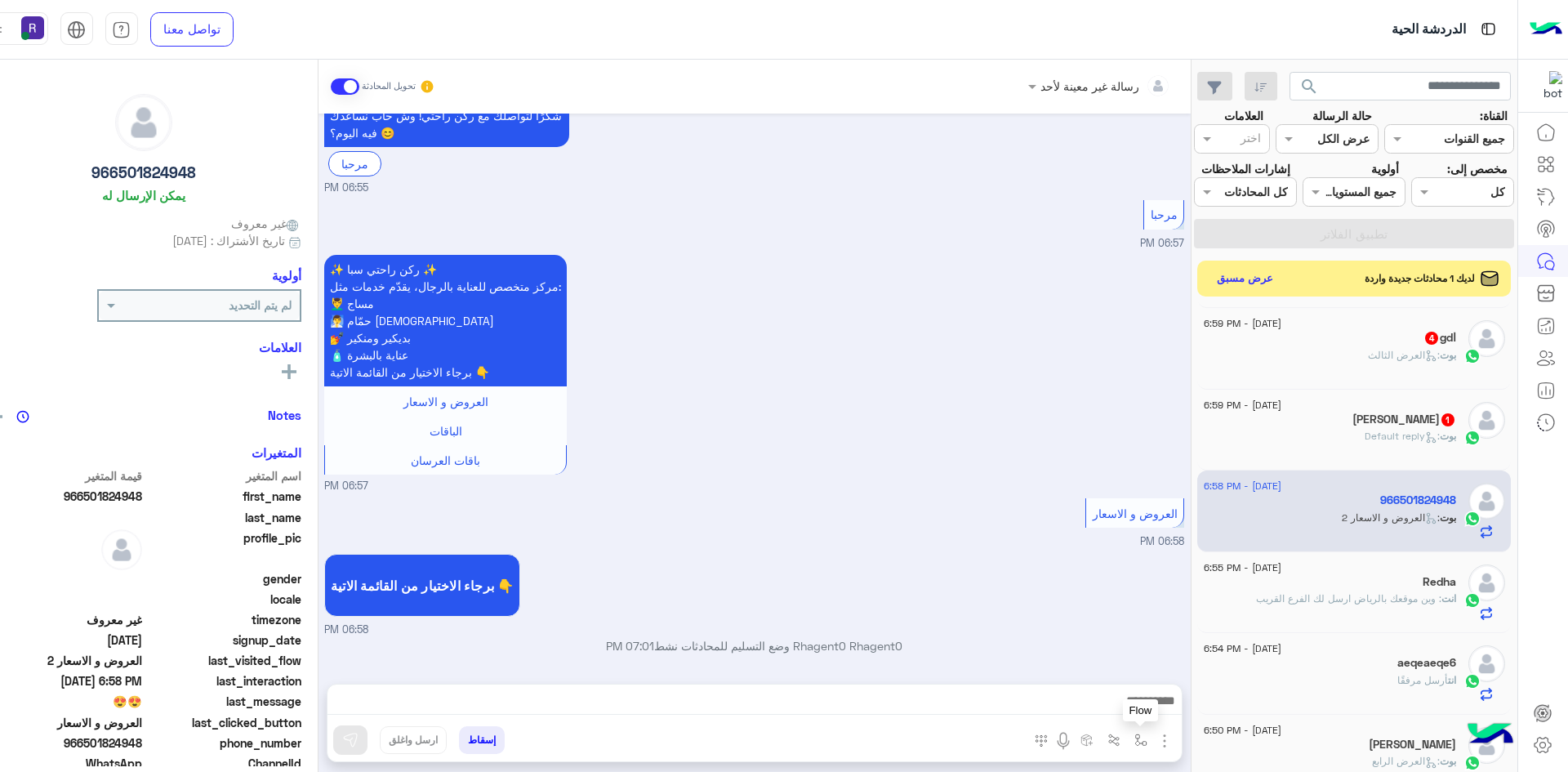
click at [1135, 743] on img "button" at bounding box center [1141, 739] width 13 height 13
click at [1095, 705] on input "text" at bounding box center [1090, 704] width 110 height 19
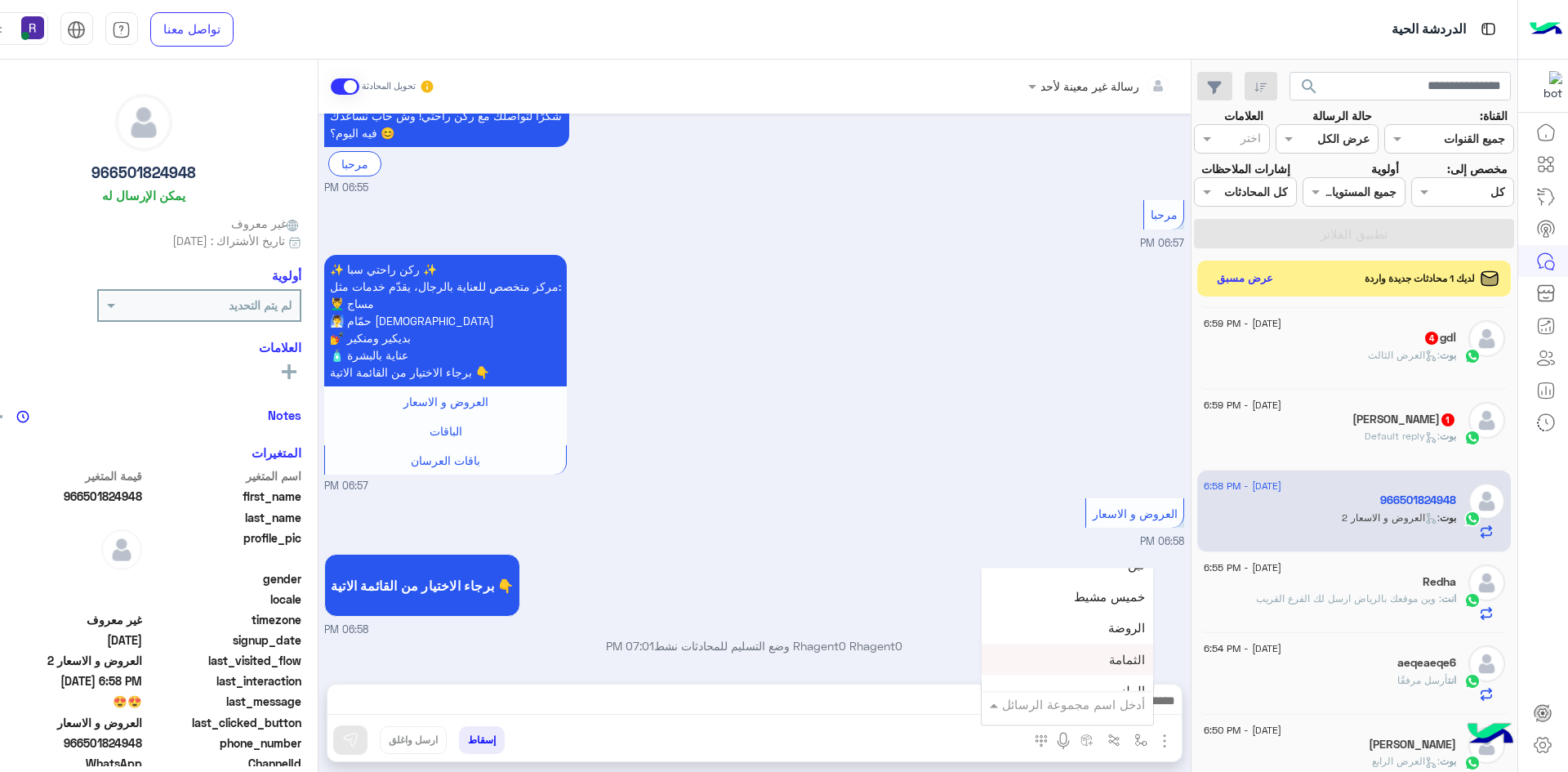
scroll to position [1144, 0]
click at [1090, 633] on span "خميس مشيط" at bounding box center [1109, 634] width 71 height 15
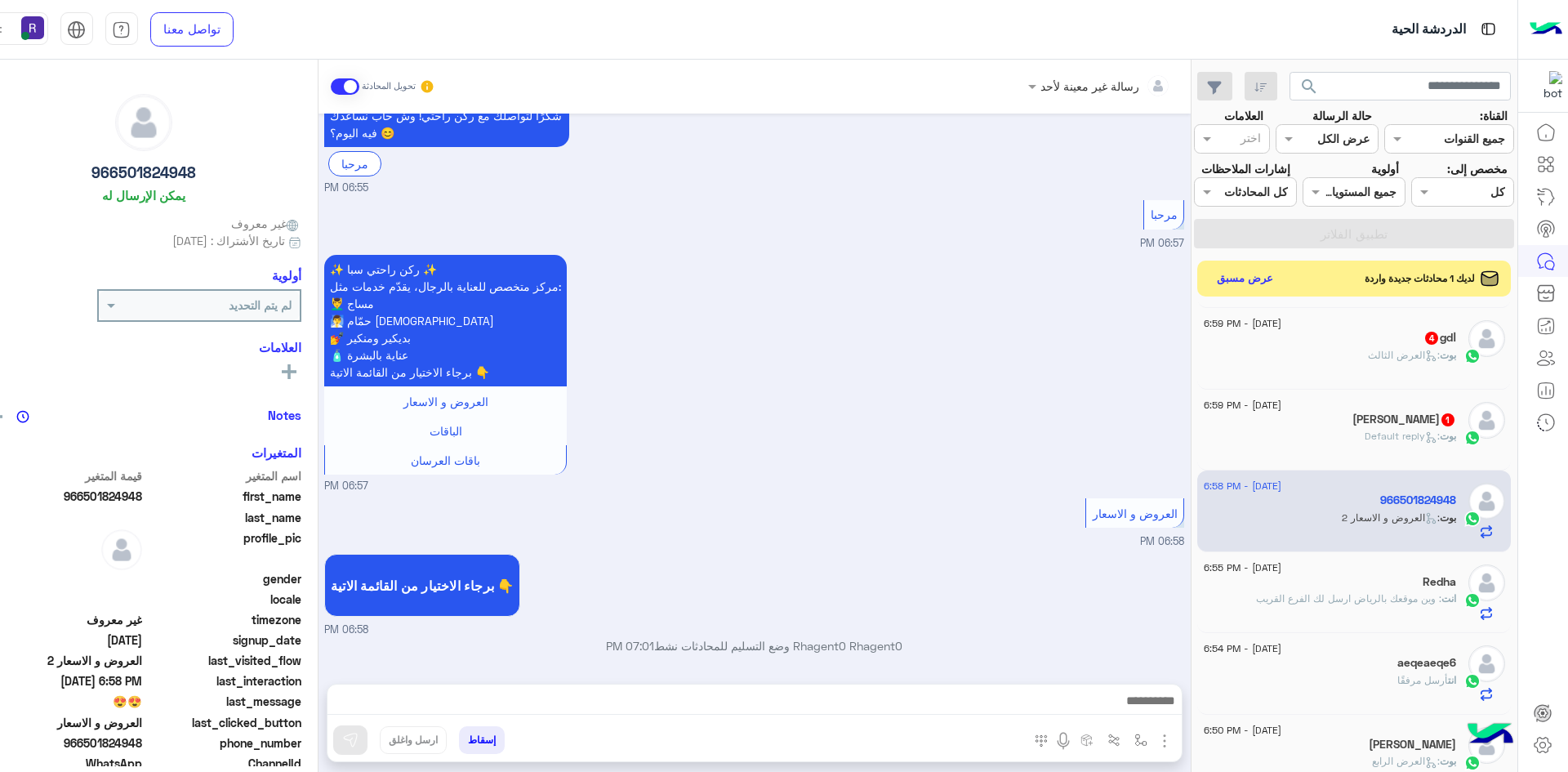
type textarea "*********"
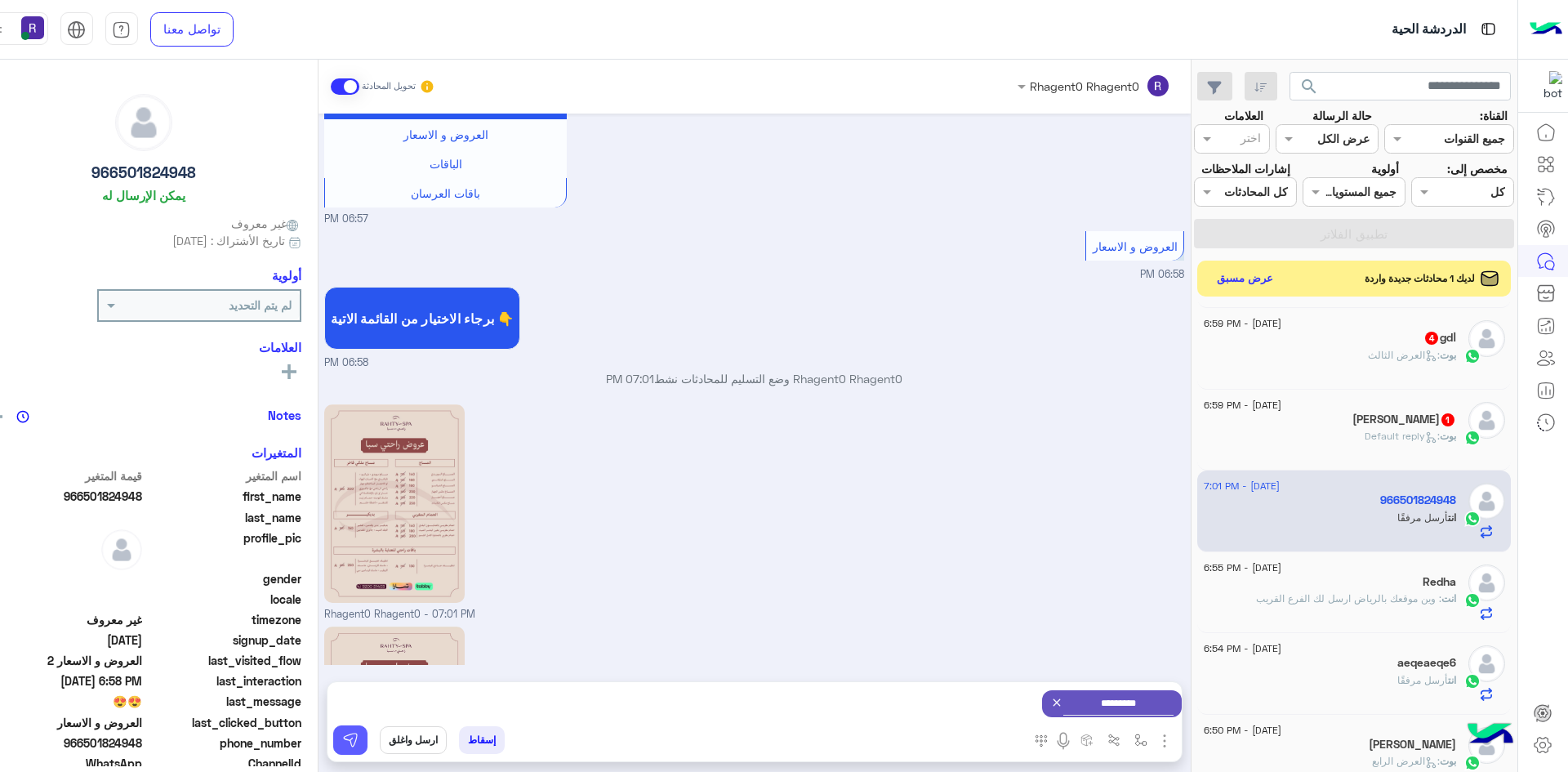
click at [340, 743] on button at bounding box center [351, 739] width 34 height 29
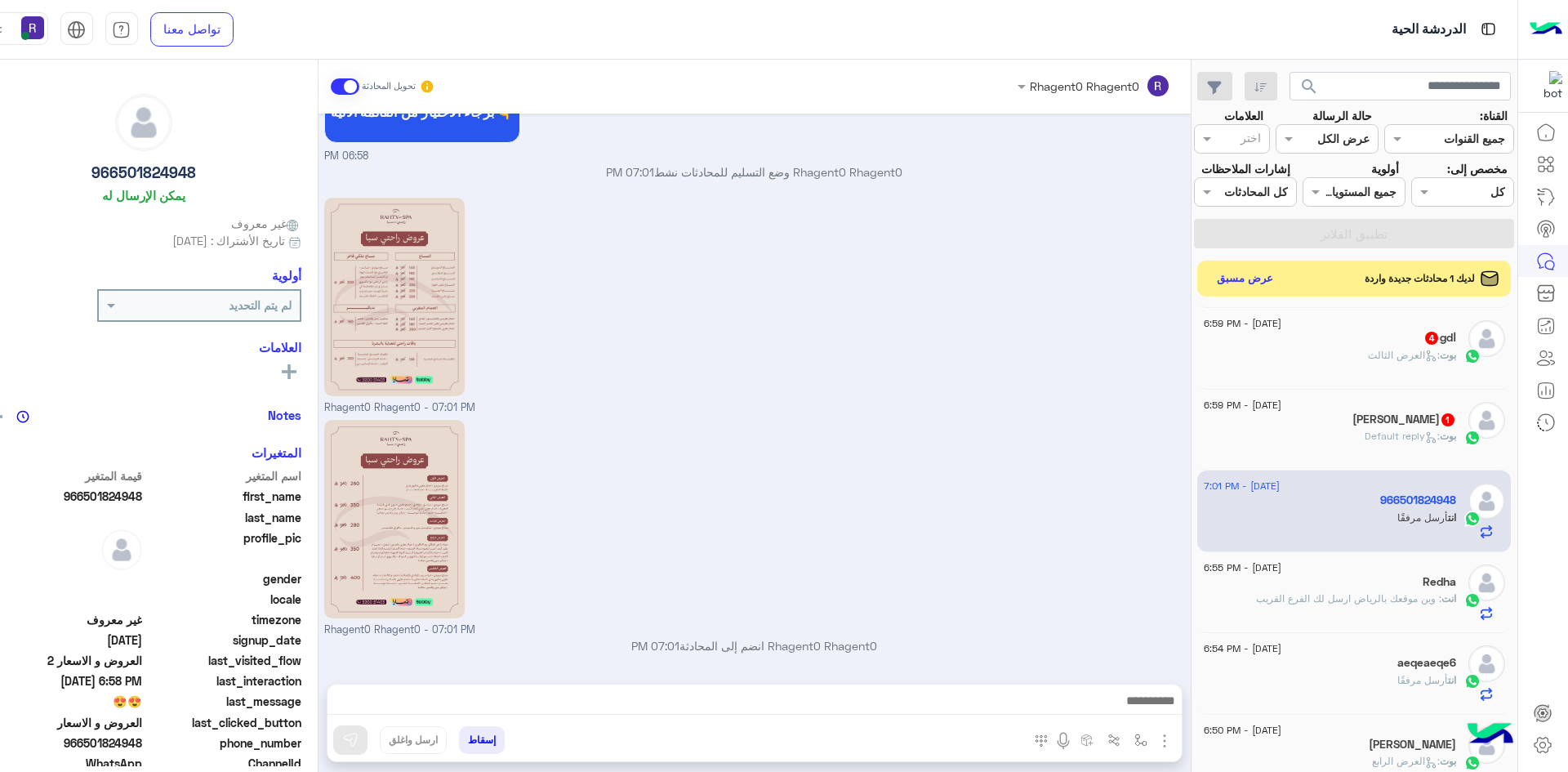
scroll to position [606, 0]
click at [1388, 427] on div "[PERSON_NAME] 1" at bounding box center [1329, 420] width 253 height 17
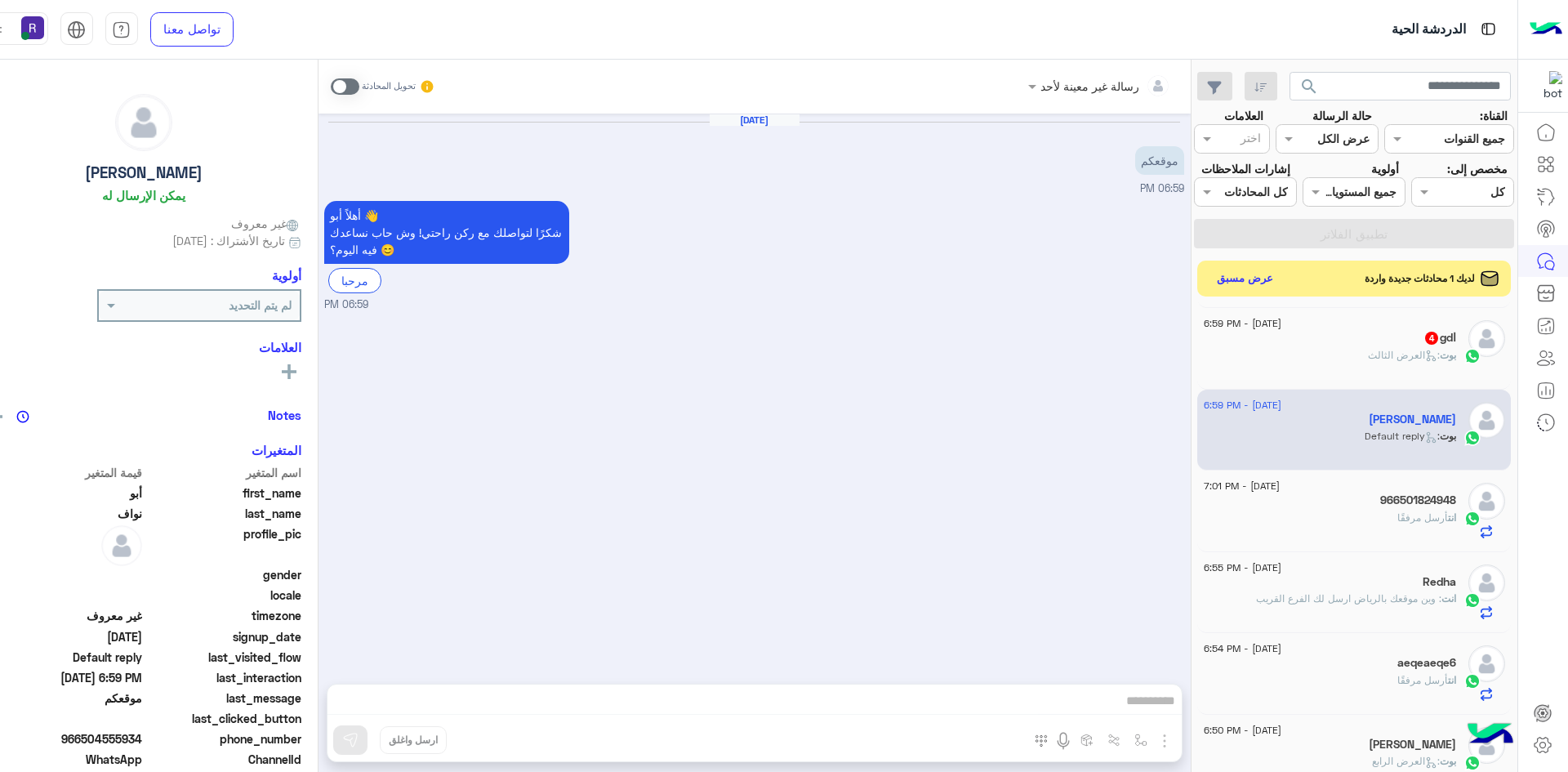
click at [333, 80] on span at bounding box center [345, 86] width 29 height 16
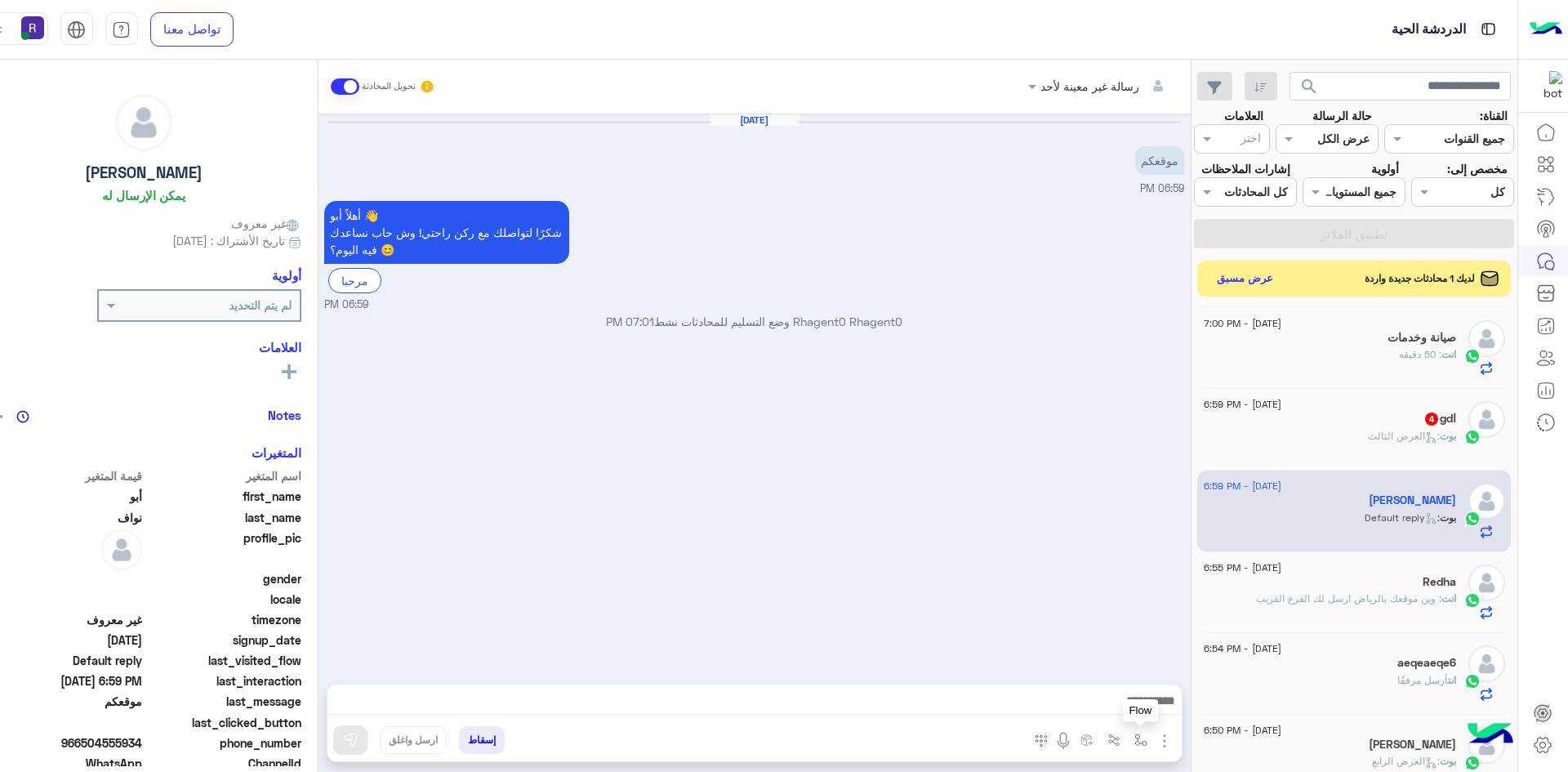
click at [1135, 736] on img "button" at bounding box center [1141, 739] width 13 height 13
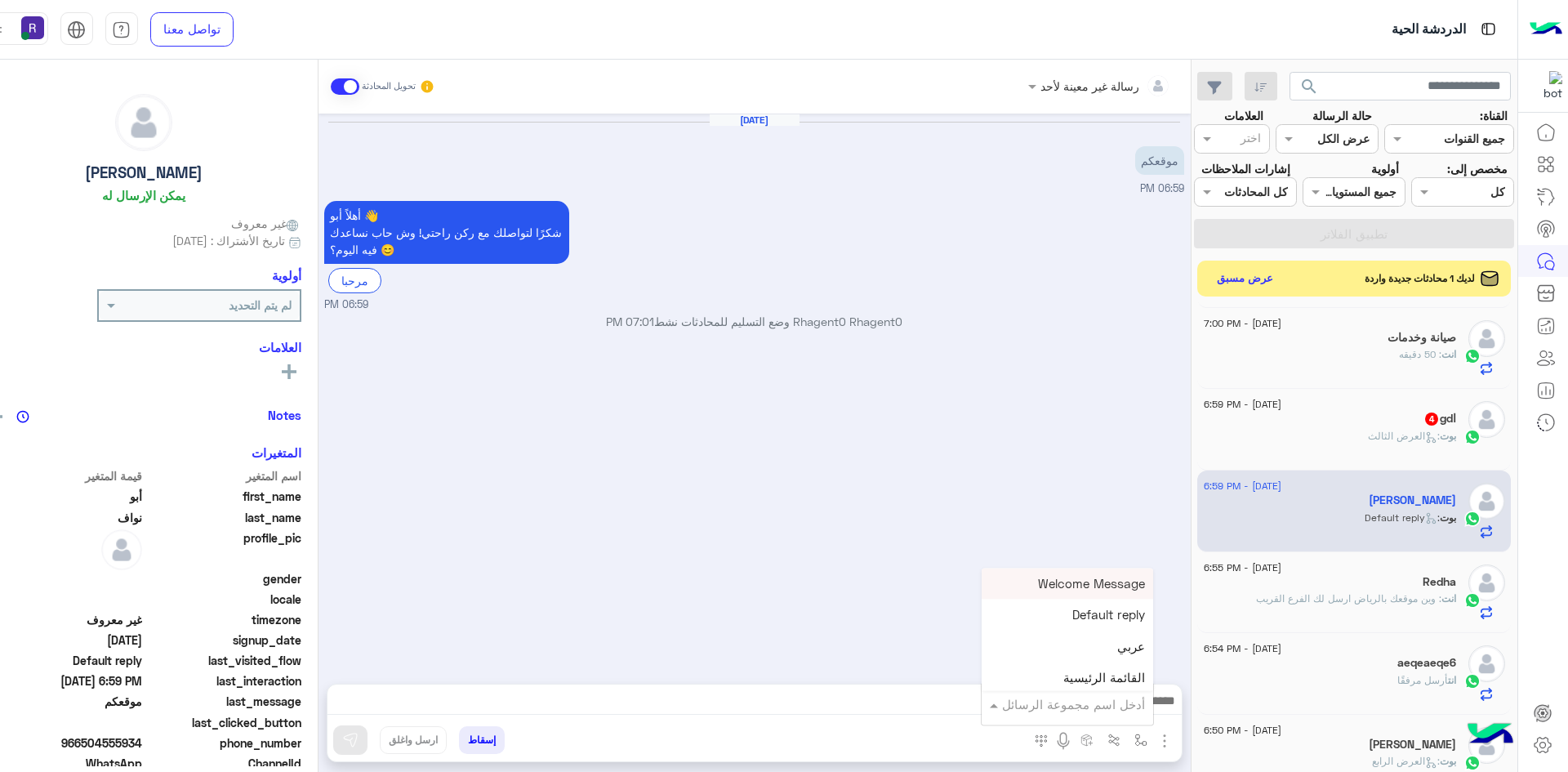
click at [1096, 705] on input "text" at bounding box center [1090, 704] width 110 height 19
click at [1038, 638] on div "خميس مشيط" at bounding box center [1068, 635] width 172 height 32
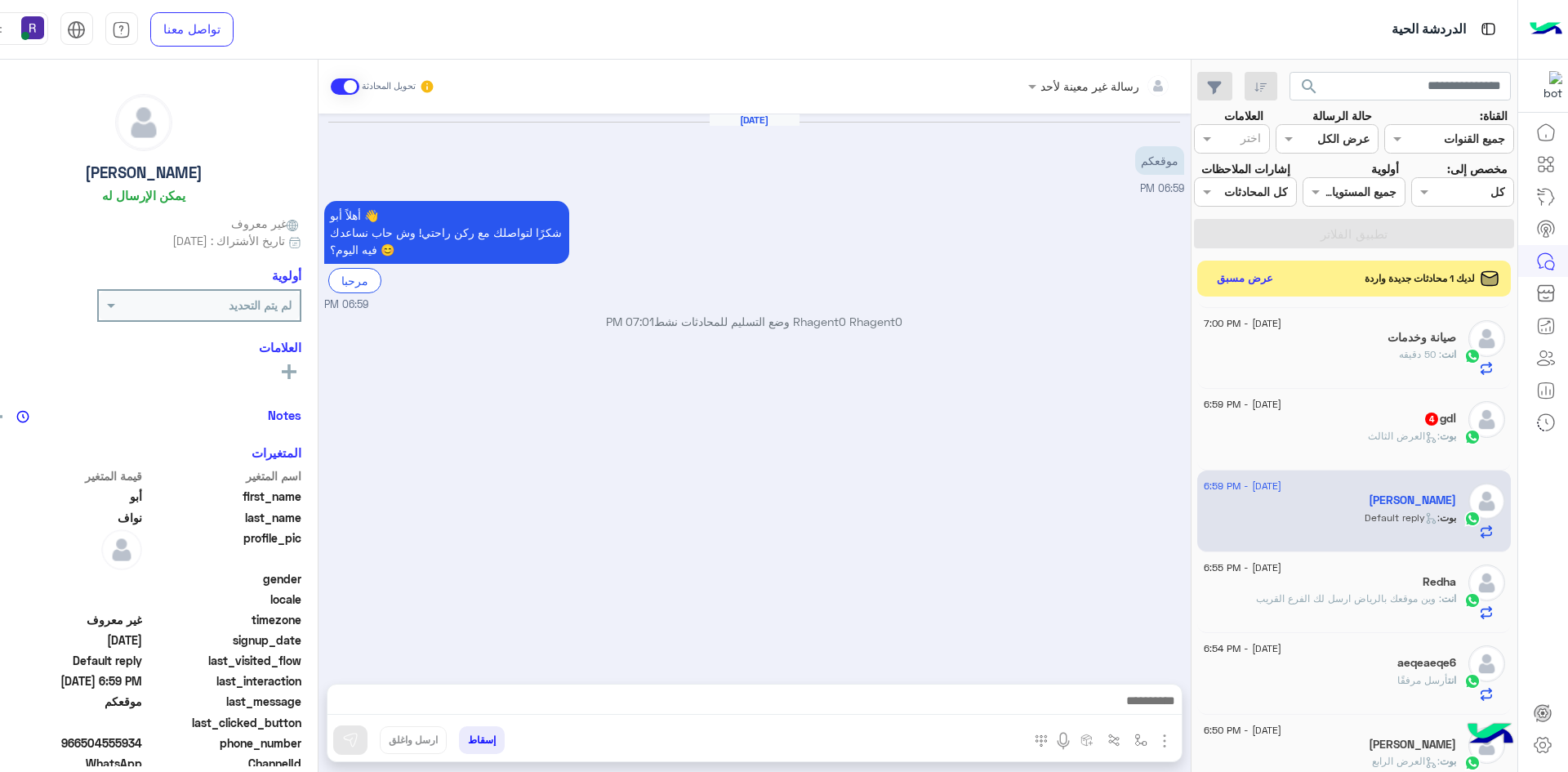
type textarea "*********"
click at [343, 733] on img at bounding box center [351, 740] width 16 height 16
click at [1372, 433] on span ": العرض الثالث" at bounding box center [1404, 435] width 72 height 12
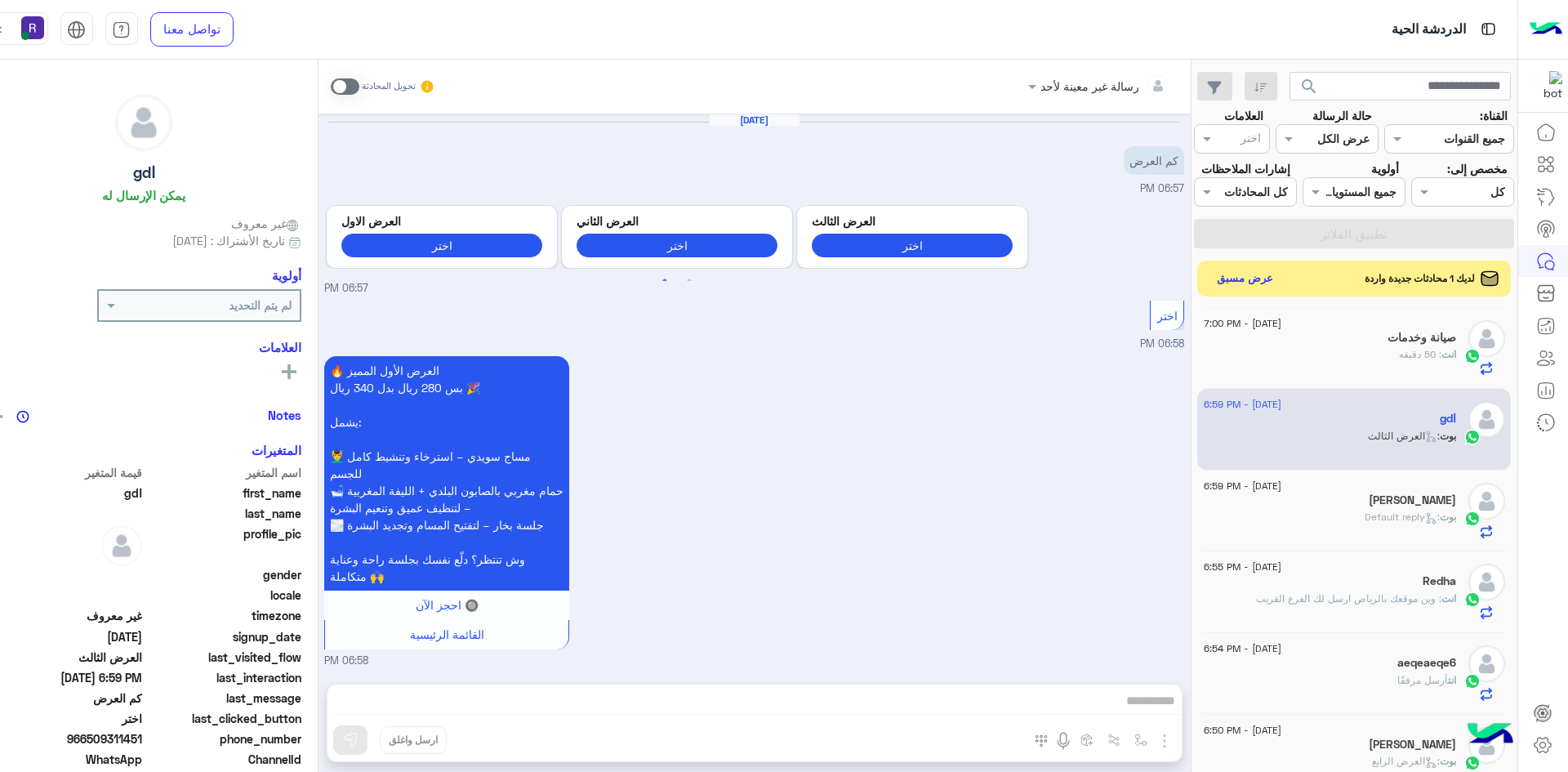
scroll to position [934, 0]
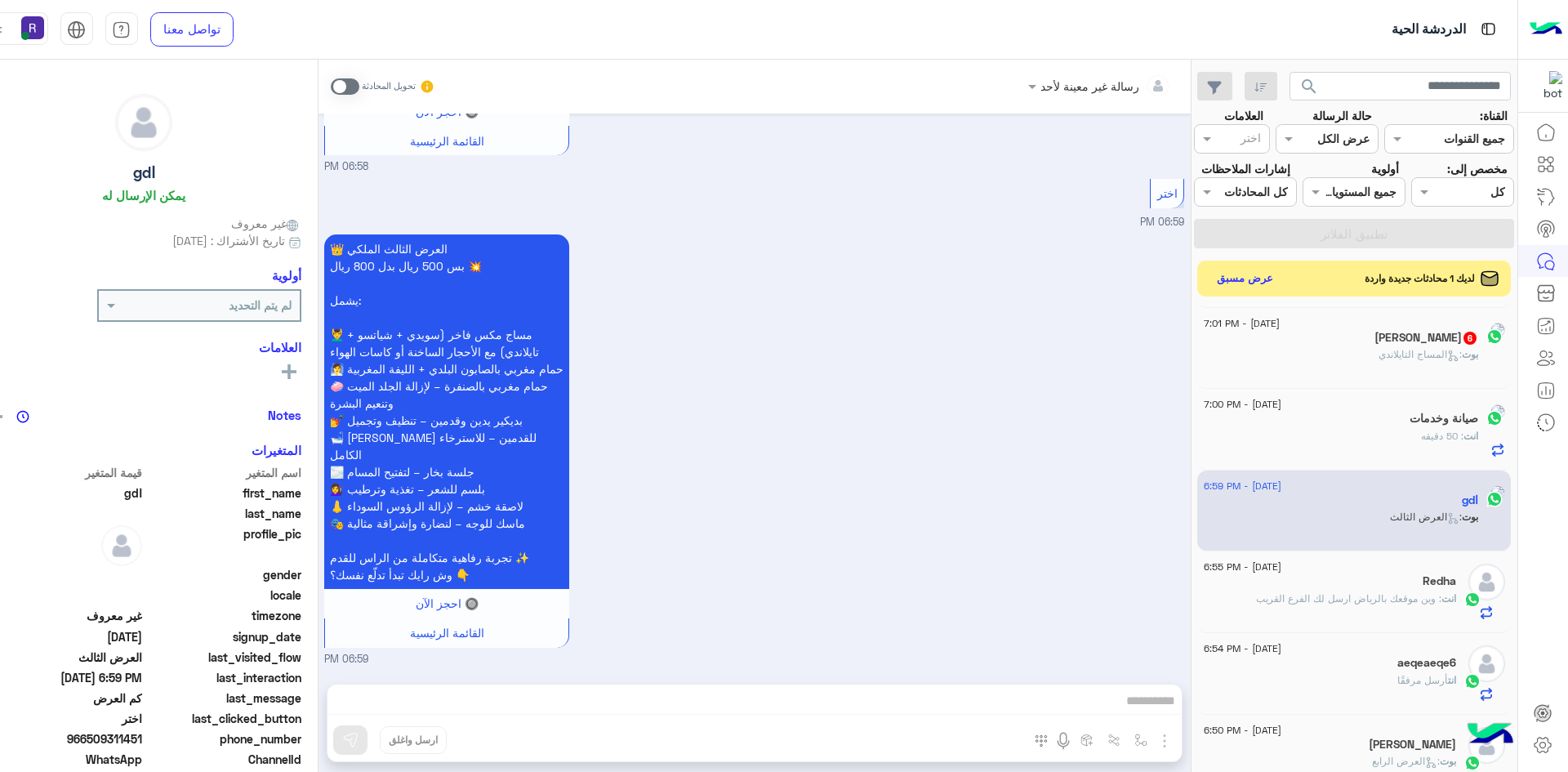
click at [331, 90] on span at bounding box center [345, 86] width 29 height 16
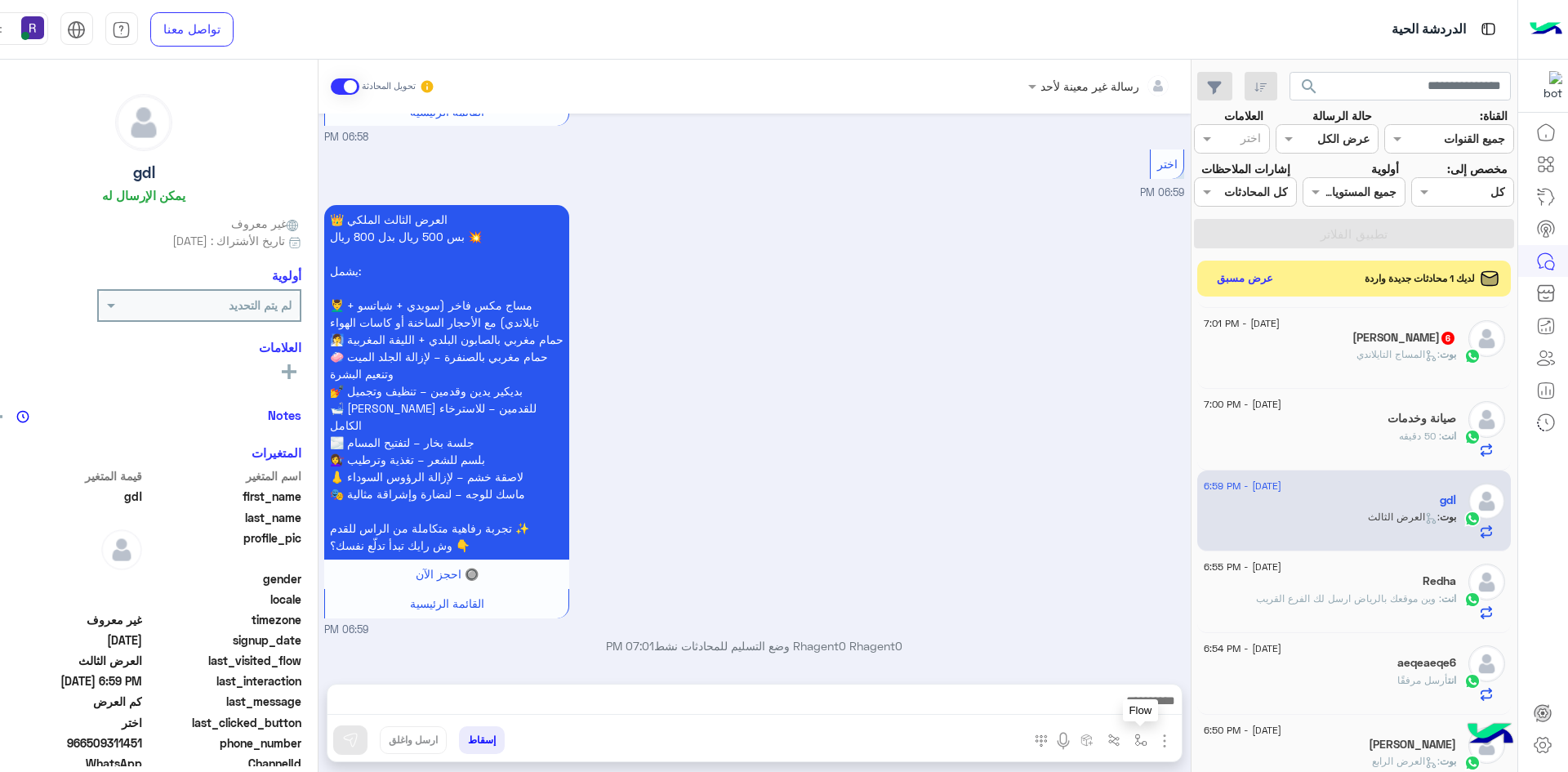
click at [1135, 741] on img "button" at bounding box center [1141, 739] width 13 height 13
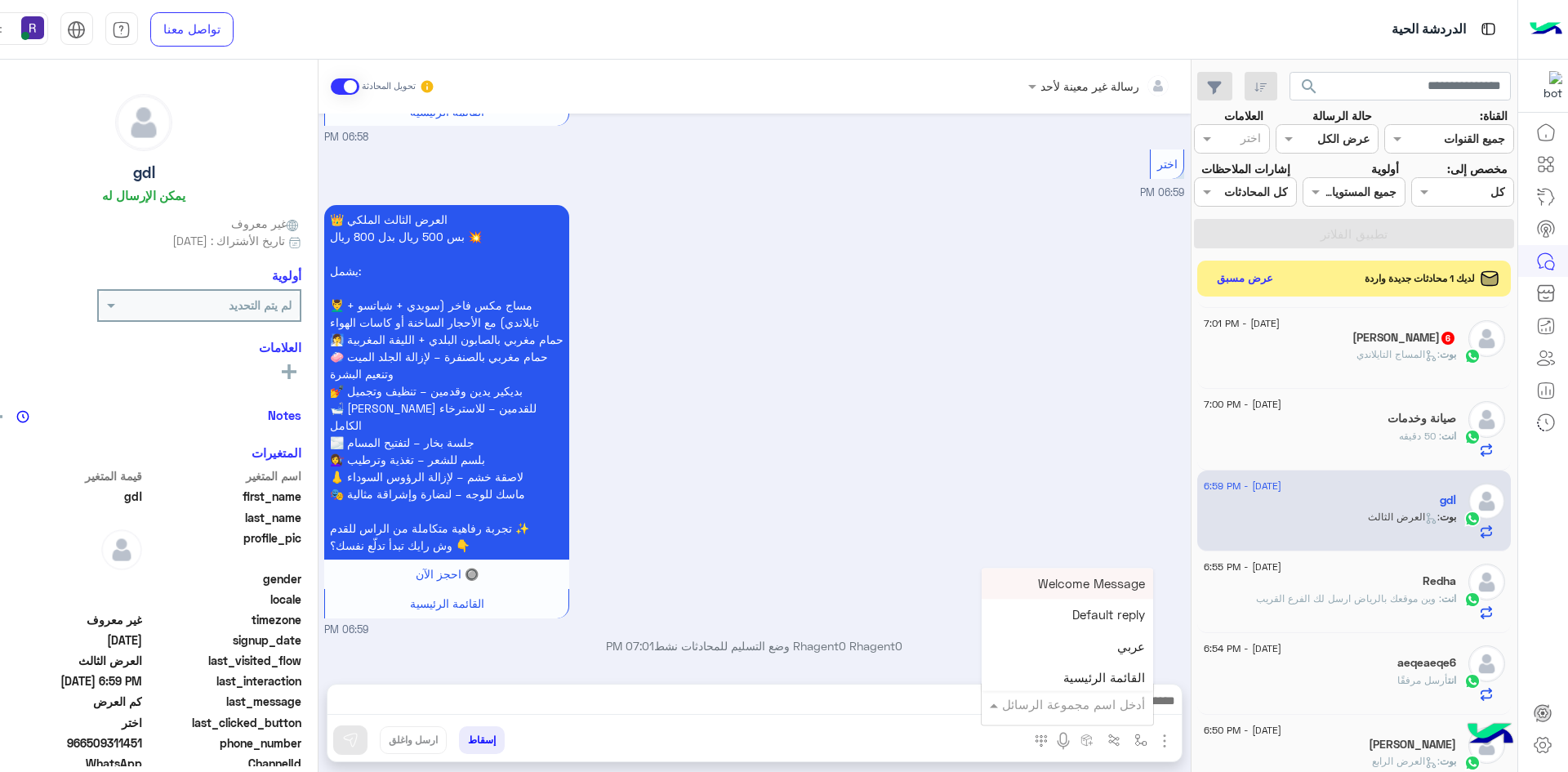
click at [1100, 711] on input "text" at bounding box center [1090, 704] width 110 height 19
click at [1061, 626] on div "خميس مشيط" at bounding box center [1068, 635] width 172 height 32
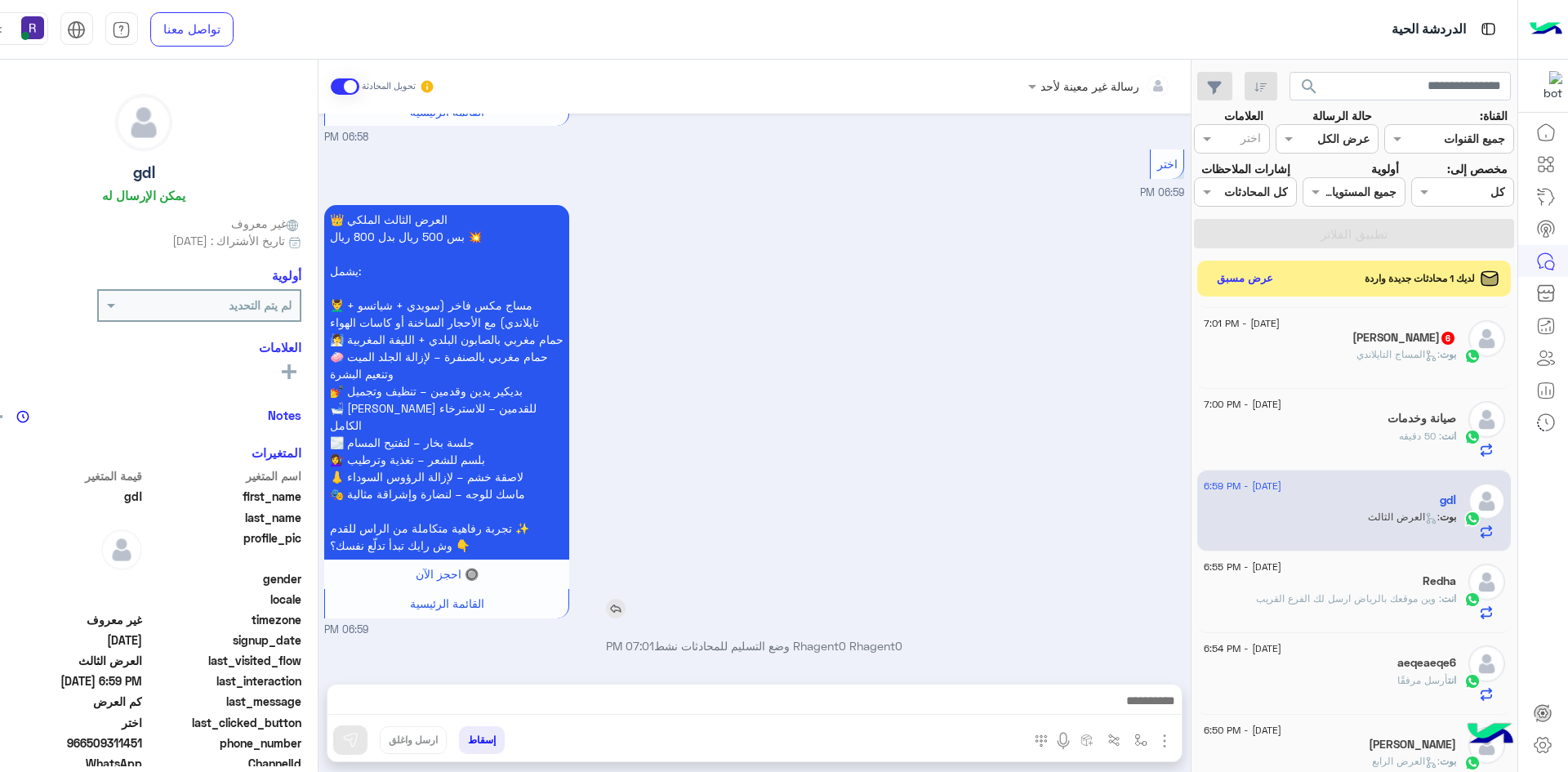
type textarea "*********"
click at [343, 741] on img at bounding box center [351, 740] width 16 height 16
click at [1364, 364] on div "بوت : المساج التايلاندي" at bounding box center [1329, 361] width 253 height 29
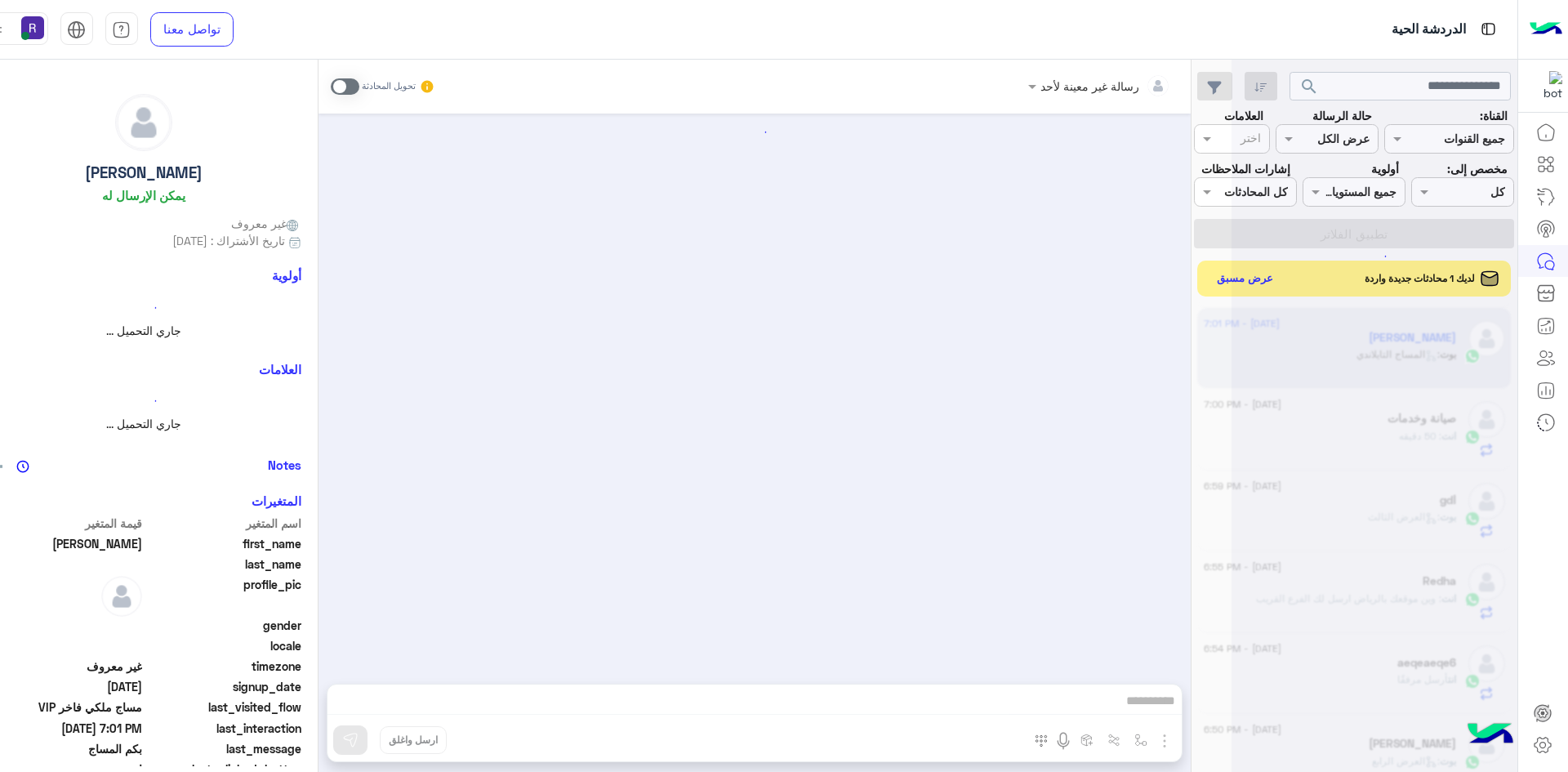
scroll to position [967, 0]
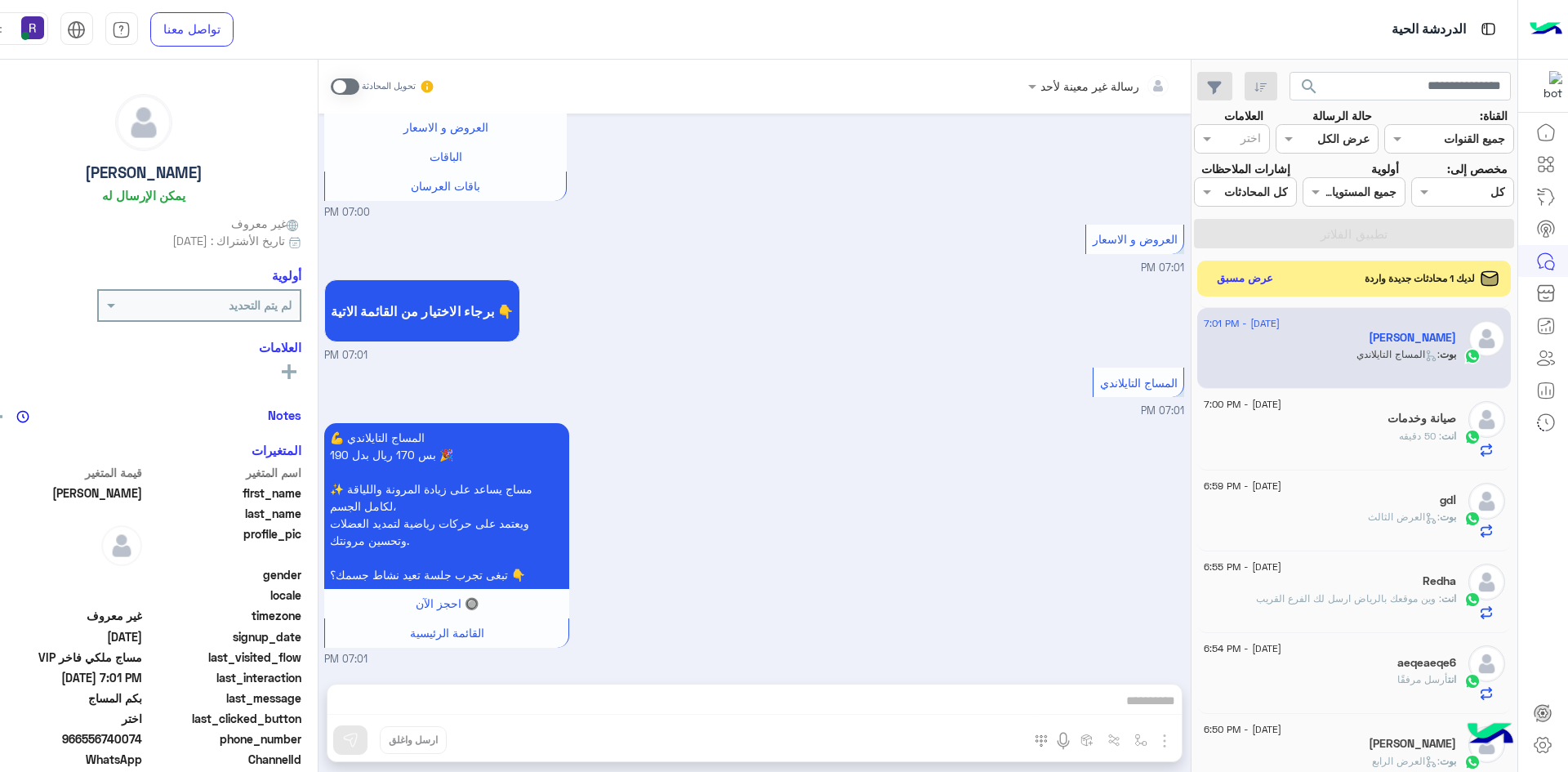
click at [331, 87] on span at bounding box center [345, 86] width 29 height 16
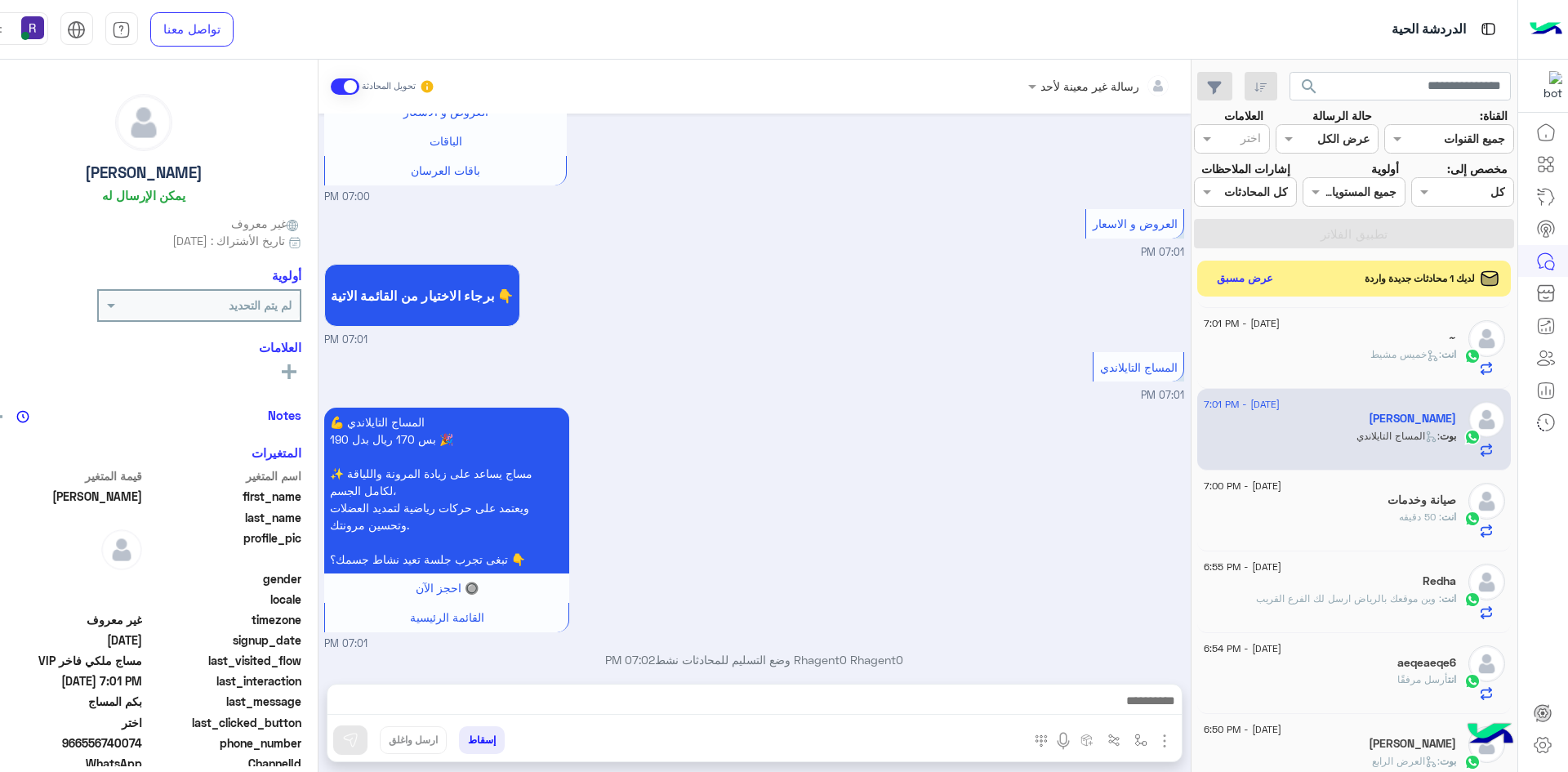
scroll to position [997, 0]
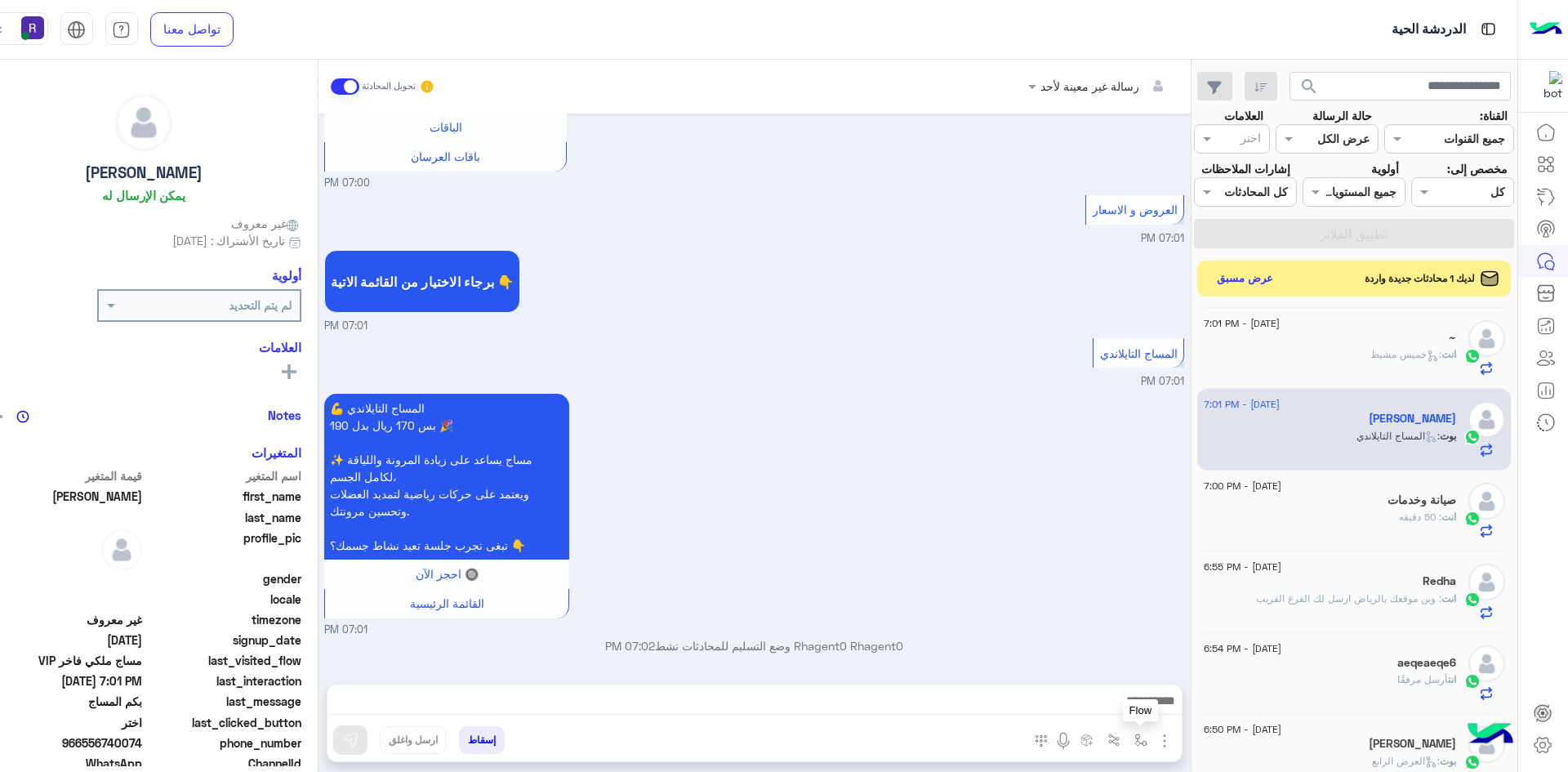
click at [1135, 737] on img "button" at bounding box center [1141, 739] width 13 height 13
click at [1092, 697] on input "text" at bounding box center [1090, 704] width 110 height 19
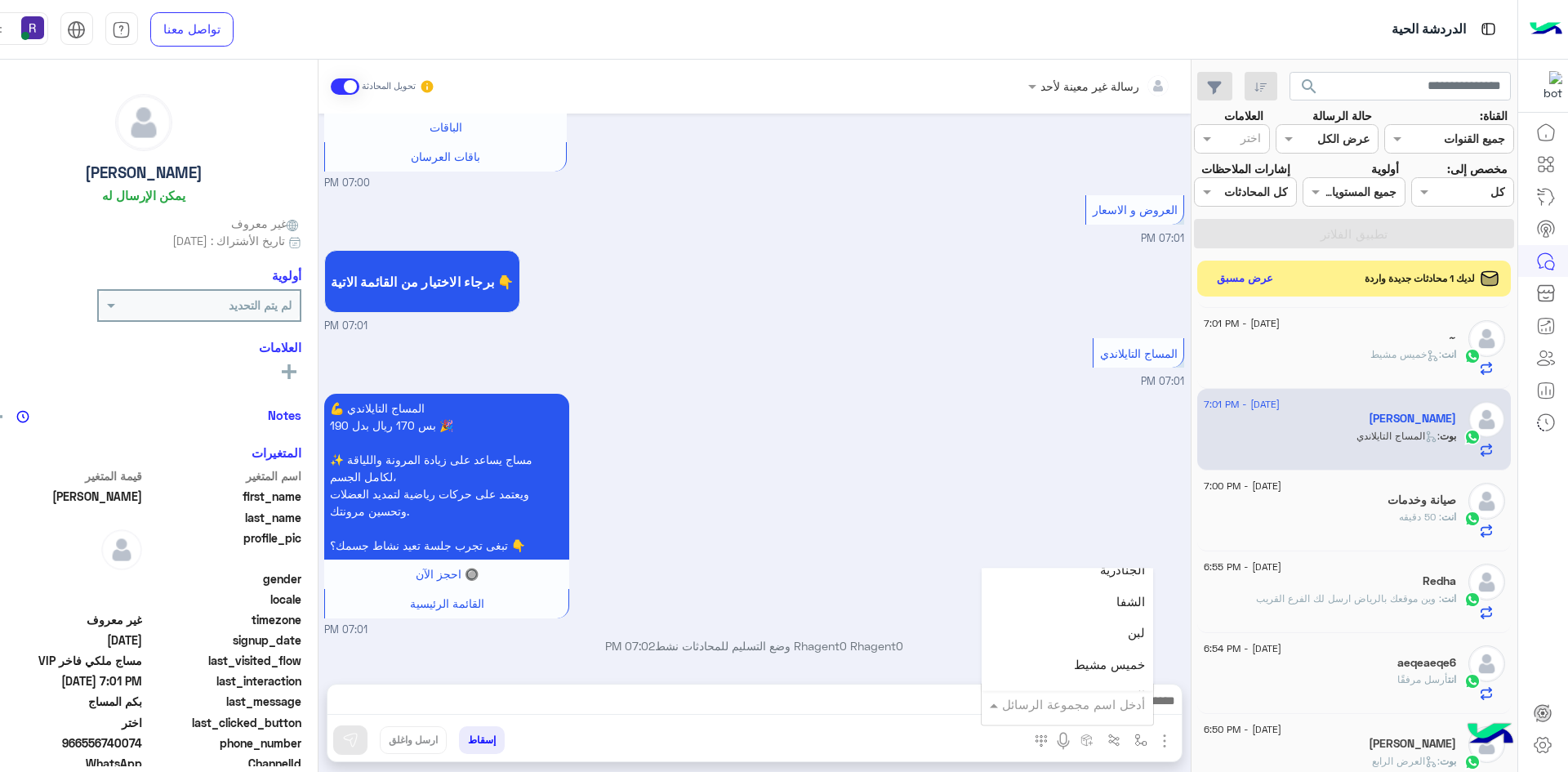
scroll to position [1144, 0]
click at [1074, 635] on span "خميس مشيط" at bounding box center [1109, 634] width 71 height 15
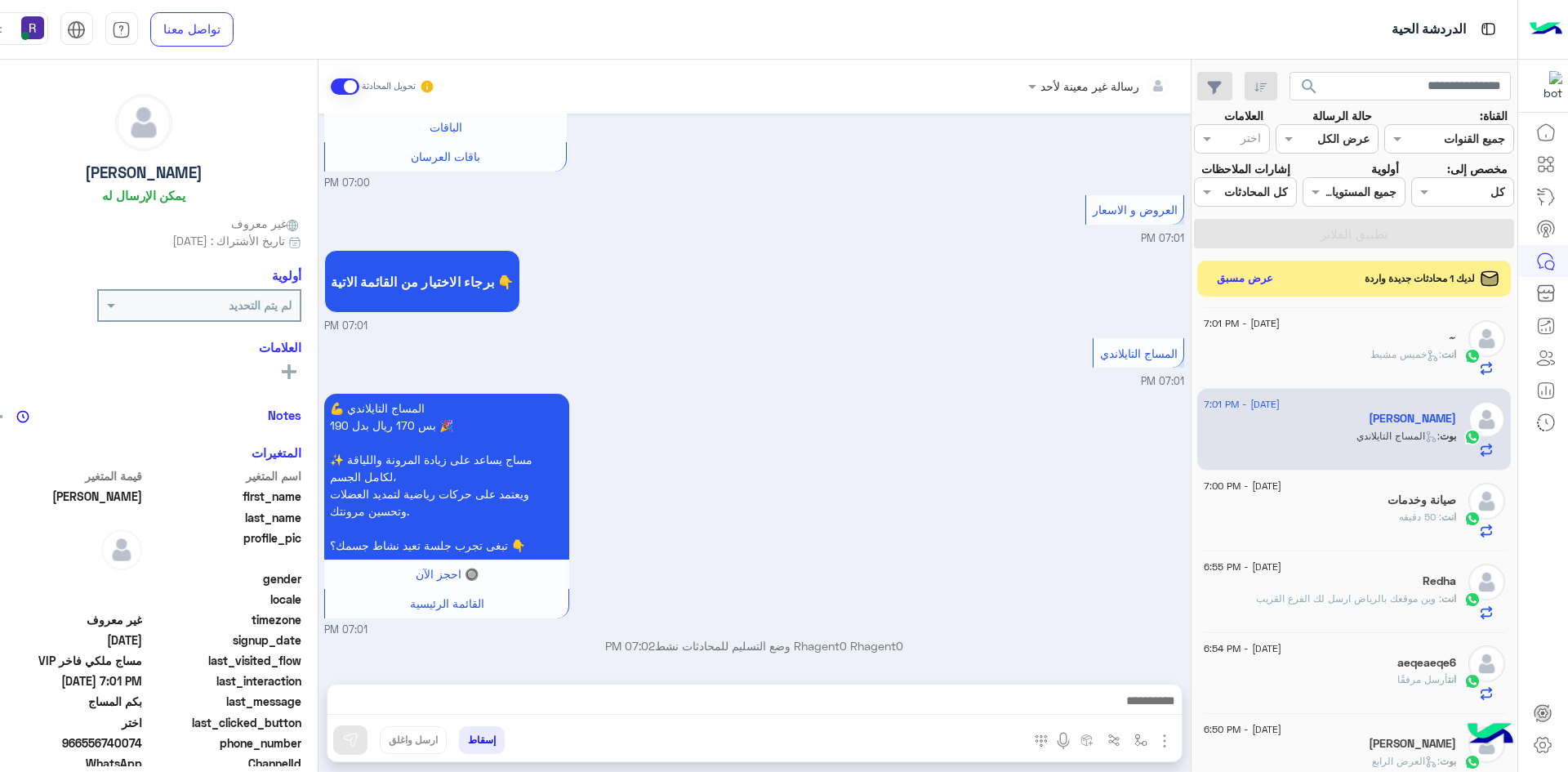
type textarea "*********"
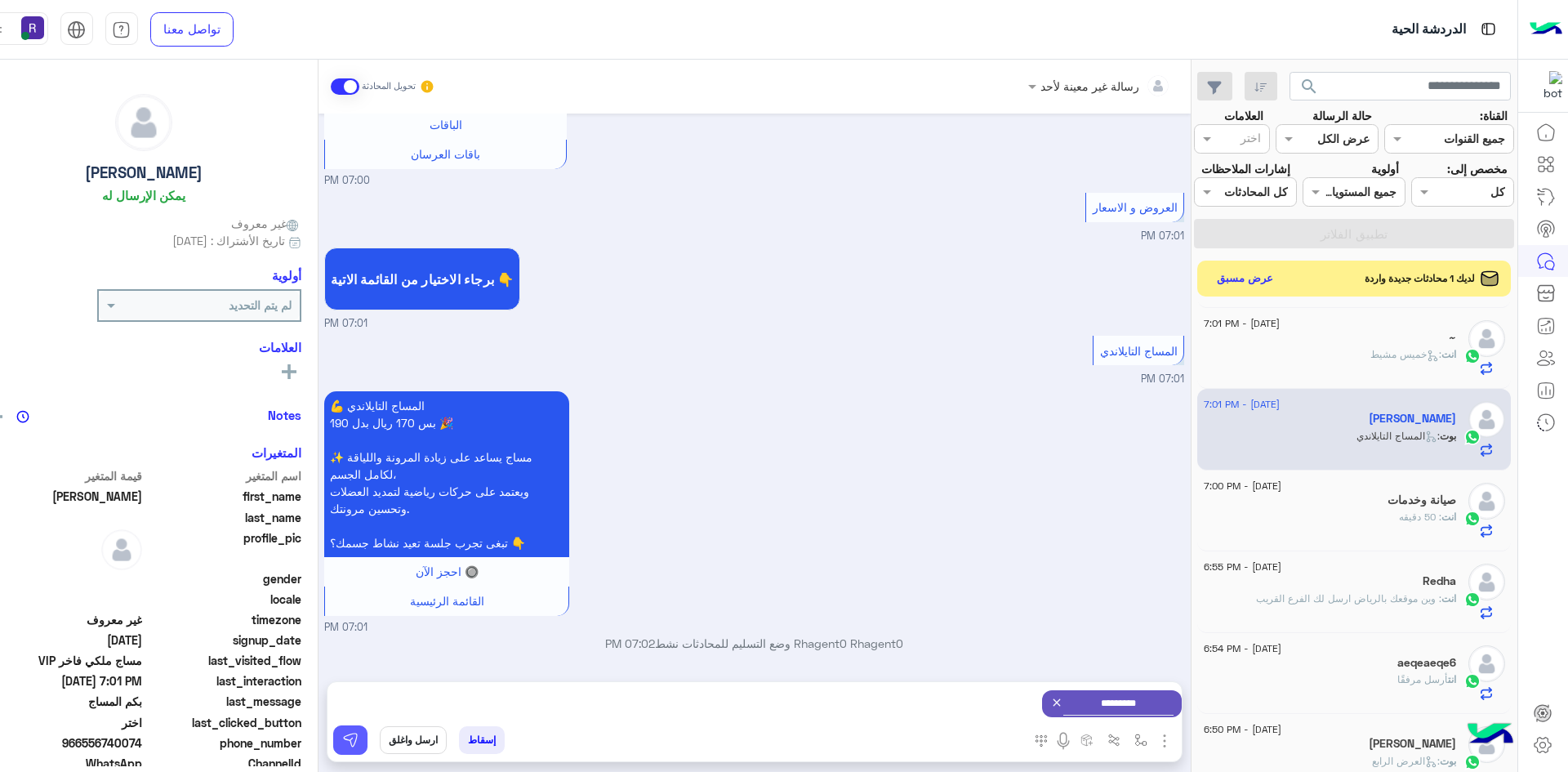
click at [343, 734] on img at bounding box center [351, 740] width 16 height 16
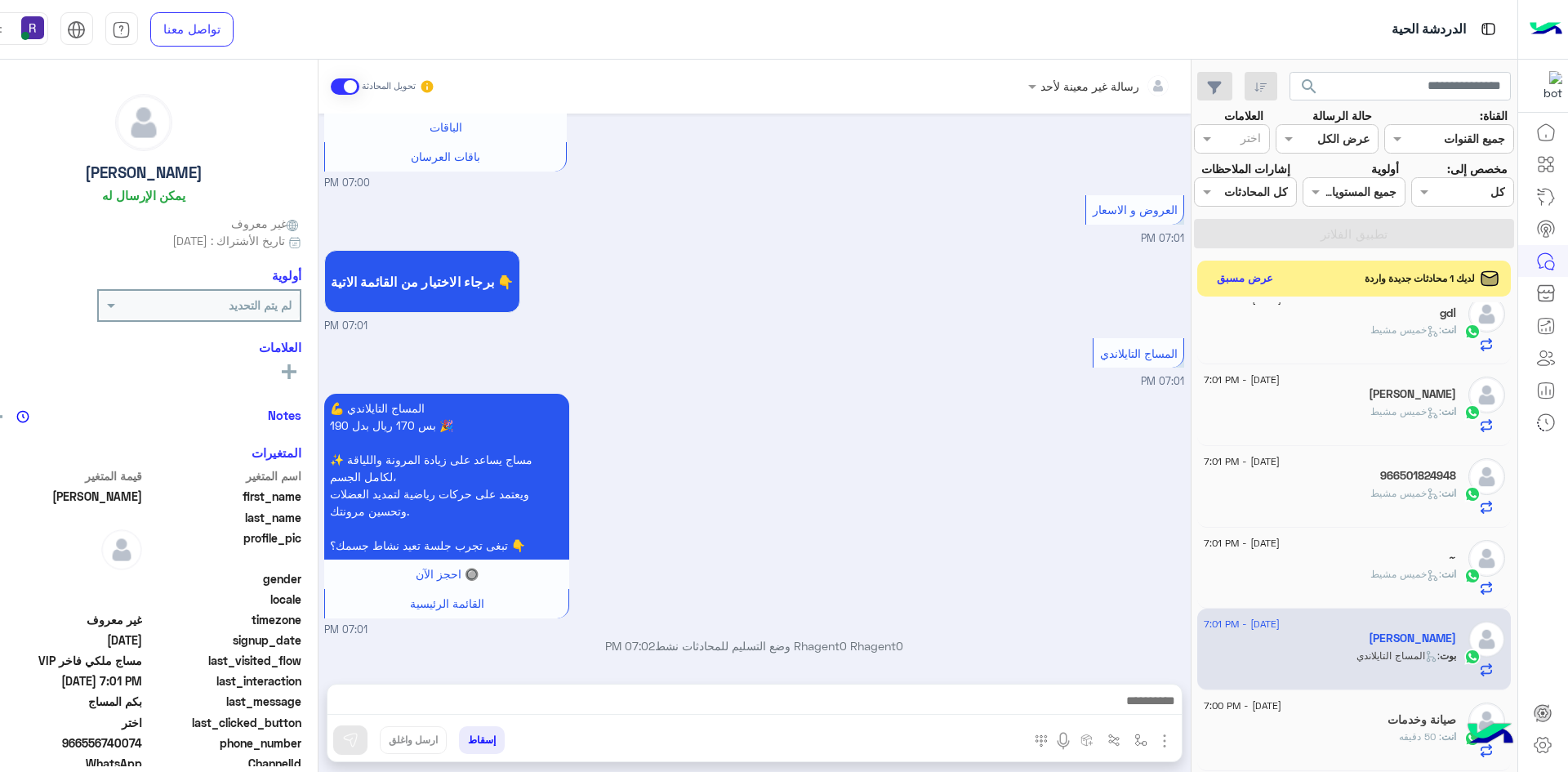
scroll to position [0, 0]
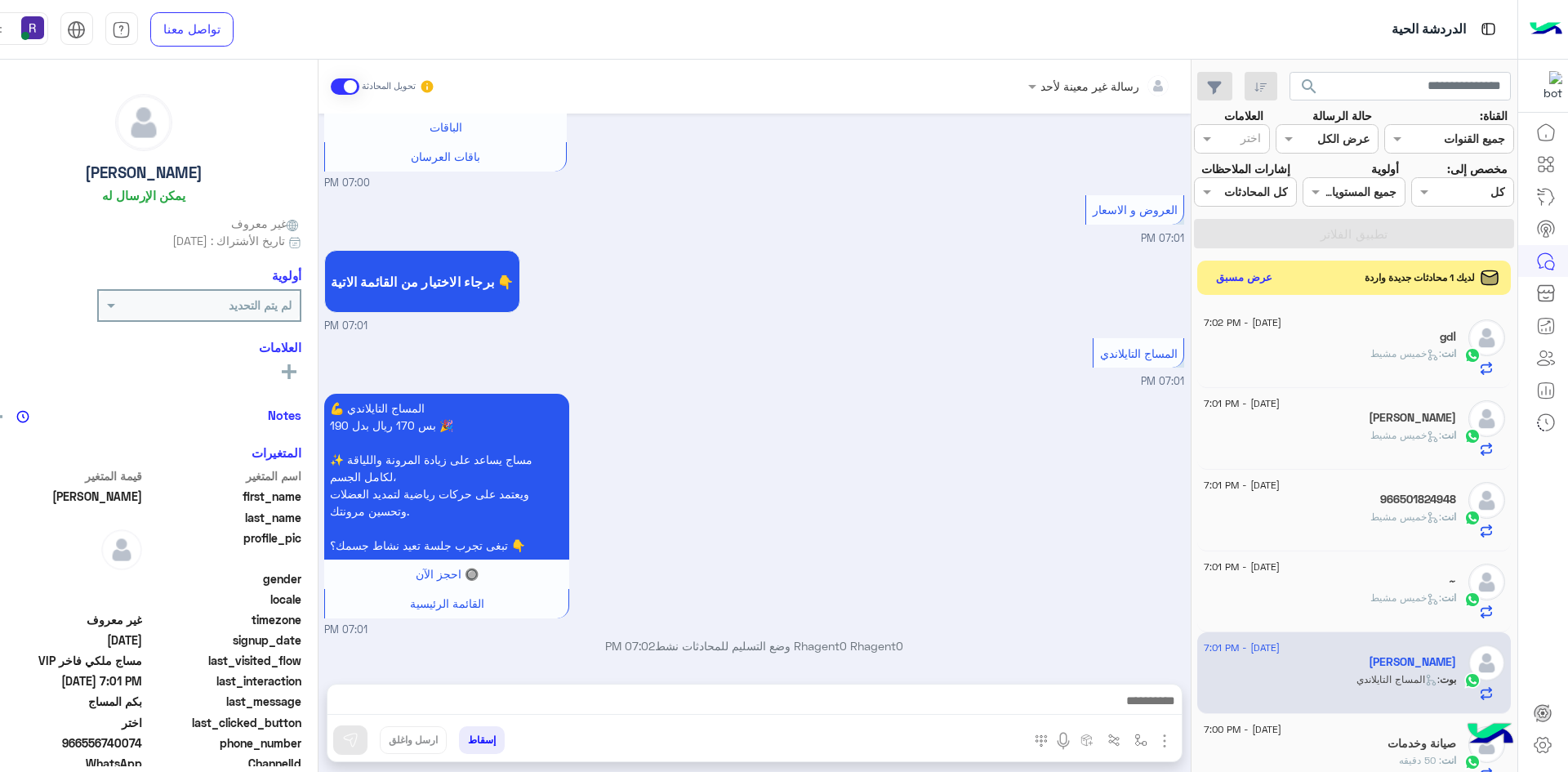
click at [1216, 279] on button "عرض مسبق" at bounding box center [1243, 278] width 69 height 22
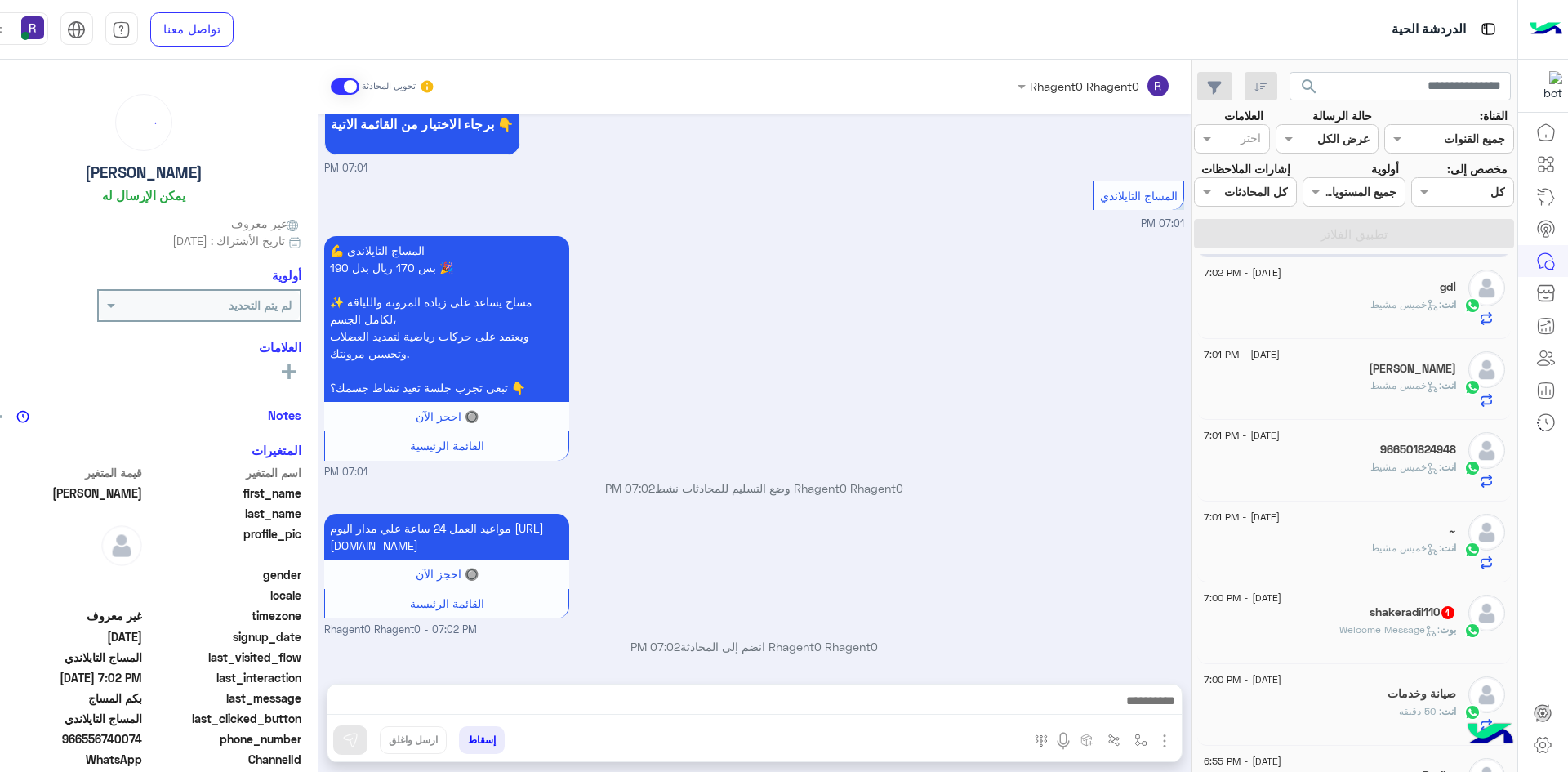
scroll to position [164, 0]
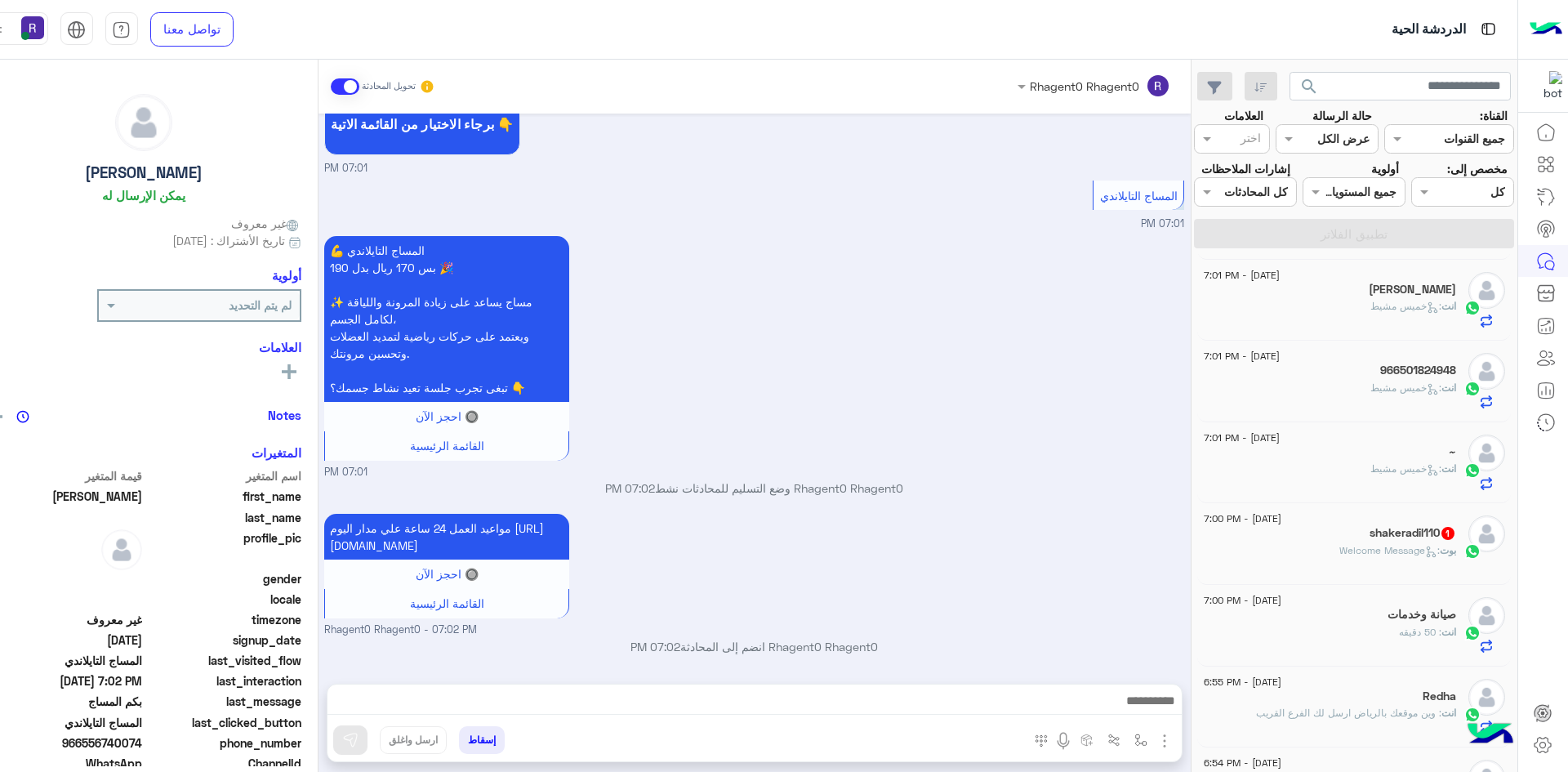
click at [1377, 539] on h5 "shakeradil110 1" at bounding box center [1412, 533] width 87 height 14
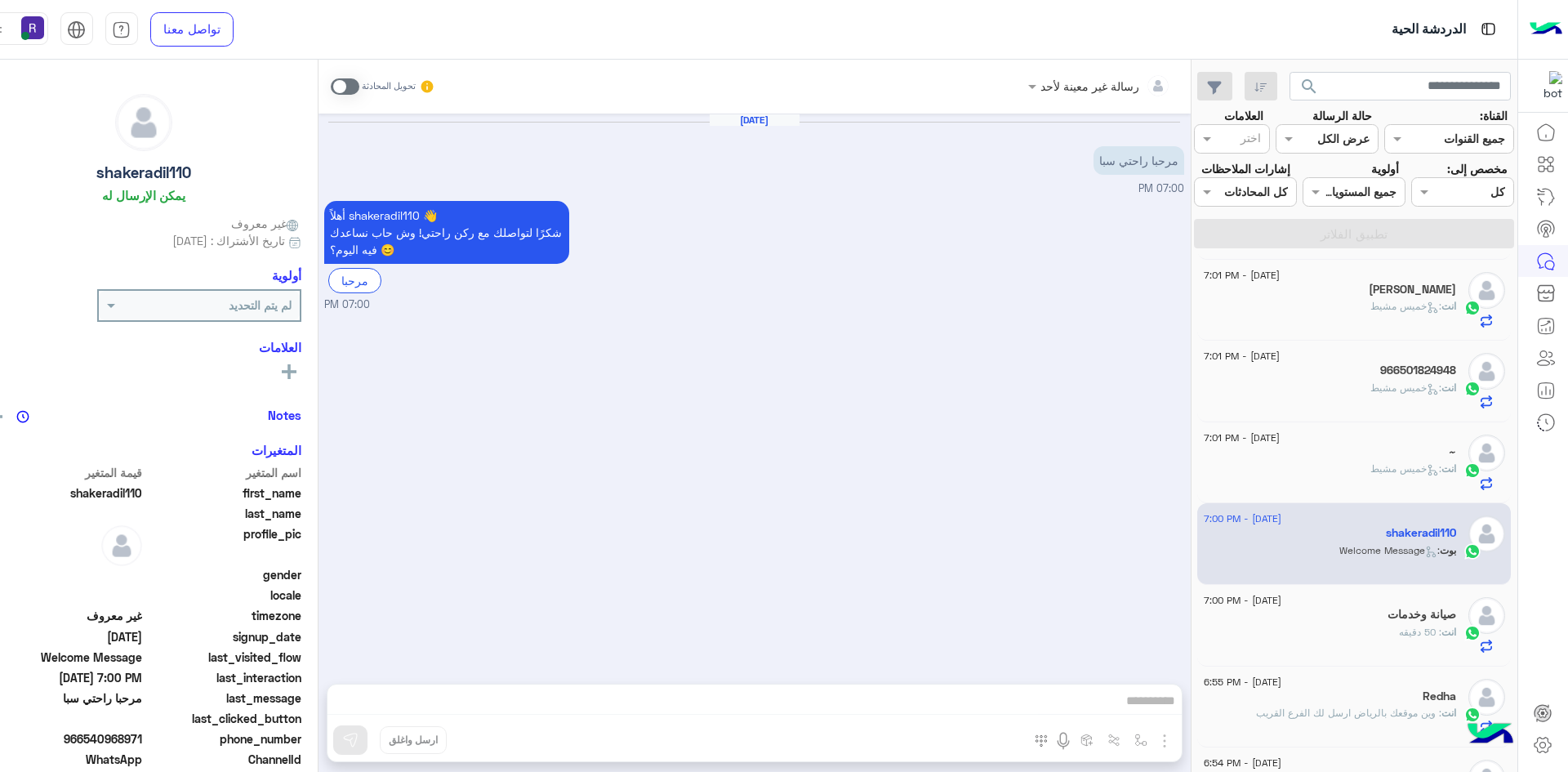
click at [333, 87] on span at bounding box center [345, 86] width 29 height 16
click at [1155, 746] on img "button" at bounding box center [1165, 741] width 20 height 20
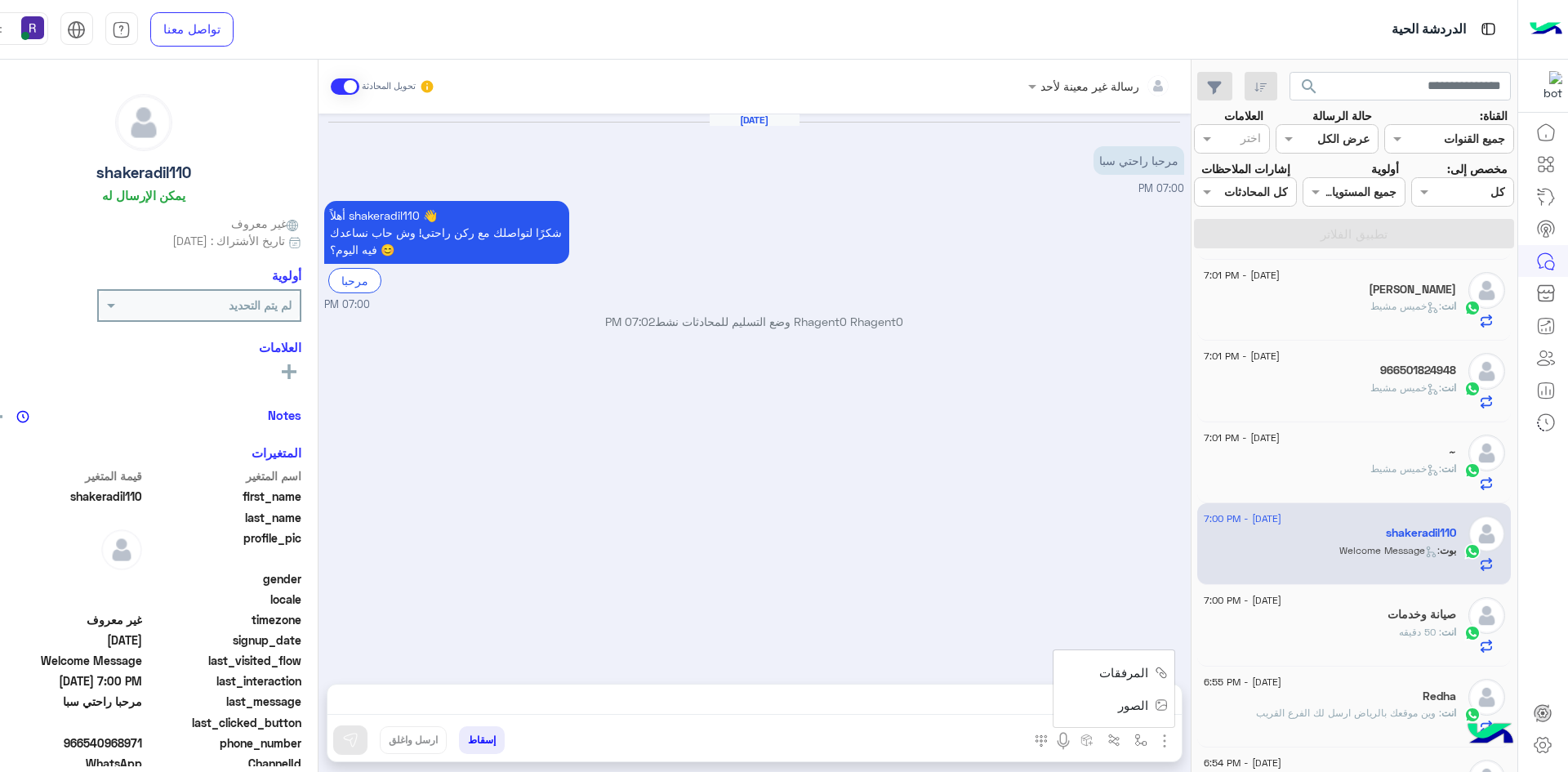
click at [1130, 713] on button "الصور" at bounding box center [1139, 704] width 69 height 33
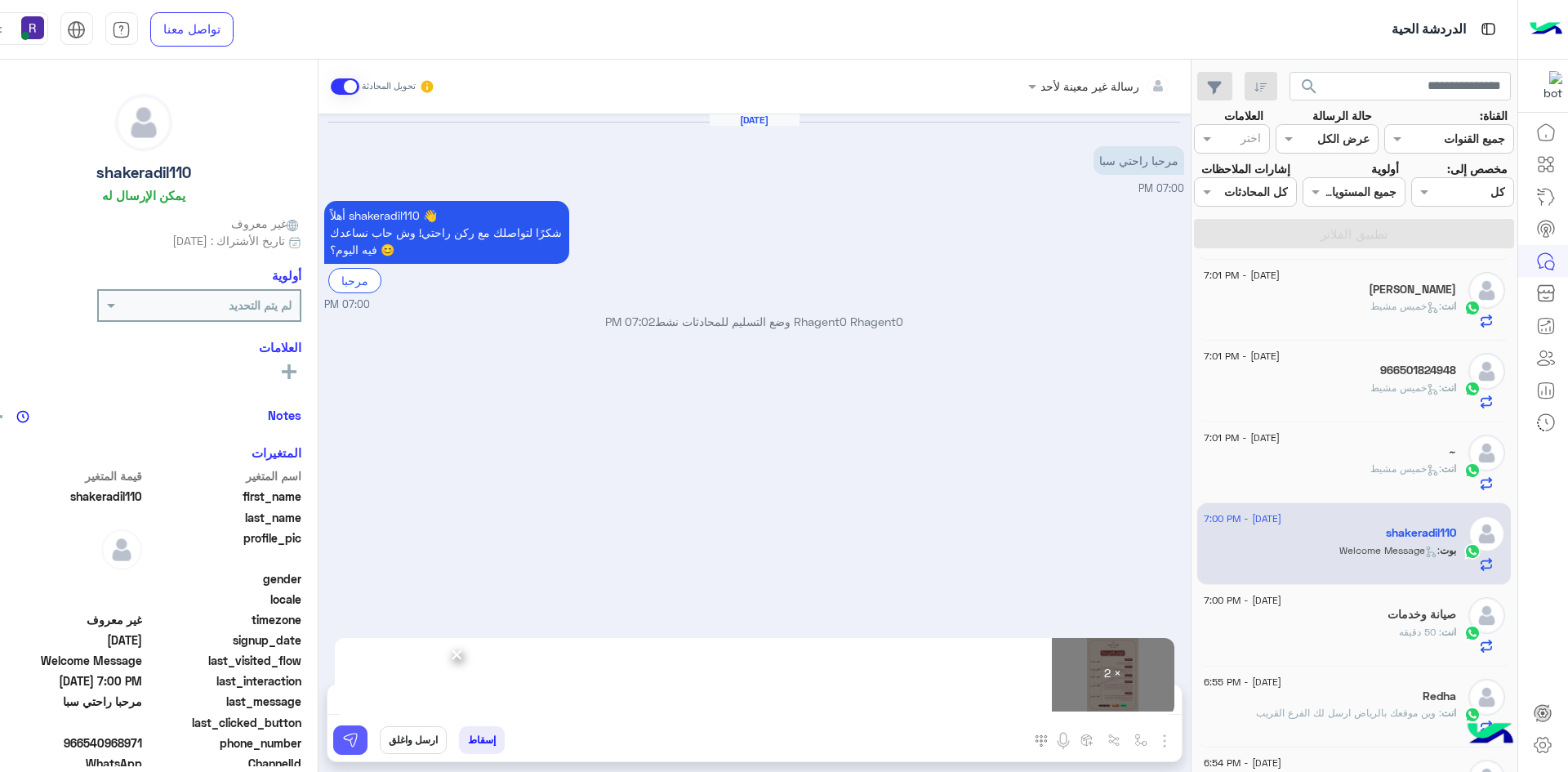
click at [343, 739] on img at bounding box center [351, 740] width 16 height 16
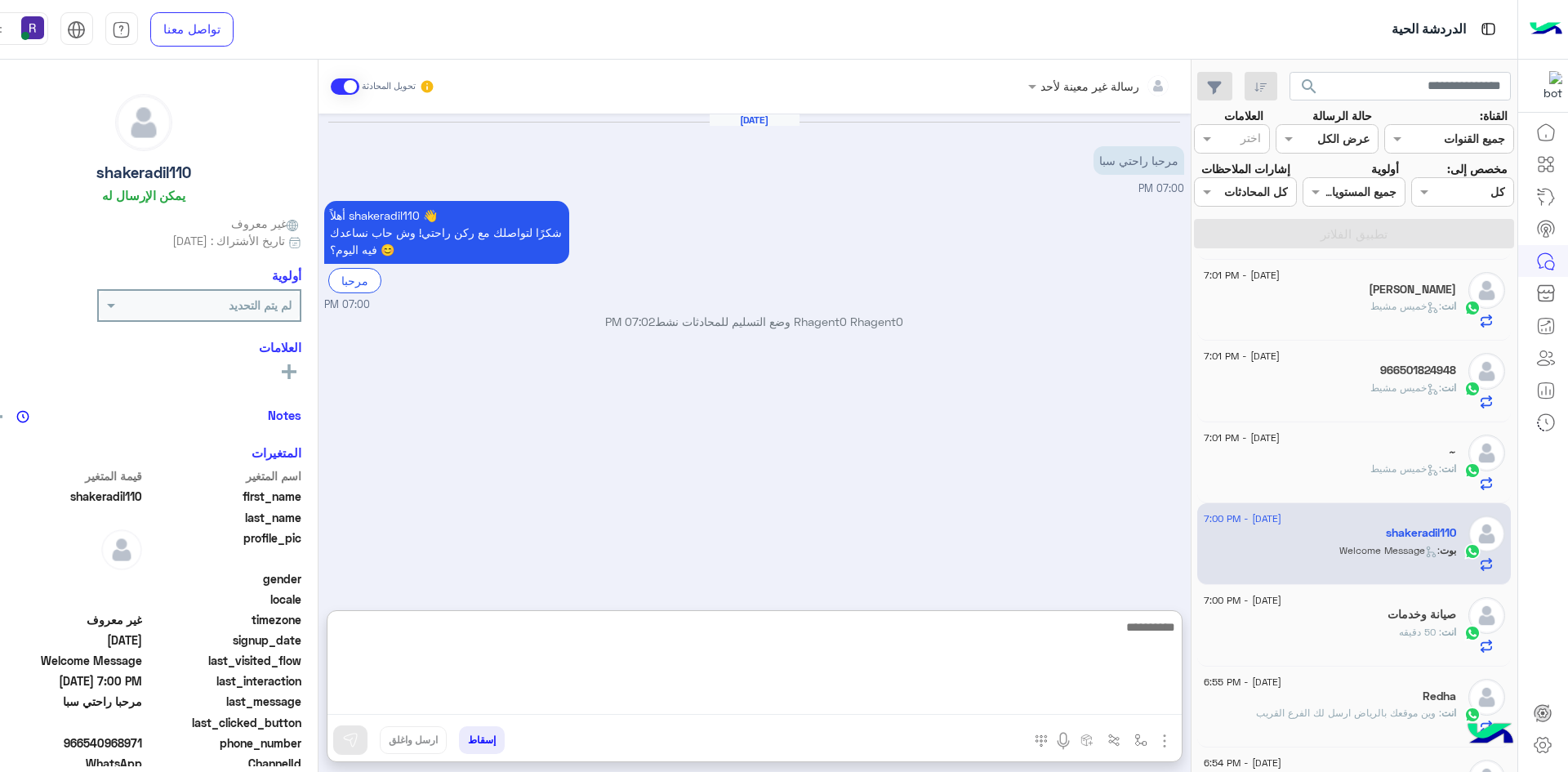
paste textarea "**********"
type textarea "**********"
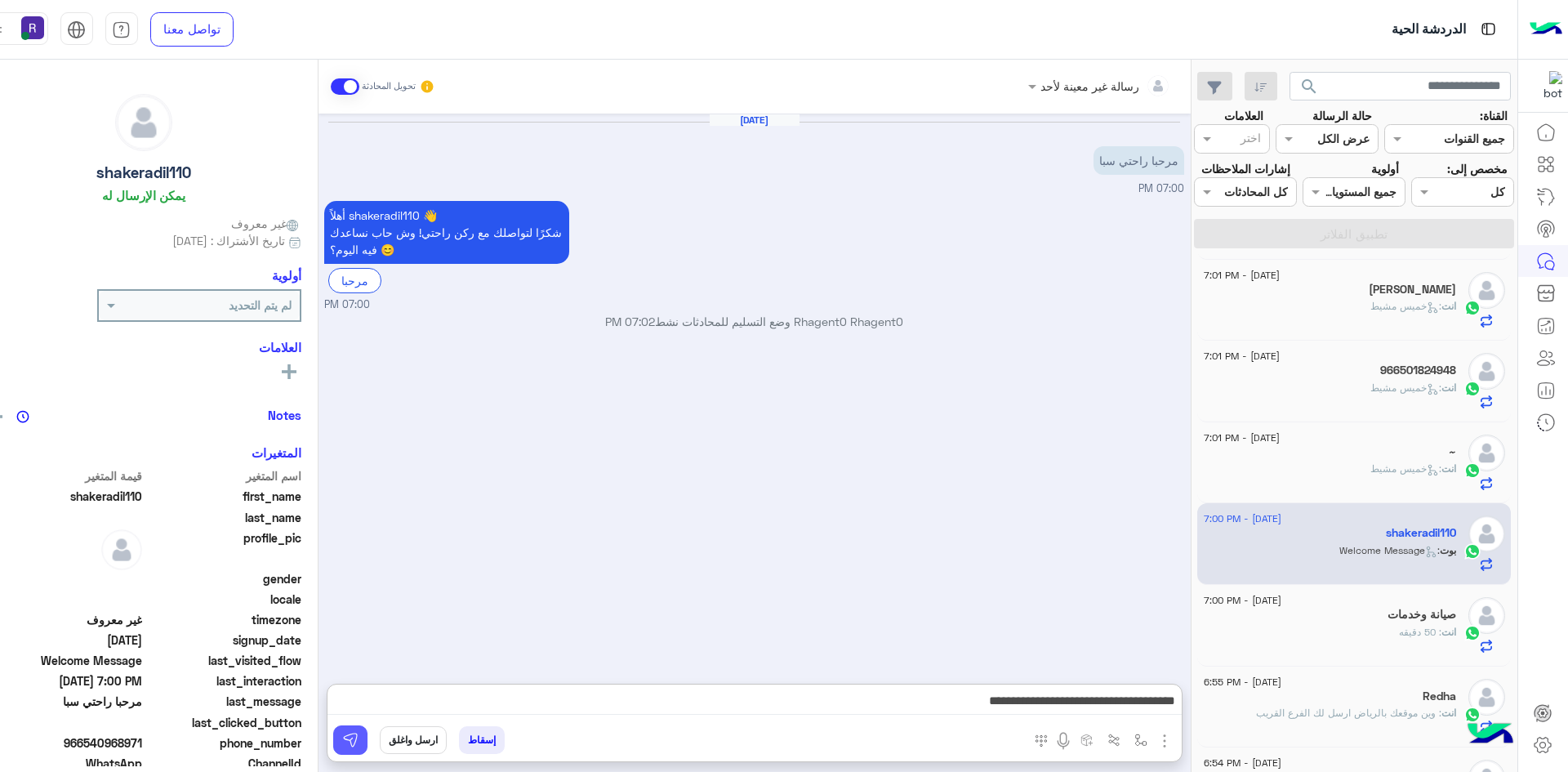
click at [340, 744] on button at bounding box center [351, 739] width 34 height 29
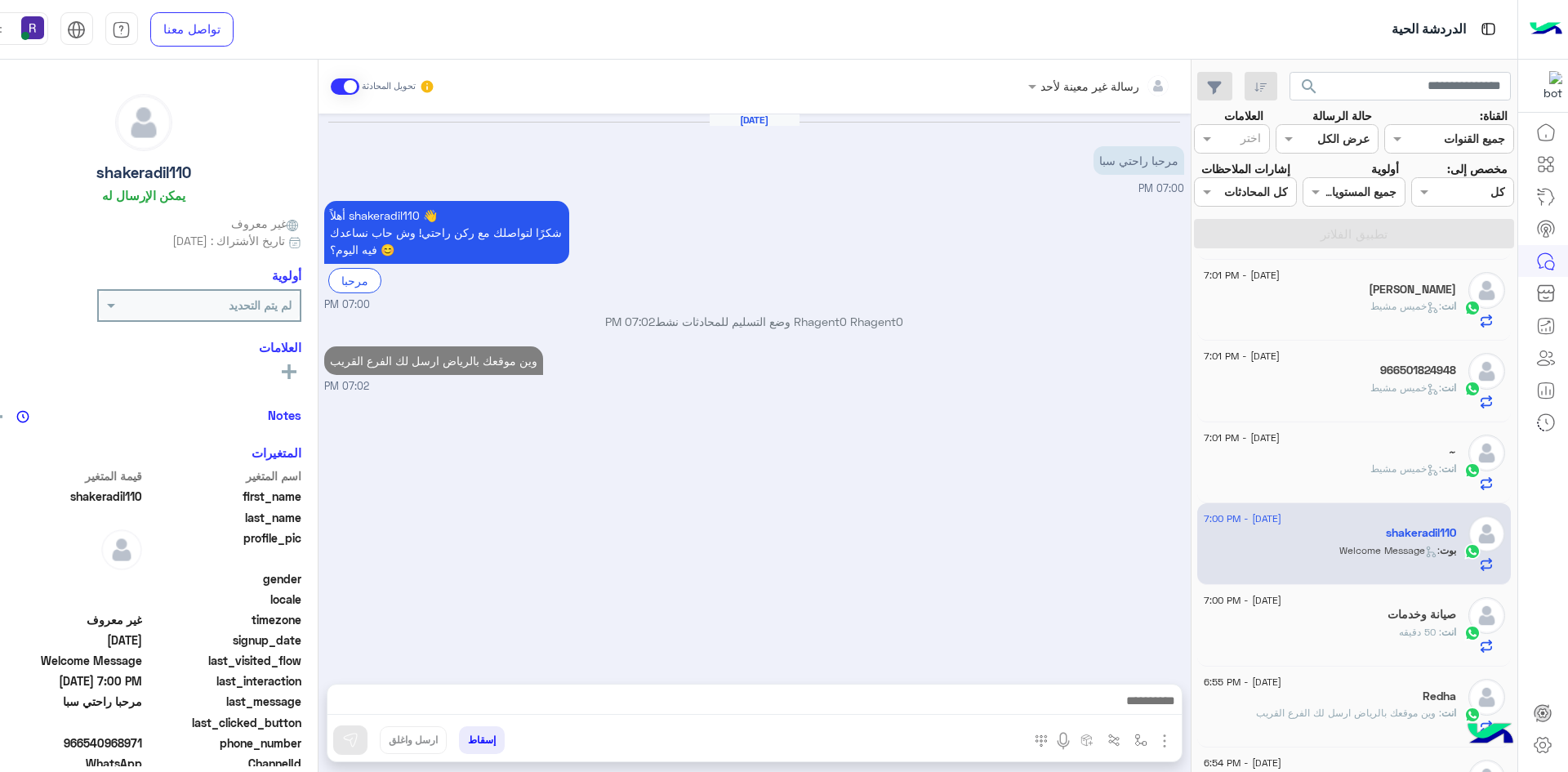
click at [1393, 312] on span ": خميس مشيط" at bounding box center [1405, 306] width 71 height 12
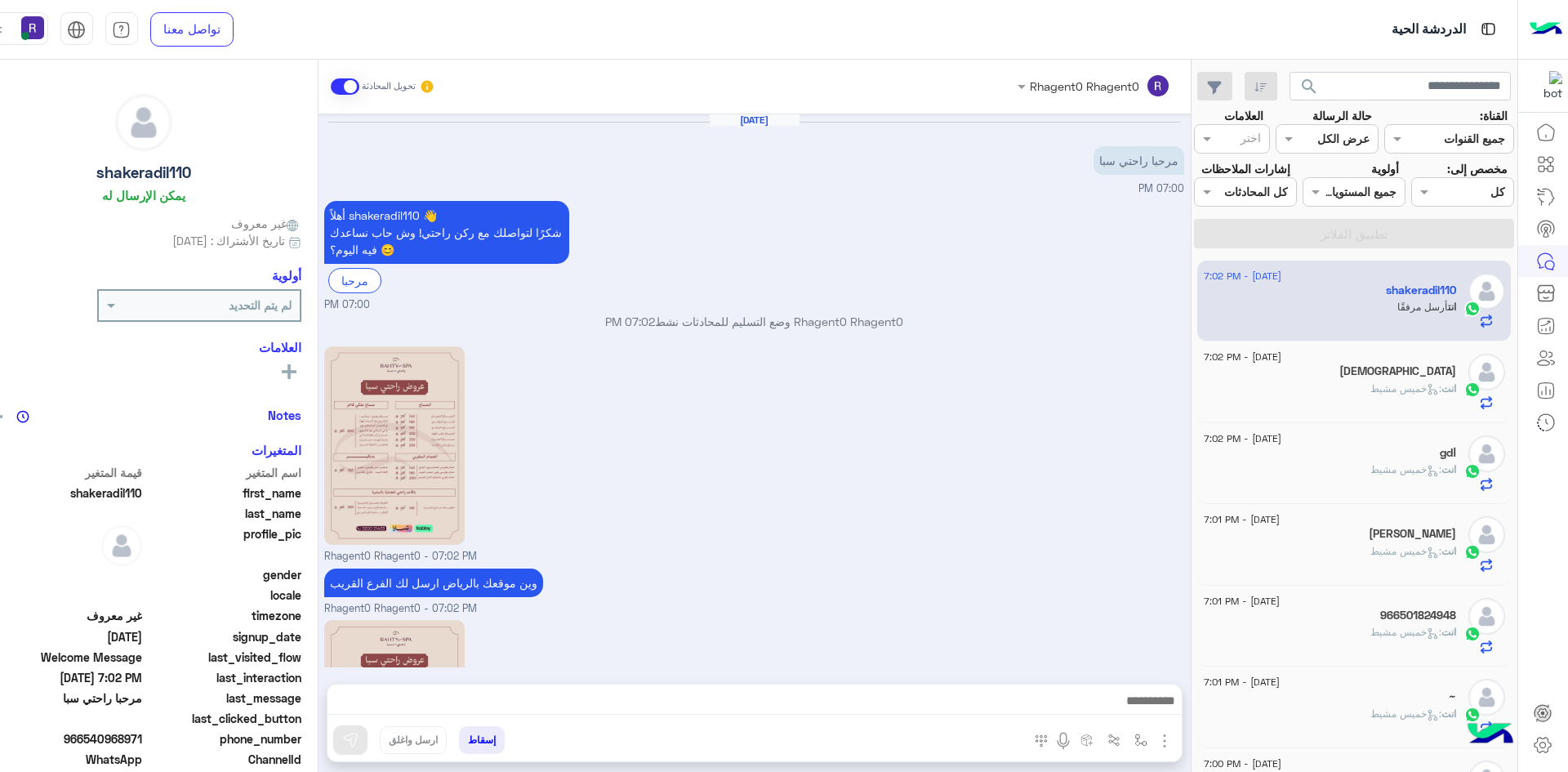
scroll to position [201, 0]
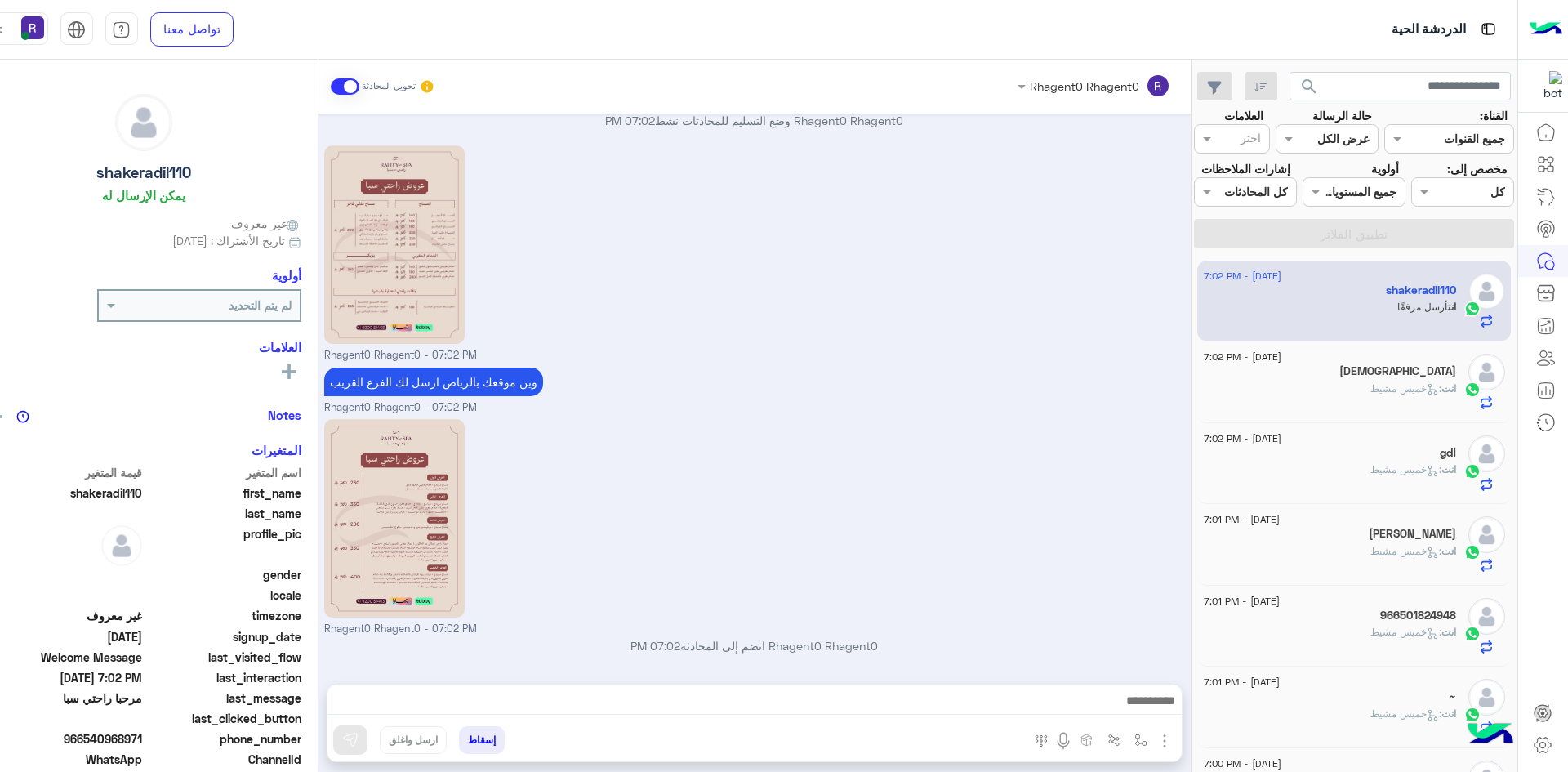
click at [1354, 397] on div "انت : [DATE][PERSON_NAME]" at bounding box center [1329, 395] width 253 height 29
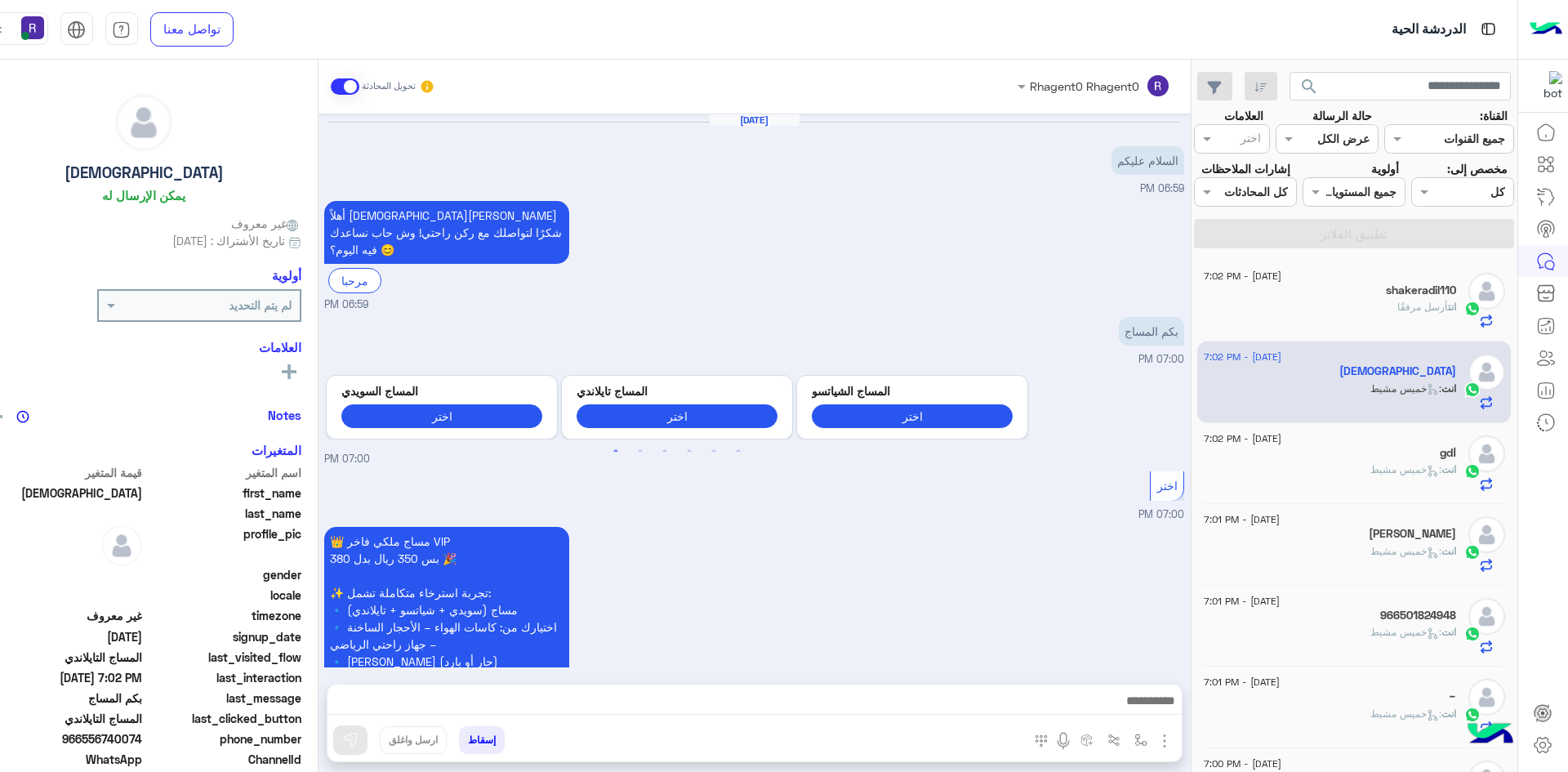
scroll to position [1154, 0]
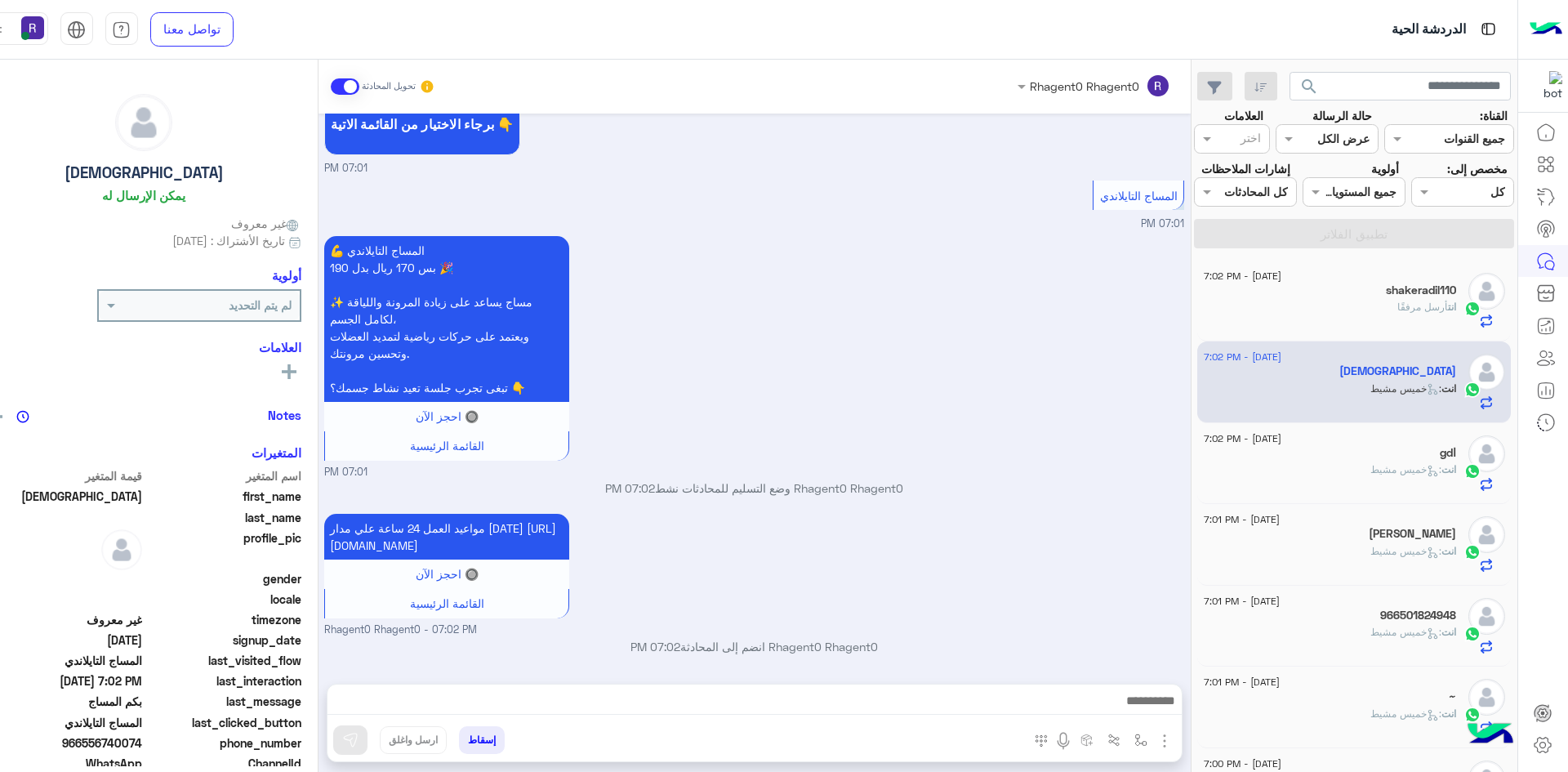
click at [1320, 460] on div "اgd" at bounding box center [1329, 453] width 253 height 17
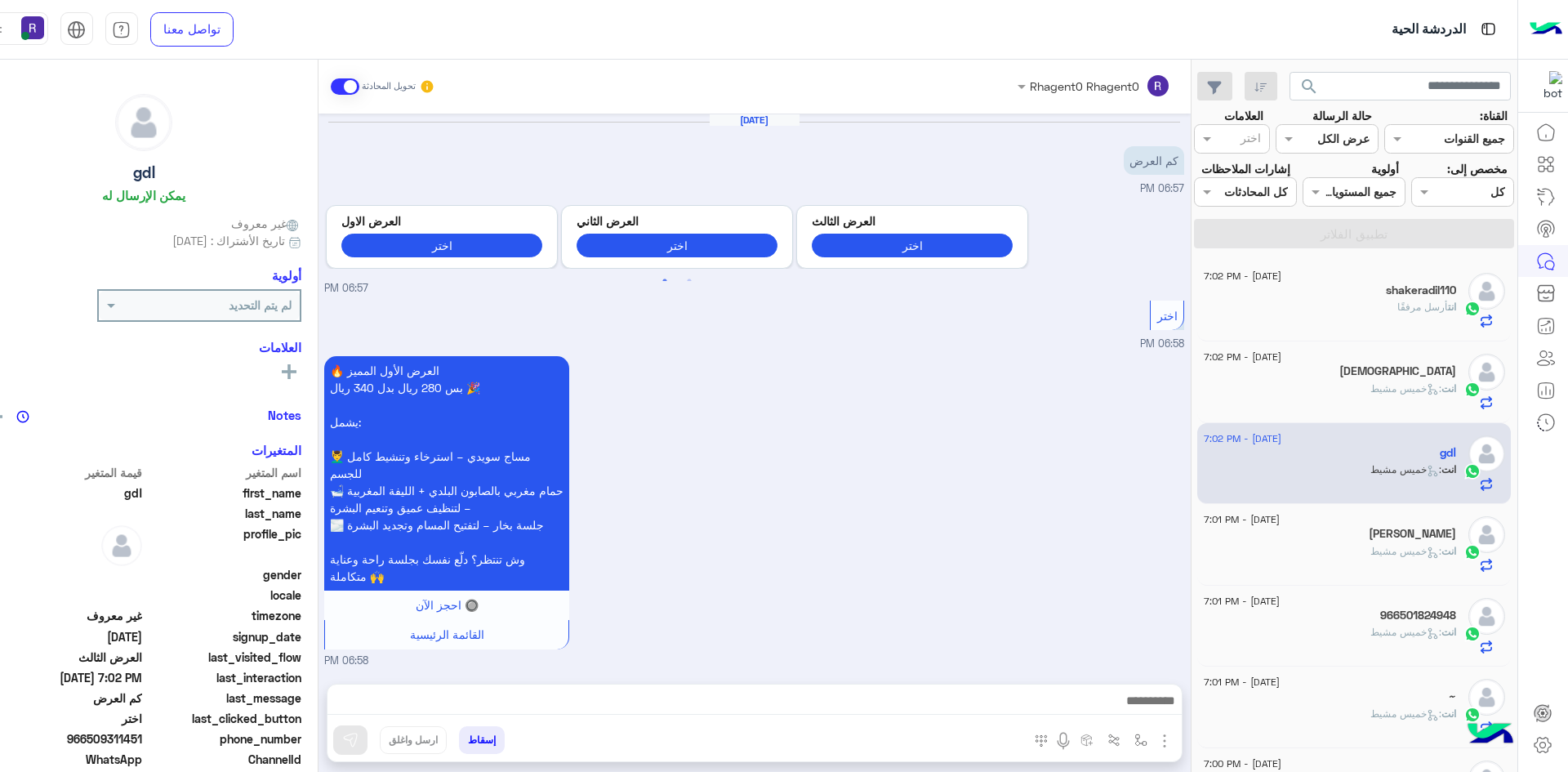
scroll to position [1122, 0]
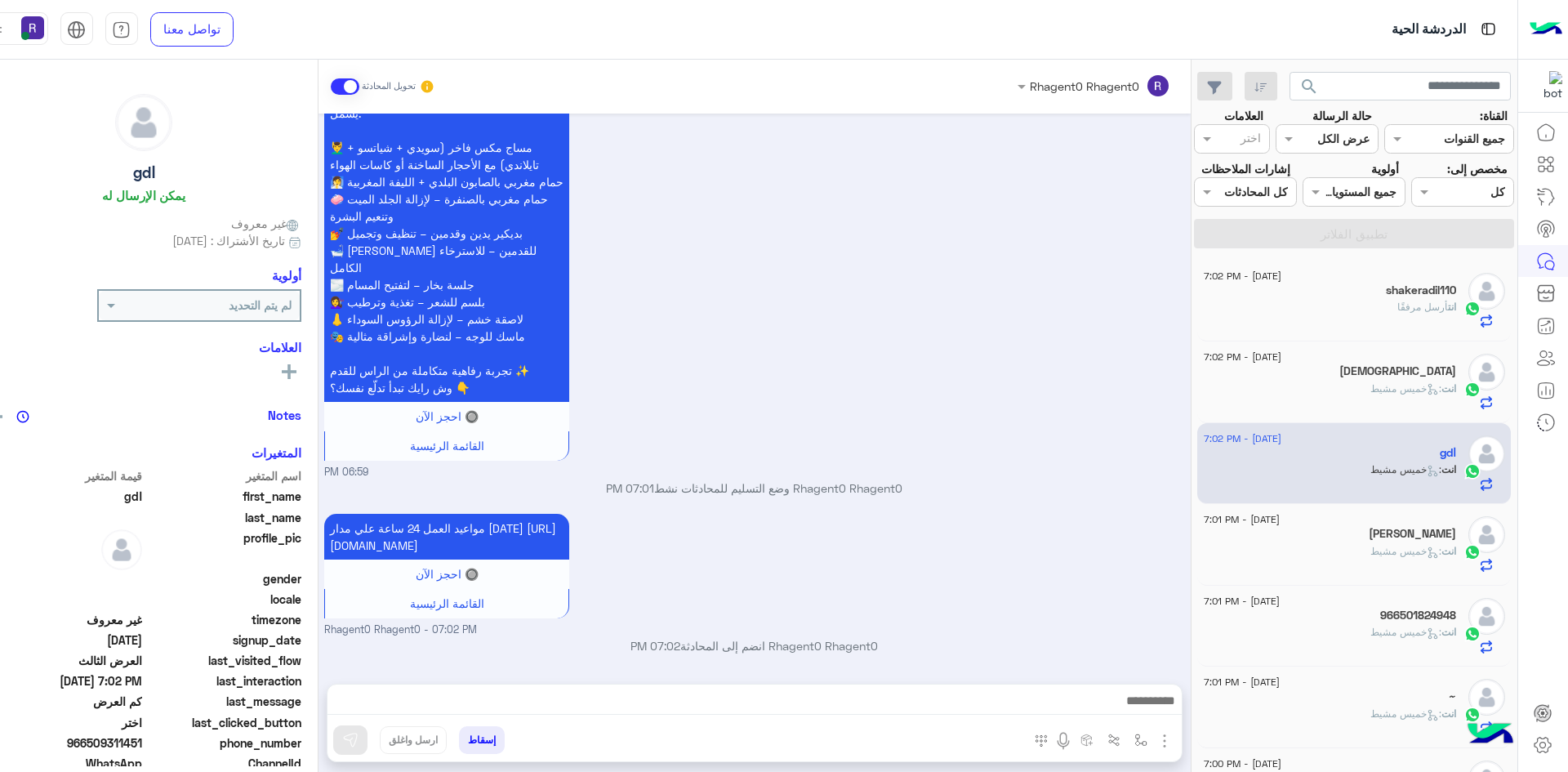
click at [1326, 552] on div "انت : [PERSON_NAME]" at bounding box center [1329, 558] width 253 height 29
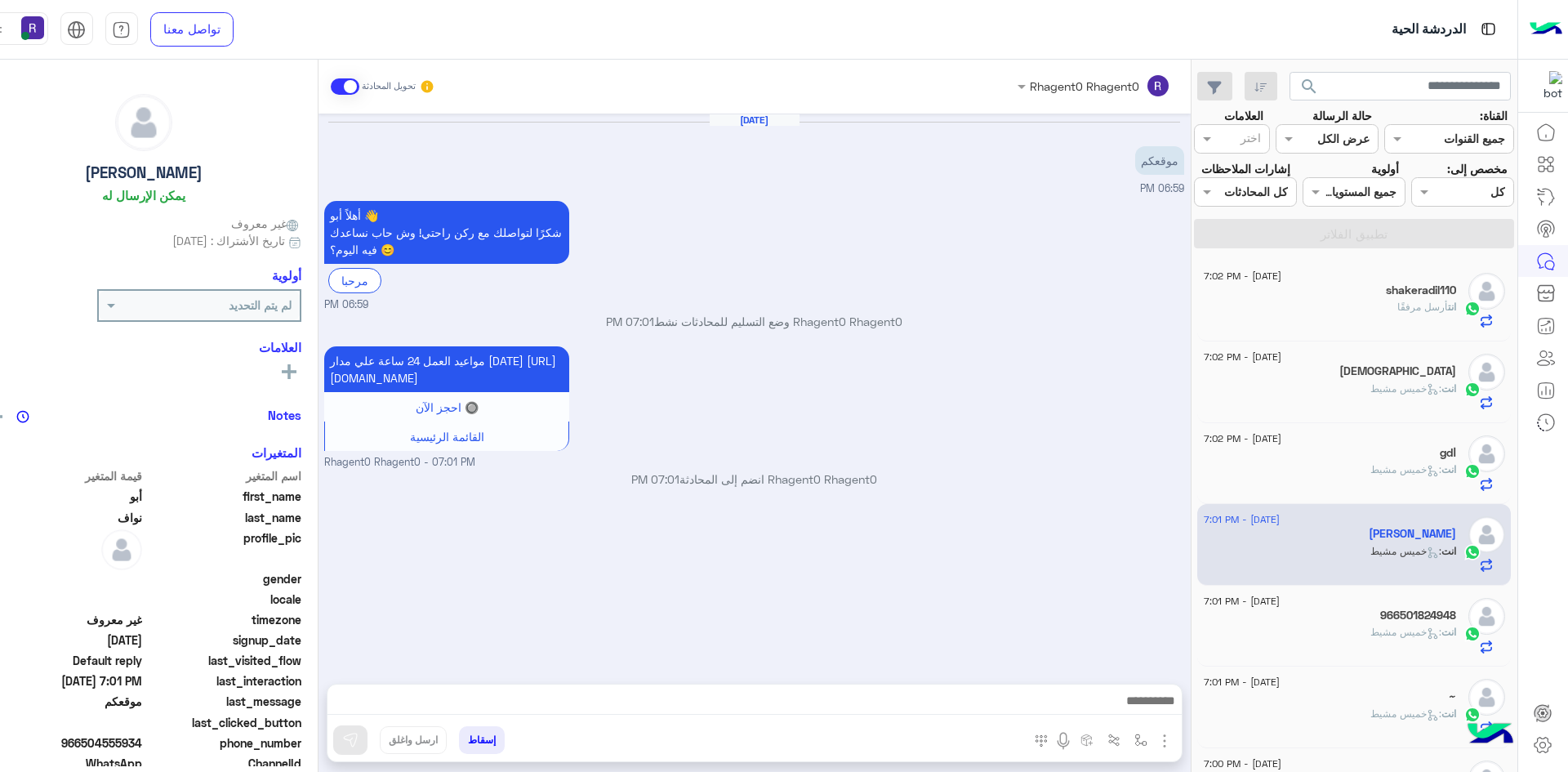
click at [1332, 616] on div "966501824948" at bounding box center [1329, 616] width 253 height 17
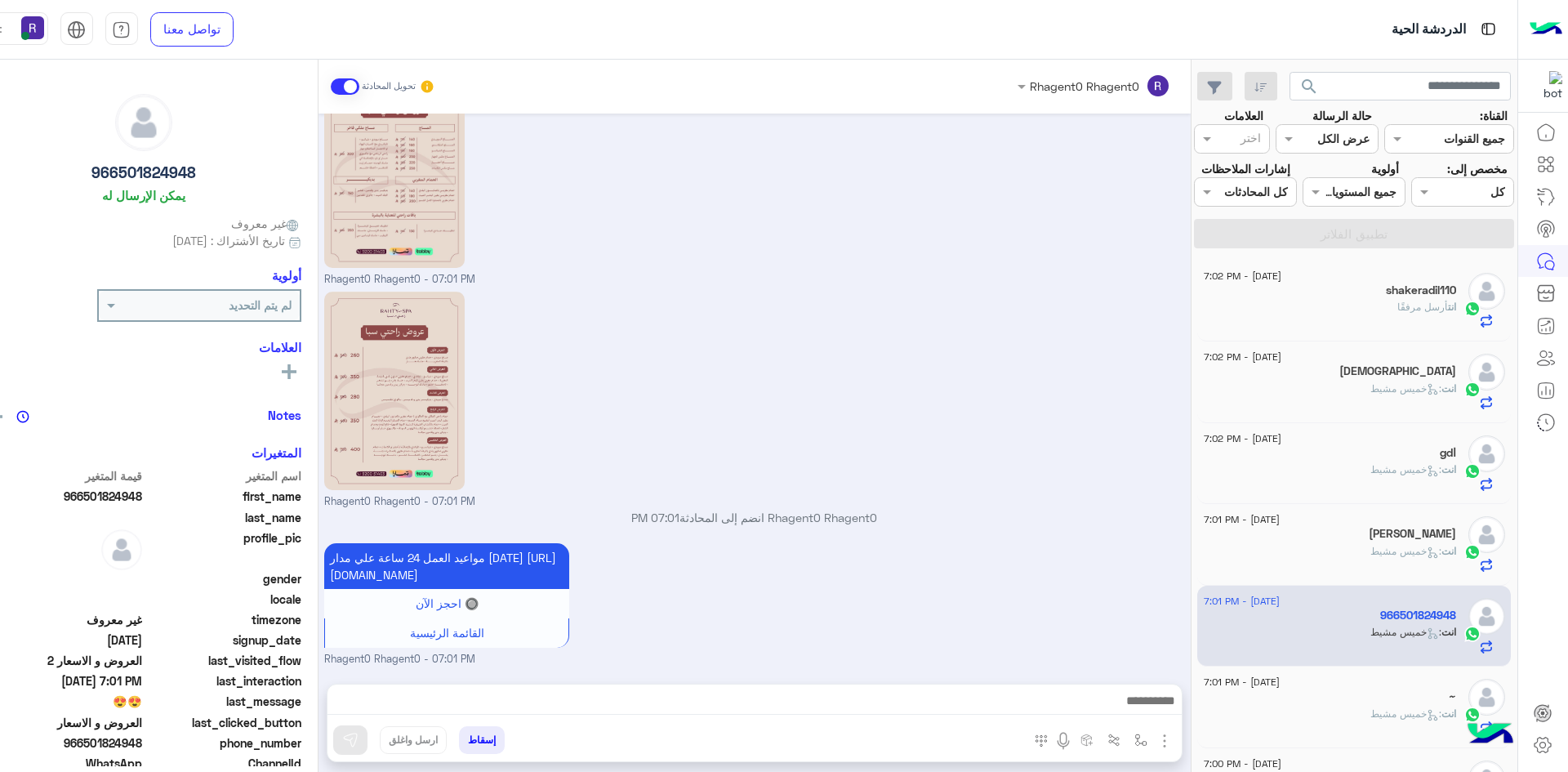
scroll to position [82, 0]
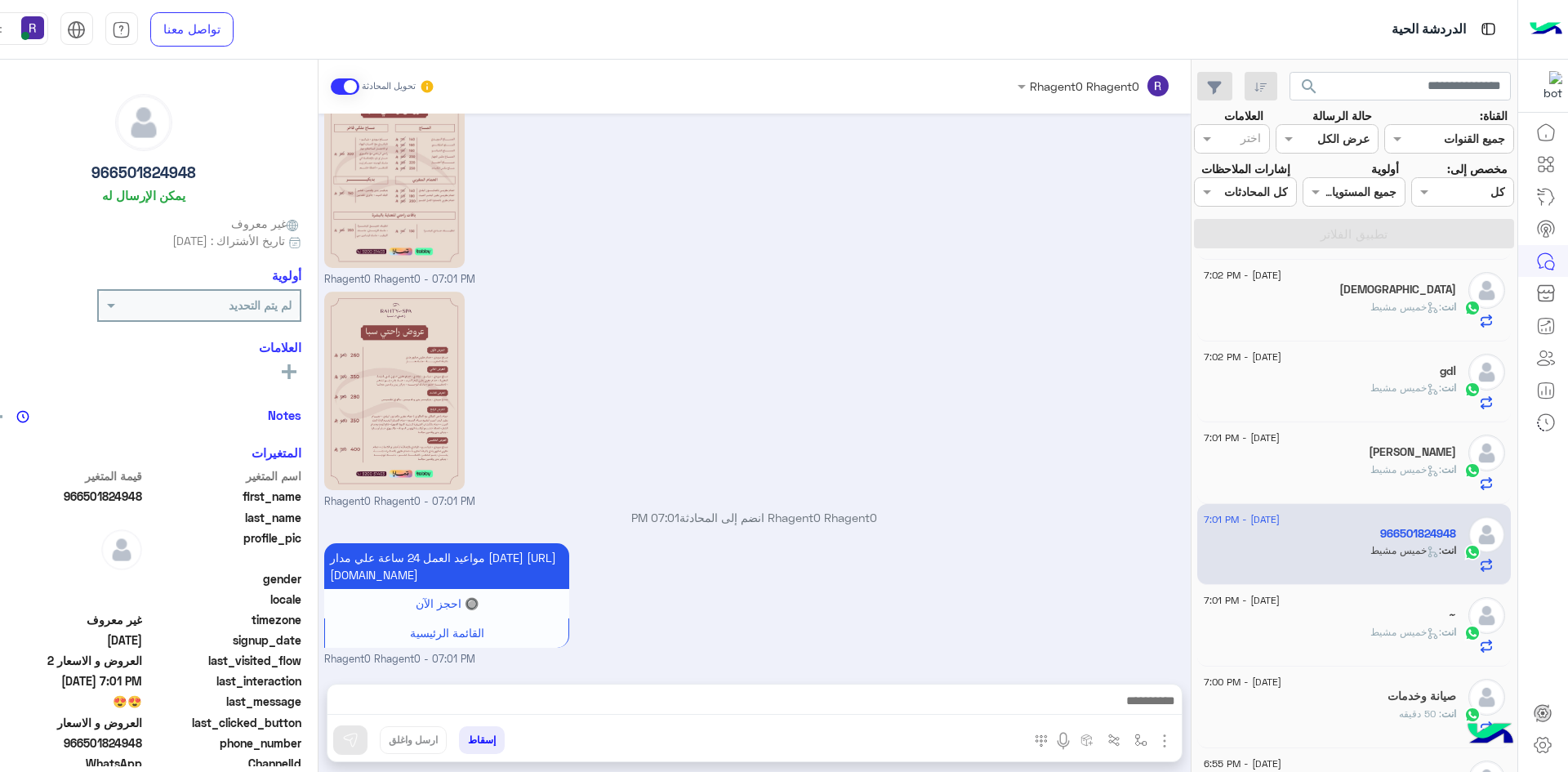
click at [1370, 634] on span "انت : [PERSON_NAME]" at bounding box center [1413, 631] width 86 height 12
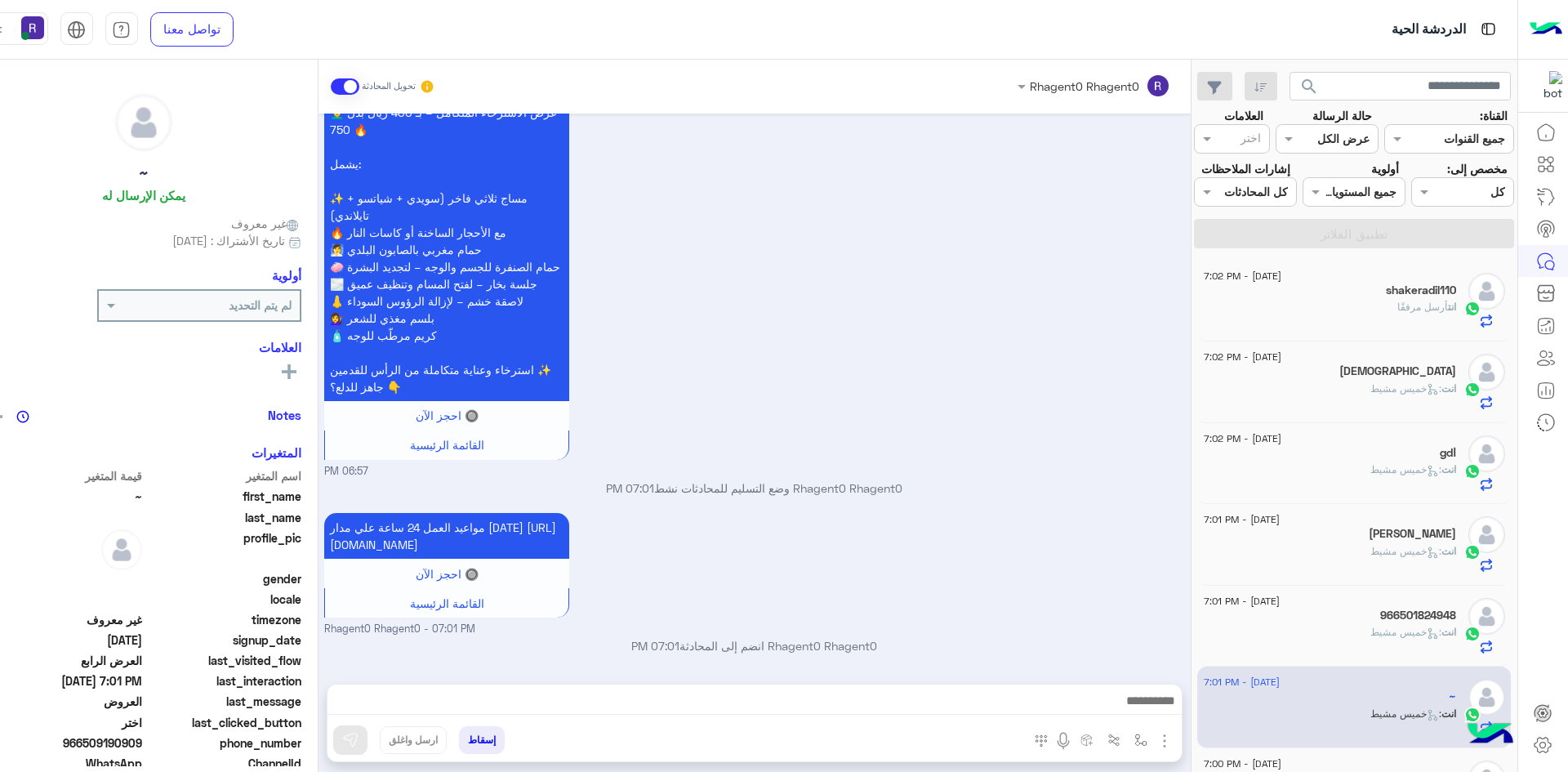
click at [1397, 314] on p "انت أرسل مرفقًا" at bounding box center [1426, 307] width 59 height 15
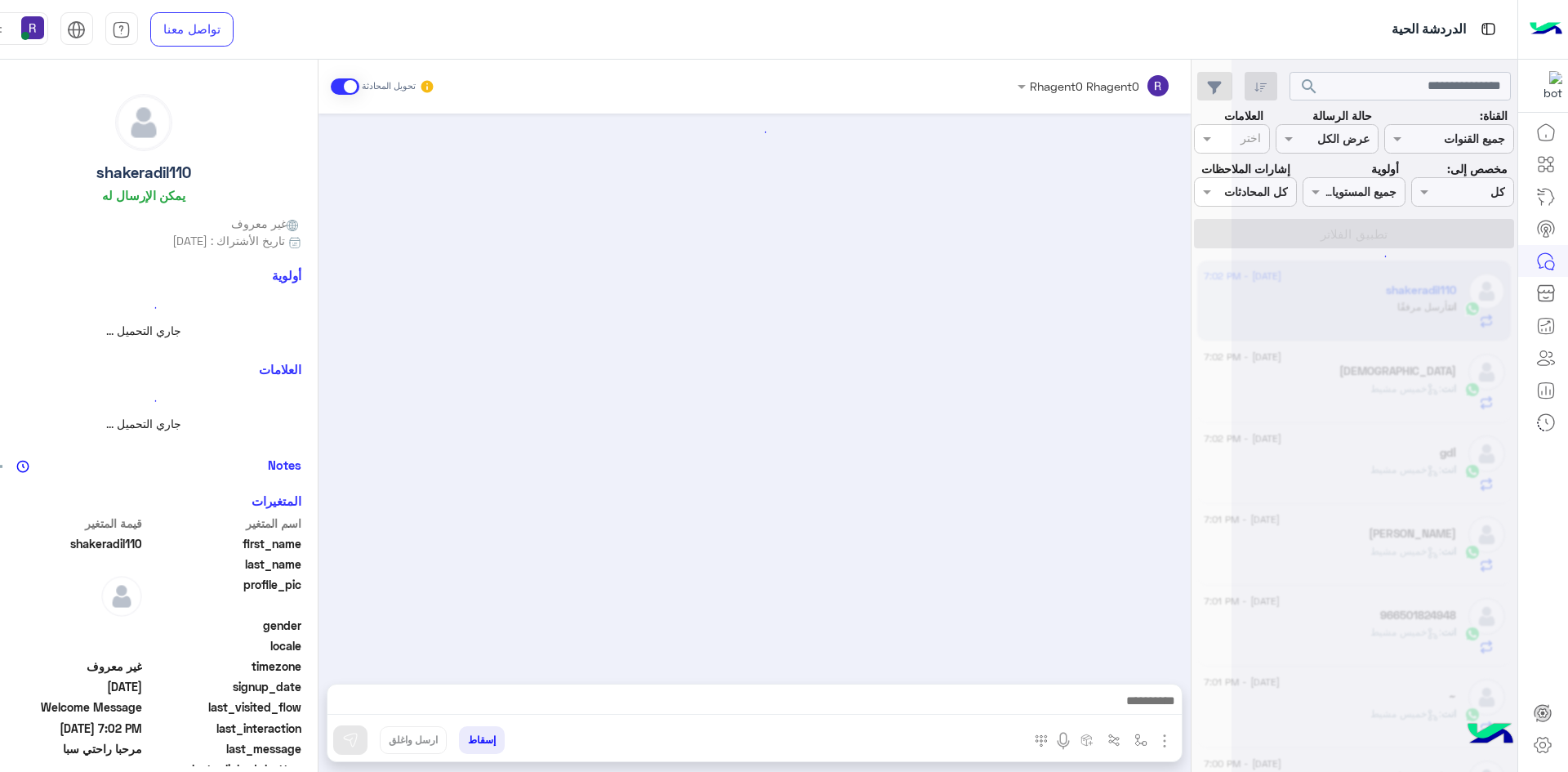
scroll to position [201, 0]
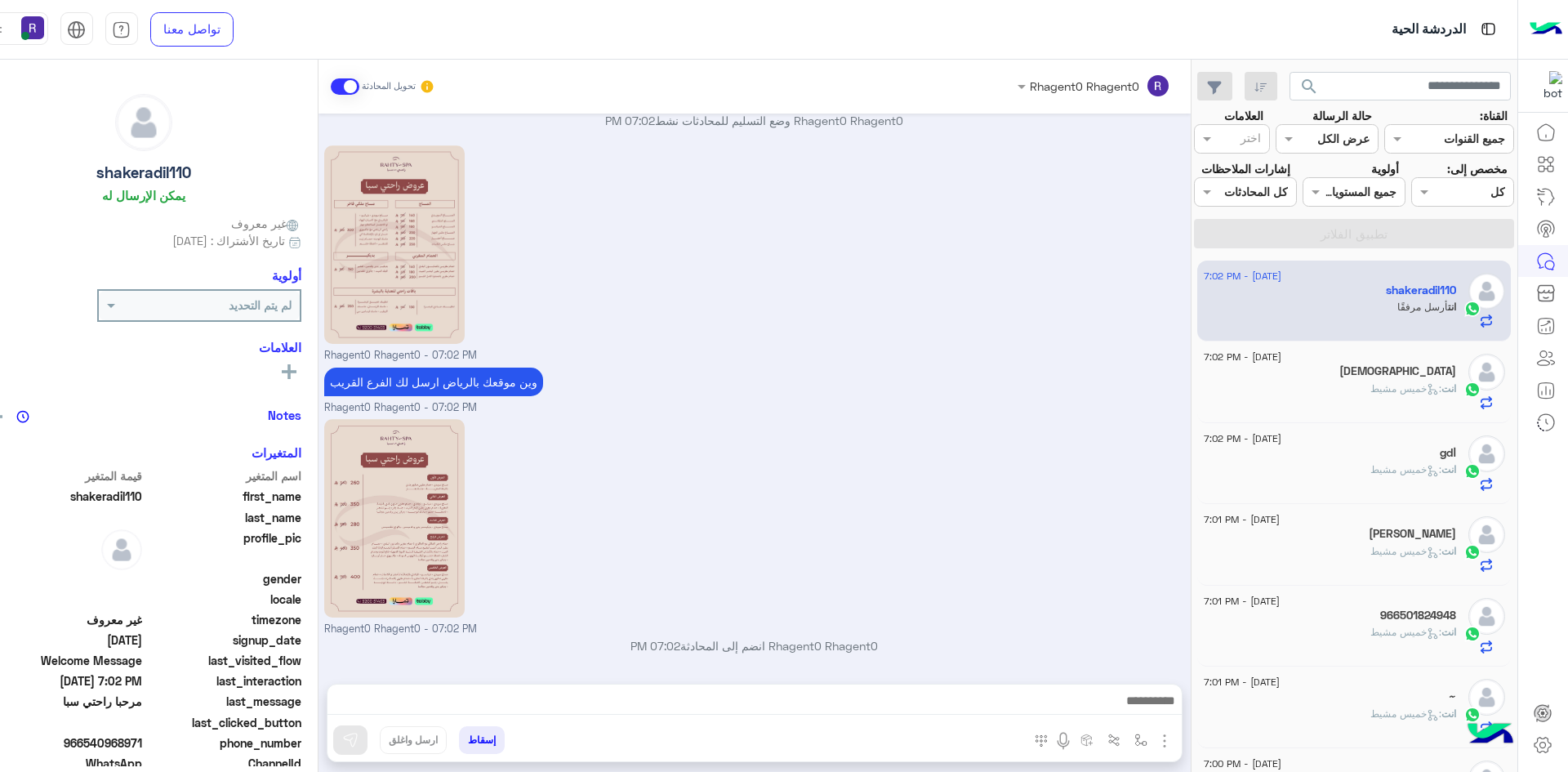
click at [1346, 389] on div "انت : خميس مشيط" at bounding box center [1329, 395] width 253 height 29
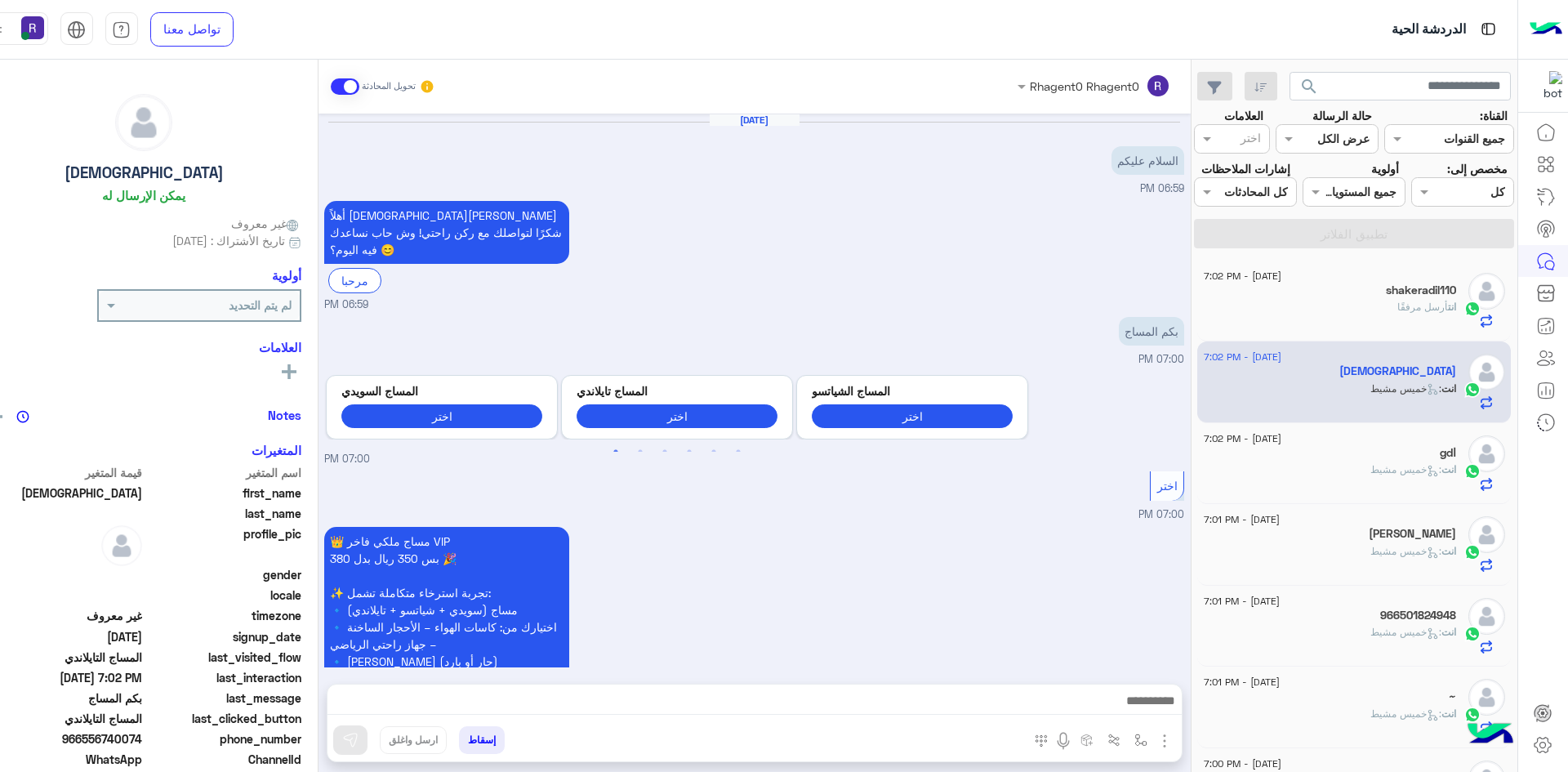
scroll to position [1154, 0]
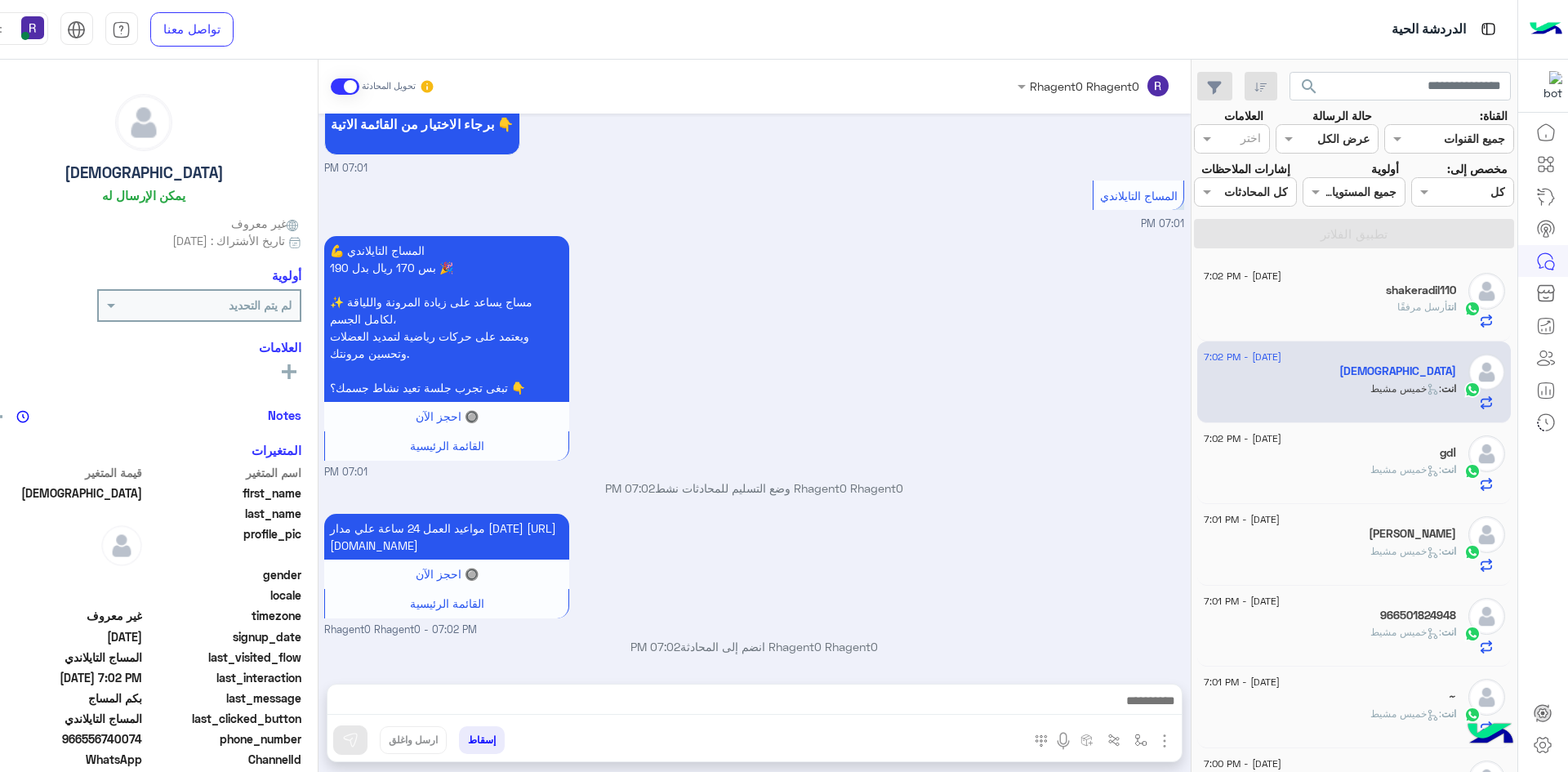
click at [1314, 475] on div "انت : خميس مشيط" at bounding box center [1329, 476] width 253 height 29
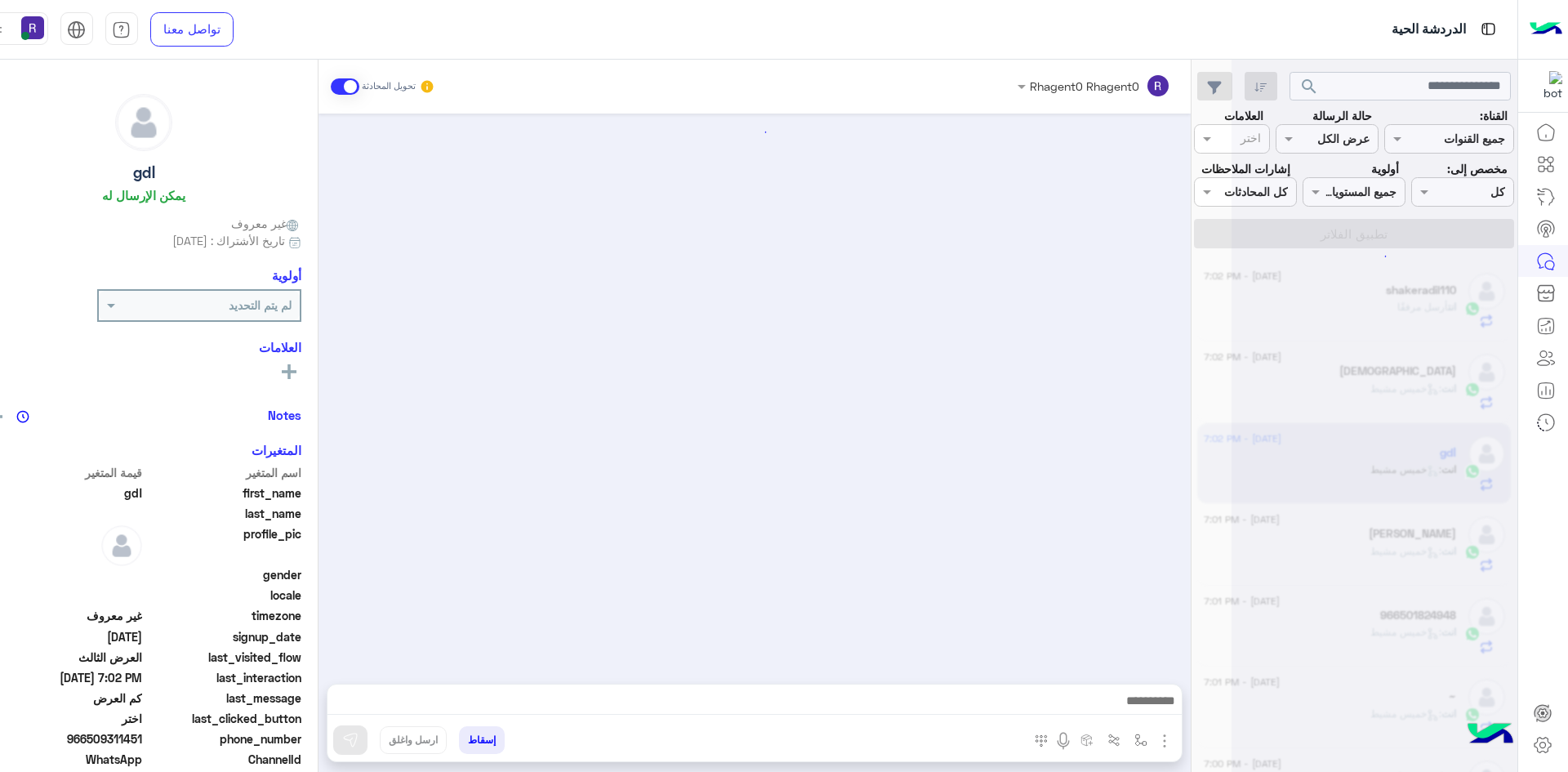
scroll to position [1122, 0]
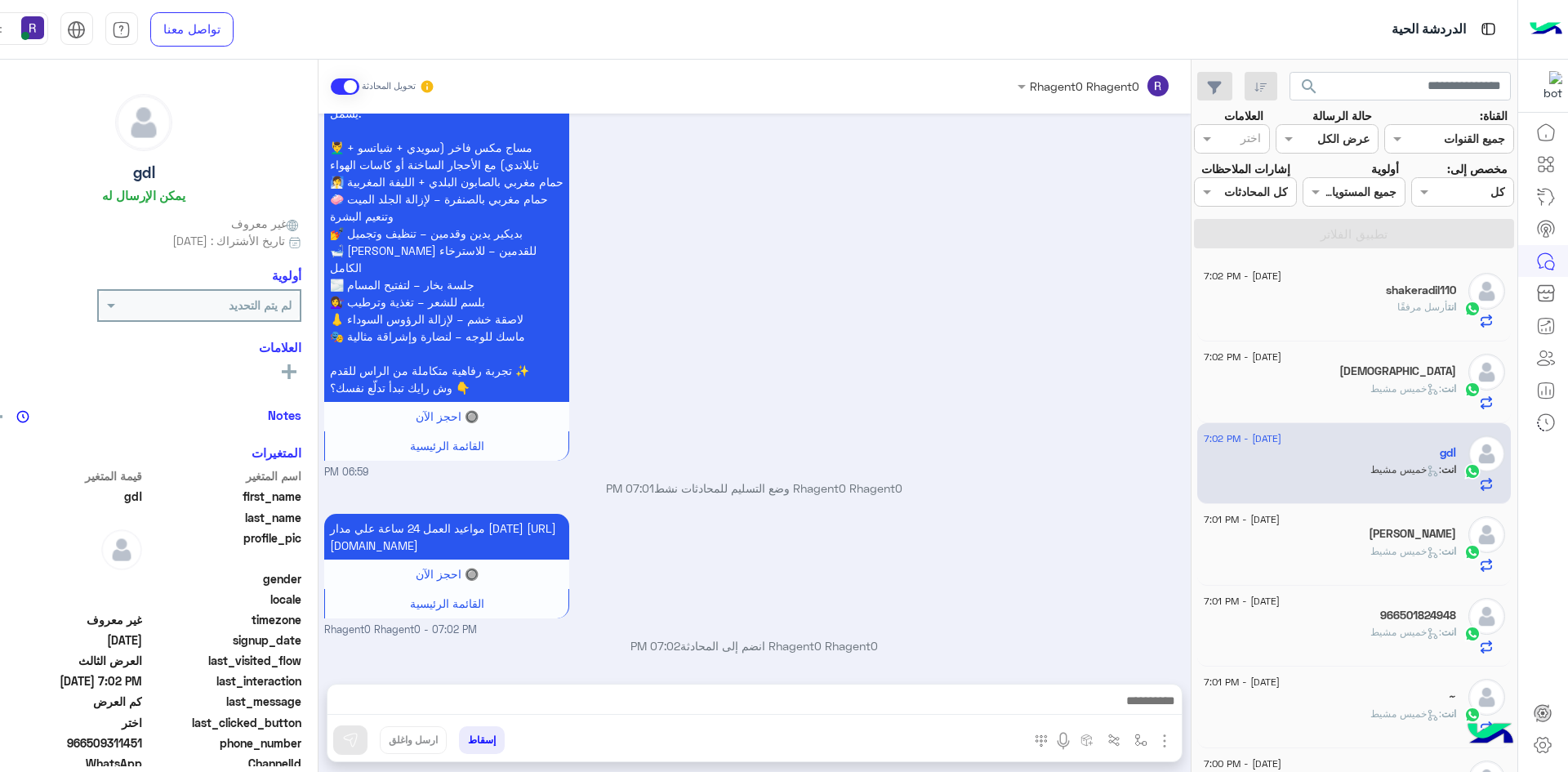
click at [1304, 537] on div "[PERSON_NAME]" at bounding box center [1329, 534] width 253 height 17
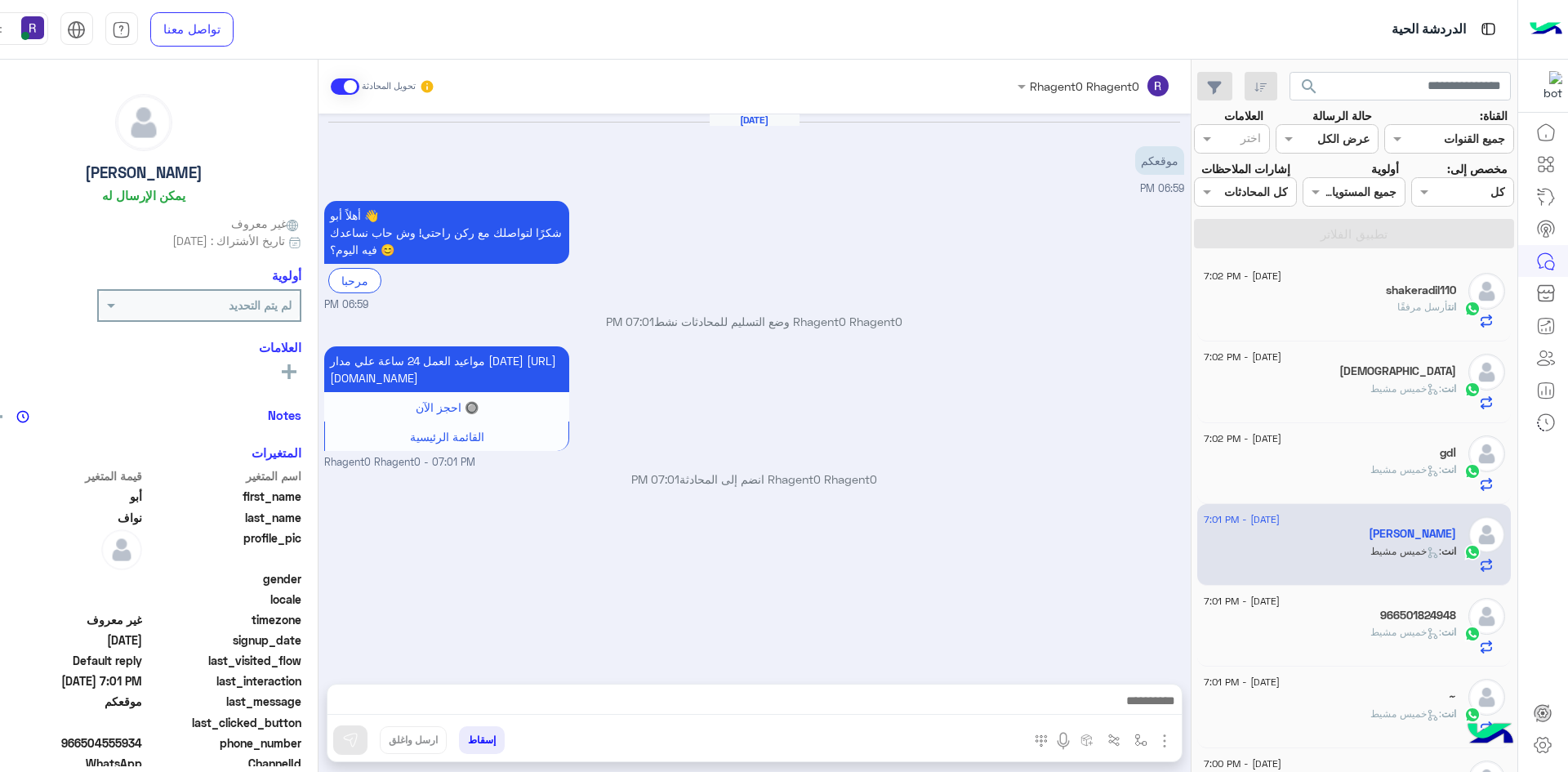
click at [1350, 393] on div "انت : خميس مشيط" at bounding box center [1329, 395] width 253 height 29
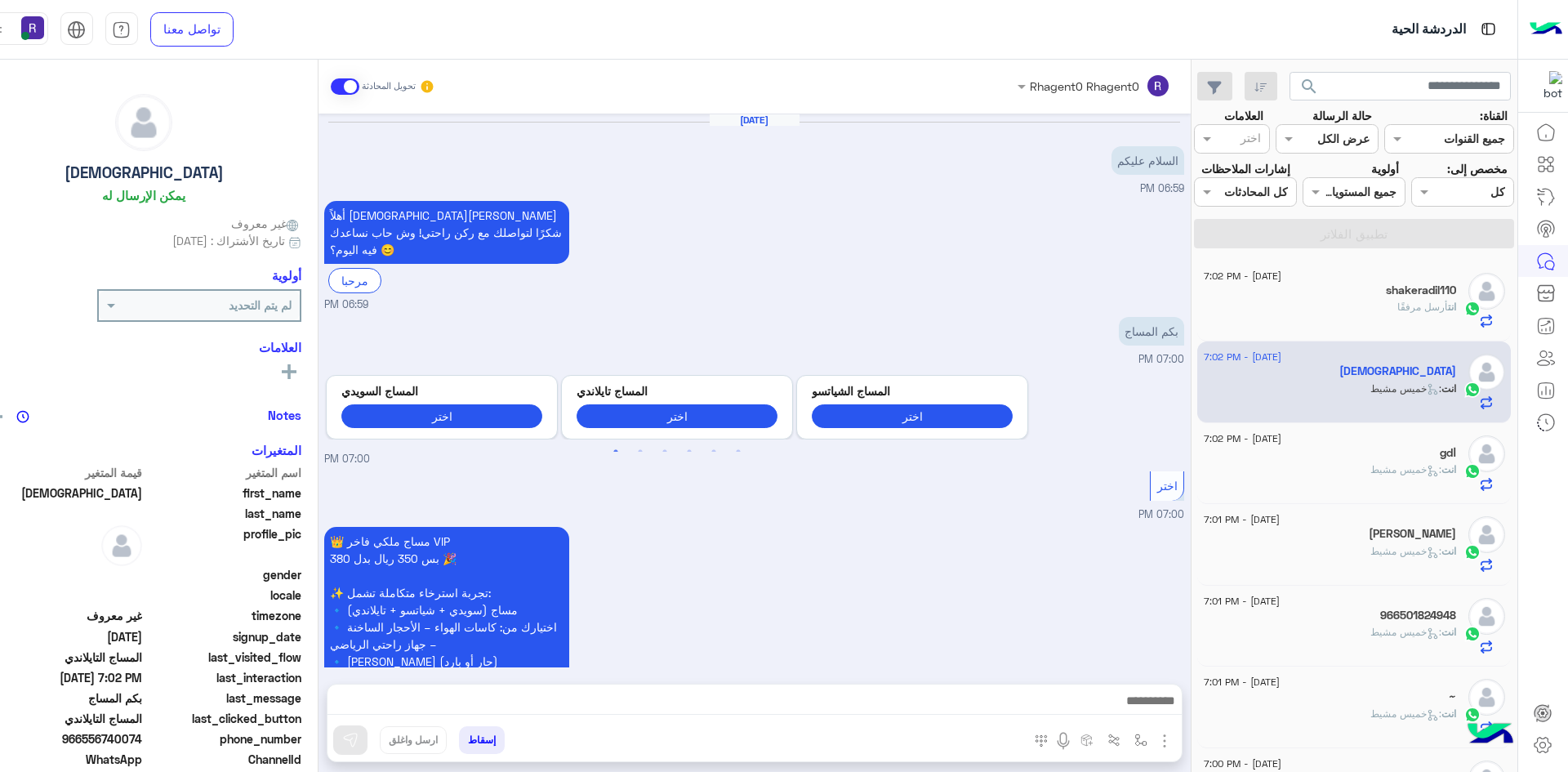
scroll to position [1154, 0]
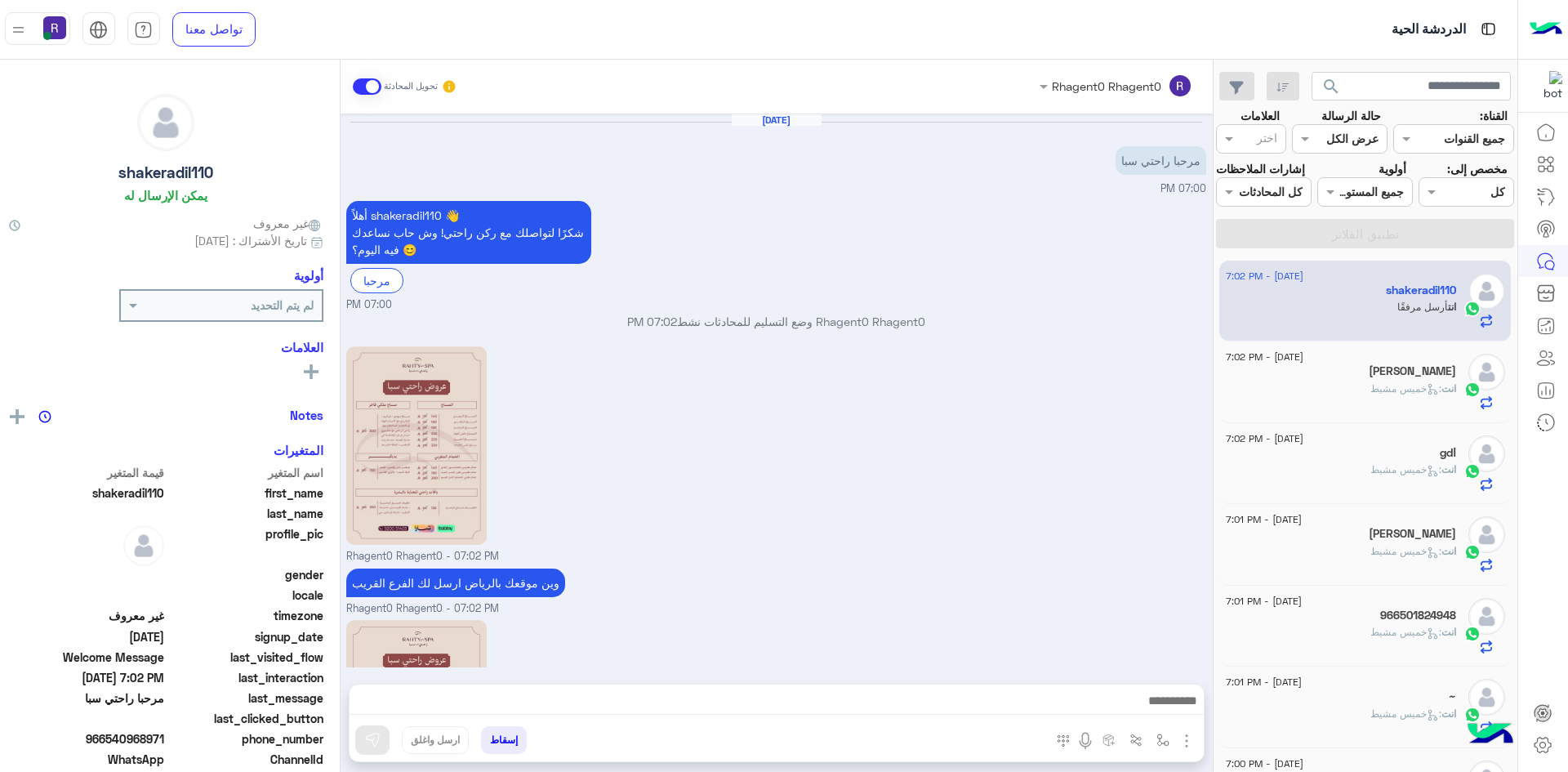
scroll to position [201, 0]
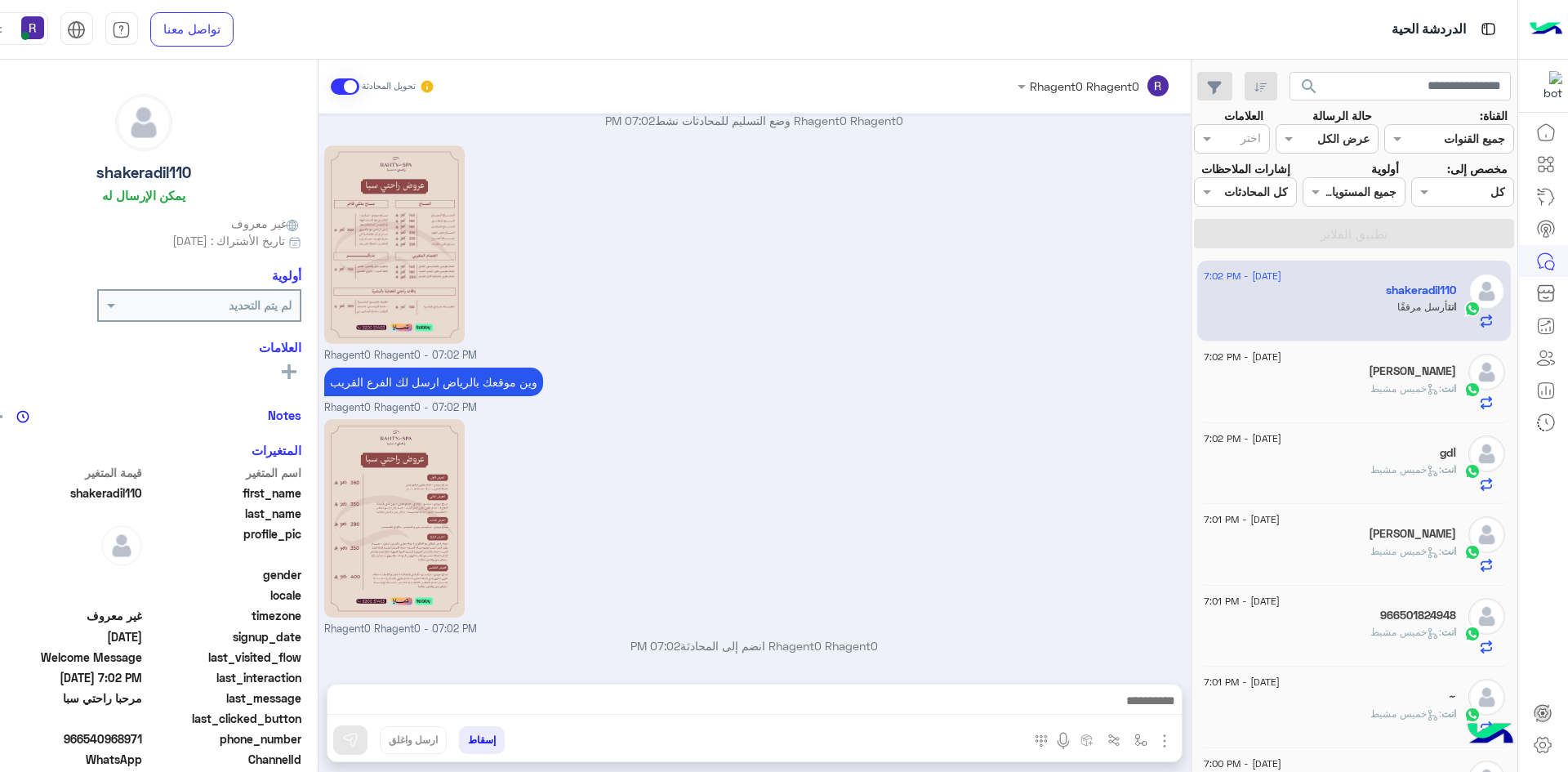
click at [1359, 384] on div "انت : [PERSON_NAME]" at bounding box center [1329, 395] width 253 height 29
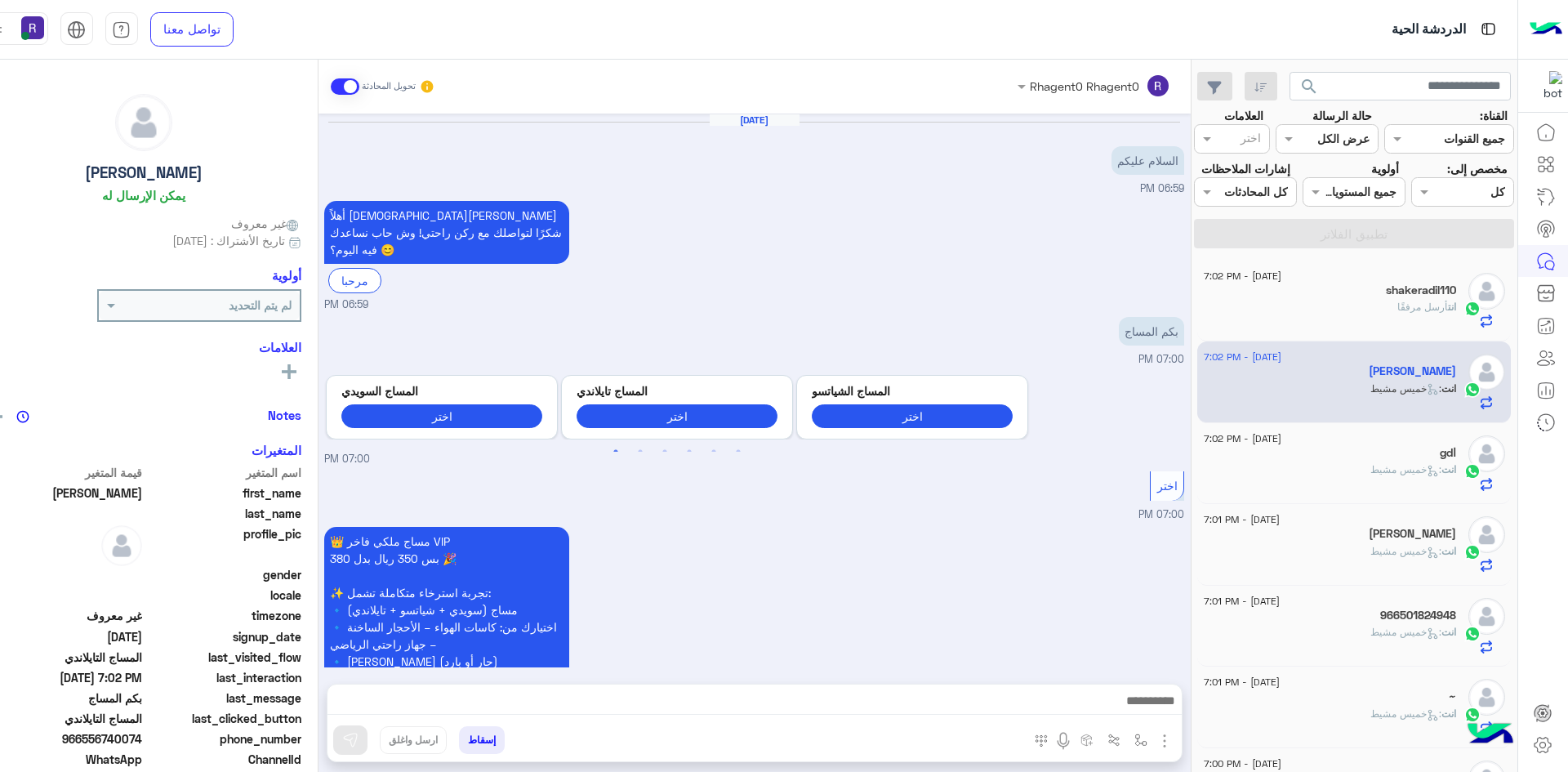
scroll to position [1154, 0]
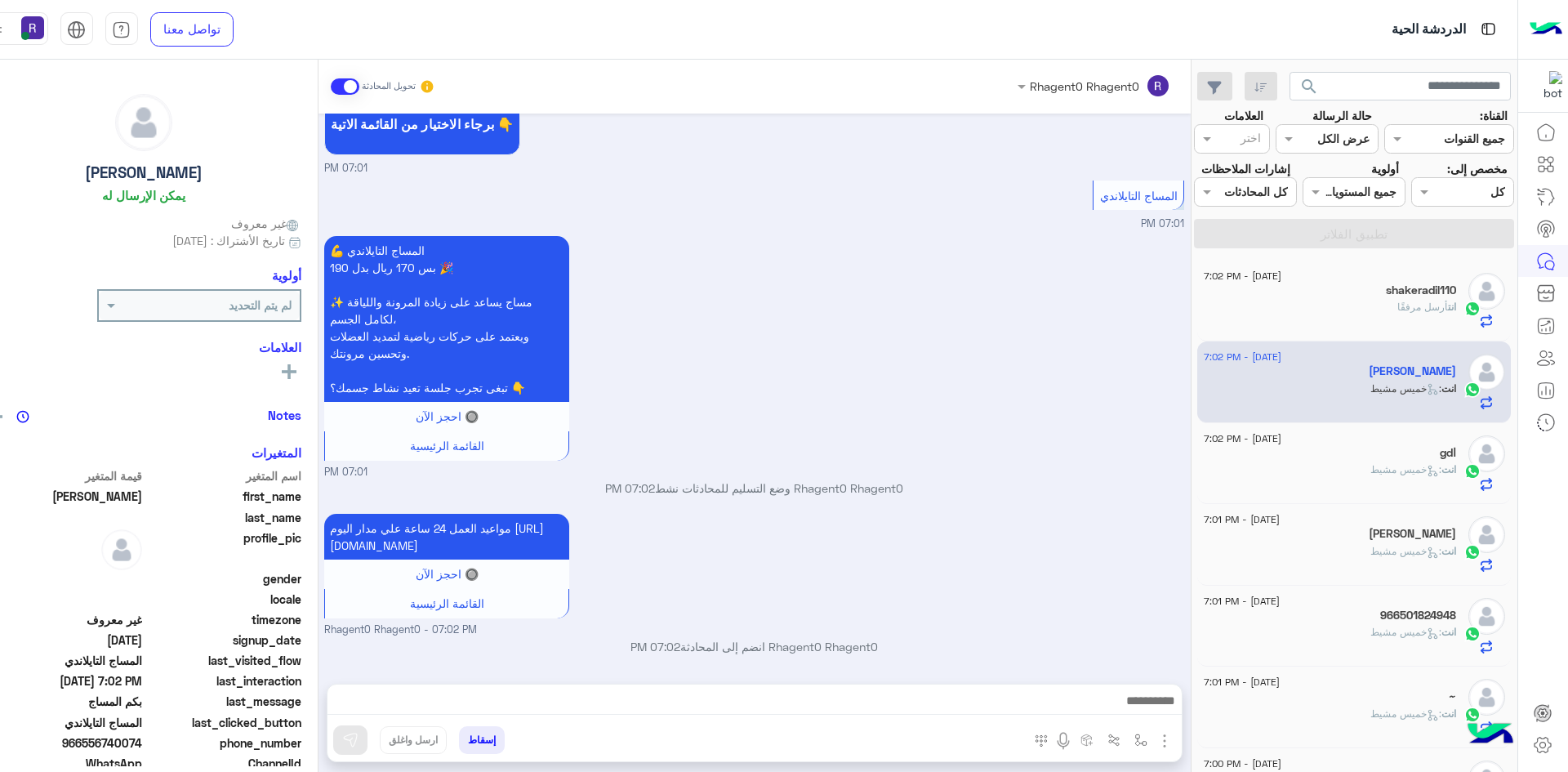
click at [1359, 319] on div "انت أرسل مرفقًا" at bounding box center [1329, 314] width 253 height 29
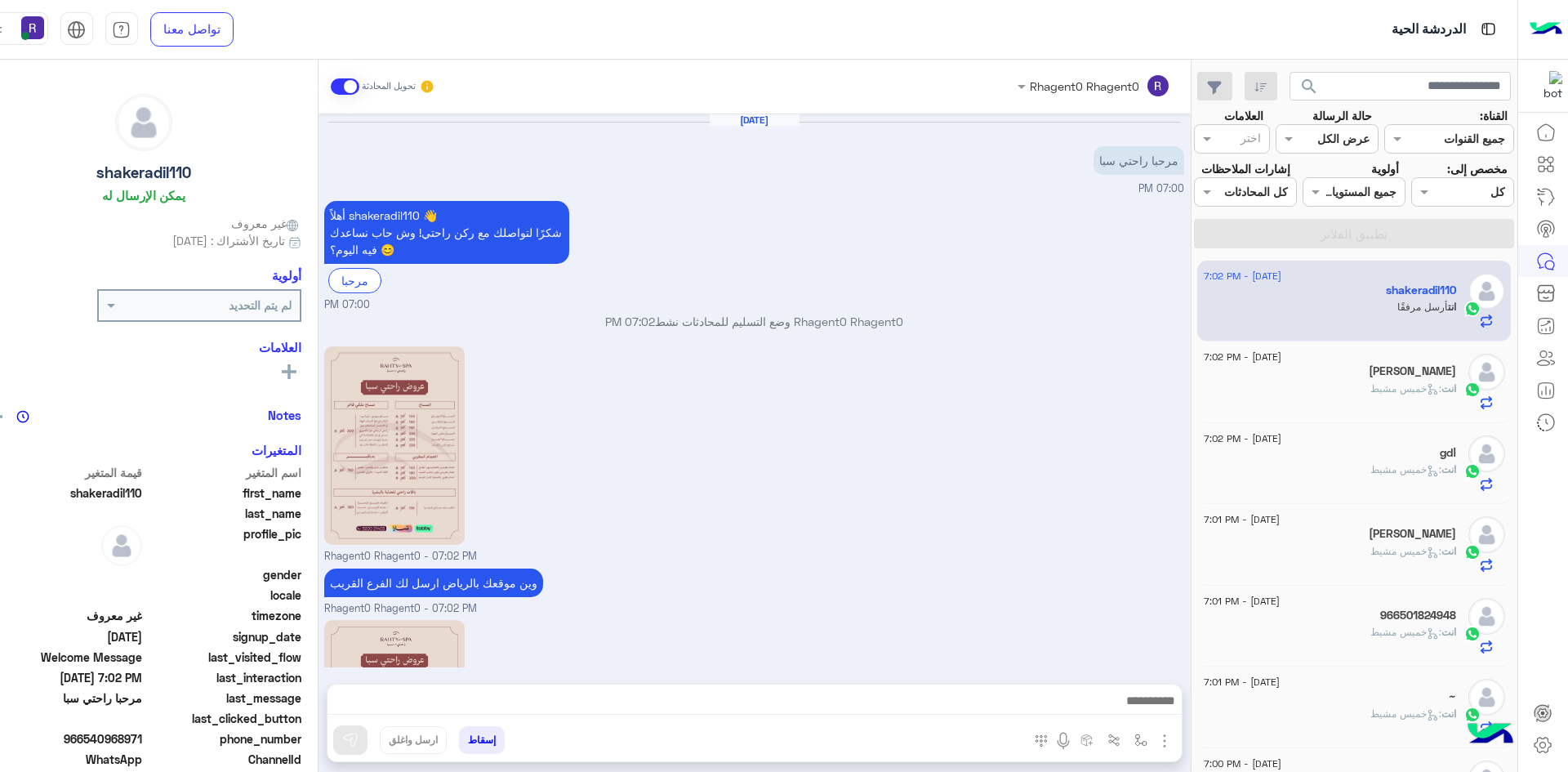
scroll to position [201, 0]
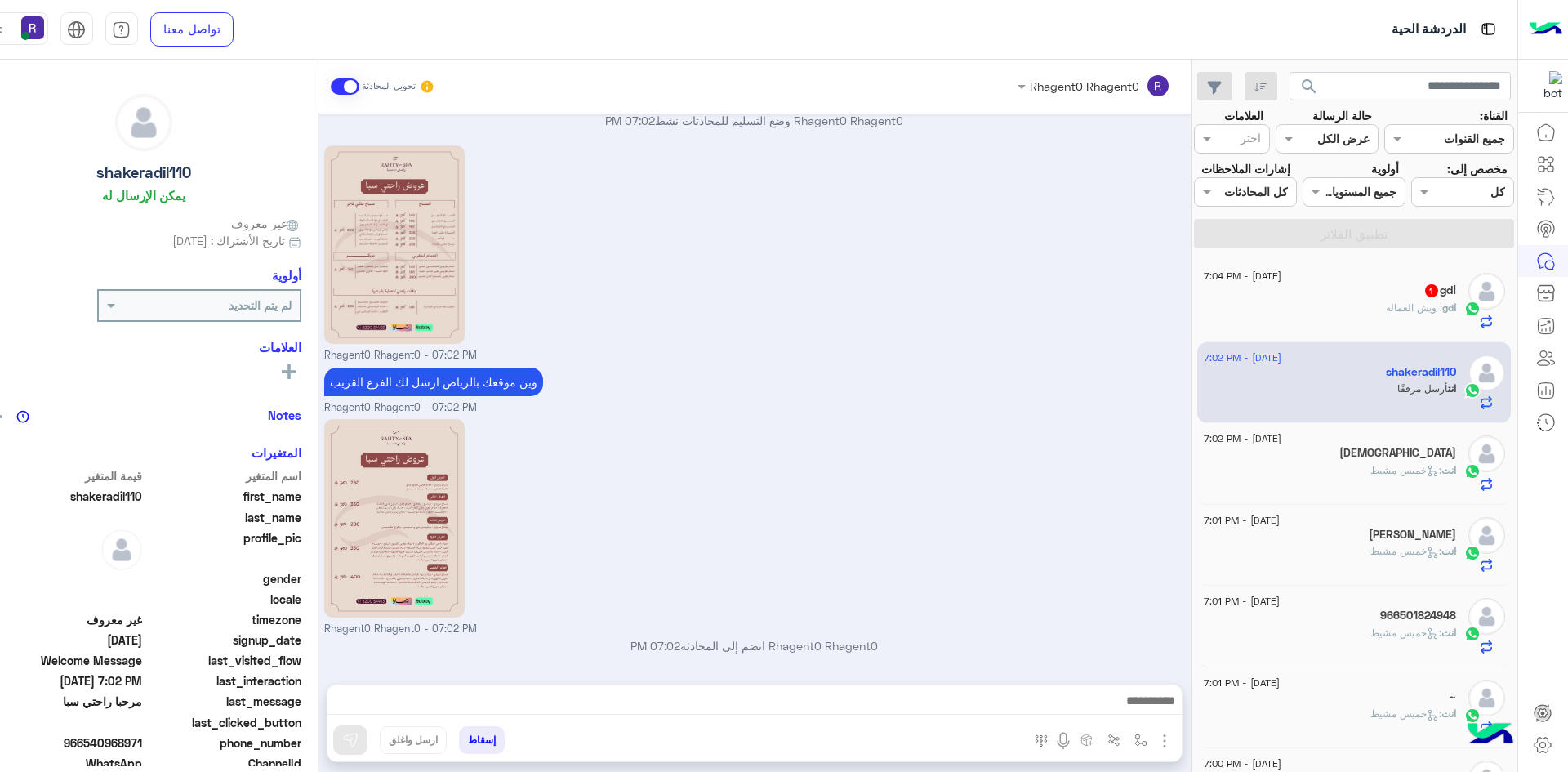
click at [1082, 406] on small "Rhagent0 Rhagent0 - 07:02 PM" at bounding box center [754, 408] width 860 height 16
click at [1394, 280] on div "19 August - 7:04 PM" at bounding box center [1329, 278] width 253 height 11
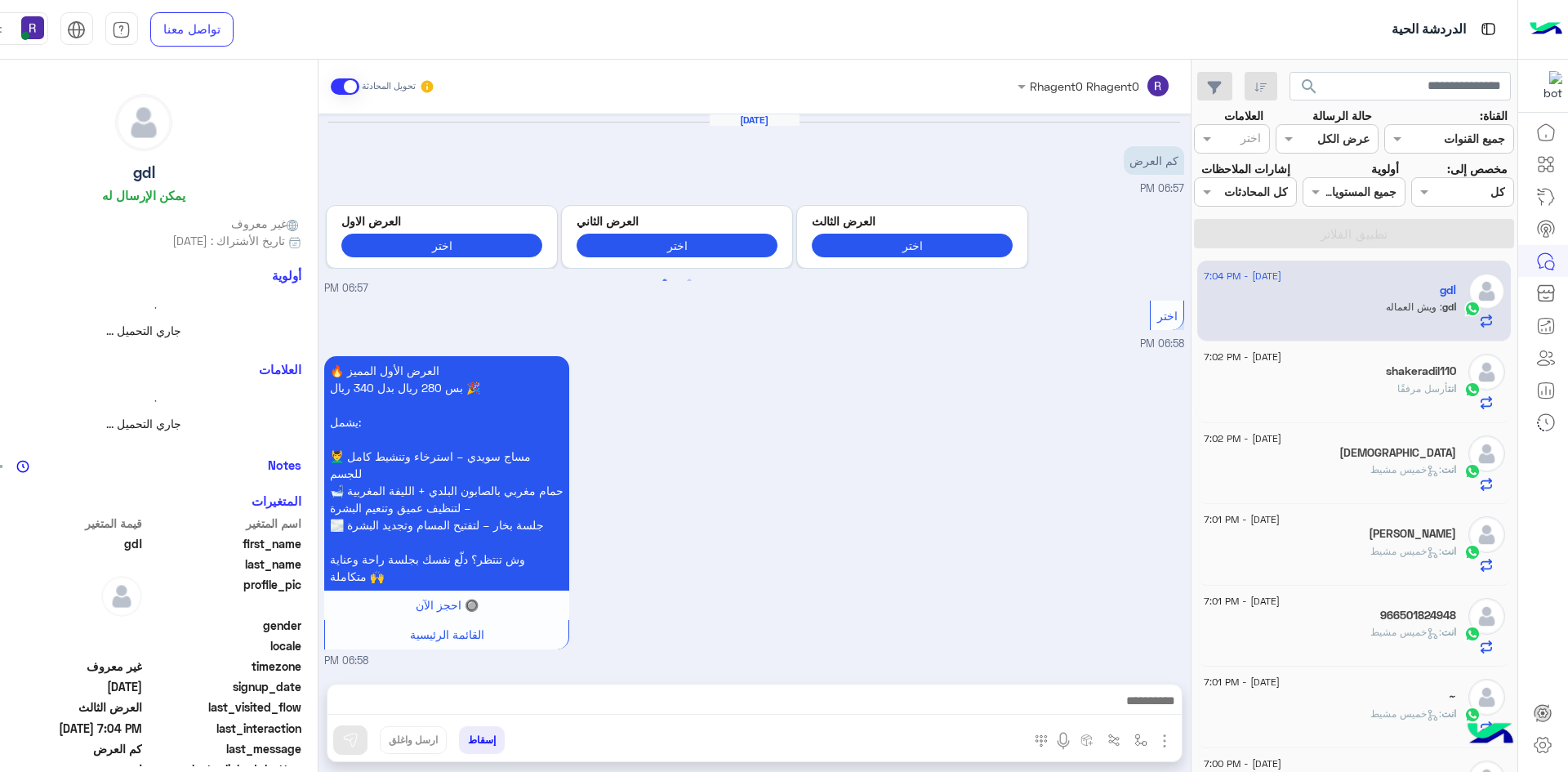
scroll to position [1175, 0]
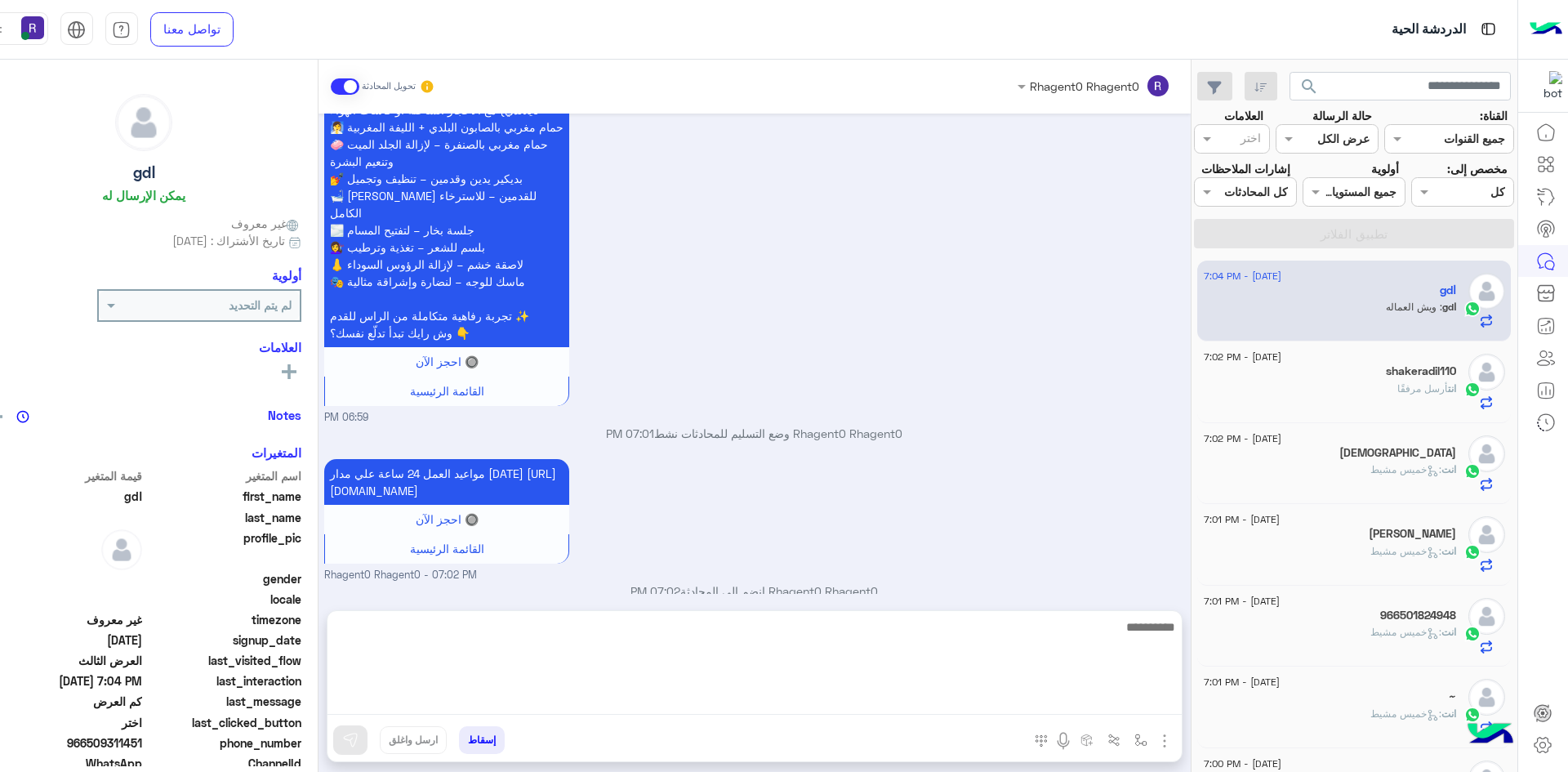
click at [761, 707] on textarea at bounding box center [754, 665] width 854 height 98
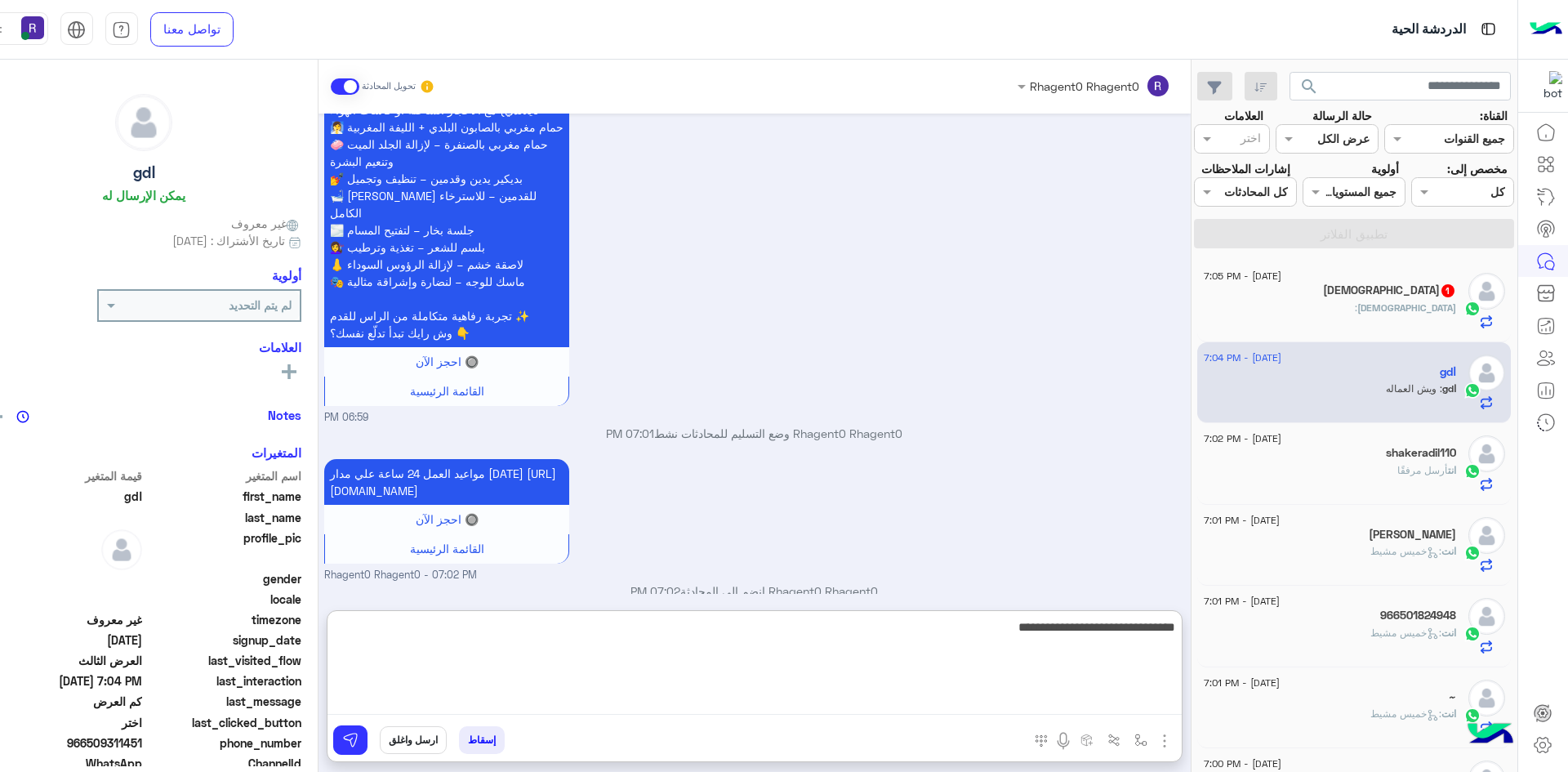
type textarea "**********"
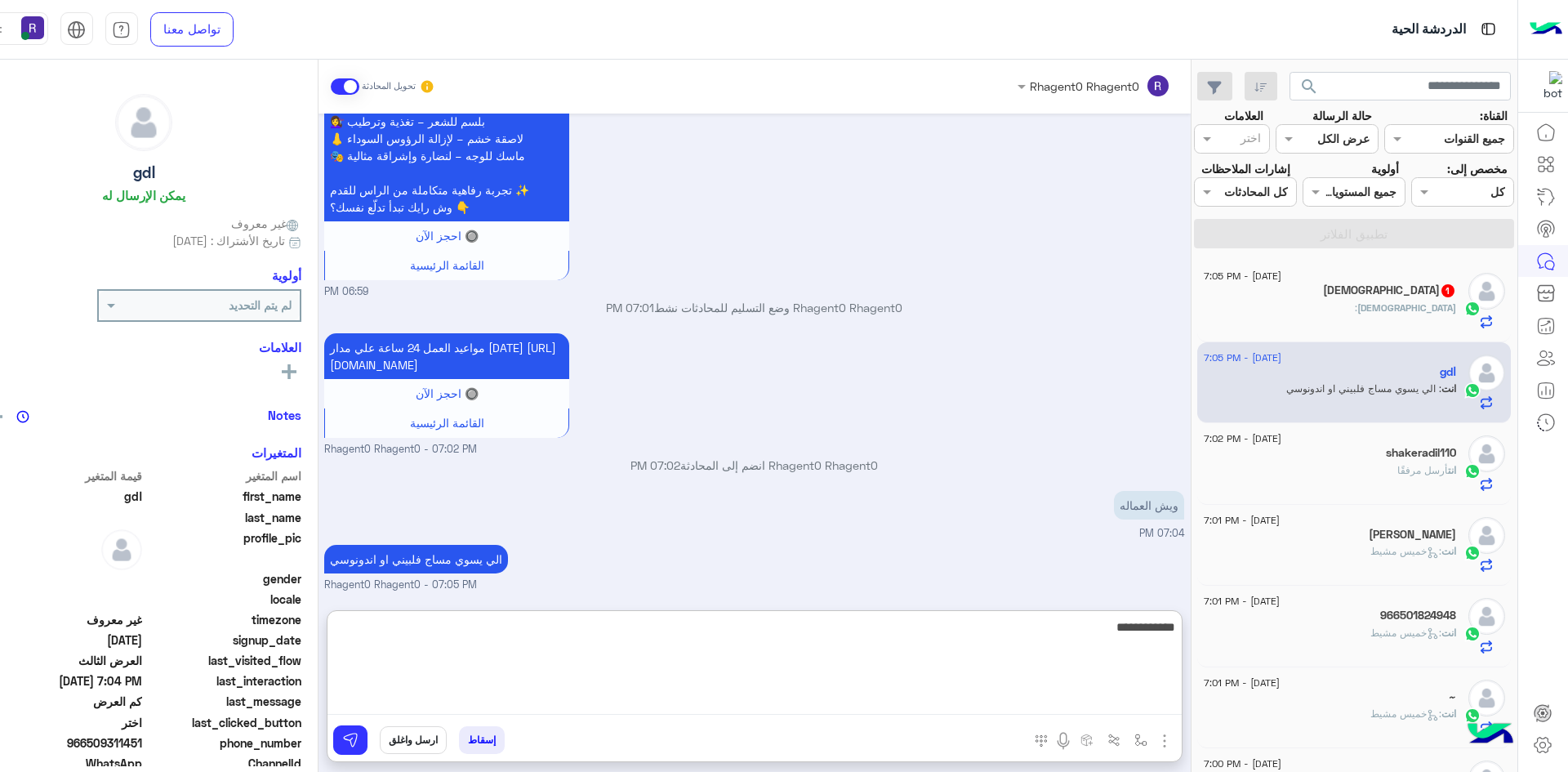
type textarea "**********"
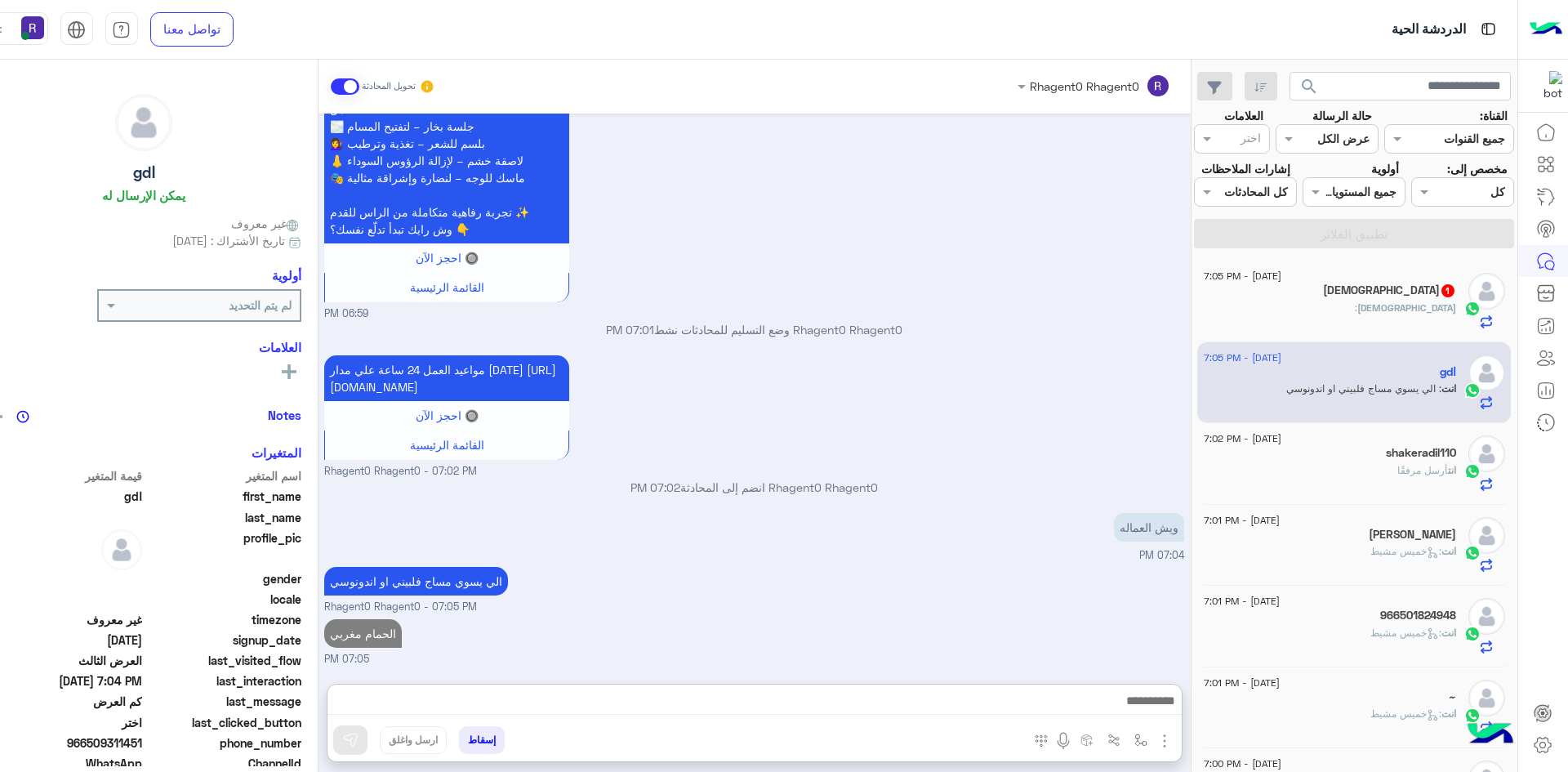
click at [1372, 305] on div "Mohammed :" at bounding box center [1329, 315] width 253 height 29
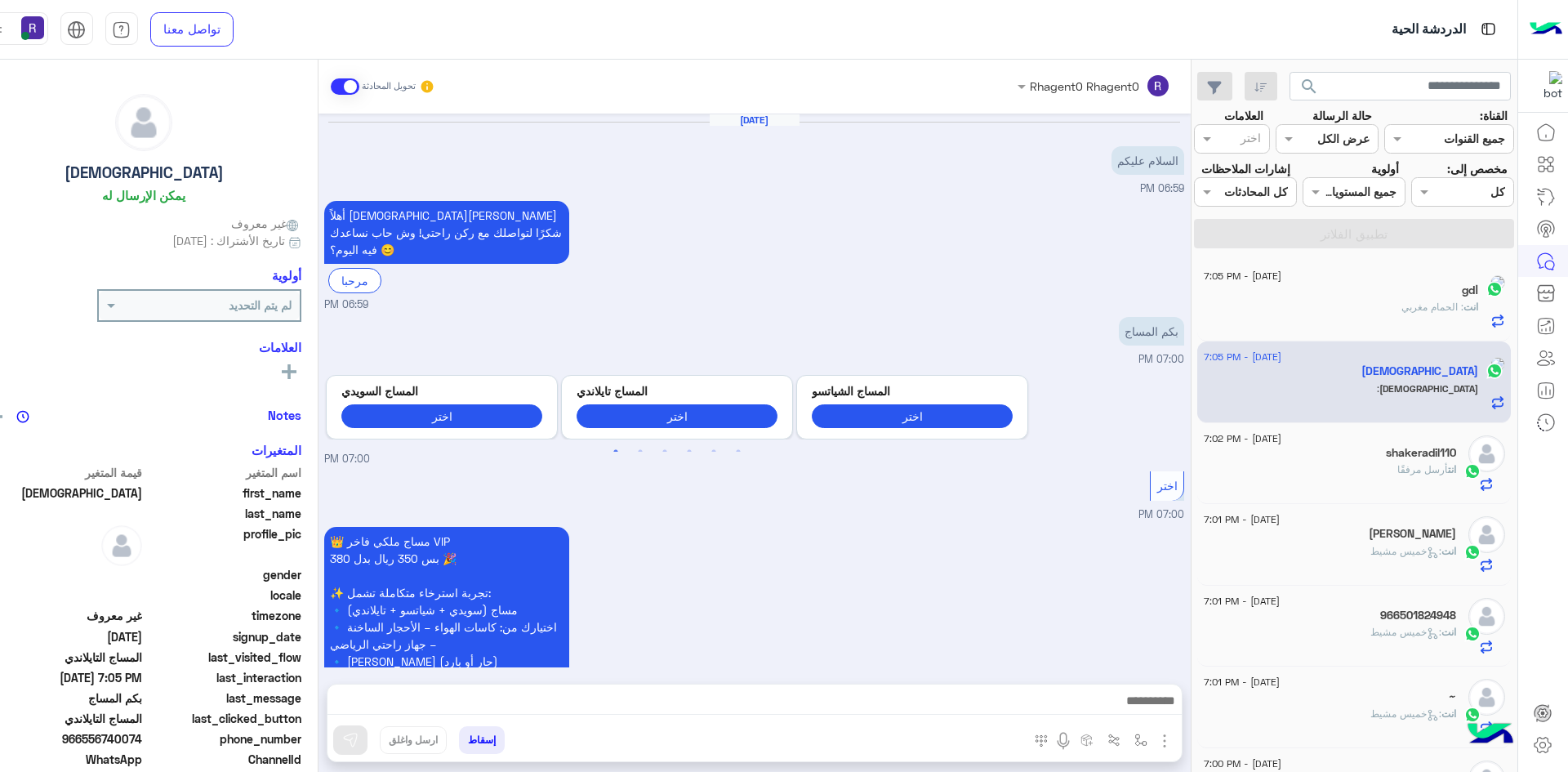
scroll to position [1209, 0]
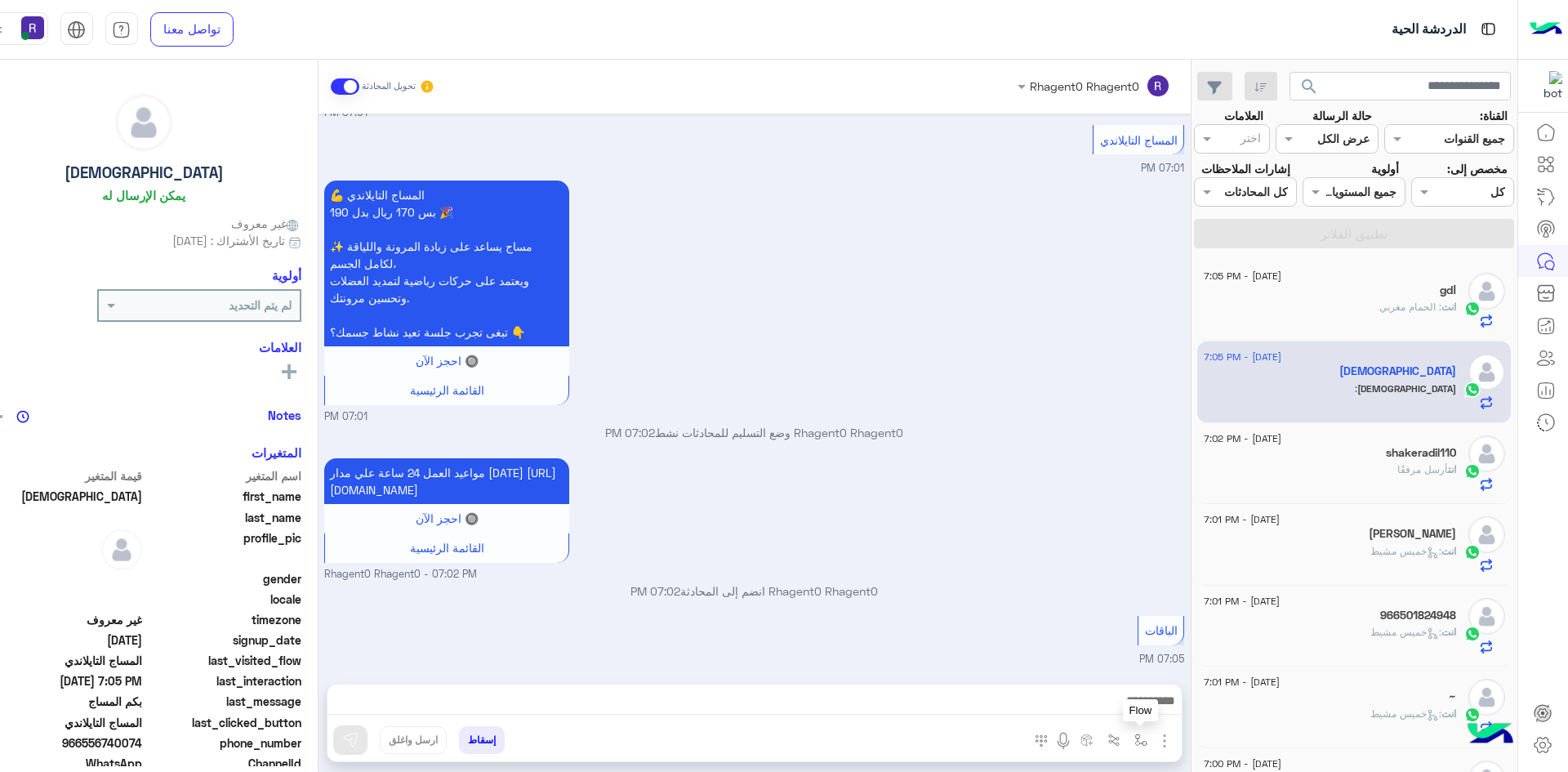
click at [1135, 739] on img "button" at bounding box center [1141, 739] width 13 height 13
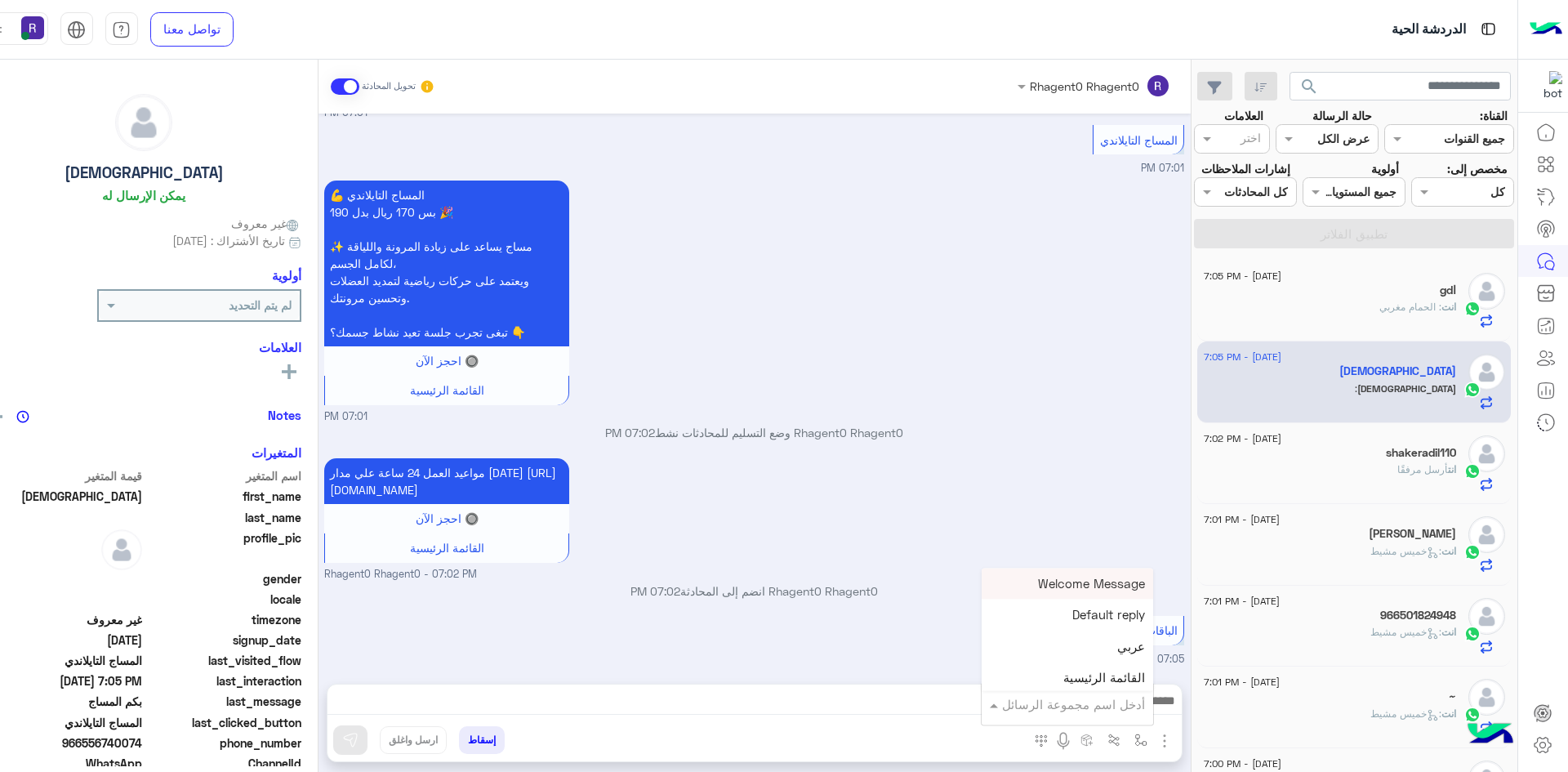
click at [1113, 717] on div "أدخل اسم مجموعة الرسائل" at bounding box center [1068, 703] width 172 height 29
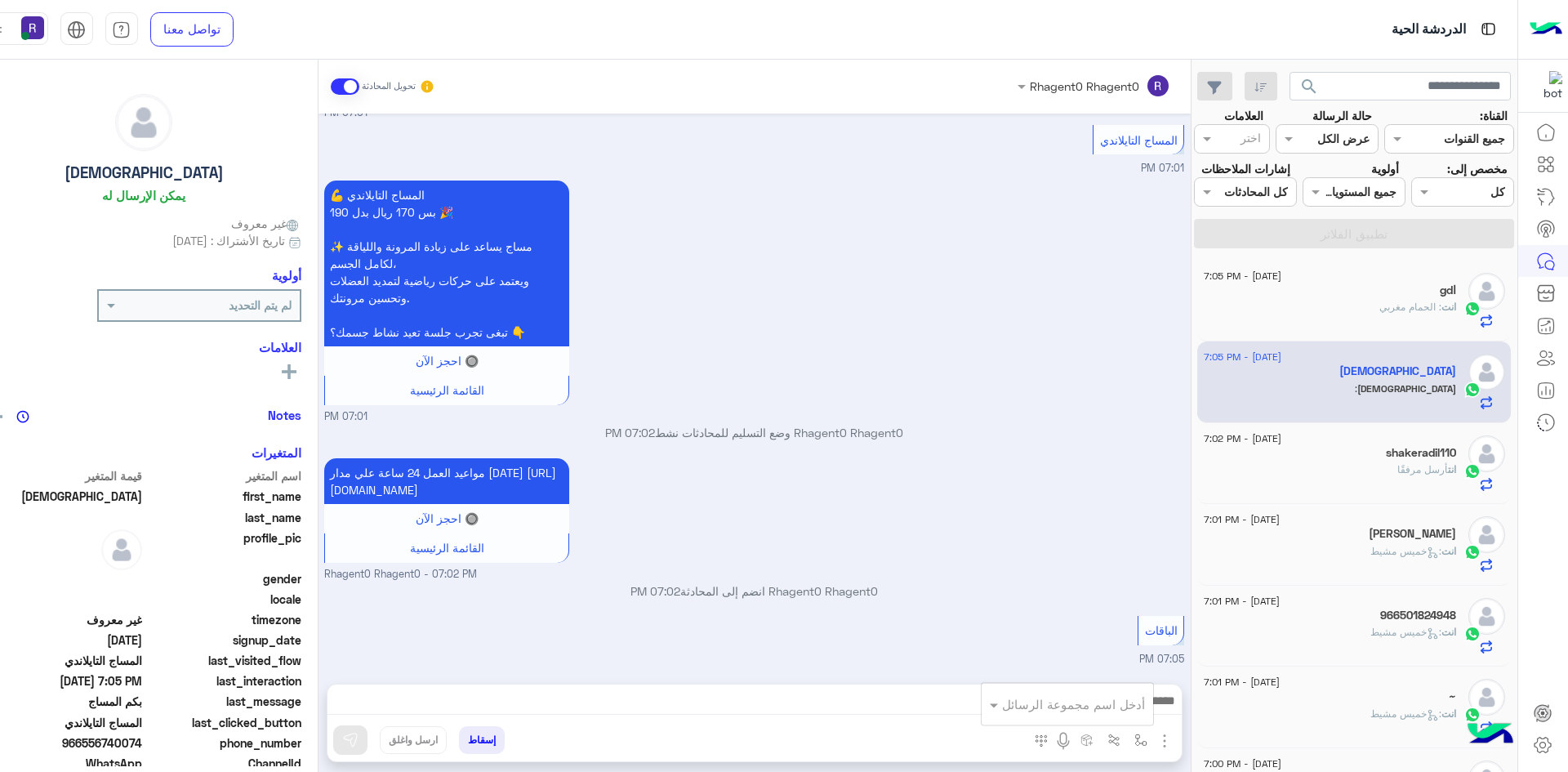
click at [959, 497] on div "مواعيد العمل 24 ساعة علي مدار اليوم https://g.co/kgs/1bYQEEQ 🔘 احجز الآن القائم…" at bounding box center [754, 518] width 860 height 128
click at [1155, 738] on img "button" at bounding box center [1165, 741] width 20 height 20
click at [1155, 712] on img at bounding box center [1161, 705] width 13 height 19
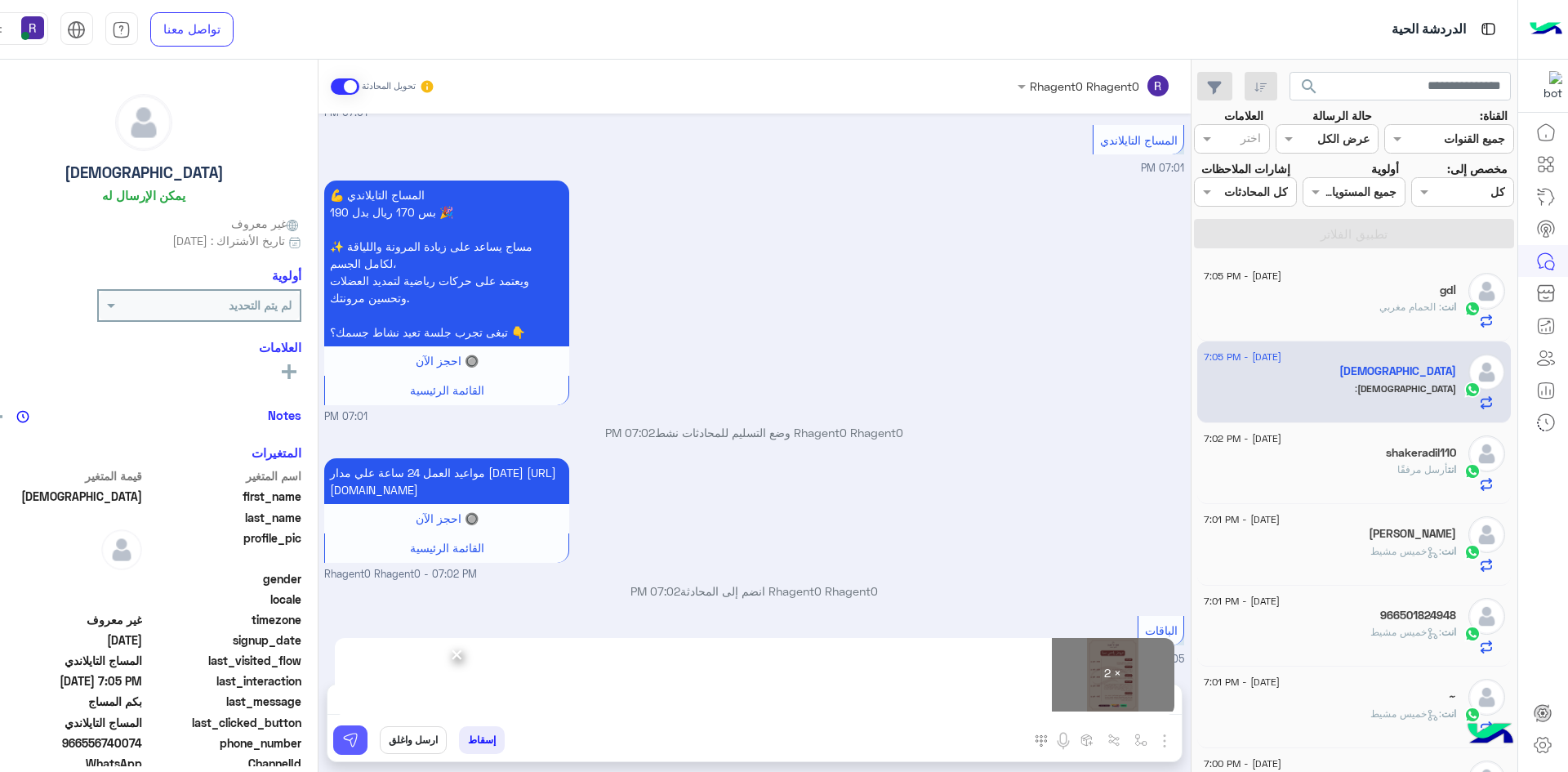
click at [342, 738] on button at bounding box center [351, 739] width 34 height 29
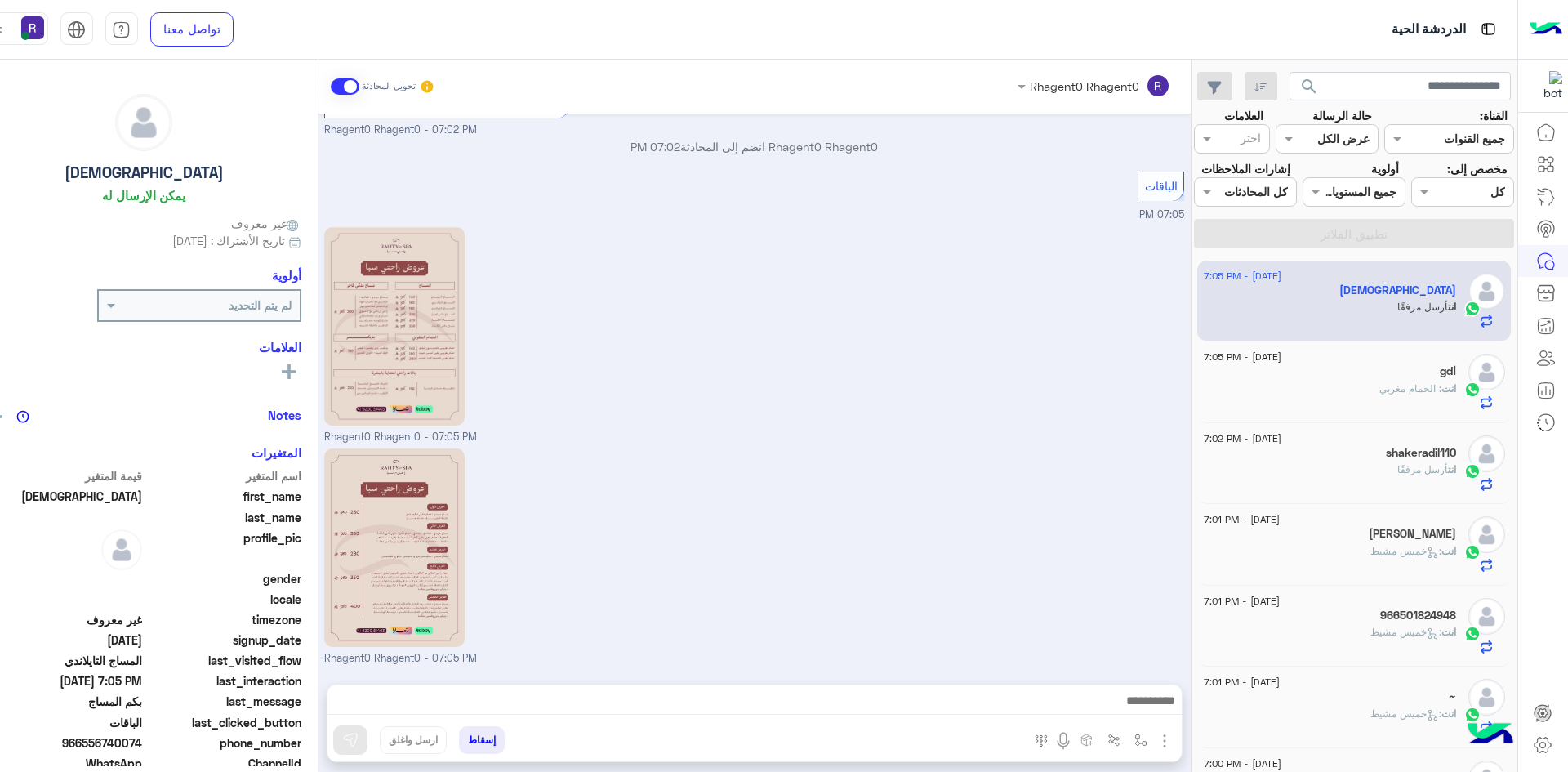
scroll to position [1708, 0]
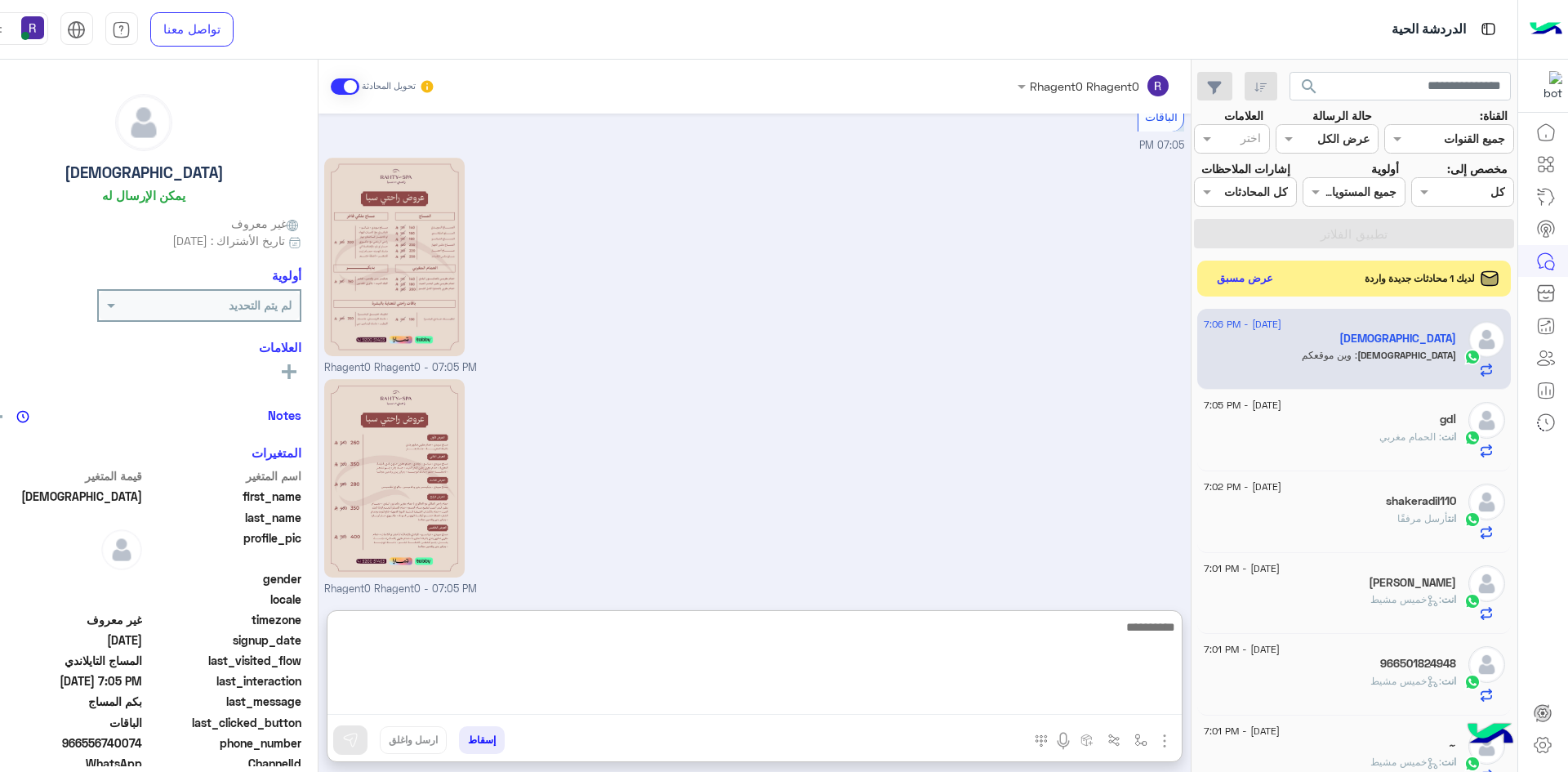
click at [984, 695] on textarea at bounding box center [754, 665] width 854 height 98
type textarea "**********"
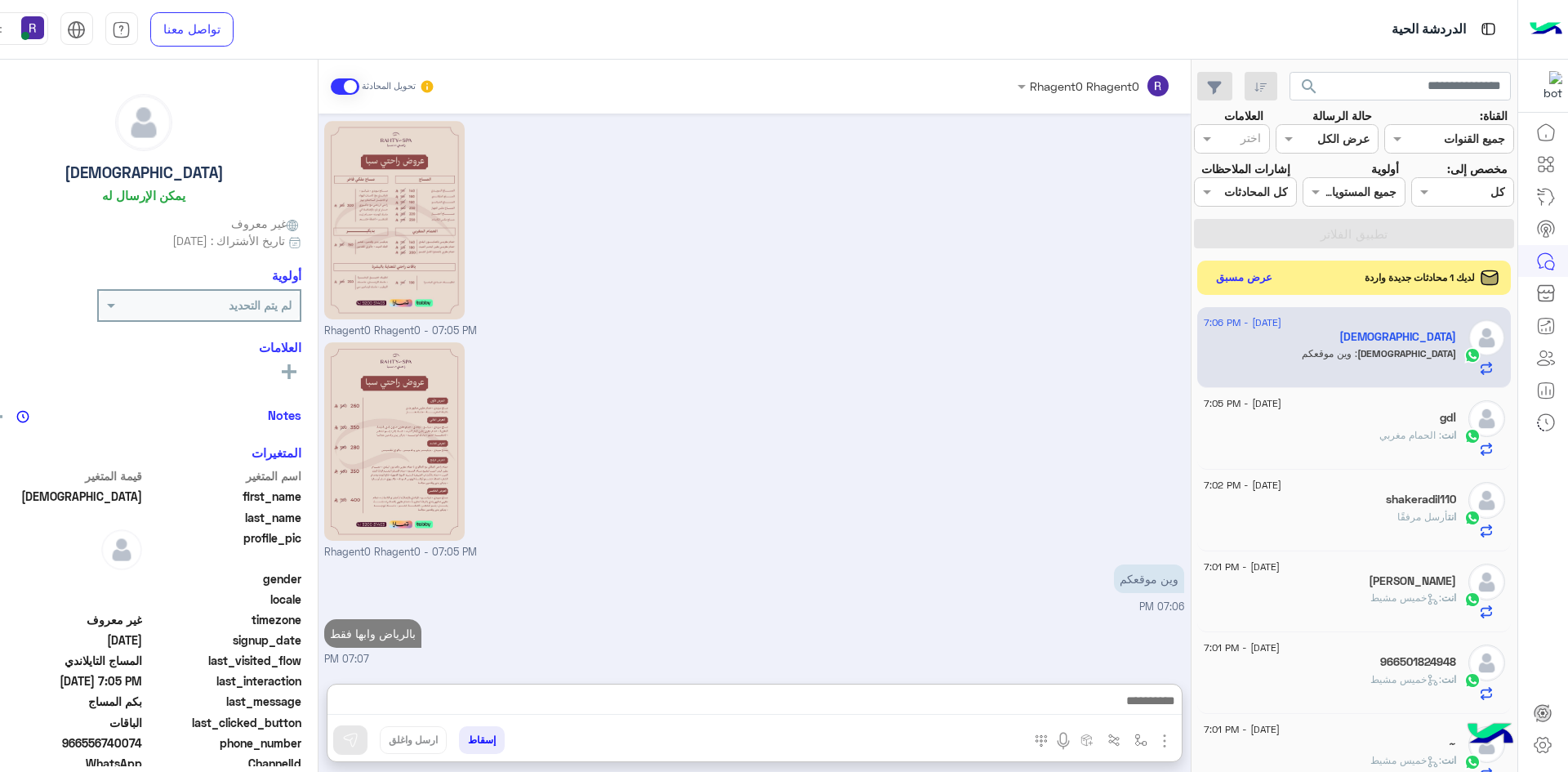
click at [1243, 279] on button "عرض مسبق" at bounding box center [1243, 278] width 69 height 22
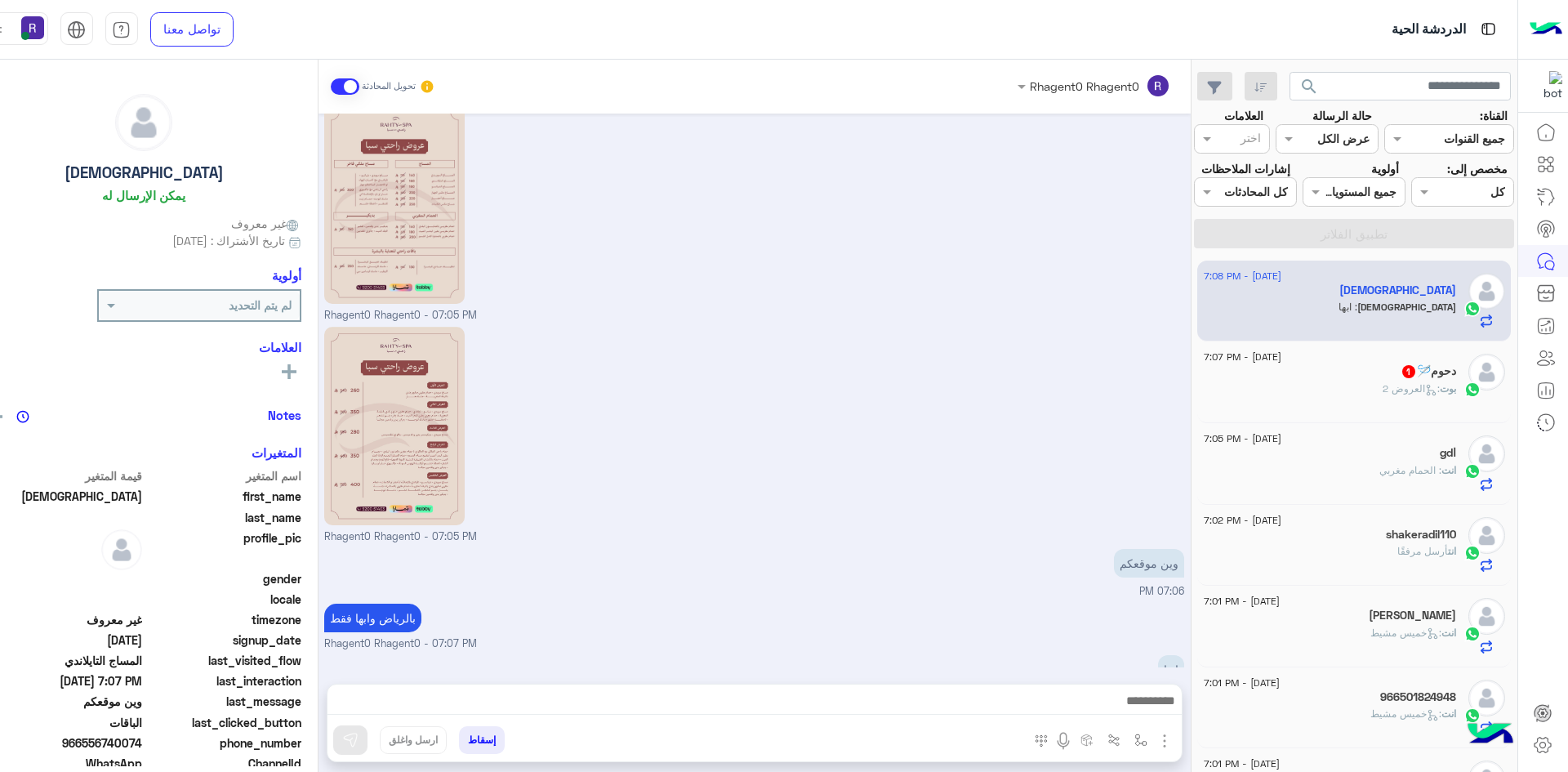
scroll to position [1815, 0]
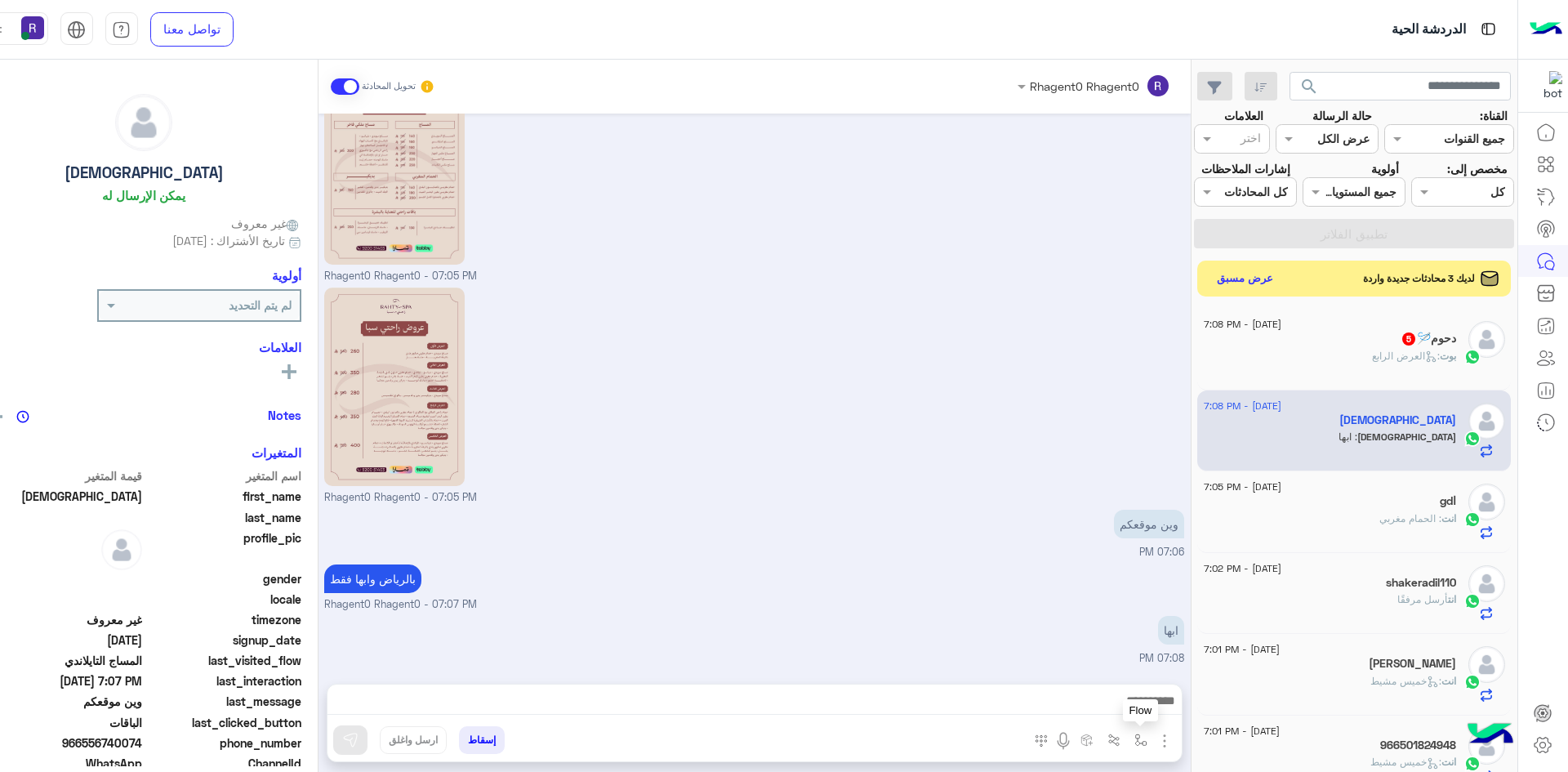
click at [1135, 737] on img "button" at bounding box center [1141, 739] width 13 height 13
click at [1110, 708] on input "text" at bounding box center [1090, 704] width 110 height 19
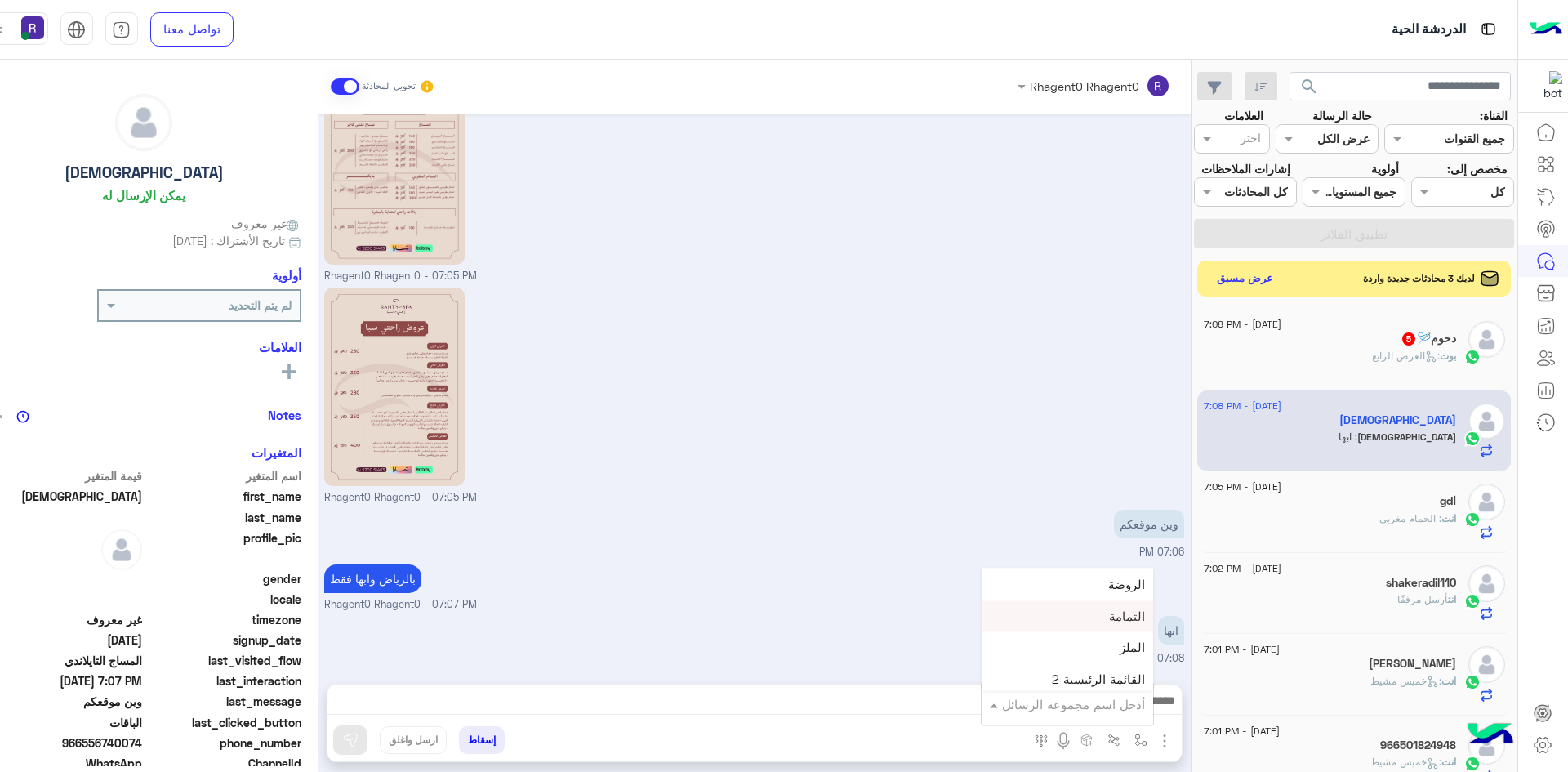
scroll to position [1144, 0]
click at [1076, 634] on span "خميس مشيط" at bounding box center [1109, 634] width 71 height 15
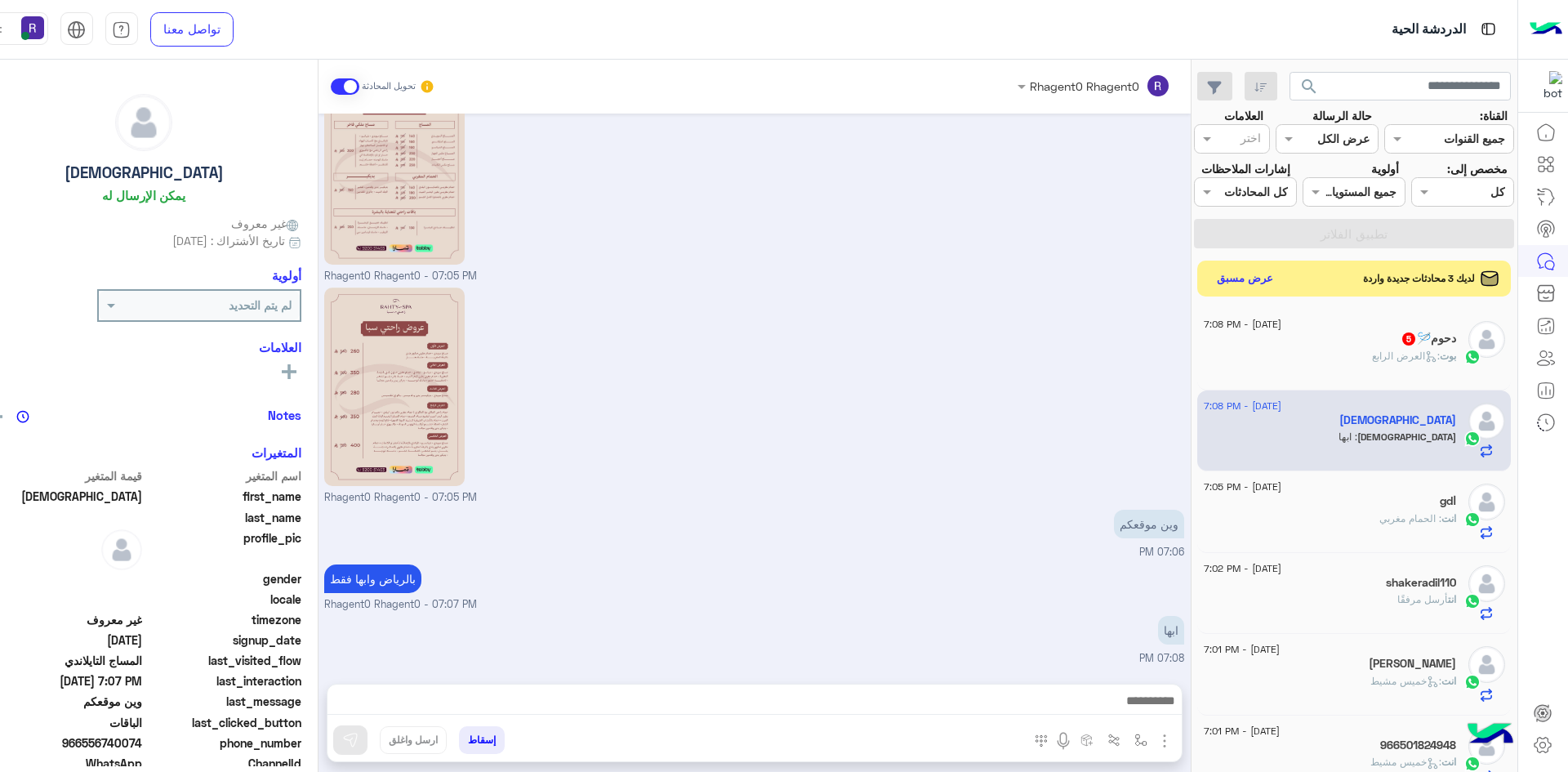
type textarea "*********"
click at [343, 742] on img at bounding box center [351, 740] width 16 height 16
click at [1295, 360] on div "بوت : العرض الرابع" at bounding box center [1329, 363] width 253 height 29
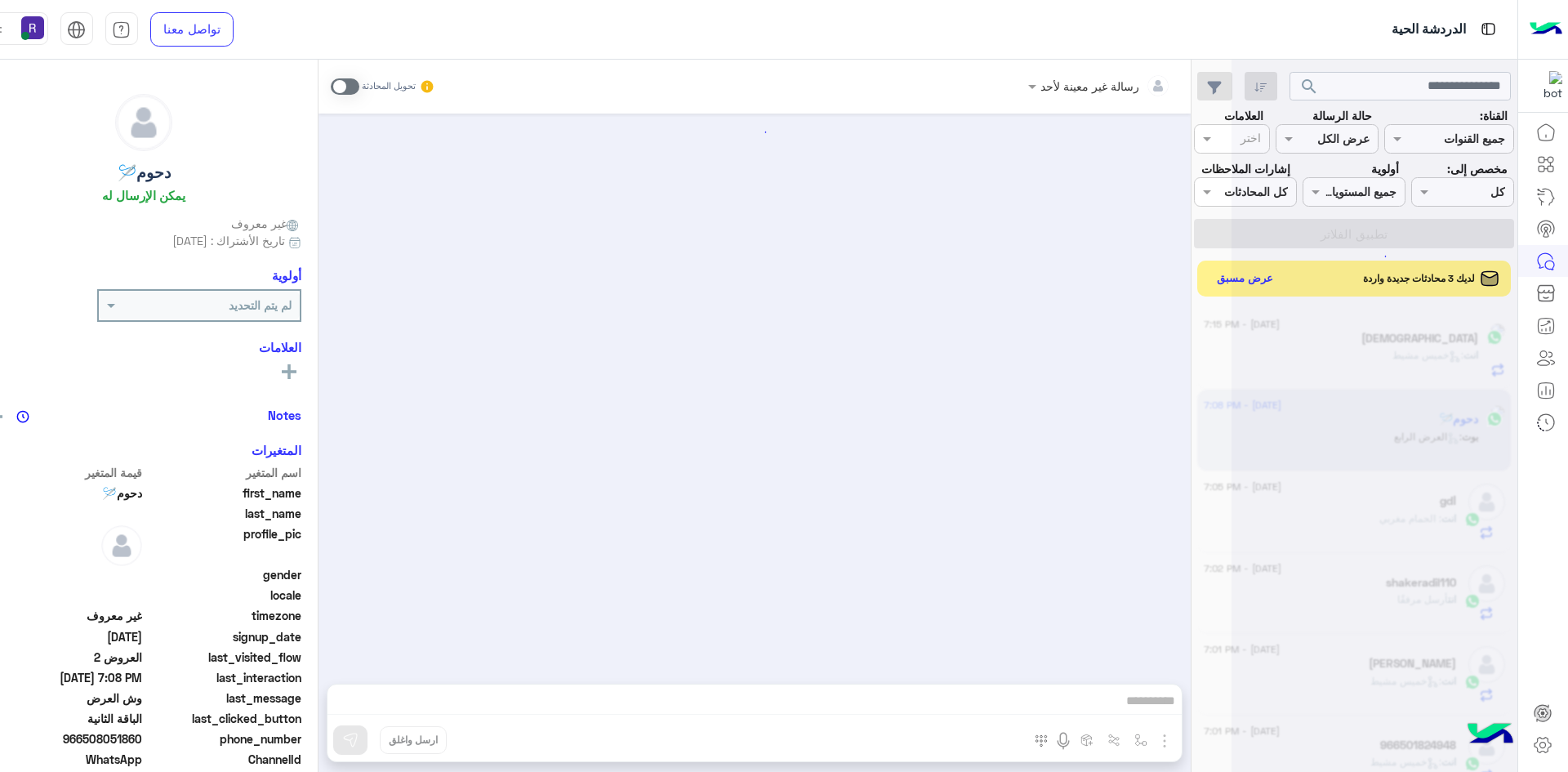
click at [333, 86] on span at bounding box center [345, 86] width 29 height 16
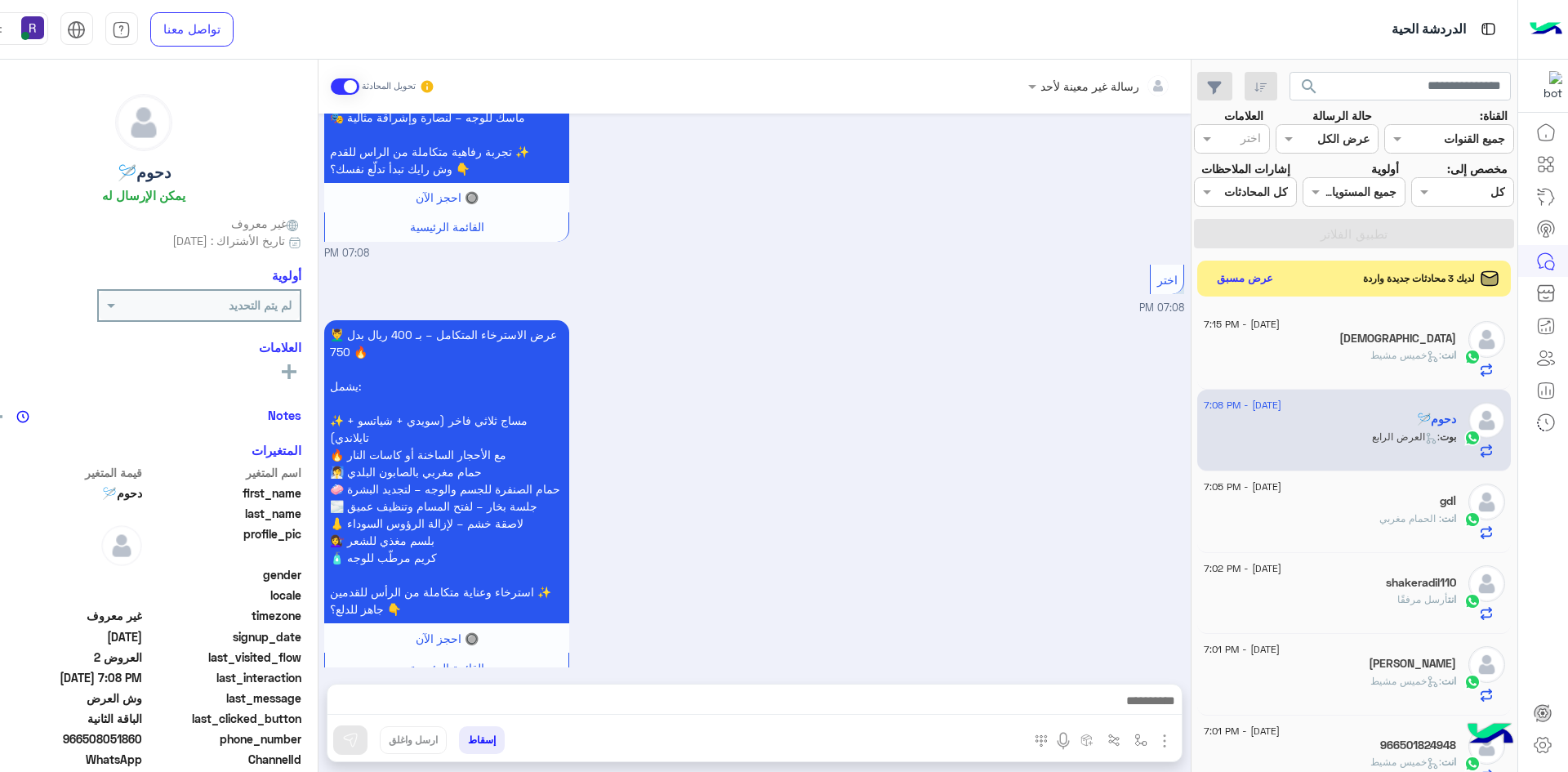
scroll to position [2801, 0]
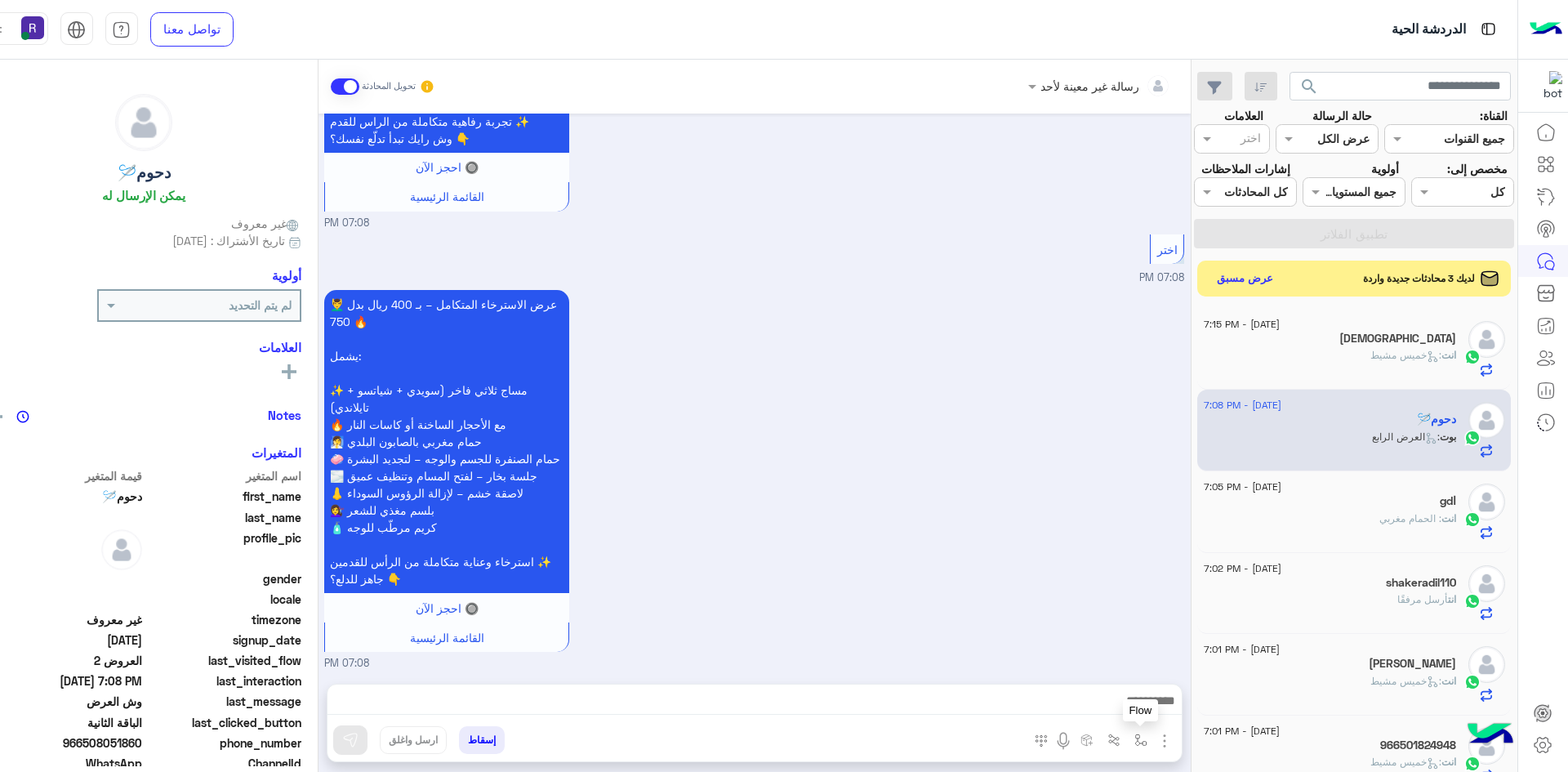
click at [1135, 740] on img "button" at bounding box center [1141, 739] width 13 height 13
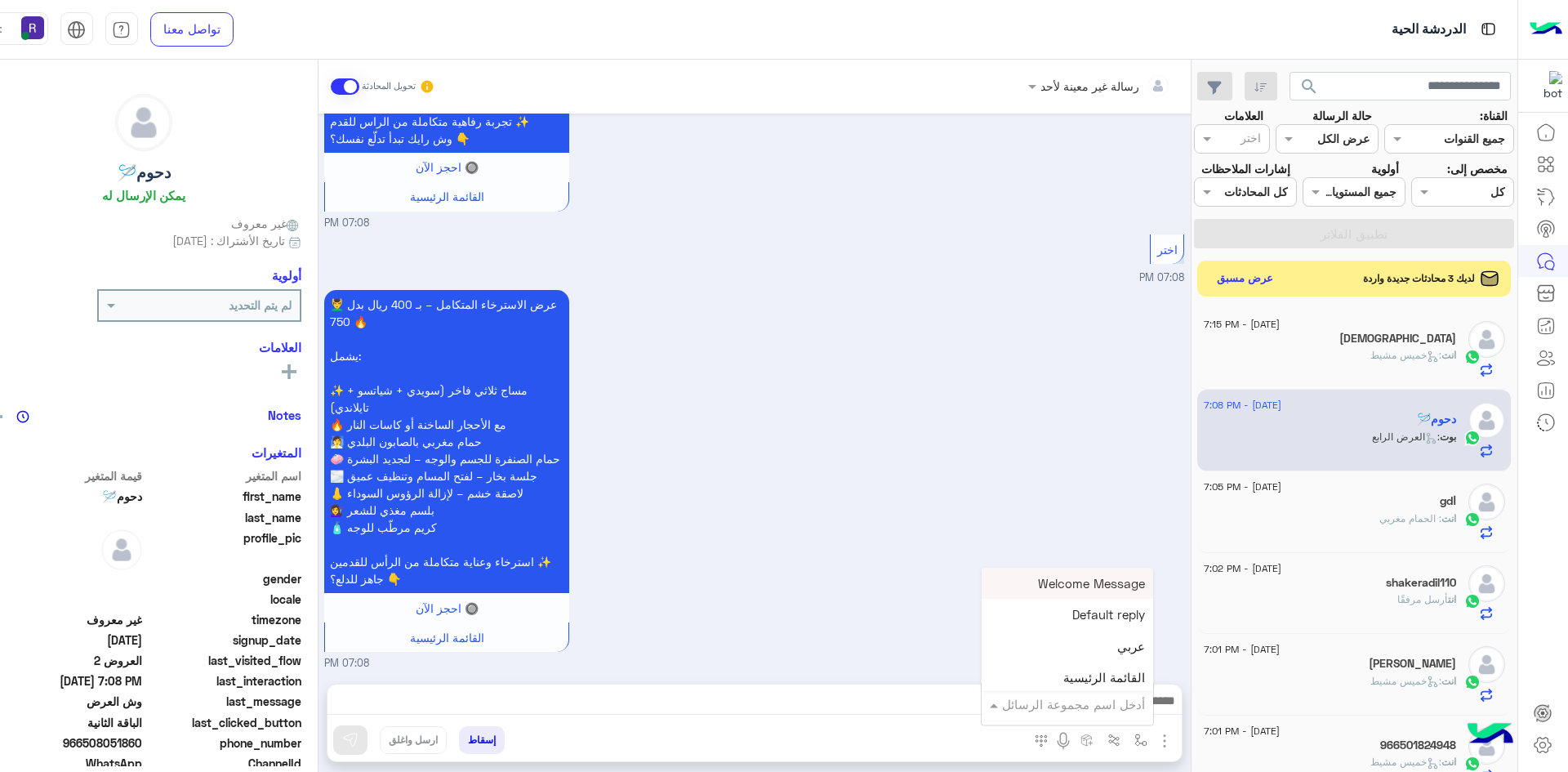
click at [1097, 711] on input "text" at bounding box center [1090, 704] width 110 height 19
click at [1084, 638] on span "خميس مشيط" at bounding box center [1109, 634] width 71 height 15
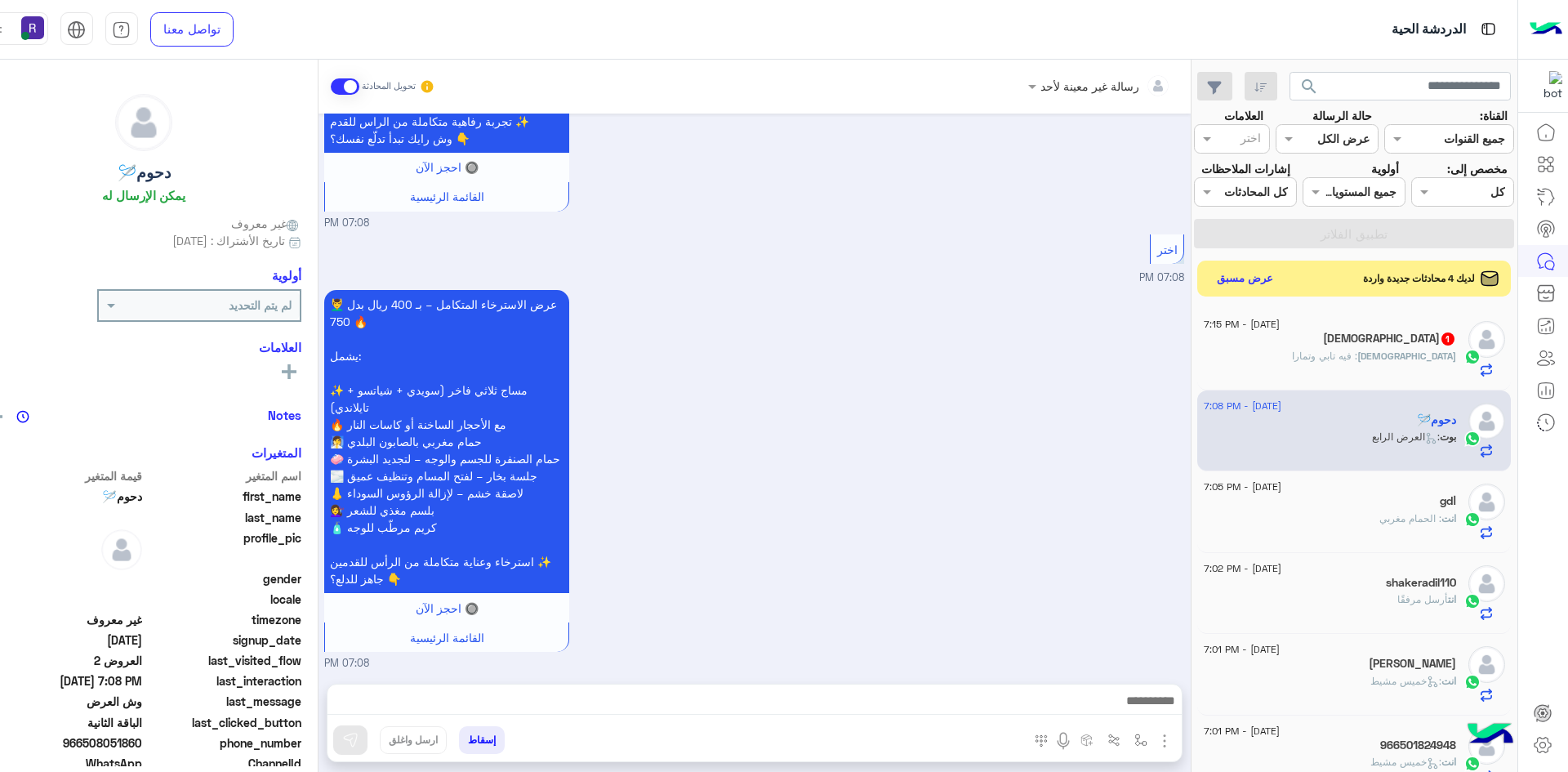
type textarea "*********"
click at [343, 734] on img at bounding box center [351, 740] width 16 height 16
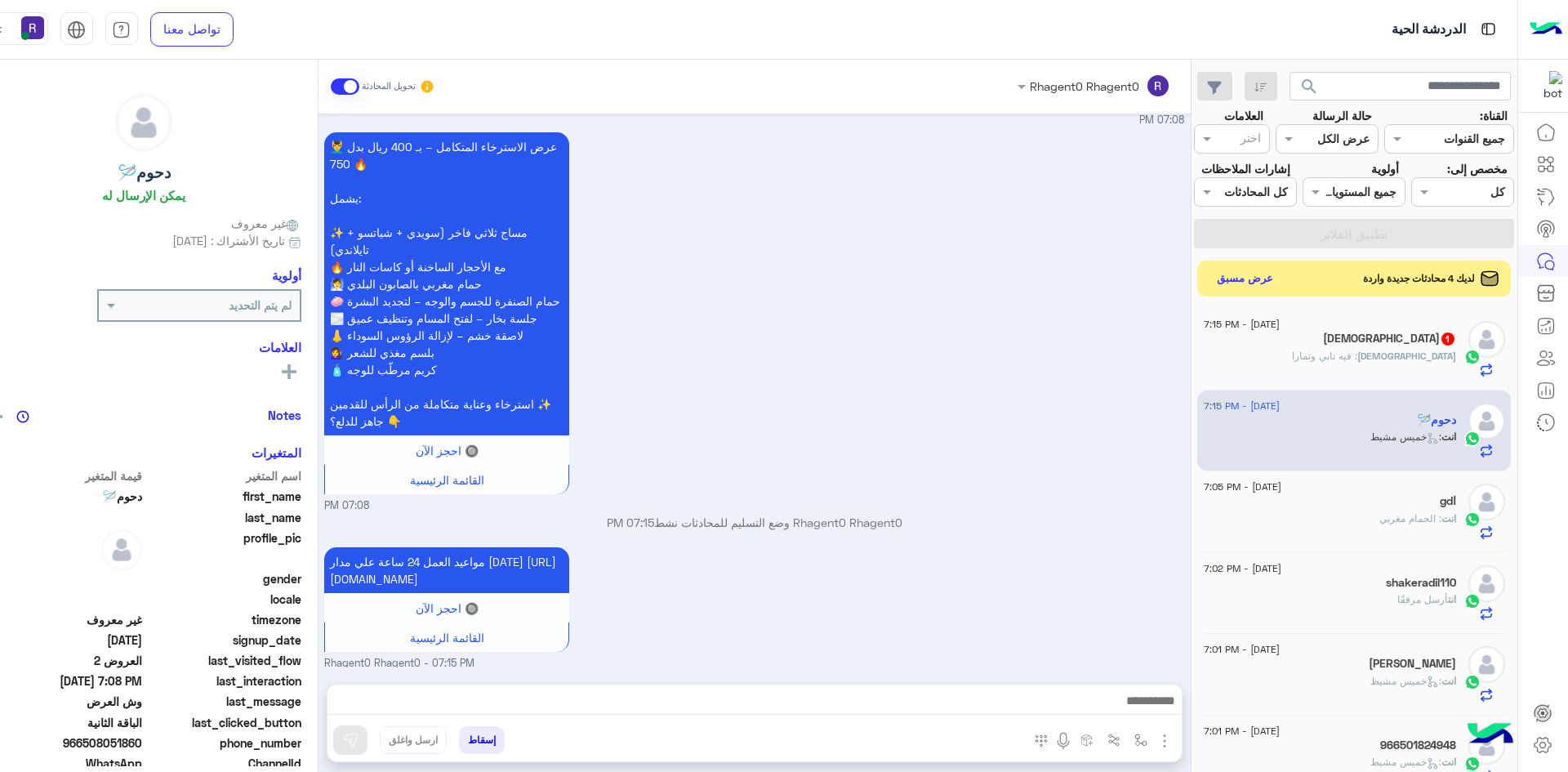
click at [1155, 737] on img "button" at bounding box center [1165, 741] width 20 height 20
click at [1135, 741] on img "button" at bounding box center [1141, 739] width 13 height 13
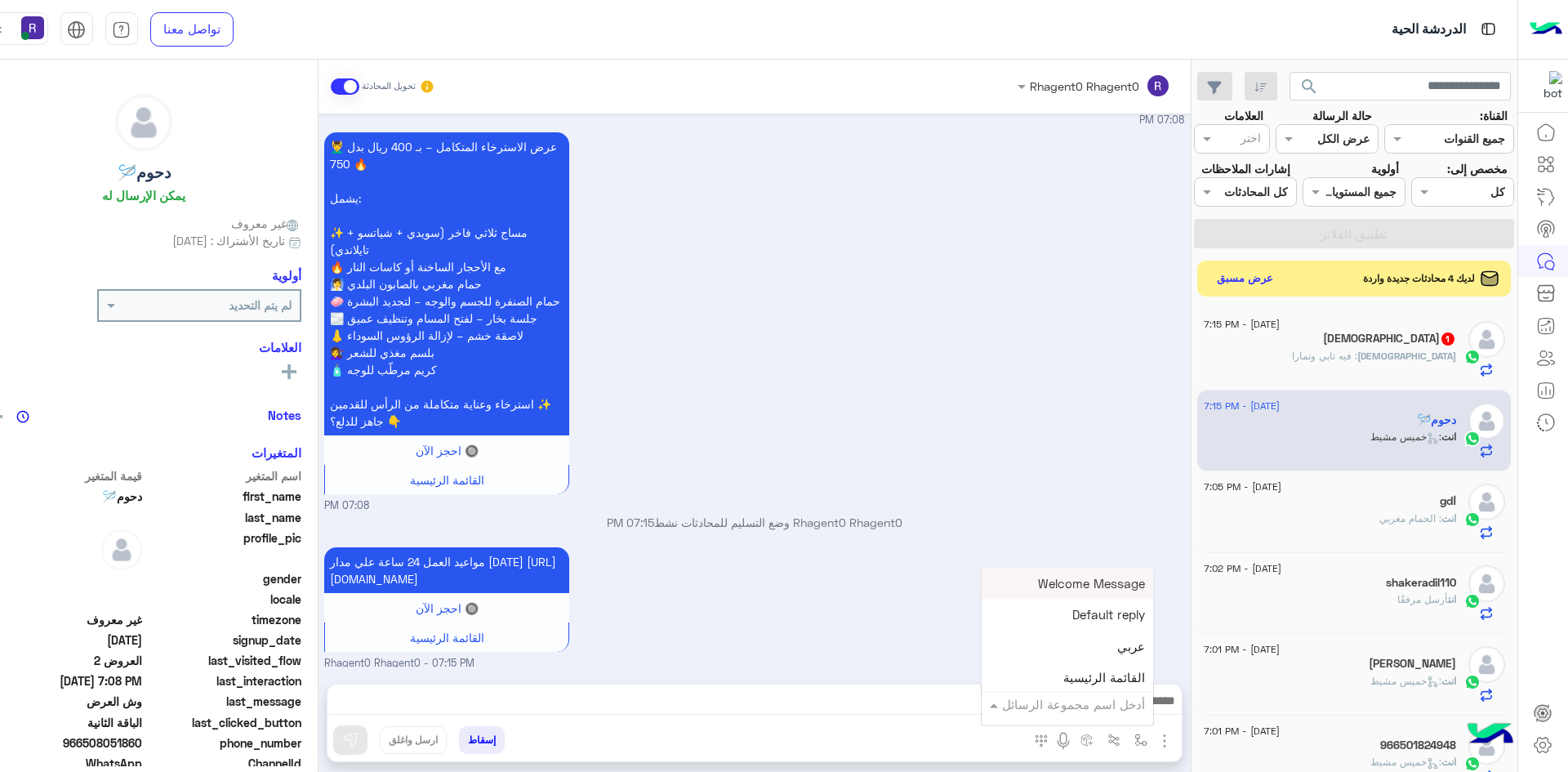
click at [1113, 707] on input "text" at bounding box center [1090, 704] width 110 height 19
click at [1091, 630] on span "خميس مشيط" at bounding box center [1109, 634] width 71 height 15
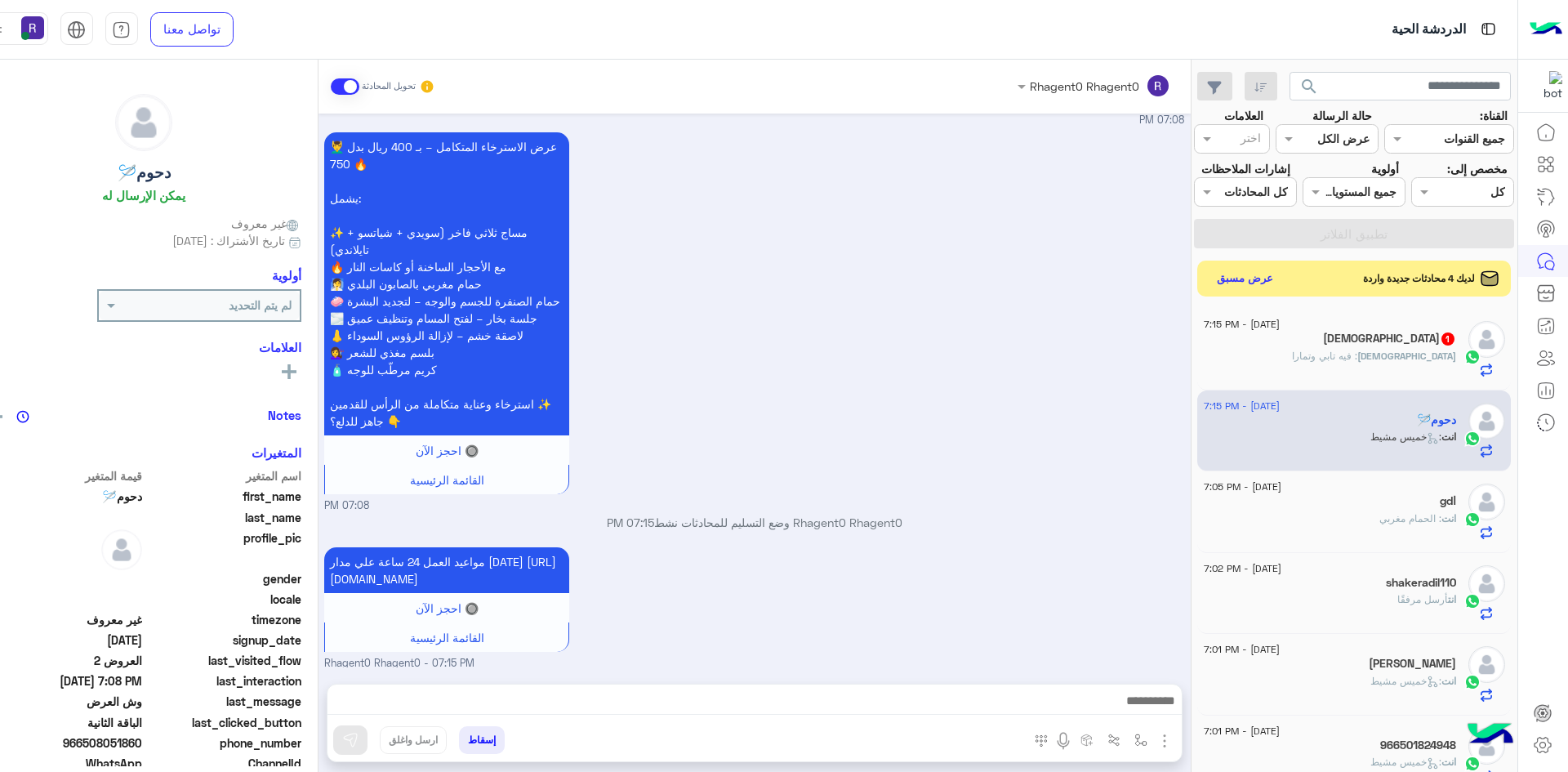
type textarea "*********"
click at [343, 740] on img at bounding box center [351, 740] width 16 height 16
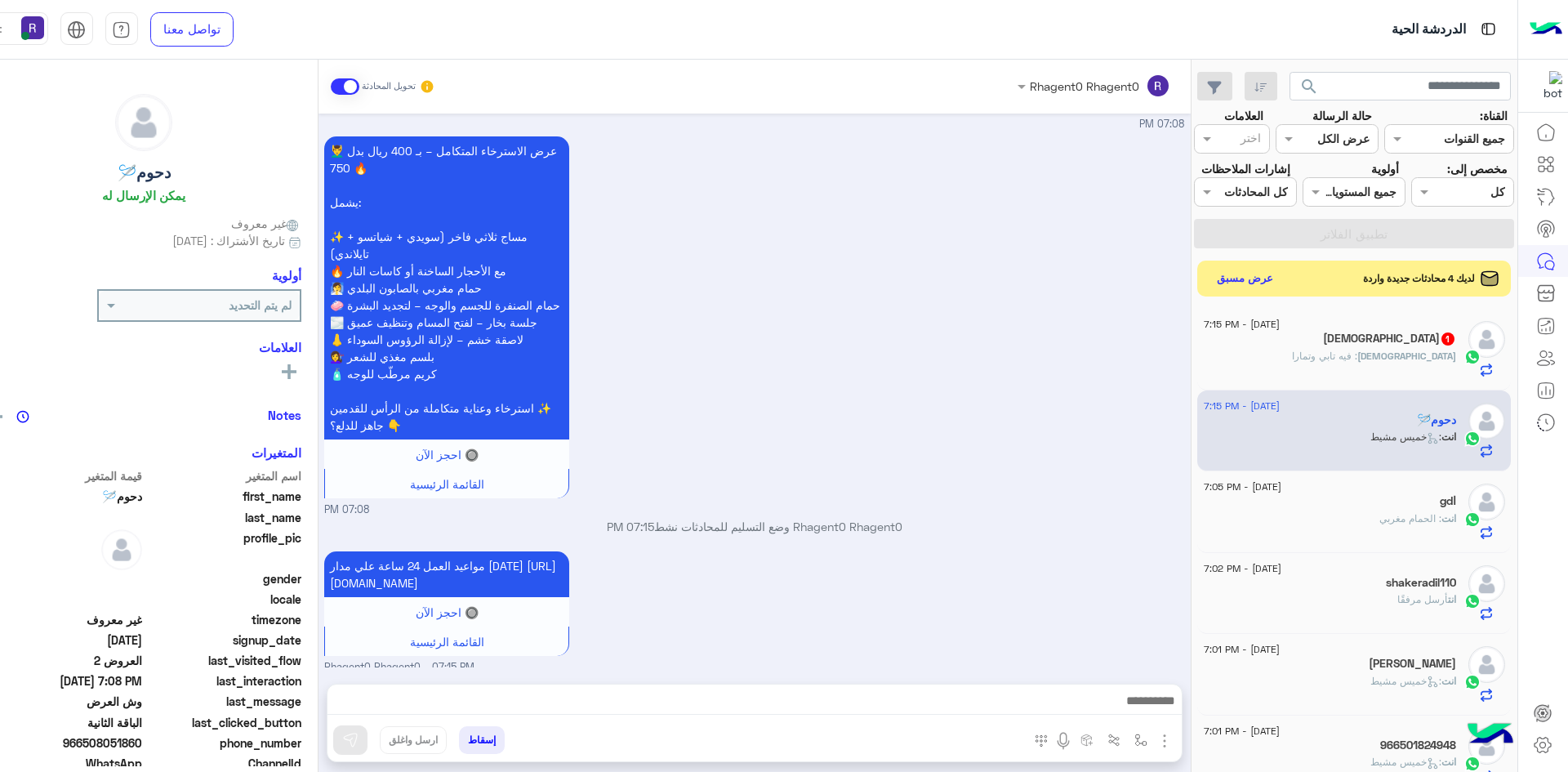
scroll to position [2958, 0]
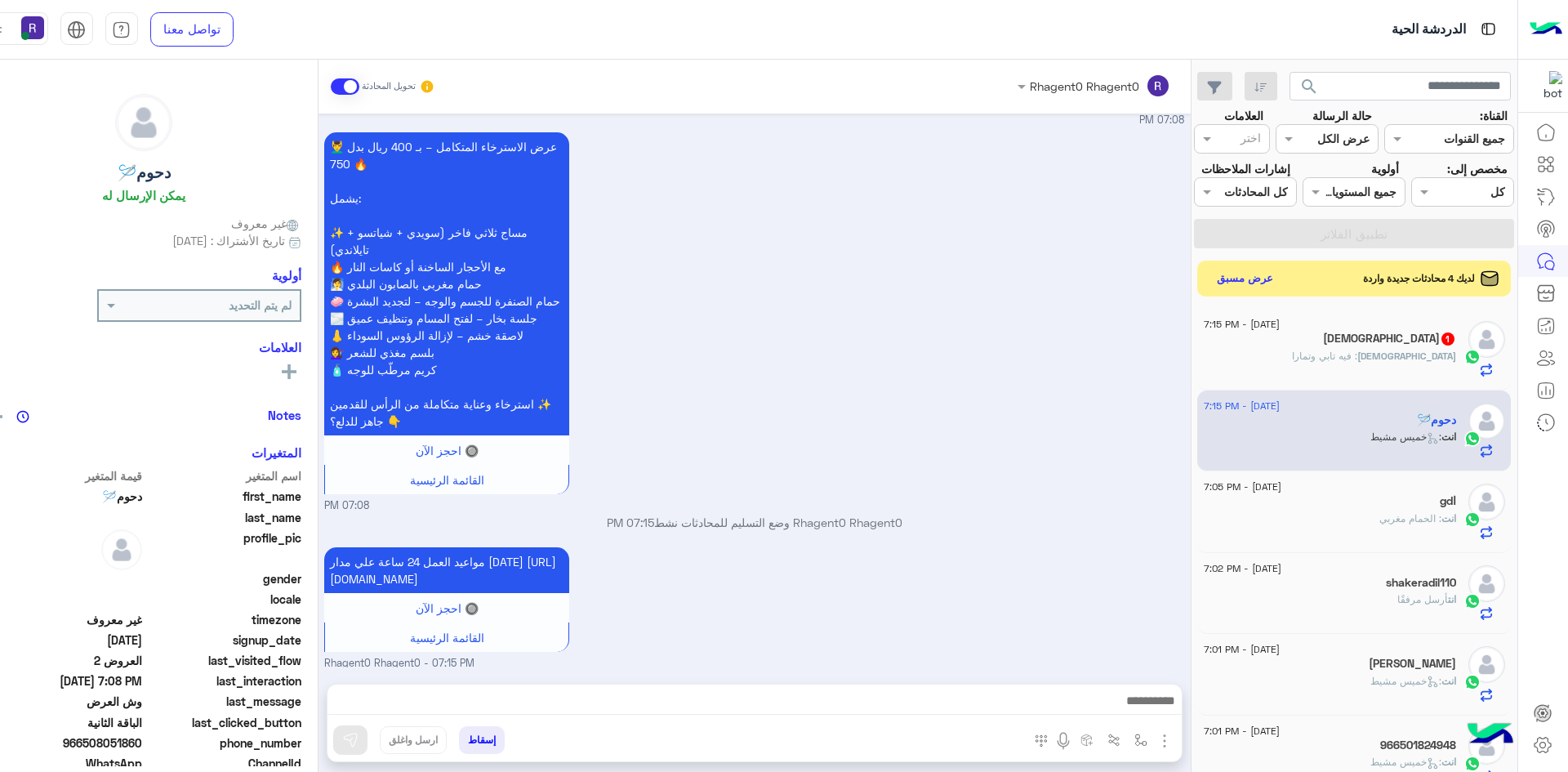
click at [1412, 357] on span "[DEMOGRAPHIC_DATA]" at bounding box center [1406, 356] width 99 height 12
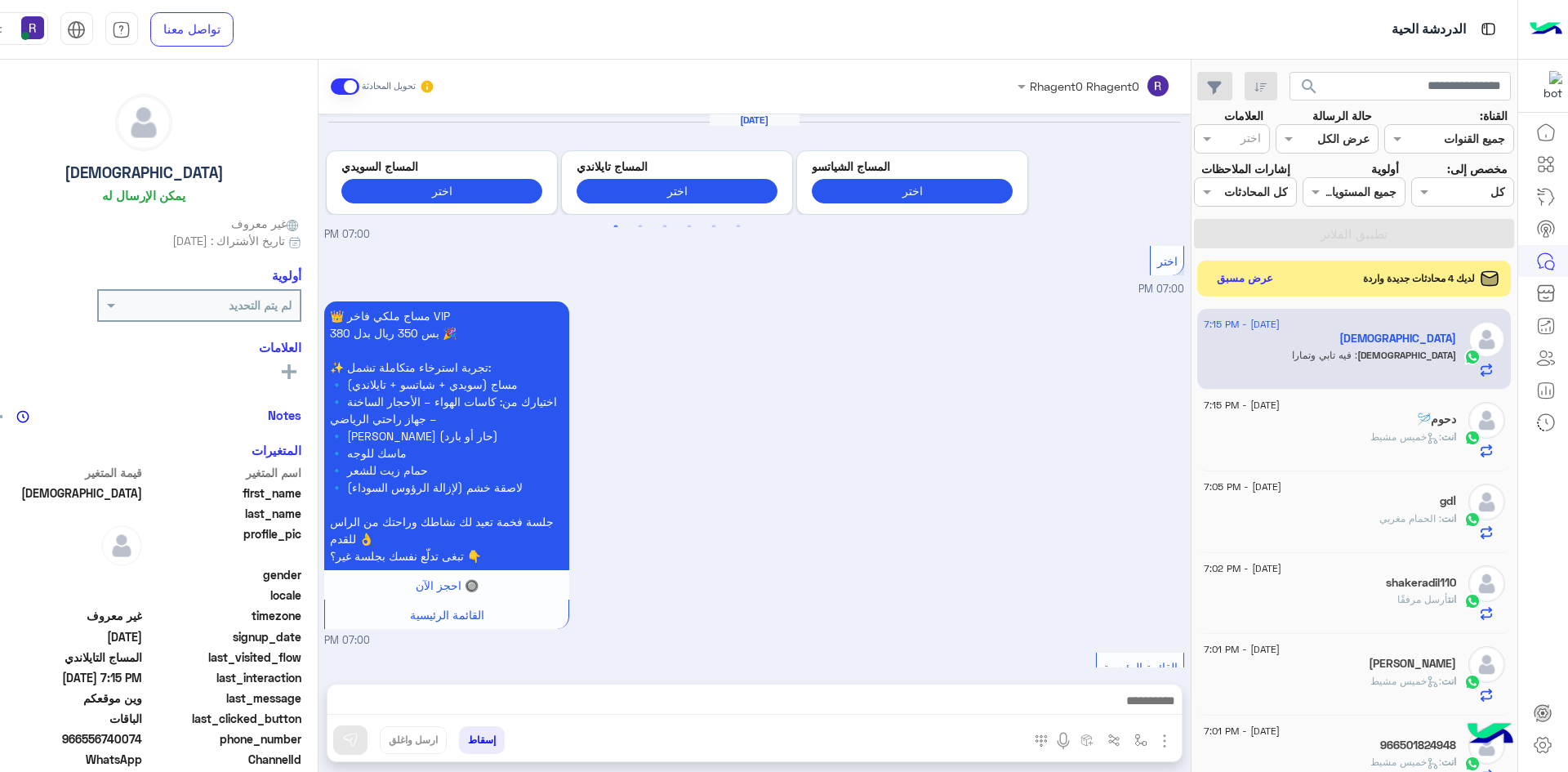
scroll to position [1772, 0]
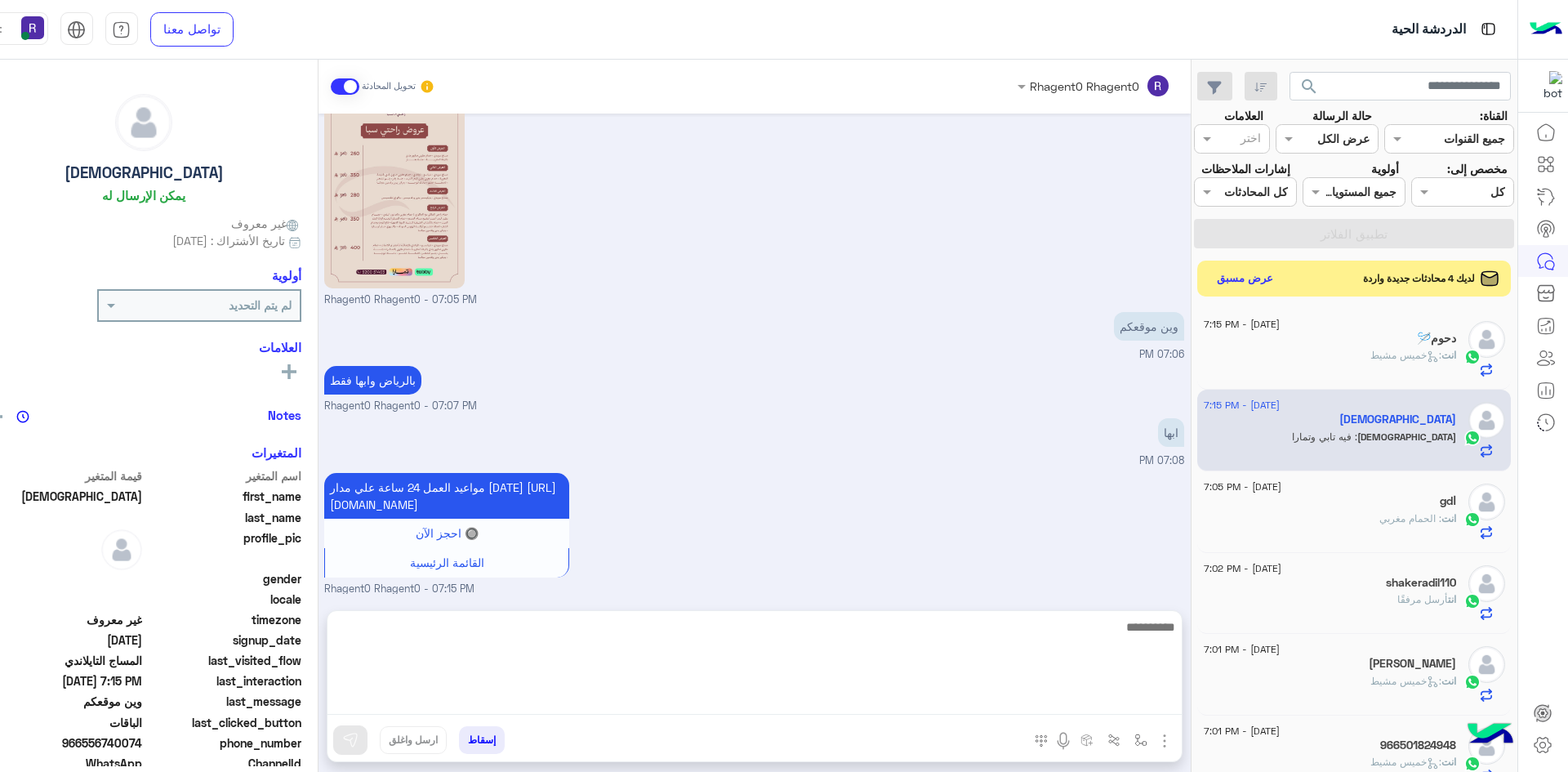
click at [1024, 704] on textarea at bounding box center [754, 665] width 854 height 98
type textarea "**********"
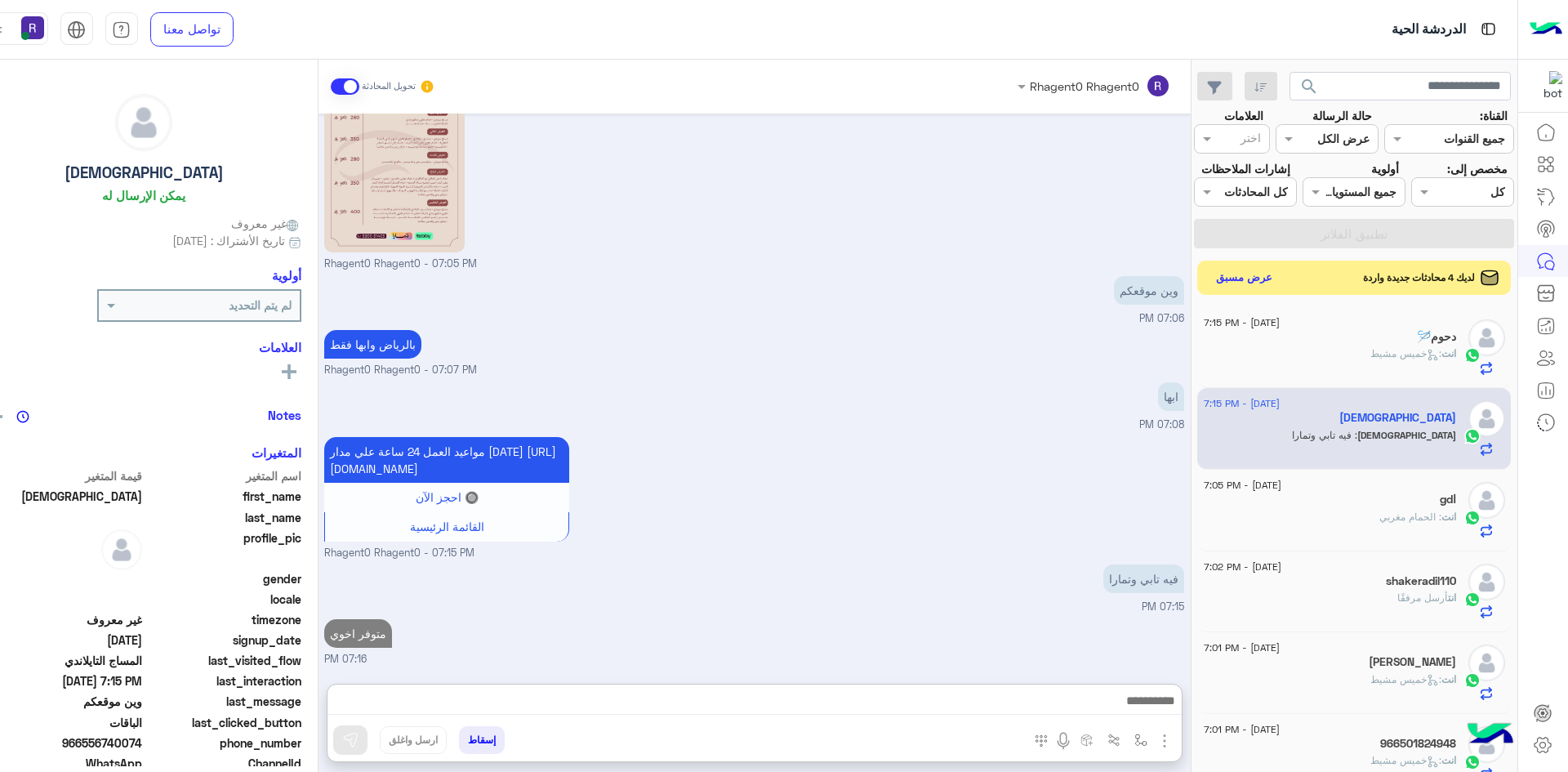
click at [1246, 275] on button "عرض مسبق" at bounding box center [1243, 278] width 69 height 22
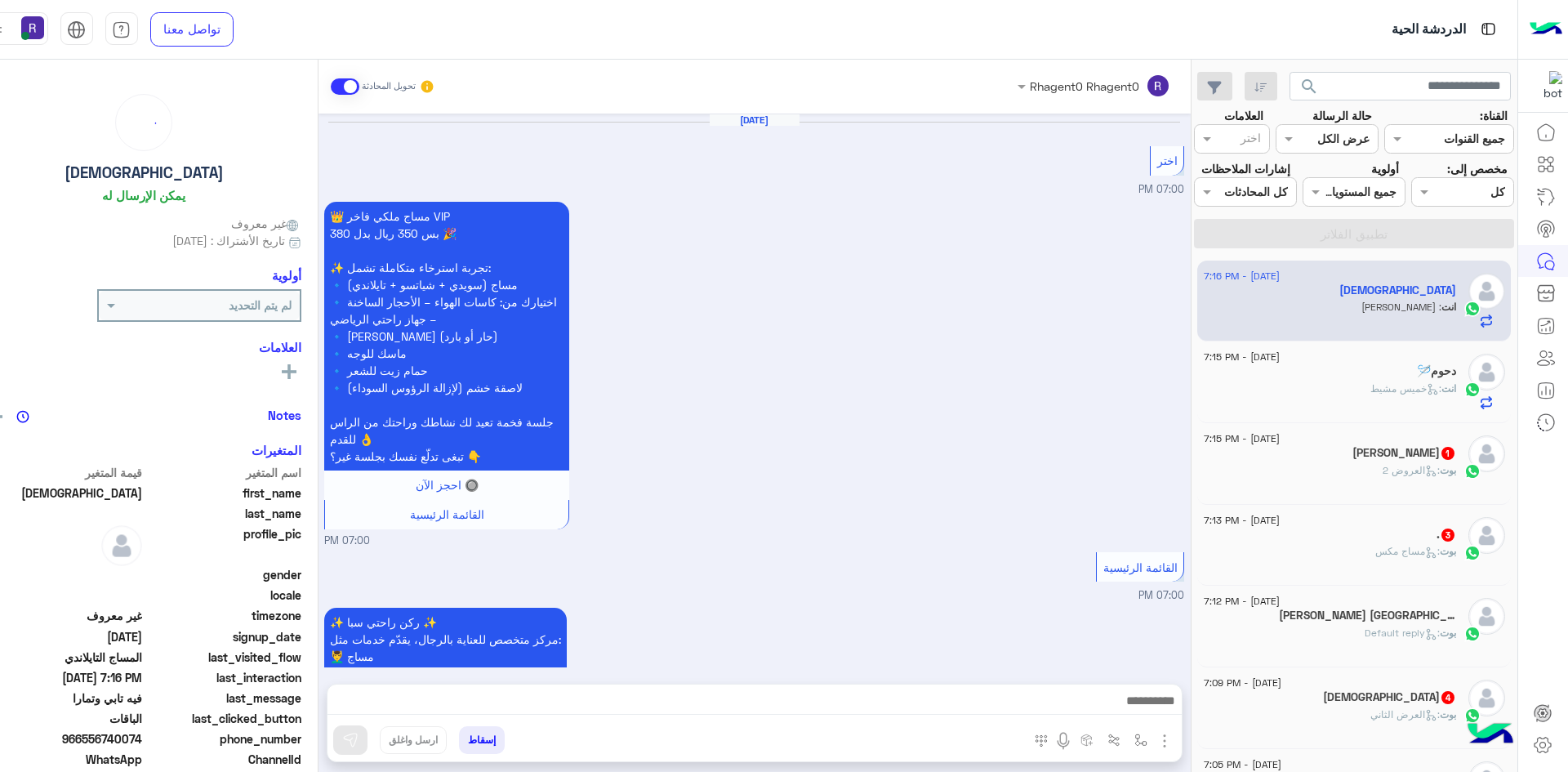
scroll to position [1724, 0]
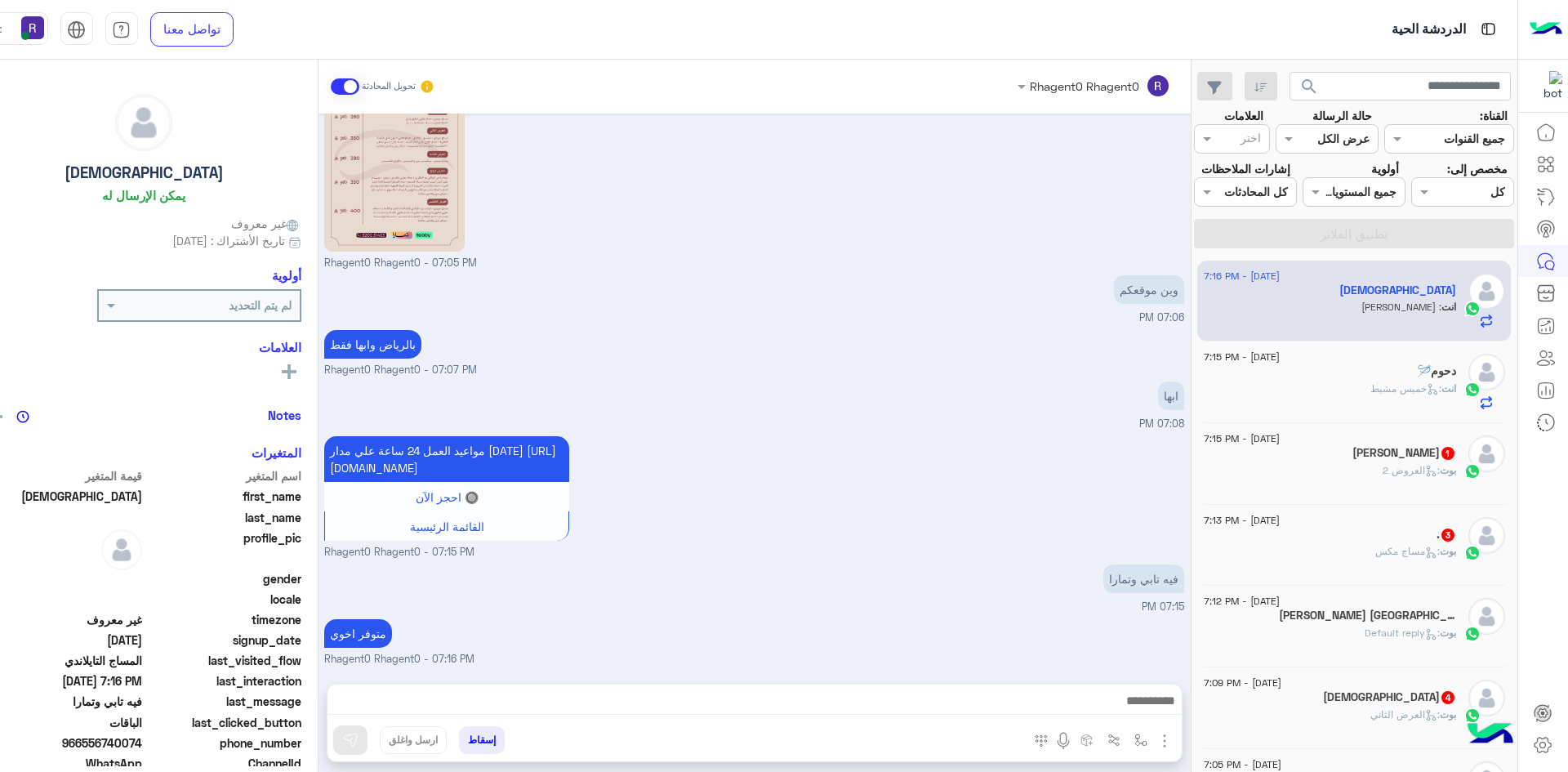
click at [1357, 708] on div "بوت : العرض الثاني" at bounding box center [1329, 721] width 253 height 29
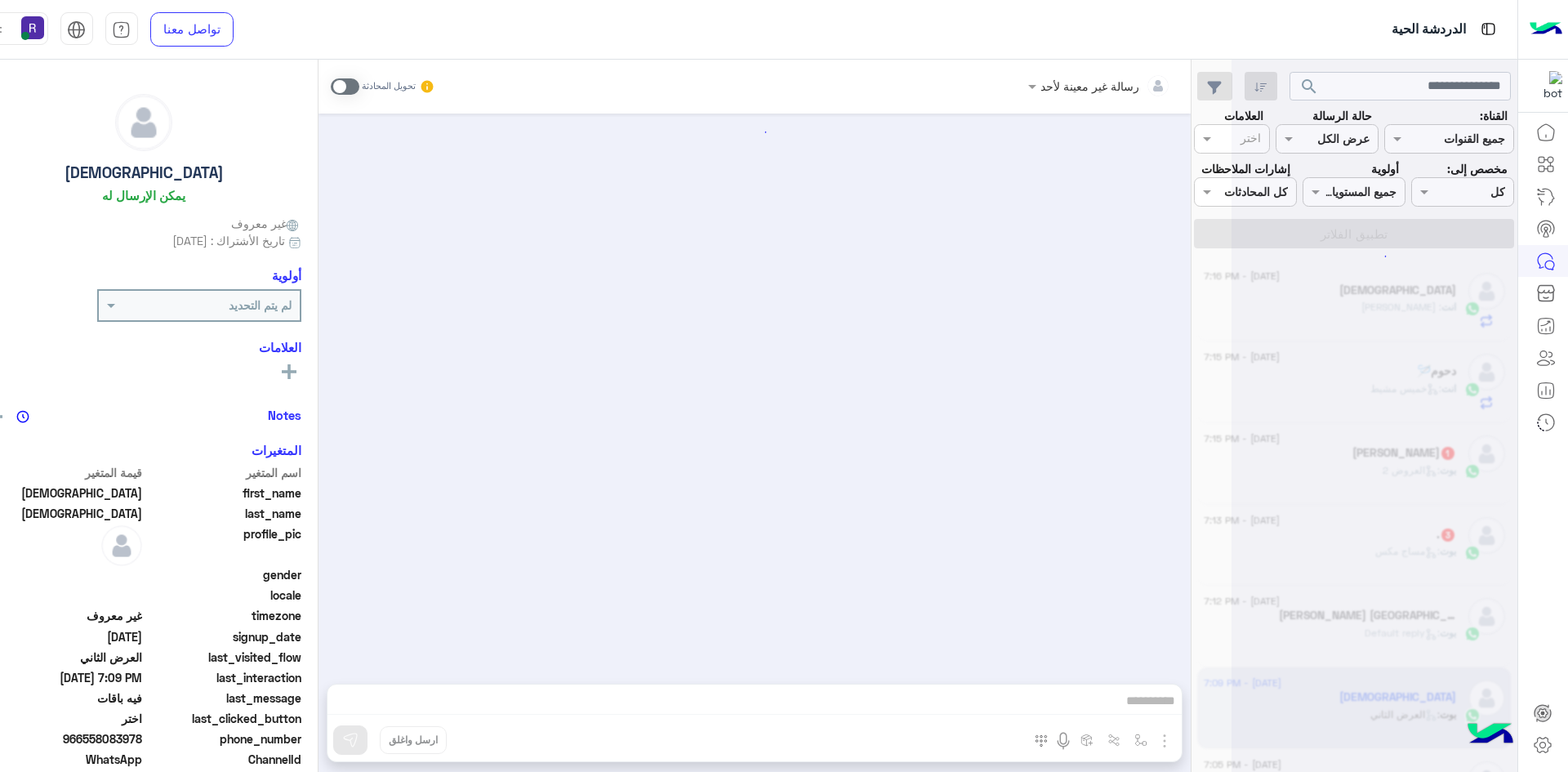
scroll to position [713, 0]
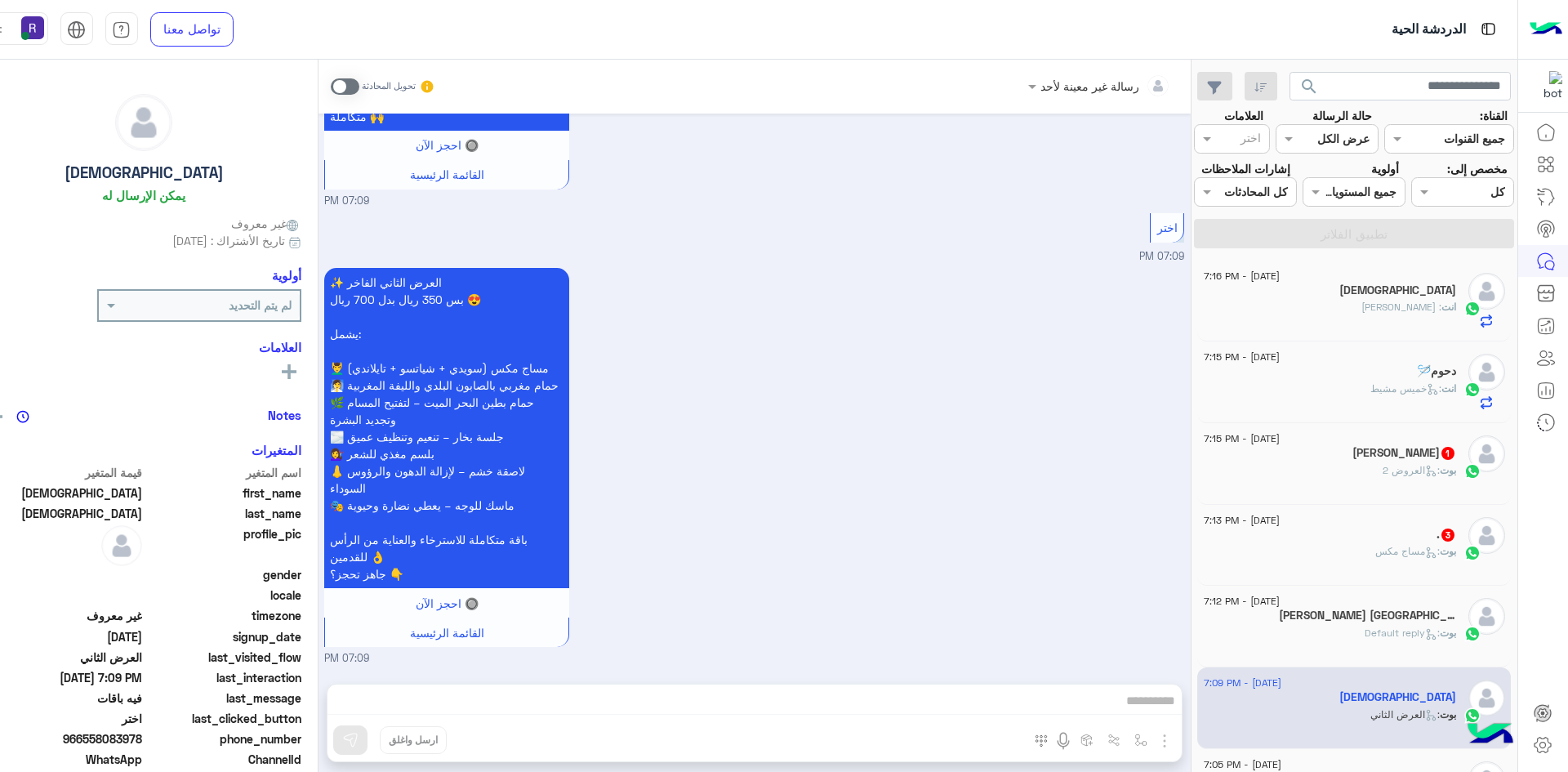
click at [331, 92] on span at bounding box center [345, 86] width 29 height 16
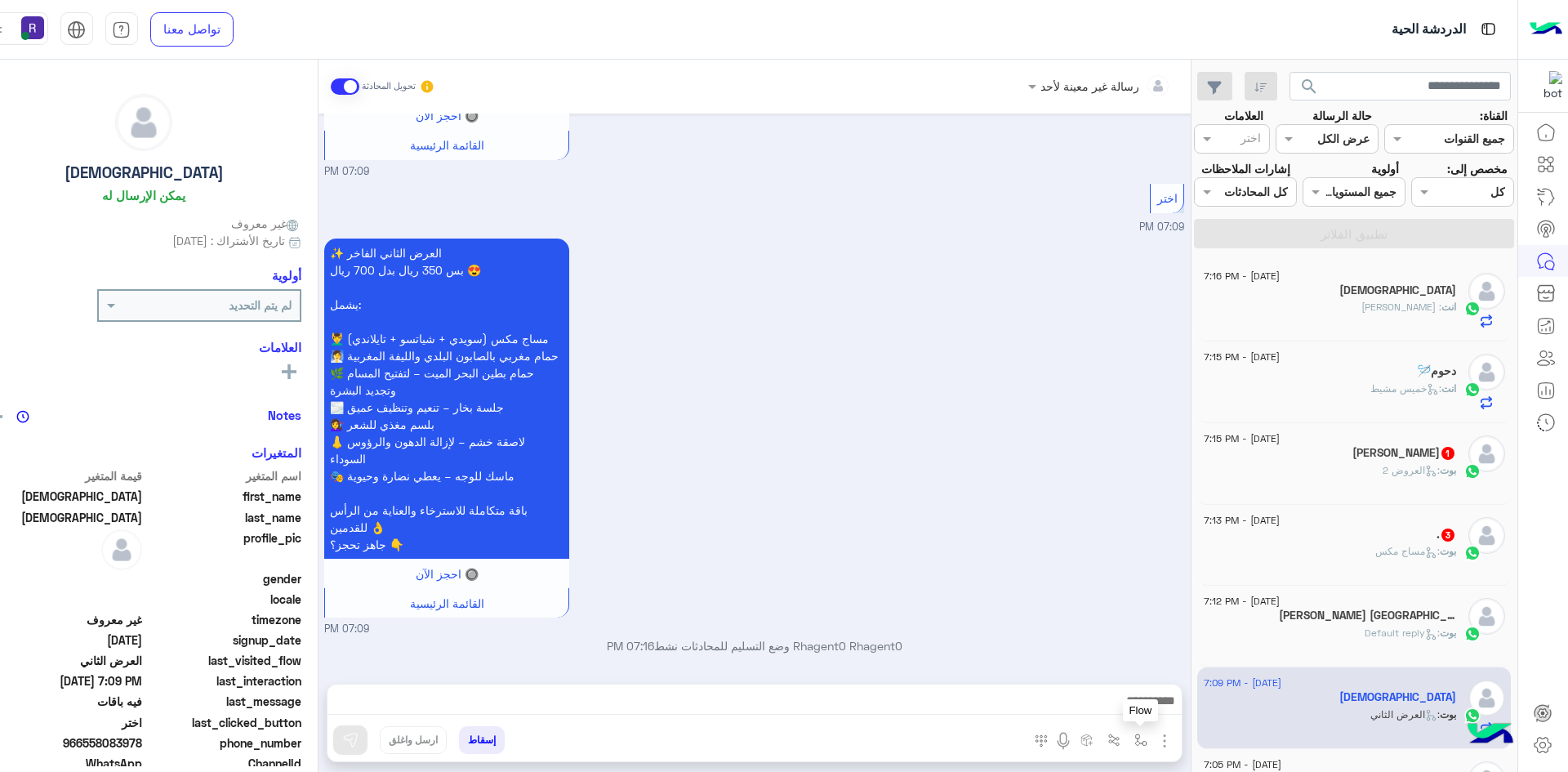
click at [1135, 742] on img "button" at bounding box center [1141, 739] width 13 height 13
click at [1091, 716] on div "أدخل اسم مجموعة الرسائل" at bounding box center [1068, 703] width 172 height 29
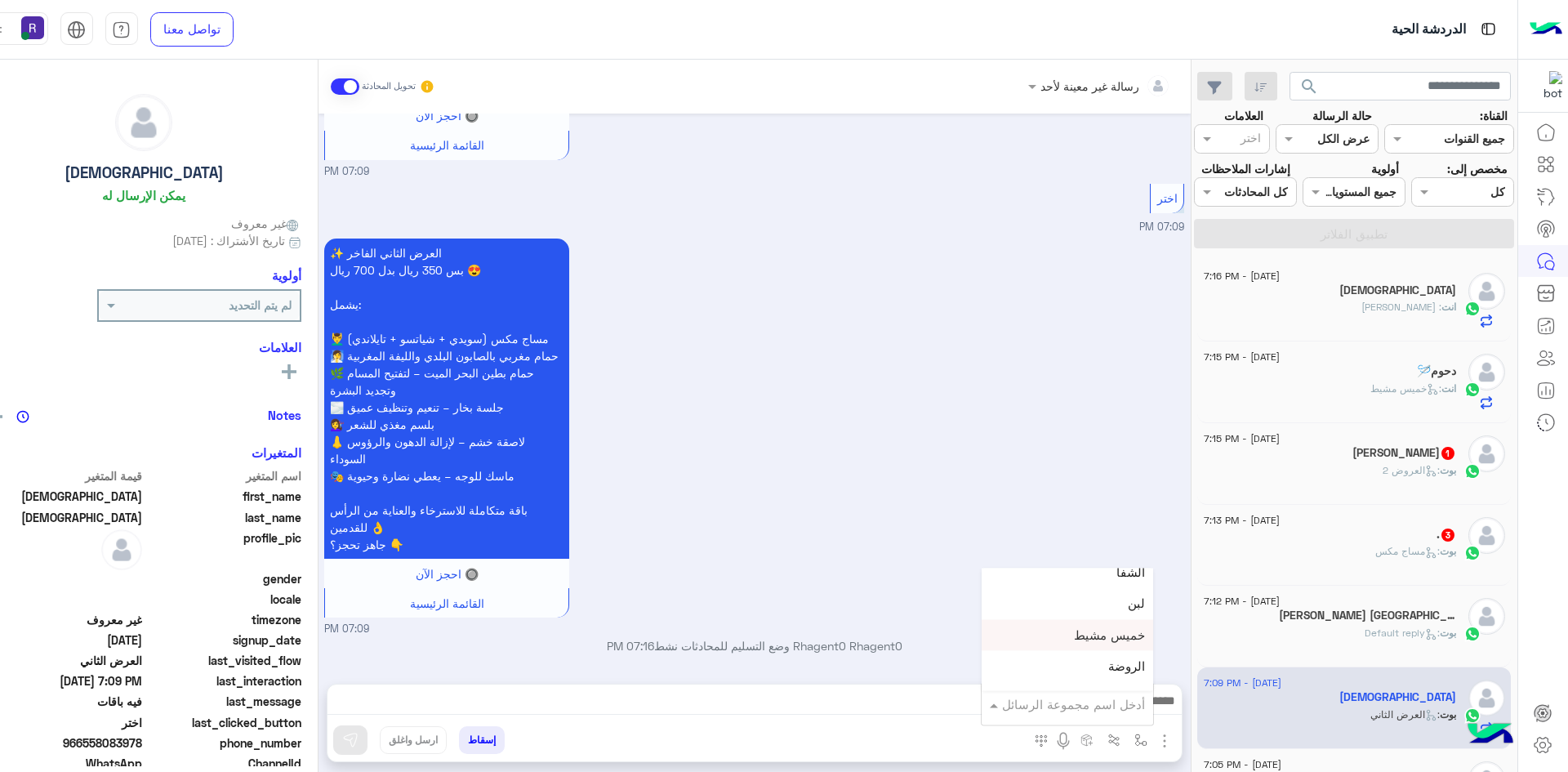
click at [1087, 635] on span "خميس مشيط" at bounding box center [1109, 634] width 71 height 15
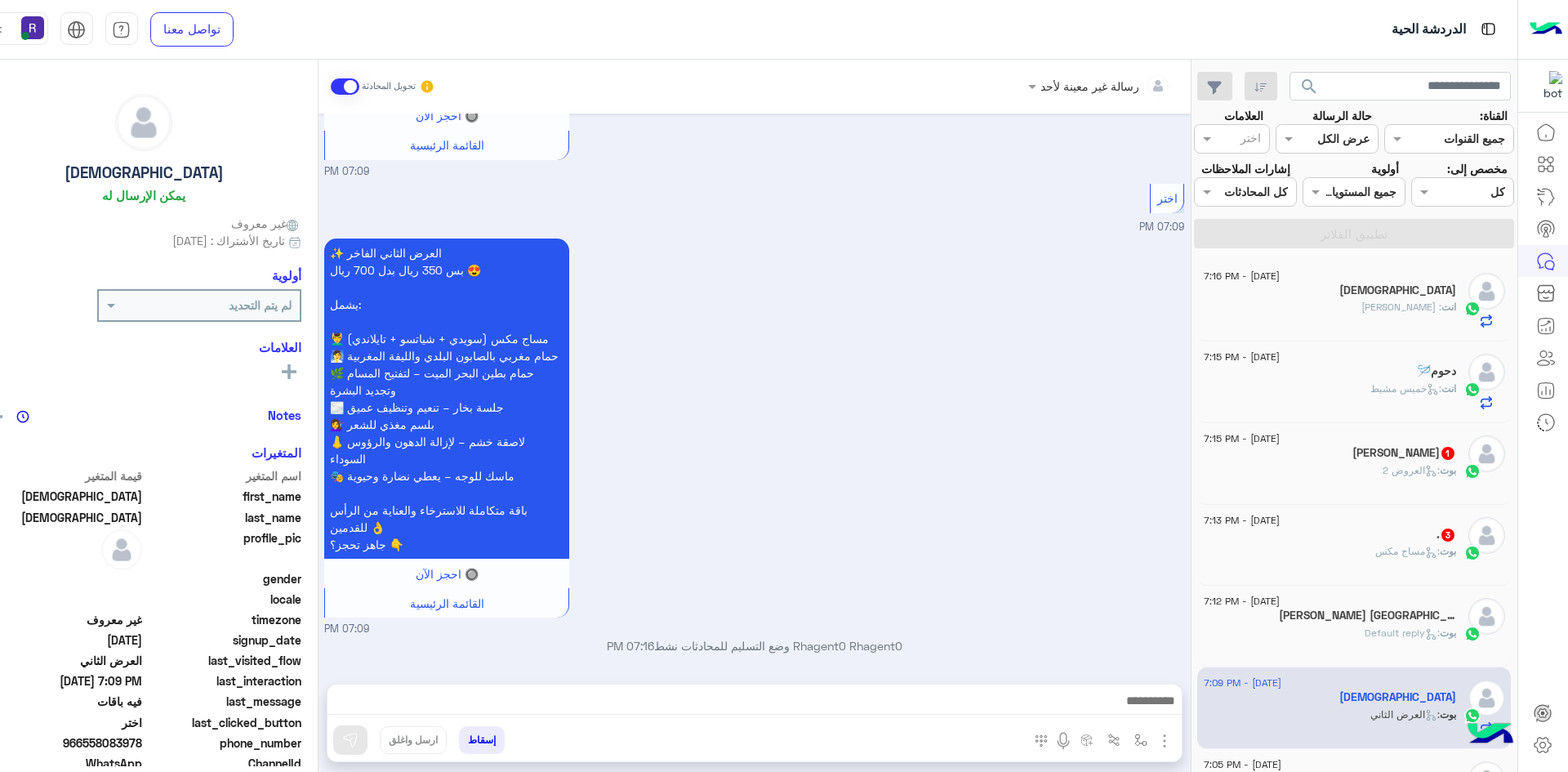
type textarea "*********"
click at [343, 740] on img at bounding box center [351, 740] width 16 height 16
click at [1318, 616] on div "[PERSON_NAME] UAE 1" at bounding box center [1329, 616] width 253 height 17
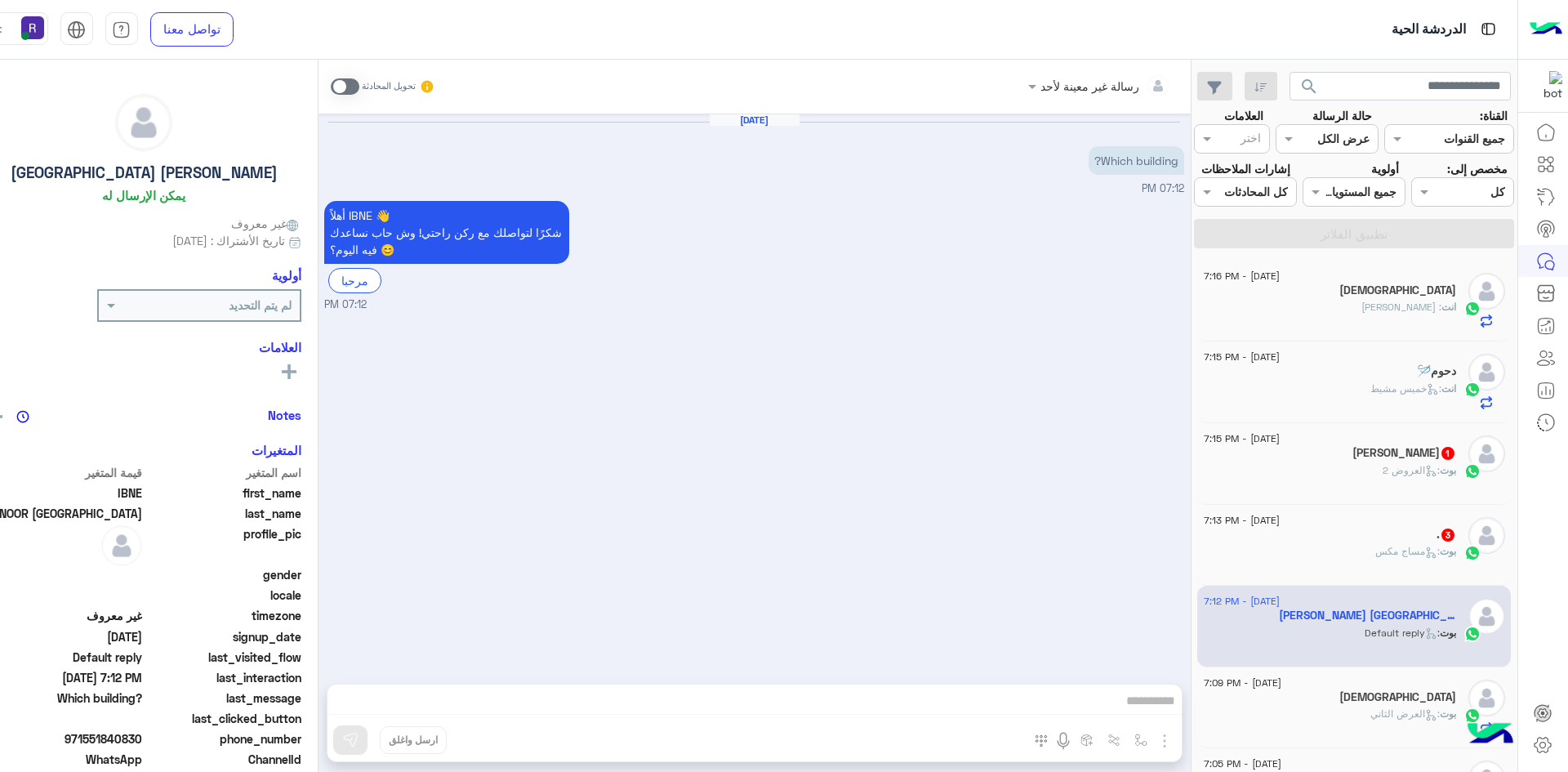
click at [331, 84] on span at bounding box center [345, 86] width 29 height 16
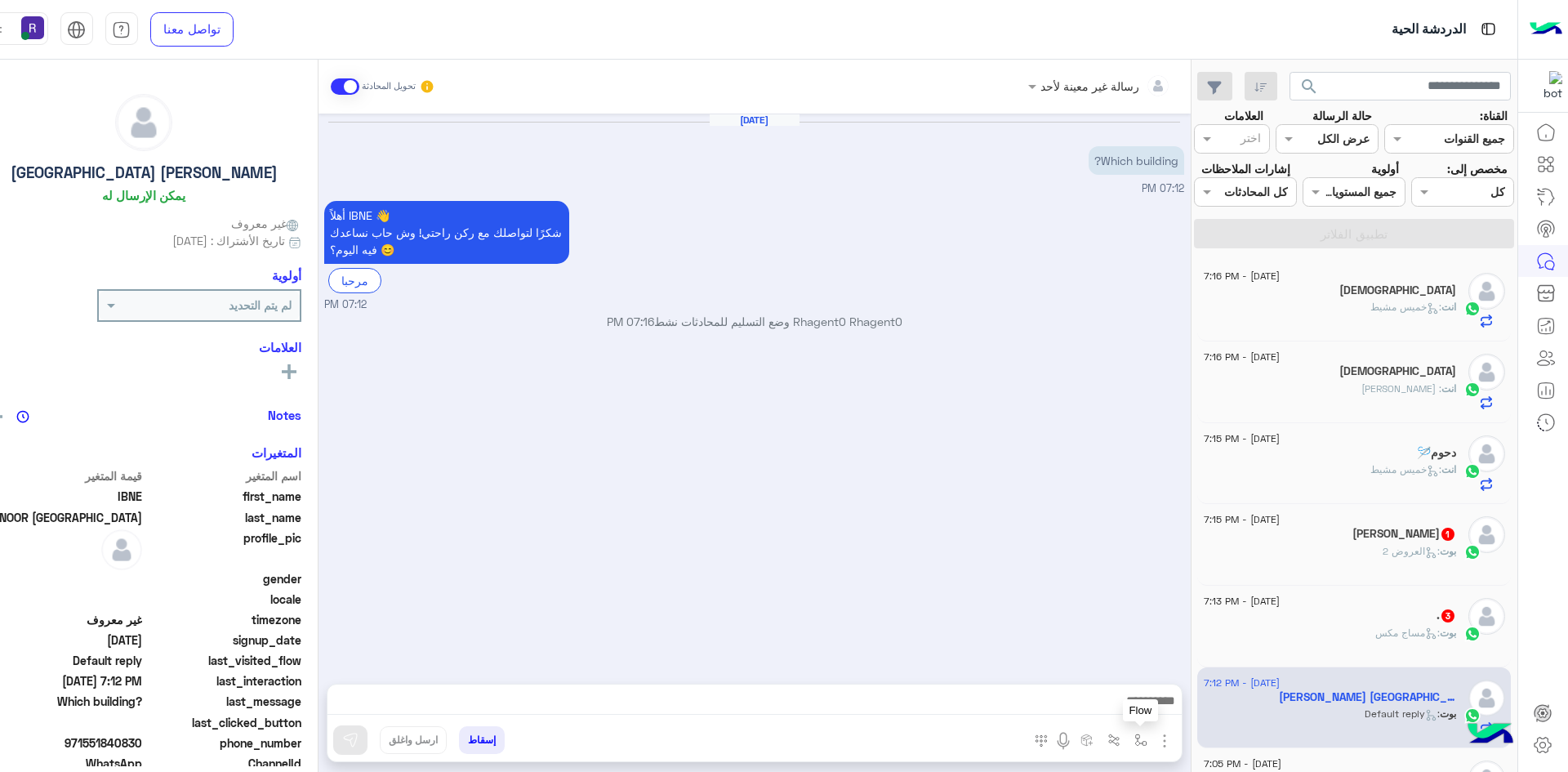
click at [1135, 740] on img "button" at bounding box center [1141, 739] width 13 height 13
click at [1107, 713] on div "أدخل اسم مجموعة الرسائل" at bounding box center [1073, 704] width 143 height 19
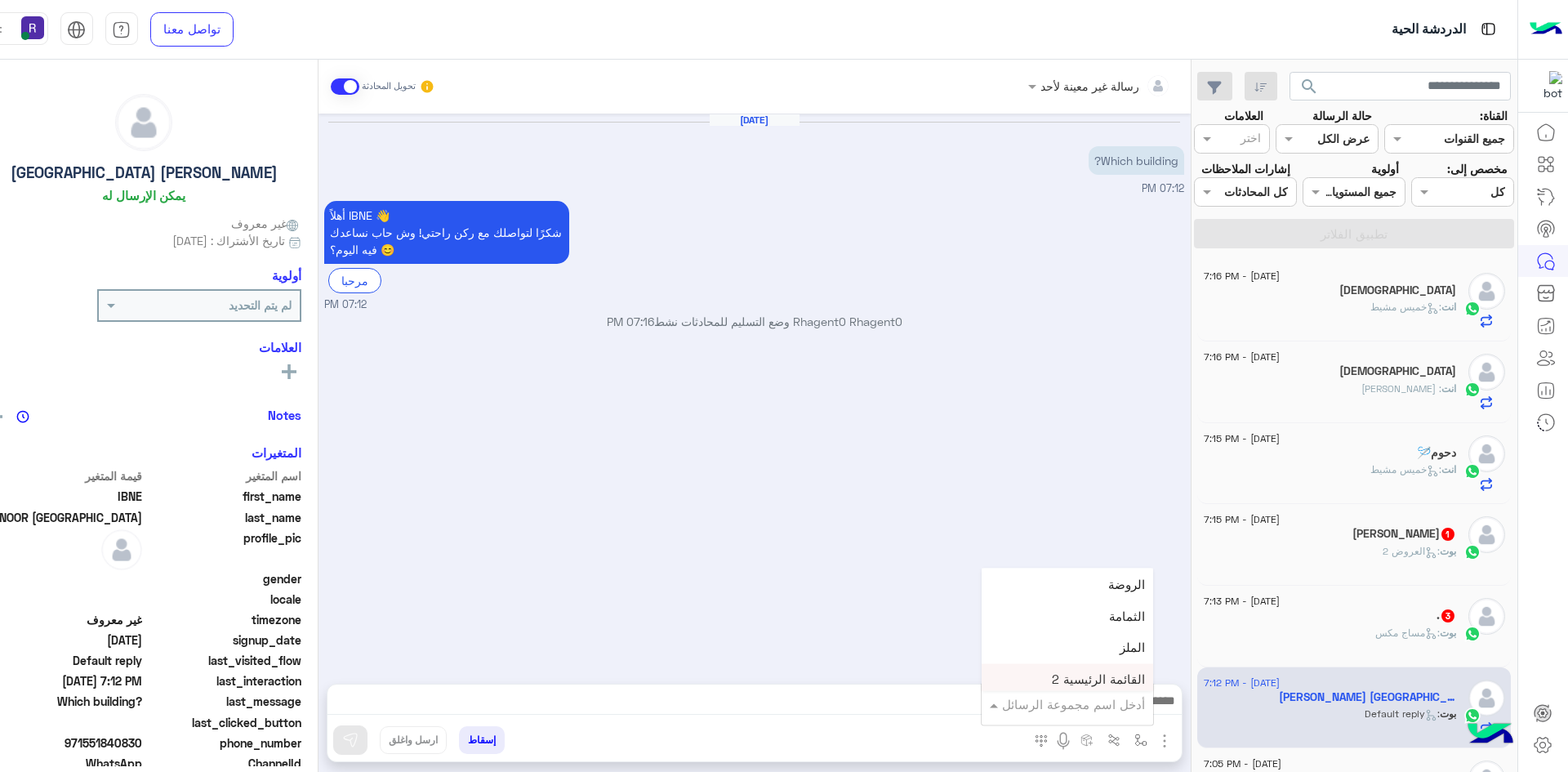
click at [858, 648] on div "[DATE] Which building? 07:12 PM أهلاً IBNE 👋 شكرًا لتواصلك مع ركن راحتي! وش حاب…" at bounding box center [754, 390] width 872 height 553
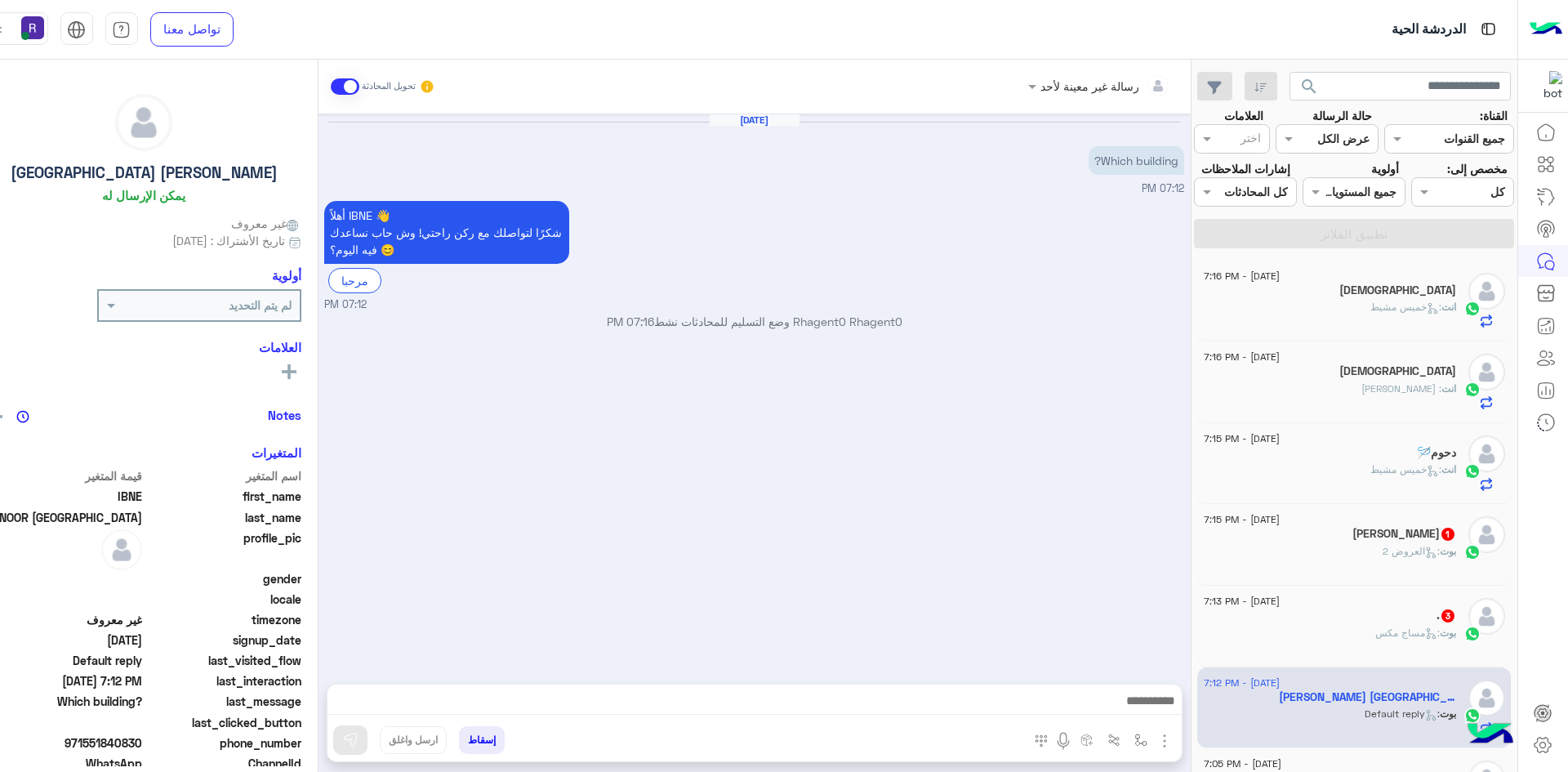
click at [1155, 749] on img "button" at bounding box center [1165, 741] width 20 height 20
click at [1124, 716] on button "الصور" at bounding box center [1139, 704] width 69 height 33
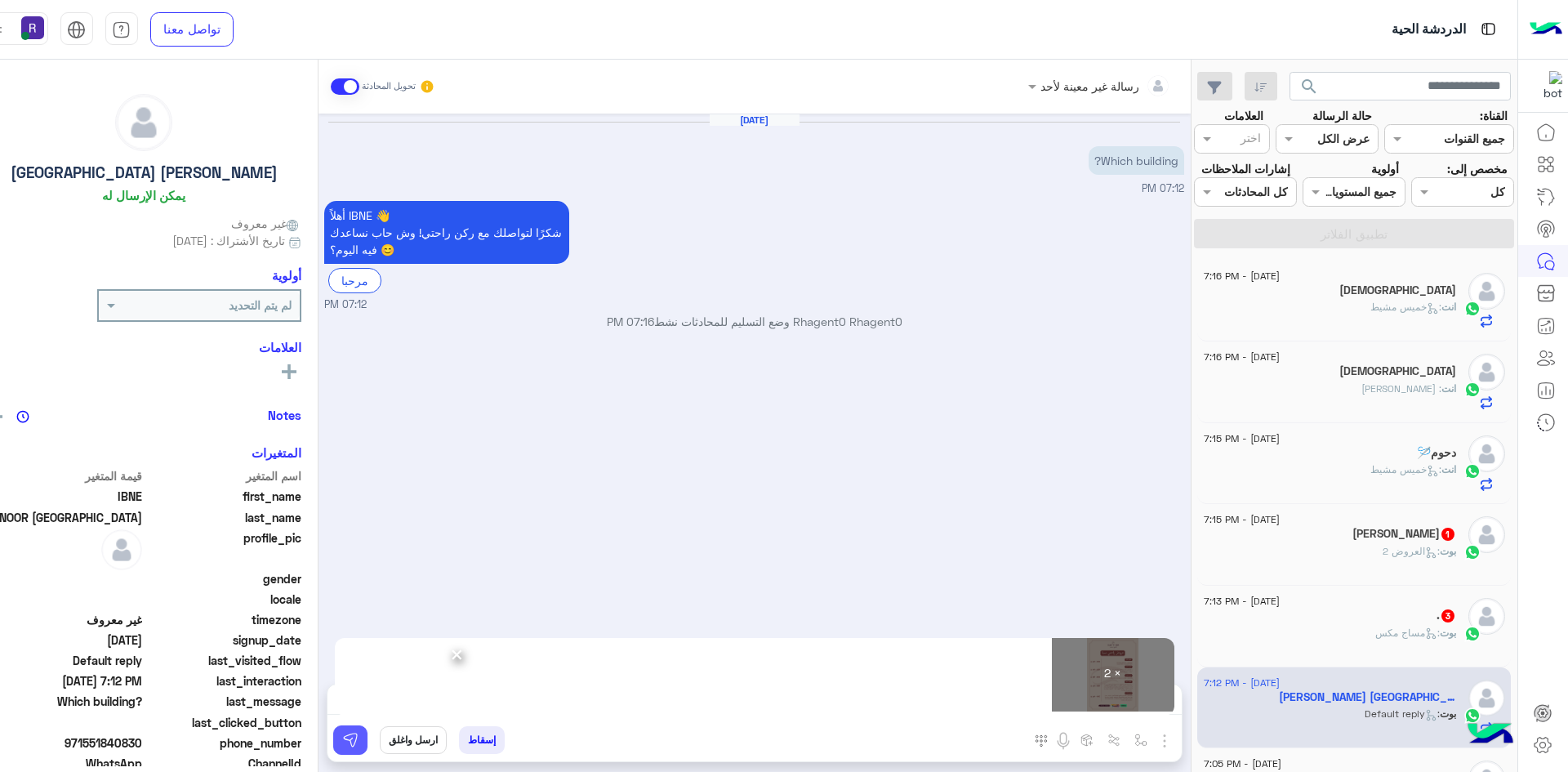
click at [343, 746] on img at bounding box center [351, 740] width 16 height 16
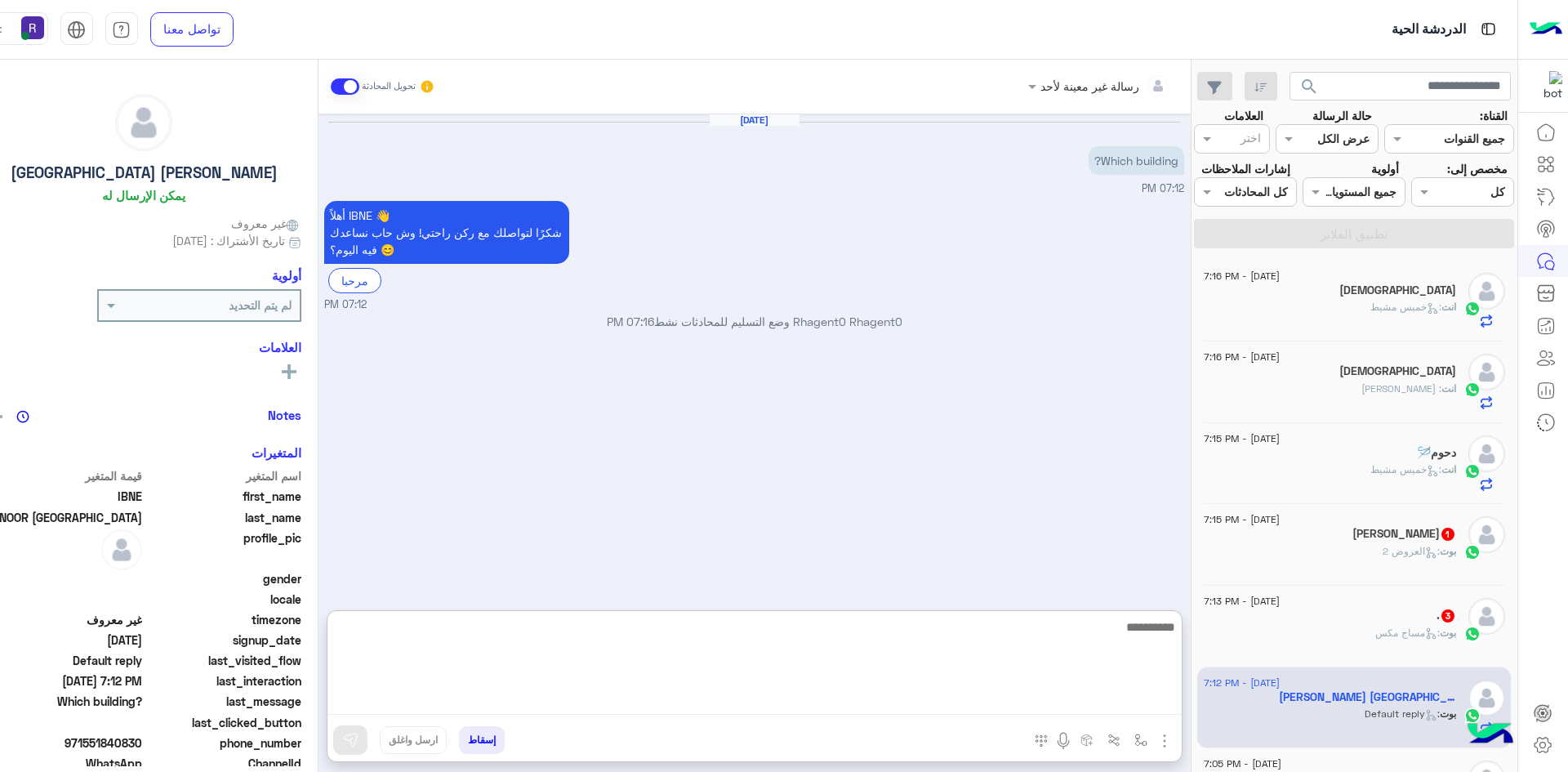
paste textarea "**********"
type textarea "**********"
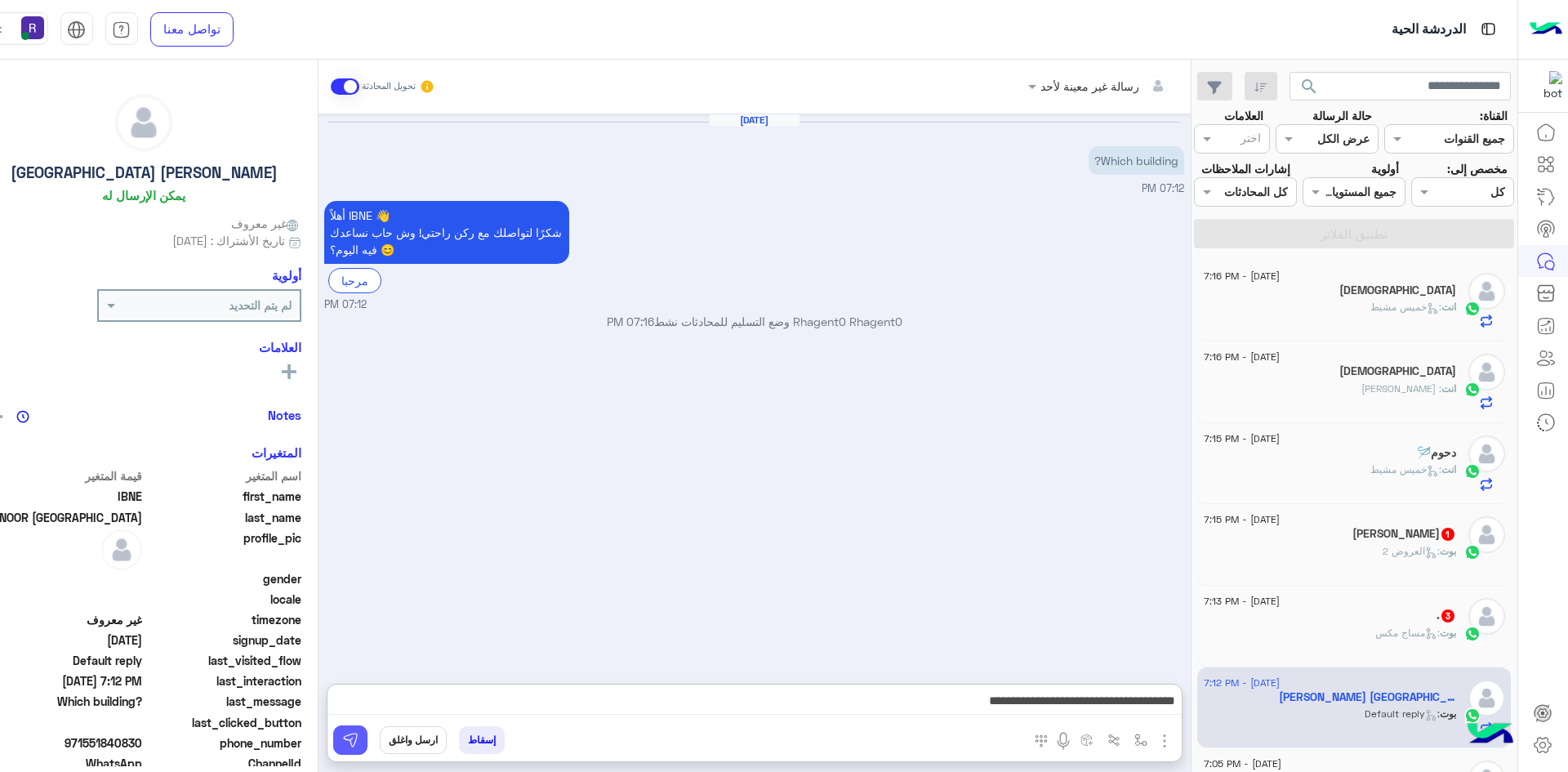
click at [343, 737] on img at bounding box center [351, 740] width 16 height 16
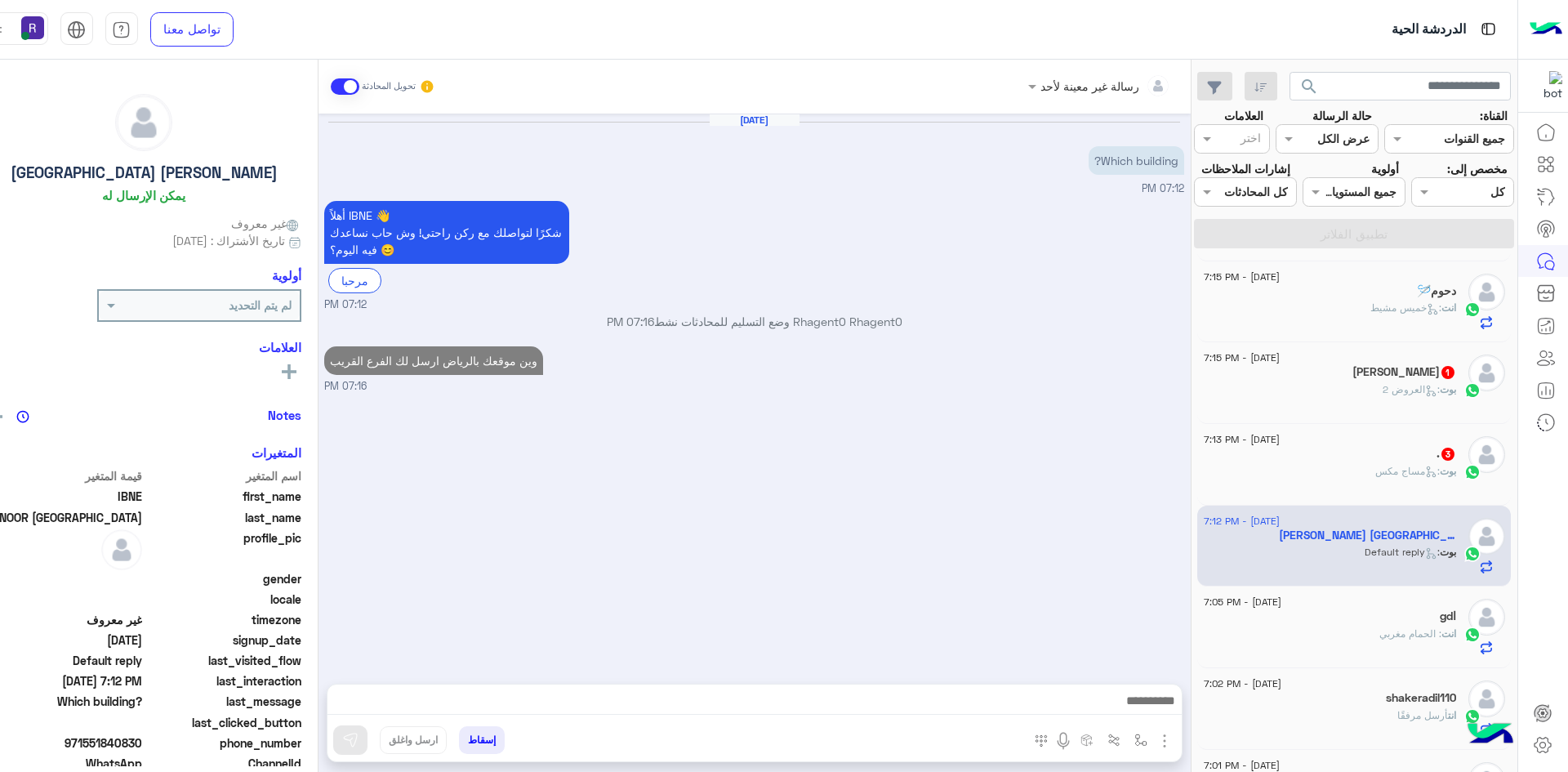
scroll to position [164, 0]
click at [1364, 457] on div ". 3" at bounding box center [1329, 453] width 253 height 17
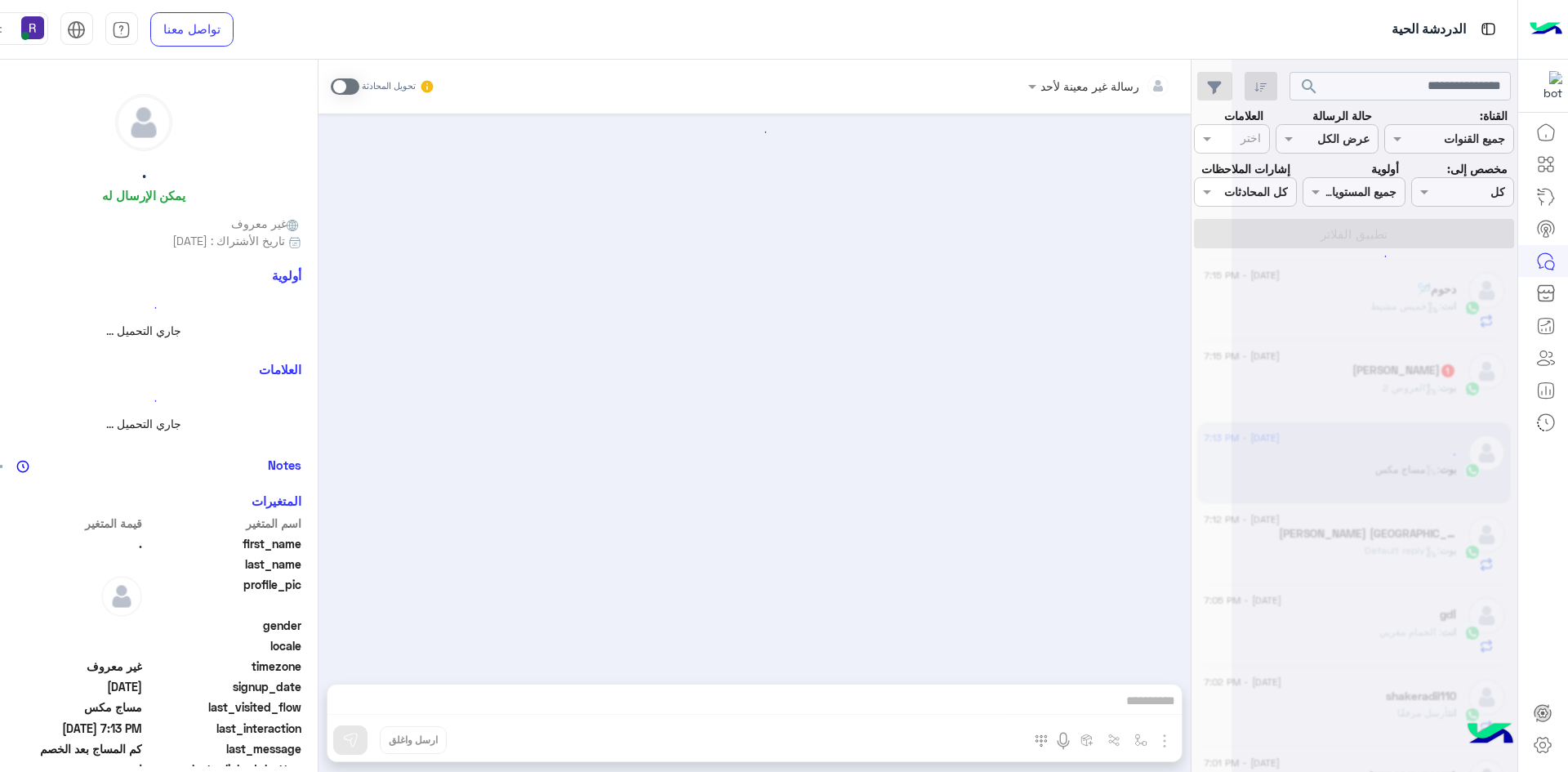
scroll to position [305, 0]
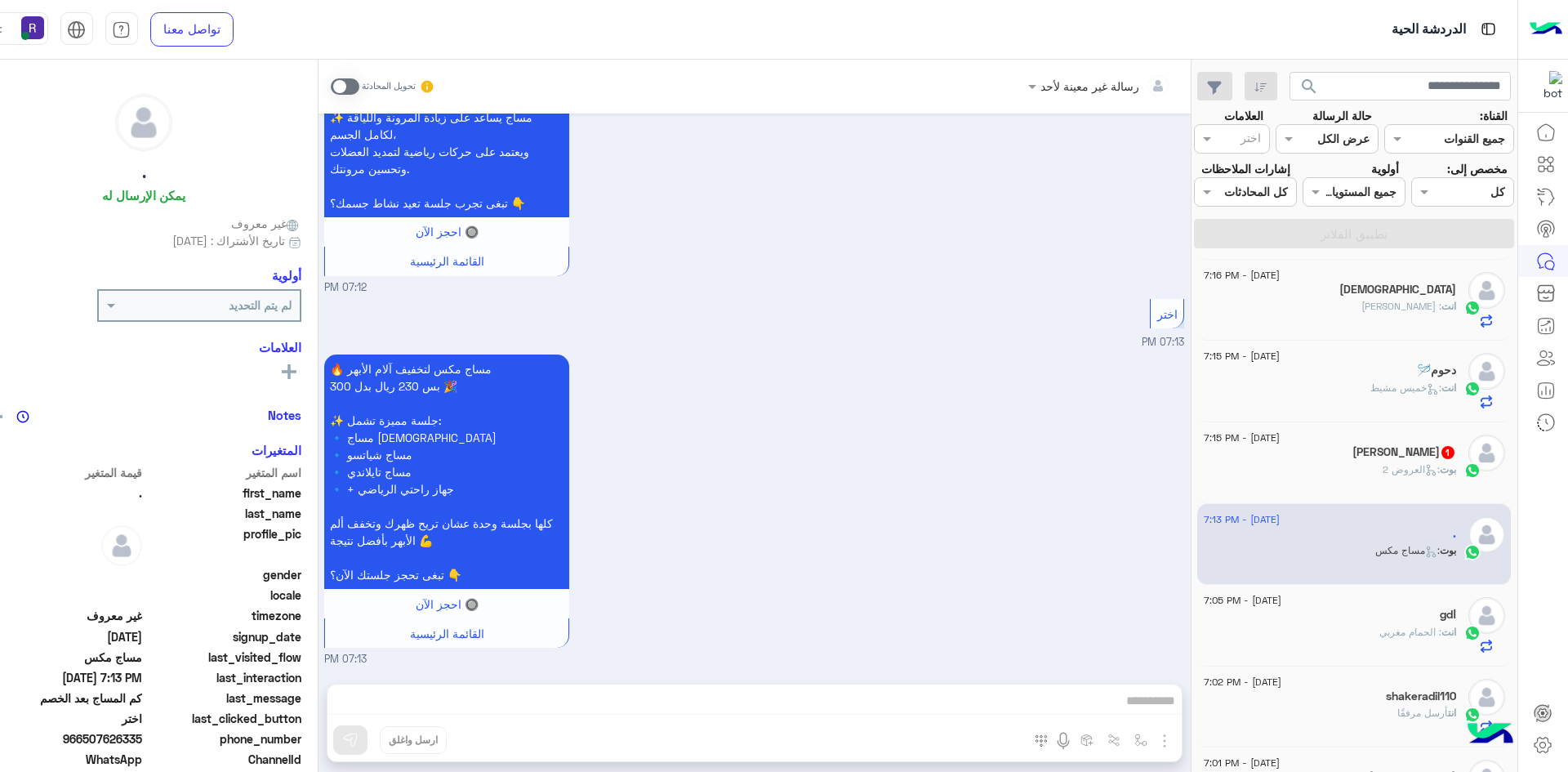
click at [331, 79] on span at bounding box center [345, 86] width 29 height 16
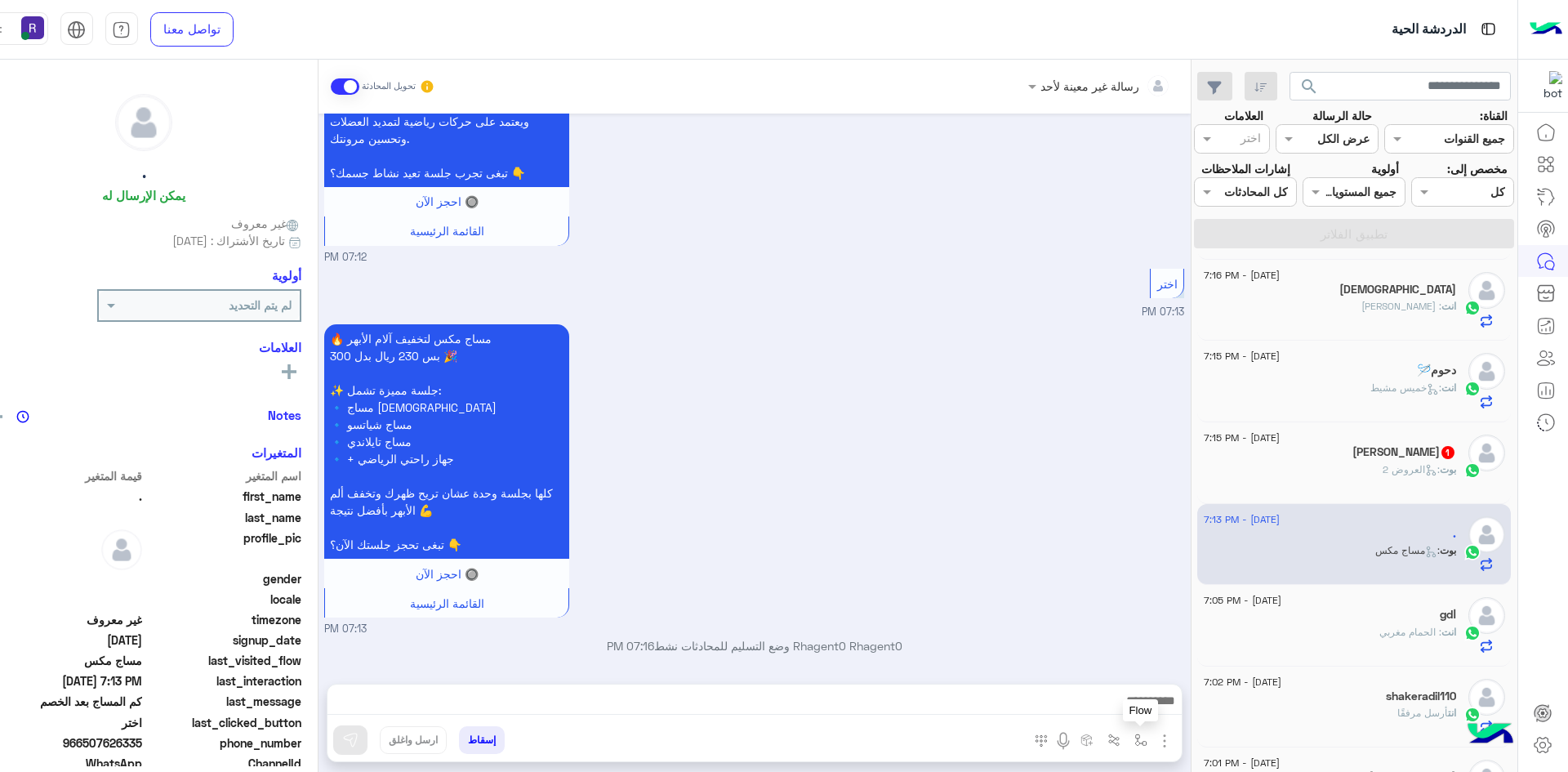
click at [1135, 741] on img "button" at bounding box center [1141, 739] width 13 height 13
click at [1104, 714] on div "أدخل اسم مجموعة الرسائل" at bounding box center [1068, 703] width 172 height 29
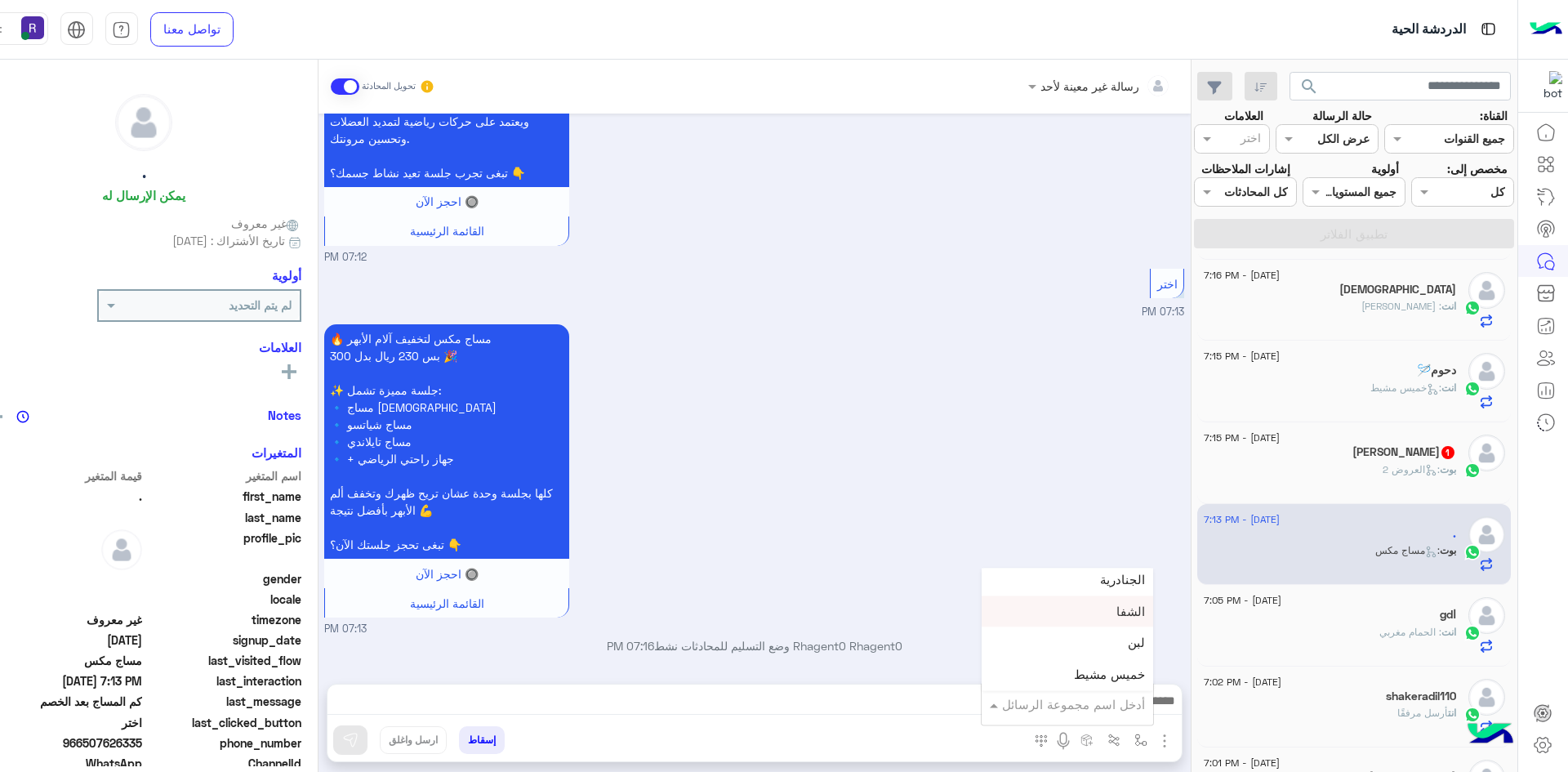
scroll to position [1144, 0]
click at [1067, 645] on div "خميس مشيط" at bounding box center [1068, 635] width 172 height 32
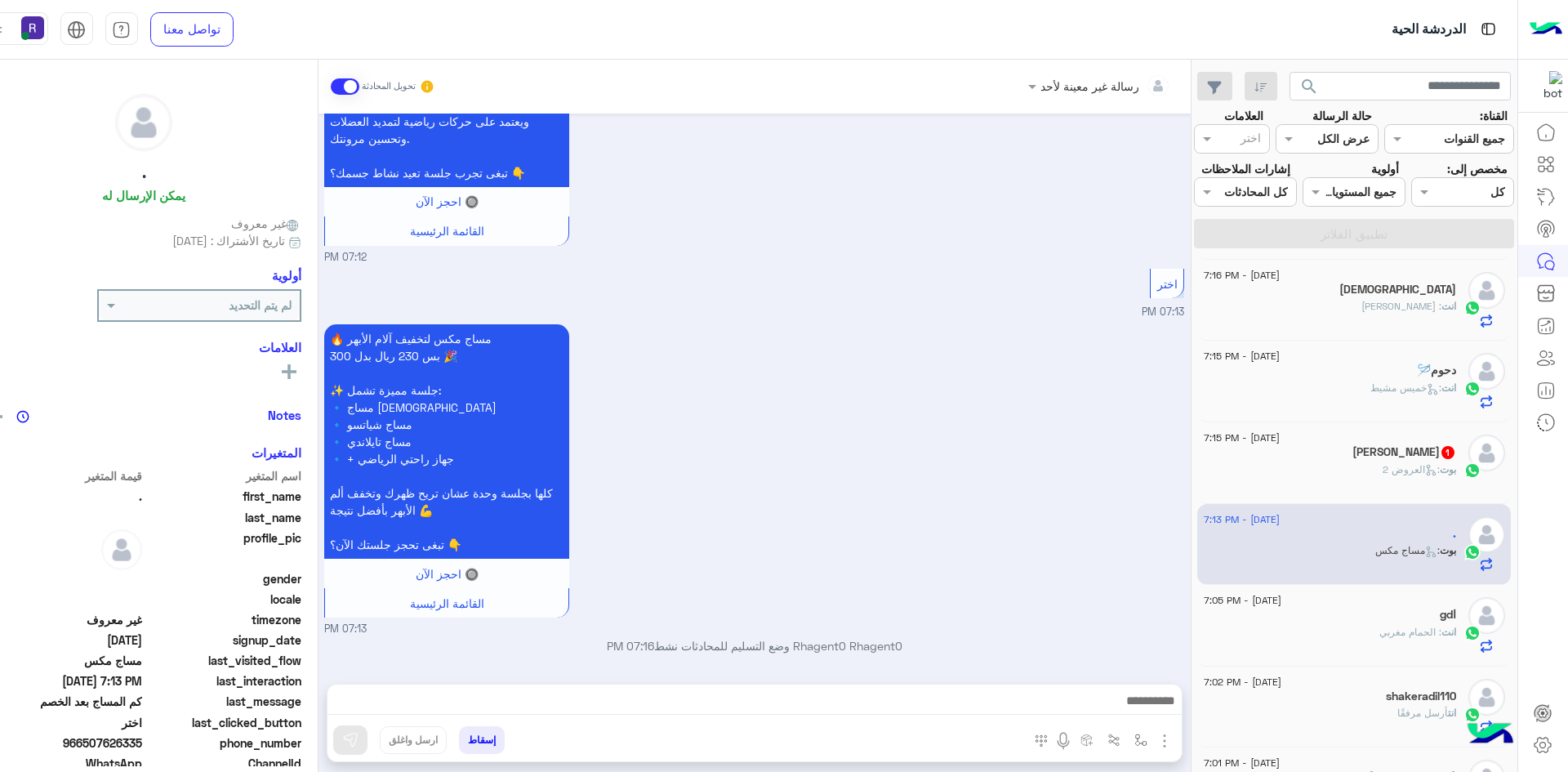
type textarea "*********"
click at [340, 738] on button at bounding box center [351, 739] width 34 height 29
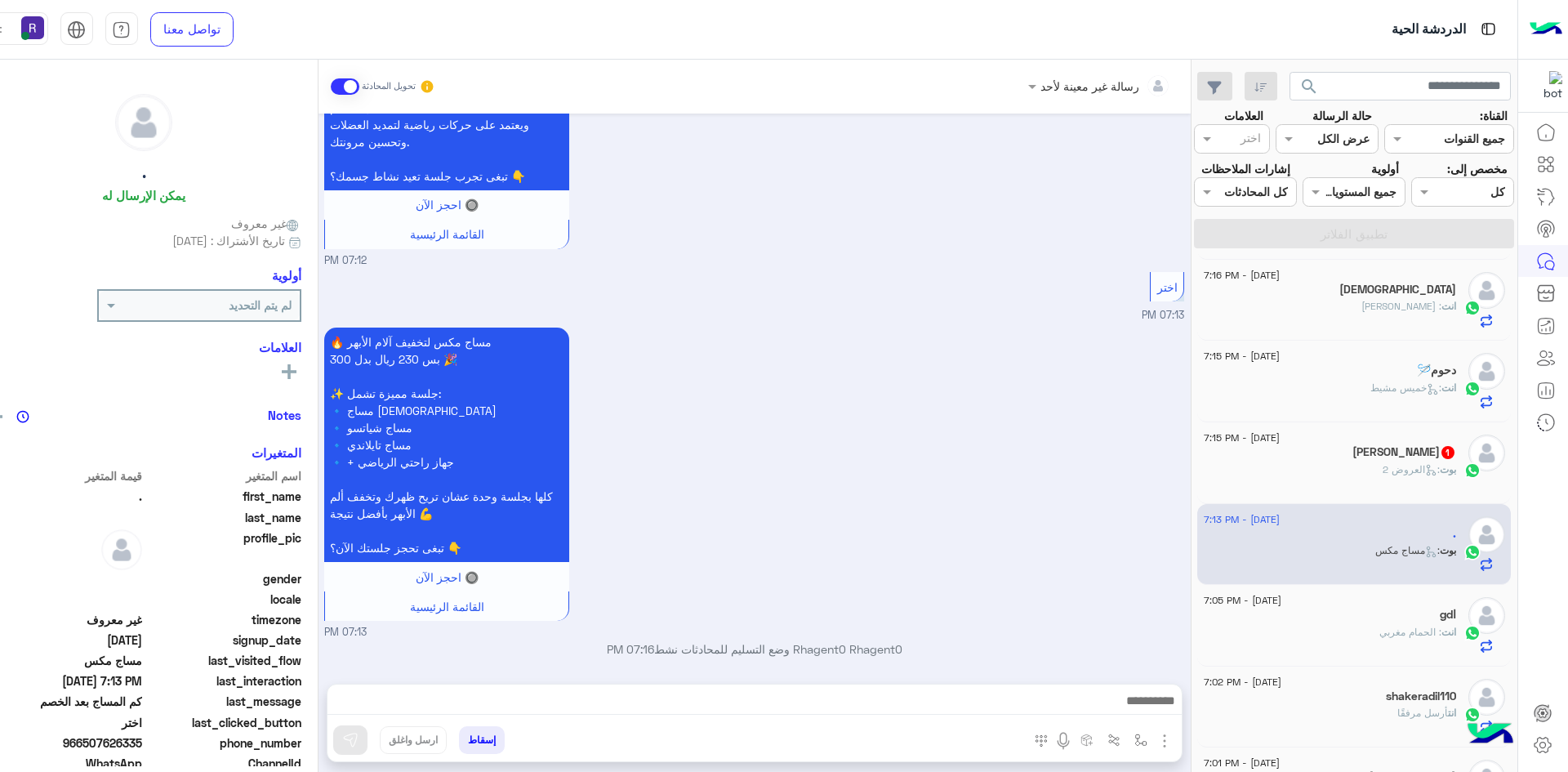
scroll to position [335, 0]
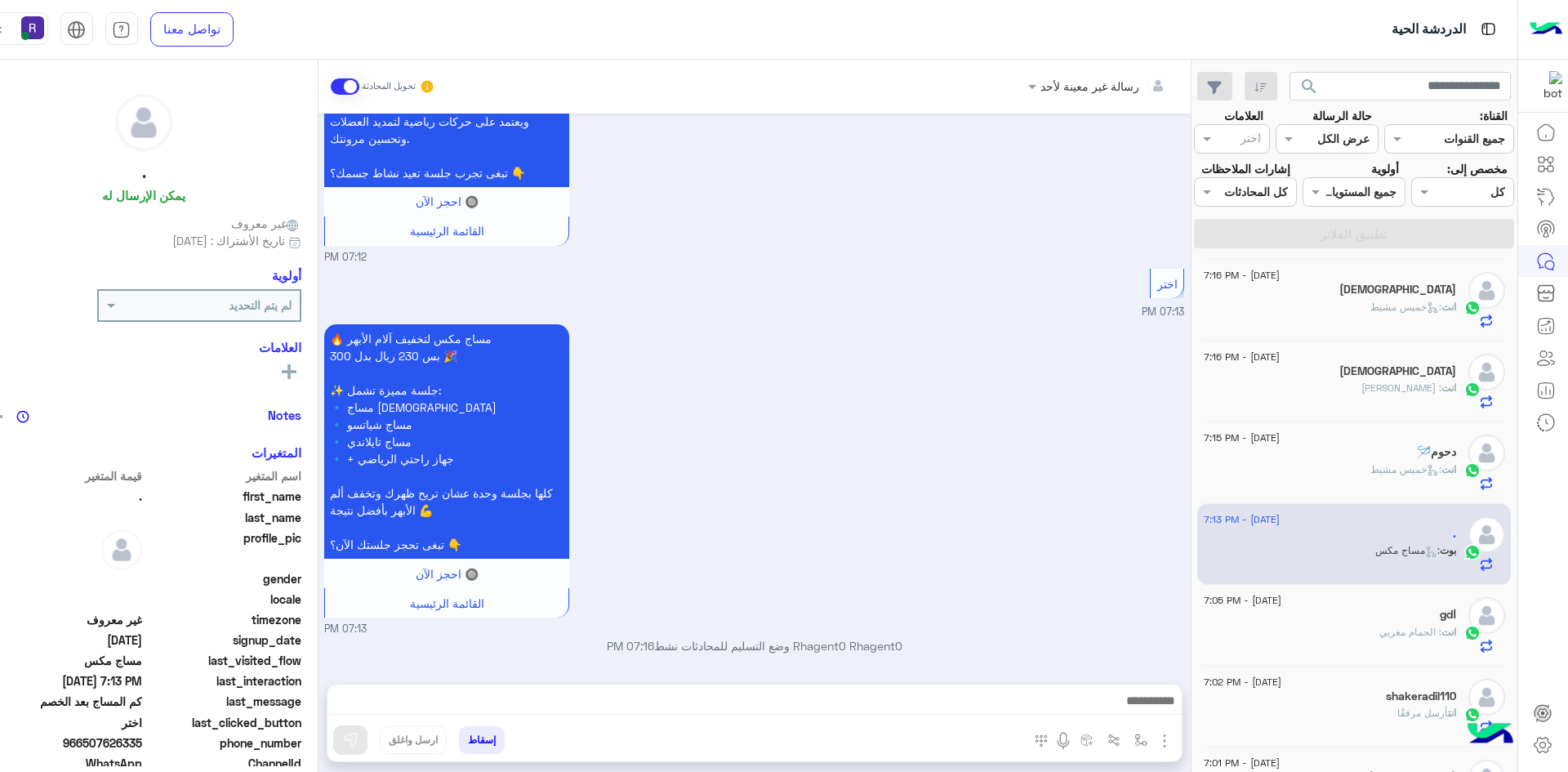
click at [1306, 473] on div "انت : [DATE][PERSON_NAME]" at bounding box center [1329, 476] width 253 height 29
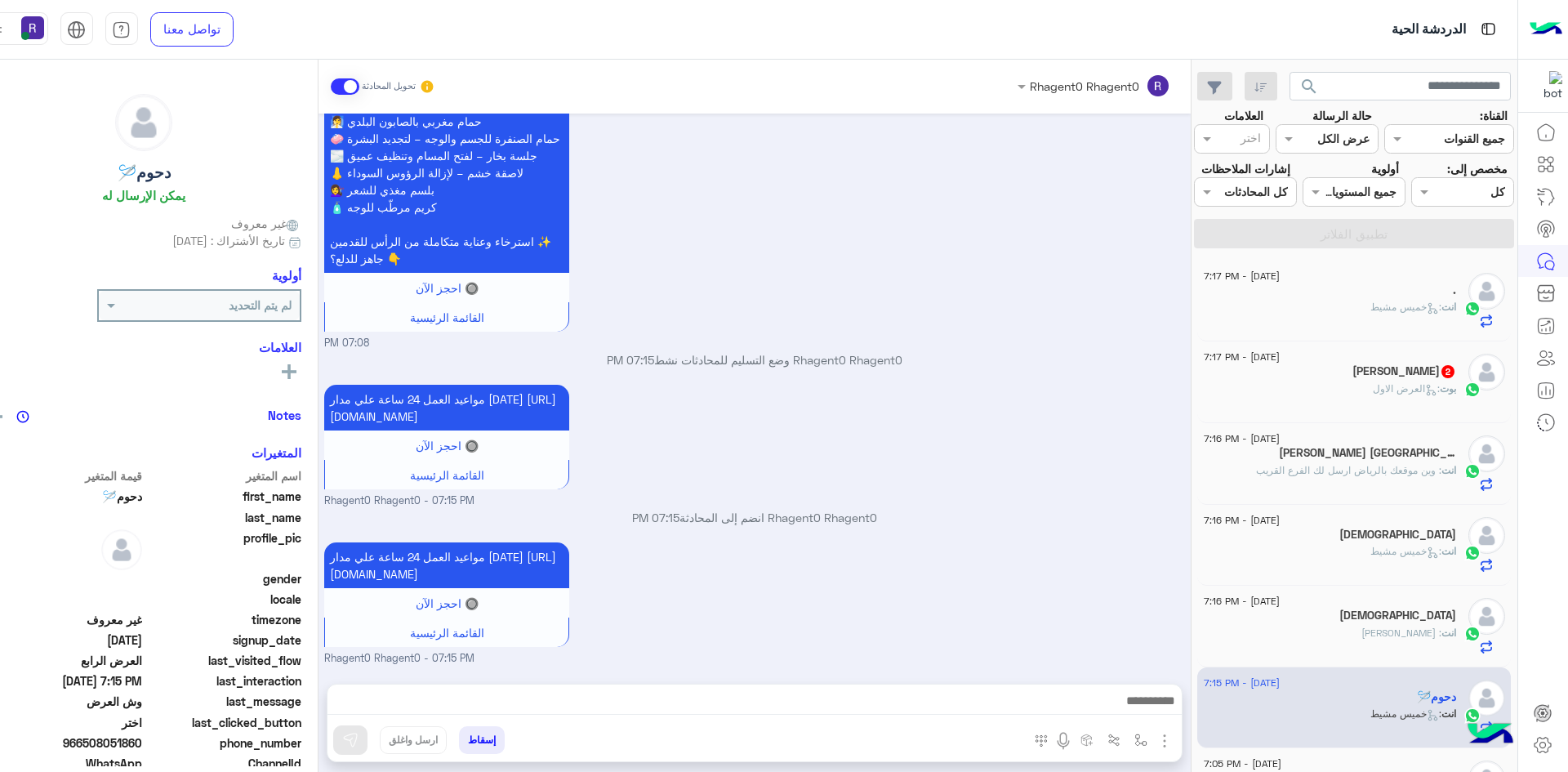
click at [1398, 397] on div "بوت : العرض الاول" at bounding box center [1329, 395] width 253 height 29
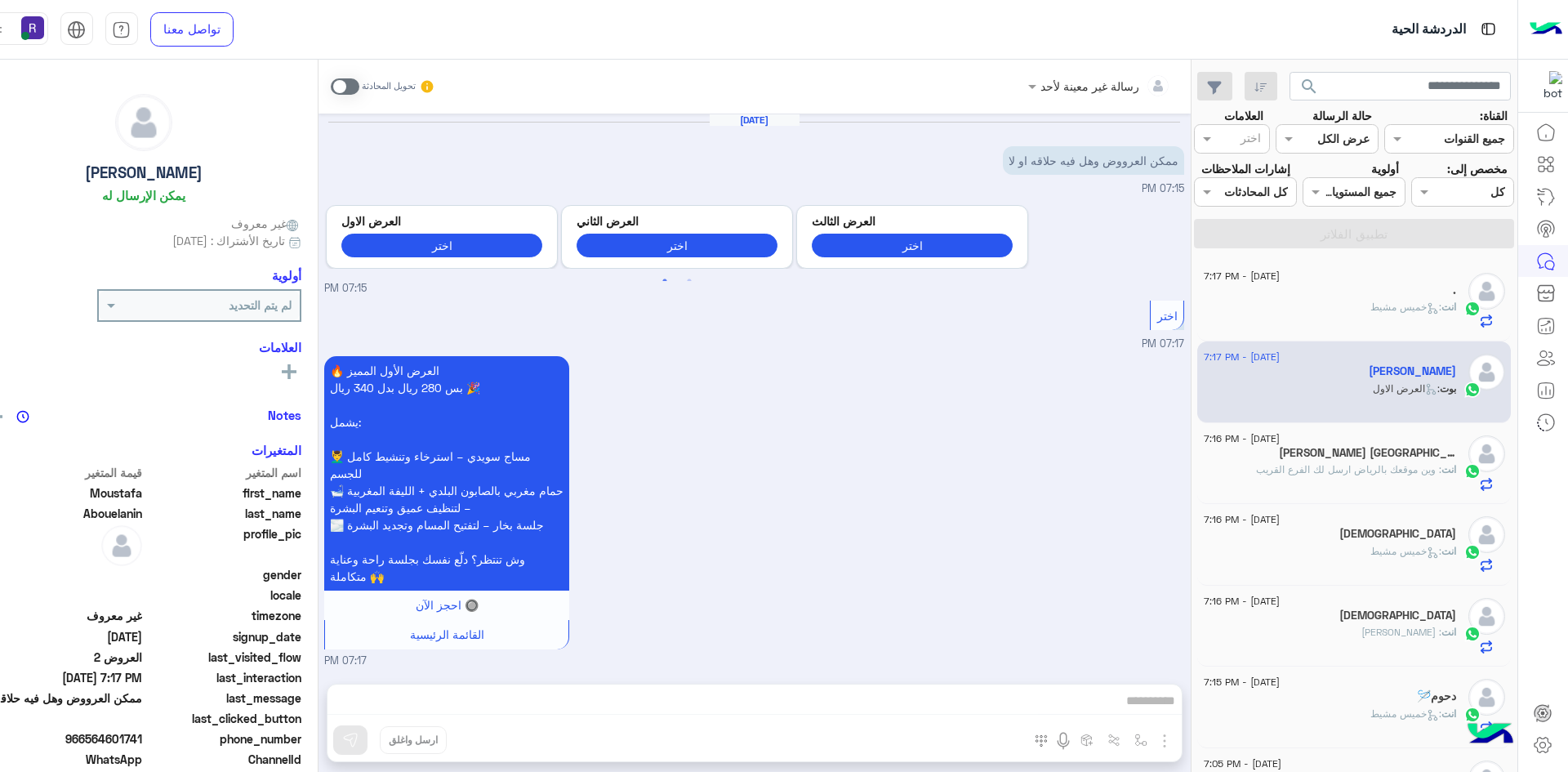
scroll to position [2, 0]
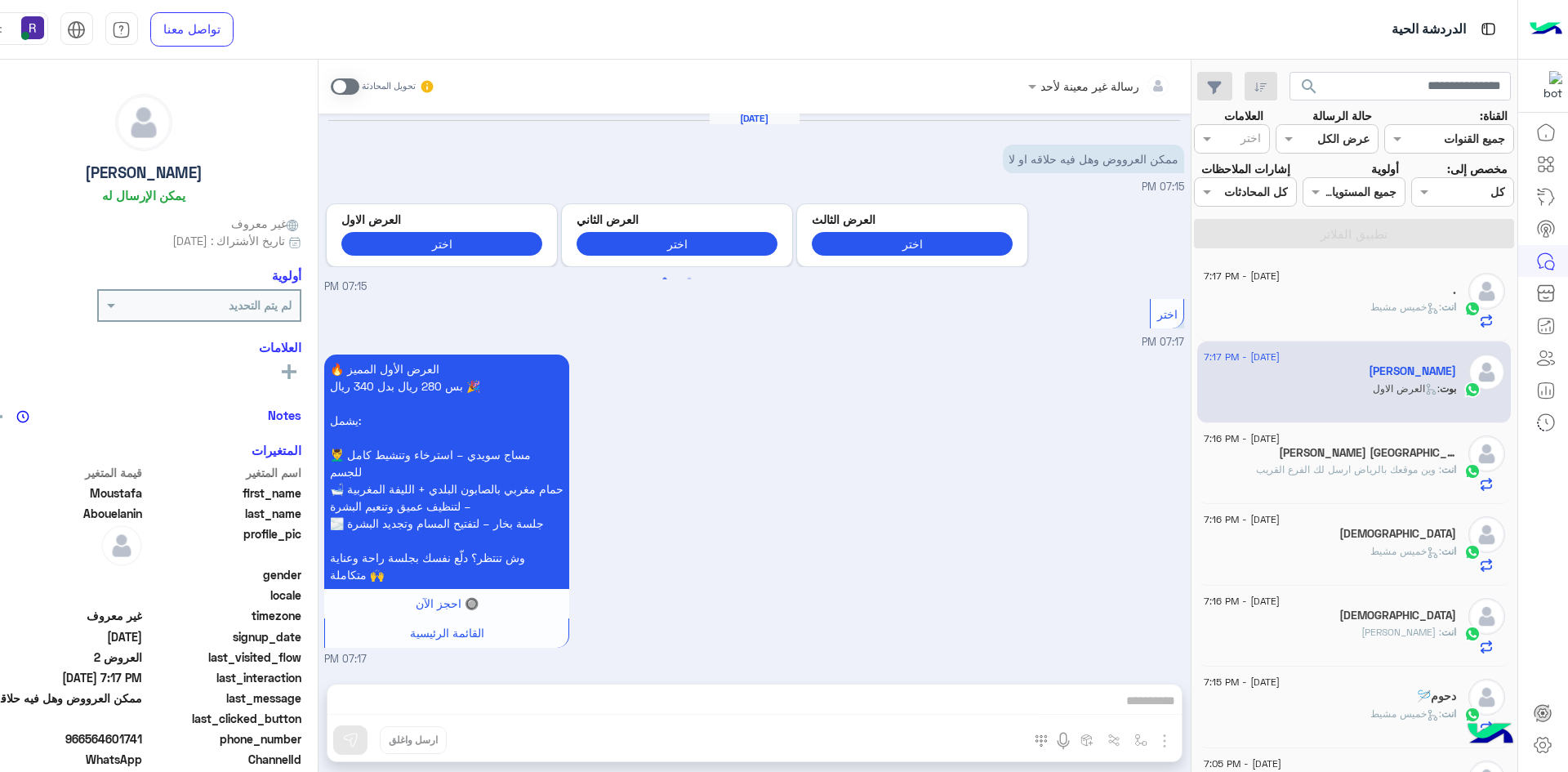
click at [331, 90] on span at bounding box center [345, 86] width 29 height 16
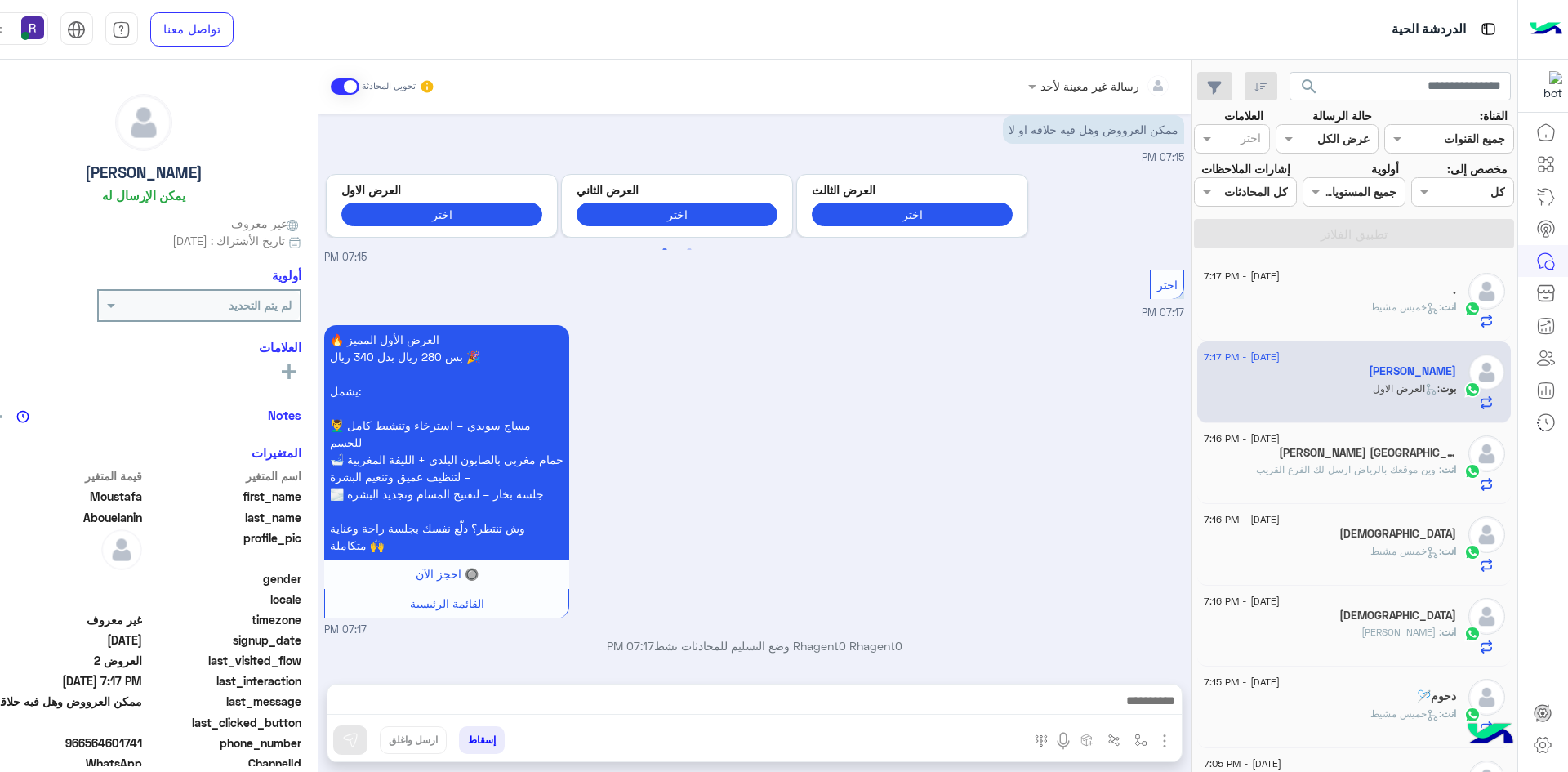
click at [1155, 746] on img "button" at bounding box center [1165, 741] width 20 height 20
click at [1118, 708] on span "الصور" at bounding box center [1133, 705] width 30 height 19
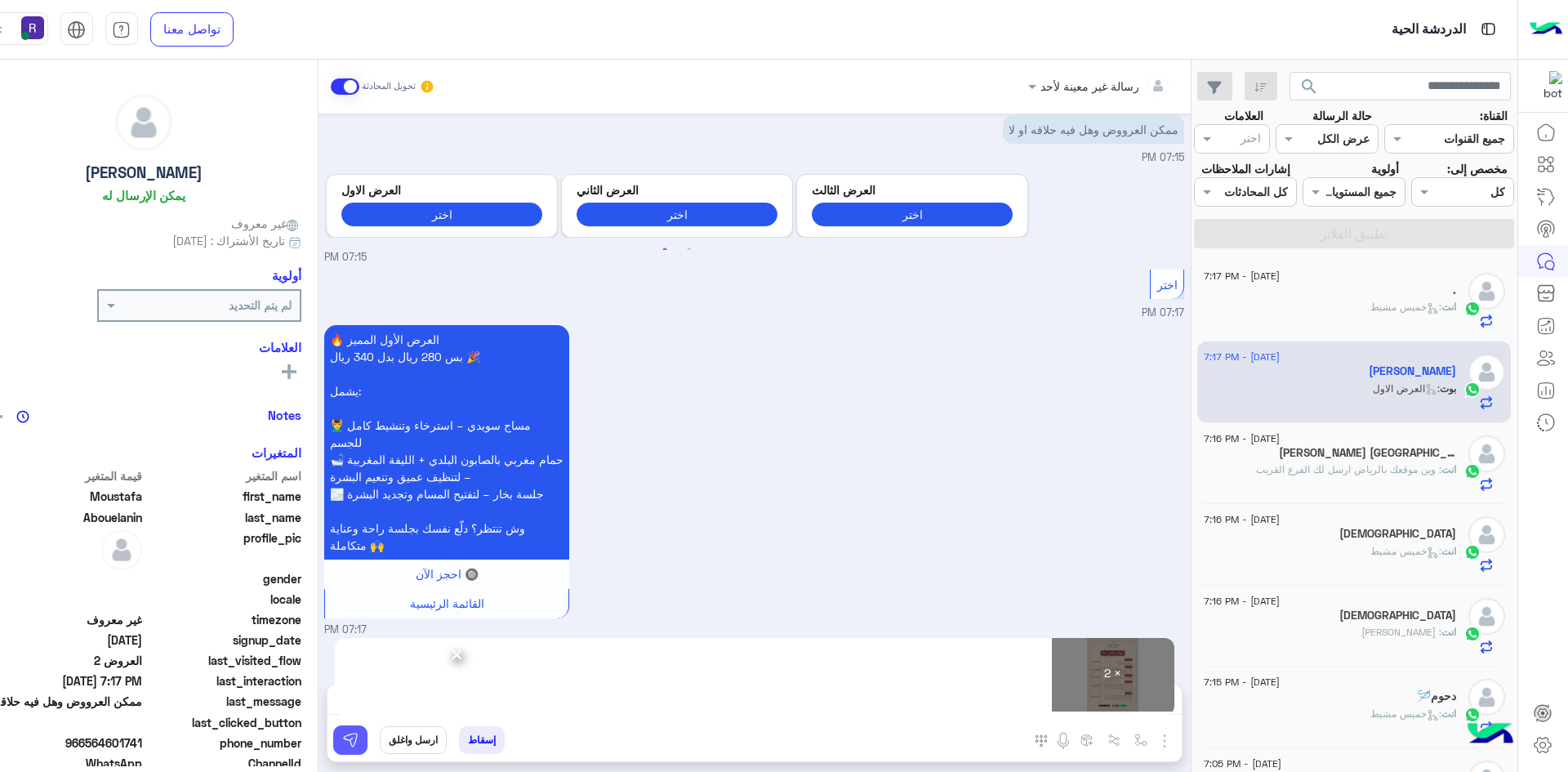
click at [343, 741] on img at bounding box center [351, 740] width 16 height 16
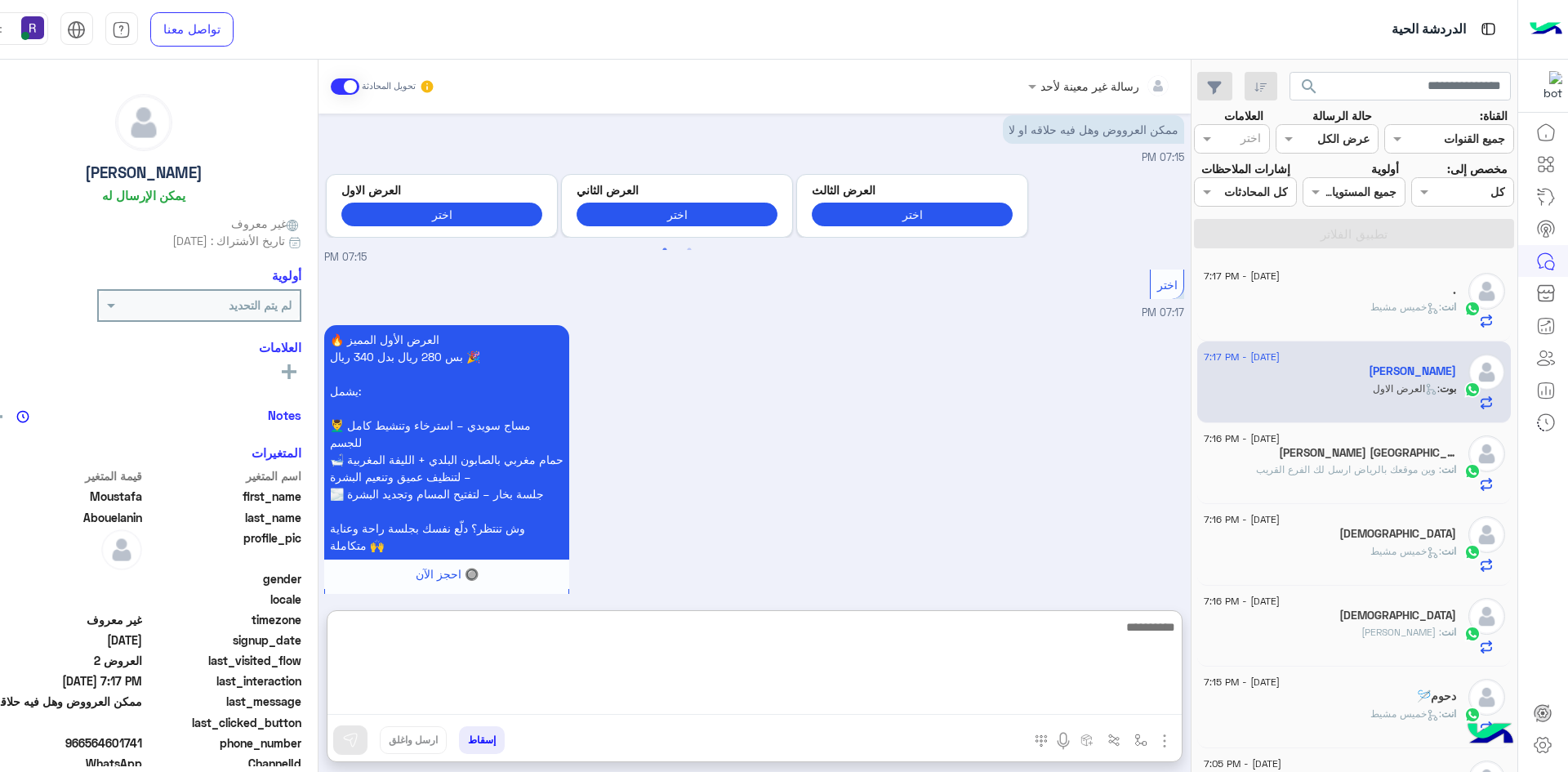
paste textarea "**********"
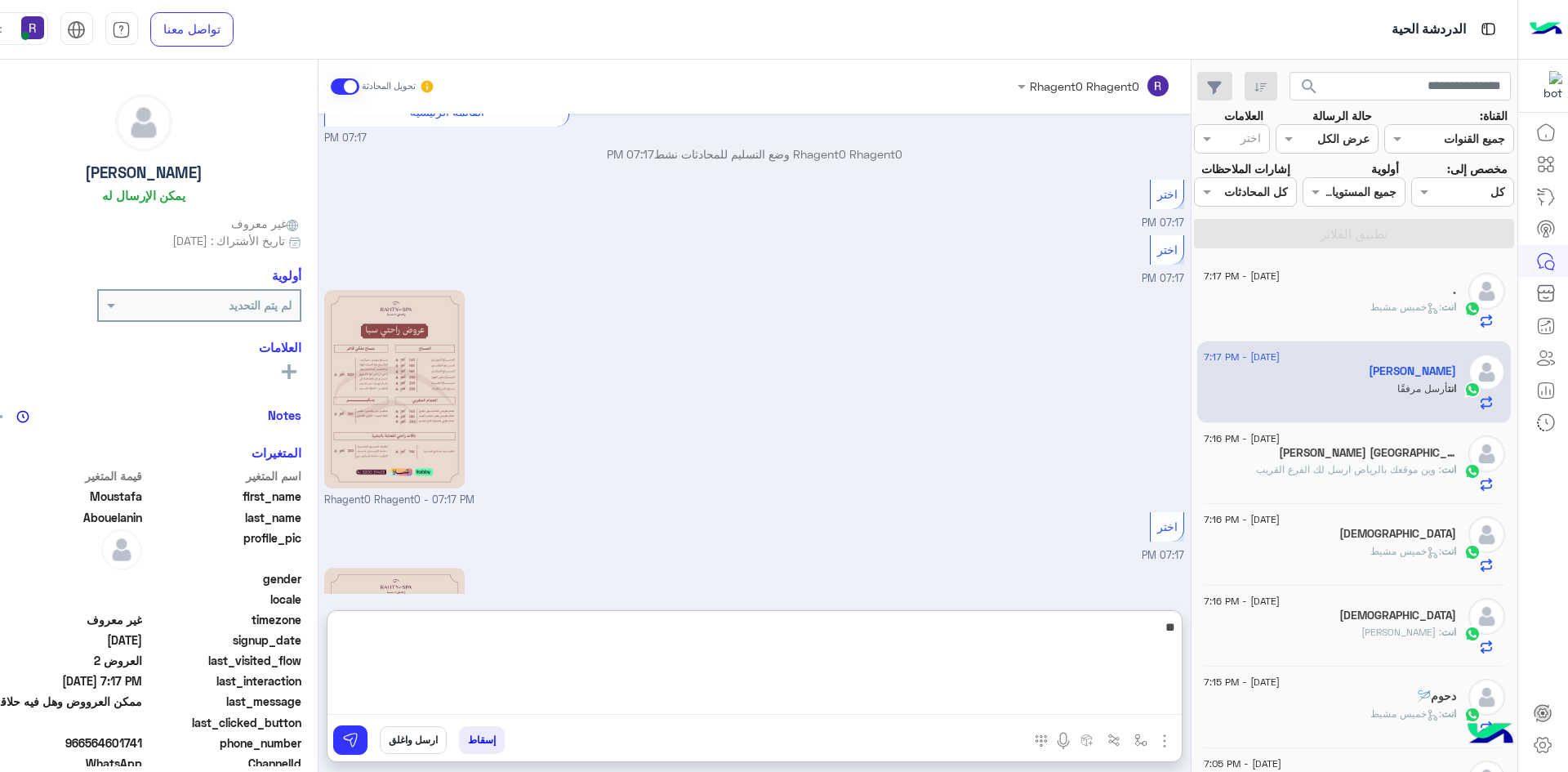
scroll to position [744, 0]
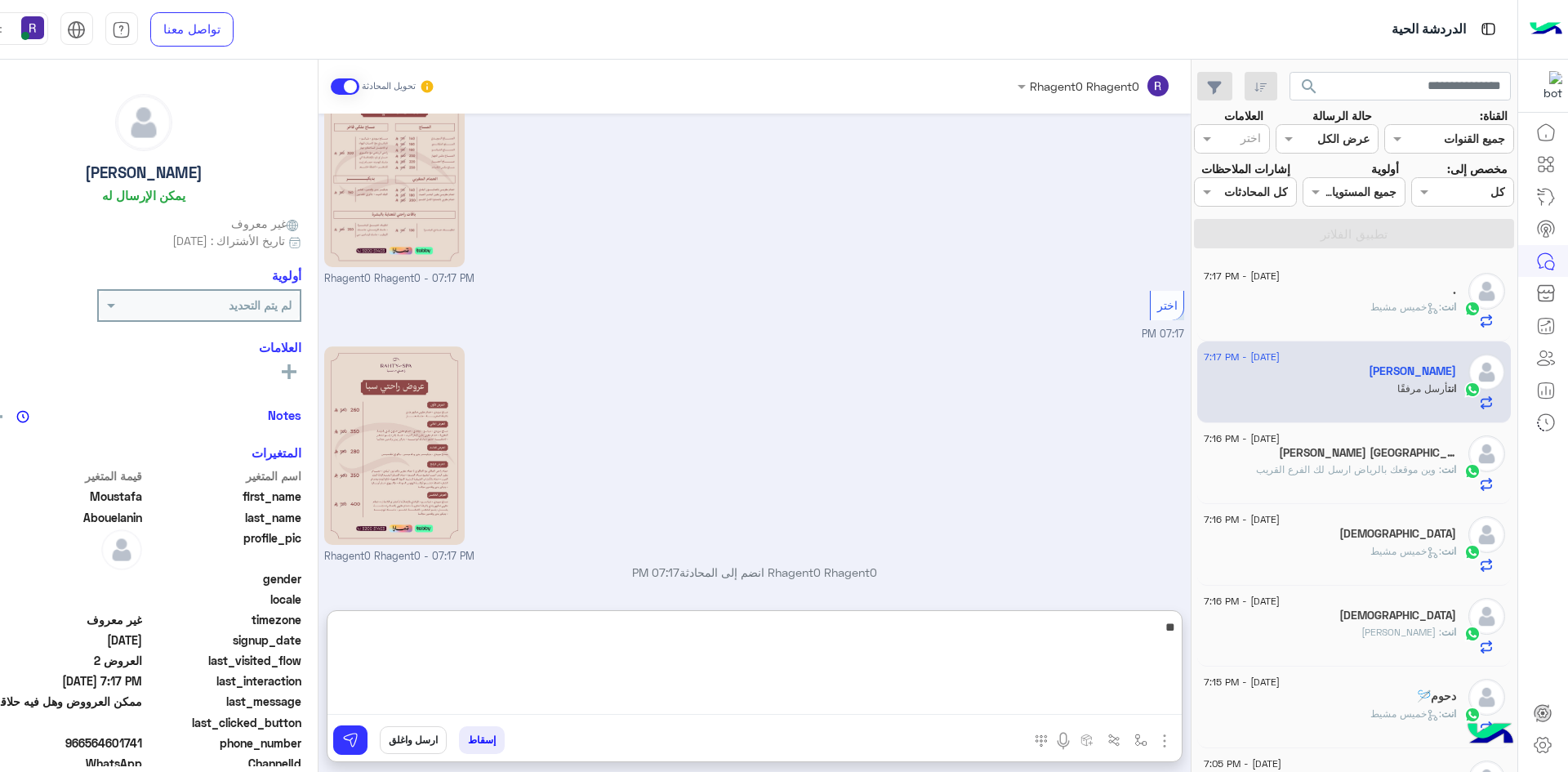
type textarea "*"
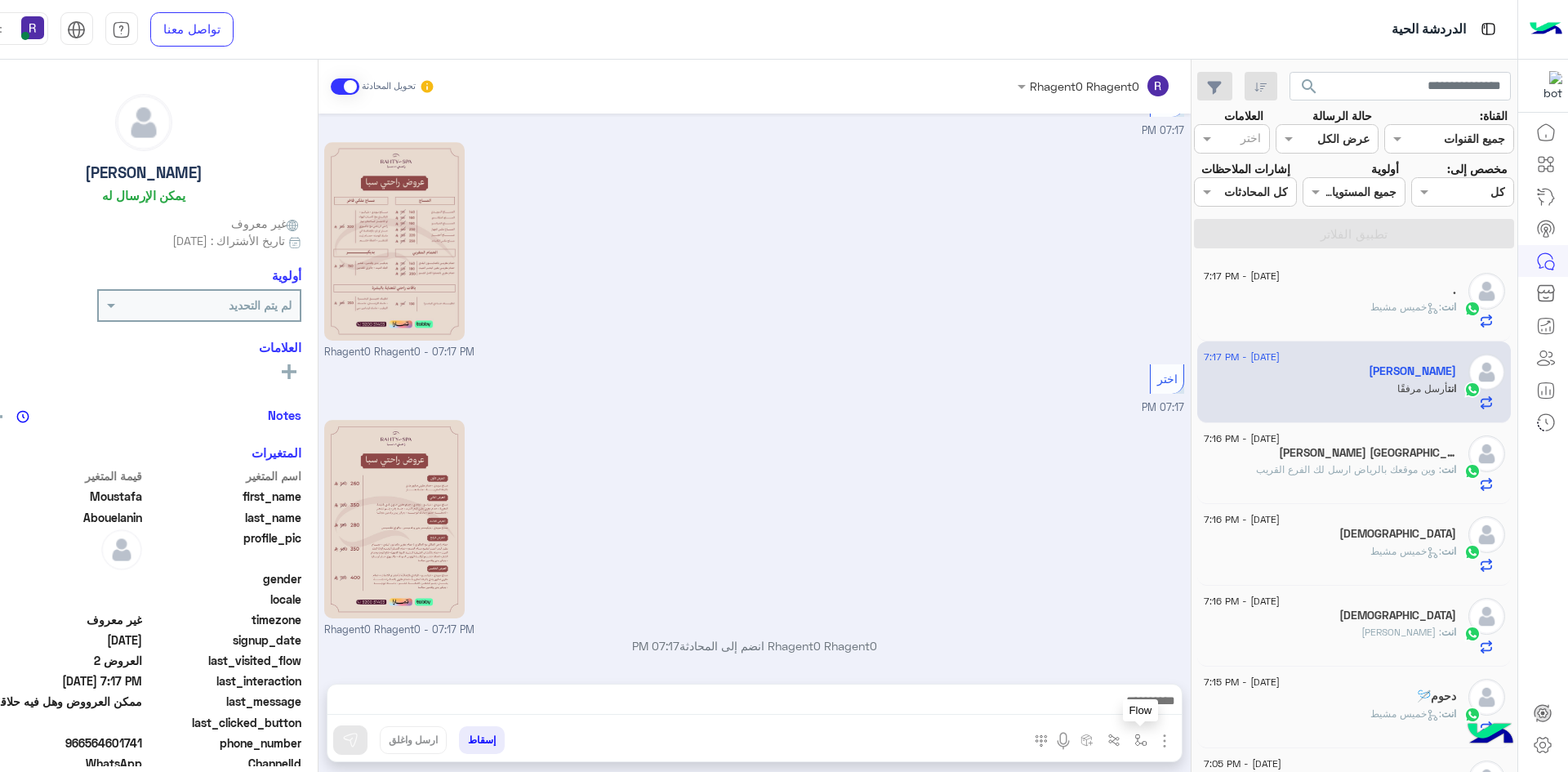
click at [1127, 739] on button "button" at bounding box center [1140, 739] width 27 height 27
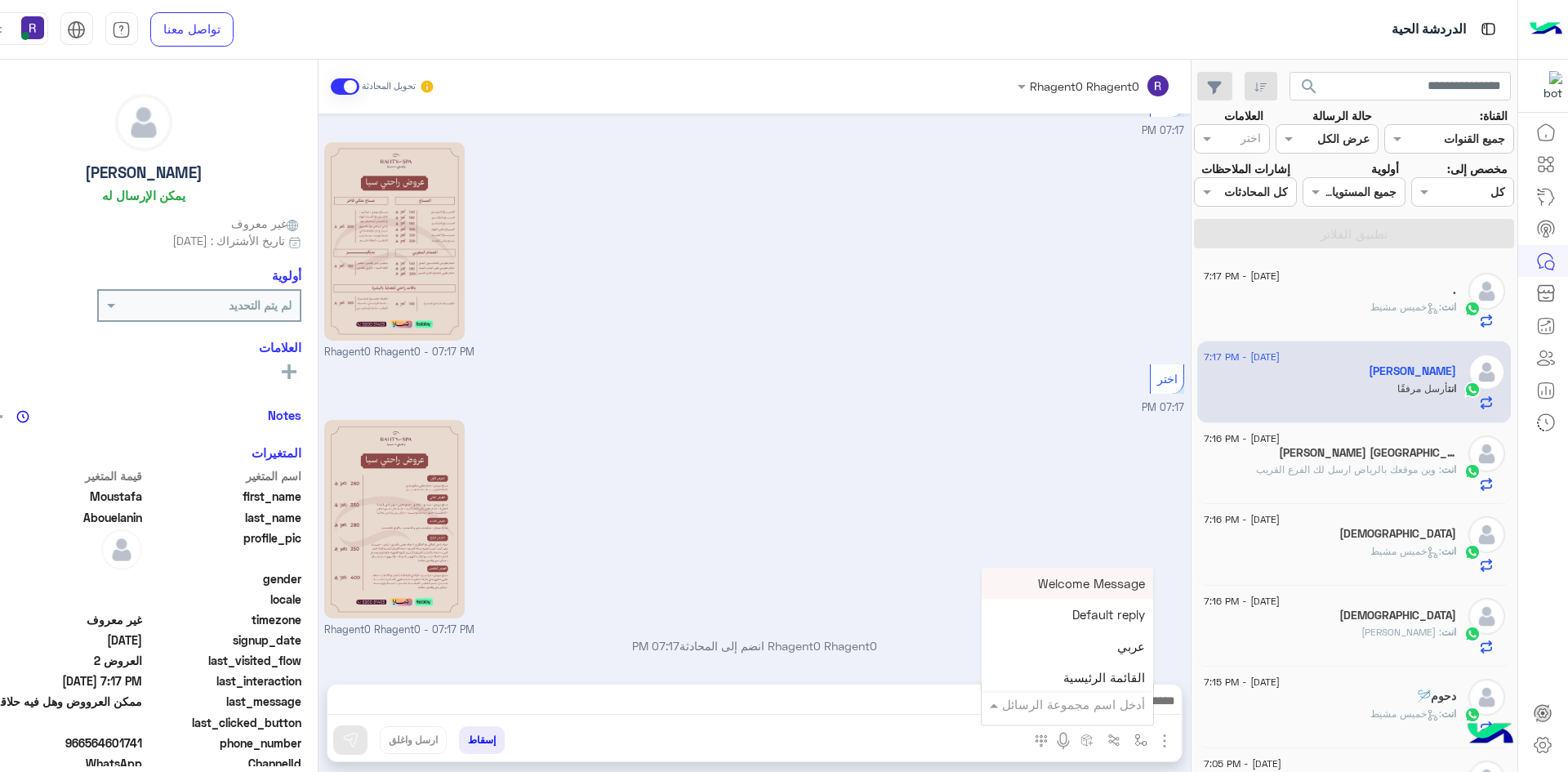
click at [1108, 710] on input "text" at bounding box center [1090, 704] width 110 height 19
click at [1077, 638] on span "خميس مشيط" at bounding box center [1109, 634] width 71 height 15
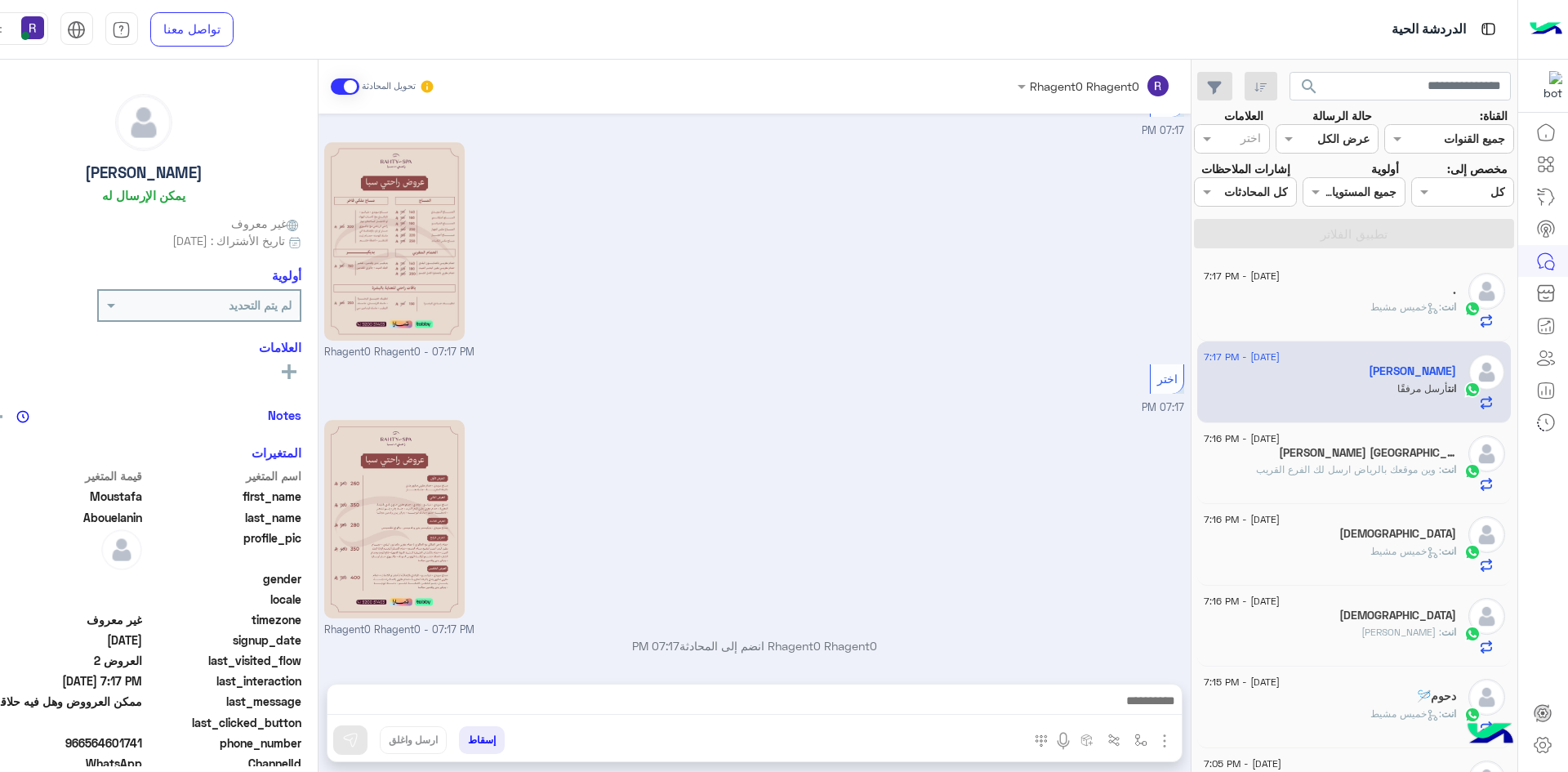
type textarea "*********"
click at [343, 746] on img at bounding box center [351, 740] width 16 height 16
click at [1431, 459] on div "[PERSON_NAME] [GEOGRAPHIC_DATA]" at bounding box center [1329, 453] width 253 height 17
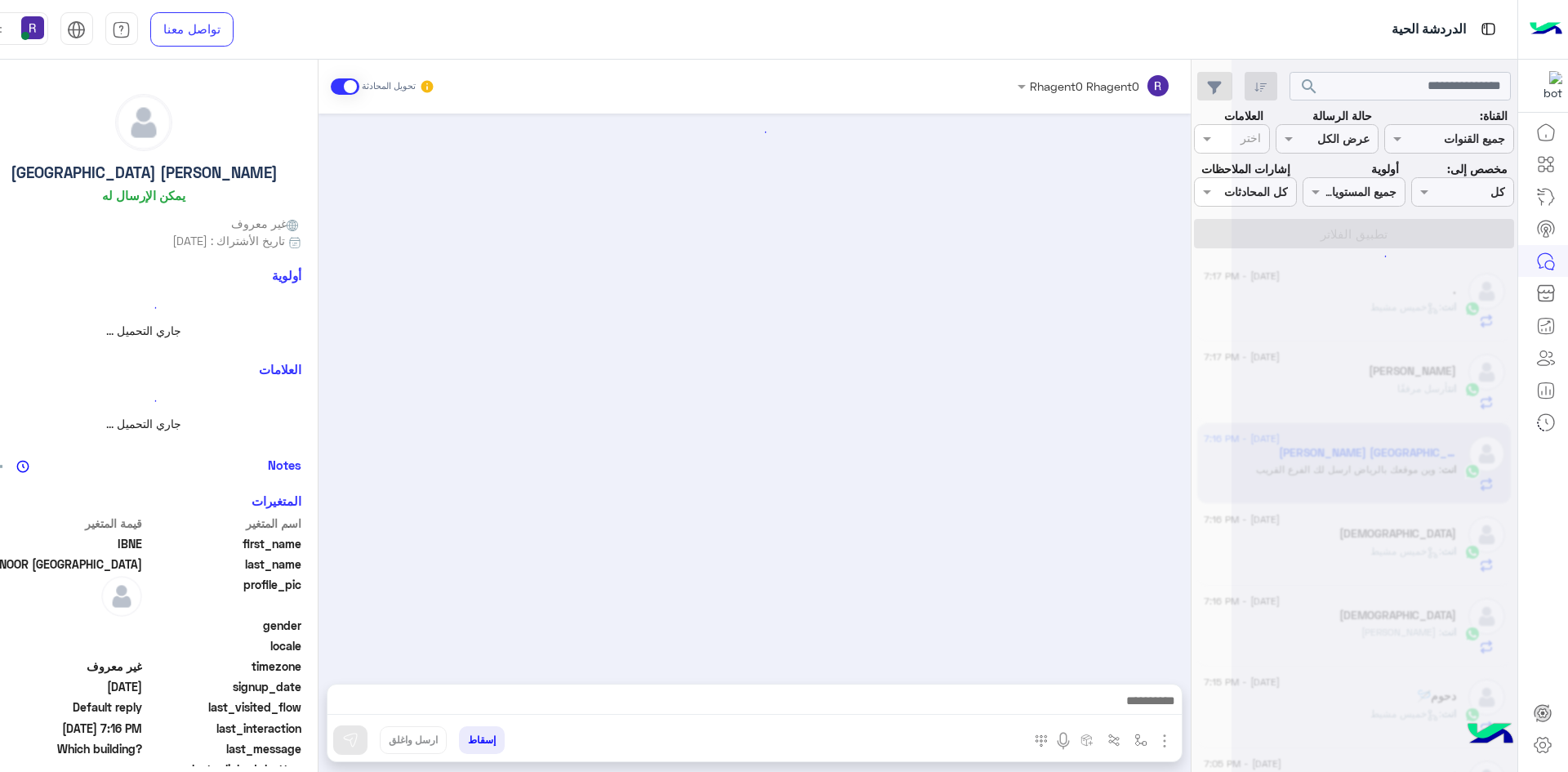
scroll to position [201, 0]
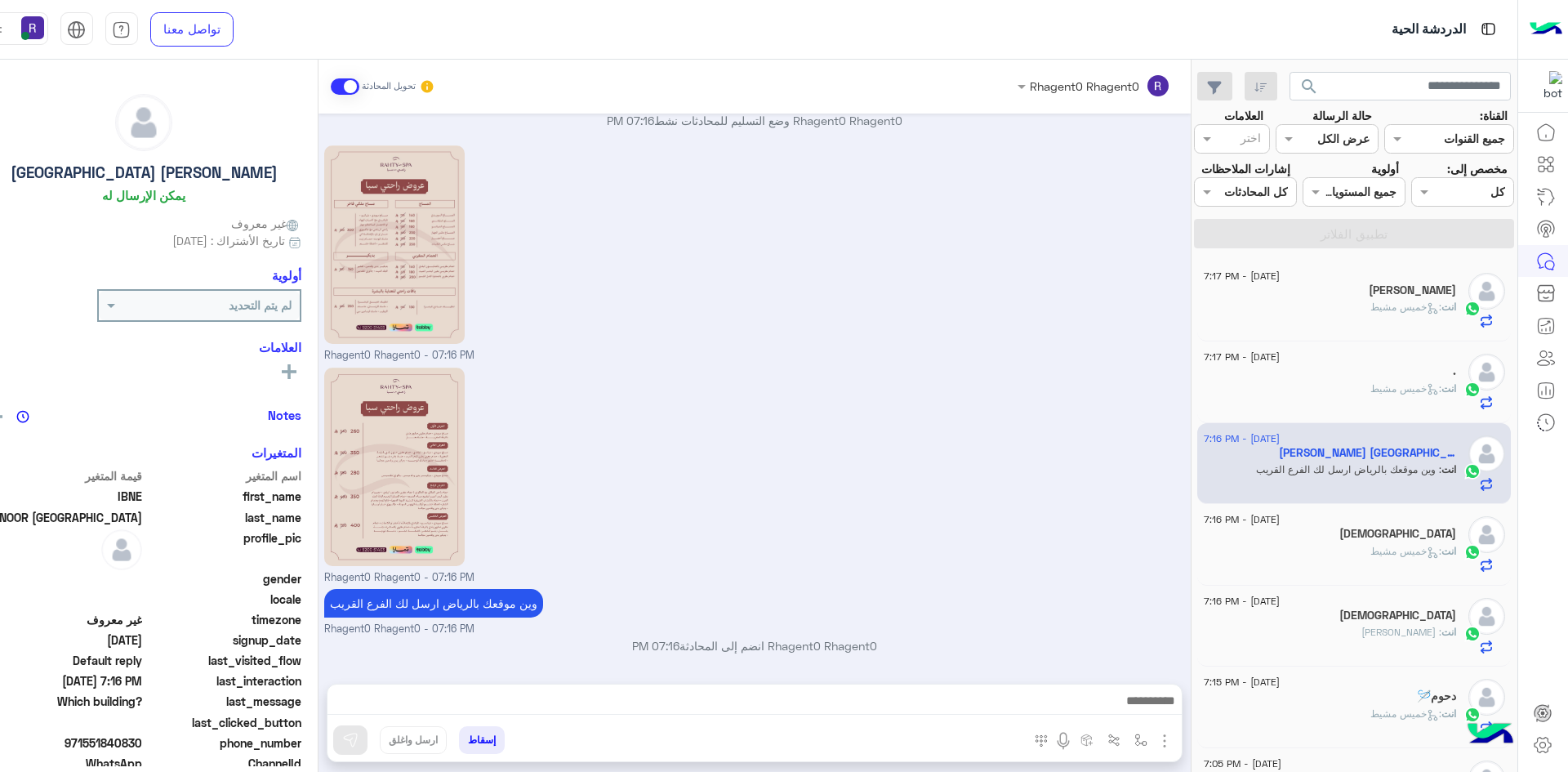
click at [1390, 372] on div "." at bounding box center [1329, 373] width 253 height 17
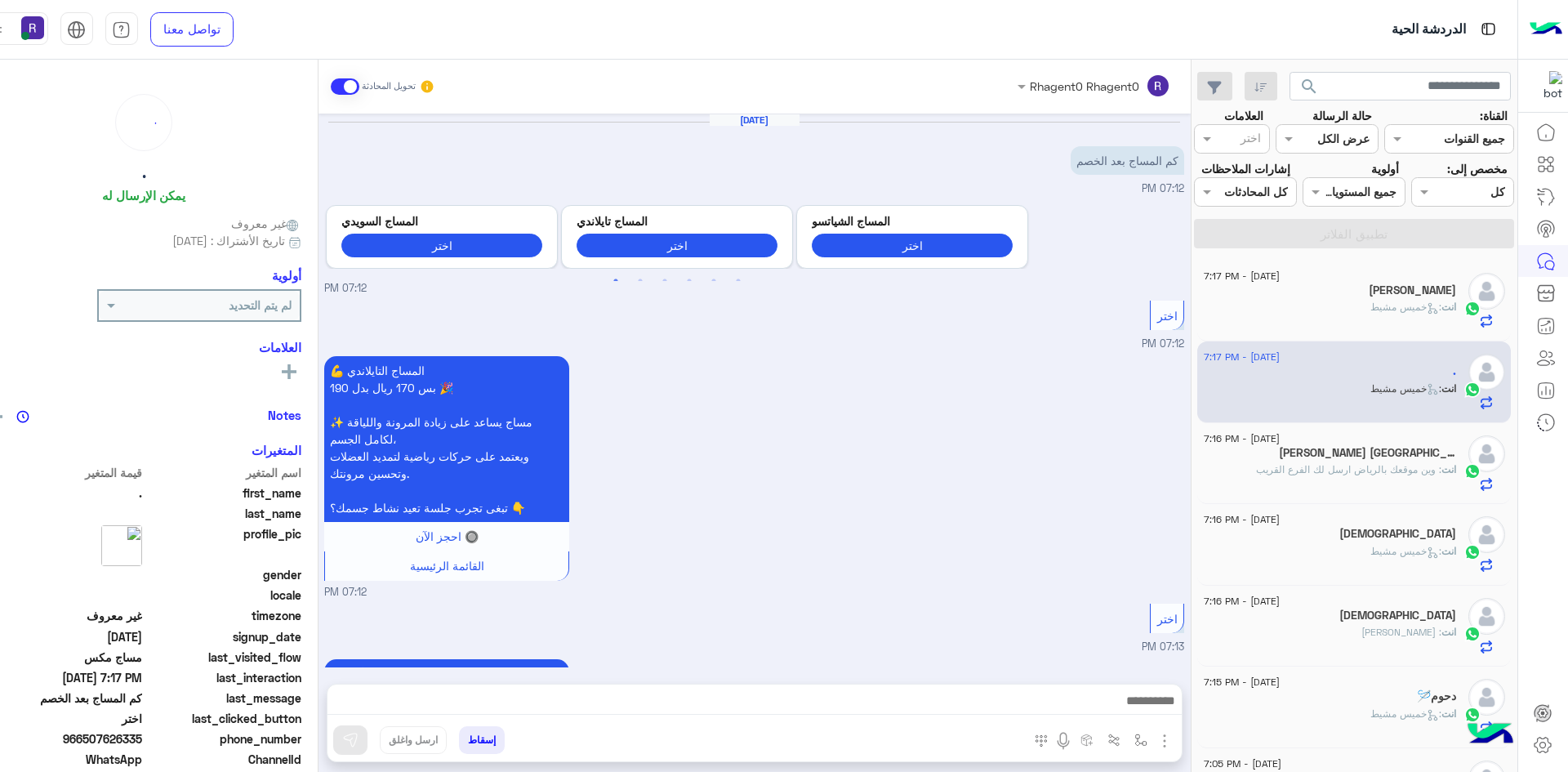
scroll to position [492, 0]
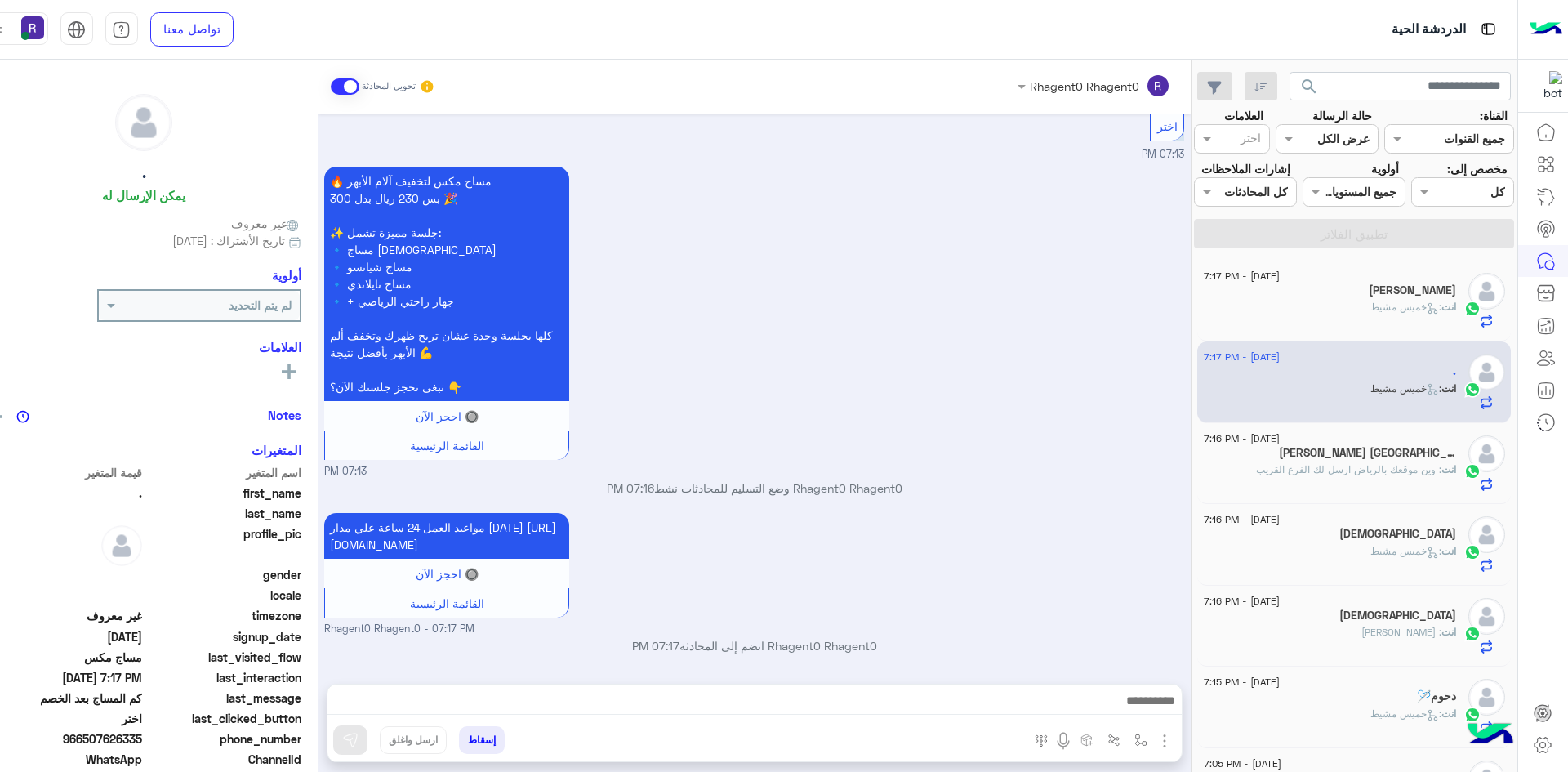
click at [1327, 292] on div "[PERSON_NAME]" at bounding box center [1329, 292] width 253 height 17
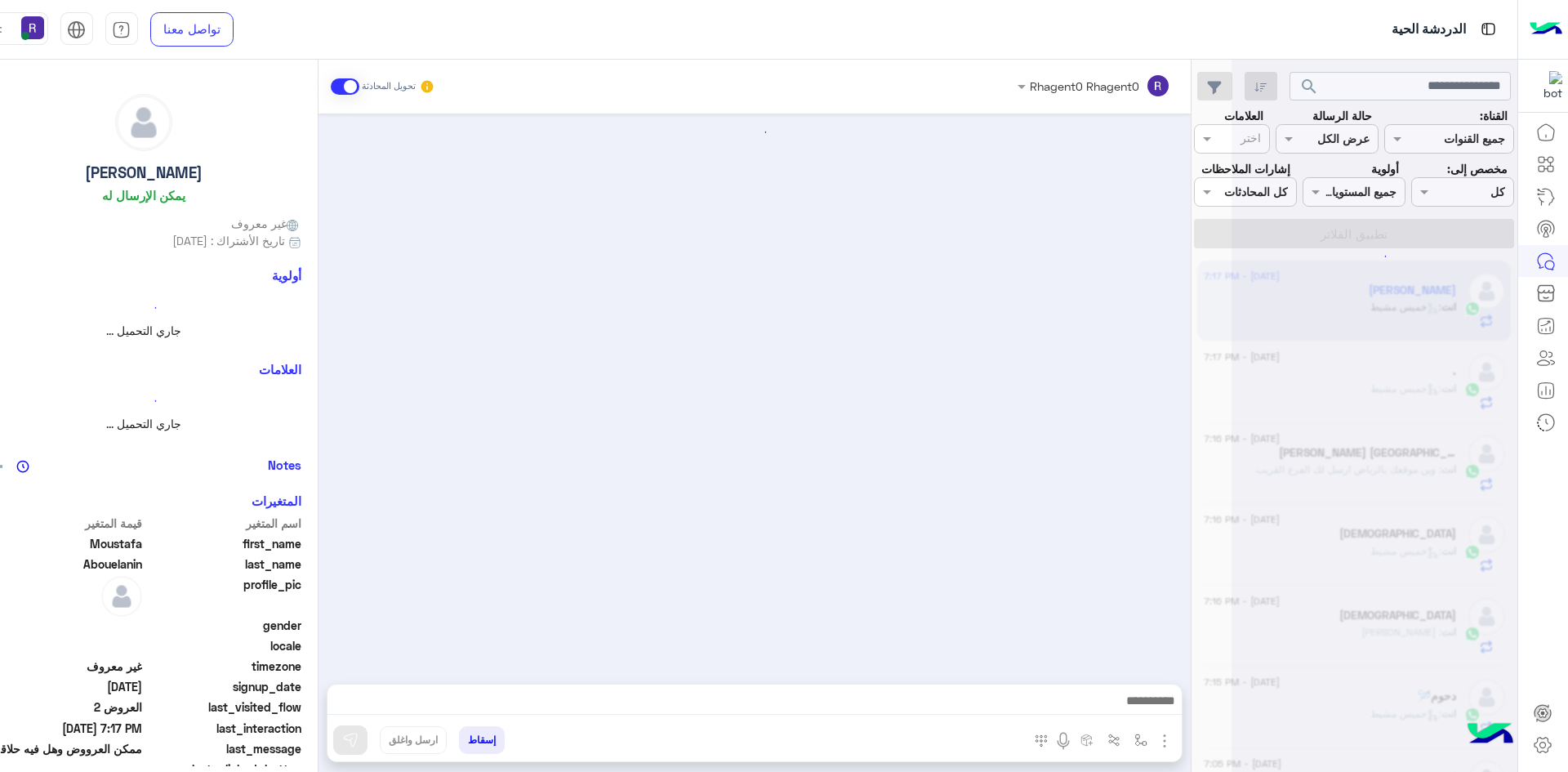
scroll to position [799, 0]
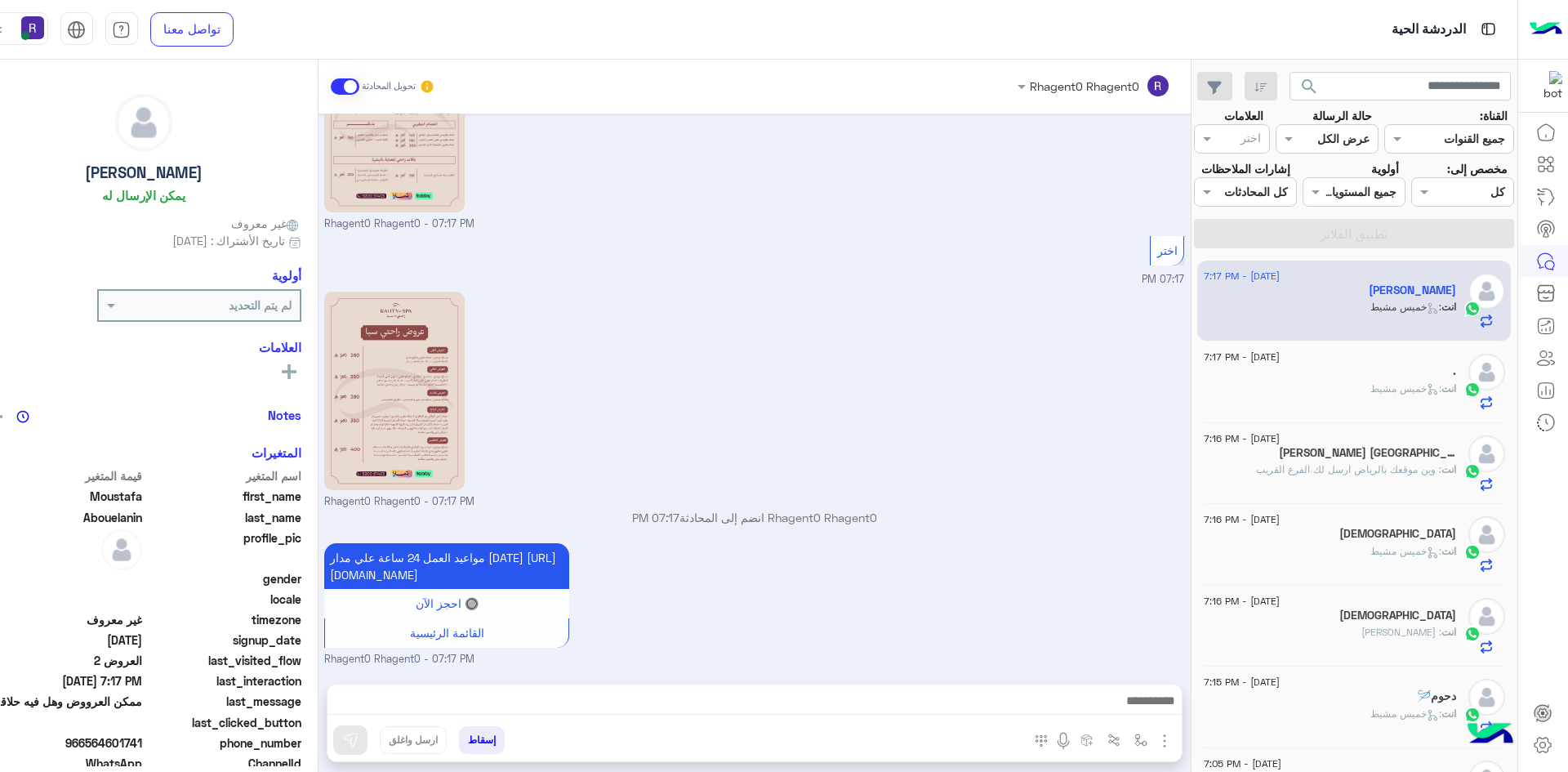
click at [1383, 535] on div "[DEMOGRAPHIC_DATA]" at bounding box center [1329, 534] width 253 height 17
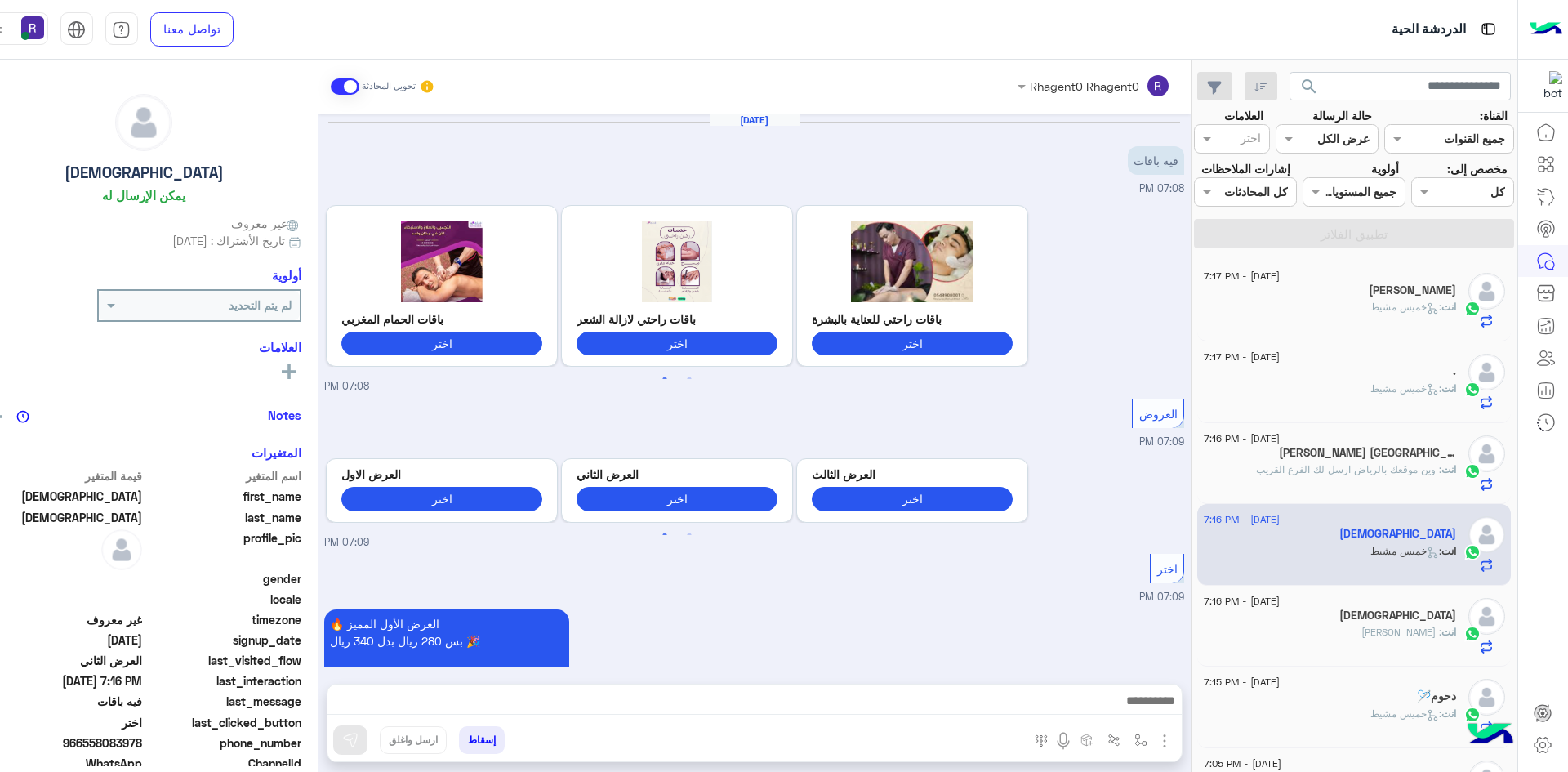
scroll to position [900, 0]
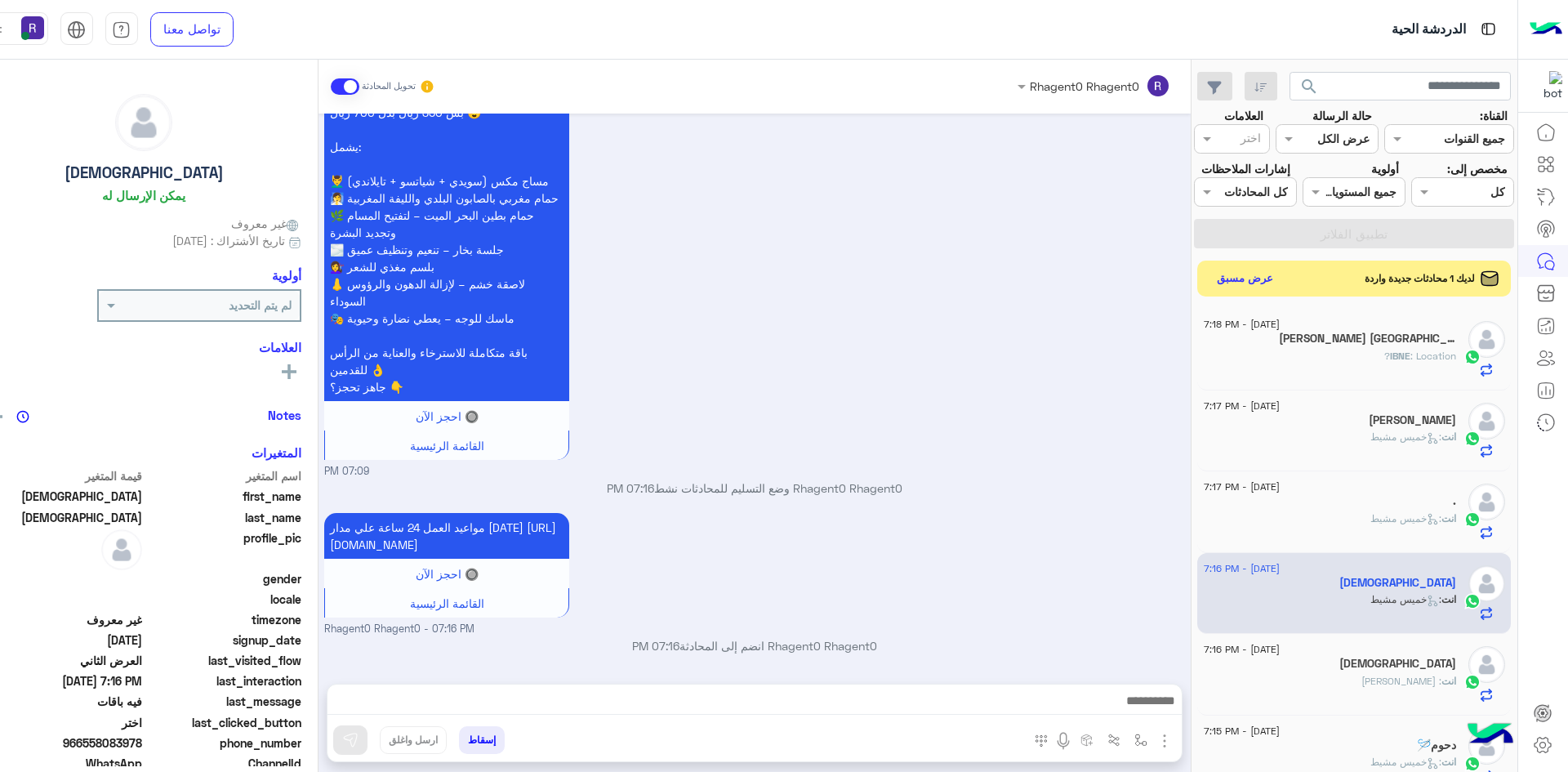
click at [1417, 368] on div "IBNE : Location?" at bounding box center [1329, 363] width 253 height 29
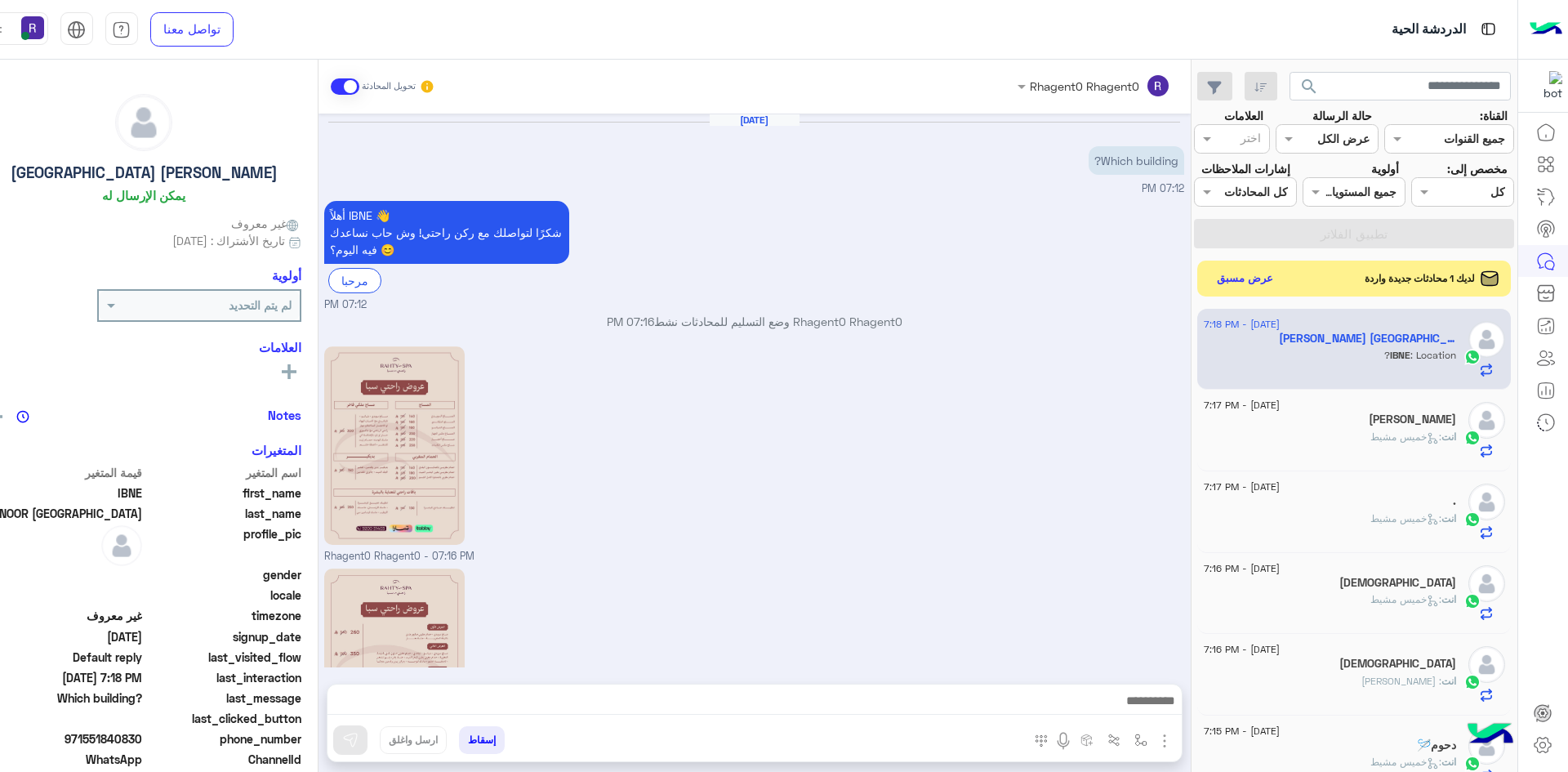
scroll to position [256, 0]
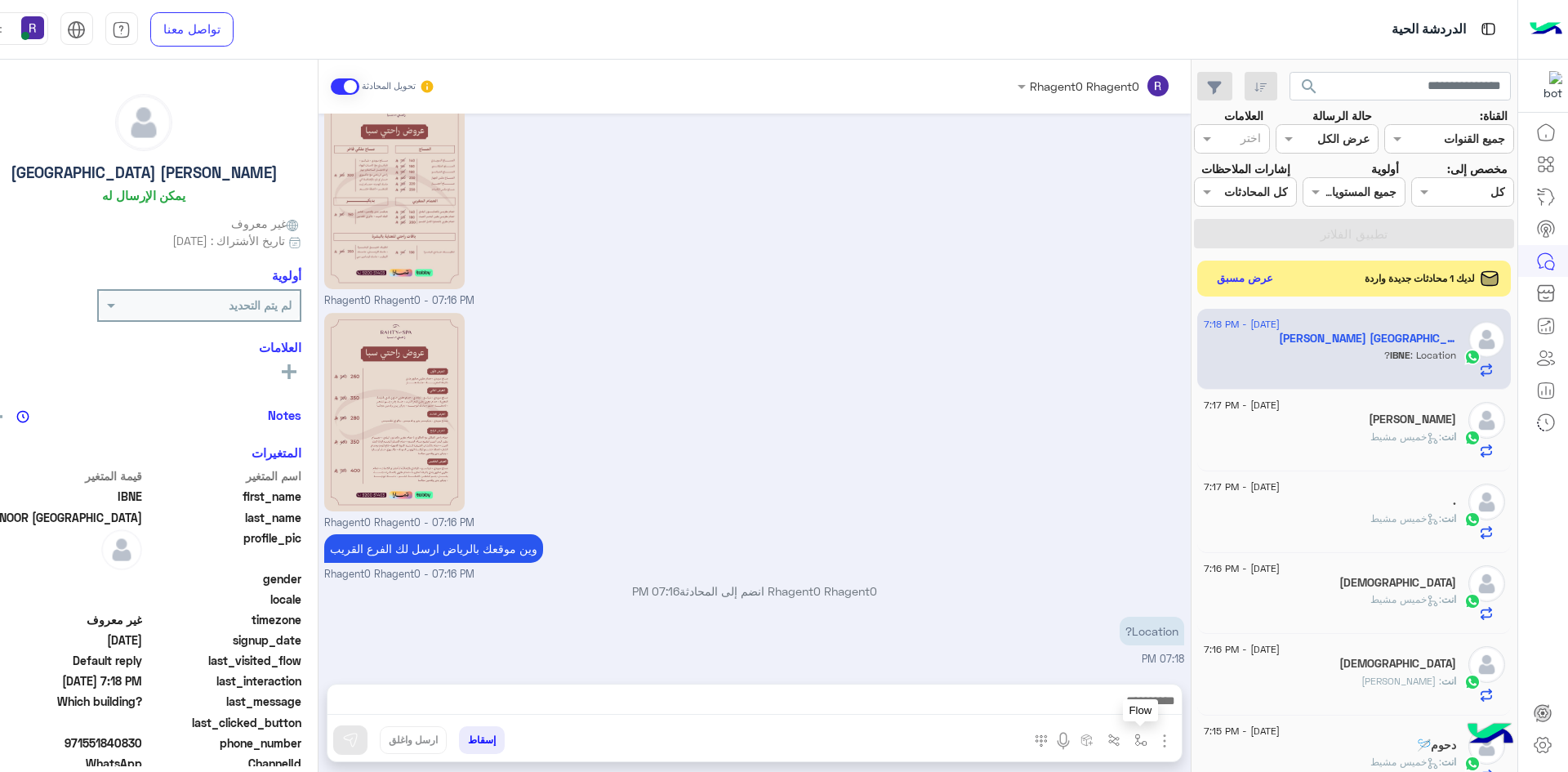
click at [1135, 739] on img "button" at bounding box center [1141, 739] width 13 height 13
click at [1100, 706] on input "text" at bounding box center [1090, 704] width 110 height 19
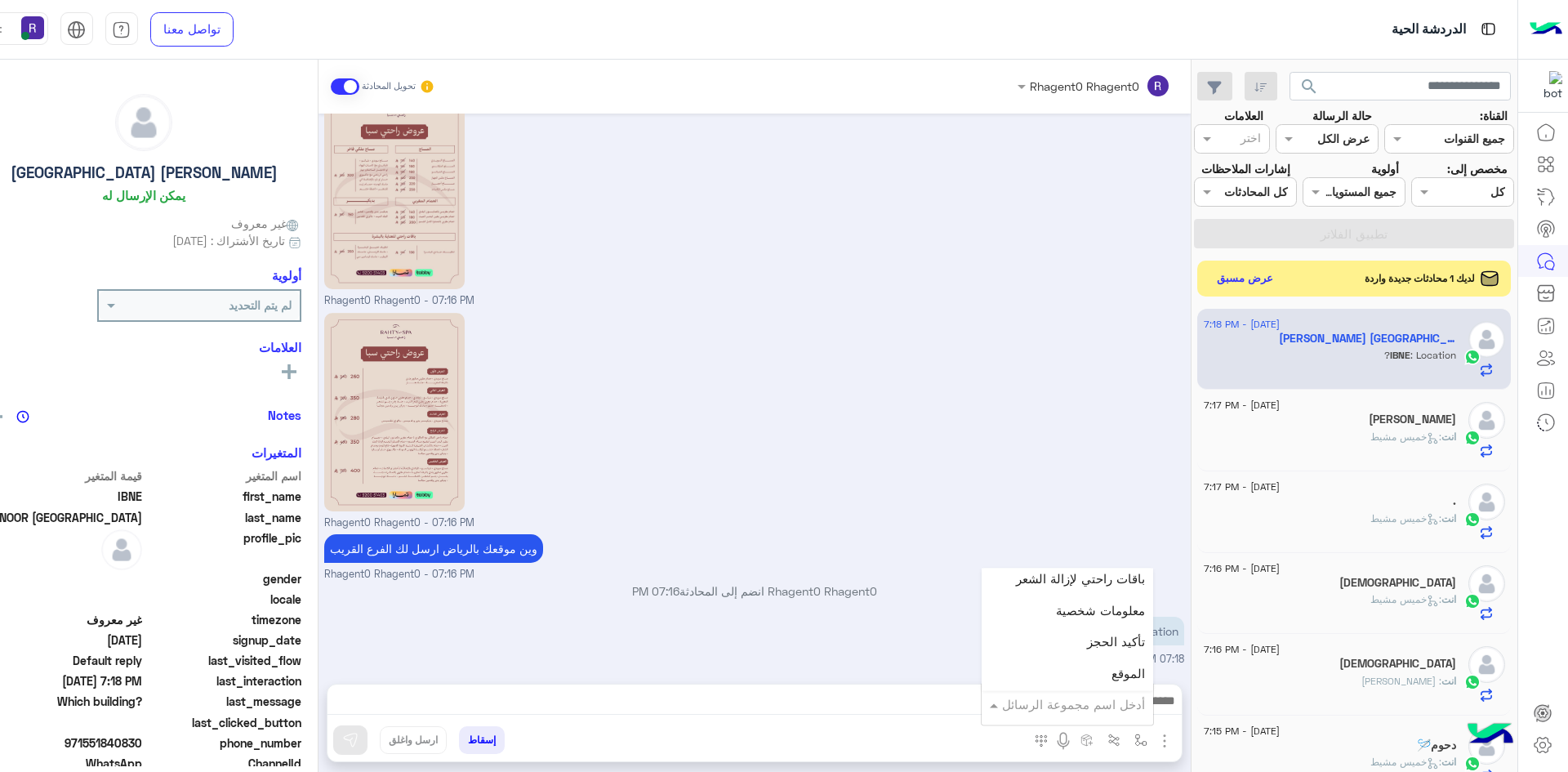
scroll to position [980, 0]
click at [911, 626] on div "Location? 07:18 PM" at bounding box center [754, 639] width 860 height 55
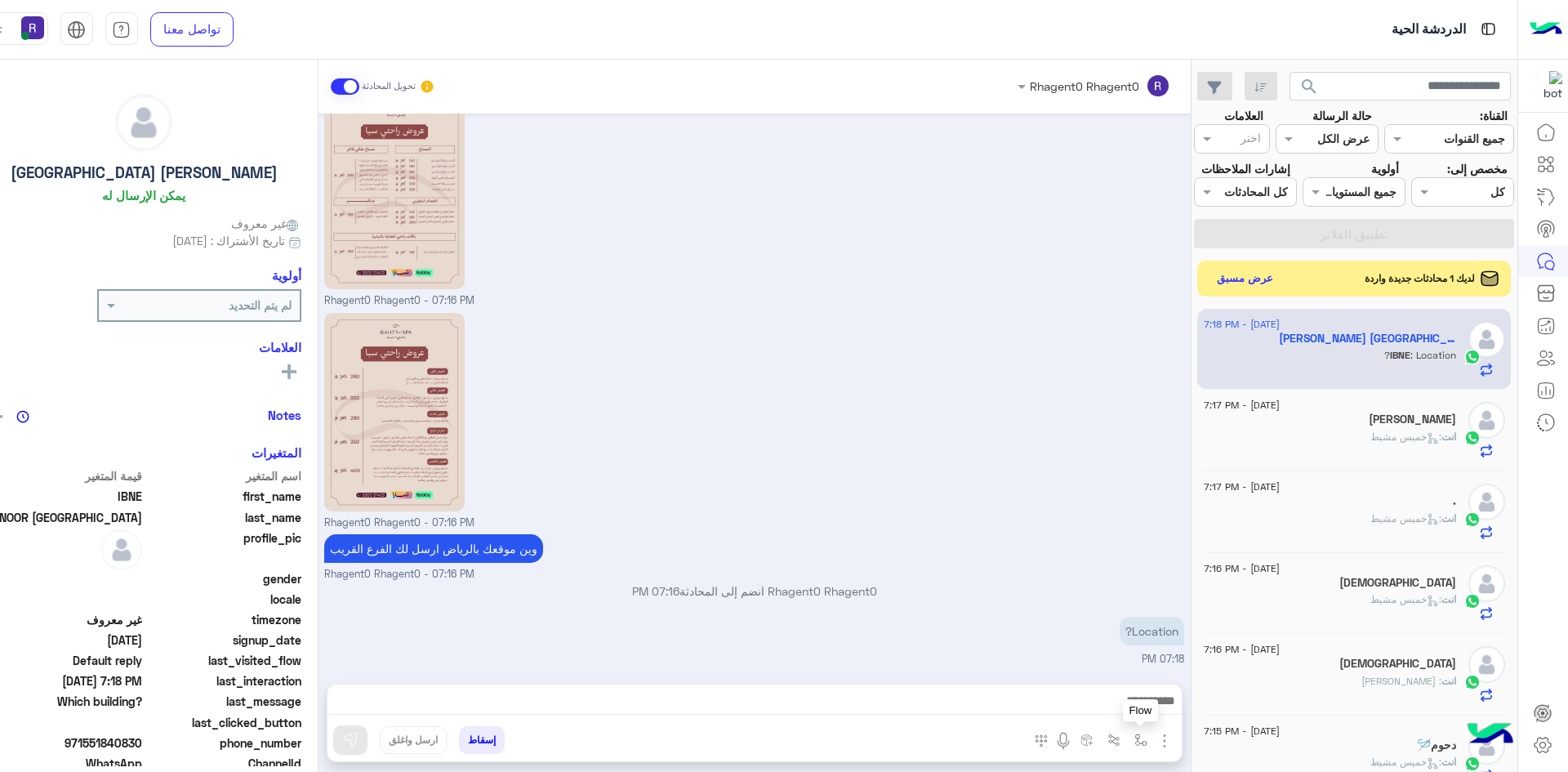
click at [1127, 749] on button "button" at bounding box center [1140, 739] width 27 height 27
click at [1097, 697] on input "text" at bounding box center [1090, 704] width 110 height 19
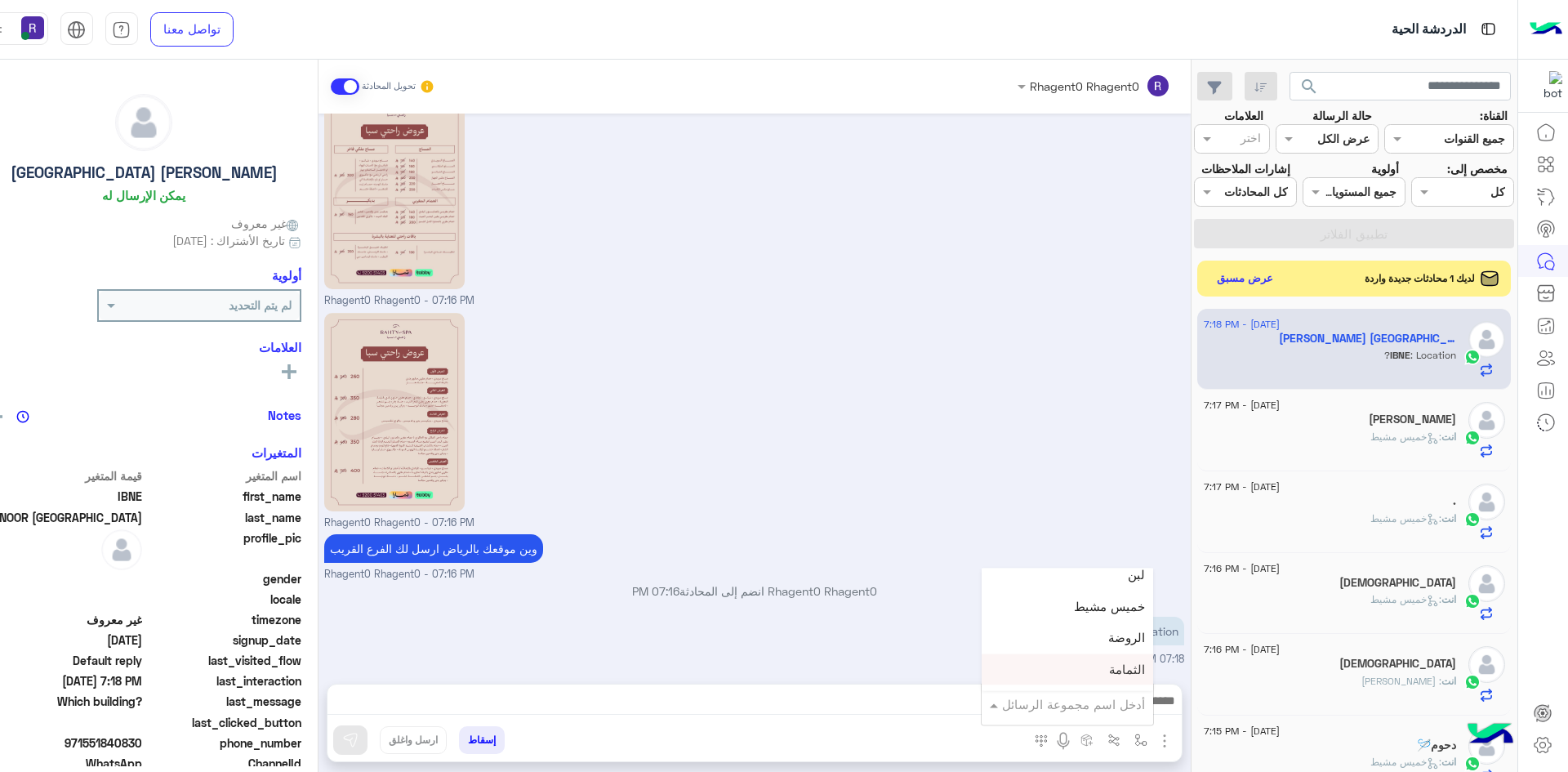
scroll to position [1144, 0]
click at [1074, 633] on span "خميس مشيط" at bounding box center [1109, 634] width 71 height 15
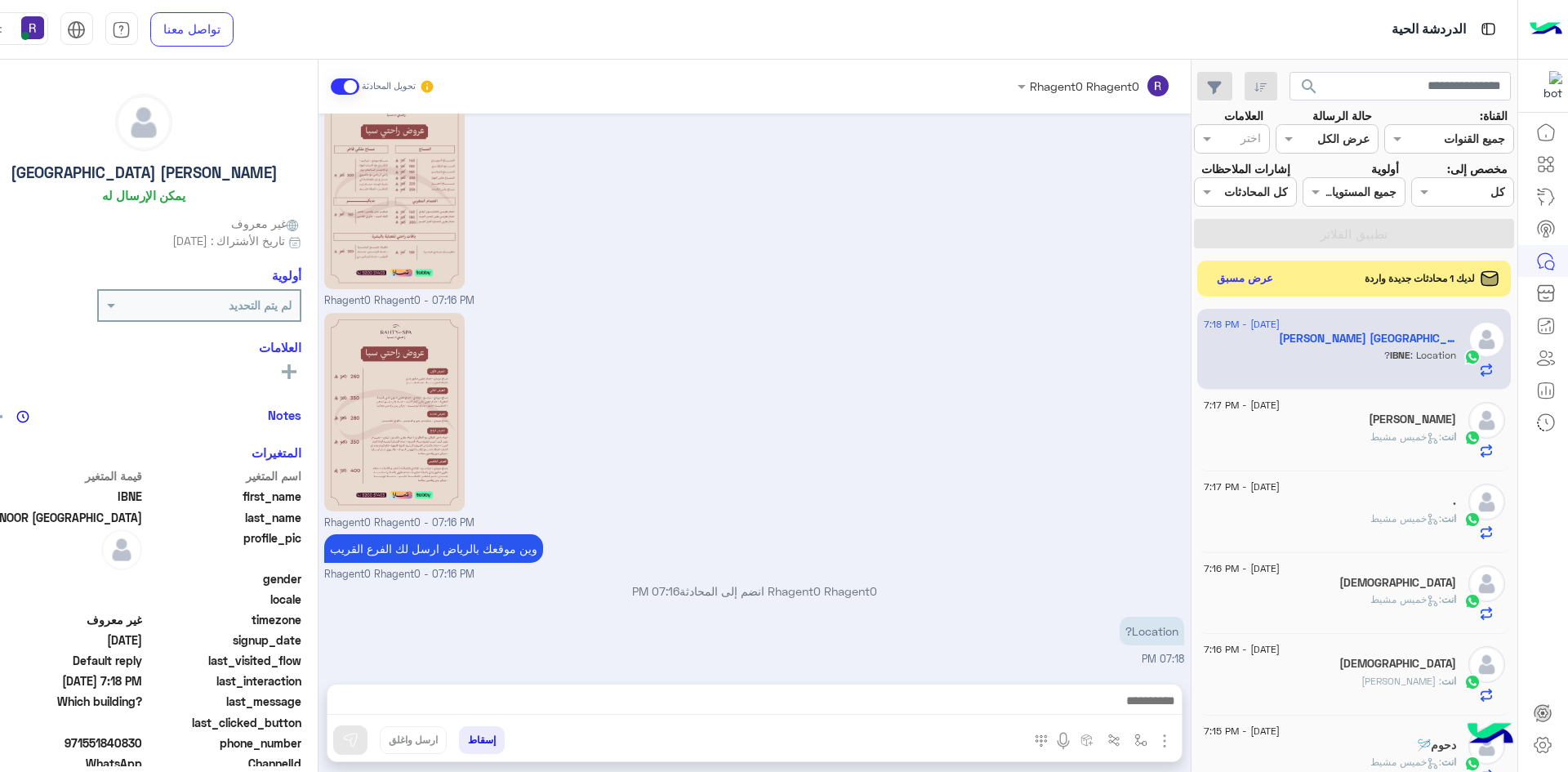
type textarea "*********"
click at [343, 745] on img at bounding box center [351, 740] width 16 height 16
click at [1242, 280] on button "عرض مسبق" at bounding box center [1243, 278] width 69 height 22
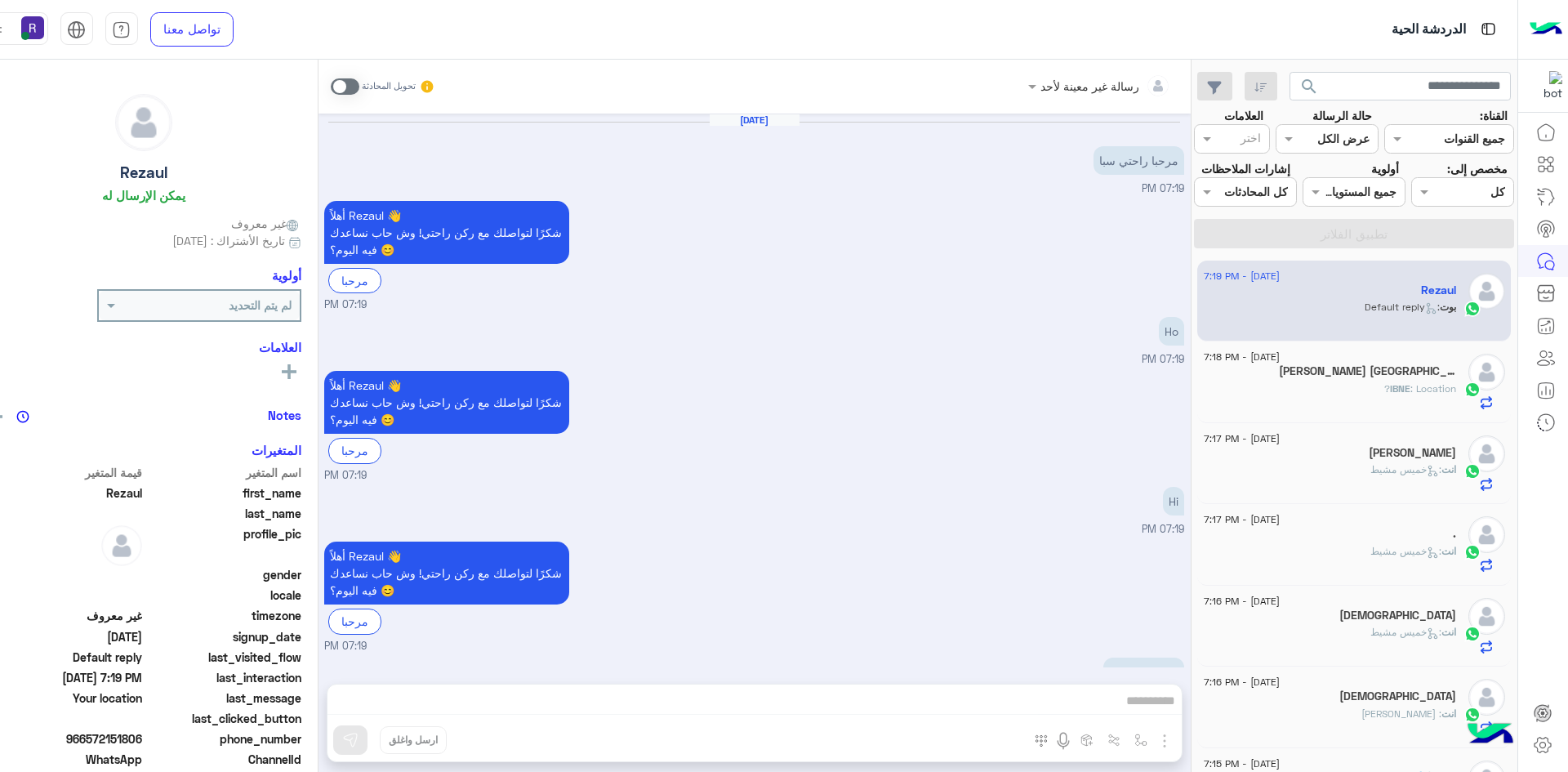
scroll to position [158, 0]
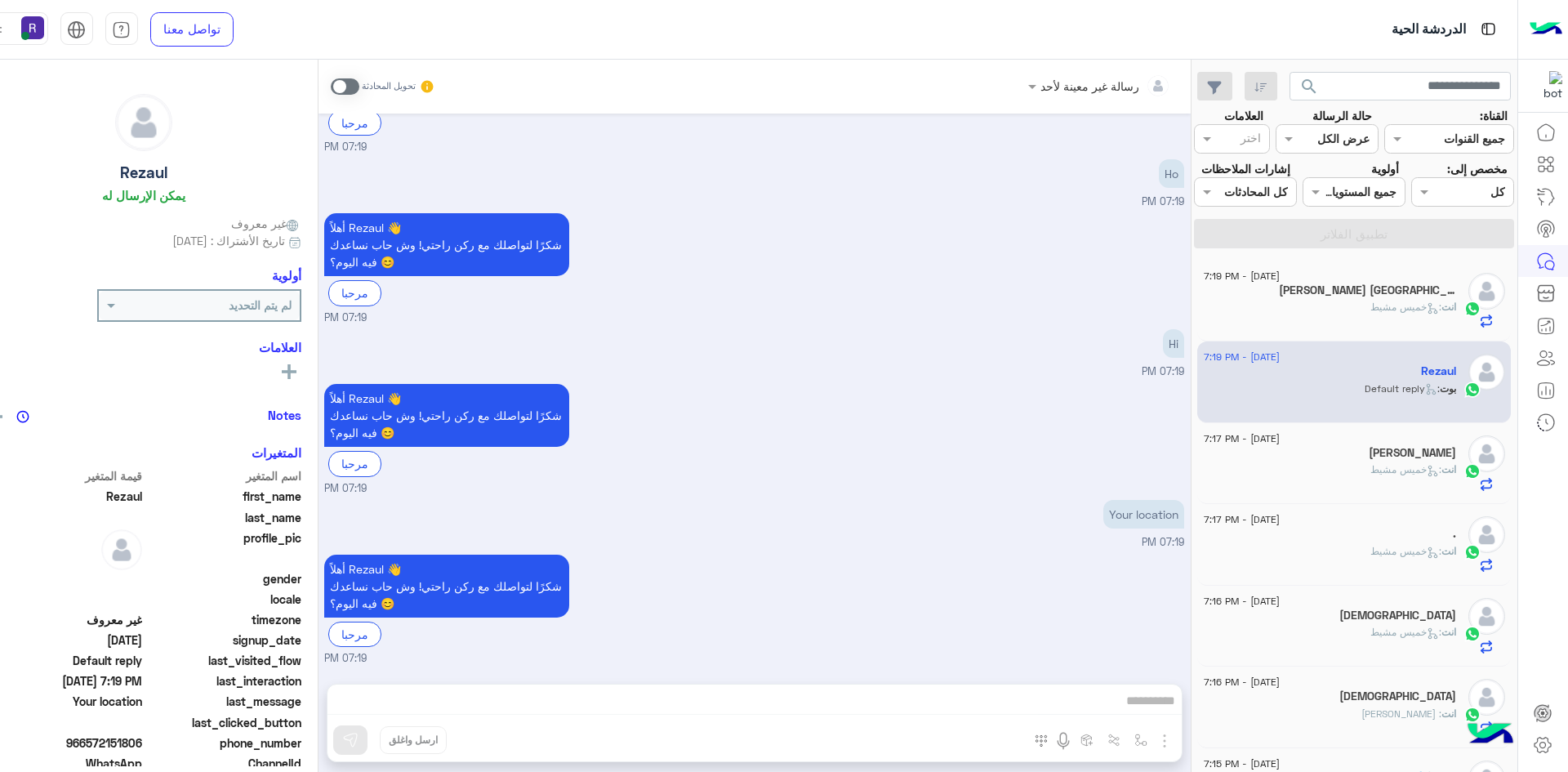
click at [1380, 321] on div "انت : [DATE][PERSON_NAME]" at bounding box center [1329, 314] width 253 height 29
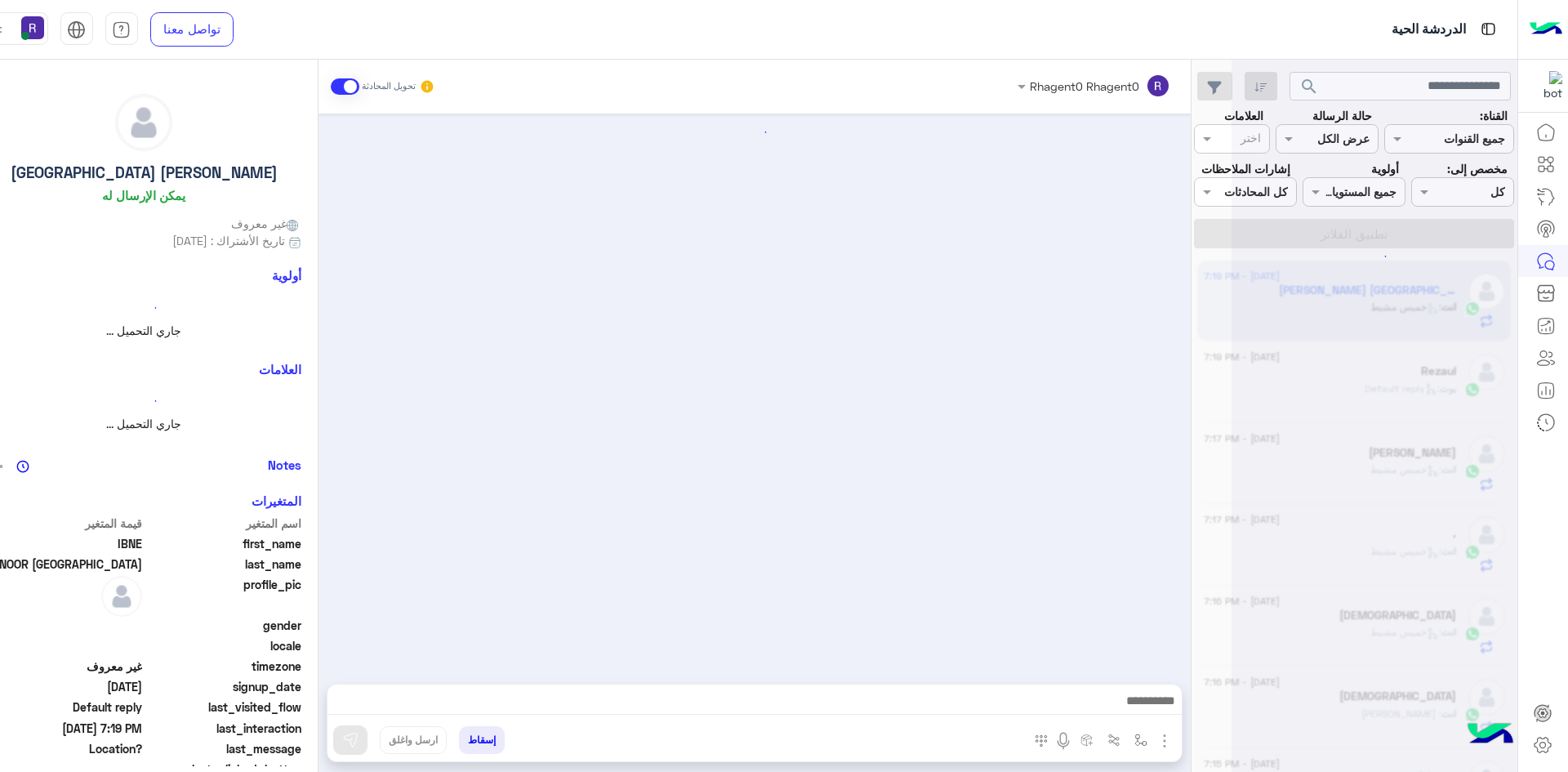
scroll to position [383, 0]
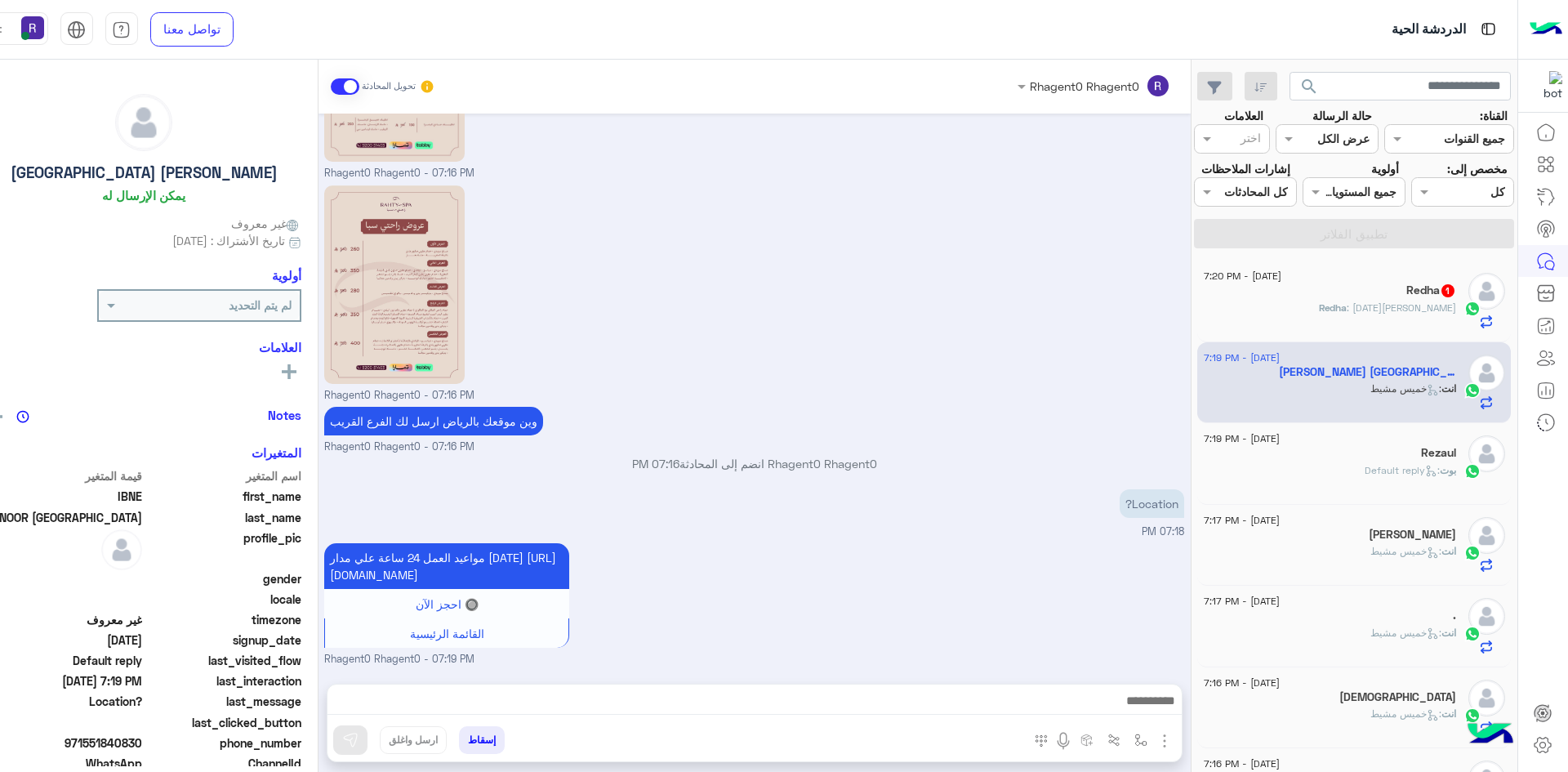
click at [1417, 307] on span ": [DATE][PERSON_NAME]" at bounding box center [1401, 308] width 110 height 12
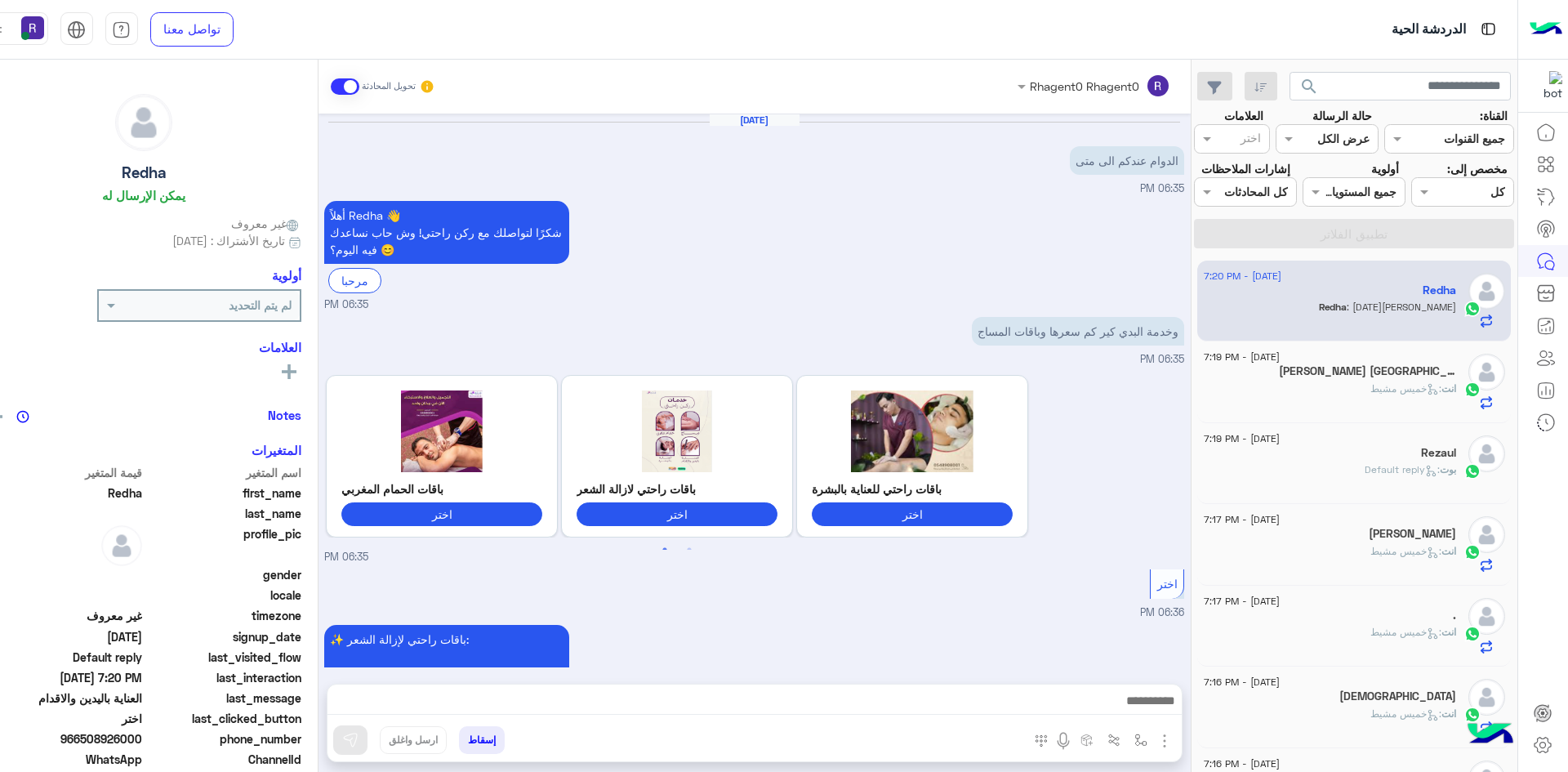
scroll to position [1966, 0]
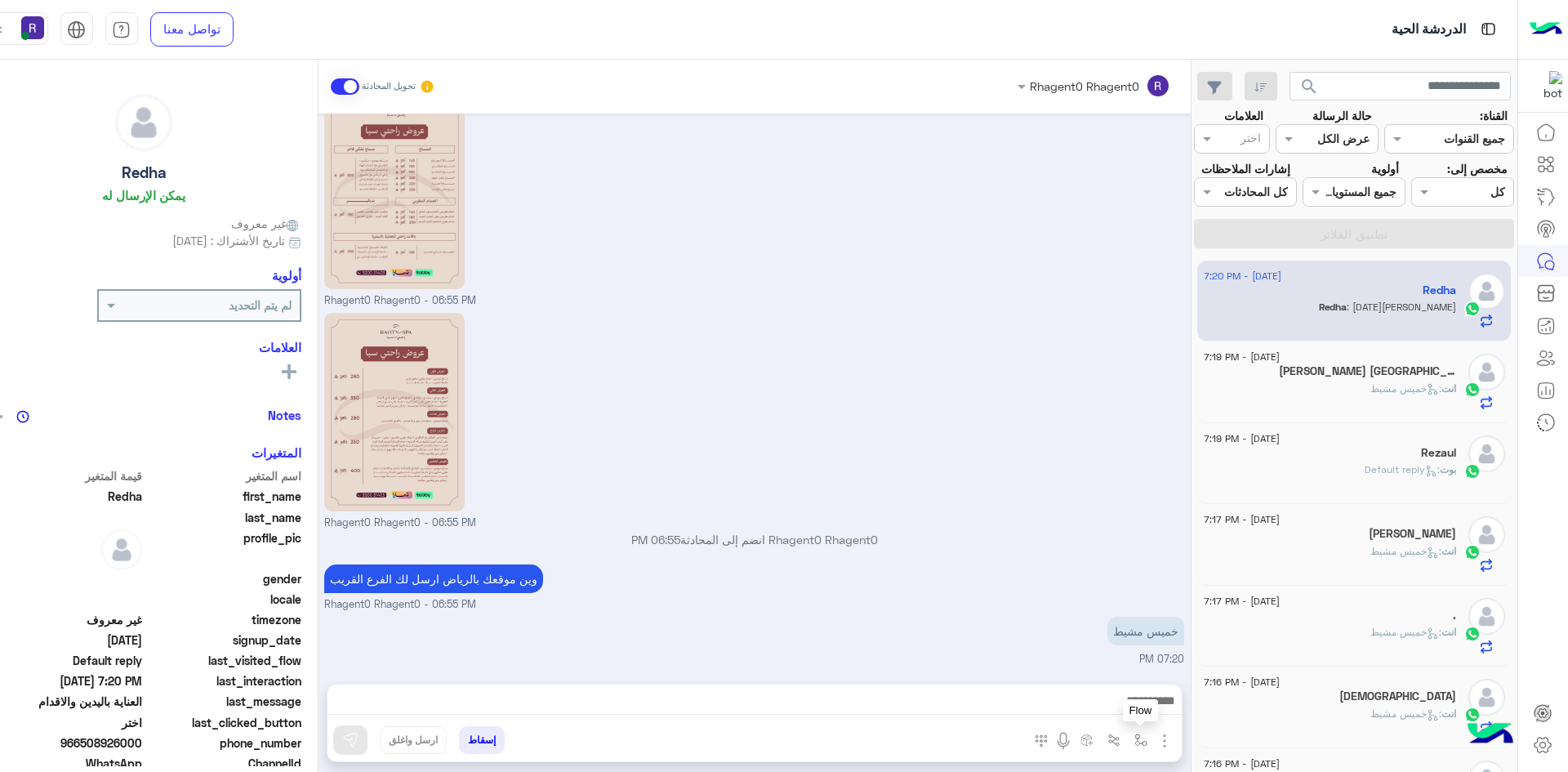
click at [1135, 736] on img "button" at bounding box center [1141, 739] width 13 height 13
click at [1104, 708] on input "text" at bounding box center [1090, 704] width 110 height 19
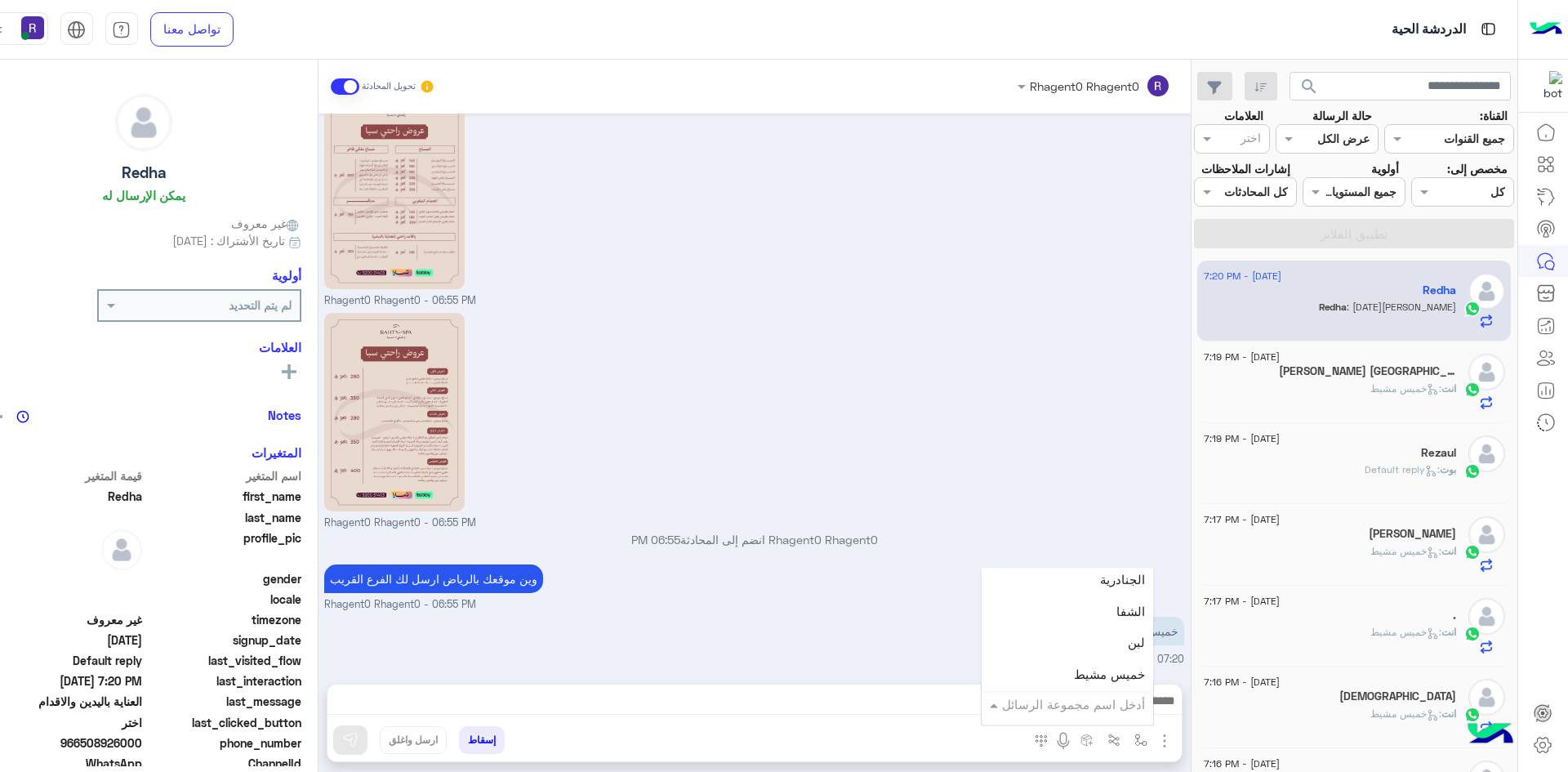
scroll to position [1144, 0]
click at [1075, 638] on span "خميس مشيط" at bounding box center [1109, 634] width 71 height 15
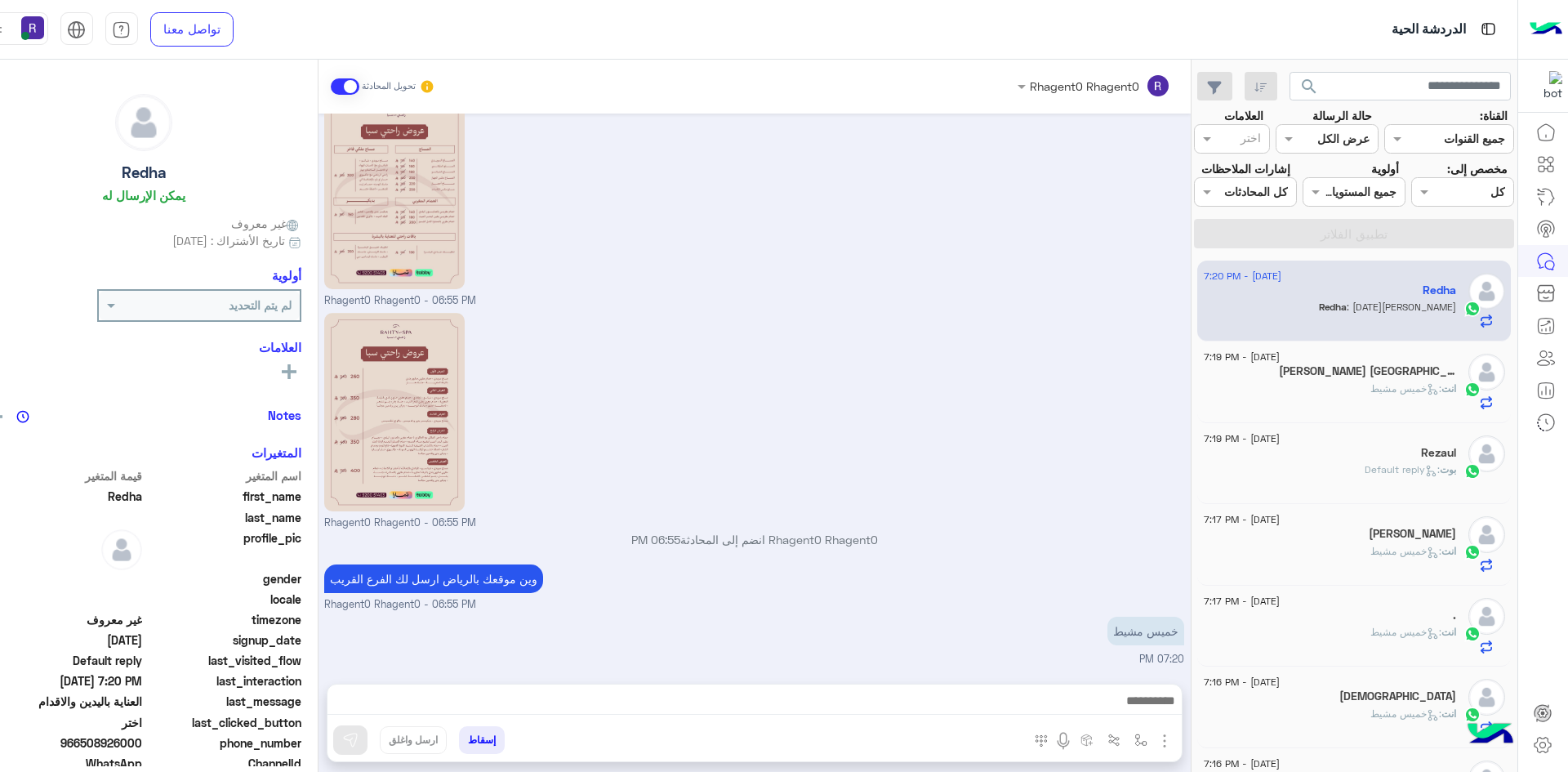
type textarea "*********"
click at [343, 742] on img at bounding box center [351, 740] width 16 height 16
click at [1412, 393] on span ": [DATE][PERSON_NAME]" at bounding box center [1405, 388] width 71 height 12
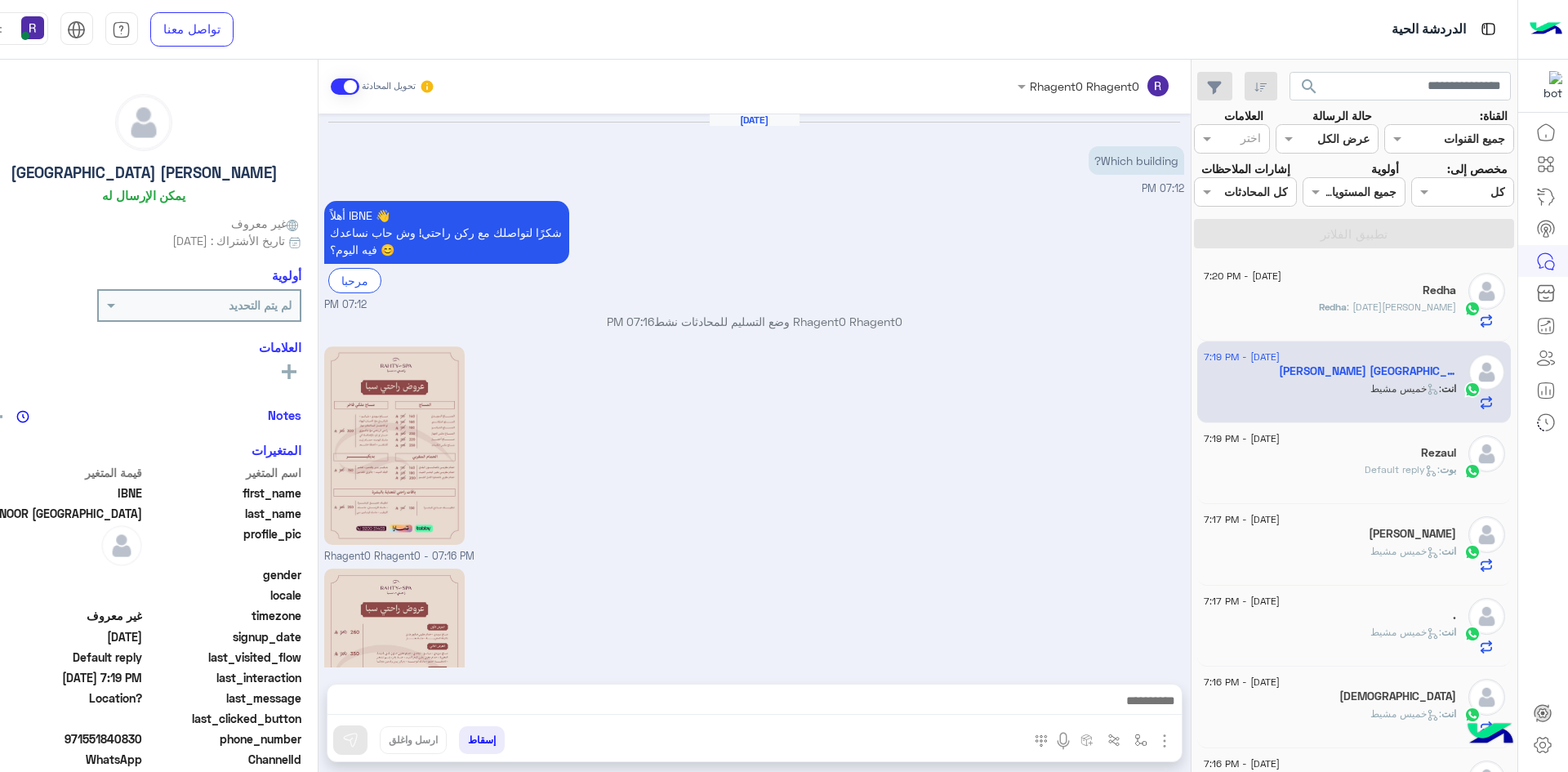
scroll to position [383, 0]
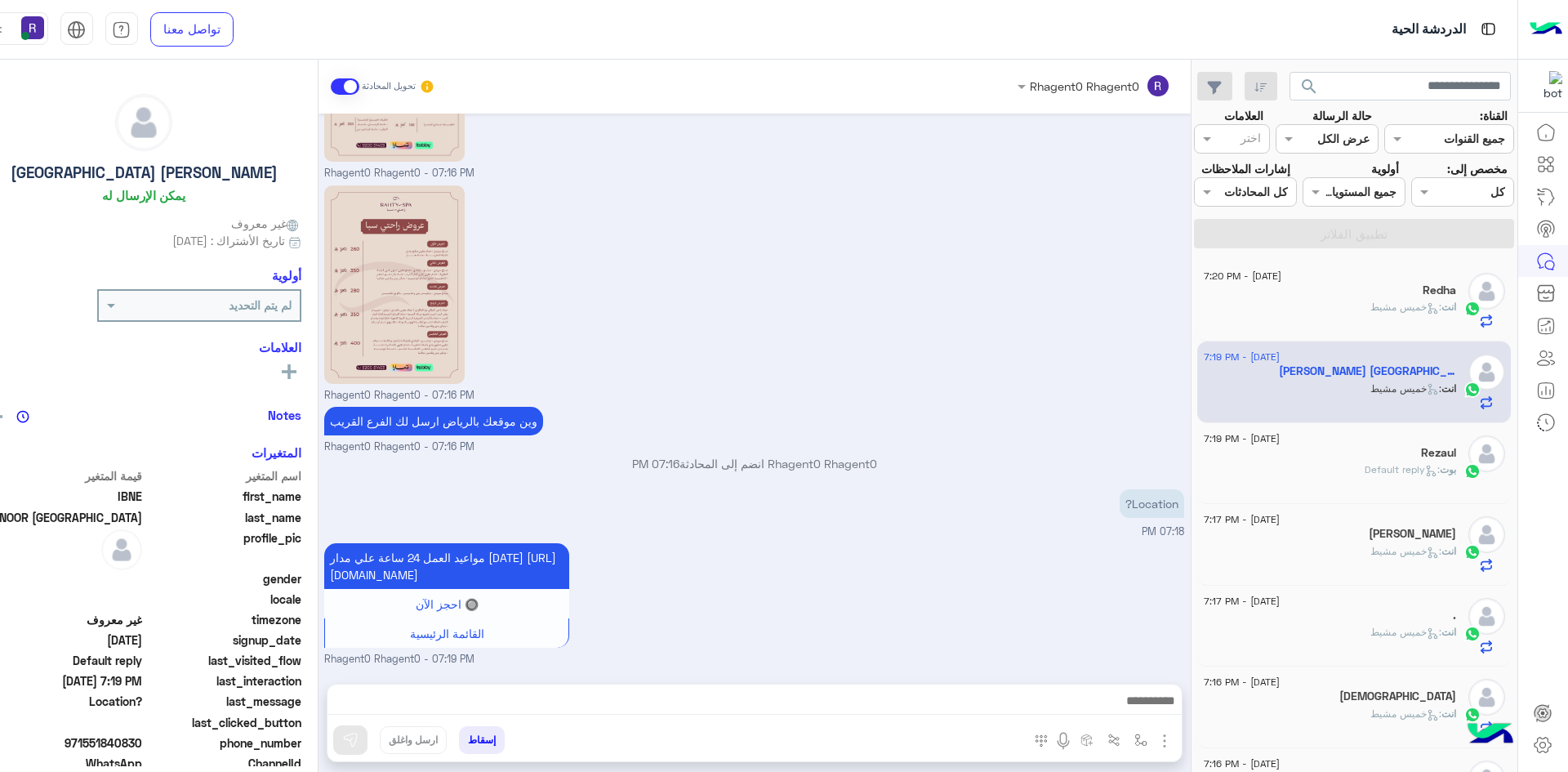
click at [1381, 310] on span ": [DATE][PERSON_NAME]" at bounding box center [1405, 307] width 71 height 12
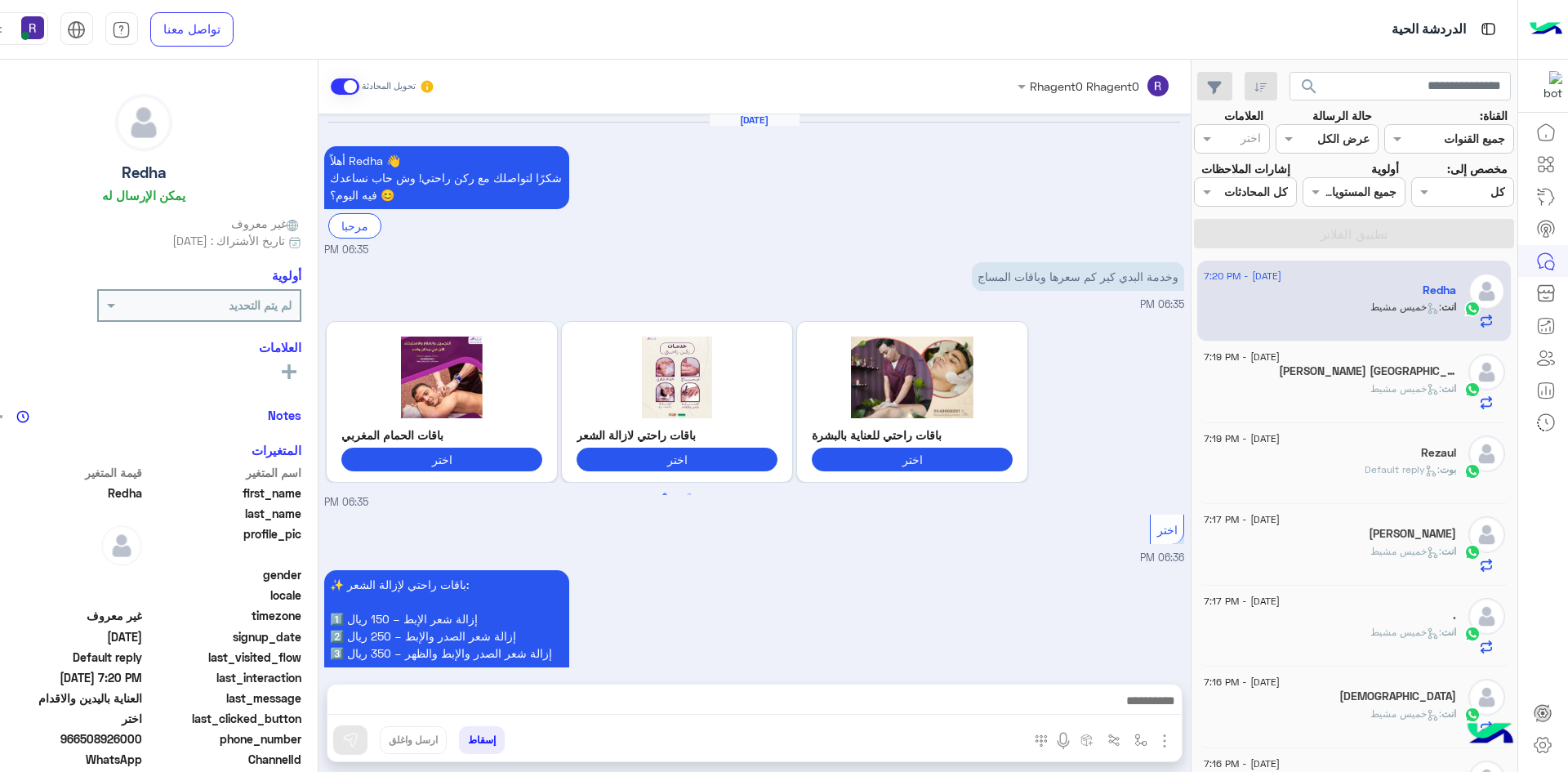
scroll to position [2039, 0]
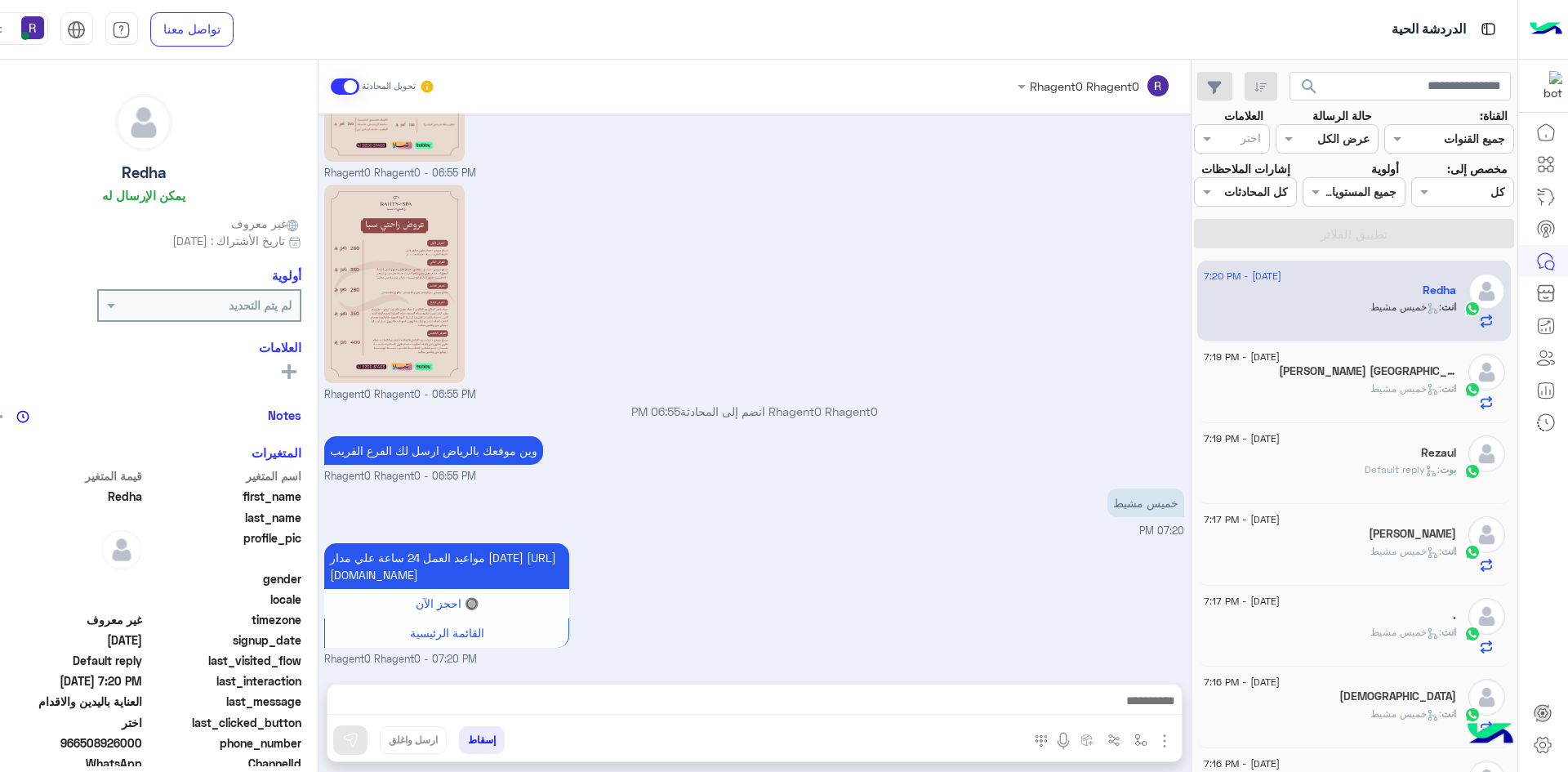
click at [1267, 369] on div "[PERSON_NAME] [GEOGRAPHIC_DATA]" at bounding box center [1329, 373] width 253 height 17
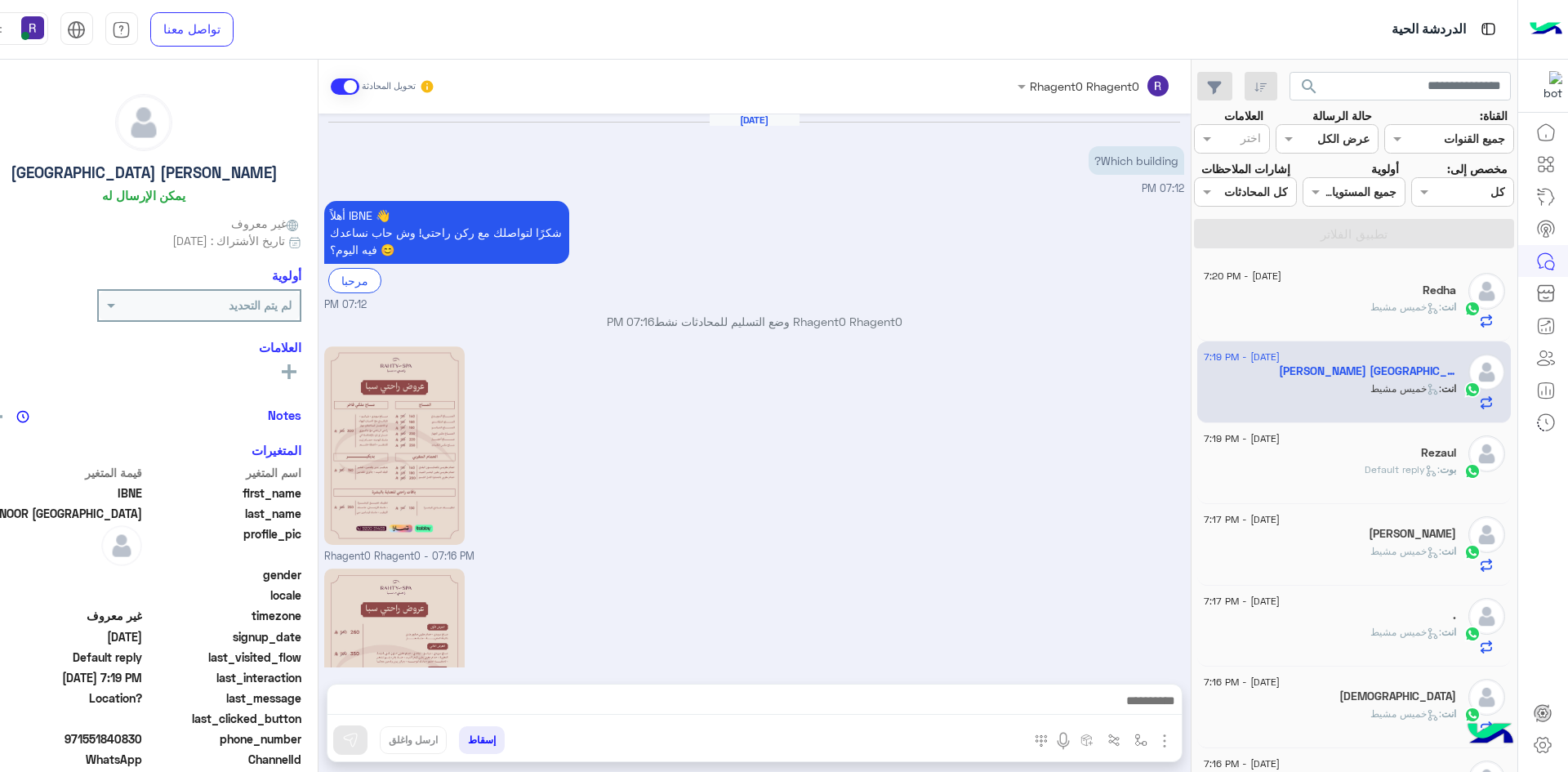
scroll to position [383, 0]
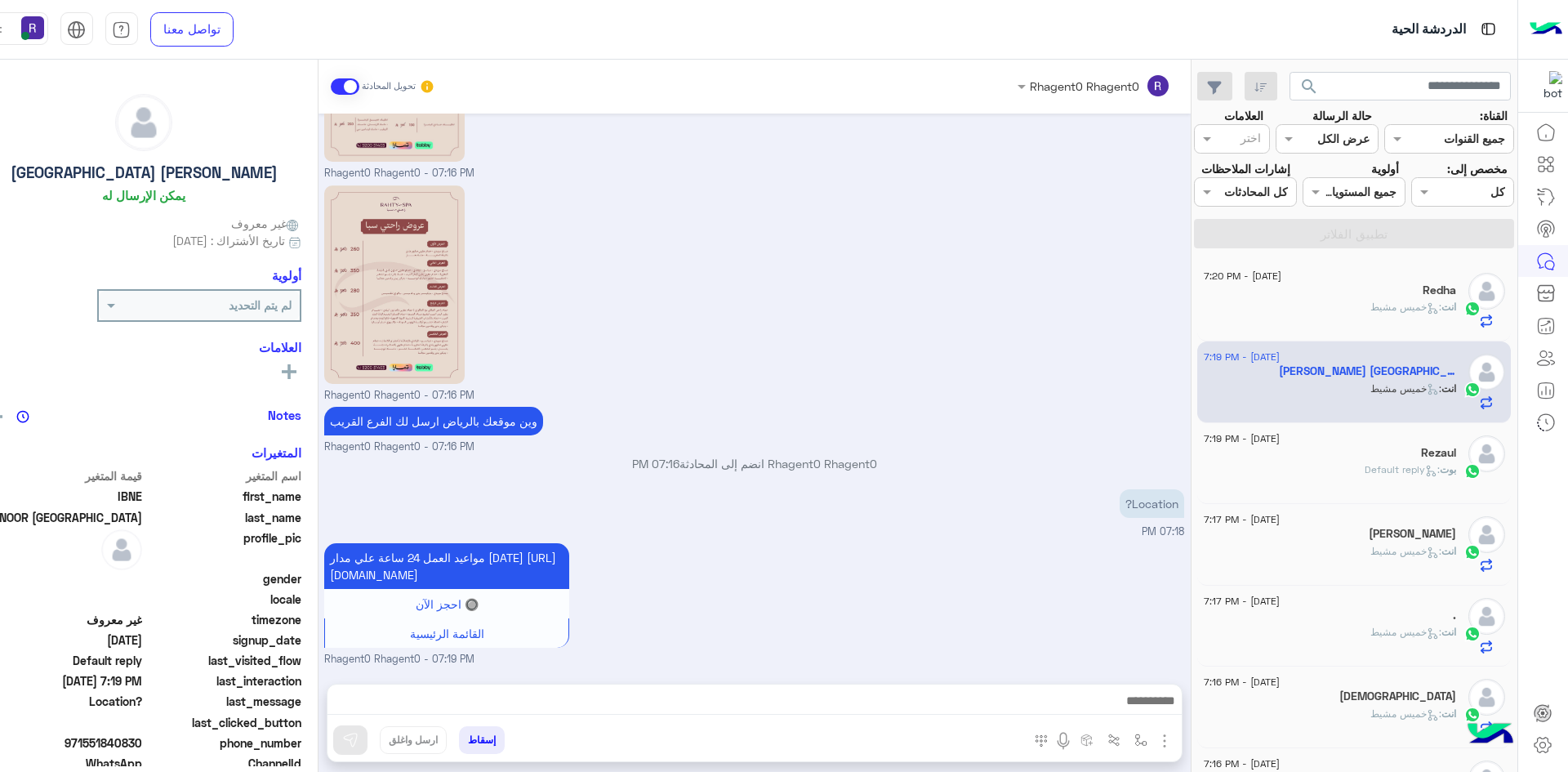
click at [1370, 313] on span "انت : [DATE][PERSON_NAME]" at bounding box center [1413, 307] width 86 height 12
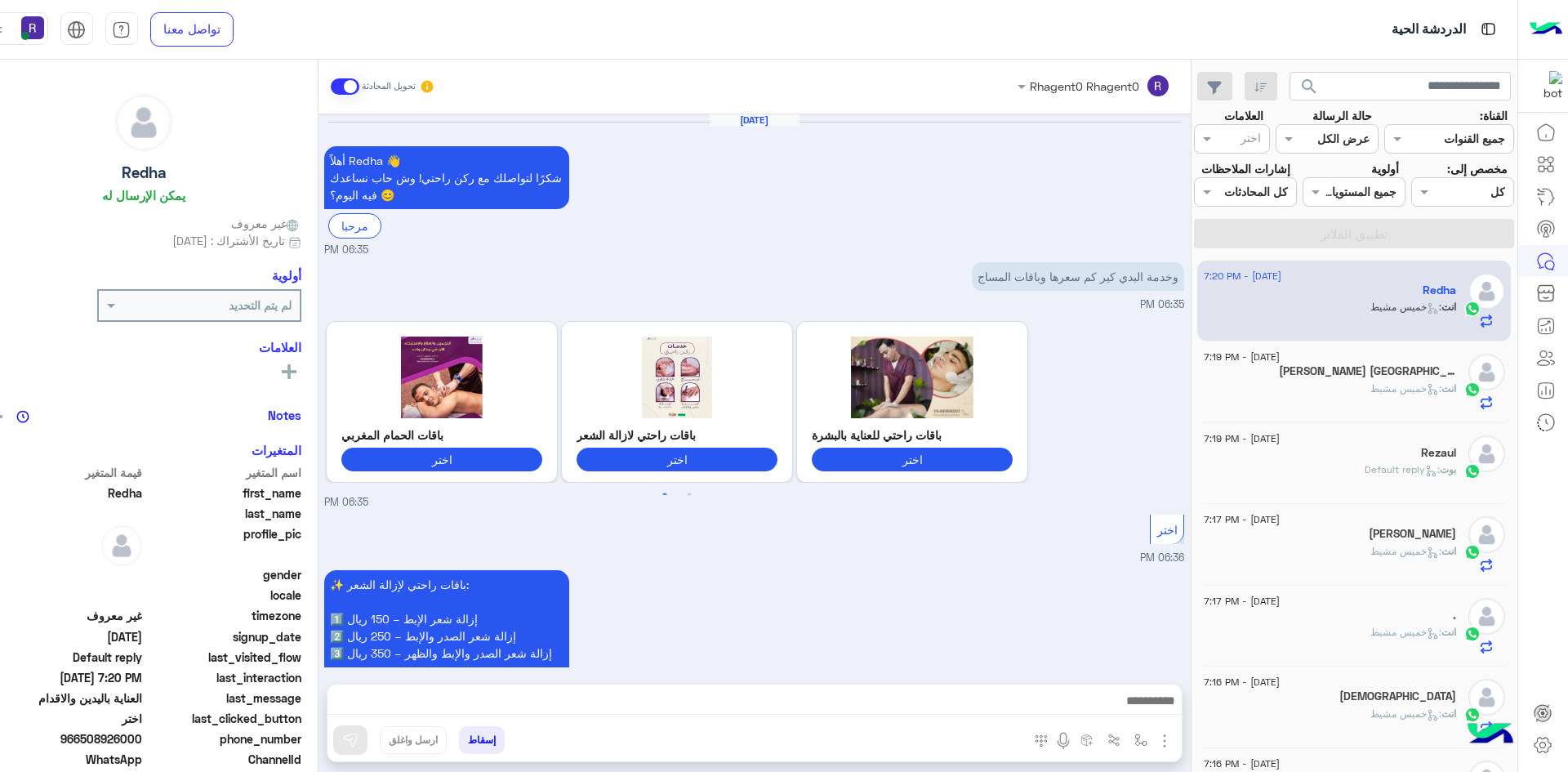
scroll to position [2039, 0]
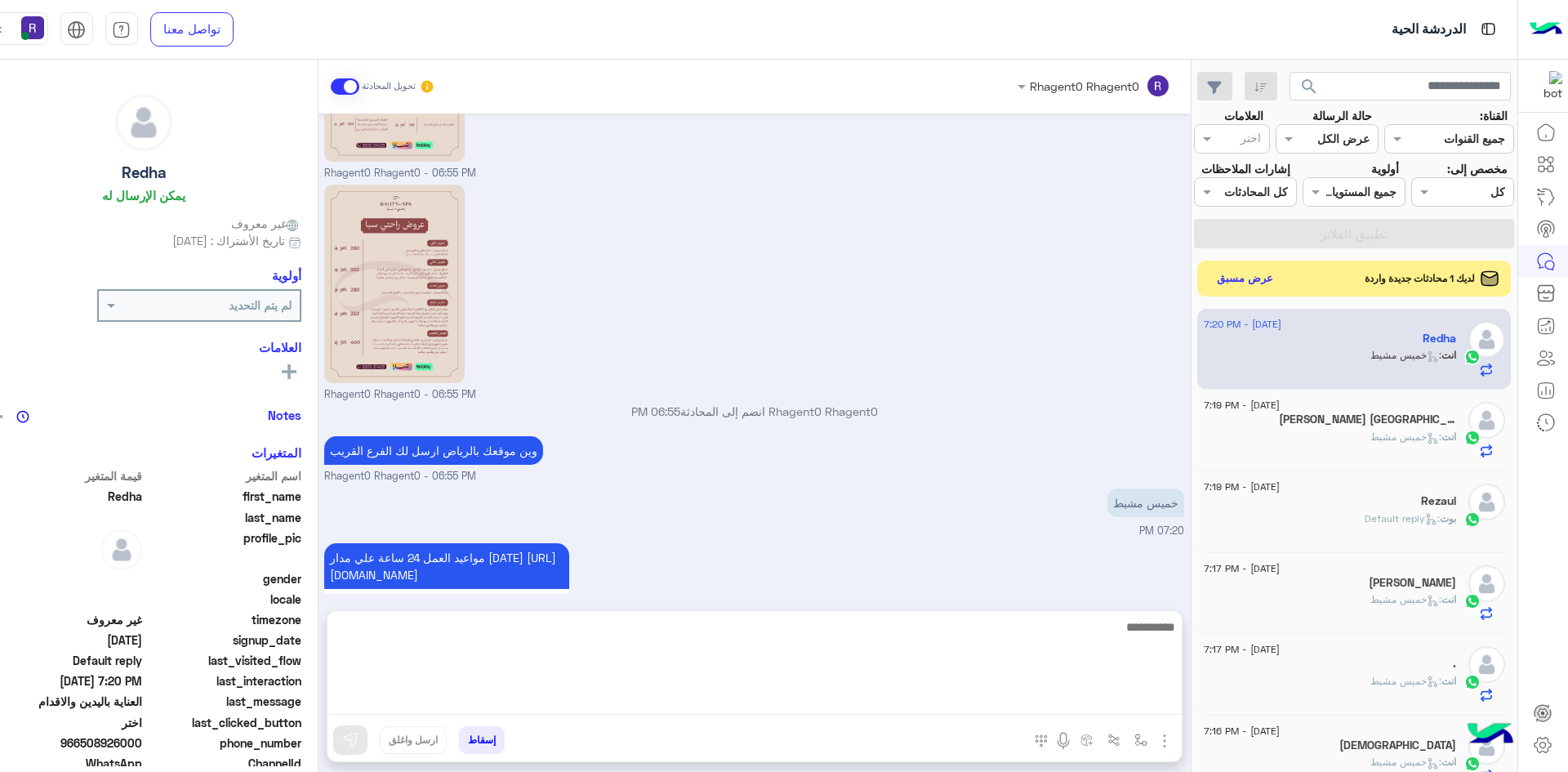
click at [824, 708] on textarea at bounding box center [754, 665] width 854 height 98
type textarea "**********"
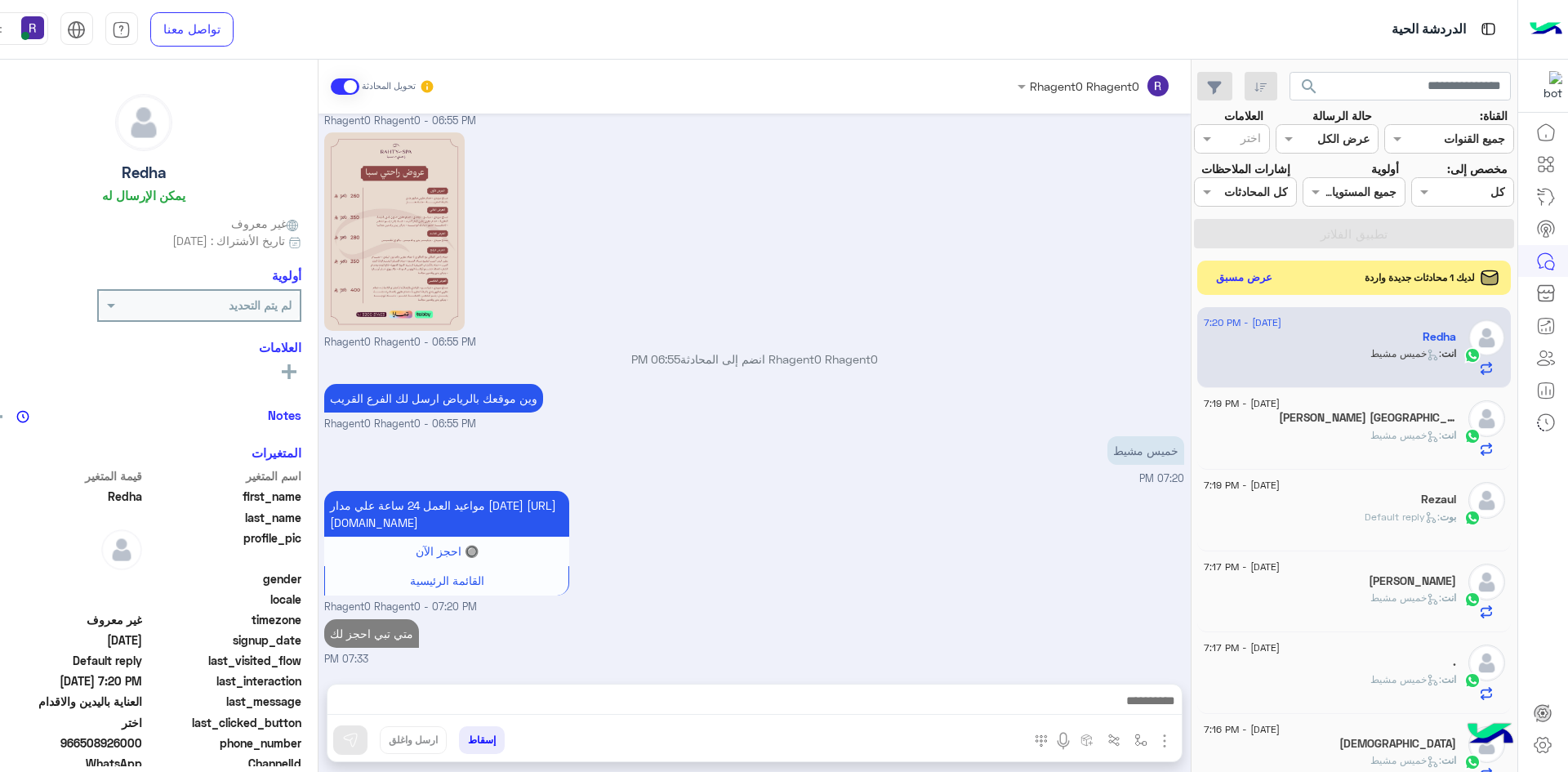
click at [1209, 273] on button "عرض مسبق" at bounding box center [1243, 278] width 69 height 22
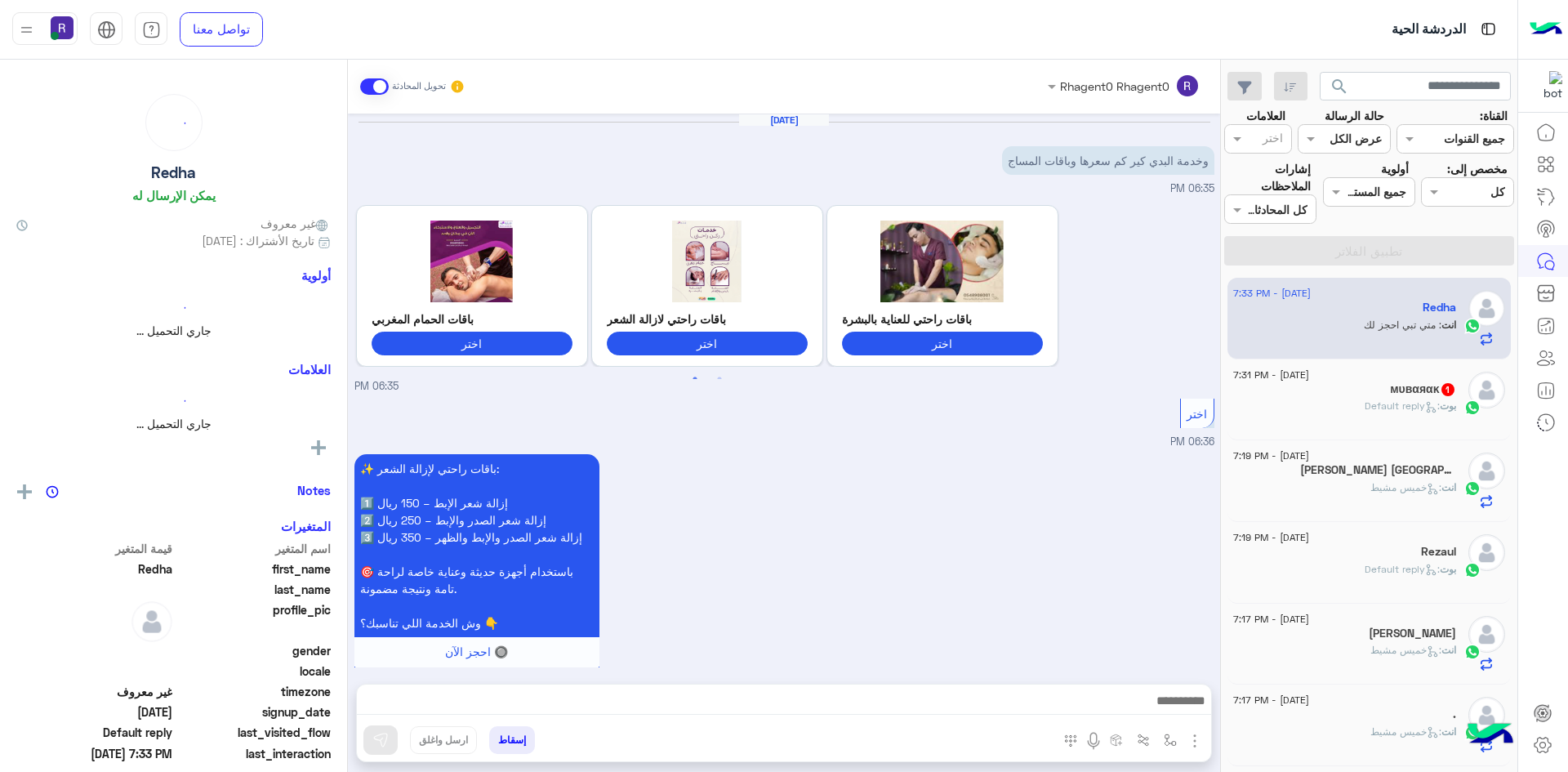
scroll to position [1976, 0]
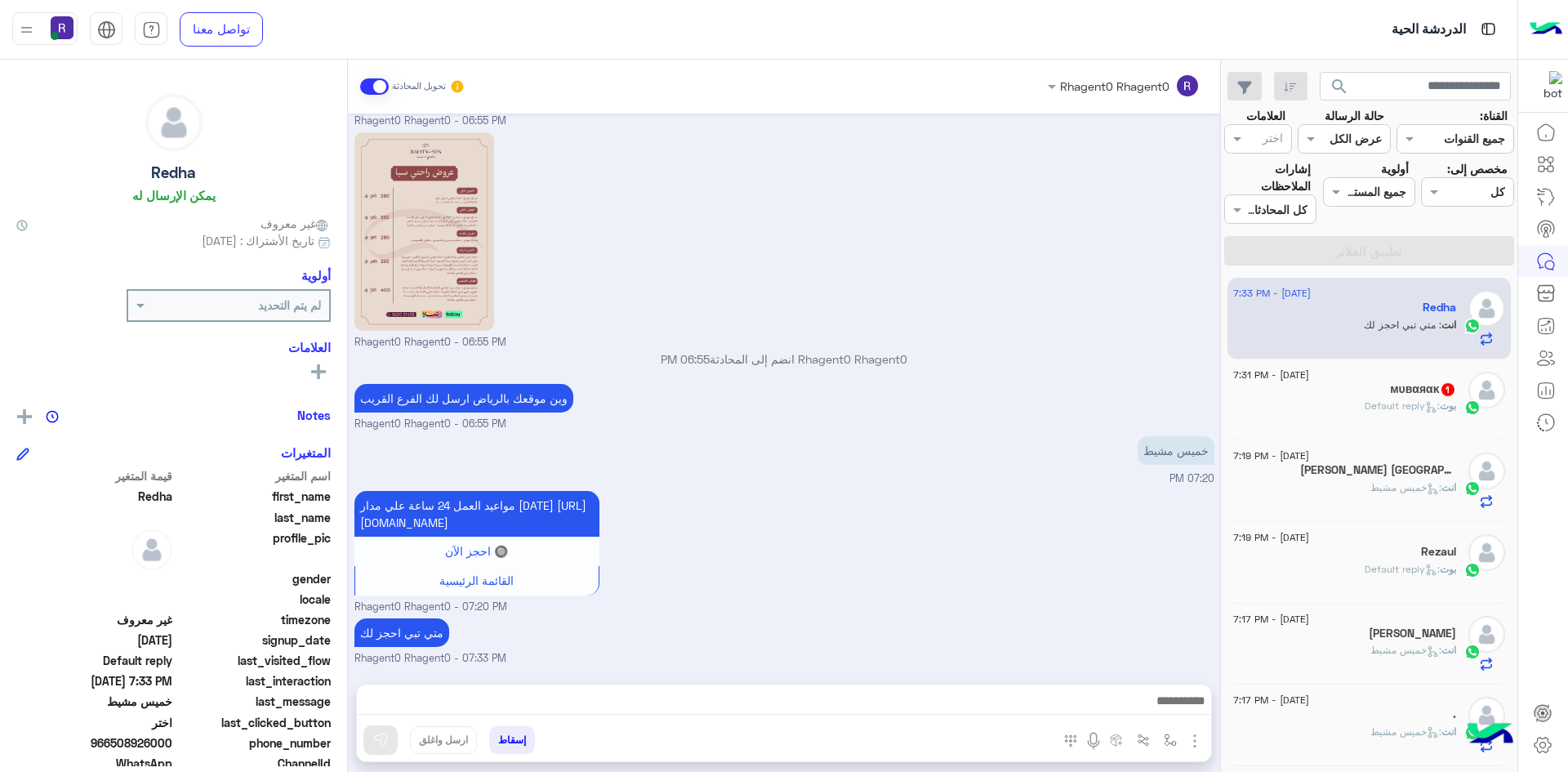
click at [1416, 427] on div "[PERSON_NAME] : Default reply" at bounding box center [1344, 412] width 223 height 29
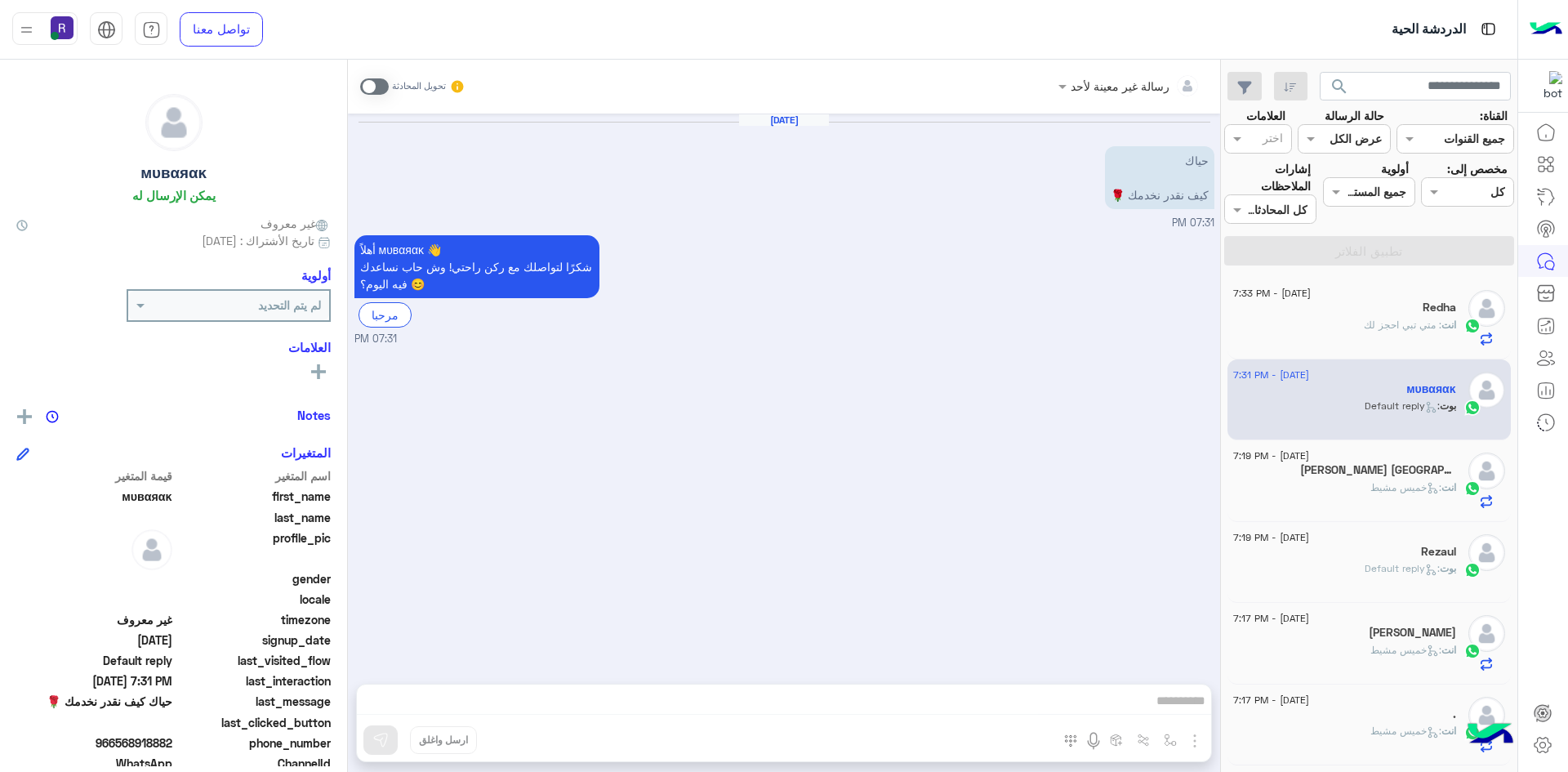
click at [1458, 476] on div "[DATE] - 7:19 PM [PERSON_NAME] UAE انت : [DATE][PERSON_NAME]" at bounding box center [1369, 480] width 272 height 56
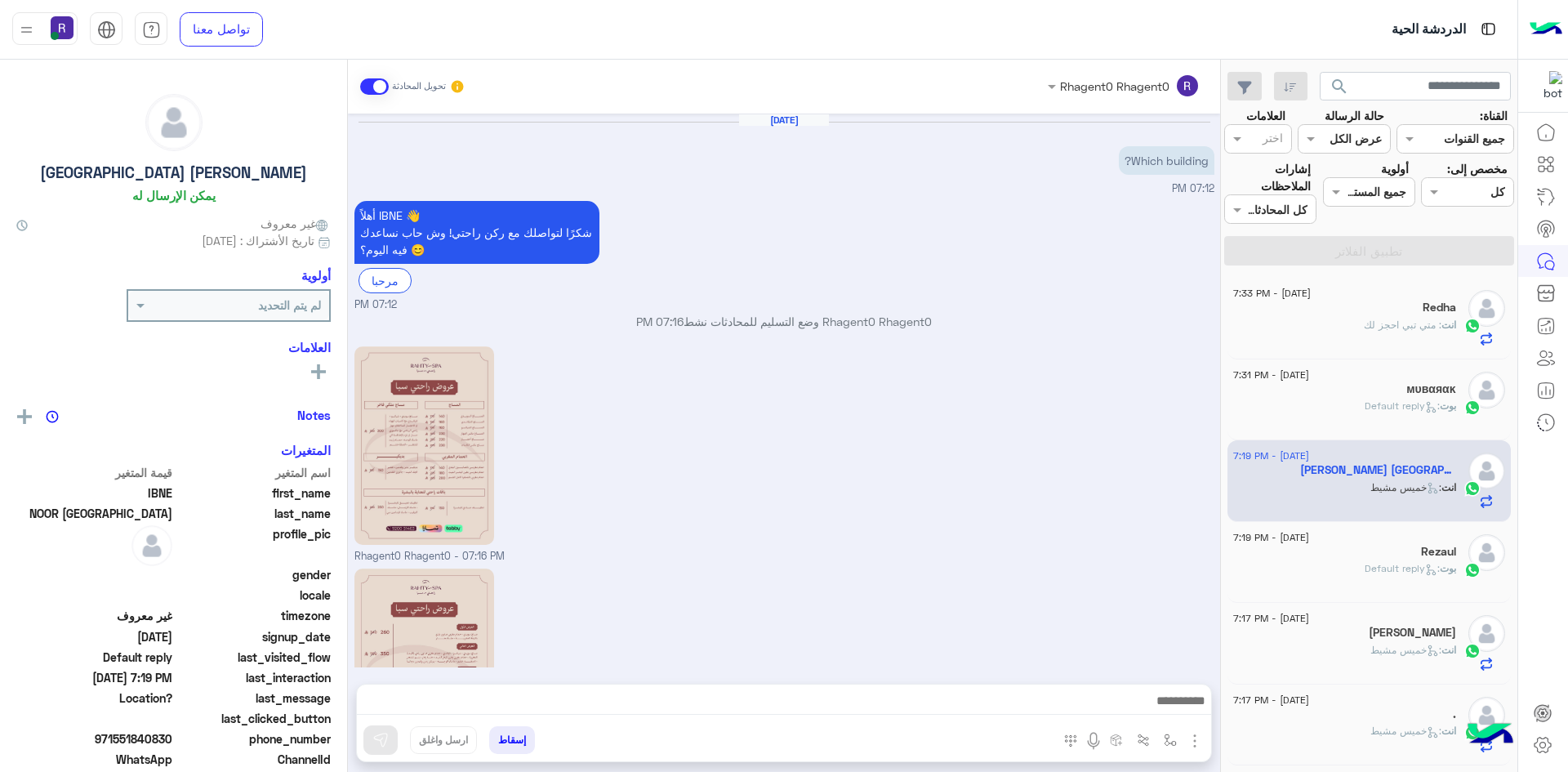
scroll to position [383, 0]
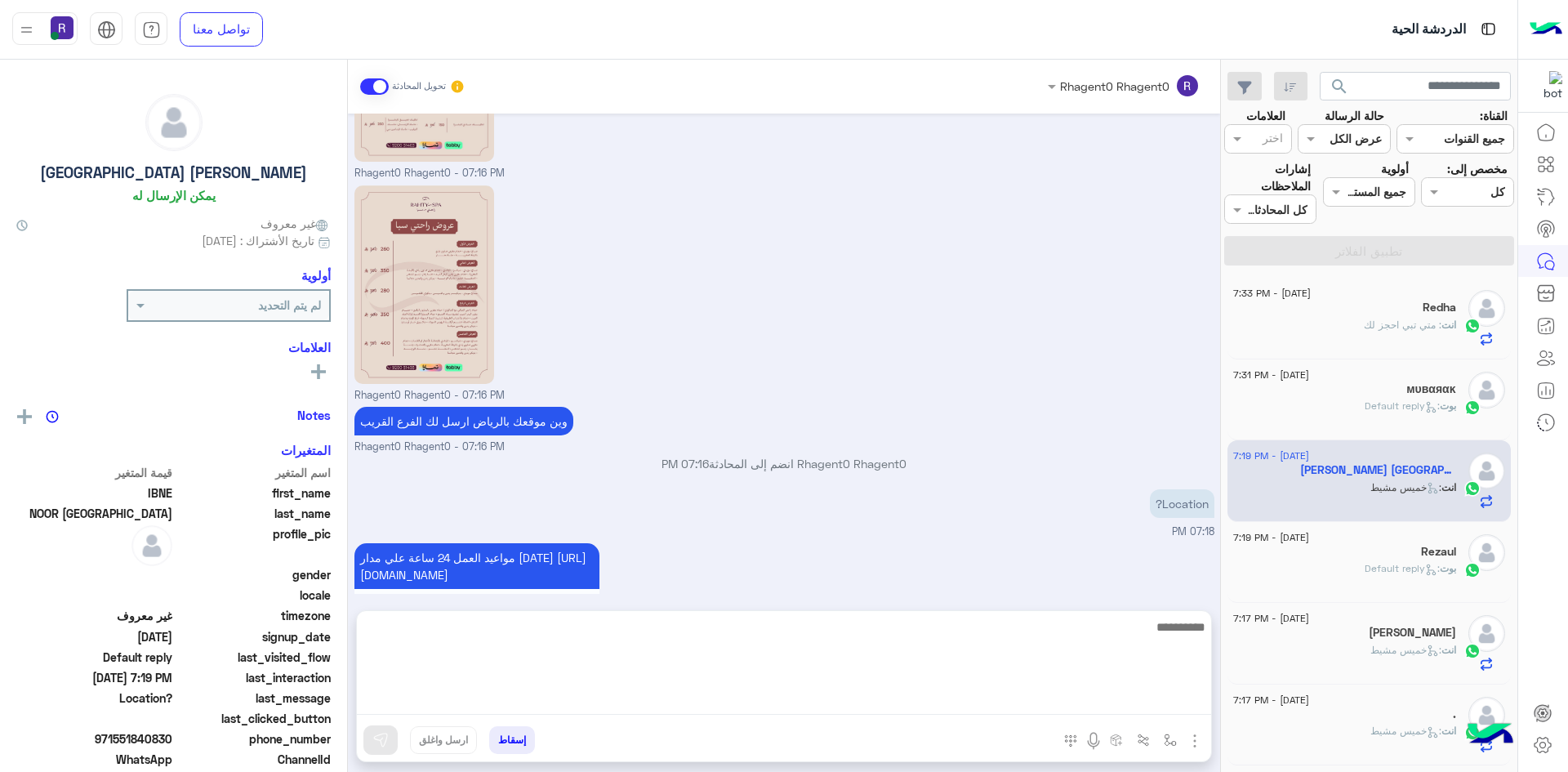
click at [723, 704] on textarea at bounding box center [783, 665] width 854 height 98
type textarea "**********"
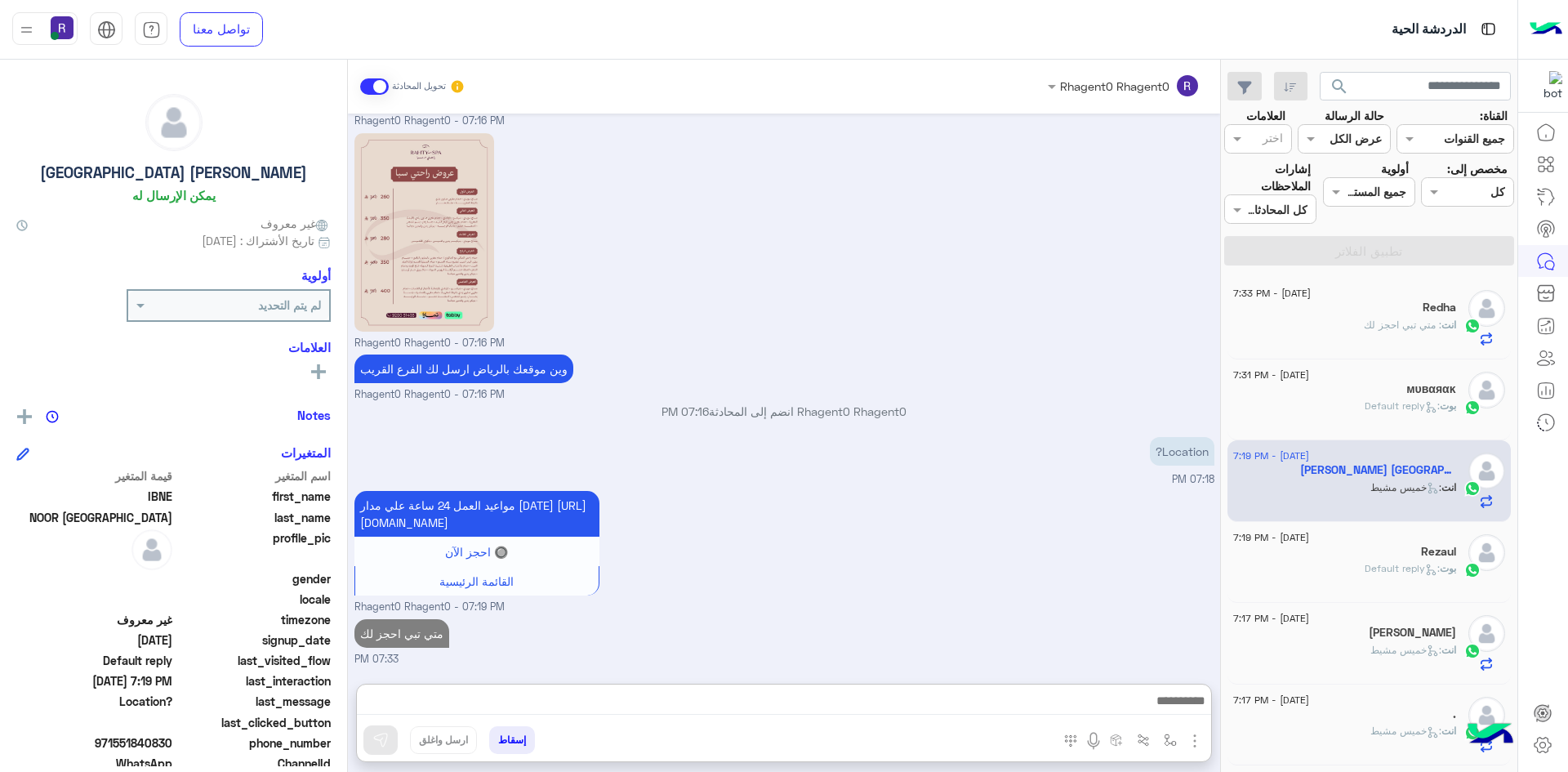
click at [1381, 579] on div "[PERSON_NAME] : Default reply" at bounding box center [1344, 575] width 223 height 29
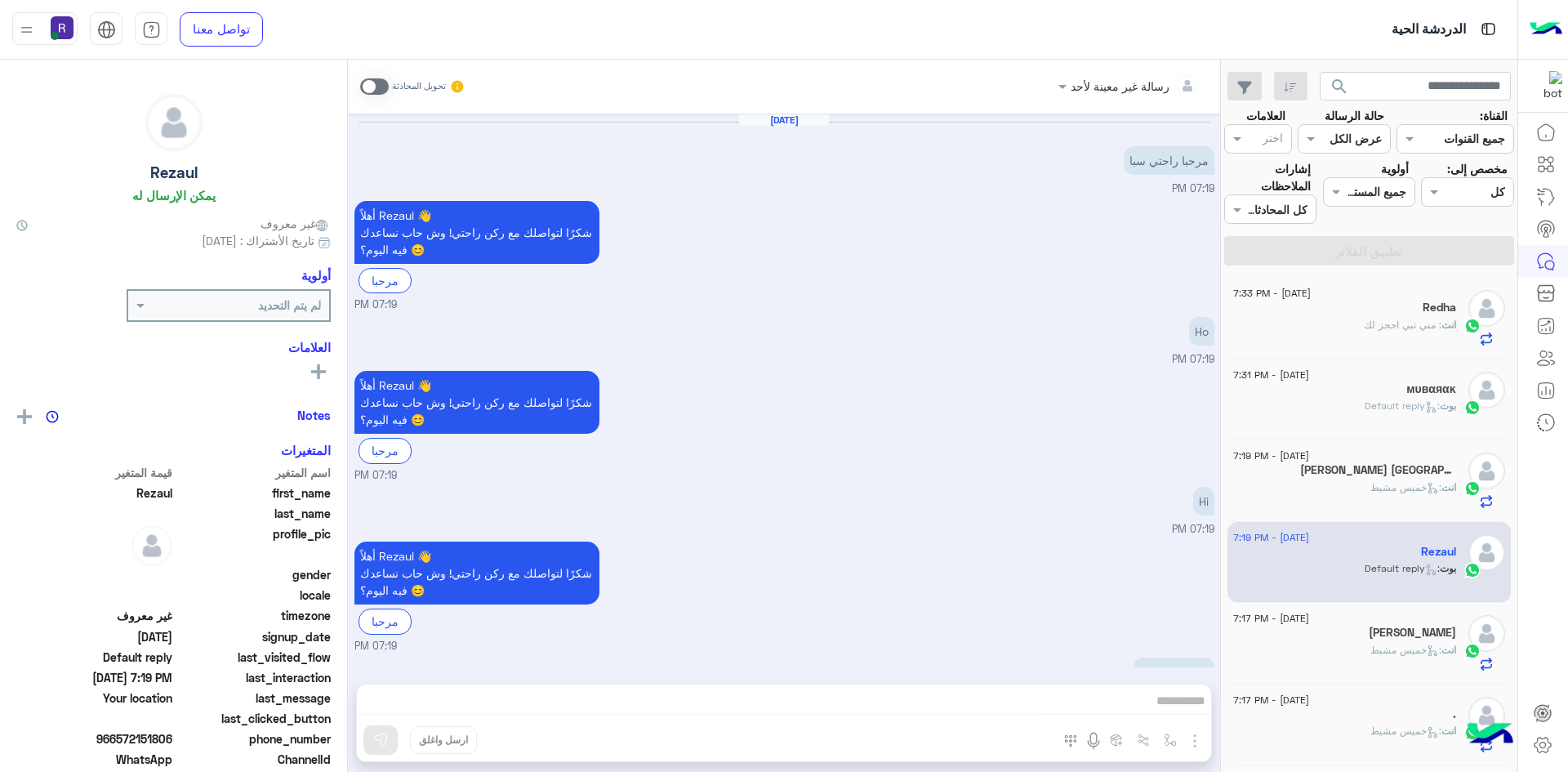
scroll to position [158, 0]
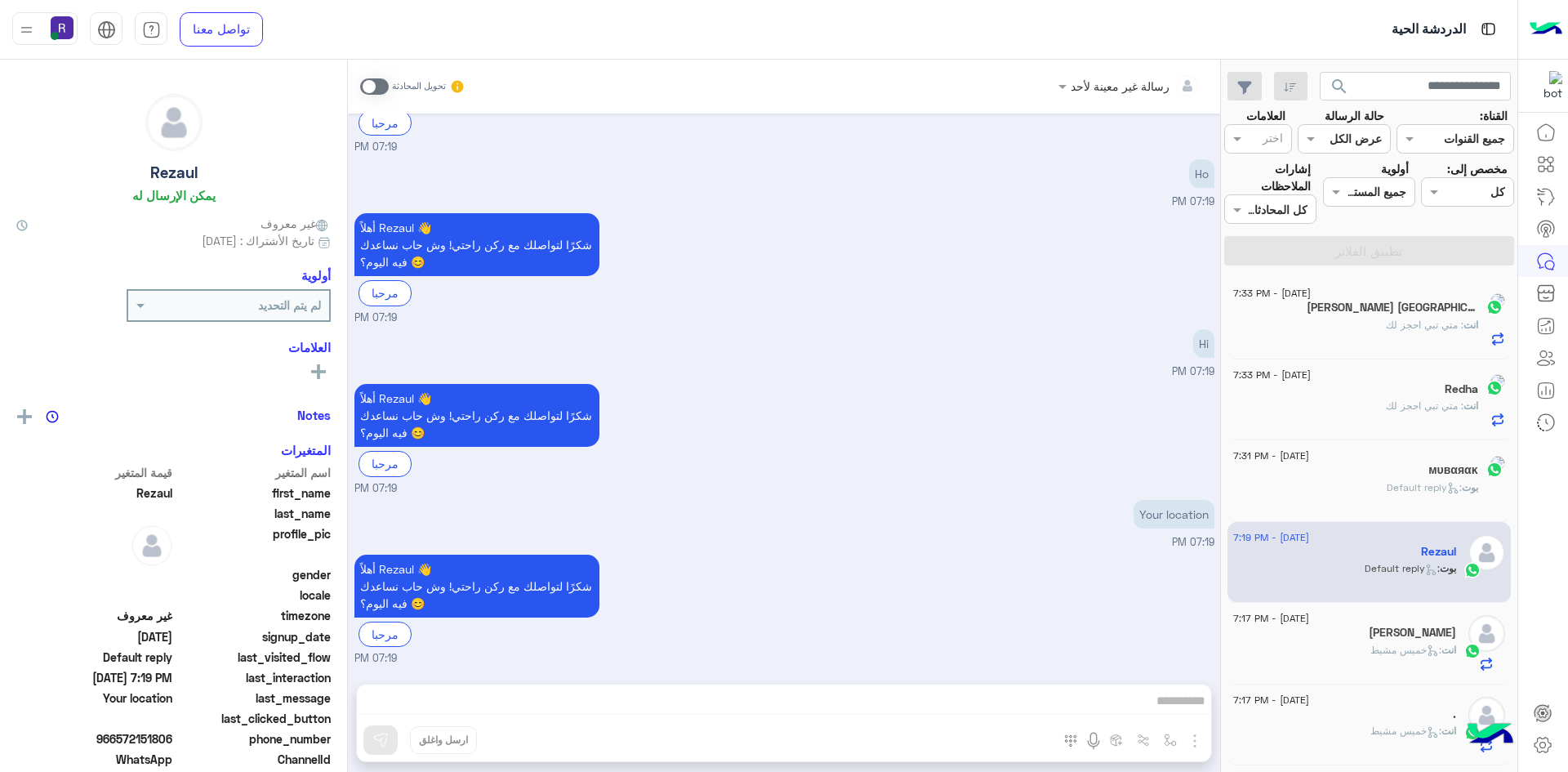
click at [1433, 655] on span ": [DATE][PERSON_NAME]" at bounding box center [1405, 649] width 71 height 12
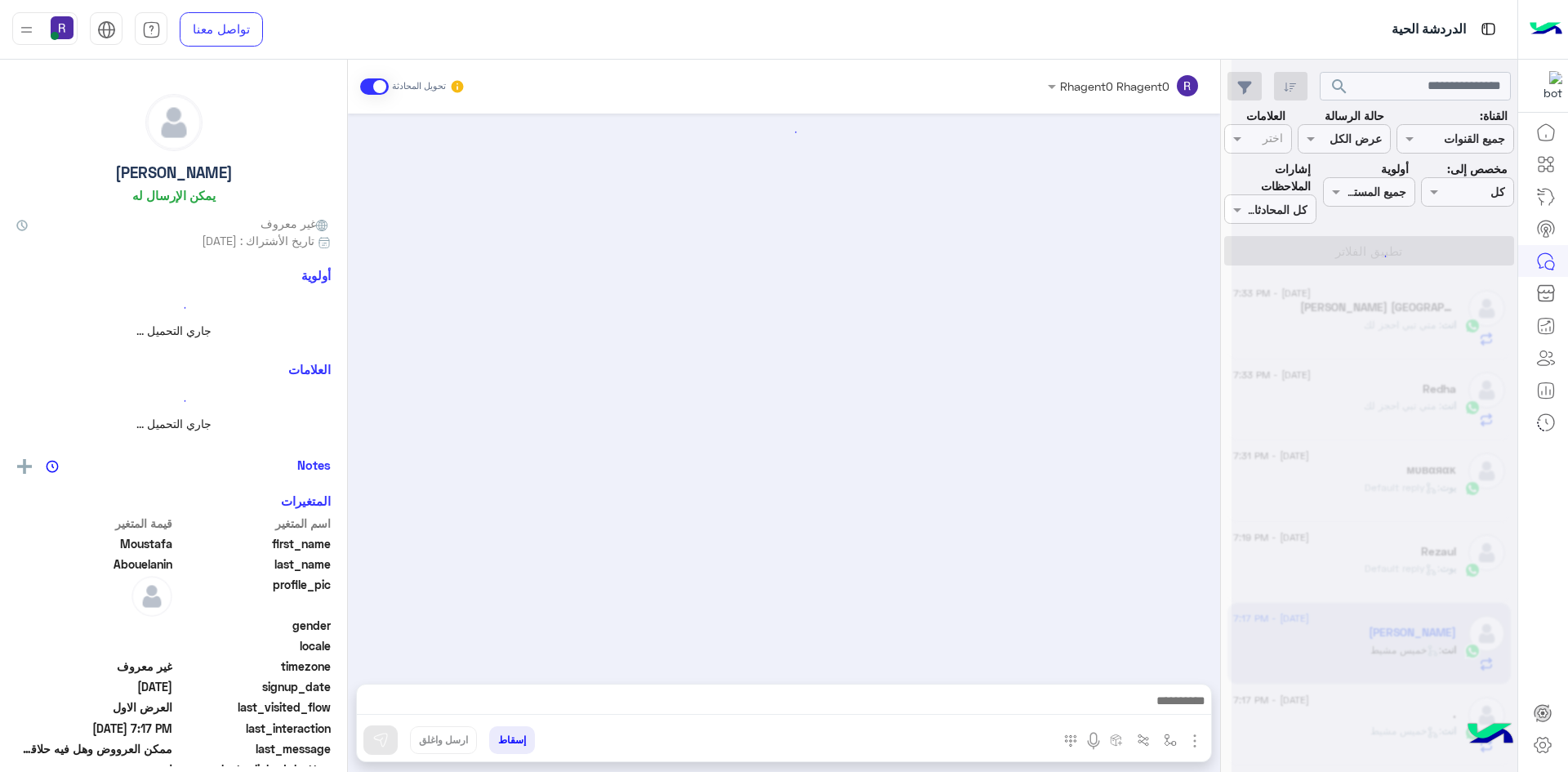
scroll to position [799, 0]
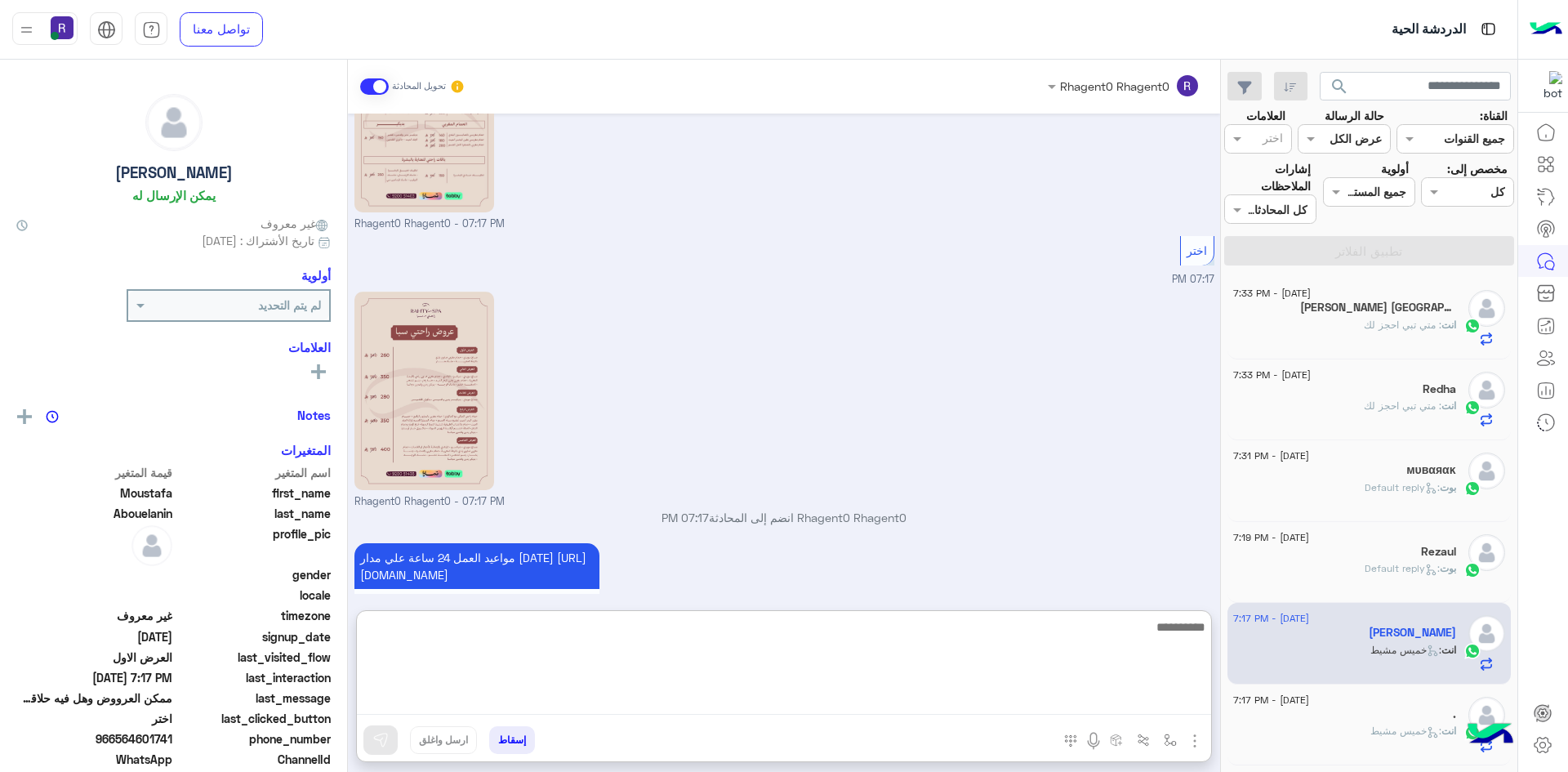
click at [1075, 699] on textarea at bounding box center [783, 665] width 854 height 98
type textarea "**********"
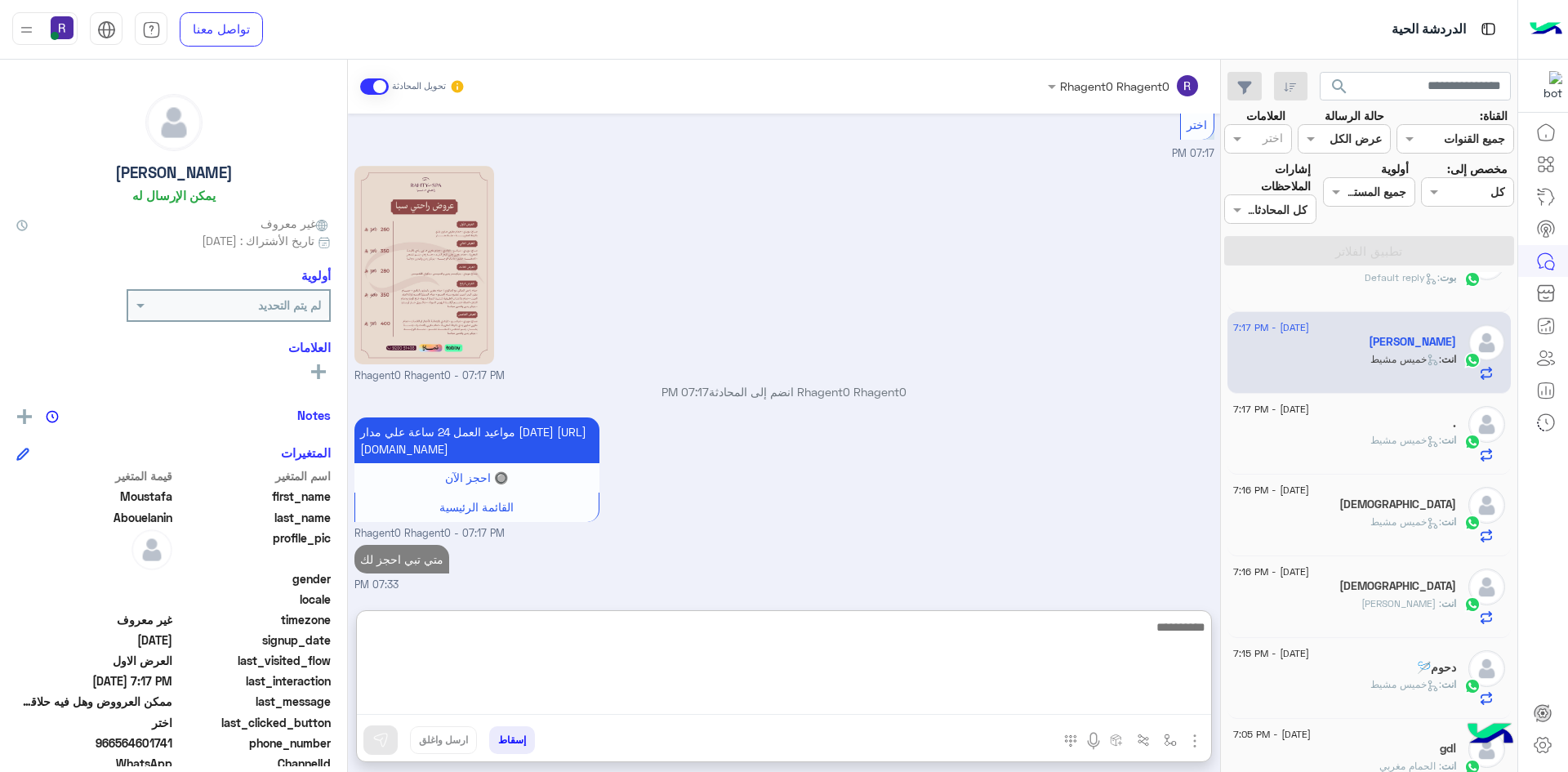
scroll to position [327, 0]
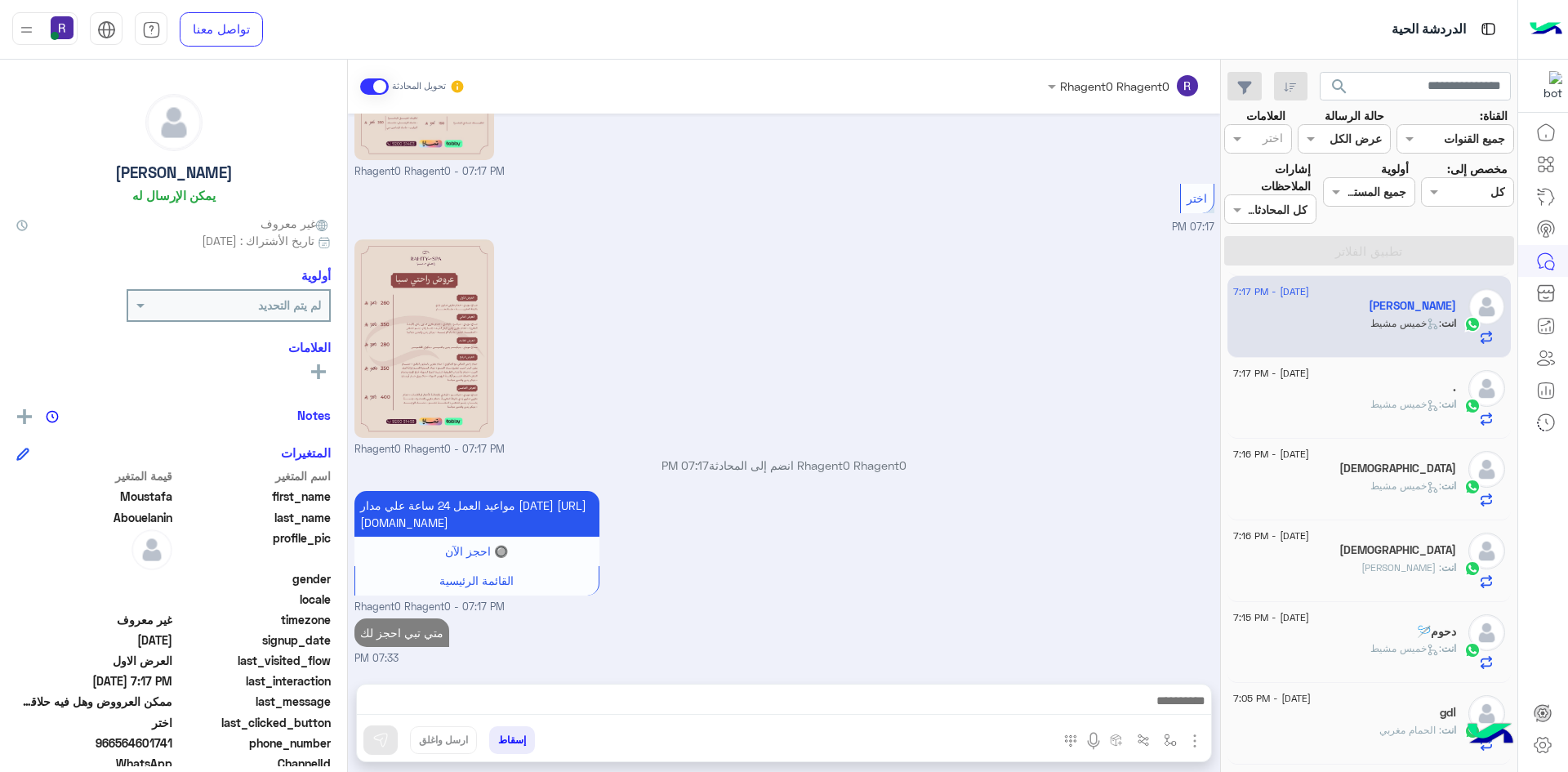
click at [1414, 414] on div "انت : [DATE][PERSON_NAME]" at bounding box center [1344, 410] width 223 height 29
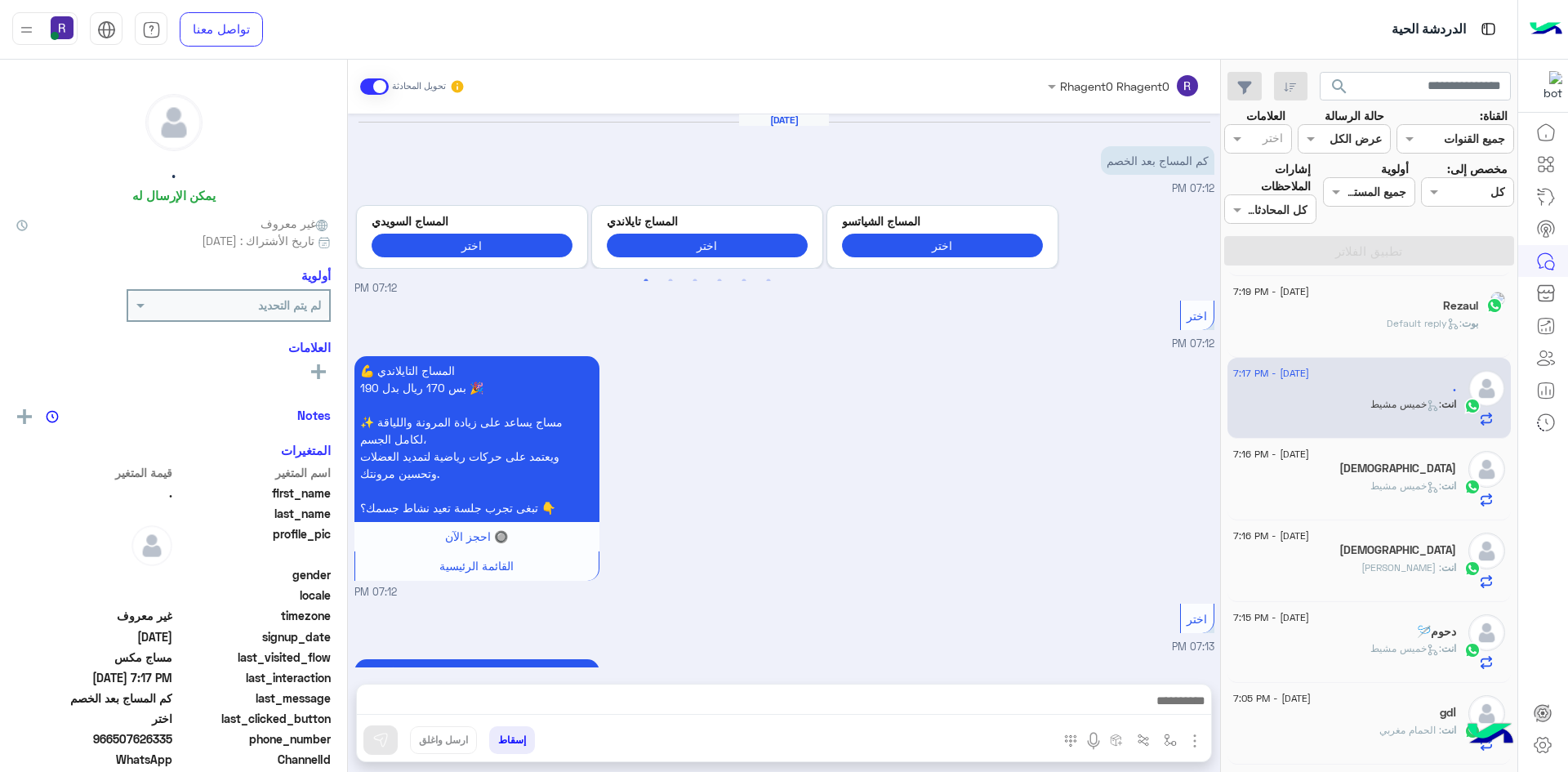
scroll to position [492, 0]
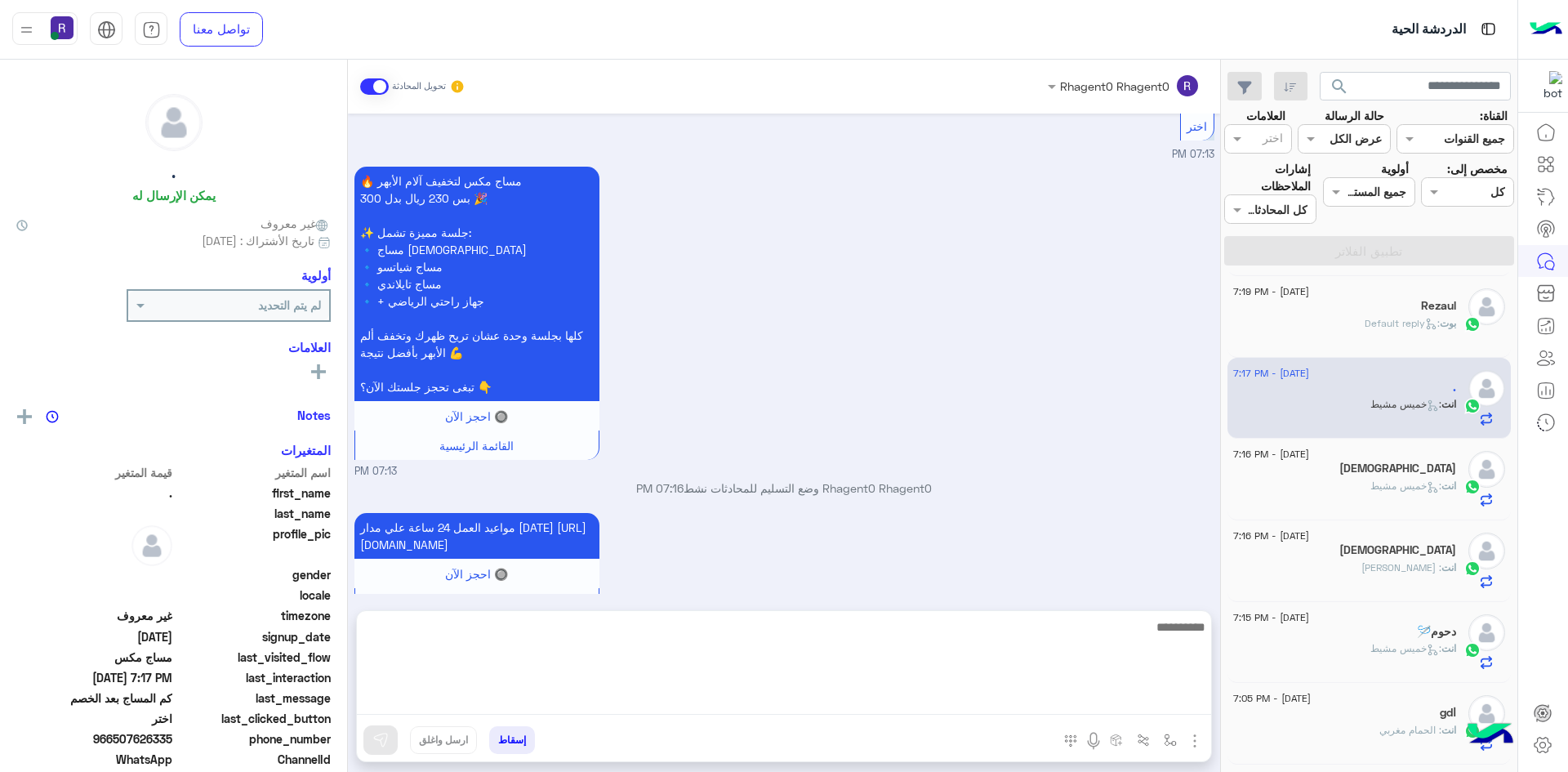
click at [1091, 699] on textarea at bounding box center [783, 665] width 854 height 98
type textarea "**********"
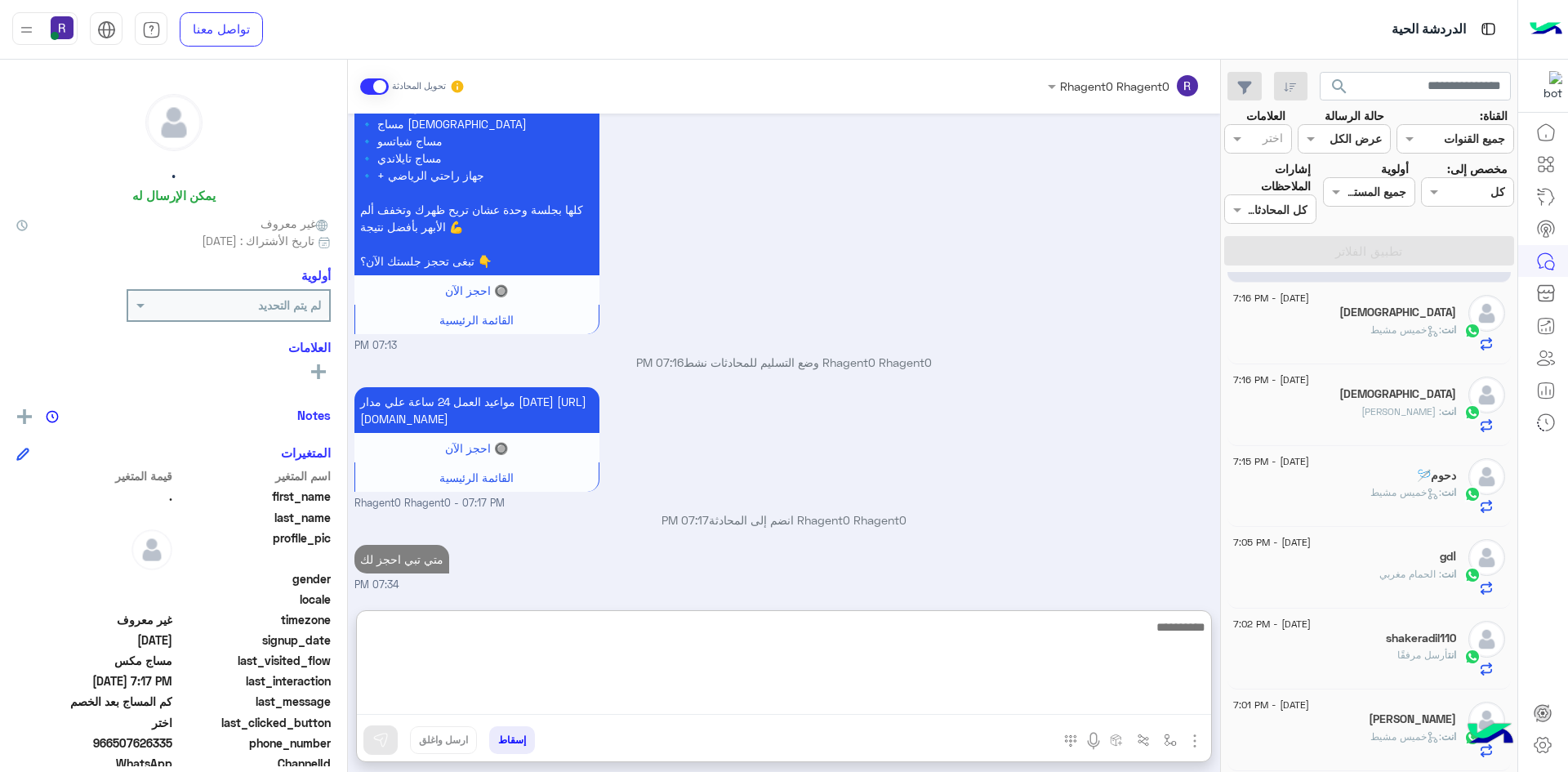
scroll to position [490, 0]
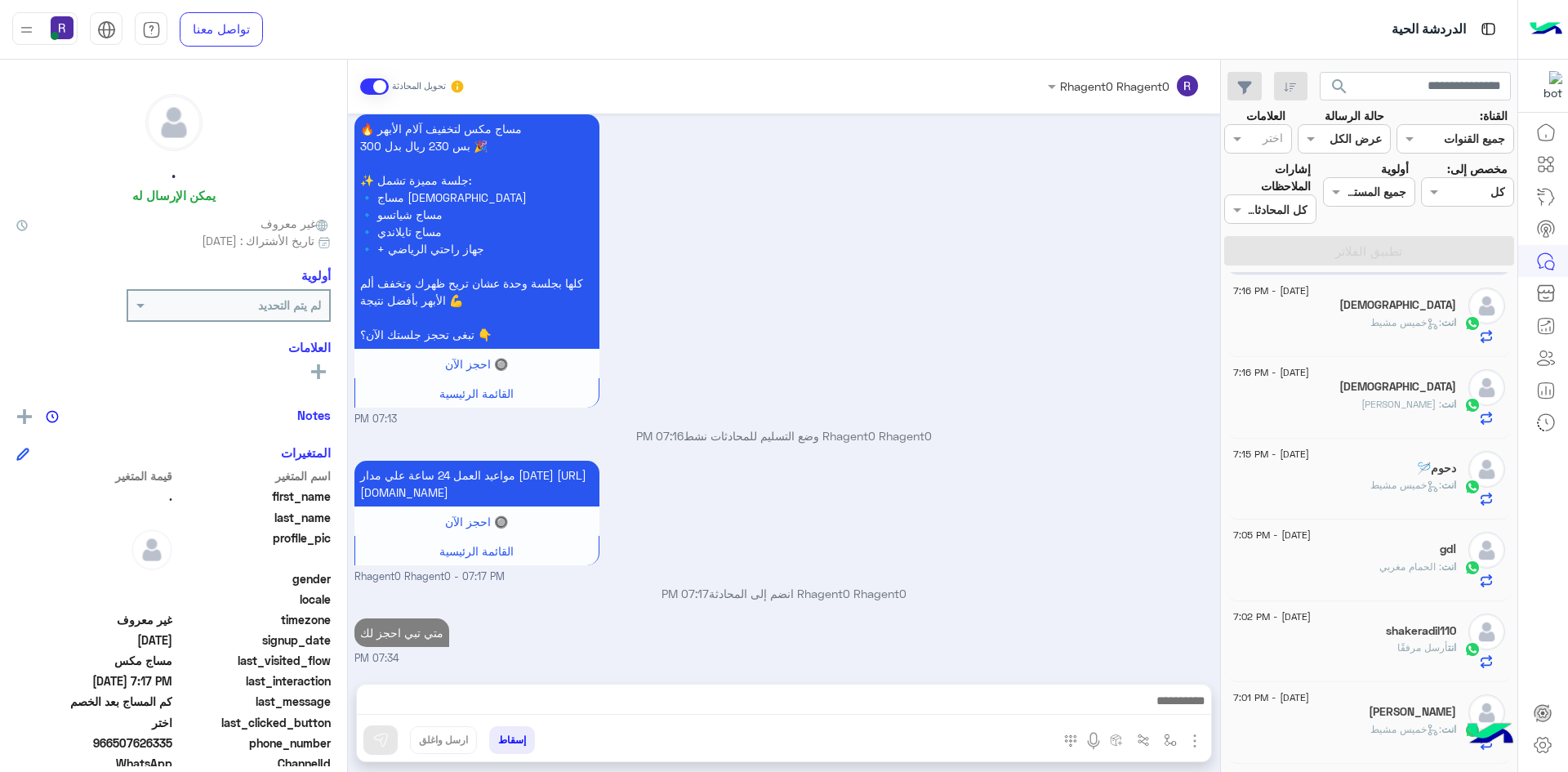
click at [1431, 316] on p "انت : [DATE][PERSON_NAME]" at bounding box center [1413, 323] width 86 height 15
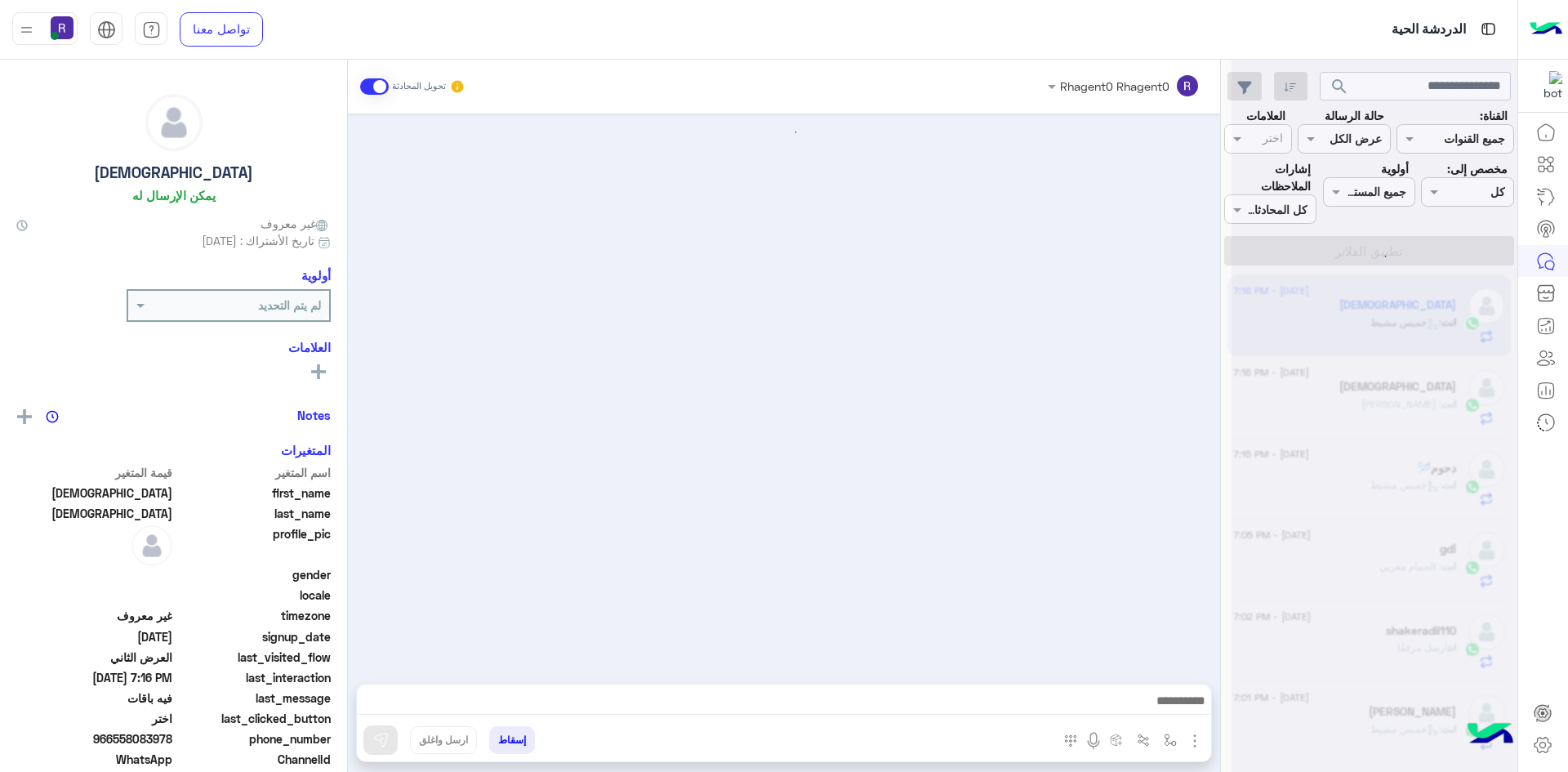
scroll to position [900, 0]
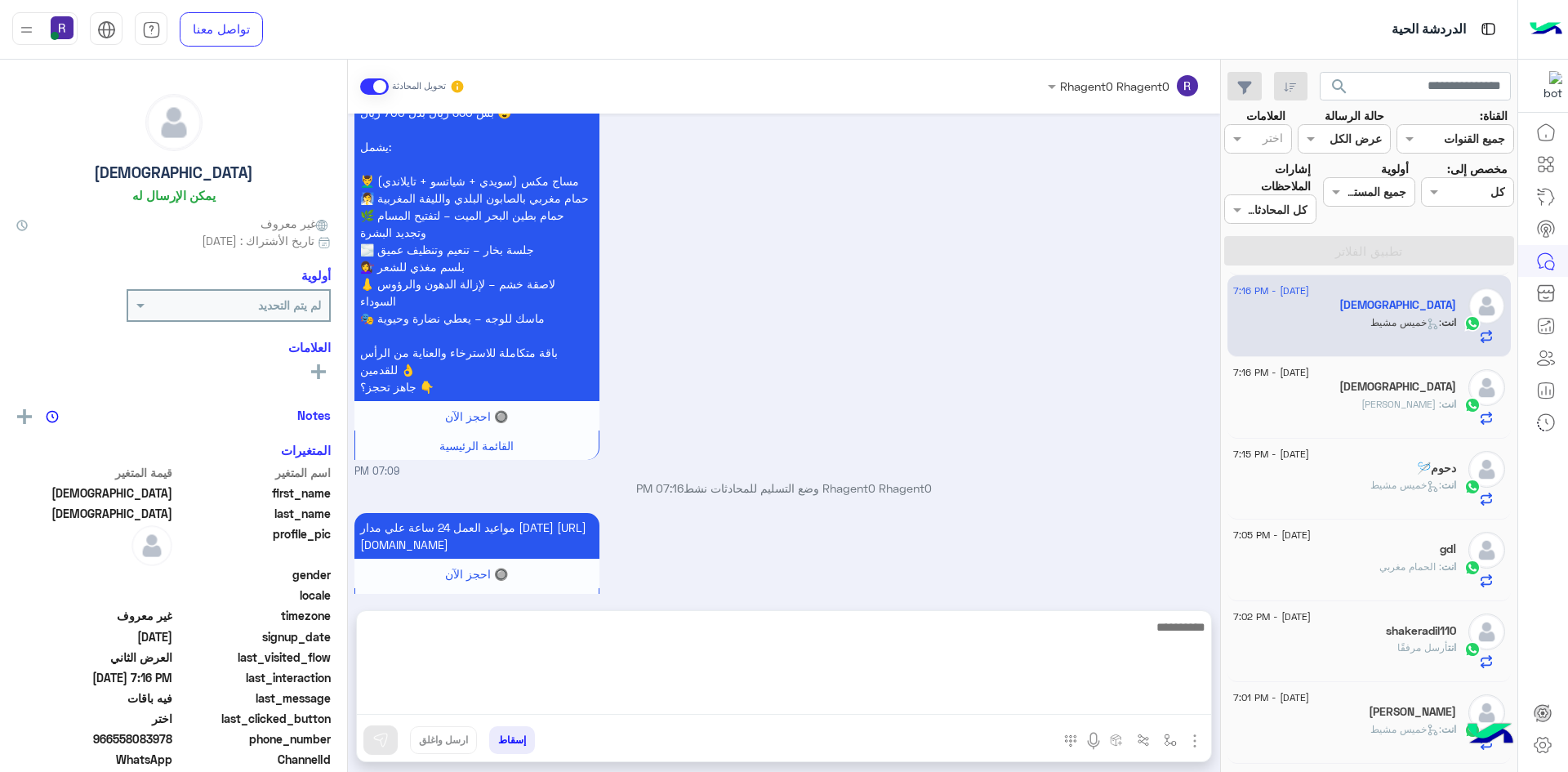
click at [750, 694] on textarea at bounding box center [783, 665] width 854 height 98
type textarea "**********"
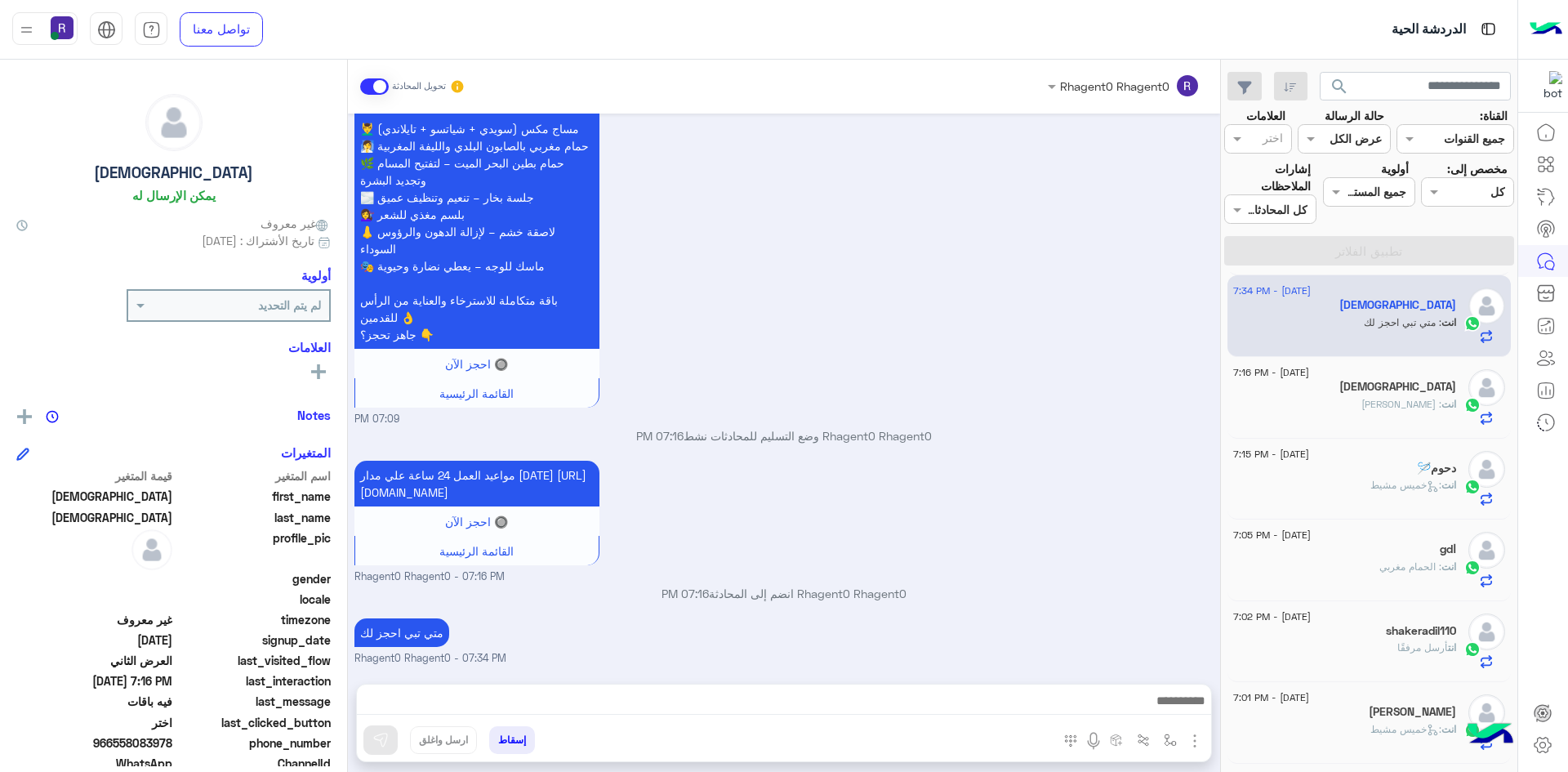
click at [1420, 399] on span ": [PERSON_NAME]" at bounding box center [1401, 403] width 80 height 12
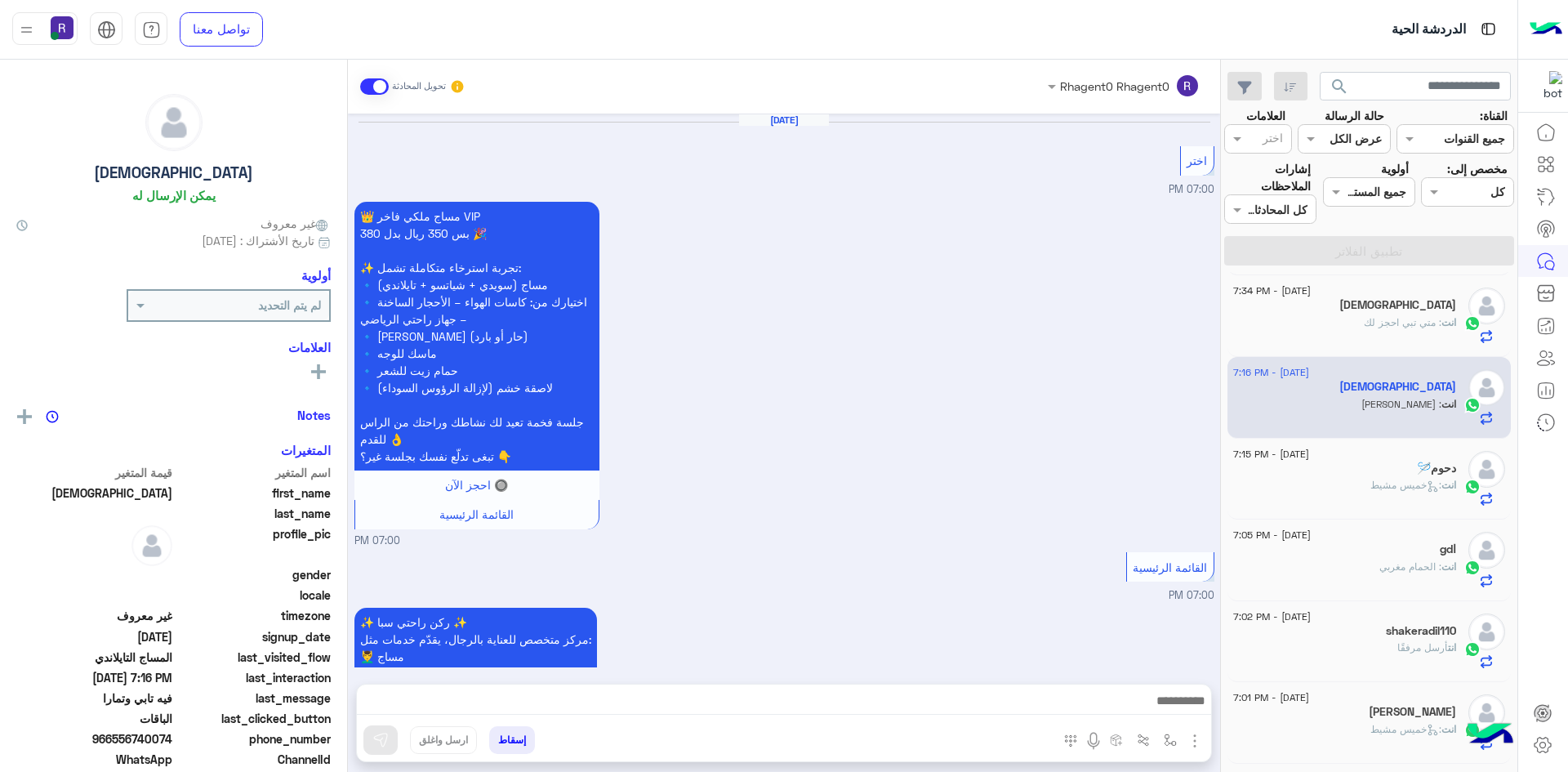
scroll to position [1724, 0]
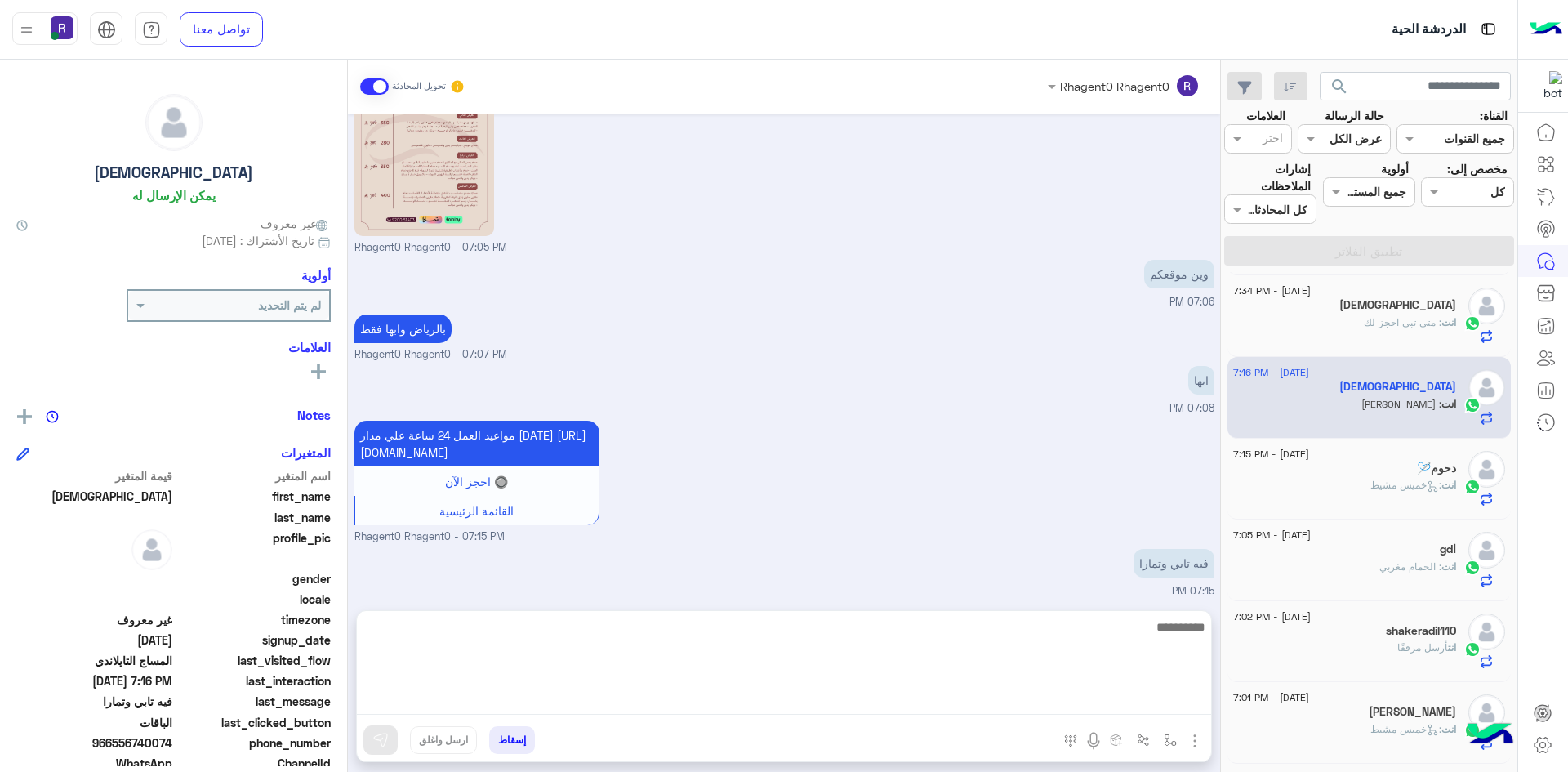
click at [1040, 704] on textarea at bounding box center [783, 665] width 854 height 98
type textarea "**********"
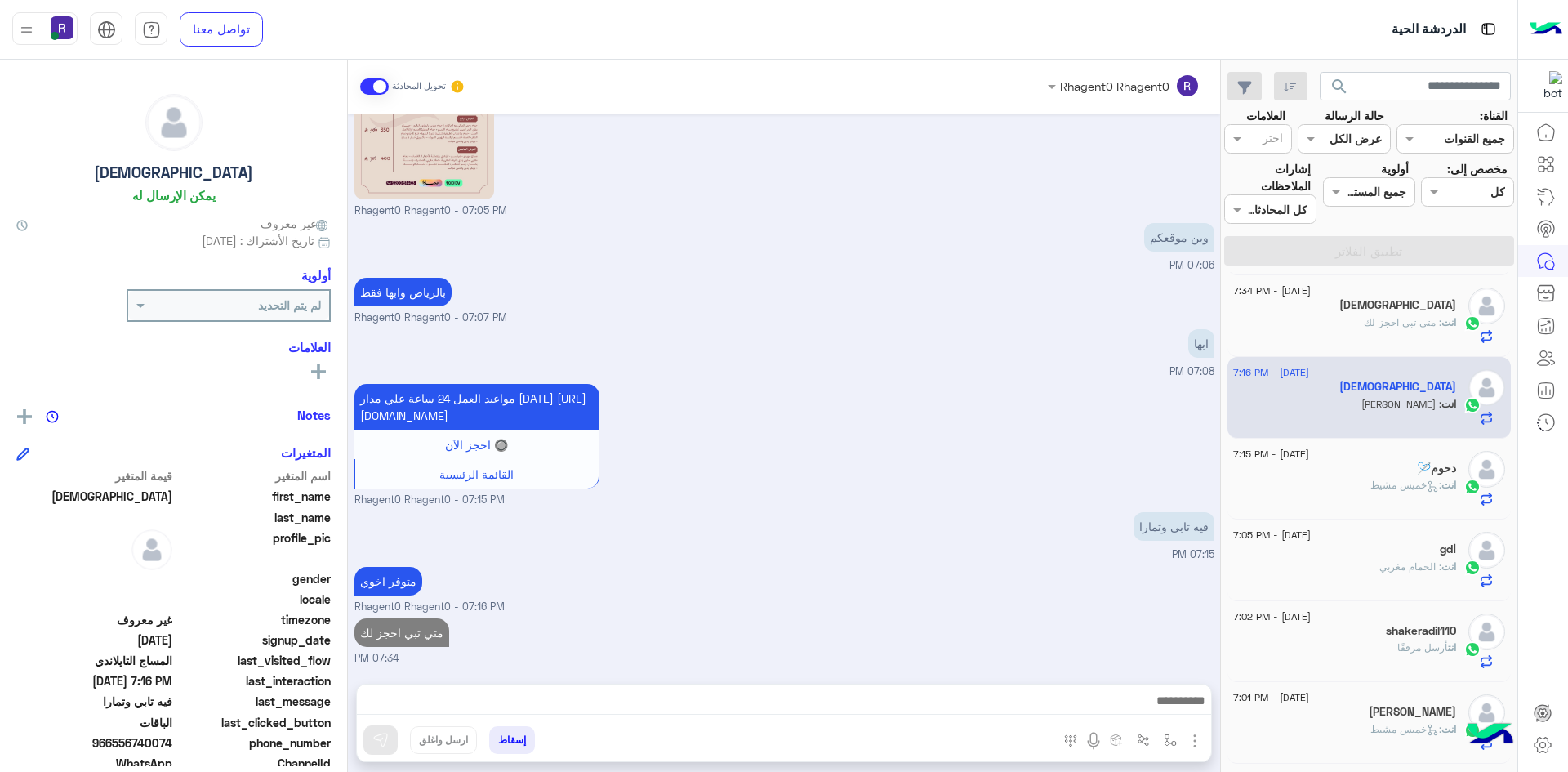
click at [1370, 485] on span ": [DATE][PERSON_NAME]" at bounding box center [1405, 484] width 71 height 12
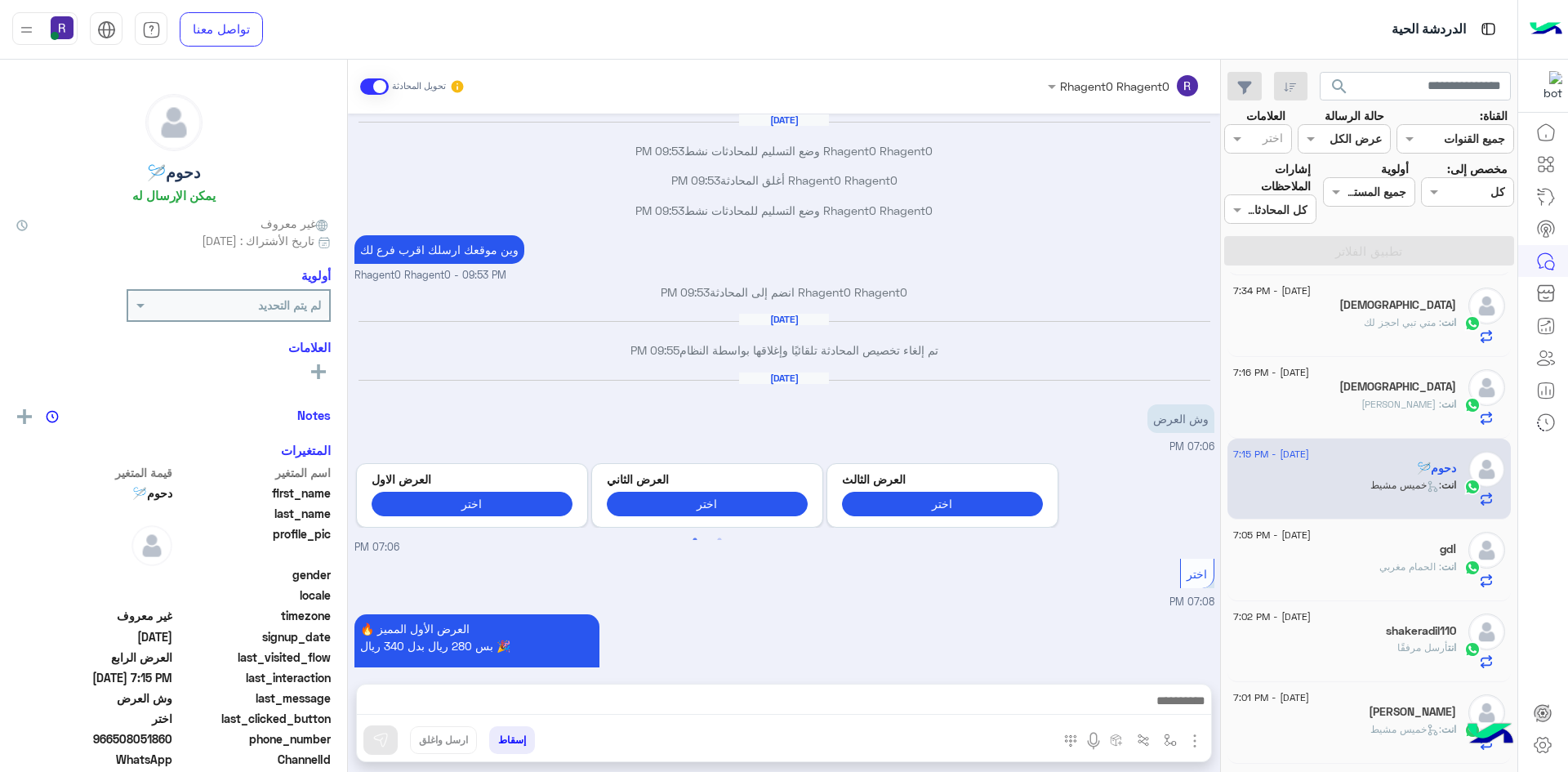
scroll to position [1965, 0]
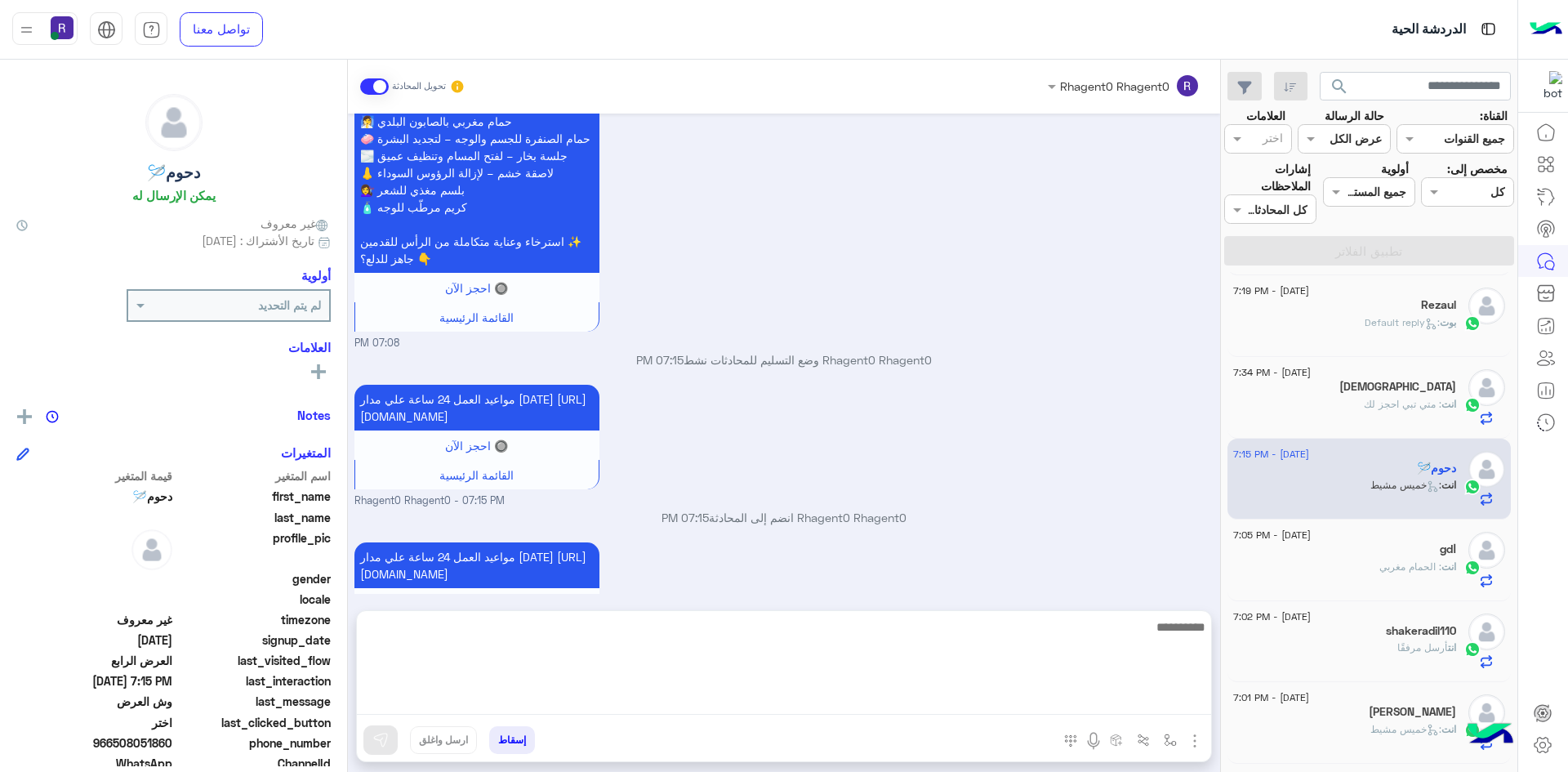
click at [833, 708] on textarea at bounding box center [783, 665] width 854 height 98
type textarea "**********"
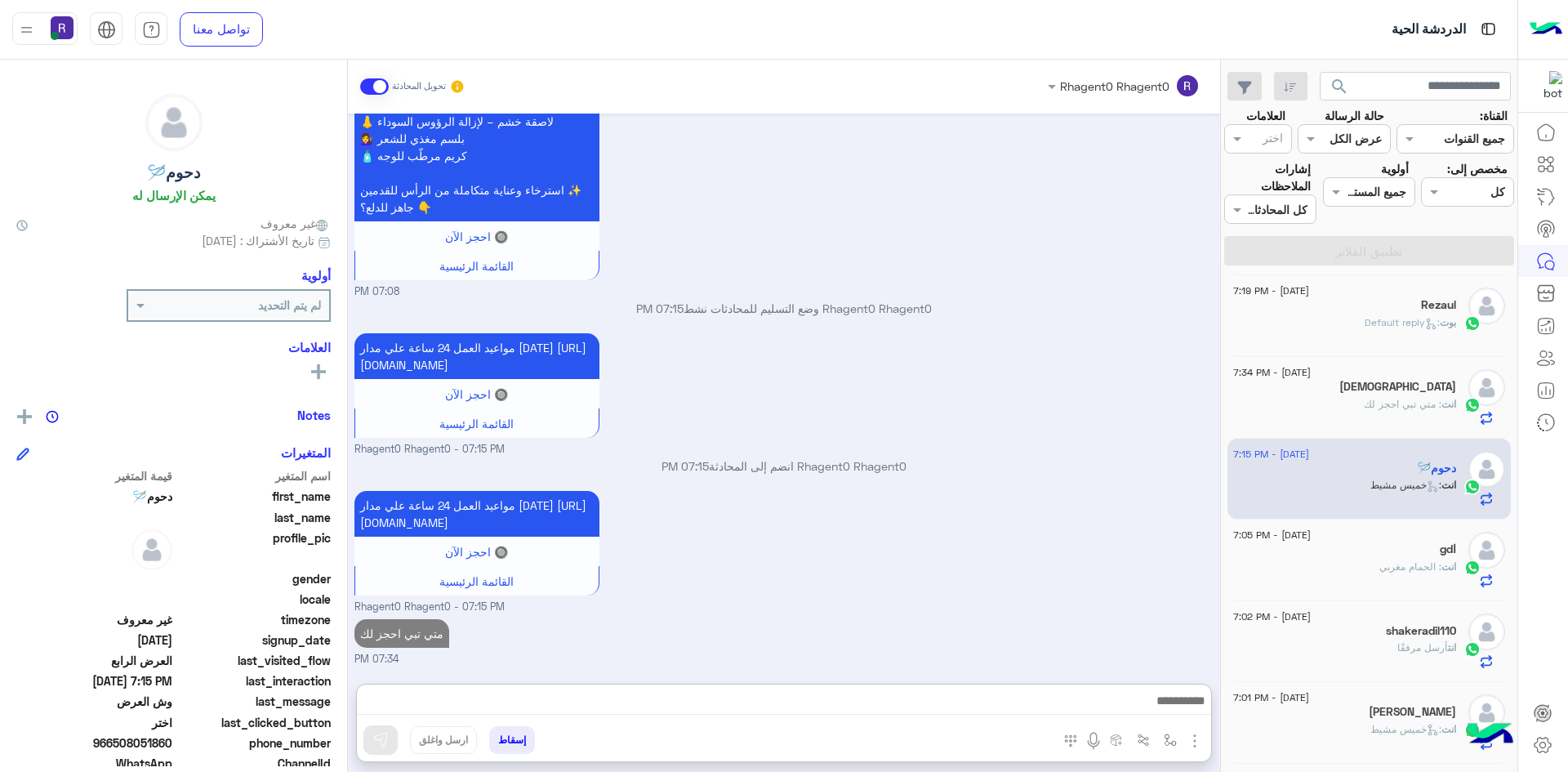
click at [1448, 580] on div "انت : الحمام مغربي" at bounding box center [1344, 573] width 223 height 29
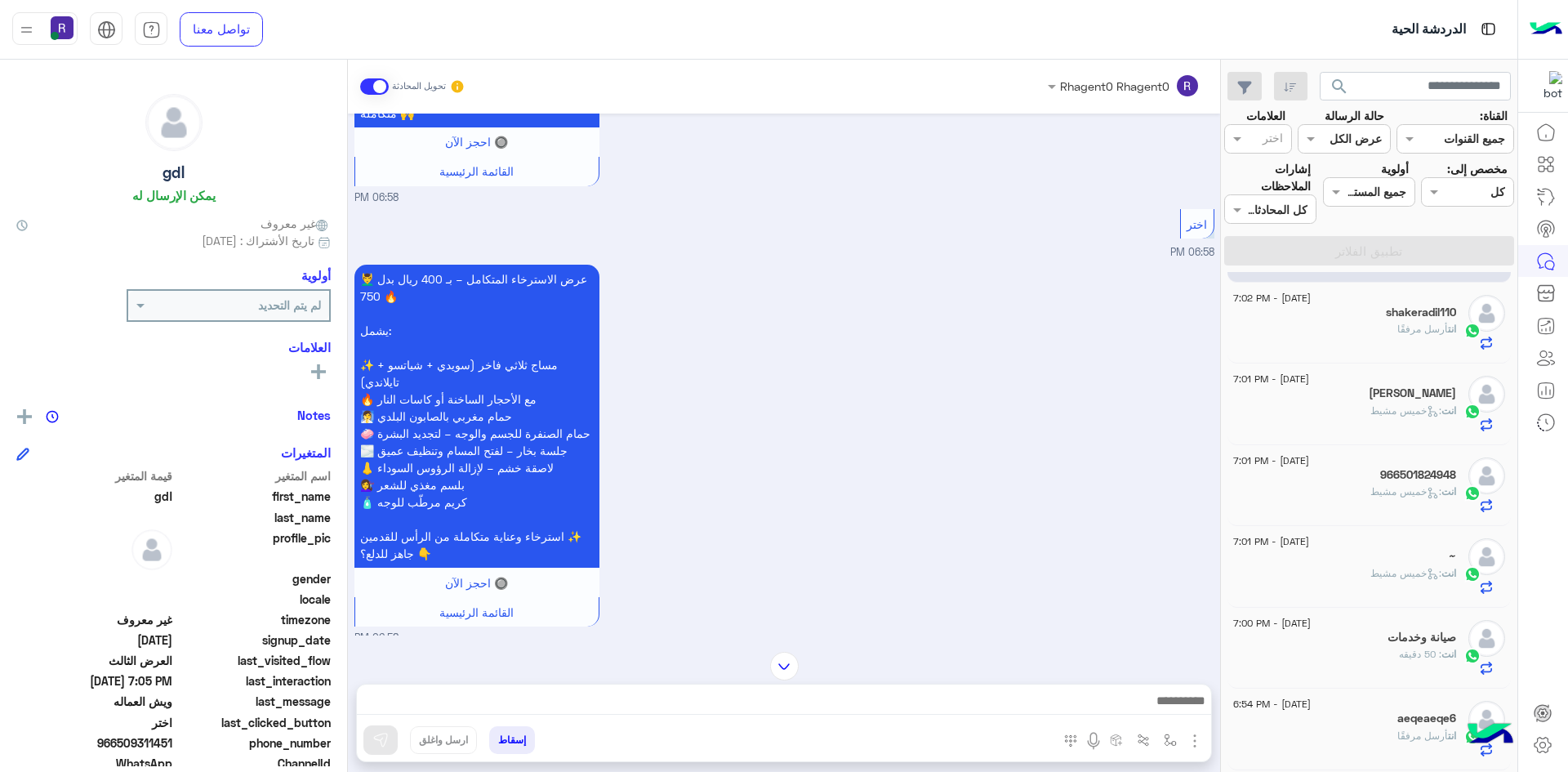
scroll to position [817, 0]
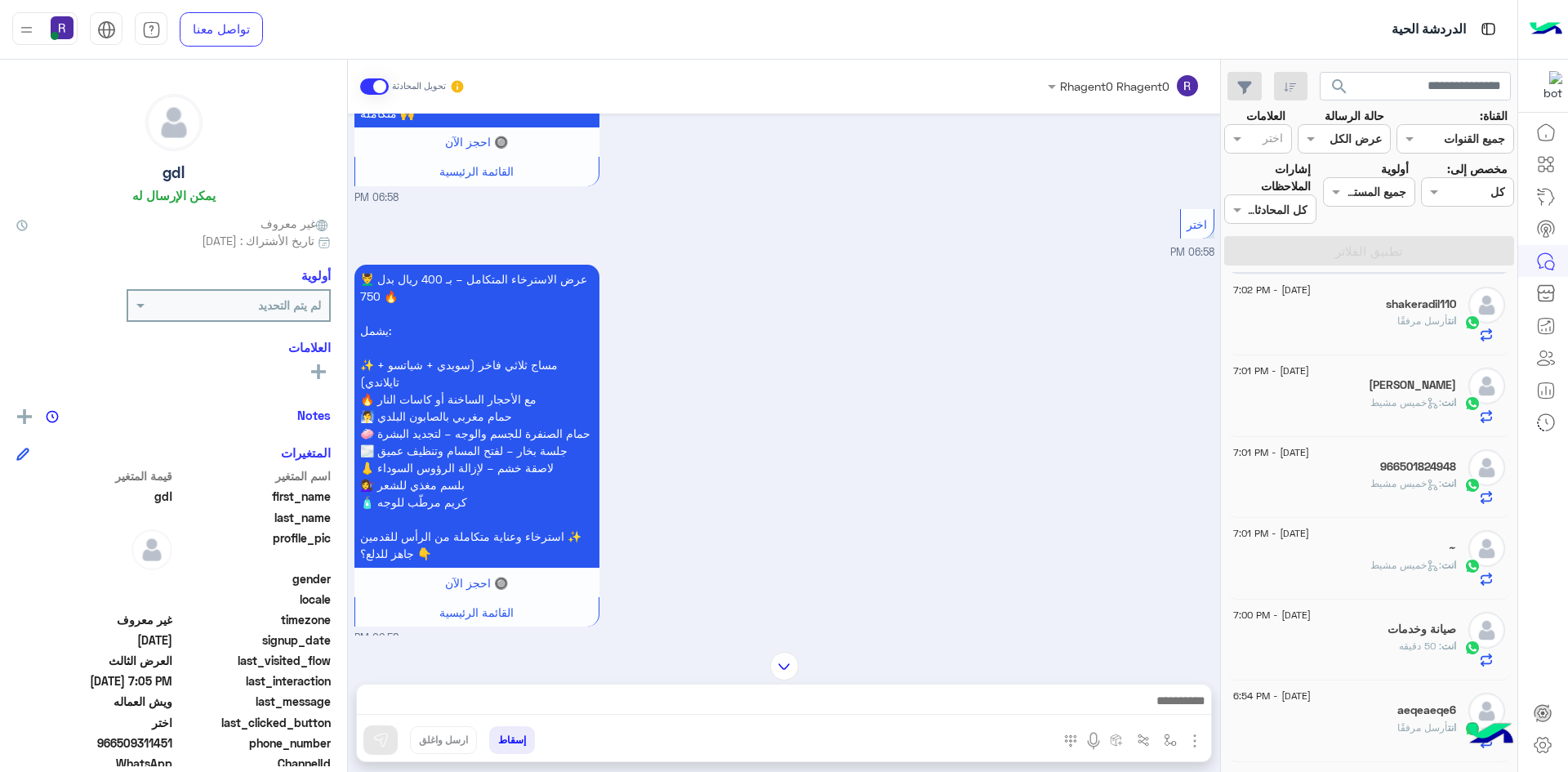
click at [1402, 414] on div "انت : [DATE][PERSON_NAME]" at bounding box center [1344, 409] width 223 height 29
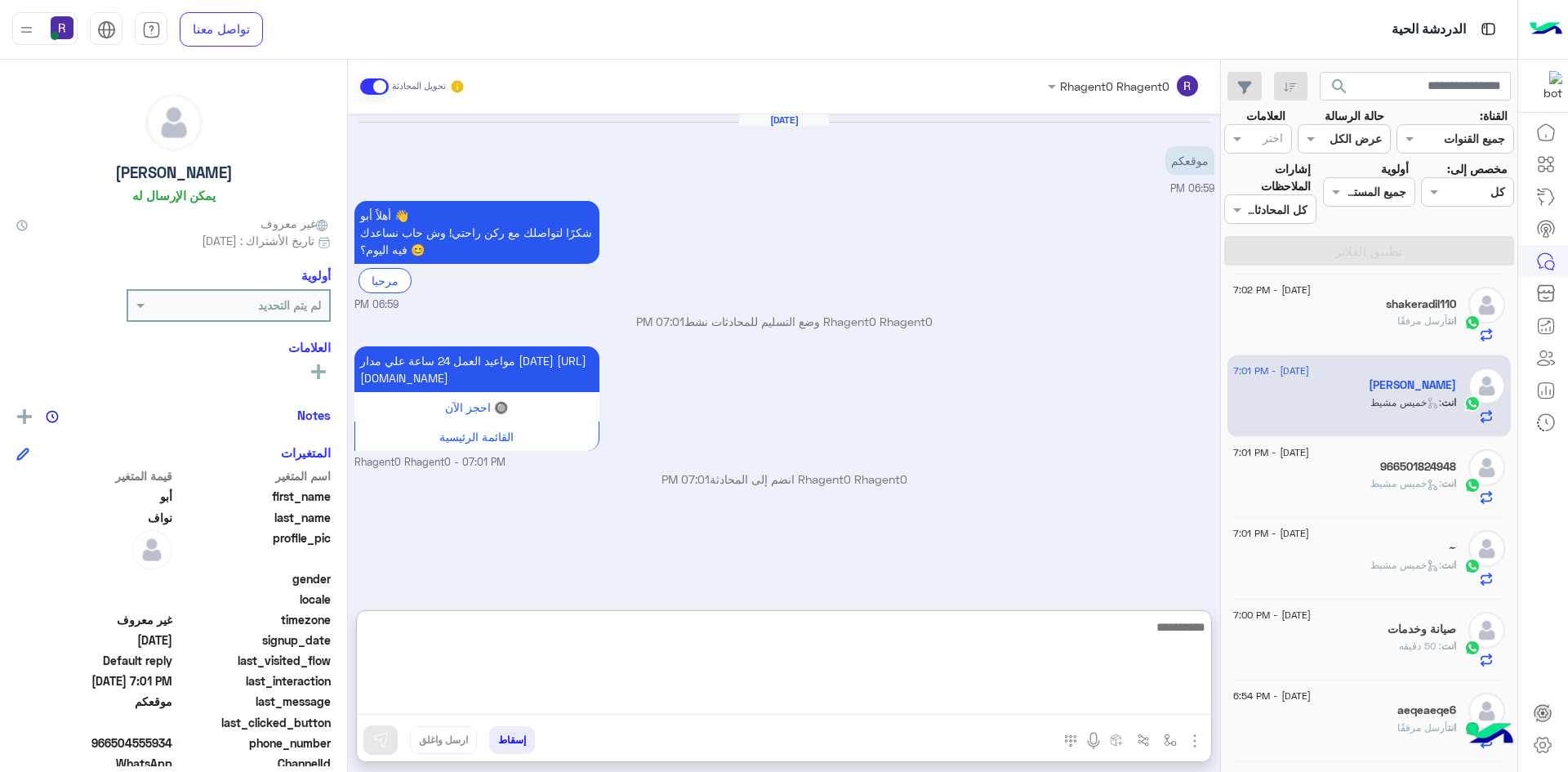
click at [1123, 692] on textarea at bounding box center [783, 665] width 854 height 98
type textarea "**********"
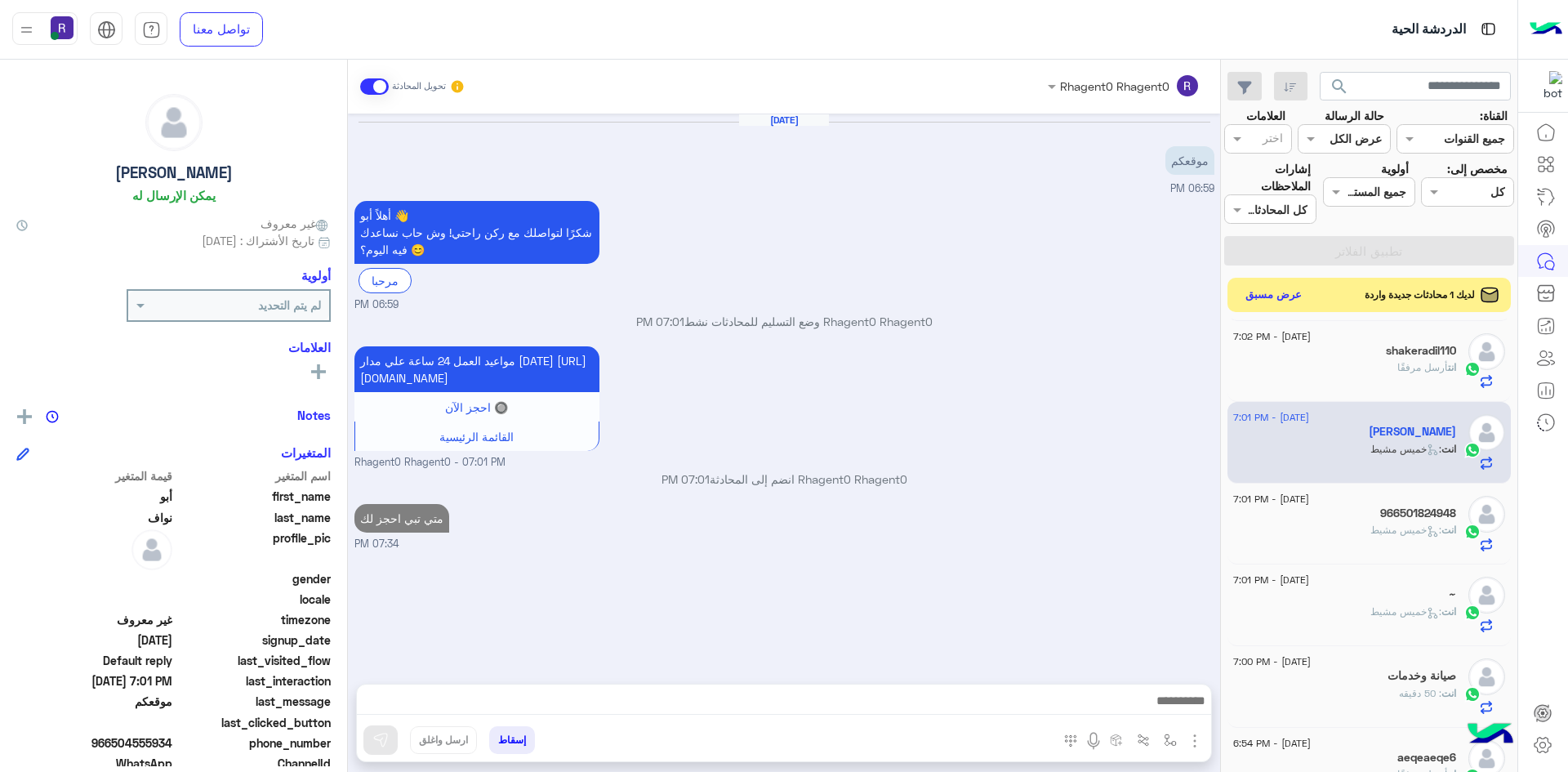
click at [1281, 296] on button "عرض مسبق" at bounding box center [1273, 296] width 69 height 22
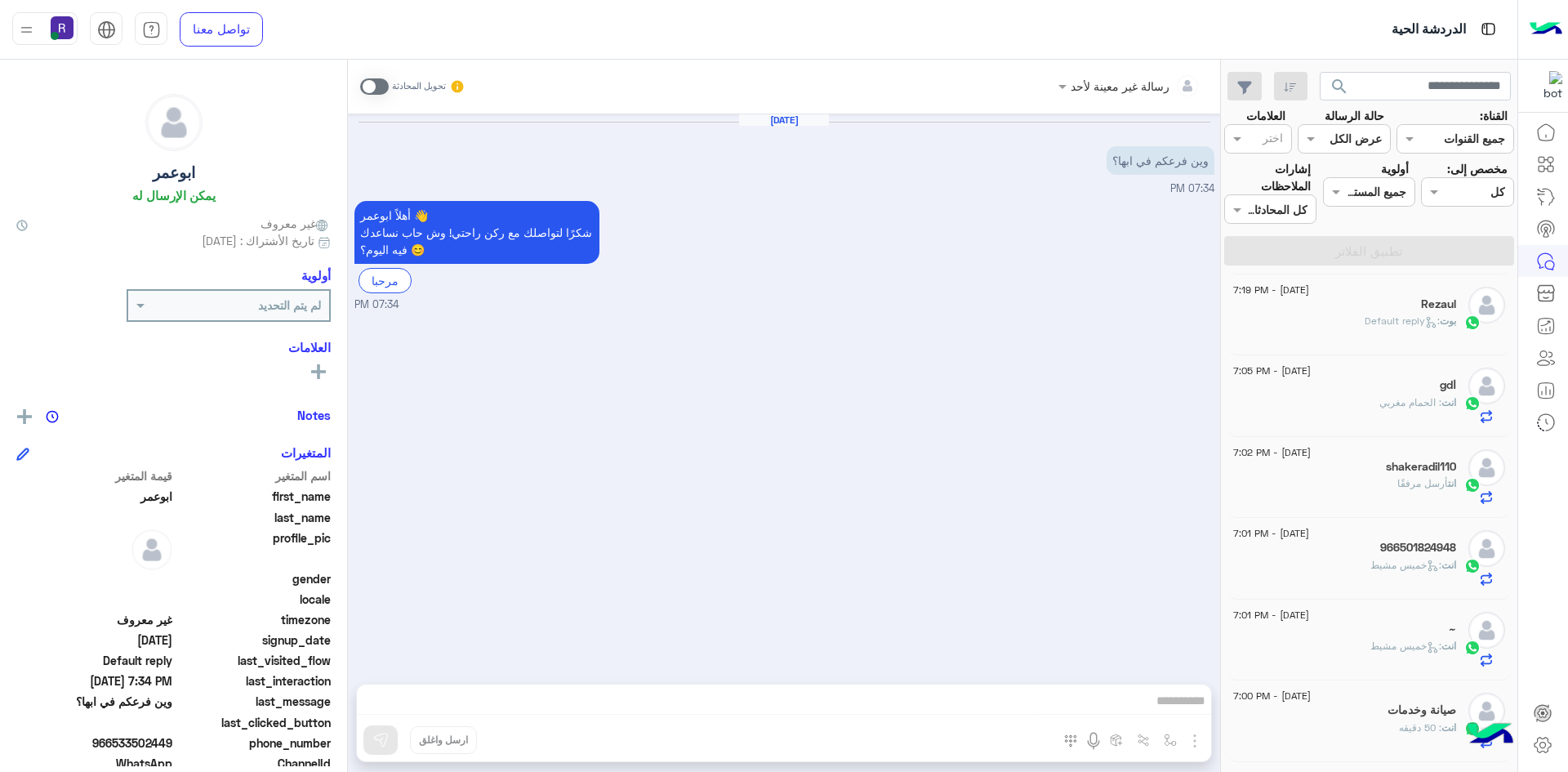
click at [368, 83] on span at bounding box center [375, 86] width 29 height 16
click at [1197, 743] on img "button" at bounding box center [1194, 741] width 20 height 20
click at [1174, 740] on img "button" at bounding box center [1170, 739] width 13 height 13
click at [1152, 700] on input "text" at bounding box center [1120, 704] width 110 height 19
type input "****"
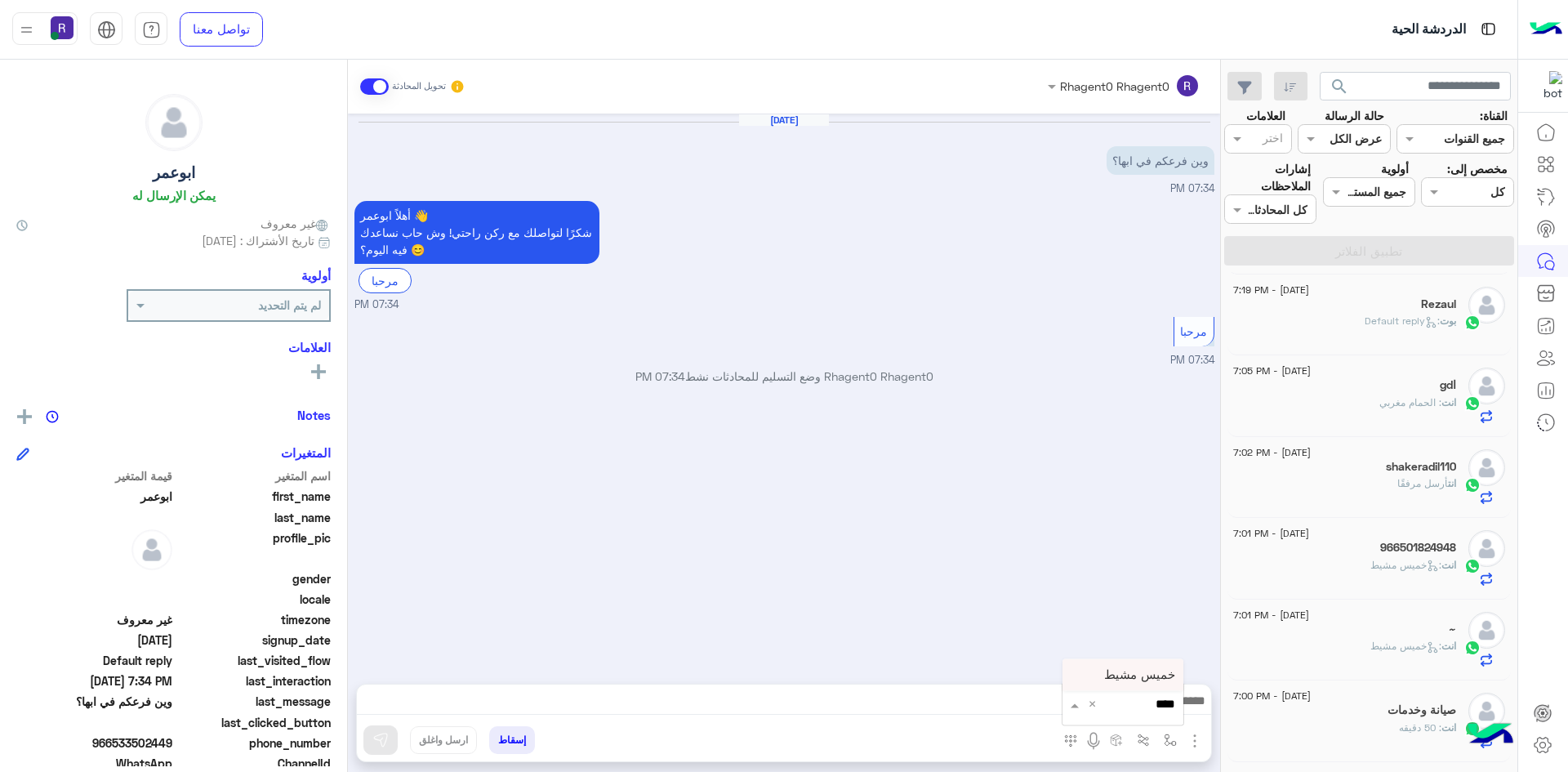
click at [1135, 678] on span "خميس مشيط" at bounding box center [1139, 674] width 71 height 15
type textarea "*********"
click at [388, 735] on img at bounding box center [381, 740] width 16 height 16
click at [986, 690] on div at bounding box center [783, 704] width 854 height 41
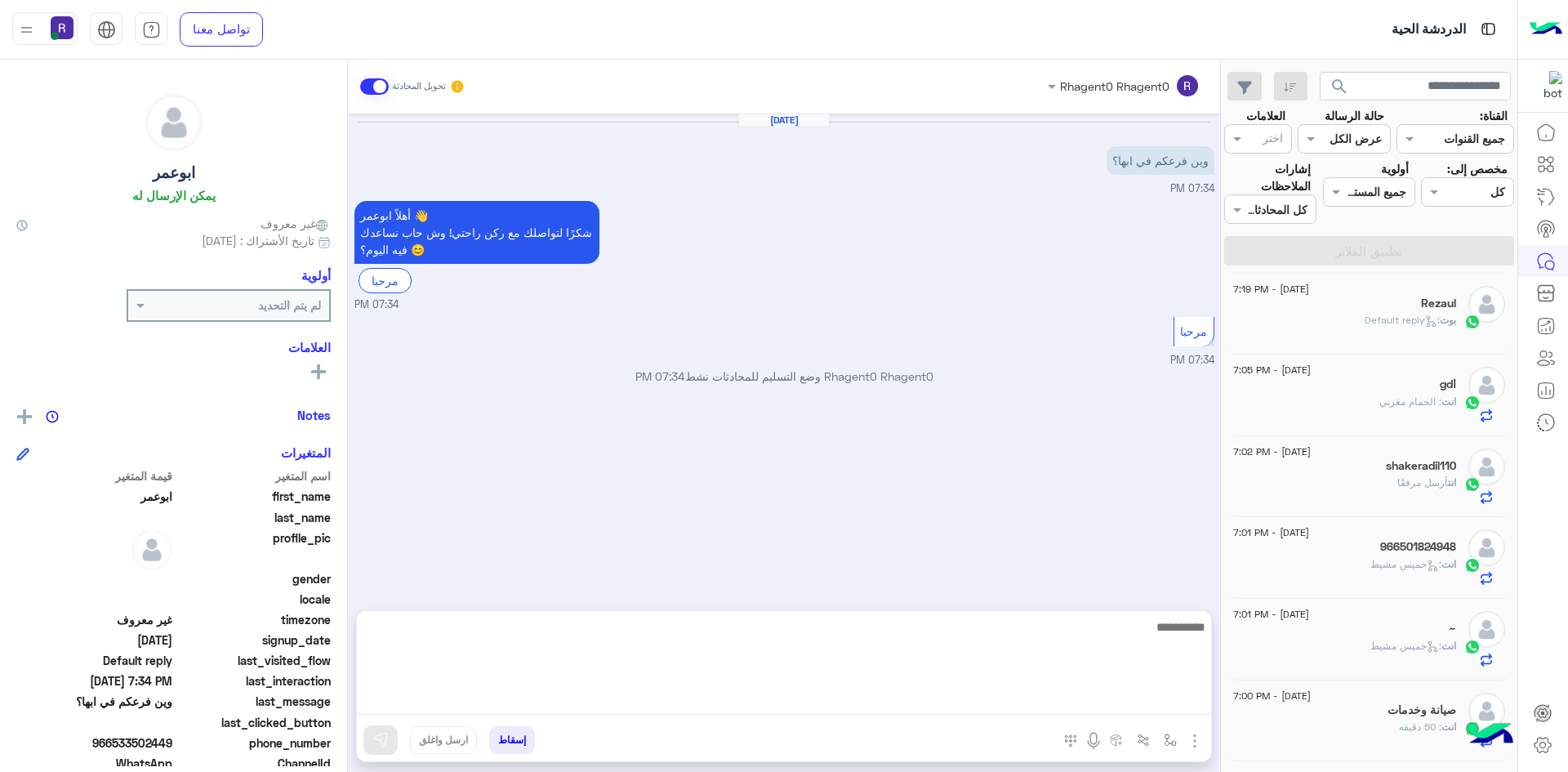
click at [986, 706] on textarea at bounding box center [783, 665] width 854 height 98
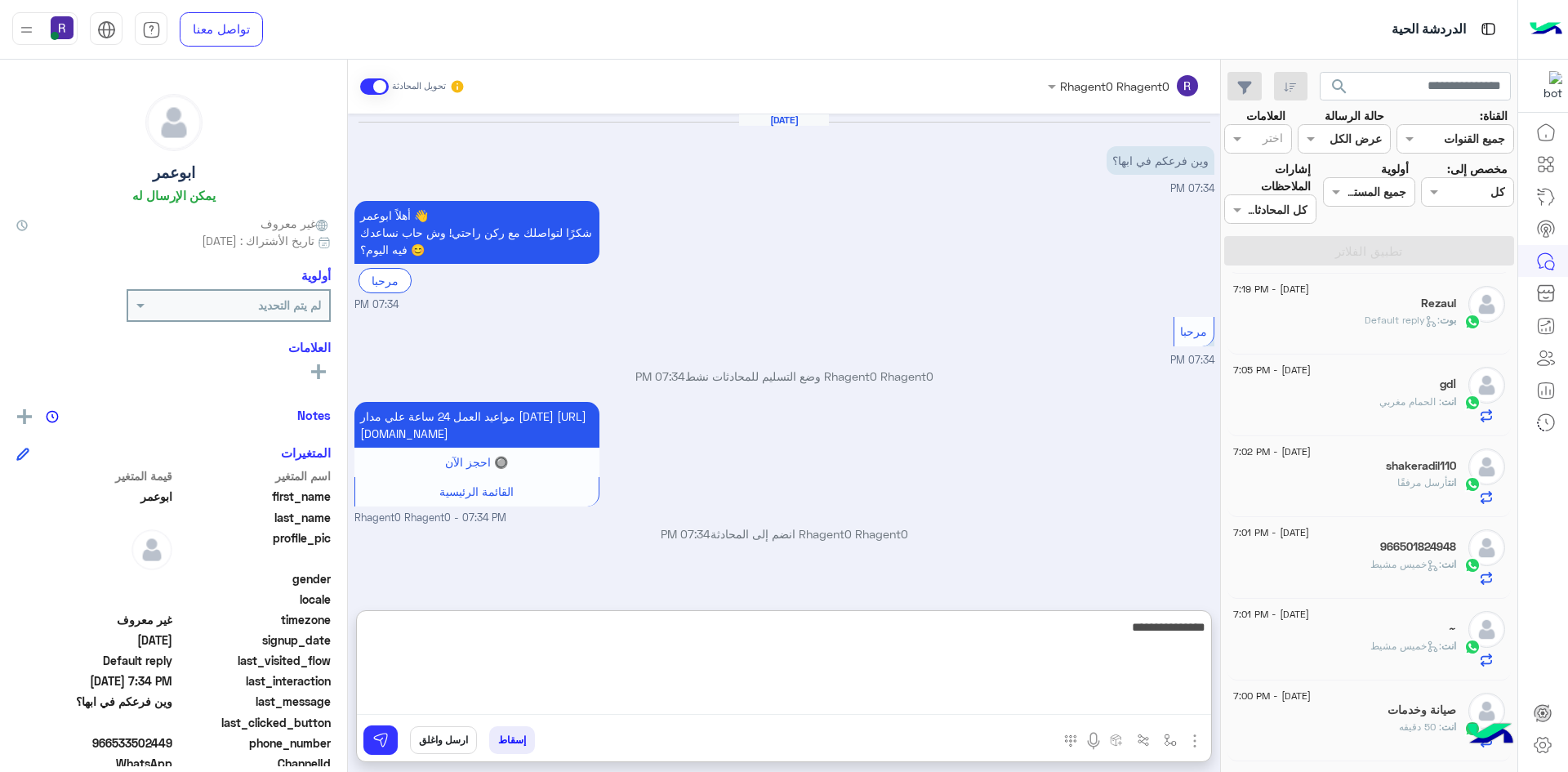
type textarea "**********"
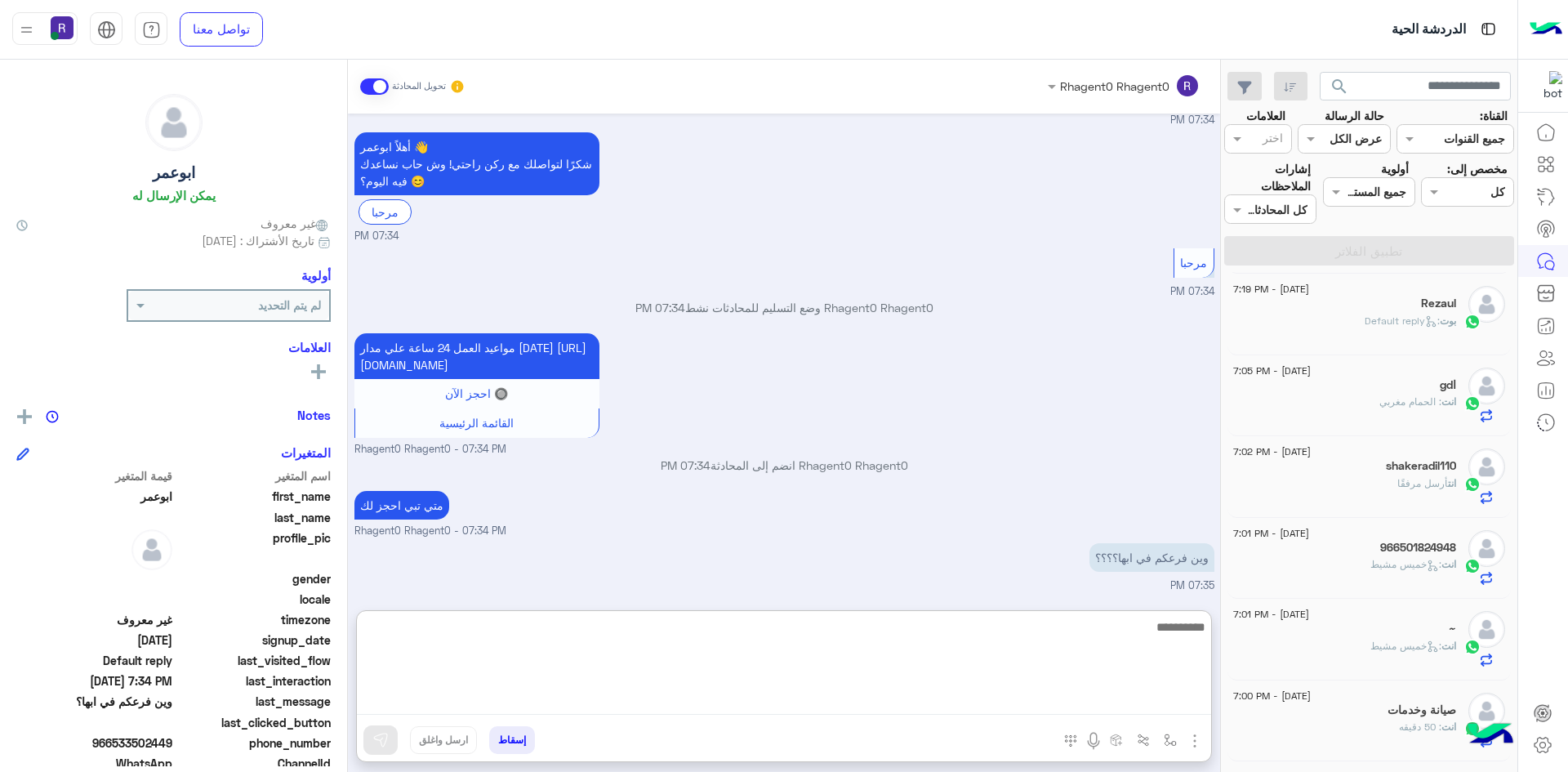
scroll to position [123, 0]
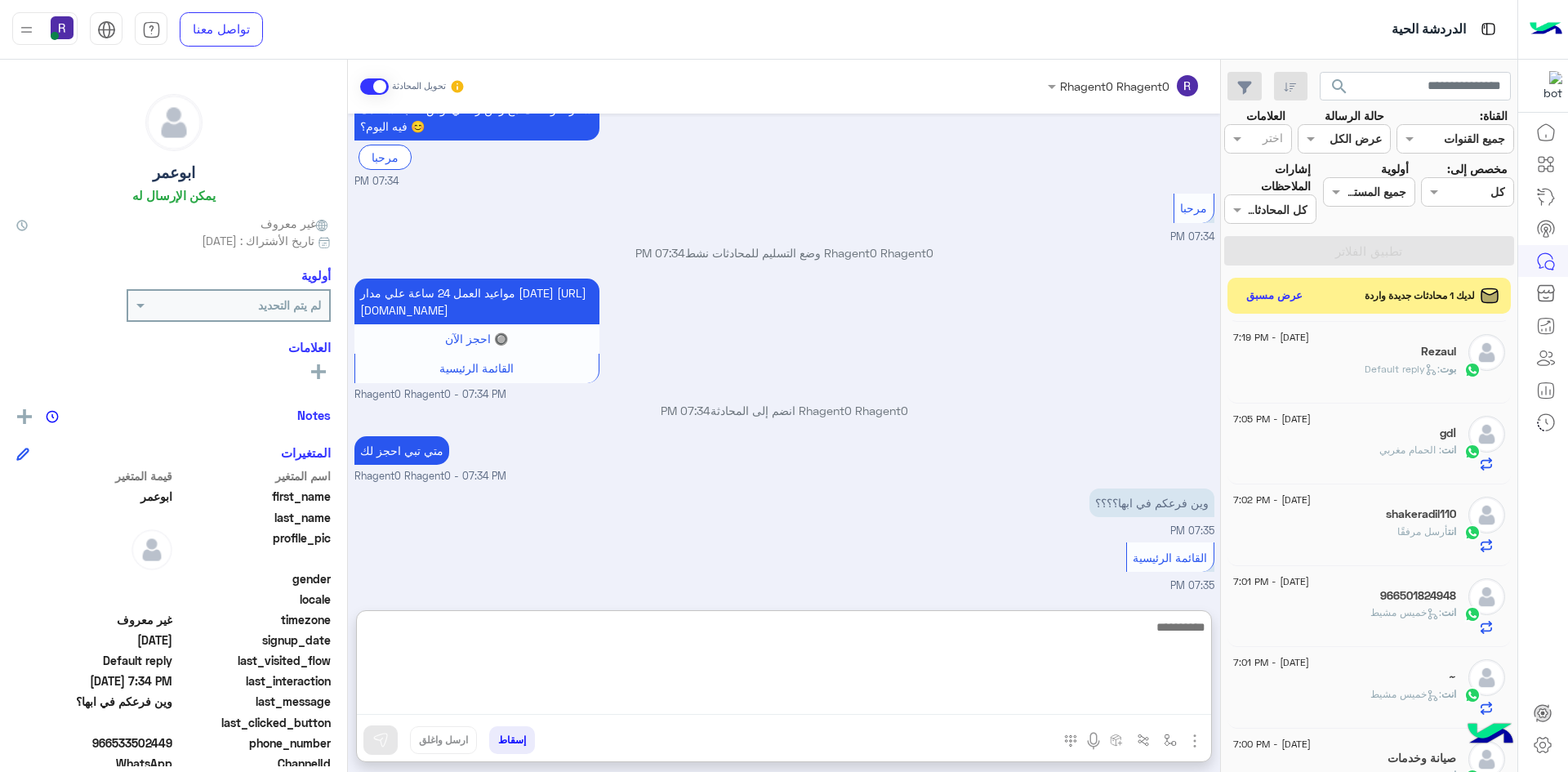
click at [1115, 631] on textarea at bounding box center [783, 665] width 854 height 98
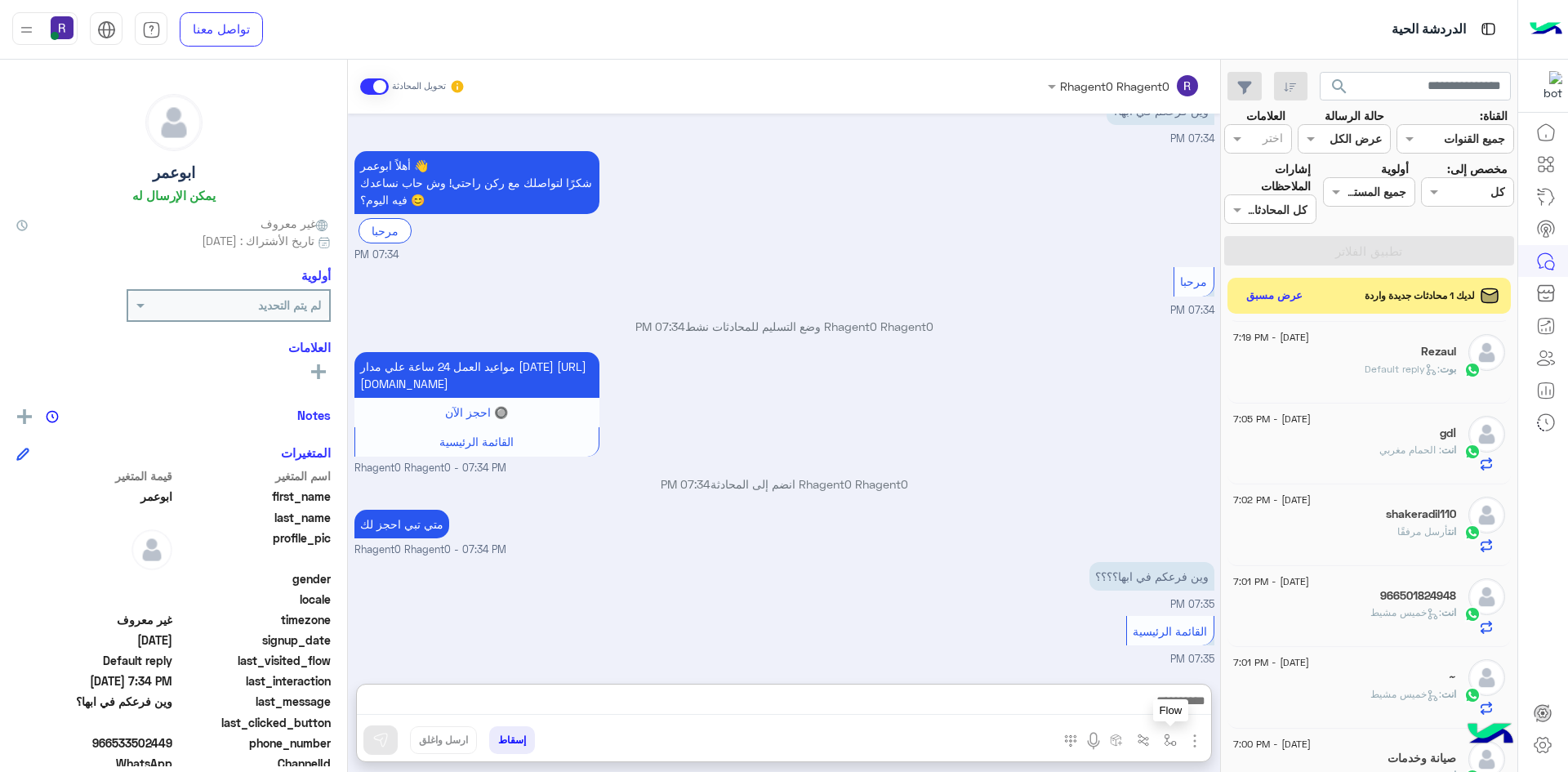
click at [1164, 740] on img "button" at bounding box center [1170, 739] width 13 height 13
click at [1148, 714] on div "أدخل اسم مجموعة الرسائل" at bounding box center [1098, 703] width 172 height 29
type input "****"
click at [1127, 681] on span "خميس مشيط" at bounding box center [1139, 674] width 71 height 15
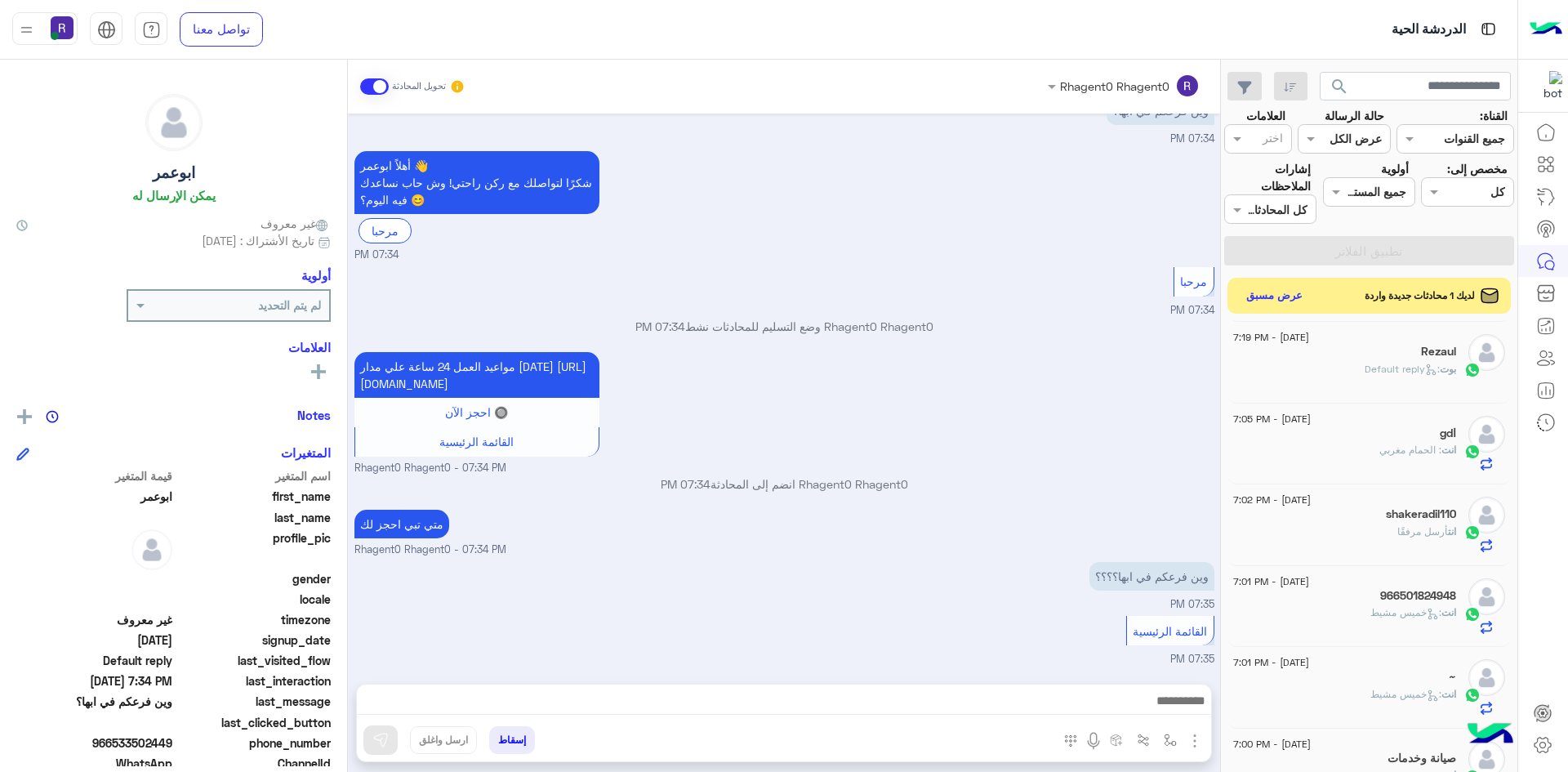
type textarea "*********"
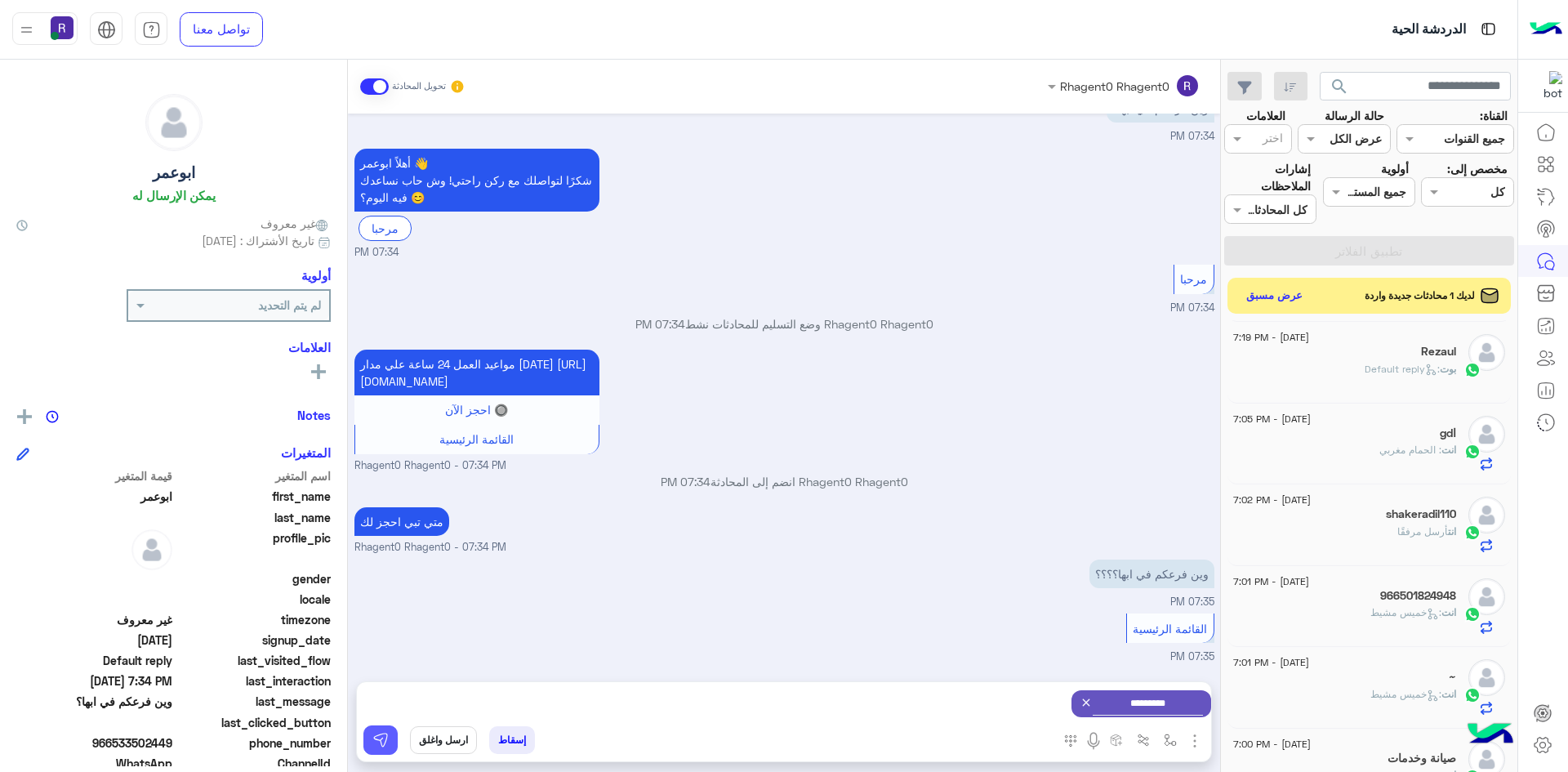
click at [388, 748] on button at bounding box center [381, 739] width 34 height 29
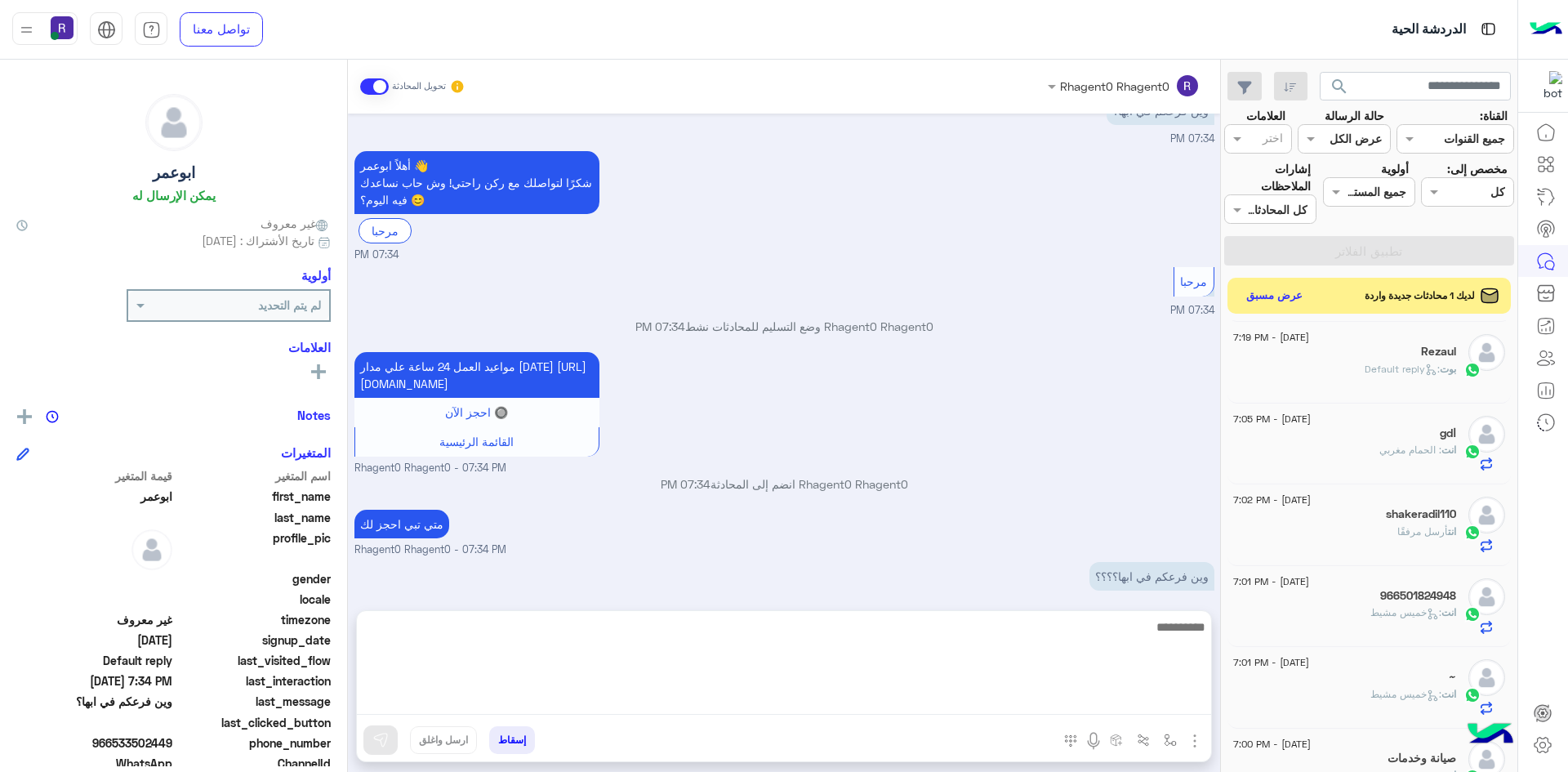
click at [1045, 706] on textarea at bounding box center [783, 665] width 854 height 98
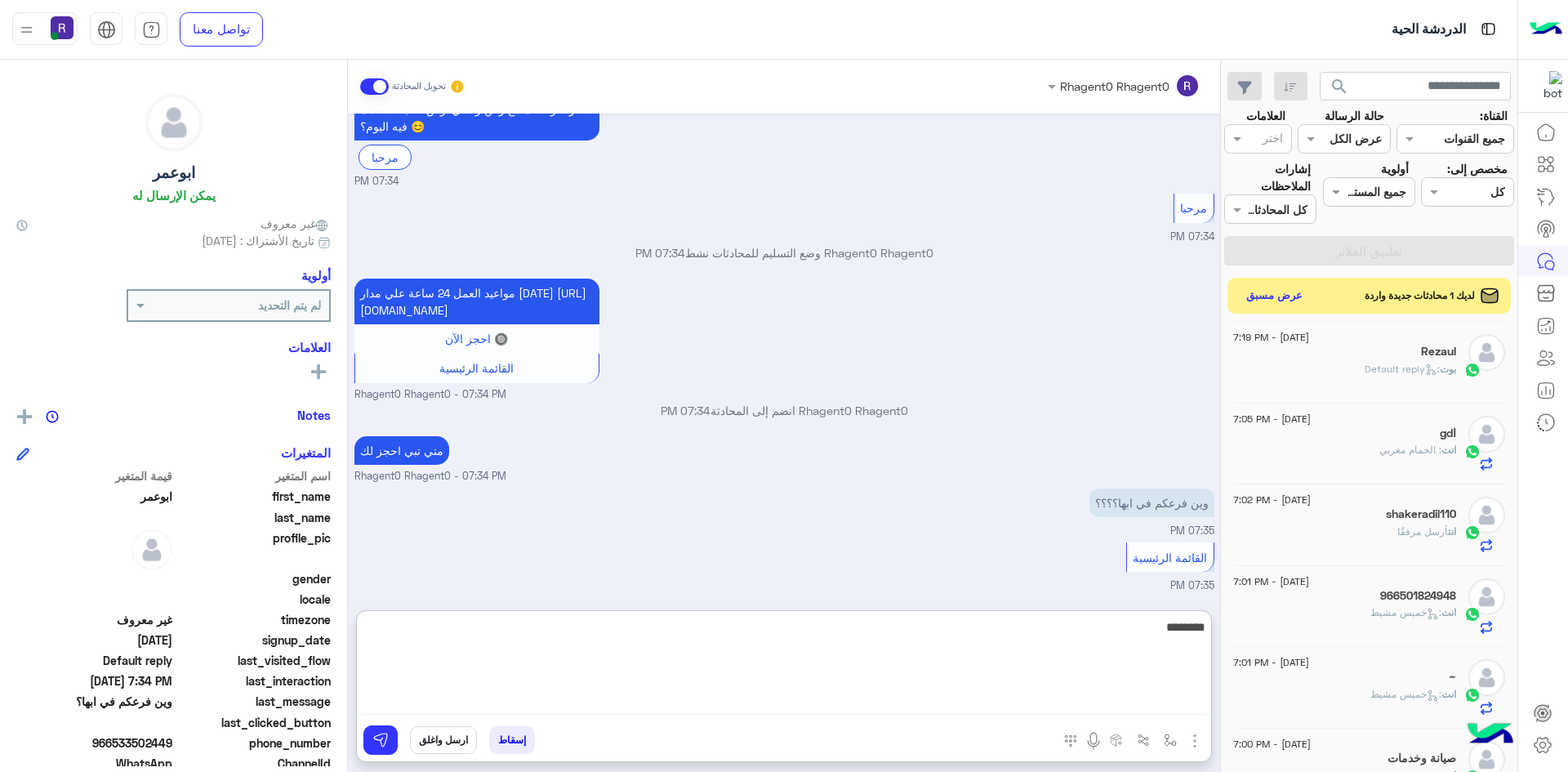
scroll to position [252, 0]
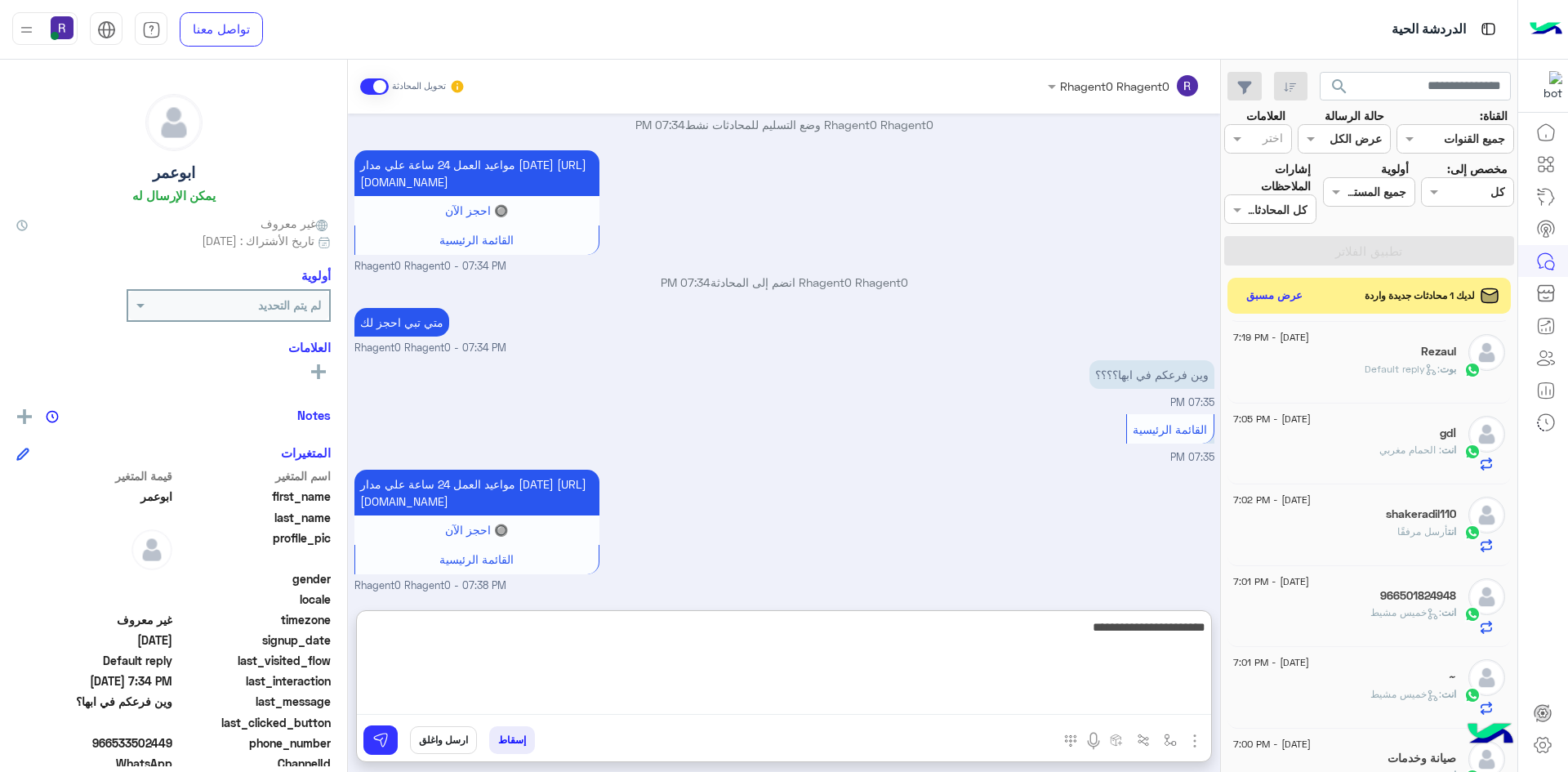
type textarea "**********"
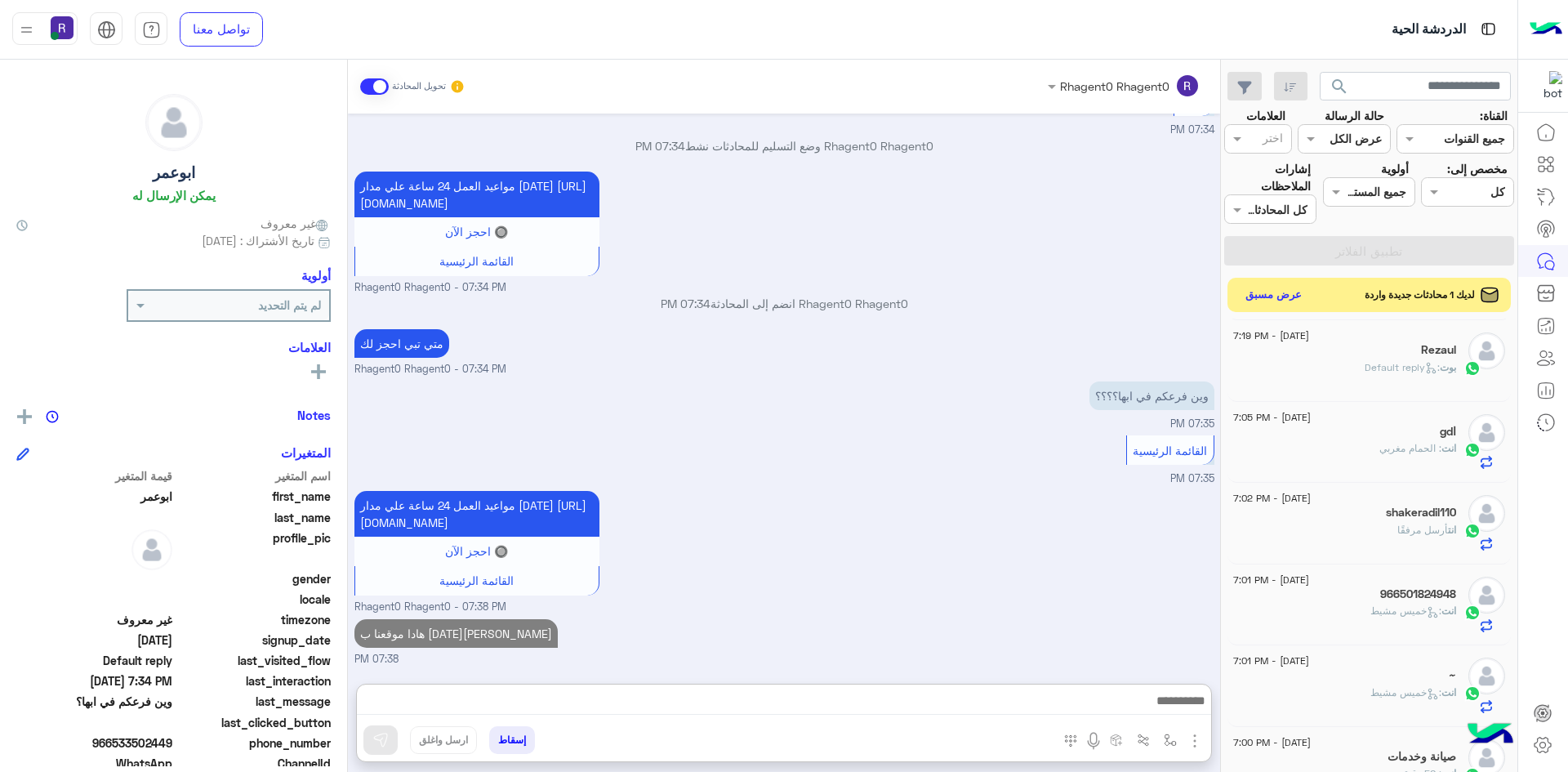
click at [1260, 295] on button "عرض مسبق" at bounding box center [1273, 296] width 69 height 22
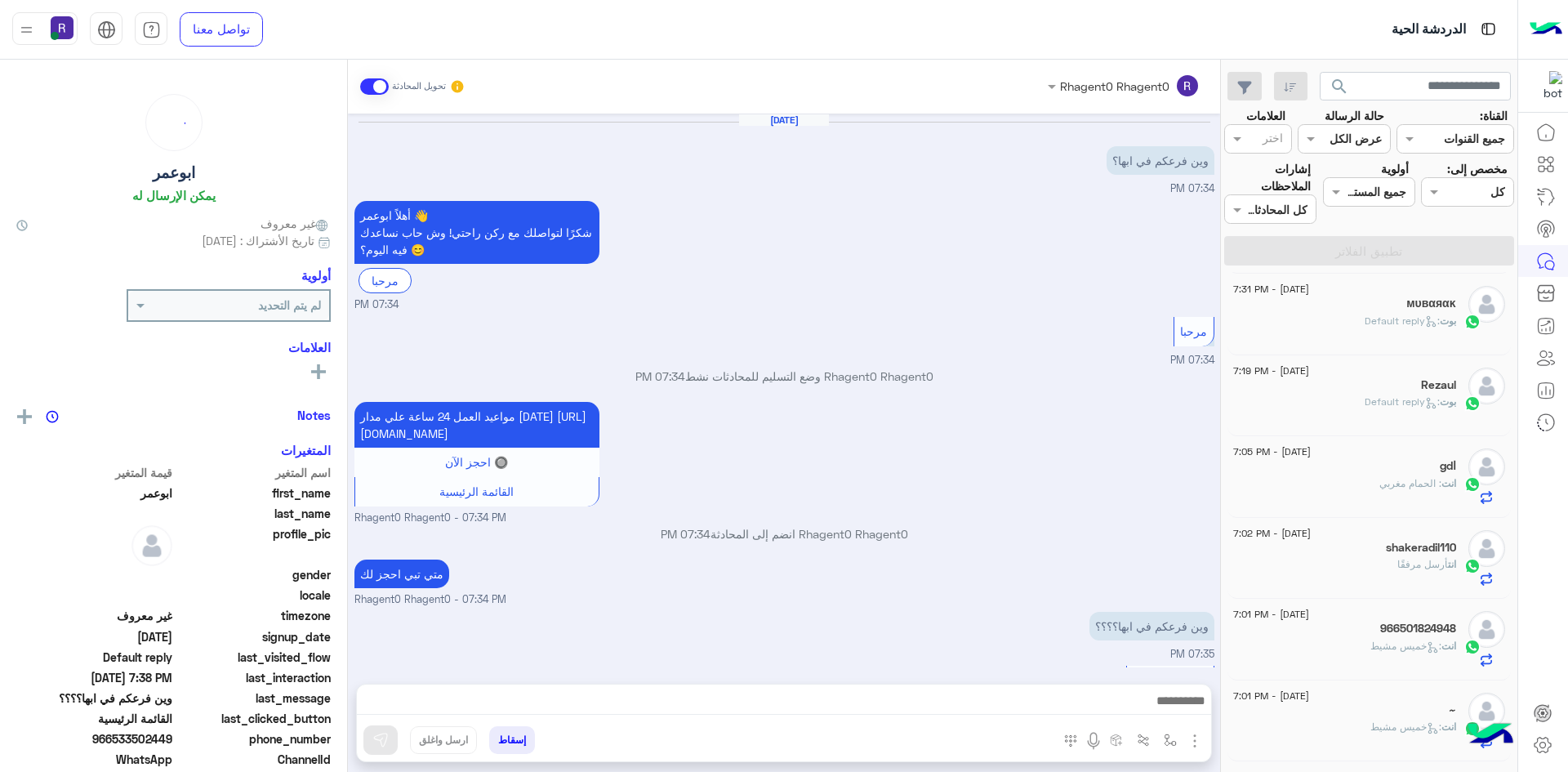
scroll to position [283, 0]
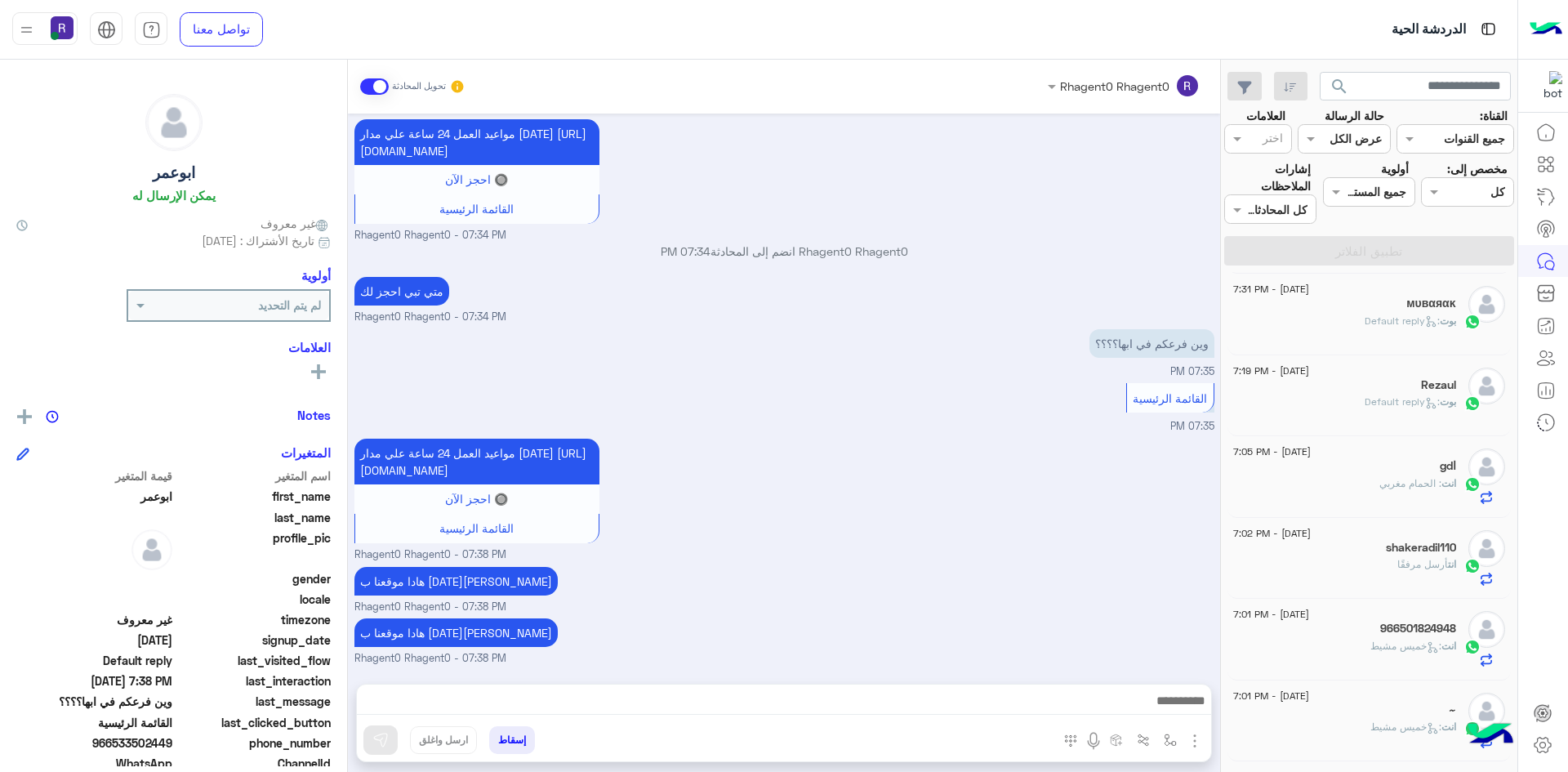
click at [1300, 401] on div "[PERSON_NAME] : Default reply" at bounding box center [1344, 408] width 223 height 29
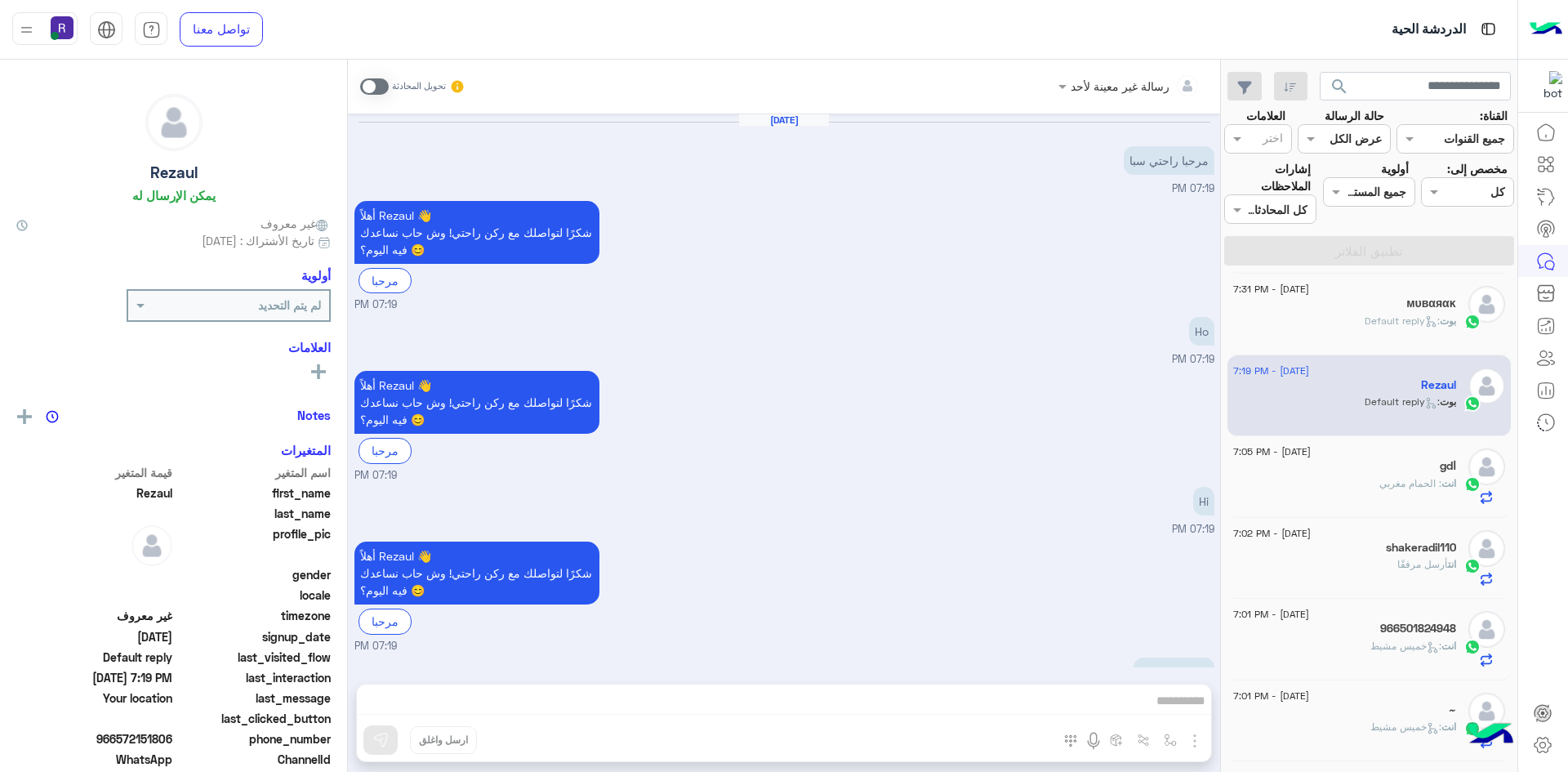
scroll to position [158, 0]
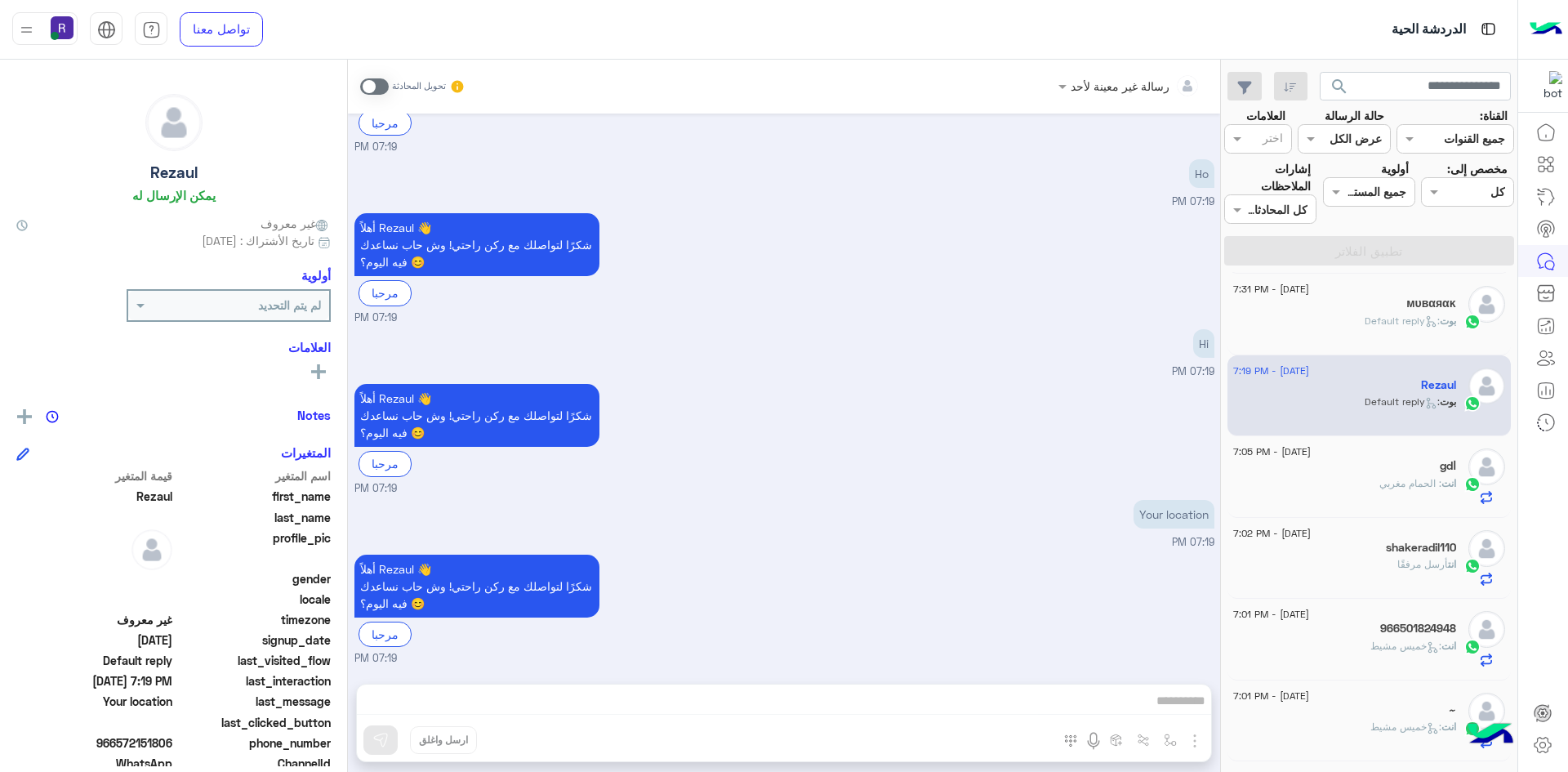
click at [379, 93] on span at bounding box center [375, 86] width 29 height 16
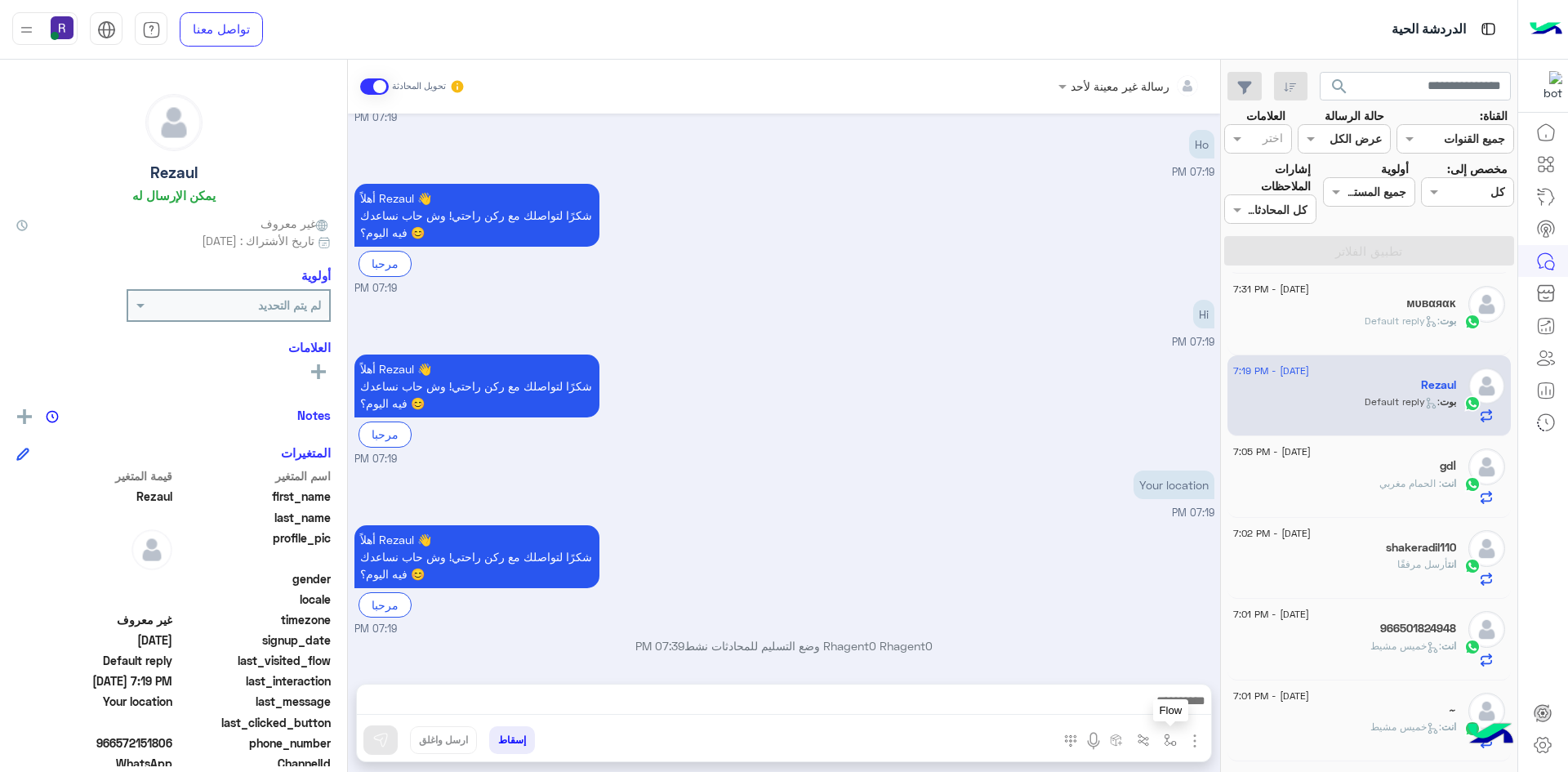
click at [1176, 743] on button "button" at bounding box center [1171, 739] width 27 height 27
click at [1153, 701] on input "text" at bounding box center [1120, 704] width 110 height 19
type input "****"
click at [1164, 670] on span "خميس مشيط" at bounding box center [1139, 674] width 71 height 15
type textarea "*********"
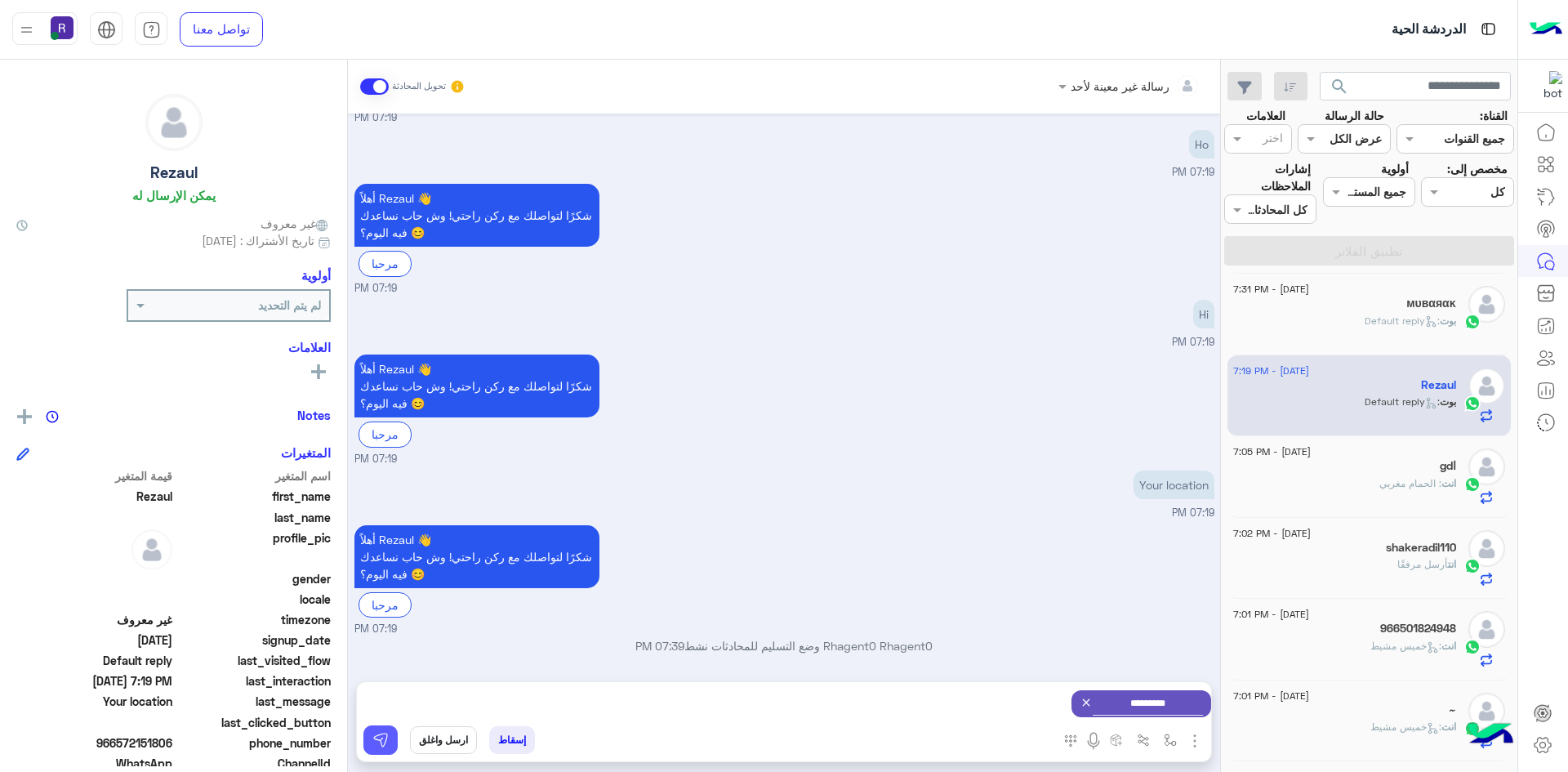
click at [374, 740] on img at bounding box center [381, 740] width 16 height 16
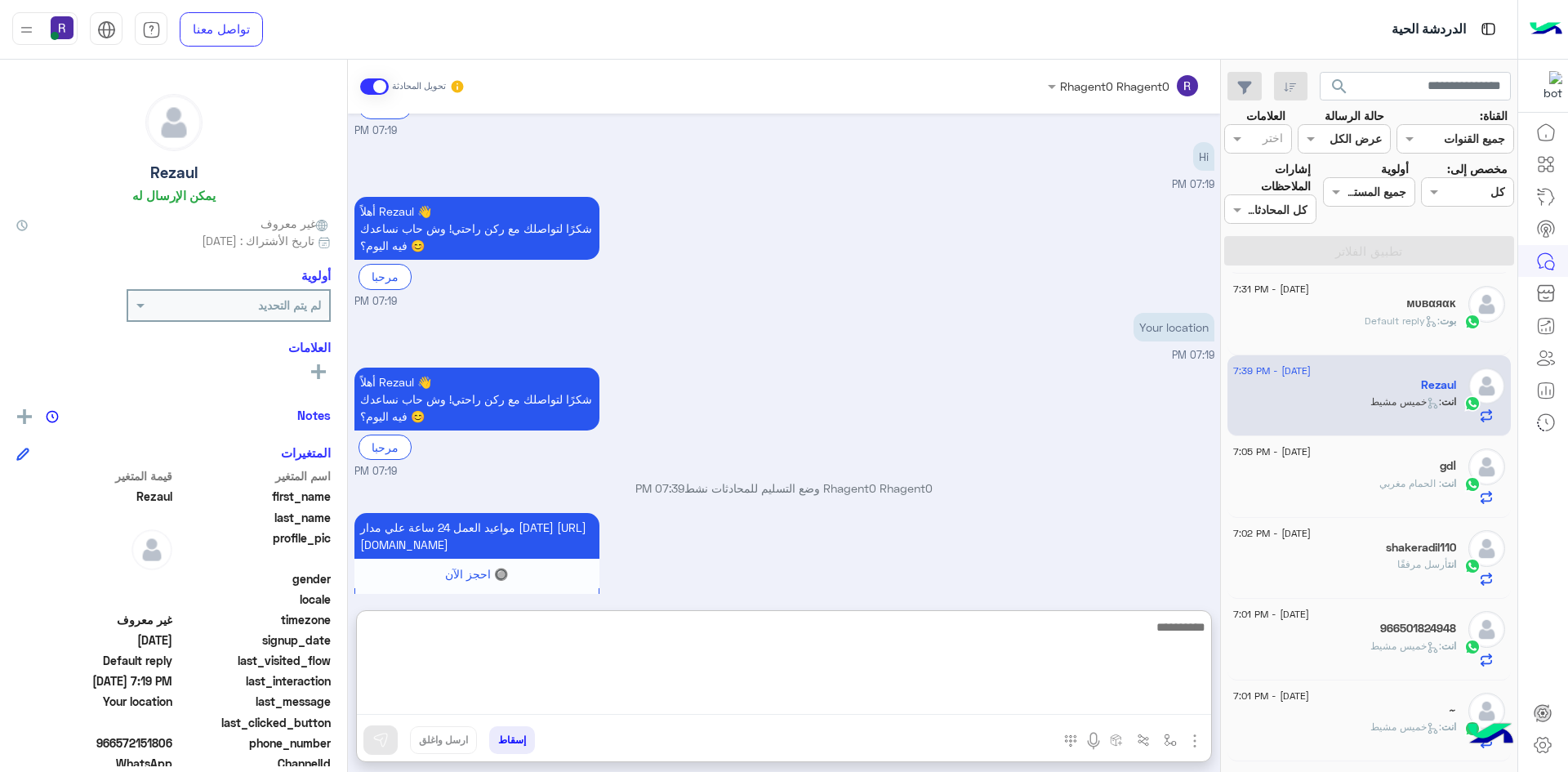
click at [1154, 708] on textarea at bounding box center [783, 665] width 854 height 98
type textarea "**********"
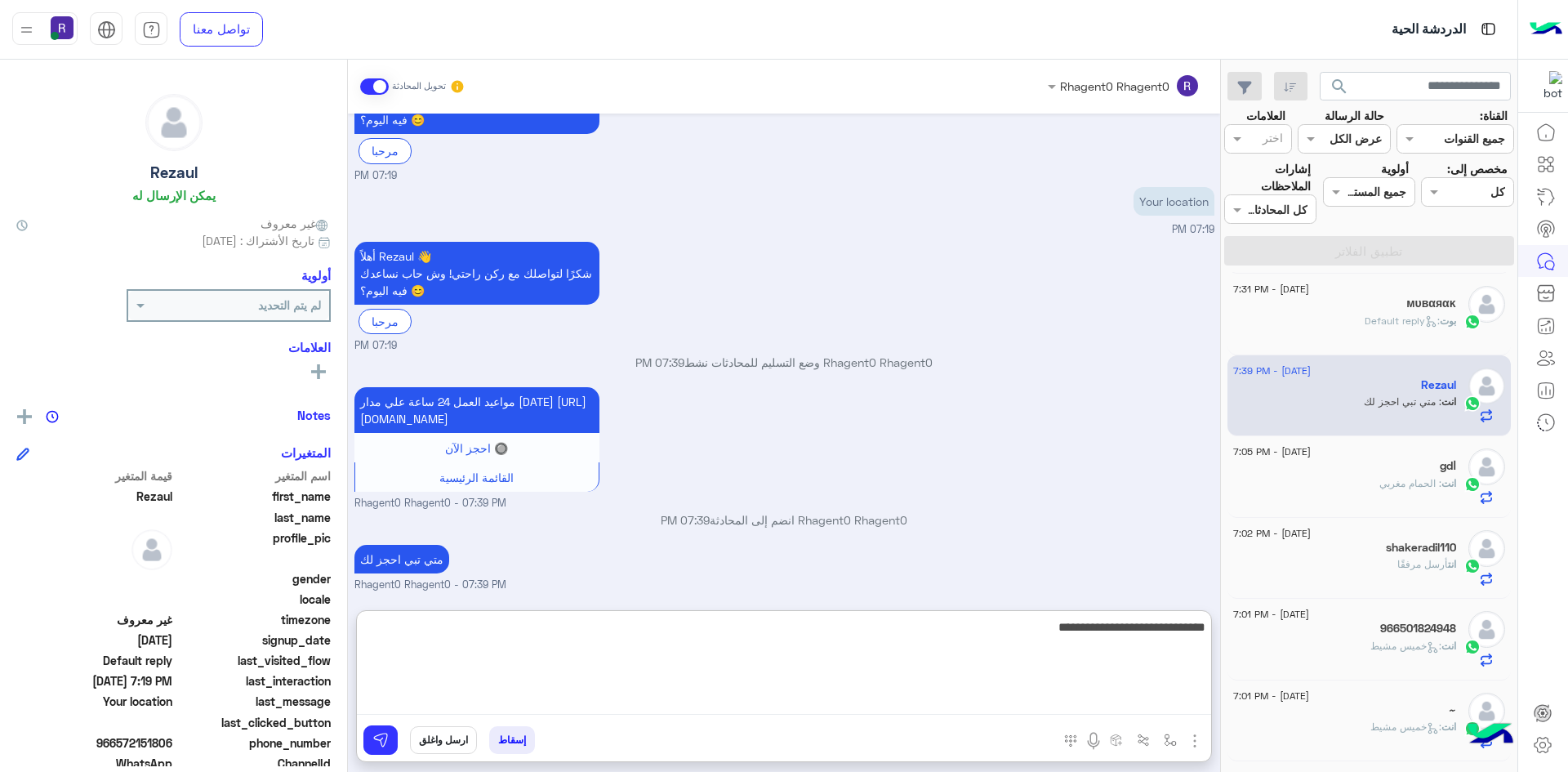
type textarea "**********"
click at [1116, 620] on textarea "**********" at bounding box center [783, 665] width 854 height 98
click at [1119, 620] on textarea "**********" at bounding box center [783, 665] width 854 height 98
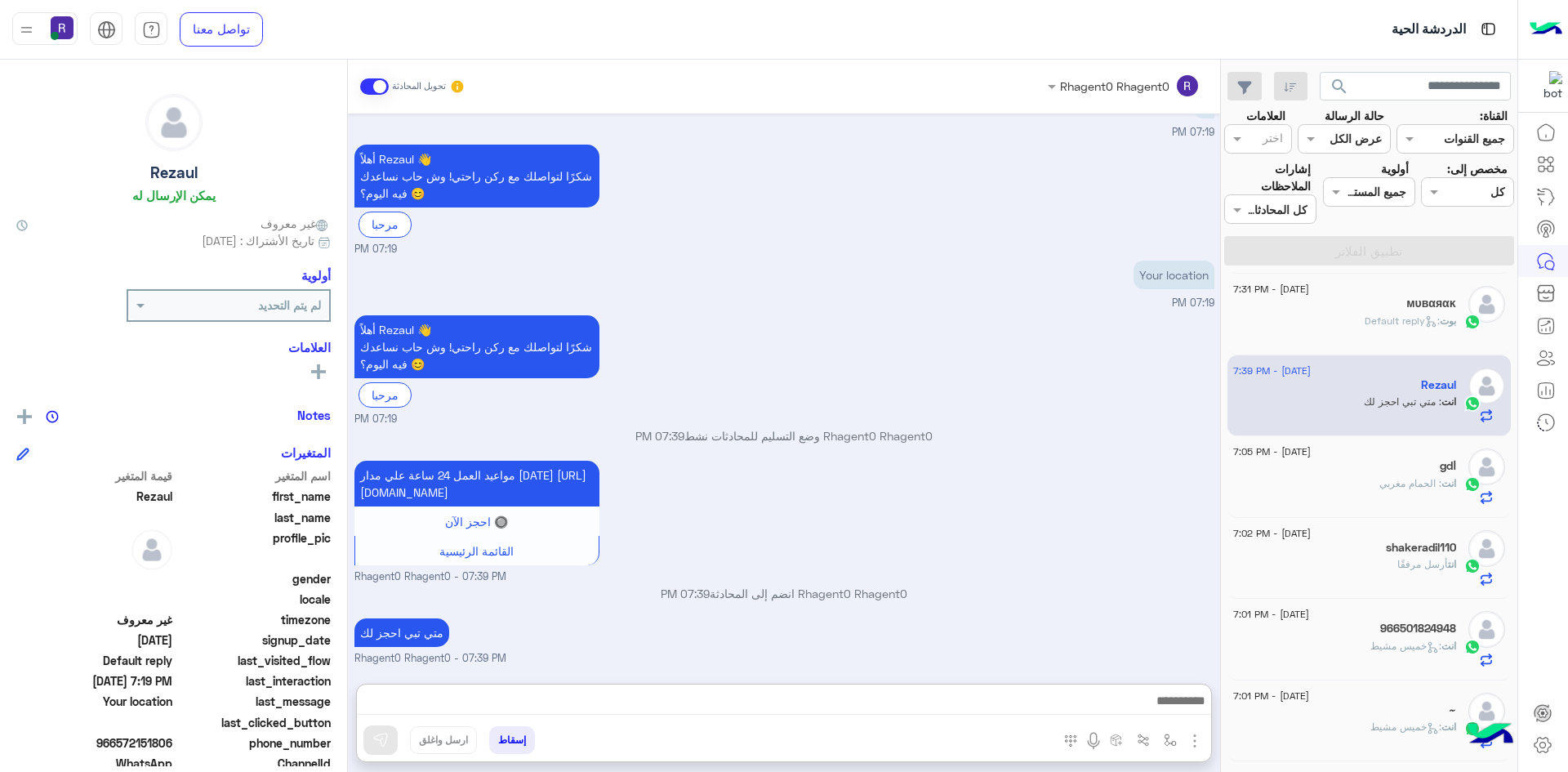
click at [1080, 480] on div "مواعيد العمل 24 ساعة علي مدار [DATE] [URL][DOMAIN_NAME] 🔘 احجز الآن القائمة الر…" at bounding box center [784, 520] width 860 height 128
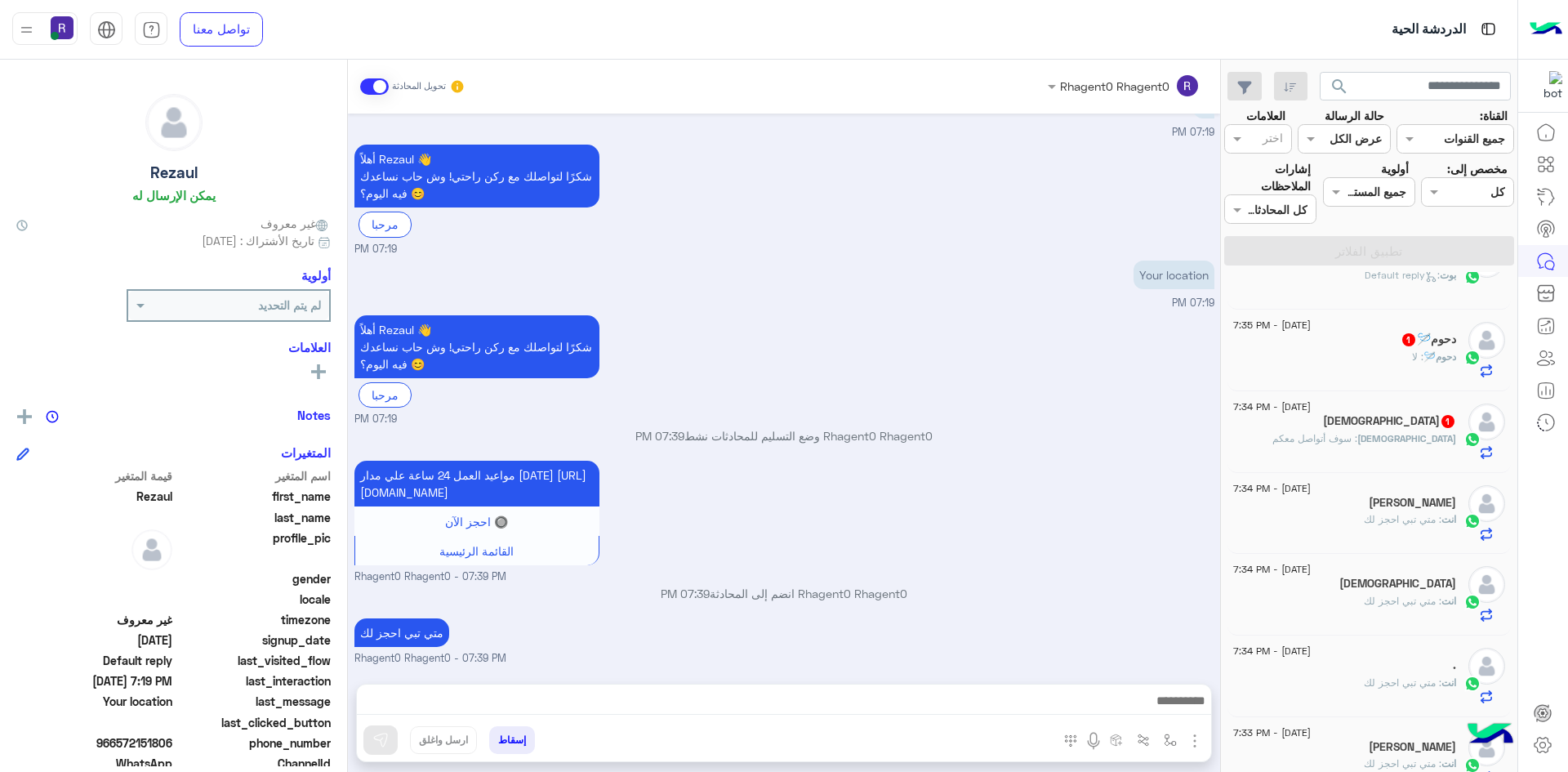
scroll to position [0, 0]
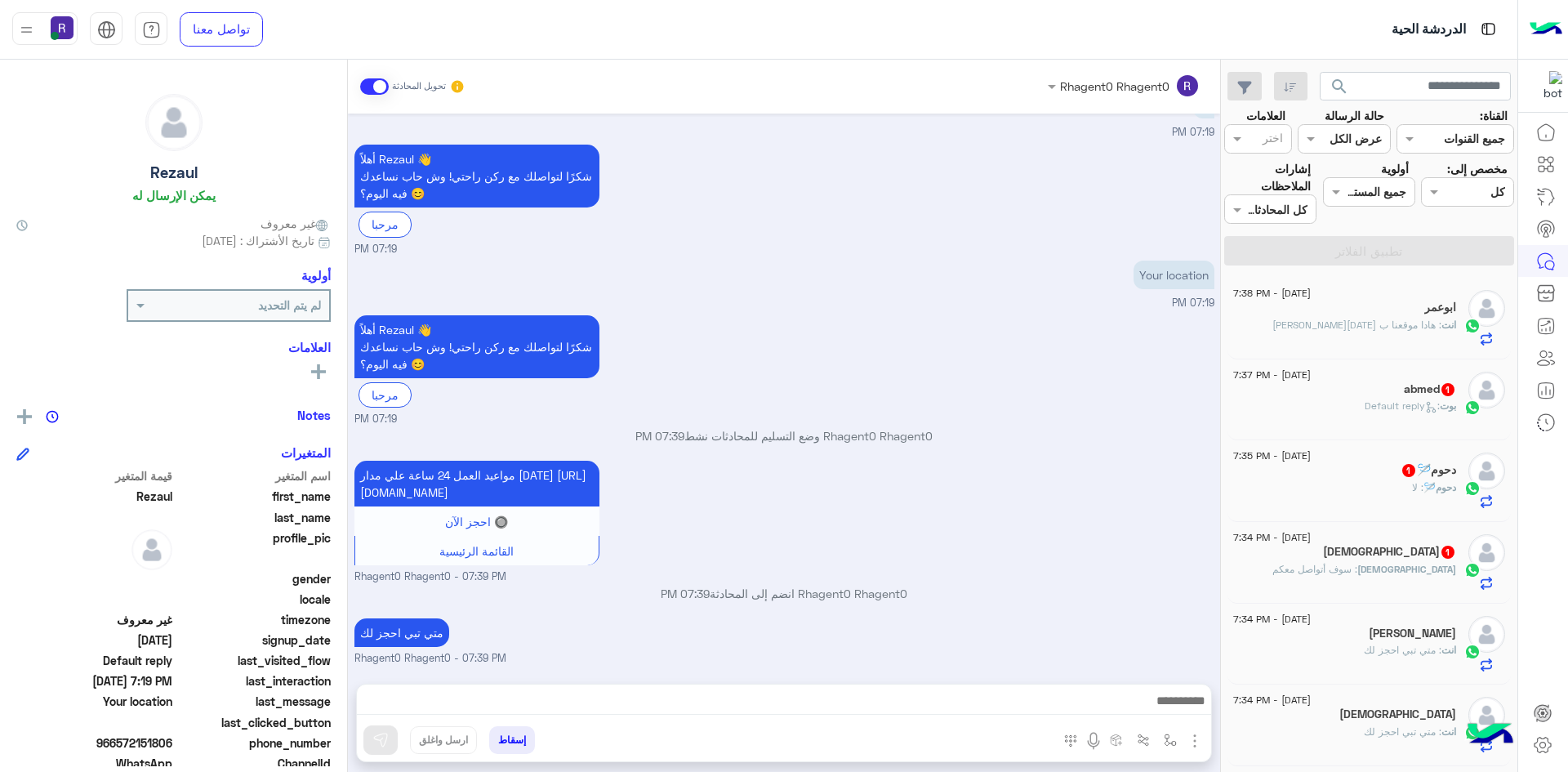
click at [1426, 553] on h5 "[DEMOGRAPHIC_DATA] 1" at bounding box center [1389, 551] width 133 height 14
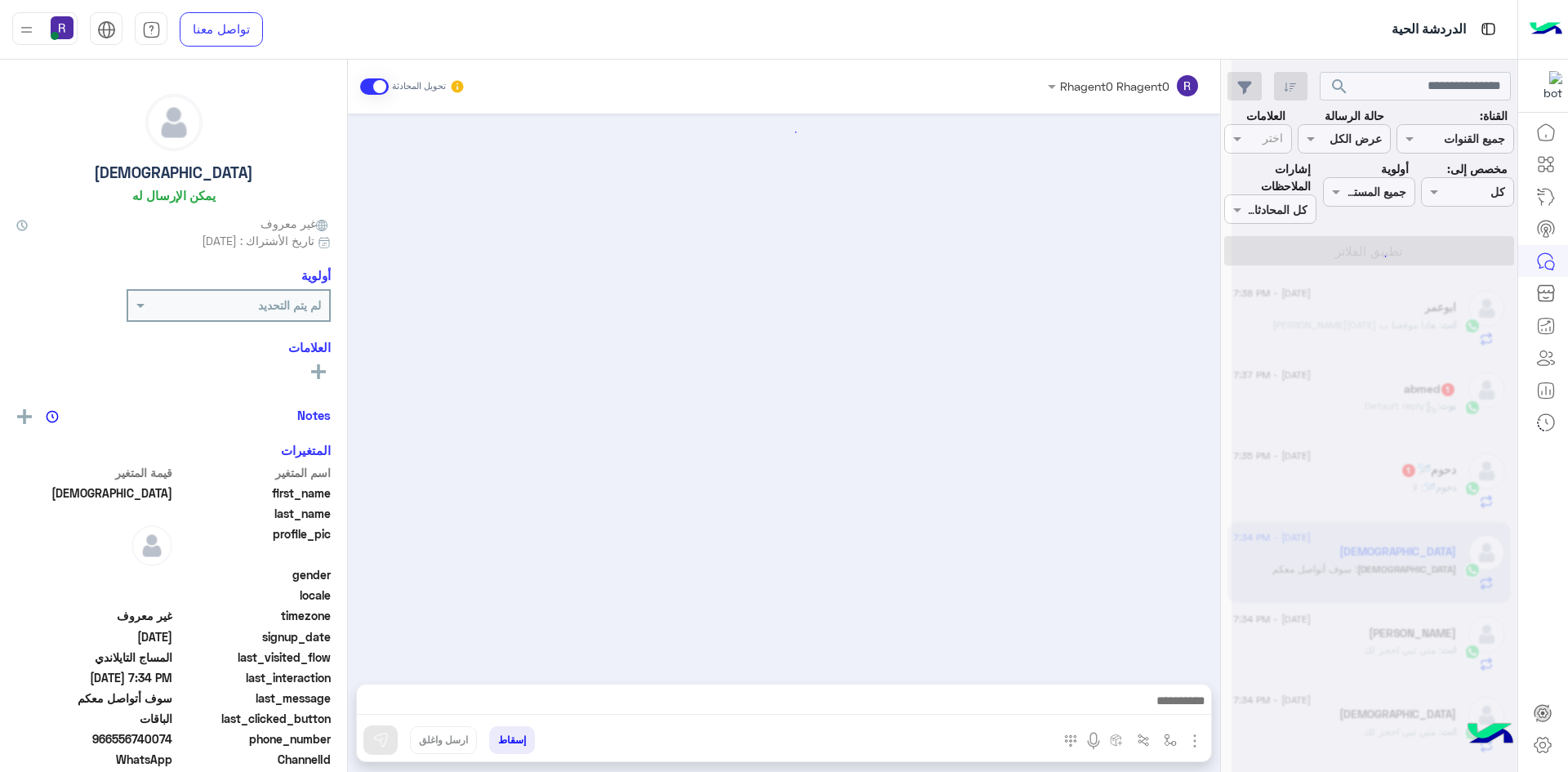
scroll to position [1424, 0]
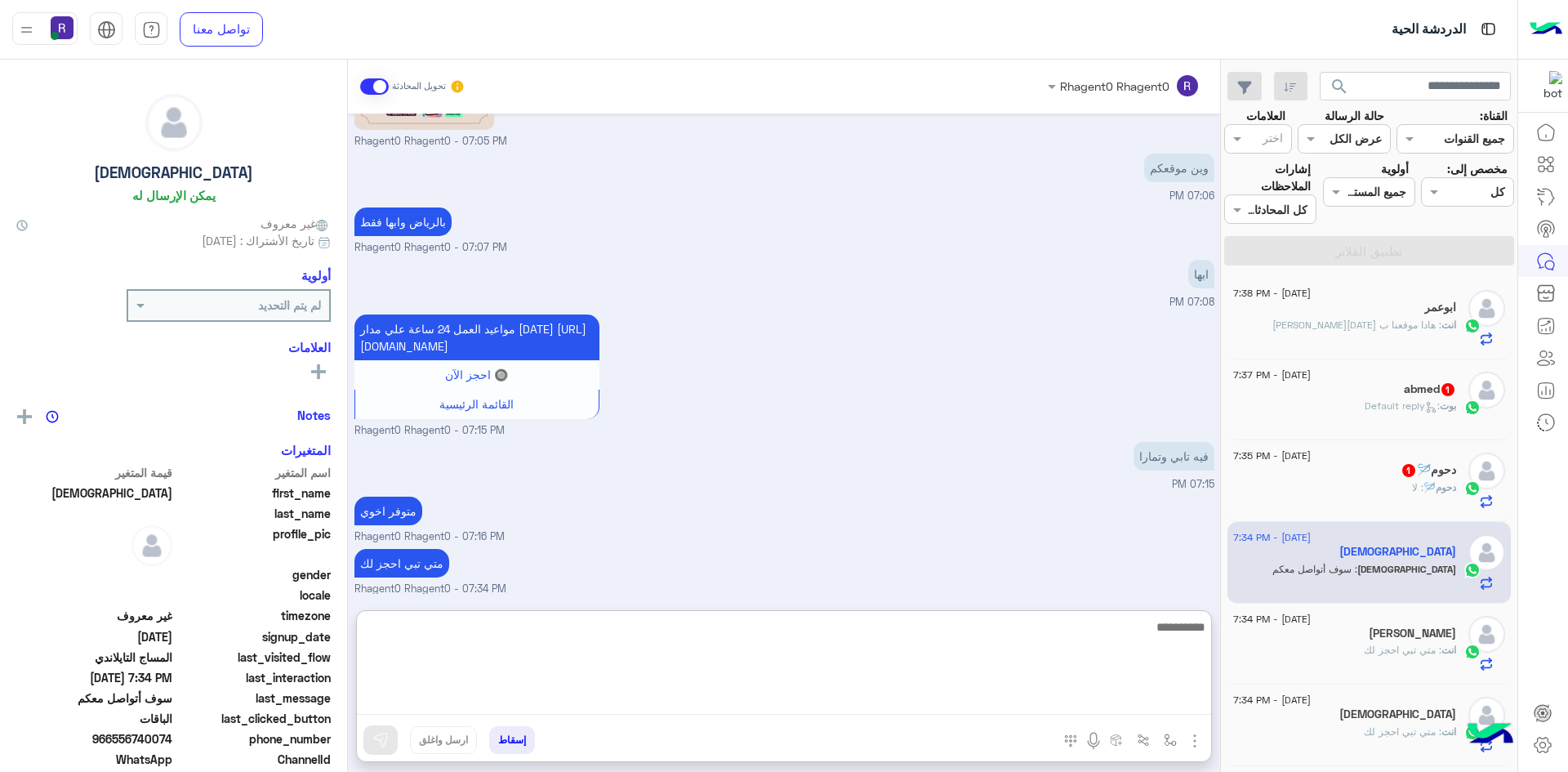
click at [1131, 694] on textarea at bounding box center [783, 665] width 854 height 98
type textarea "****"
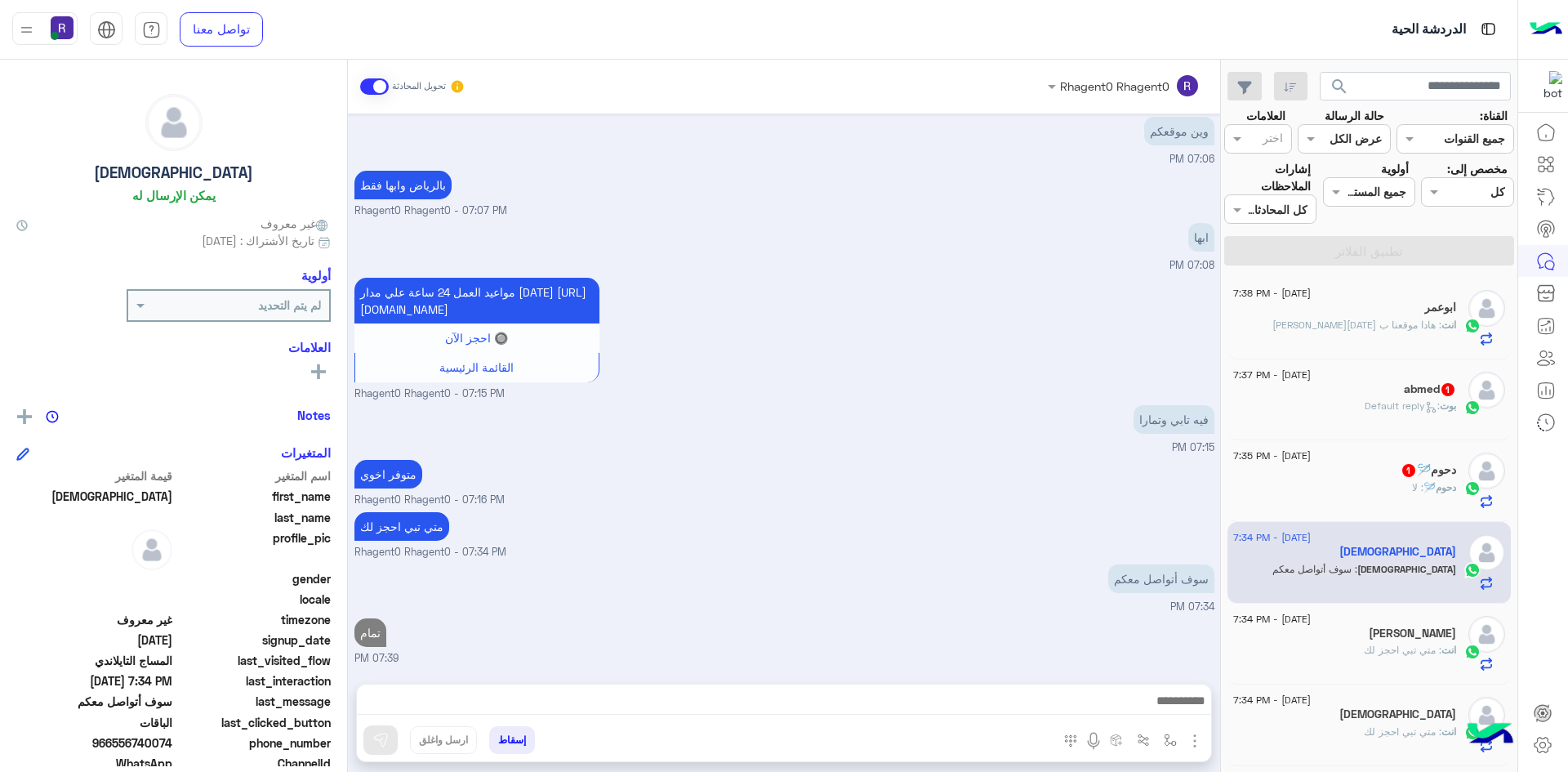
click at [1463, 476] on div "[DATE] - 7:35 PM دحوم🪡 1 دحوم🪡 : لا" at bounding box center [1369, 480] width 272 height 56
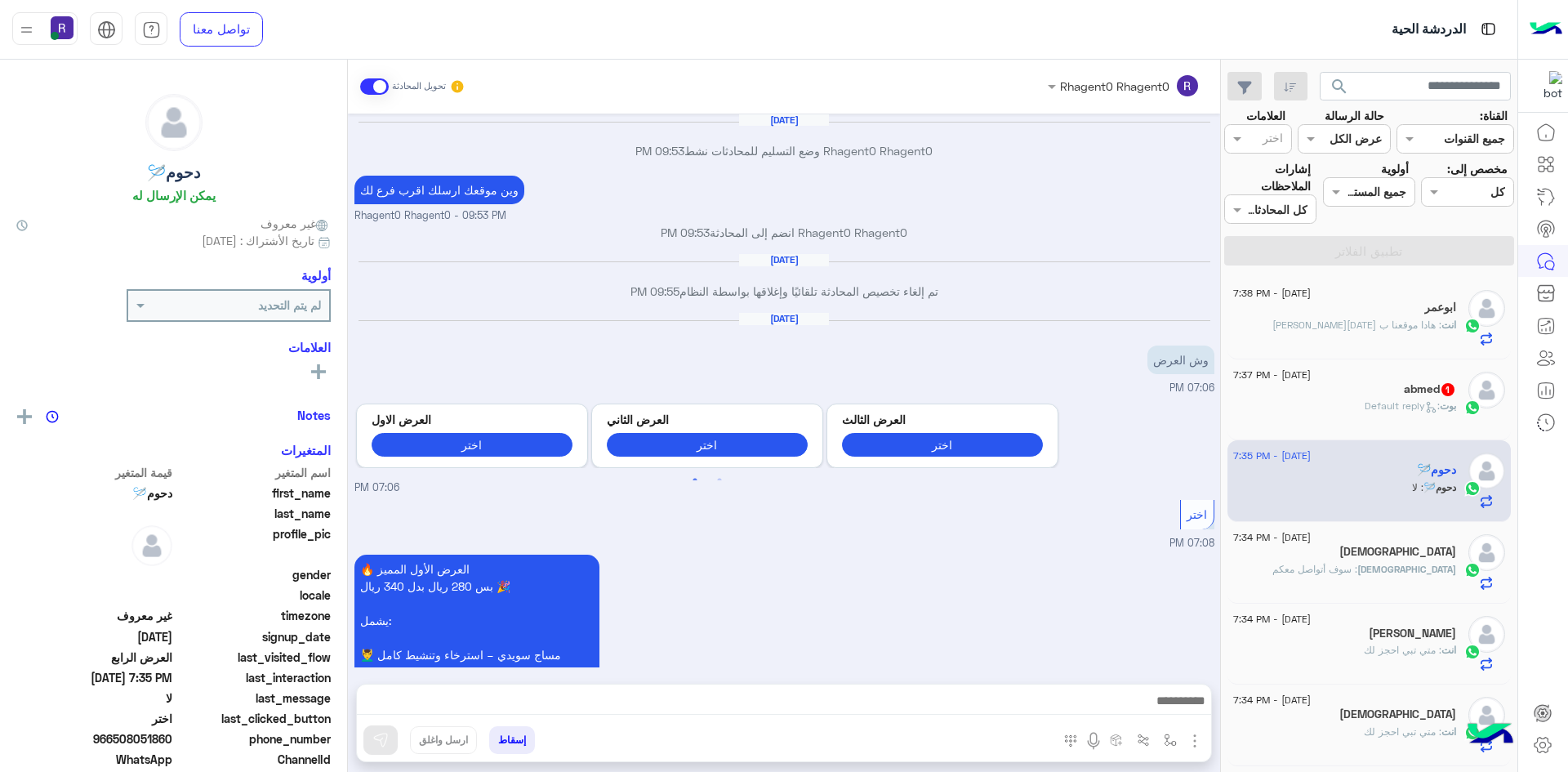
scroll to position [2012, 0]
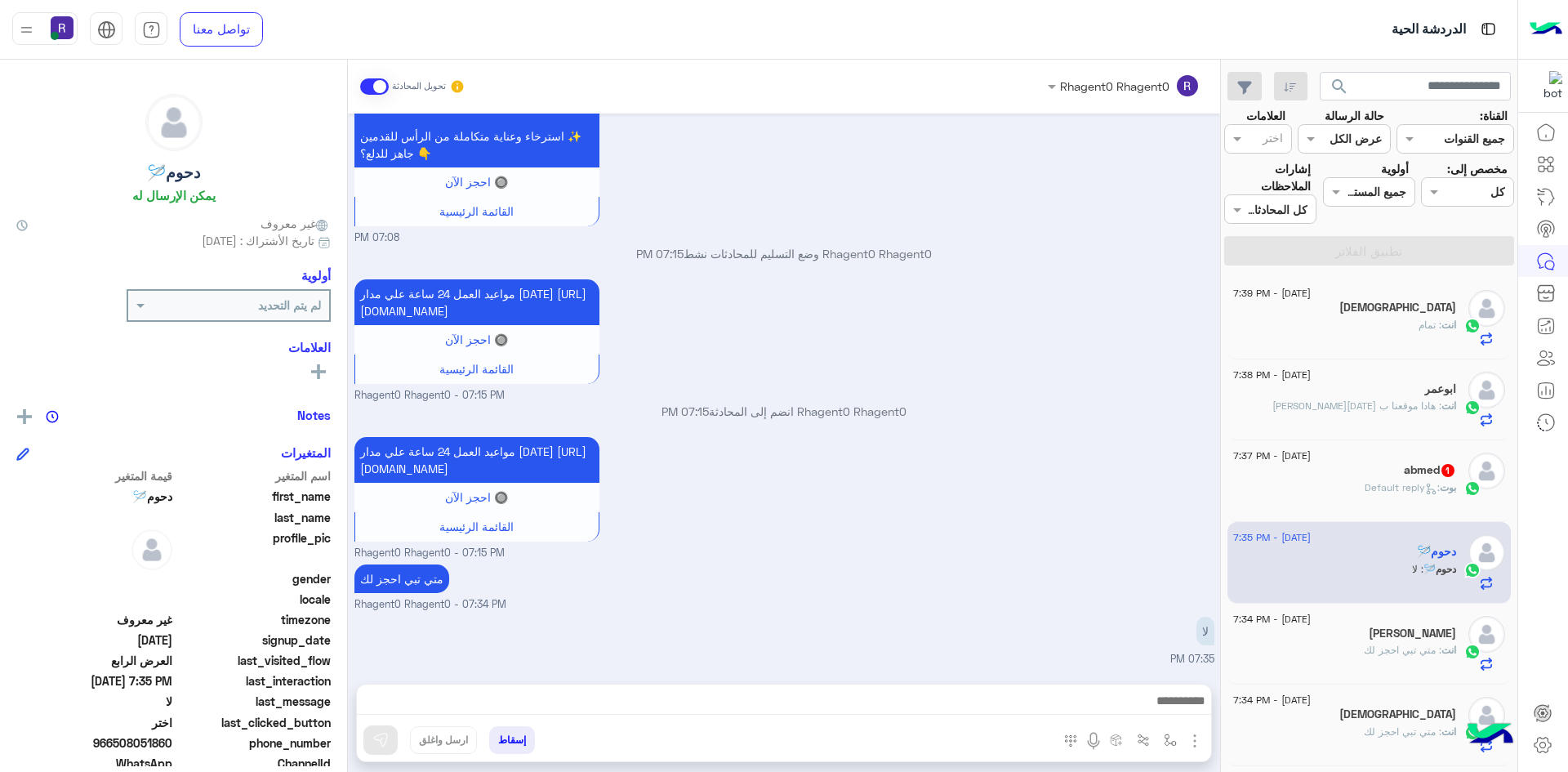
click at [1390, 466] on div "abmed 1" at bounding box center [1344, 471] width 223 height 17
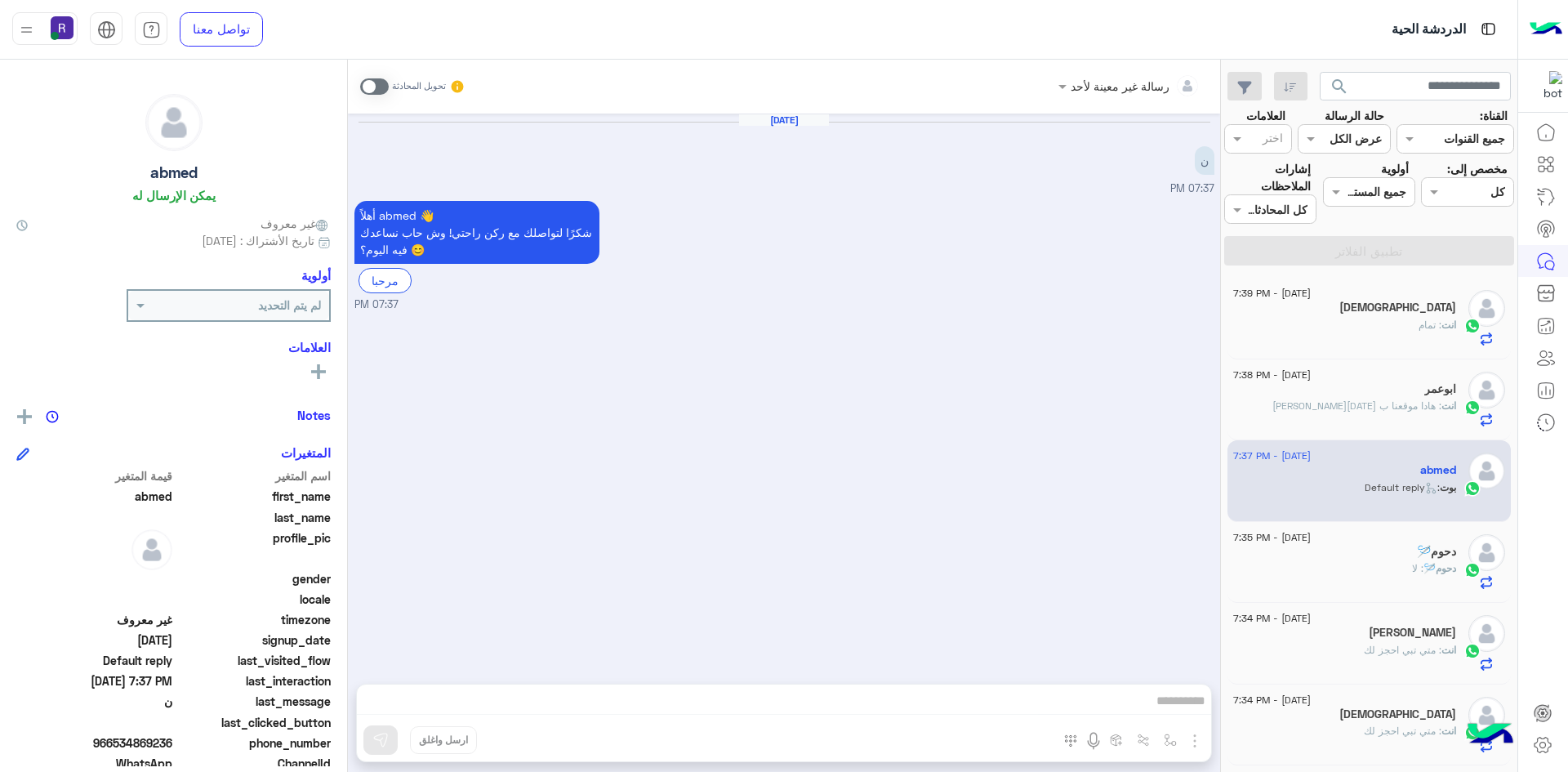
click at [380, 93] on span at bounding box center [375, 86] width 29 height 16
click at [1187, 731] on img "button" at bounding box center [1194, 741] width 20 height 20
click at [1167, 705] on span "الصور" at bounding box center [1164, 705] width 30 height 19
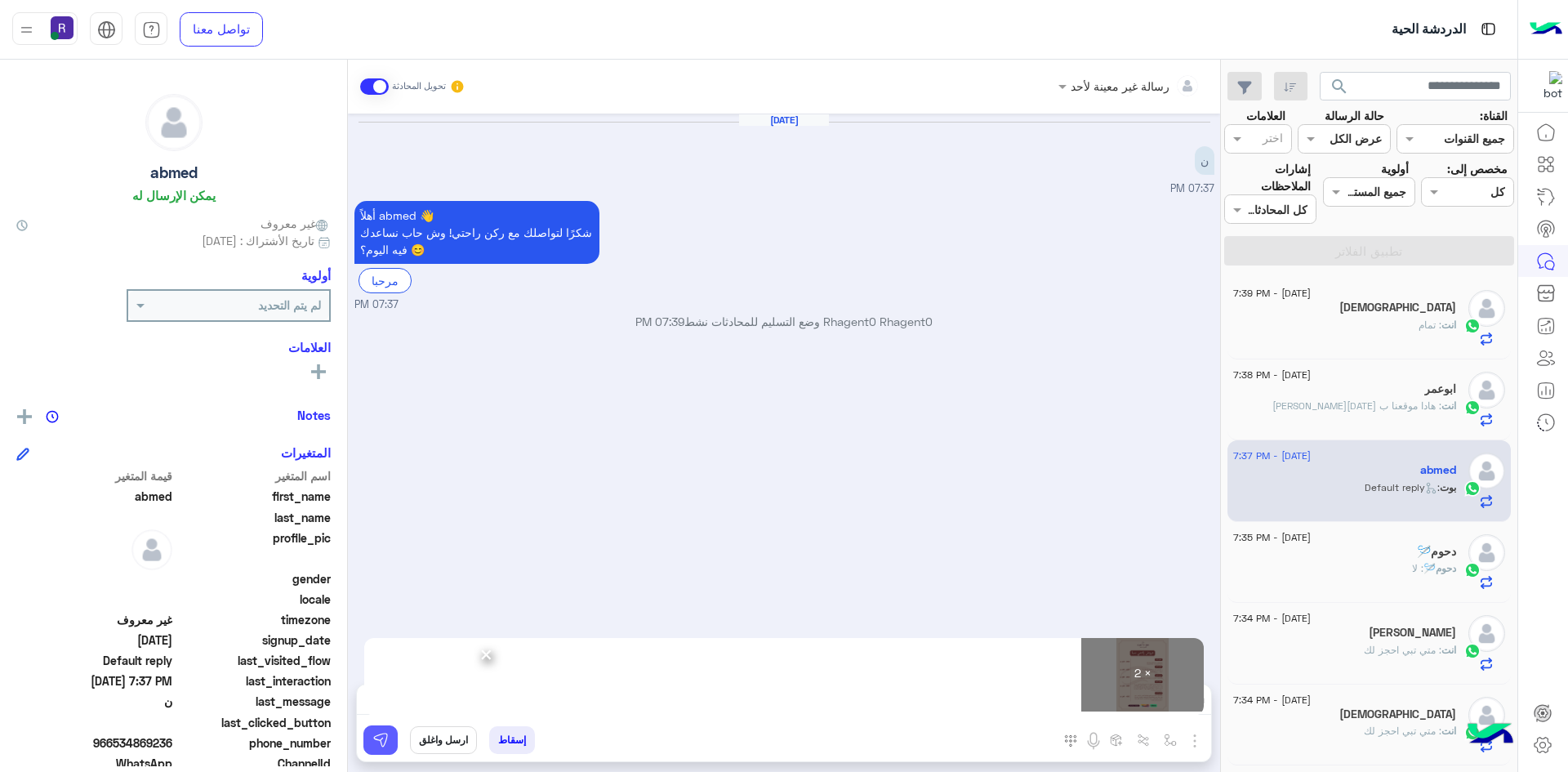
click at [383, 736] on img at bounding box center [381, 740] width 16 height 16
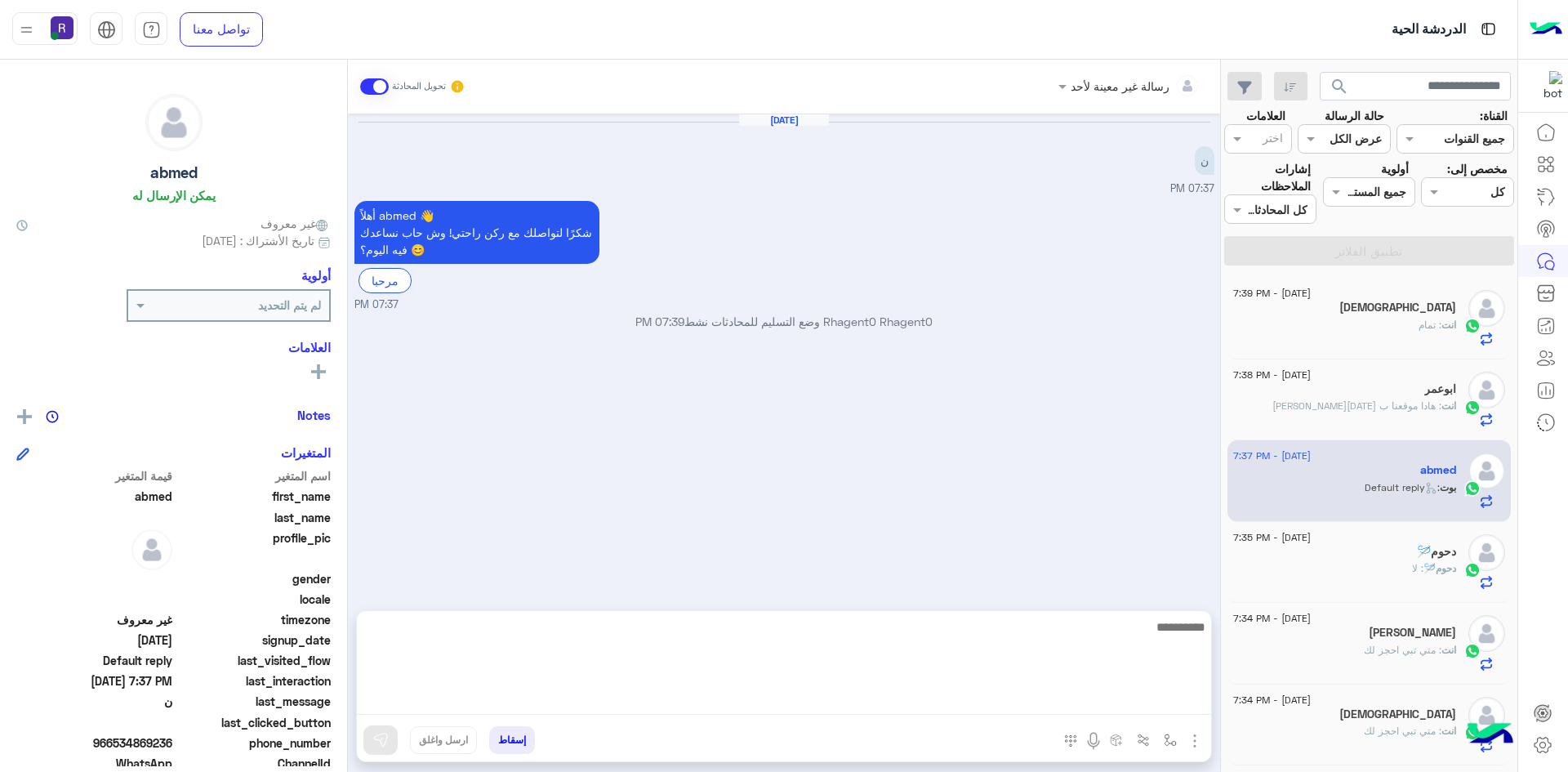
click at [1100, 697] on textarea at bounding box center [783, 665] width 854 height 98
paste textarea "**********"
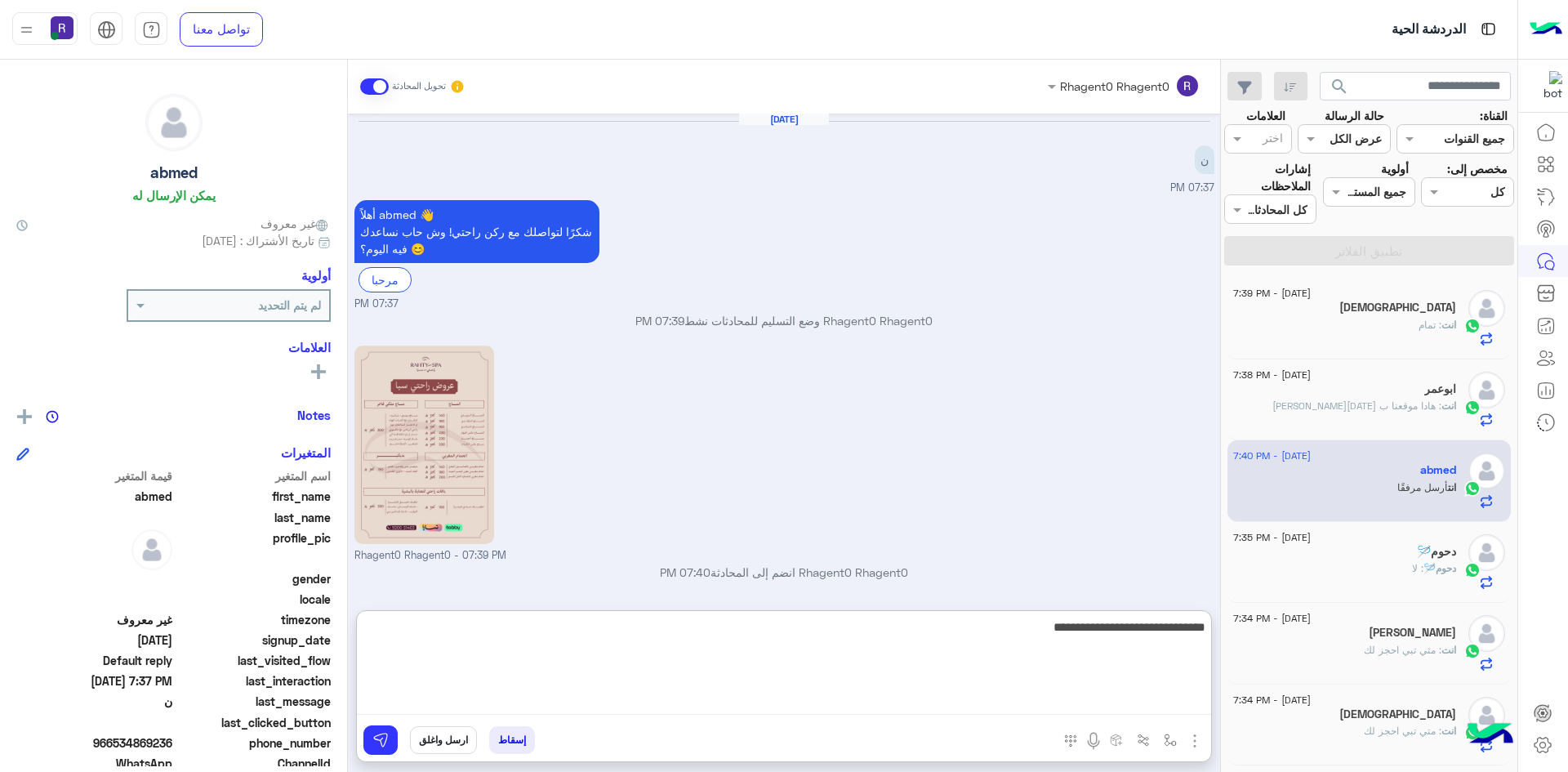
scroll to position [222, 0]
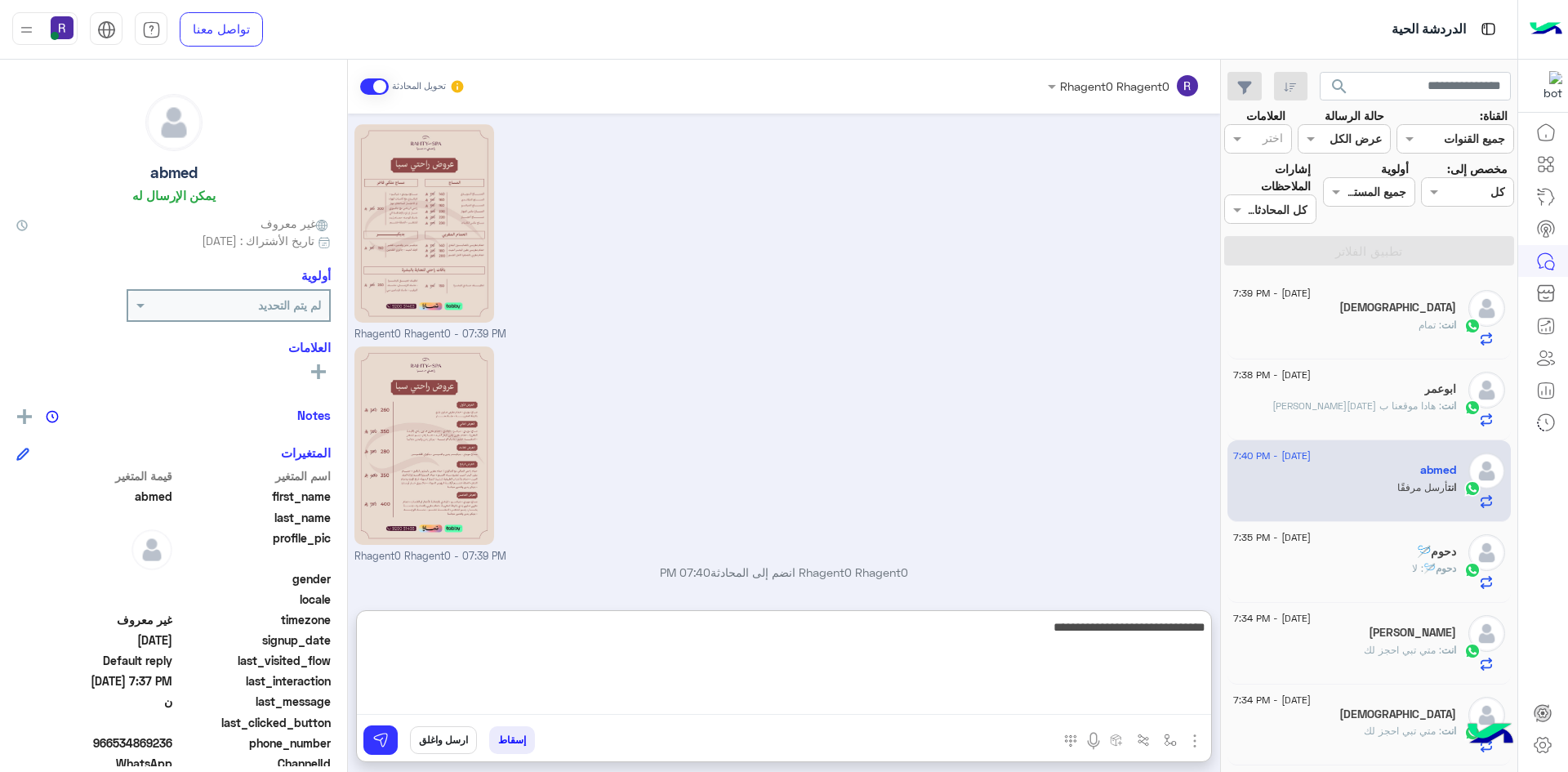
type textarea "**********"
